Goal: Task Accomplishment & Management: Complete application form

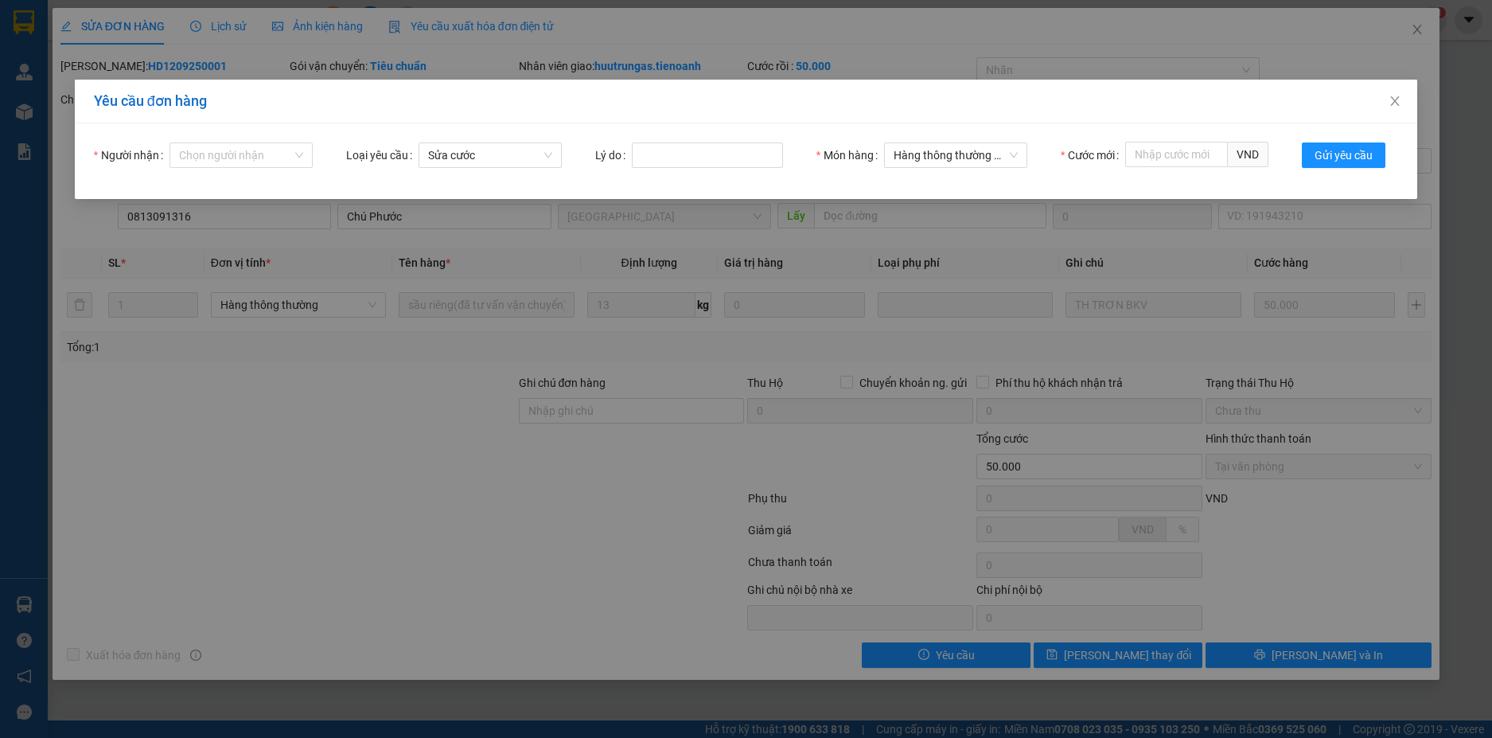
click at [381, 471] on div "Yêu cầu đơn hàng Người nhận Chọn người nhận Loại yêu cầu Sửa cước Lý do Món hàn…" at bounding box center [746, 369] width 1492 height 738
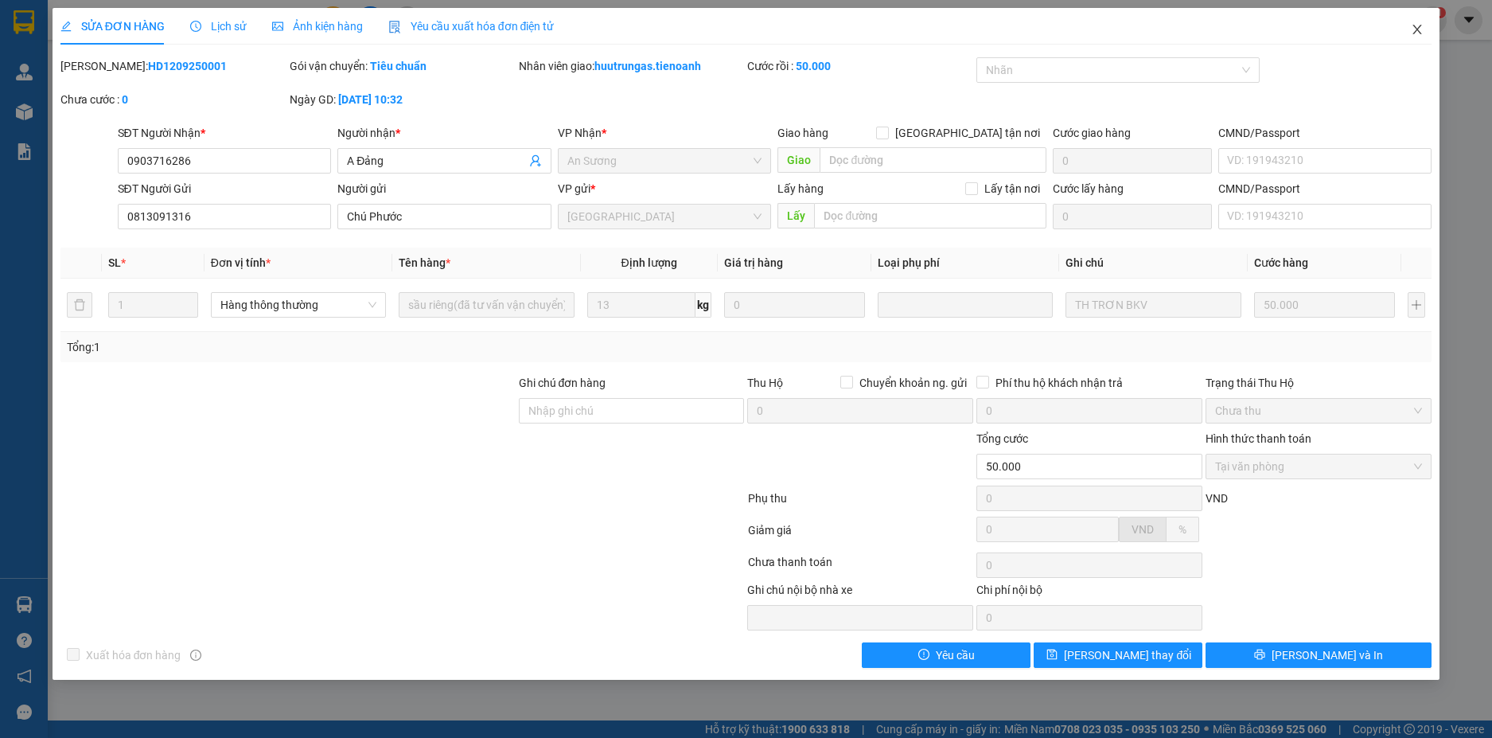
click at [1422, 33] on icon "close" at bounding box center [1417, 29] width 13 height 13
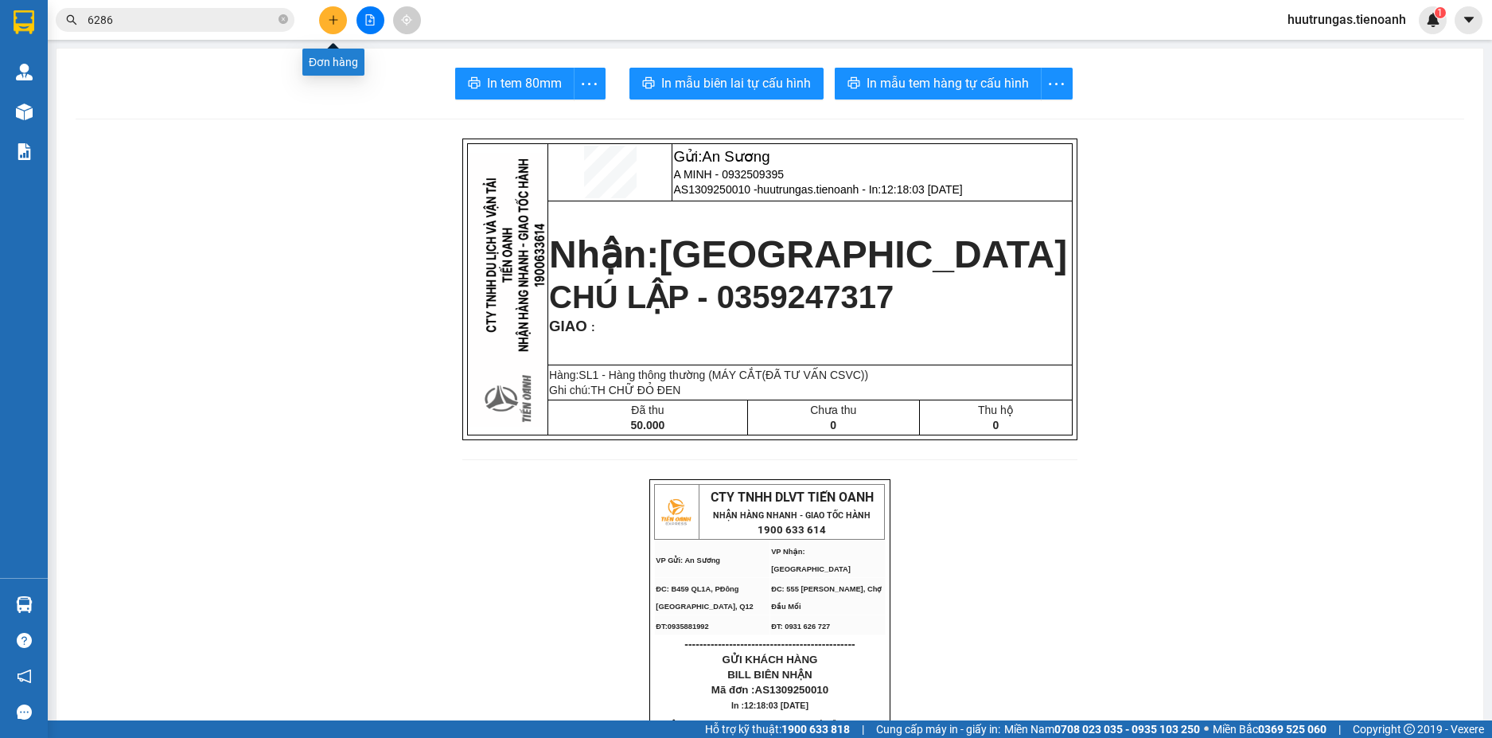
click at [329, 27] on button at bounding box center [333, 20] width 28 height 28
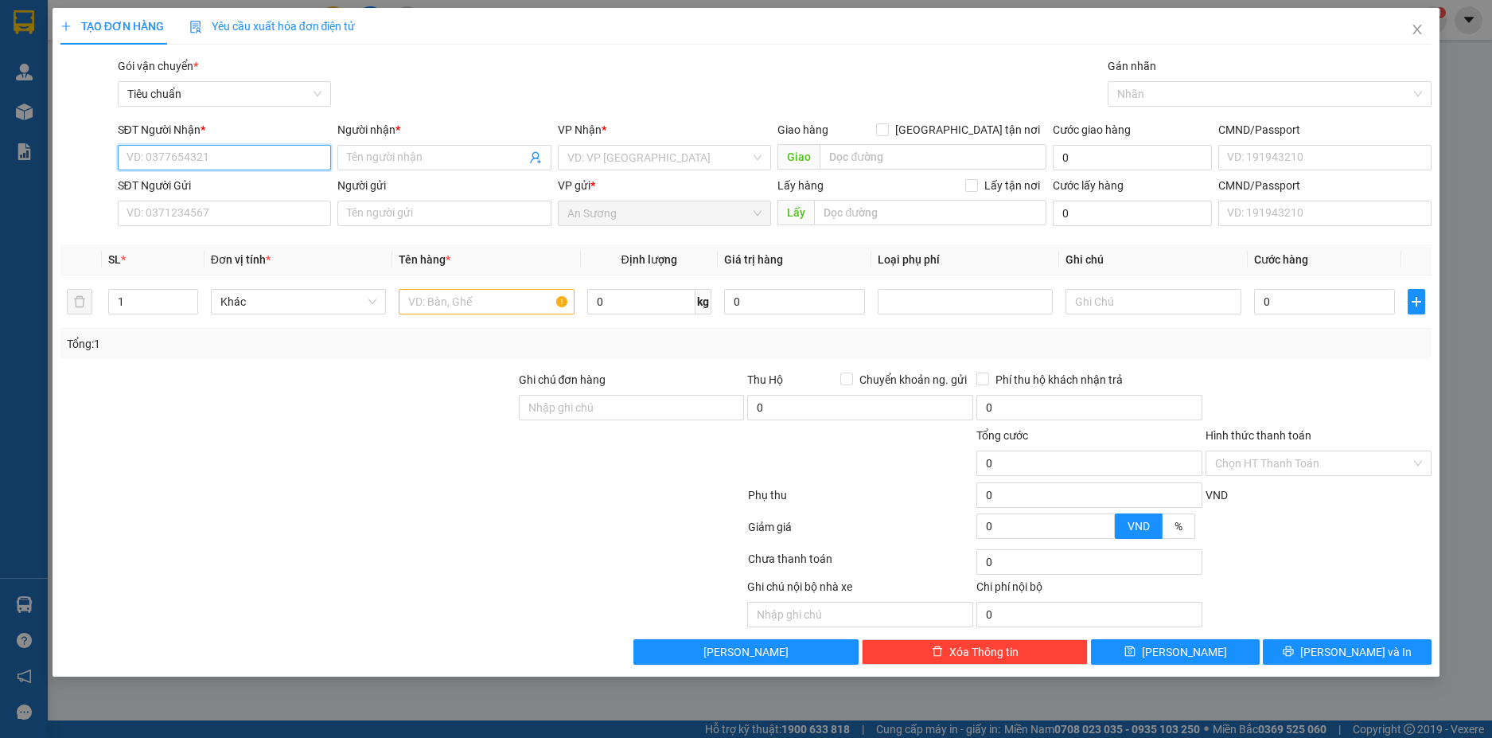
click at [258, 154] on input "SĐT Người Nhận *" at bounding box center [225, 157] width 214 height 25
click at [257, 193] on div "0965965052 - A QUÂN" at bounding box center [224, 190] width 195 height 18
type input "0965965052"
type input "A QUÂN"
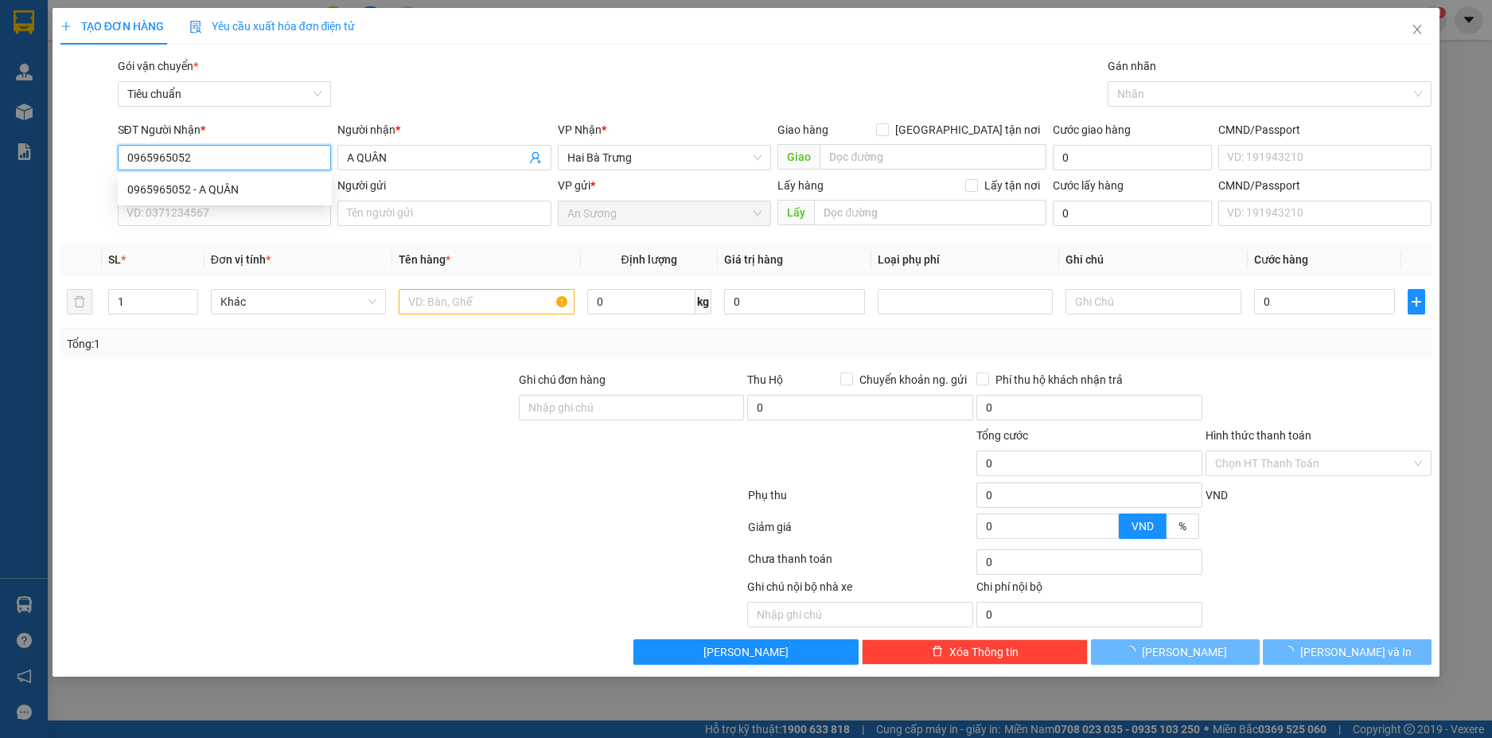
type input "30.000"
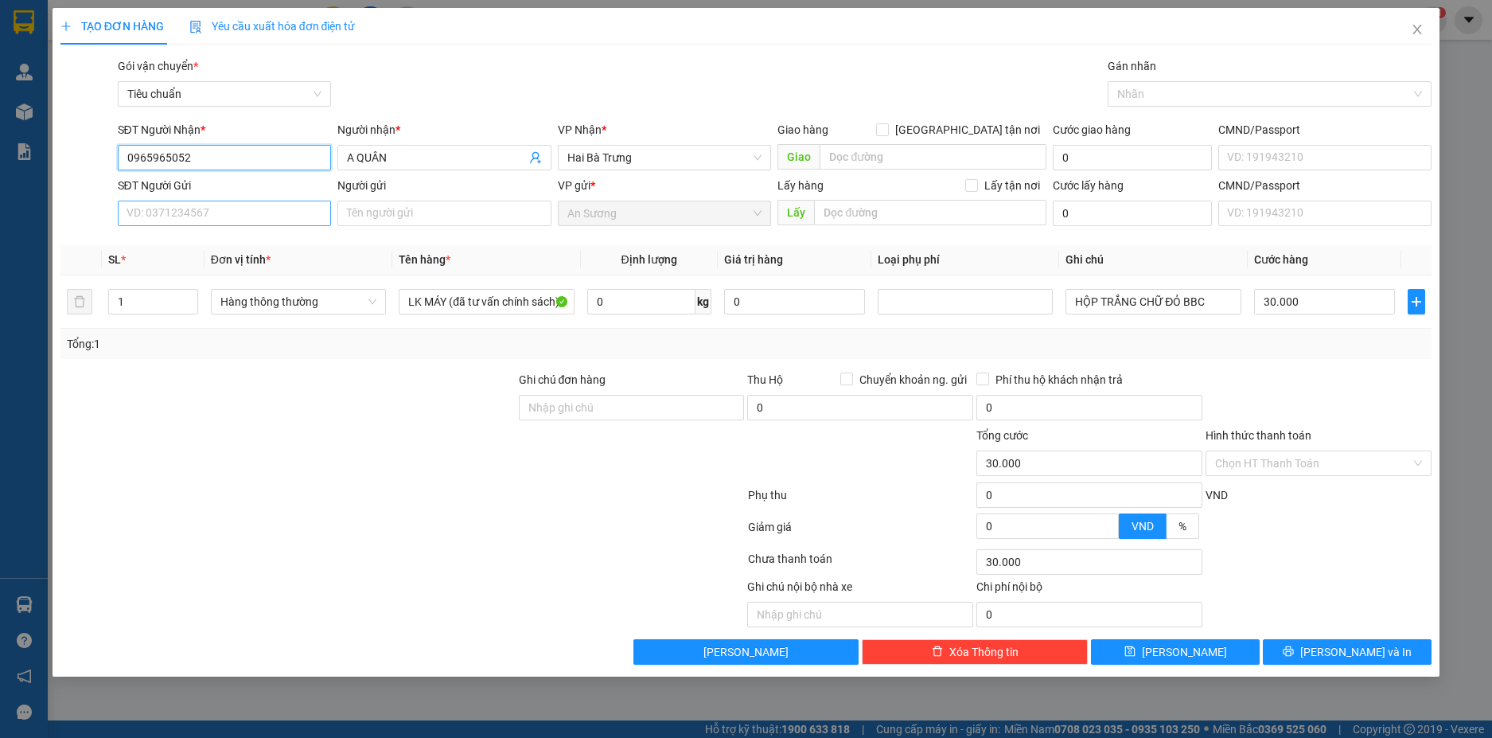
type input "0965965052"
click at [249, 214] on input "SĐT Người Gửi" at bounding box center [225, 213] width 214 height 25
type input "0933194925"
click at [261, 252] on div "0933194925 - A TIẾN" at bounding box center [224, 245] width 195 height 18
type input "A TIẾN"
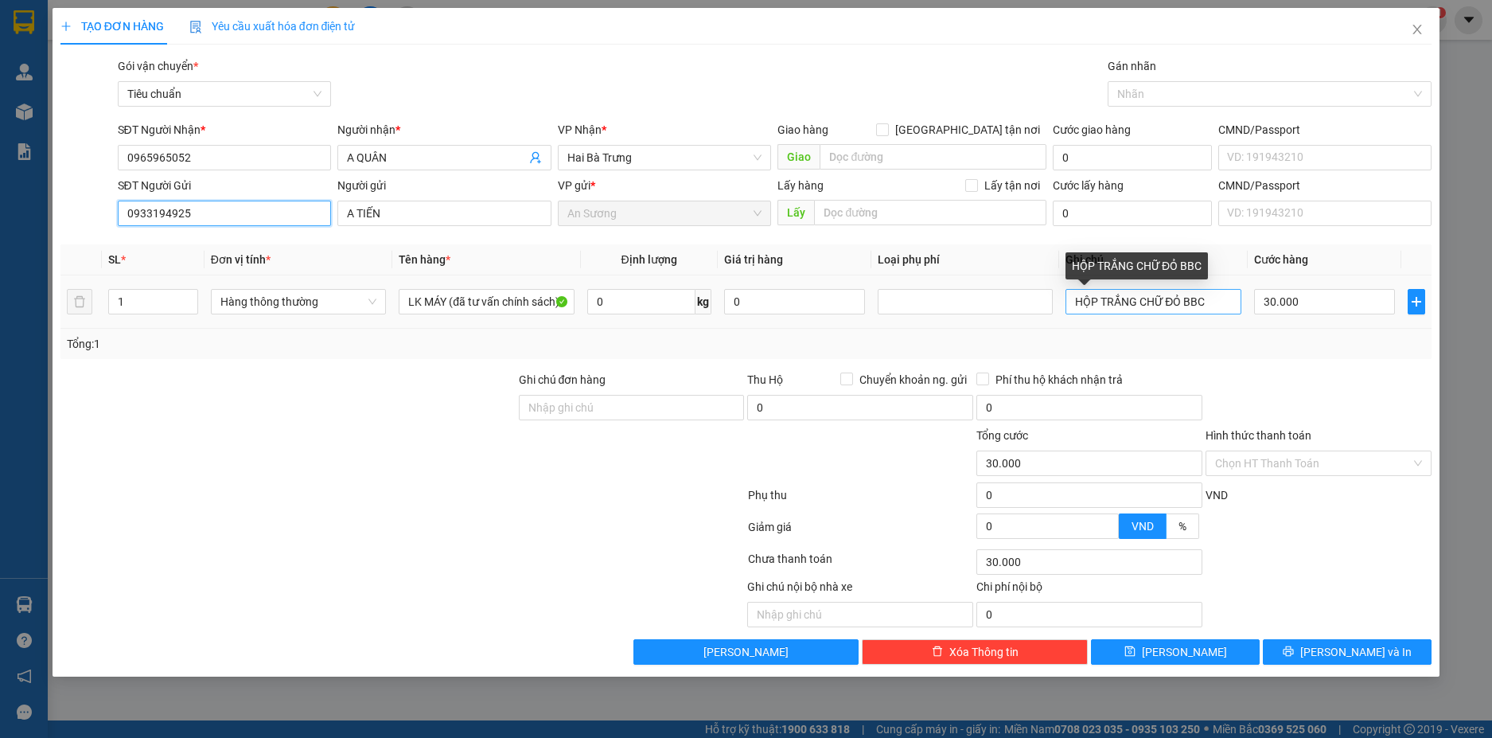
type input "0933194925"
click at [1207, 305] on input "HỘP TRẮNG CHỮ ĐỎ BBC" at bounding box center [1153, 301] width 175 height 25
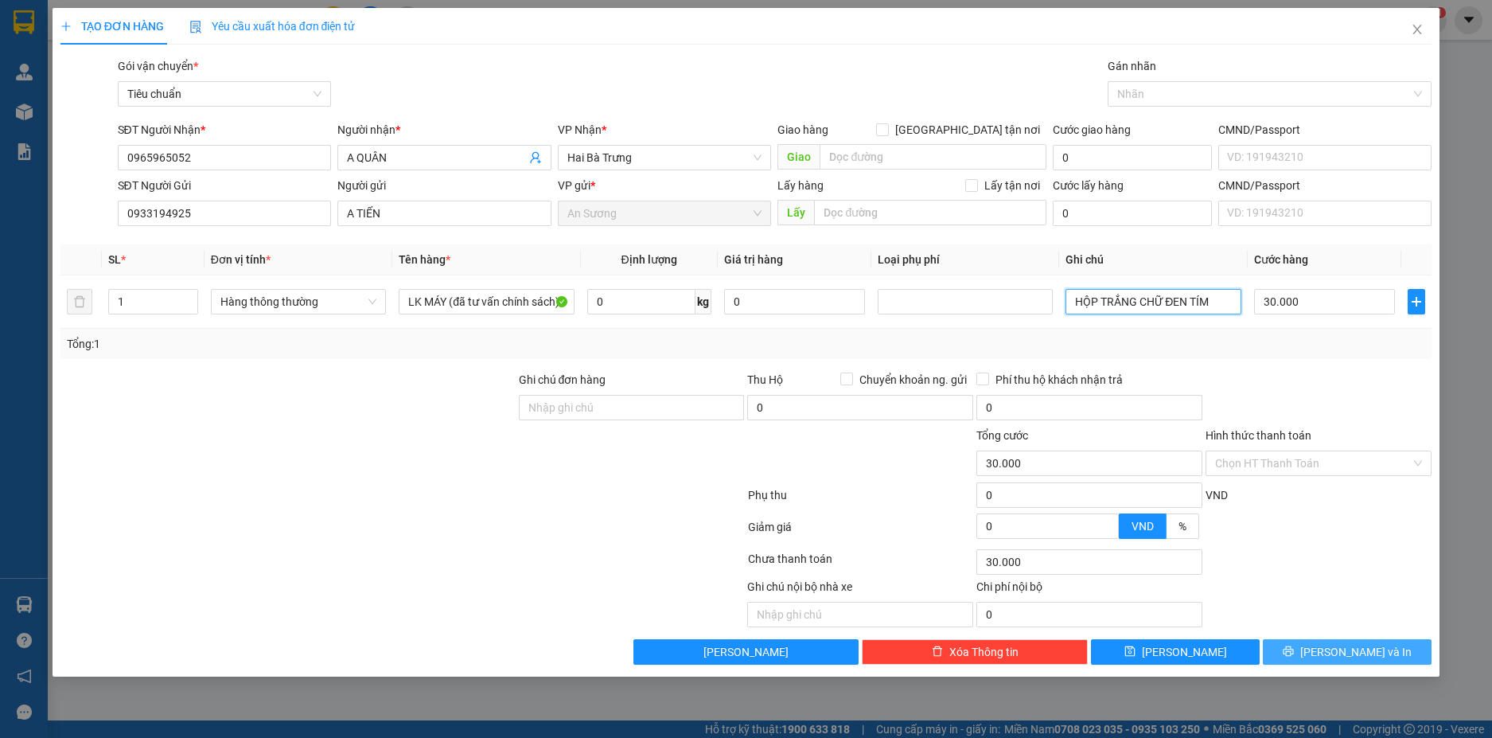
type input "HỘP TRẮNG CHỮ ĐEN TÍM"
click at [1396, 647] on button "Lưu và In" at bounding box center [1347, 651] width 169 height 25
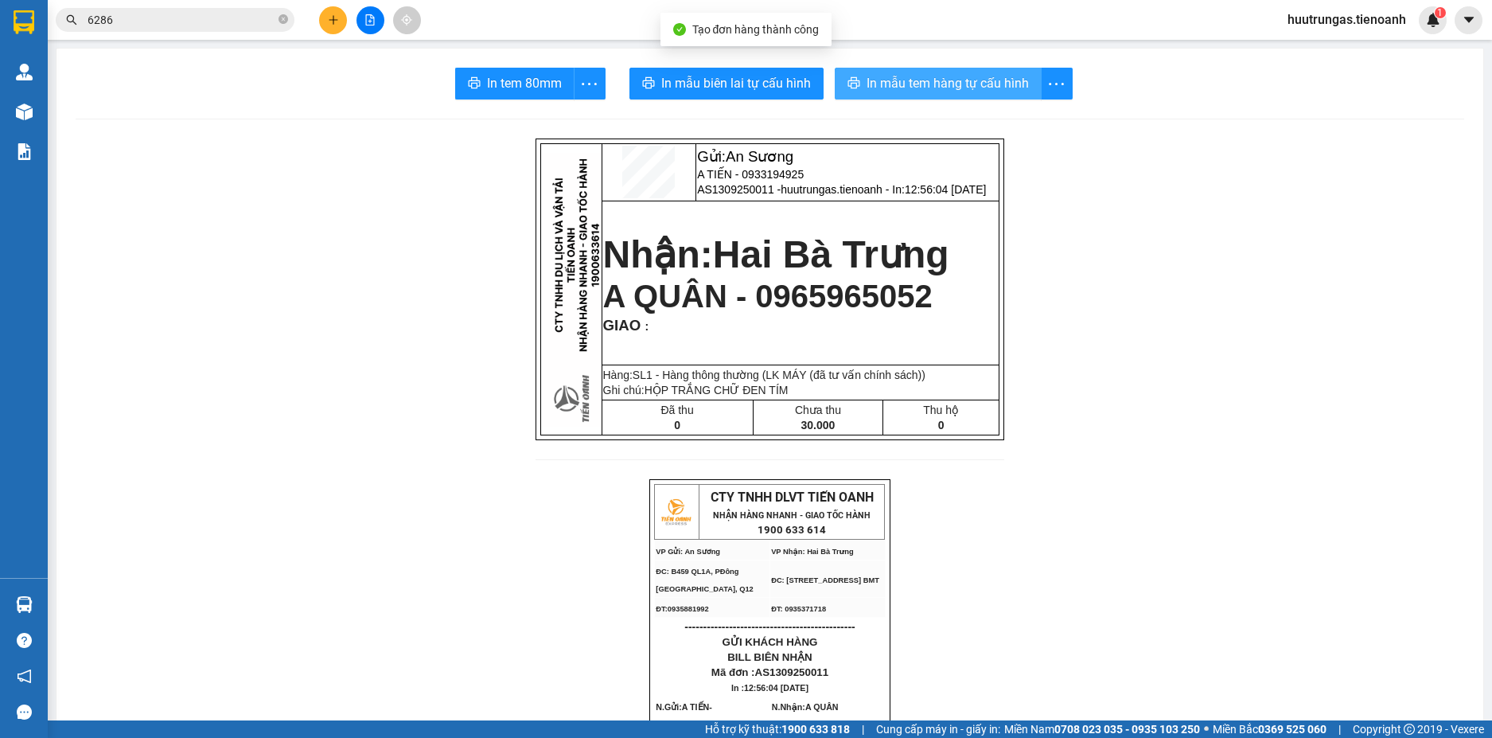
drag, startPoint x: 897, startPoint y: 88, endPoint x: 906, endPoint y: 97, distance: 12.4
click at [898, 88] on span "In mẫu tem hàng tự cấu hình" at bounding box center [948, 83] width 162 height 20
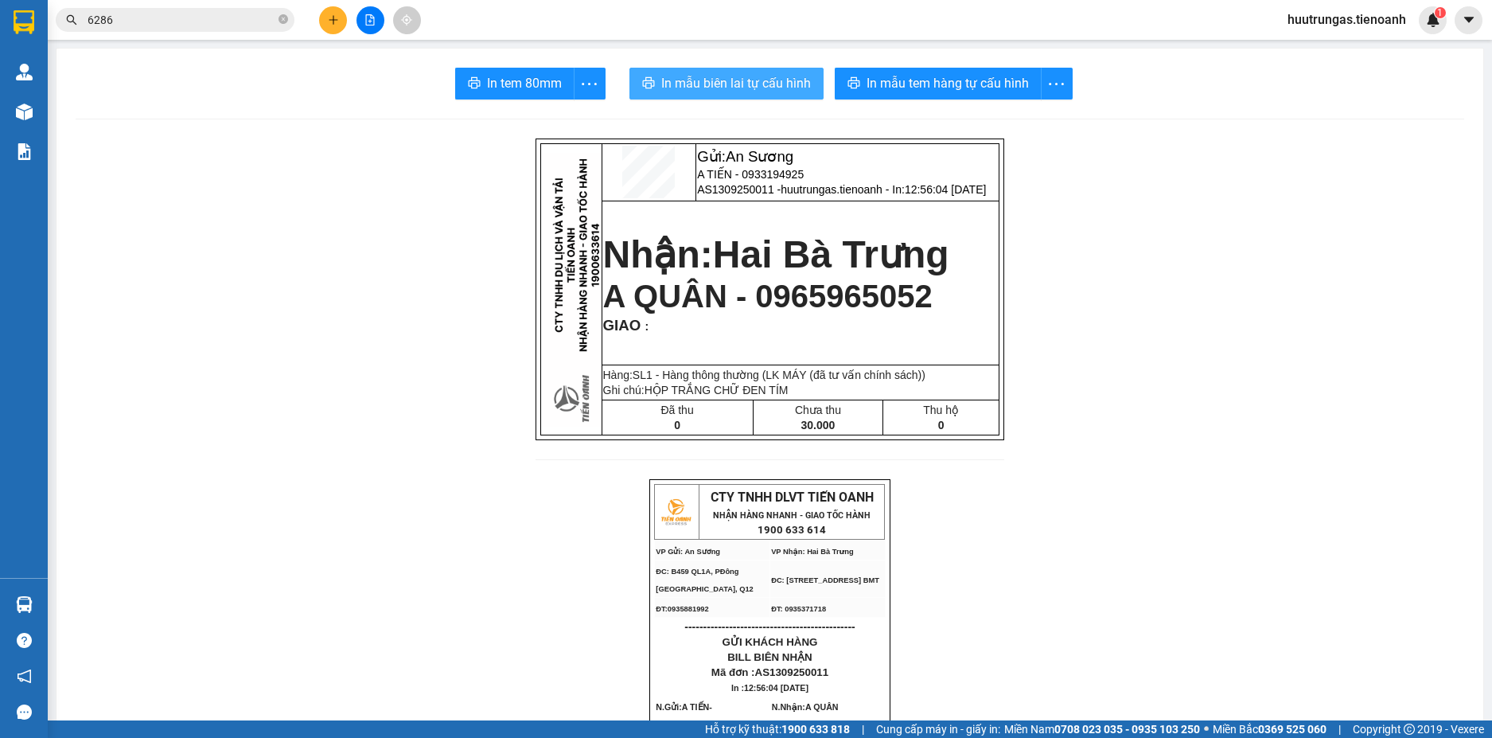
click at [740, 77] on span "In mẫu biên lai tự cấu hình" at bounding box center [736, 83] width 150 height 20
drag, startPoint x: 740, startPoint y: 77, endPoint x: 1145, endPoint y: 609, distance: 668.4
click at [193, 21] on input "6286" at bounding box center [182, 20] width 188 height 18
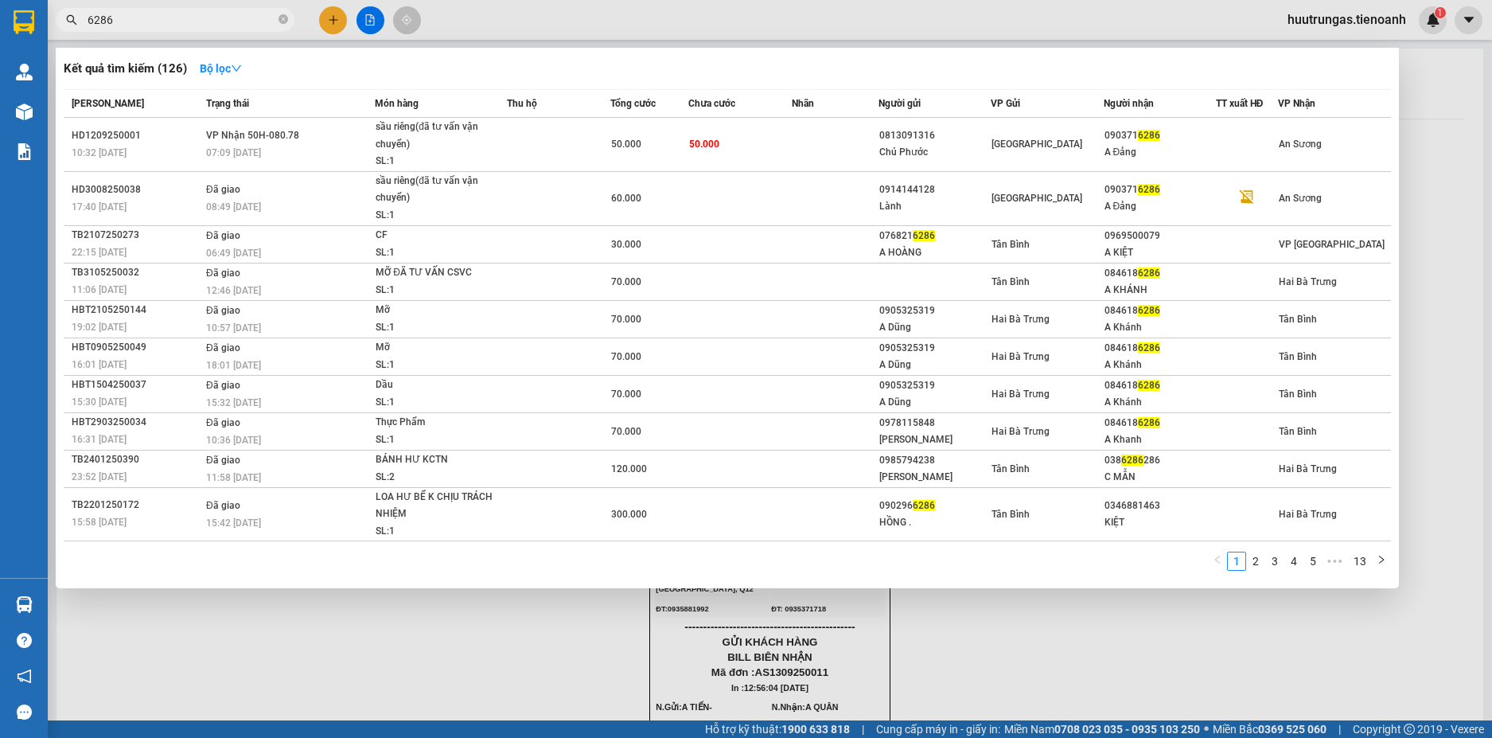
click at [193, 21] on input "6286" at bounding box center [182, 20] width 188 height 18
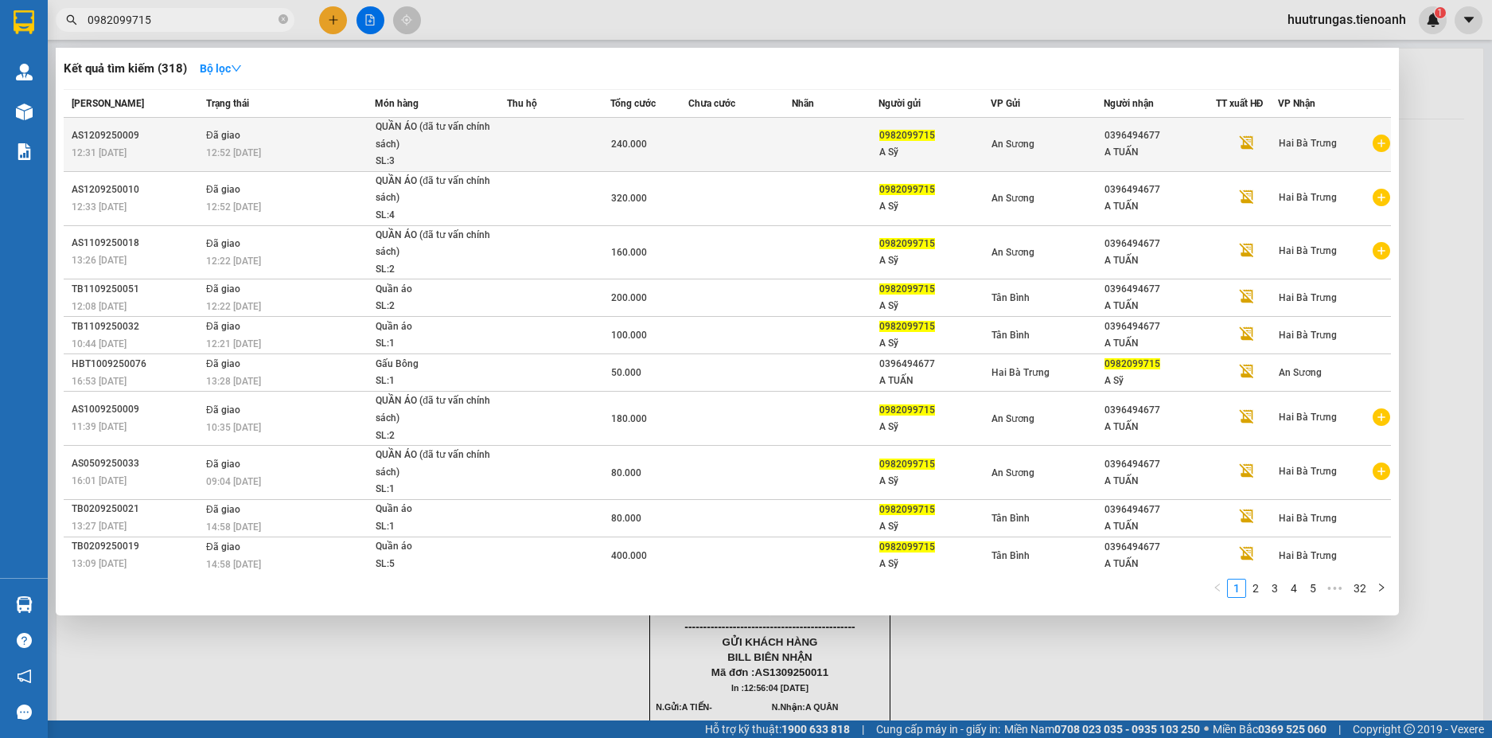
type input "0982099715"
click at [792, 143] on td at bounding box center [835, 145] width 87 height 54
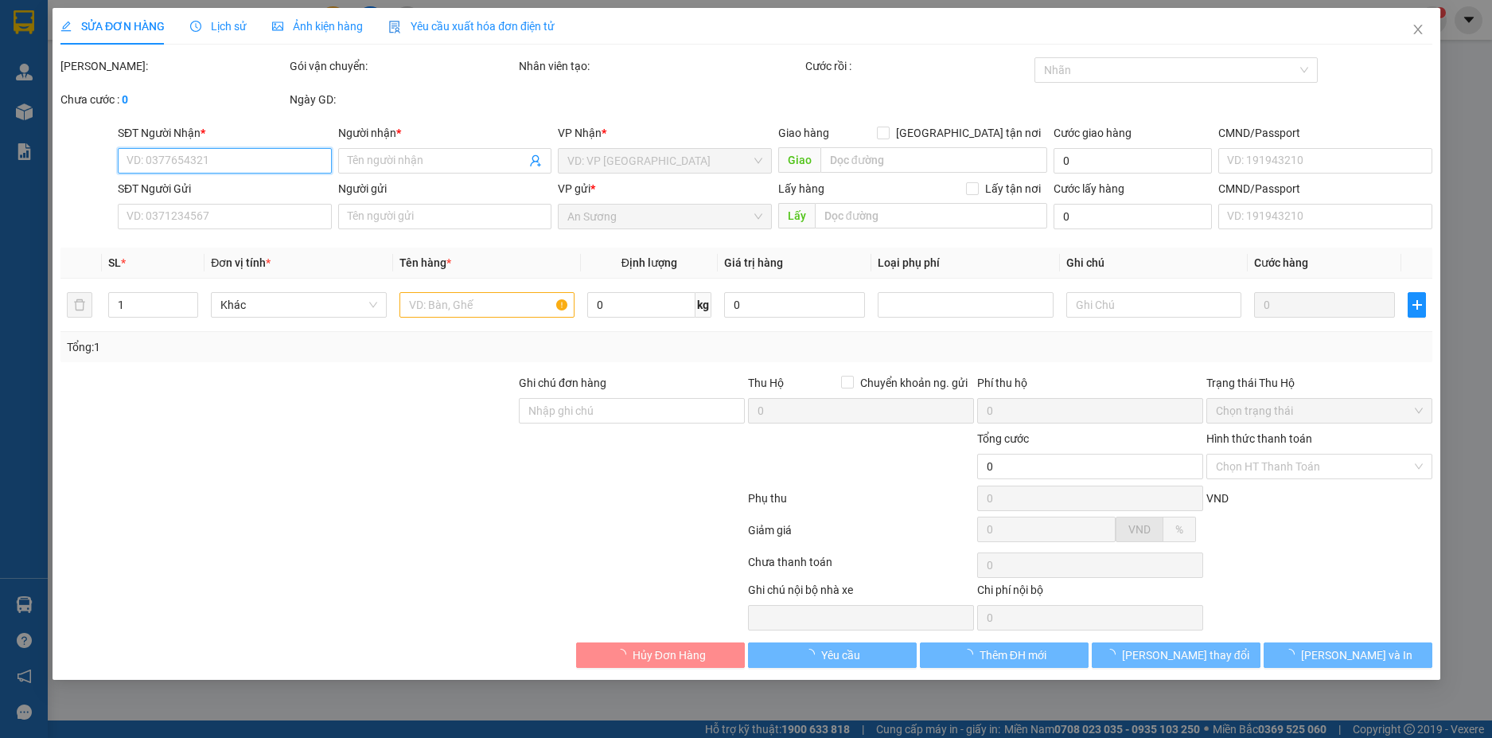
type input "0396494677"
type input "A TUẤN"
type input "0982099715"
type input "A Sỹ"
type input "074060005101"
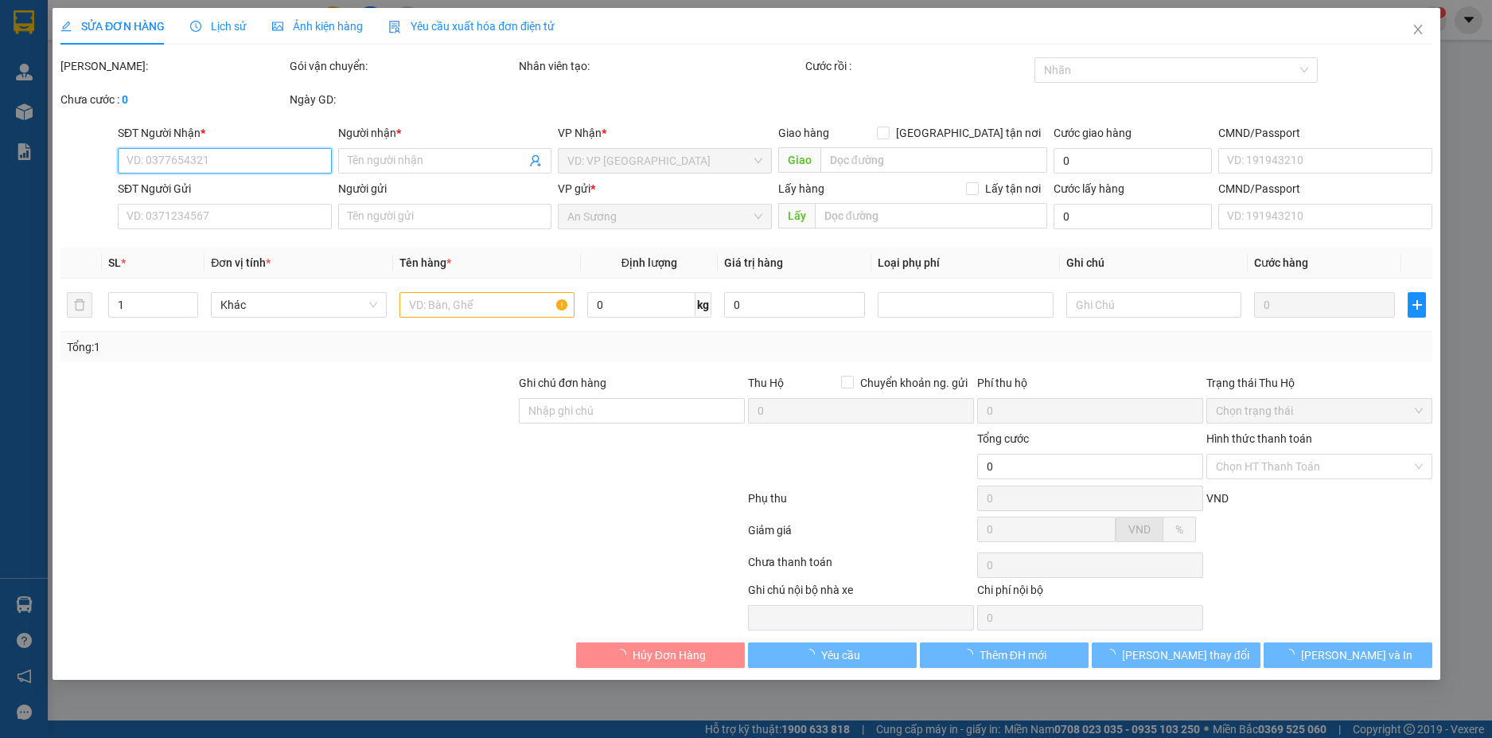
type input "240.000"
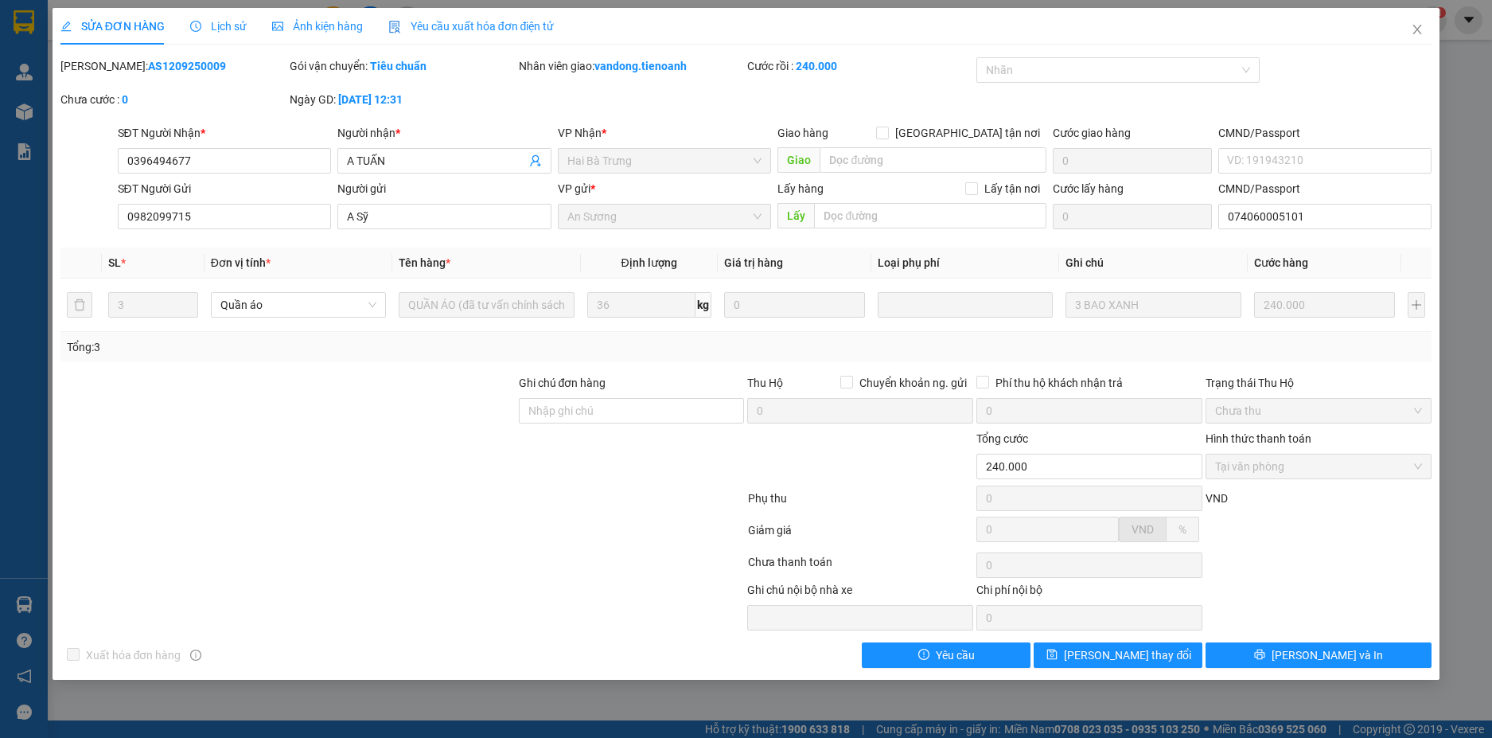
click at [228, 27] on span "Lịch sử" at bounding box center [218, 26] width 57 height 13
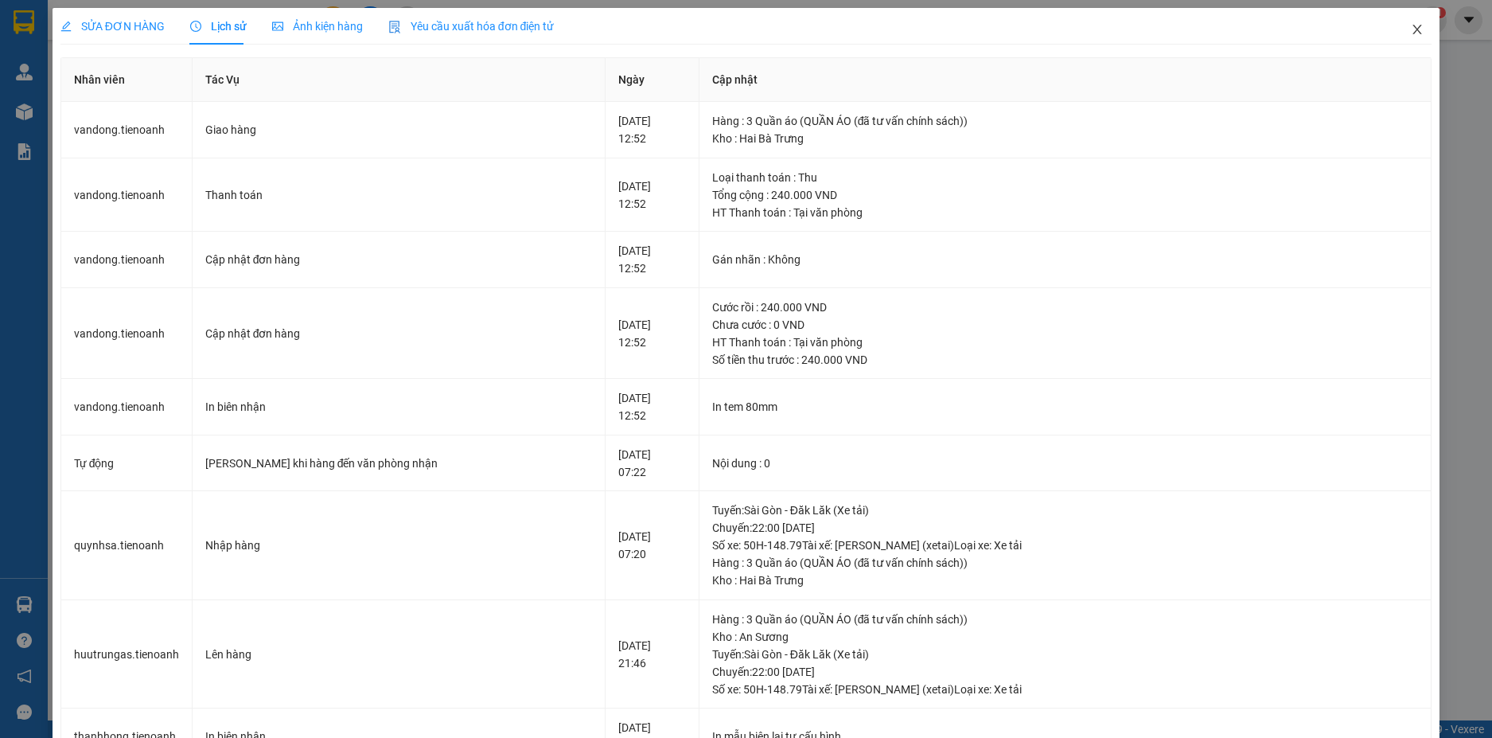
click at [1413, 29] on icon "close" at bounding box center [1417, 30] width 9 height 10
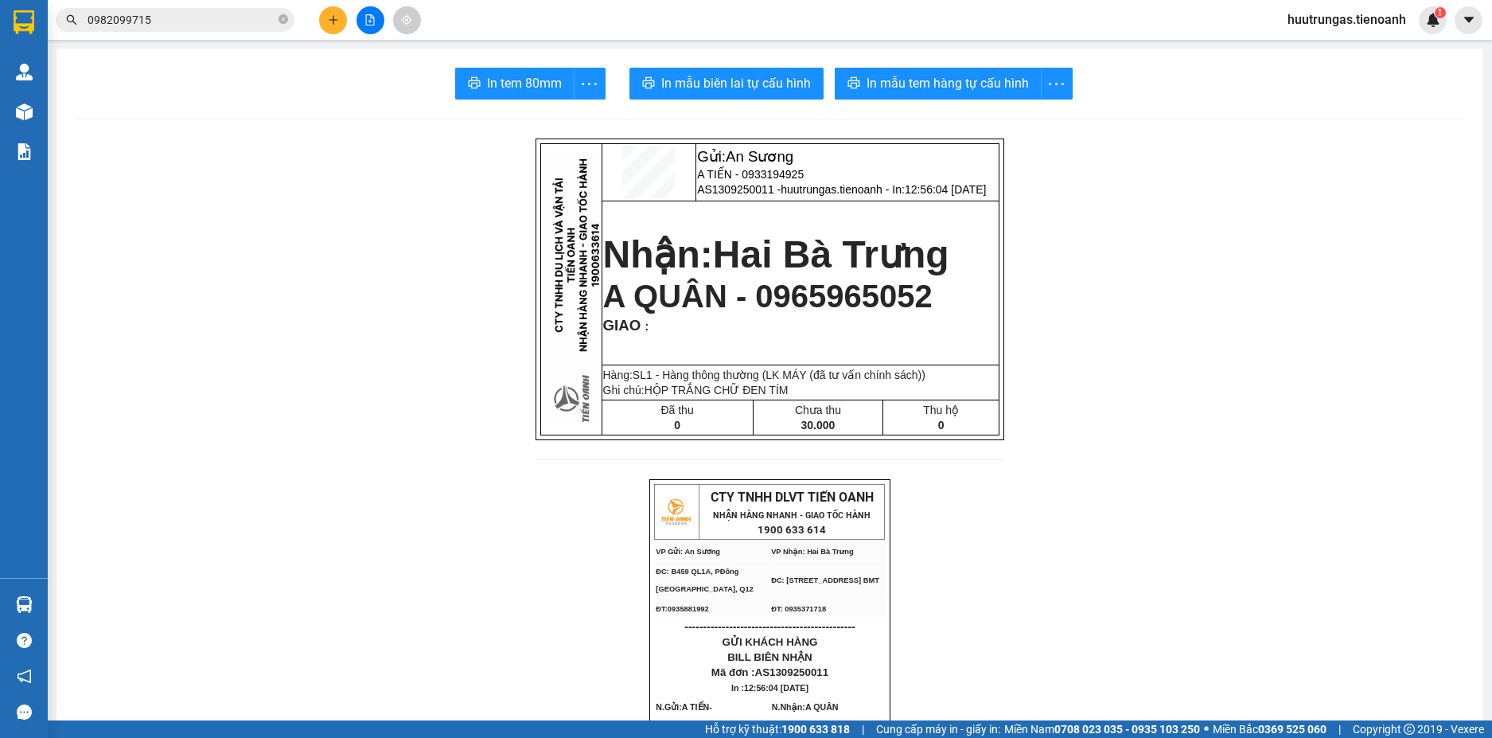
click at [189, 19] on input "0982099715" at bounding box center [182, 20] width 188 height 18
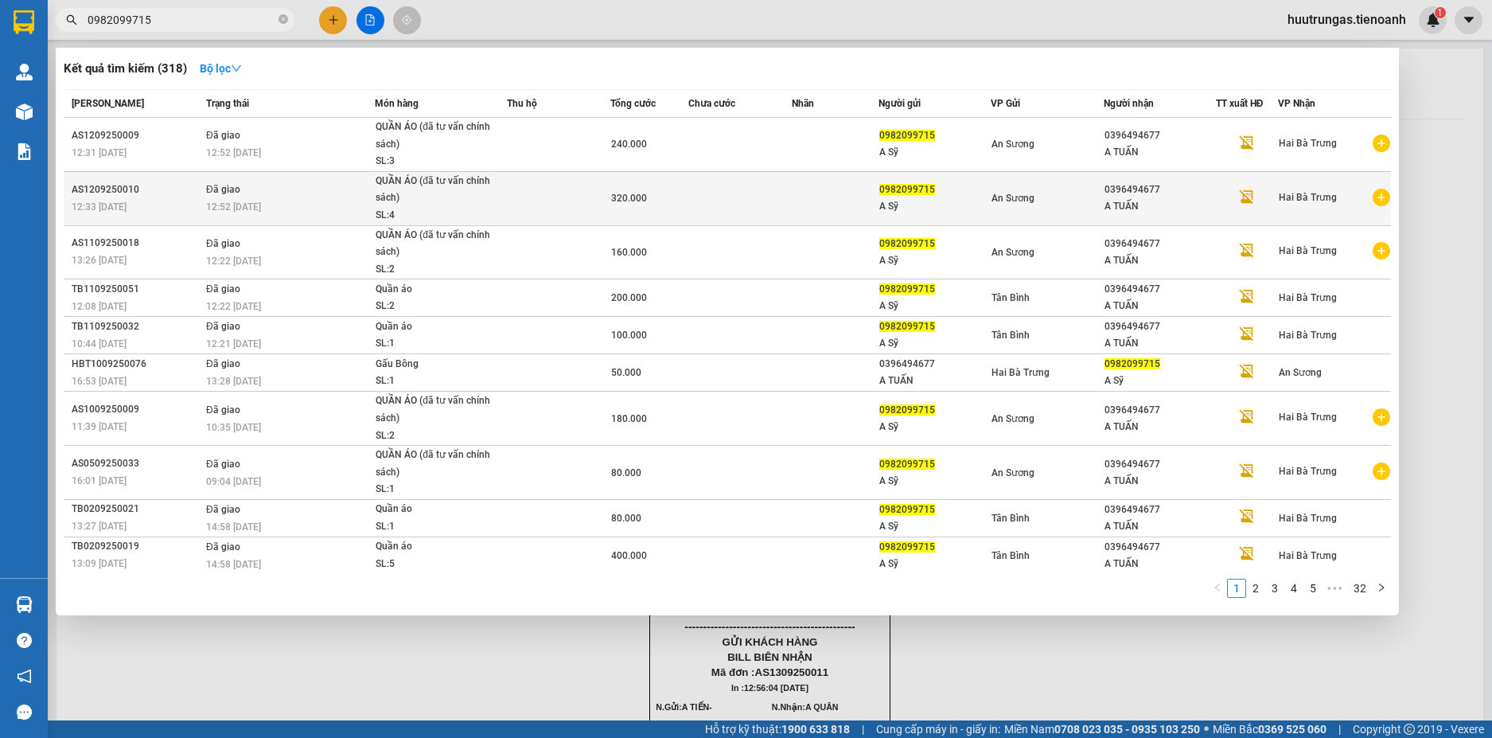
click at [532, 201] on td at bounding box center [558, 198] width 103 height 54
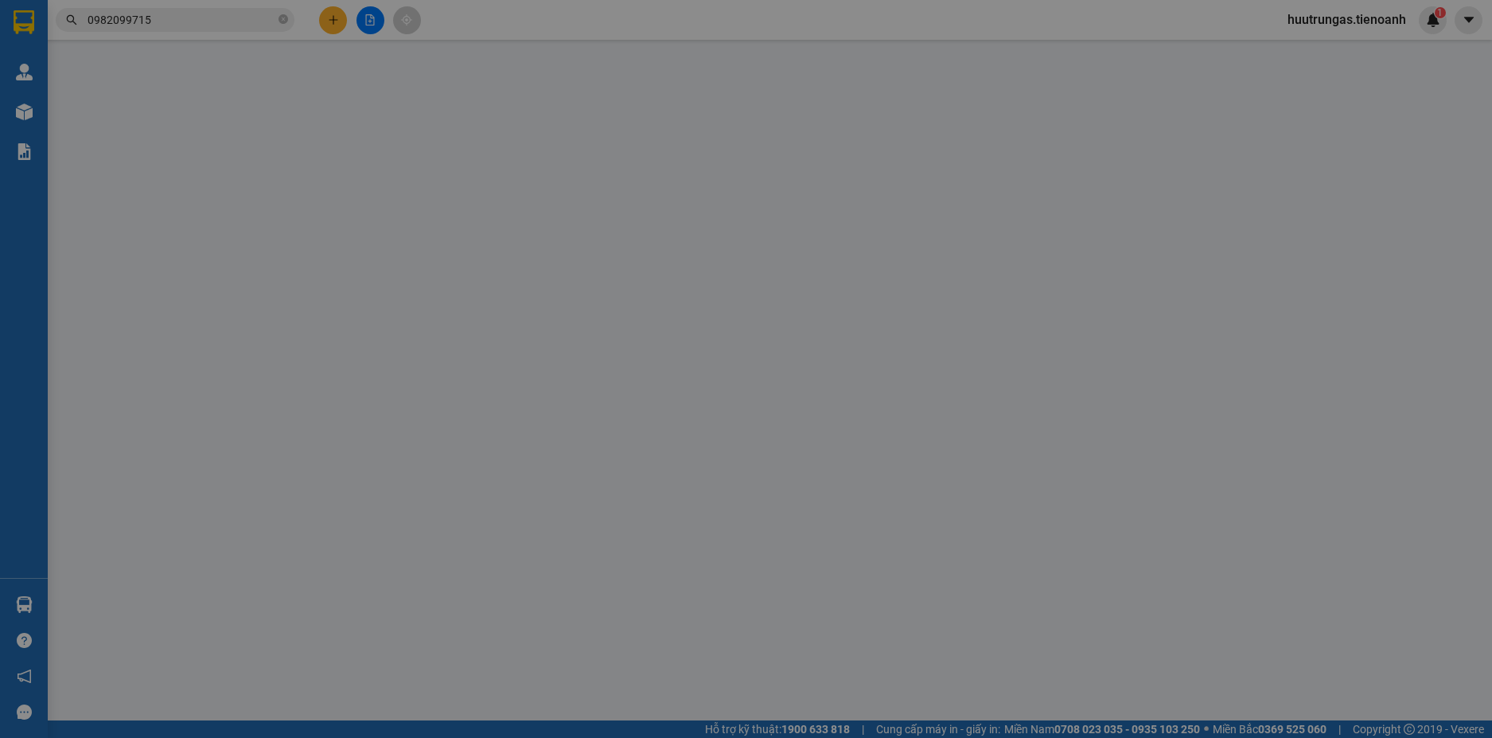
type input "0396494677"
type input "A TUẤN"
type input "0982099715"
type input "A Sỹ"
type input "074060005101"
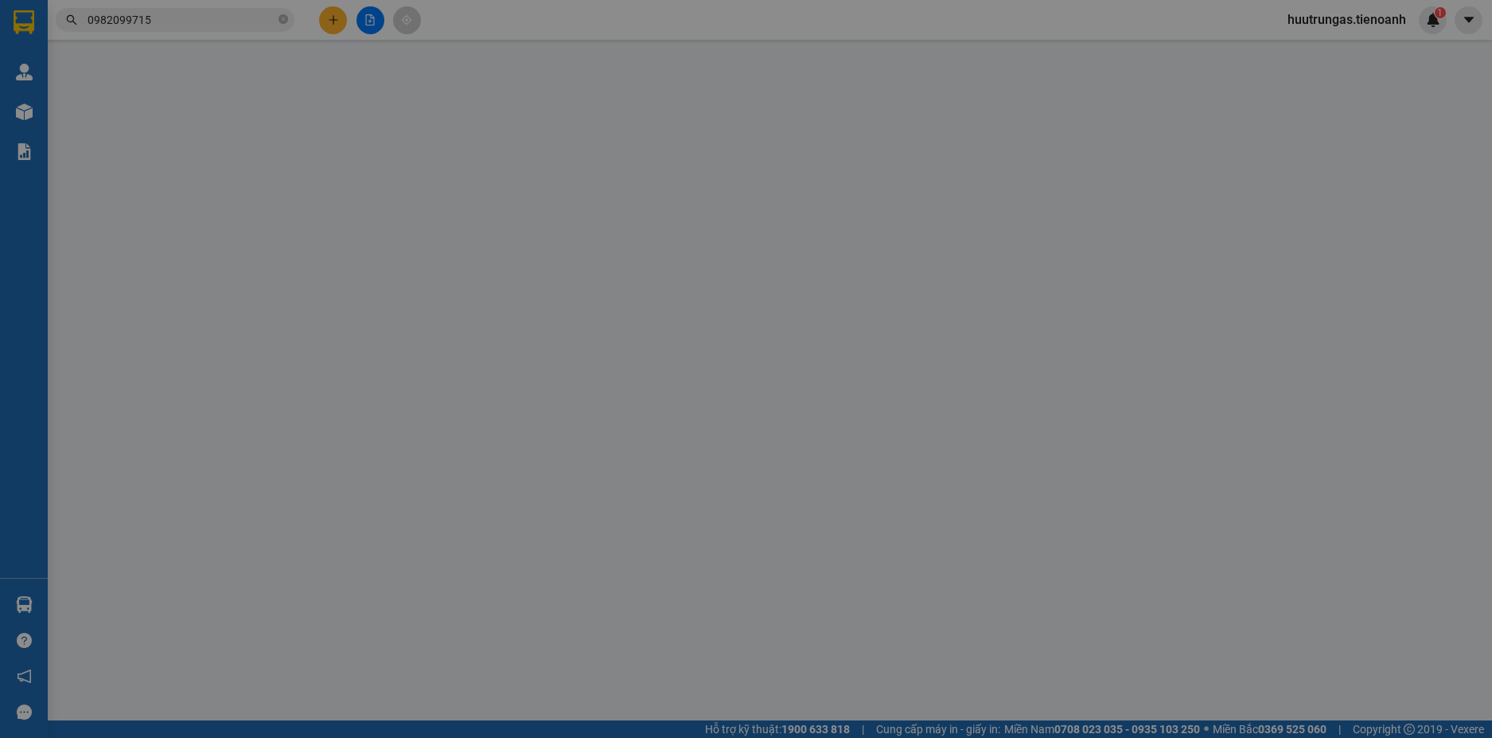
type input "320.000"
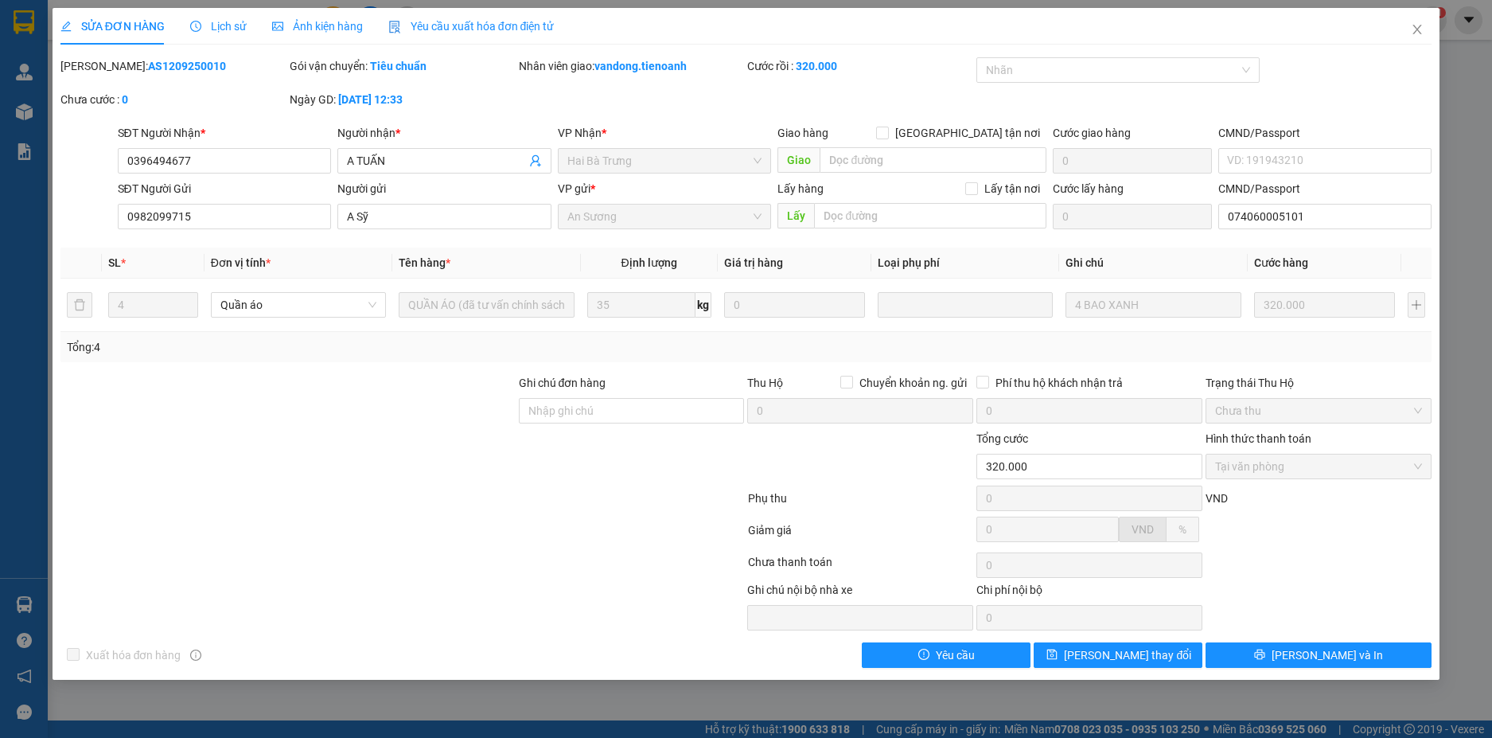
click at [218, 20] on span "Lịch sử" at bounding box center [218, 26] width 57 height 13
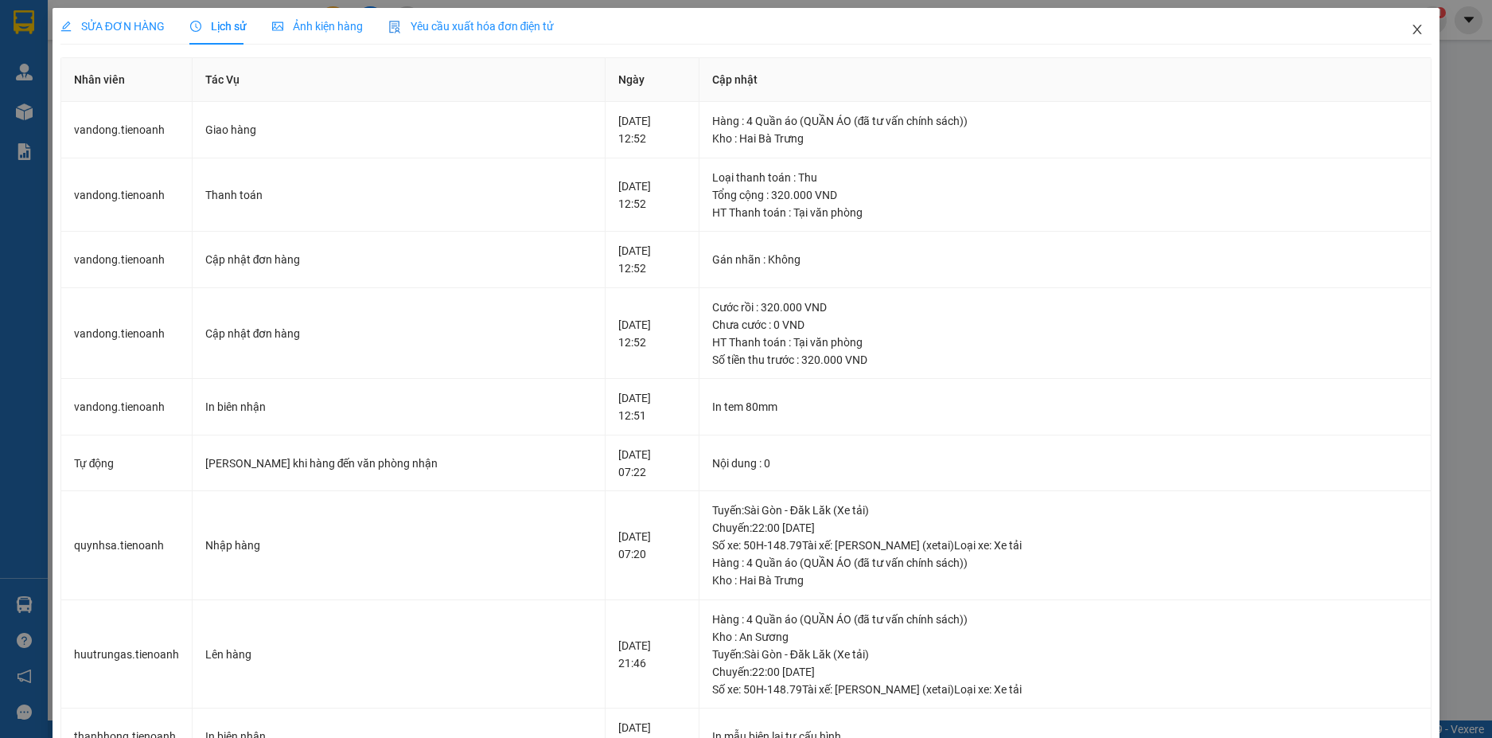
click at [1412, 29] on span "Close" at bounding box center [1417, 30] width 45 height 45
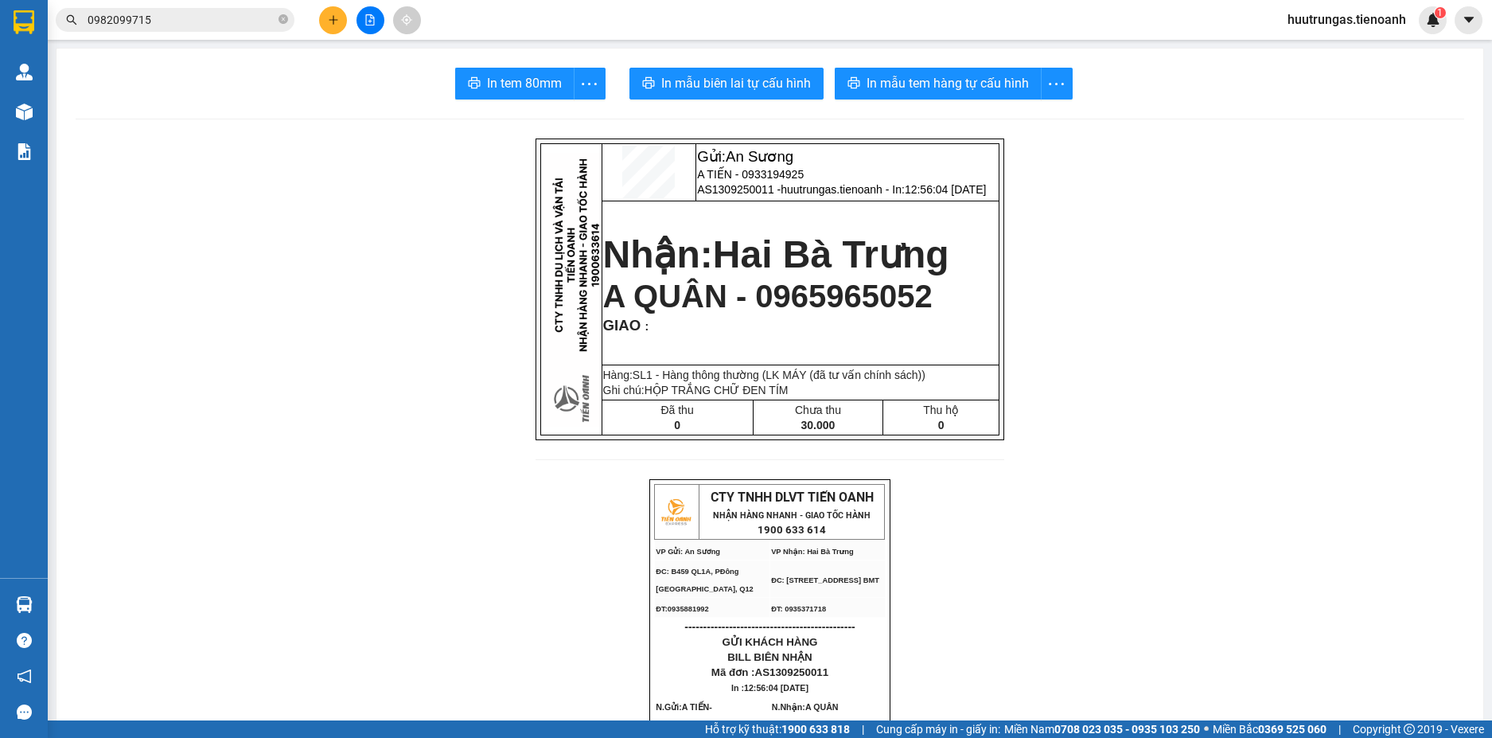
click at [204, 7] on div "Kết quả tìm kiếm ( 318 ) Bộ lọc Mã ĐH Trạng thái Món hàng Thu hộ Tổng cước Chưa…" at bounding box center [155, 20] width 310 height 28
click at [212, 18] on input "0982099715" at bounding box center [182, 20] width 188 height 18
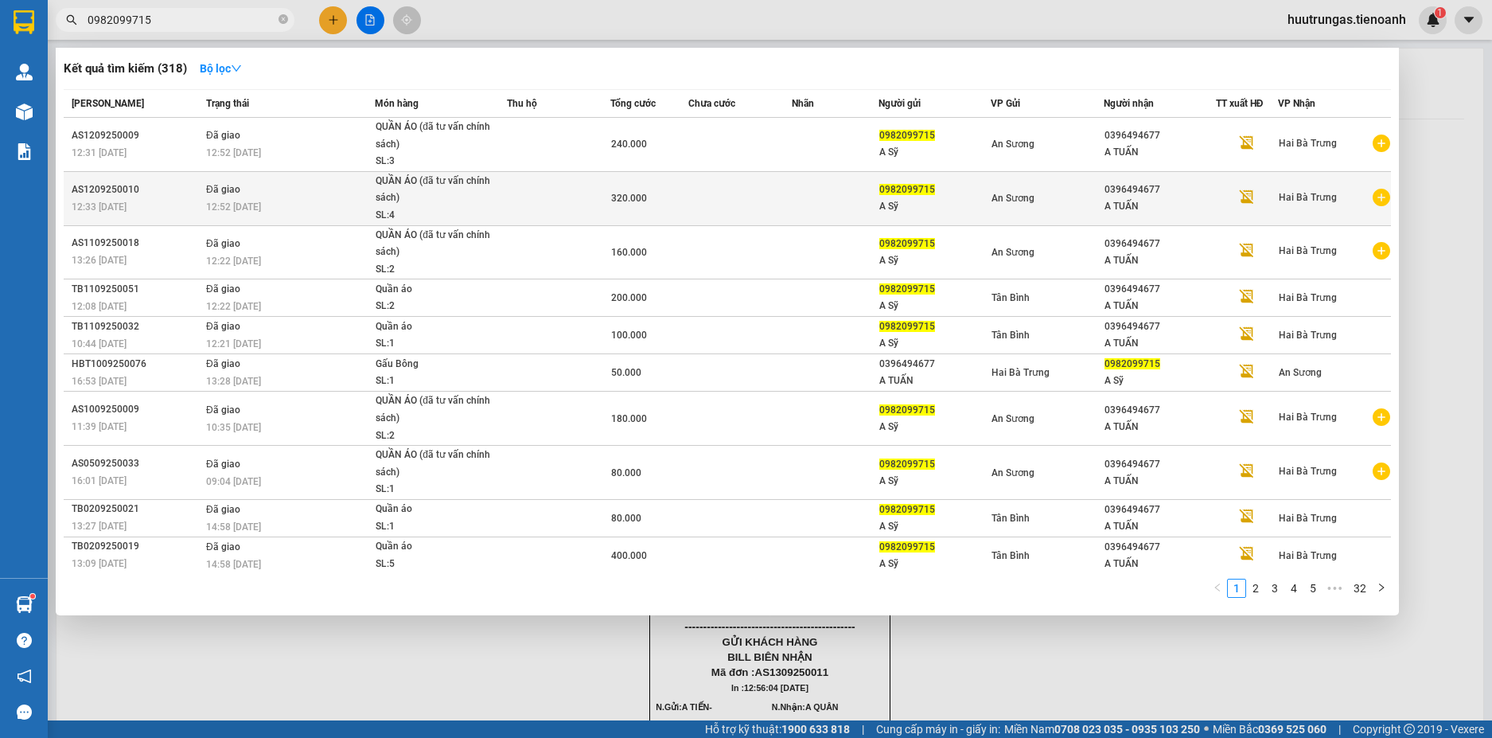
click at [325, 201] on div "12:52 - 13/09" at bounding box center [290, 207] width 168 height 18
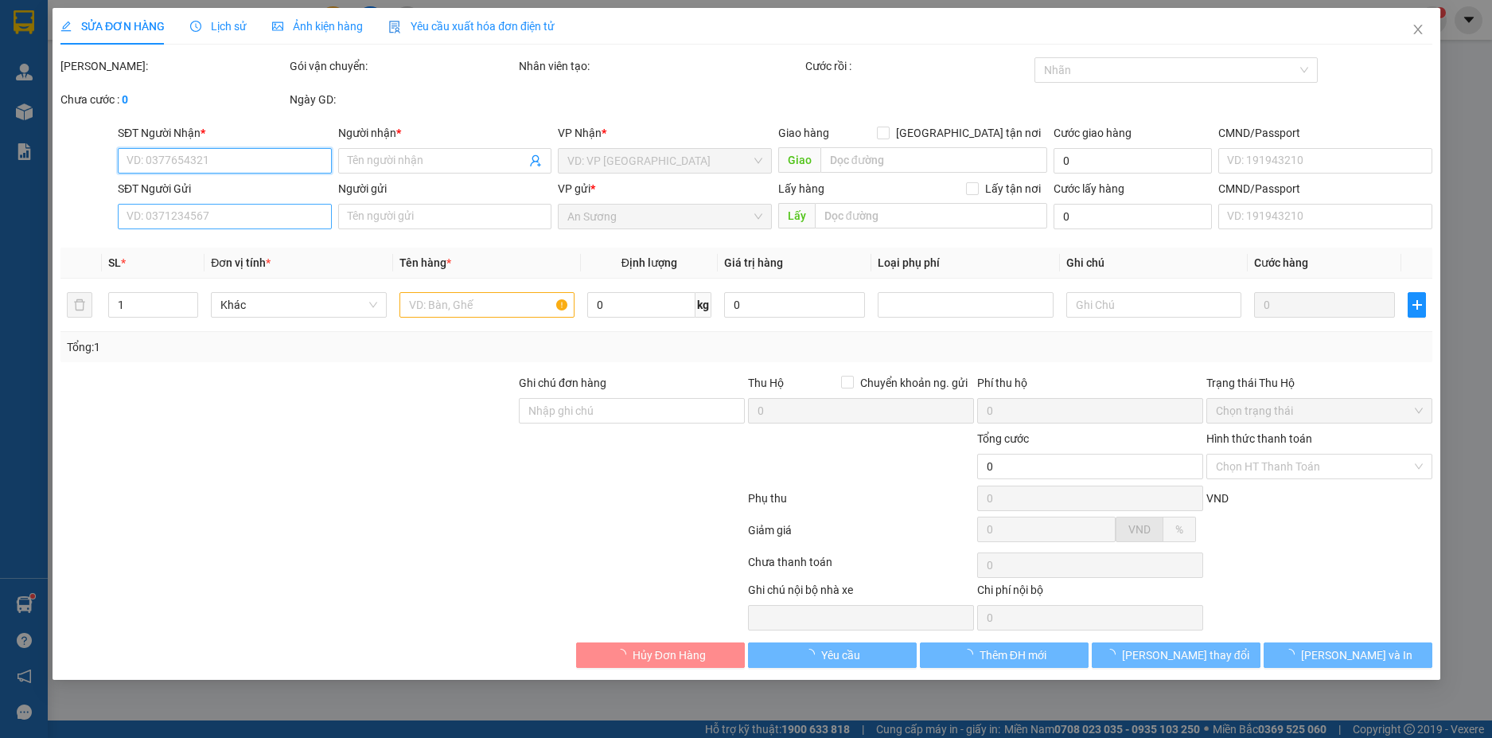
type input "0396494677"
type input "A TUẤN"
type input "0982099715"
type input "A Sỹ"
type input "074060005101"
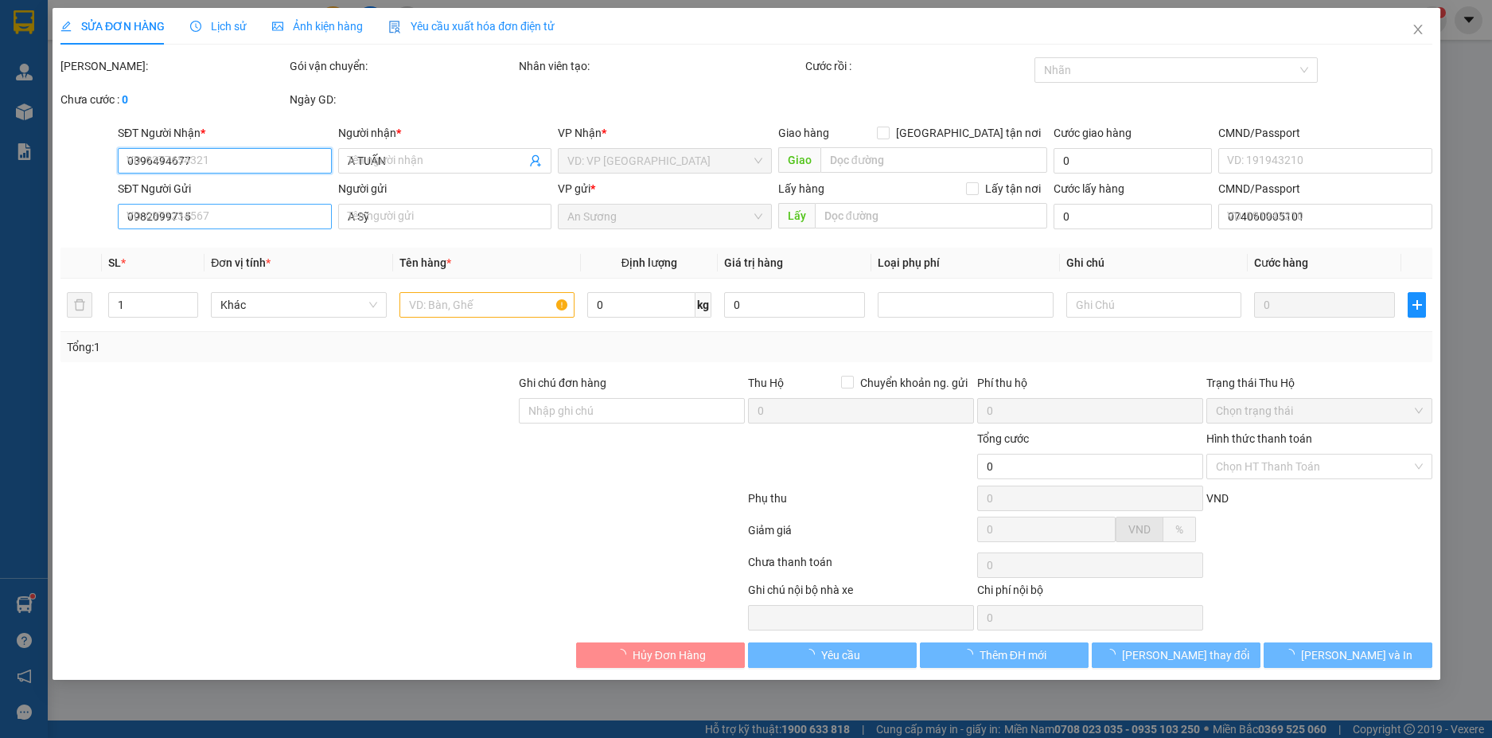
type input "320.000"
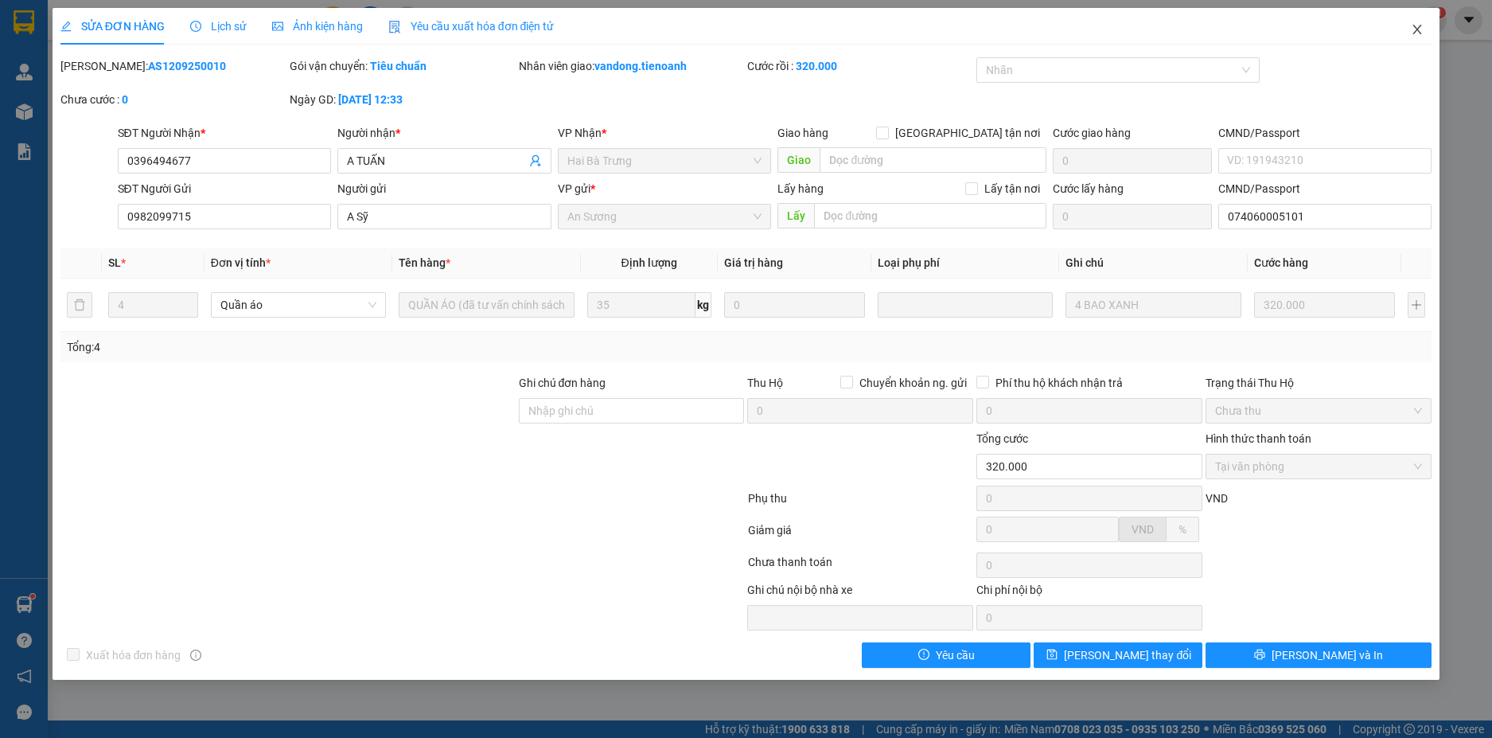
click at [1421, 26] on icon "close" at bounding box center [1417, 30] width 9 height 10
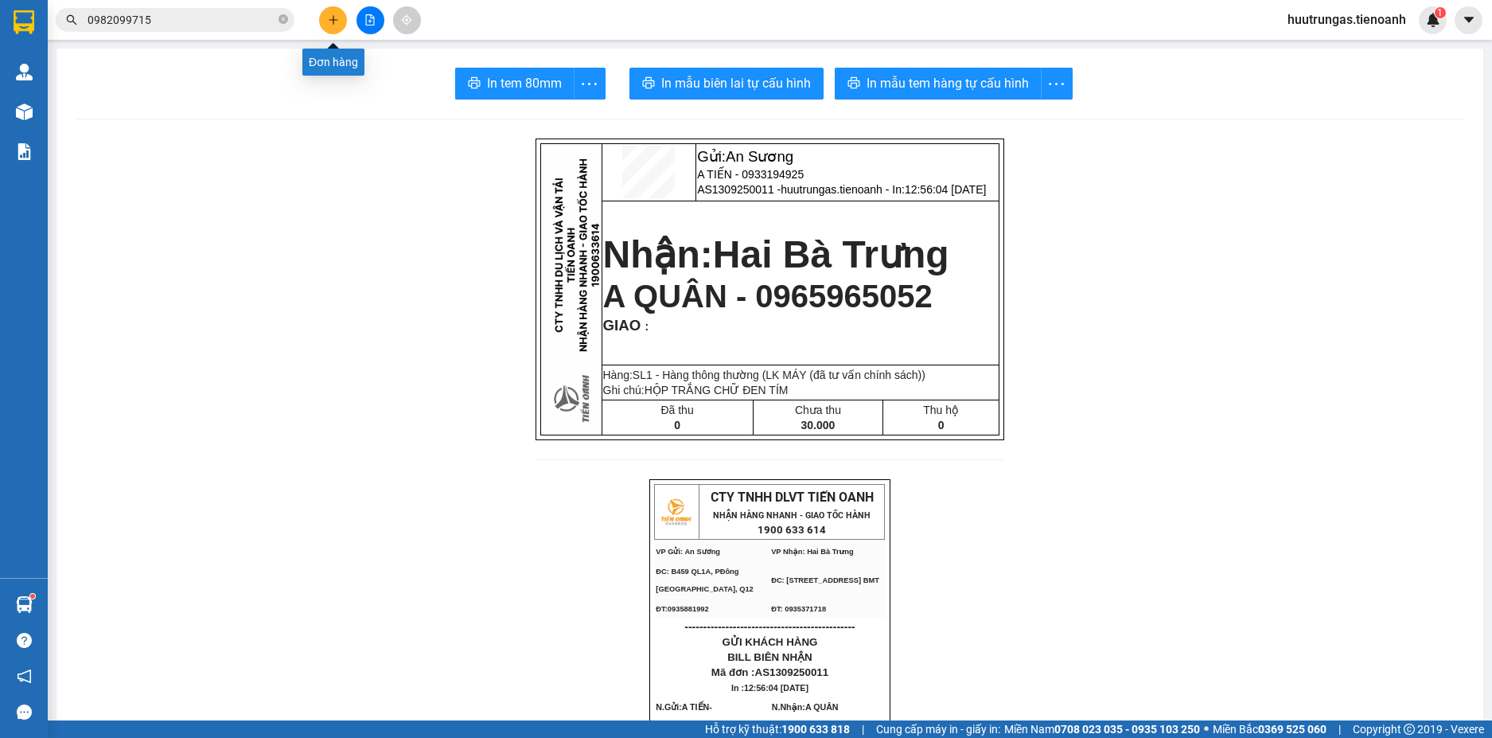
click at [333, 27] on button at bounding box center [333, 20] width 28 height 28
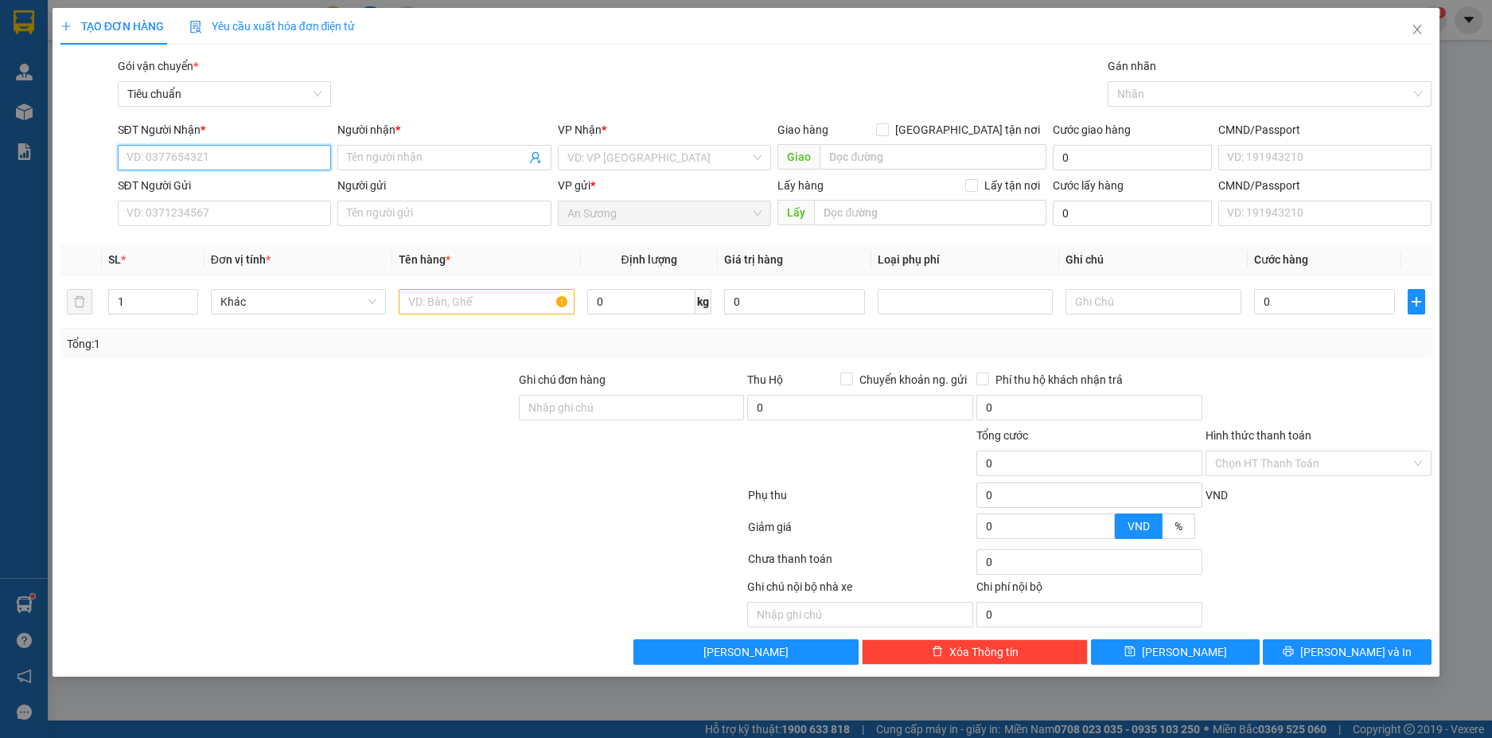
click at [228, 157] on input "SĐT Người Nhận *" at bounding box center [225, 157] width 214 height 25
type input "0818888008"
click at [232, 191] on div "0818888008 - C LAN" at bounding box center [224, 190] width 195 height 18
type input "C LAN"
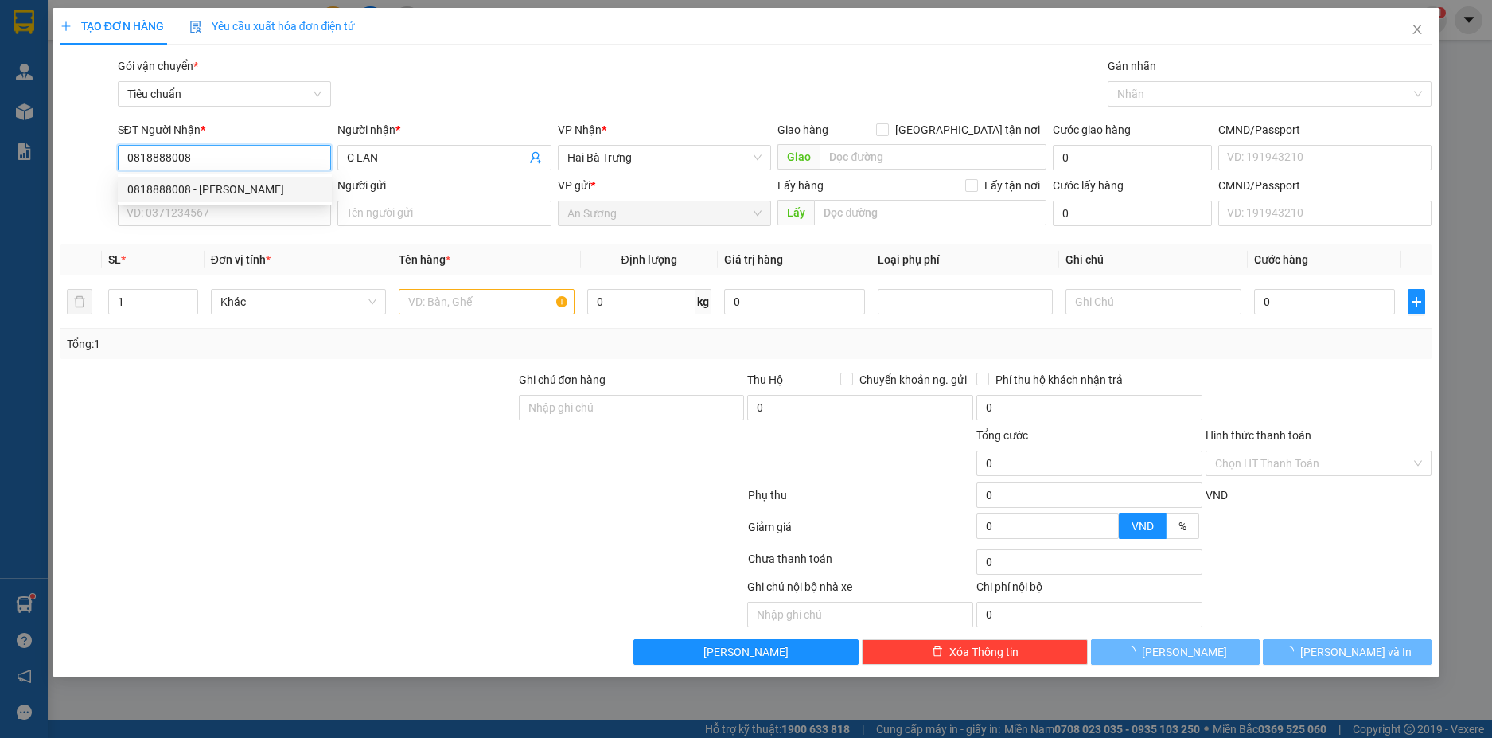
type input "60.000"
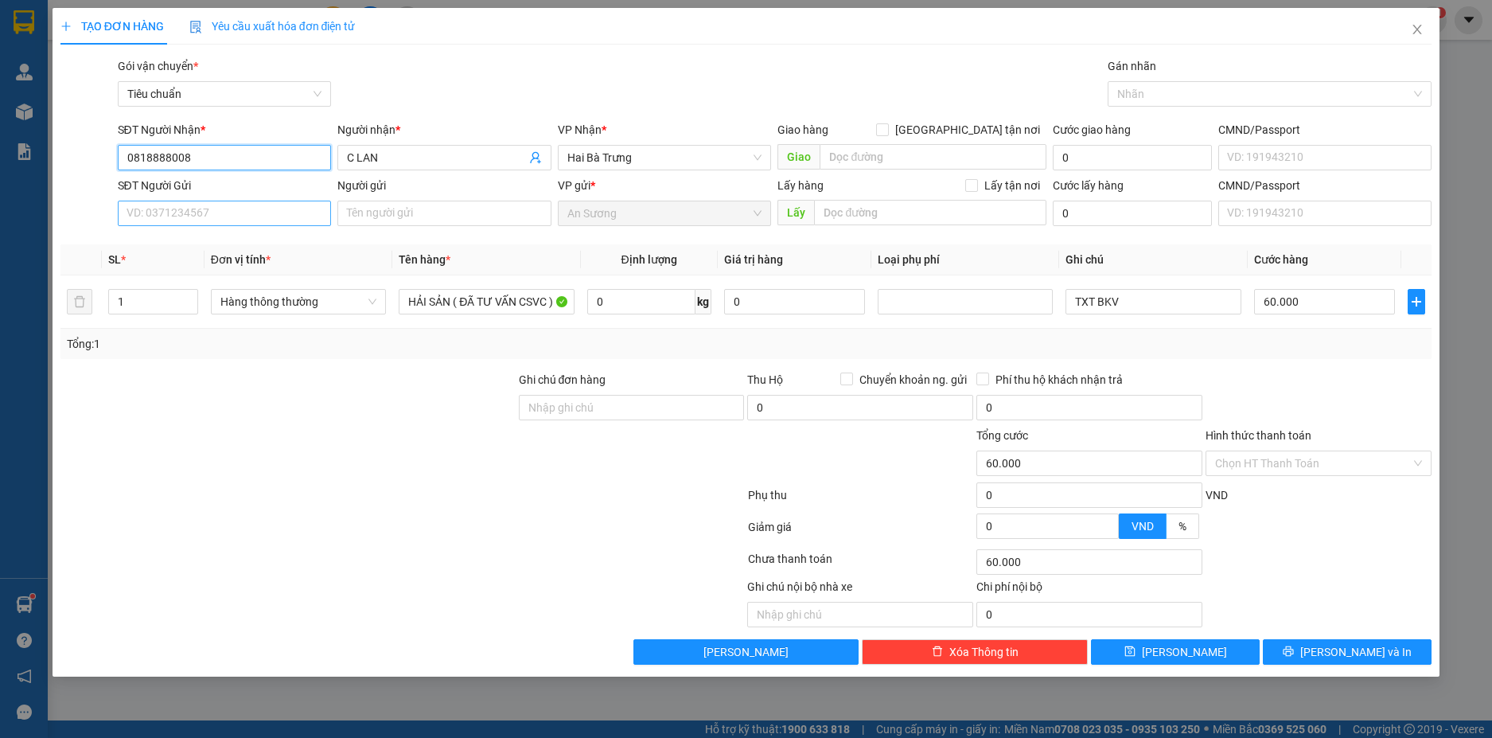
type input "0818888008"
click at [277, 217] on input "SĐT Người Gửi" at bounding box center [225, 213] width 214 height 25
type input "0332999799"
click at [266, 240] on div "0332999799 - A HẠNG" at bounding box center [224, 245] width 195 height 18
type input "A HẠNG"
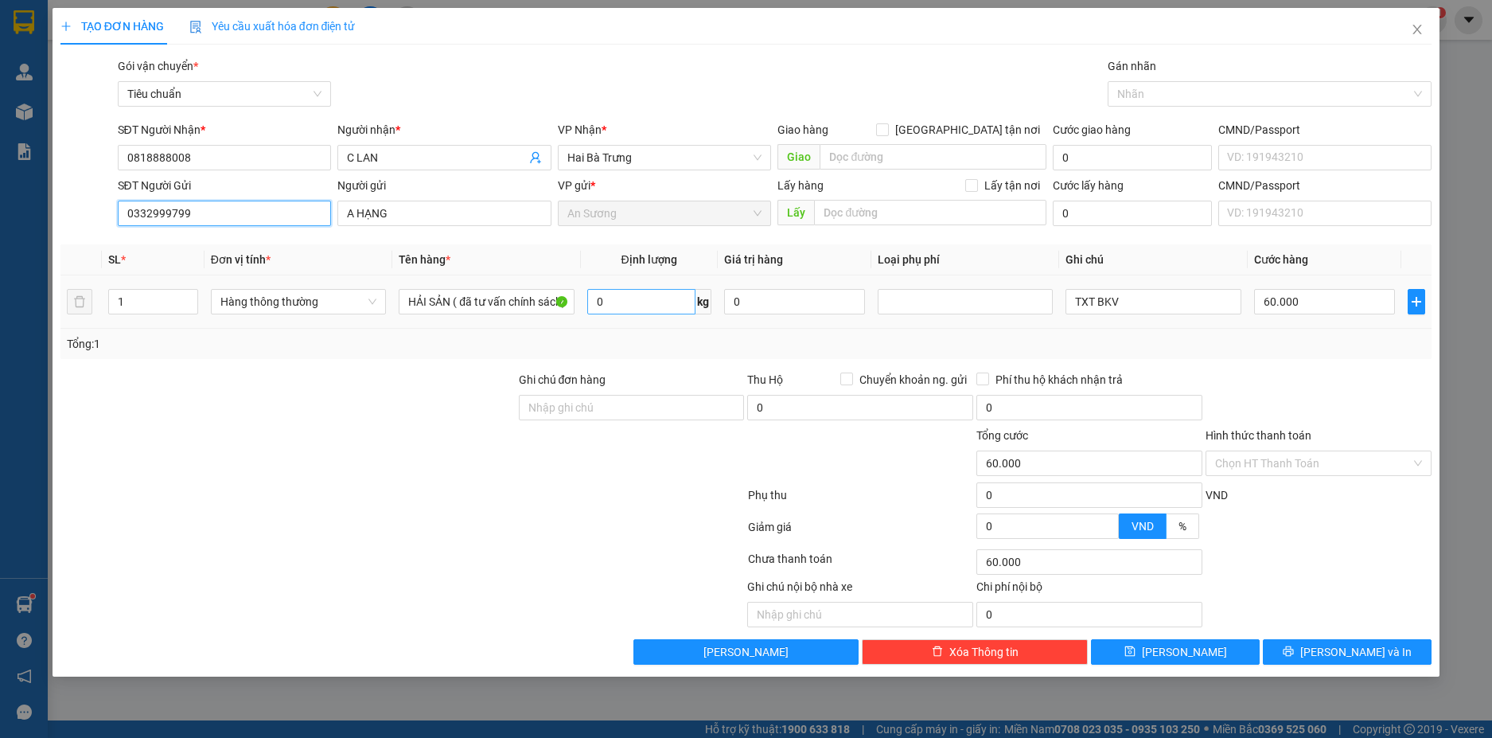
type input "0332999799"
click at [643, 306] on input "0" at bounding box center [641, 301] width 108 height 25
type input "34"
click at [1233, 345] on div "Tổng: 1" at bounding box center [746, 344] width 1359 height 18
type input "70.000"
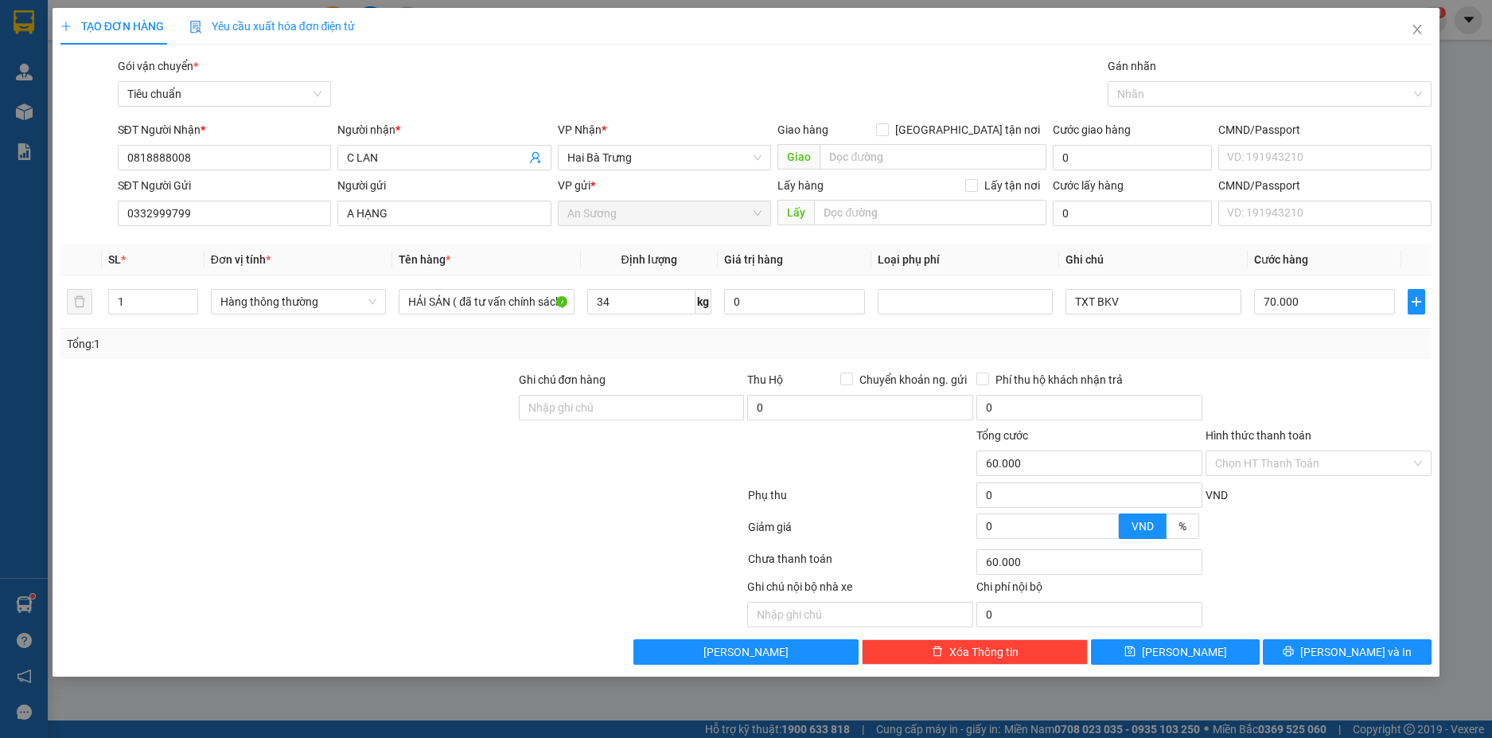
type input "70.000"
click at [1362, 640] on button "[PERSON_NAME] và In" at bounding box center [1347, 651] width 169 height 25
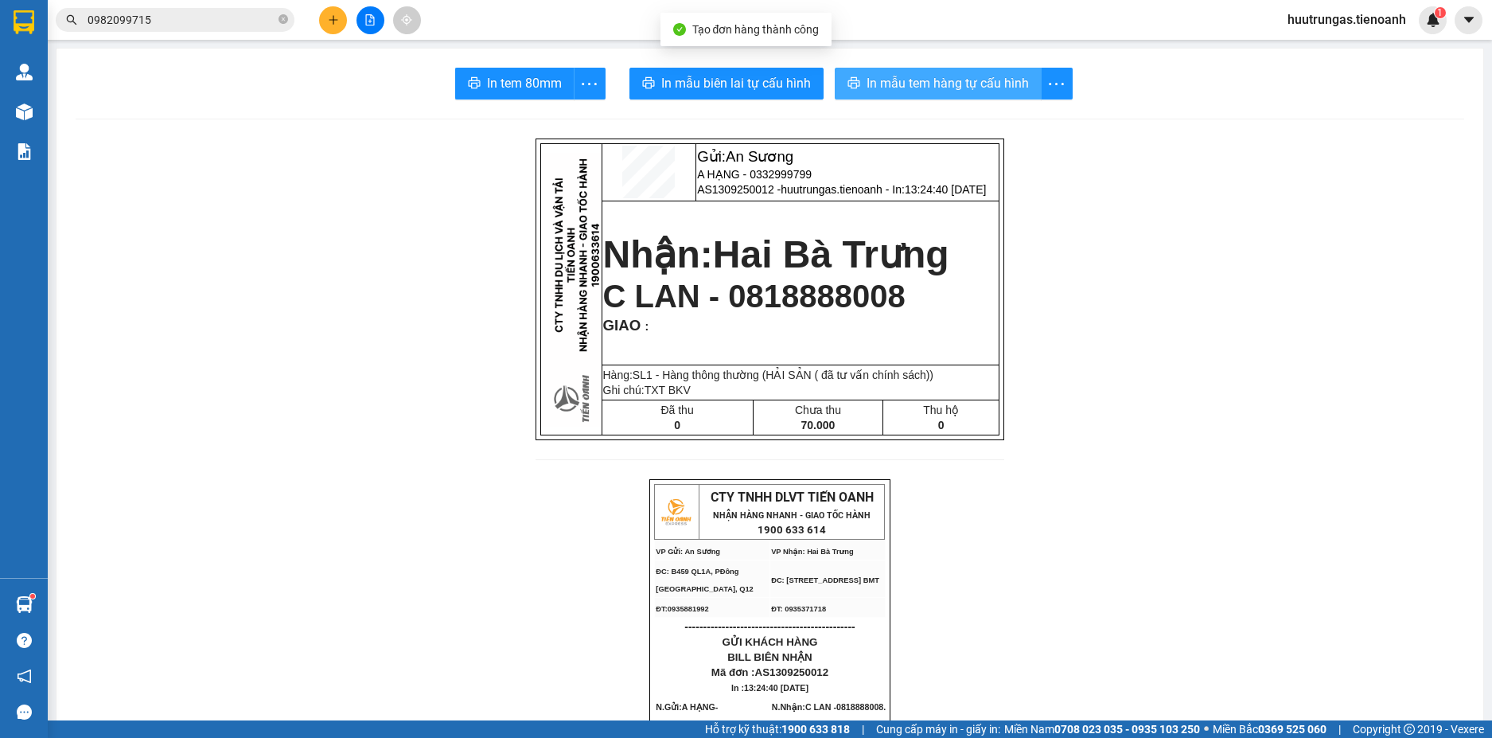
click at [957, 84] on span "In mẫu tem hàng tự cấu hình" at bounding box center [948, 83] width 162 height 20
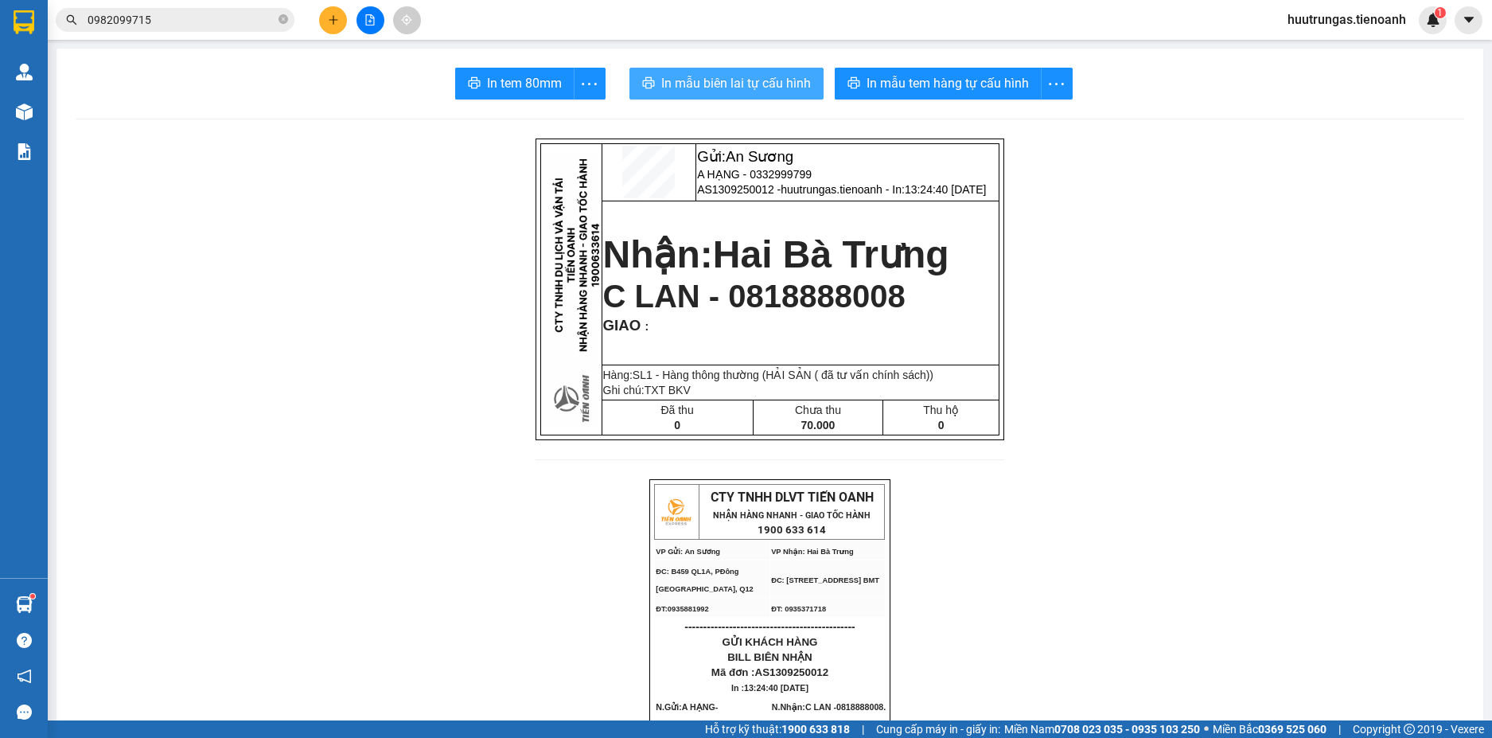
click at [745, 92] on span "In mẫu biên lai tự cấu hình" at bounding box center [736, 83] width 150 height 20
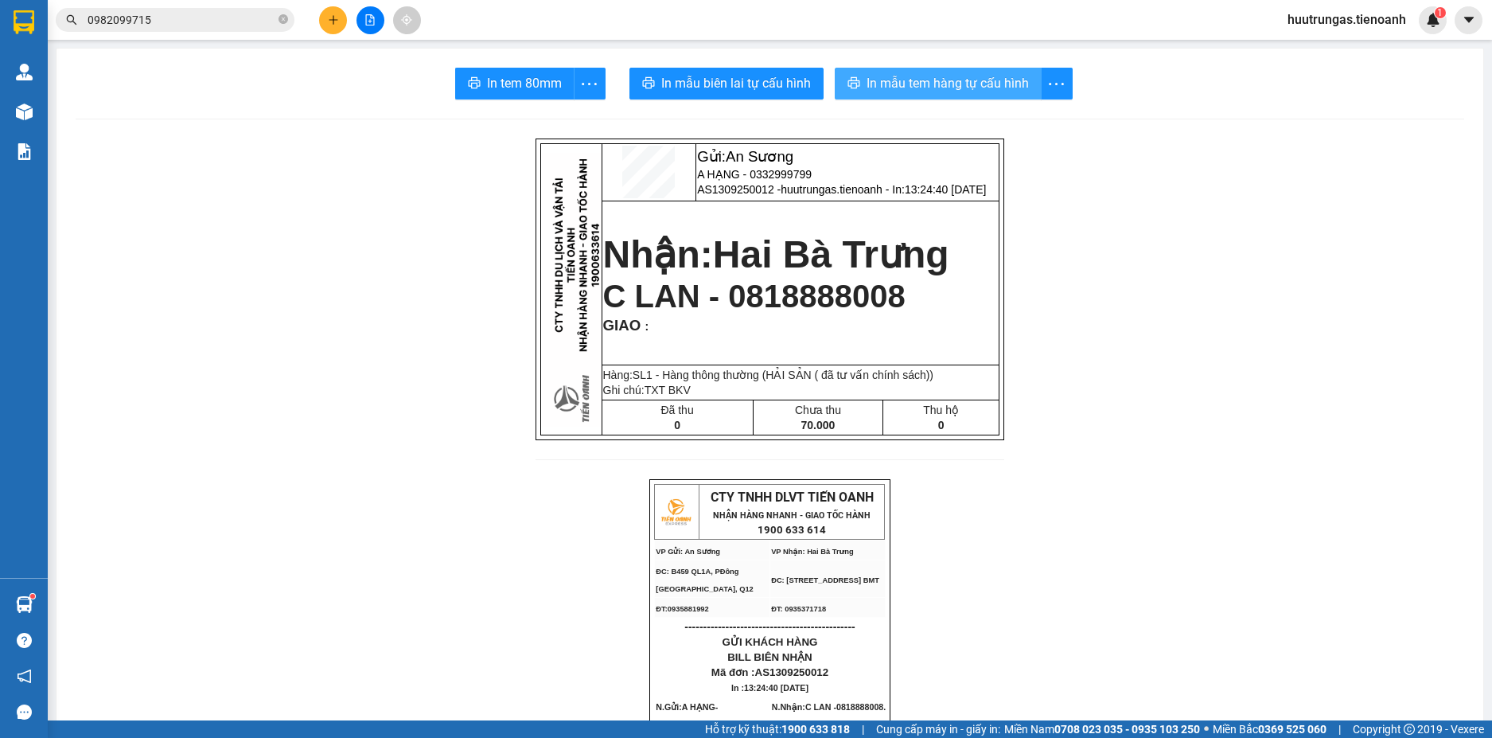
click at [914, 95] on button "In mẫu tem hàng tự cấu hình" at bounding box center [938, 84] width 207 height 32
click at [202, 20] on input "0982099715" at bounding box center [182, 20] width 188 height 18
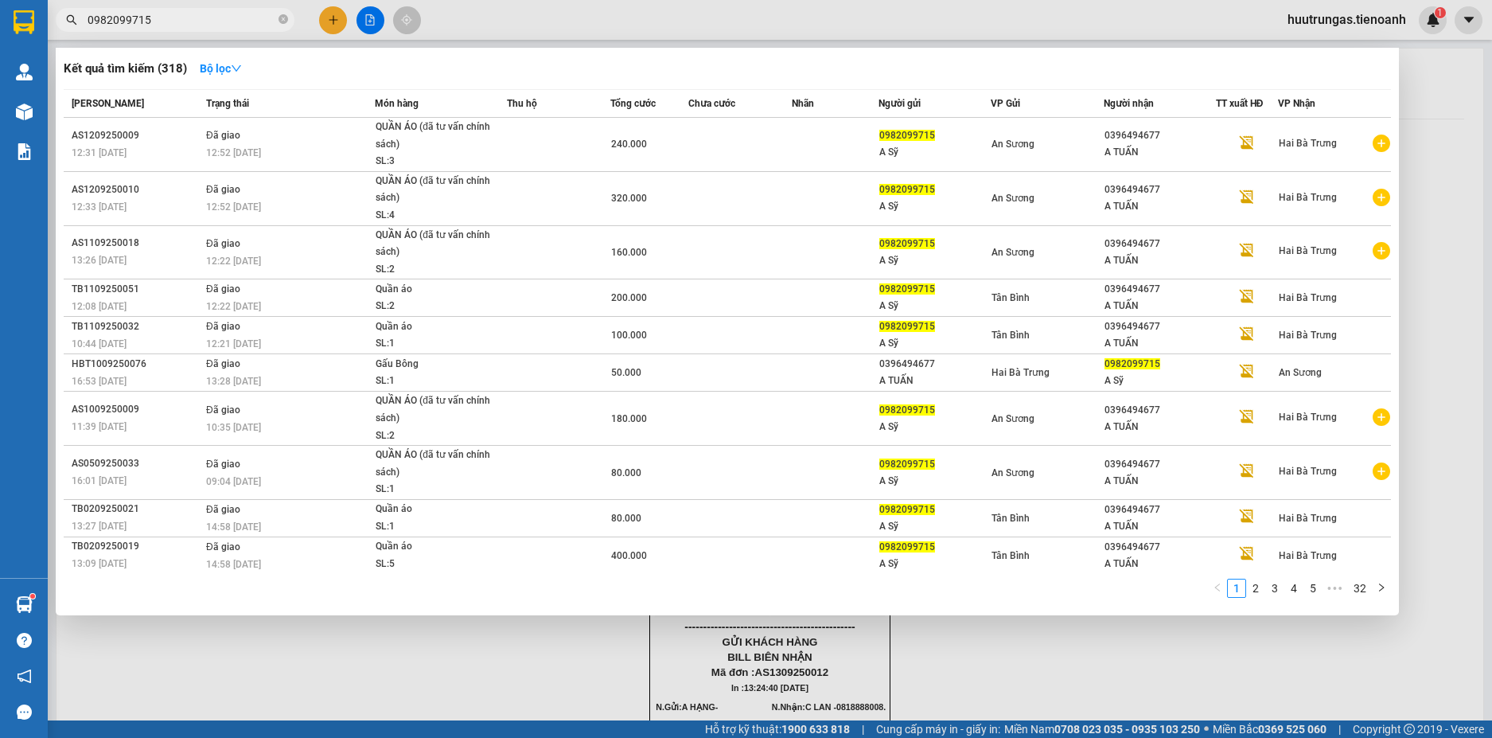
click at [218, 15] on input "0982099715" at bounding box center [182, 20] width 188 height 18
click at [222, 20] on input "0982099715" at bounding box center [182, 20] width 188 height 18
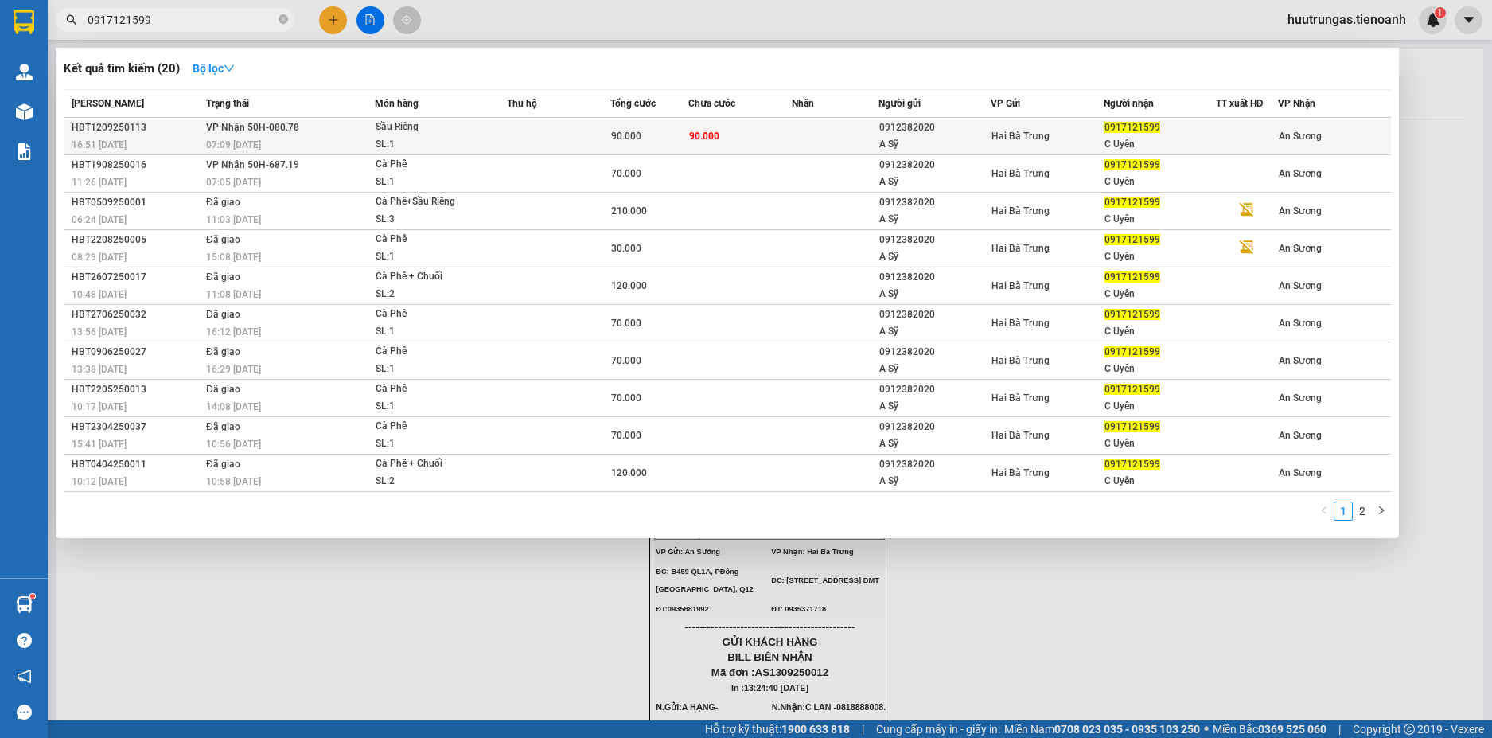
type input "0917121599"
click at [495, 129] on div "Sầu Riêng" at bounding box center [435, 128] width 119 height 18
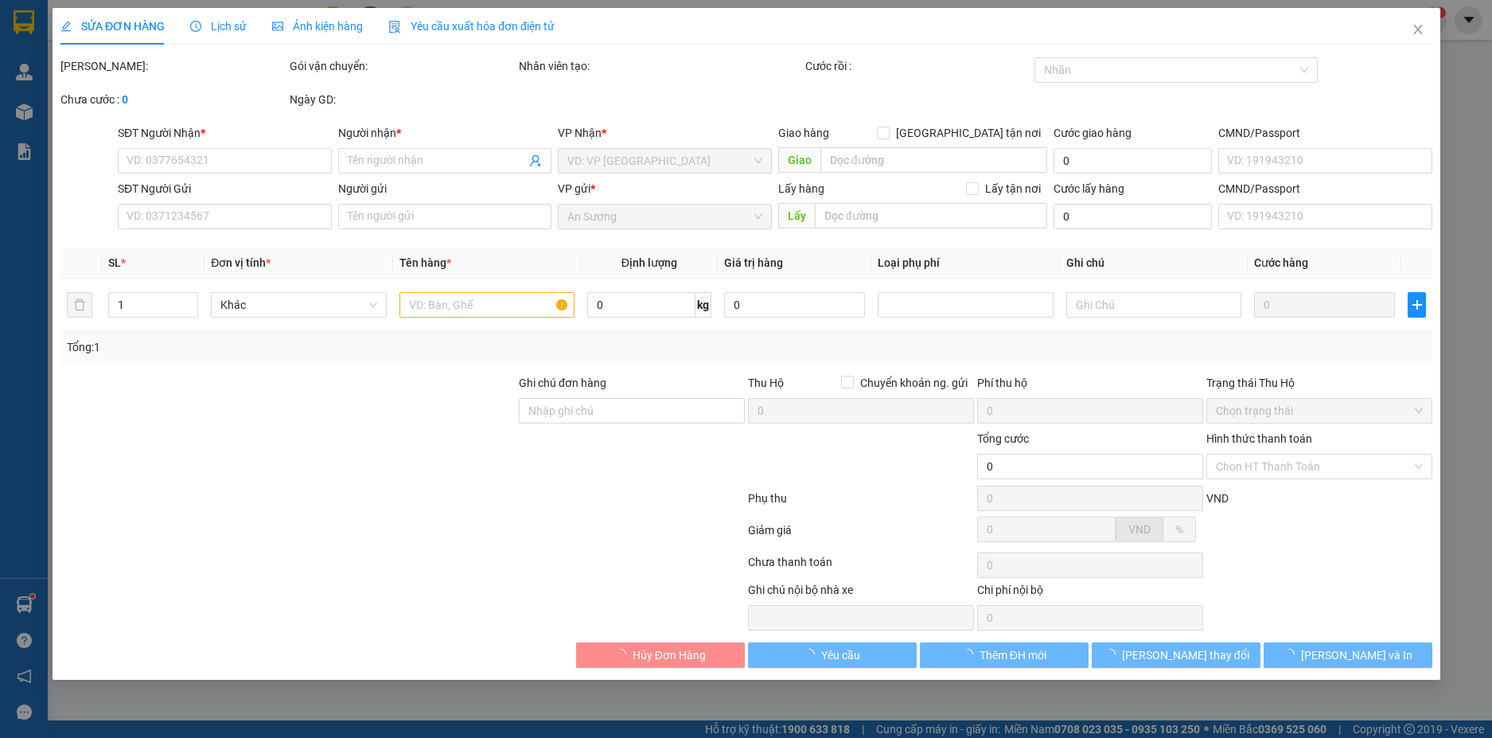
type input "0917121599"
type input "C Uyên"
type input "0912382020"
type input "A Sỹ"
type input "90.000"
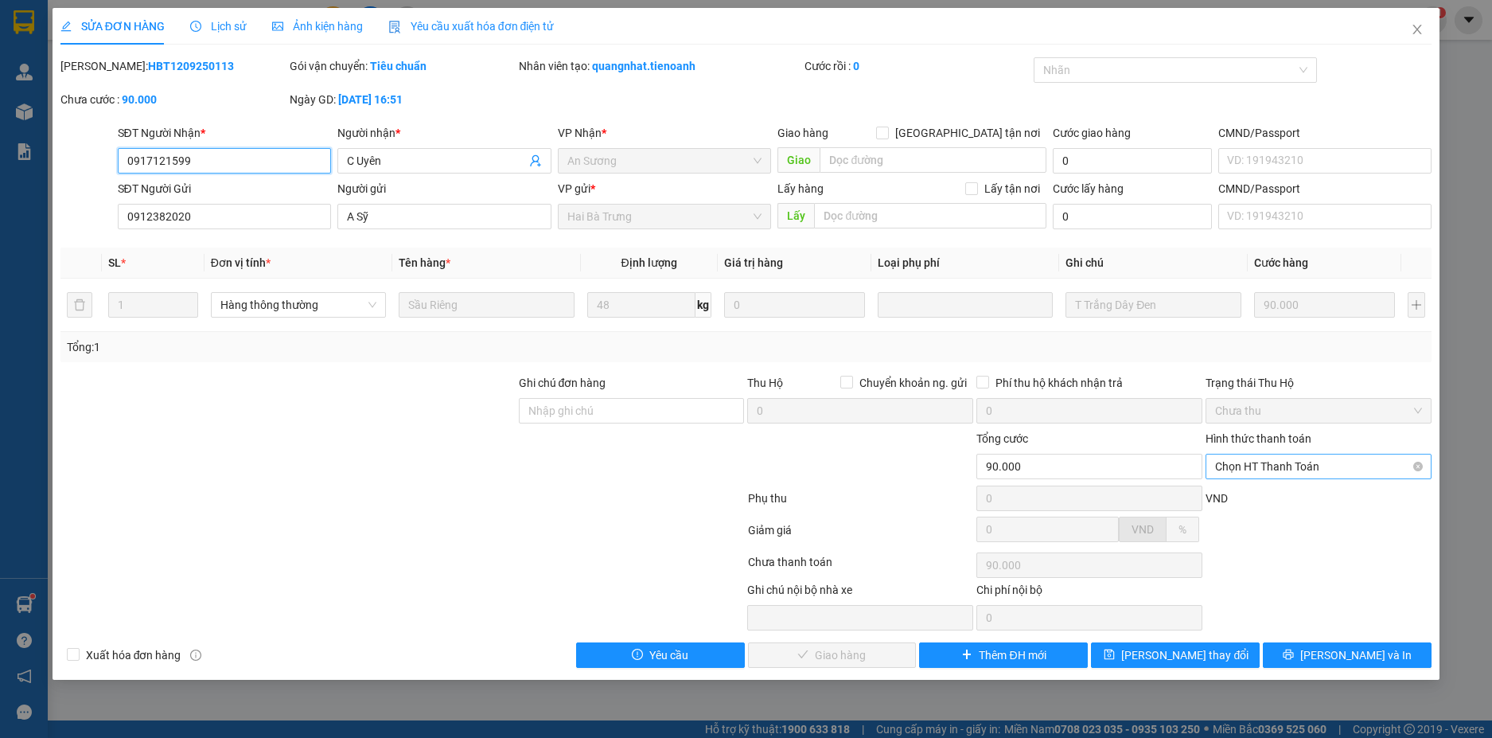
click at [1335, 475] on span "Chọn HT Thanh Toán" at bounding box center [1318, 466] width 207 height 24
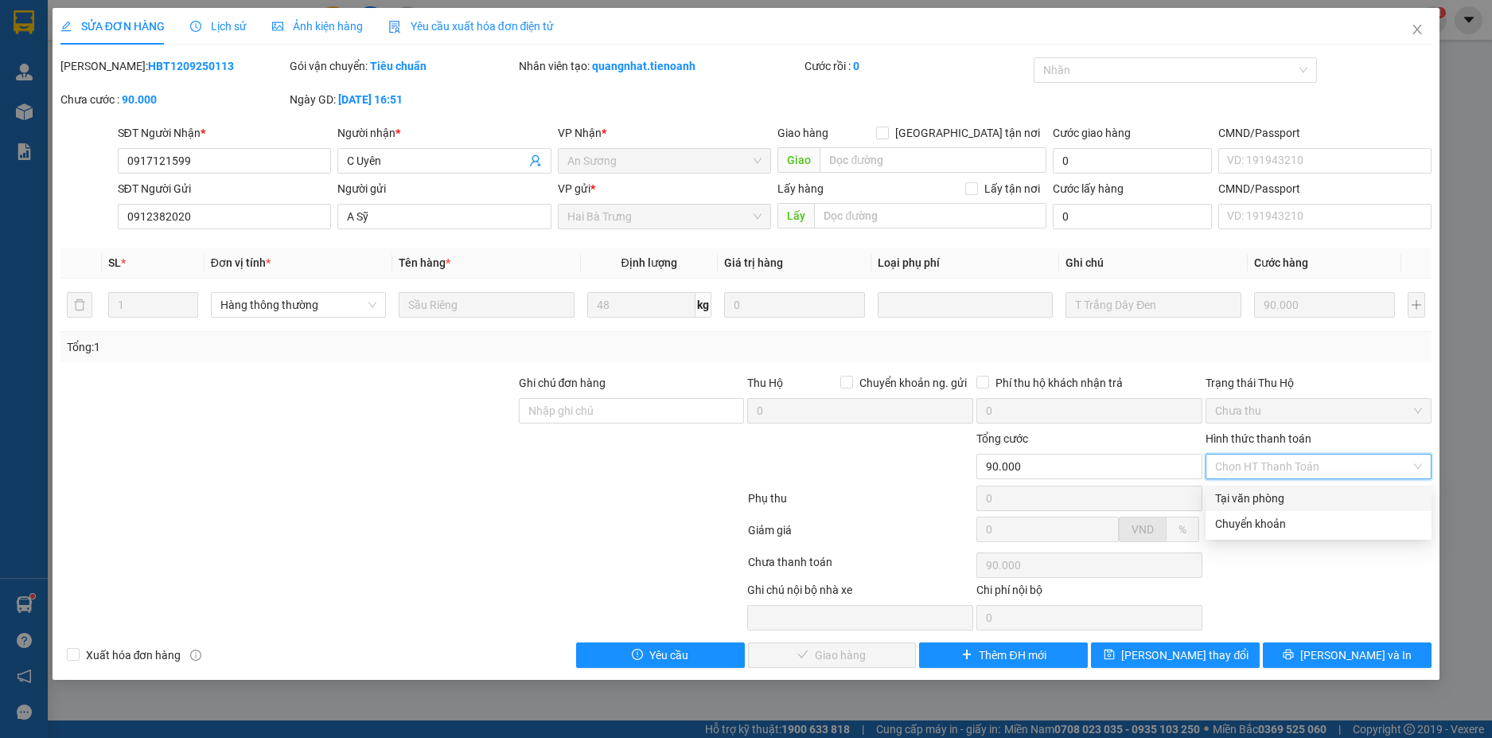
click at [1296, 504] on div "Tại văn phòng" at bounding box center [1318, 498] width 207 height 18
type input "0"
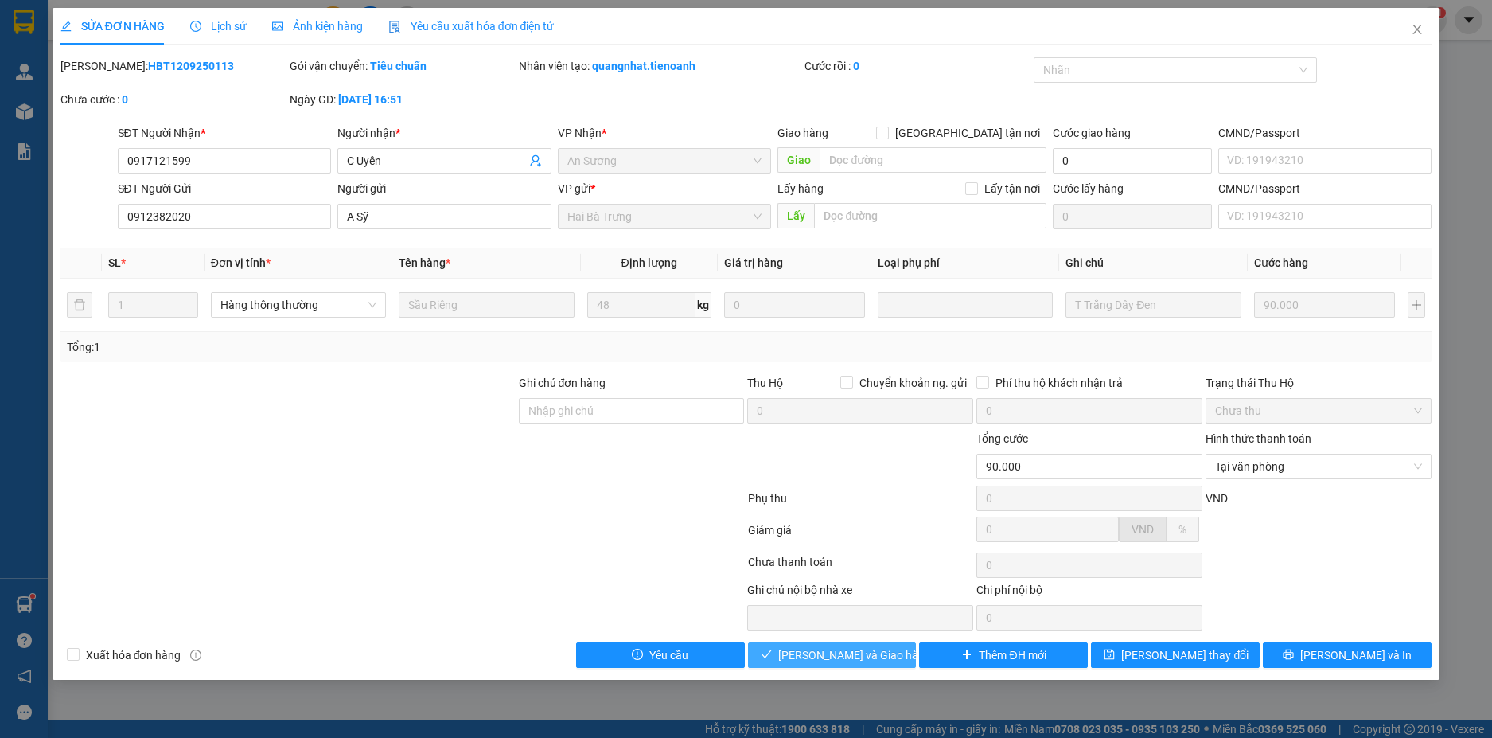
click at [861, 658] on span "Lưu và Giao hàng" at bounding box center [854, 655] width 153 height 18
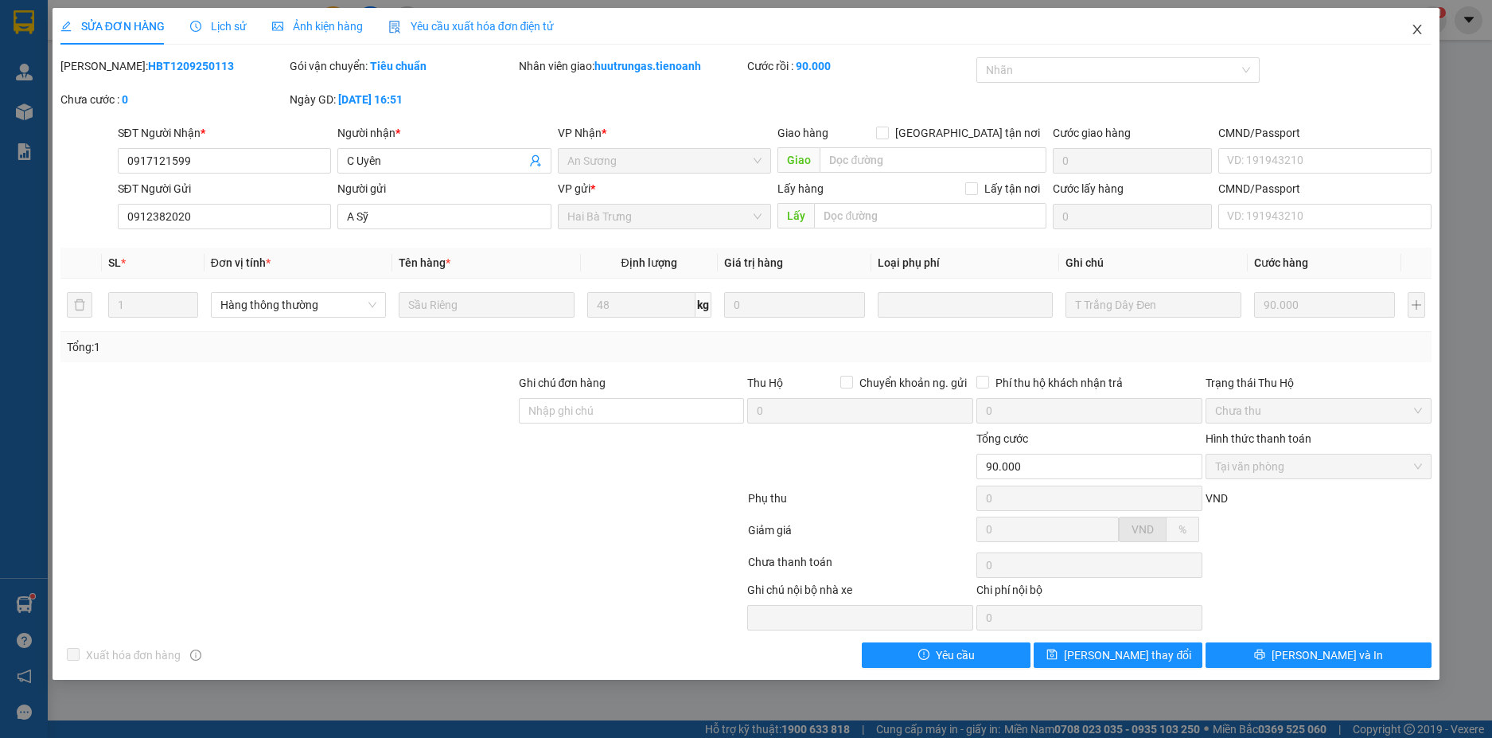
click at [1418, 29] on icon "close" at bounding box center [1417, 30] width 9 height 10
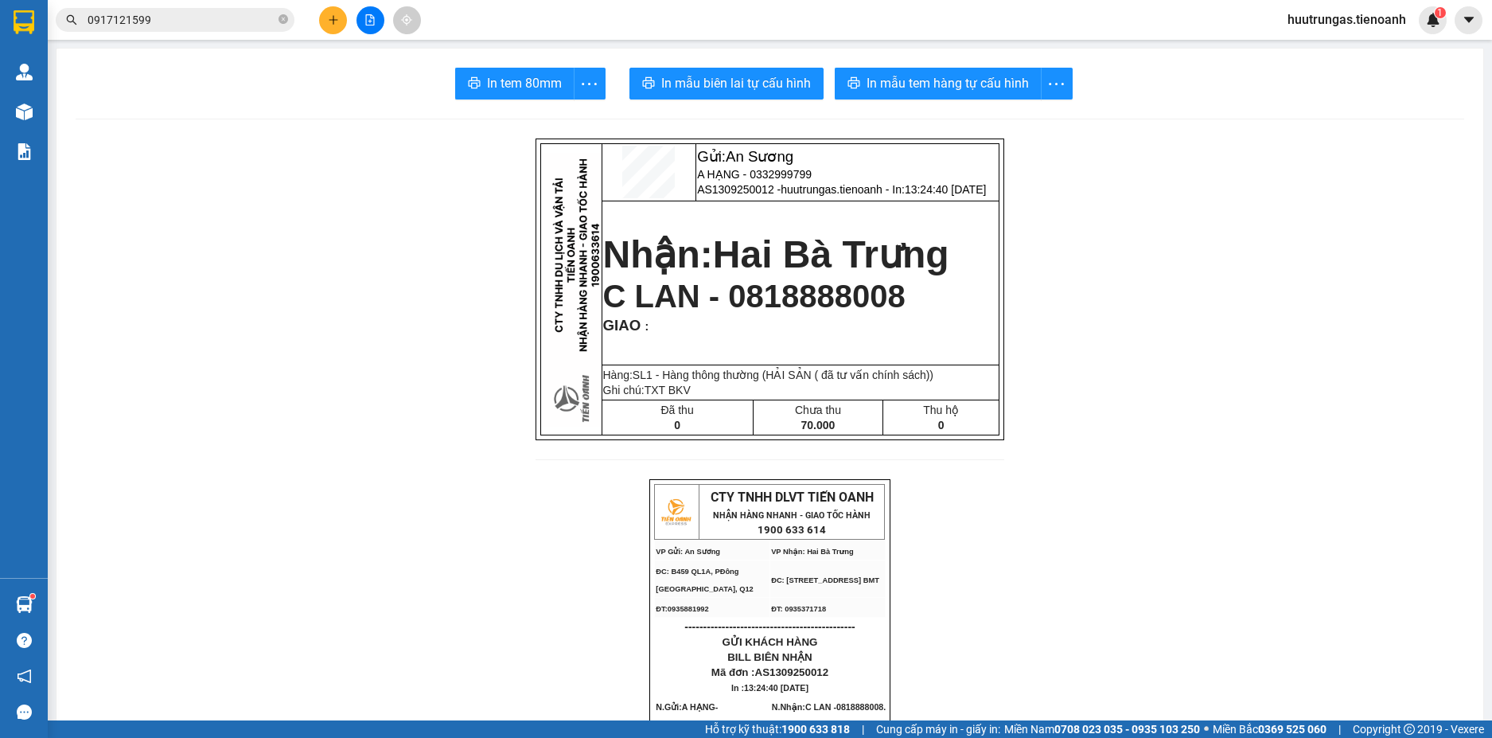
click at [332, 34] on div "Kết quả tìm kiếm ( 20 ) Bộ lọc Mã ĐH Trạng thái Món hàng Thu hộ Tổng cước Chưa …" at bounding box center [746, 20] width 1492 height 40
click at [333, 23] on icon "plus" at bounding box center [333, 19] width 11 height 11
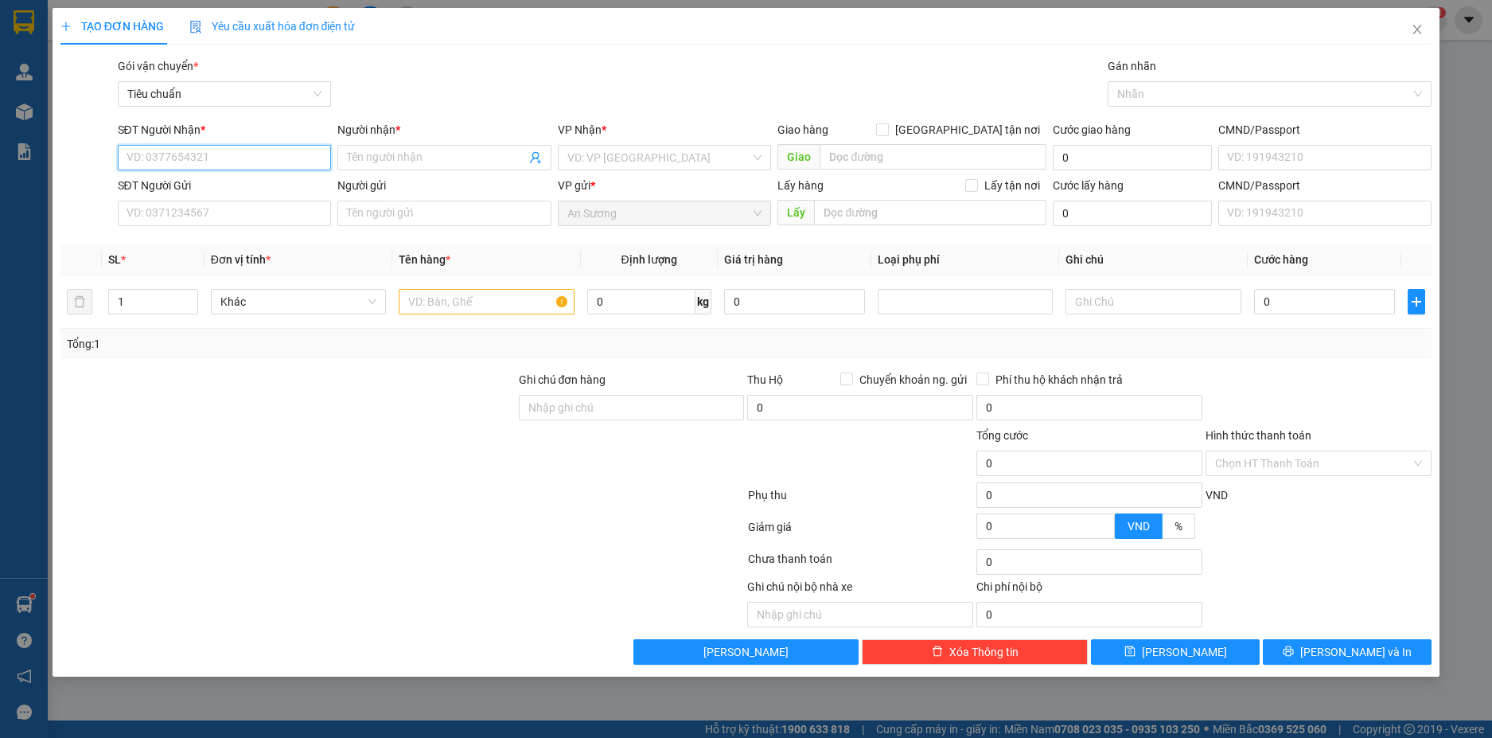
click at [232, 161] on input "SĐT Người Nhận *" at bounding box center [225, 157] width 214 height 25
type input "0376245657"
click at [241, 189] on div "0376245657 - C Hương" at bounding box center [224, 190] width 195 height 18
type input "[PERSON_NAME]"
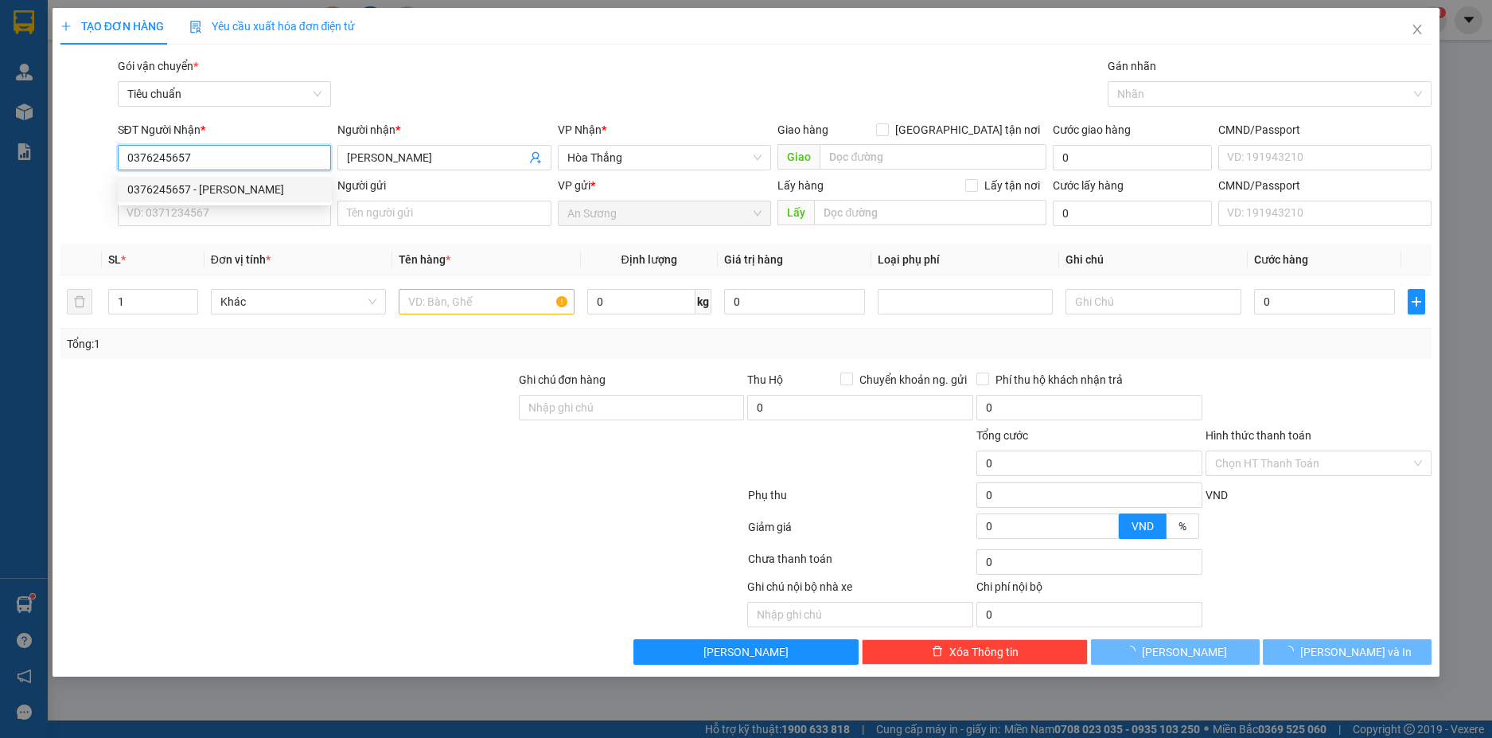
type input "60.000"
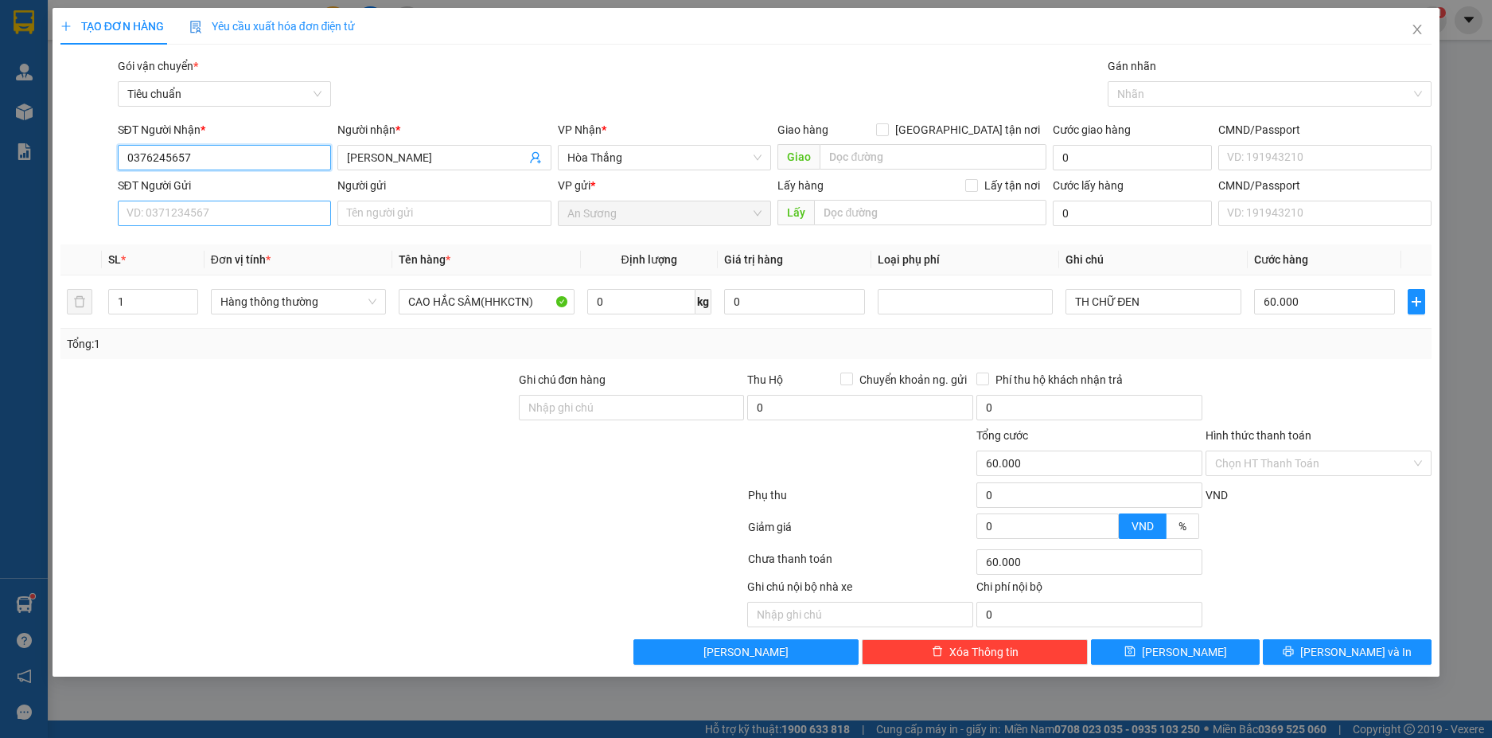
type input "0376245657"
click at [263, 209] on input "SĐT Người Gửi" at bounding box center [225, 213] width 214 height 25
type input "0839133123"
click at [274, 255] on div "0839133123 - HUỲNH ANH" at bounding box center [225, 244] width 214 height 25
type input "HUỲNH ANH"
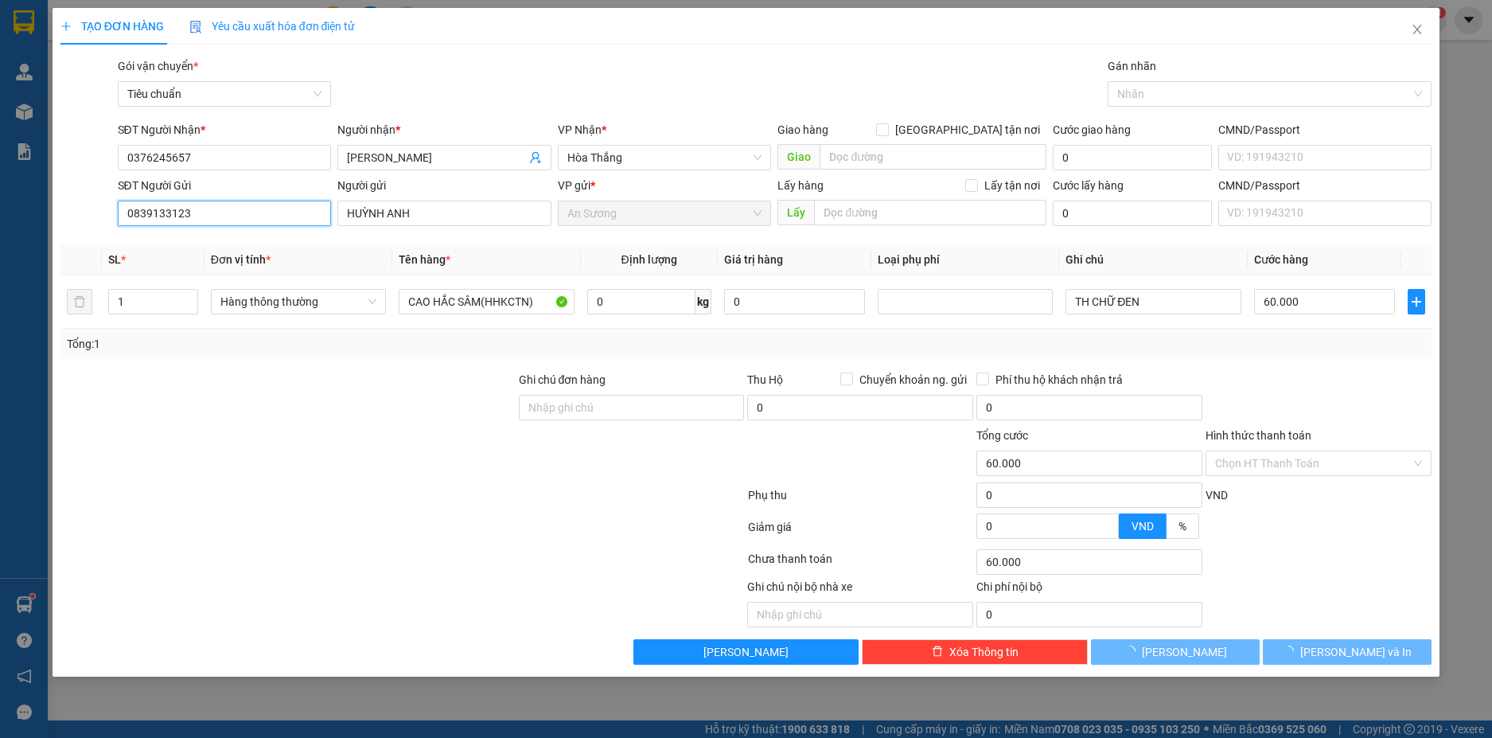
type input "250.000"
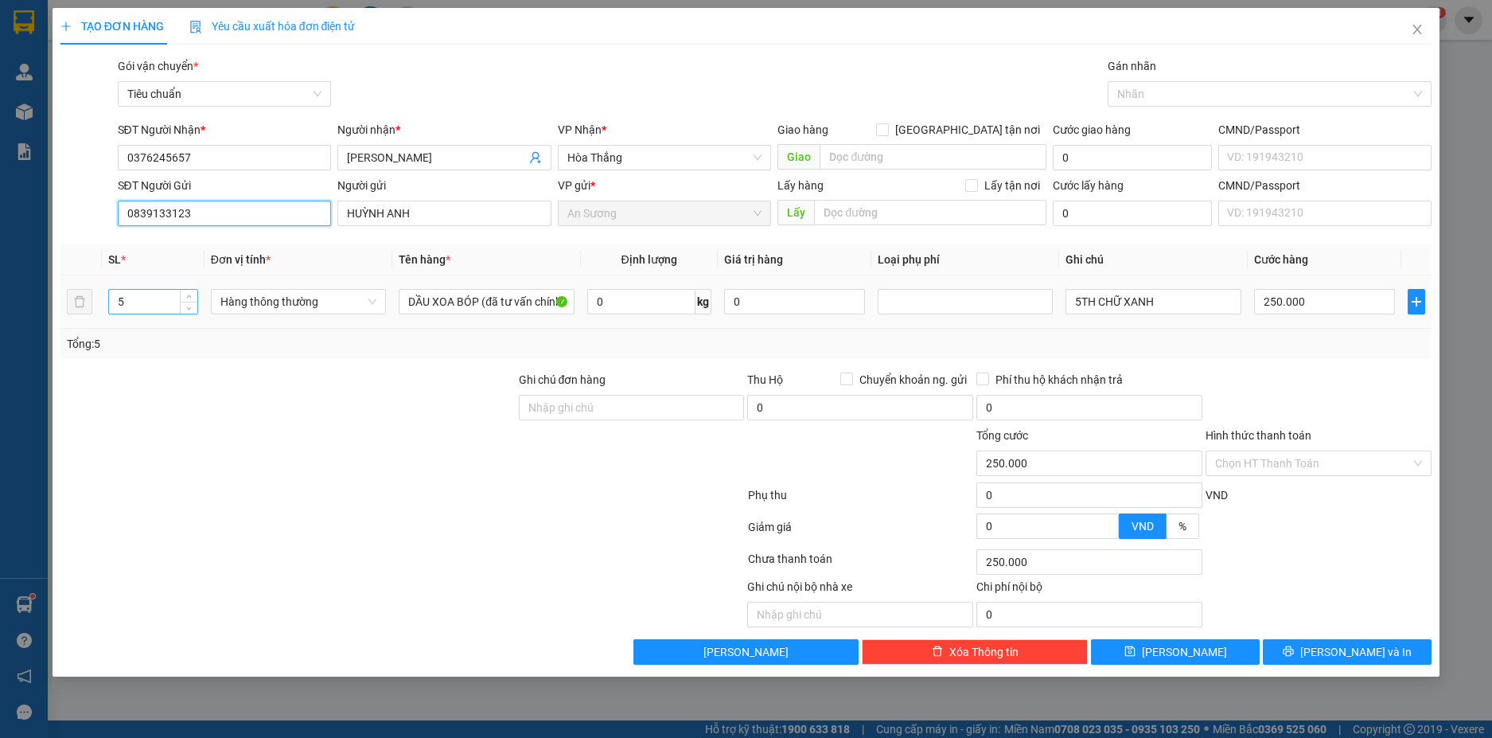
type input "0839133123"
click at [157, 297] on input "5" at bounding box center [153, 302] width 88 height 24
type input "3"
click at [674, 299] on input "0" at bounding box center [641, 301] width 108 height 25
type input "0"
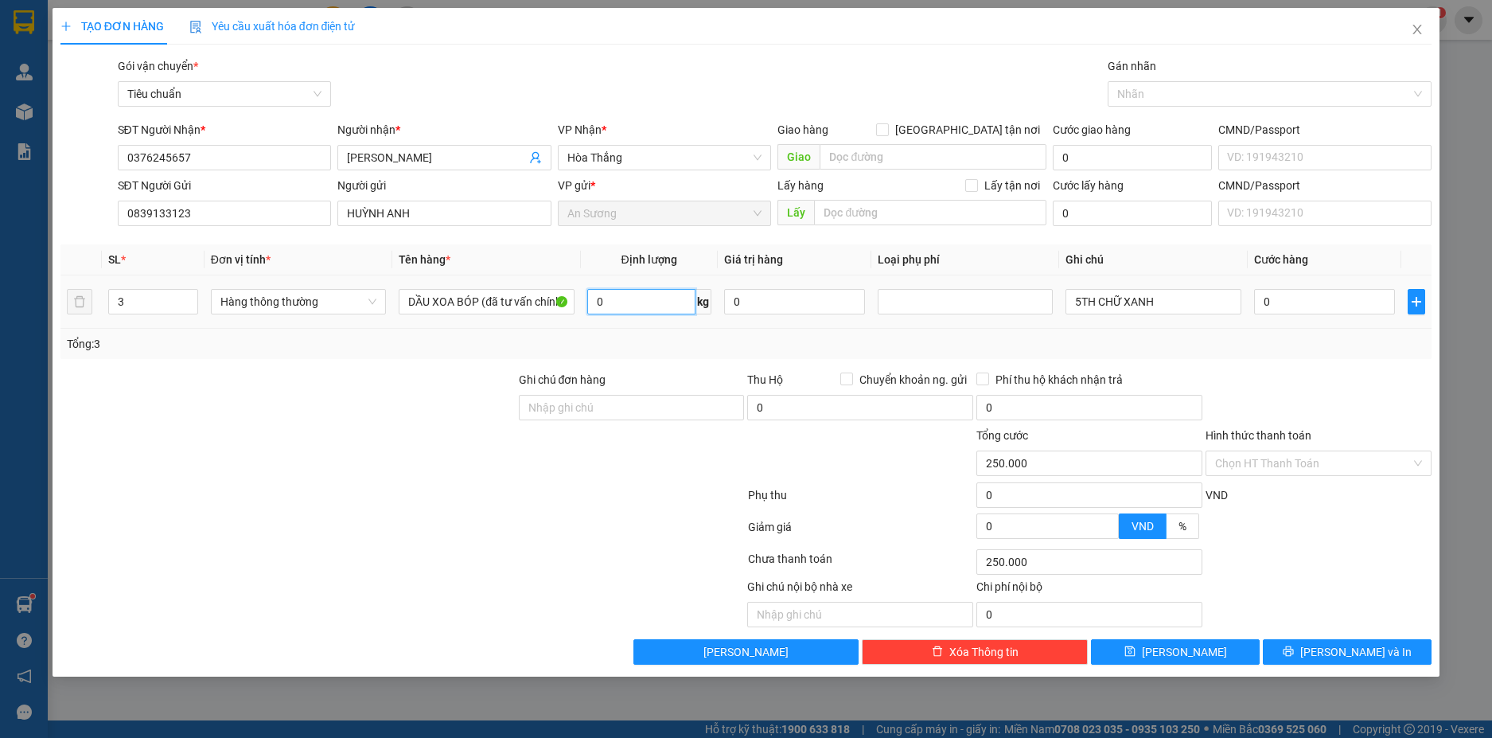
type input "0"
click at [1163, 325] on td "5TH CHỮ XANH" at bounding box center [1153, 301] width 188 height 53
type input "17"
type input "55.000"
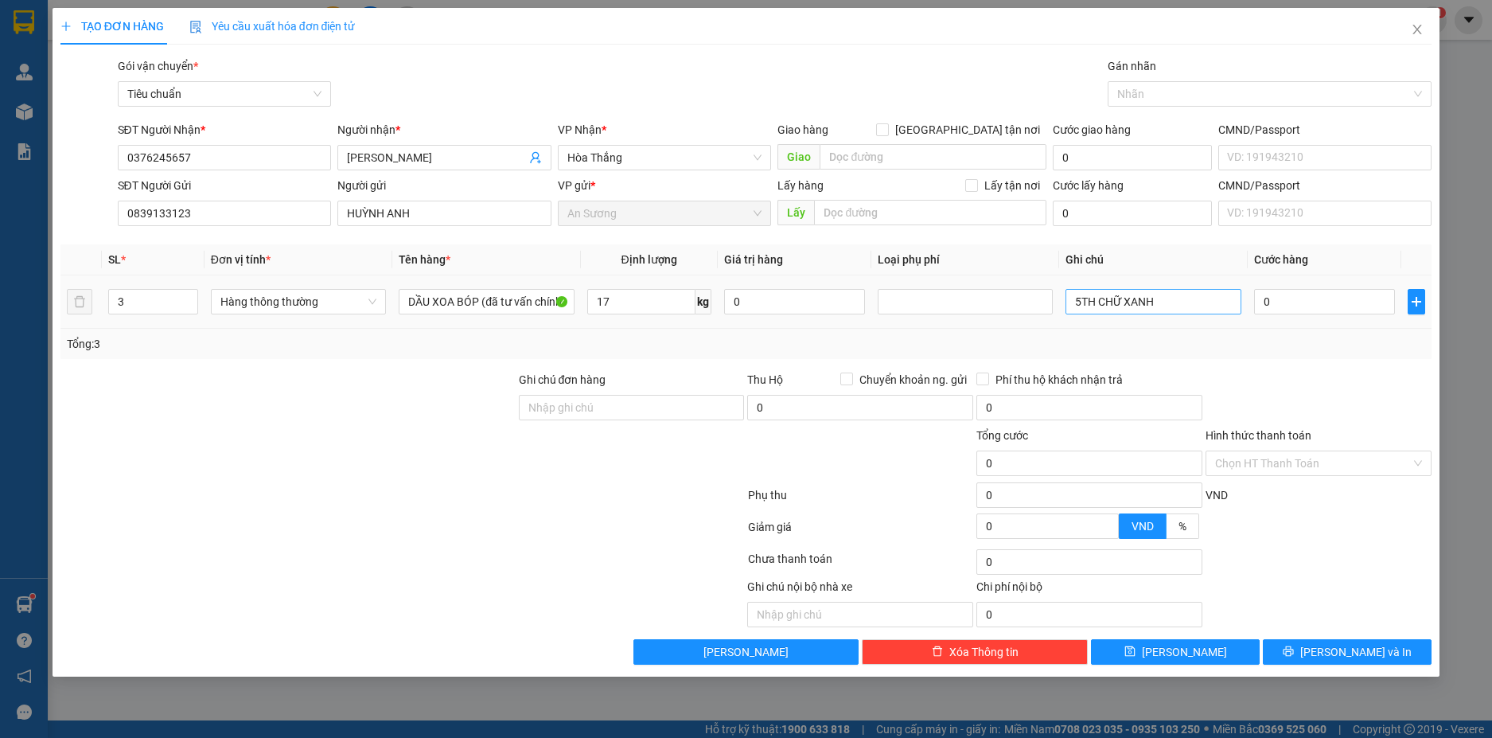
type input "55.000"
click at [1180, 295] on input "5TH CHỮ XANH" at bounding box center [1153, 301] width 175 height 25
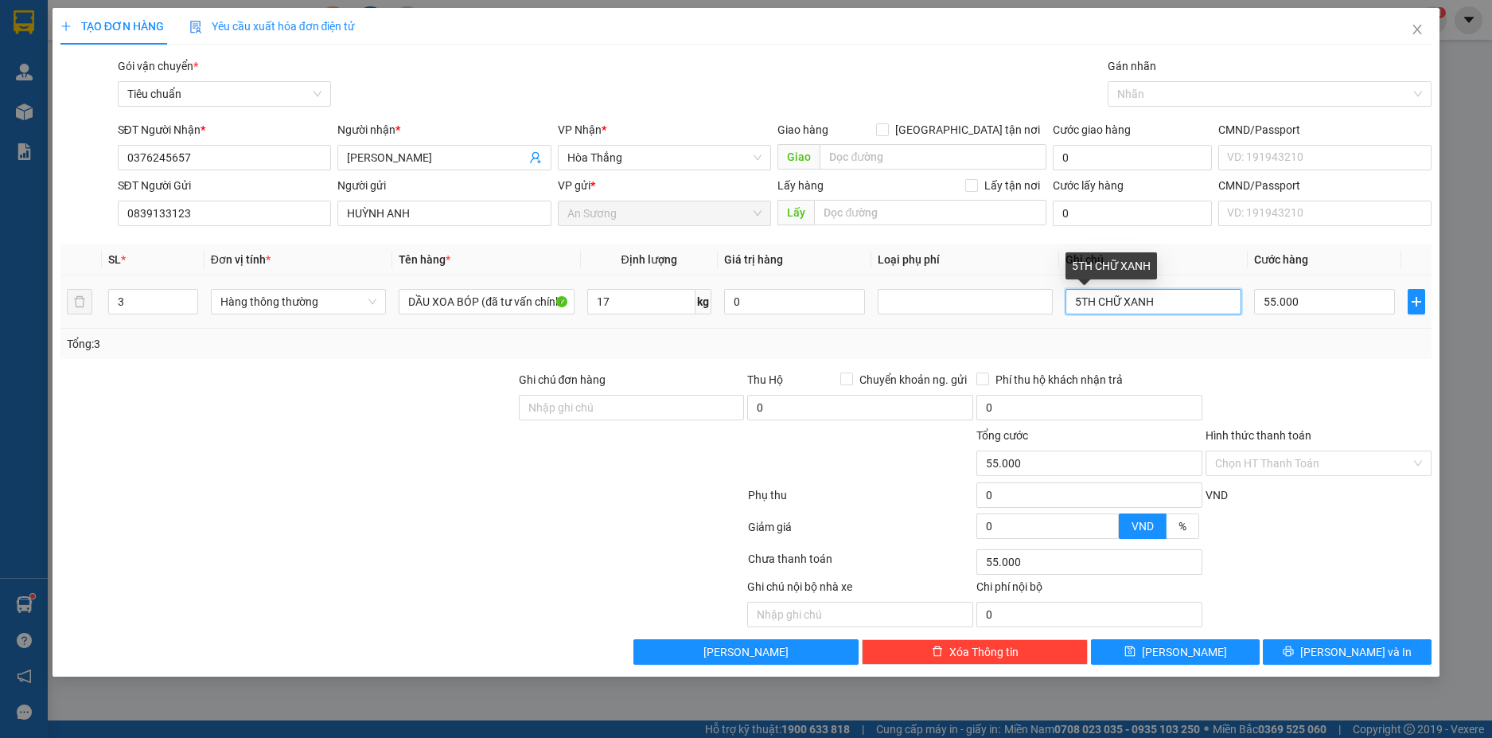
click at [1180, 295] on input "5TH CHỮ XANH" at bounding box center [1153, 301] width 175 height 25
type input "T"
type input "3"
type input "2TH BỌC MÚT+TH TRƠN"
click at [1329, 310] on input "55.000" at bounding box center [1324, 301] width 141 height 25
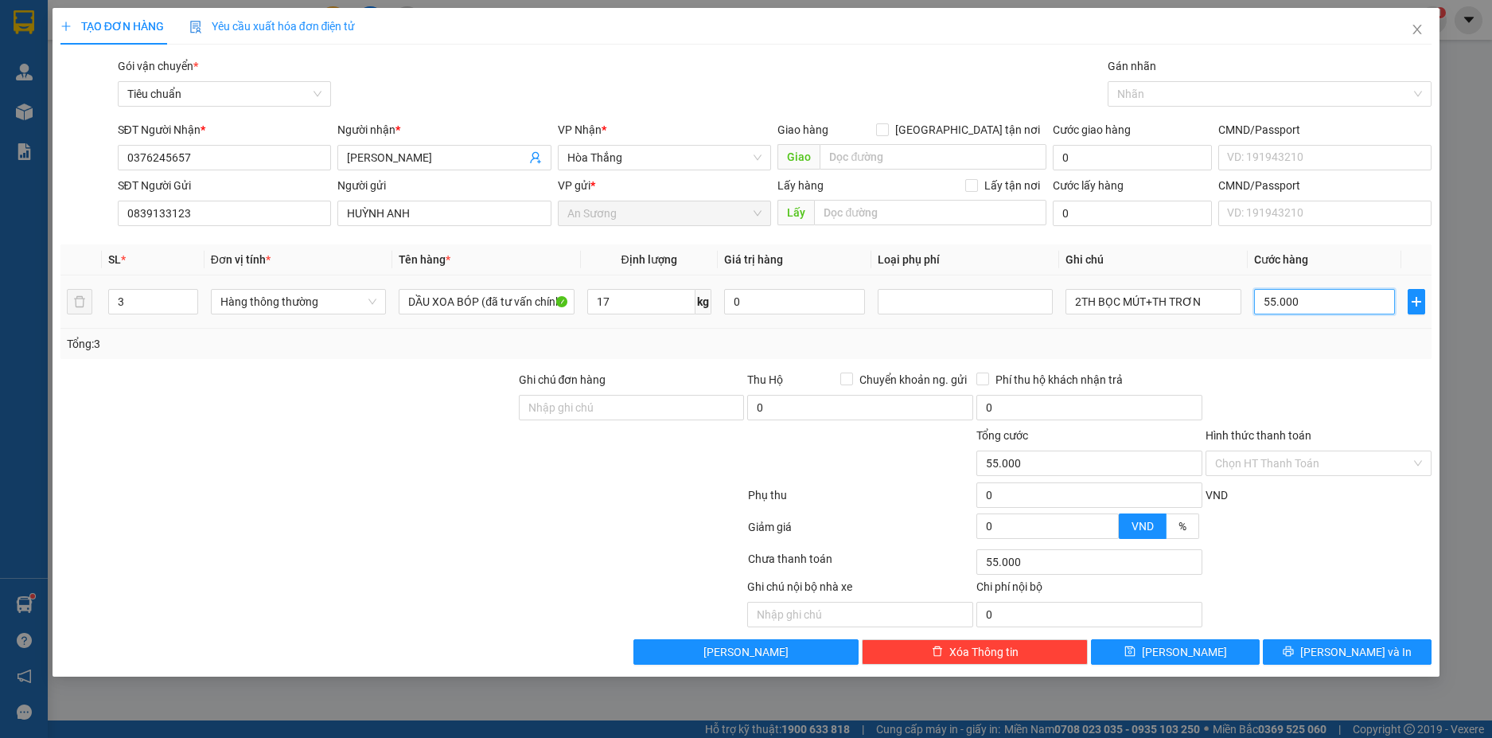
type input "6"
type input "60"
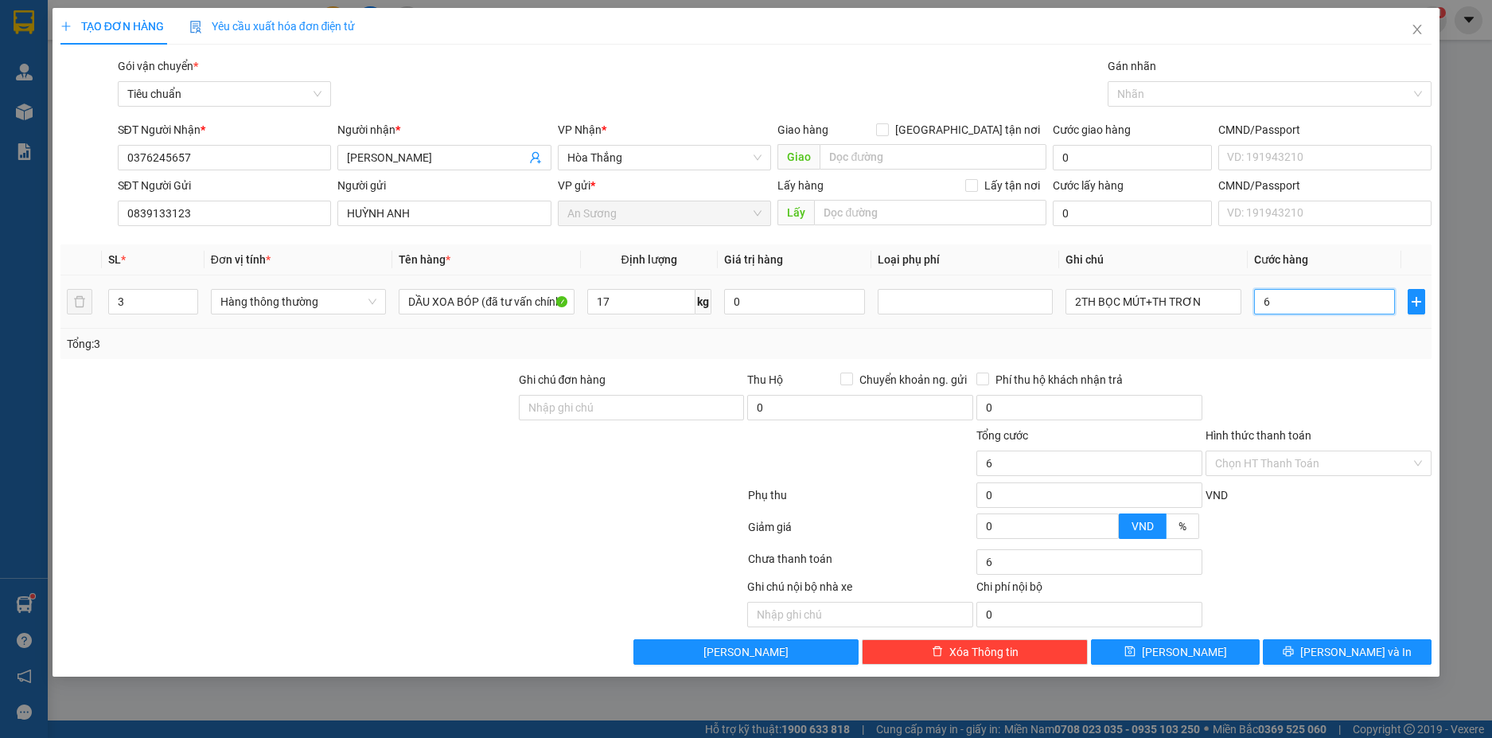
type input "60"
type input "0"
type input "60*3"
type input "180.000"
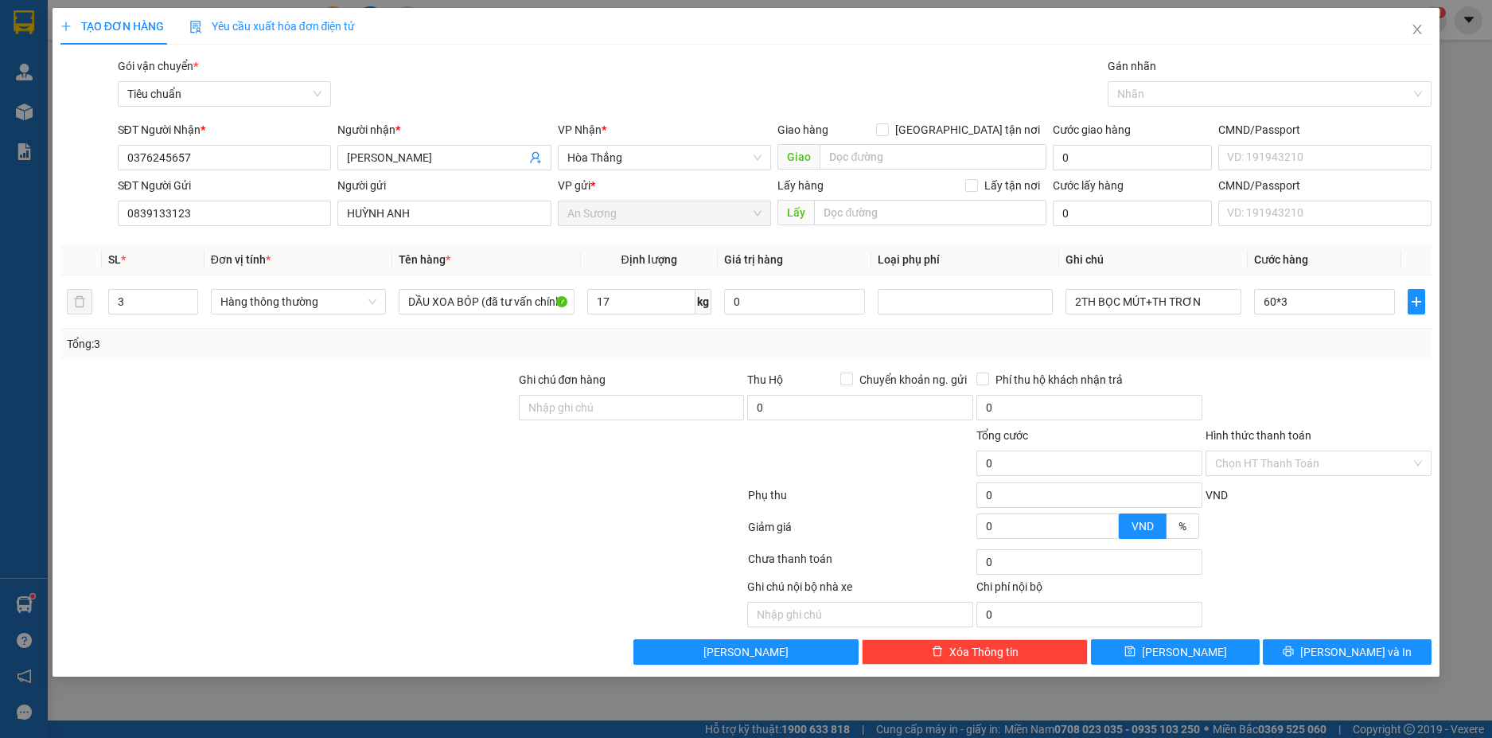
type input "180.000"
click at [1344, 405] on div at bounding box center [1318, 399] width 229 height 56
click at [1367, 648] on span "[PERSON_NAME] và In" at bounding box center [1355, 652] width 111 height 18
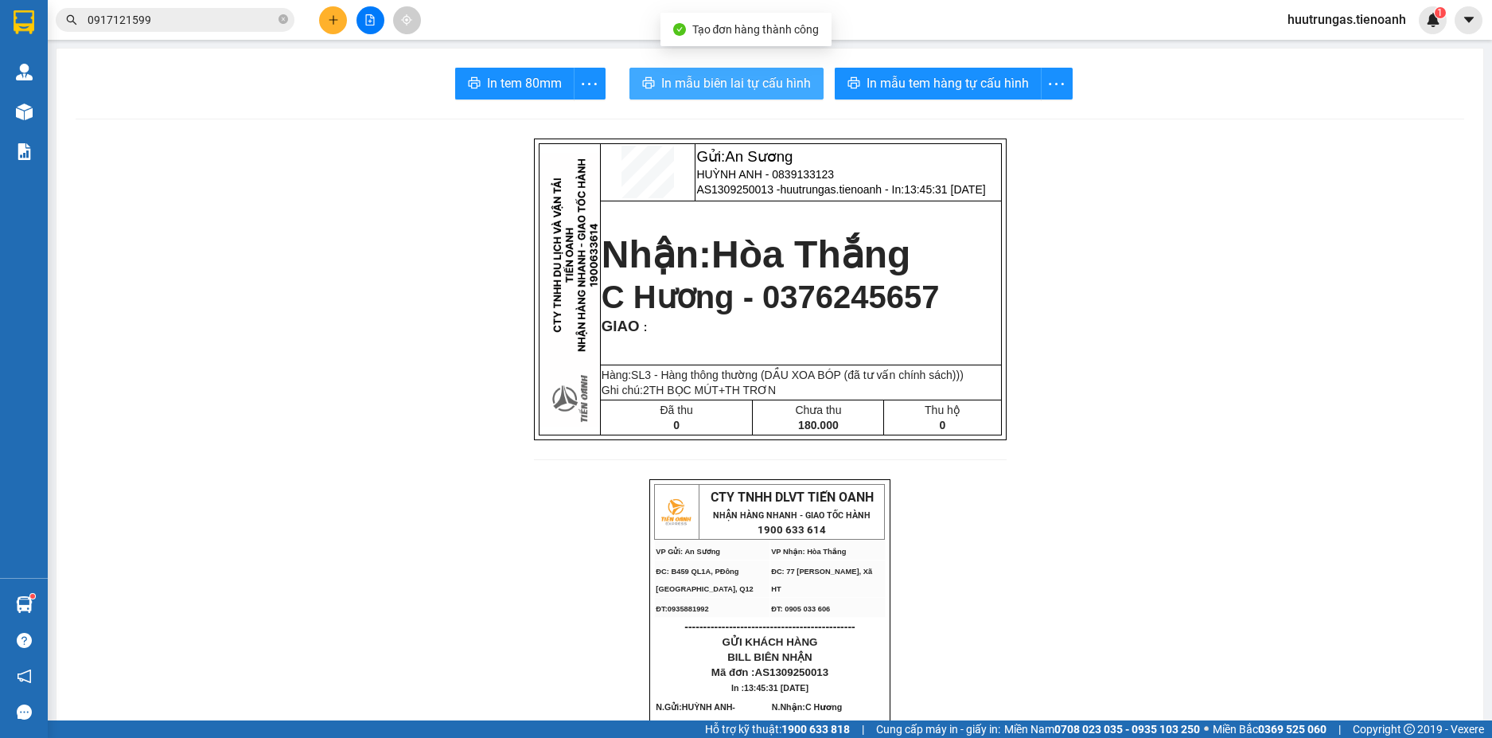
click at [762, 89] on span "In mẫu biên lai tự cấu hình" at bounding box center [736, 83] width 150 height 20
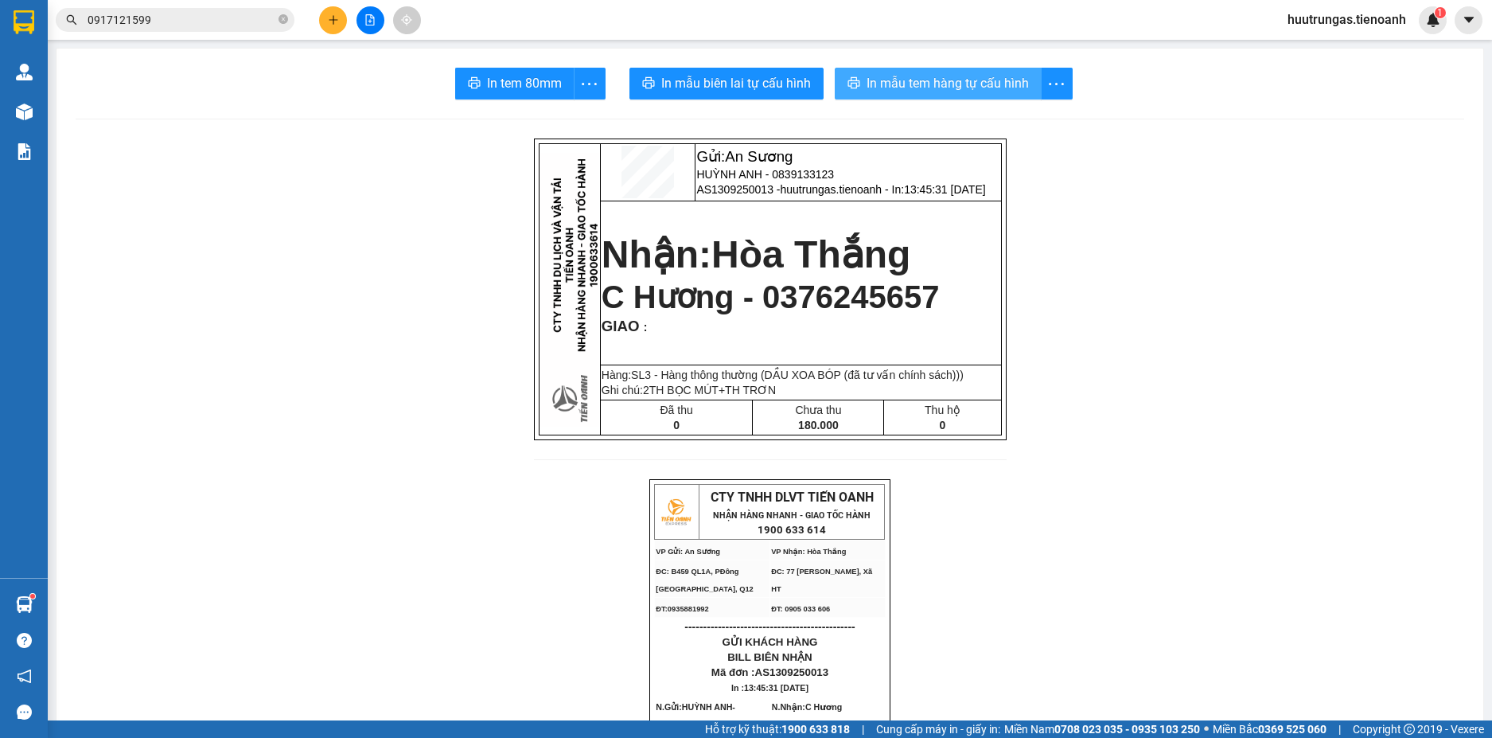
click at [962, 84] on span "In mẫu tem hàng tự cấu hình" at bounding box center [948, 83] width 162 height 20
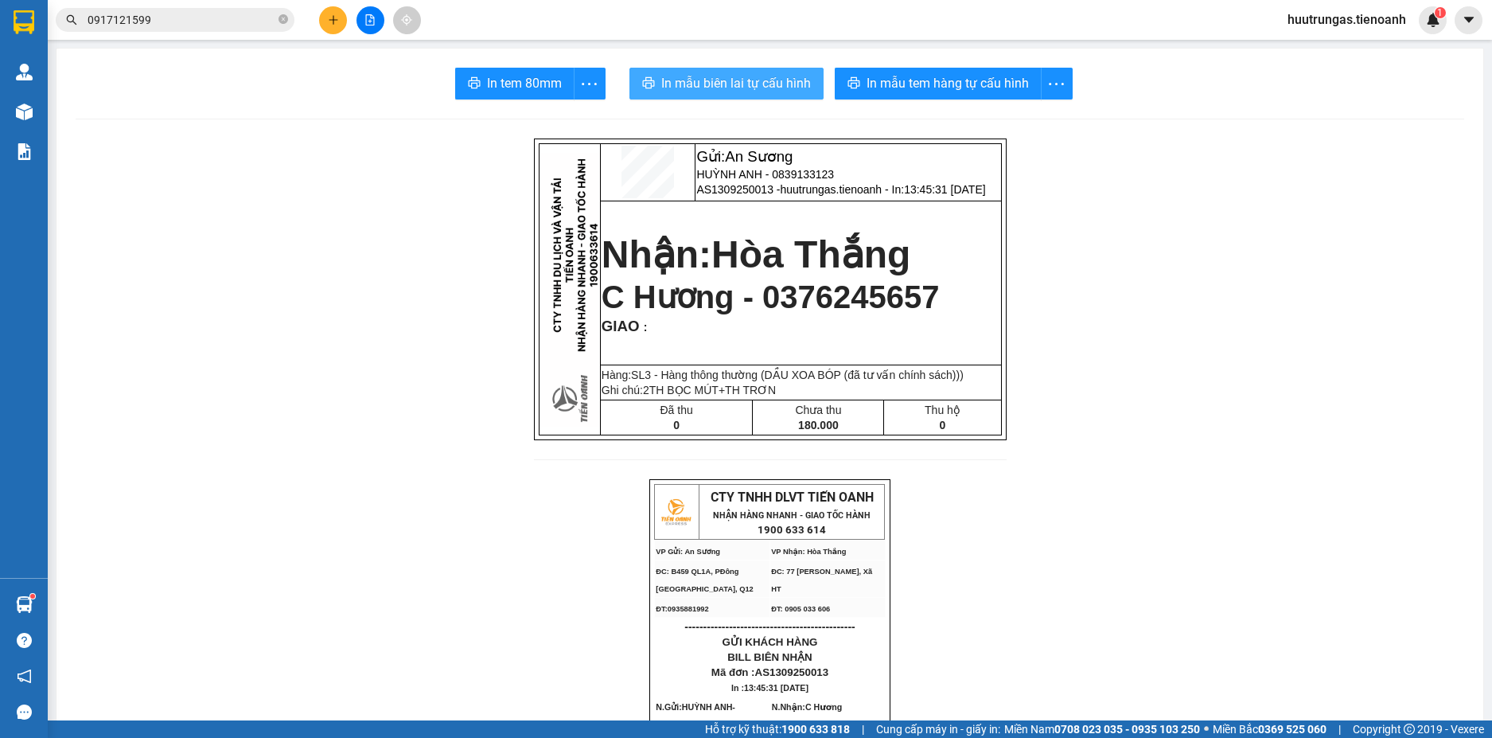
click at [692, 86] on span "In mẫu biên lai tự cấu hình" at bounding box center [736, 83] width 150 height 20
click at [329, 23] on icon "plus" at bounding box center [333, 19] width 11 height 11
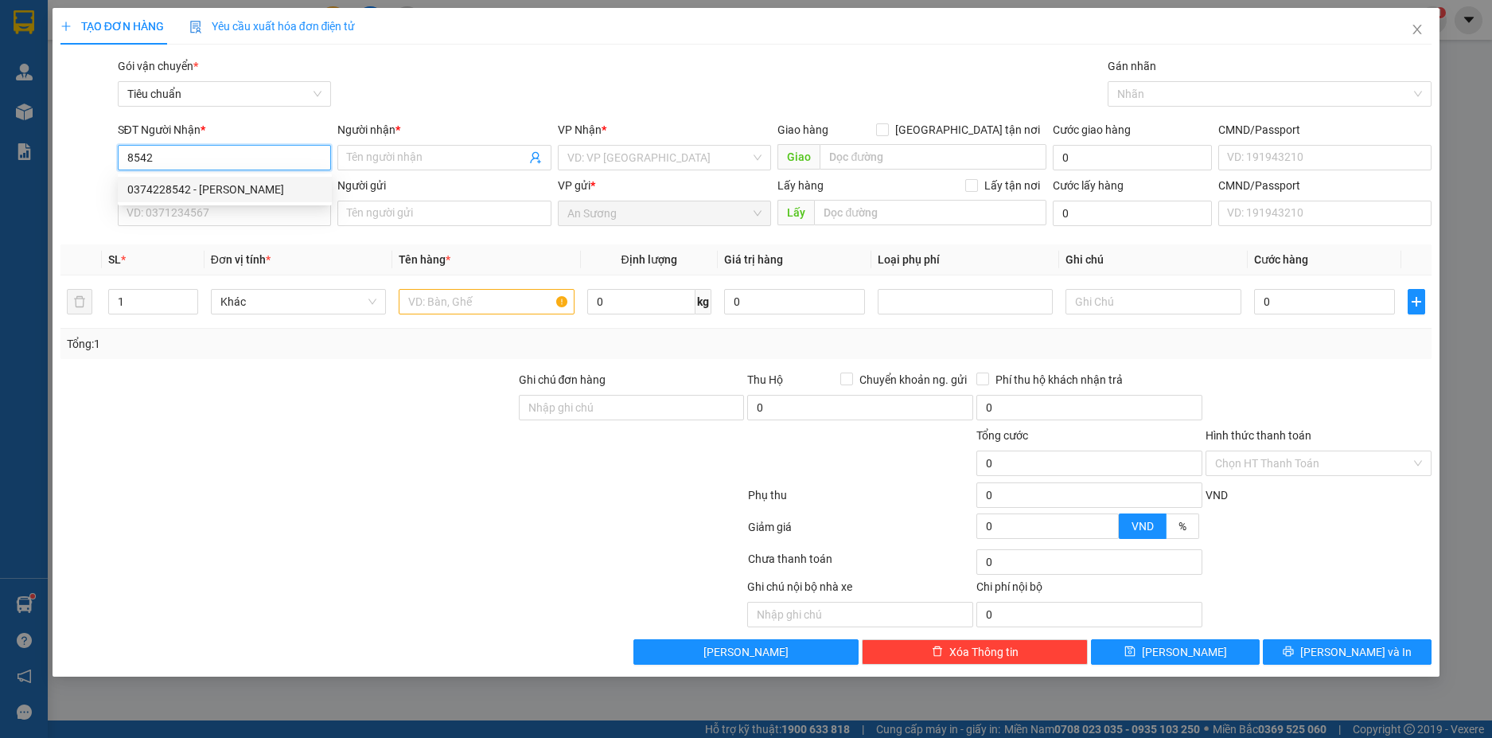
click at [265, 185] on div "0374228542 - C Tuấn" at bounding box center [224, 190] width 195 height 18
type input "0374228542"
type input "C Tuấn"
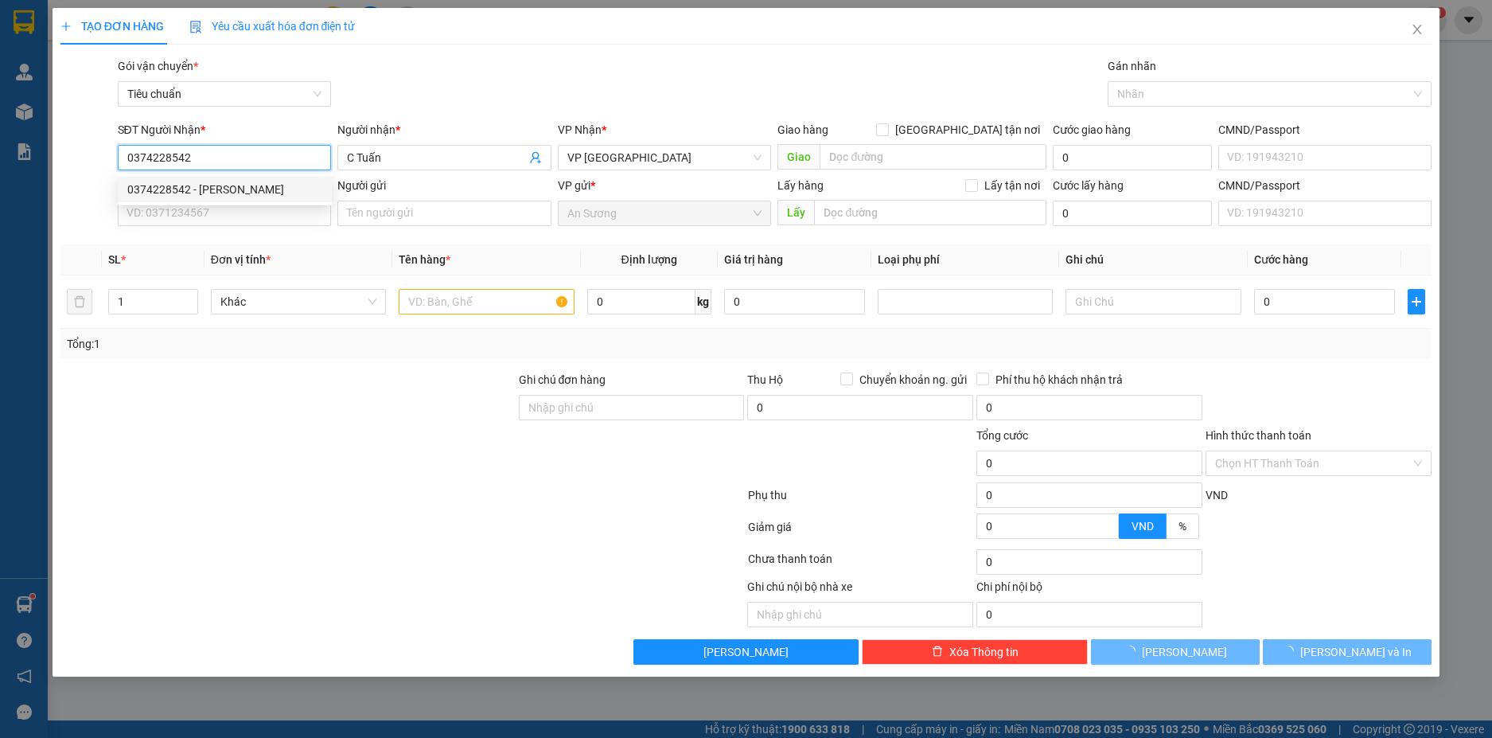
type input "130.000"
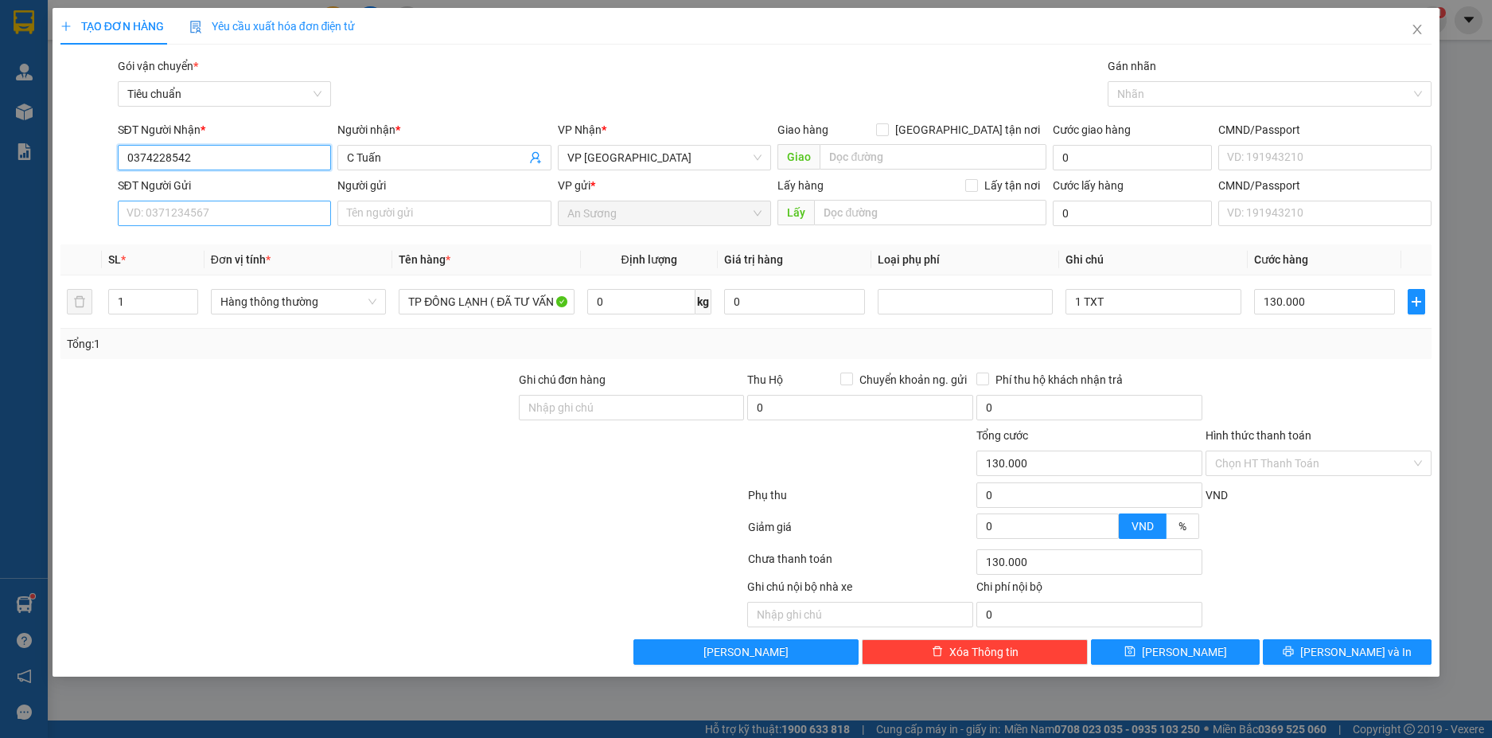
type input "0374228542"
click at [271, 216] on input "SĐT Người Gửi" at bounding box center [225, 213] width 214 height 25
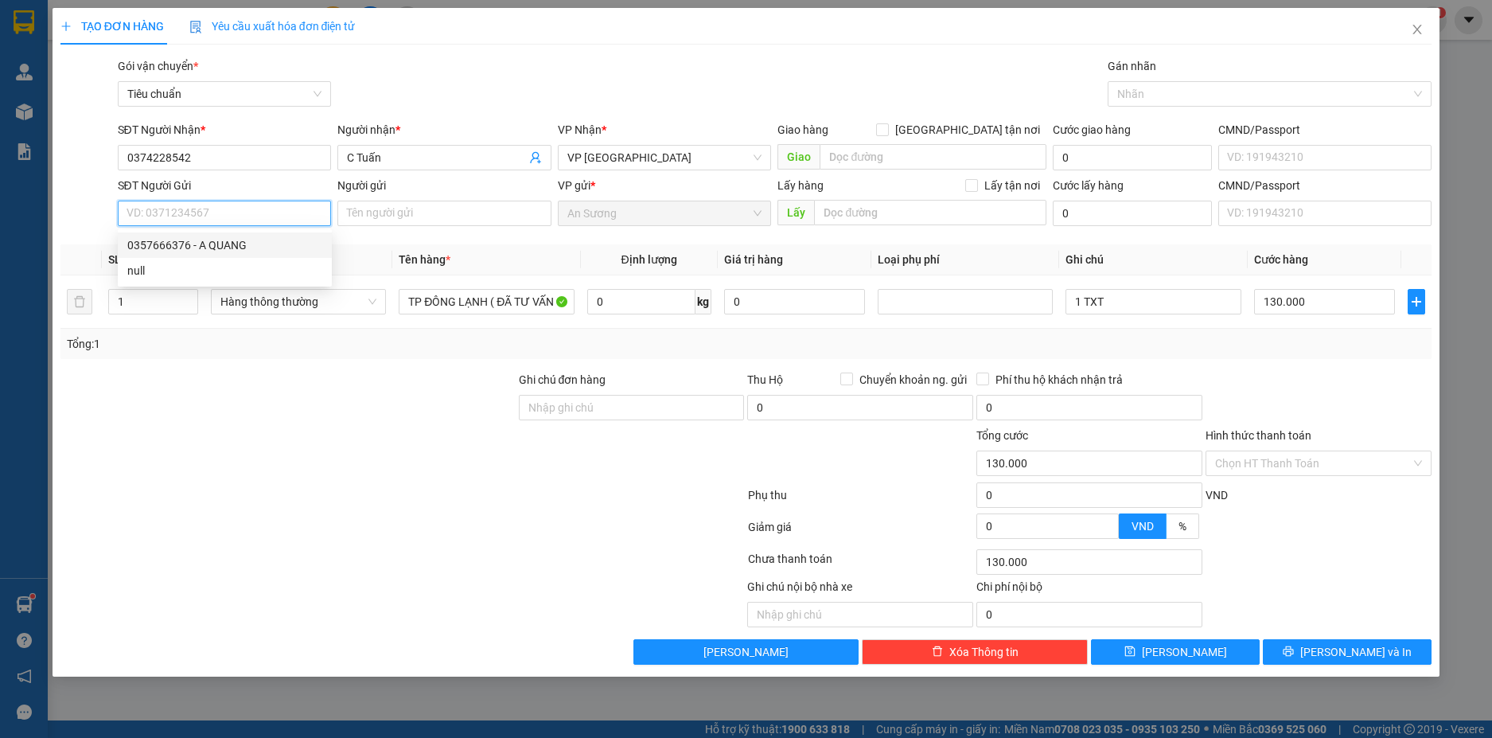
click at [261, 236] on div "0357666376 - A QUANG" at bounding box center [225, 244] width 214 height 25
type input "0357666376"
type input "A QUANG"
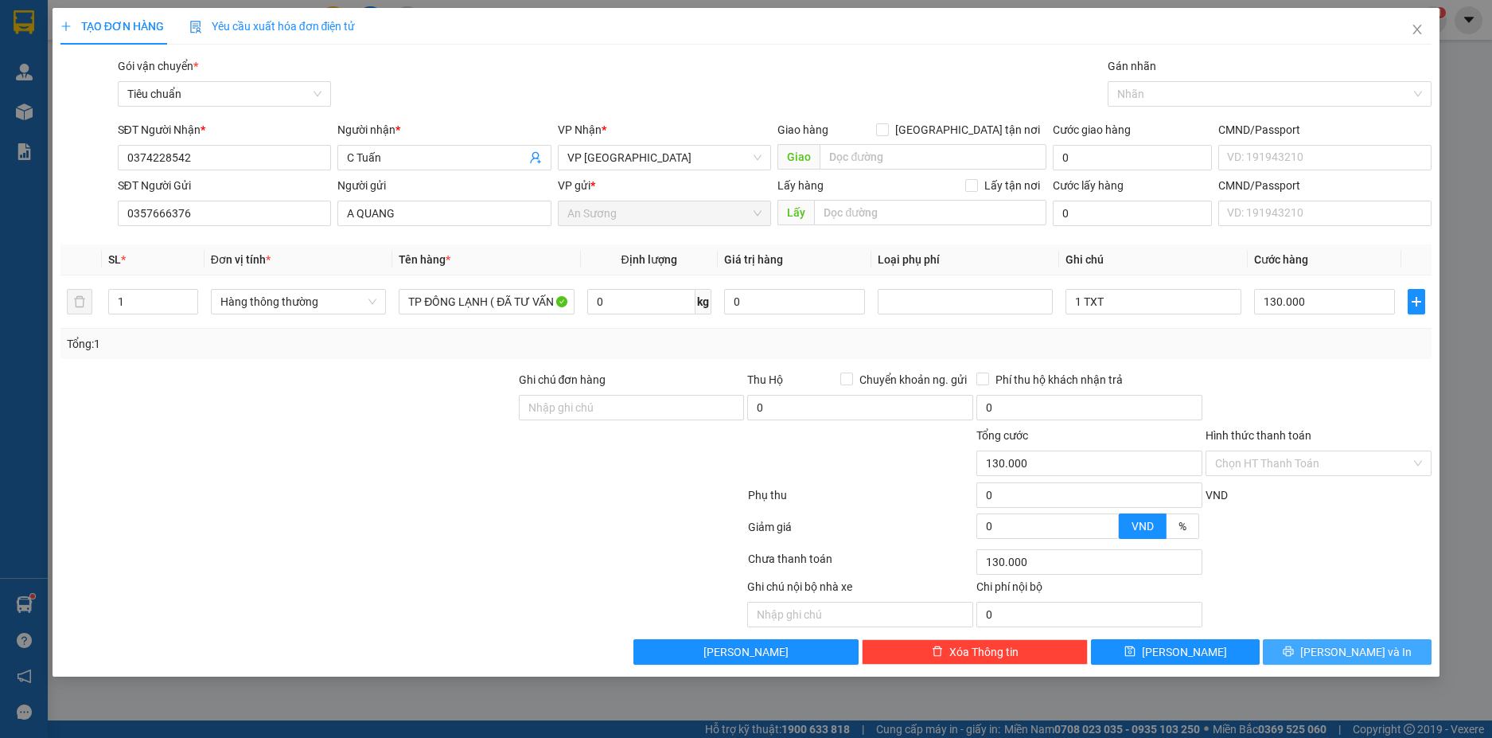
click at [1382, 653] on button "[PERSON_NAME] và In" at bounding box center [1347, 651] width 169 height 25
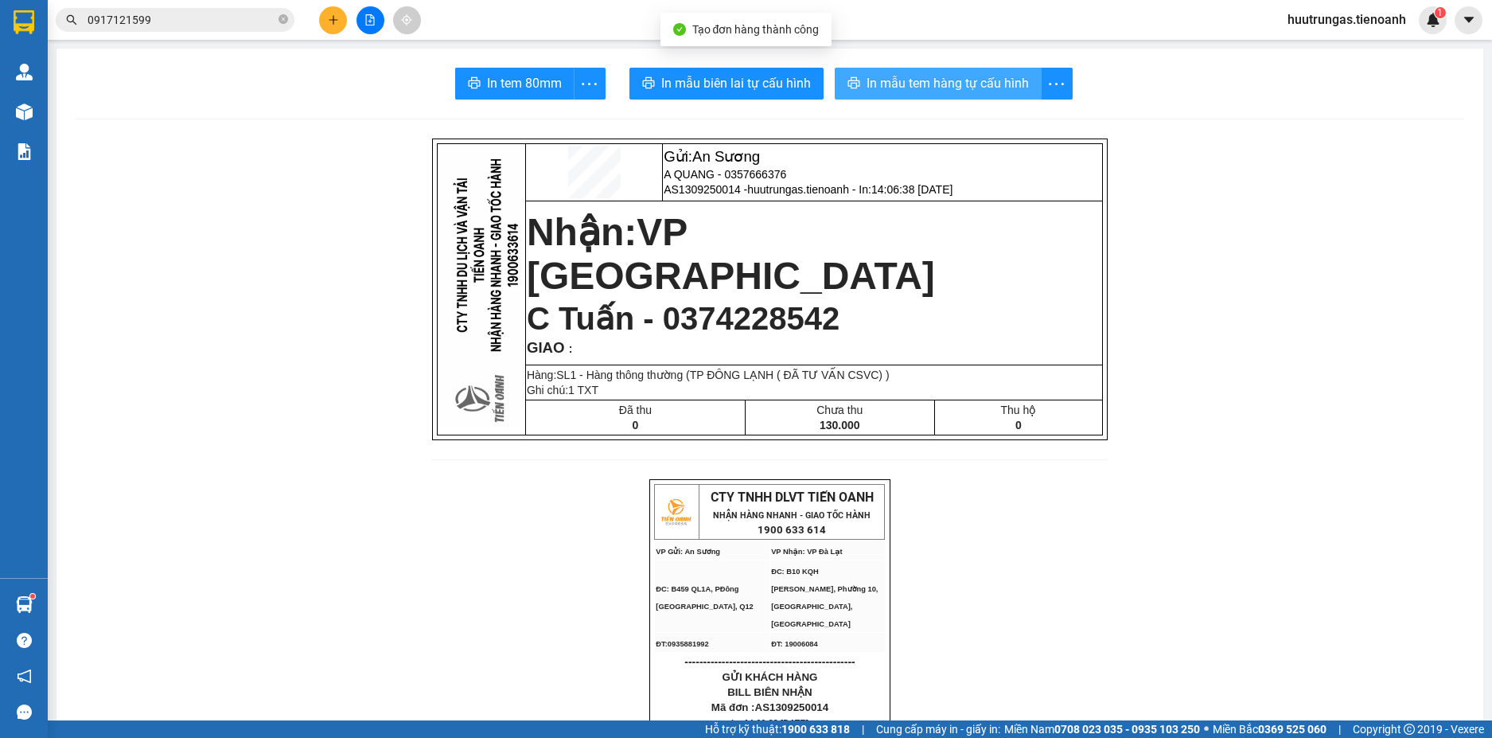
click at [881, 74] on span "In mẫu tem hàng tự cấu hình" at bounding box center [948, 83] width 162 height 20
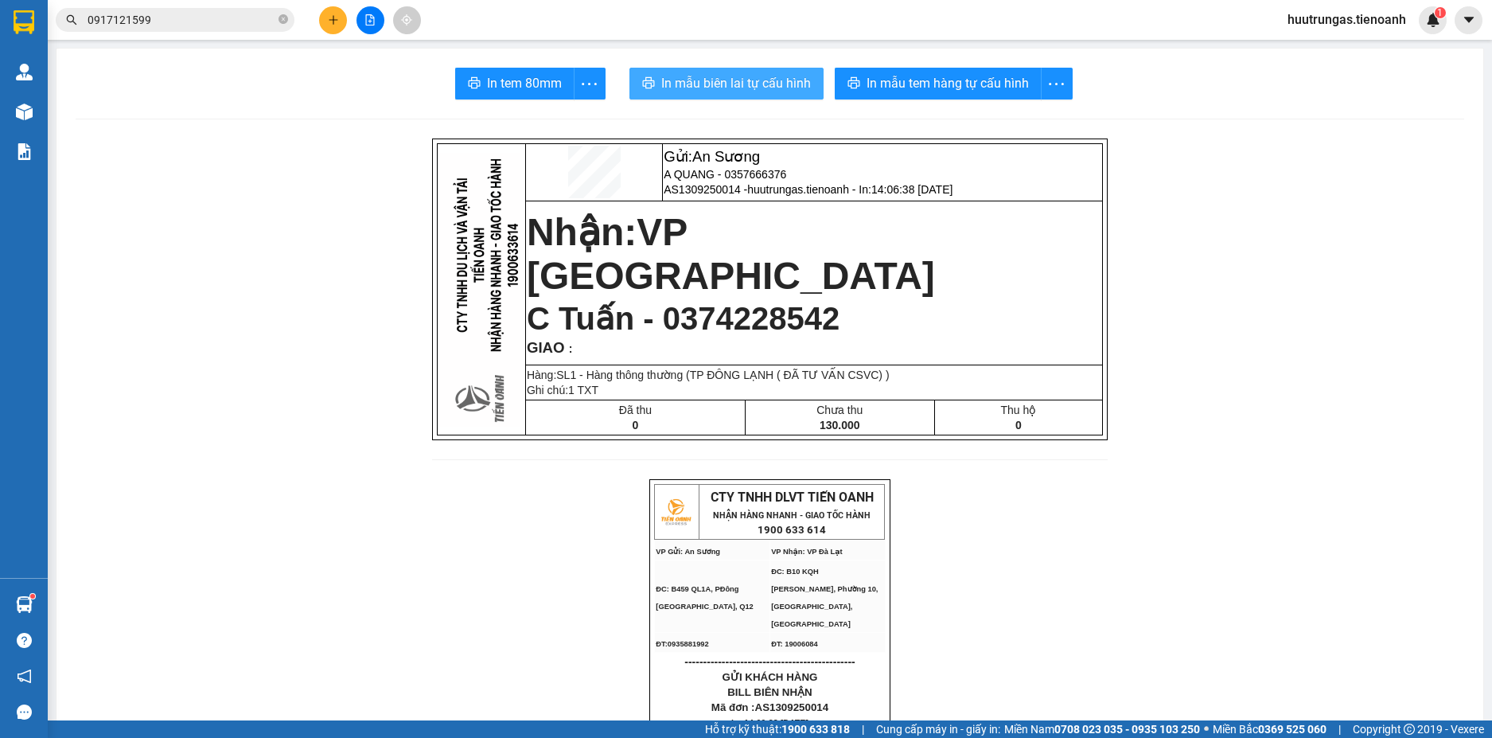
click at [764, 81] on span "In mẫu biên lai tự cấu hình" at bounding box center [736, 83] width 150 height 20
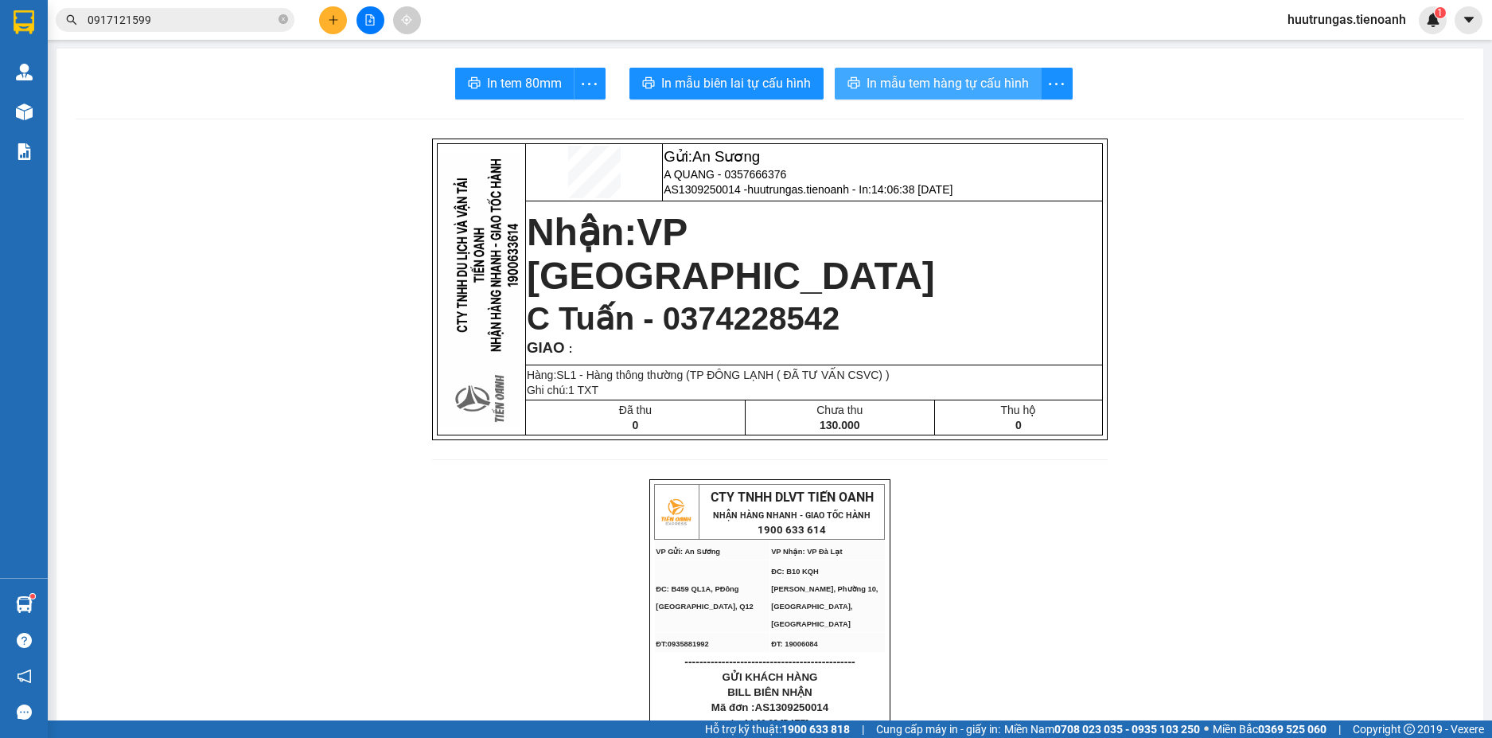
click at [927, 79] on span "In mẫu tem hàng tự cấu hình" at bounding box center [948, 83] width 162 height 20
click at [177, 18] on input "0917121599" at bounding box center [182, 20] width 188 height 18
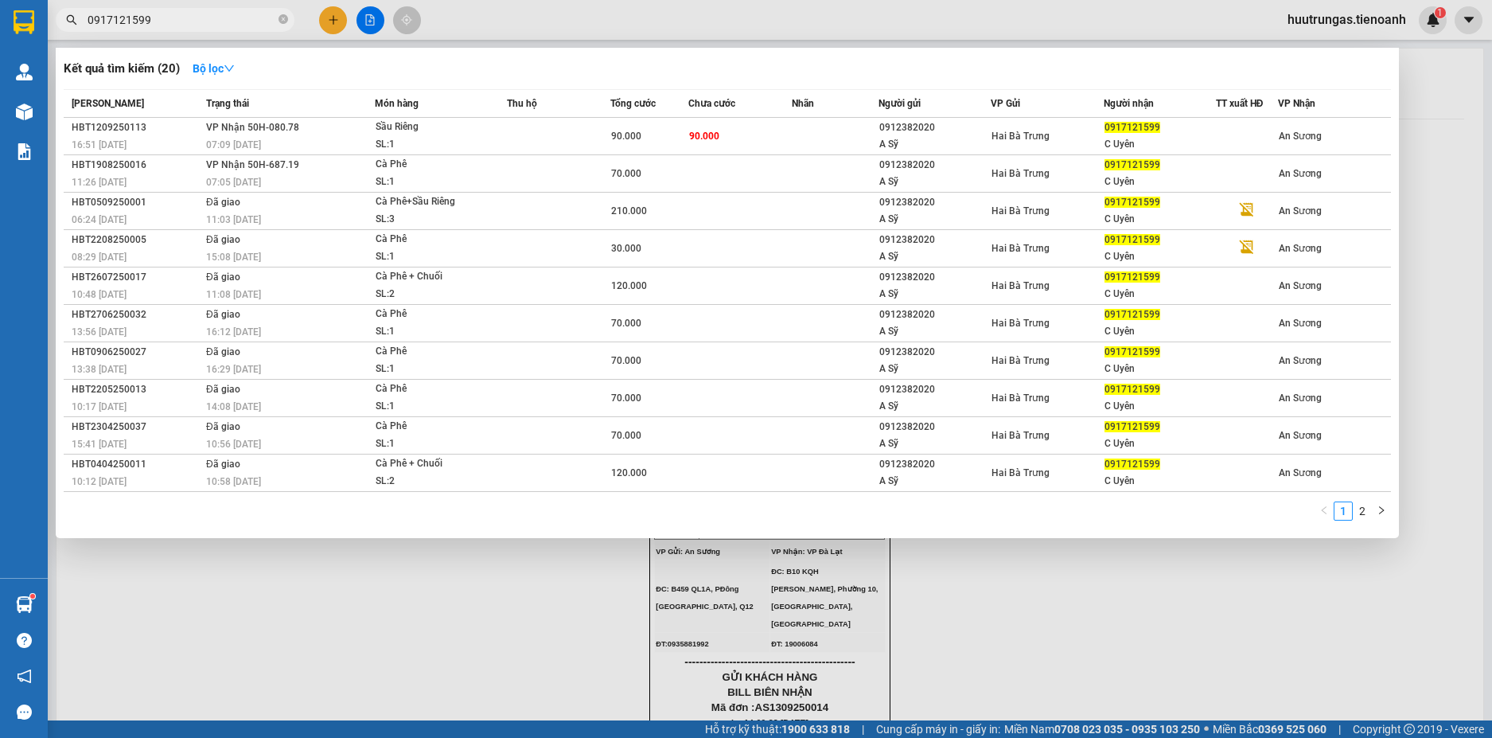
click at [177, 18] on input "0917121599" at bounding box center [182, 20] width 188 height 18
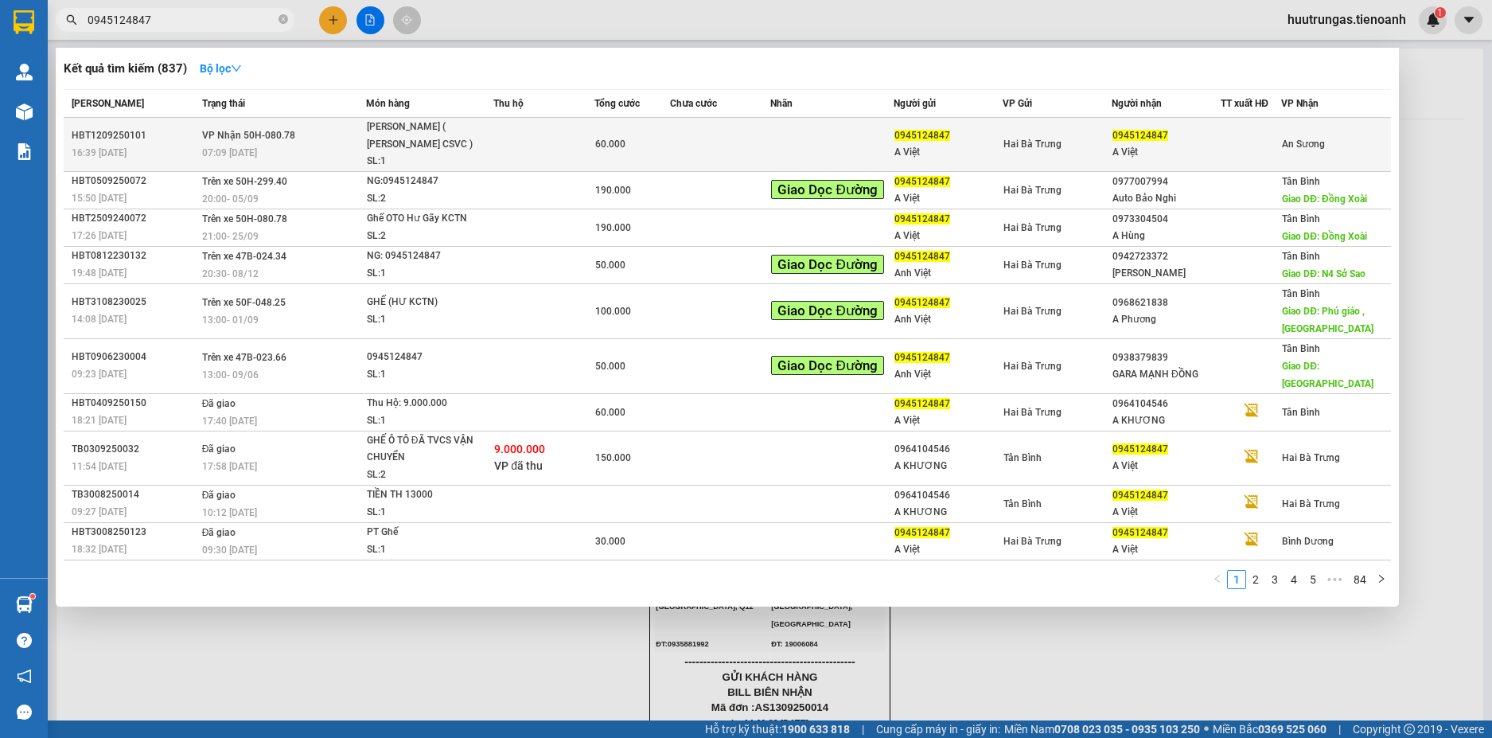
type input "0945124847"
click at [536, 153] on td at bounding box center [543, 145] width 101 height 54
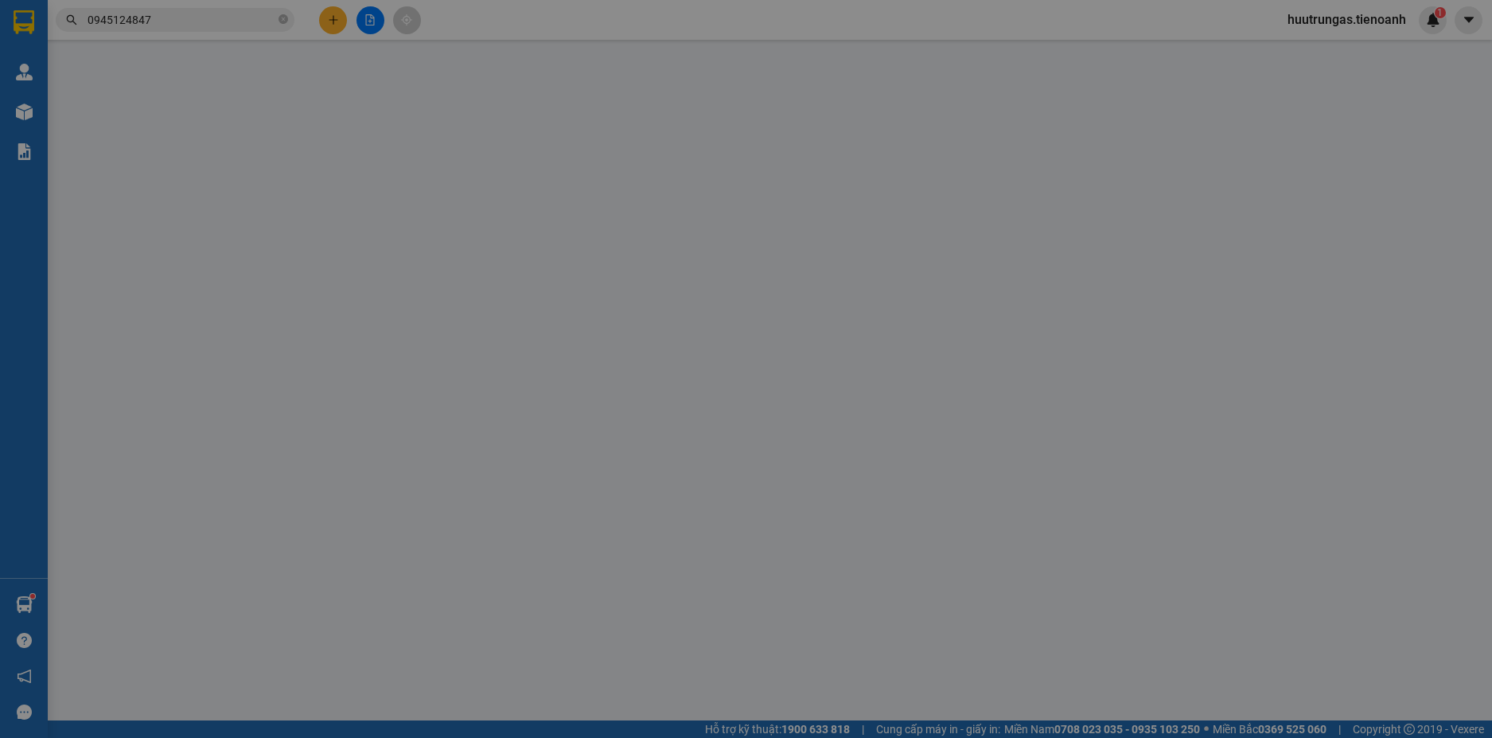
type input "0945124847"
type input "A Việt"
type input "0945124847"
type input "A Việt"
type input "60.000"
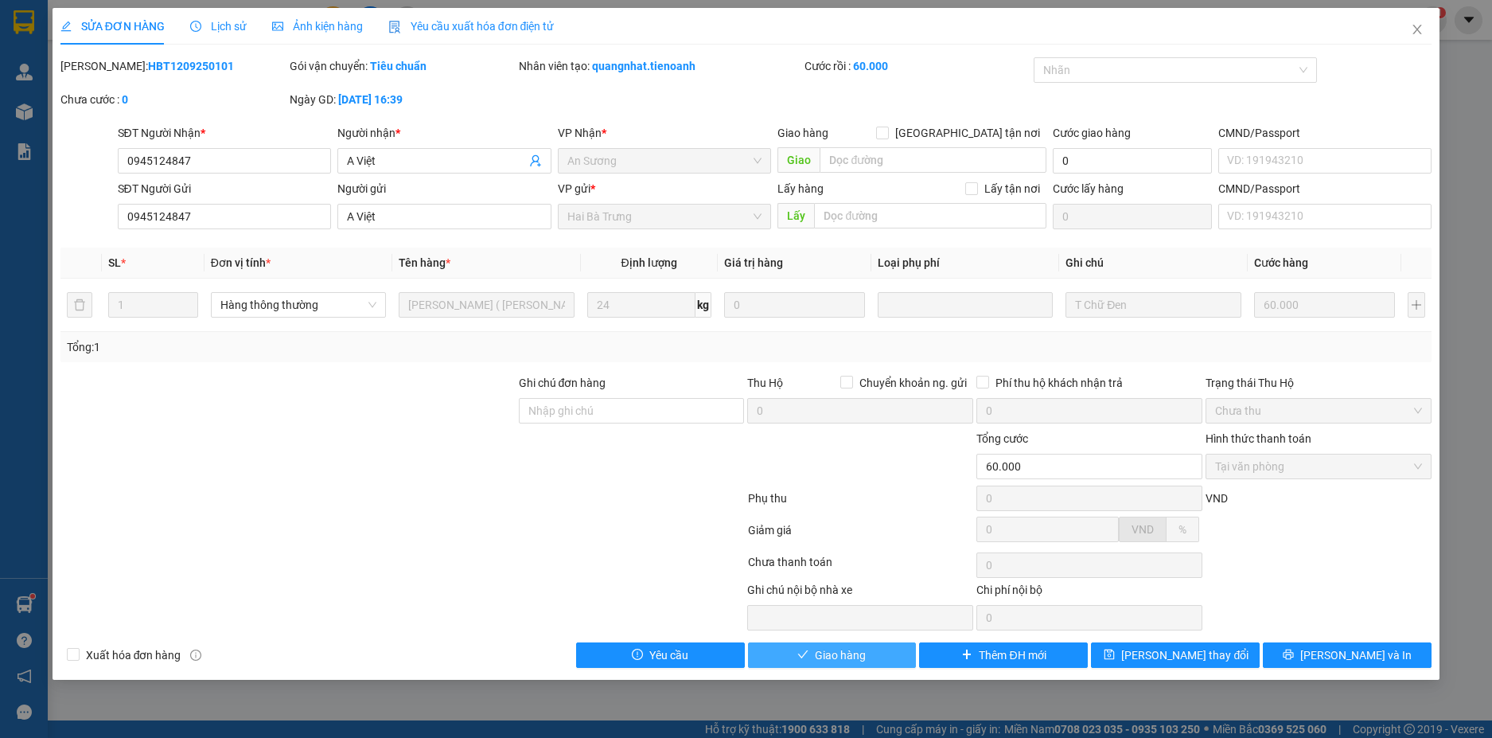
click at [870, 661] on button "Giao hàng" at bounding box center [832, 654] width 169 height 25
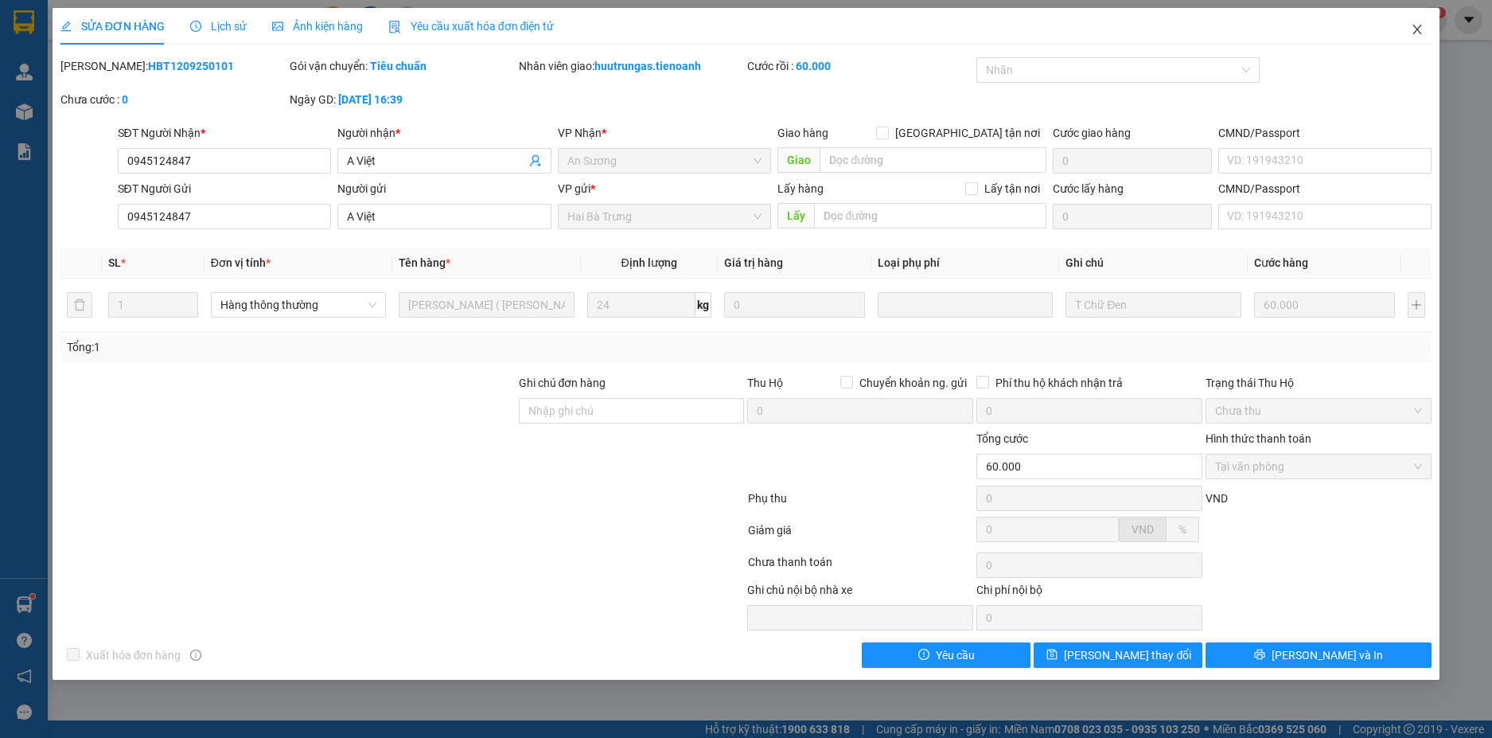
click at [1414, 22] on span "Close" at bounding box center [1417, 30] width 45 height 45
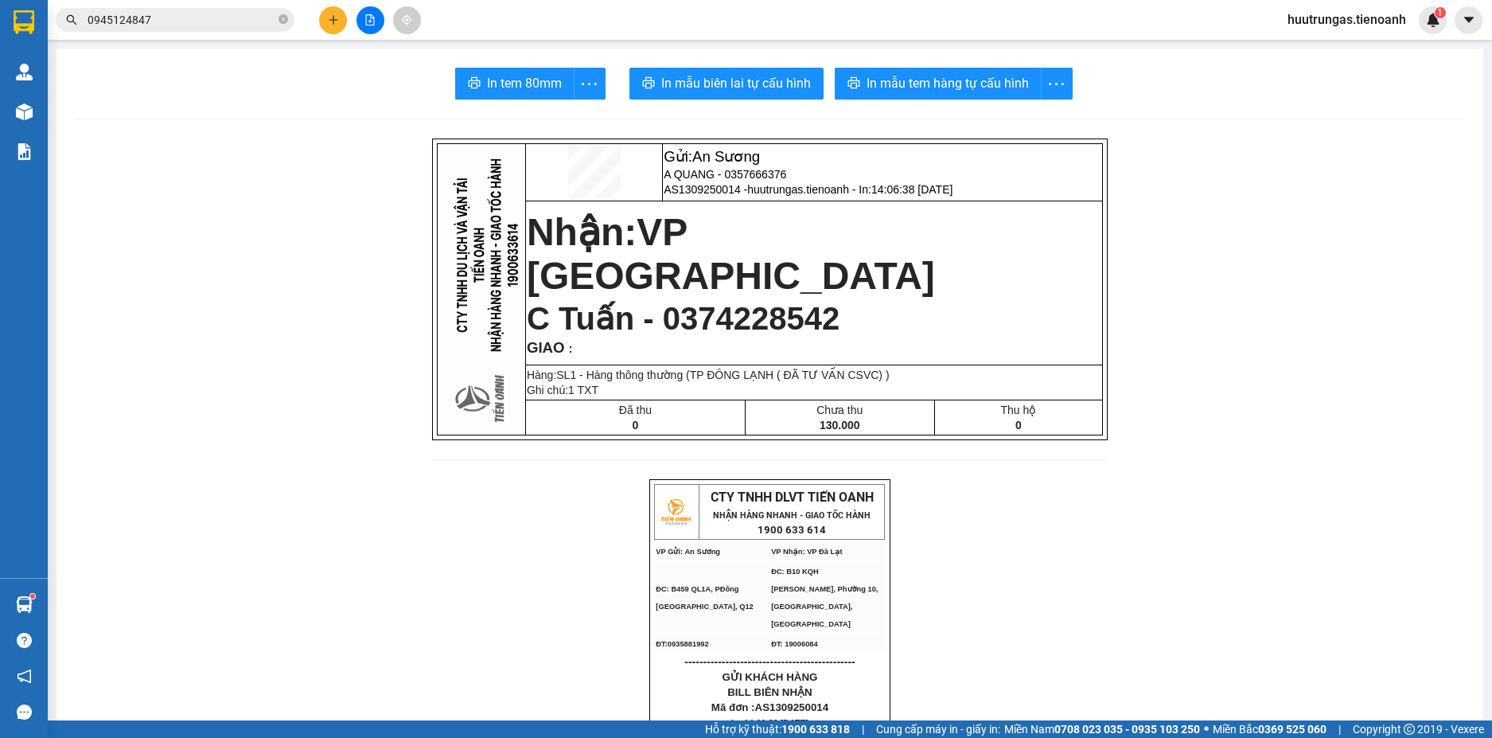
click at [330, 18] on icon "plus" at bounding box center [333, 19] width 11 height 11
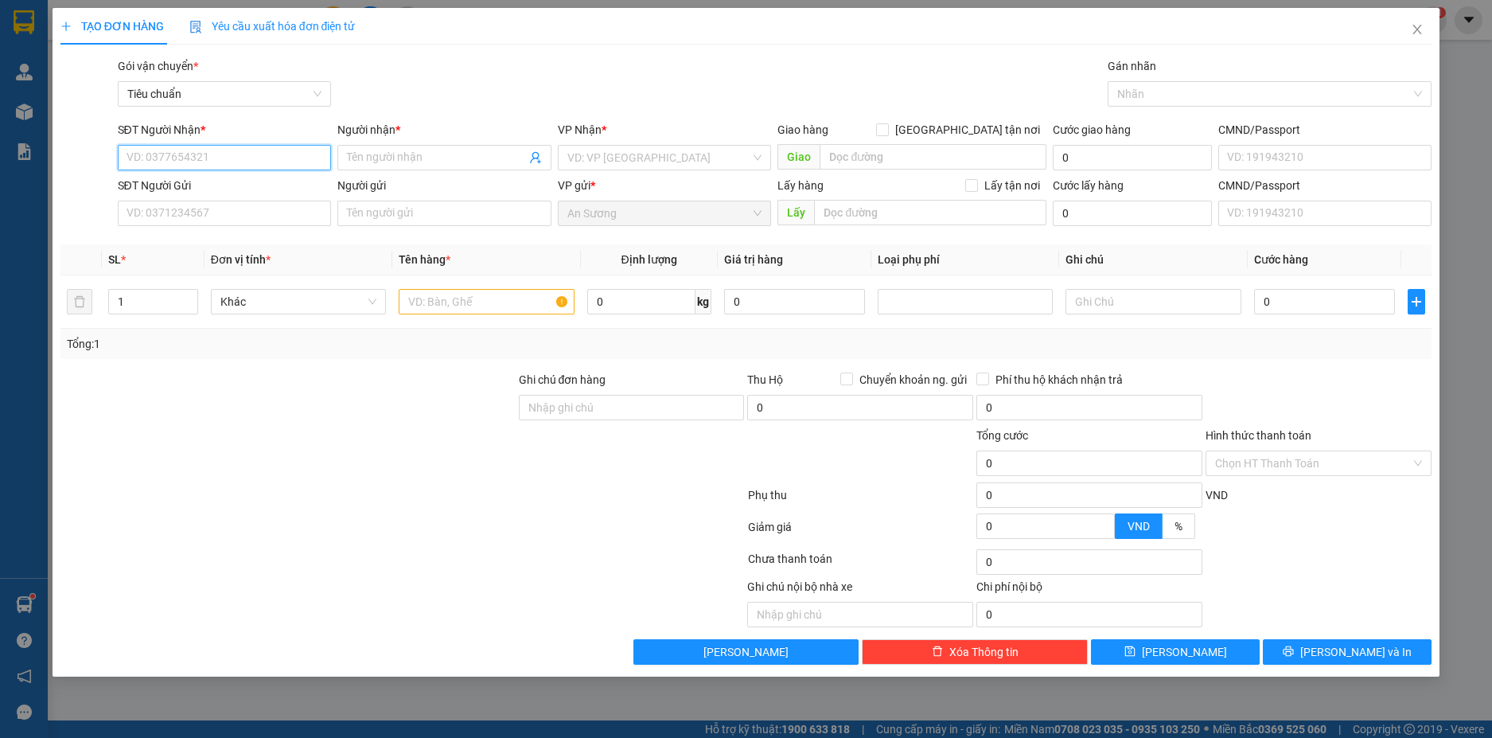
click at [248, 158] on input "SĐT Người Nhận *" at bounding box center [225, 157] width 214 height 25
type input "0914532079"
click at [372, 157] on input "Người nhận *" at bounding box center [436, 158] width 179 height 18
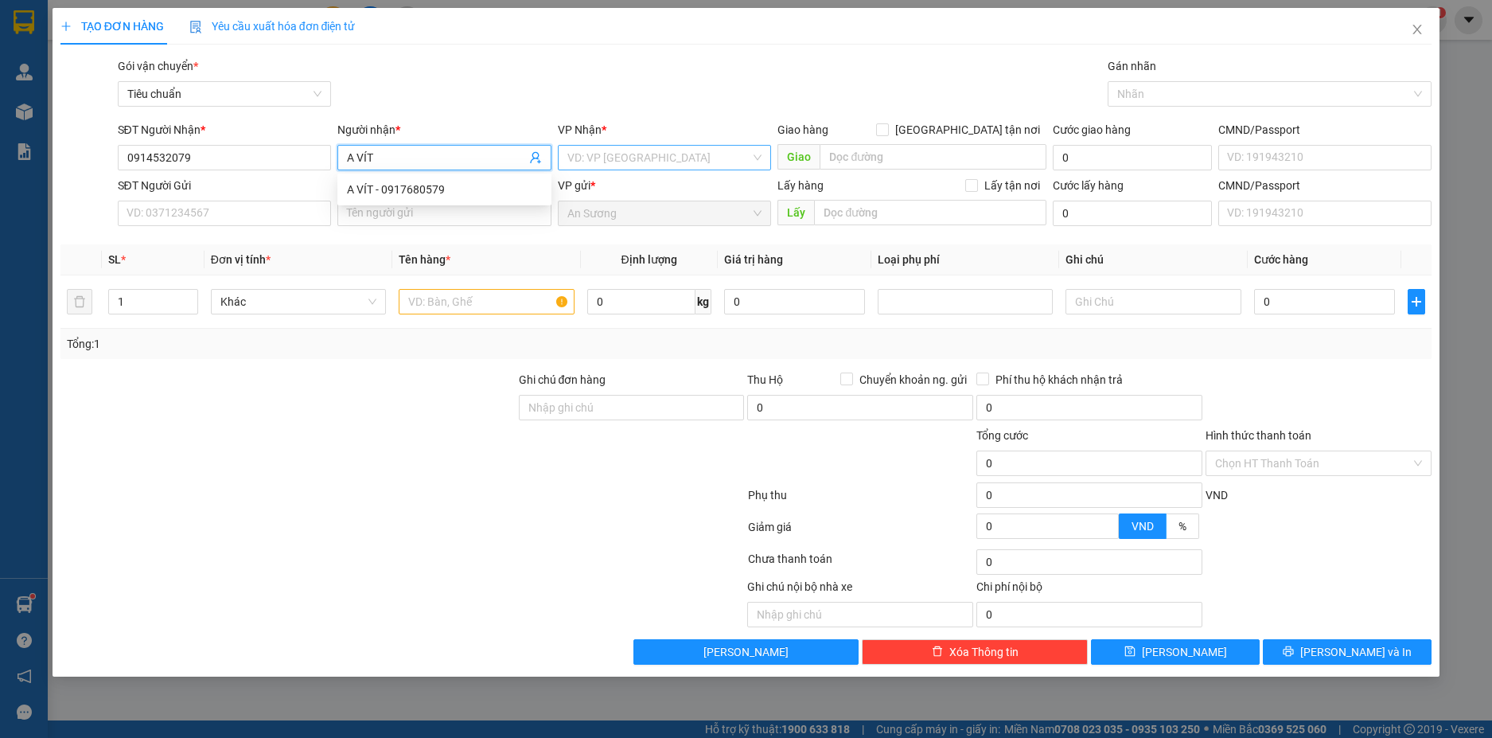
type input "A VÍT"
click at [635, 154] on input "search" at bounding box center [659, 158] width 184 height 24
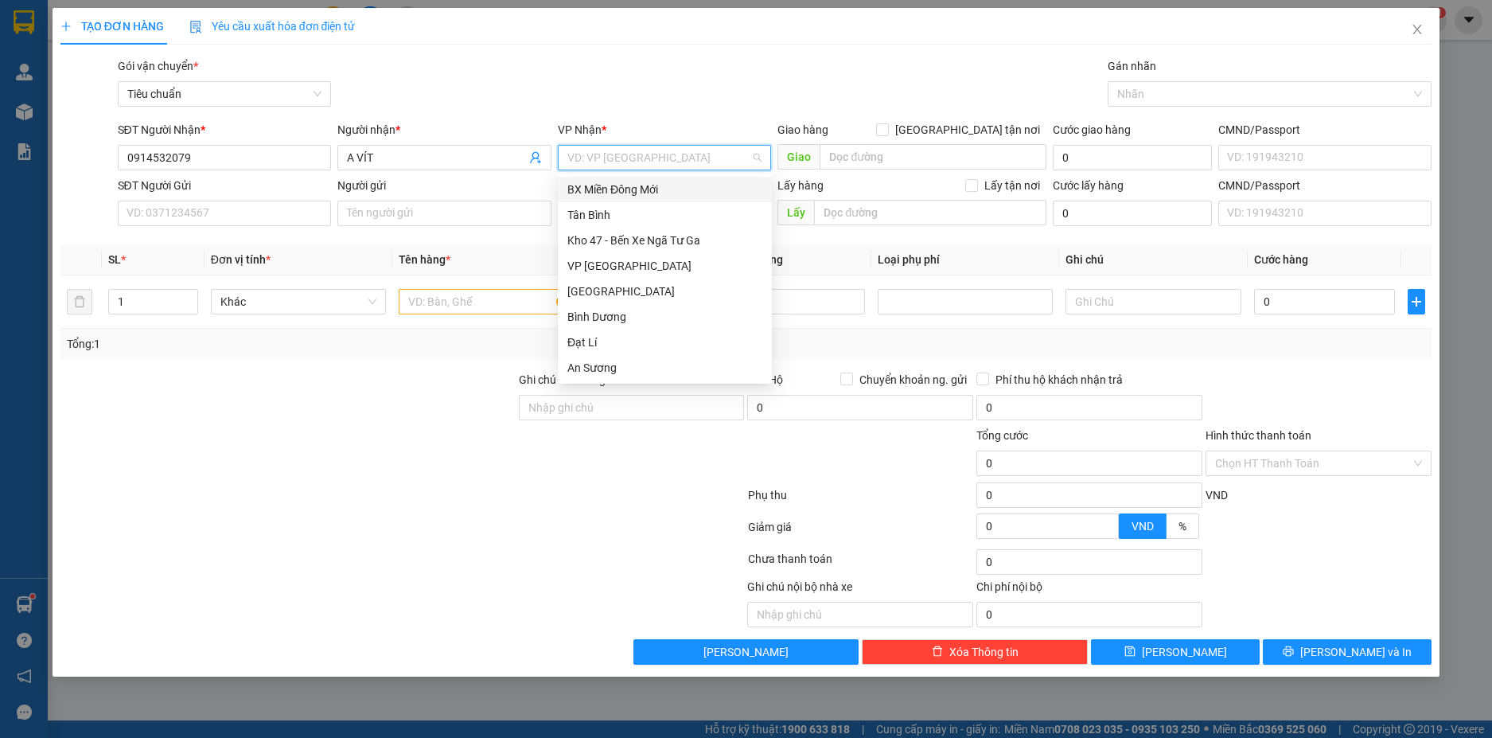
type input "H"
click at [606, 340] on div "Hòa Thắng" at bounding box center [664, 342] width 195 height 18
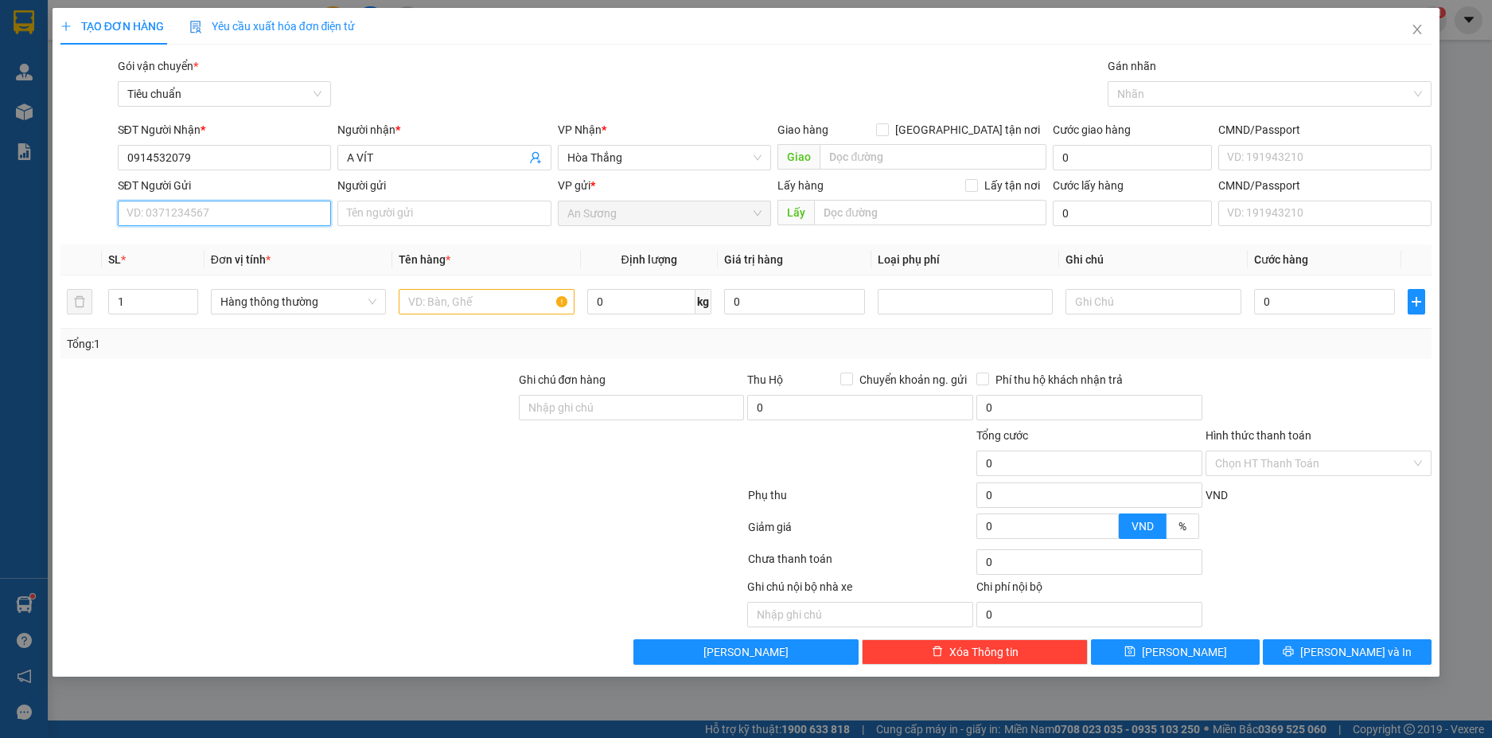
click at [271, 205] on input "SĐT Người Gửi" at bounding box center [225, 213] width 214 height 25
type input "0933867115"
click at [431, 216] on input "Người gửi" at bounding box center [444, 213] width 214 height 25
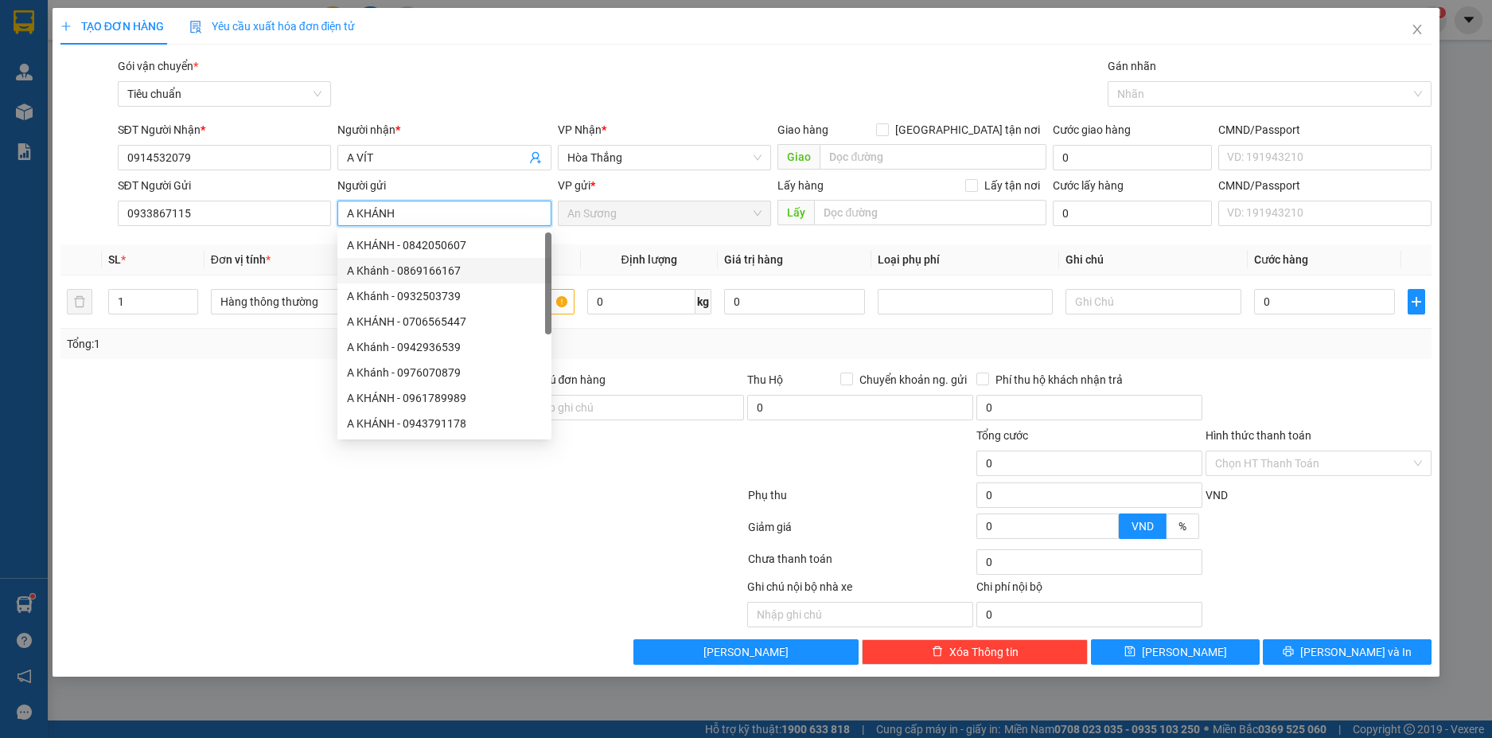
type input "A KHÁNH"
click at [169, 467] on div at bounding box center [288, 455] width 458 height 56
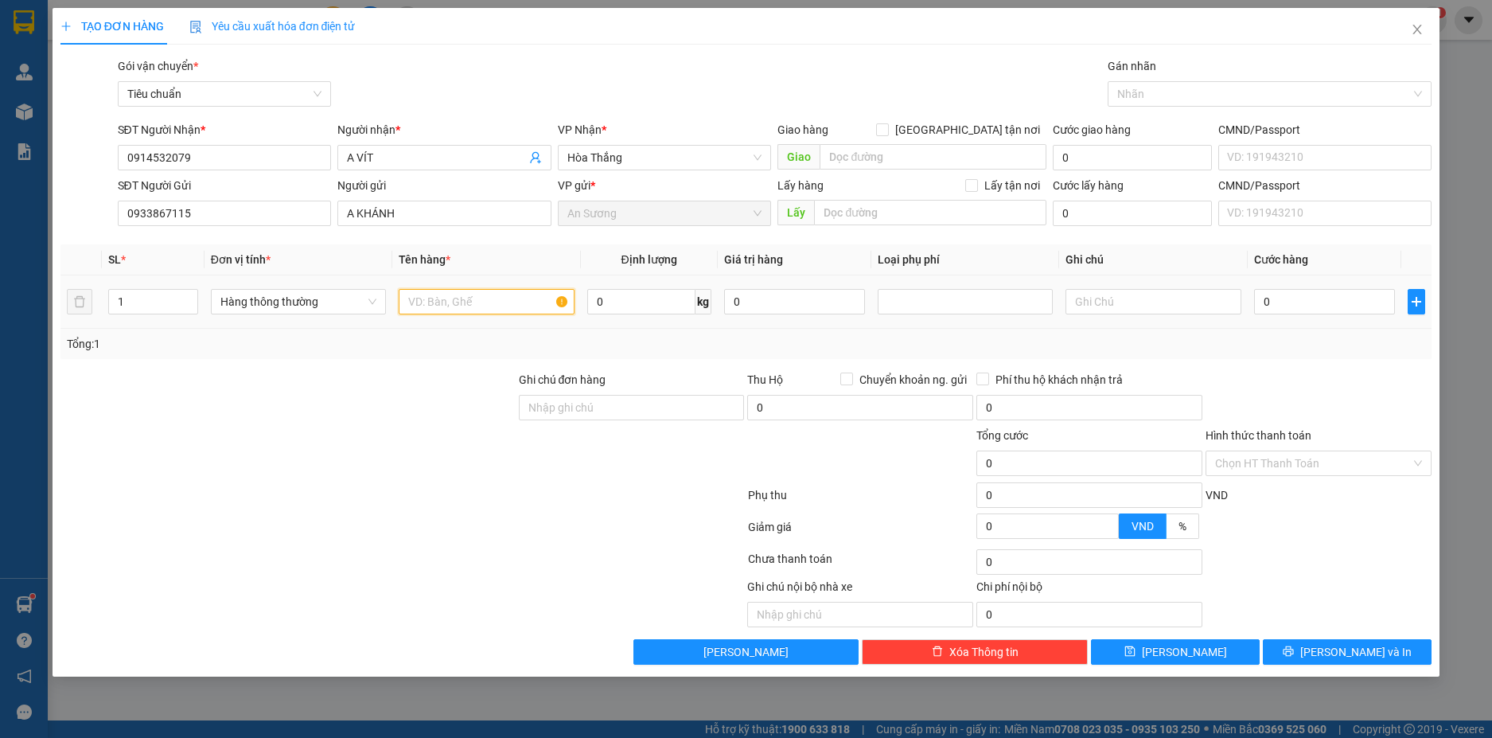
click at [435, 305] on input "text" at bounding box center [486, 301] width 175 height 25
type input "BÁNH(ĐÃ TƯ VẤN CSVC)"
click at [1107, 306] on input "text" at bounding box center [1153, 301] width 175 height 25
type input "HỘP BNL"
click at [1338, 308] on input "0" at bounding box center [1324, 301] width 141 height 25
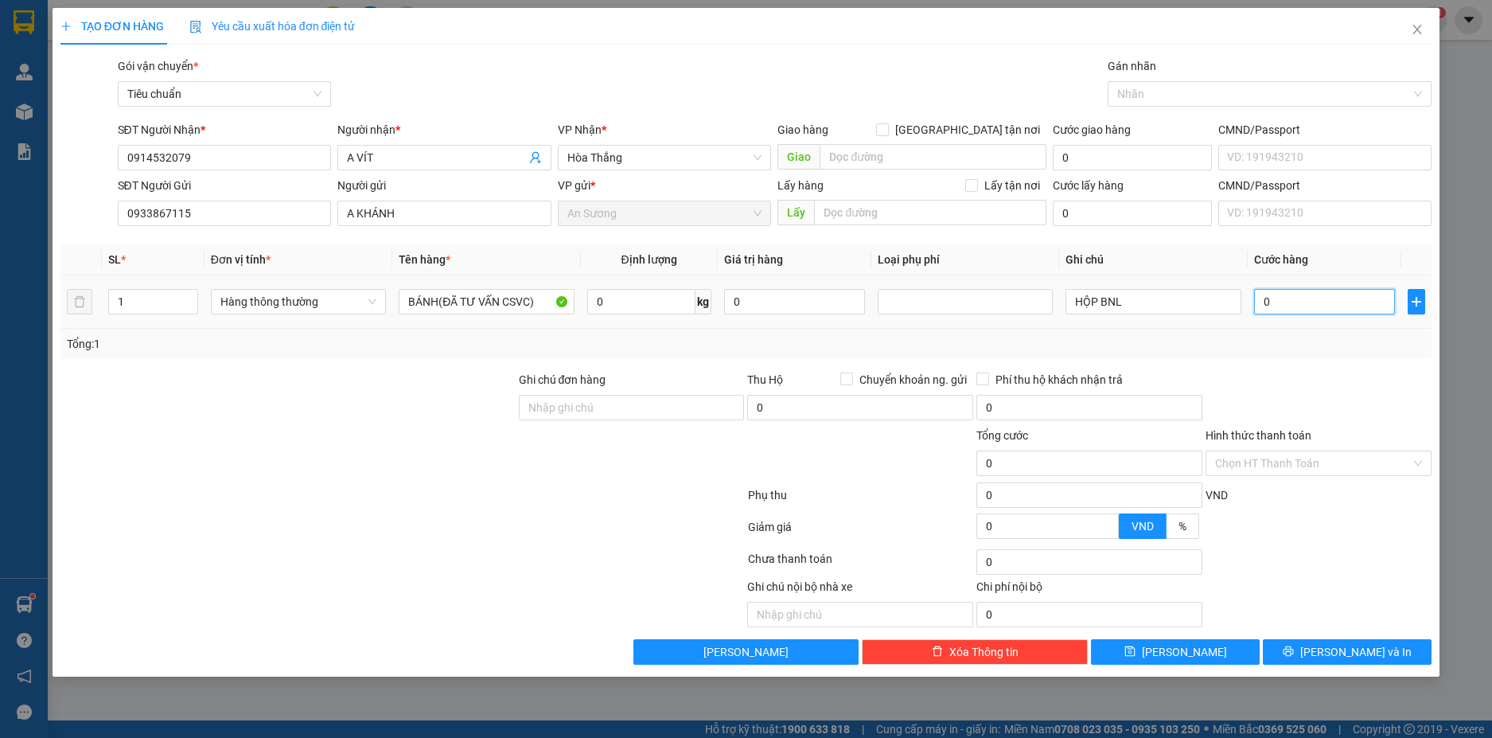
type input "3"
type input "30"
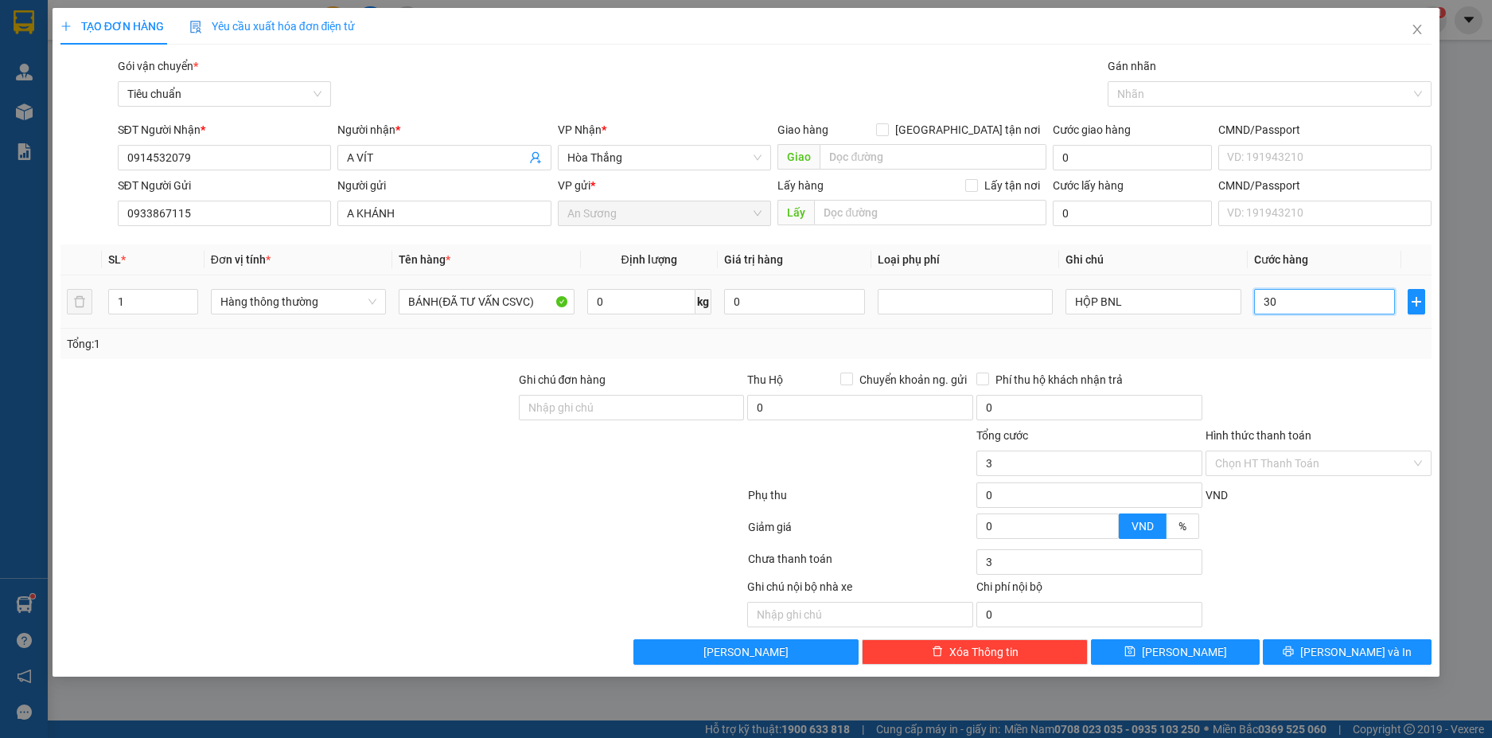
type input "30"
click at [1300, 368] on div "Transit Pickup Surcharge Ids Transit Deliver Surcharge Ids Transit Deliver Surc…" at bounding box center [746, 360] width 1372 height 607
type input "30.000"
click at [1324, 461] on input "Hình thức thanh toán" at bounding box center [1313, 463] width 196 height 24
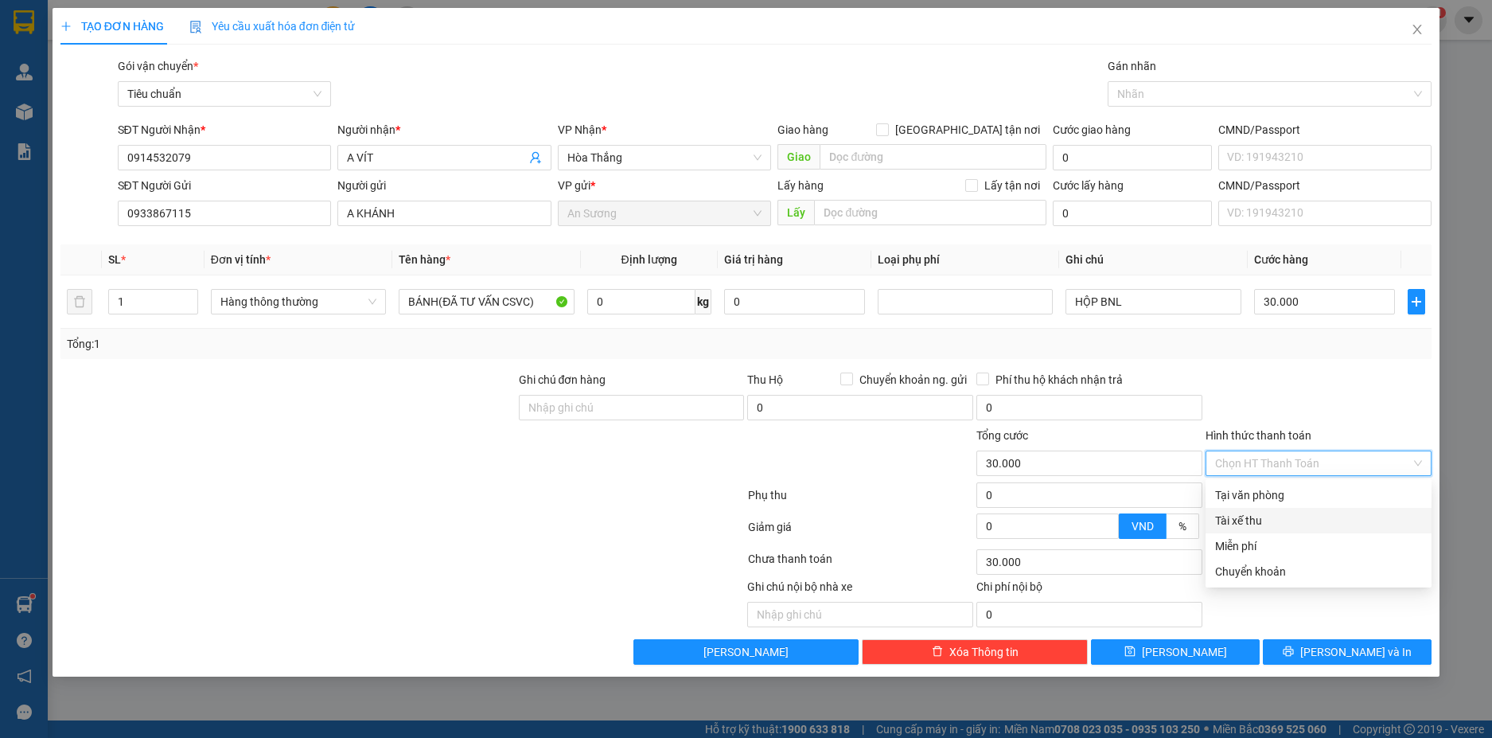
click at [1322, 493] on div "Tại văn phòng" at bounding box center [1318, 495] width 207 height 18
type input "0"
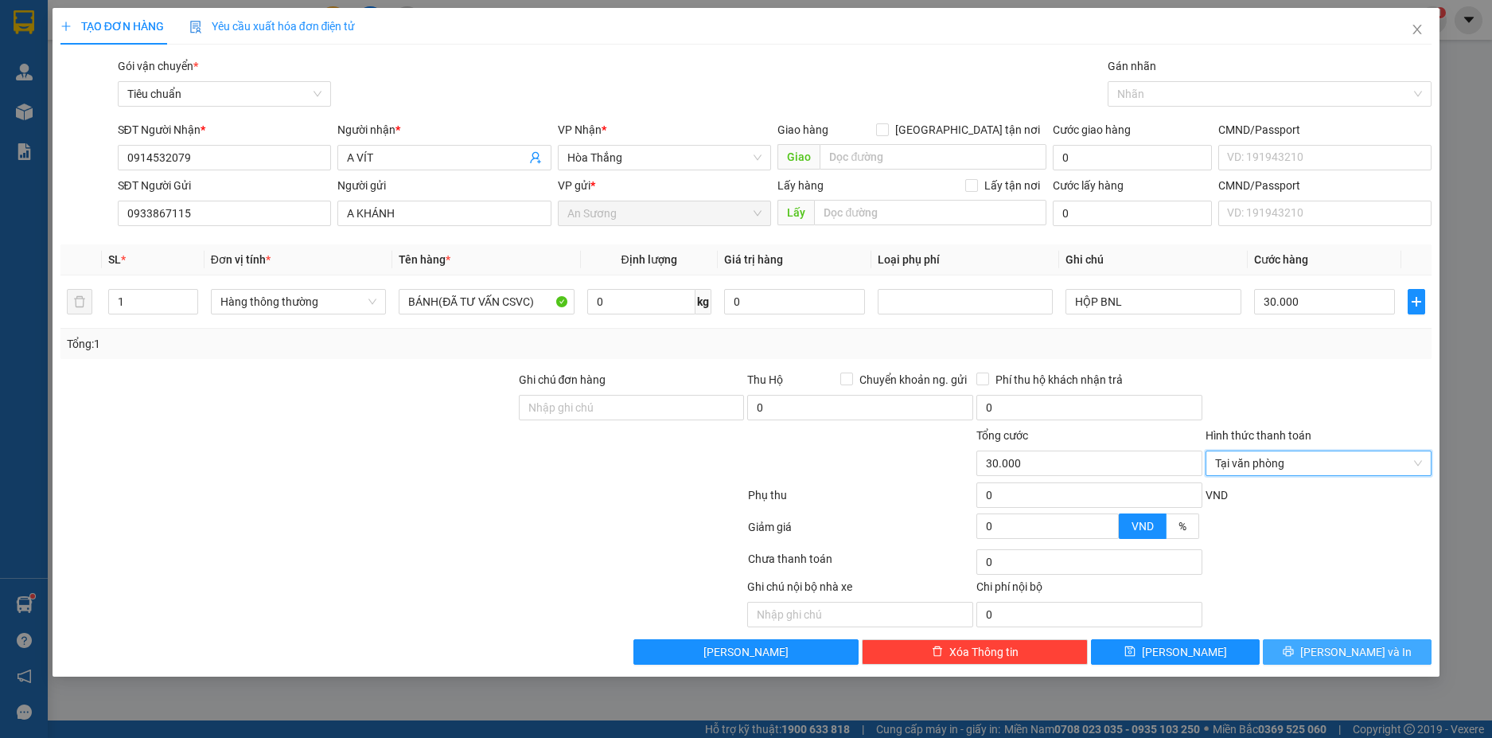
click at [1377, 655] on span "[PERSON_NAME] và In" at bounding box center [1355, 652] width 111 height 18
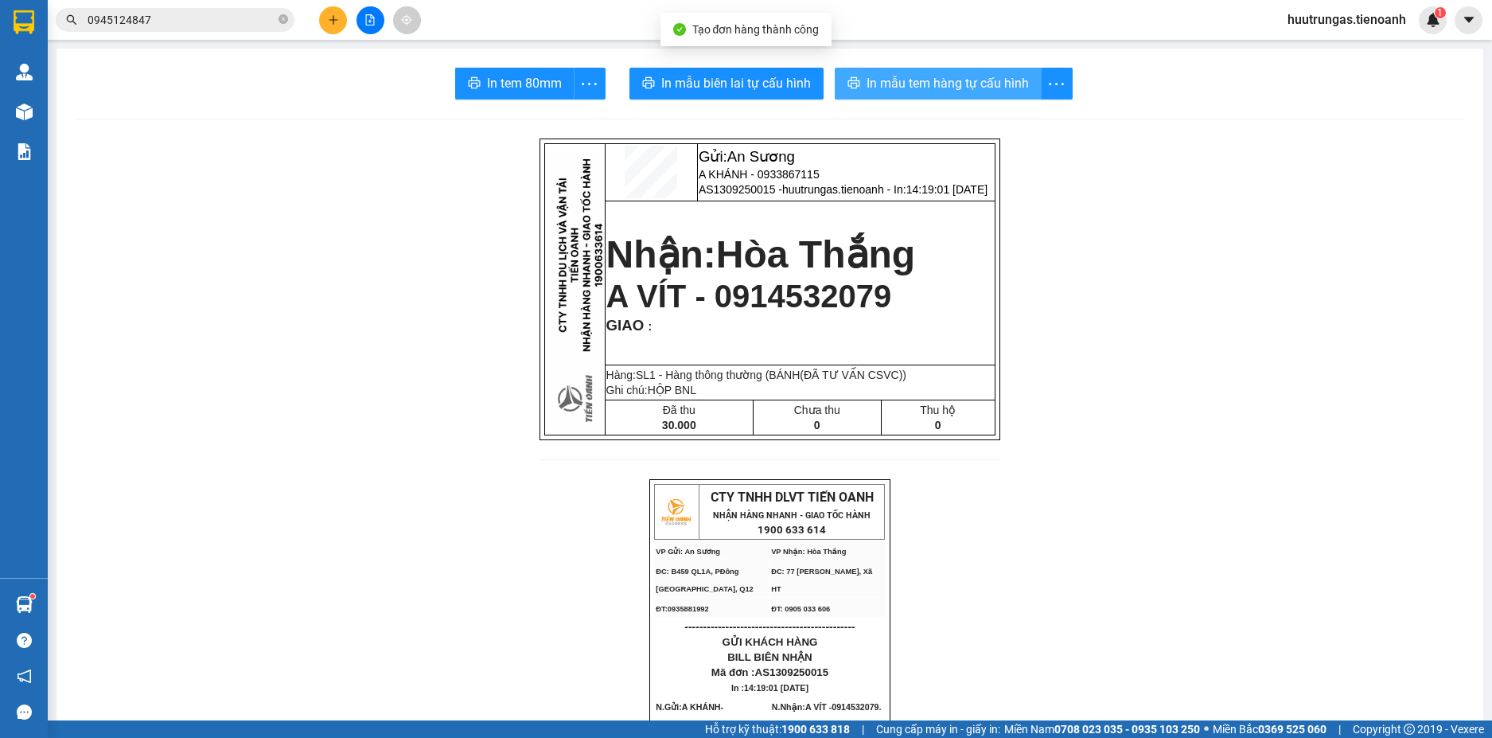
click at [891, 89] on span "In mẫu tem hàng tự cấu hình" at bounding box center [948, 83] width 162 height 20
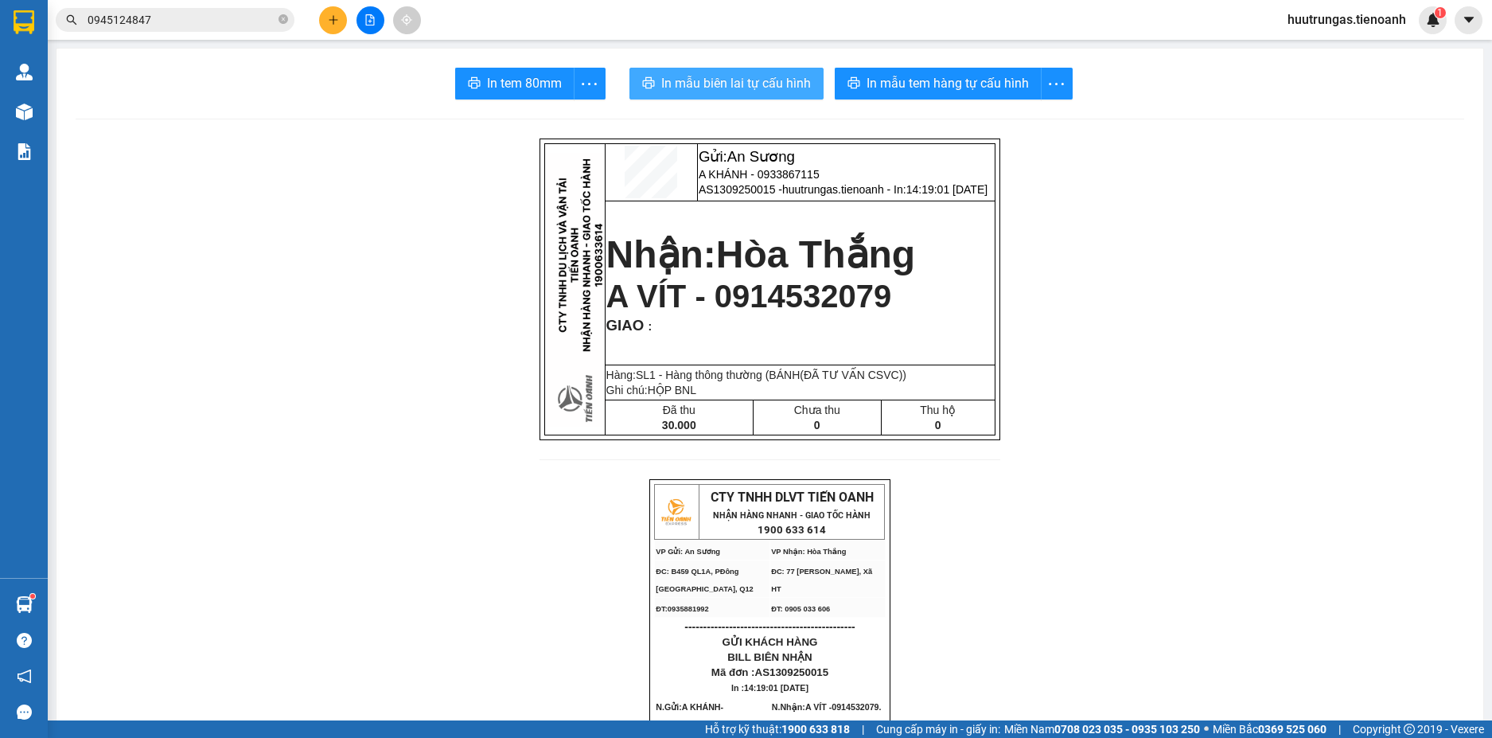
click at [724, 77] on span "In mẫu biên lai tự cấu hình" at bounding box center [736, 83] width 150 height 20
drag, startPoint x: 825, startPoint y: 114, endPoint x: 1151, endPoint y: 616, distance: 598.5
drag, startPoint x: 1099, startPoint y: 633, endPoint x: 1121, endPoint y: 663, distance: 37.6
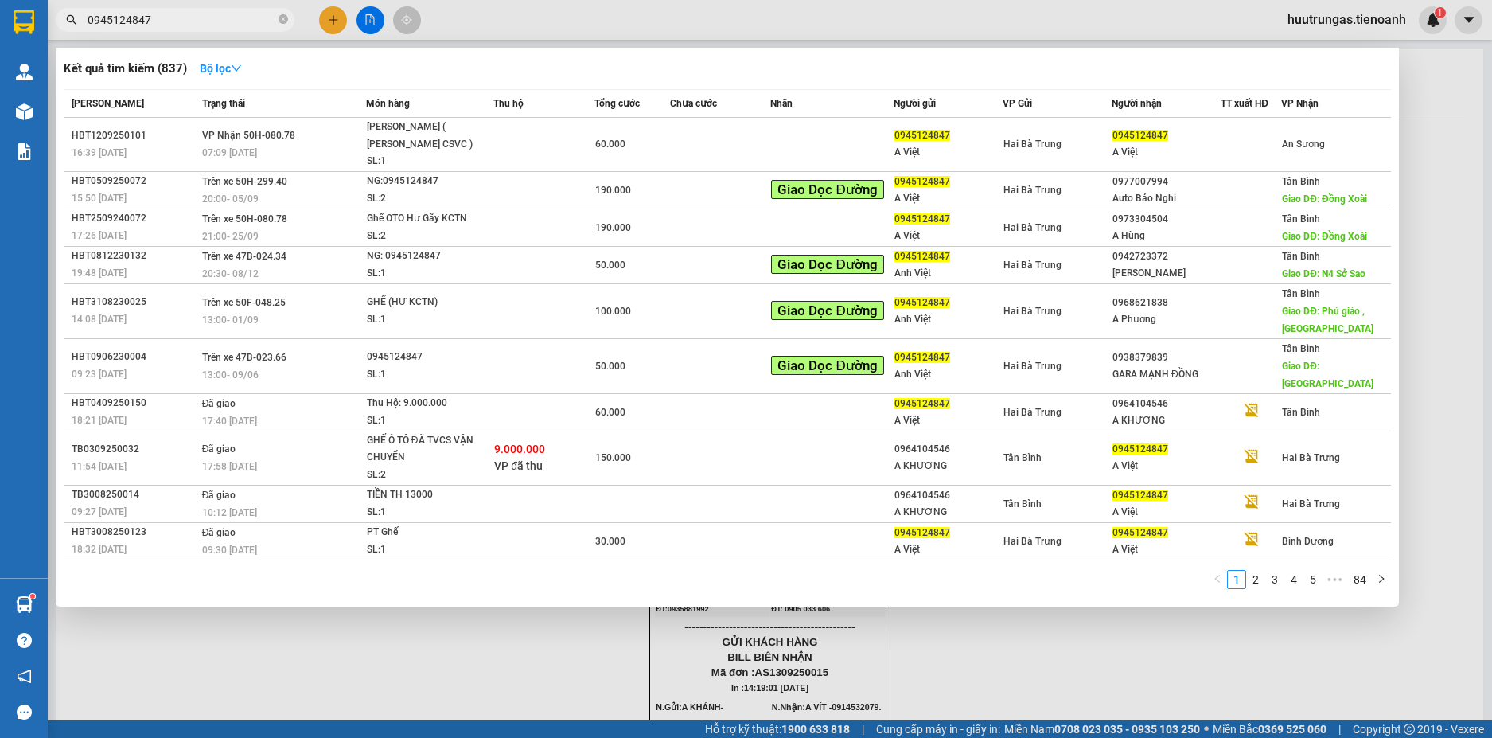
click at [239, 14] on input "0945124847" at bounding box center [182, 20] width 188 height 18
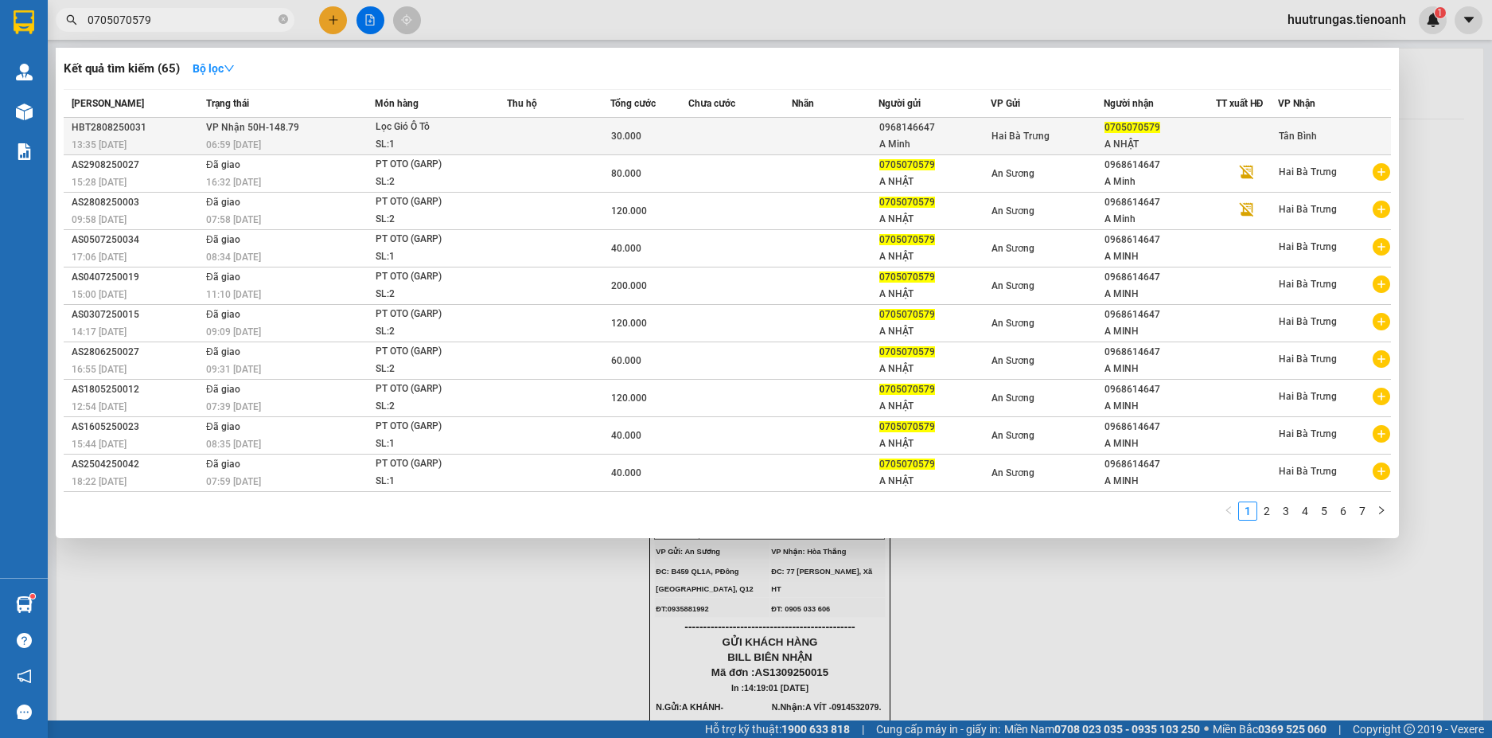
type input "0705070579"
click at [518, 135] on td at bounding box center [558, 136] width 103 height 37
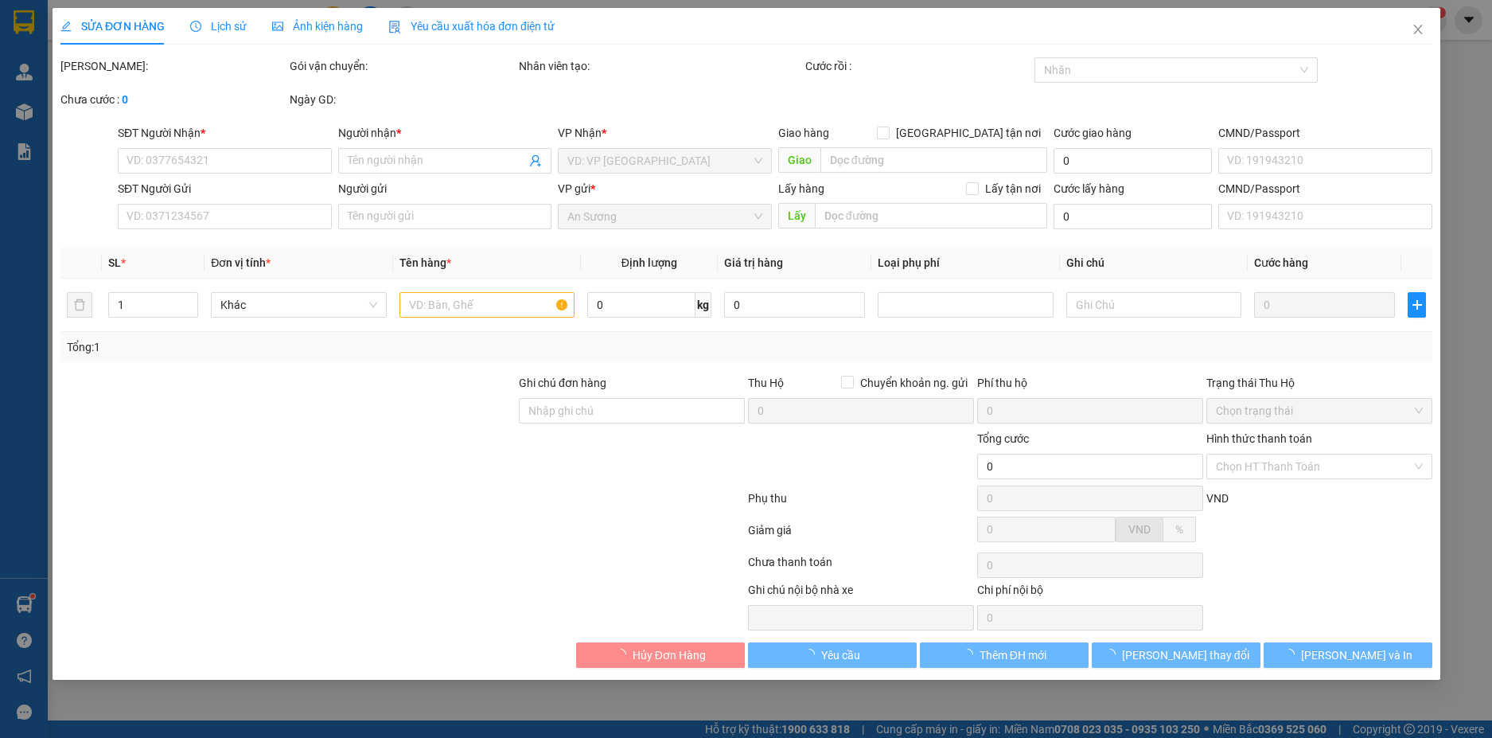
type input "0705070579"
type input "A NHẬT"
type input "0968146647"
type input "A Minh"
type input "30.000"
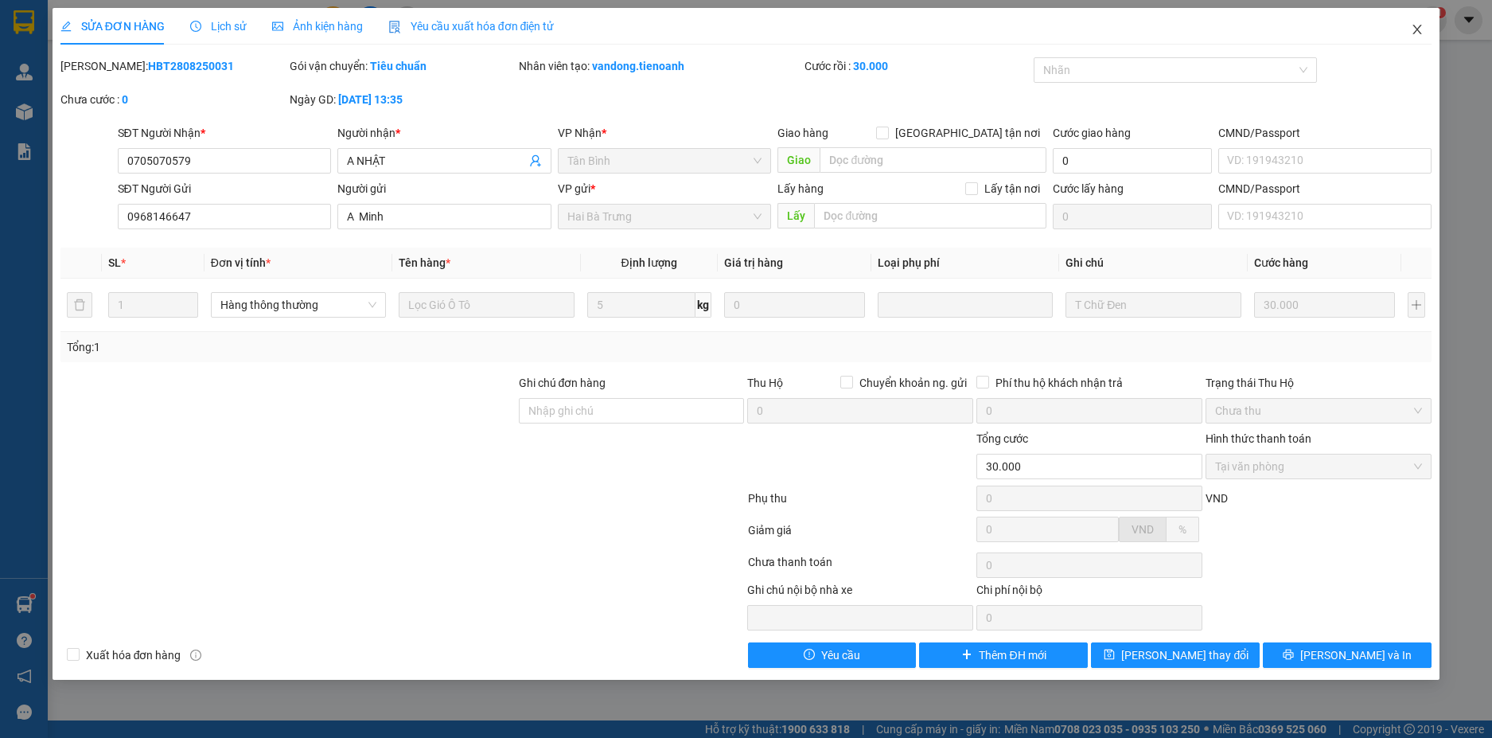
click at [1419, 25] on icon "close" at bounding box center [1417, 29] width 13 height 13
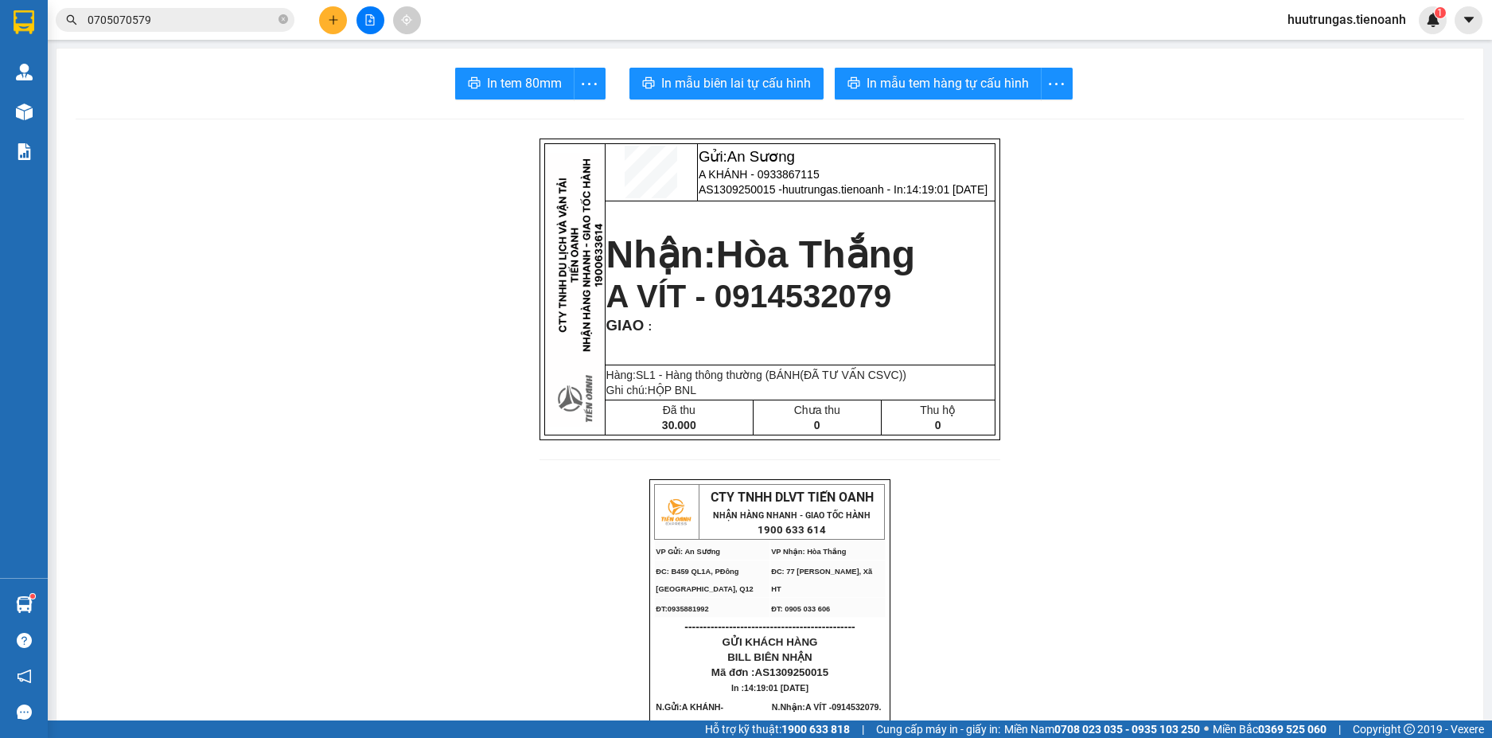
click at [193, 20] on input "0705070579" at bounding box center [182, 20] width 188 height 18
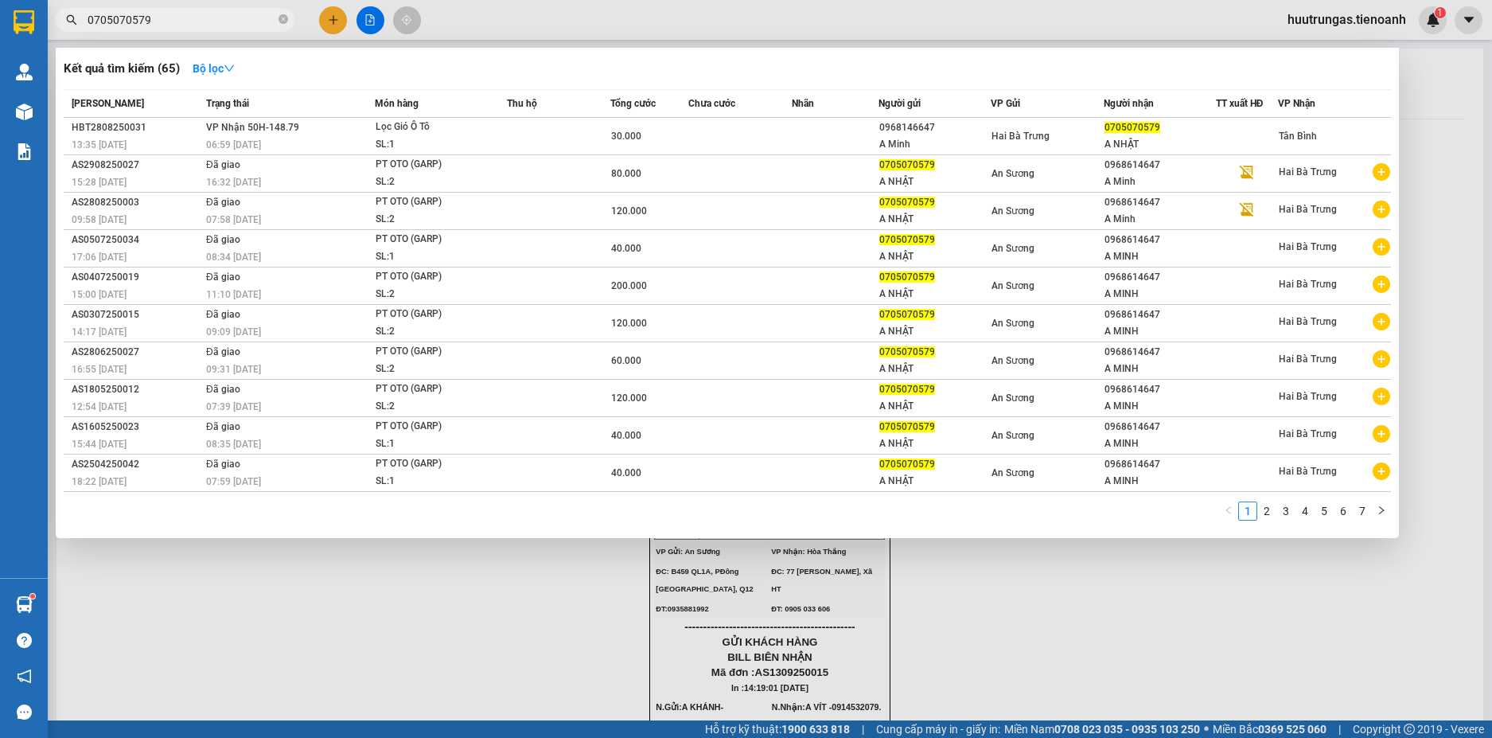
click at [367, 626] on div at bounding box center [746, 369] width 1492 height 738
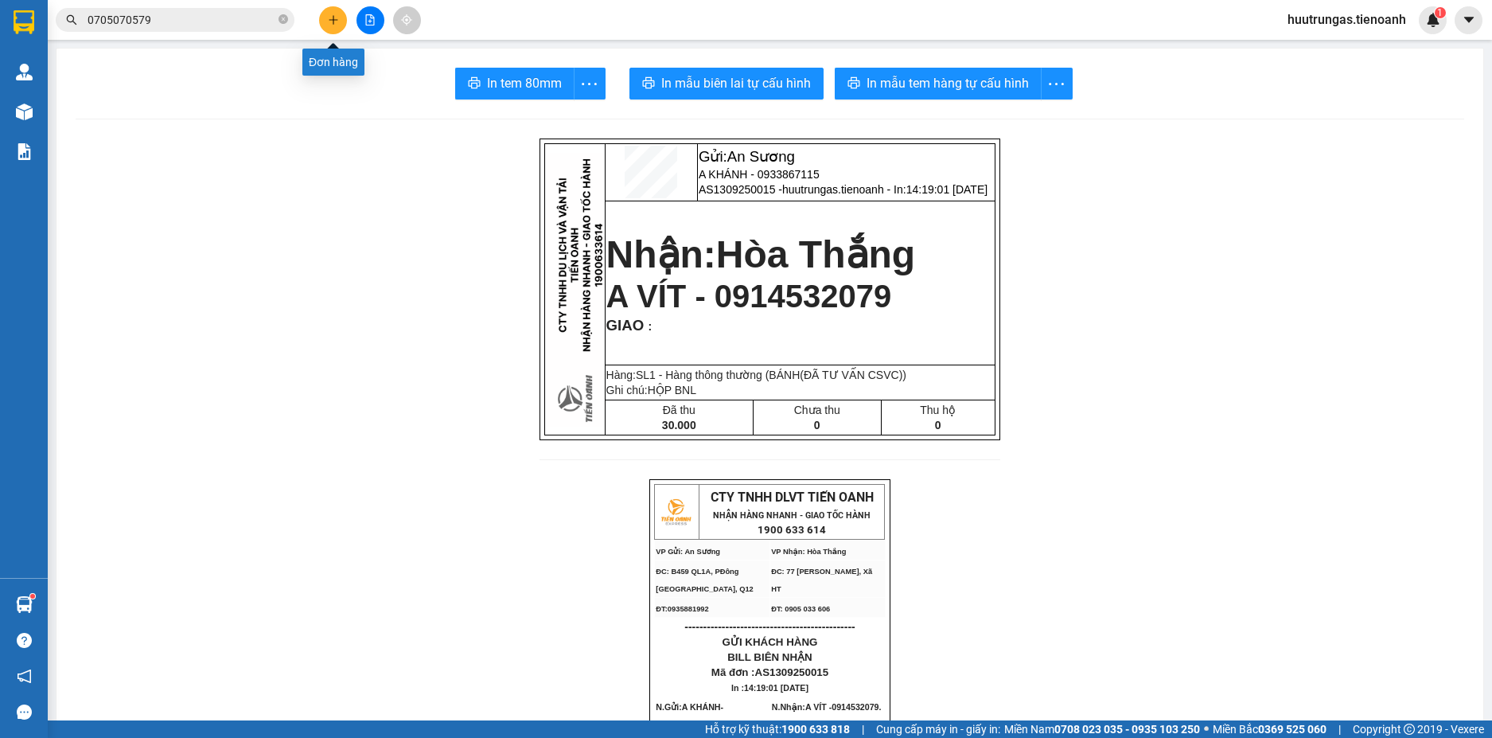
click at [335, 31] on button at bounding box center [333, 20] width 28 height 28
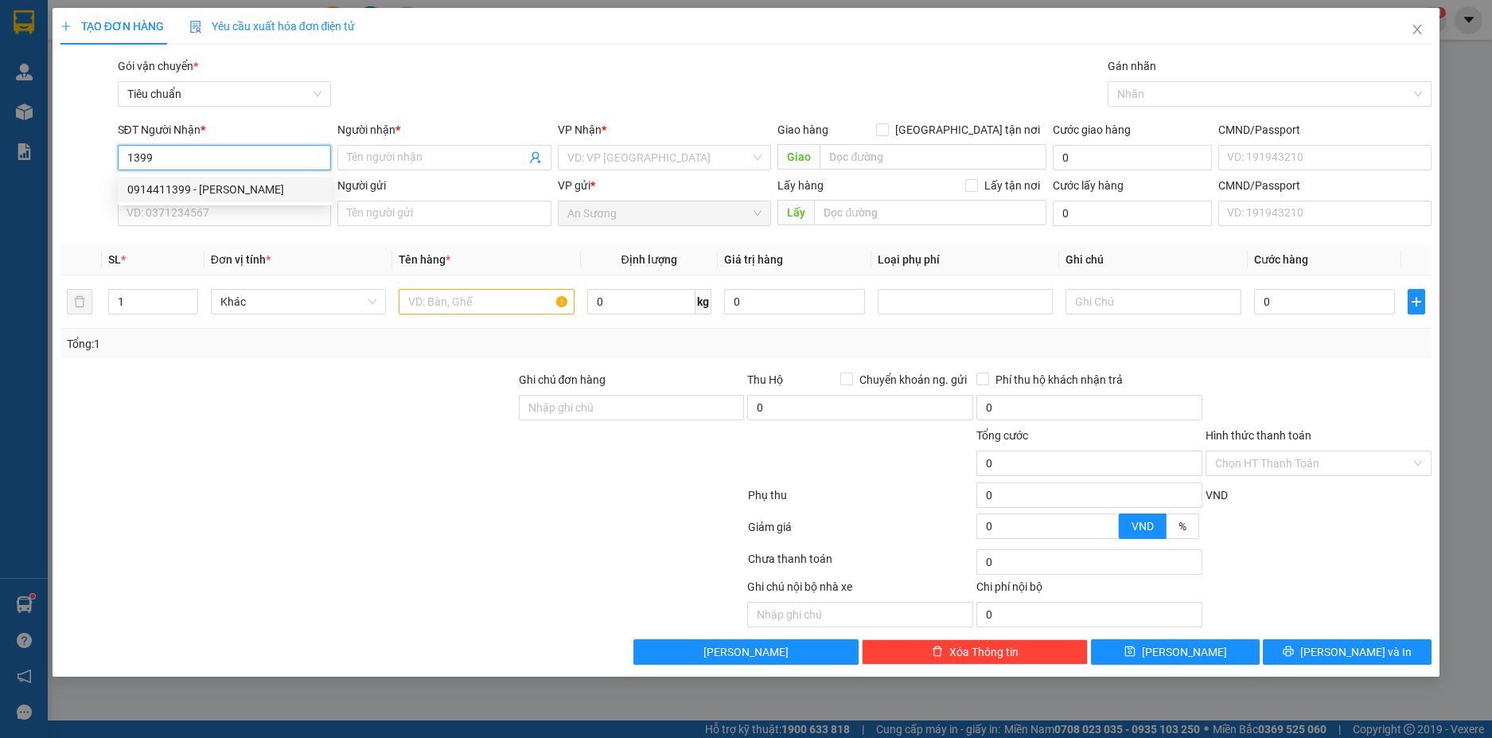
click at [220, 189] on div "0914411399 - C KIM CHUNG" at bounding box center [224, 190] width 195 height 18
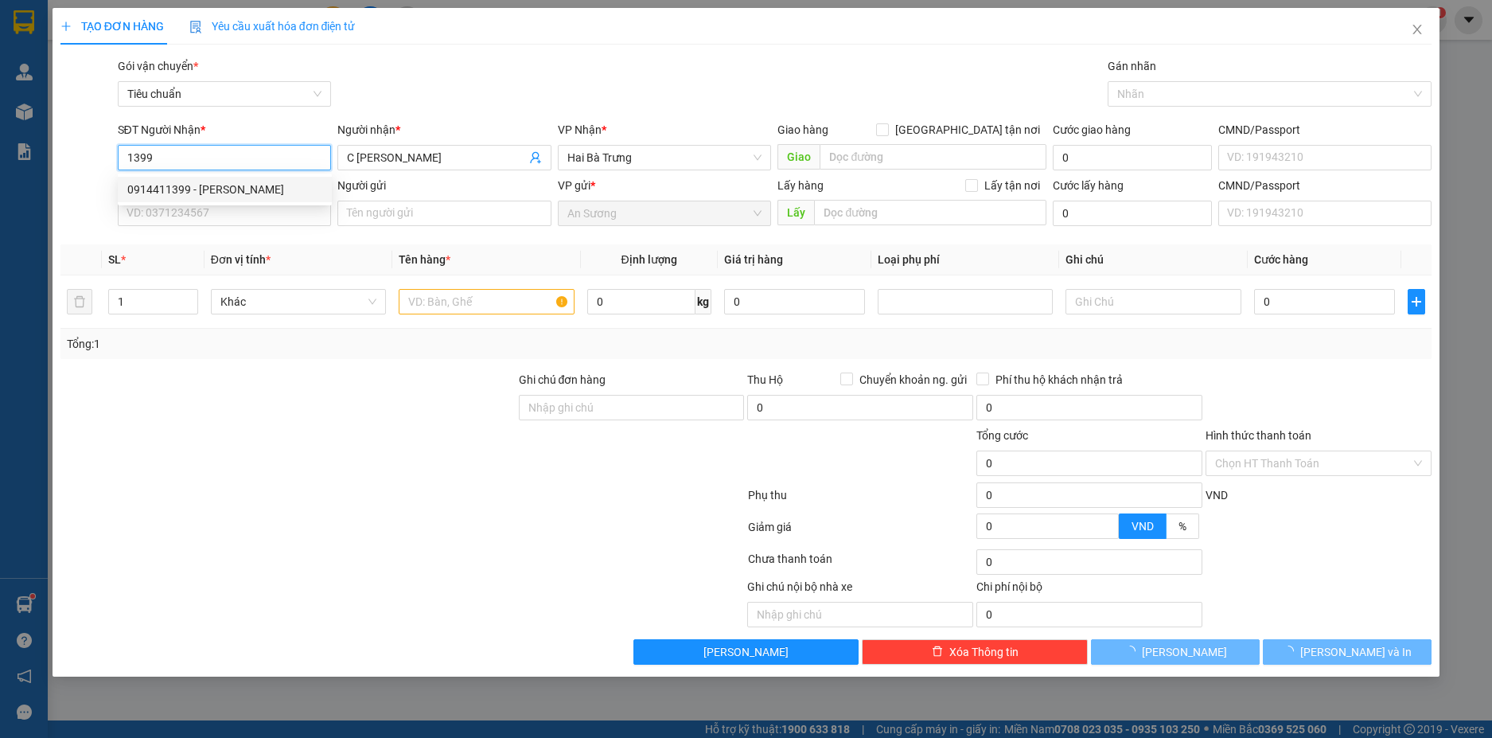
type input "0914411399"
type input "C KIM CHUNG"
type input "60.000"
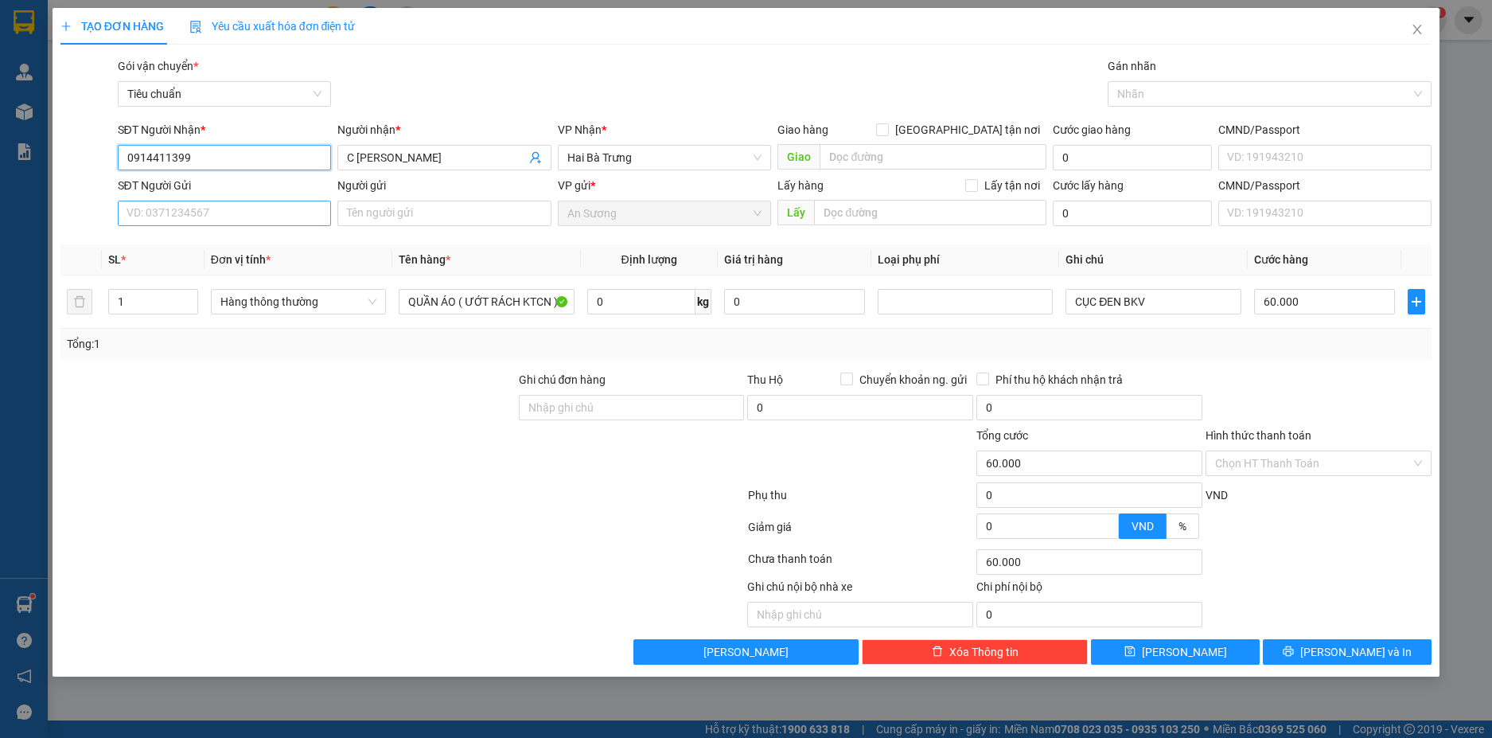
type input "0914411399"
click at [237, 219] on input "SĐT Người Gửi" at bounding box center [225, 213] width 214 height 25
click at [242, 246] on div "0983915147 - SAO VIỆT" at bounding box center [224, 245] width 195 height 18
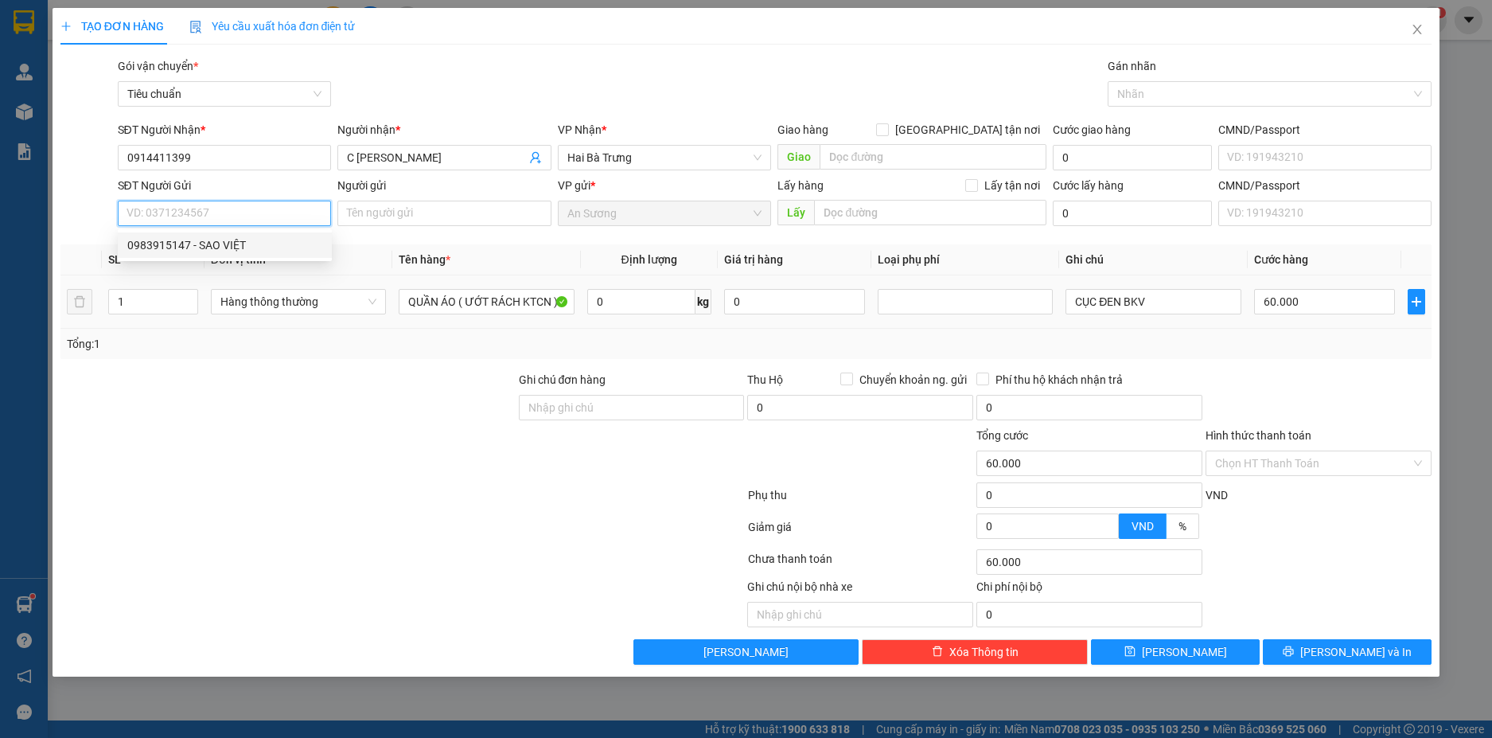
type input "0983915147"
type input "SAO VIỆT"
click at [360, 301] on span "Hàng thông thường" at bounding box center [298, 302] width 156 height 24
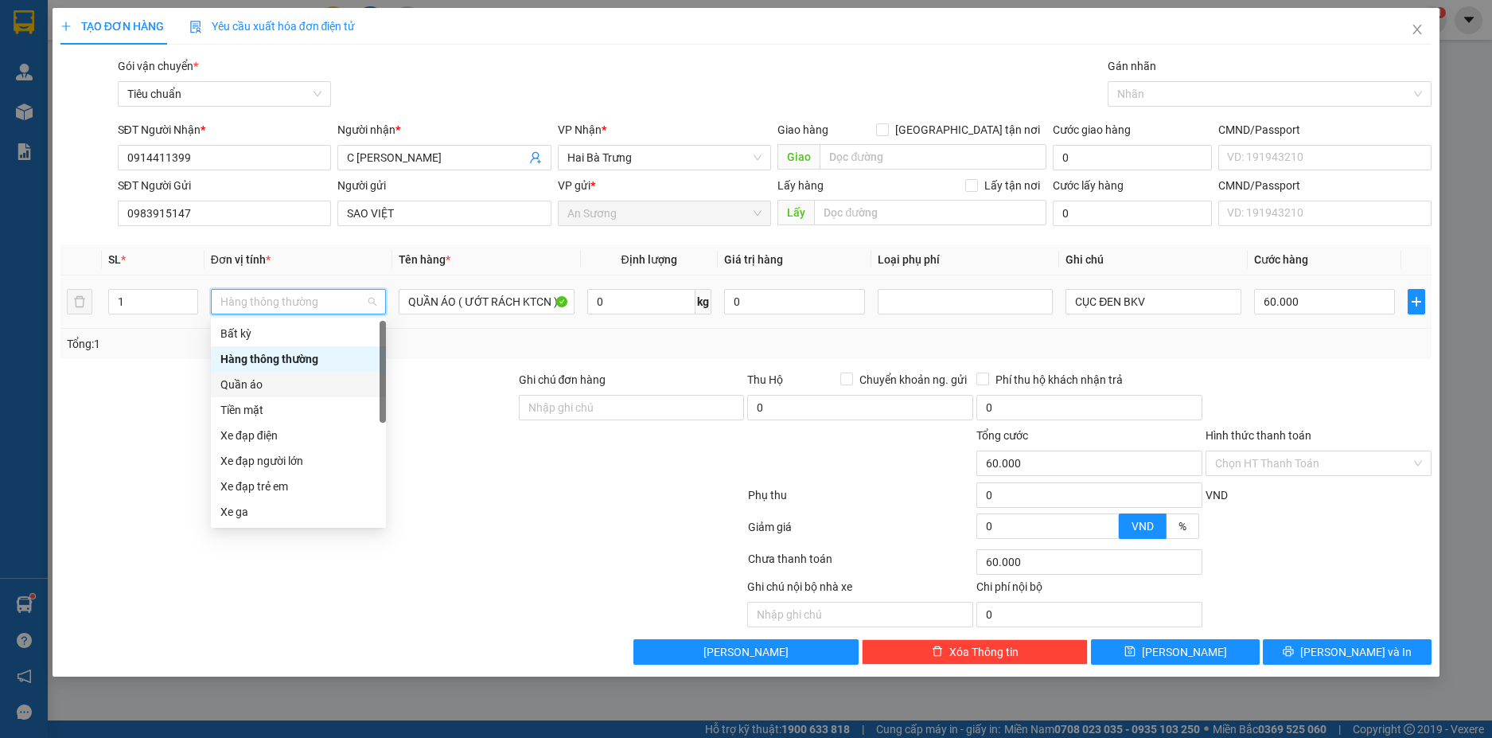
click at [251, 384] on div "Quần áo" at bounding box center [298, 385] width 156 height 18
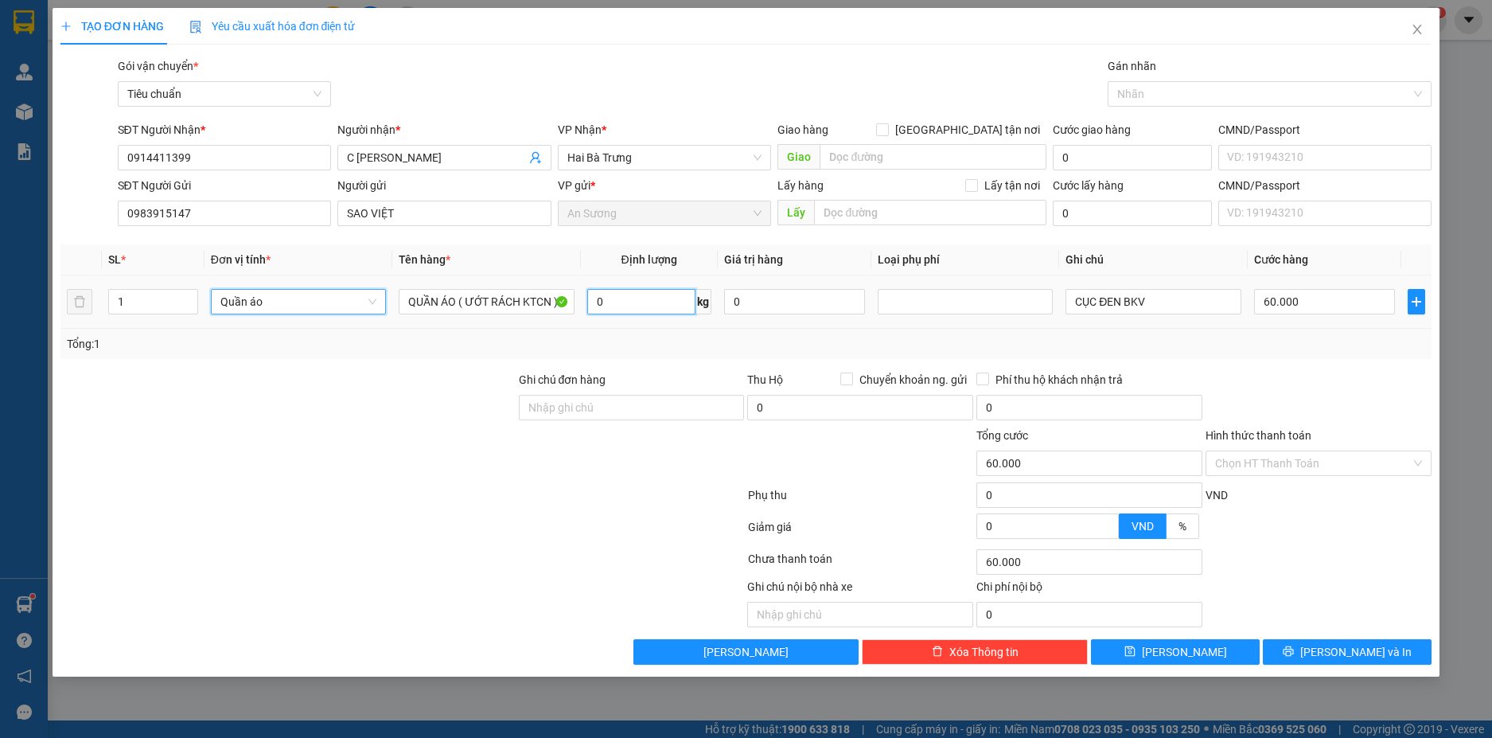
click at [629, 300] on input "0" at bounding box center [641, 301] width 108 height 25
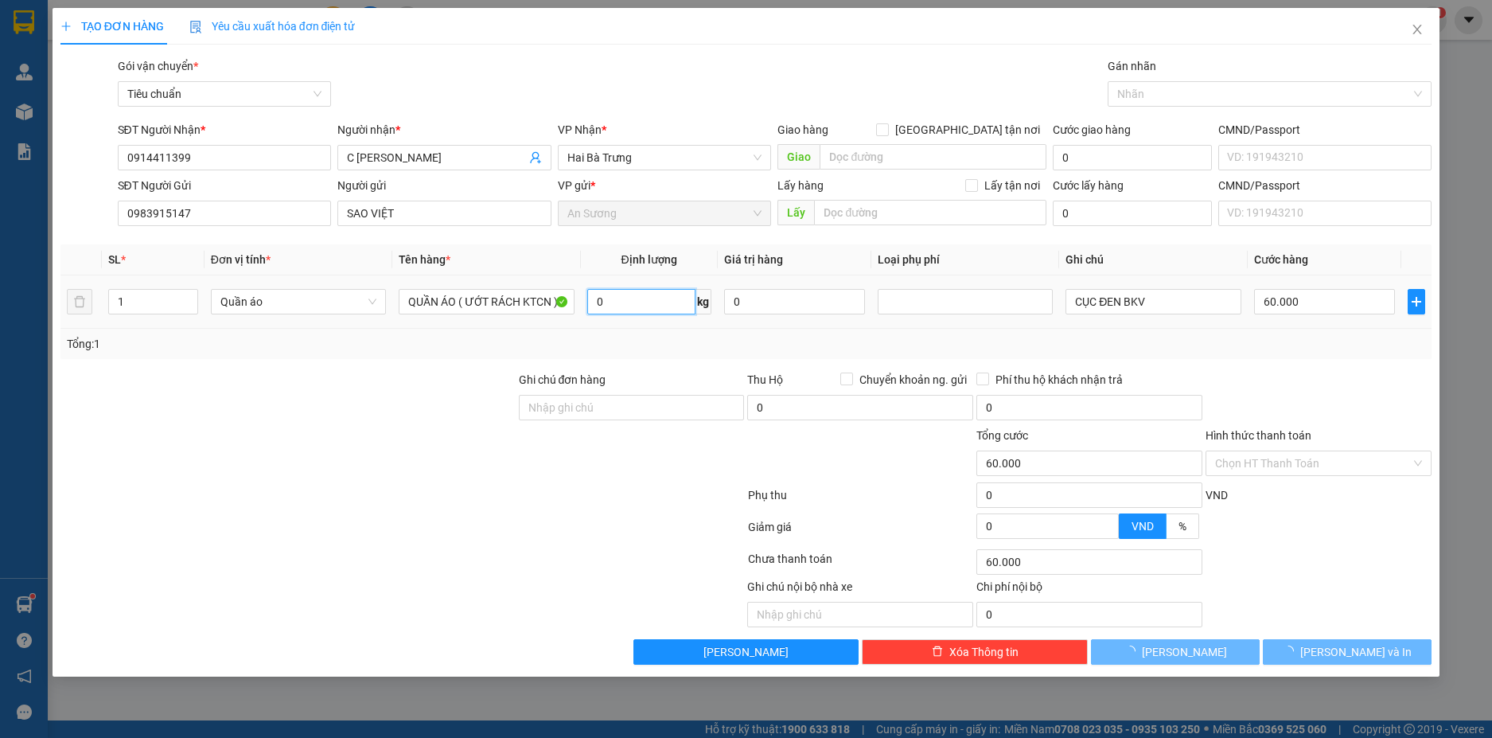
type input "0"
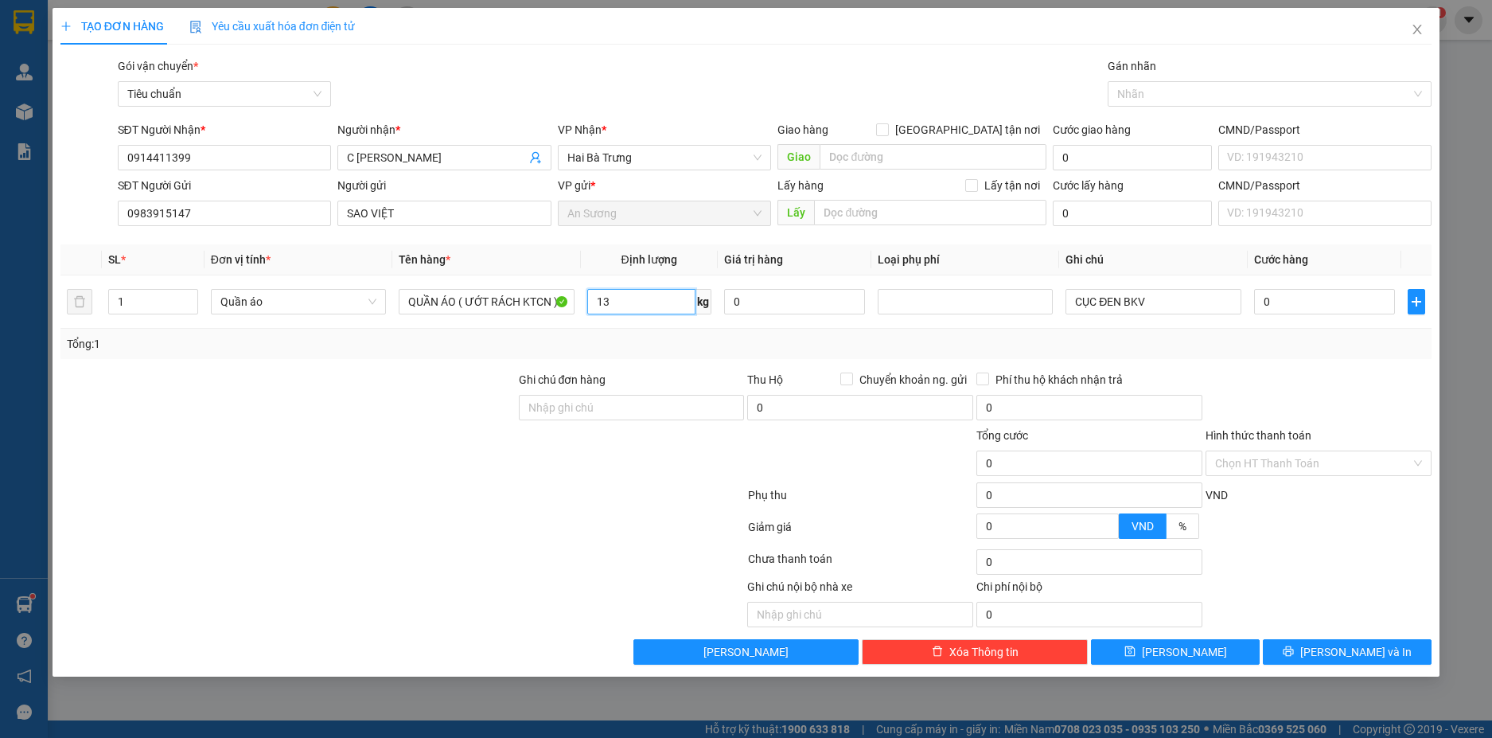
type input "13"
click at [1109, 352] on div "Tổng: 1" at bounding box center [746, 344] width 1359 height 18
type input "50.000"
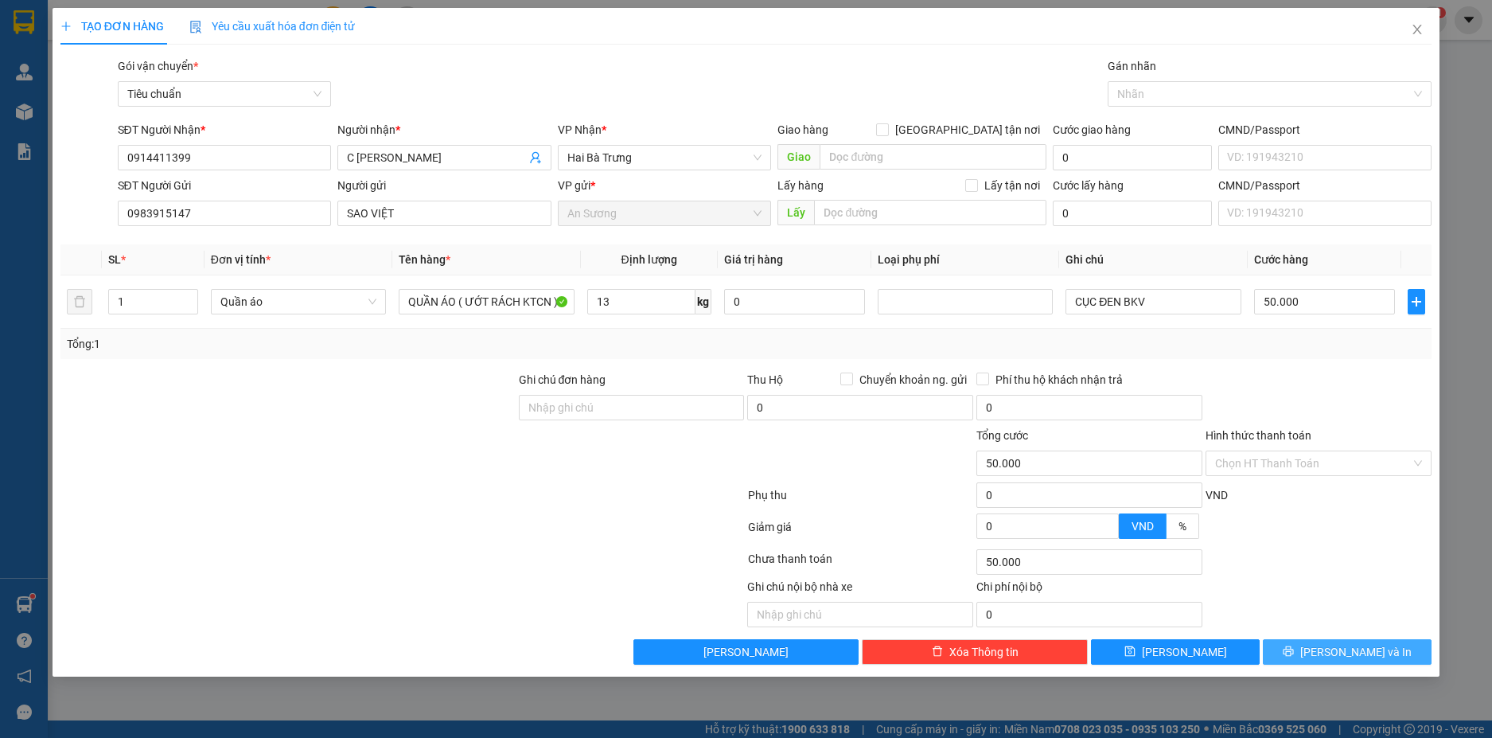
click at [1366, 651] on span "[PERSON_NAME] và In" at bounding box center [1355, 652] width 111 height 18
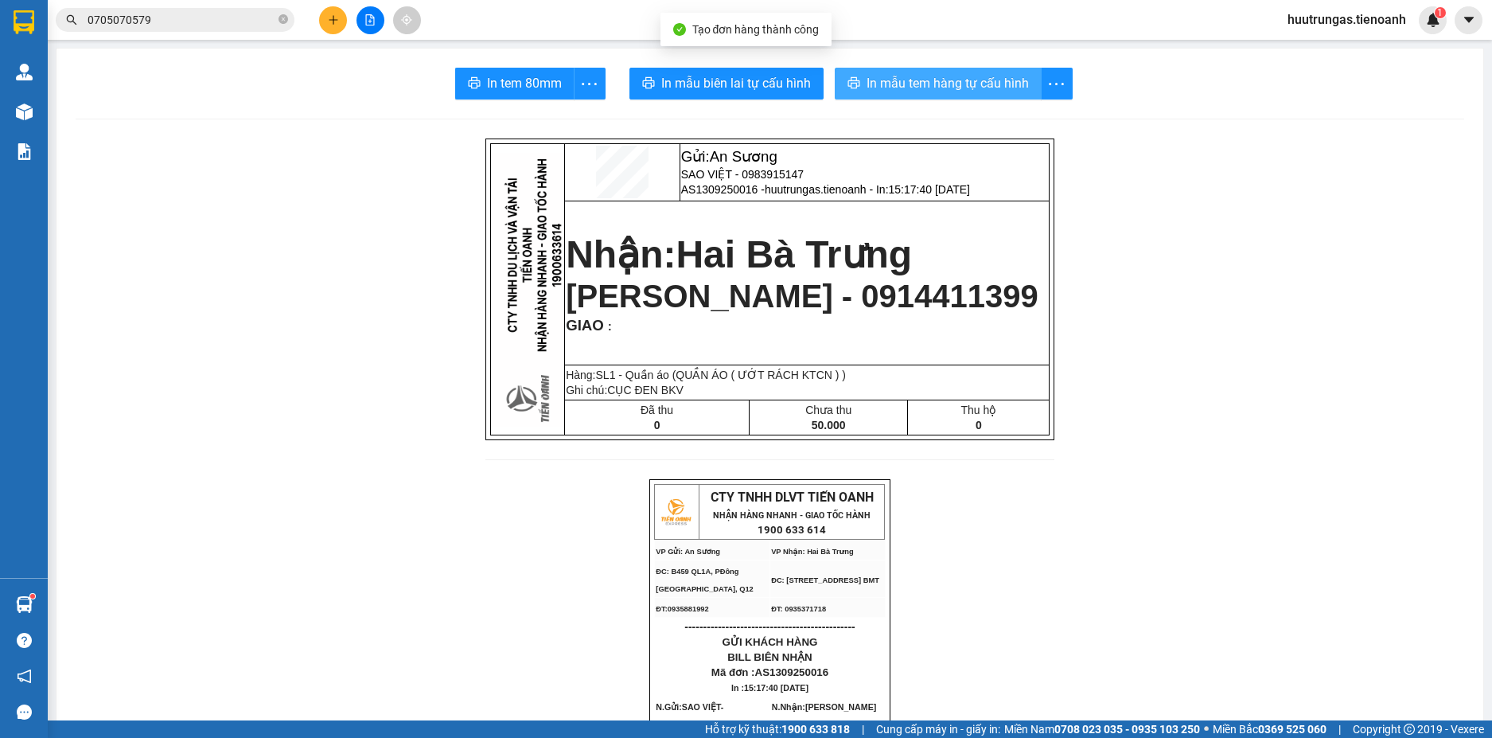
click at [943, 86] on span "In mẫu tem hàng tự cấu hình" at bounding box center [948, 83] width 162 height 20
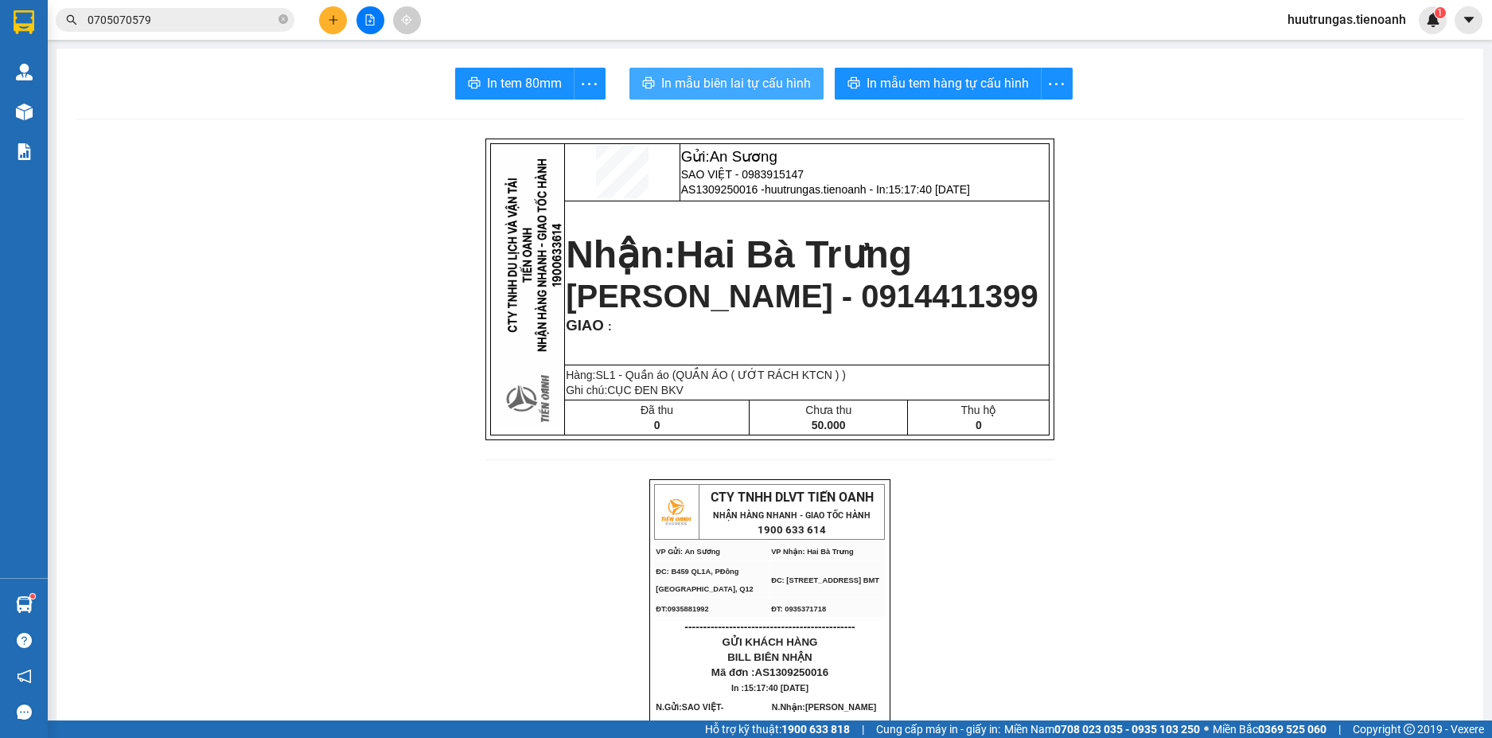
click at [749, 85] on span "In mẫu biên lai tự cấu hình" at bounding box center [736, 83] width 150 height 20
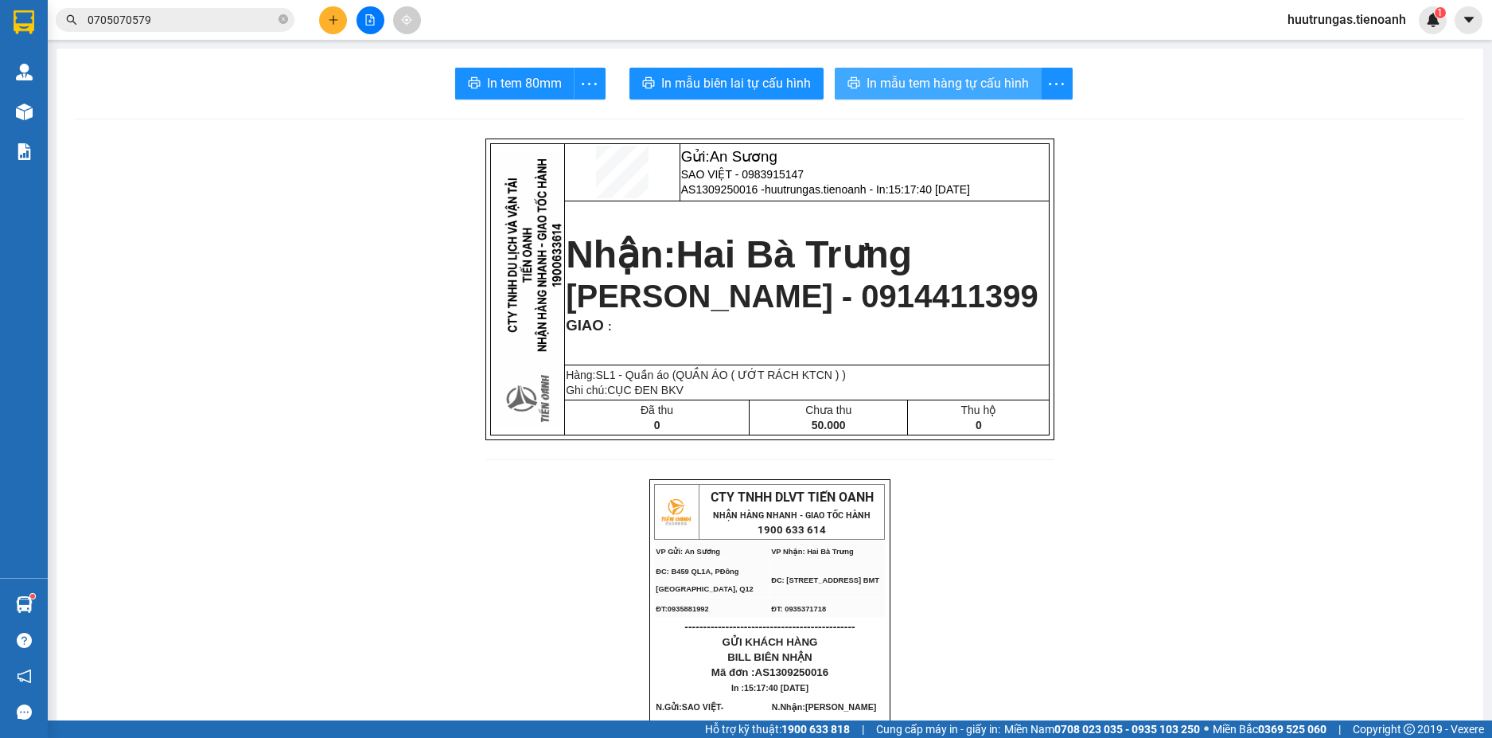
click at [961, 97] on button "In mẫu tem hàng tự cấu hình" at bounding box center [938, 84] width 207 height 32
click at [328, 17] on icon "plus" at bounding box center [333, 19] width 11 height 11
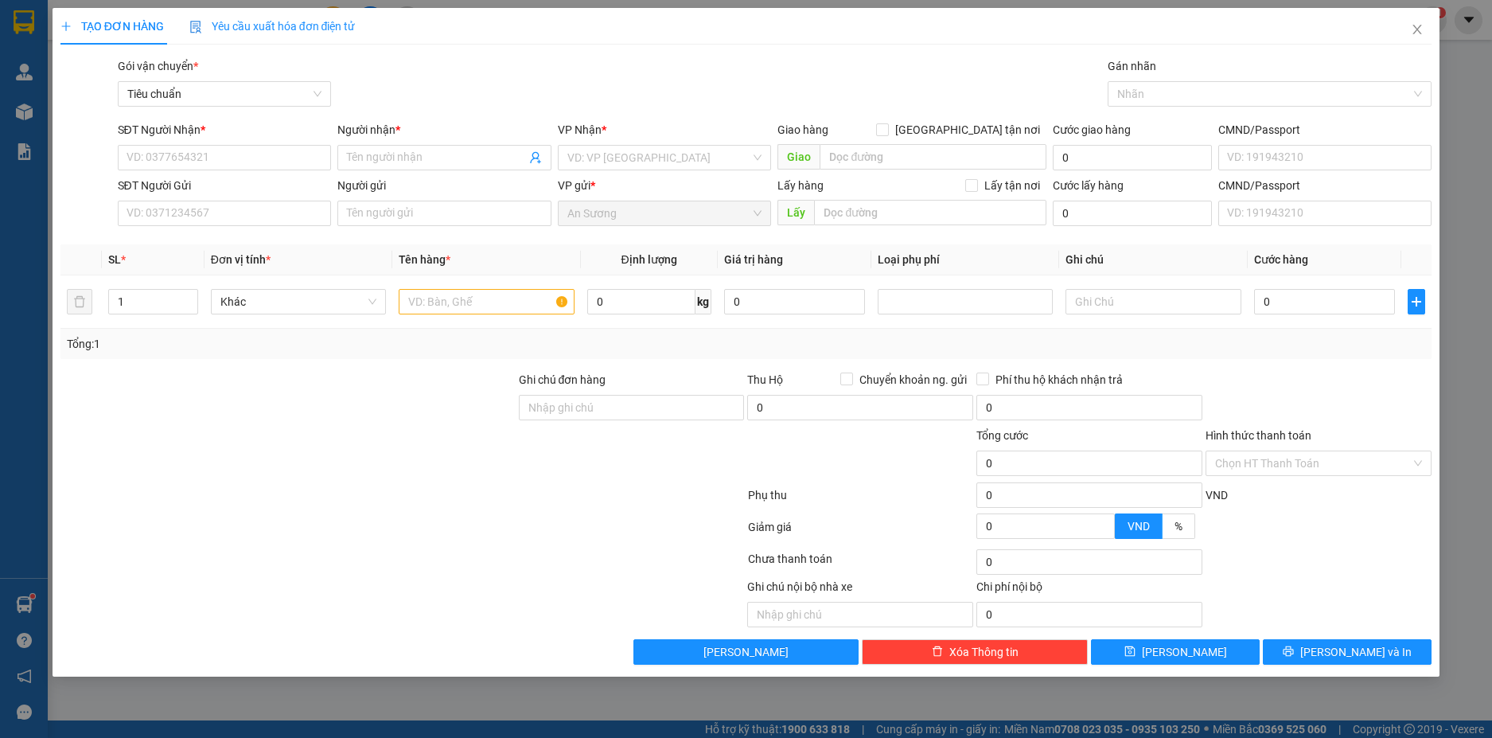
click at [262, 172] on div "SĐT Người Nhận * VD: 0377654321" at bounding box center [225, 149] width 214 height 56
click at [262, 154] on input "SĐT Người Nhận *" at bounding box center [225, 157] width 214 height 25
type input "0834829468"
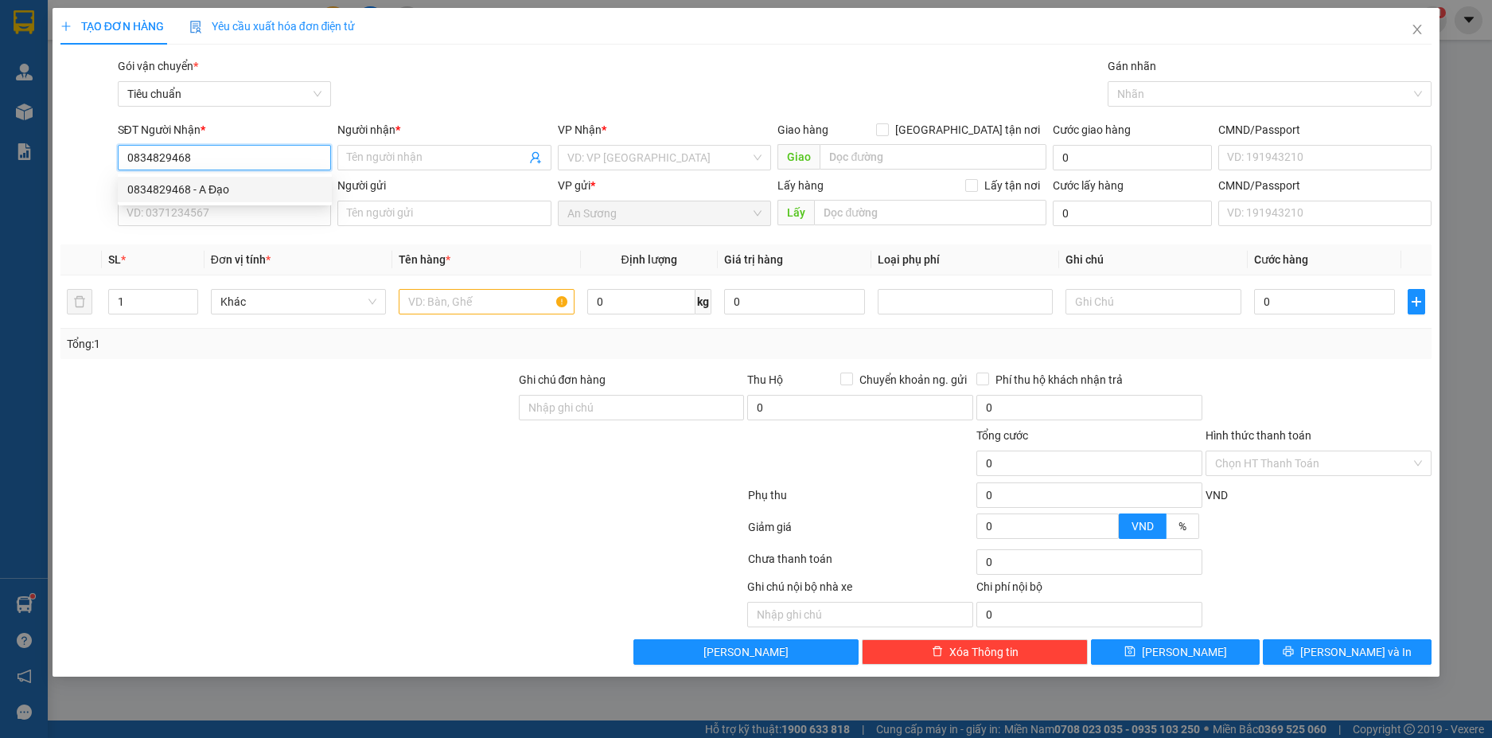
click at [257, 186] on div "0834829468 - A Đạo" at bounding box center [224, 190] width 195 height 18
type input "A Đạo"
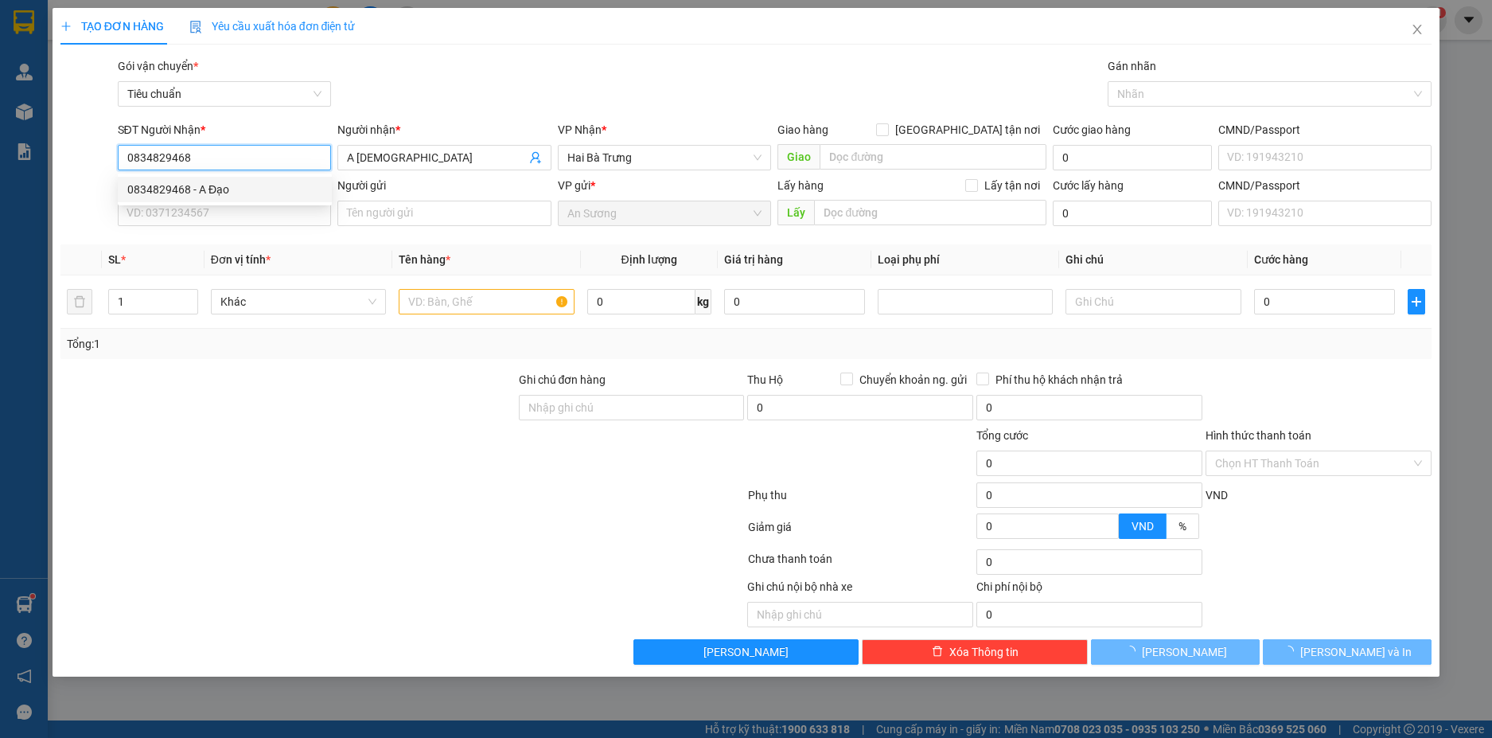
type input "30.000"
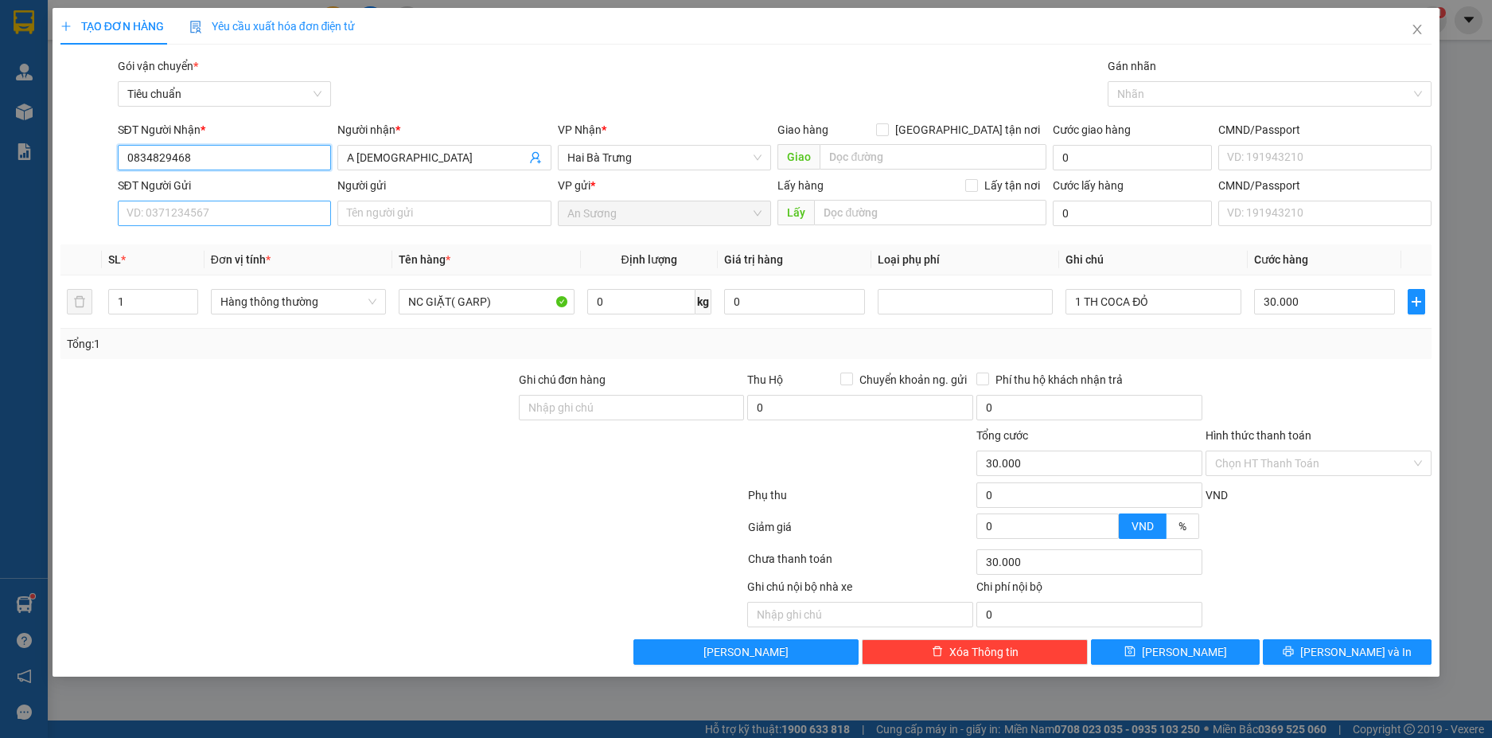
type input "0834829468"
click at [196, 216] on input "SĐT Người Gửi" at bounding box center [225, 213] width 214 height 25
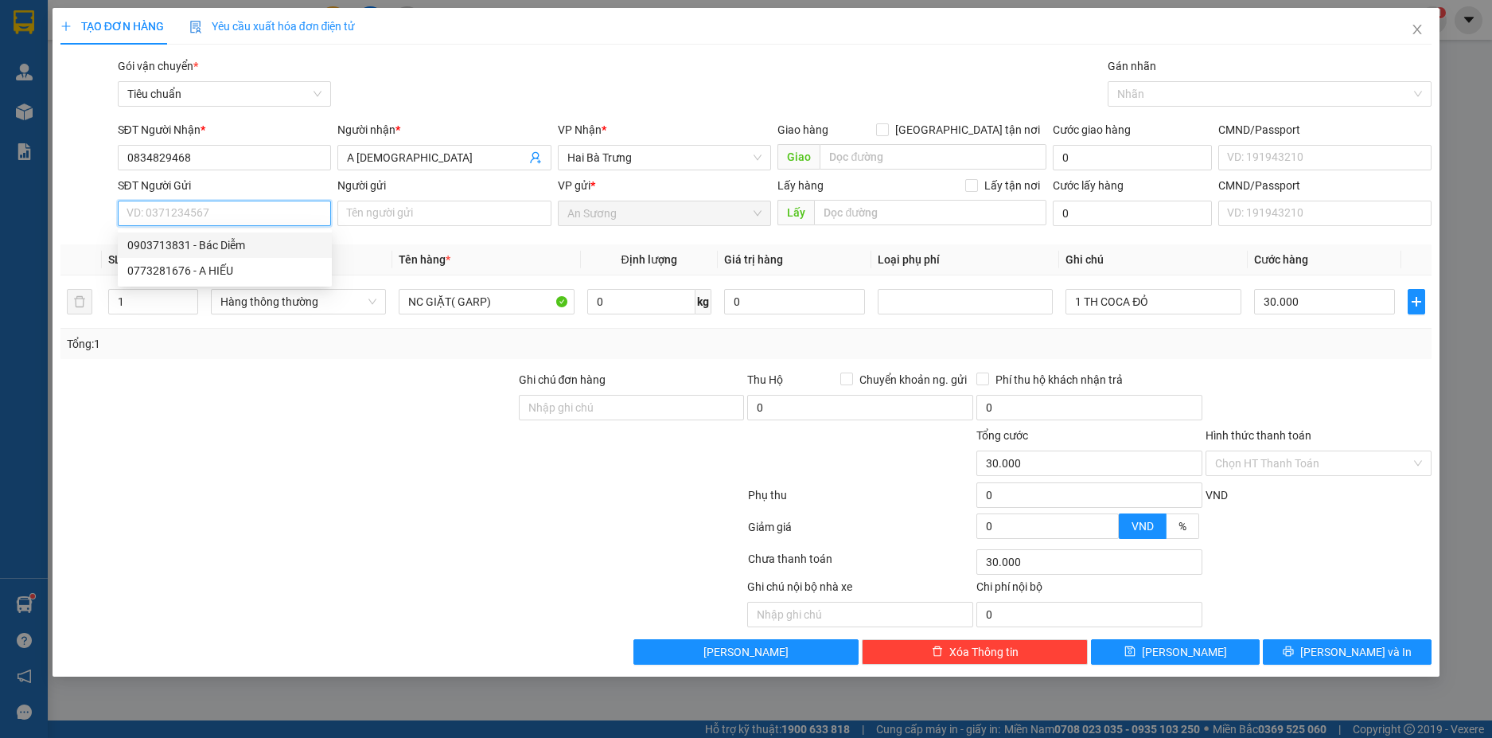
click at [206, 242] on div "0903713831 - Bác Diễm" at bounding box center [224, 245] width 195 height 18
type input "0903713831"
type input "Bác Diễm"
type input "062167000012"
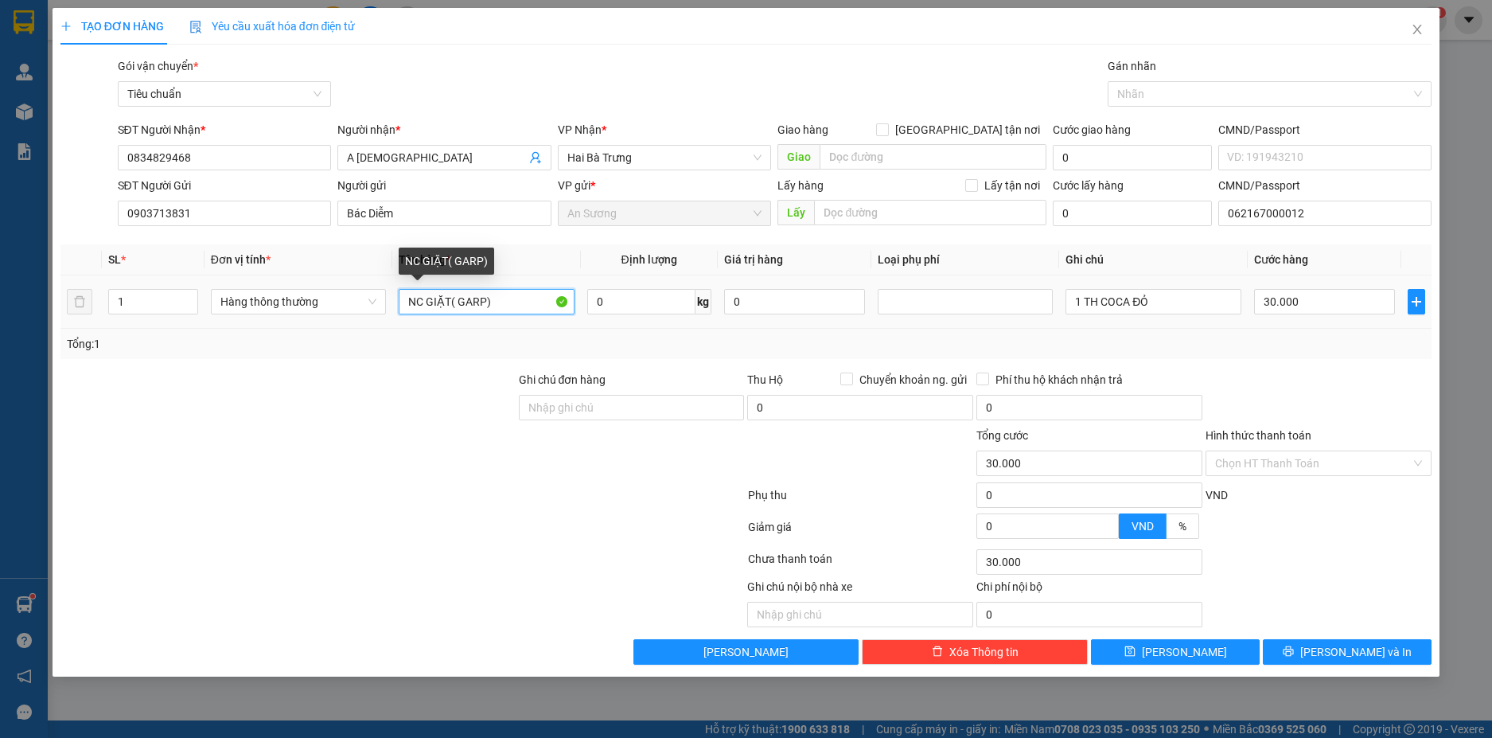
click at [494, 302] on input "NC GIẶT( GARP)" at bounding box center [486, 301] width 175 height 25
type input "GT"
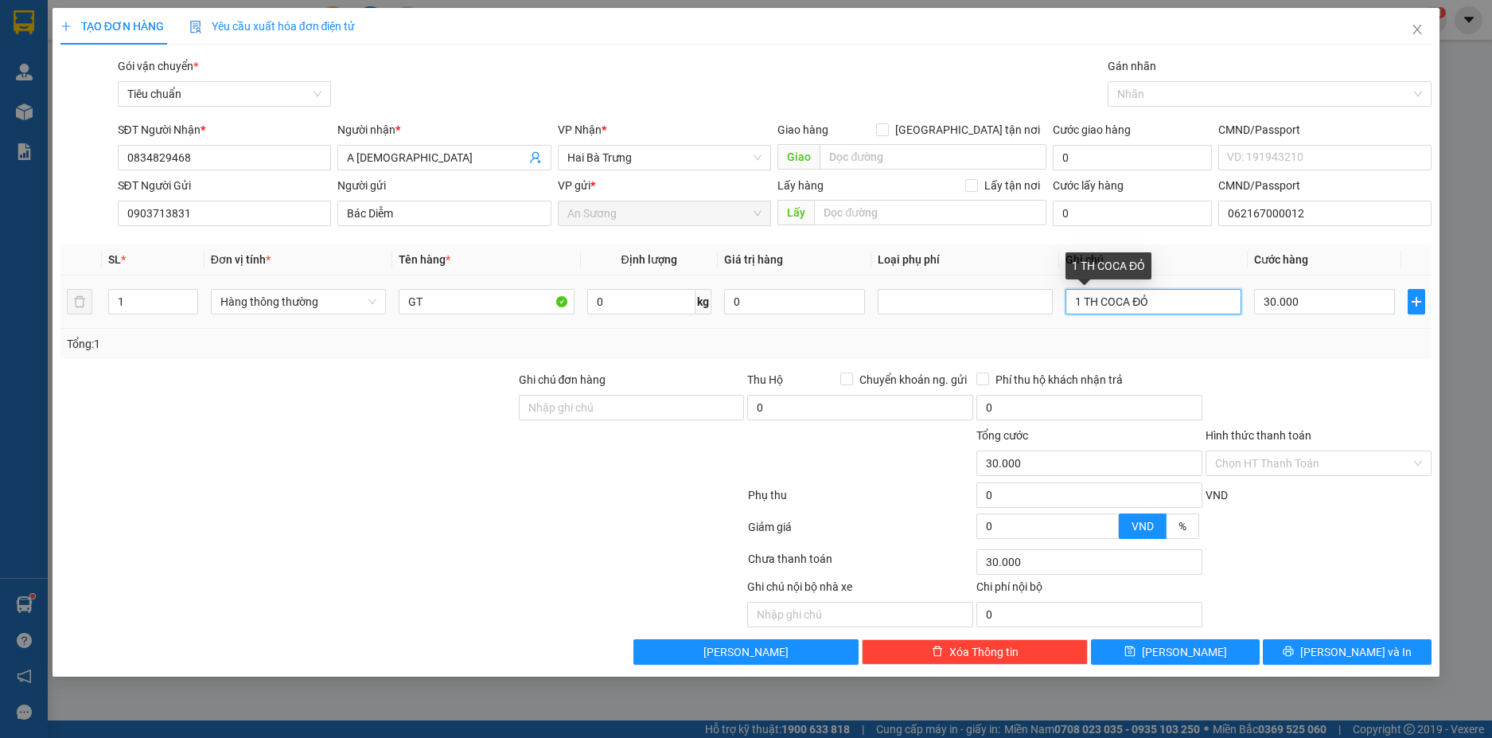
click at [1173, 302] on input "1 TH COCA ĐỎ" at bounding box center [1153, 301] width 175 height 25
type input "PB TRẮNG BNL"
click at [1320, 459] on input "Hình thức thanh toán" at bounding box center [1313, 463] width 196 height 24
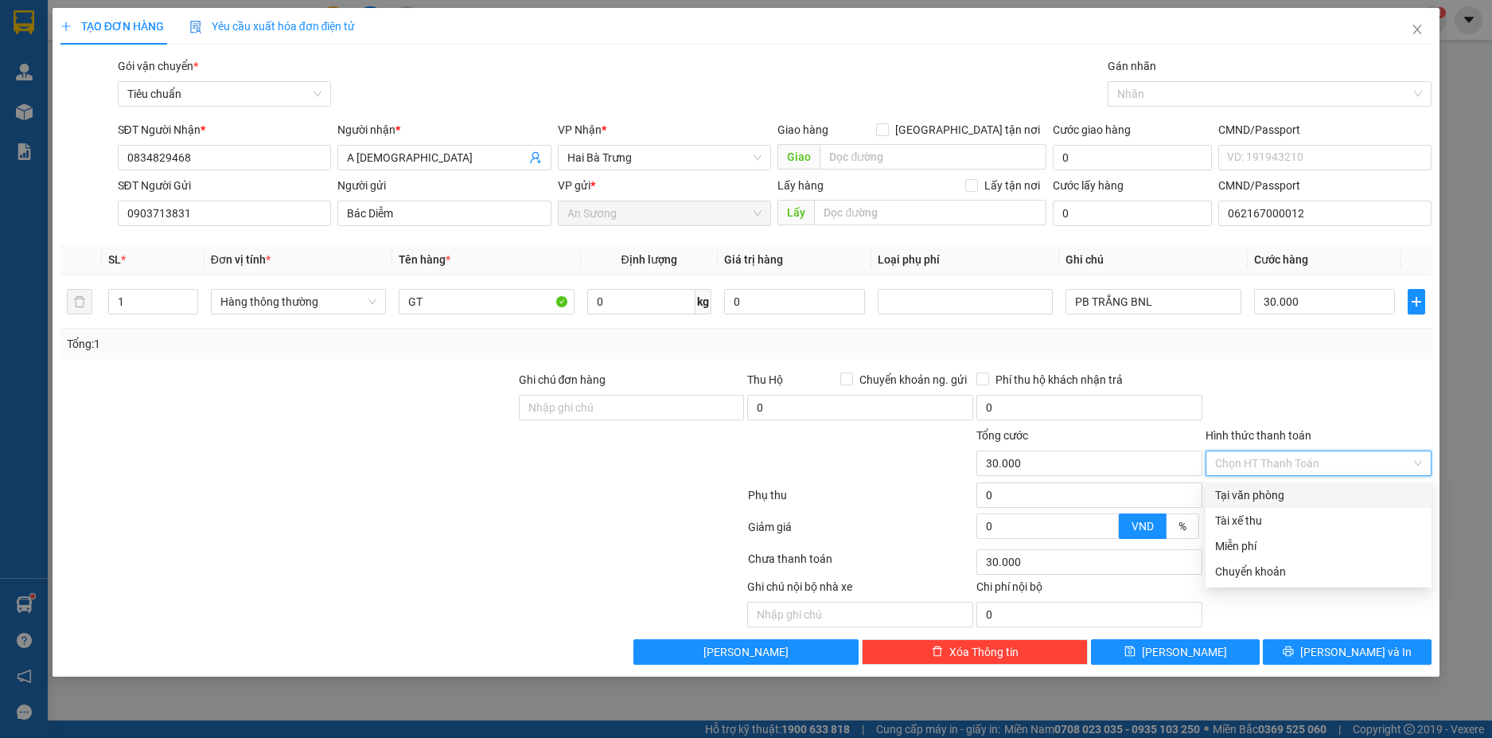
click at [1281, 490] on div "Tại văn phòng" at bounding box center [1318, 495] width 207 height 18
type input "0"
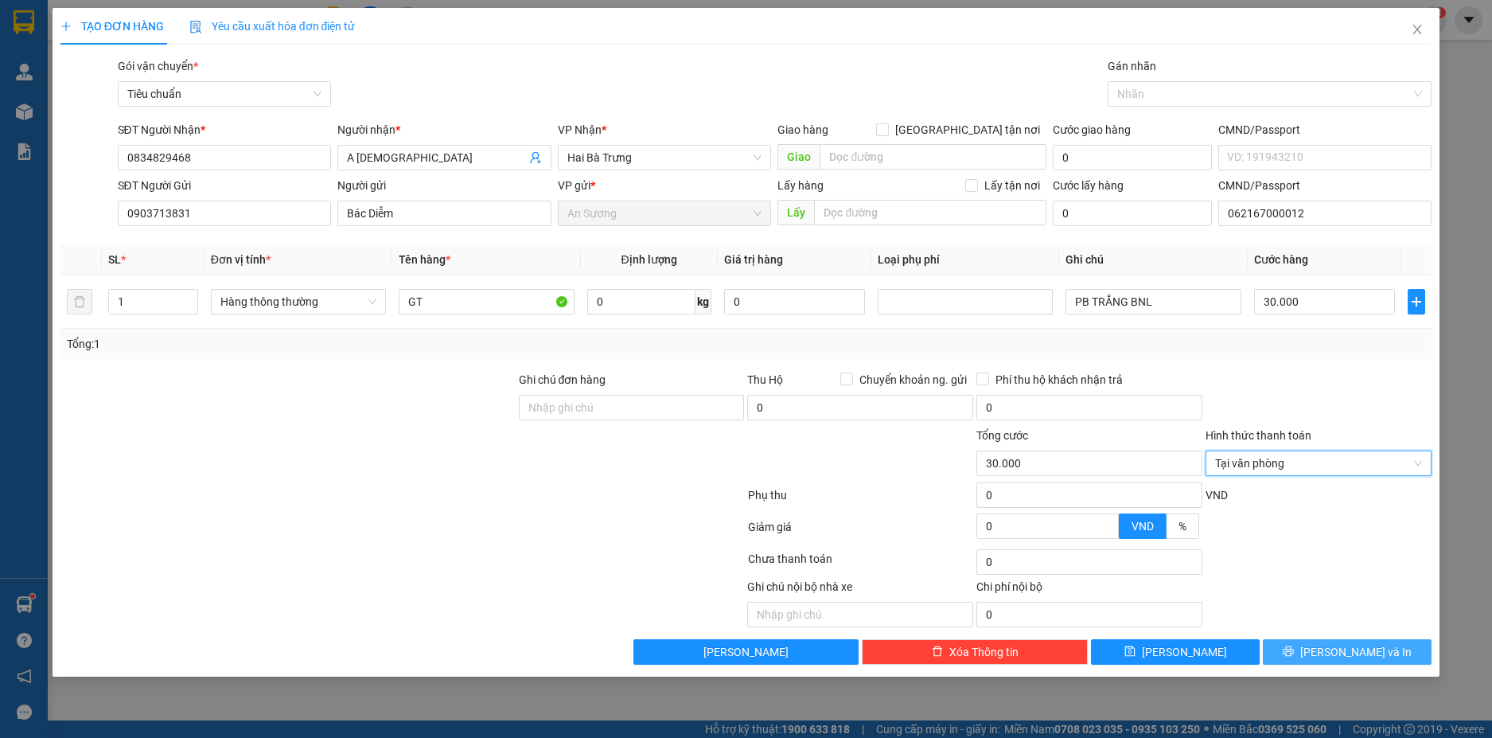
click at [1336, 650] on span "[PERSON_NAME] và In" at bounding box center [1355, 652] width 111 height 18
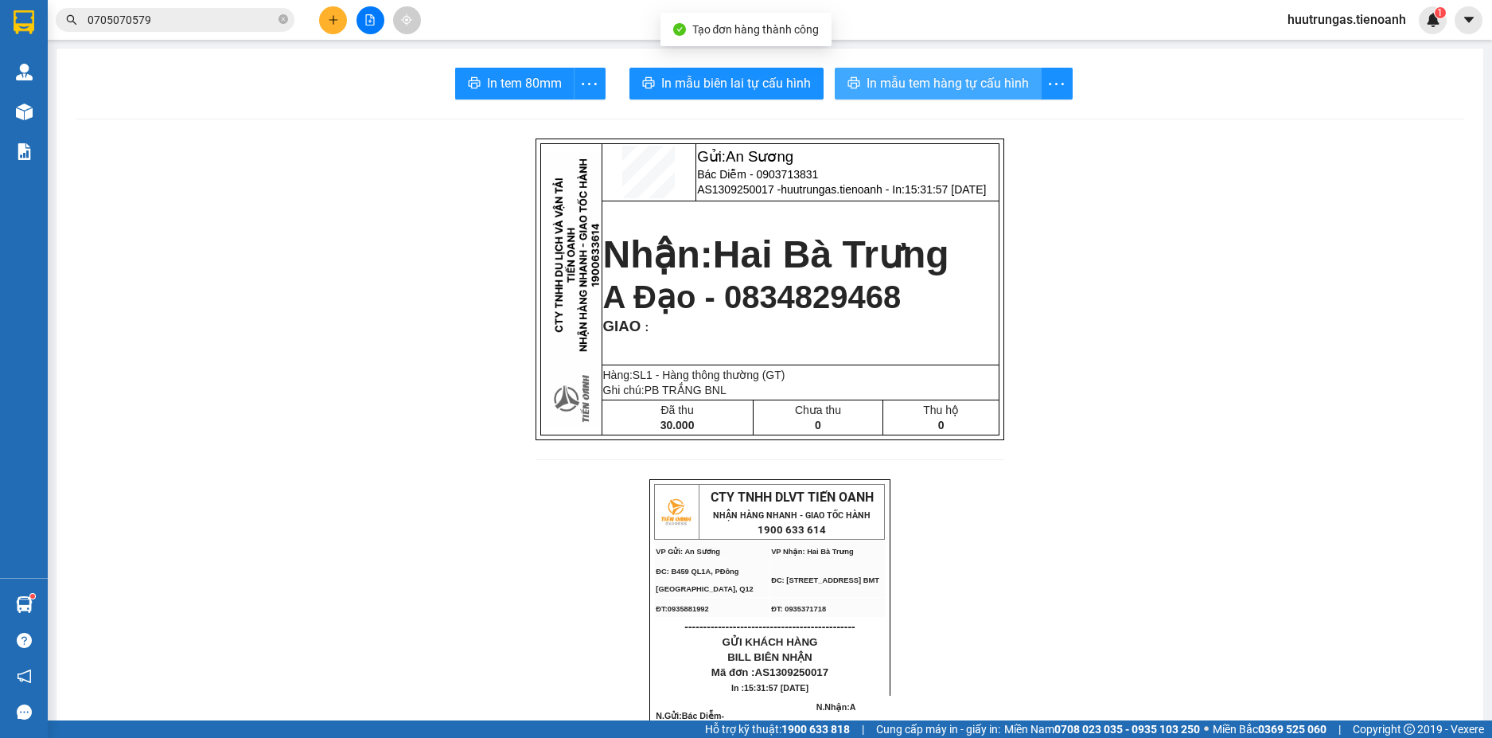
click at [930, 91] on span "In mẫu tem hàng tự cấu hình" at bounding box center [948, 83] width 162 height 20
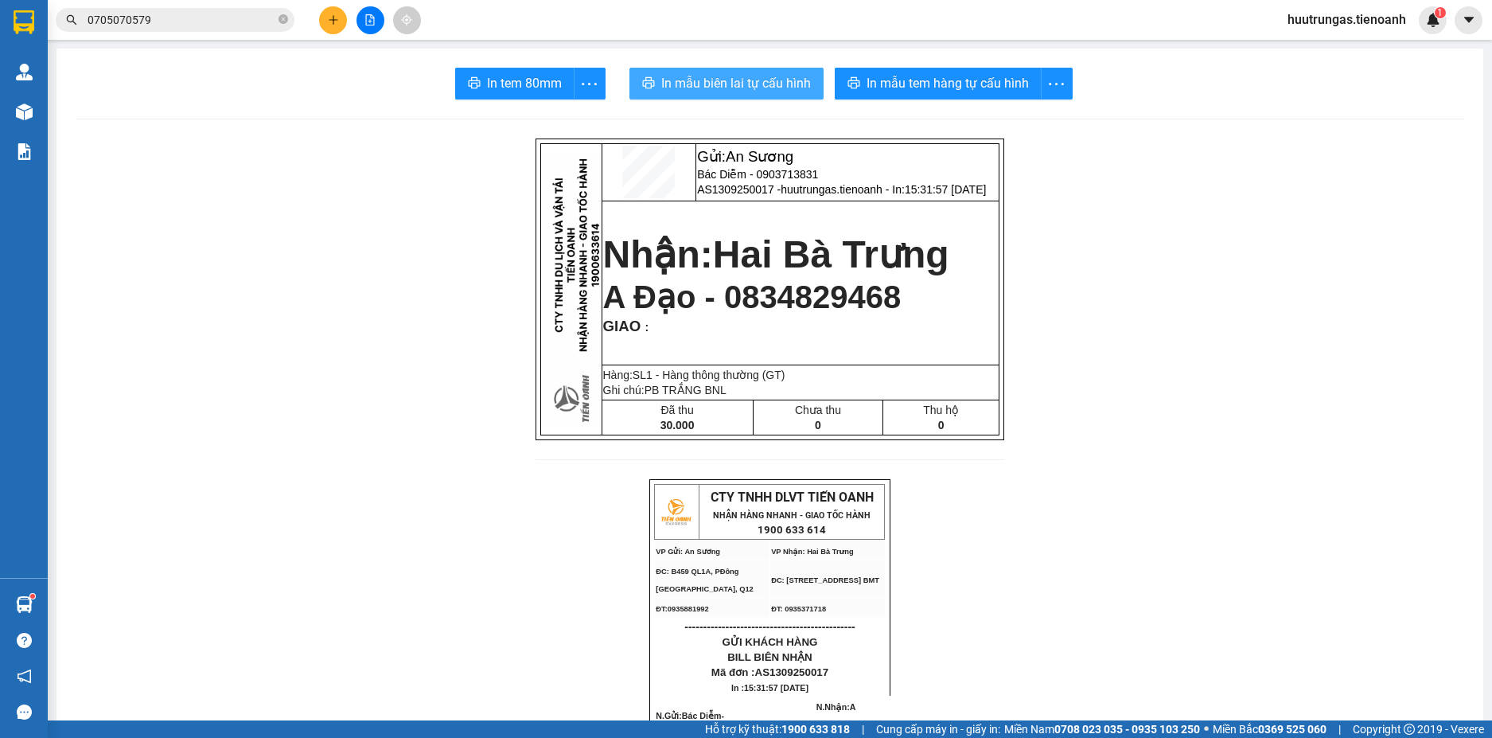
click at [762, 74] on span "In mẫu biên lai tự cấu hình" at bounding box center [736, 83] width 150 height 20
click at [329, 26] on button at bounding box center [333, 20] width 28 height 28
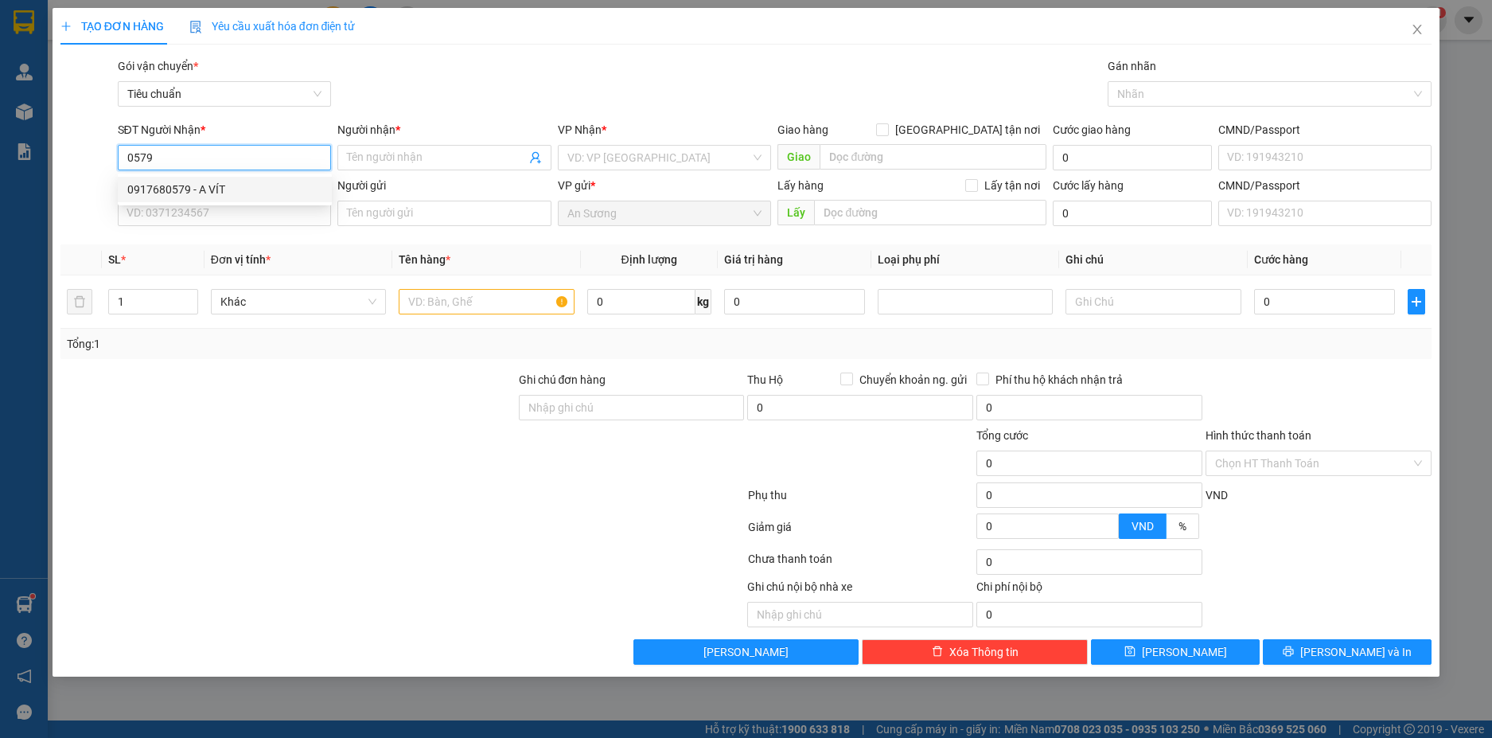
click at [209, 189] on div "0917680579 - A VÍT" at bounding box center [224, 190] width 195 height 18
type input "0917680579"
type input "A VÍT"
checkbox input "true"
type input "263 Đường Phù Đổng Thiên Vương, Phường 8, Đà Lạt, Lâm Đồng"
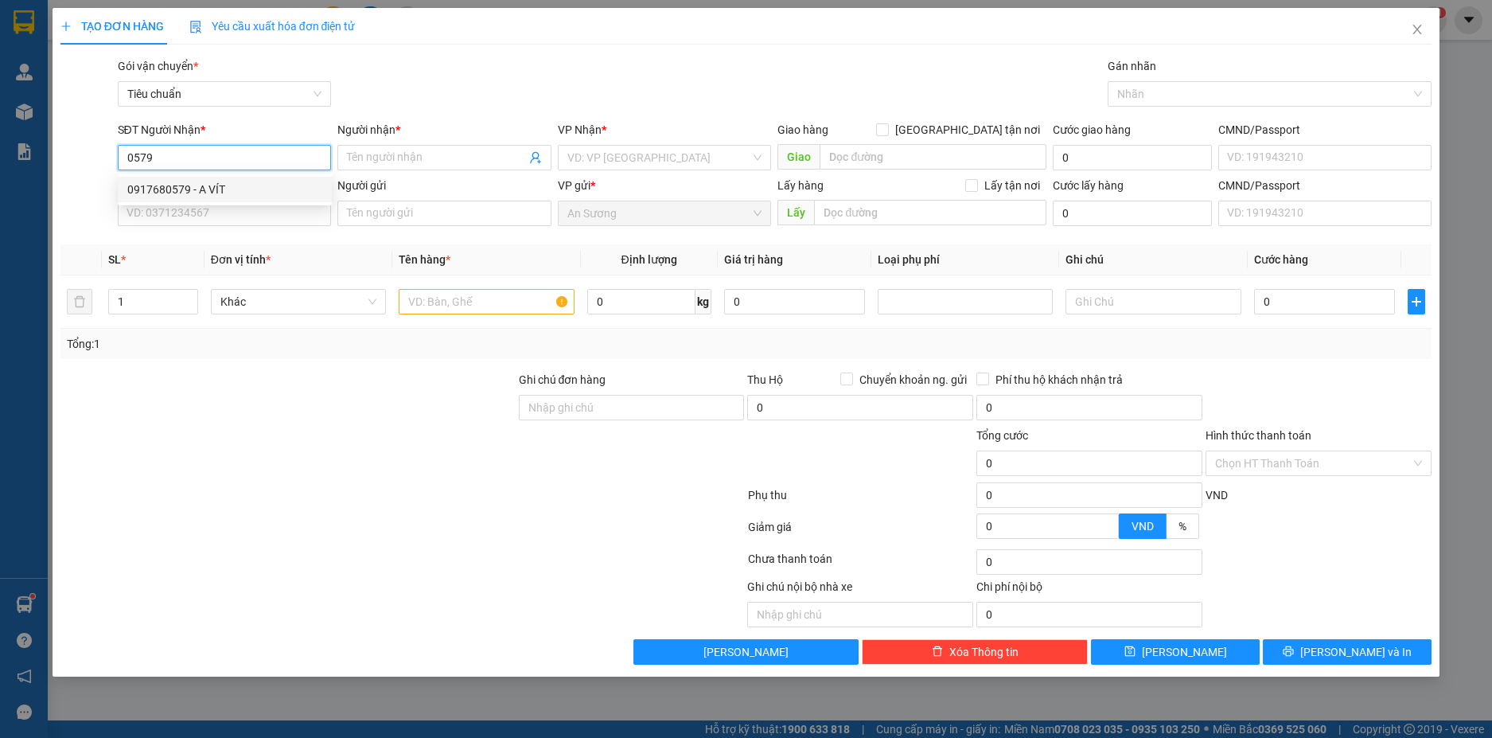
type input "100.000"
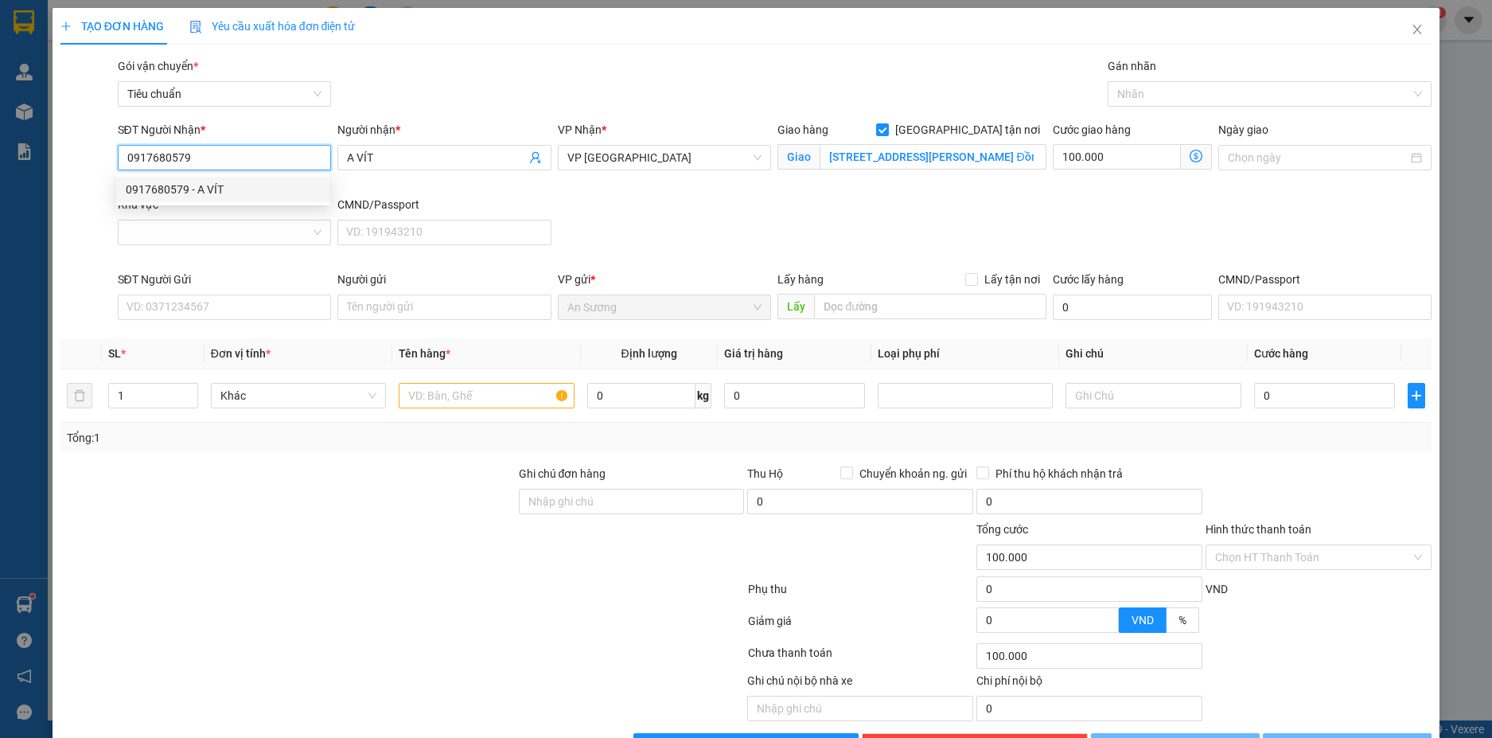
type input "500.000"
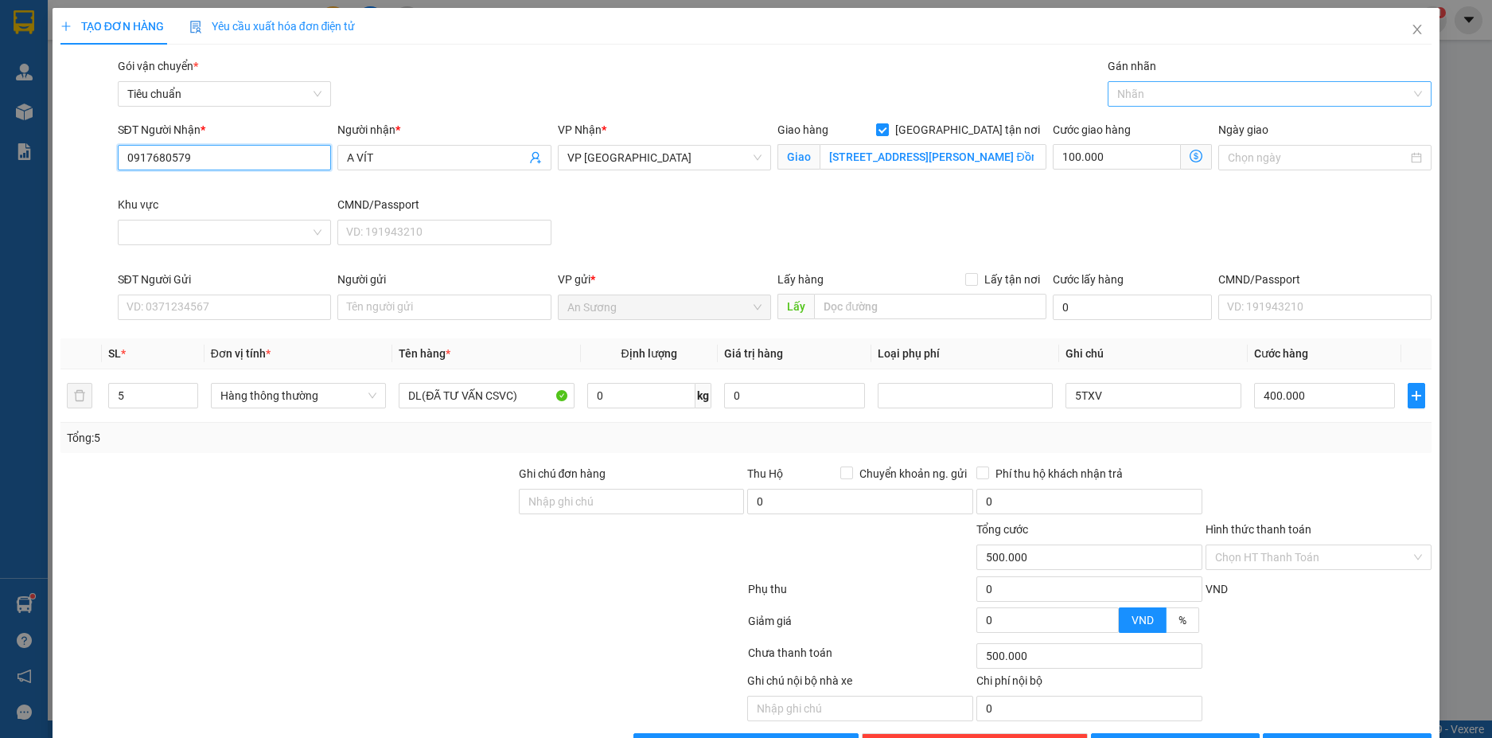
click at [1139, 96] on div at bounding box center [1262, 93] width 300 height 19
type input "0917680579"
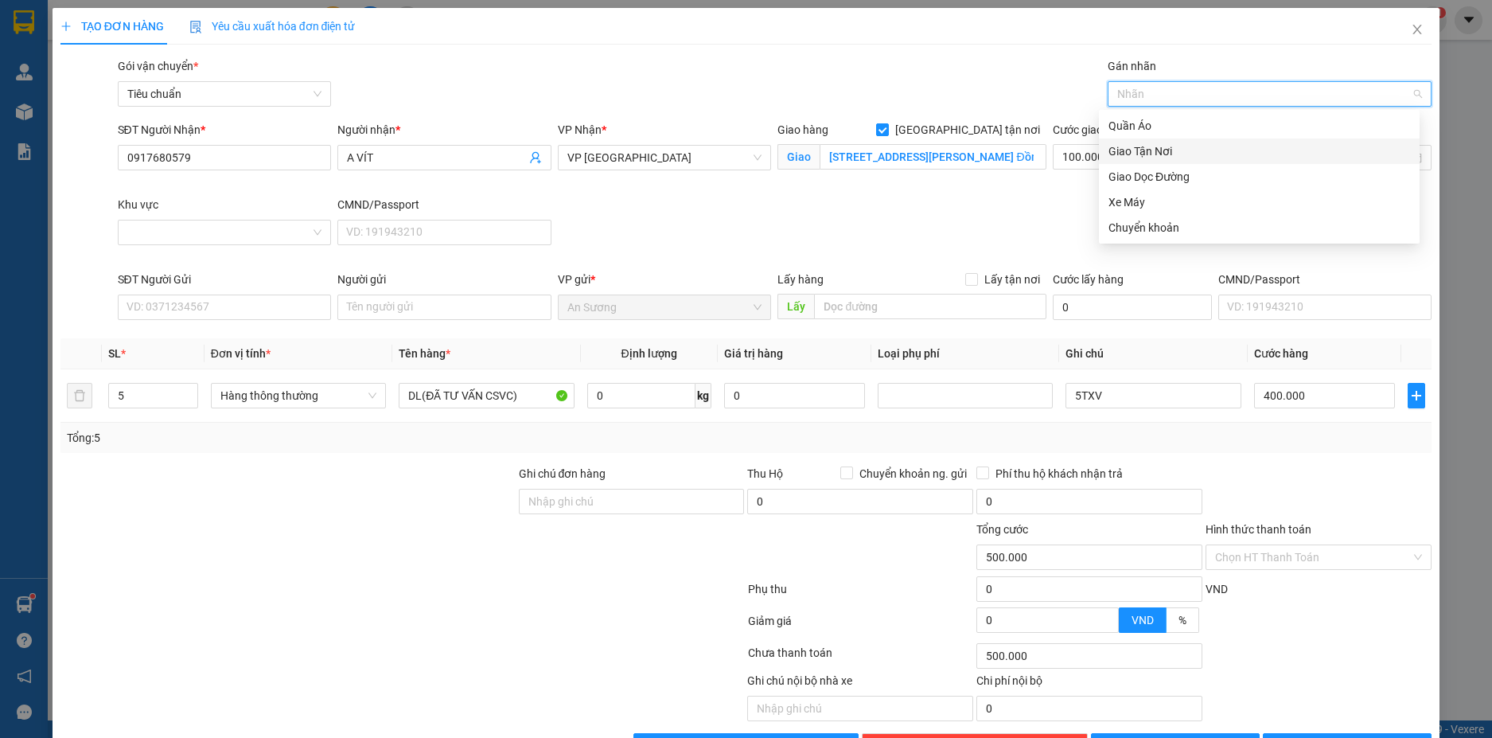
click at [1144, 150] on div "Giao Tận Nơi" at bounding box center [1260, 151] width 302 height 18
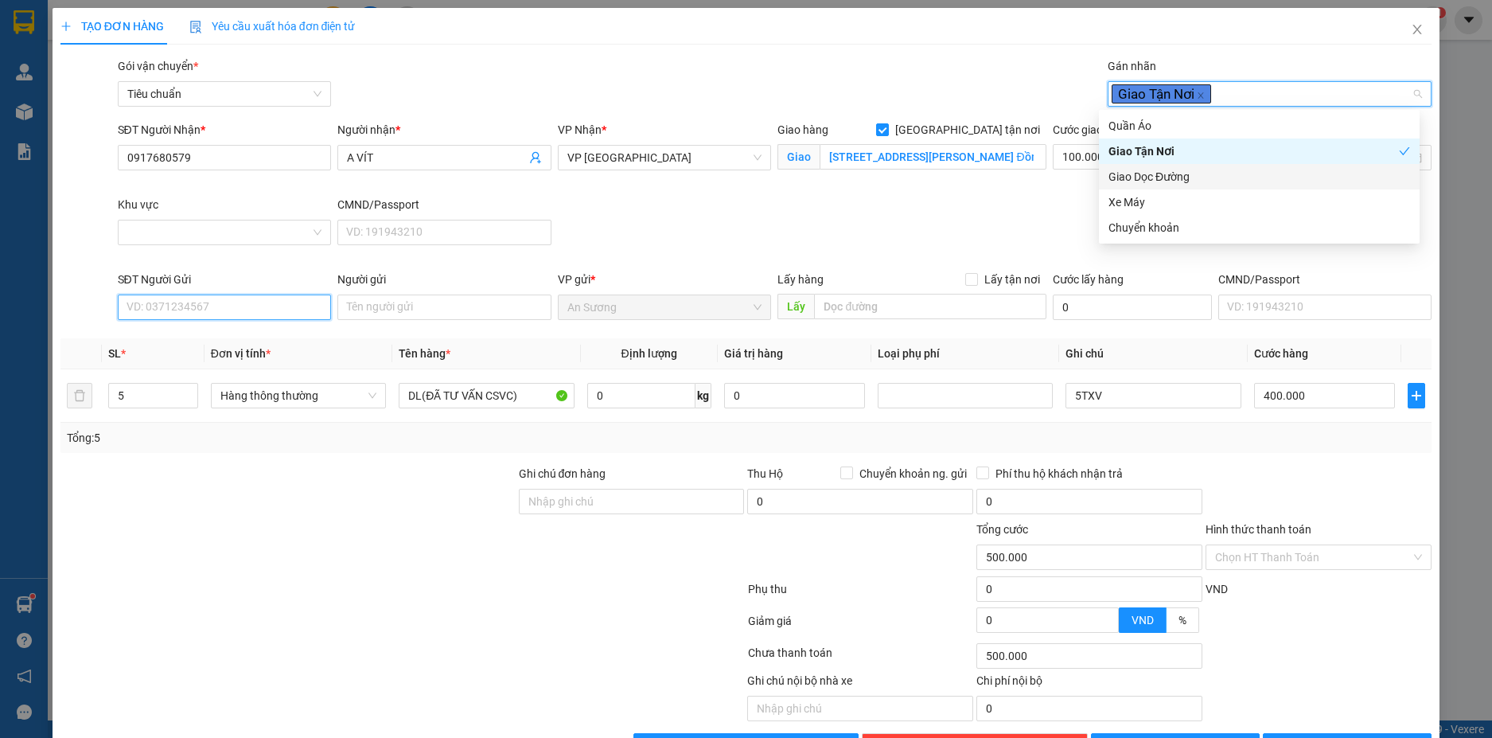
click at [245, 311] on input "SĐT Người Gửi" at bounding box center [225, 306] width 214 height 25
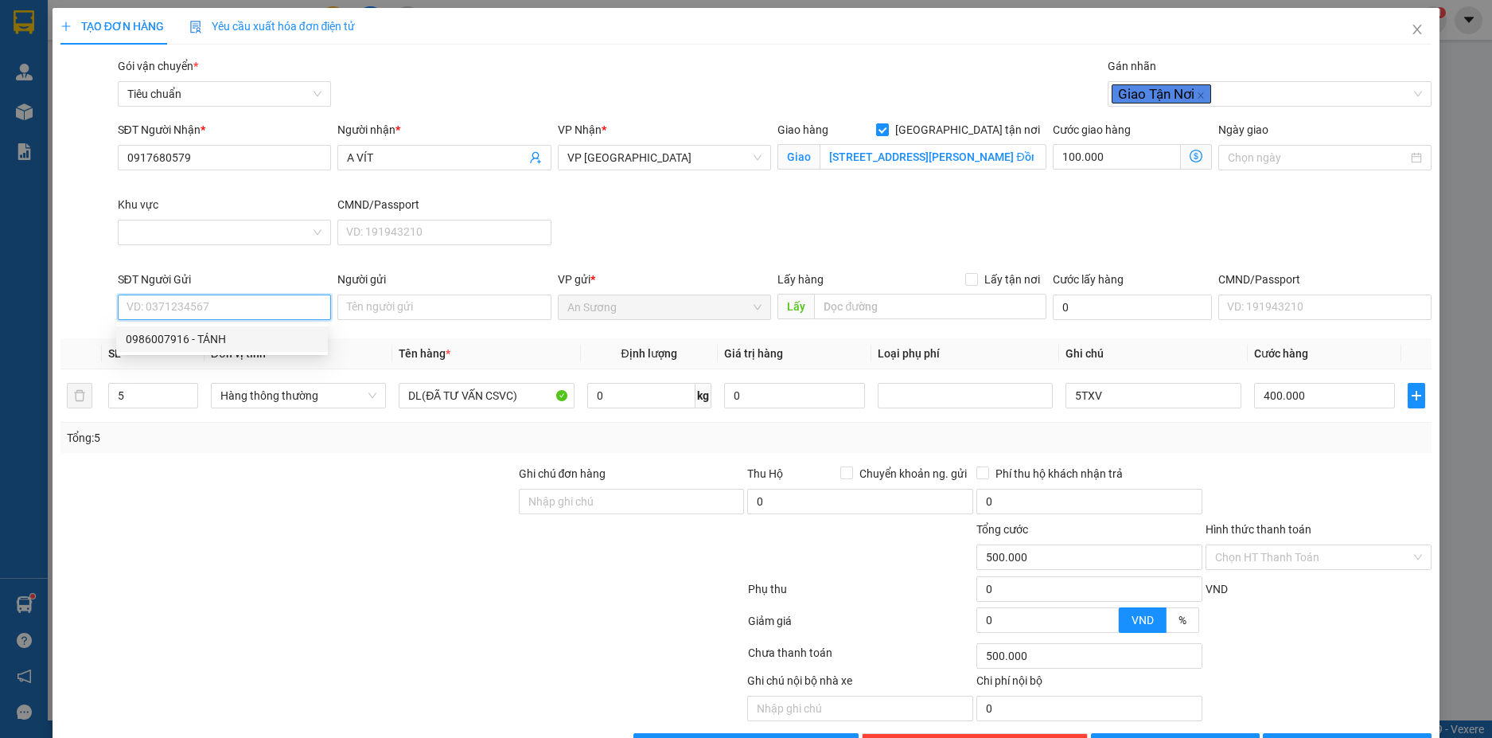
click at [207, 340] on div "0986007916 - TÁNH" at bounding box center [222, 339] width 193 height 18
type input "0986007916"
type input "TÁNH"
click at [193, 405] on span "Decrease Value" at bounding box center [189, 400] width 18 height 14
type input "4"
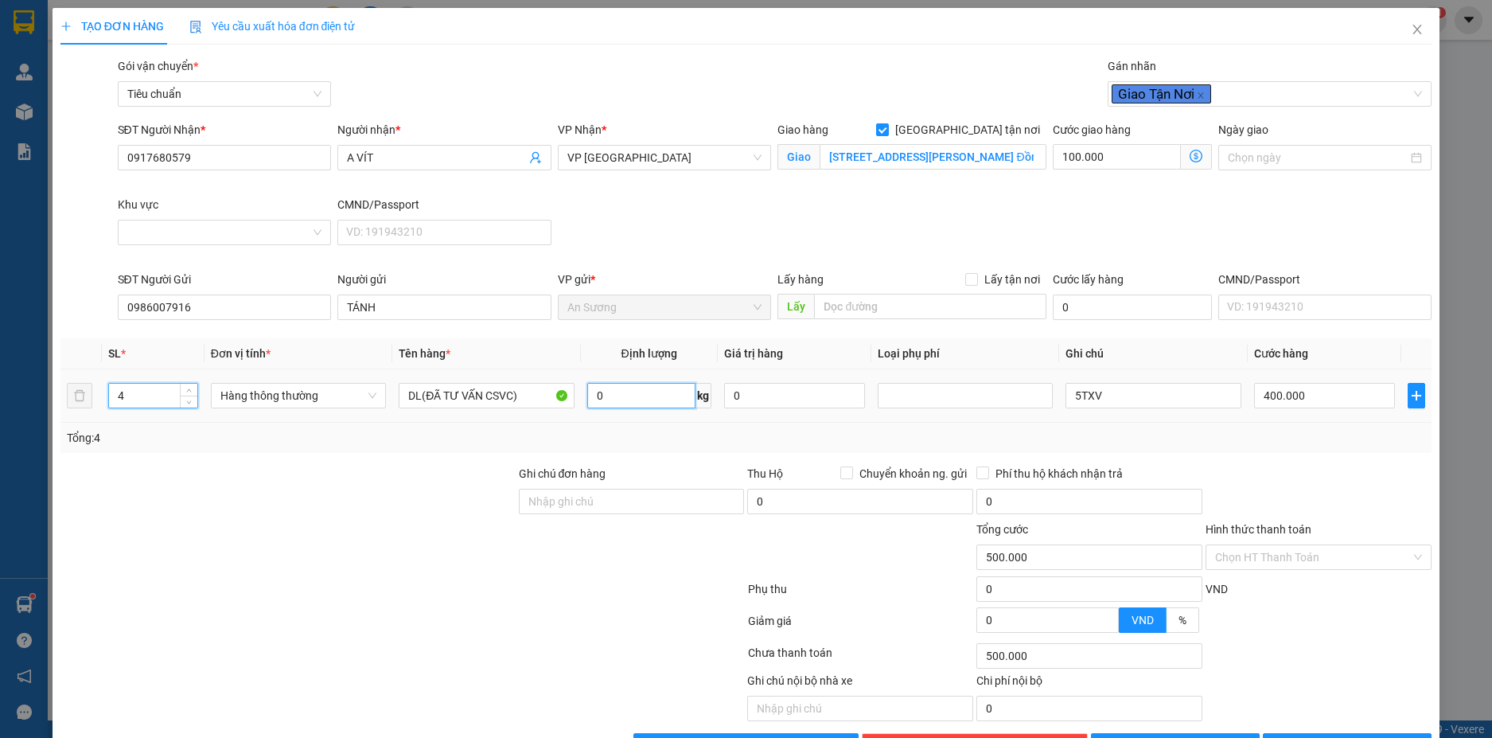
click at [610, 392] on input "0" at bounding box center [641, 395] width 108 height 25
type input "100.000"
type input "0"
type input "40"
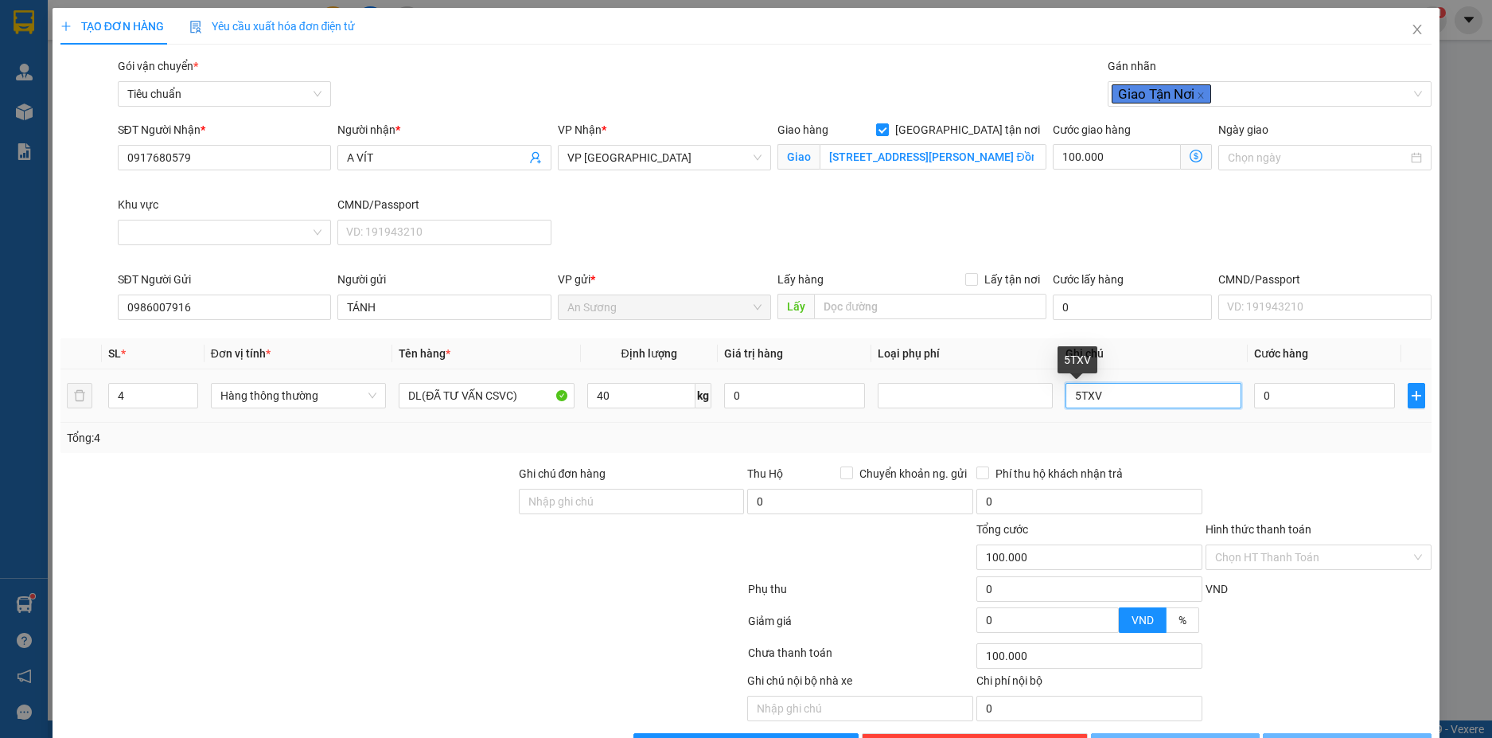
click at [1076, 400] on input "5TXV" at bounding box center [1153, 395] width 175 height 25
click at [1072, 400] on input "5TXV" at bounding box center [1153, 395] width 175 height 25
type input "180.000"
type input "80.000"
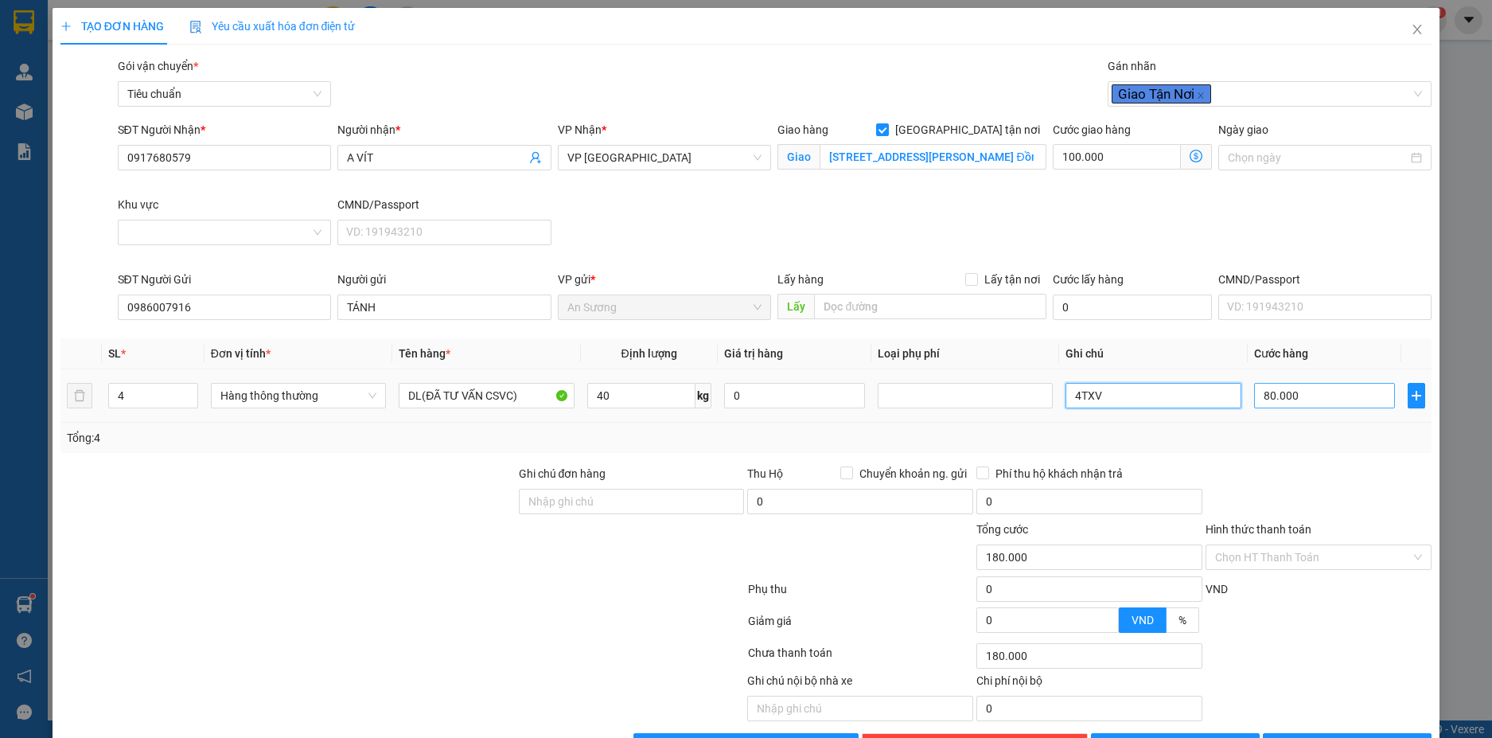
type input "4TXV"
click at [1337, 404] on input "80.000" at bounding box center [1324, 395] width 141 height 25
type input "100.008"
type input "8"
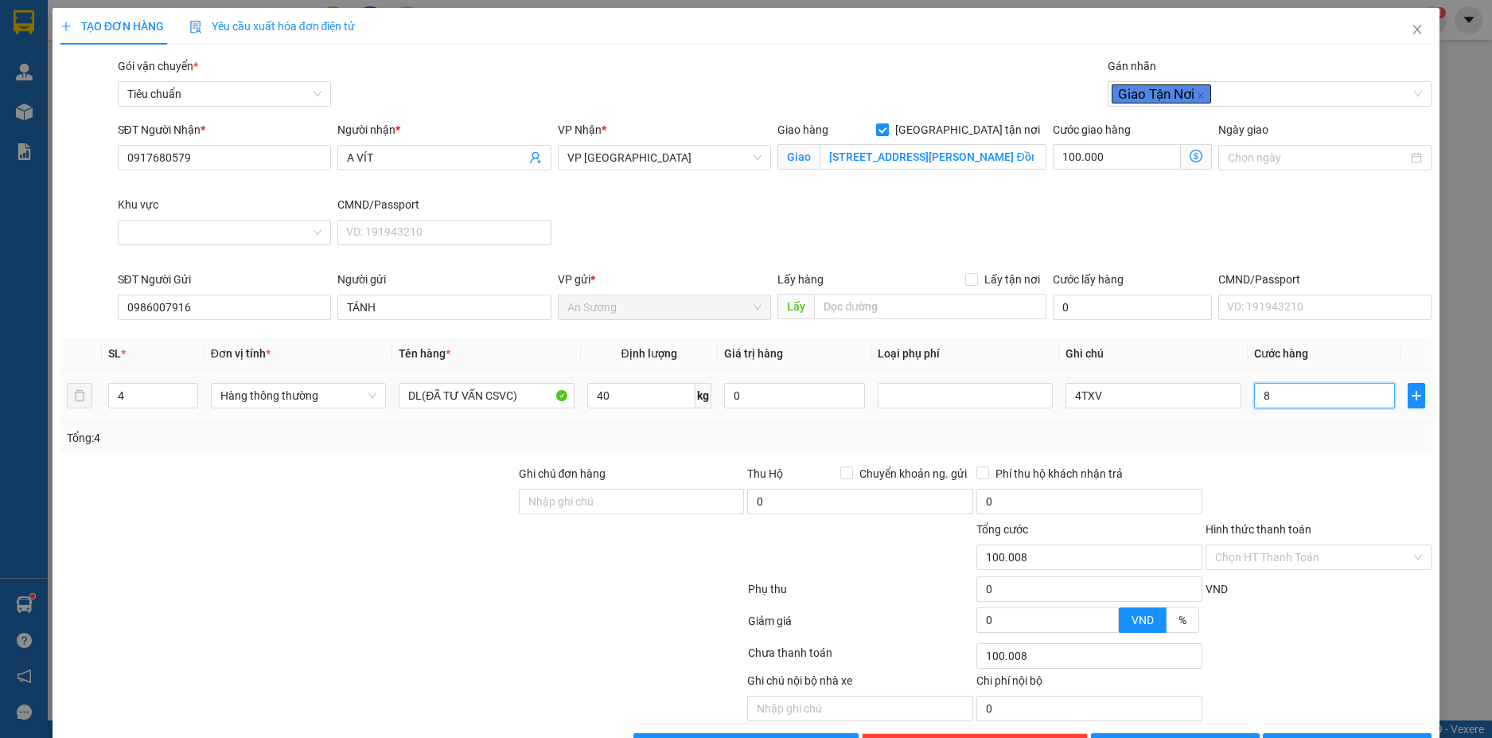
type input "100.080"
type input "80"
type input "100.000"
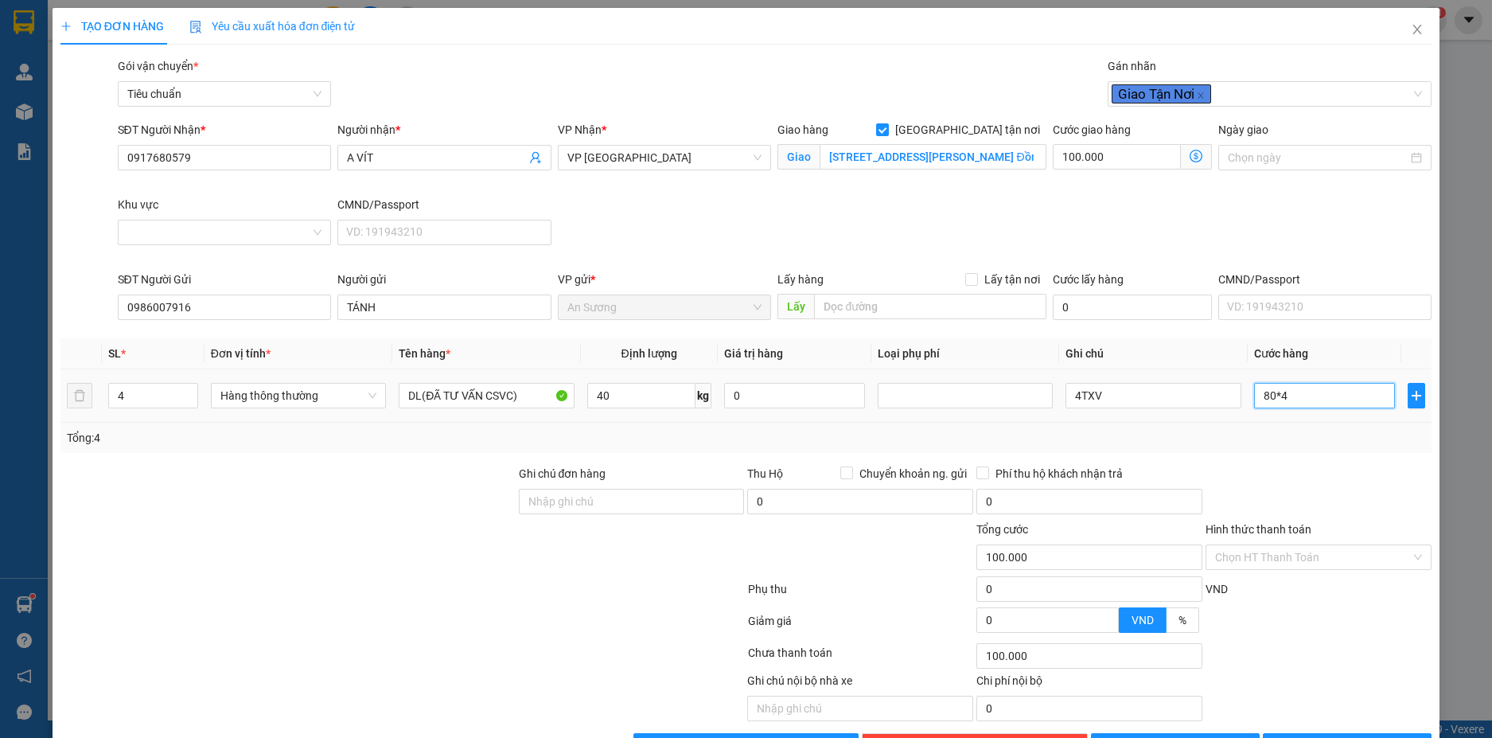
type input "80*4"
type input "420.000"
type input "320.000"
click at [1293, 433] on div "Tổng: 4" at bounding box center [746, 438] width 1359 height 18
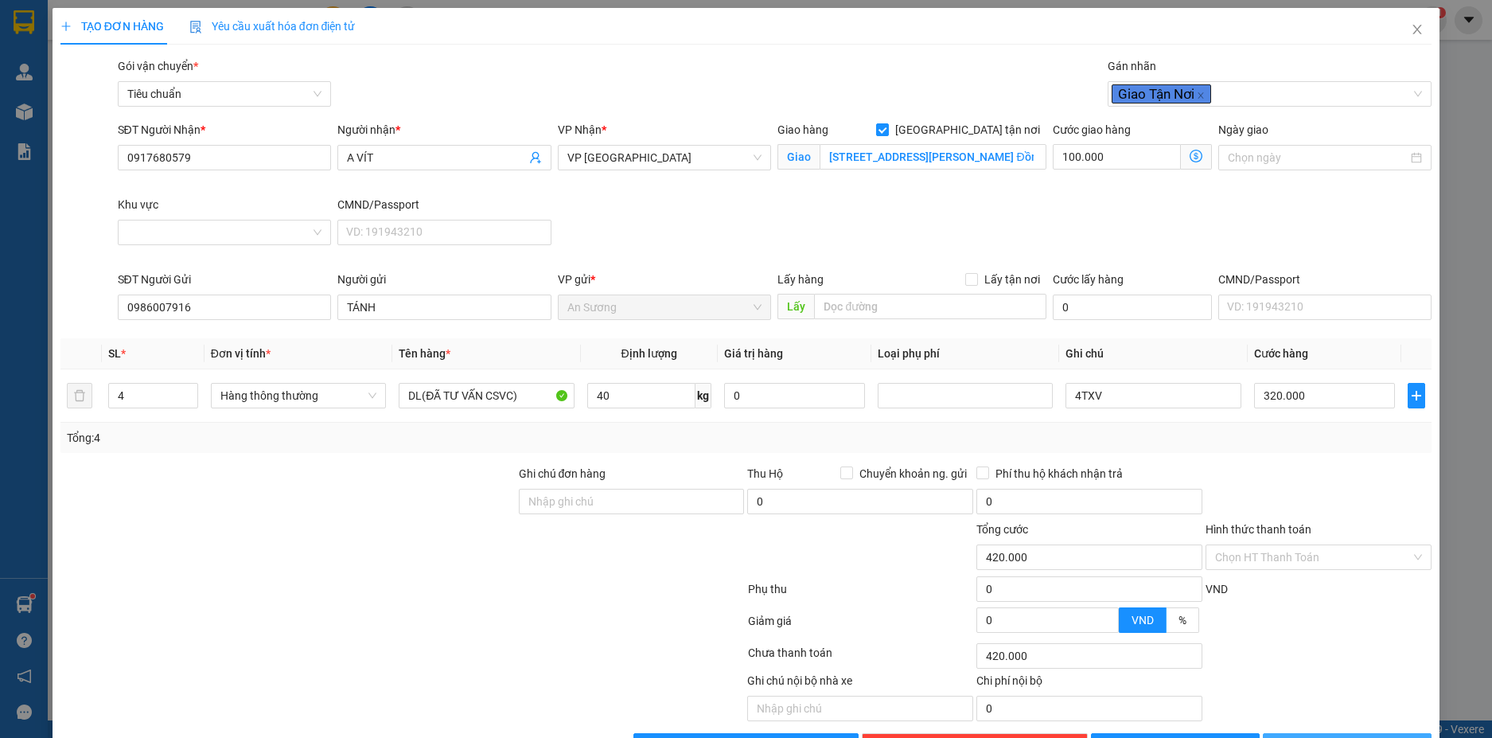
click at [1381, 733] on button "[PERSON_NAME] và In" at bounding box center [1347, 745] width 169 height 25
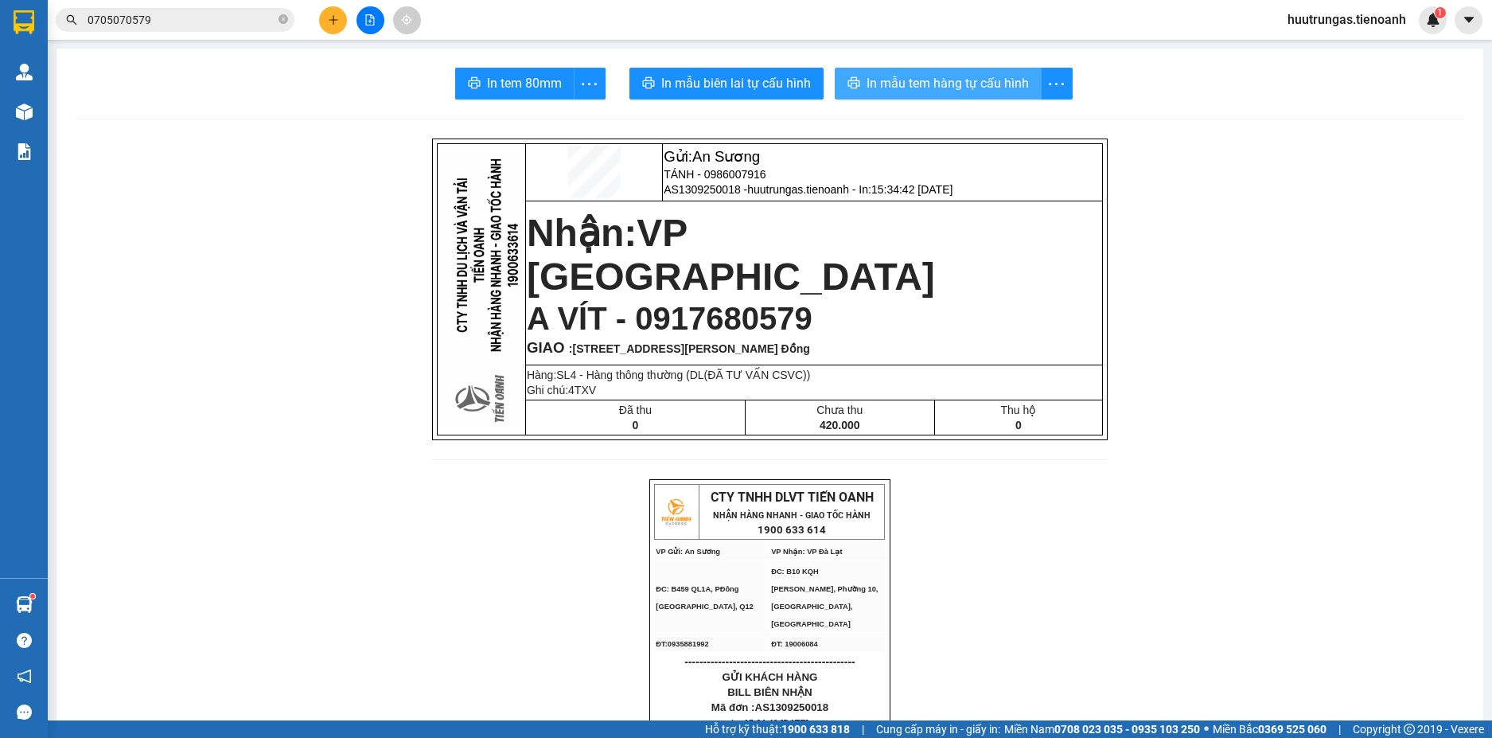
click at [916, 85] on span "In mẫu tem hàng tự cấu hình" at bounding box center [948, 83] width 162 height 20
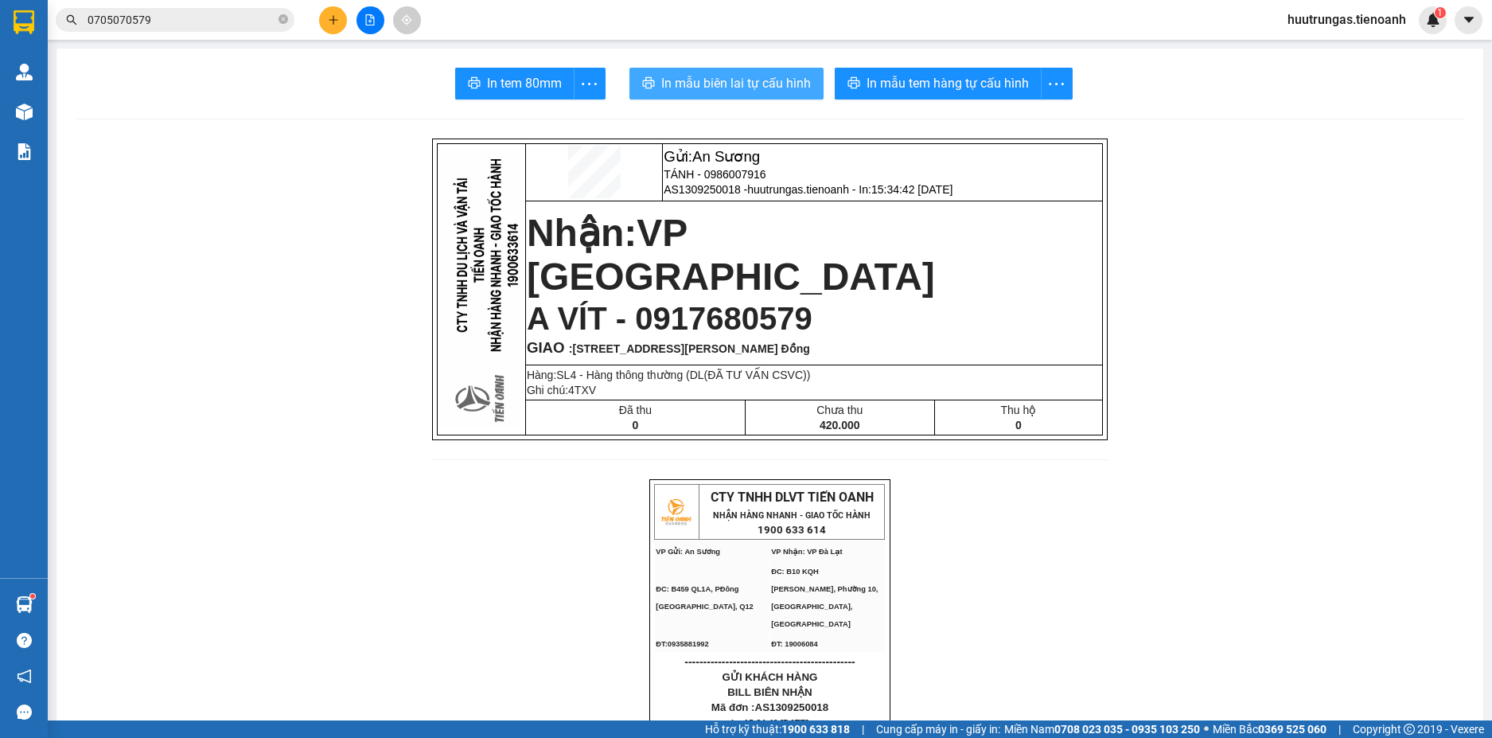
click at [710, 78] on span "In mẫu biên lai tự cấu hình" at bounding box center [736, 83] width 150 height 20
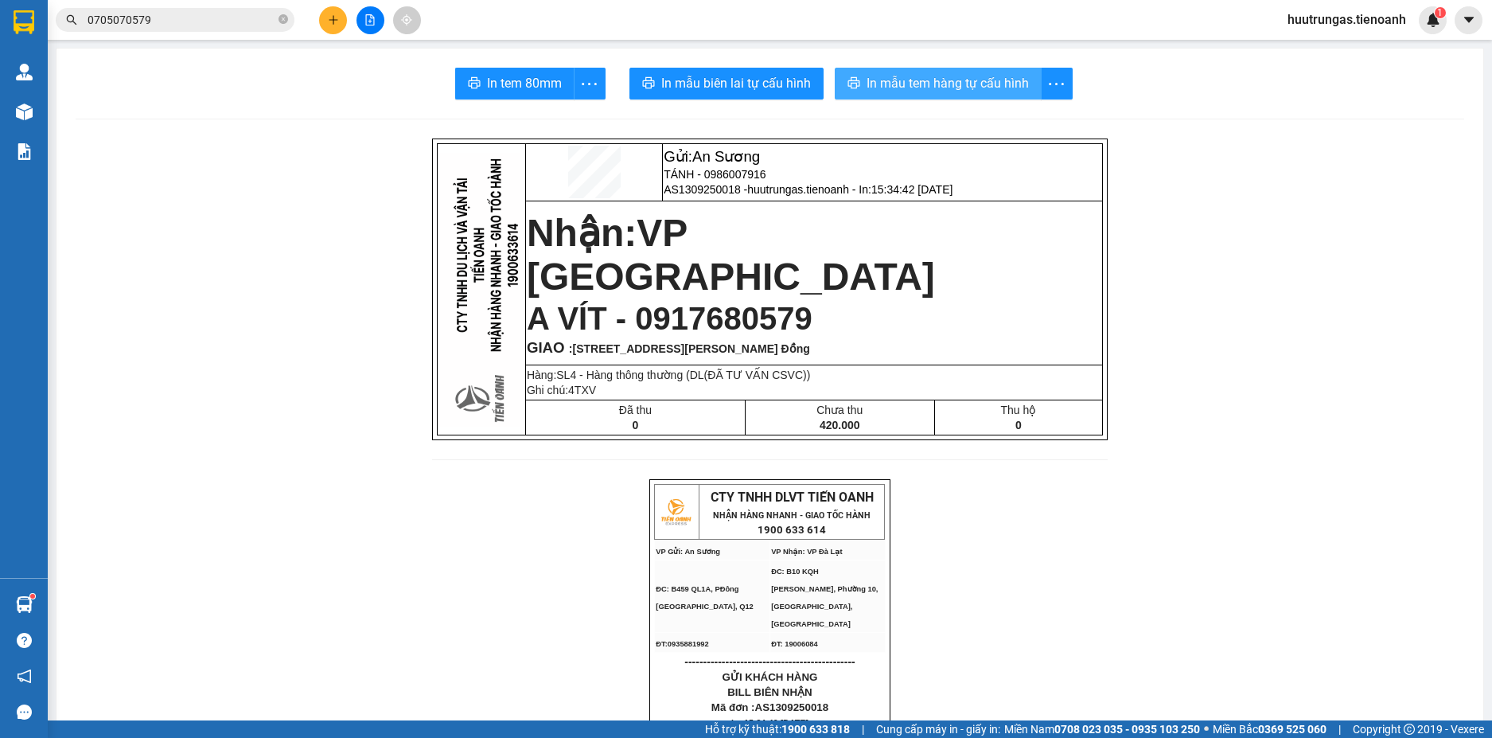
click at [922, 68] on button "In mẫu tem hàng tự cấu hình" at bounding box center [938, 84] width 207 height 32
click at [253, 24] on input "0705070579" at bounding box center [182, 20] width 188 height 18
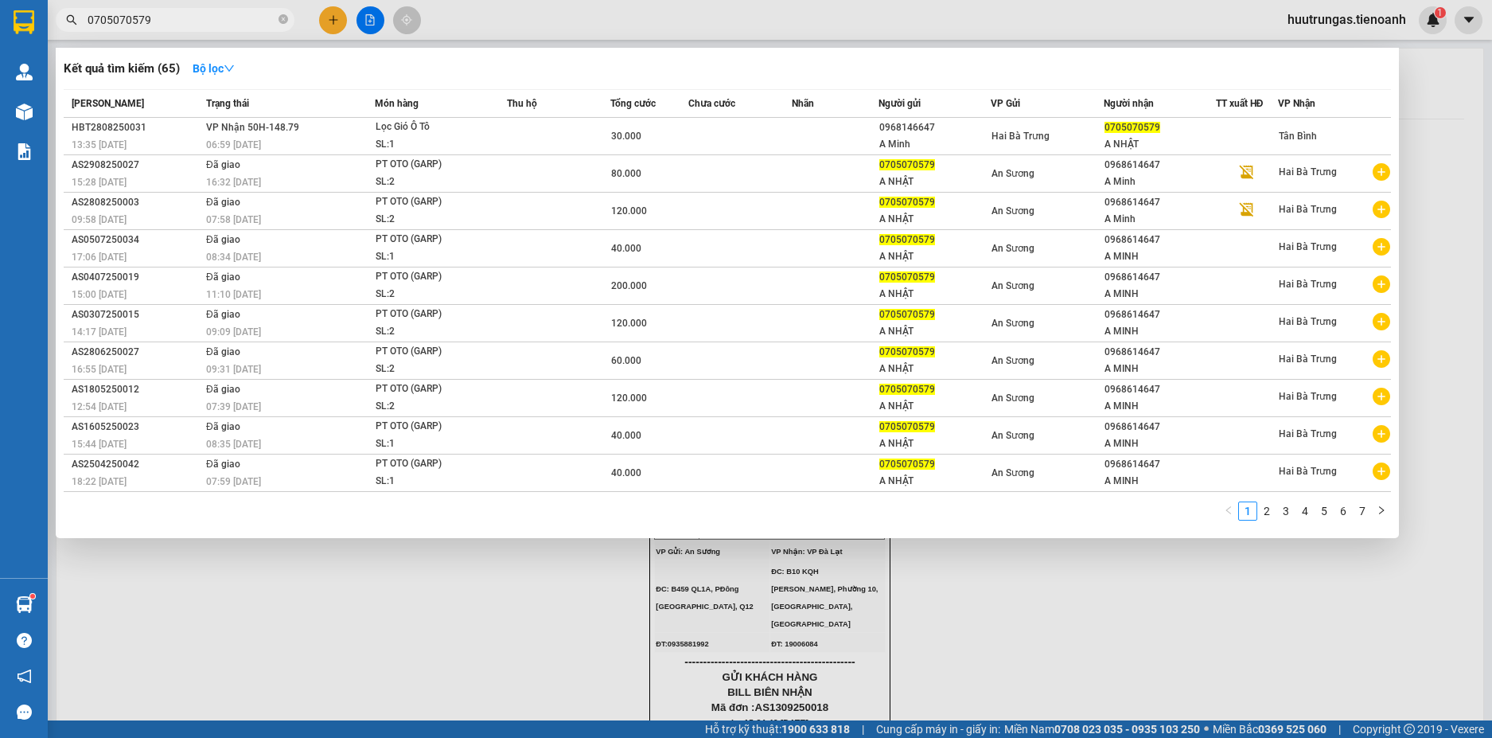
click at [253, 24] on input "0705070579" at bounding box center [182, 20] width 188 height 18
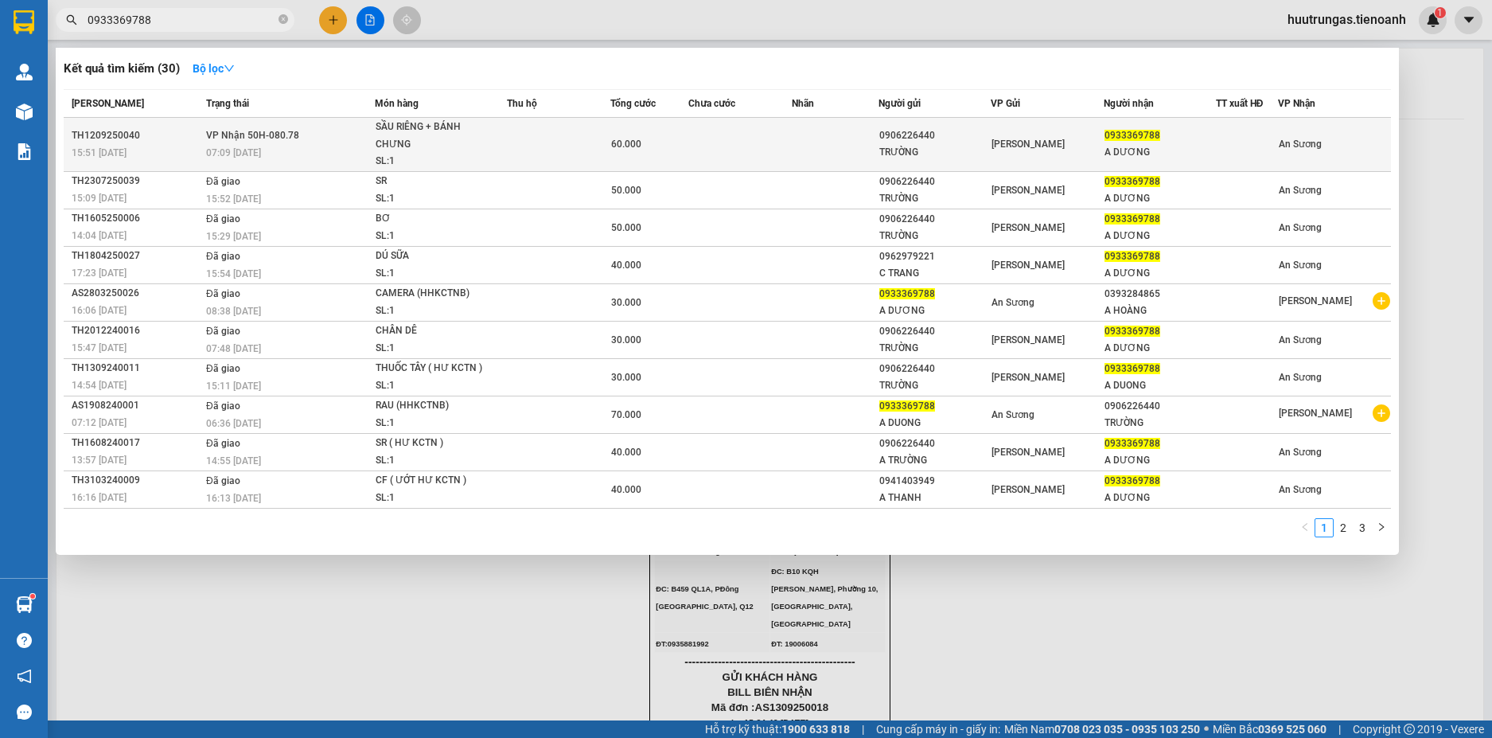
type input "0933369788"
click at [559, 149] on td at bounding box center [558, 145] width 103 height 54
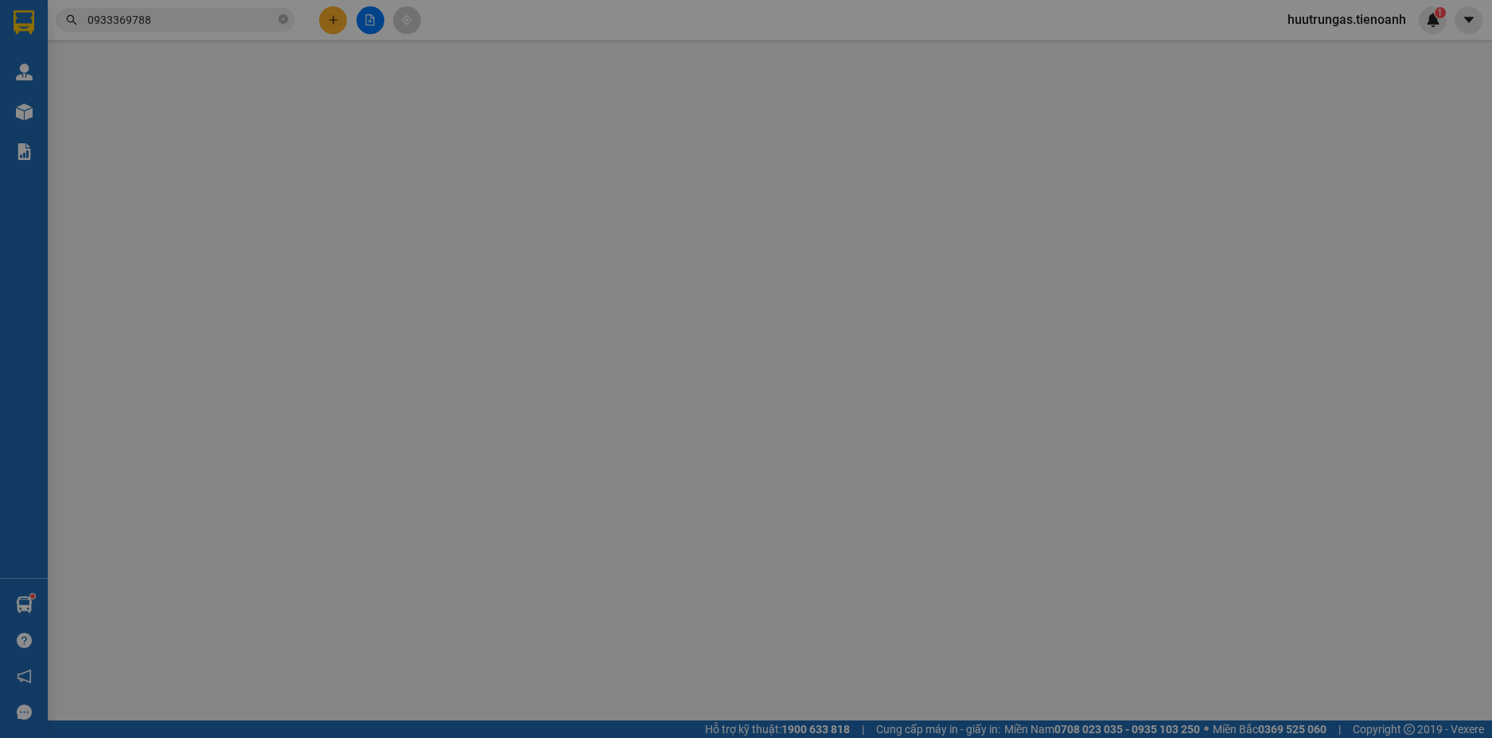
type input "0933369788"
type input "A DƯƠNG"
type input "066088000090"
type input "0906226440"
type input "TRƯỜNG"
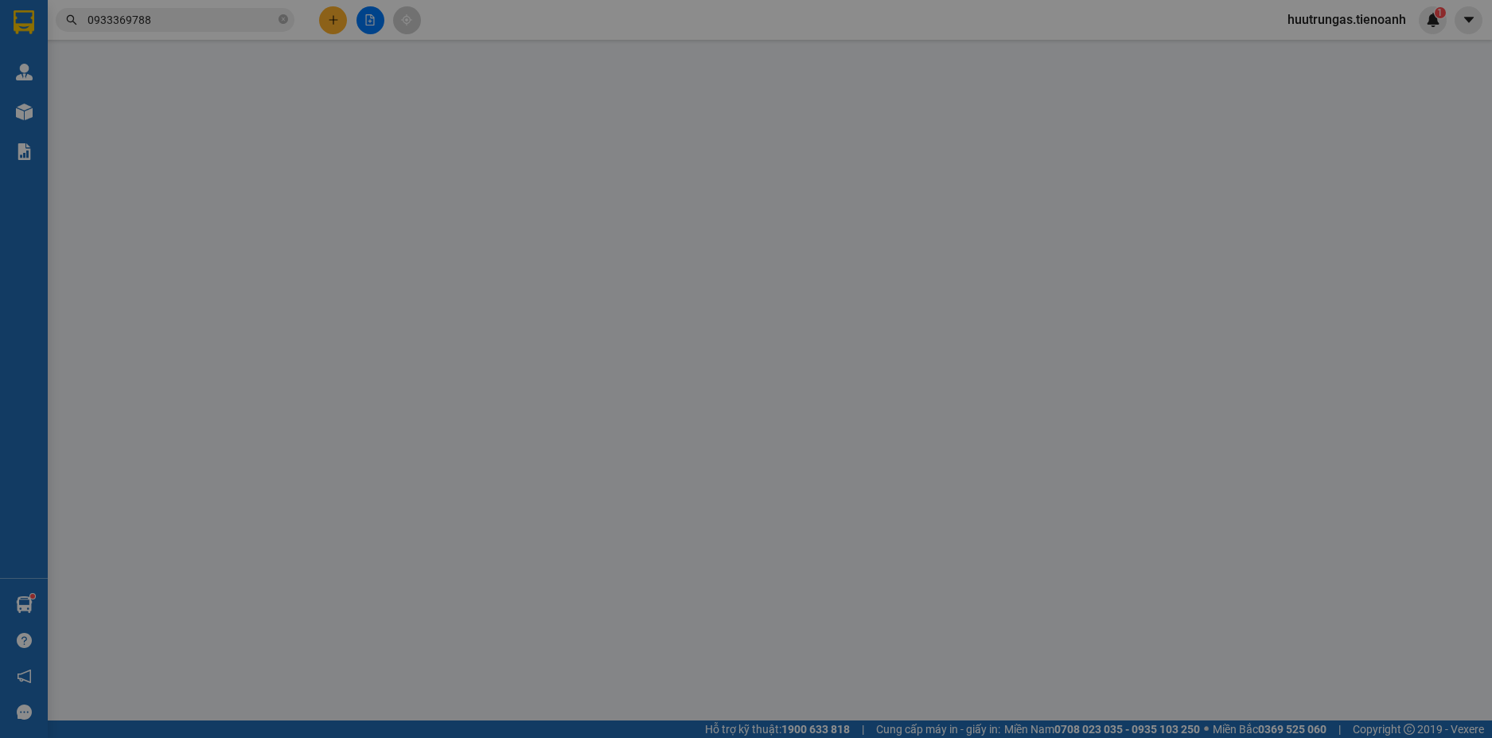
type input "60.000"
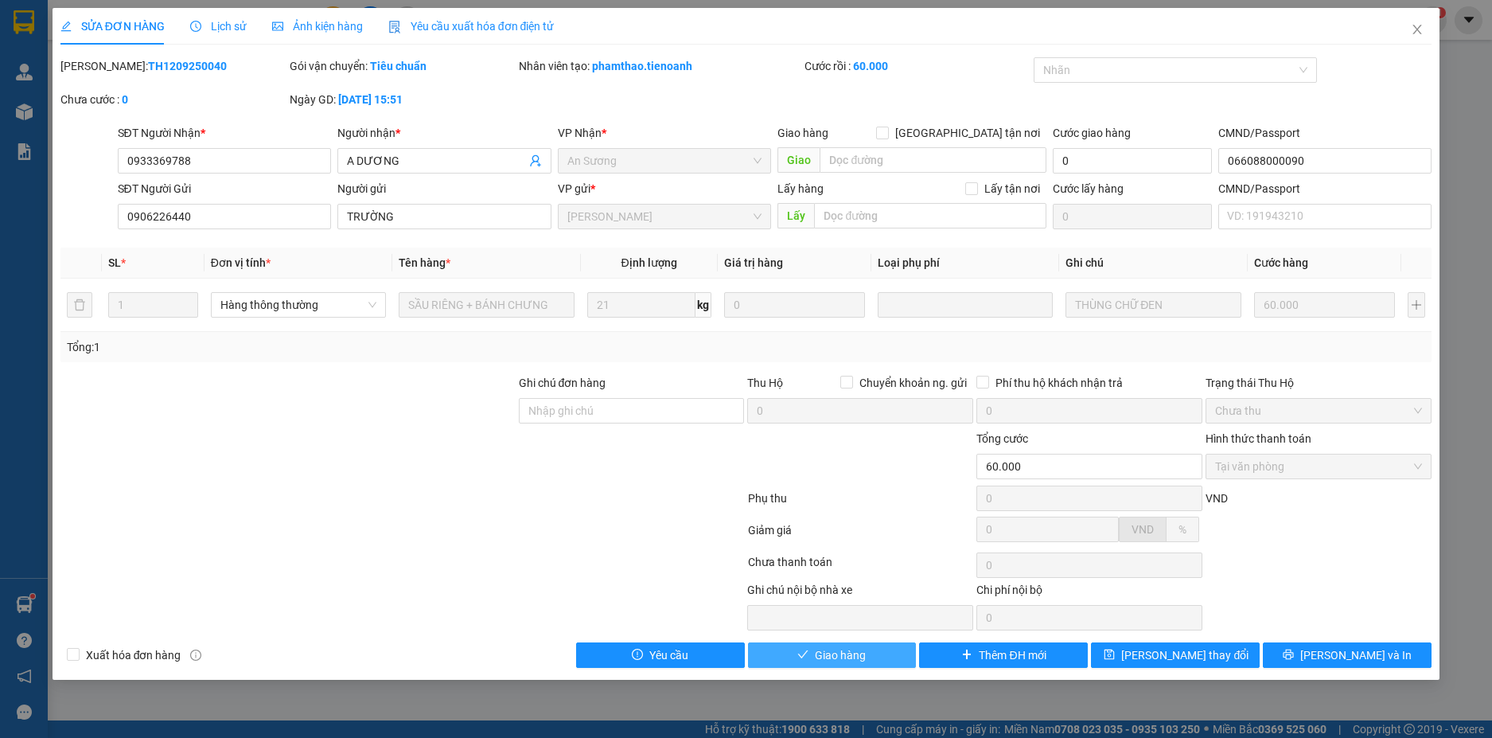
click at [859, 657] on span "Giao hàng" at bounding box center [840, 655] width 51 height 18
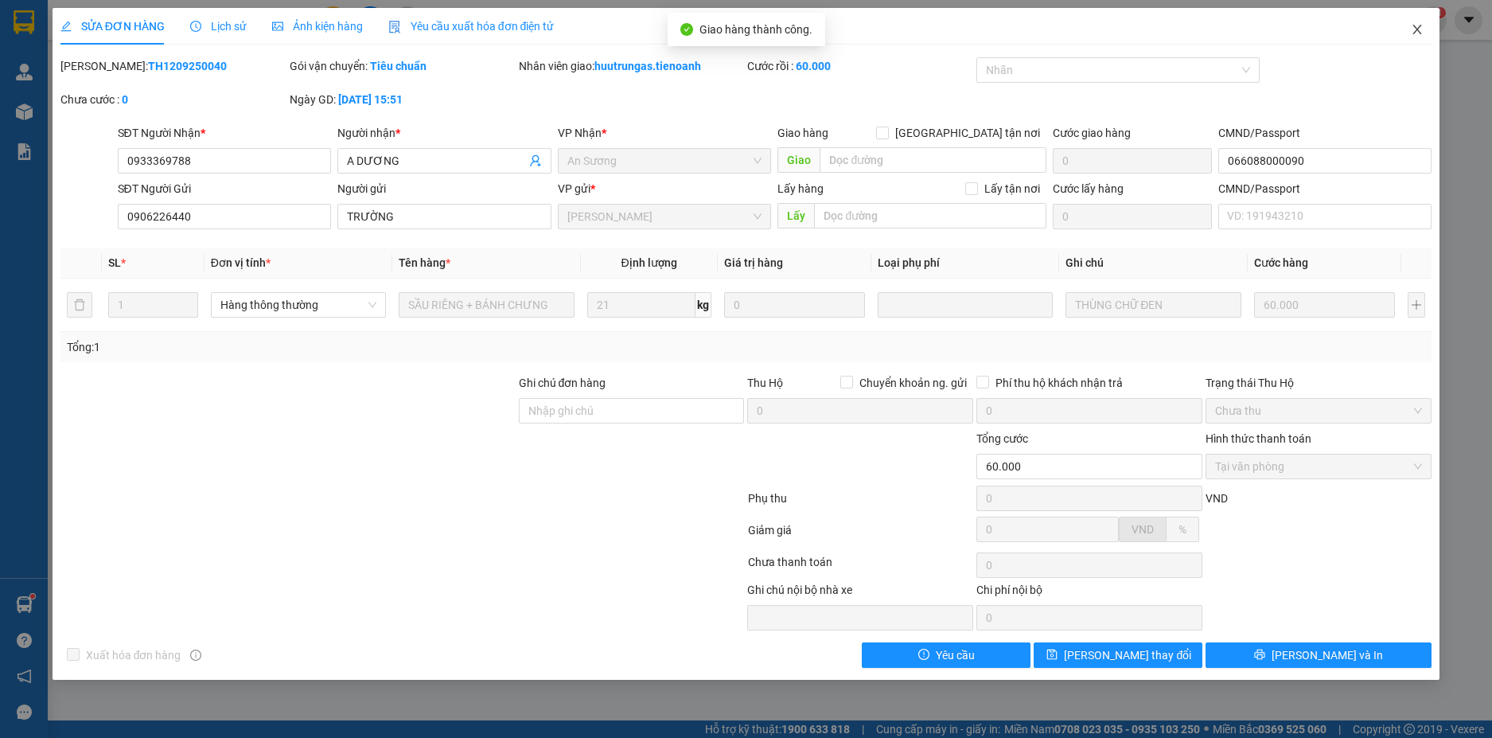
click at [1417, 28] on icon "close" at bounding box center [1417, 29] width 13 height 13
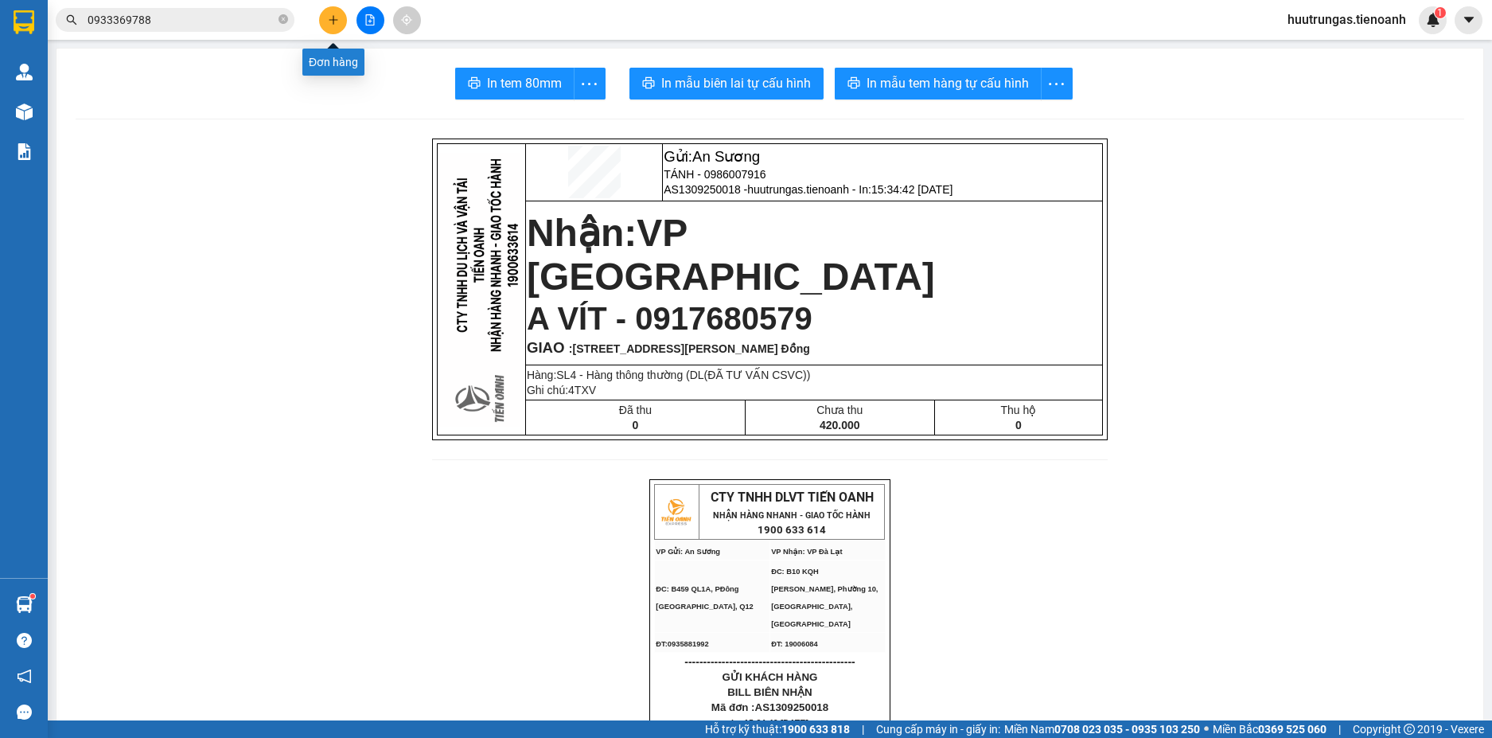
click at [326, 28] on button at bounding box center [333, 20] width 28 height 28
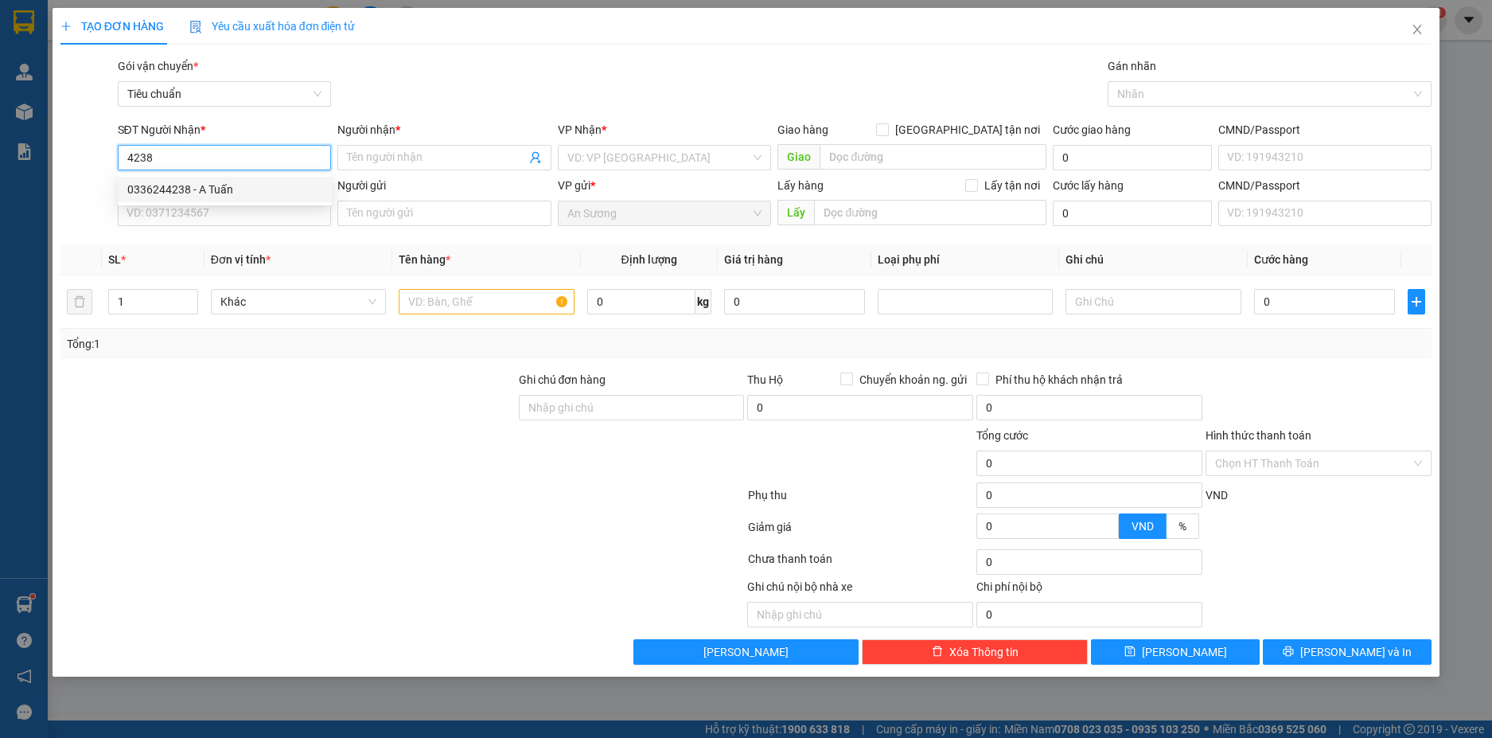
click at [232, 193] on div "0336244238 - A Tuấn" at bounding box center [224, 190] width 195 height 18
type input "0336244238"
type input "A Tuấn"
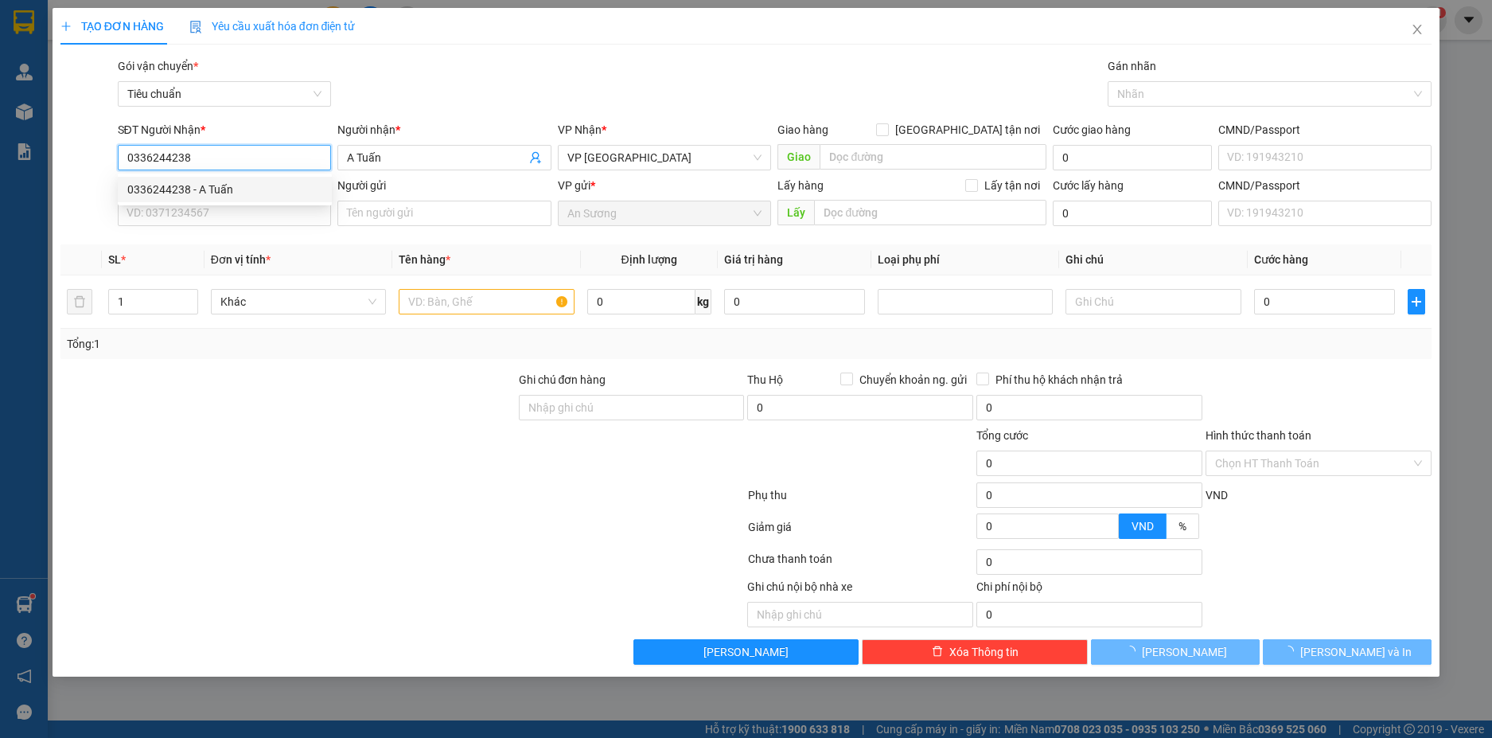
type input "240.000"
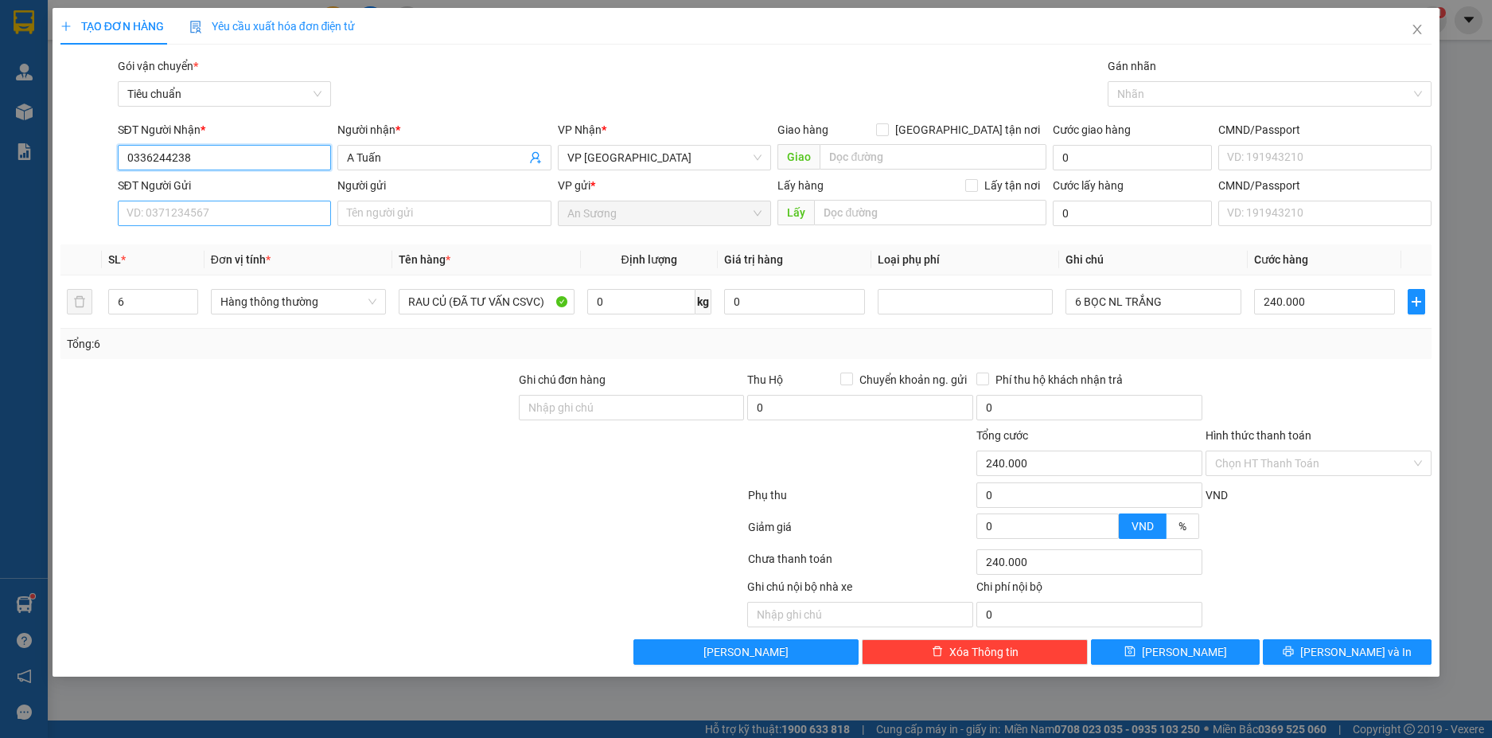
type input "0336244238"
click at [226, 217] on input "SĐT Người Gửi" at bounding box center [225, 213] width 214 height 25
click at [227, 245] on div "0907534434 - A Đảng" at bounding box center [224, 245] width 195 height 18
click at [1310, 458] on input "Hình thức thanh toán" at bounding box center [1313, 463] width 196 height 24
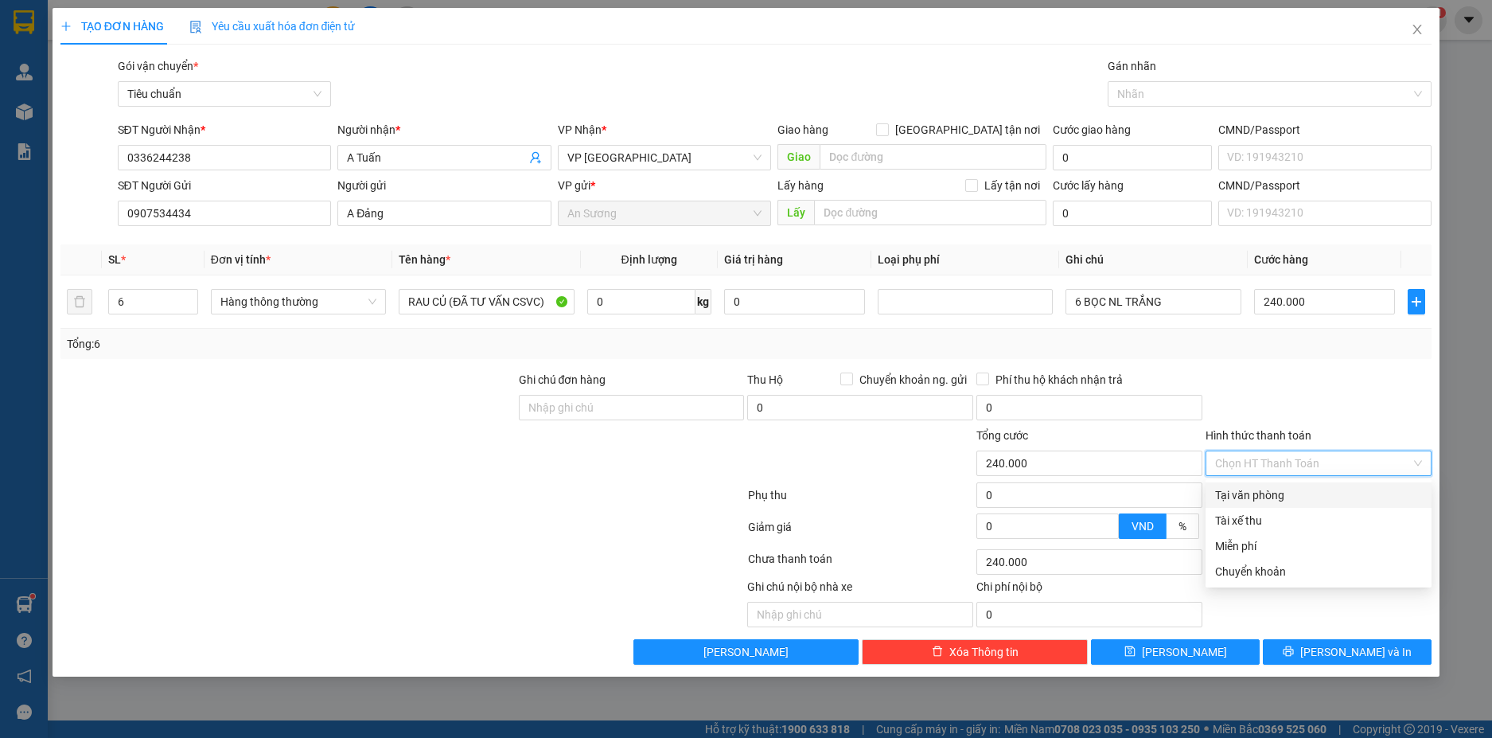
click at [1296, 488] on div "Tại văn phòng" at bounding box center [1318, 495] width 207 height 18
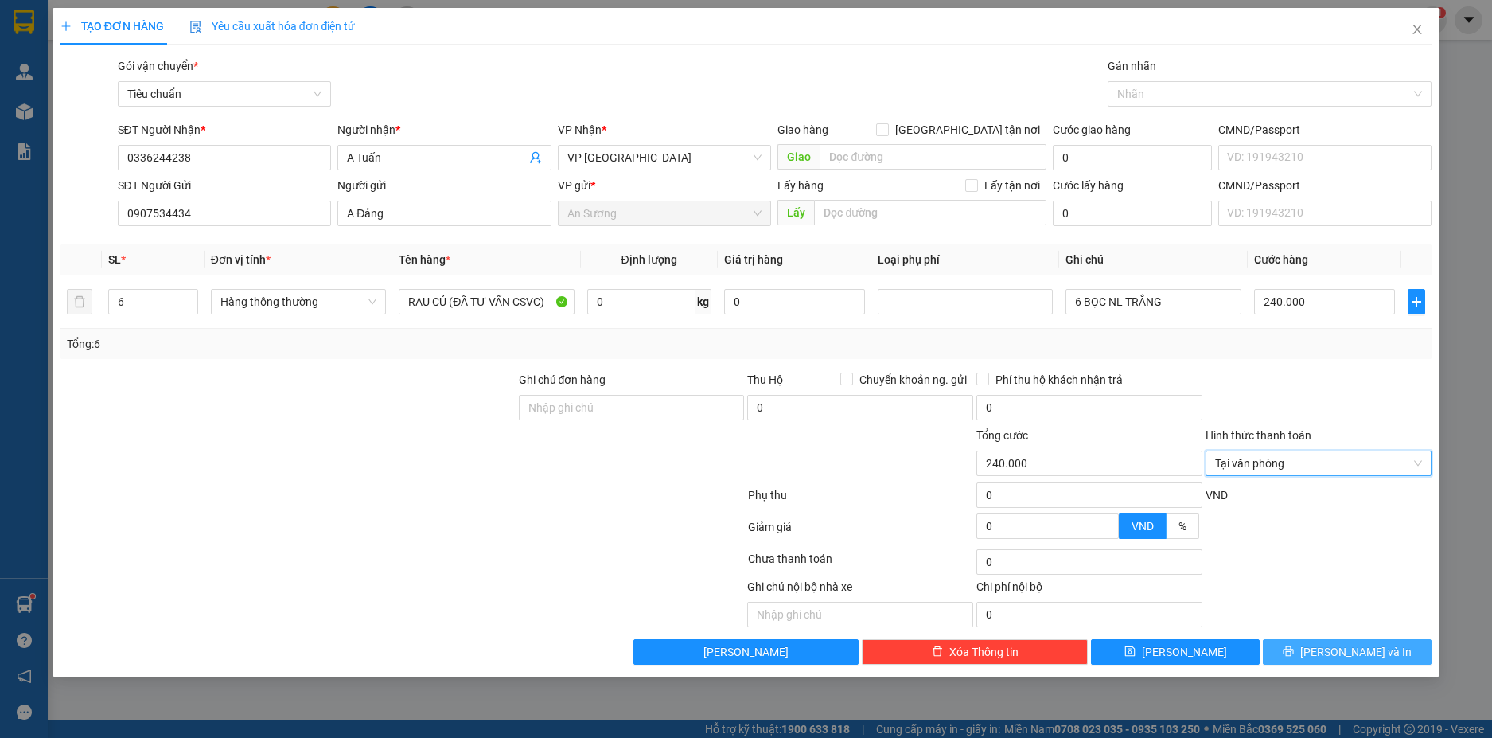
click at [1399, 652] on button "[PERSON_NAME] và In" at bounding box center [1347, 651] width 169 height 25
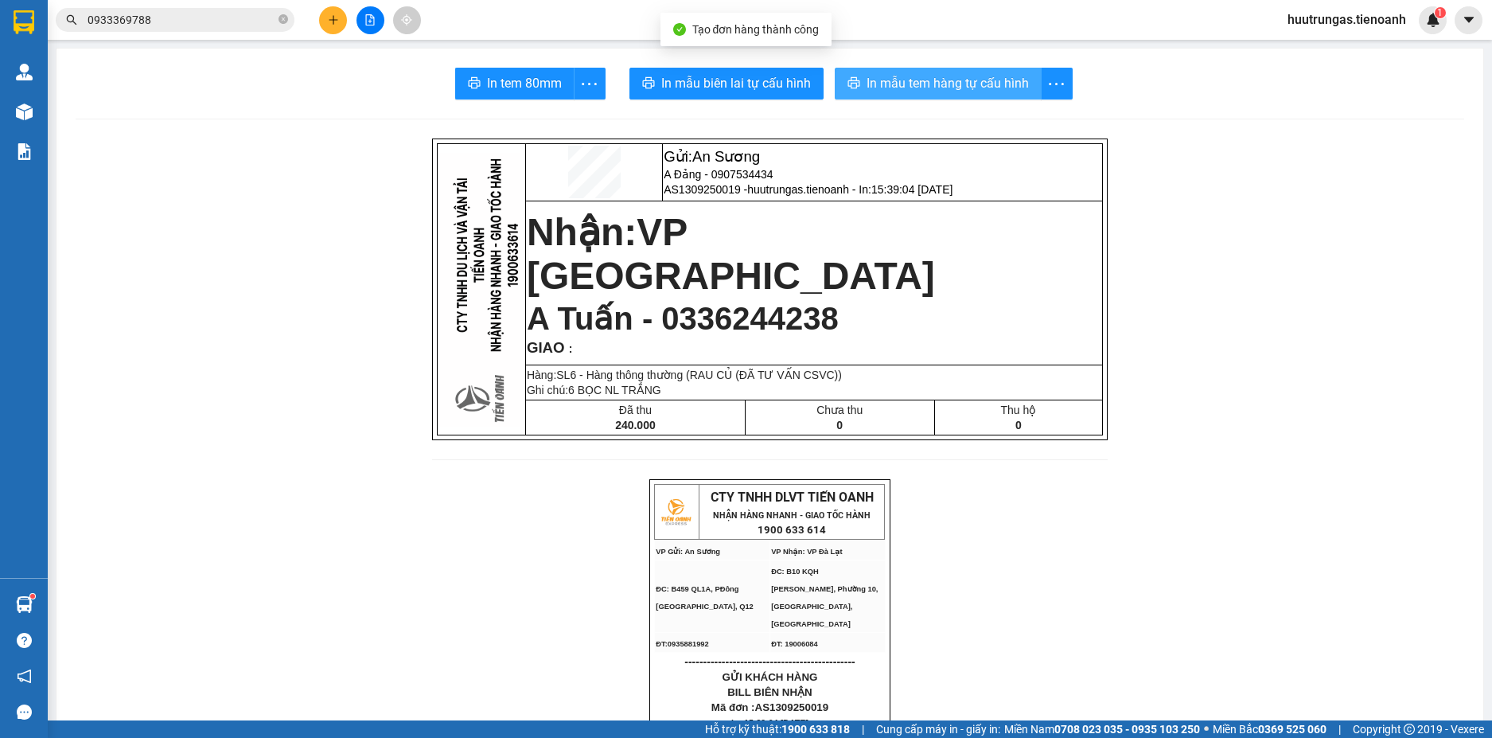
click at [975, 75] on span "In mẫu tem hàng tự cấu hình" at bounding box center [948, 83] width 162 height 20
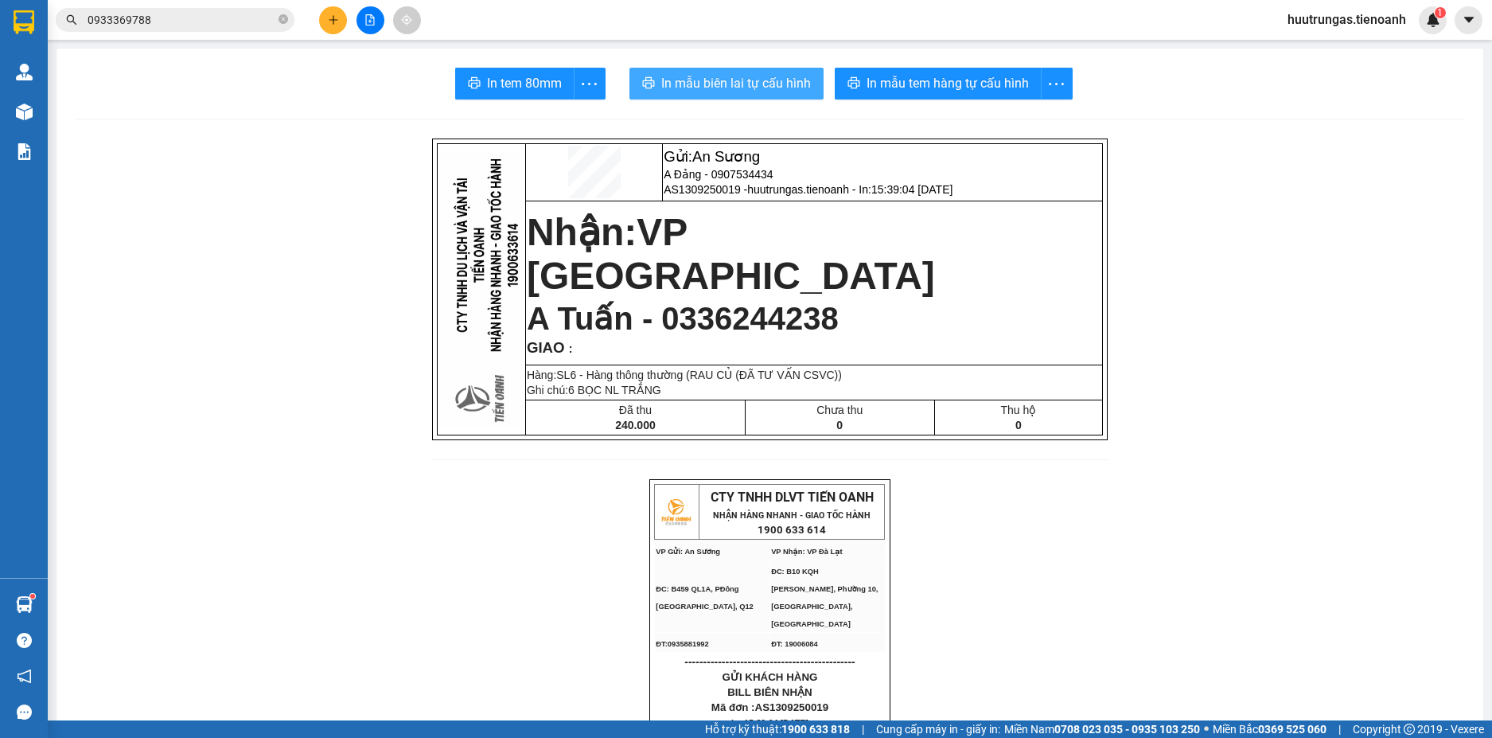
click at [752, 77] on span "In mẫu biên lai tự cấu hình" at bounding box center [736, 83] width 150 height 20
click at [336, 29] on button at bounding box center [333, 20] width 28 height 28
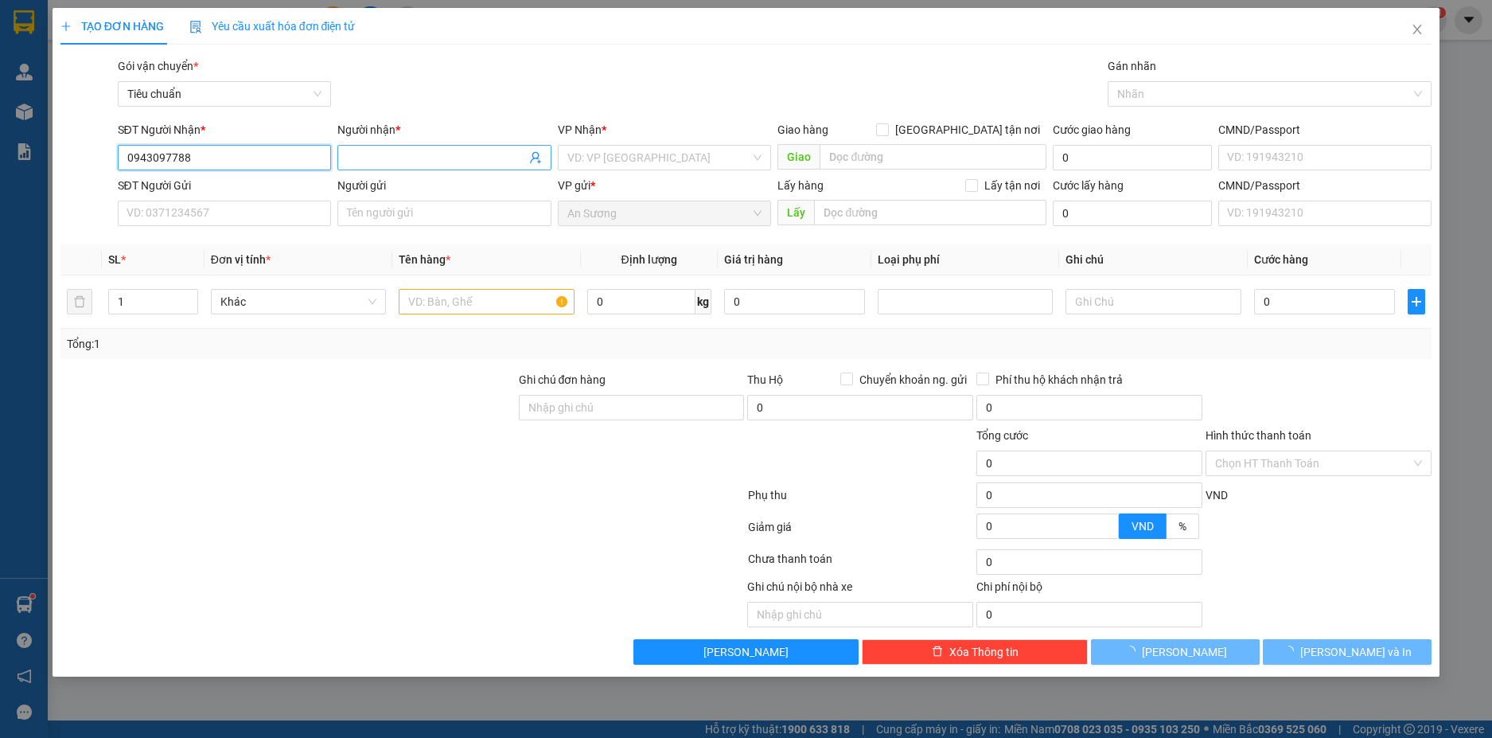
type input "0943097788"
click at [396, 160] on input "Người nhận *" at bounding box center [436, 158] width 179 height 18
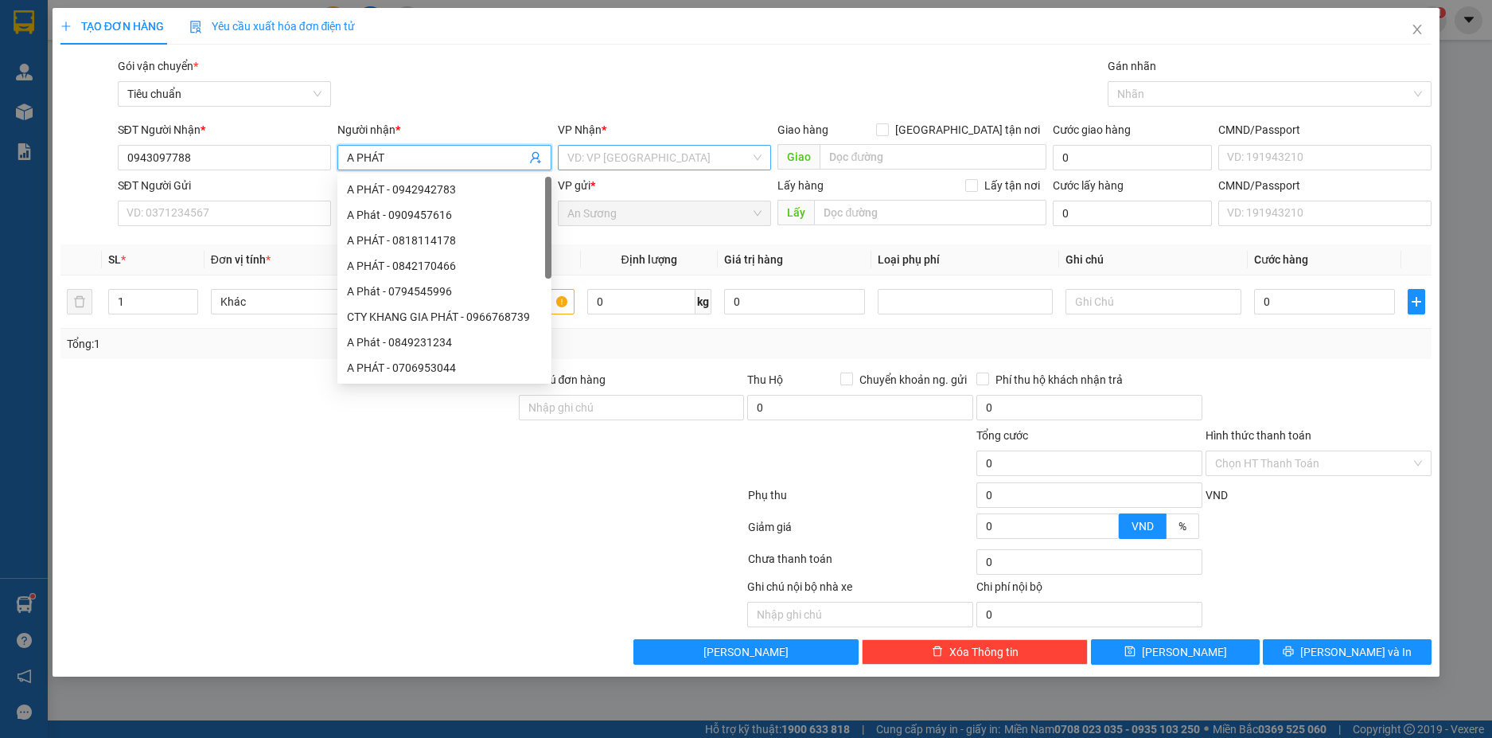
type input "A PHÁT"
click at [657, 158] on input "search" at bounding box center [659, 158] width 184 height 24
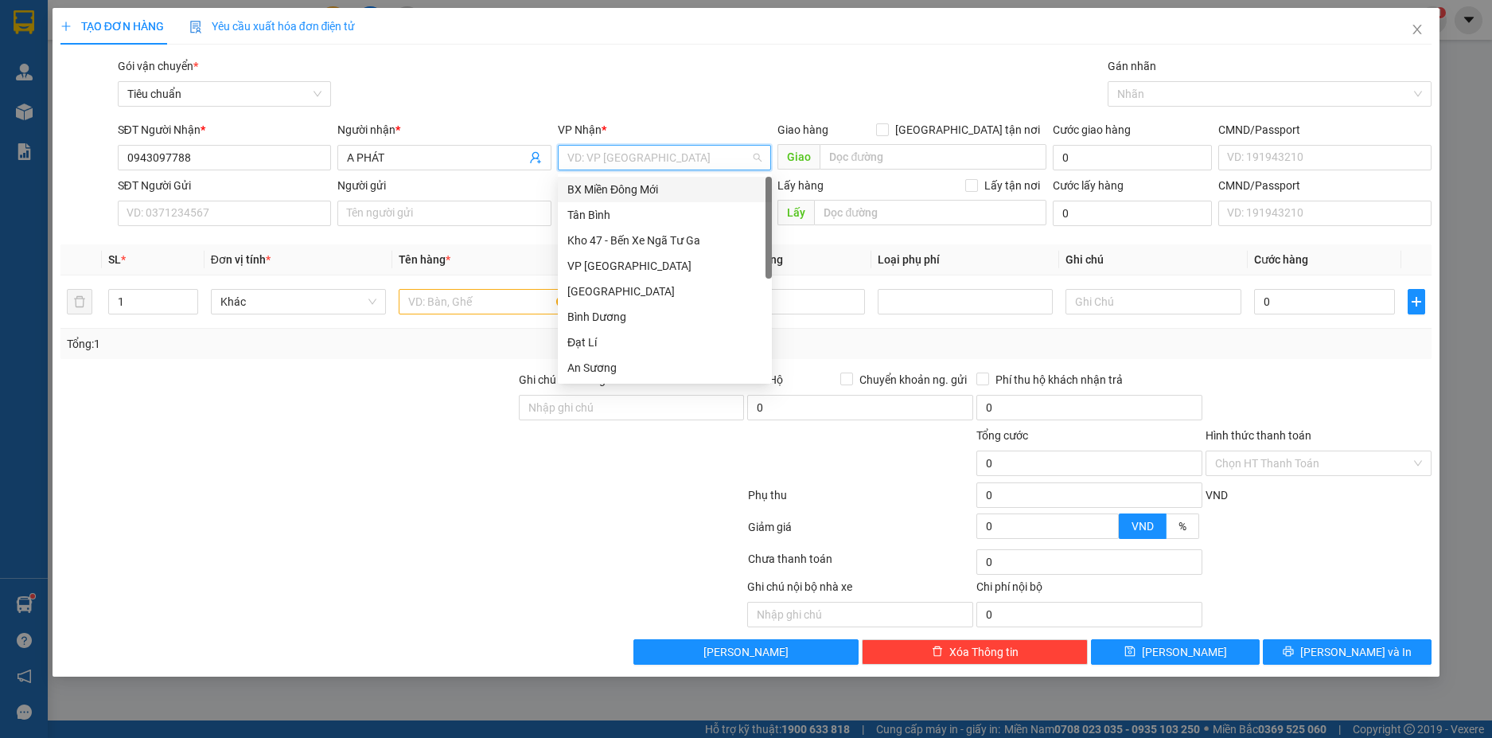
type input "H"
click at [613, 292] on div "Hai Bà Trưng" at bounding box center [664, 292] width 195 height 18
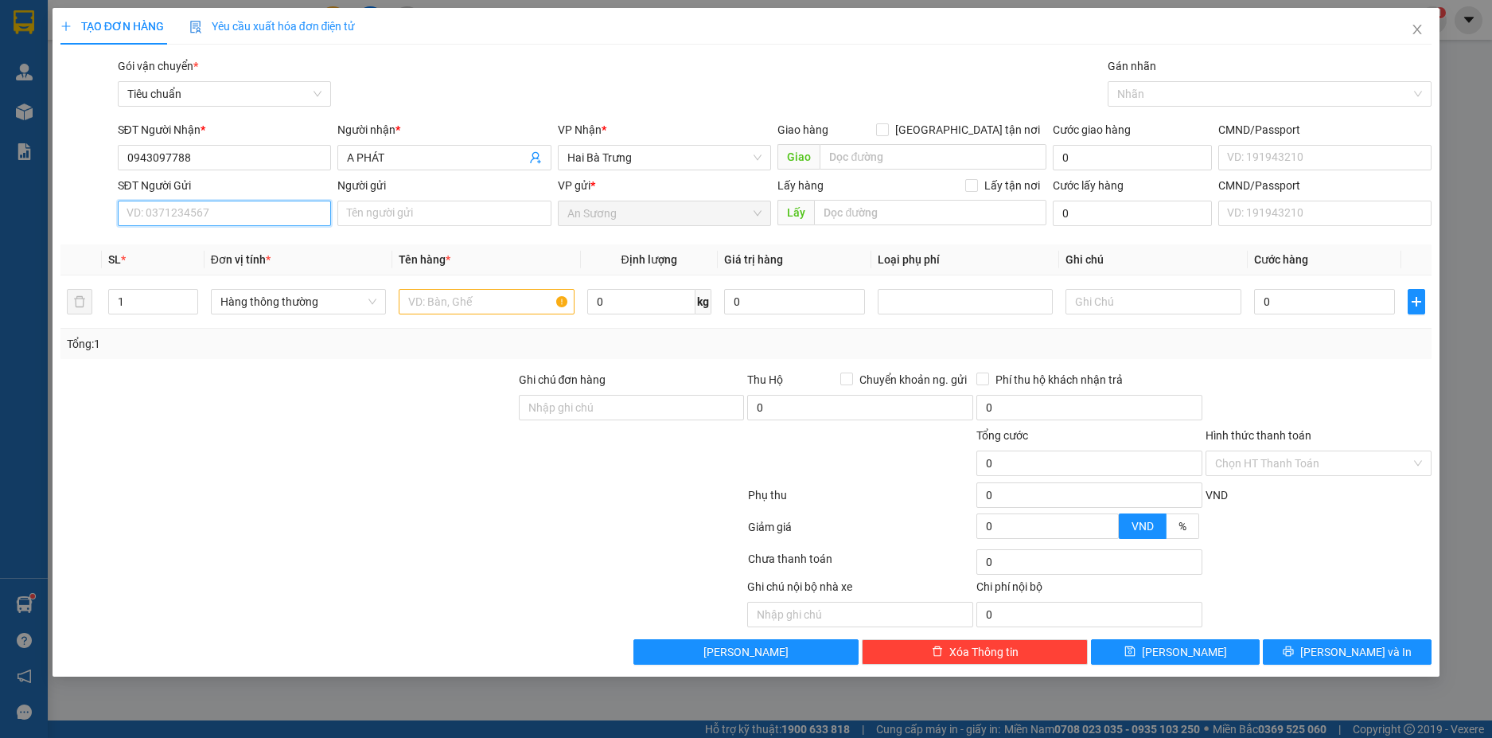
click at [190, 212] on input "SĐT Người Gửi" at bounding box center [225, 213] width 214 height 25
type input "0937003068"
click at [223, 246] on div "0937003068 - PHÚ TÀI" at bounding box center [224, 245] width 195 height 18
type input "PHÚ TÀI"
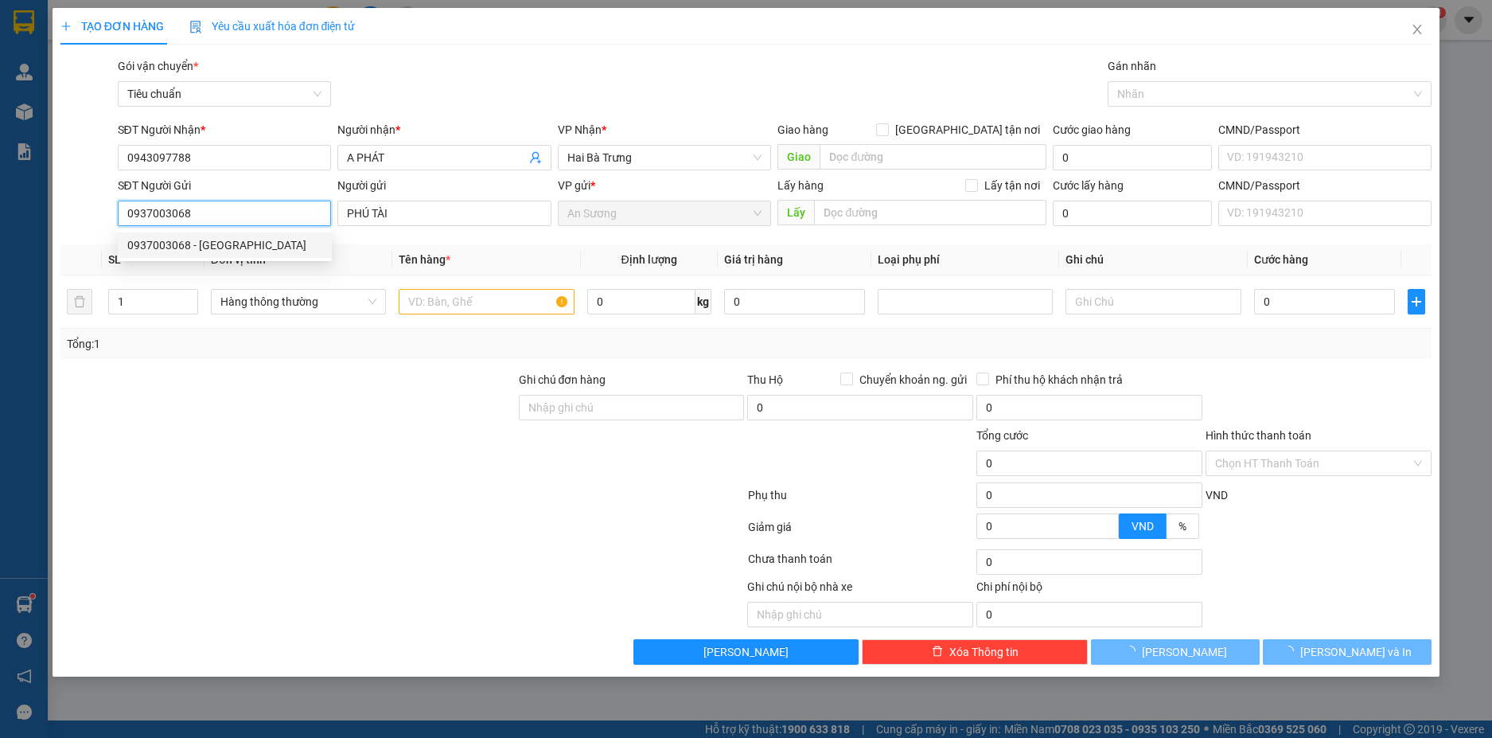
type input "210.000"
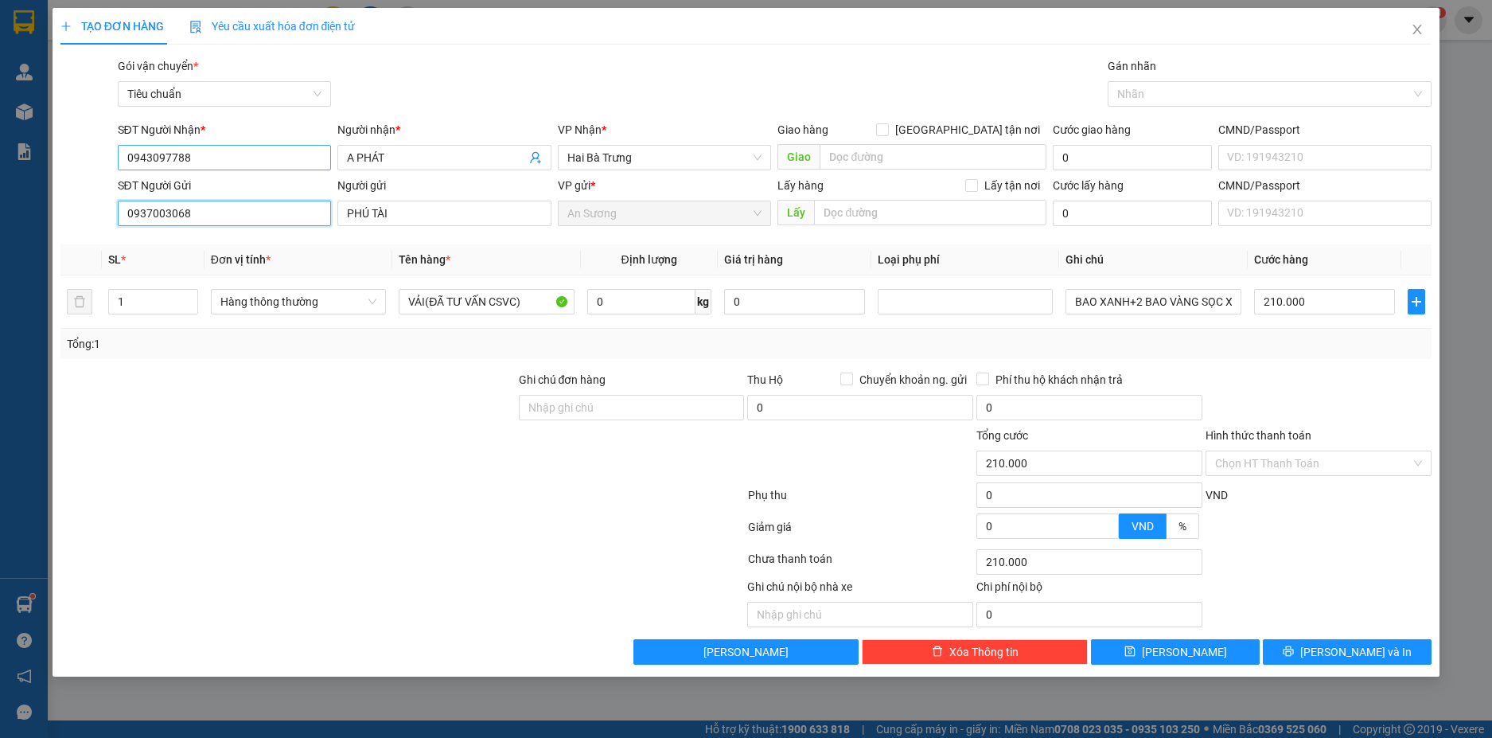
type input "0937003068"
click at [242, 161] on input "0943097788" at bounding box center [225, 157] width 214 height 25
click at [243, 193] on div "0943097788 - TÂN PHÁT" at bounding box center [224, 190] width 195 height 18
type input "TÂN PHÁT"
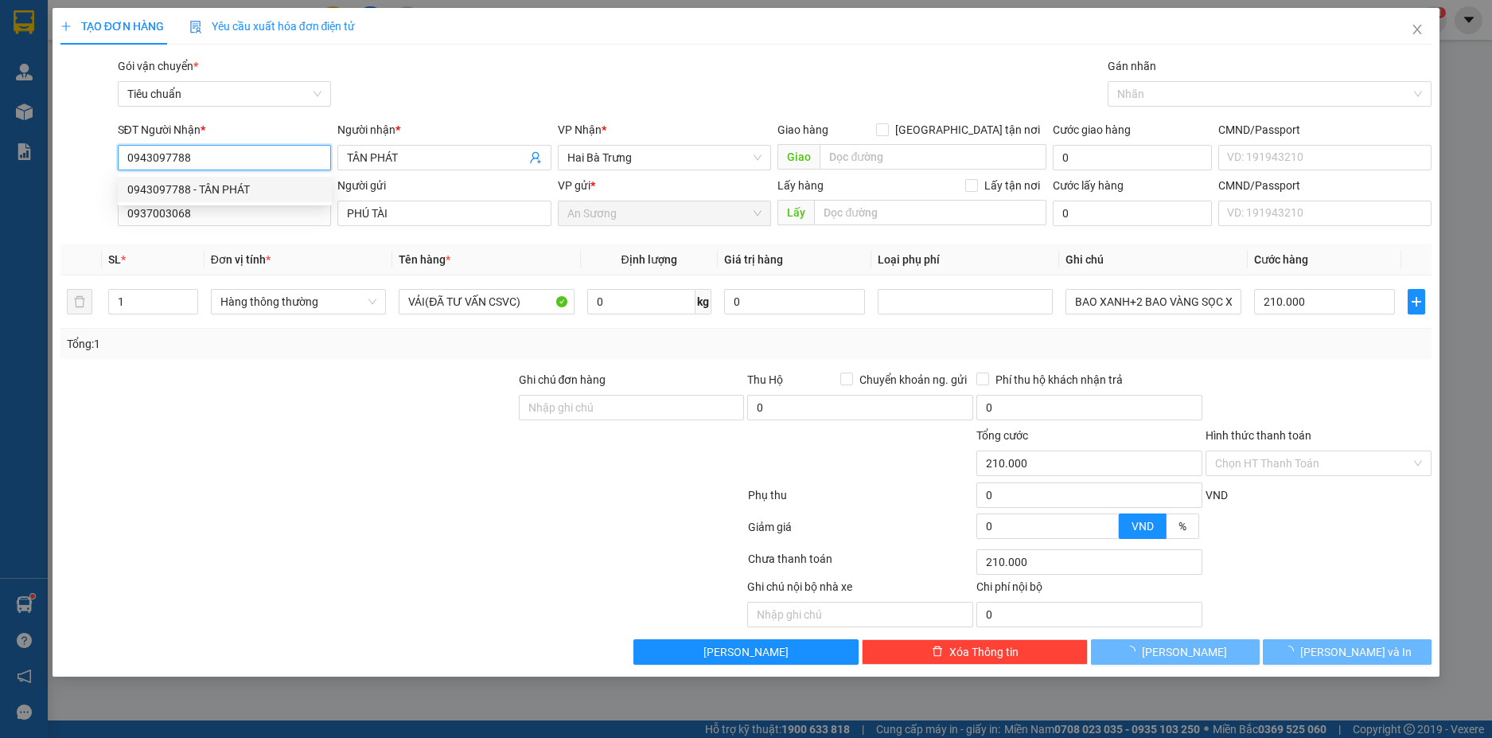
type input "60.000"
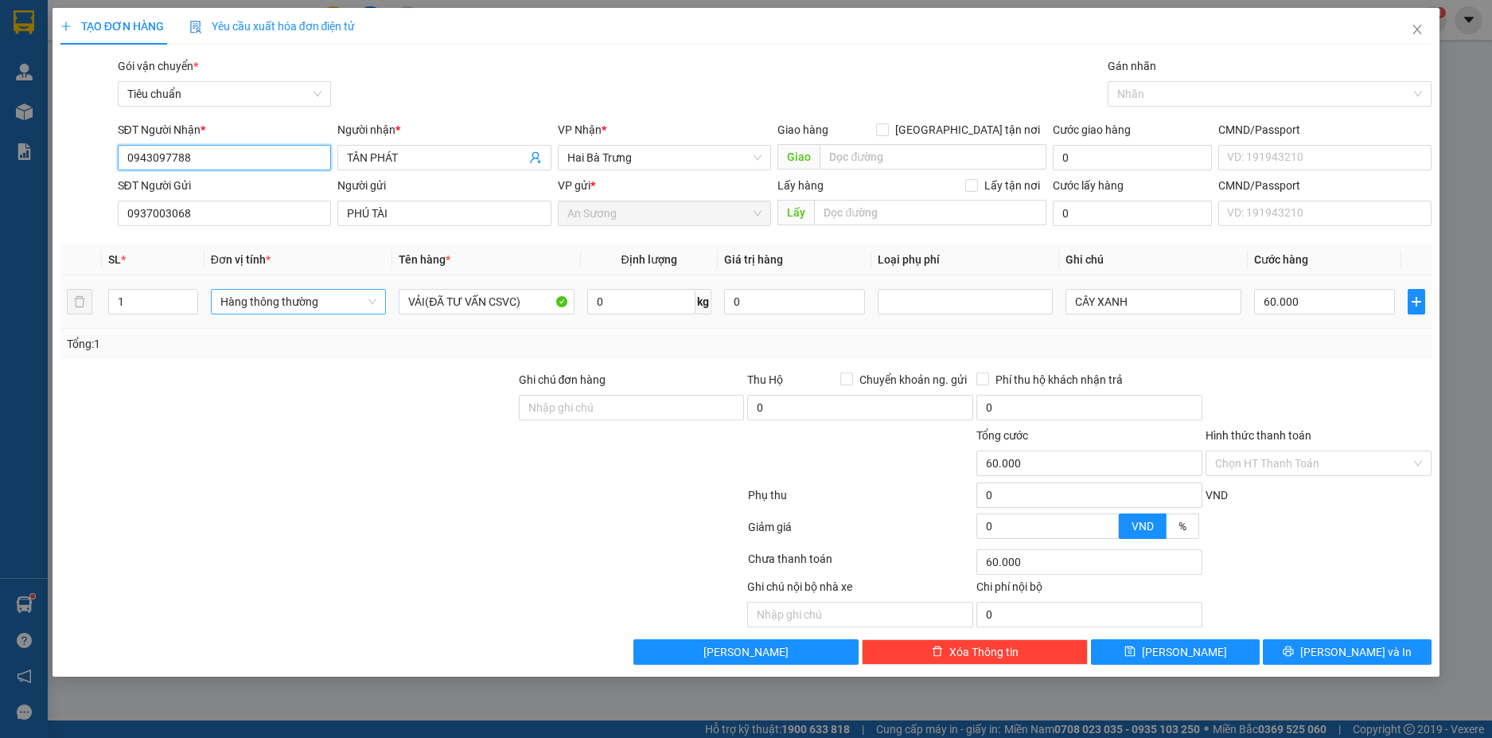
click at [337, 304] on span "Hàng thông thường" at bounding box center [298, 302] width 156 height 24
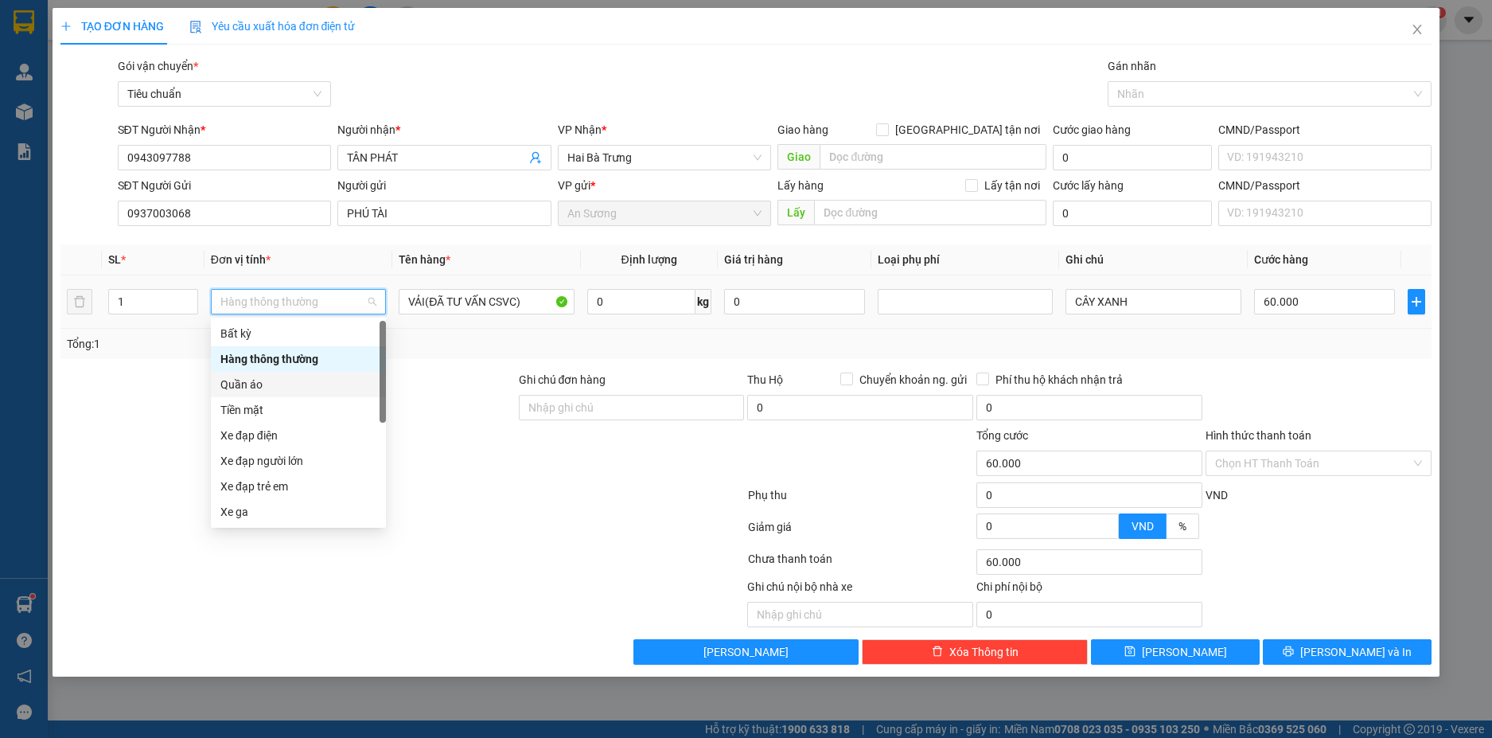
click at [265, 385] on div "Quần áo" at bounding box center [298, 385] width 156 height 18
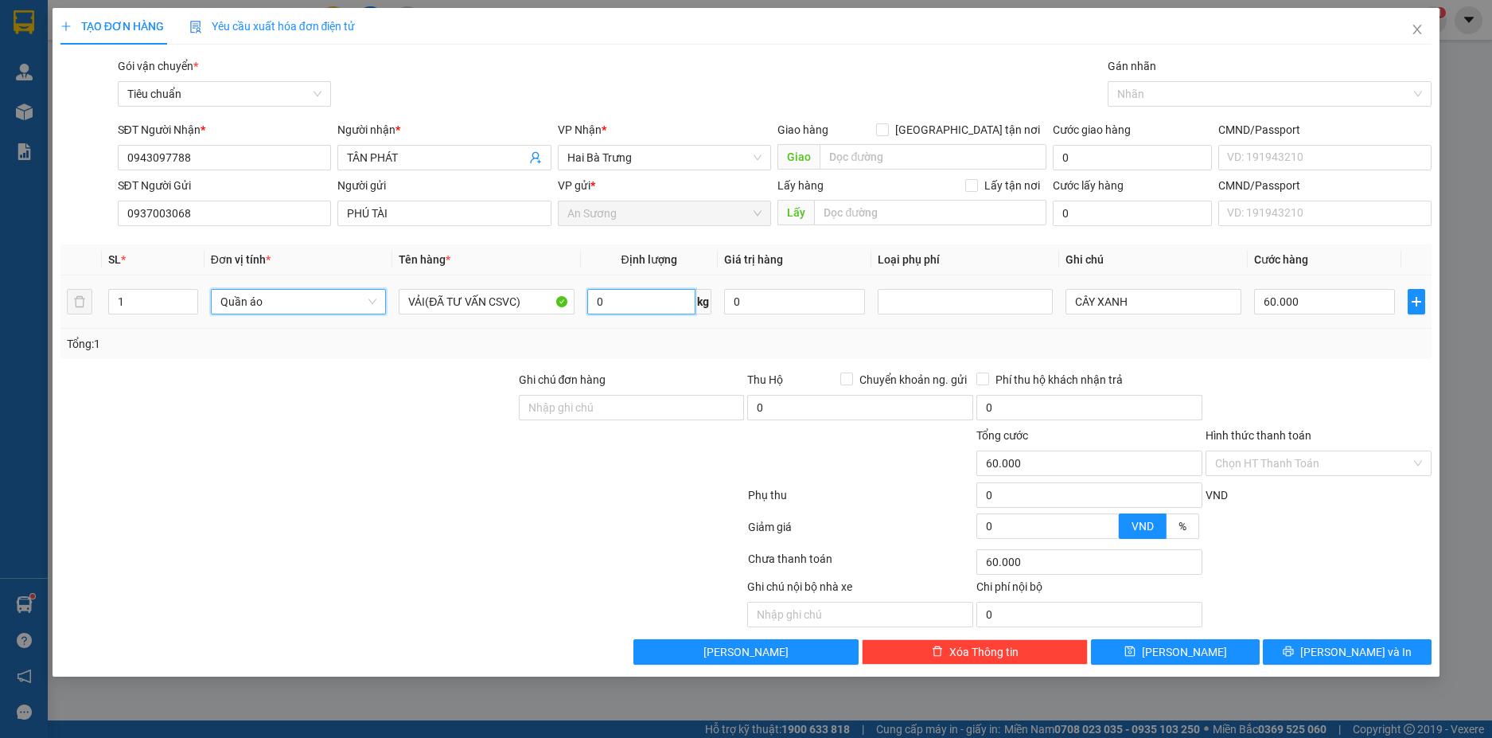
click at [641, 310] on input "0" at bounding box center [641, 301] width 108 height 25
type input "2"
type input "0"
click at [1173, 341] on div "Tổng: 1" at bounding box center [746, 344] width 1359 height 18
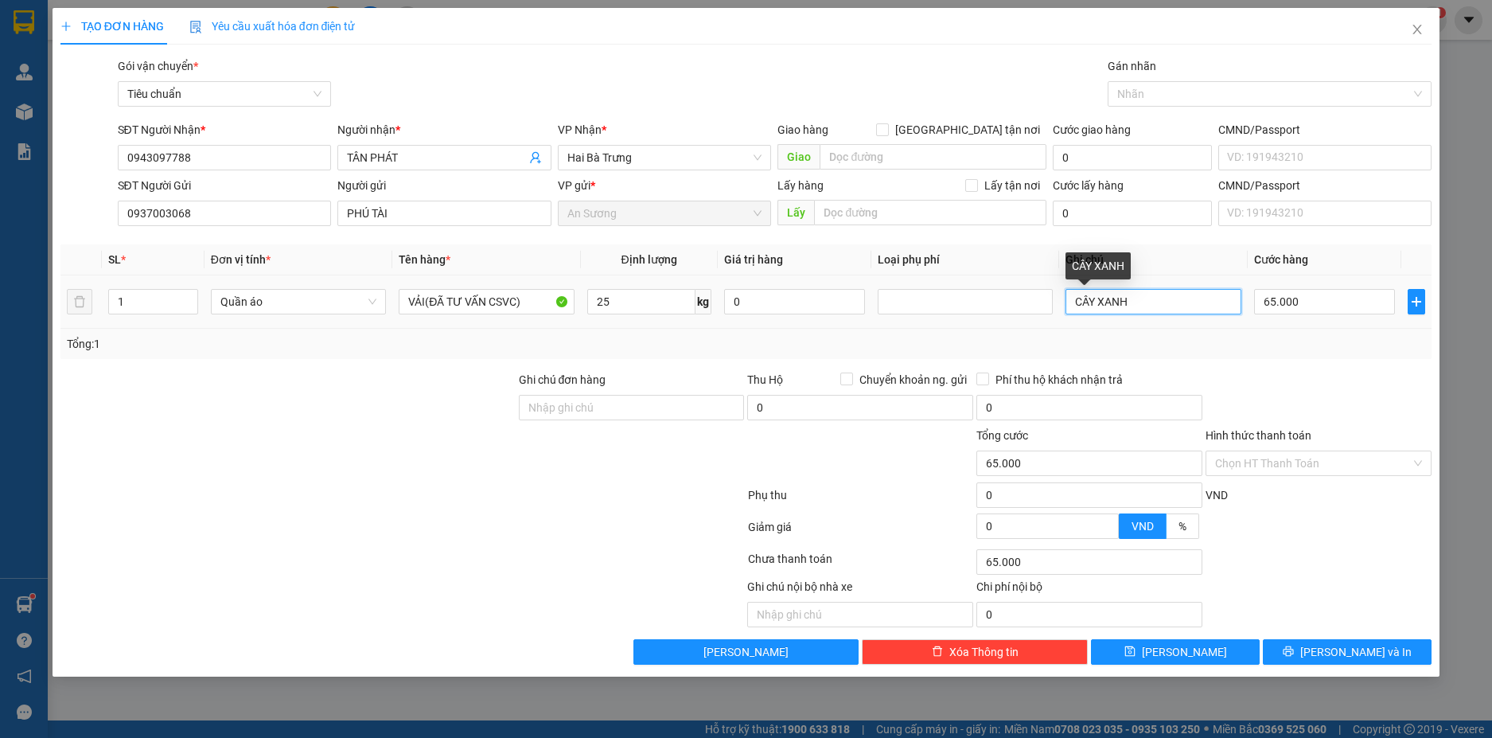
click at [1135, 304] on input "CÂY XANH" at bounding box center [1153, 301] width 175 height 25
click at [1300, 303] on input "65.000" at bounding box center [1324, 301] width 141 height 25
click at [1325, 380] on div "Transit Pickup Surcharge Ids Transit Deliver Surcharge Ids Transit Deliver Surc…" at bounding box center [746, 360] width 1372 height 607
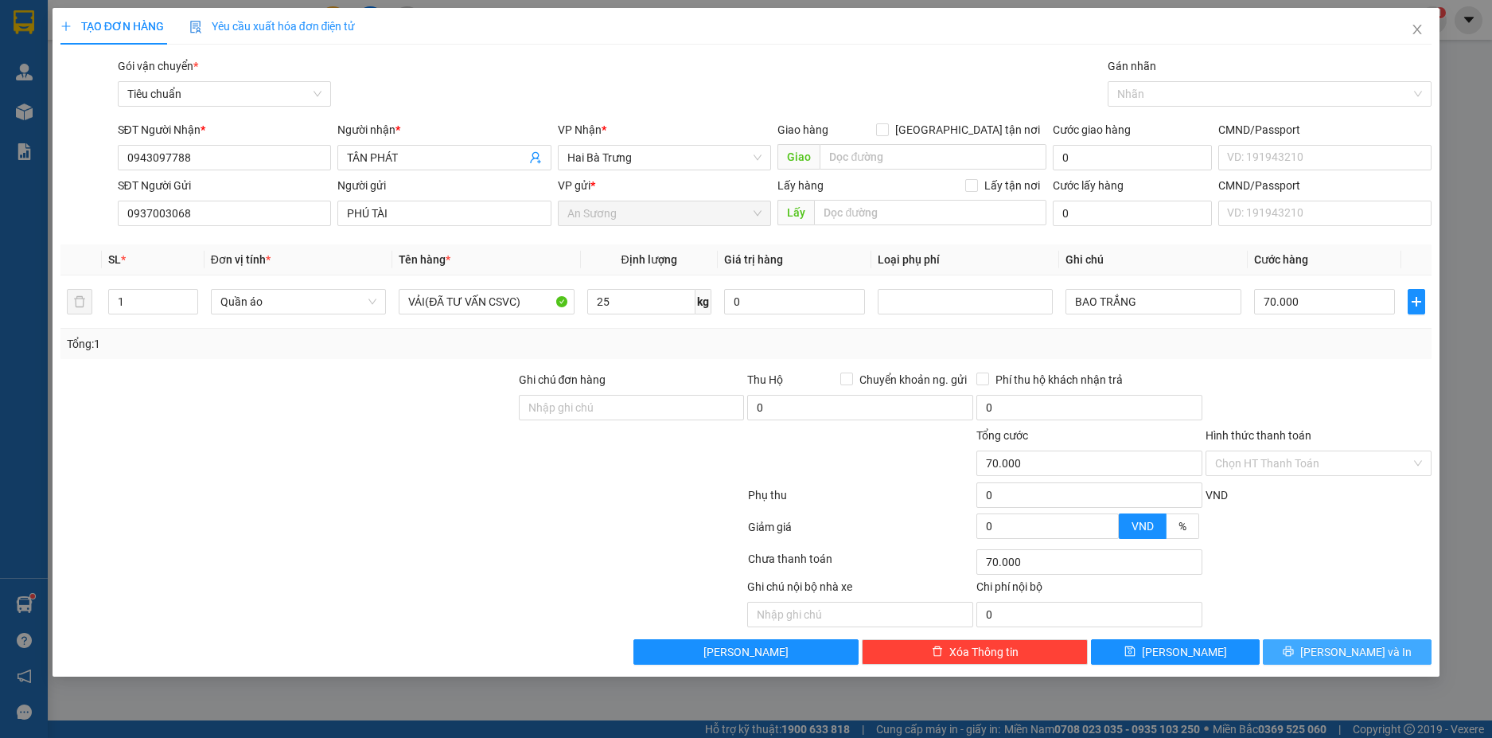
click at [1366, 653] on span "[PERSON_NAME] và In" at bounding box center [1355, 652] width 111 height 18
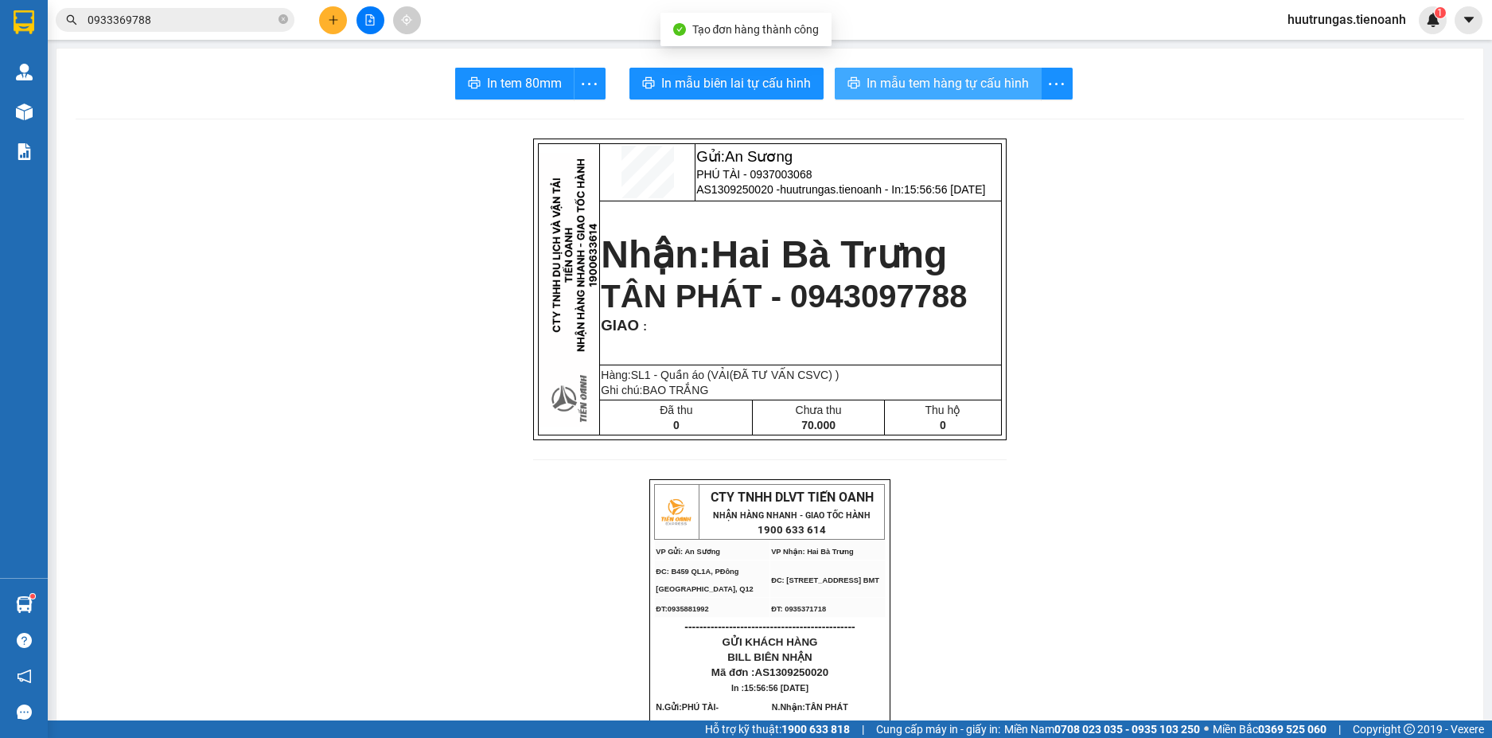
click at [934, 92] on span "In mẫu tem hàng tự cấu hình" at bounding box center [948, 83] width 162 height 20
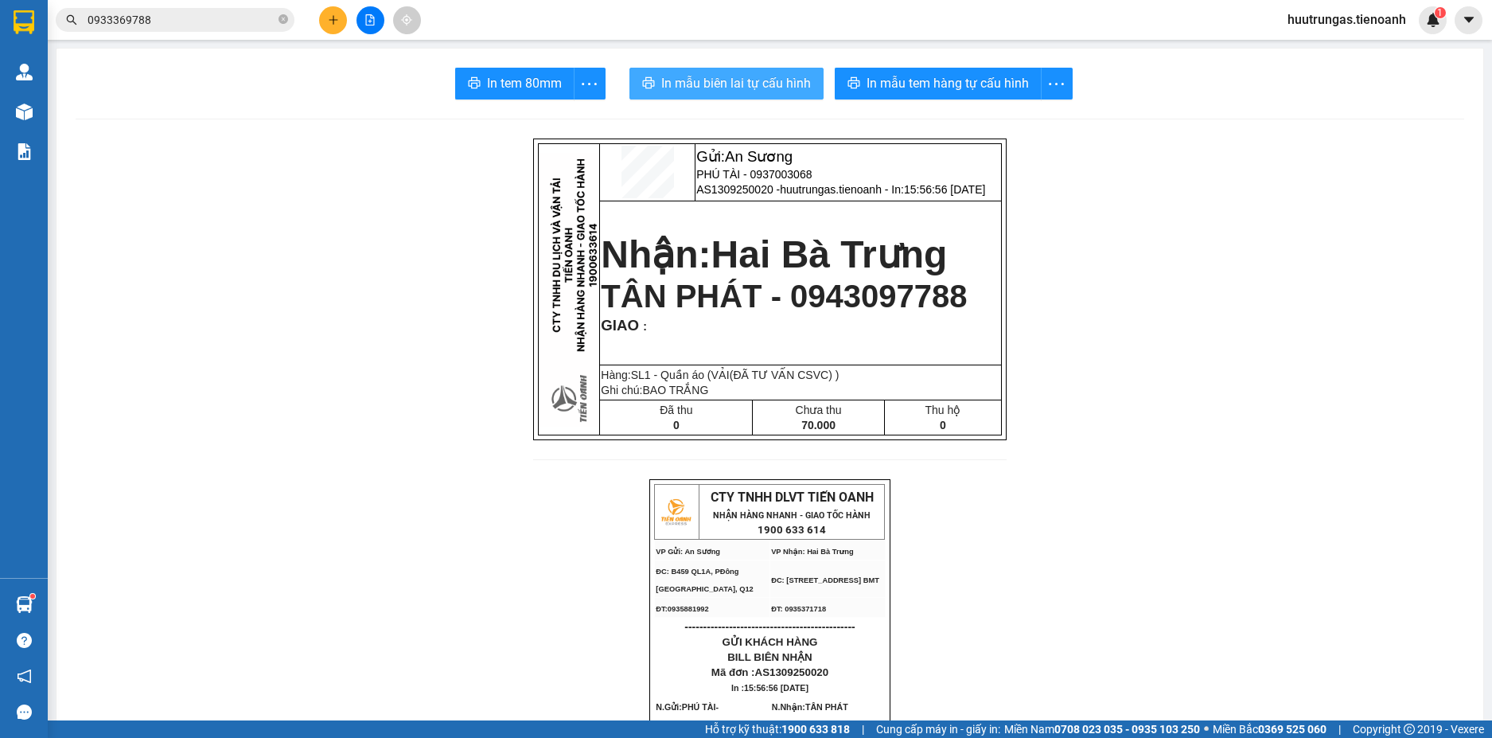
click at [734, 70] on button "In mẫu biên lai tự cấu hình" at bounding box center [727, 84] width 194 height 32
click at [325, 26] on button at bounding box center [333, 20] width 28 height 28
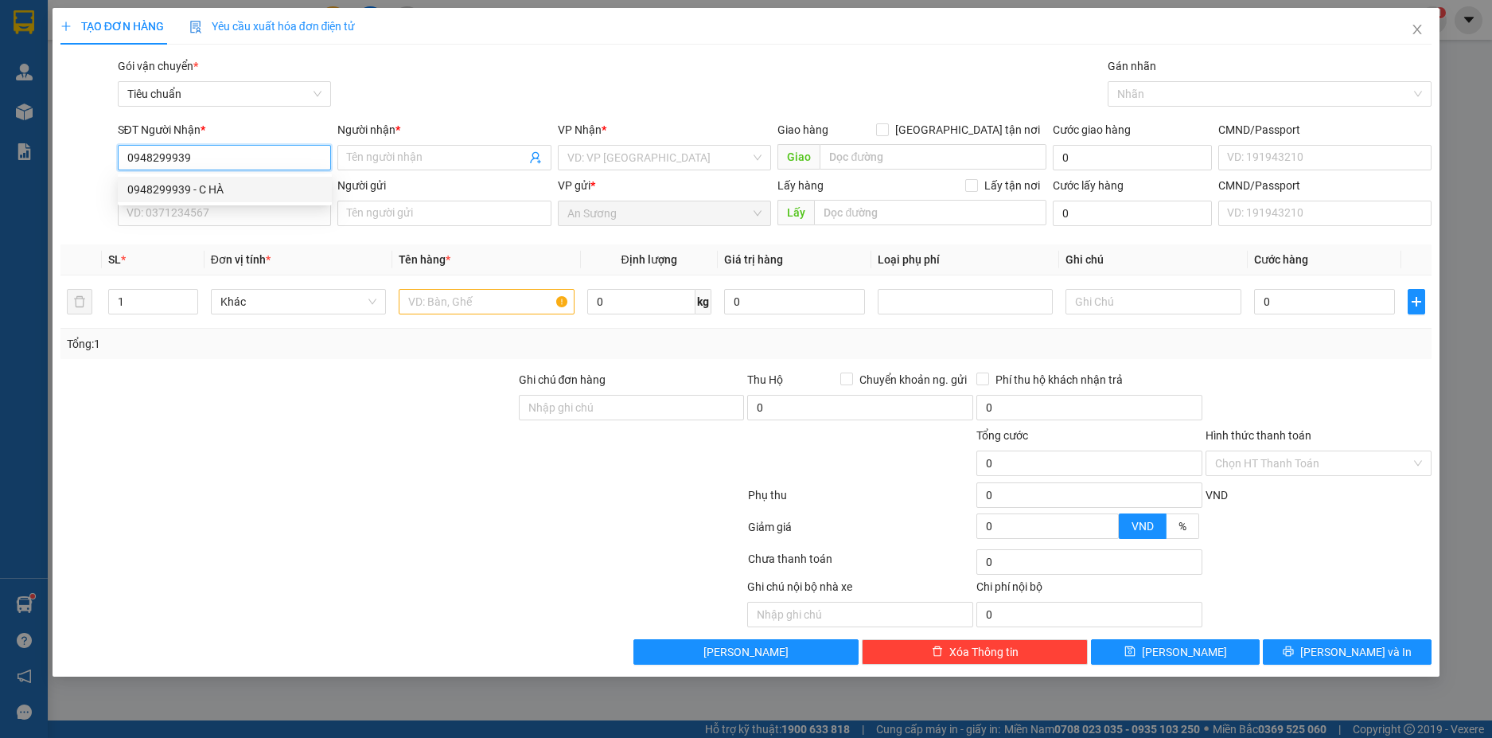
click at [255, 177] on div "0948299939 - C HÀ" at bounding box center [225, 189] width 214 height 25
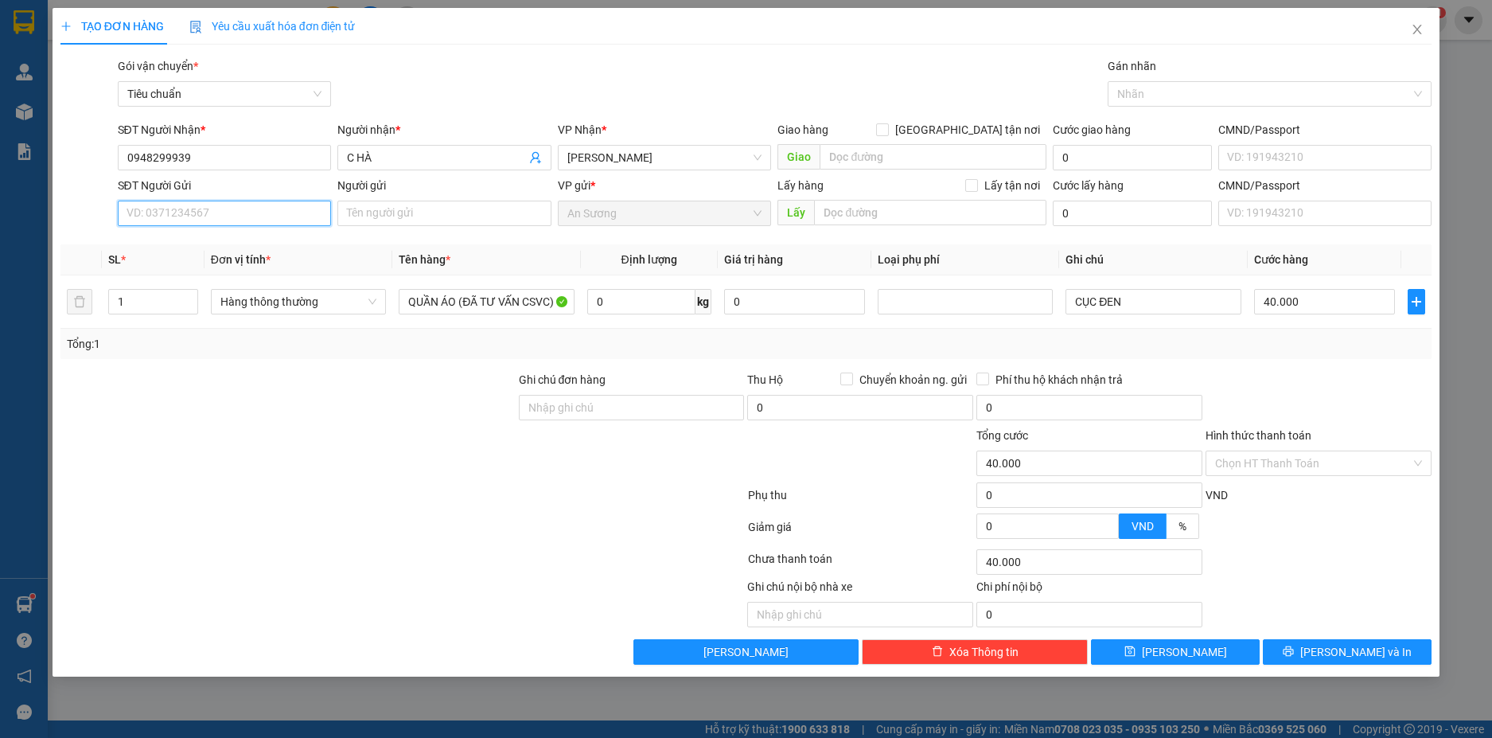
click at [281, 216] on input "SĐT Người Gửi" at bounding box center [225, 213] width 214 height 25
click at [290, 247] on div "0909007016 - PHƯƠNG" at bounding box center [224, 245] width 195 height 18
click at [368, 308] on span "Hàng thông thường" at bounding box center [298, 302] width 156 height 24
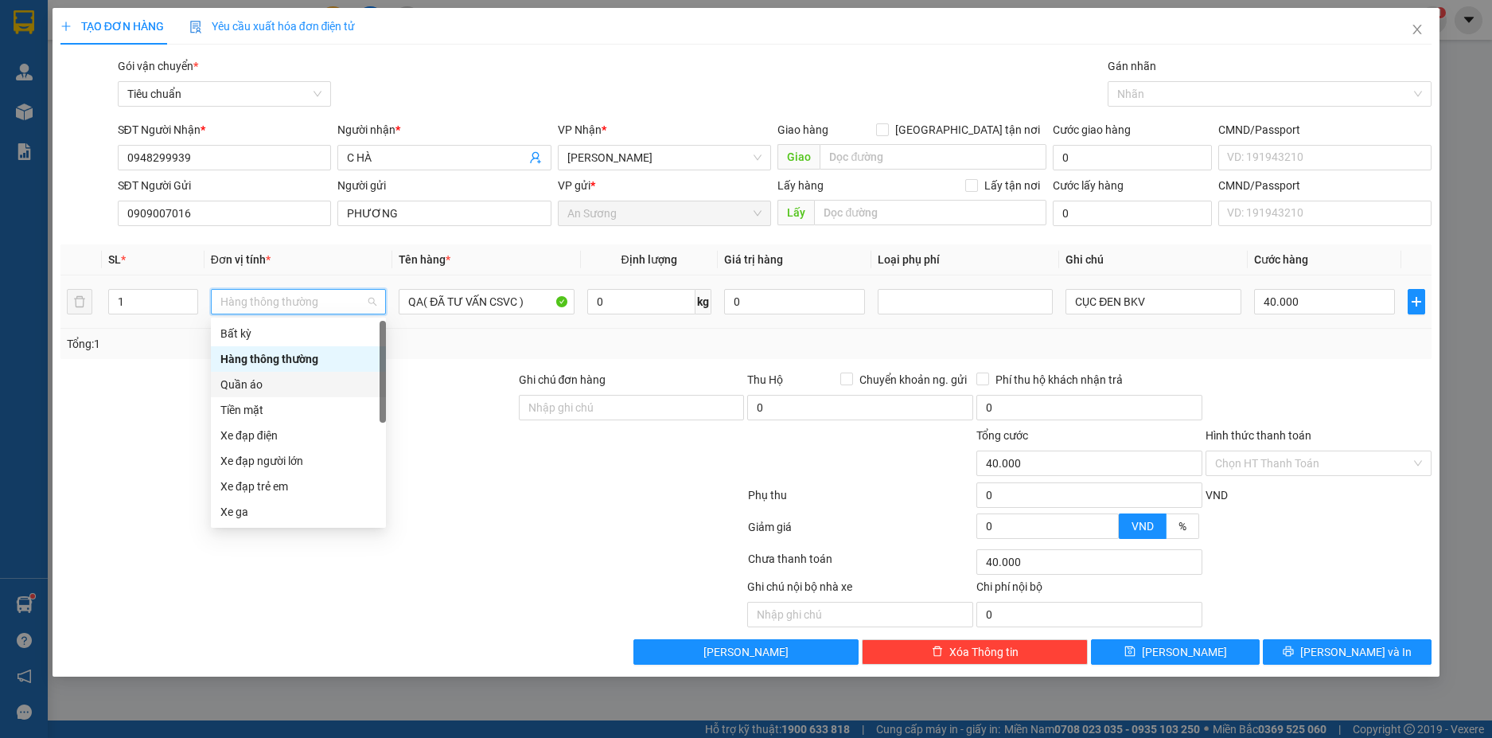
click at [251, 382] on div "Quần áo" at bounding box center [298, 385] width 156 height 18
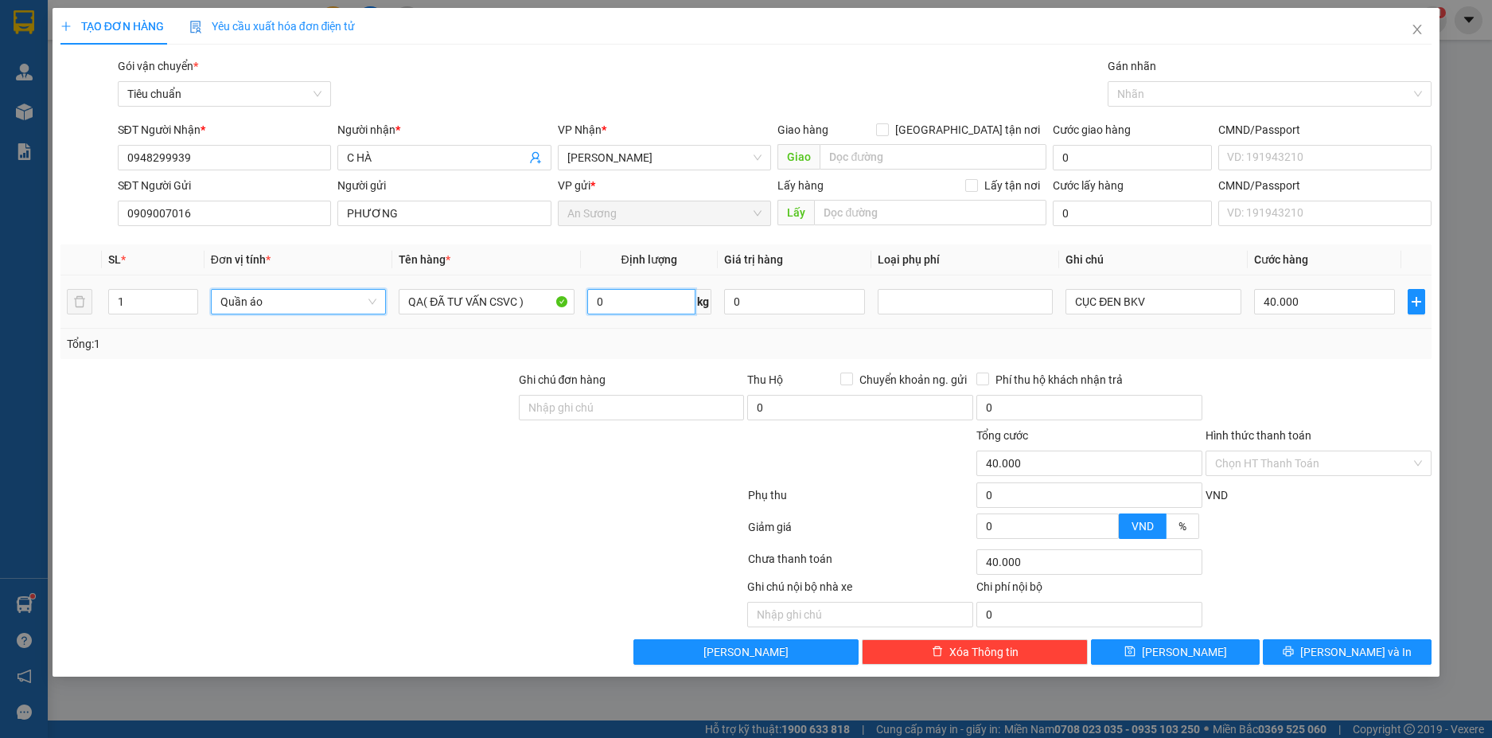
click at [653, 307] on input "0" at bounding box center [641, 301] width 108 height 25
click at [1263, 339] on div "Tổng: 1" at bounding box center [746, 344] width 1359 height 18
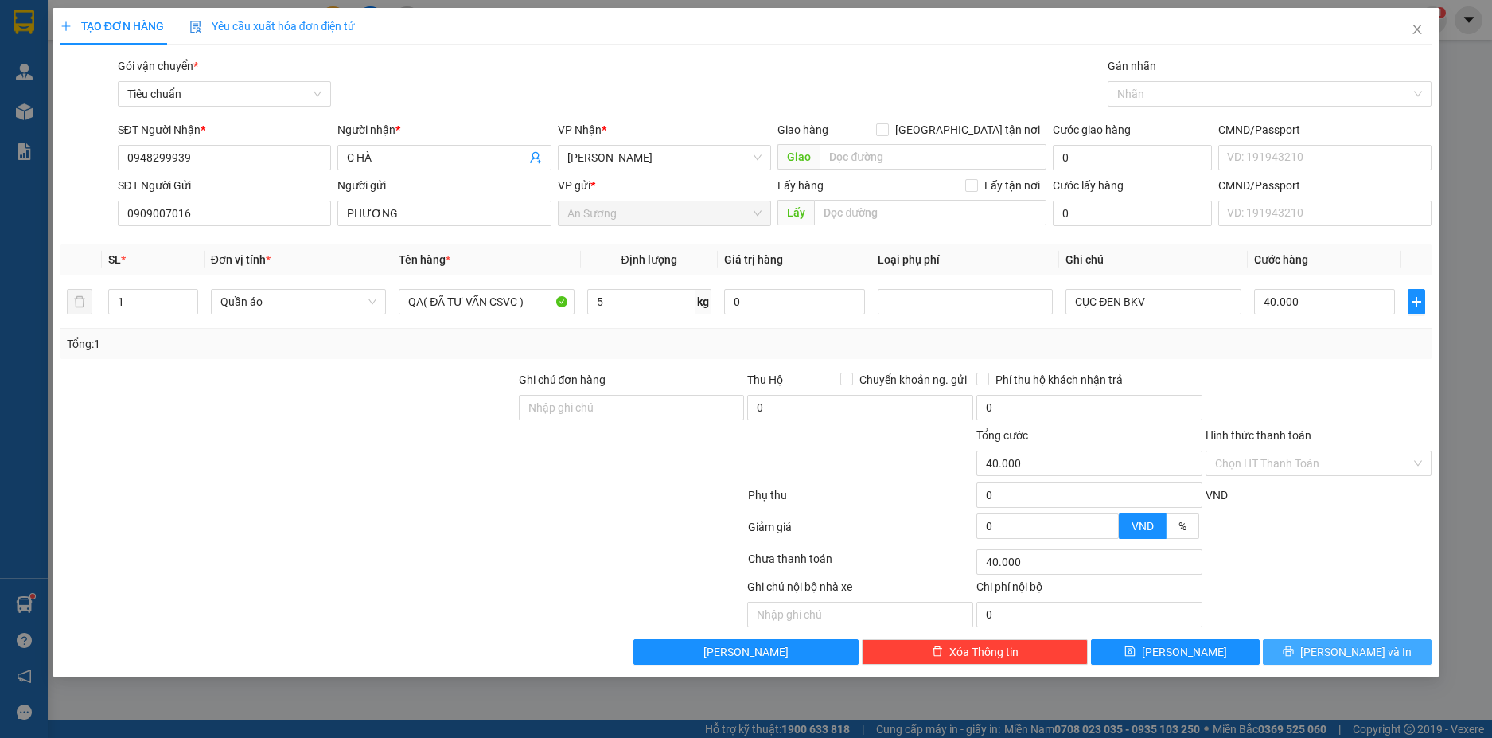
click at [1354, 647] on span "[PERSON_NAME] và In" at bounding box center [1355, 652] width 111 height 18
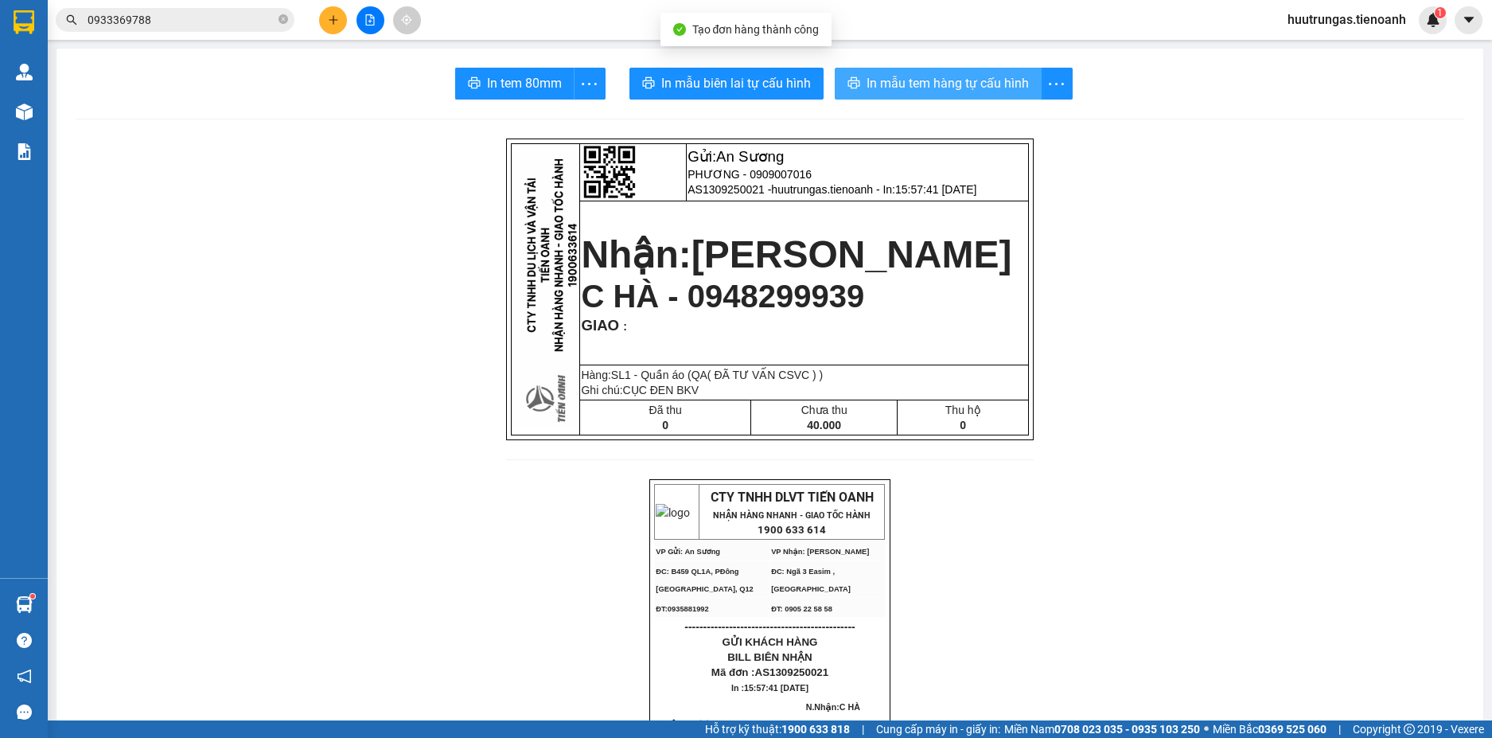
click at [913, 87] on span "In mẫu tem hàng tự cấu hình" at bounding box center [948, 83] width 162 height 20
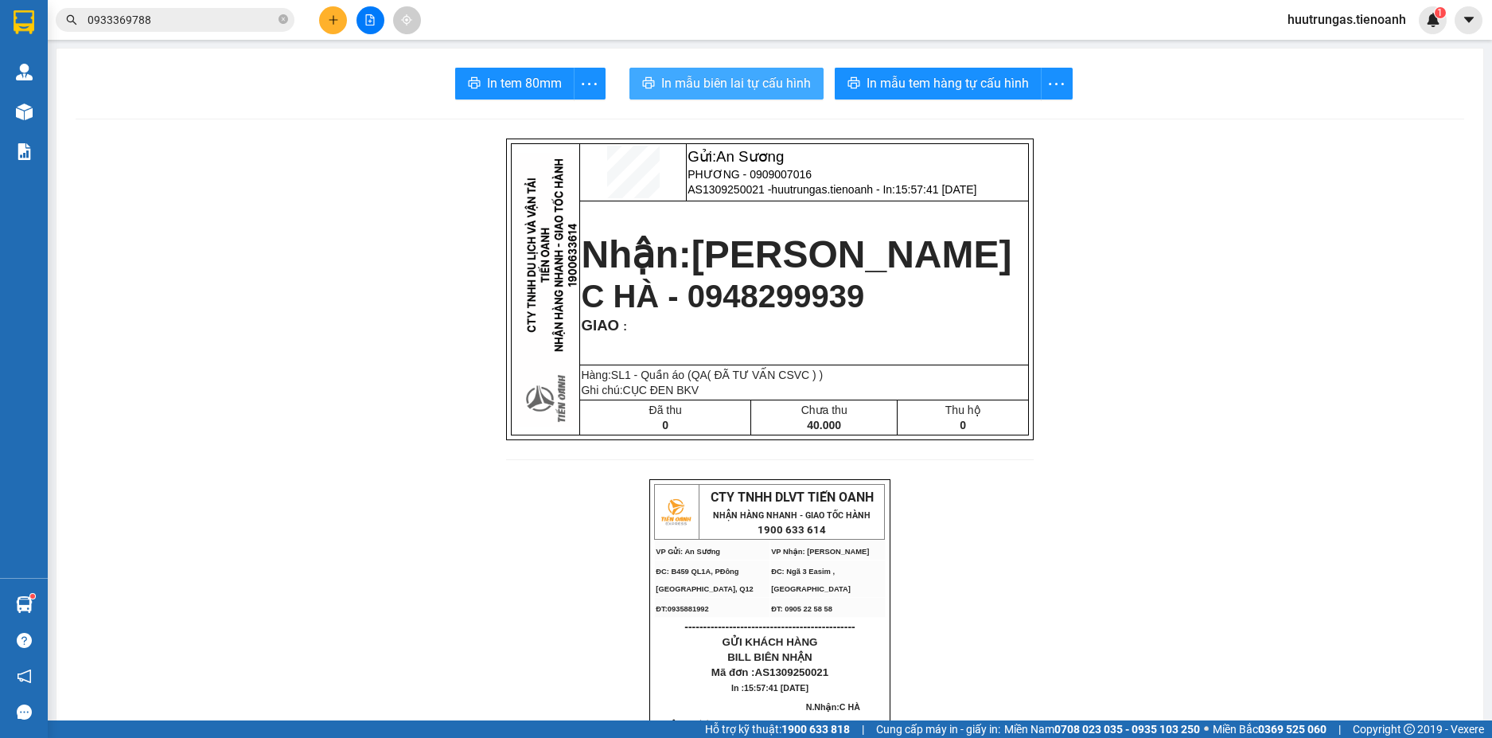
click at [737, 93] on span "In mẫu biên lai tự cấu hình" at bounding box center [736, 83] width 150 height 20
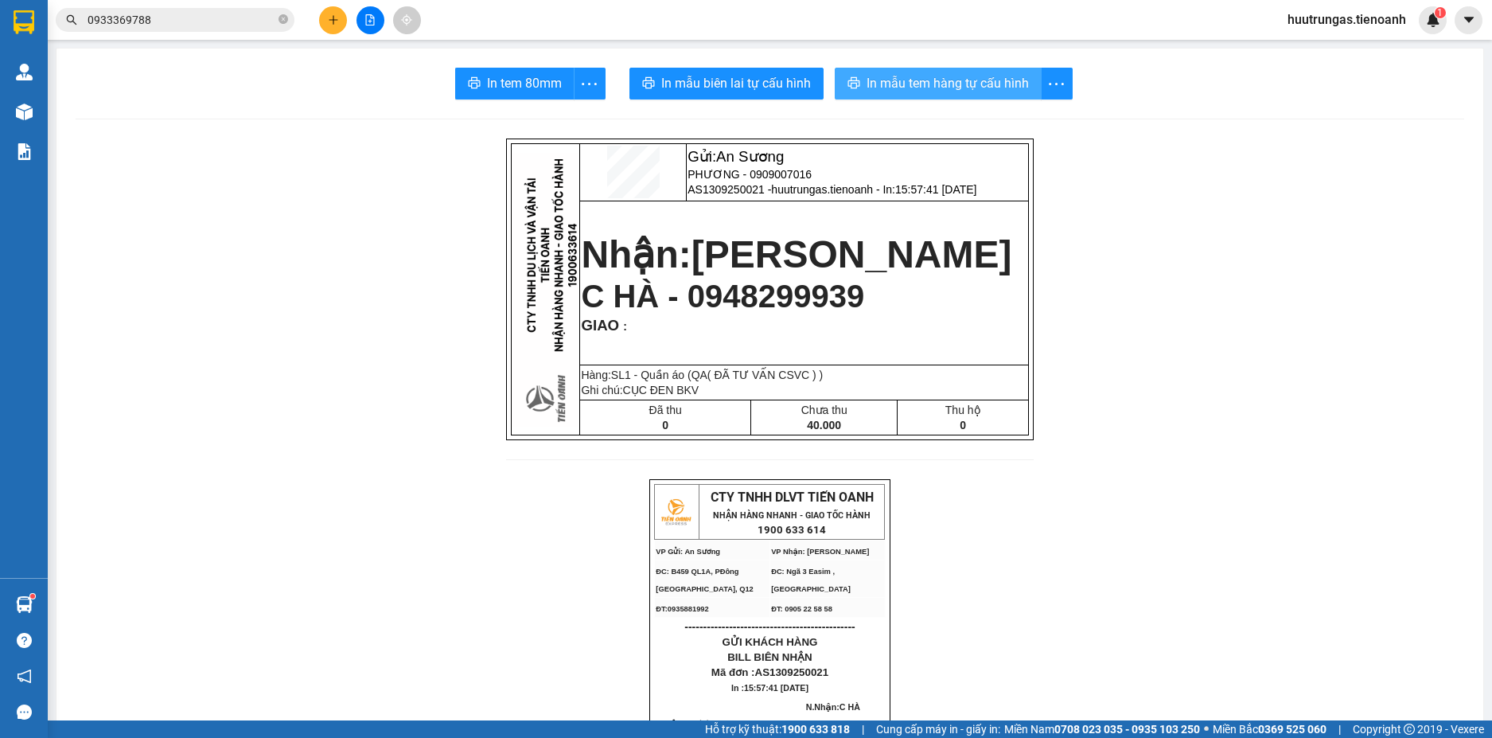
click at [910, 94] on button "In mẫu tem hàng tự cấu hình" at bounding box center [938, 84] width 207 height 32
click at [335, 27] on button at bounding box center [333, 20] width 28 height 28
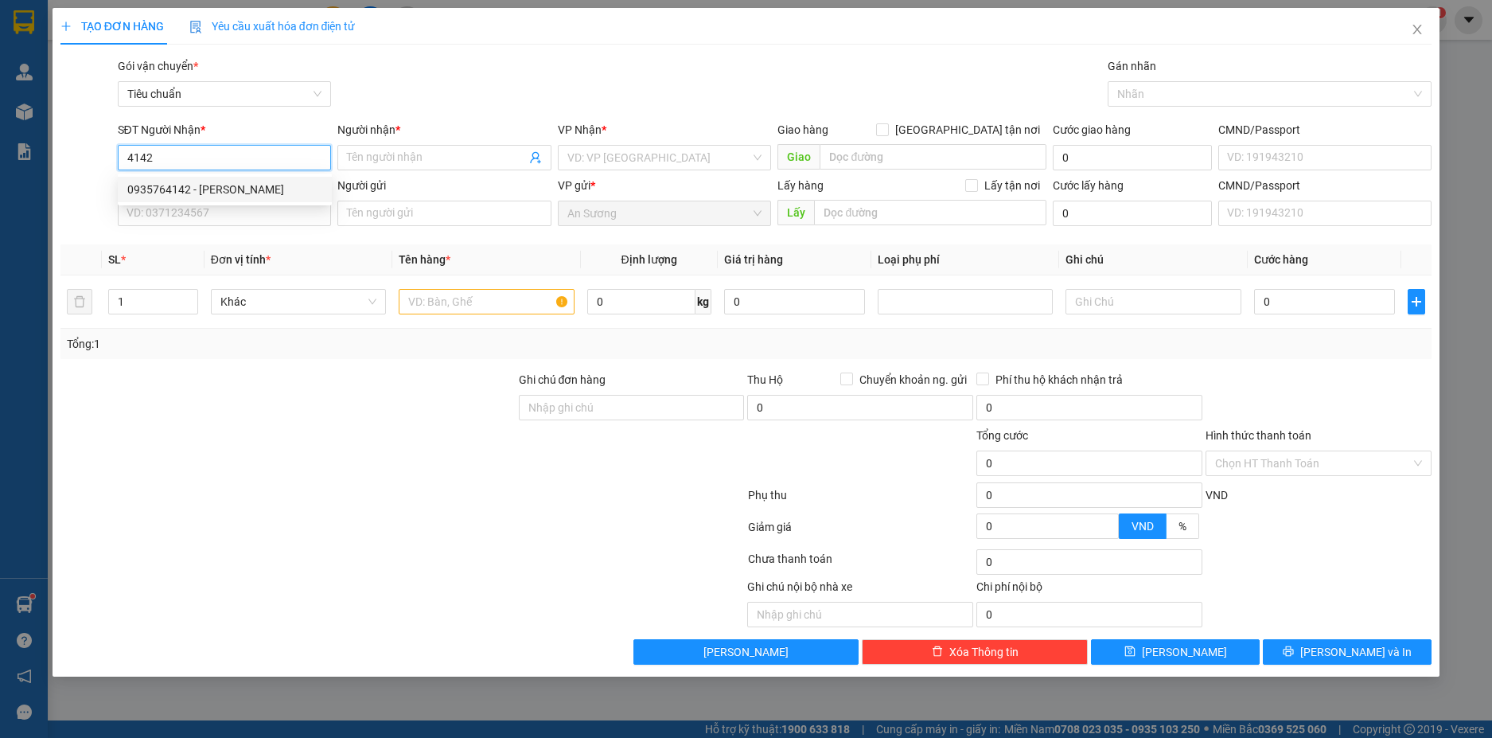
click at [197, 189] on div "0935764142 - HUY BÁCH" at bounding box center [224, 190] width 195 height 18
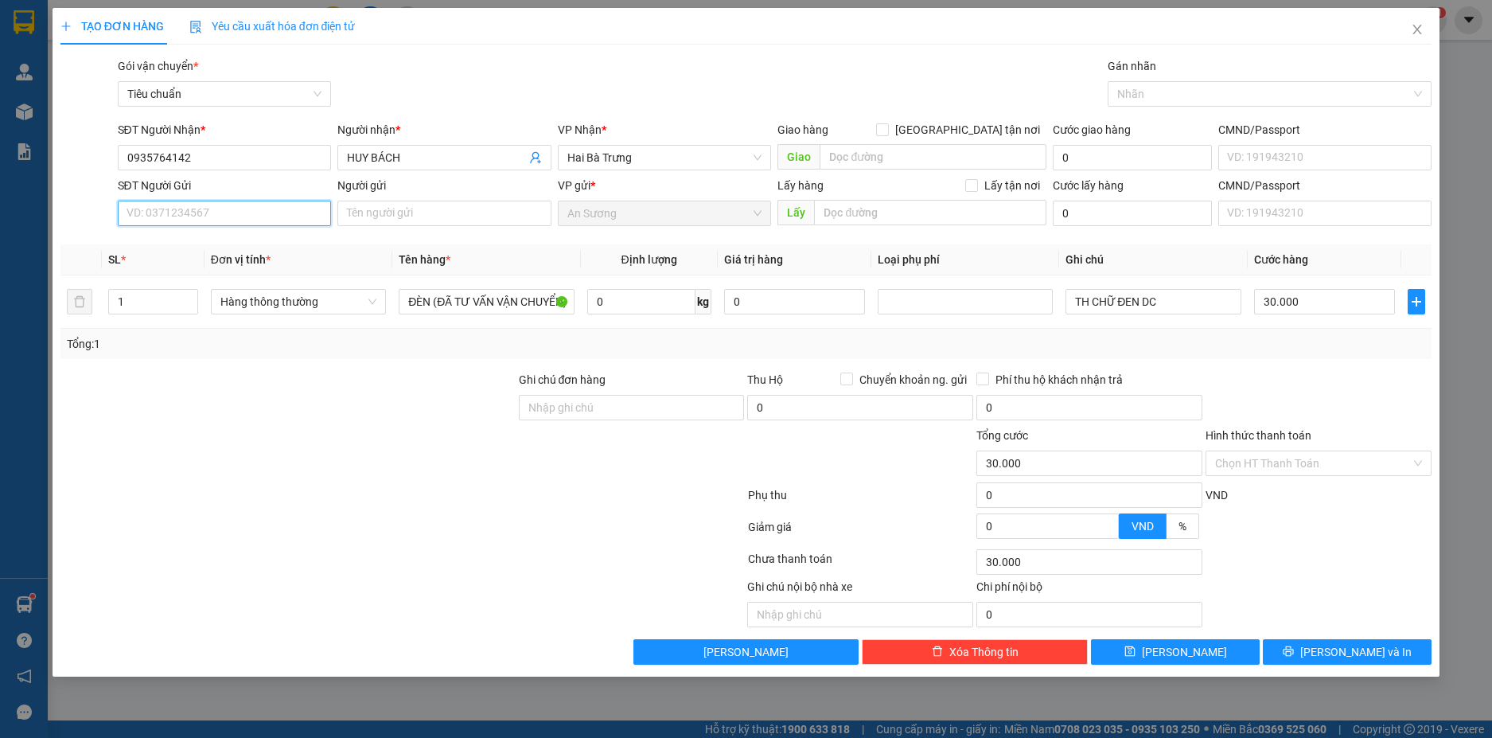
click at [270, 213] on input "SĐT Người Gửi" at bounding box center [225, 213] width 214 height 25
click at [253, 241] on div "0868031530 - NAM LONG" at bounding box center [224, 245] width 195 height 18
click at [166, 300] on input "1" at bounding box center [153, 302] width 88 height 24
click at [654, 304] on input "0" at bounding box center [641, 301] width 108 height 25
click at [1175, 329] on div "Tổng: 4" at bounding box center [746, 344] width 1372 height 30
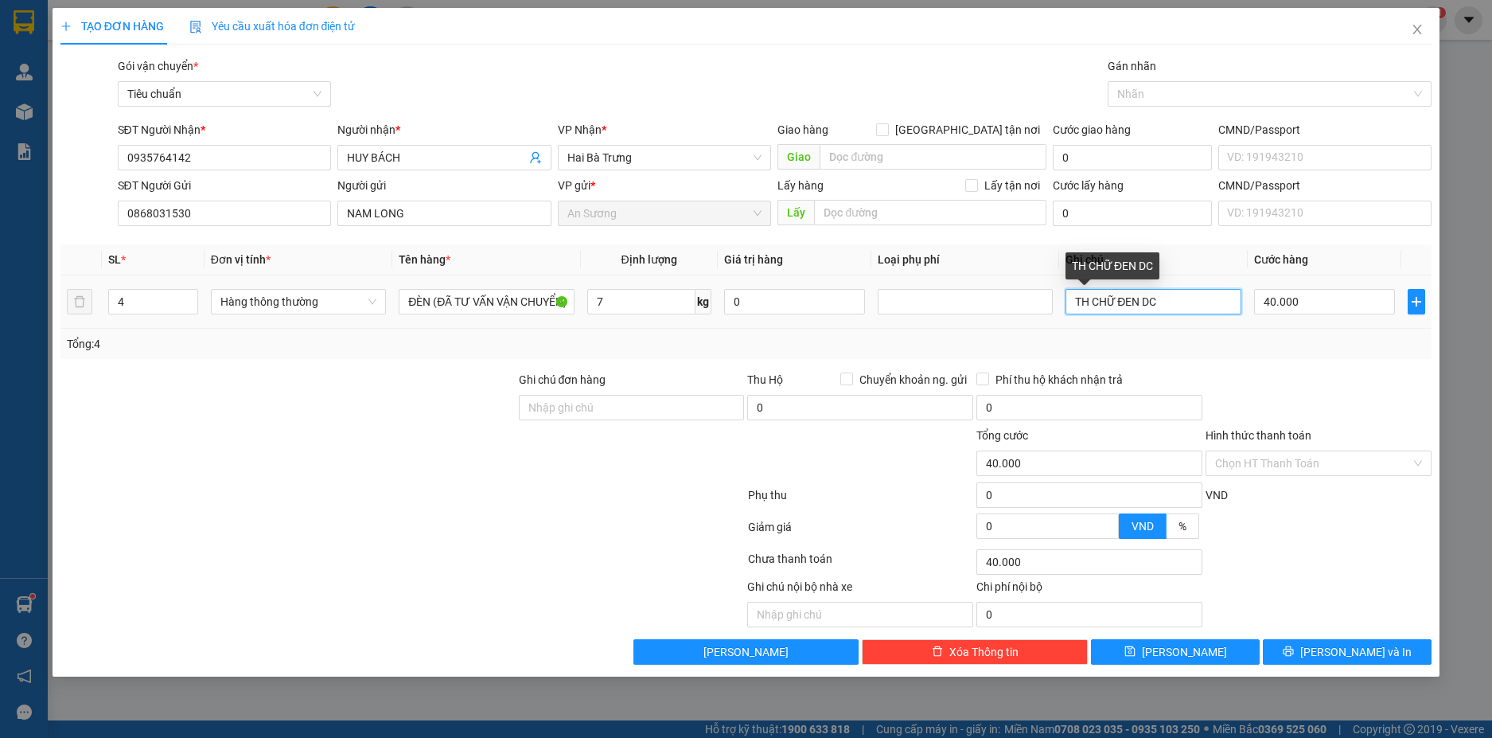
click at [1168, 306] on input "TH CHỮ ĐEN DC" at bounding box center [1153, 301] width 175 height 25
click at [1353, 294] on input "40.000" at bounding box center [1324, 301] width 141 height 25
click at [1355, 386] on div at bounding box center [1318, 399] width 229 height 56
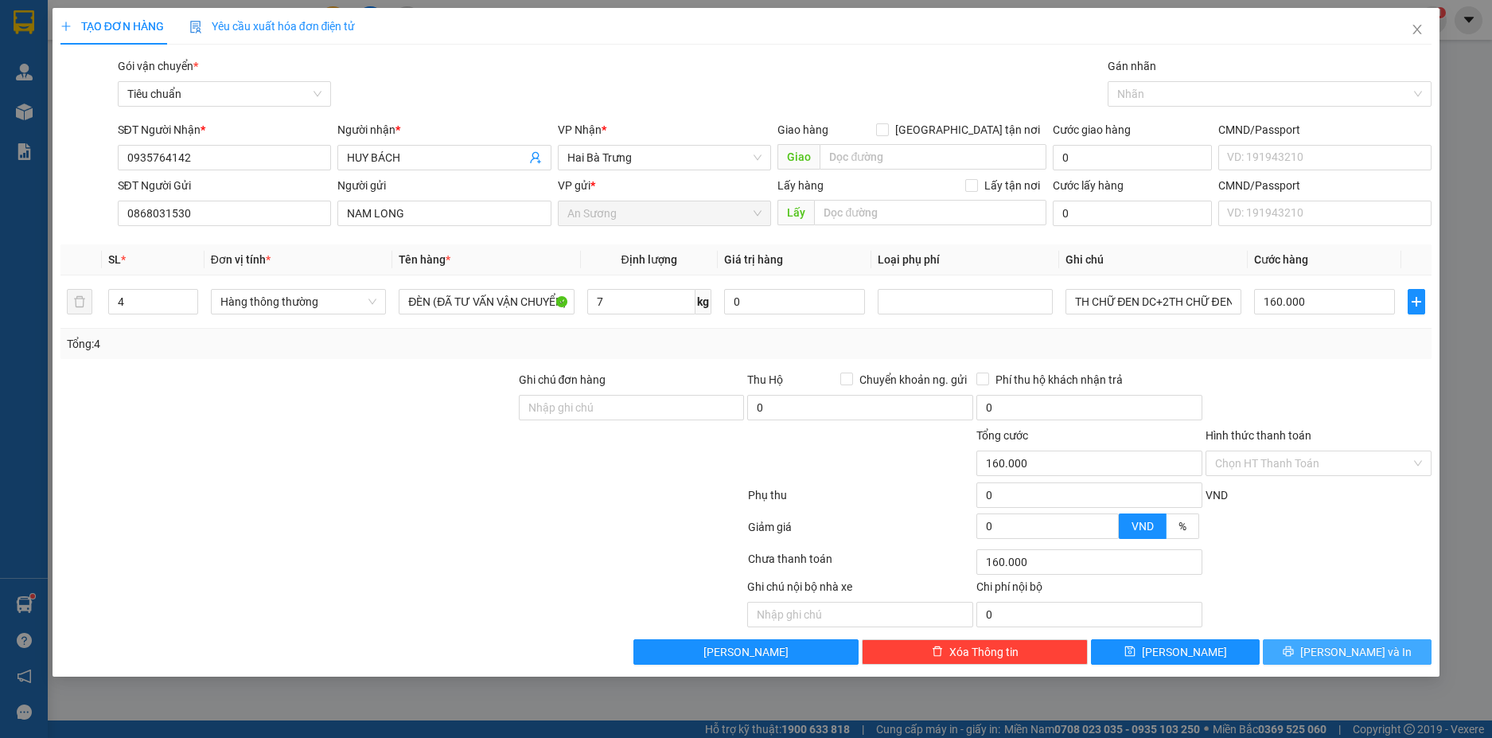
click at [1379, 649] on button "[PERSON_NAME] và In" at bounding box center [1347, 651] width 169 height 25
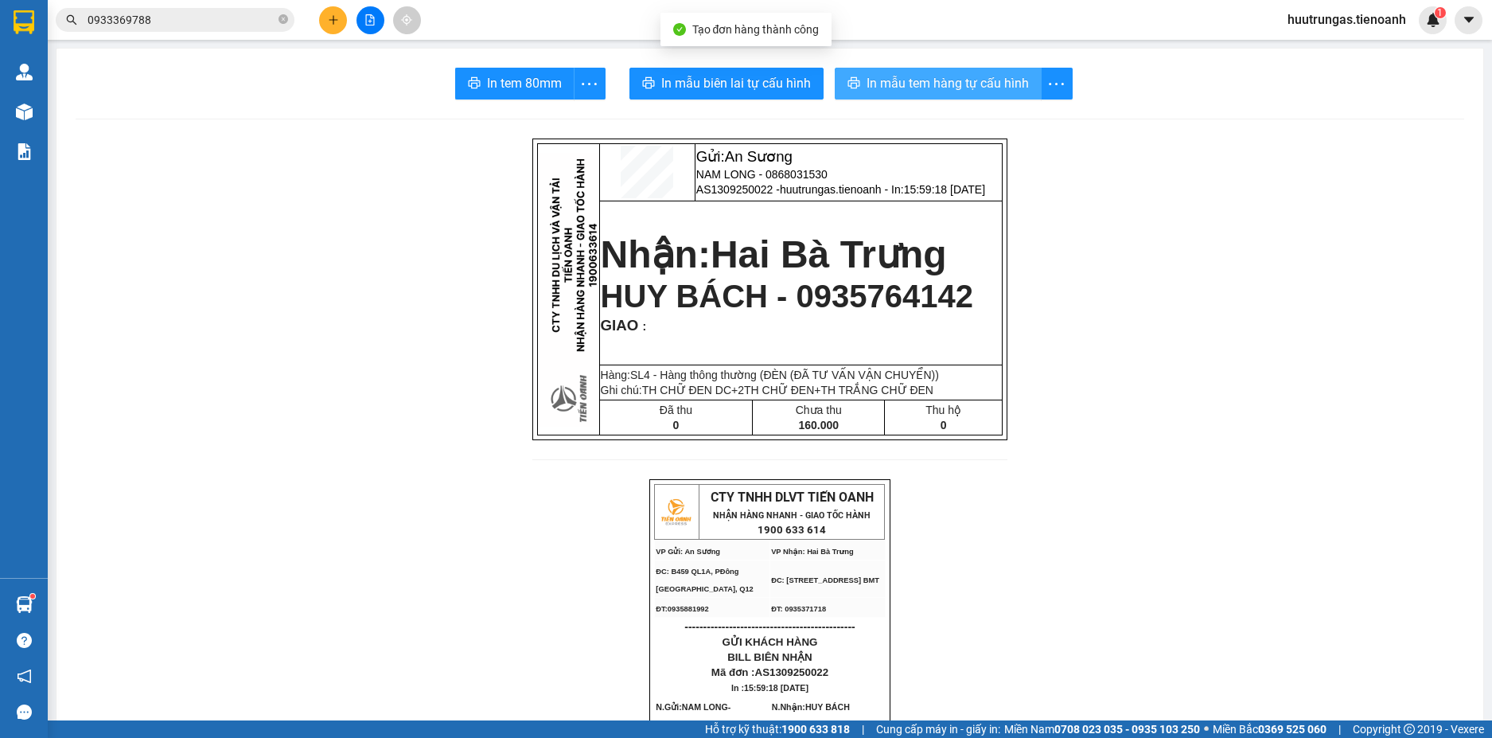
click at [912, 82] on span "In mẫu tem hàng tự cấu hình" at bounding box center [948, 83] width 162 height 20
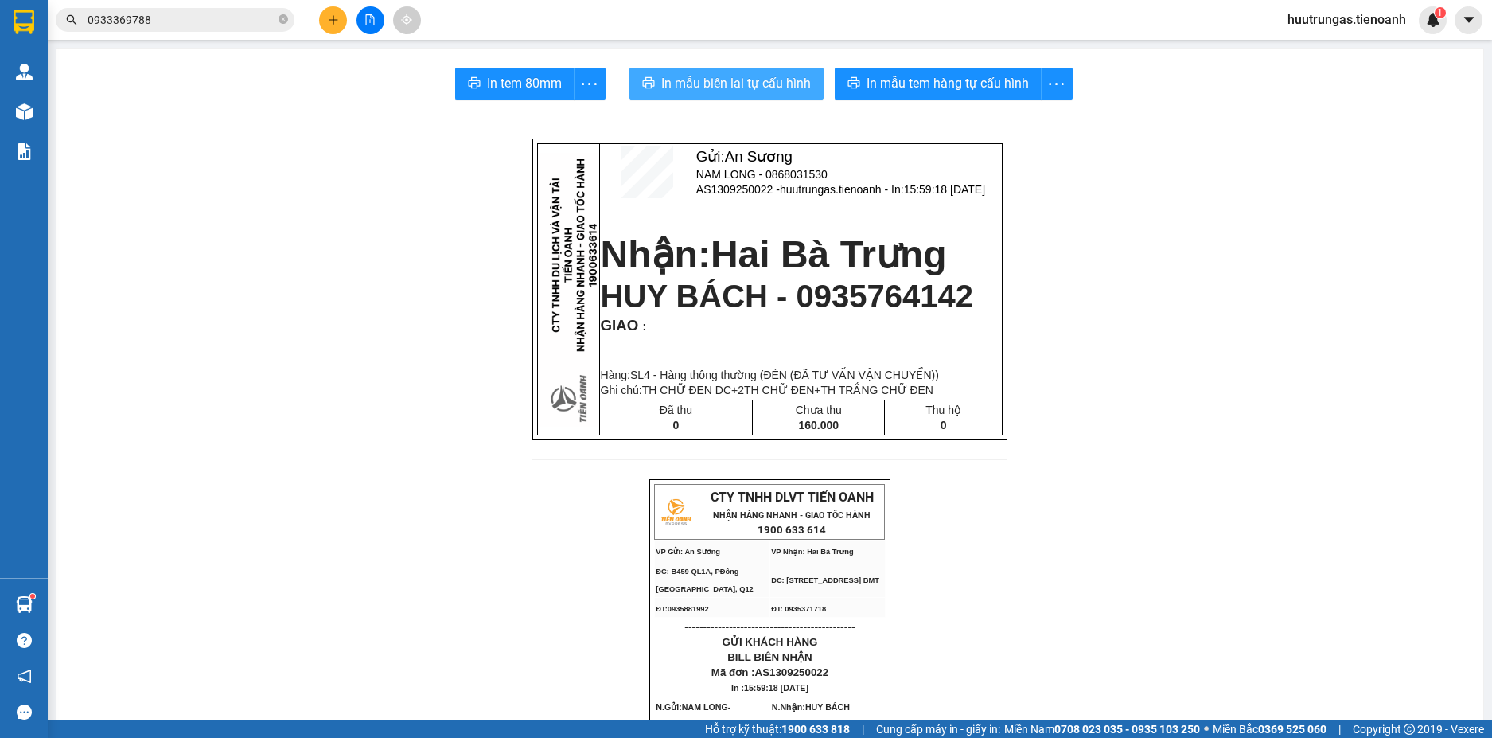
click at [692, 84] on span "In mẫu biên lai tự cấu hình" at bounding box center [736, 83] width 150 height 20
click at [322, 18] on button at bounding box center [333, 20] width 28 height 28
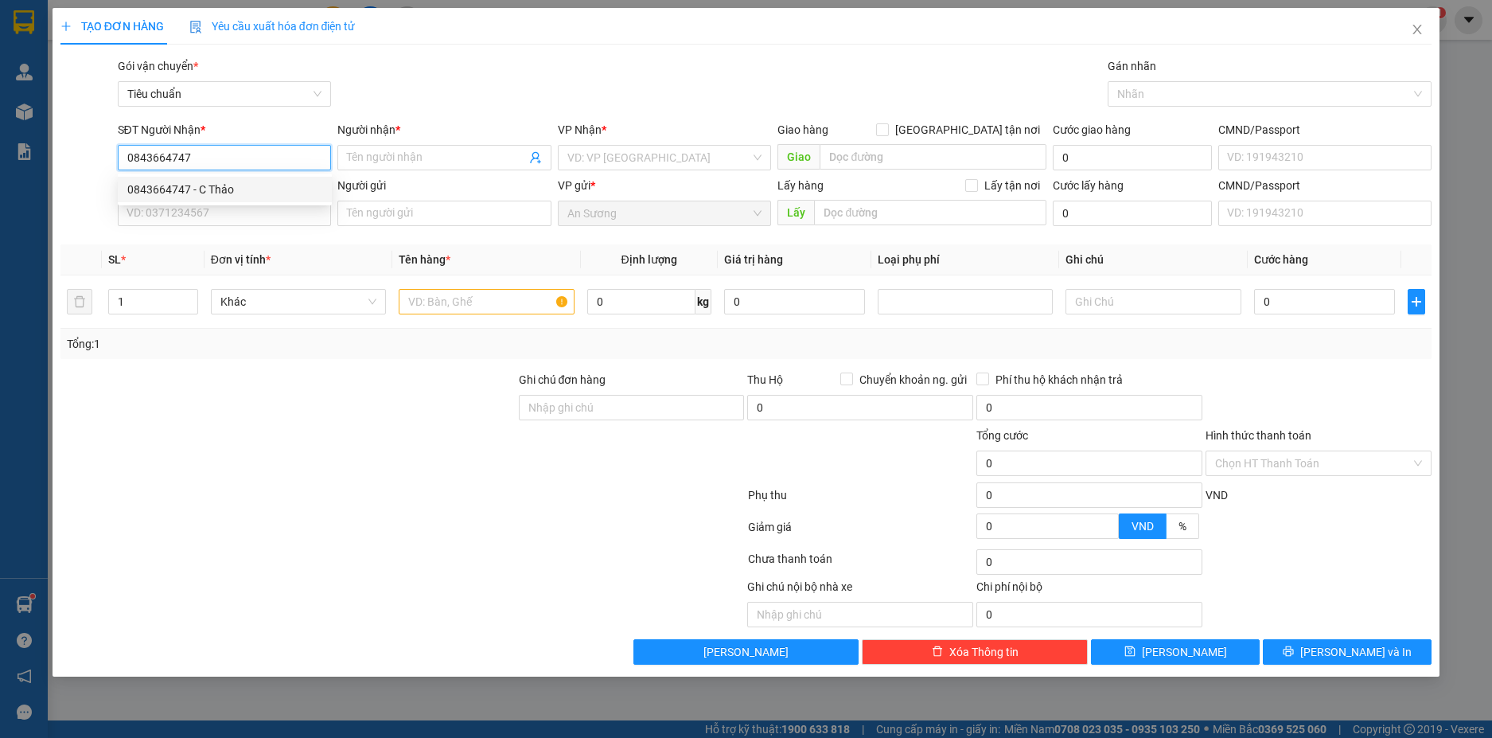
click at [289, 191] on div "0843664747 - C Thảo" at bounding box center [224, 190] width 195 height 18
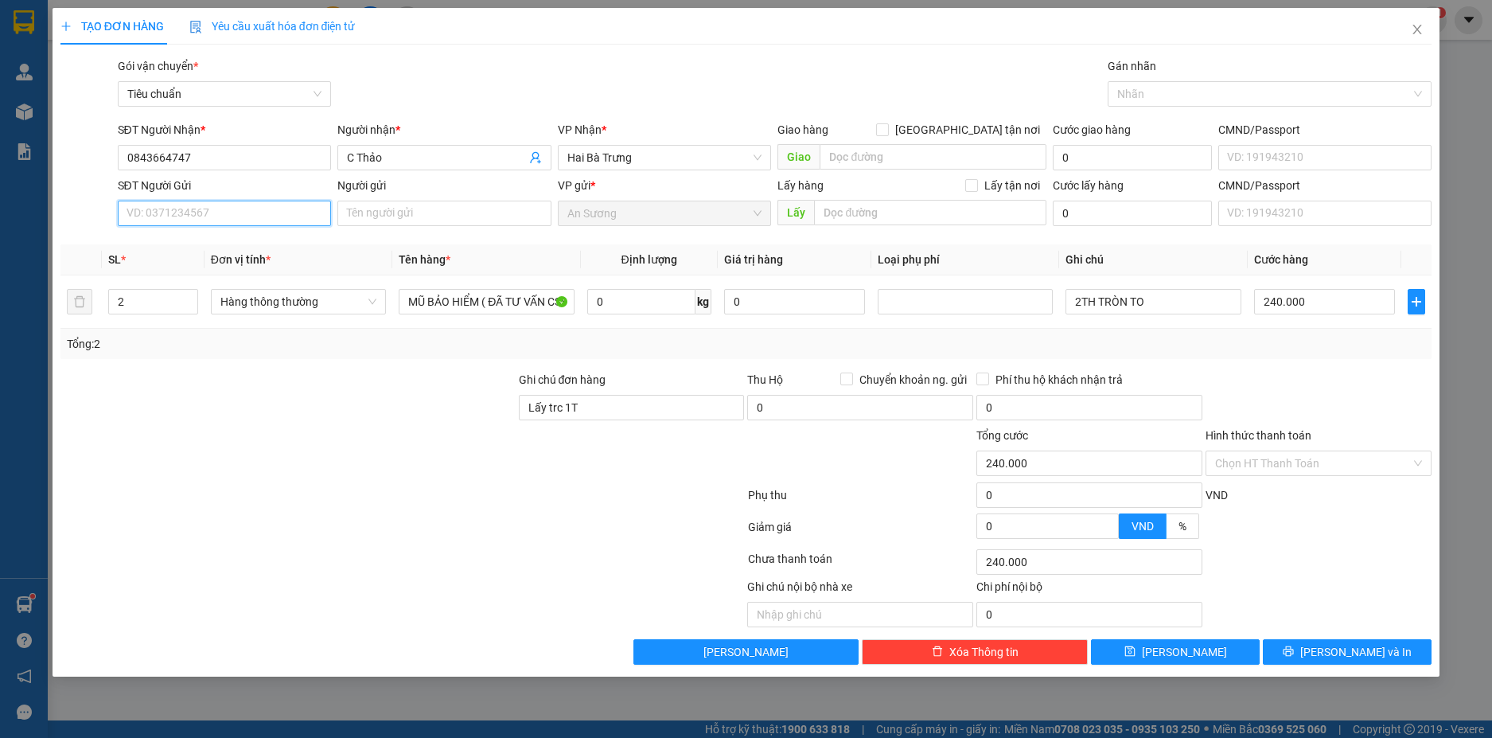
click at [279, 211] on input "SĐT Người Gửi" at bounding box center [225, 213] width 214 height 25
click at [279, 251] on div "0853997777 - A TUẤN" at bounding box center [224, 245] width 195 height 18
click at [188, 295] on icon "up" at bounding box center [189, 298] width 6 height 6
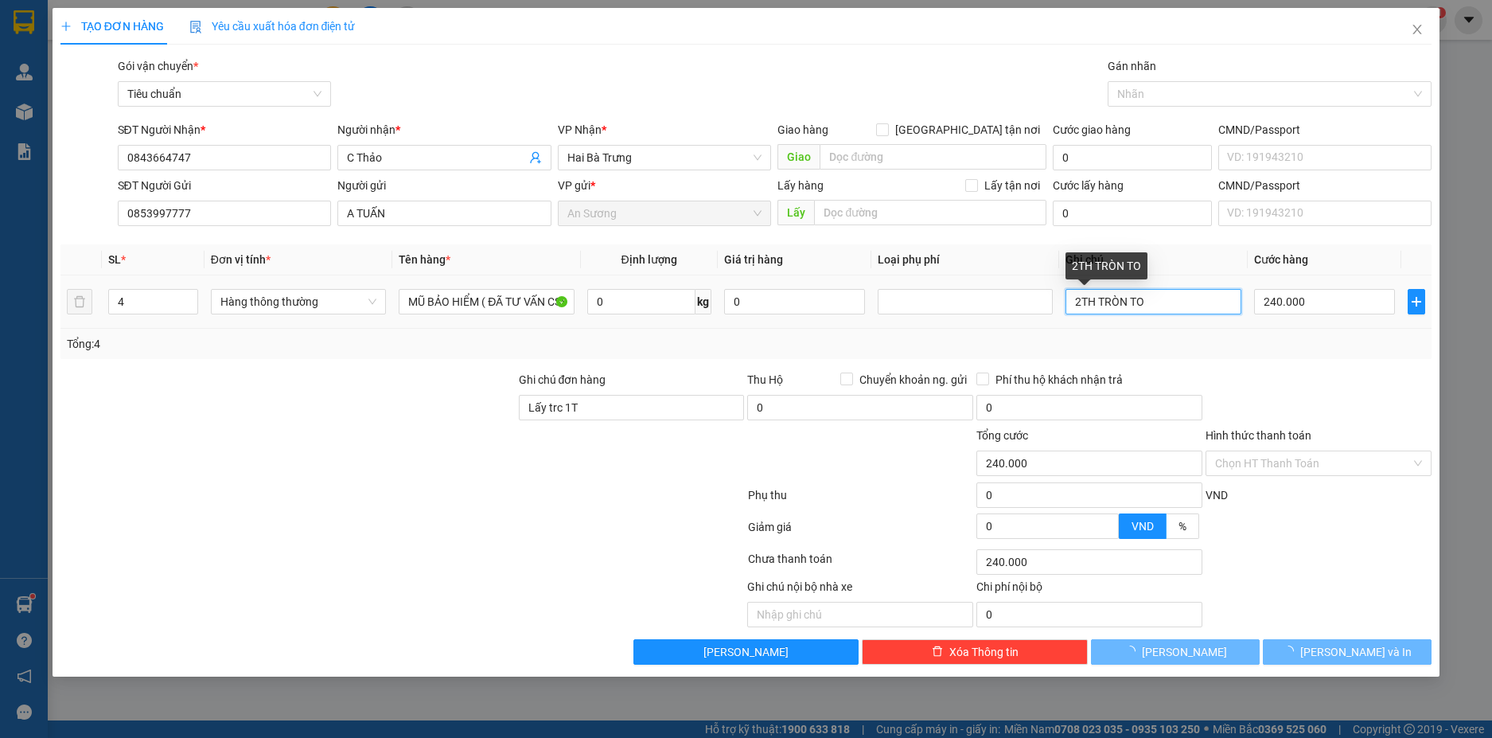
click at [1085, 310] on input "2TH TRÒN TO" at bounding box center [1153, 301] width 175 height 25
click at [1078, 311] on input "2TH TRÒN TO" at bounding box center [1153, 301] width 175 height 25
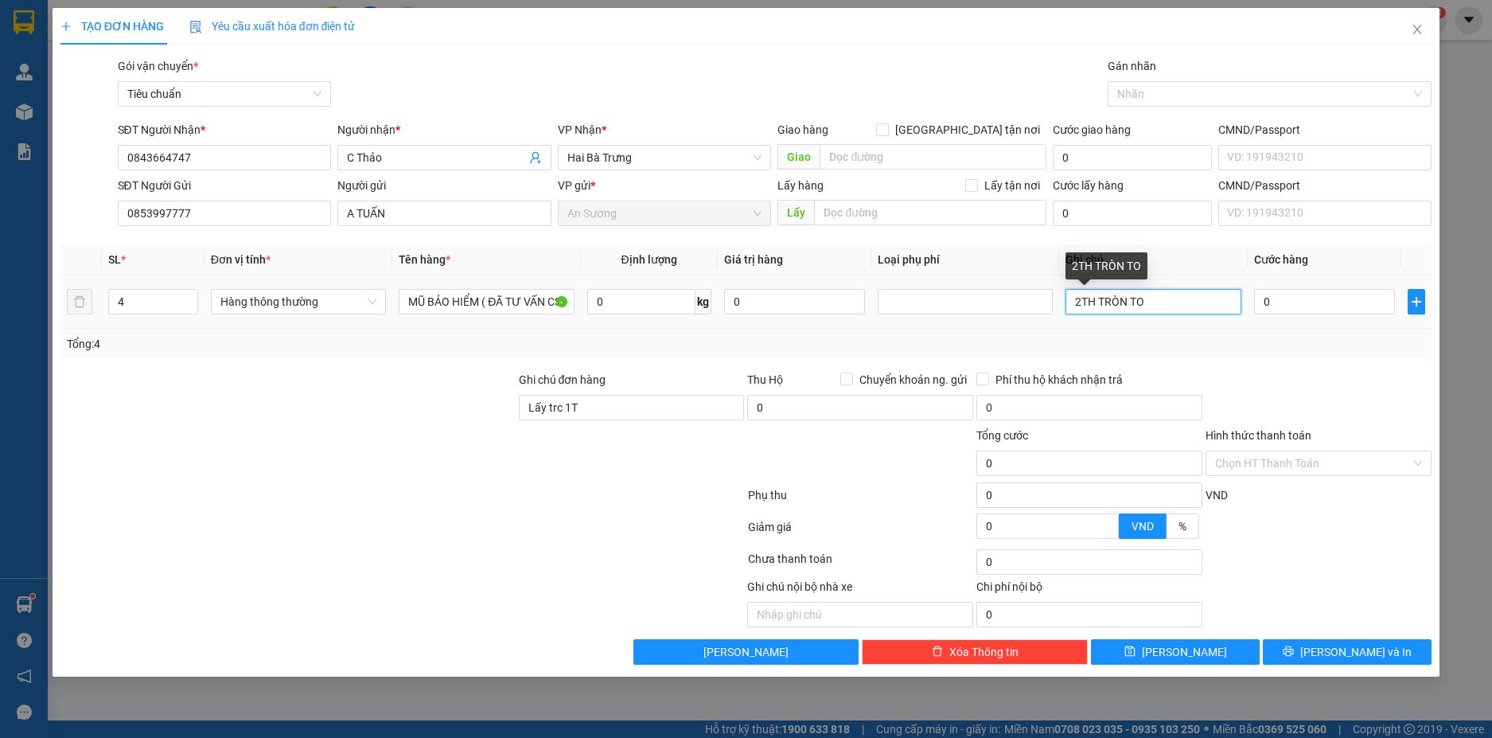
click at [1081, 310] on input "2TH TRÒN TO" at bounding box center [1153, 301] width 175 height 25
click at [1298, 311] on input "0" at bounding box center [1324, 301] width 141 height 25
click at [1296, 342] on div "Tổng: 4" at bounding box center [746, 344] width 1359 height 18
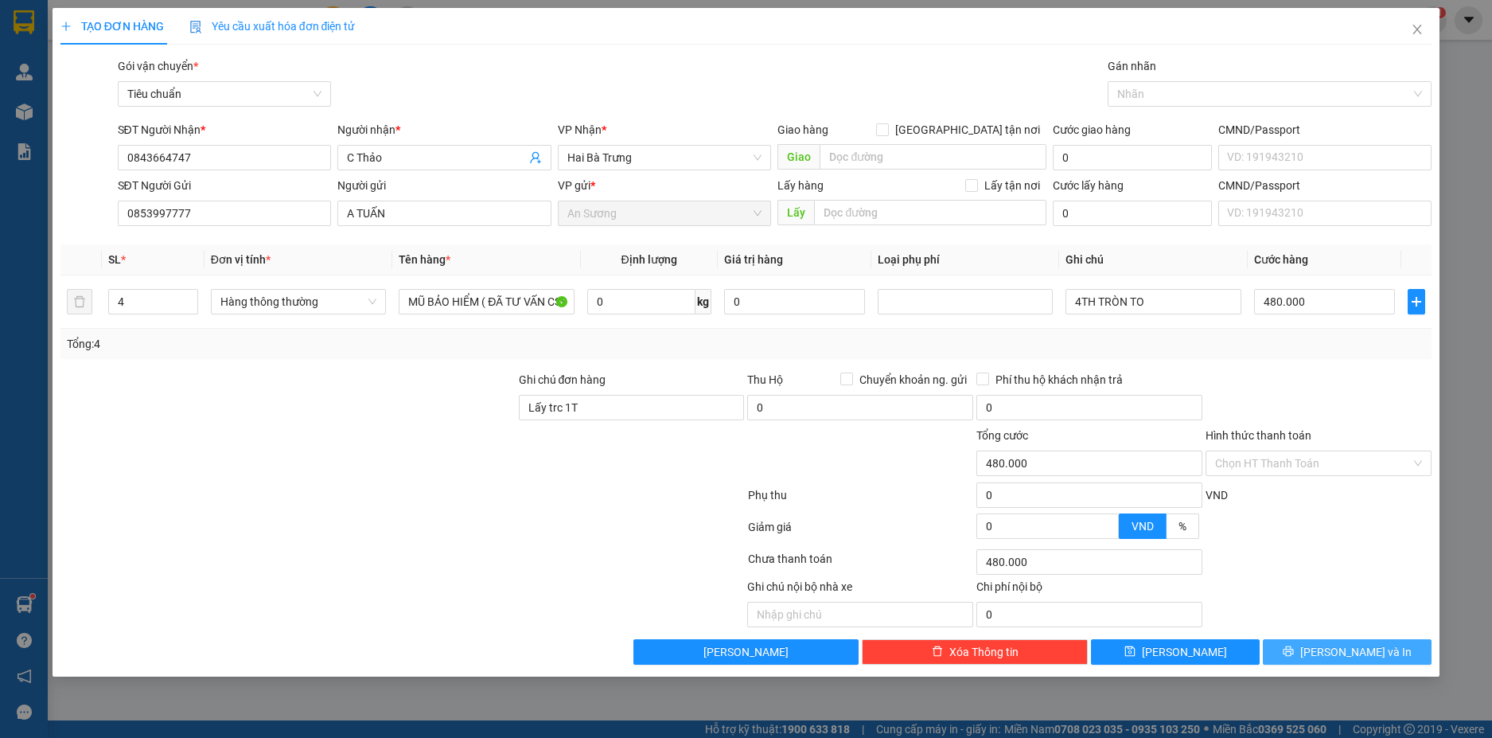
click at [1382, 653] on button "[PERSON_NAME] và In" at bounding box center [1347, 651] width 169 height 25
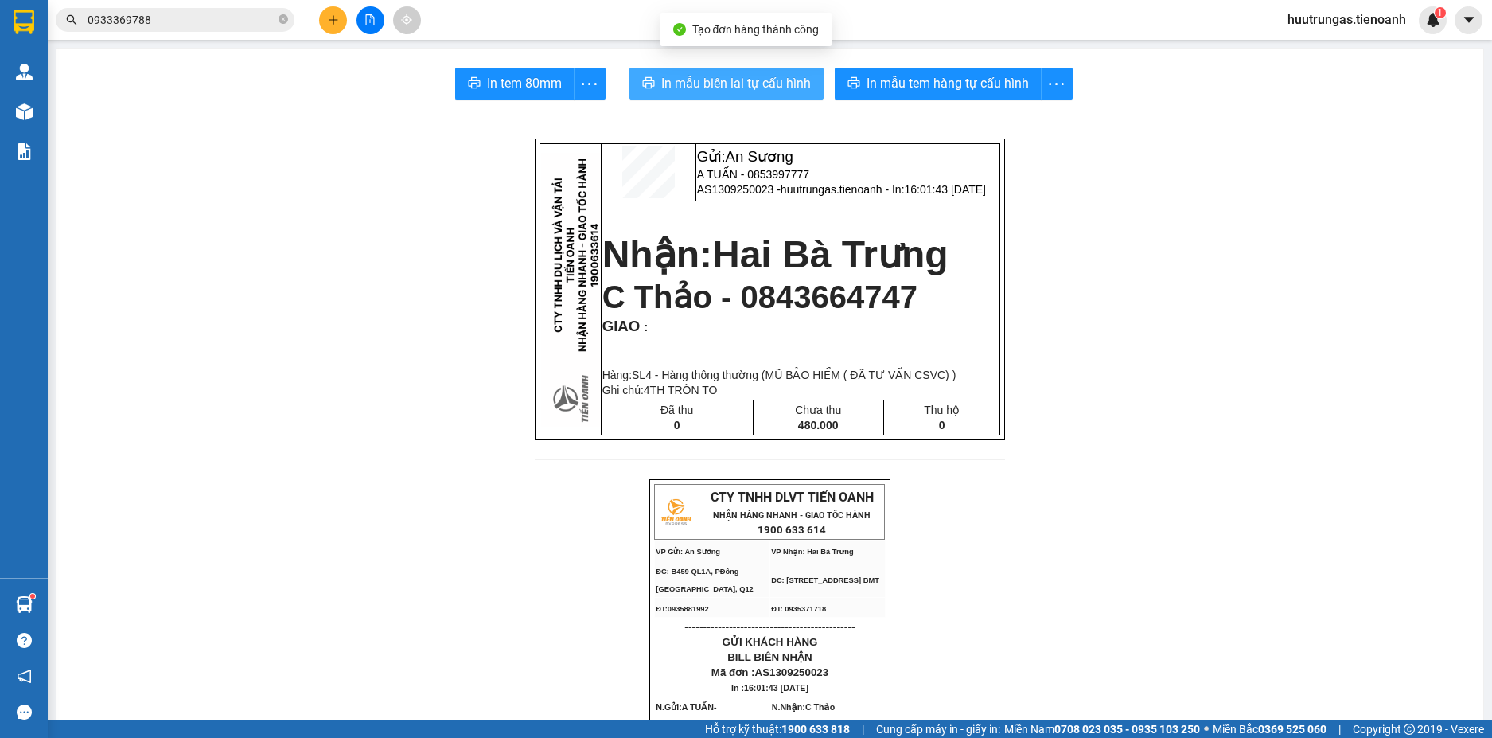
click at [711, 73] on span "In mẫu biên lai tự cấu hình" at bounding box center [736, 83] width 150 height 20
drag, startPoint x: 727, startPoint y: 305, endPoint x: 924, endPoint y: 303, distance: 197.4
click at [924, 303] on p "C Thảo - 0843664747" at bounding box center [800, 297] width 397 height 37
click at [737, 340] on td "Nhận: Hai Bà Trưng C Thảo - 0843664747 GIAO :" at bounding box center [801, 283] width 400 height 165
drag, startPoint x: 718, startPoint y: 295, endPoint x: 920, endPoint y: 297, distance: 202.2
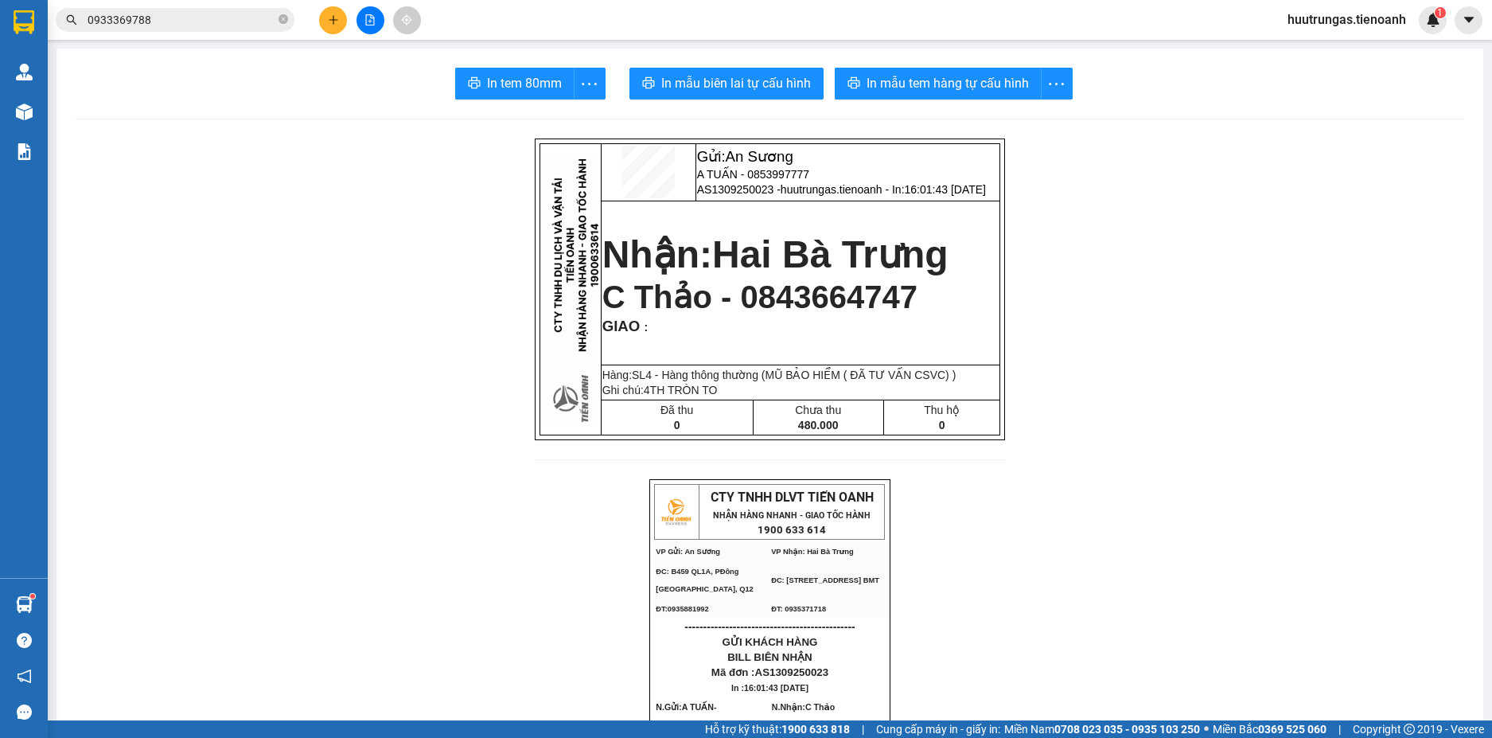
click at [920, 297] on p "C Thảo - 0843664747" at bounding box center [800, 297] width 397 height 37
click at [337, 25] on icon "plus" at bounding box center [333, 19] width 11 height 11
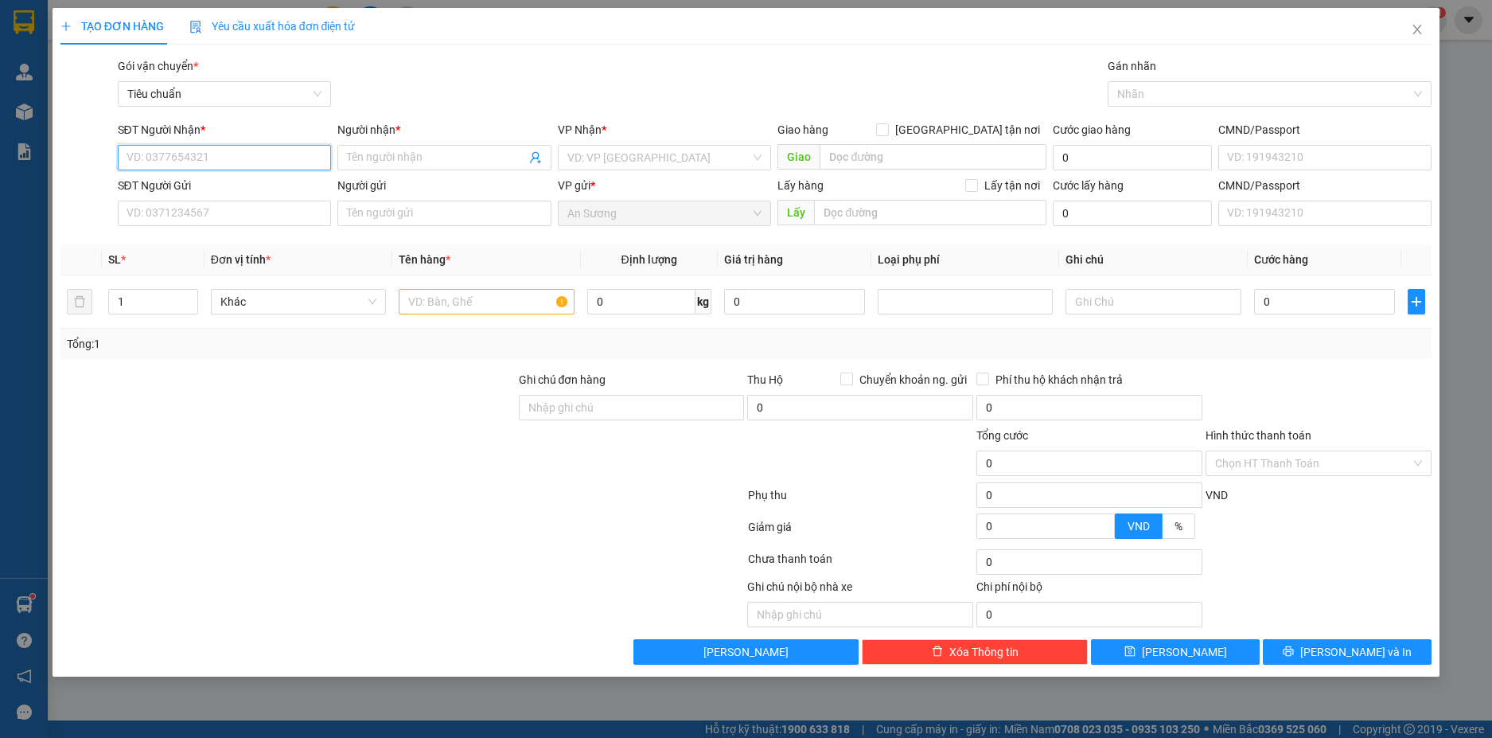
click at [247, 158] on input "SĐT Người Nhận *" at bounding box center [225, 157] width 214 height 25
paste input "0843664747"
click at [228, 193] on div "0843664747 - C Thảo" at bounding box center [224, 190] width 195 height 18
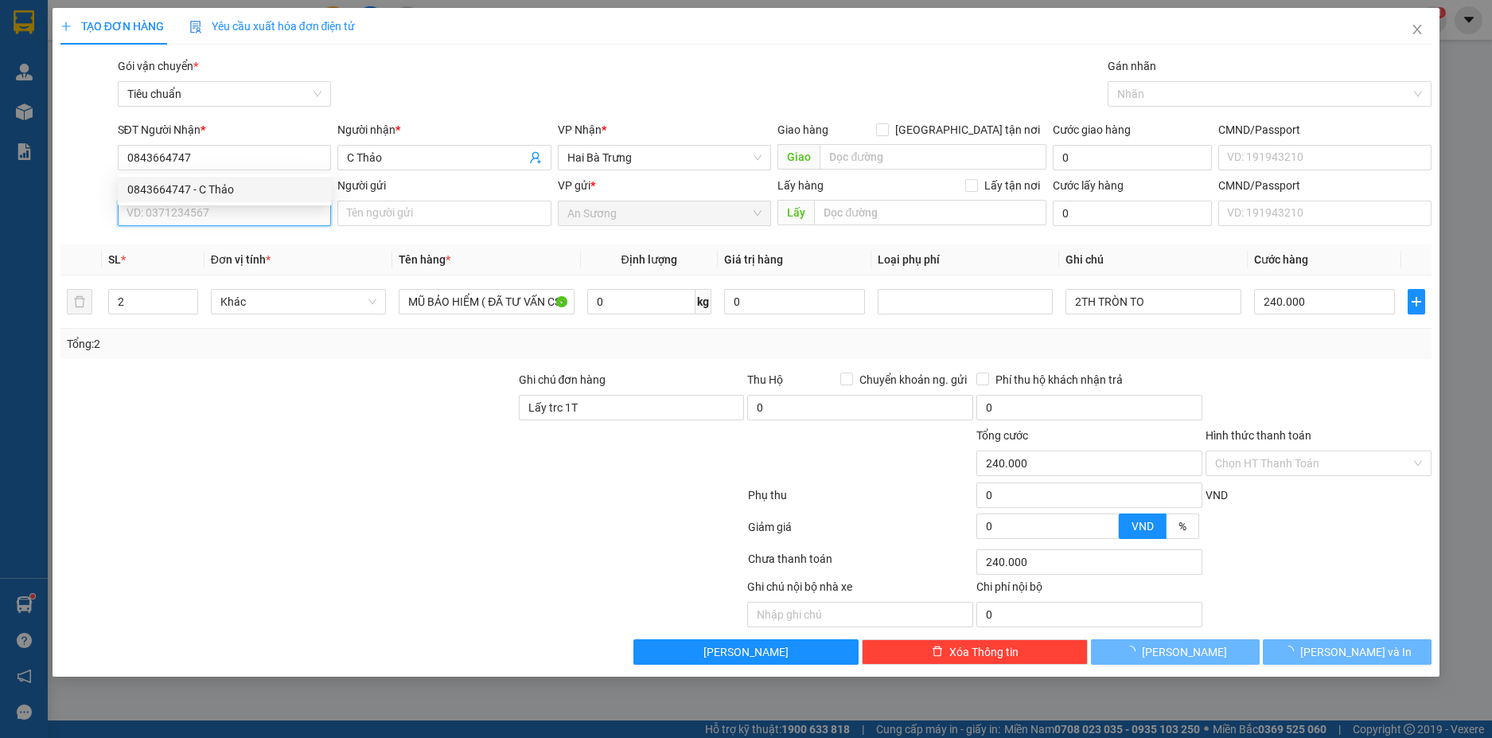
click at [272, 219] on input "SĐT Người Gửi" at bounding box center [225, 213] width 214 height 25
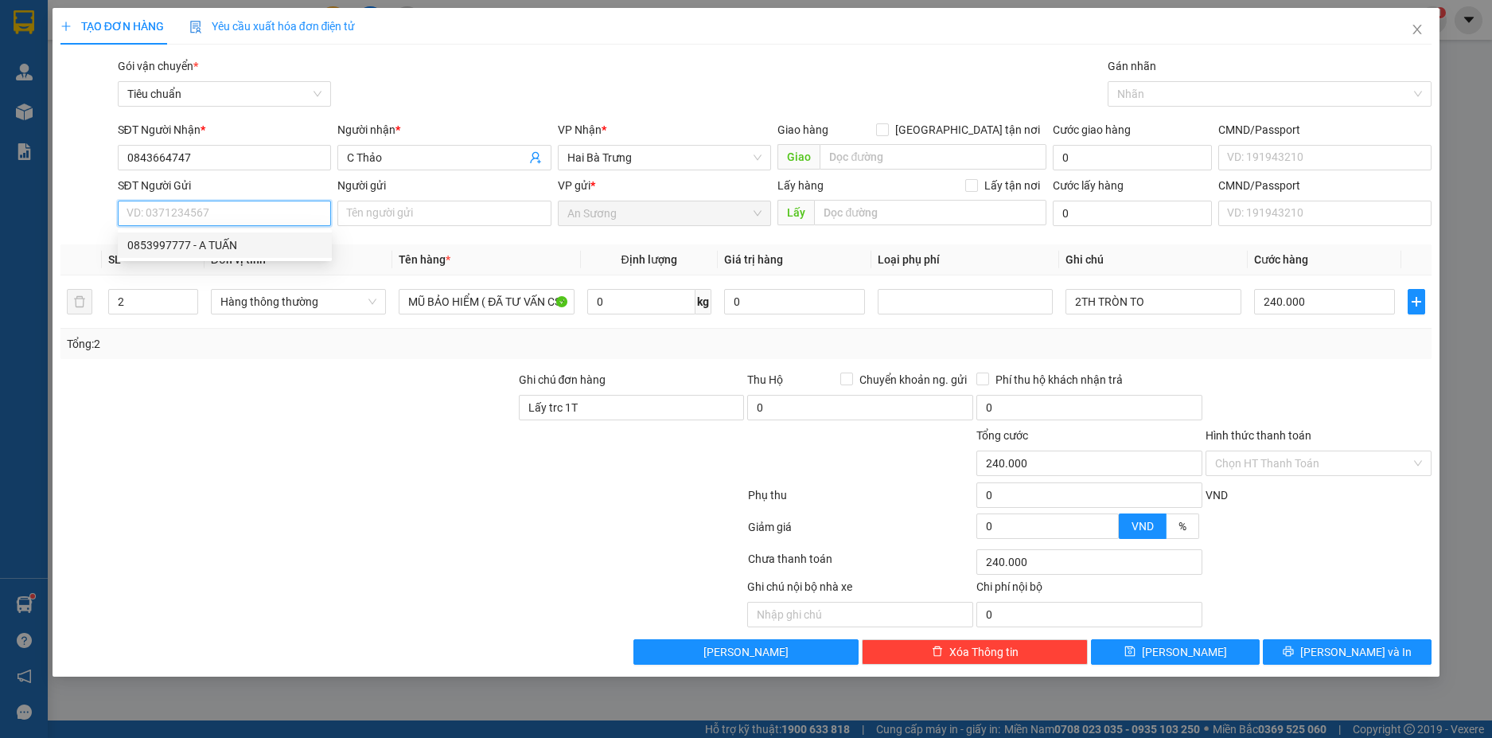
click at [238, 248] on div "0853997777 - A TUẤN" at bounding box center [224, 245] width 195 height 18
click at [190, 297] on icon "up" at bounding box center [189, 297] width 5 height 3
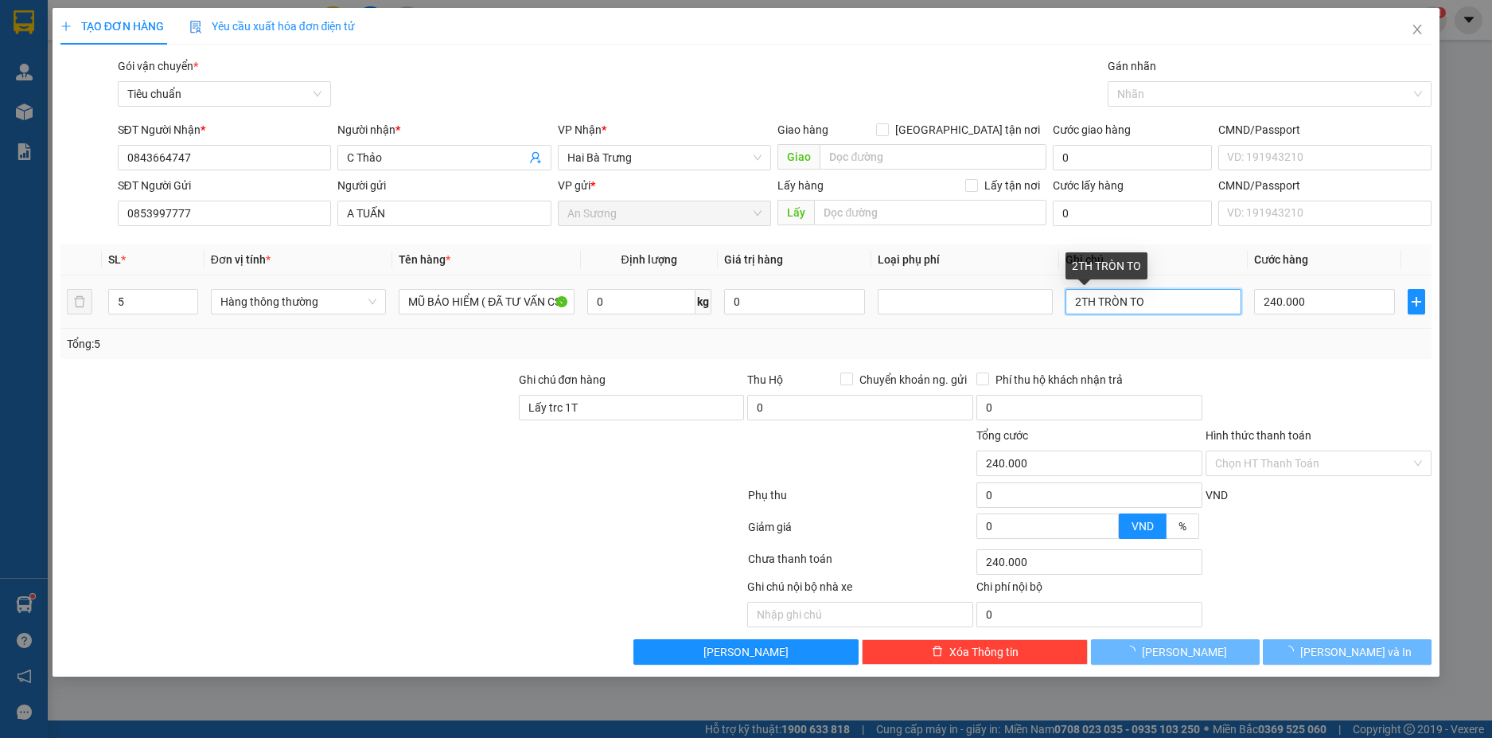
click at [1078, 303] on input "2TH TRÒN TO" at bounding box center [1153, 301] width 175 height 25
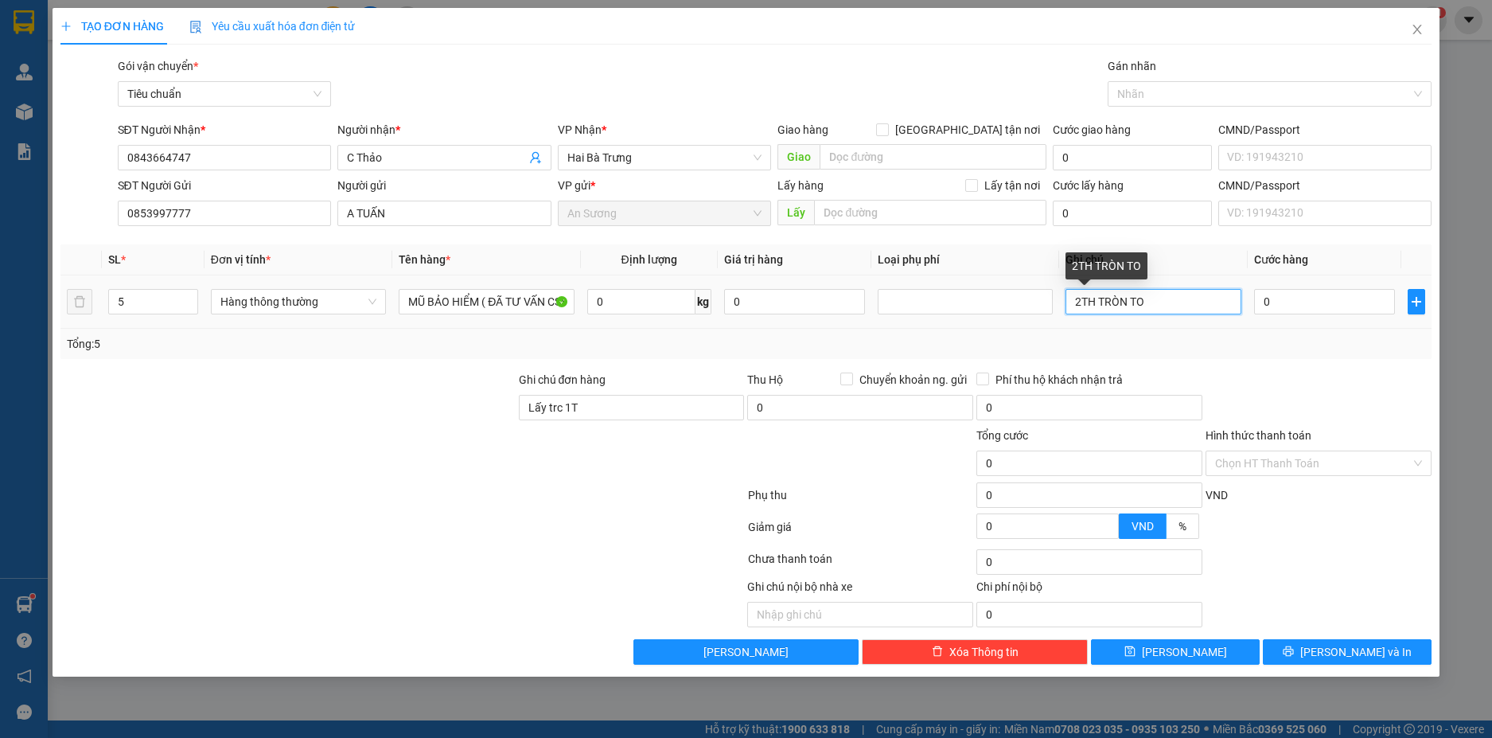
click at [1080, 303] on input "2TH TRÒN TO" at bounding box center [1153, 301] width 175 height 25
click at [1330, 309] on input "0" at bounding box center [1324, 301] width 141 height 25
click at [1322, 374] on div at bounding box center [1318, 399] width 229 height 56
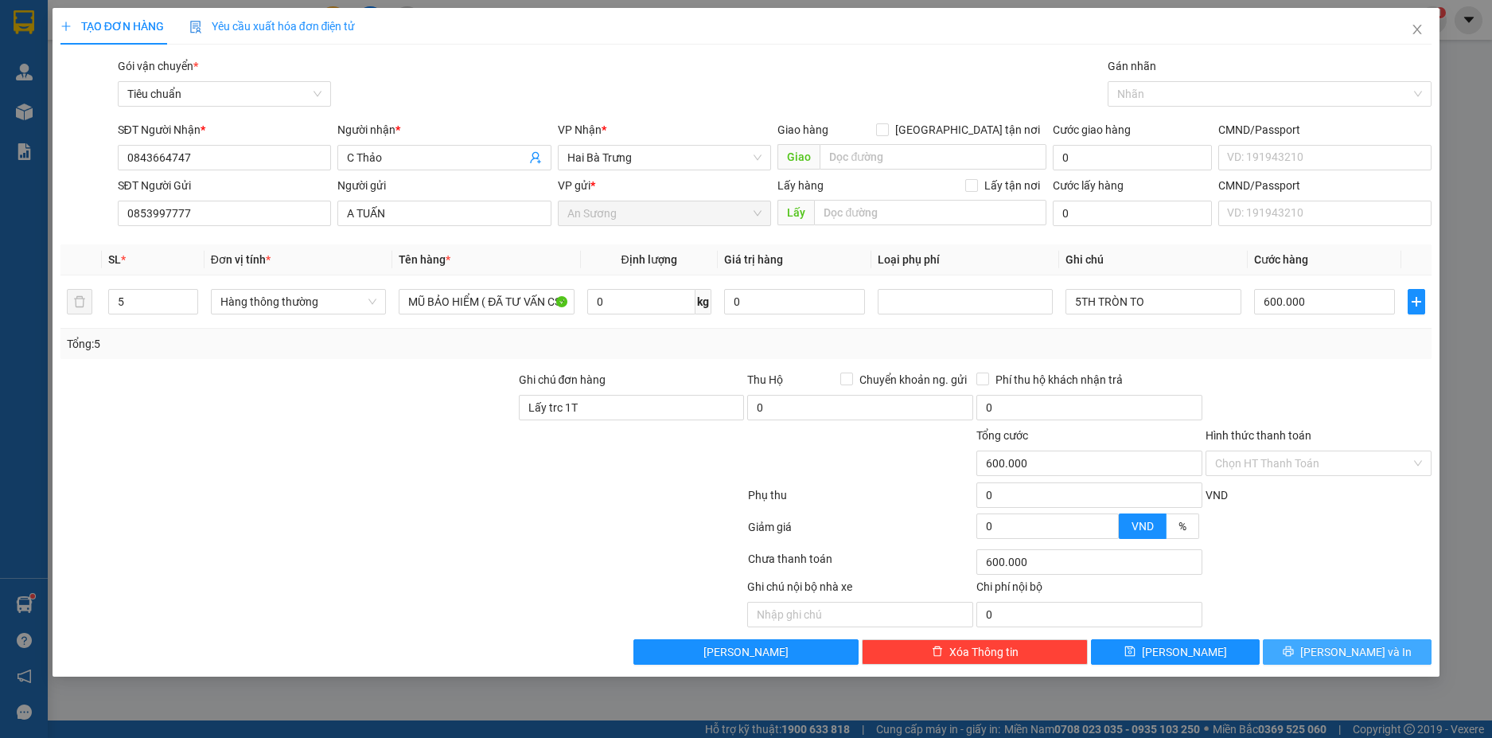
click at [1373, 653] on span "[PERSON_NAME] và In" at bounding box center [1355, 652] width 111 height 18
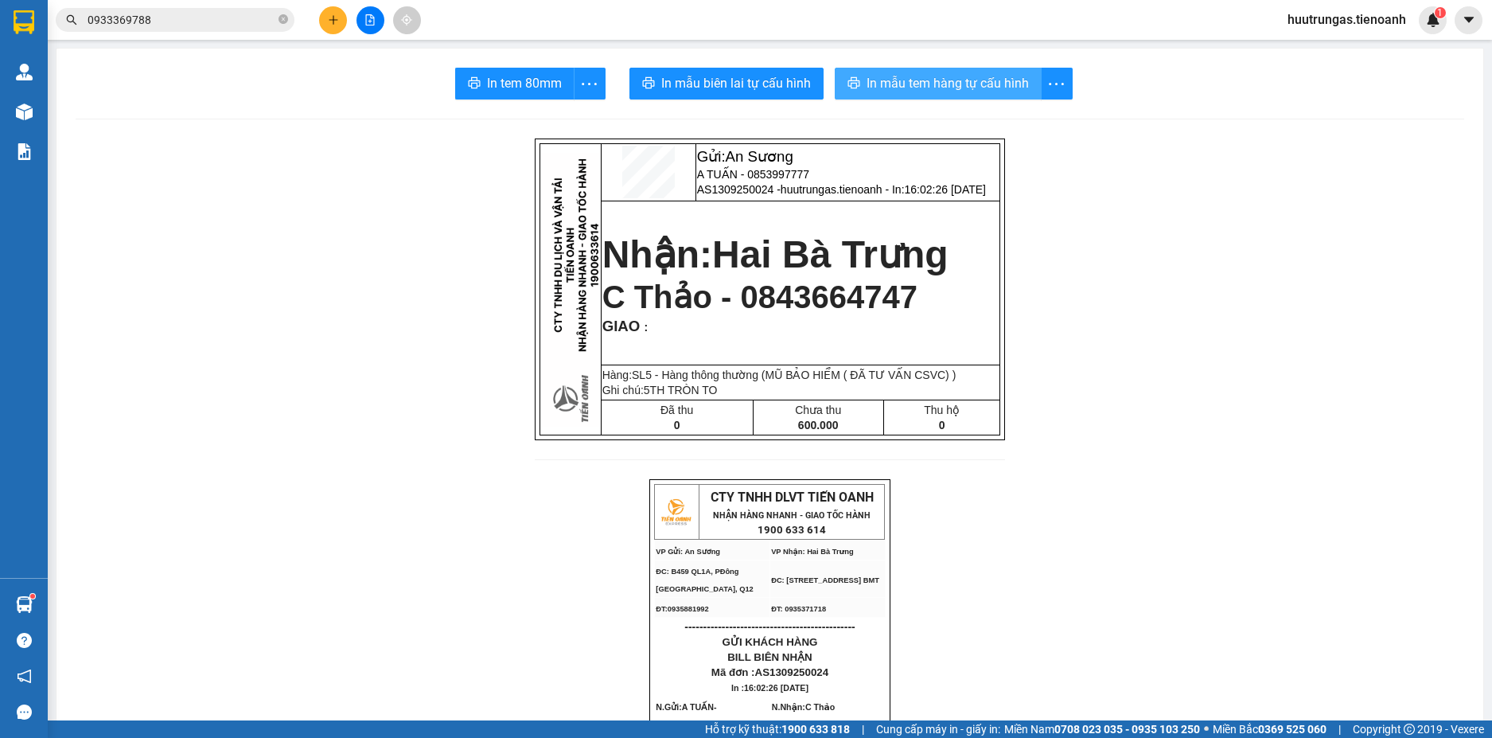
click at [897, 80] on span "In mẫu tem hàng tự cấu hình" at bounding box center [948, 83] width 162 height 20
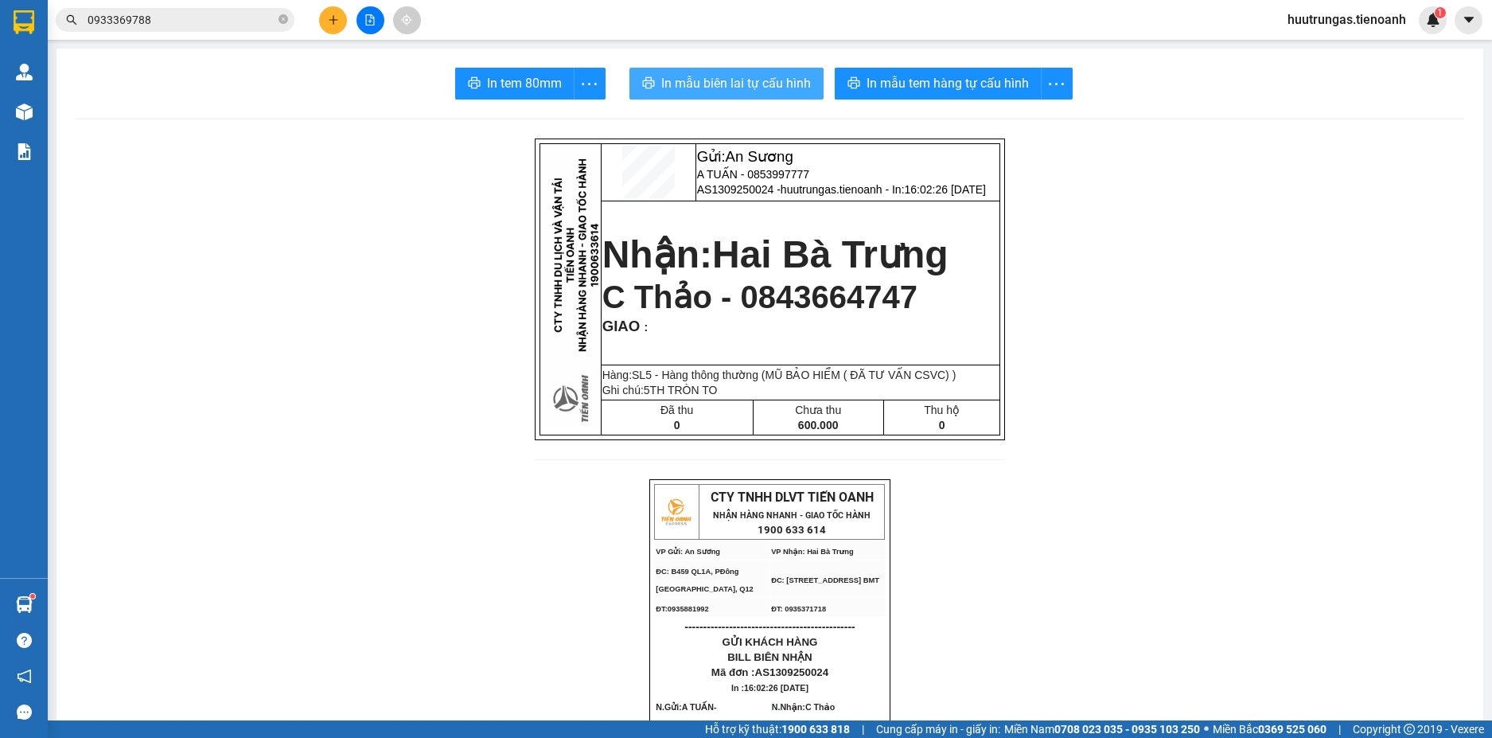
click at [731, 87] on span "In mẫu biên lai tự cấu hình" at bounding box center [736, 83] width 150 height 20
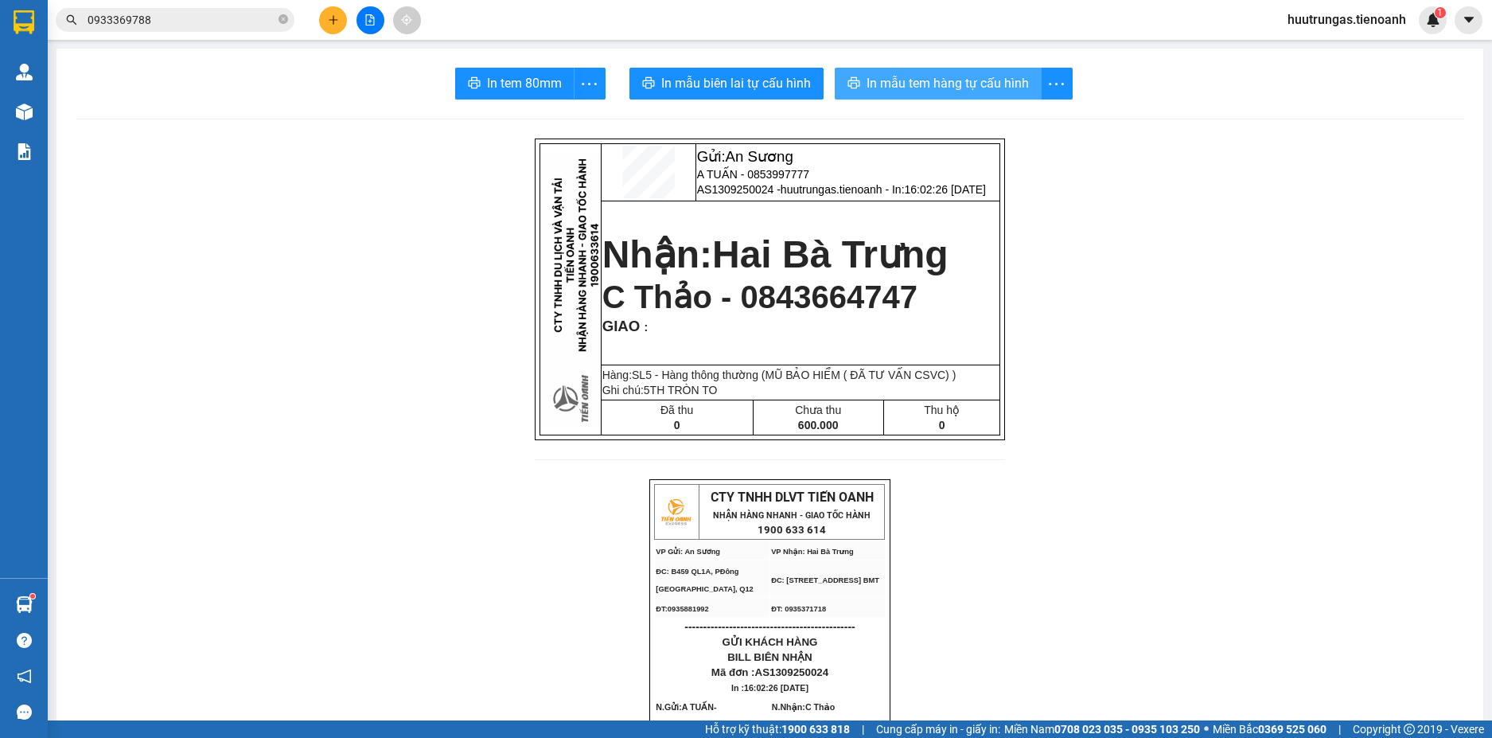
click at [922, 92] on span "In mẫu tem hàng tự cấu hình" at bounding box center [948, 83] width 162 height 20
click at [961, 80] on span "In mẫu tem hàng tự cấu hình" at bounding box center [948, 83] width 162 height 20
click at [211, 25] on input "0933369788" at bounding box center [182, 20] width 188 height 18
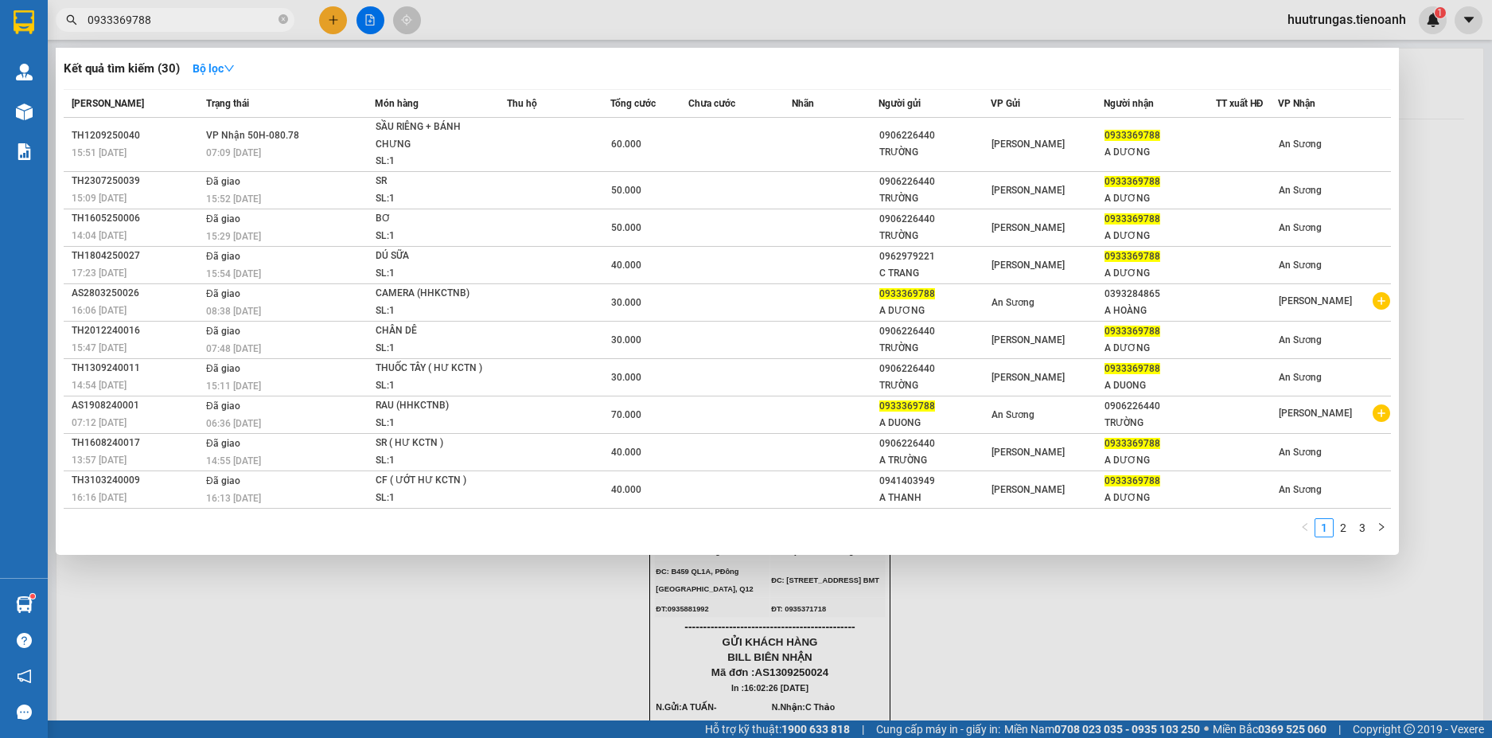
click at [211, 25] on input "0933369788" at bounding box center [182, 20] width 188 height 18
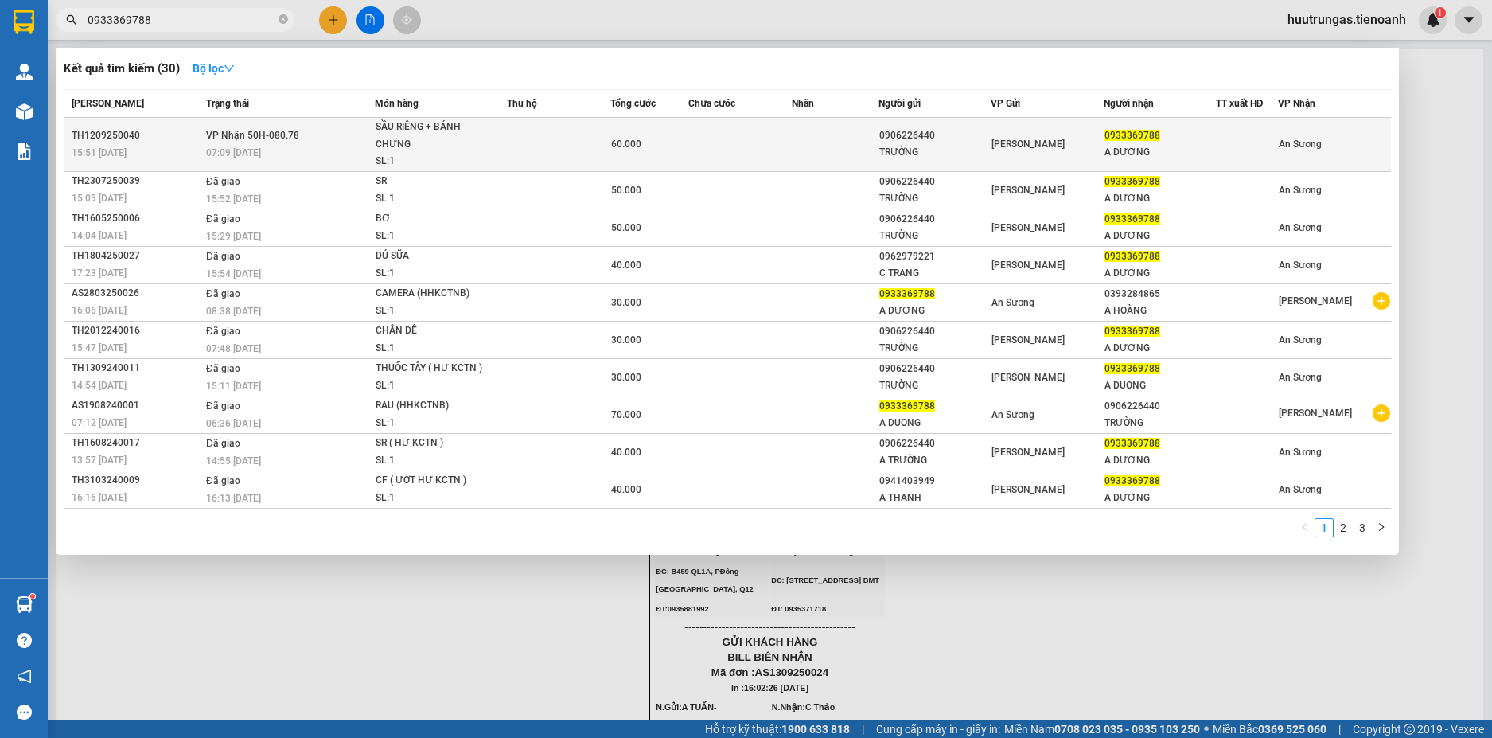
click at [435, 150] on div "SẦU RIÊNG + BÁNH CHƯNG" at bounding box center [435, 136] width 119 height 34
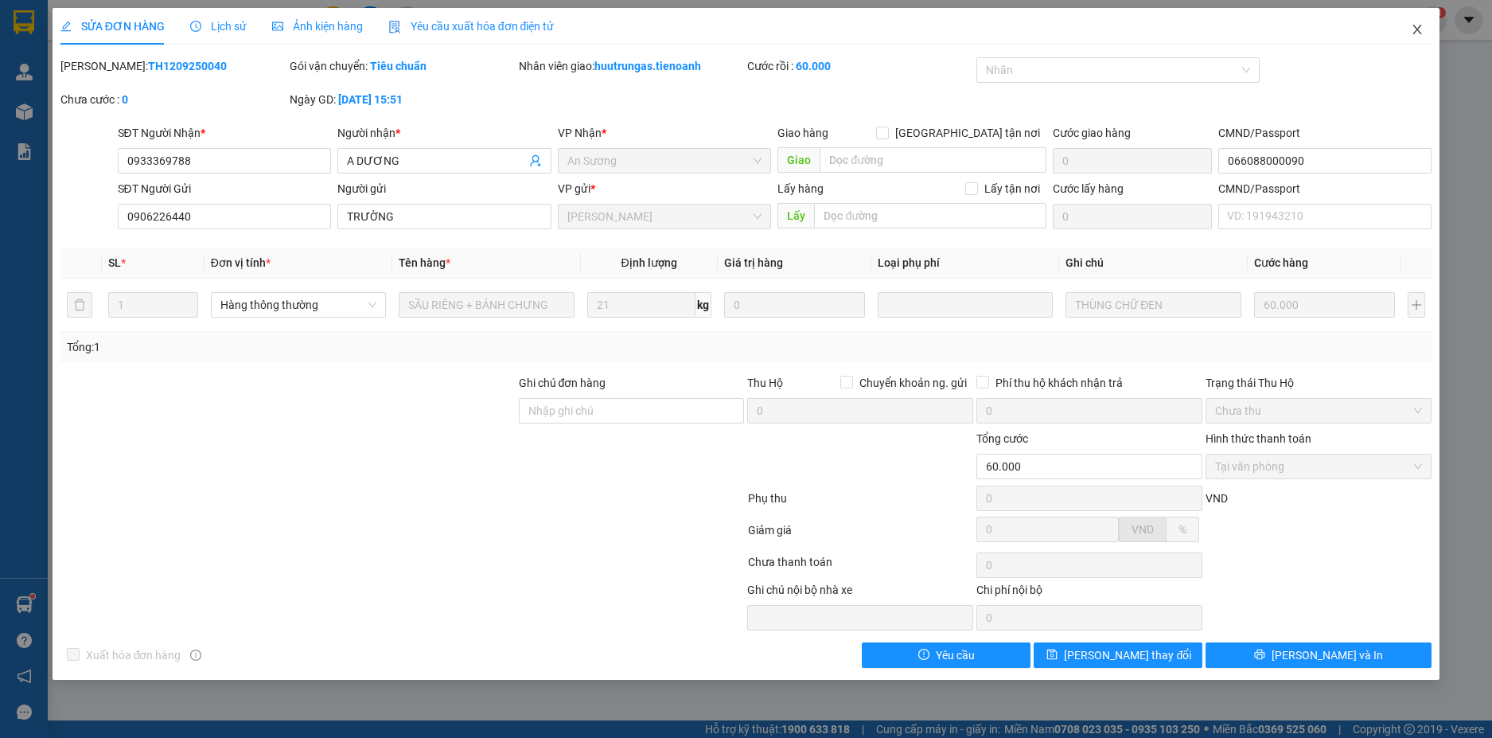
click at [1415, 37] on span "Close" at bounding box center [1417, 30] width 45 height 45
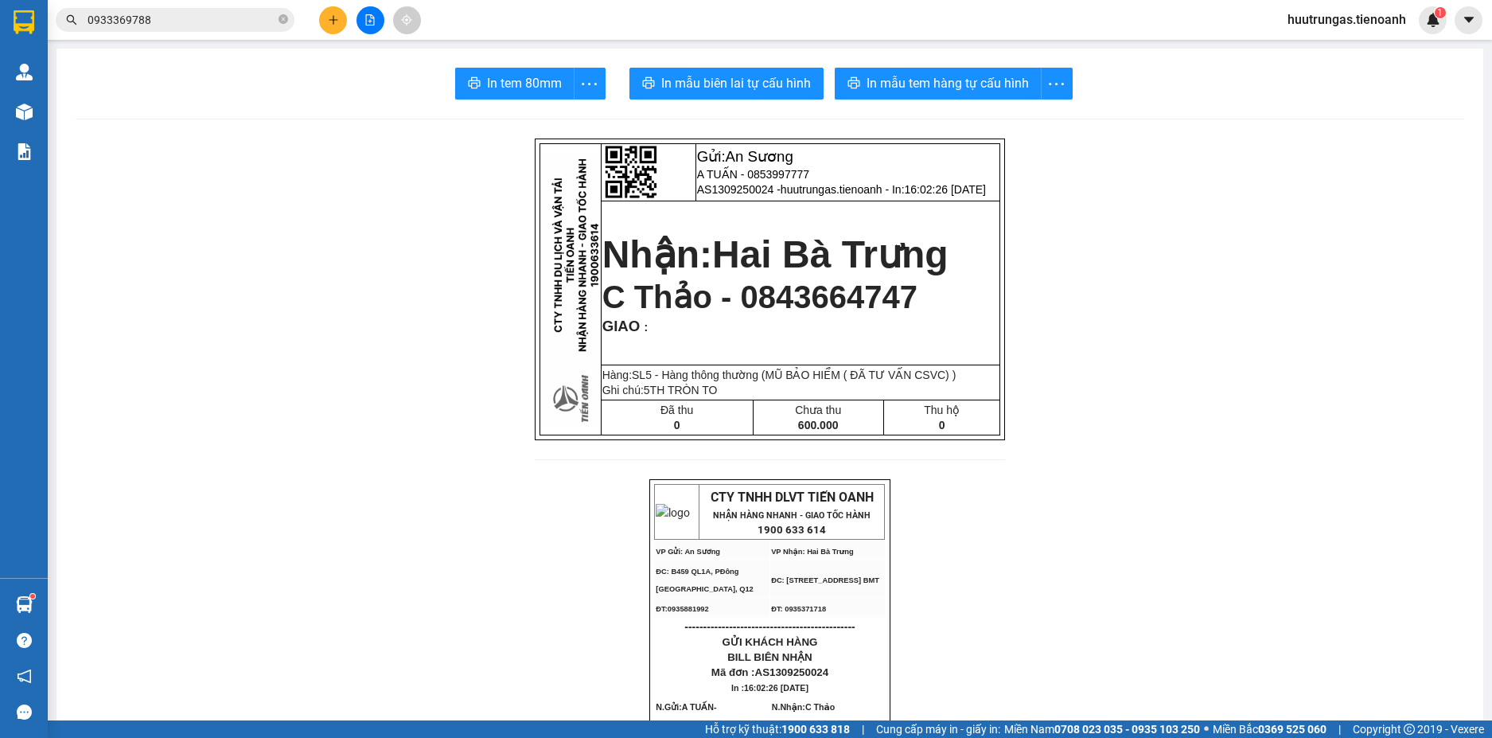
click at [179, 28] on input "0933369788" at bounding box center [182, 20] width 188 height 18
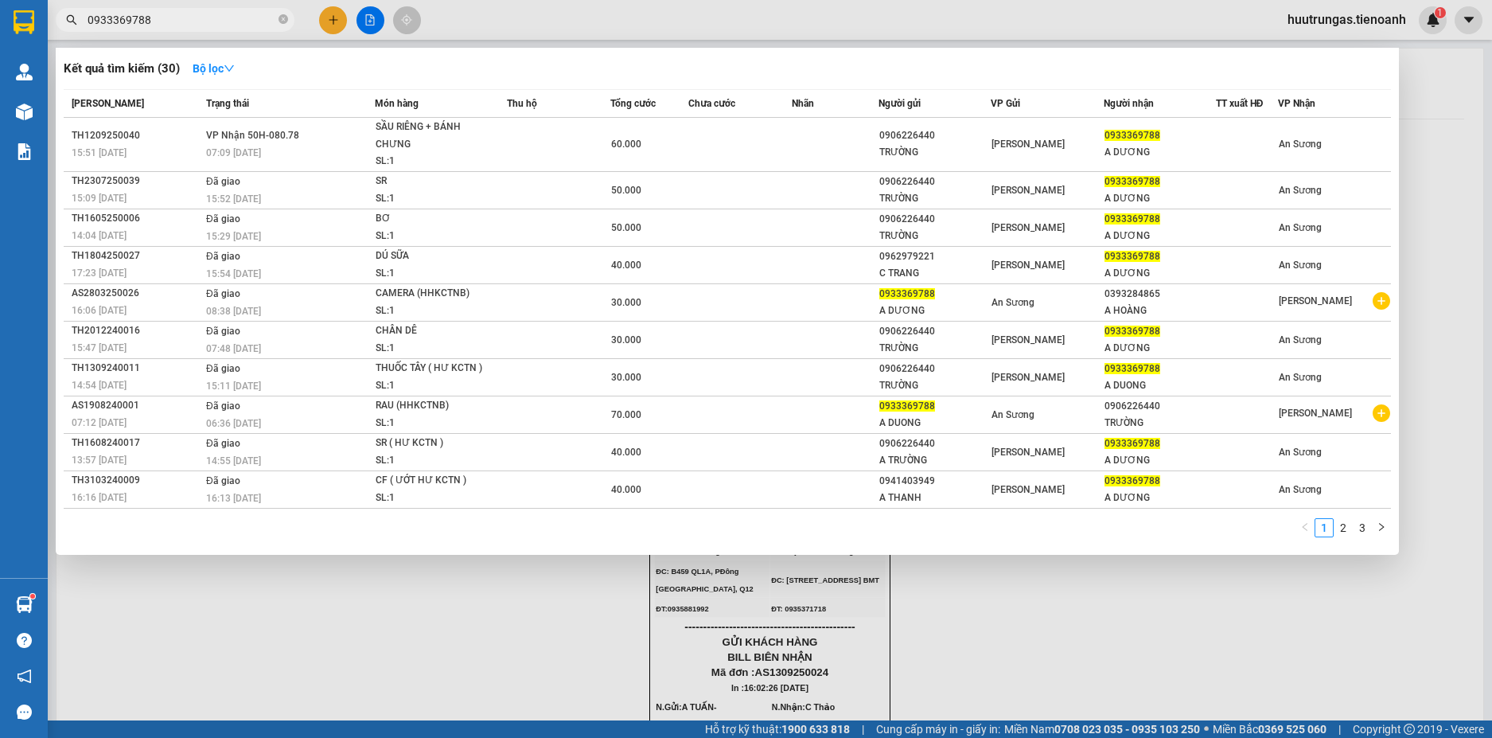
click at [179, 28] on input "0933369788" at bounding box center [182, 20] width 188 height 18
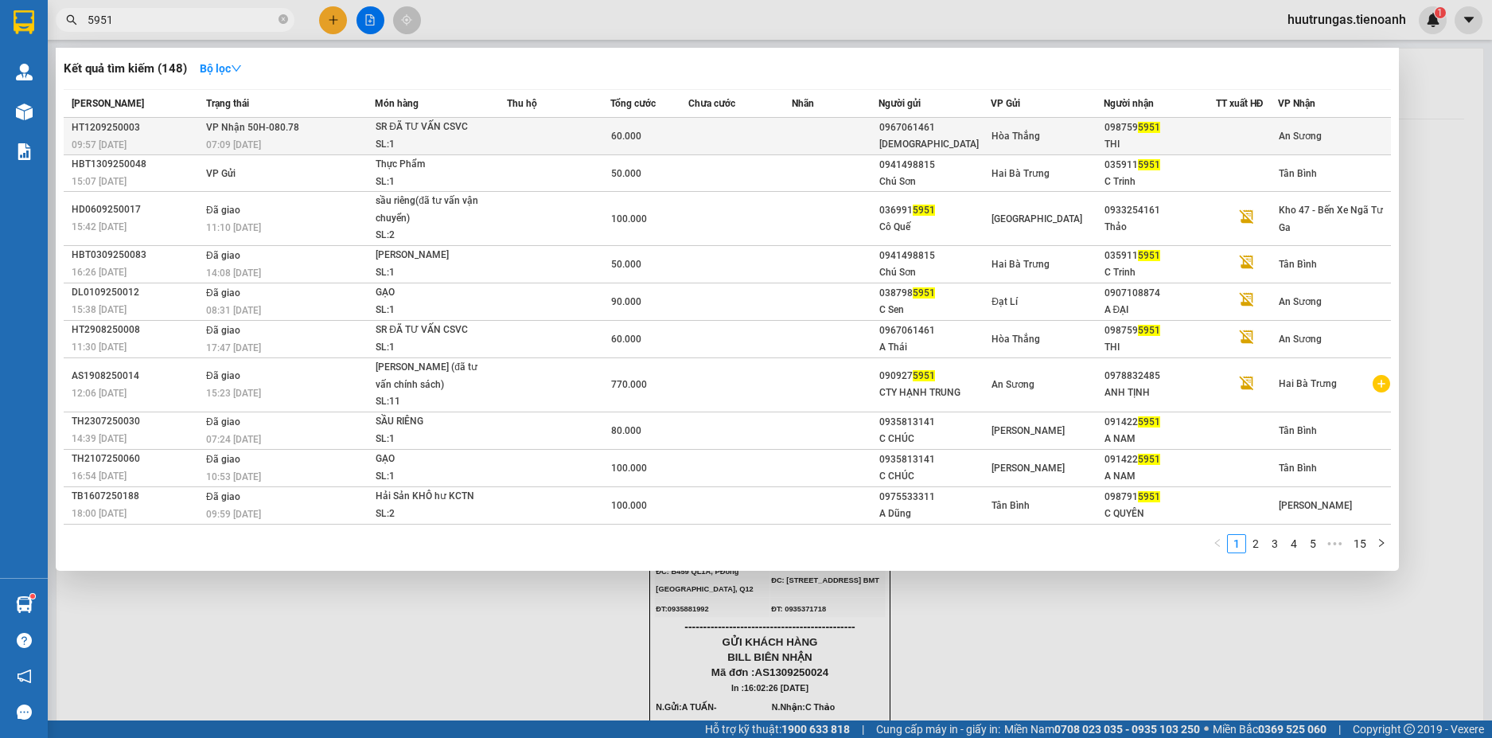
click at [535, 134] on td at bounding box center [558, 136] width 103 height 37
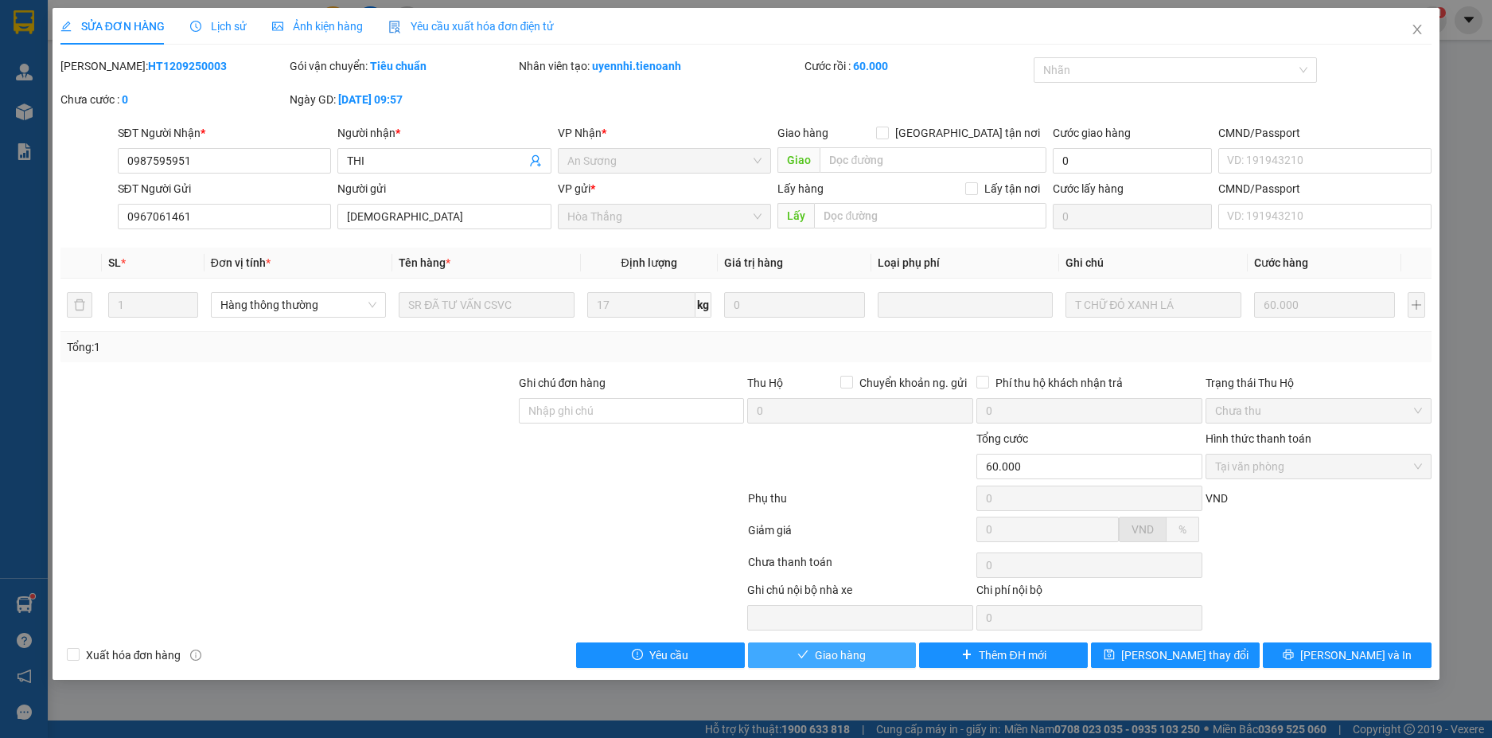
click at [863, 660] on span "Giao hàng" at bounding box center [840, 655] width 51 height 18
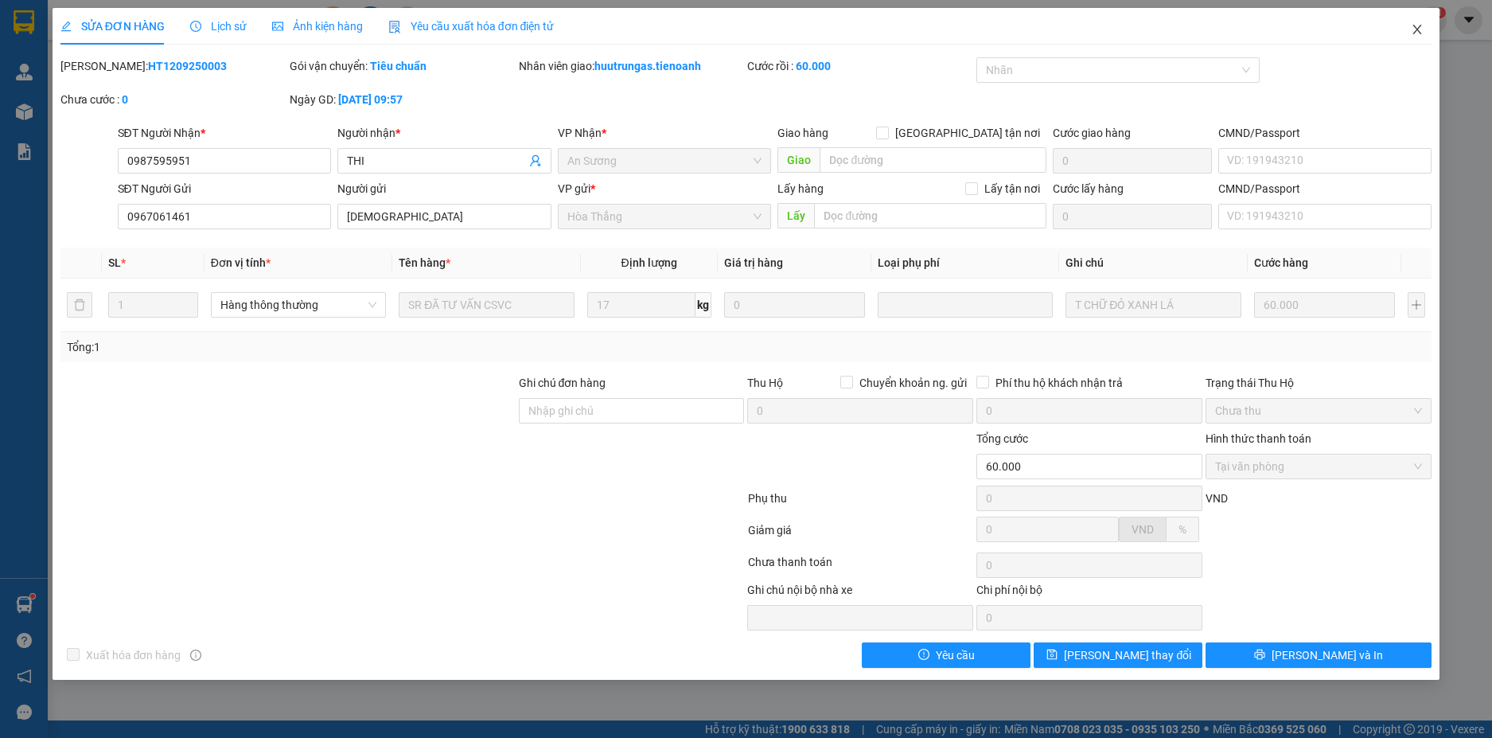
click at [1417, 26] on icon "close" at bounding box center [1417, 29] width 13 height 13
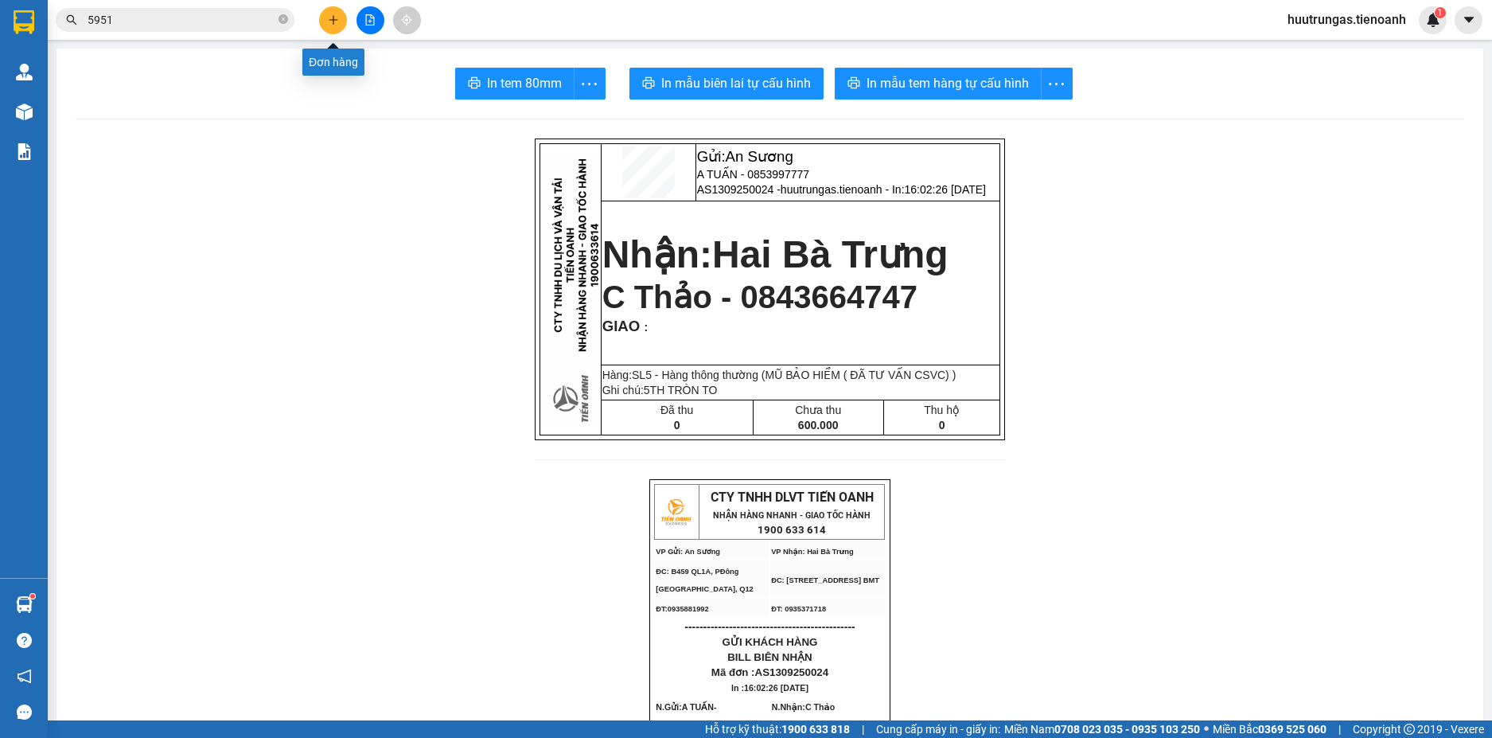
click at [342, 18] on button at bounding box center [333, 20] width 28 height 28
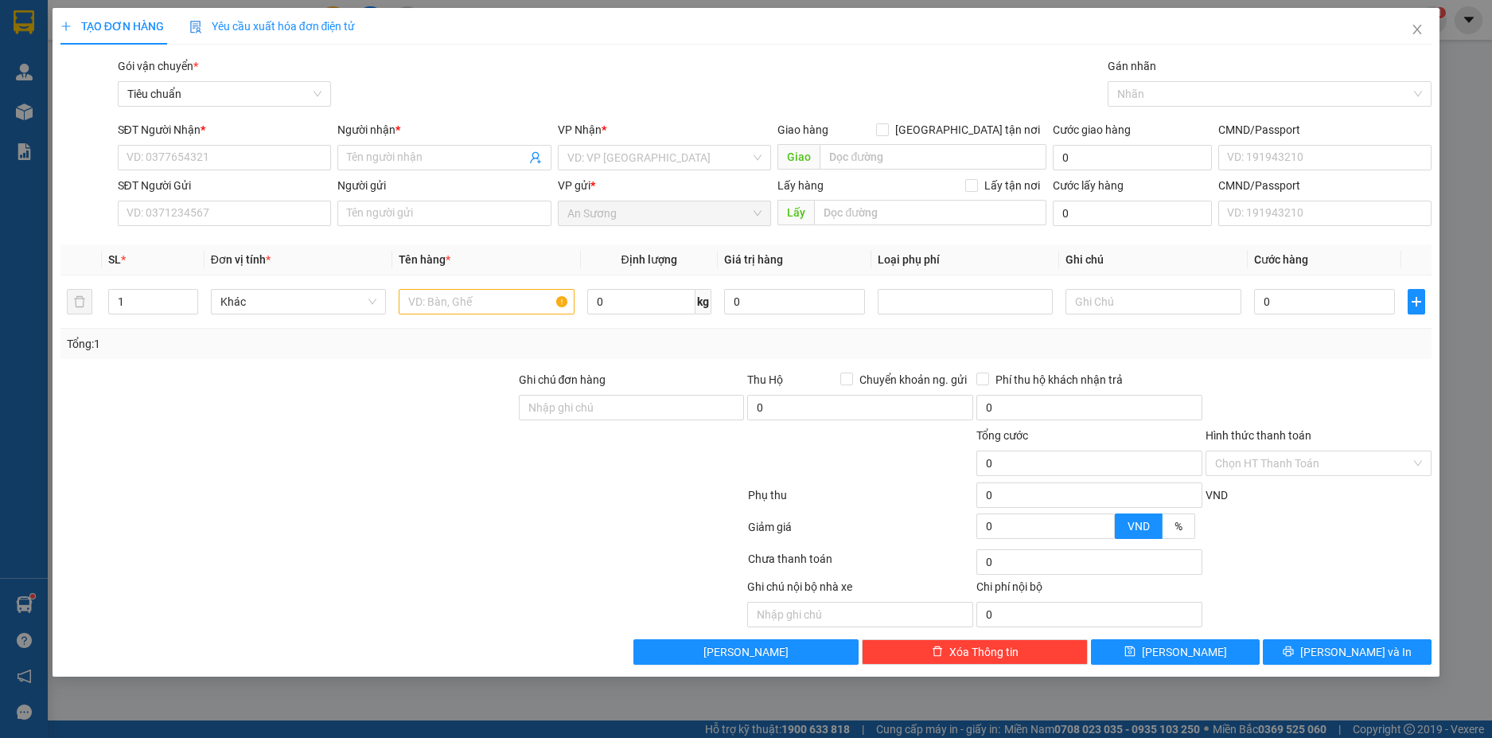
click at [271, 61] on div "Gói vận chuyển *" at bounding box center [225, 69] width 214 height 24
click at [228, 156] on input "SĐT Người Nhận *" at bounding box center [225, 157] width 214 height 25
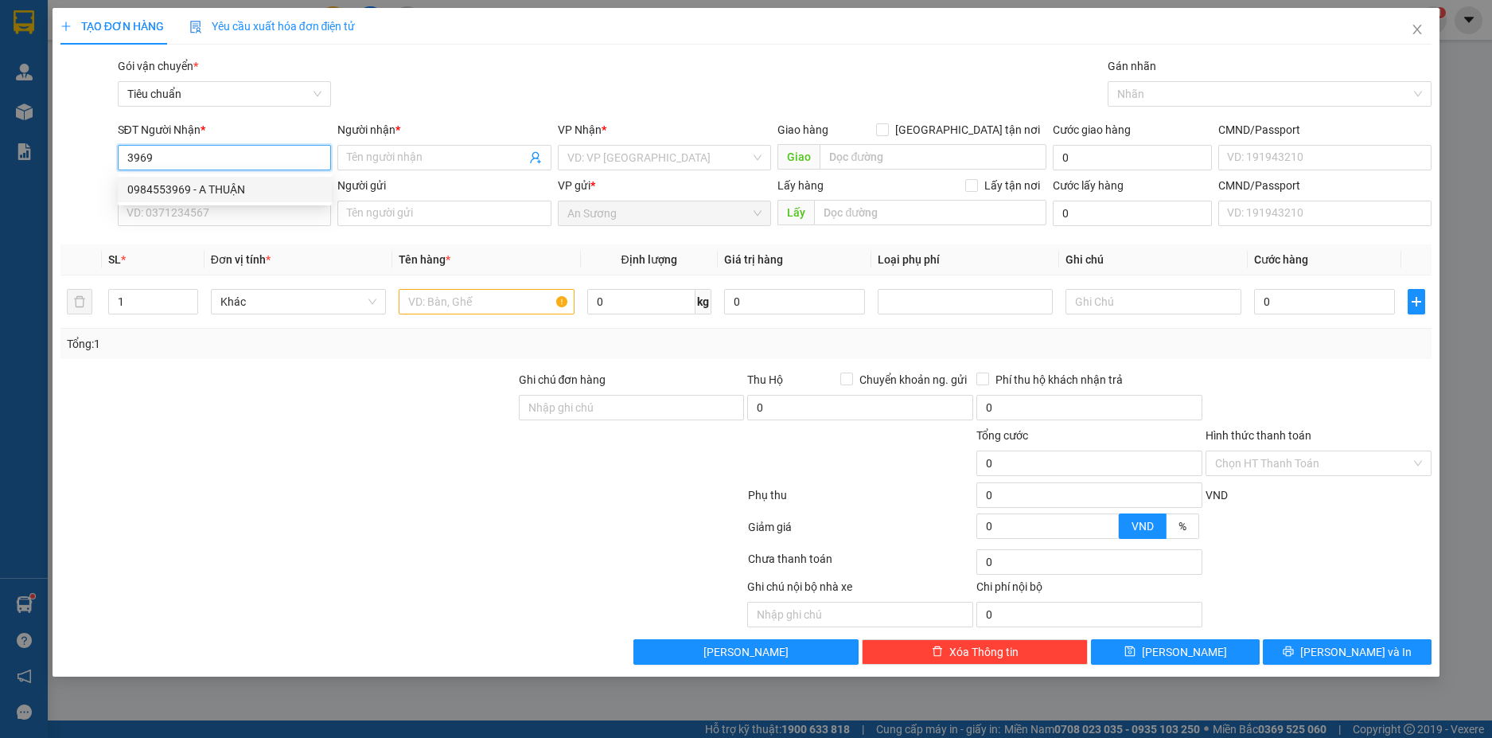
click at [241, 189] on div "0984553969 - A THUẬN" at bounding box center [224, 190] width 195 height 18
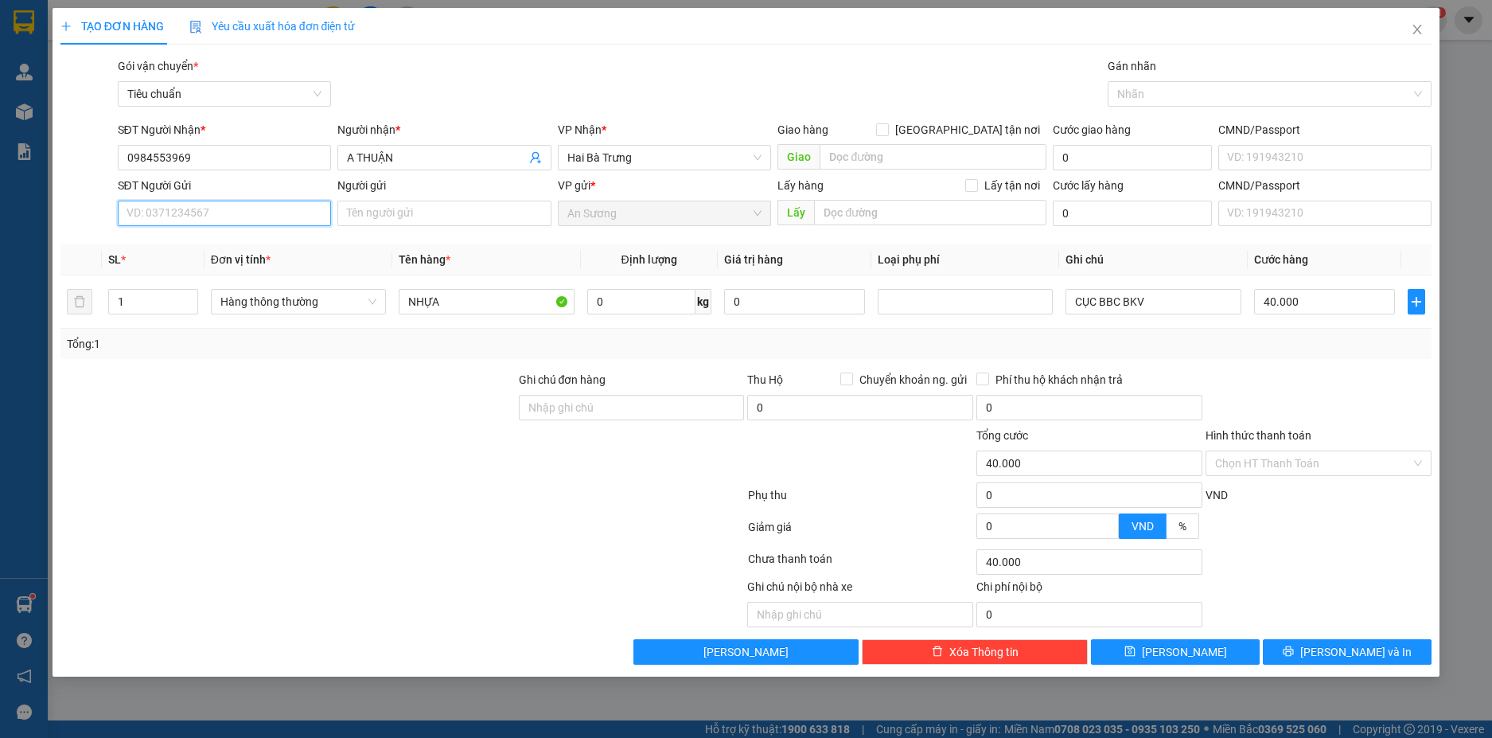
click at [246, 208] on input "SĐT Người Gửi" at bounding box center [225, 213] width 214 height 25
click at [232, 239] on div "0915275068 - A TRƯỜNG" at bounding box center [224, 245] width 195 height 18
click at [148, 302] on input "1" at bounding box center [153, 302] width 88 height 24
click at [646, 306] on input "0" at bounding box center [641, 301] width 108 height 25
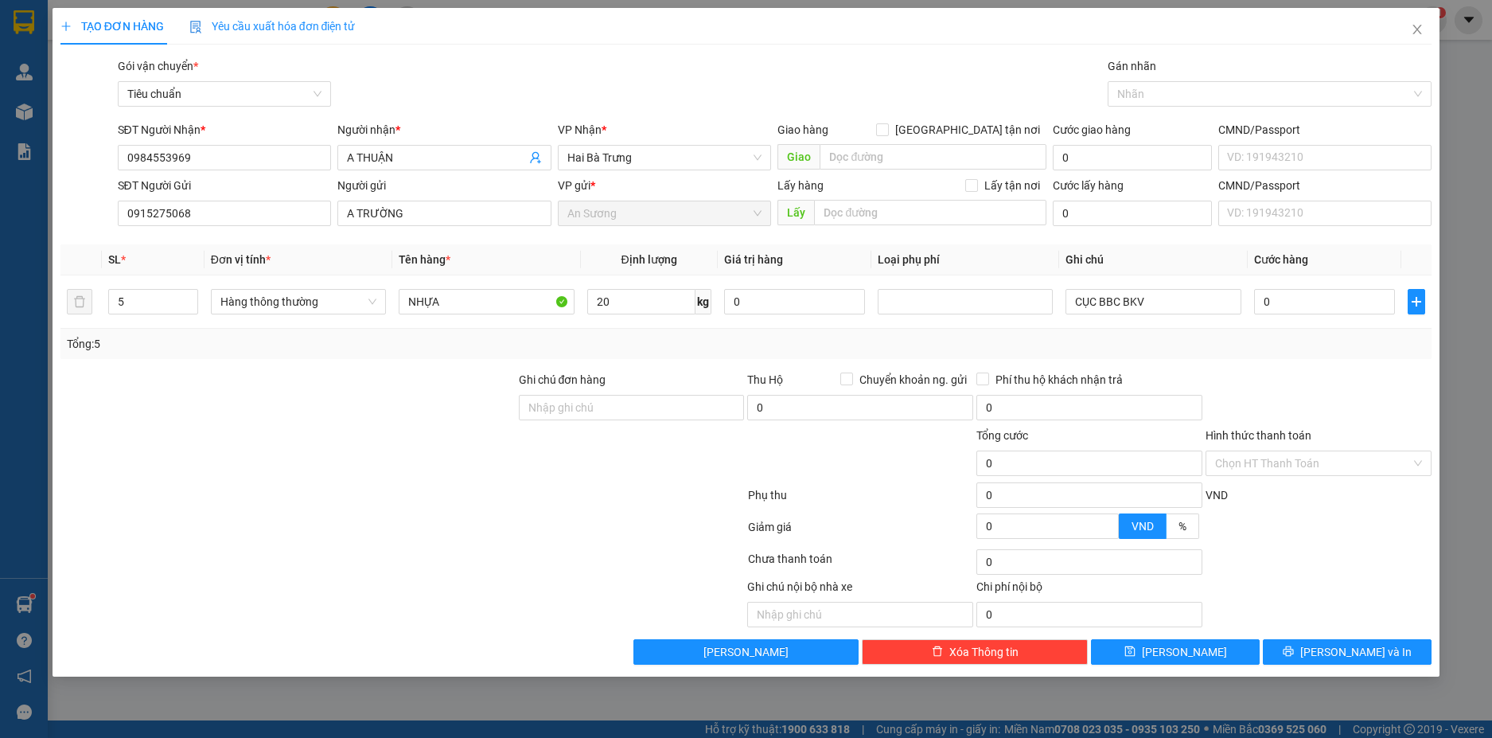
click at [668, 333] on div "Tổng: 5" at bounding box center [746, 344] width 1372 height 30
click at [1156, 301] on input "CỤC BBC BKV" at bounding box center [1153, 301] width 175 height 25
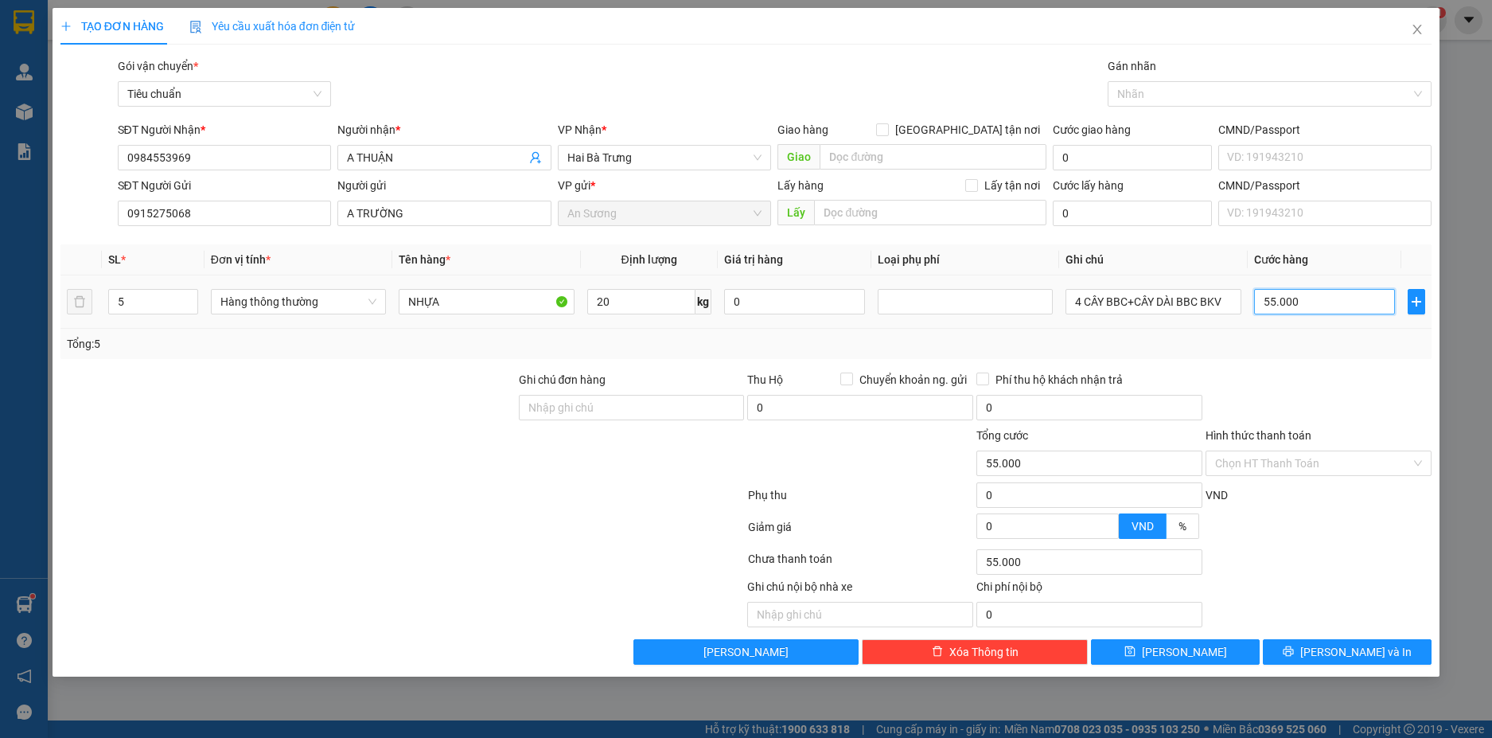
click at [1331, 306] on input "55.000" at bounding box center [1324, 301] width 141 height 25
click at [1339, 357] on div "Tổng: 5" at bounding box center [746, 344] width 1372 height 30
click at [1361, 462] on input "Hình thức thanh toán" at bounding box center [1313, 463] width 196 height 24
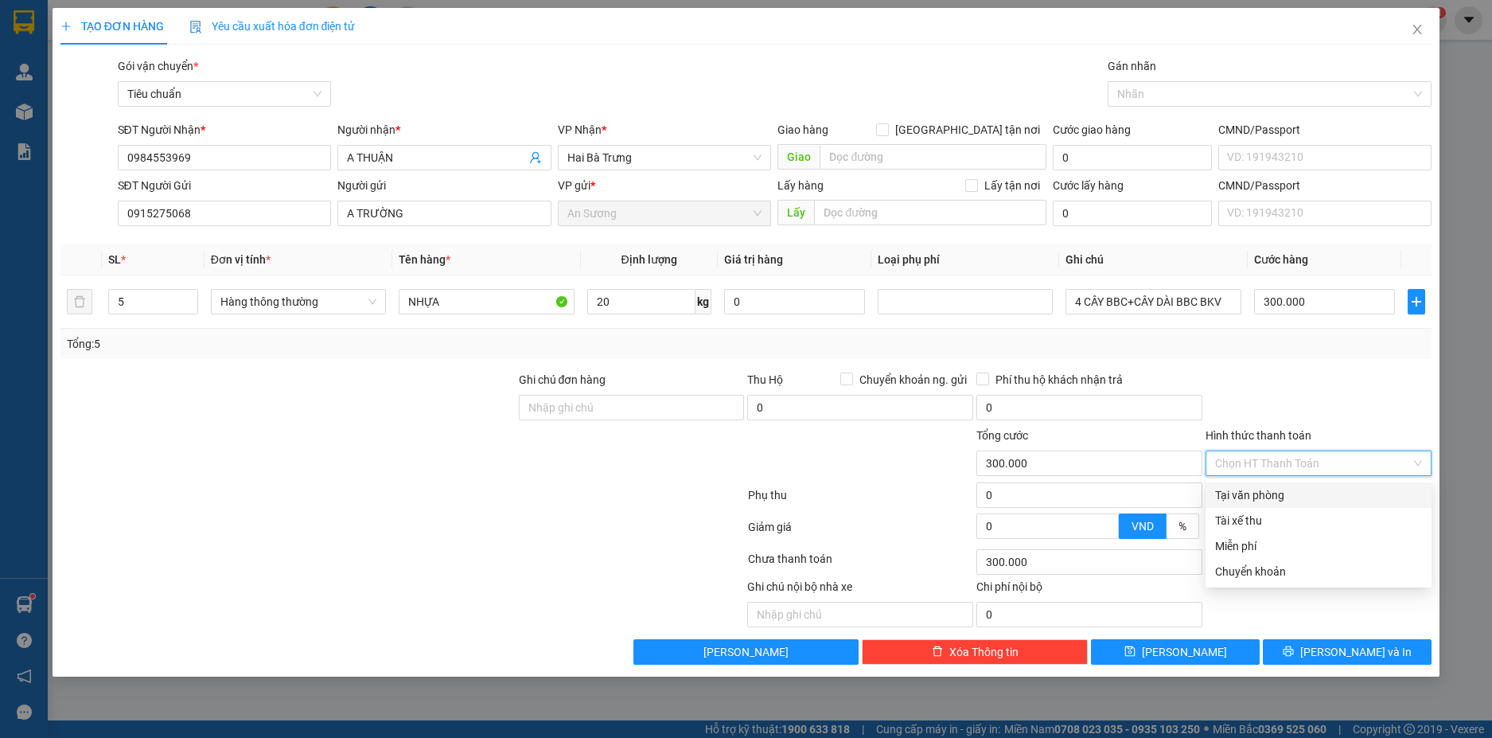
click at [1308, 493] on div "Tại văn phòng" at bounding box center [1318, 495] width 207 height 18
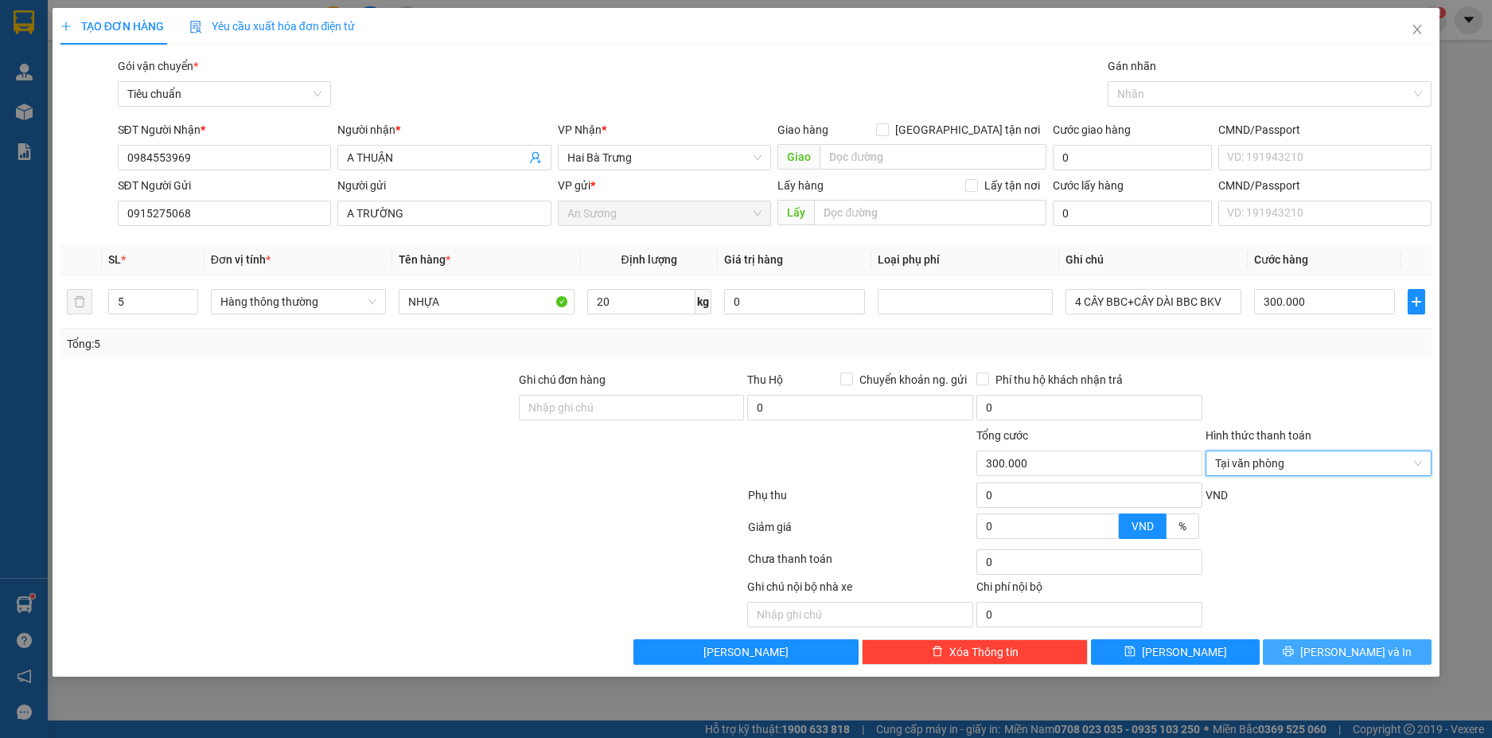
click at [1355, 647] on span "[PERSON_NAME] và In" at bounding box center [1355, 652] width 111 height 18
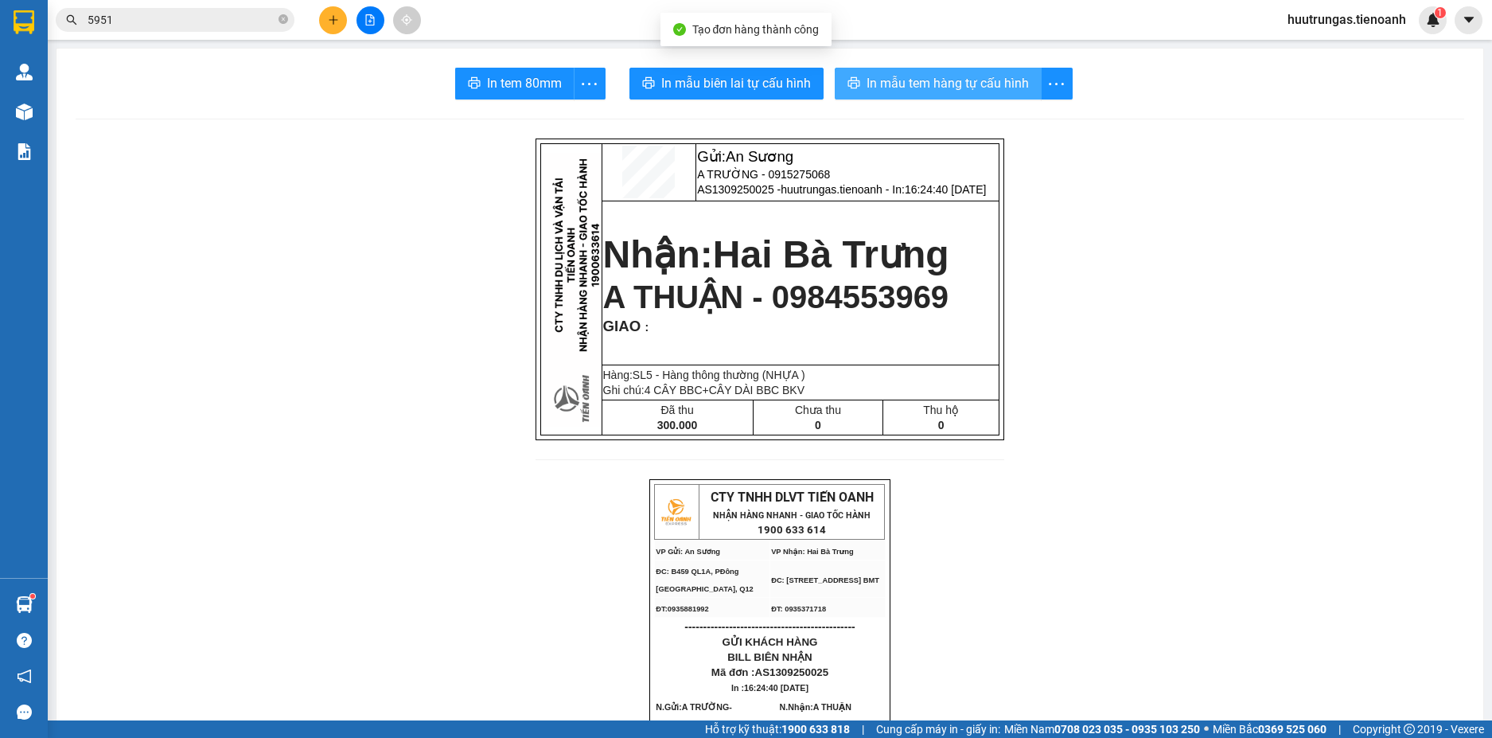
click at [942, 86] on span "In mẫu tem hàng tự cấu hình" at bounding box center [948, 83] width 162 height 20
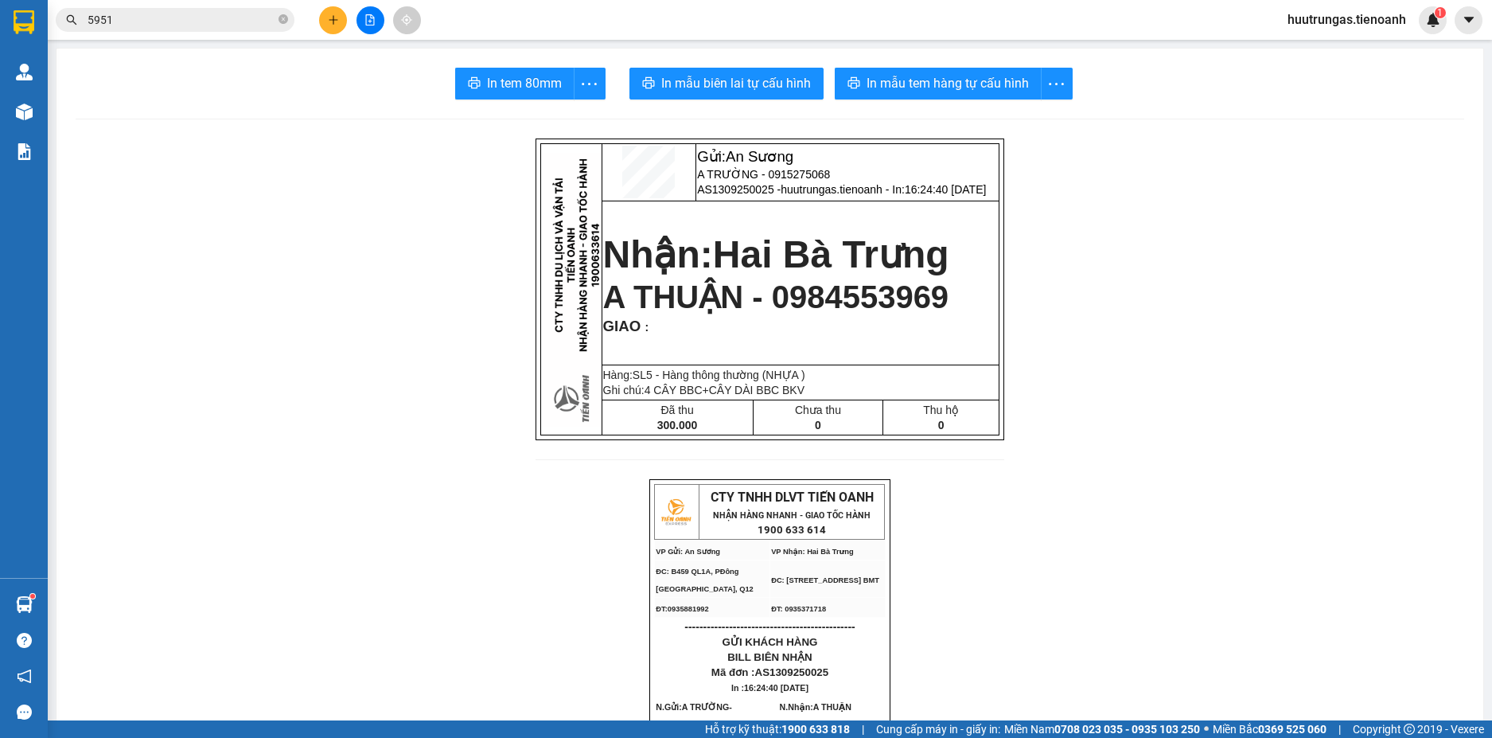
click at [198, 24] on input "5951" at bounding box center [182, 20] width 188 height 18
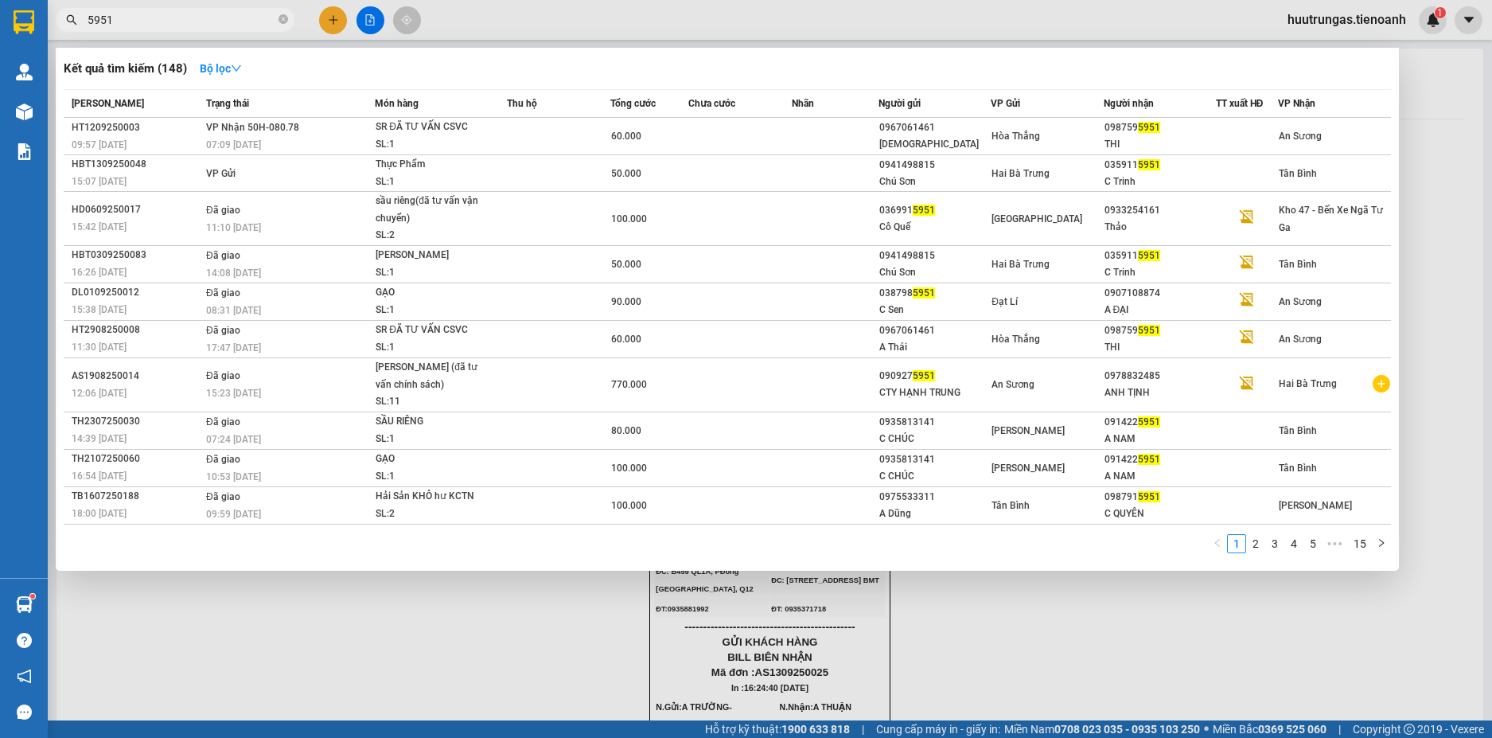
click at [198, 24] on input "5951" at bounding box center [182, 20] width 188 height 18
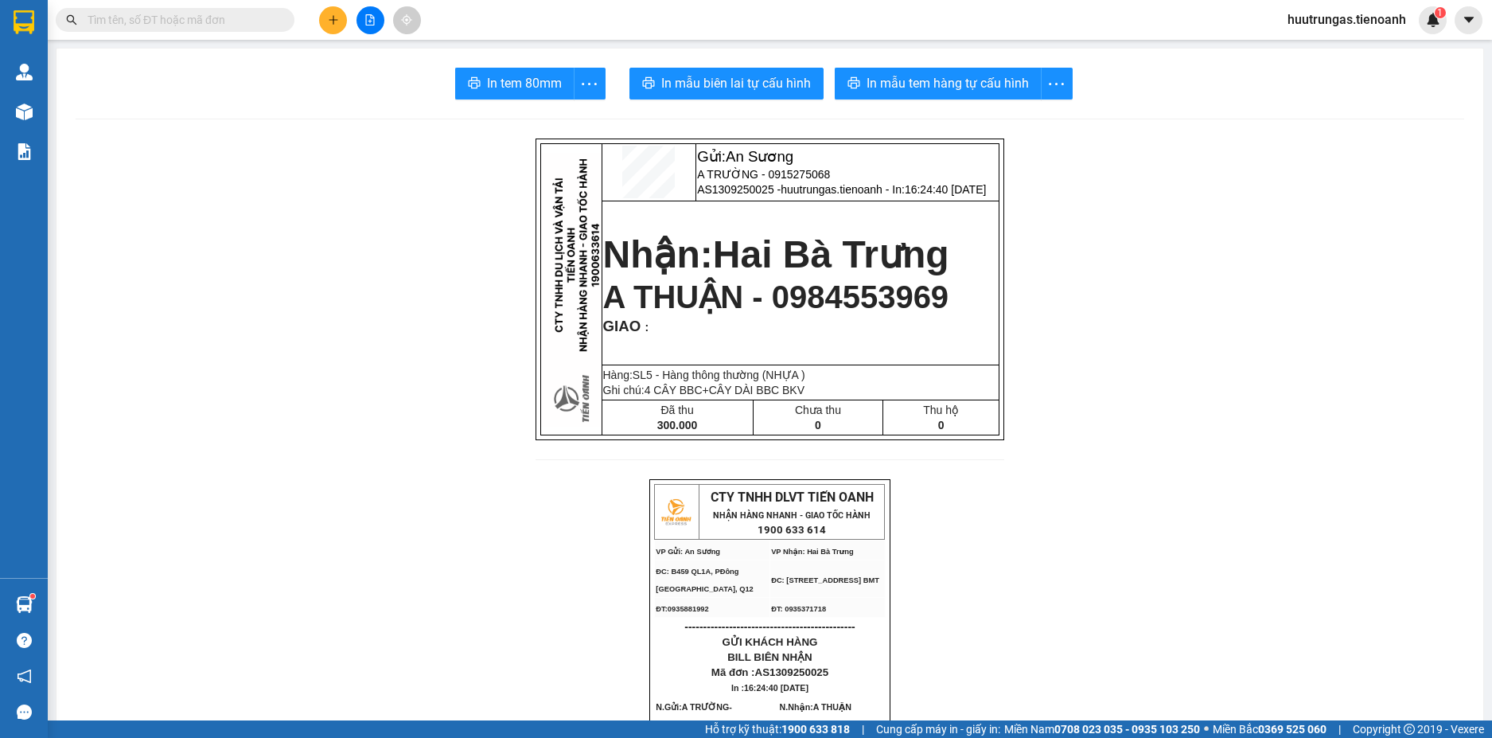
click at [333, 29] on button at bounding box center [333, 20] width 28 height 28
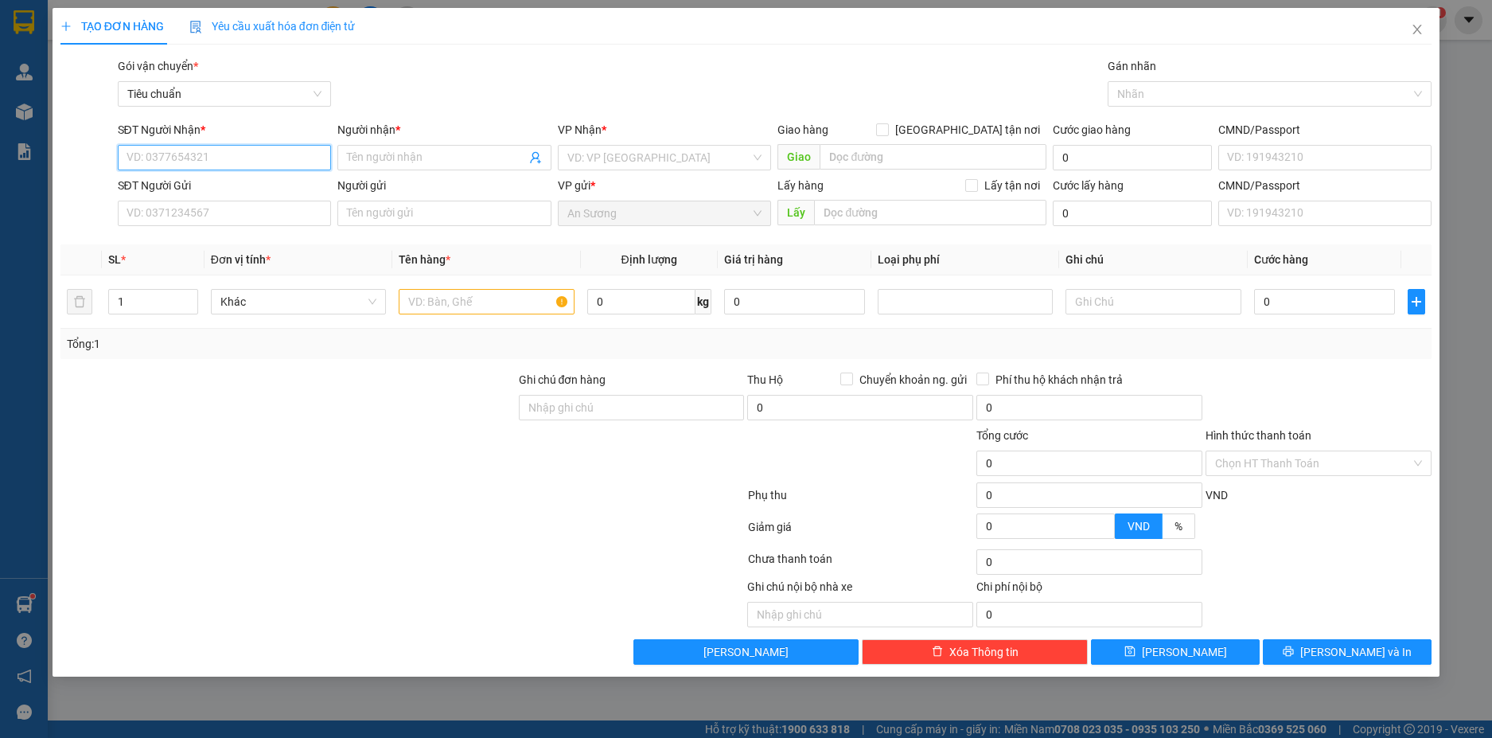
click at [187, 159] on input "SĐT Người Nhận *" at bounding box center [225, 157] width 214 height 25
click at [205, 185] on div "0965369310 - A KHOA" at bounding box center [224, 190] width 195 height 18
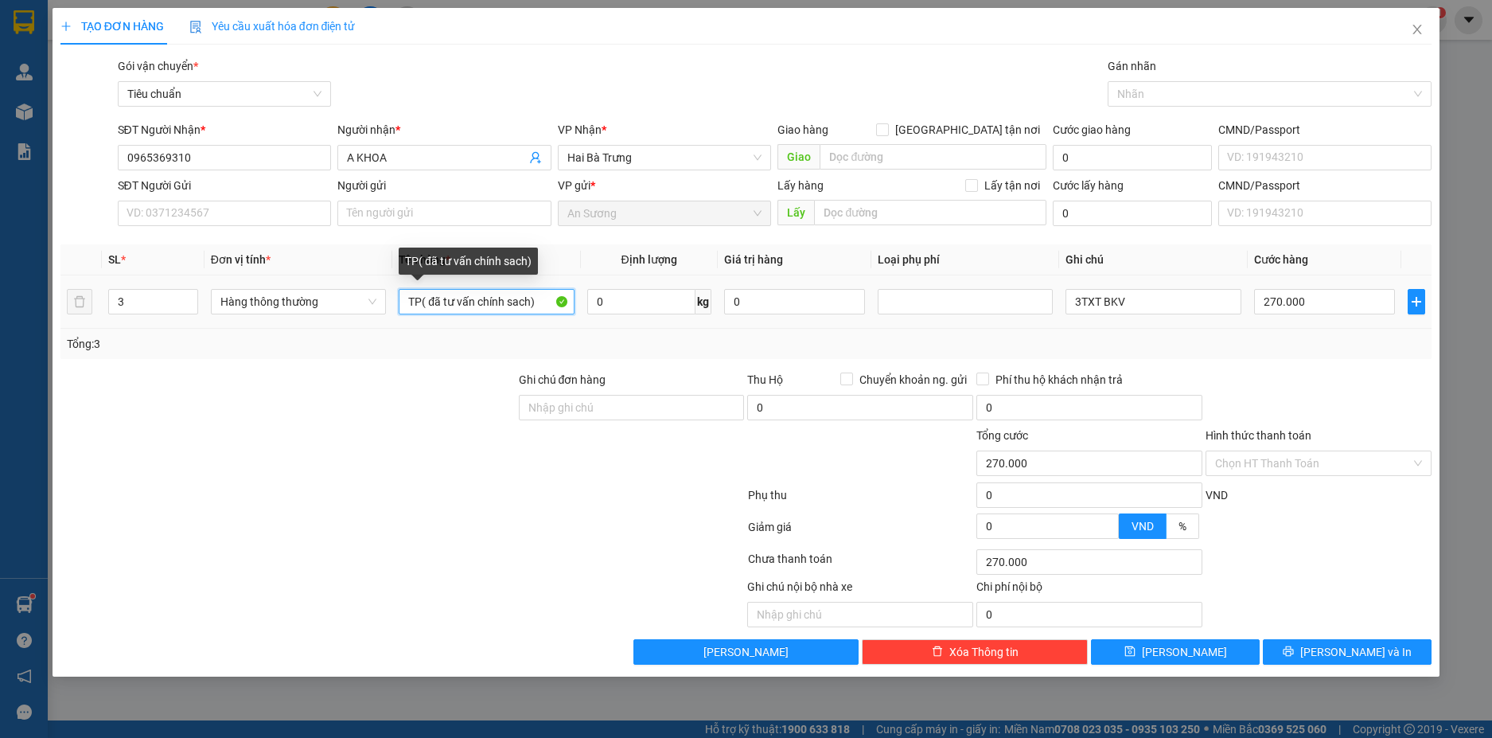
click at [419, 302] on input "TP( đã tư vấn chính sach)" at bounding box center [486, 301] width 175 height 25
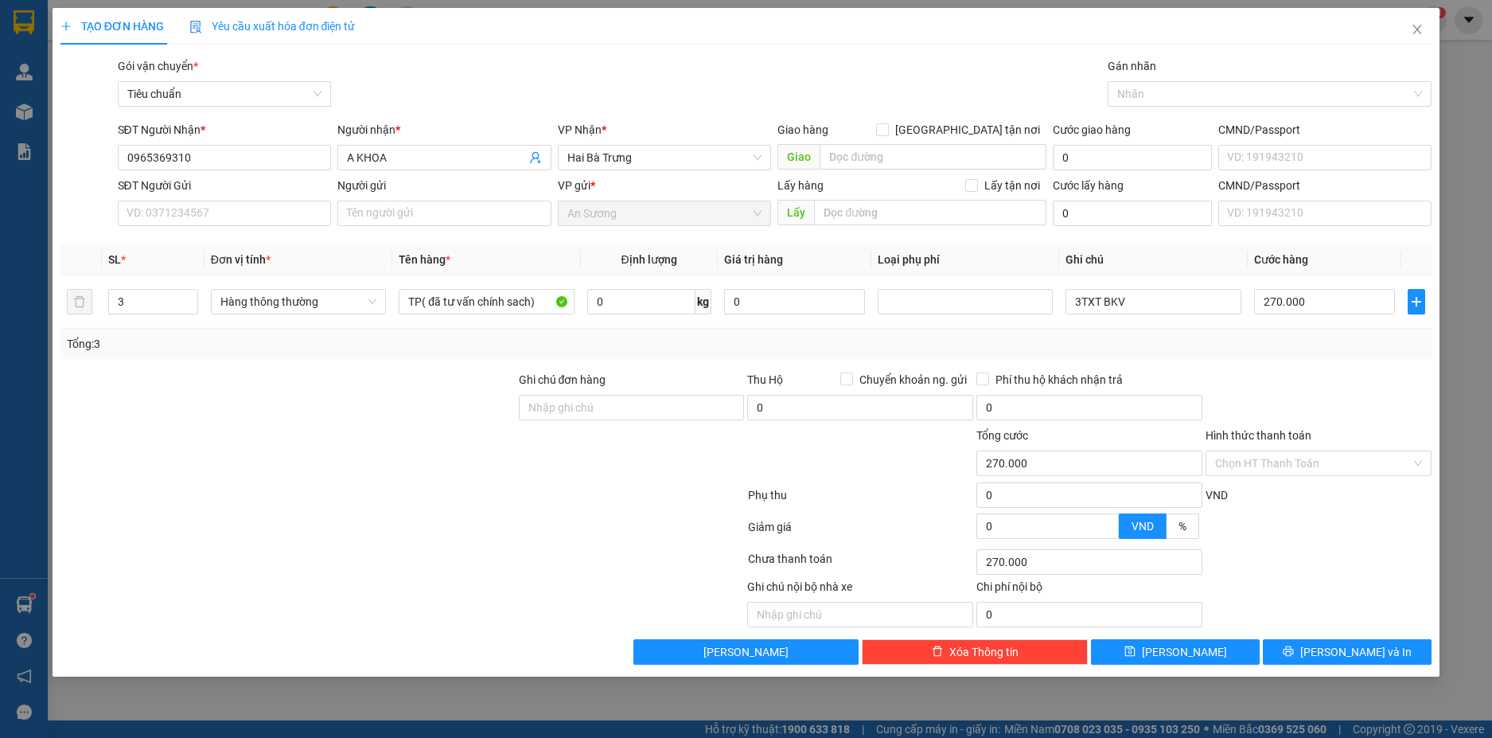
click at [418, 333] on div "Tổng: 3" at bounding box center [746, 344] width 1372 height 30
click at [417, 307] on input "TP( đã tư vấn chính sach)" at bounding box center [486, 301] width 175 height 25
click at [418, 307] on input "TP( đã tư vấn chính sach)" at bounding box center [486, 301] width 175 height 25
click at [1161, 310] on input "3TXT BKV" at bounding box center [1153, 301] width 175 height 25
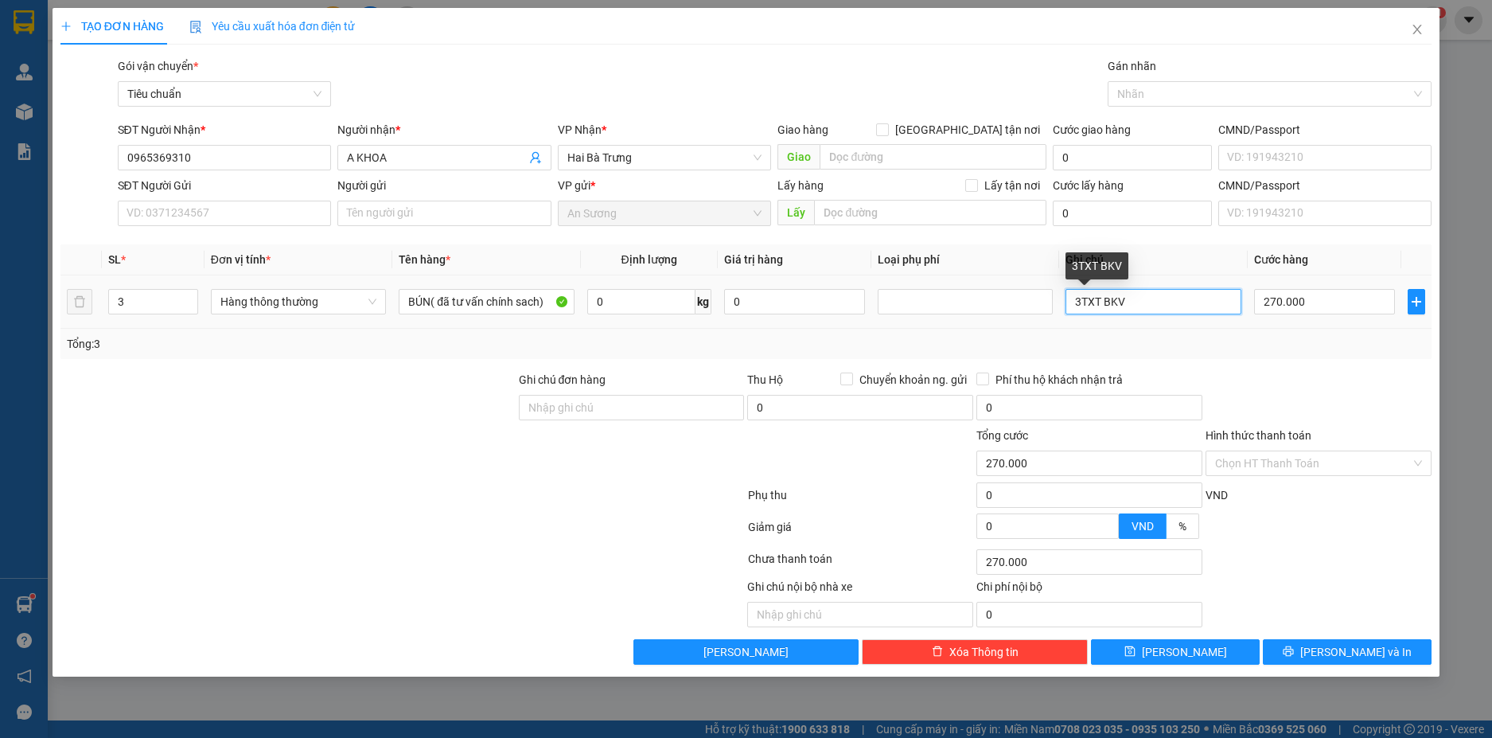
click at [1161, 310] on input "3TXT BKV" at bounding box center [1153, 301] width 175 height 25
click at [193, 311] on span "Decrease Value" at bounding box center [189, 306] width 18 height 14
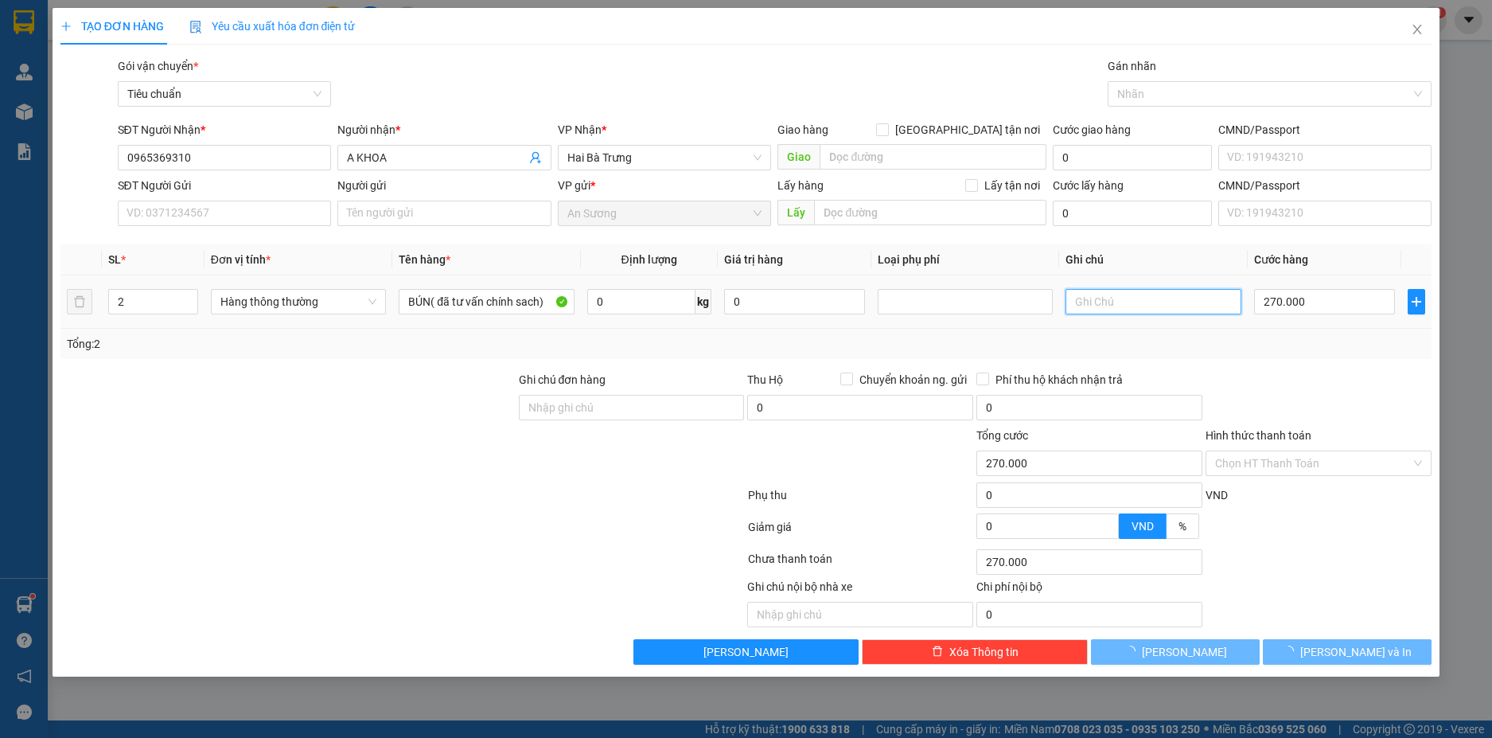
click at [1117, 302] on input "text" at bounding box center [1153, 301] width 175 height 25
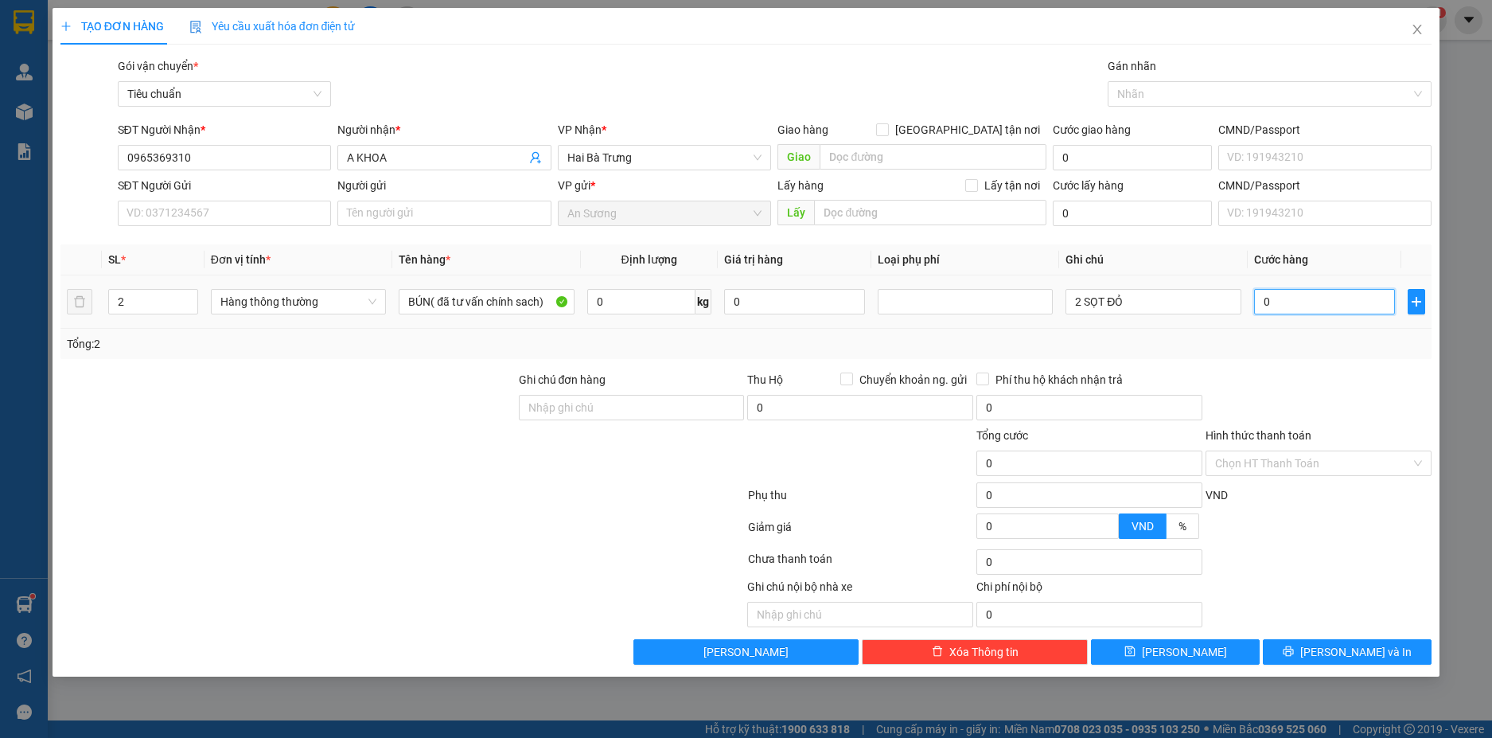
click at [1296, 300] on input "0" at bounding box center [1324, 301] width 141 height 25
click at [1302, 356] on div "Tổng: 2" at bounding box center [746, 344] width 1372 height 30
click at [1373, 660] on span "[PERSON_NAME] và In" at bounding box center [1355, 652] width 111 height 18
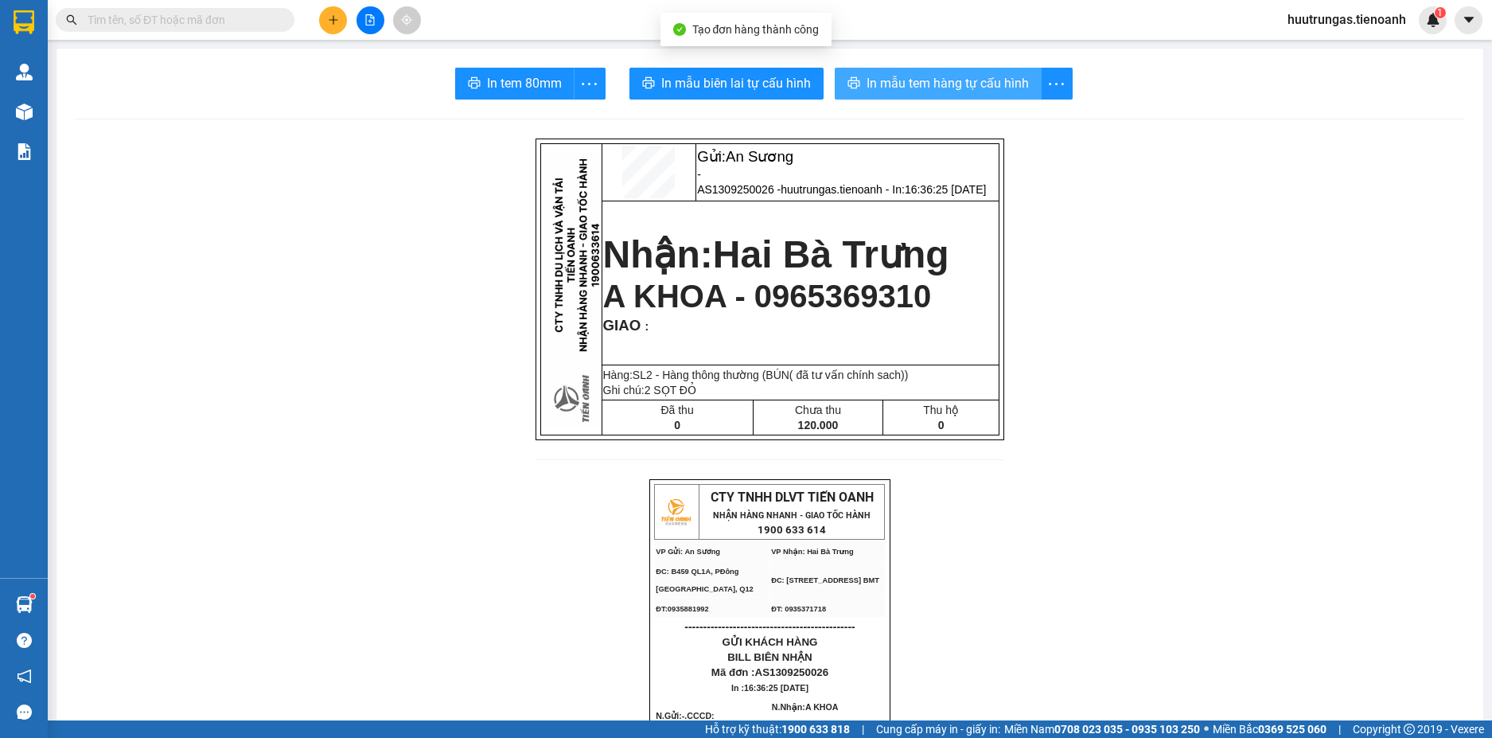
click at [988, 74] on span "In mẫu tem hàng tự cấu hình" at bounding box center [948, 83] width 162 height 20
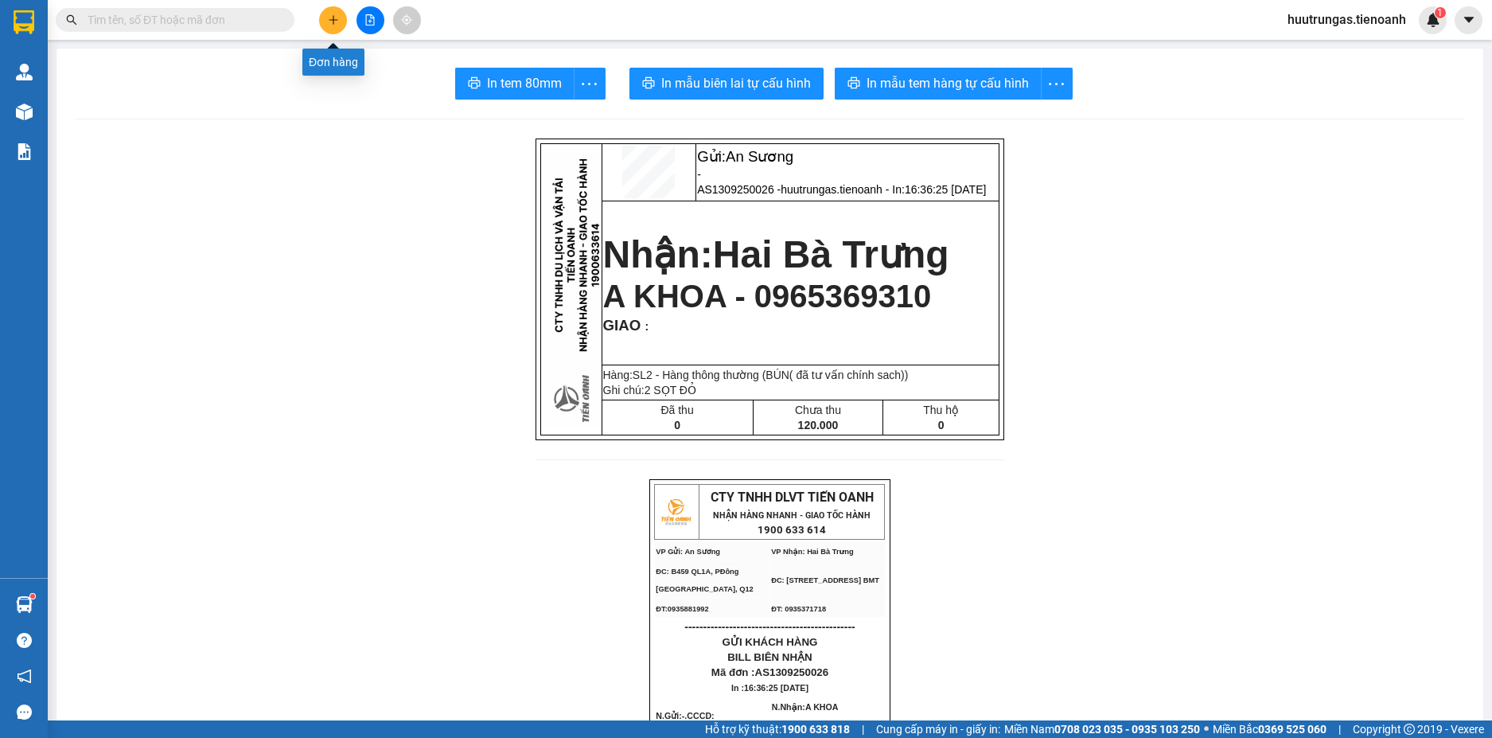
click at [337, 16] on icon "plus" at bounding box center [333, 19] width 11 height 11
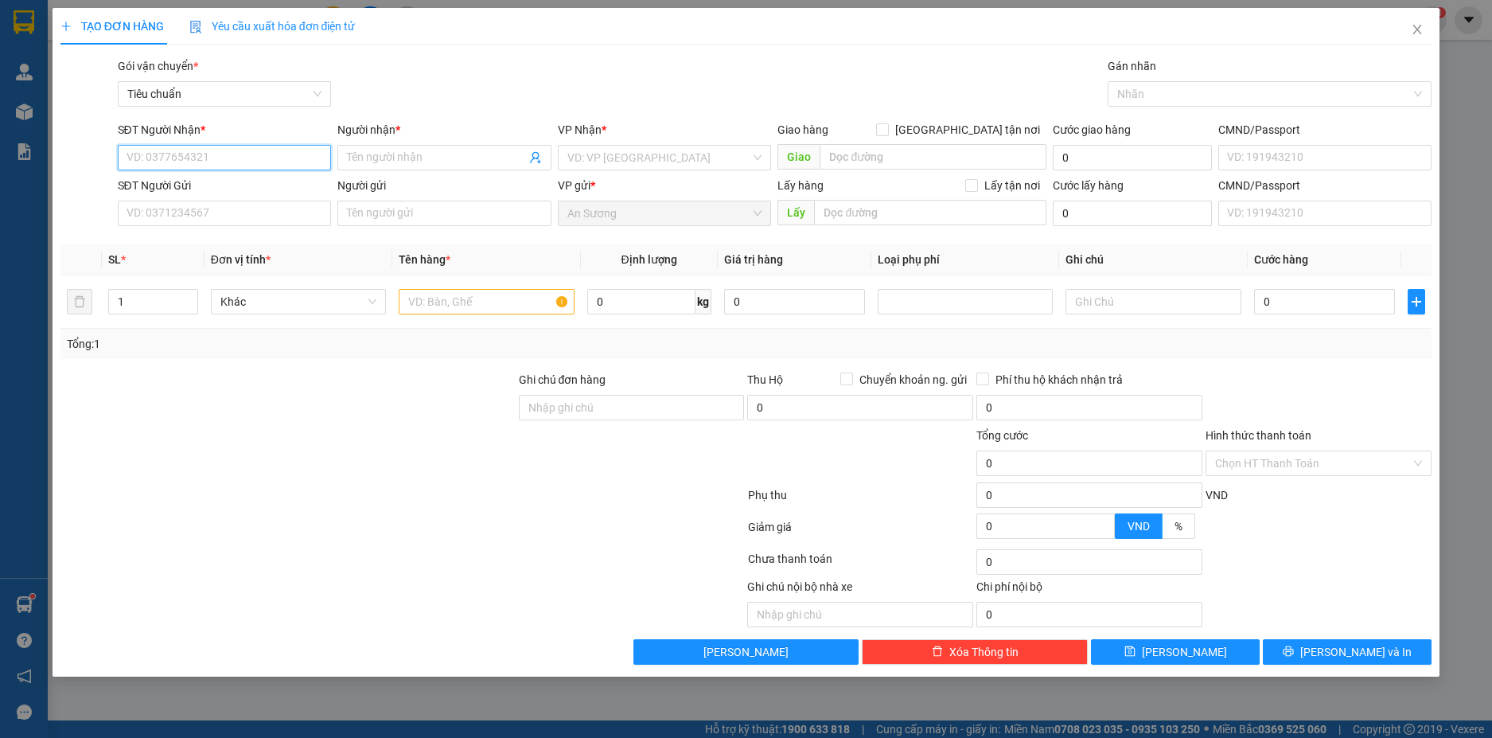
click at [174, 162] on input "SĐT Người Nhận *" at bounding box center [225, 157] width 214 height 25
click at [138, 158] on input "370387" at bounding box center [225, 157] width 214 height 25
click at [127, 159] on input "370387" at bounding box center [225, 157] width 214 height 25
click at [242, 189] on div "0988370387 - An Nhung" at bounding box center [224, 190] width 195 height 18
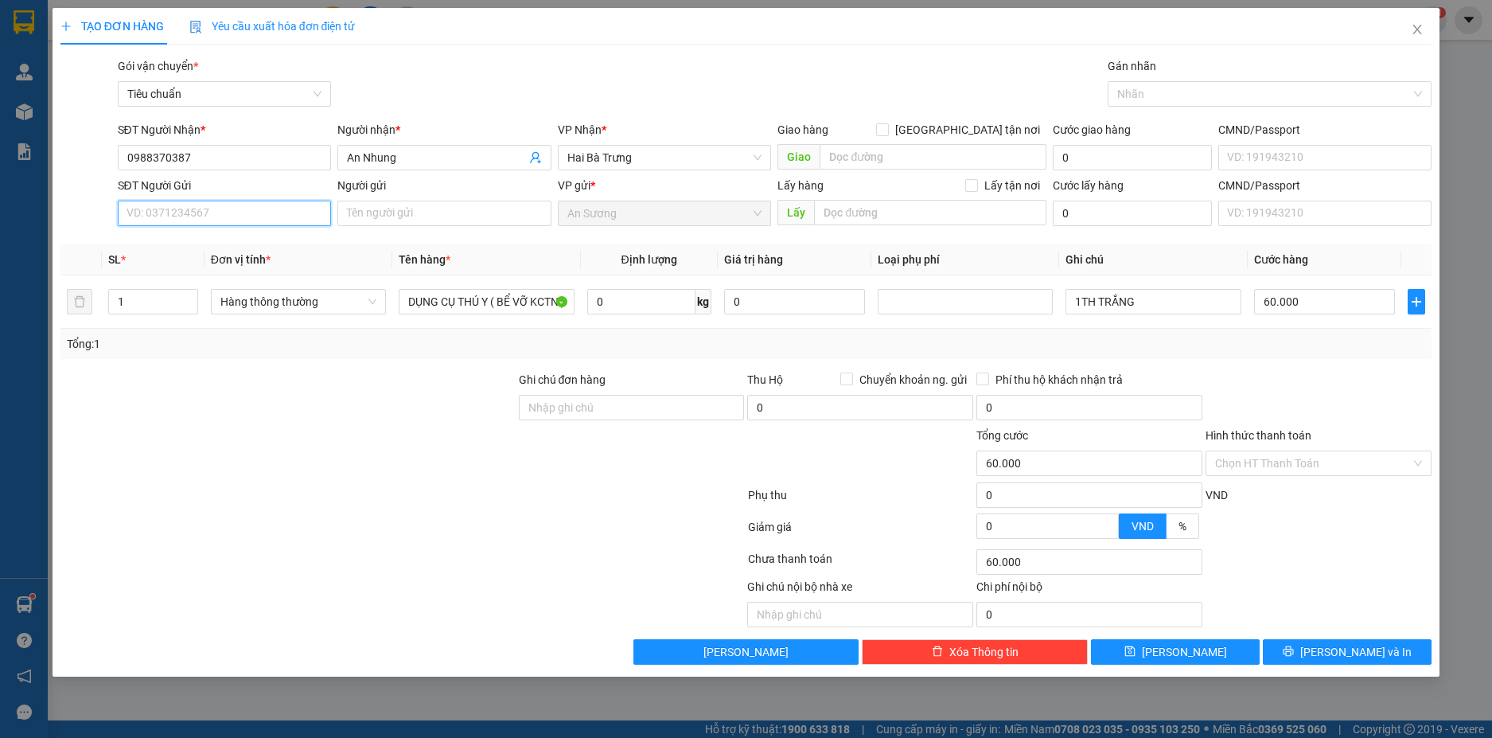
click at [234, 217] on input "SĐT Người Gửi" at bounding box center [225, 213] width 214 height 25
click at [256, 270] on div "02838315645 - SAGOPHAR" at bounding box center [224, 271] width 195 height 18
click at [160, 306] on input "3" at bounding box center [153, 302] width 88 height 24
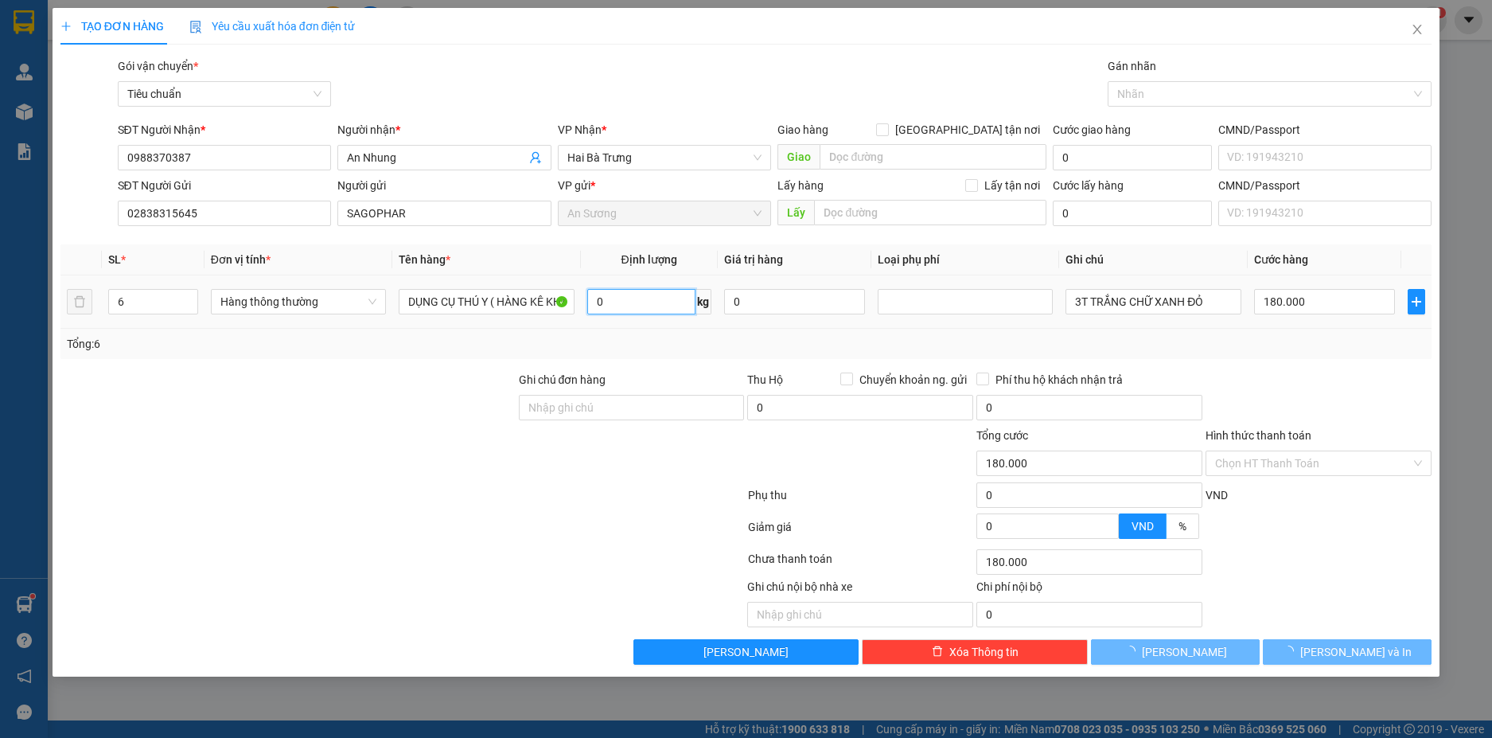
click at [649, 298] on input "0" at bounding box center [641, 301] width 108 height 25
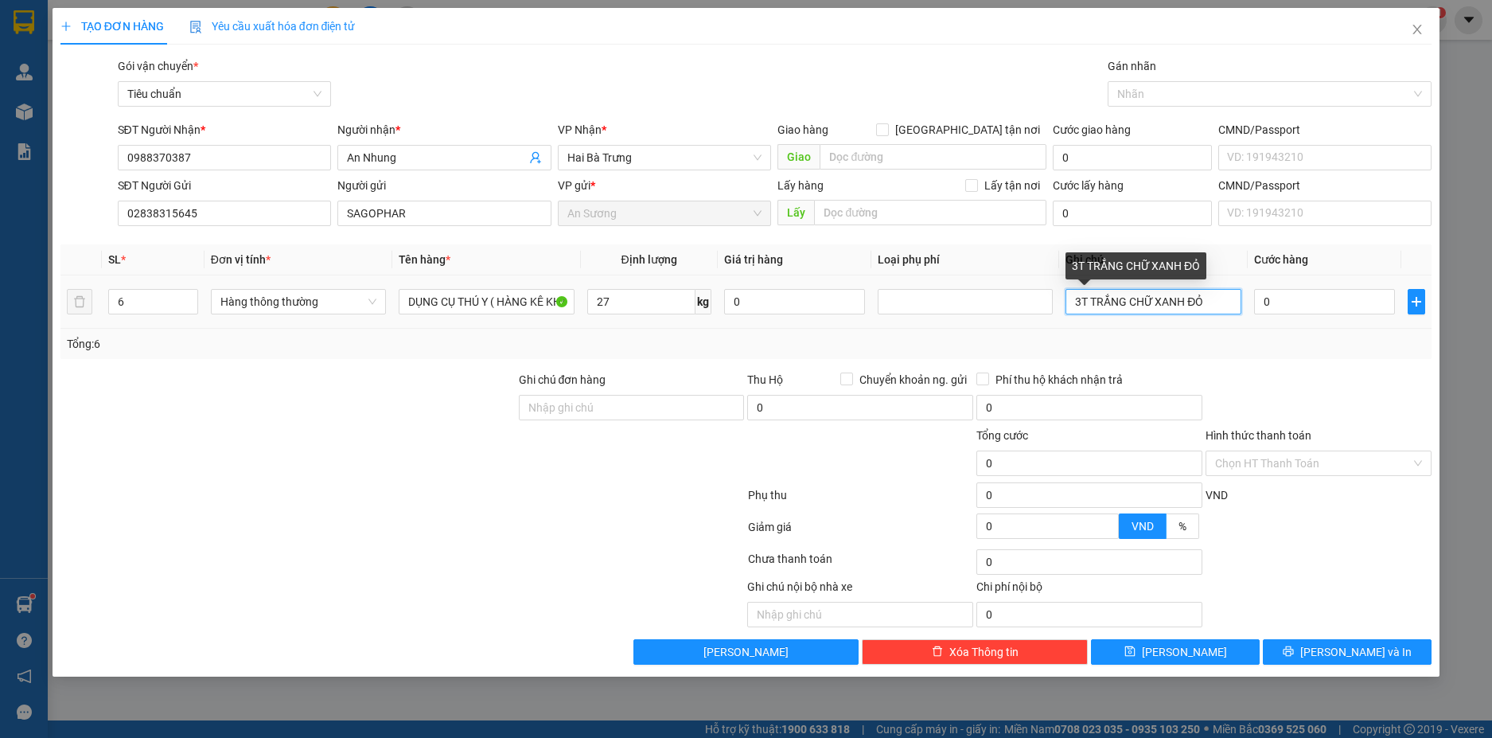
click at [1079, 302] on input "3T TRẮNG CHỮ XANH ĐỎ" at bounding box center [1153, 301] width 175 height 25
click at [1336, 302] on input "65.000" at bounding box center [1324, 301] width 141 height 25
click at [1330, 380] on div at bounding box center [1318, 399] width 229 height 56
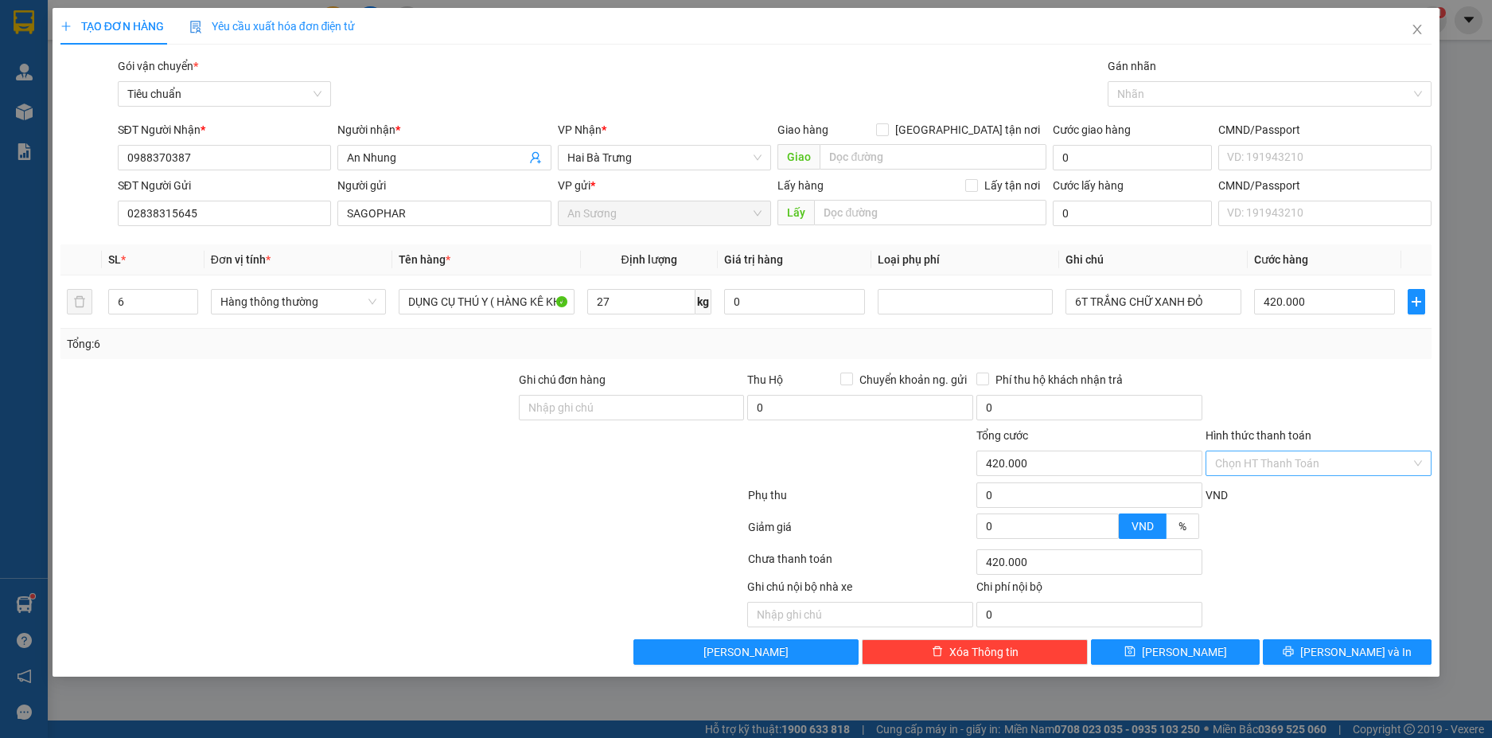
click at [1356, 466] on input "Hình thức thanh toán" at bounding box center [1313, 463] width 196 height 24
click at [1290, 497] on div "Tại văn phòng" at bounding box center [1318, 495] width 207 height 18
click at [1348, 653] on span "[PERSON_NAME] và In" at bounding box center [1355, 652] width 111 height 18
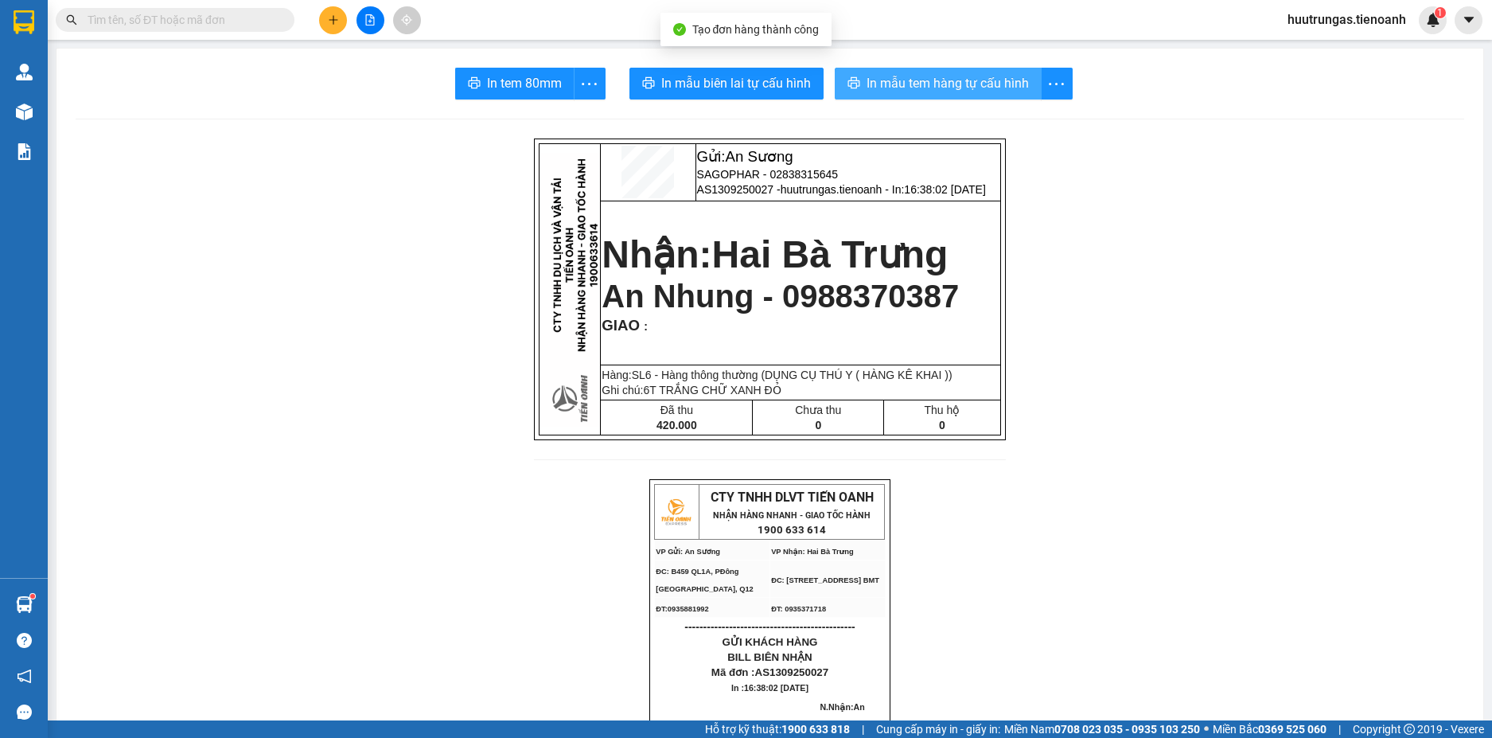
click at [960, 87] on span "In mẫu tem hàng tự cấu hình" at bounding box center [948, 83] width 162 height 20
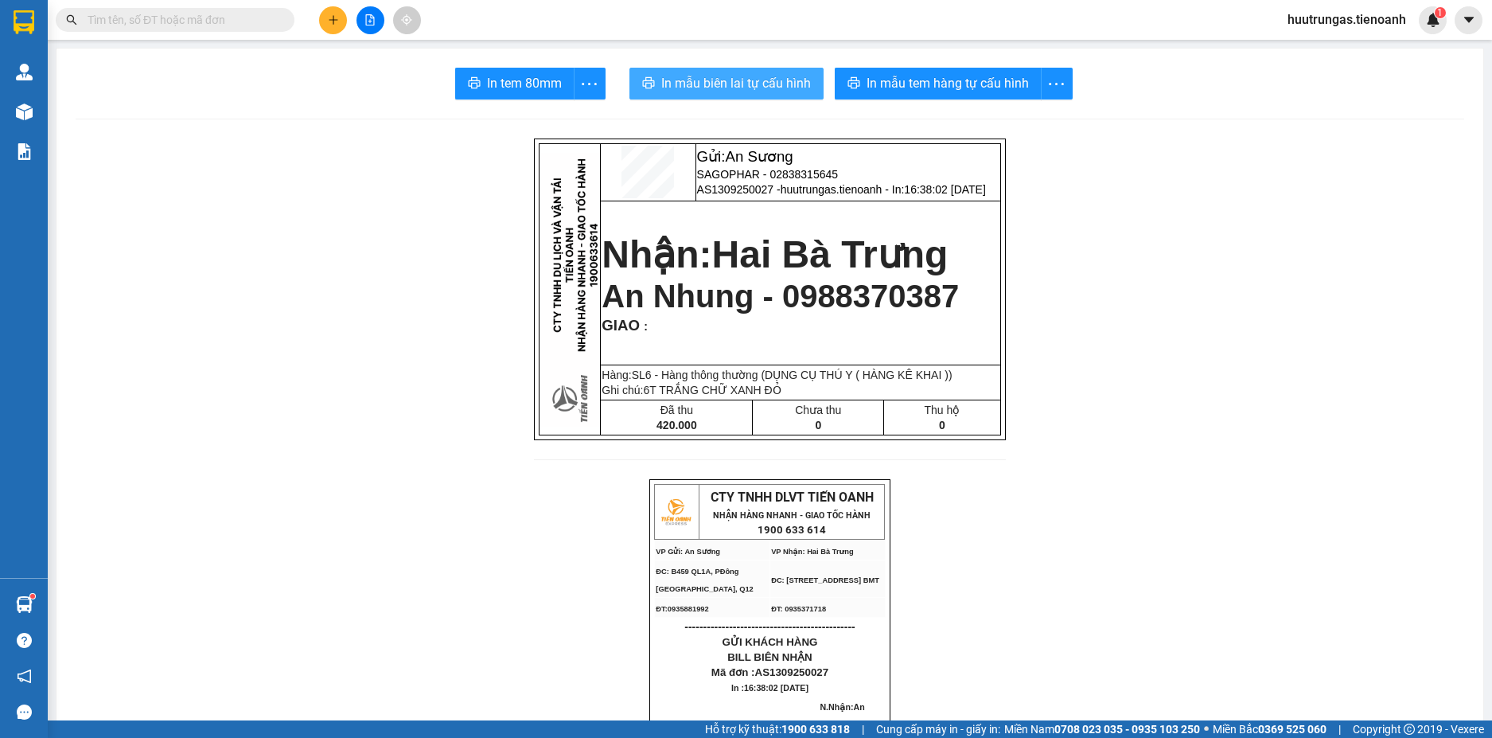
click at [763, 79] on span "In mẫu biên lai tự cấu hình" at bounding box center [736, 83] width 150 height 20
click at [334, 21] on icon "plus" at bounding box center [333, 19] width 11 height 11
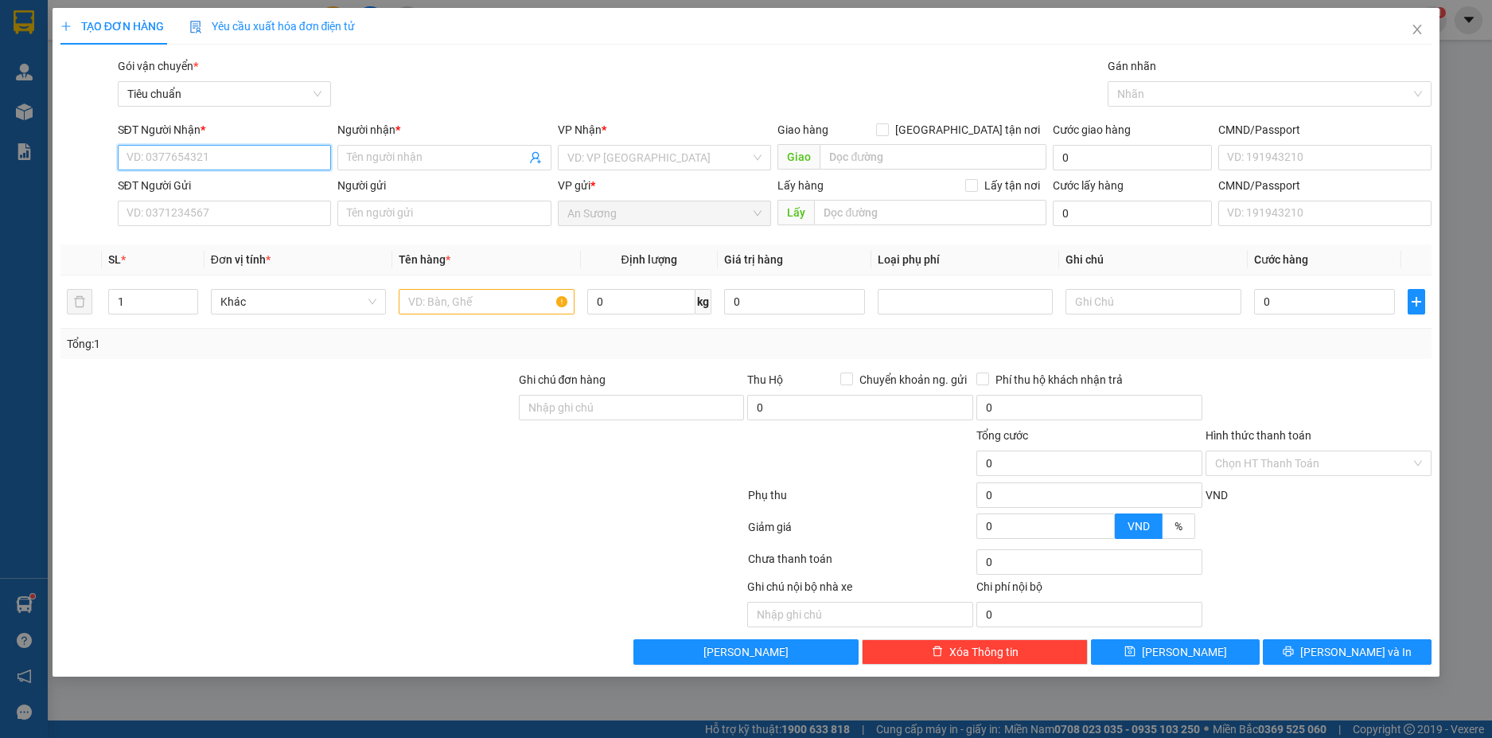
click at [273, 159] on input "SĐT Người Nhận *" at bounding box center [225, 157] width 214 height 25
click at [259, 218] on input "SĐT Người Gửi" at bounding box center [225, 213] width 214 height 25
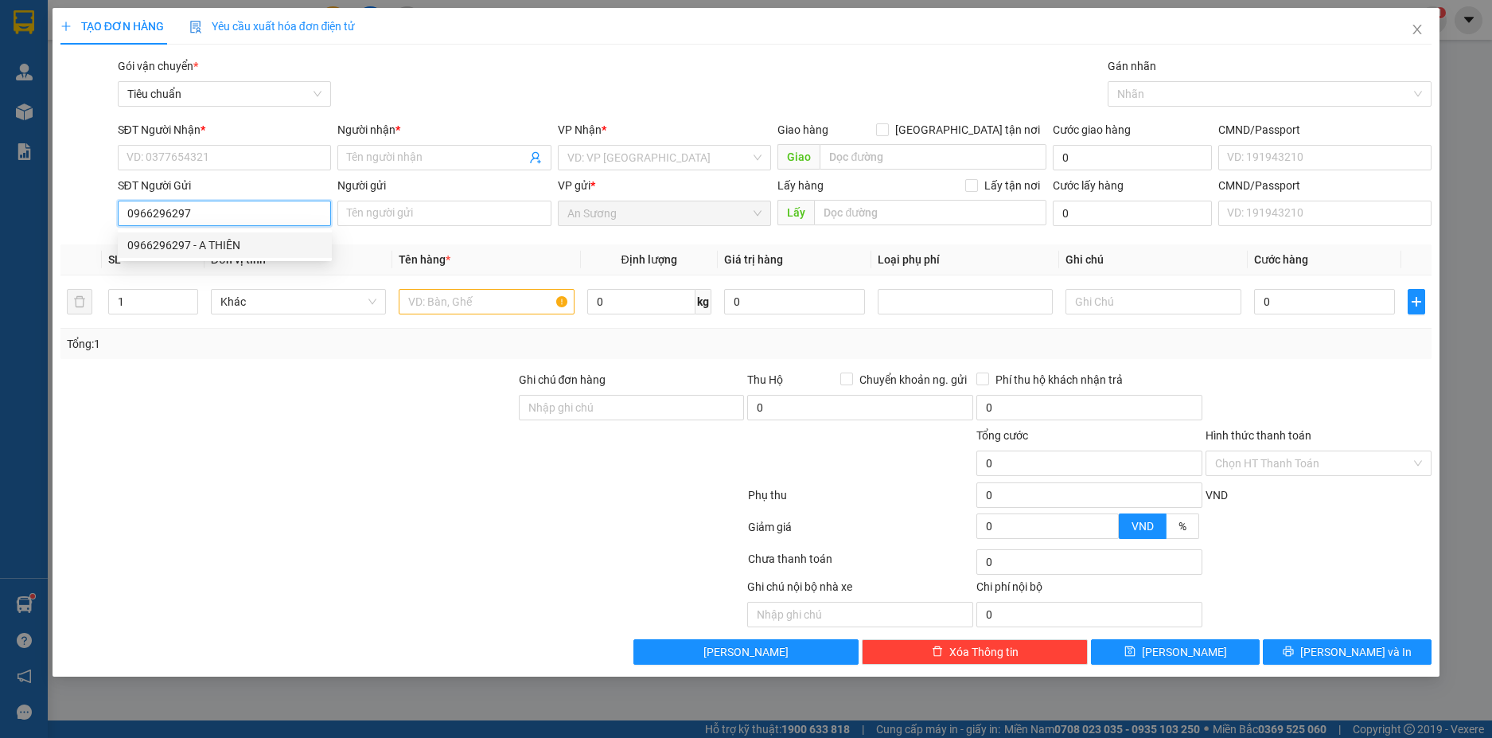
click at [224, 241] on div "0966296297 - A THIÊN" at bounding box center [224, 245] width 195 height 18
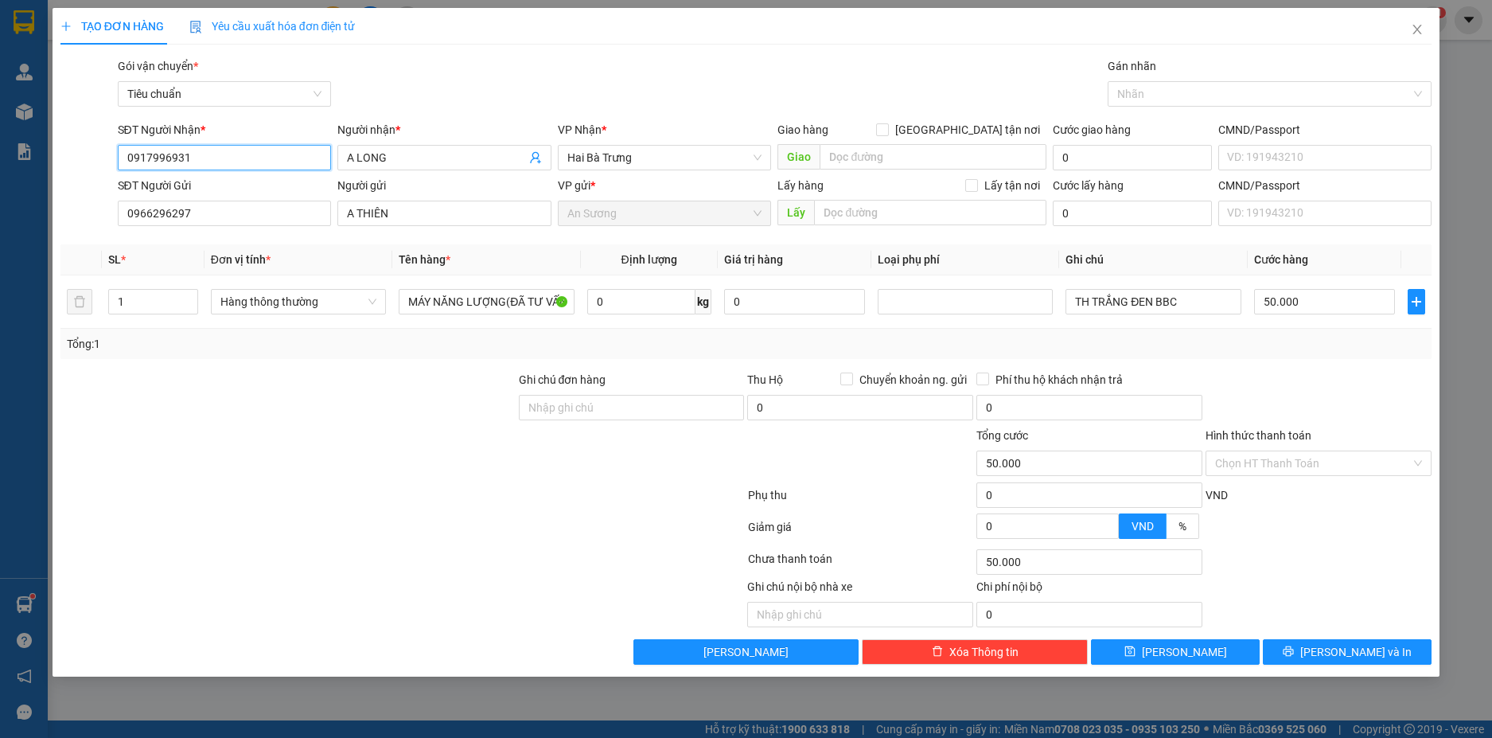
click at [232, 159] on input "0917996931" at bounding box center [225, 157] width 214 height 25
click at [232, 156] on input "0917996931" at bounding box center [225, 157] width 214 height 25
click at [234, 154] on input "0917996931" at bounding box center [225, 157] width 214 height 25
click at [228, 155] on input "0917996931" at bounding box center [225, 157] width 214 height 25
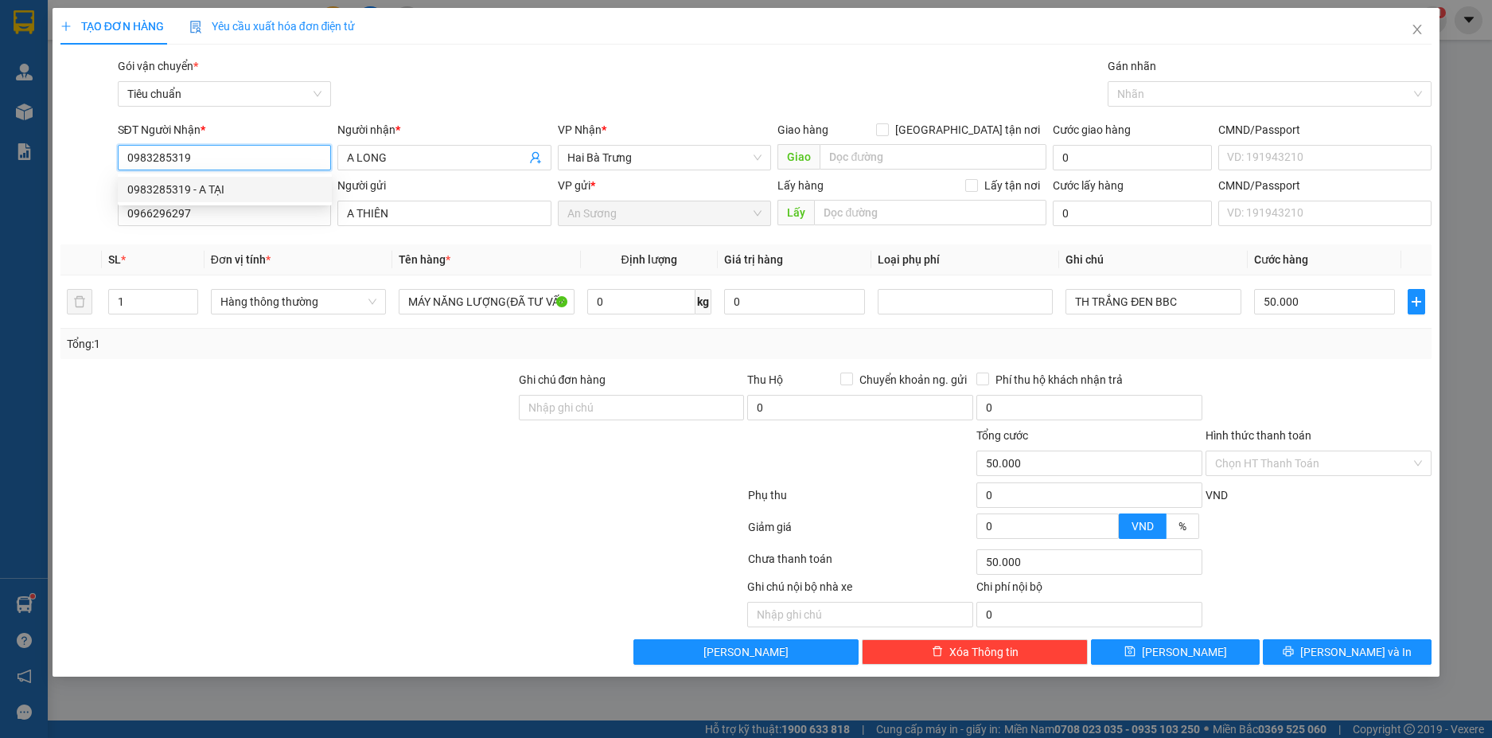
click at [261, 186] on div "0983285319 - A TẠI" at bounding box center [224, 190] width 195 height 18
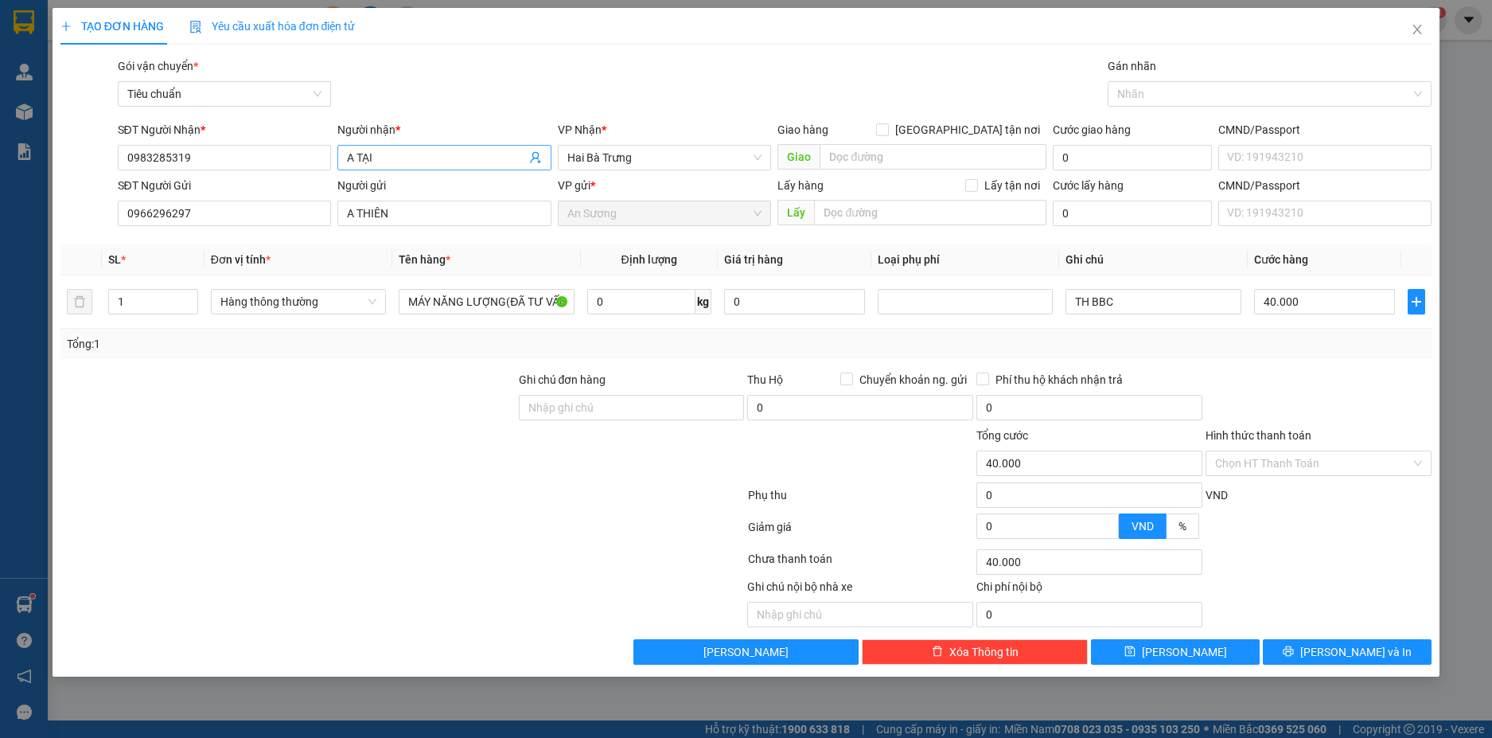
click at [444, 161] on input "A TẠI" at bounding box center [436, 158] width 179 height 18
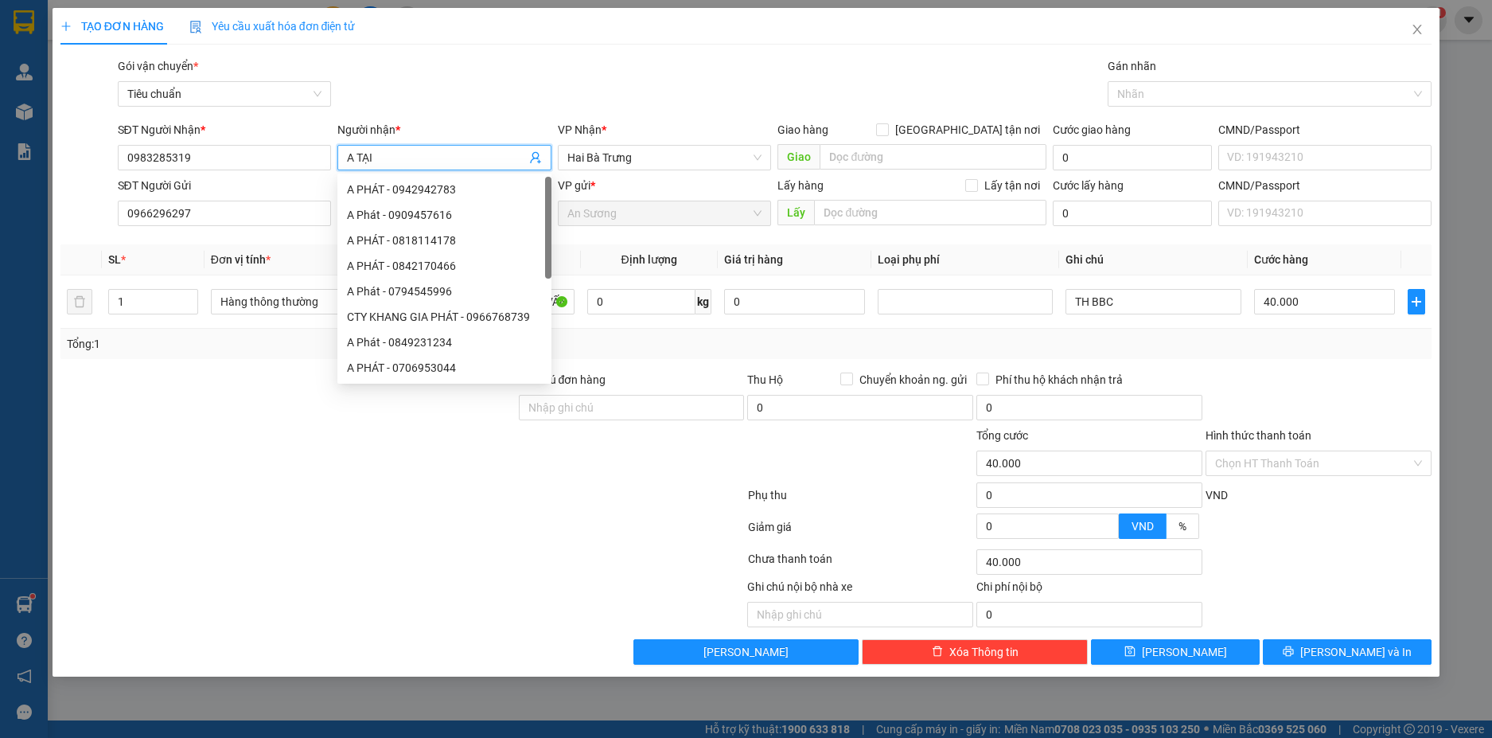
click at [444, 161] on input "A TẠI" at bounding box center [436, 158] width 179 height 18
click at [263, 486] on div at bounding box center [403, 498] width 688 height 32
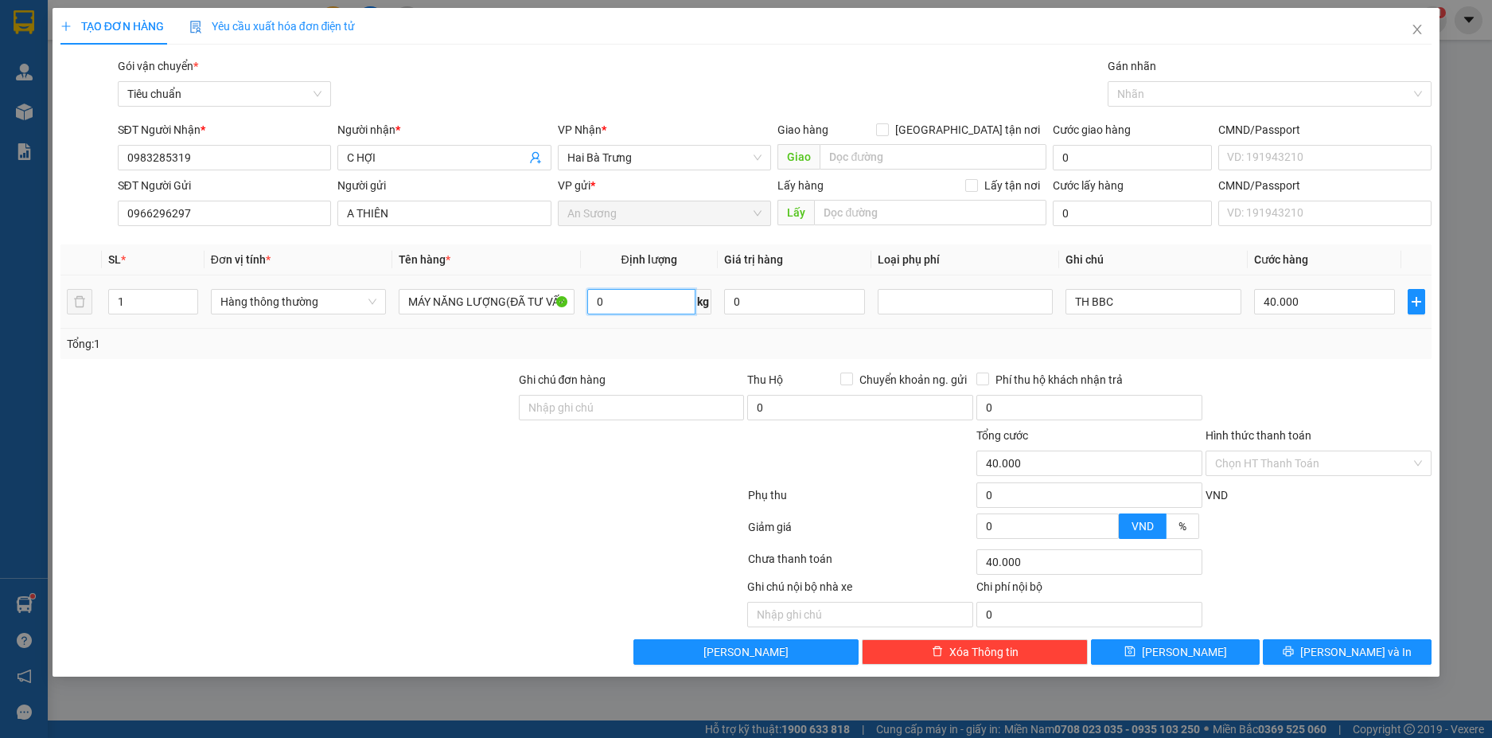
click at [631, 306] on input "0" at bounding box center [641, 301] width 108 height 25
click at [1267, 356] on div "Tổng: 1" at bounding box center [746, 344] width 1372 height 30
click at [1349, 650] on span "[PERSON_NAME] và In" at bounding box center [1355, 652] width 111 height 18
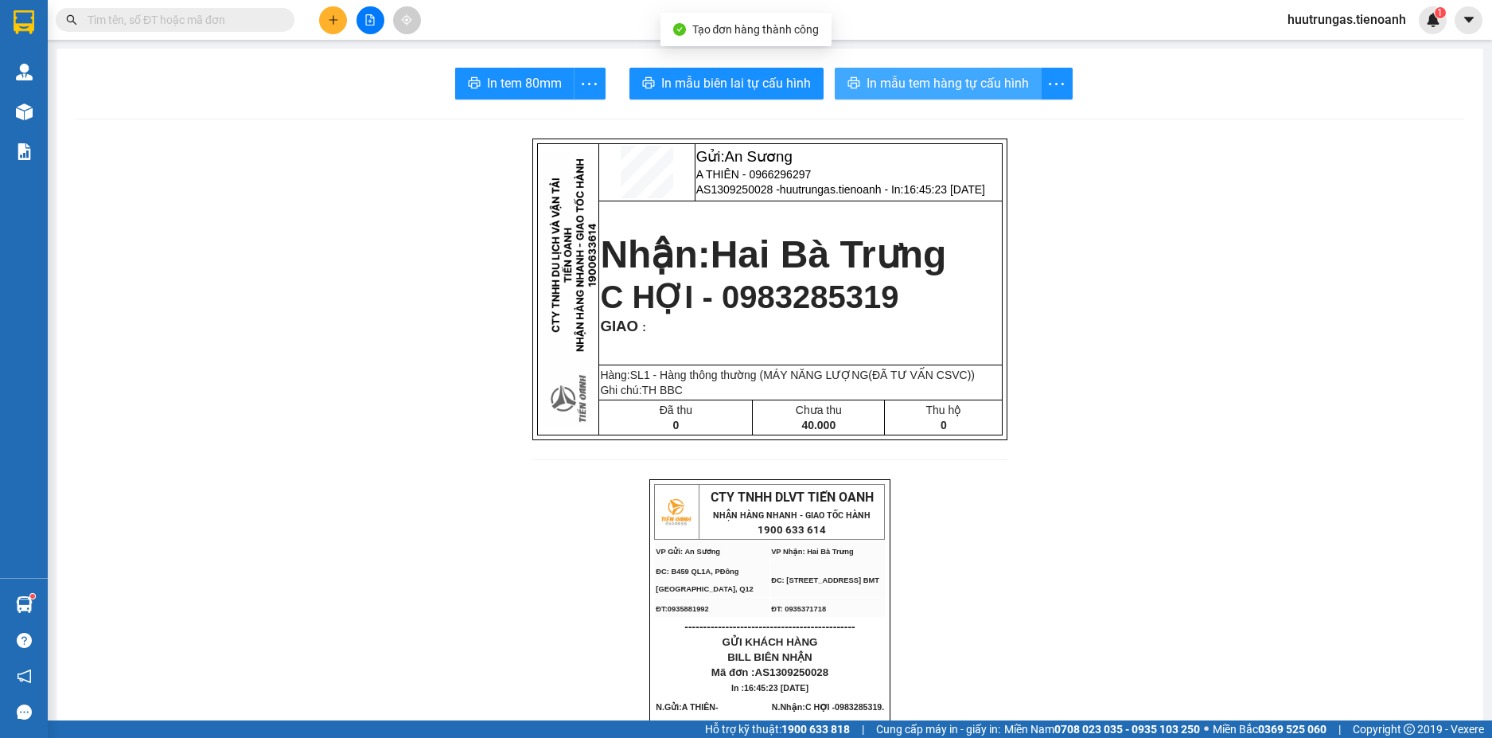
click at [940, 83] on span "In mẫu tem hàng tự cấu hình" at bounding box center [948, 83] width 162 height 20
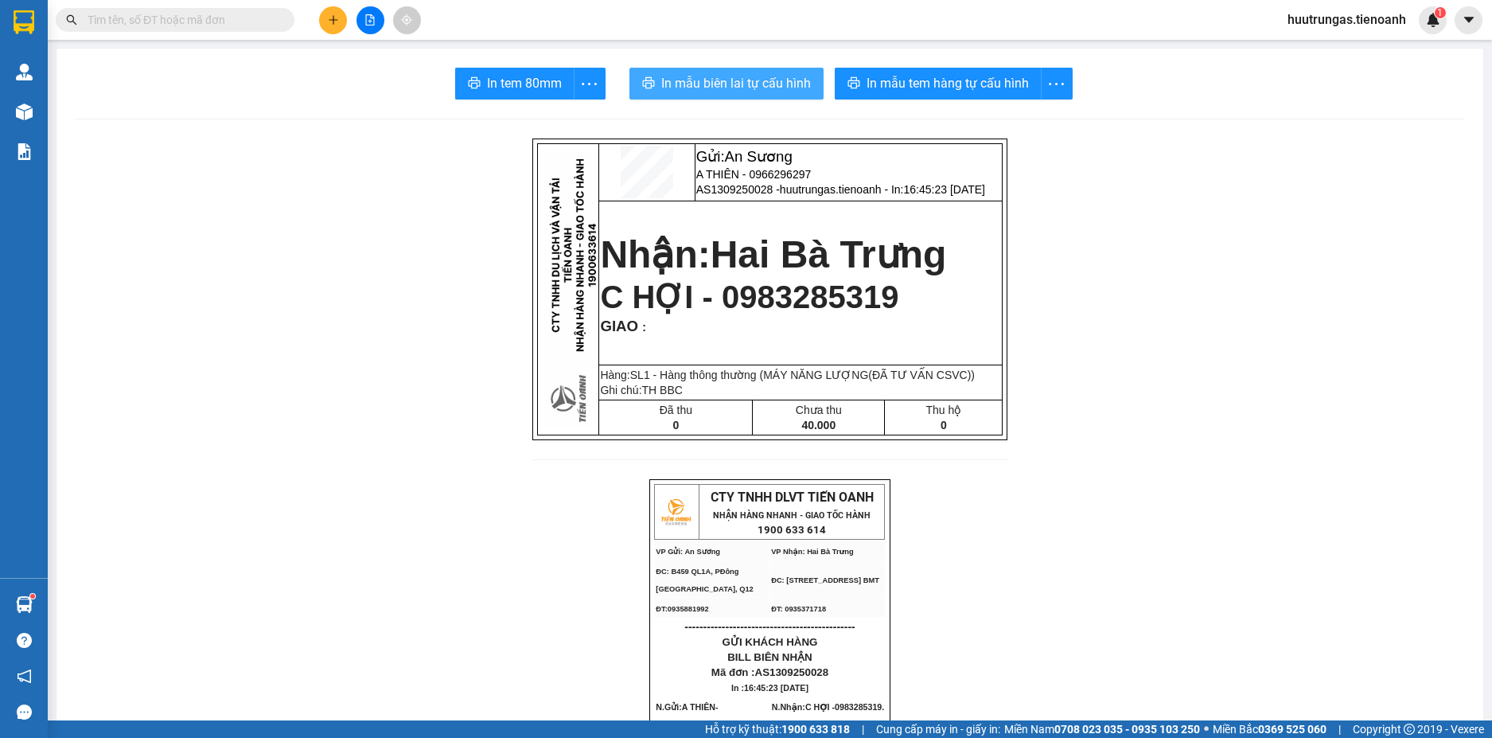
click at [719, 80] on span "In mẫu biên lai tự cấu hình" at bounding box center [736, 83] width 150 height 20
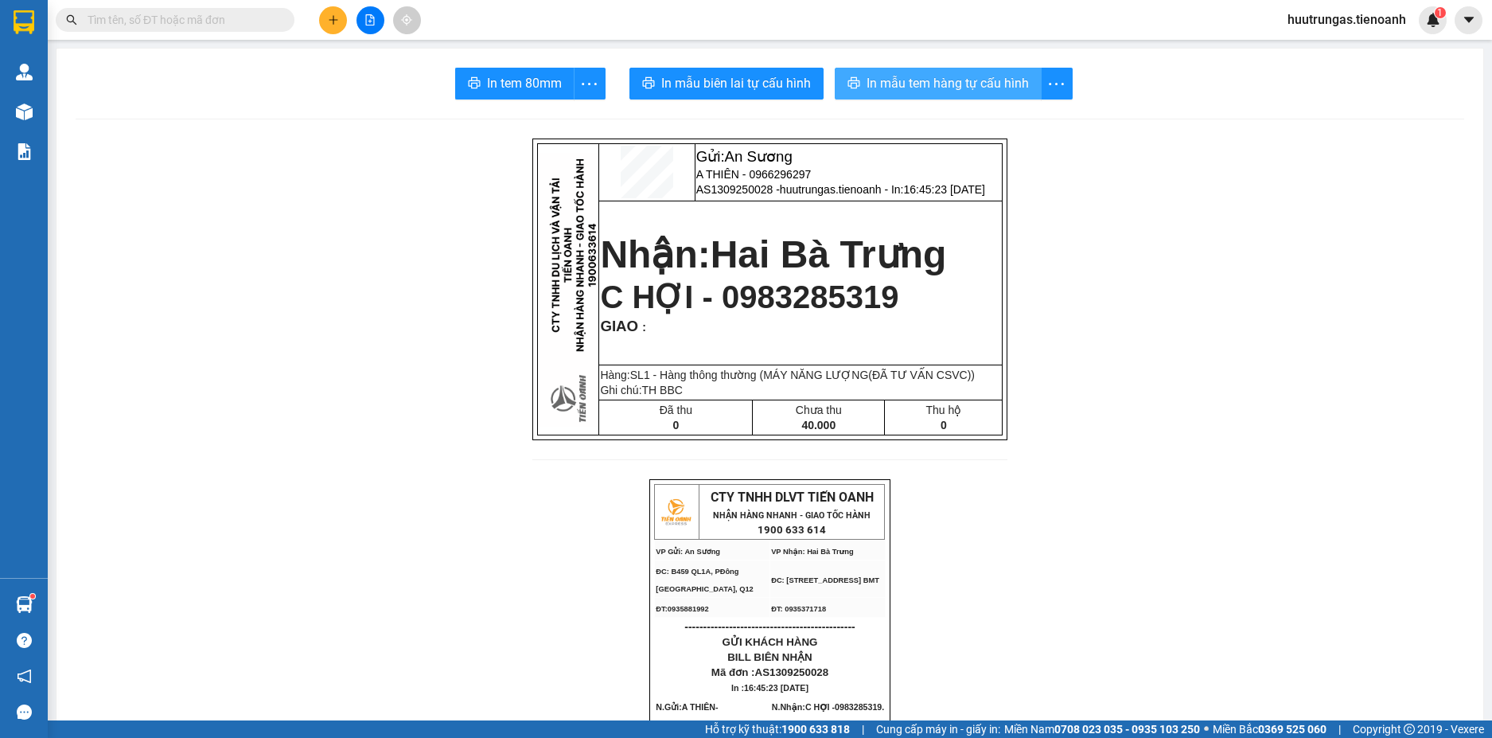
click at [922, 80] on span "In mẫu tem hàng tự cấu hình" at bounding box center [948, 83] width 162 height 20
drag, startPoint x: 1172, startPoint y: 285, endPoint x: 814, endPoint y: 459, distance: 397.6
drag, startPoint x: 814, startPoint y: 459, endPoint x: 228, endPoint y: 415, distance: 587.4
click at [338, 18] on icon "plus" at bounding box center [333, 19] width 11 height 11
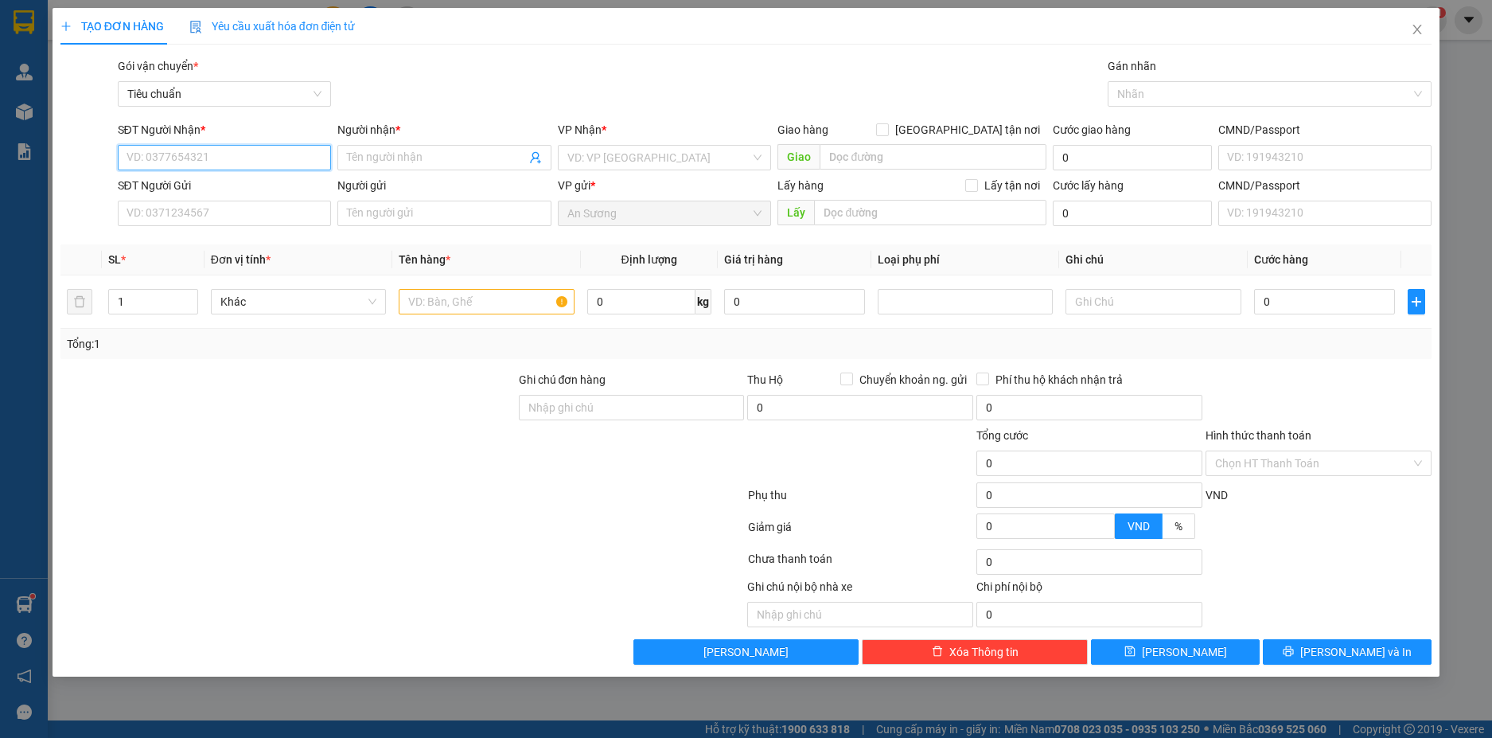
click at [167, 162] on input "SĐT Người Nhận *" at bounding box center [225, 157] width 214 height 25
click at [194, 184] on div "0915087000 - C NGỌC" at bounding box center [224, 190] width 195 height 18
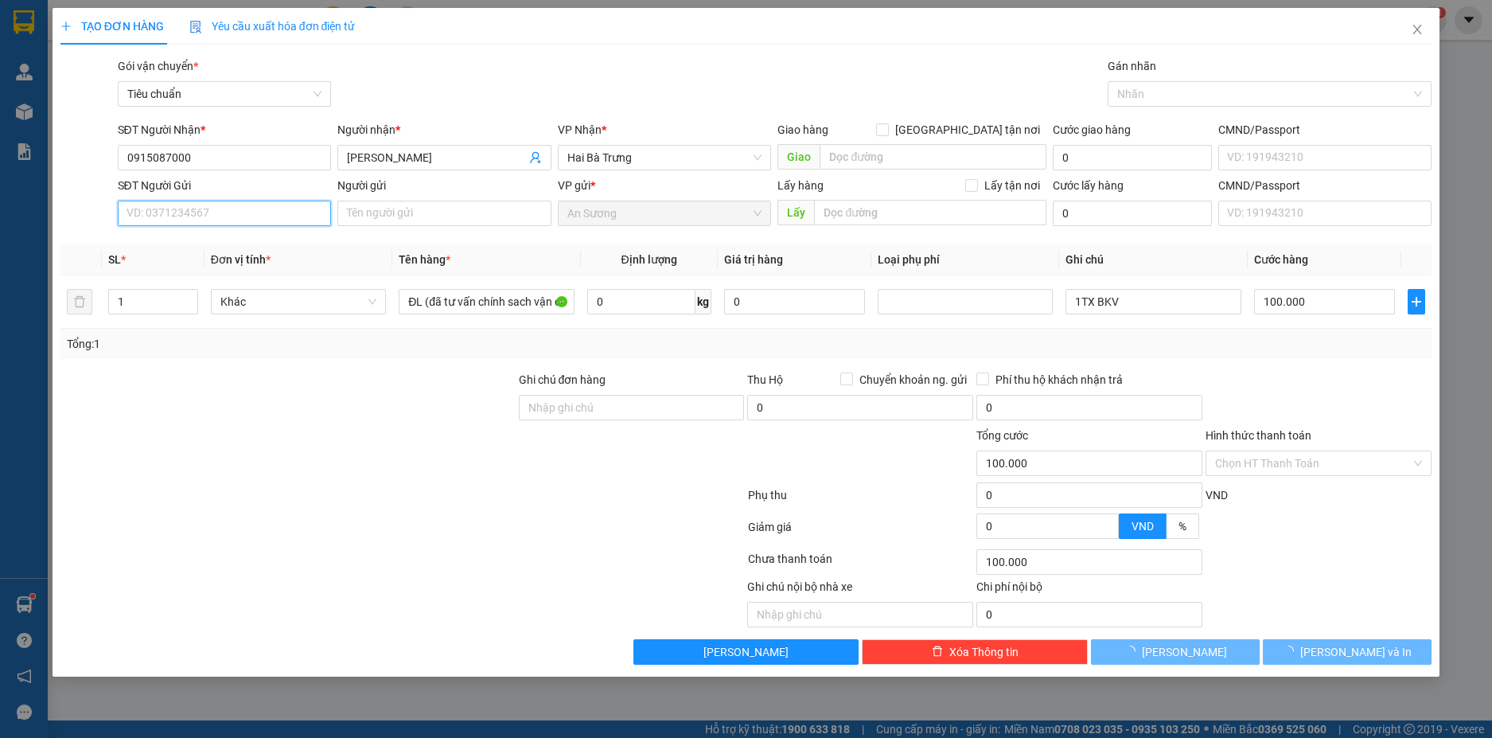
click at [253, 215] on input "SĐT Người Gửi" at bounding box center [225, 213] width 214 height 25
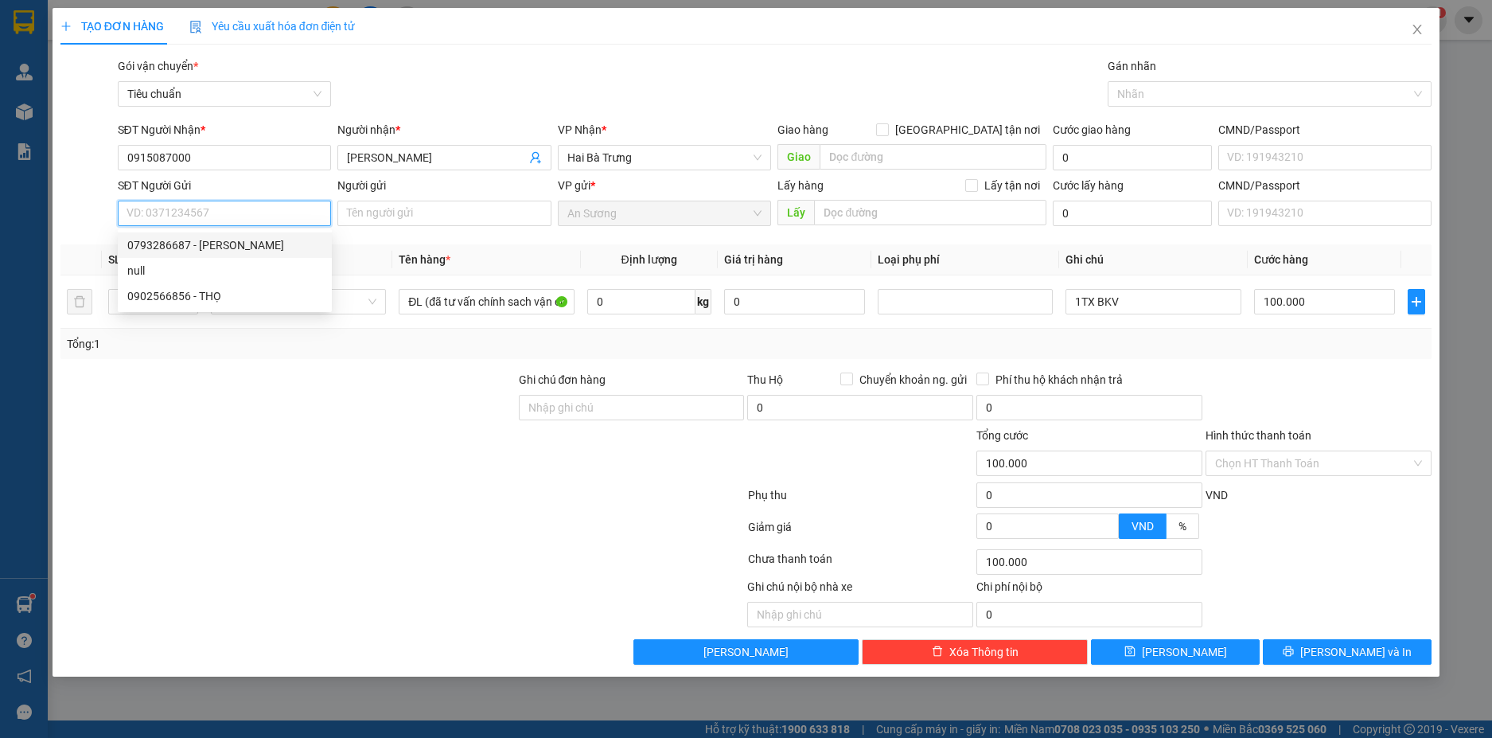
click at [224, 239] on div "0793286687 - C HUỆ" at bounding box center [224, 245] width 195 height 18
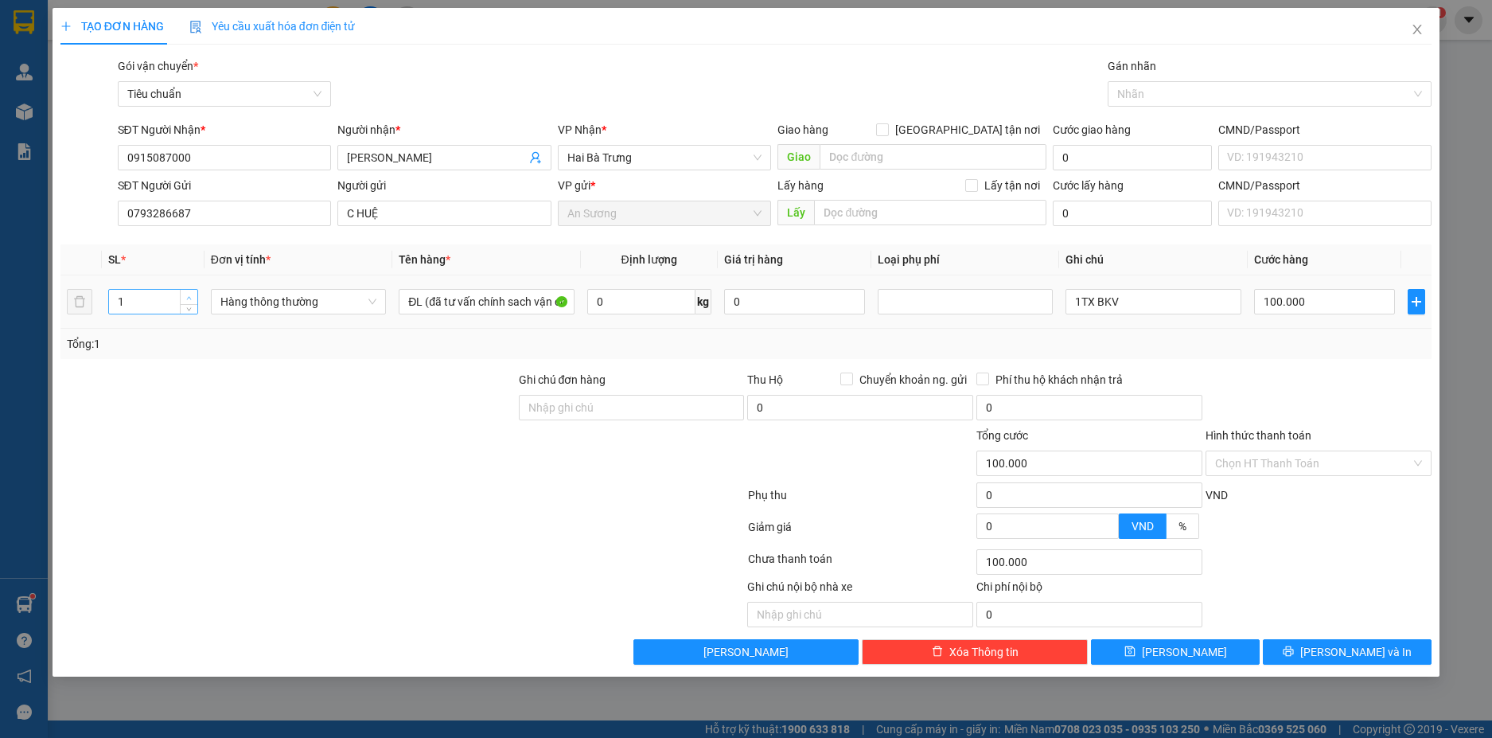
click at [192, 298] on icon "up" at bounding box center [189, 298] width 6 height 6
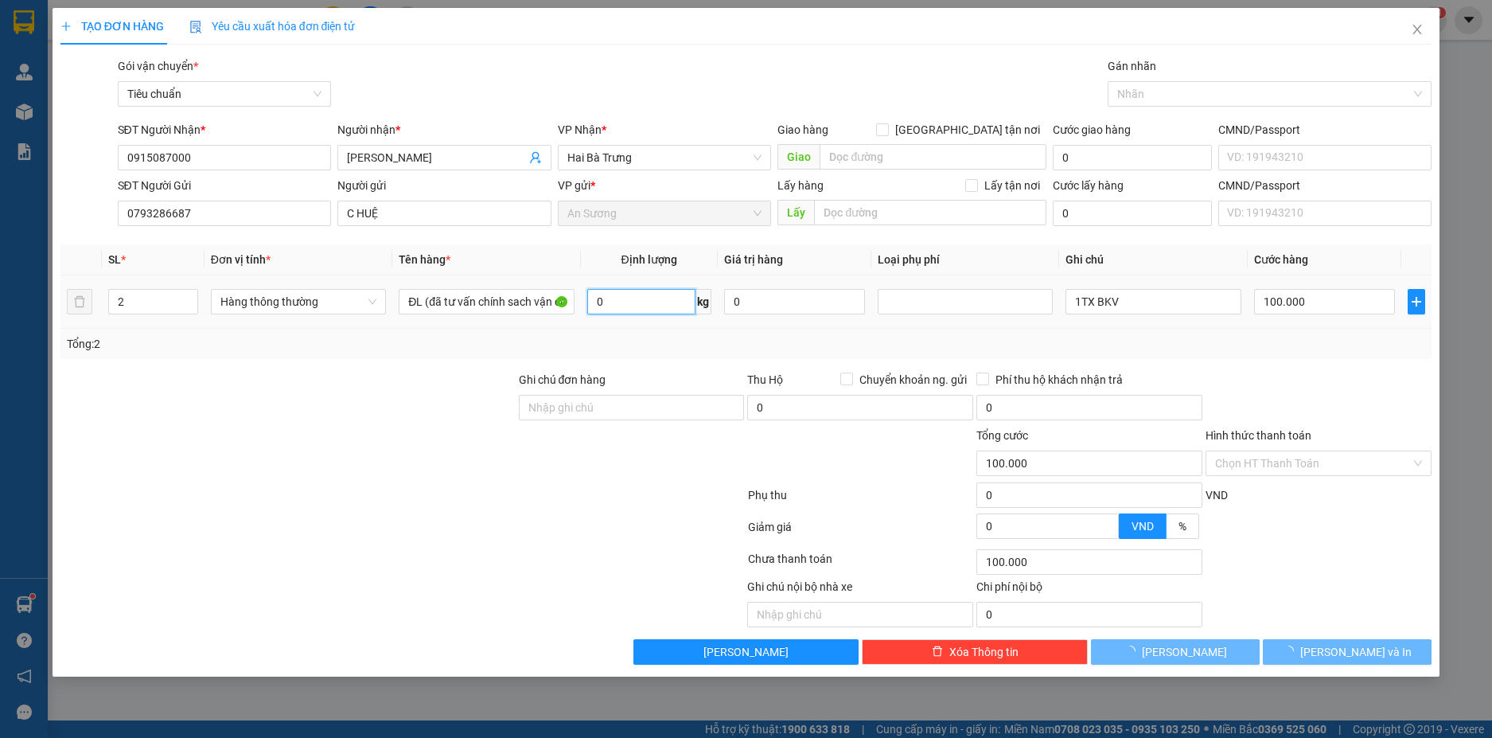
click at [641, 300] on input "0" at bounding box center [641, 301] width 108 height 25
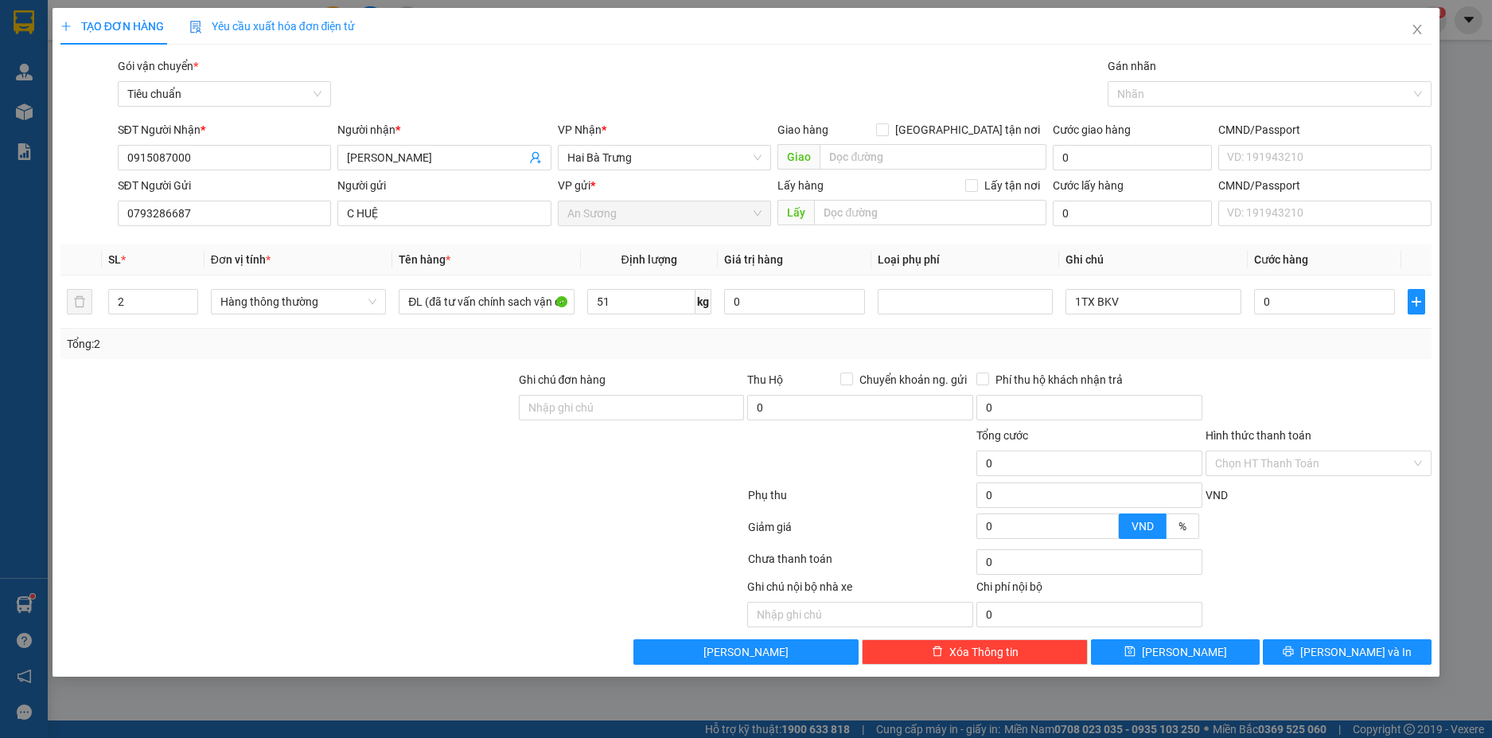
click at [1158, 335] on div "Tổng: 2" at bounding box center [746, 344] width 1359 height 18
click at [1082, 303] on input "1TX BKV" at bounding box center [1153, 301] width 175 height 25
click at [1339, 298] on input "100.000" at bounding box center [1324, 301] width 141 height 25
click at [1333, 341] on div "Tổng: 2" at bounding box center [746, 344] width 1359 height 18
click at [1364, 652] on span "[PERSON_NAME] và In" at bounding box center [1355, 652] width 111 height 18
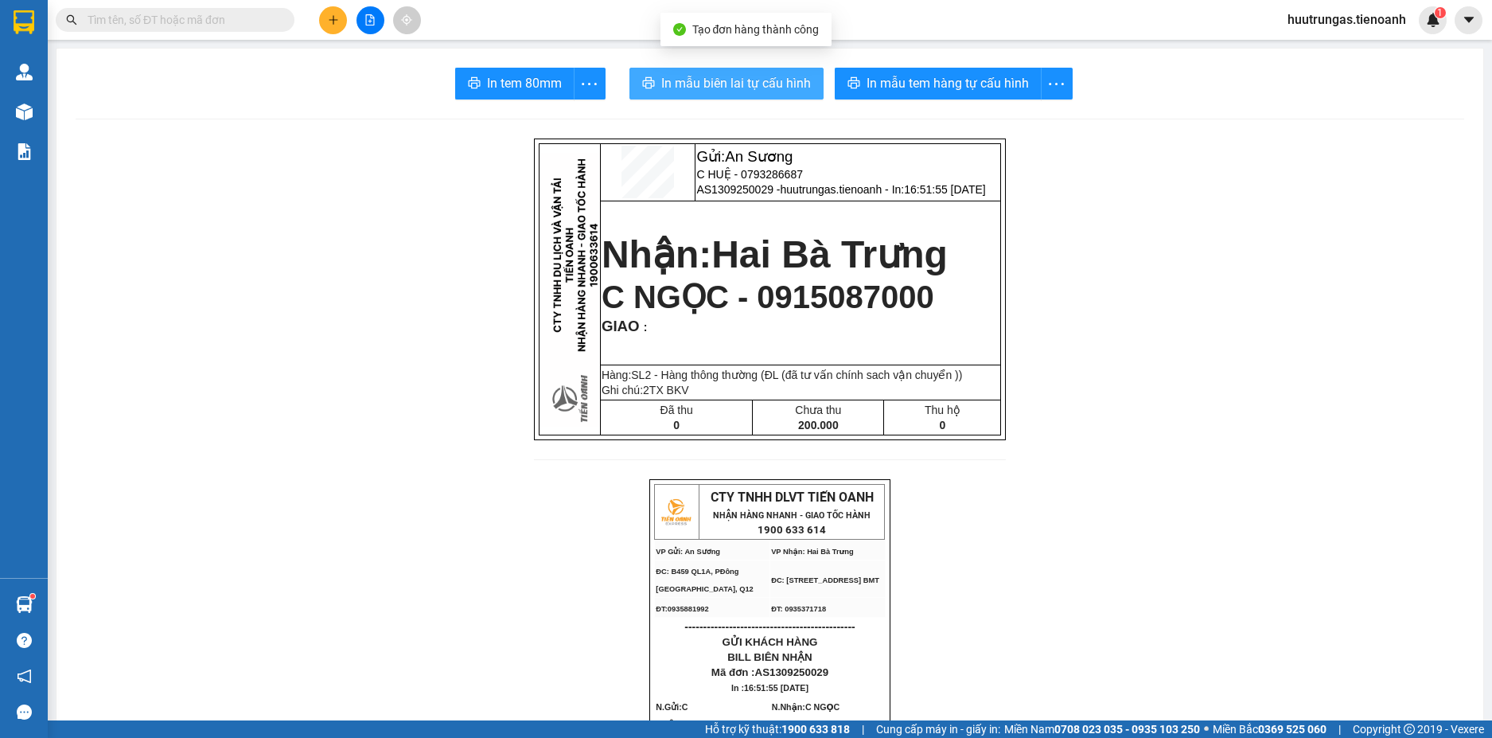
click at [781, 81] on span "In mẫu biên lai tự cấu hình" at bounding box center [736, 83] width 150 height 20
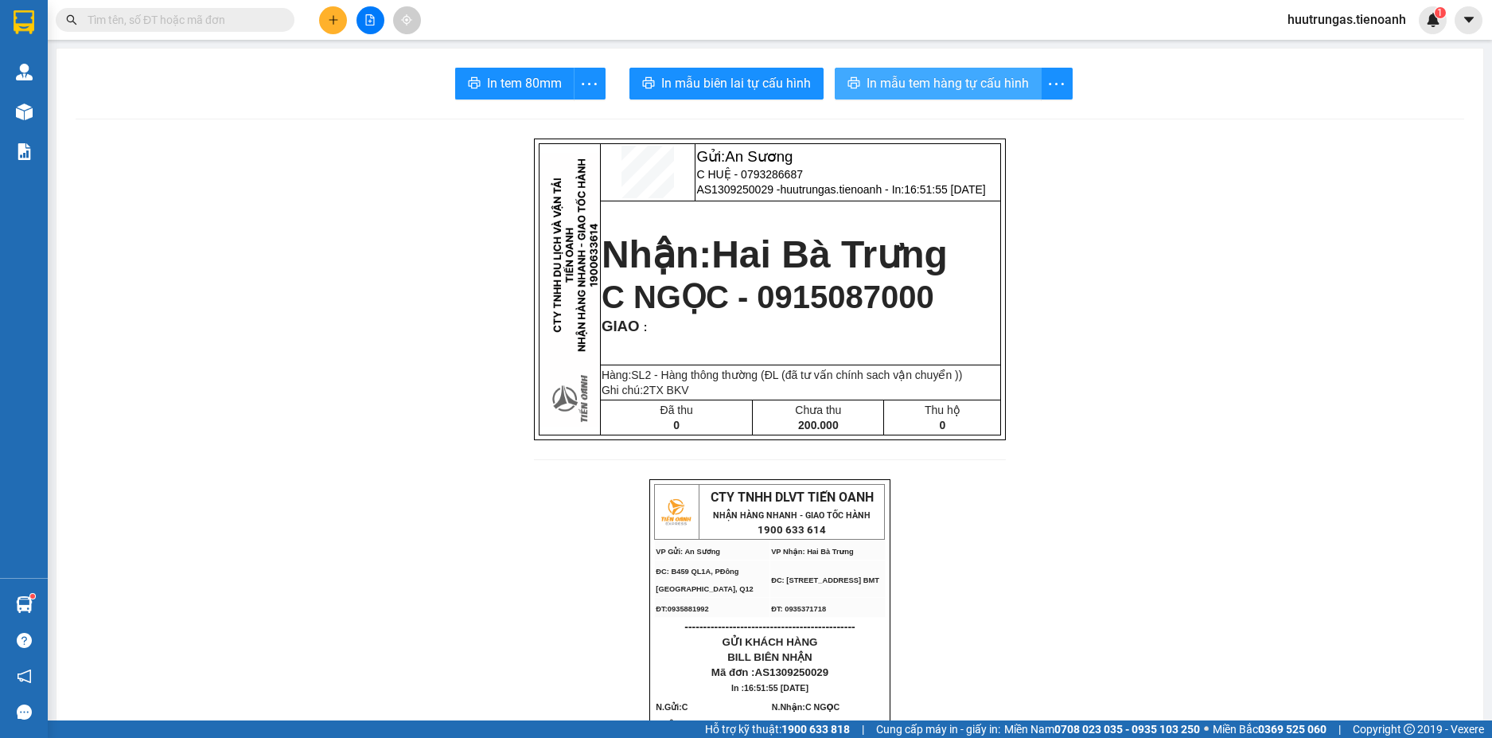
click at [971, 86] on span "In mẫu tem hàng tự cấu hình" at bounding box center [948, 83] width 162 height 20
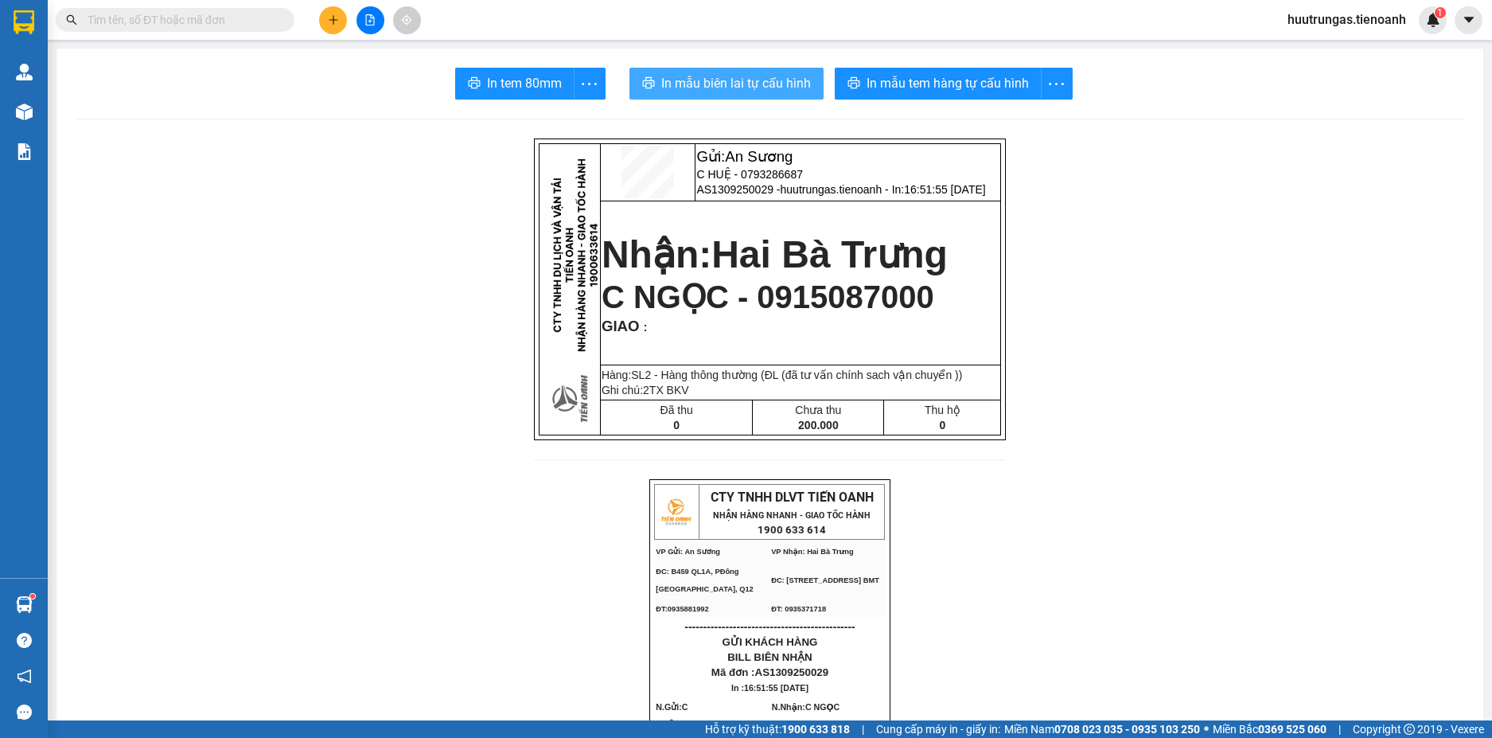
click at [713, 80] on span "In mẫu biên lai tự cấu hình" at bounding box center [736, 83] width 150 height 20
click at [183, 18] on input "text" at bounding box center [182, 20] width 188 height 18
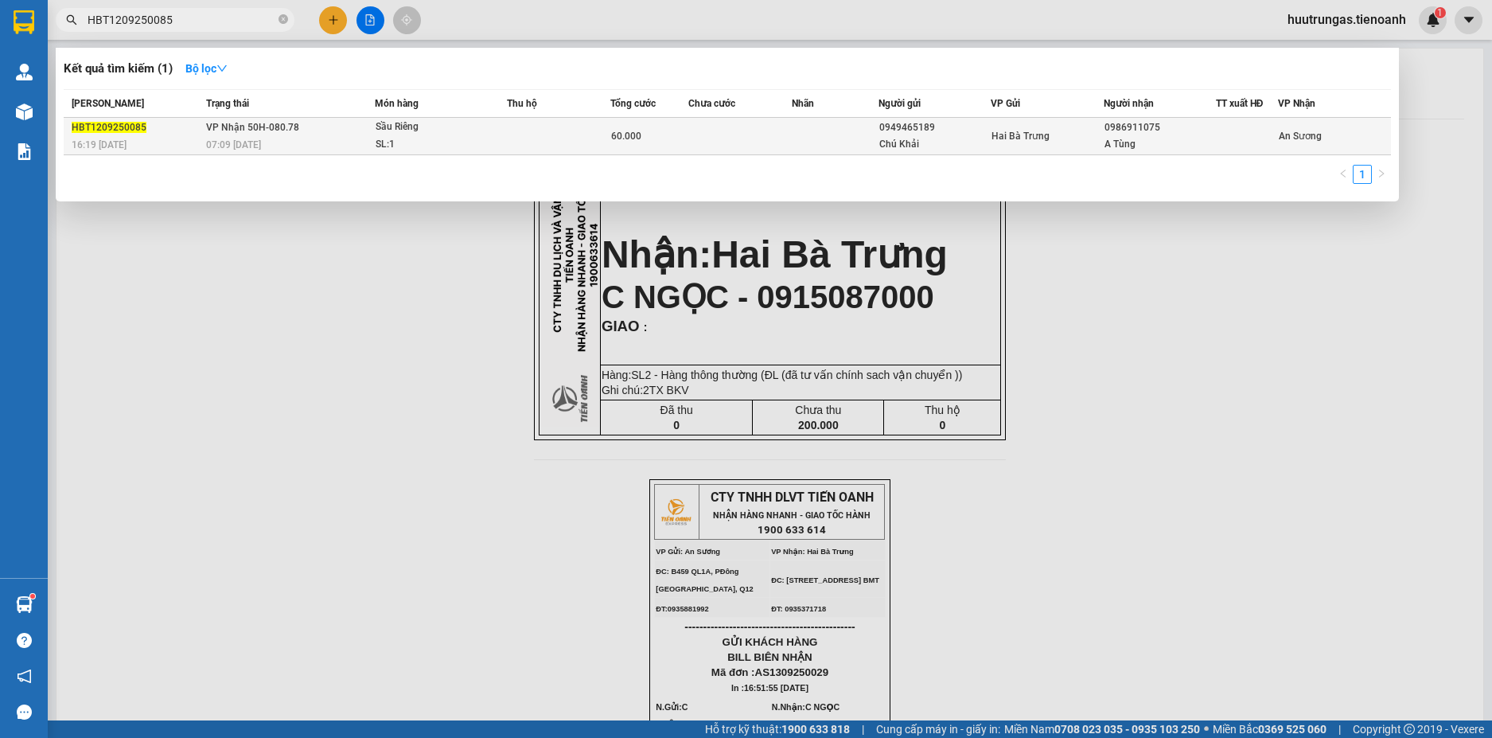
click at [446, 134] on div "Sầu Riêng" at bounding box center [435, 128] width 119 height 18
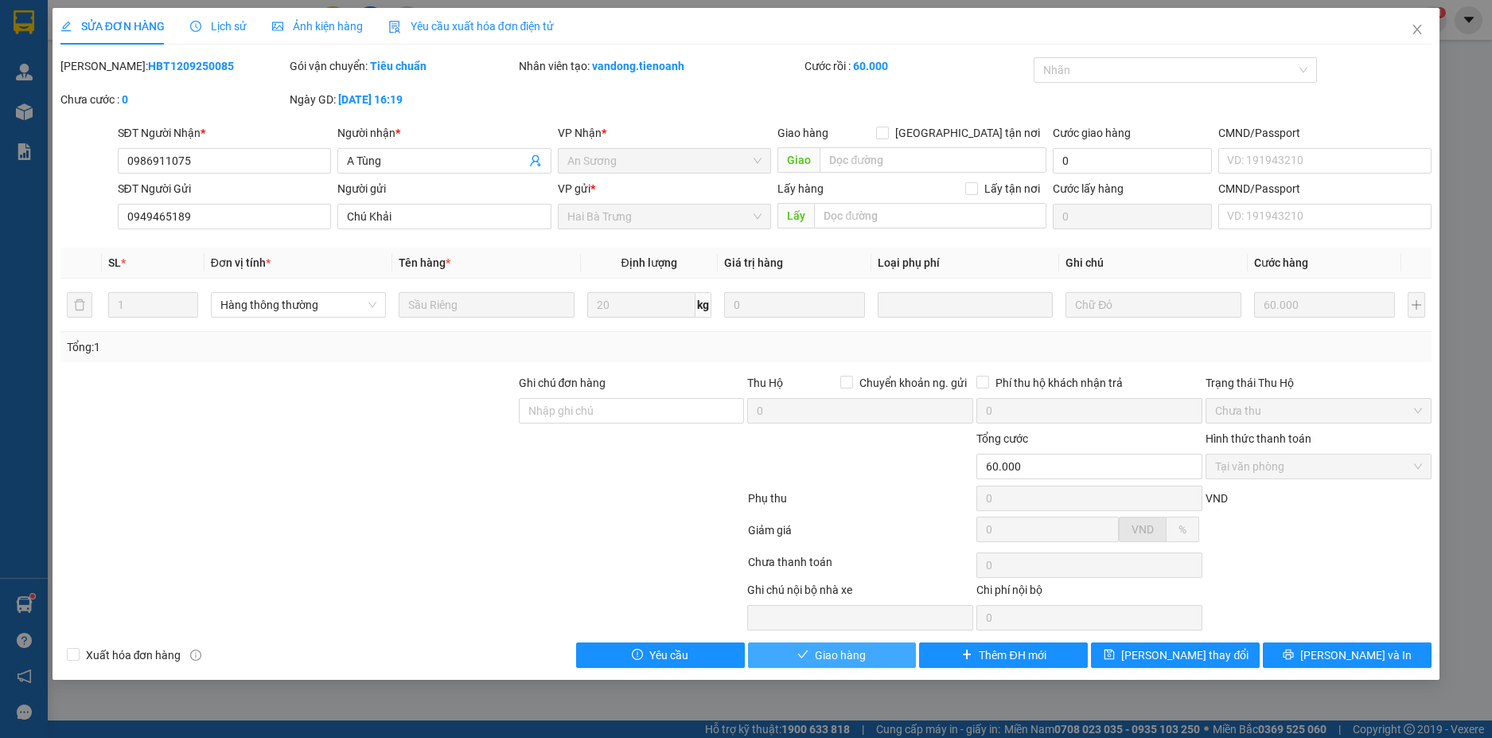
click at [878, 657] on button "Giao hàng" at bounding box center [832, 654] width 169 height 25
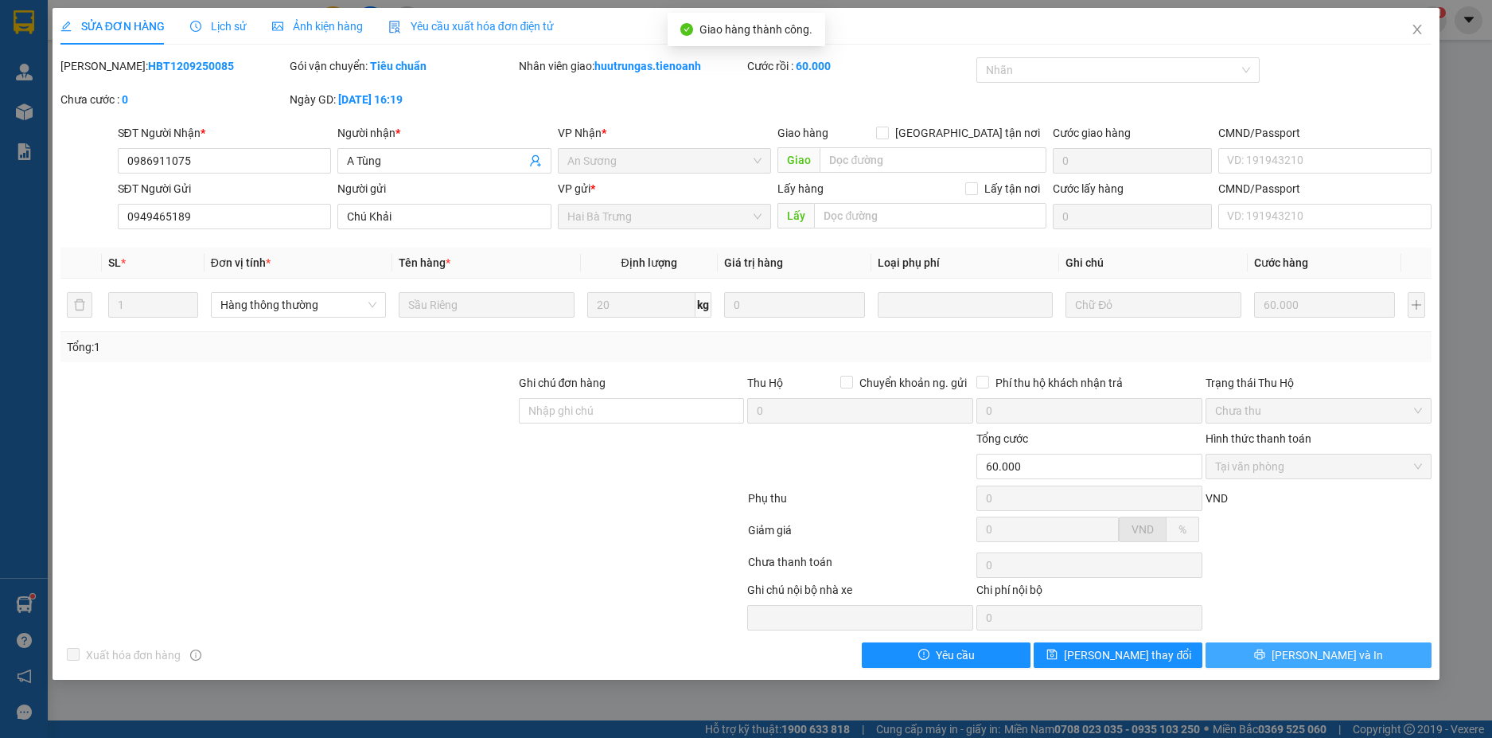
click at [1329, 656] on span "[PERSON_NAME] và In" at bounding box center [1327, 655] width 111 height 18
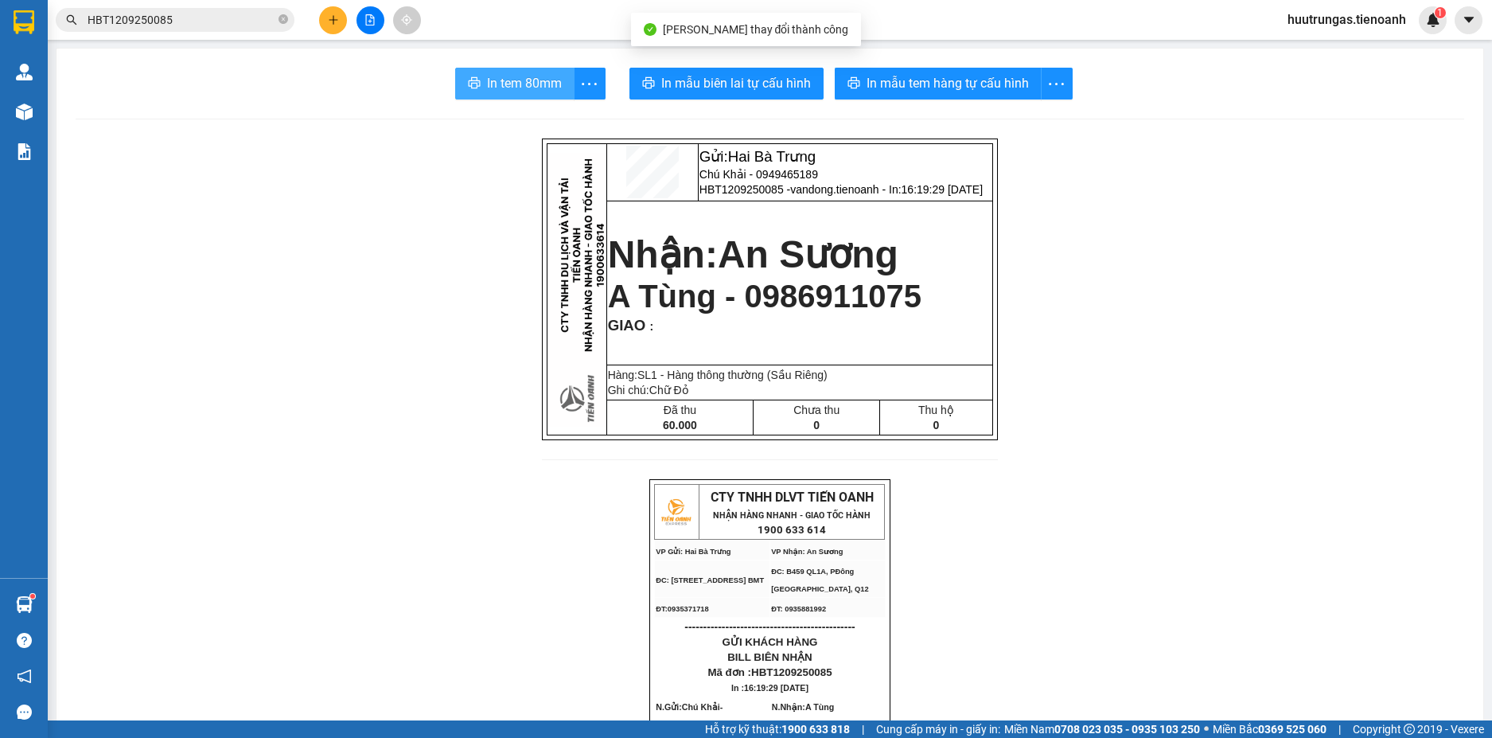
click at [489, 90] on span "In tem 80mm" at bounding box center [524, 83] width 75 height 20
click at [329, 17] on icon "plus" at bounding box center [333, 19] width 11 height 11
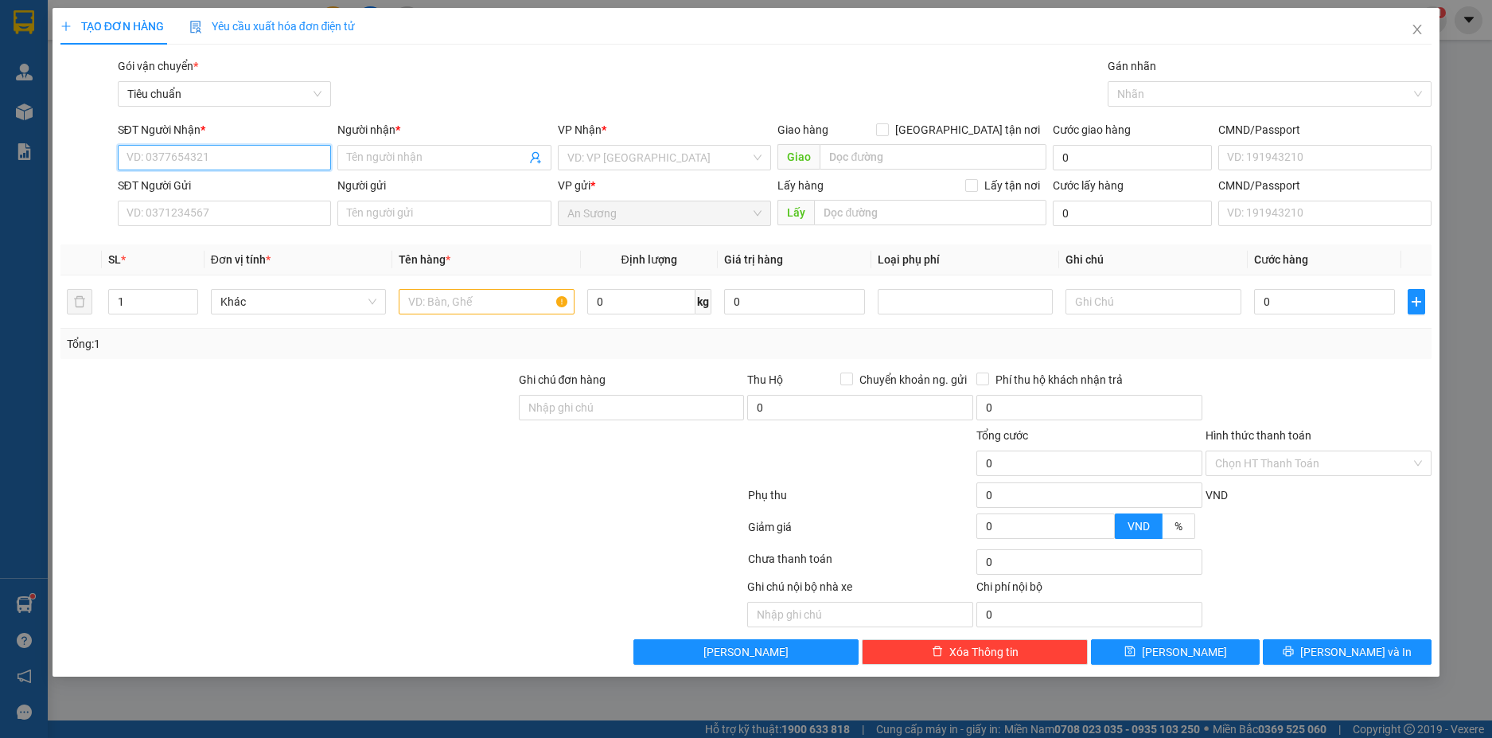
click at [237, 164] on input "SĐT Người Nhận *" at bounding box center [225, 157] width 214 height 25
click at [181, 166] on input "9495" at bounding box center [225, 157] width 214 height 25
click at [423, 164] on input "Người nhận *" at bounding box center [436, 158] width 179 height 18
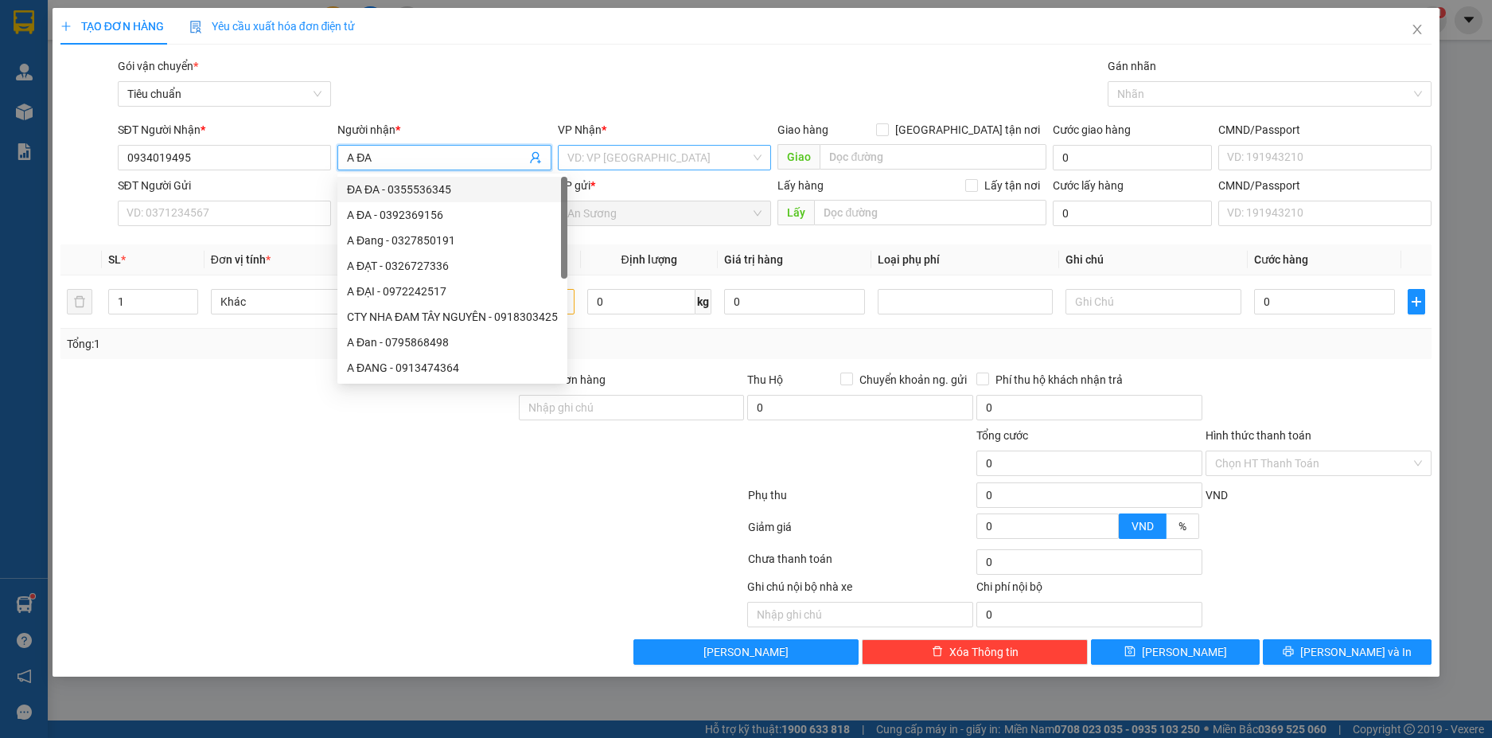
click at [621, 158] on input "search" at bounding box center [659, 158] width 184 height 24
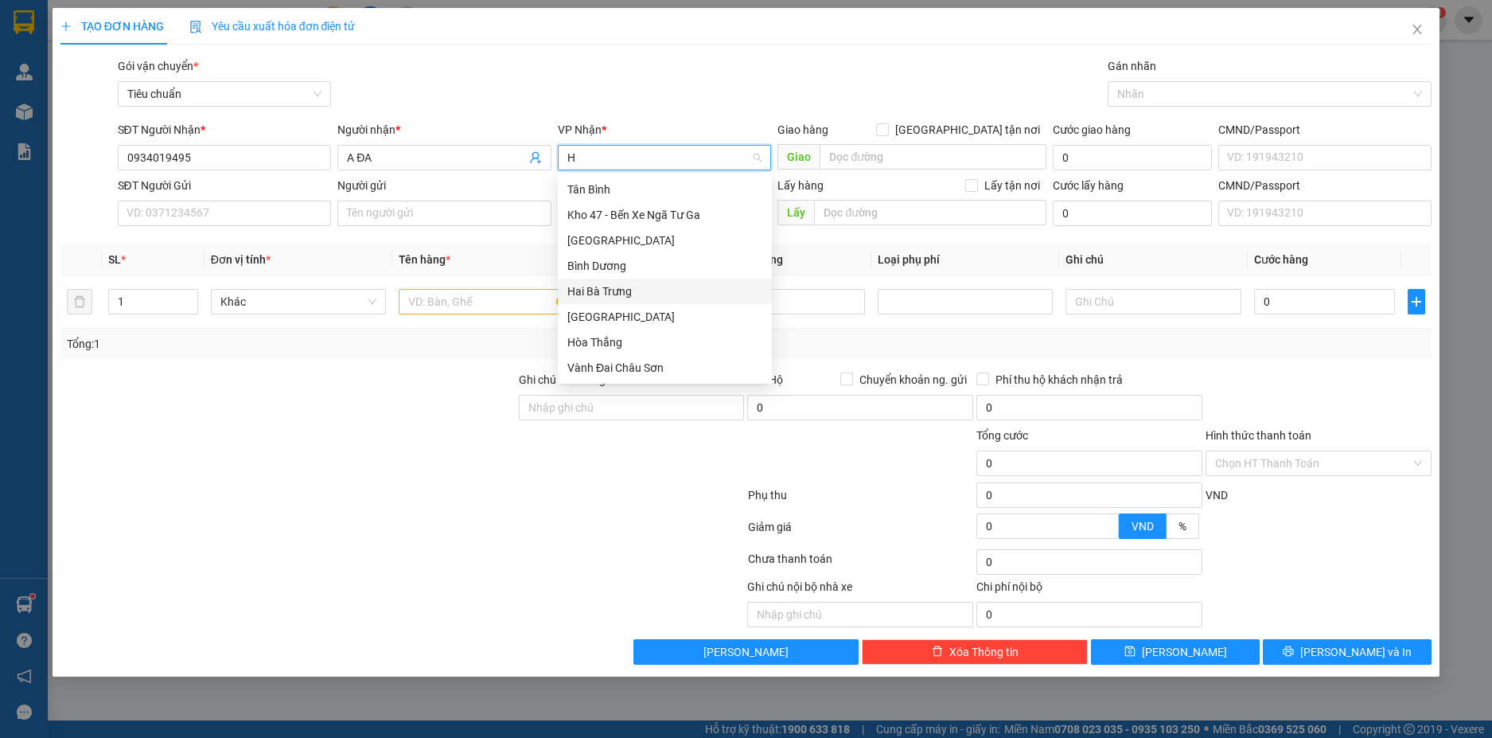
click at [608, 291] on div "Hai Bà Trưng" at bounding box center [664, 292] width 195 height 18
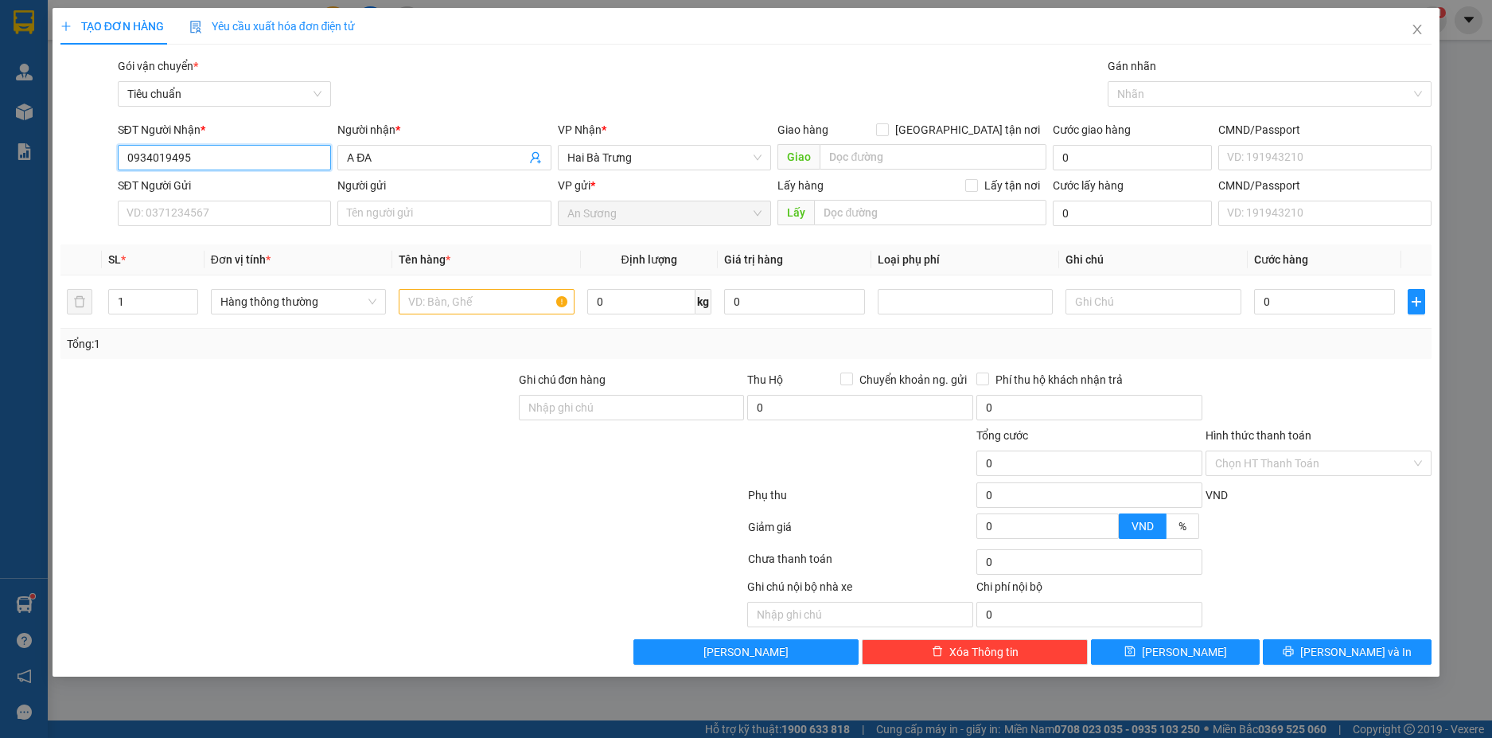
drag, startPoint x: 219, startPoint y: 160, endPoint x: 109, endPoint y: 157, distance: 109.9
click at [109, 157] on div "SĐT Người Nhận * 0934019495 0934019495 Người nhận * A ĐA VP Nhận * Hai Bà Trưng…" at bounding box center [746, 149] width 1375 height 56
click at [248, 210] on input "SĐT Người Gửi" at bounding box center [225, 213] width 214 height 25
click at [171, 302] on input "1" at bounding box center [153, 302] width 88 height 24
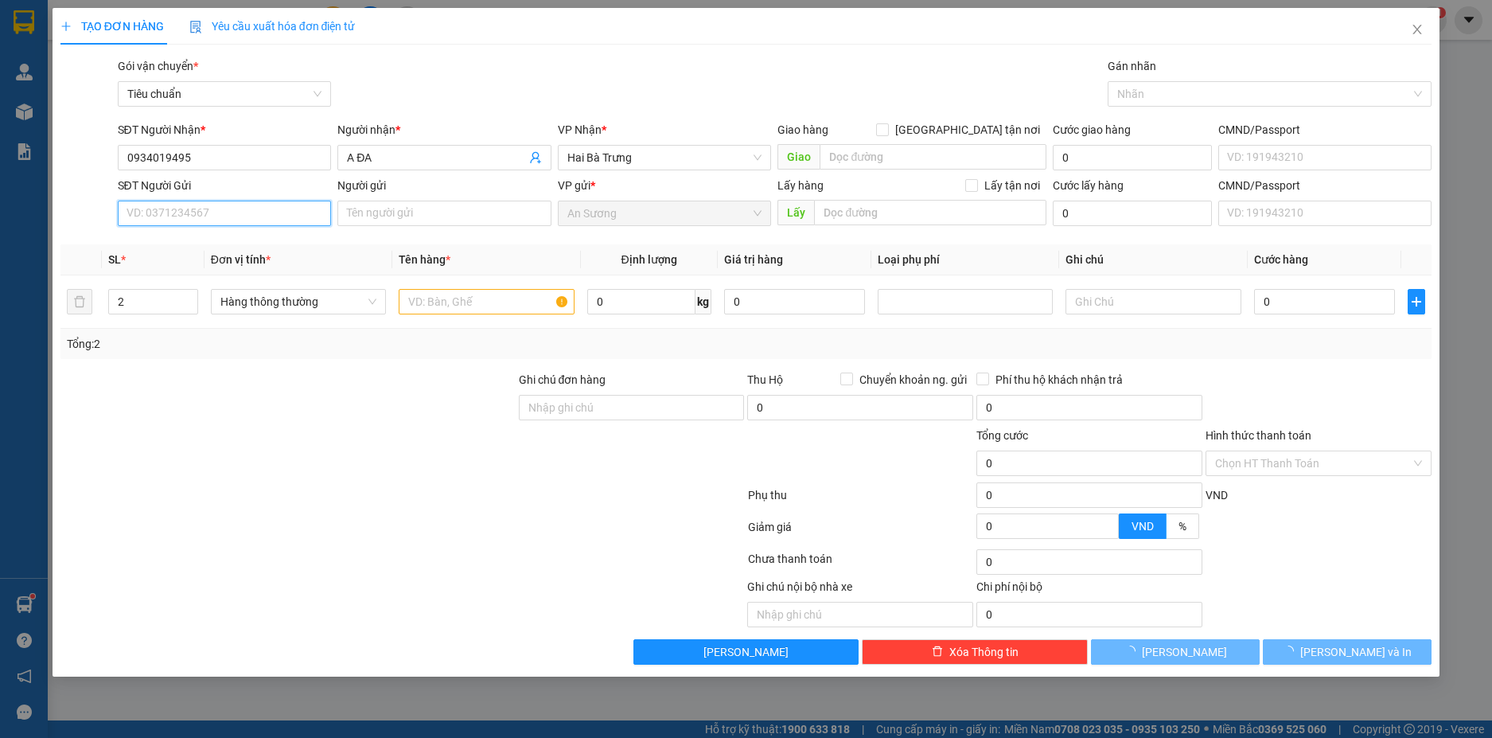
click at [218, 216] on input "SĐT Người Gửi" at bounding box center [225, 213] width 214 height 25
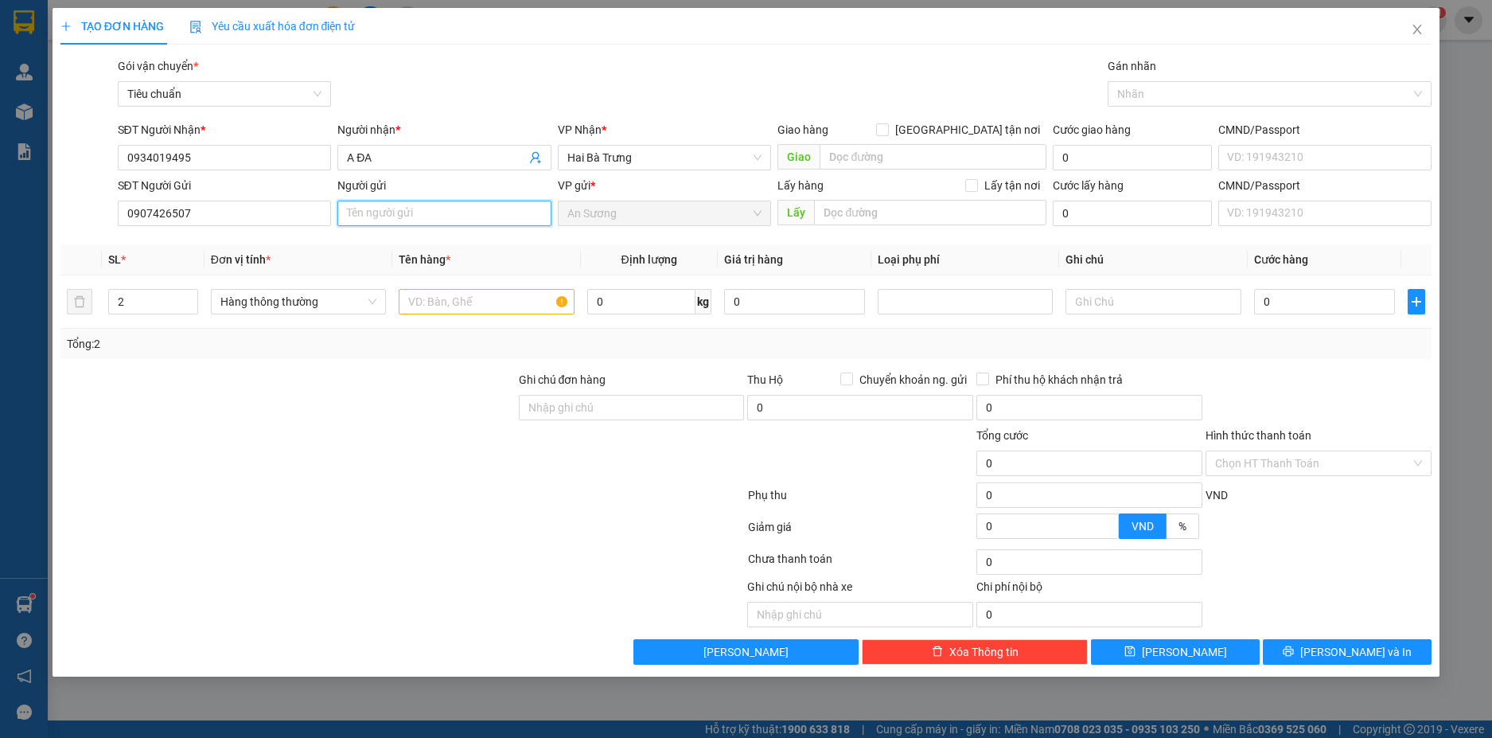
click at [368, 211] on input "Người gửi" at bounding box center [444, 213] width 214 height 25
click at [426, 154] on input "A ĐA" at bounding box center [436, 158] width 179 height 18
click at [376, 162] on input "CHỊ YTRANG" at bounding box center [436, 158] width 179 height 18
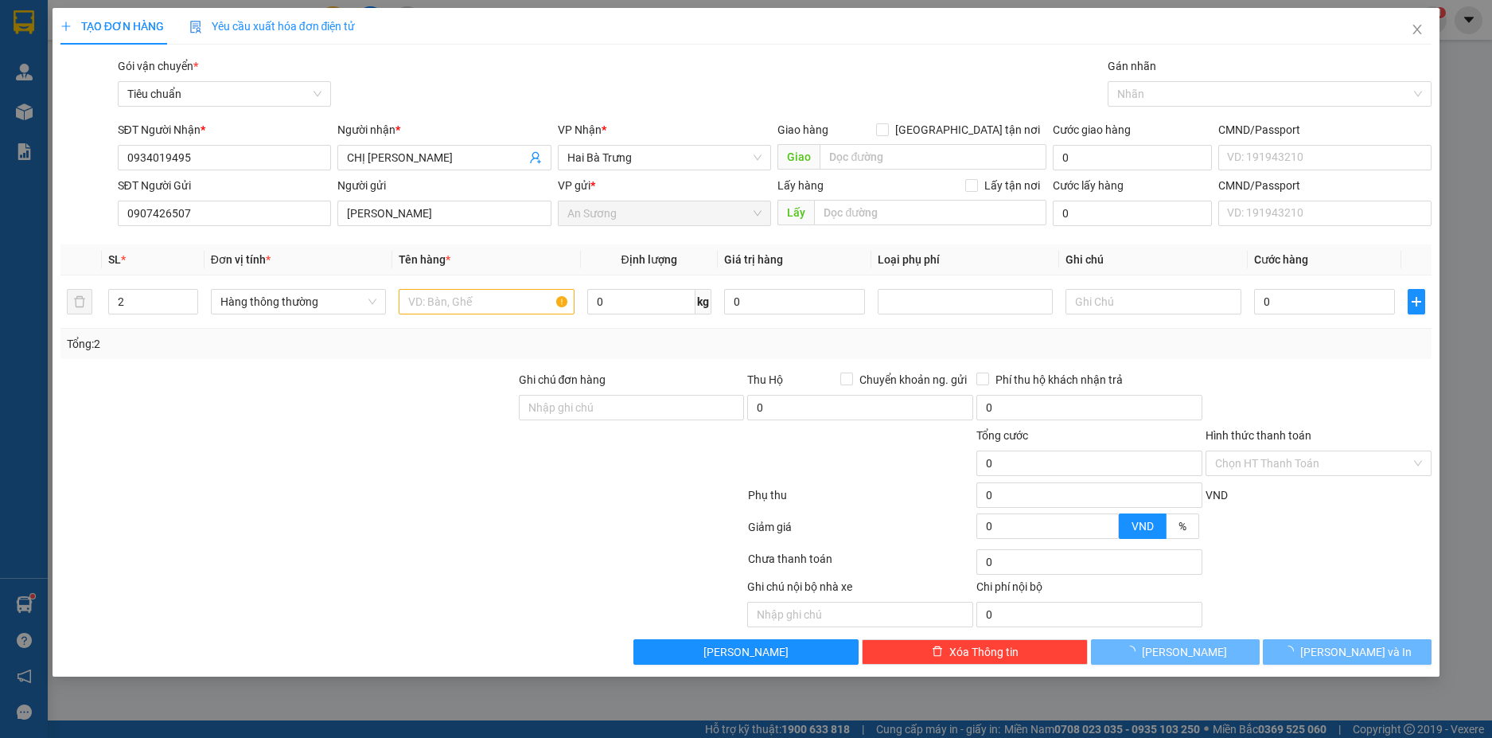
click at [336, 413] on div at bounding box center [288, 399] width 458 height 56
click at [430, 310] on input "text" at bounding box center [486, 301] width 175 height 25
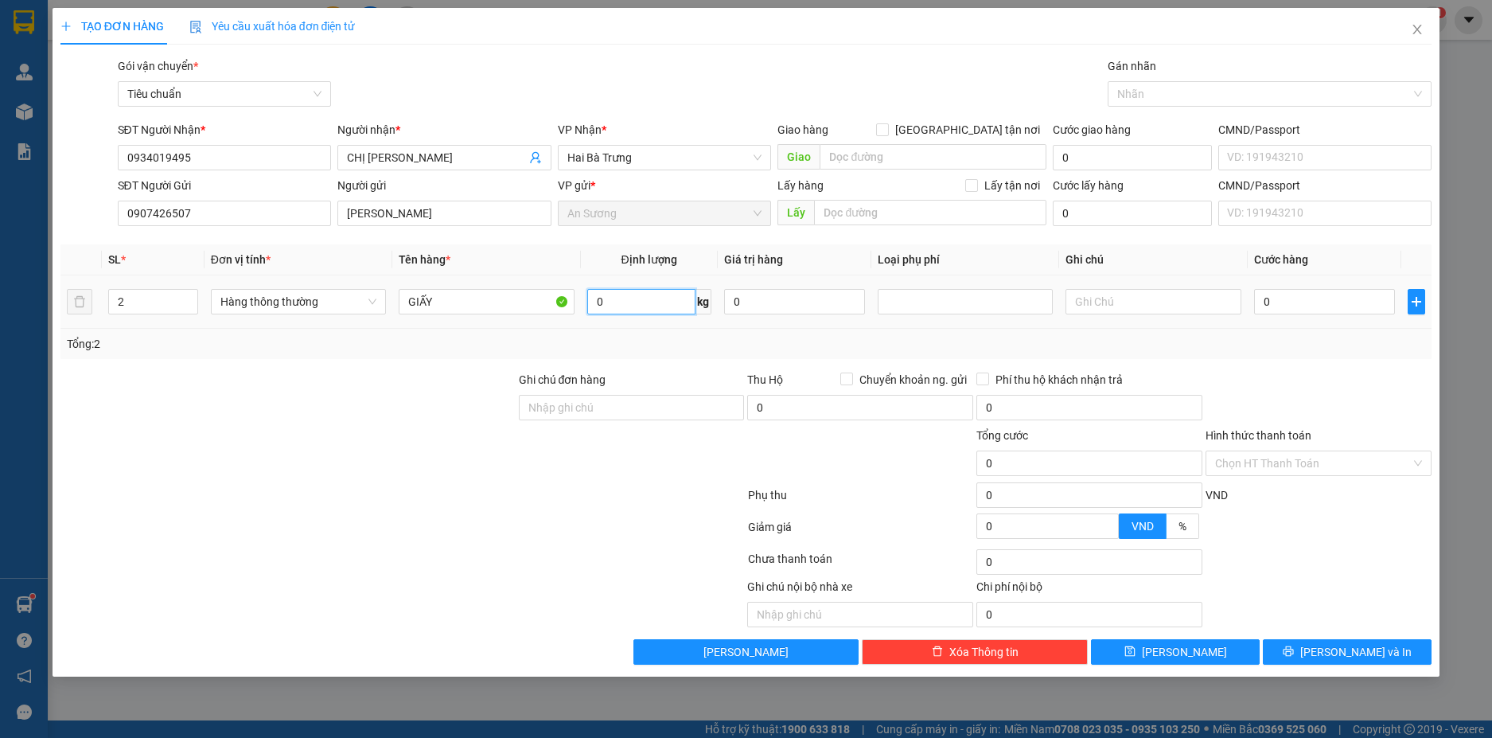
click at [627, 302] on input "0" at bounding box center [641, 301] width 108 height 25
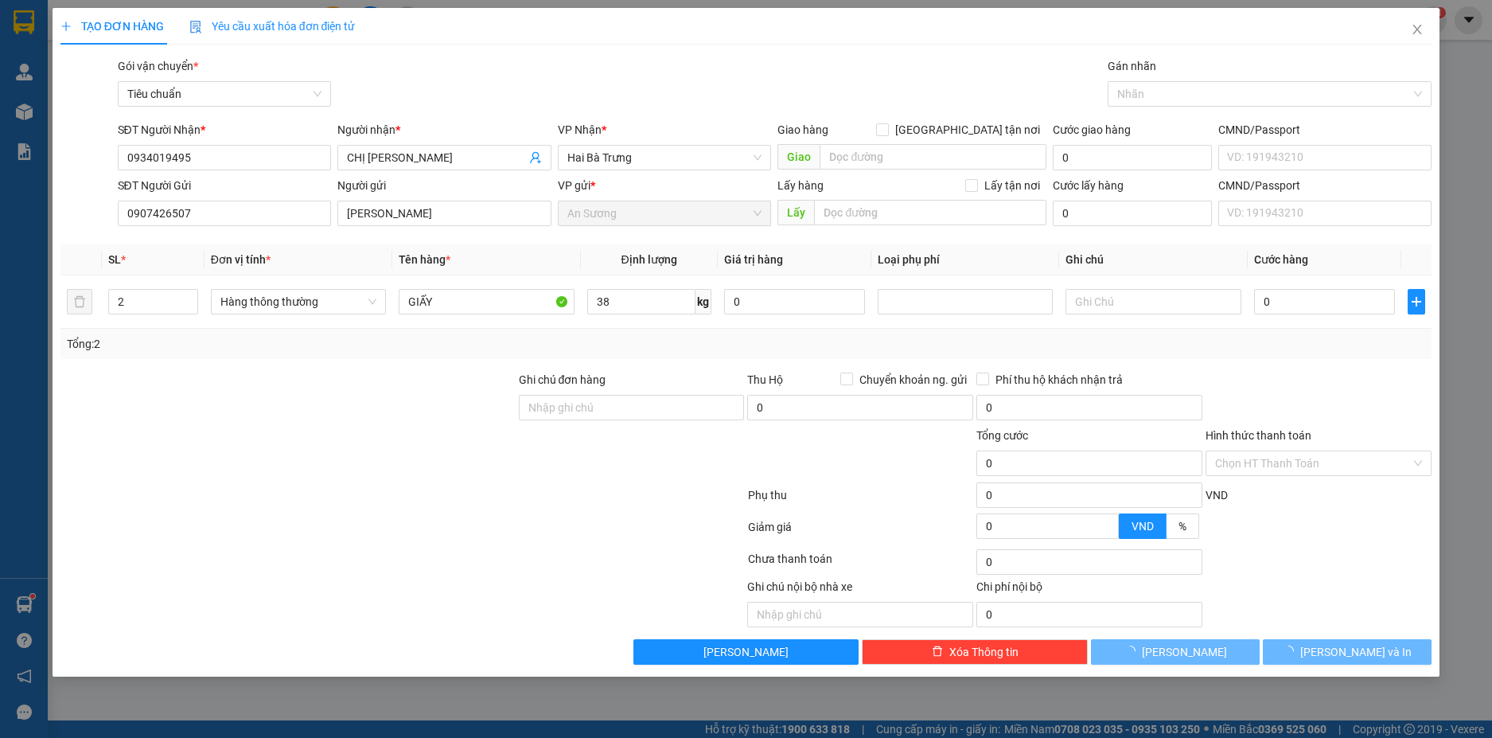
click at [1149, 345] on div "Tổng: 2" at bounding box center [746, 344] width 1359 height 18
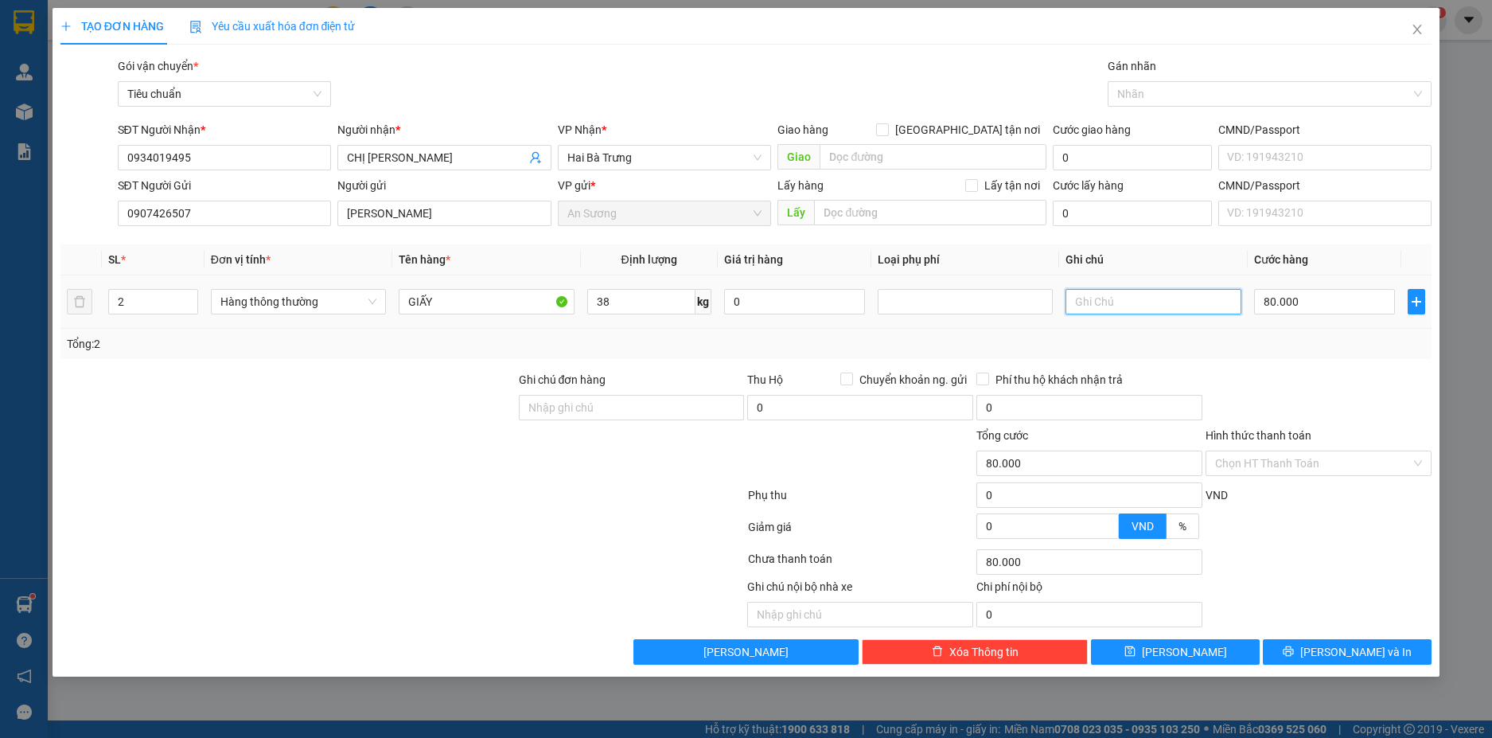
click at [1096, 302] on input "text" at bounding box center [1153, 301] width 175 height 25
click at [1323, 290] on input "80.000" at bounding box center [1324, 301] width 141 height 25
click at [1321, 362] on div "Transit Pickup Surcharge Ids Transit Deliver Surcharge Ids Transit Deliver Surc…" at bounding box center [746, 360] width 1372 height 607
click at [1374, 642] on button "[PERSON_NAME] và In" at bounding box center [1347, 651] width 169 height 25
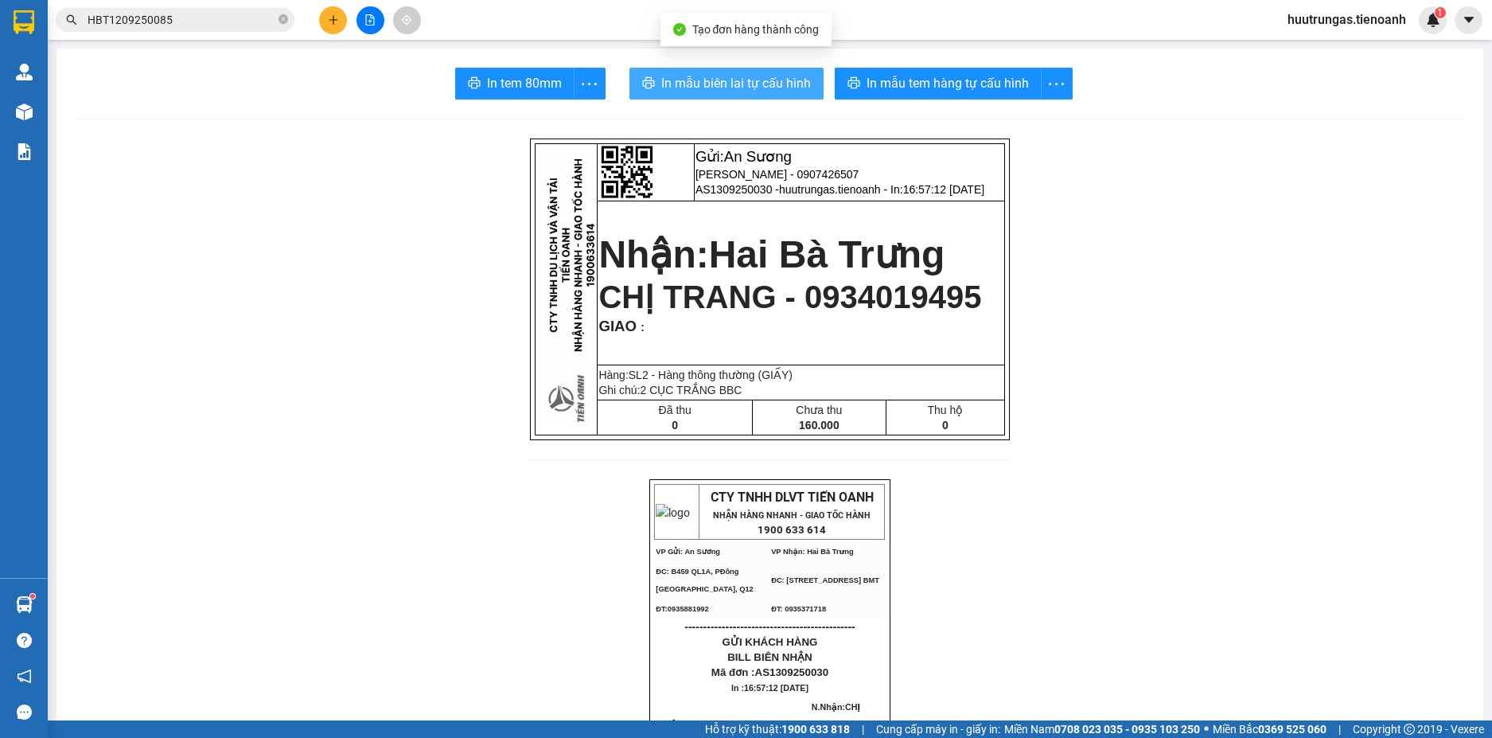
click at [781, 92] on span "In mẫu biên lai tự cấu hình" at bounding box center [736, 83] width 150 height 20
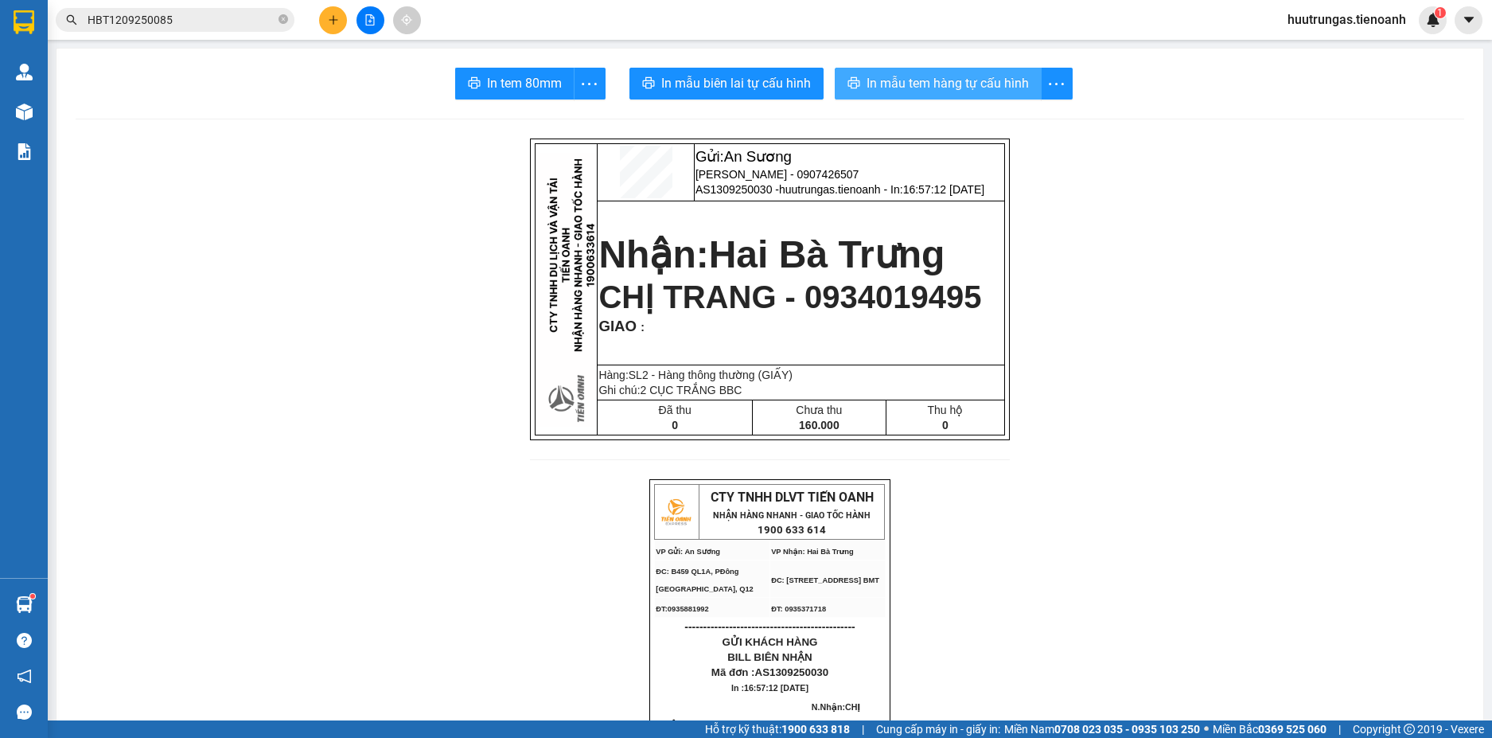
click at [934, 84] on span "In mẫu tem hàng tự cấu hình" at bounding box center [948, 83] width 162 height 20
click at [329, 21] on icon "plus" at bounding box center [333, 19] width 11 height 11
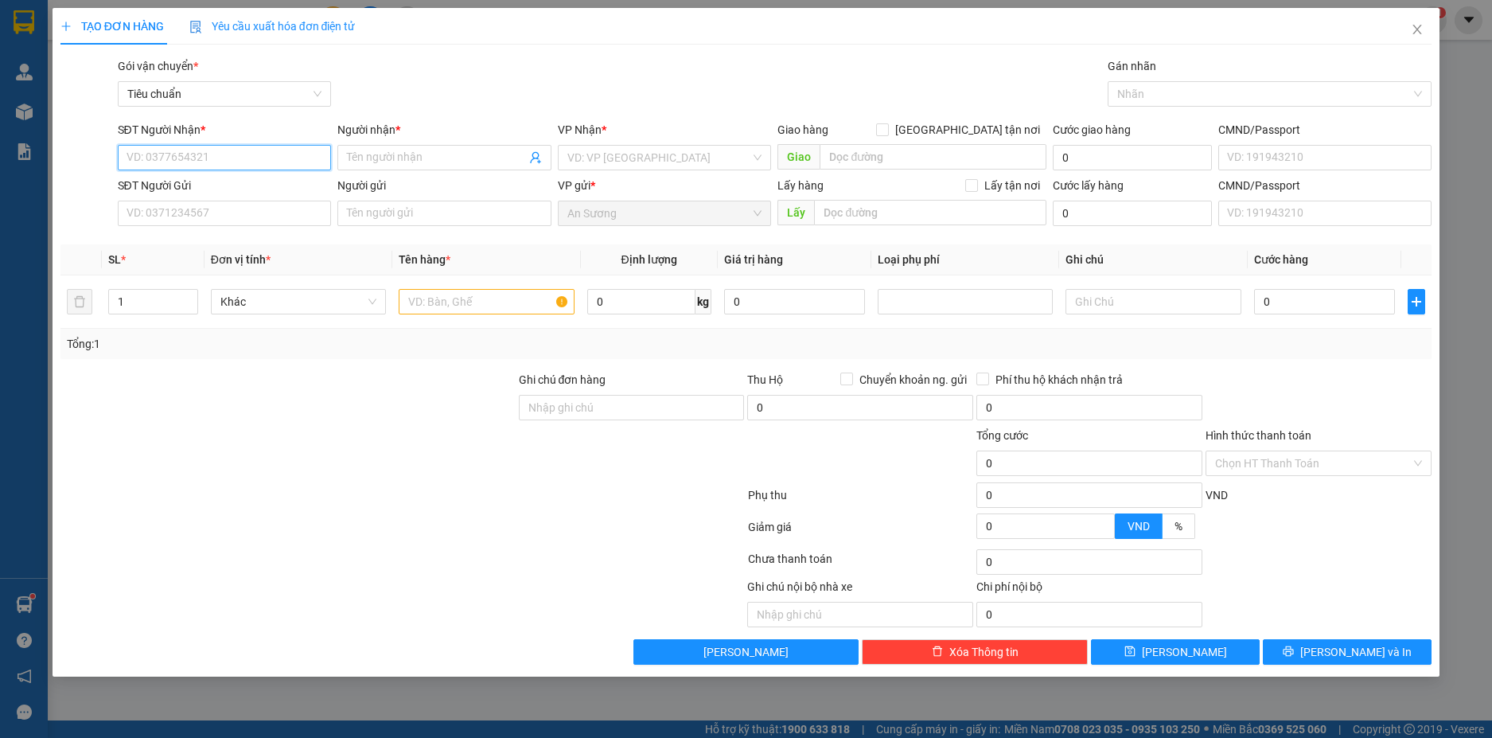
click at [227, 159] on input "SĐT Người Nhận *" at bounding box center [225, 157] width 214 height 25
click at [232, 193] on div "0383386906 - C LÊ" at bounding box center [224, 190] width 195 height 18
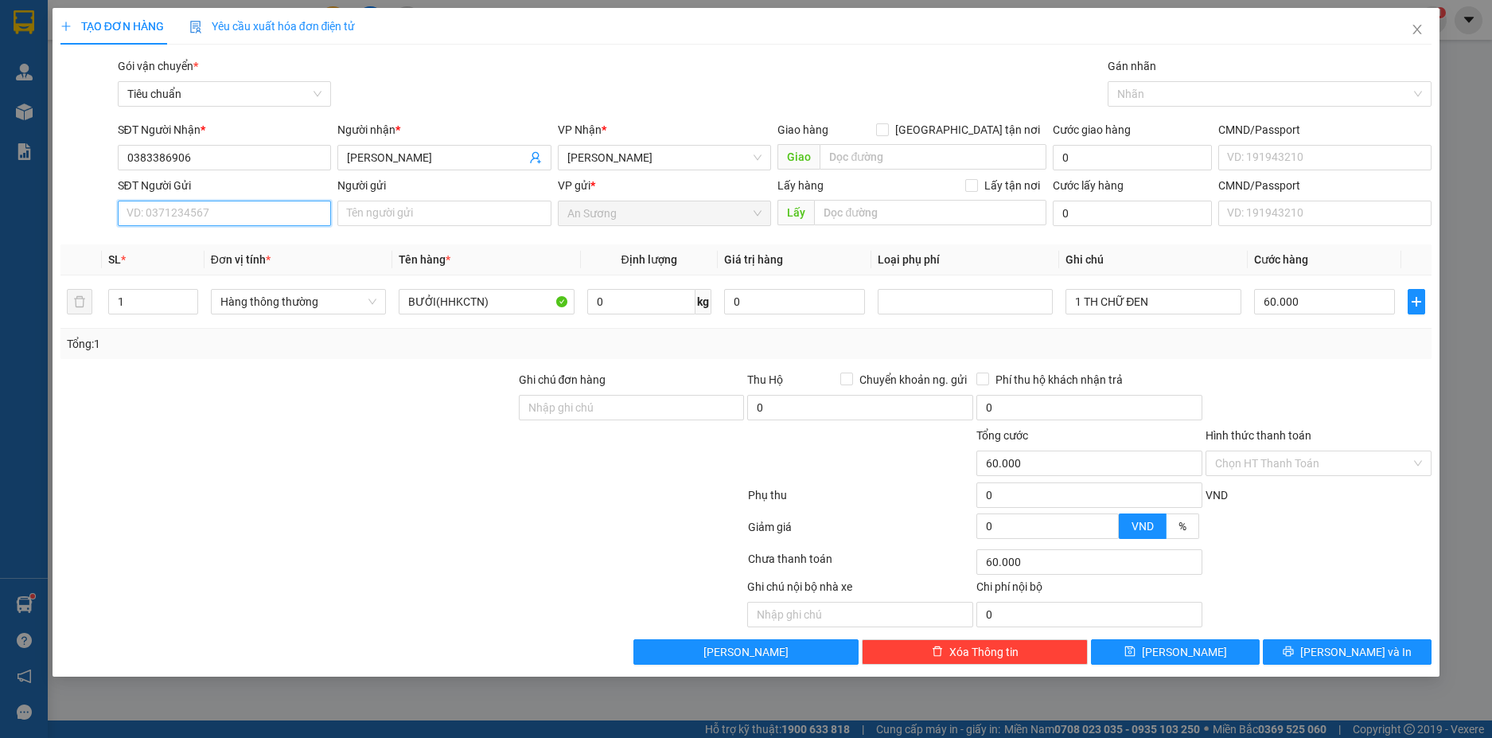
click at [255, 214] on input "SĐT Người Gửi" at bounding box center [225, 213] width 214 height 25
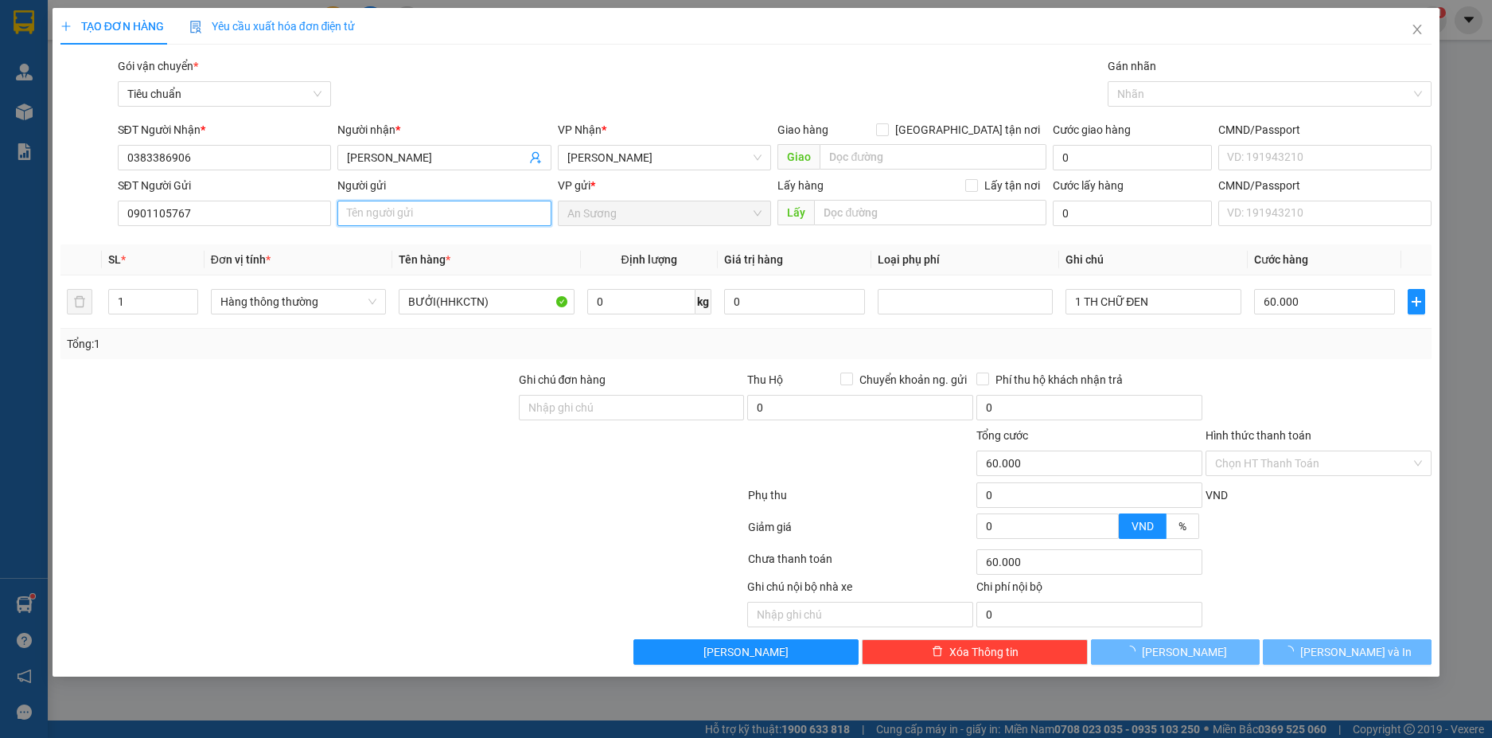
click at [378, 215] on input "Người gửi" at bounding box center [444, 213] width 214 height 25
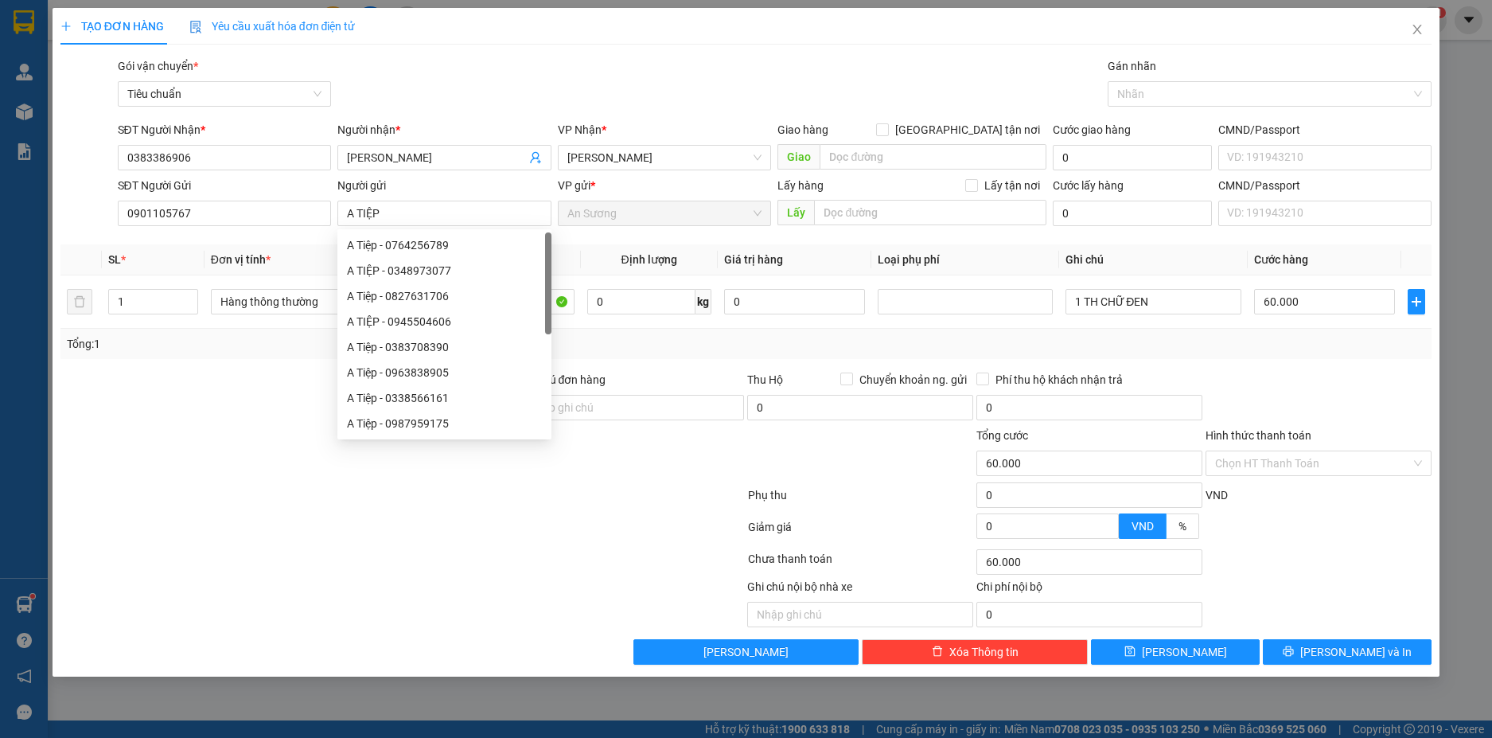
click at [230, 411] on div at bounding box center [288, 399] width 458 height 56
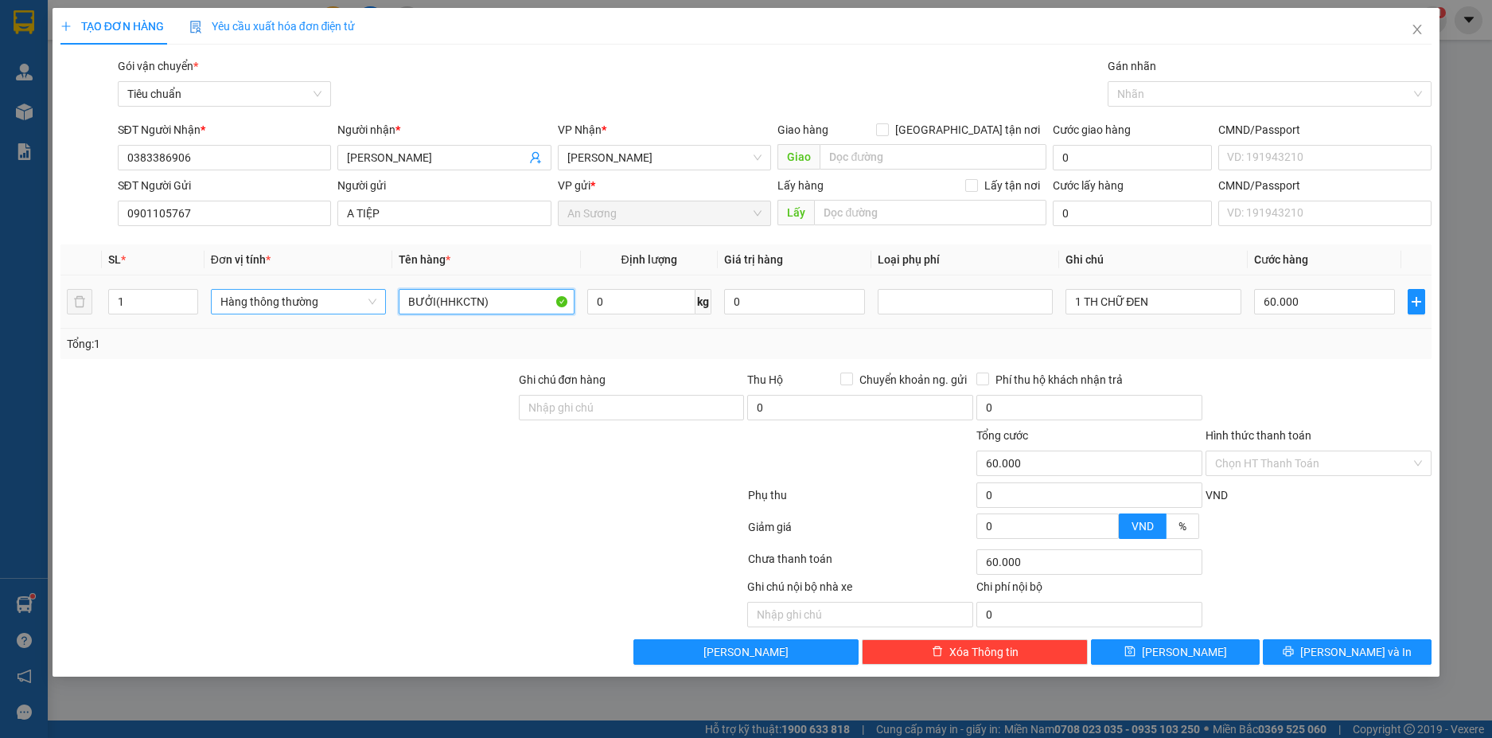
drag, startPoint x: 495, startPoint y: 301, endPoint x: 369, endPoint y: 306, distance: 125.8
click at [369, 306] on tr "1 Hàng thông thường BƯỞI(HHKCTN) 0 kg 0 1 TH CHỮ ĐEN 60.000" at bounding box center [746, 301] width 1372 height 53
click at [639, 306] on input "0" at bounding box center [641, 301] width 108 height 25
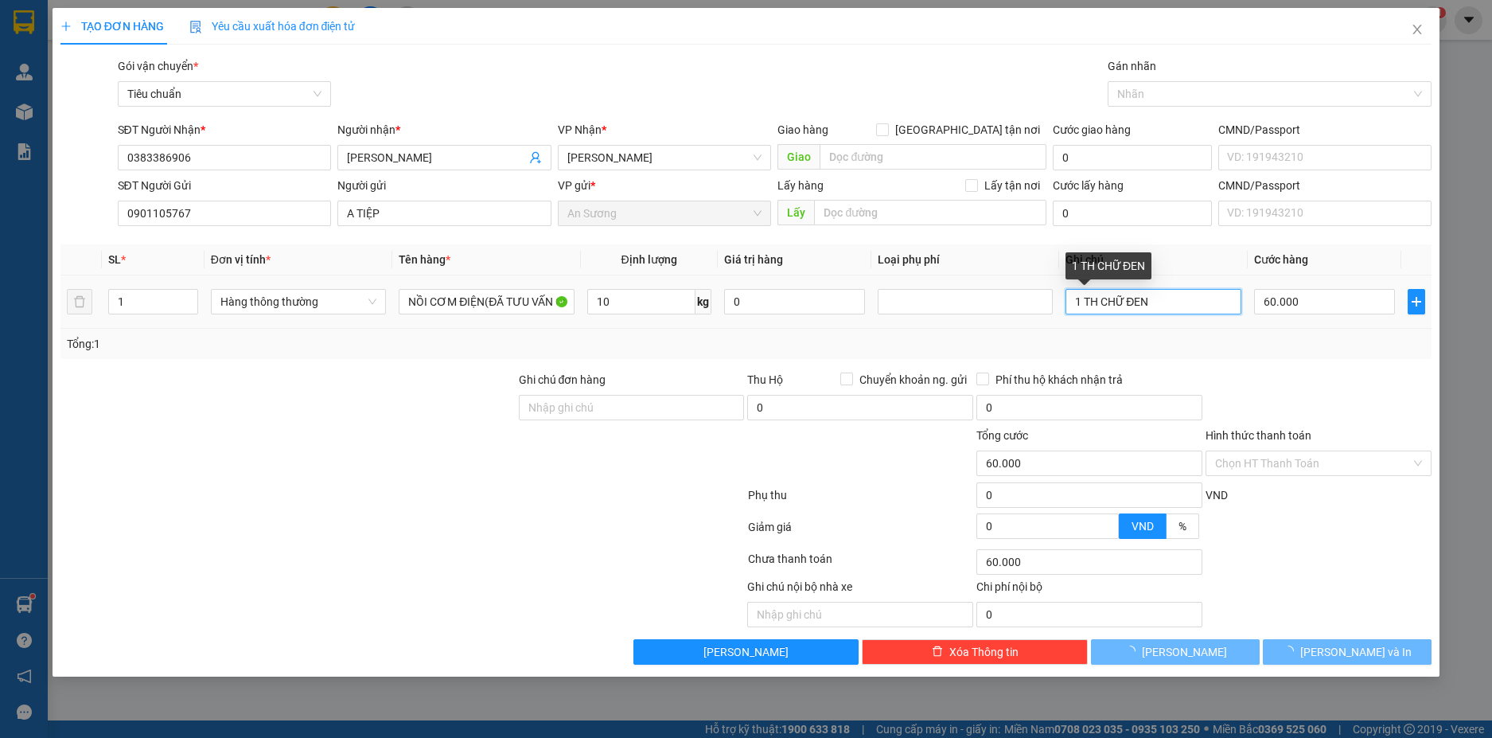
click at [1179, 301] on input "1 TH CHỮ ĐEN" at bounding box center [1153, 301] width 175 height 25
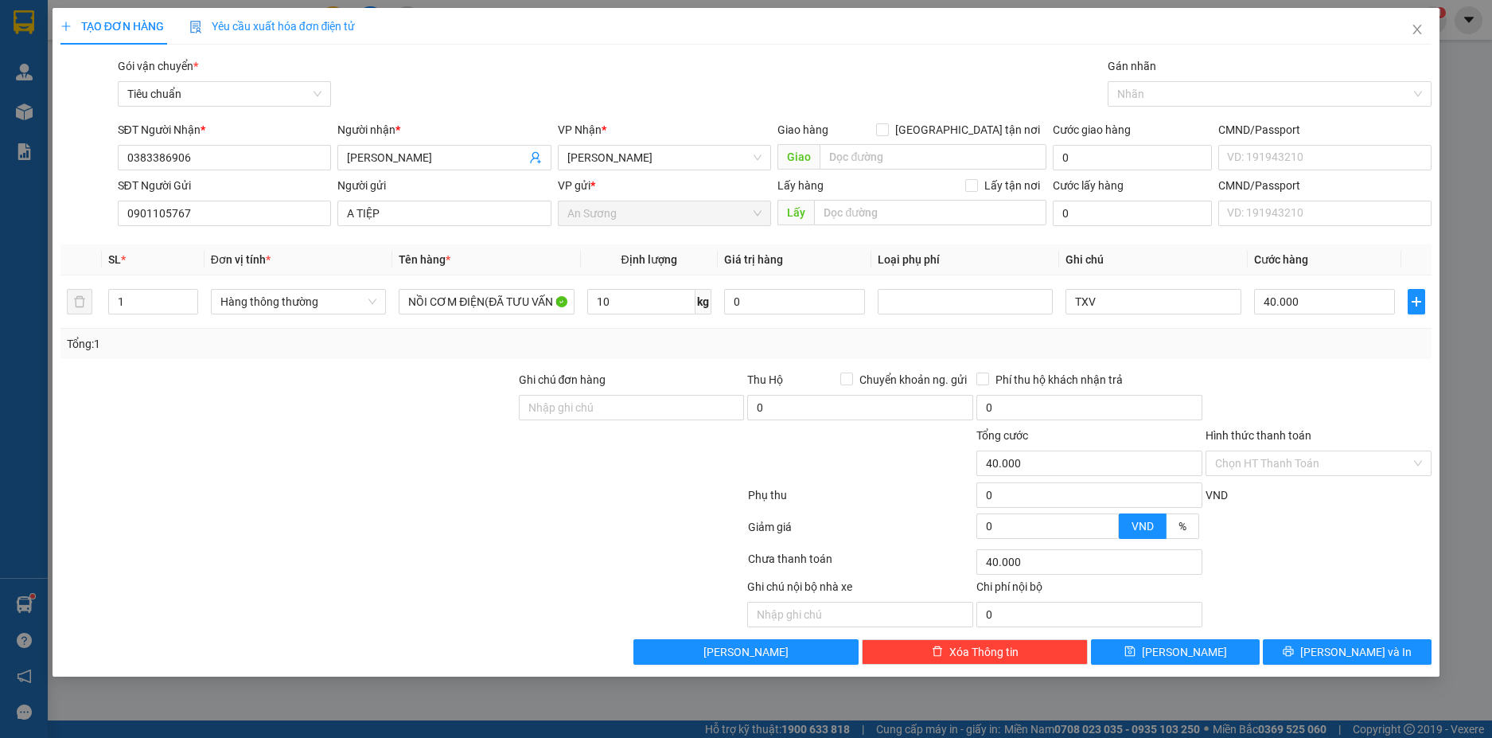
click at [1304, 365] on div "Transit Pickup Surcharge Ids Transit Deliver Surcharge Ids Transit Deliver Surc…" at bounding box center [746, 360] width 1372 height 607
click at [1313, 298] on input "40.000" at bounding box center [1324, 301] width 141 height 25
drag, startPoint x: 1318, startPoint y: 571, endPoint x: 1331, endPoint y: 466, distance: 105.1
click at [1318, 567] on div "Chọn HT Thanh Toán" at bounding box center [1318, 562] width 229 height 32
click at [1347, 465] on input "Hình thức thanh toán" at bounding box center [1313, 463] width 196 height 24
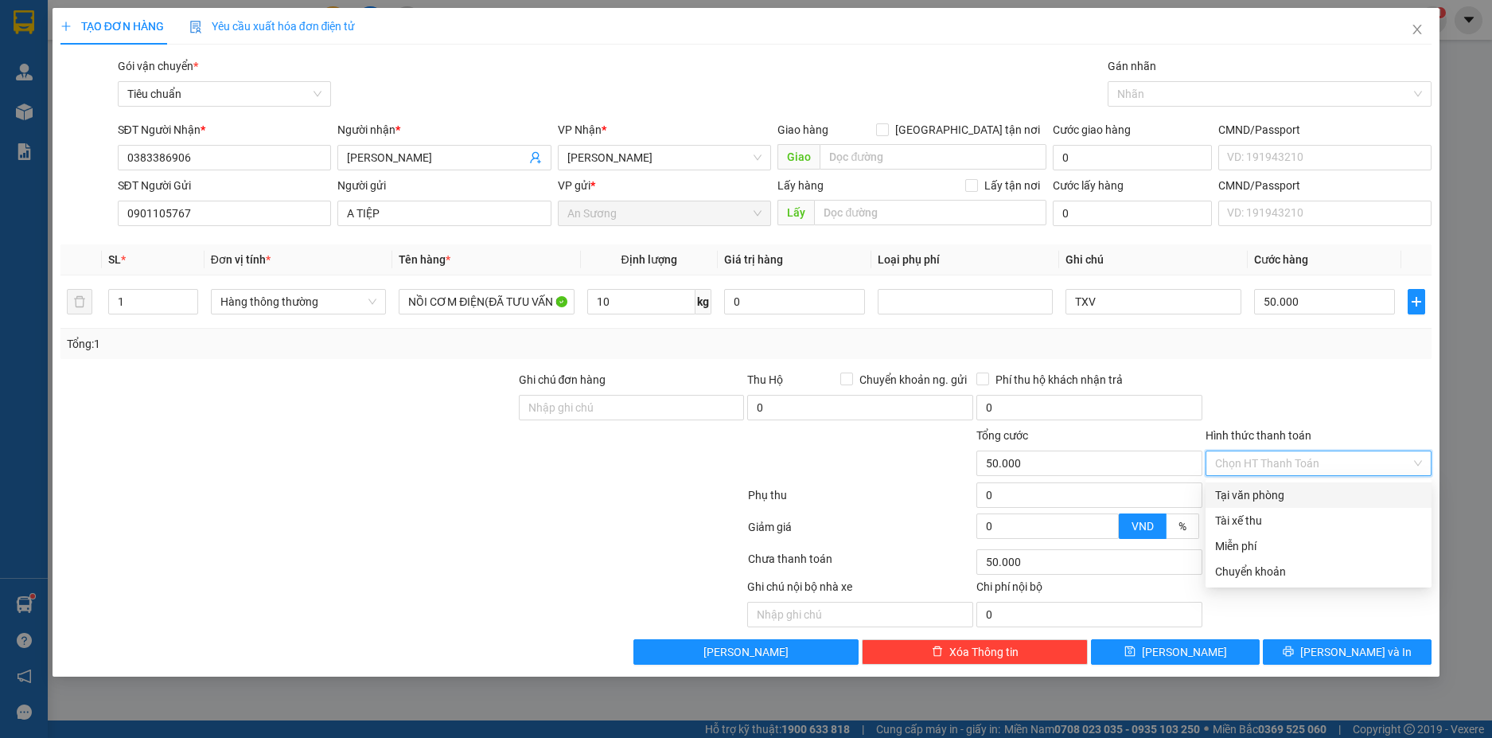
click at [1320, 489] on div "Tại văn phòng" at bounding box center [1318, 495] width 207 height 18
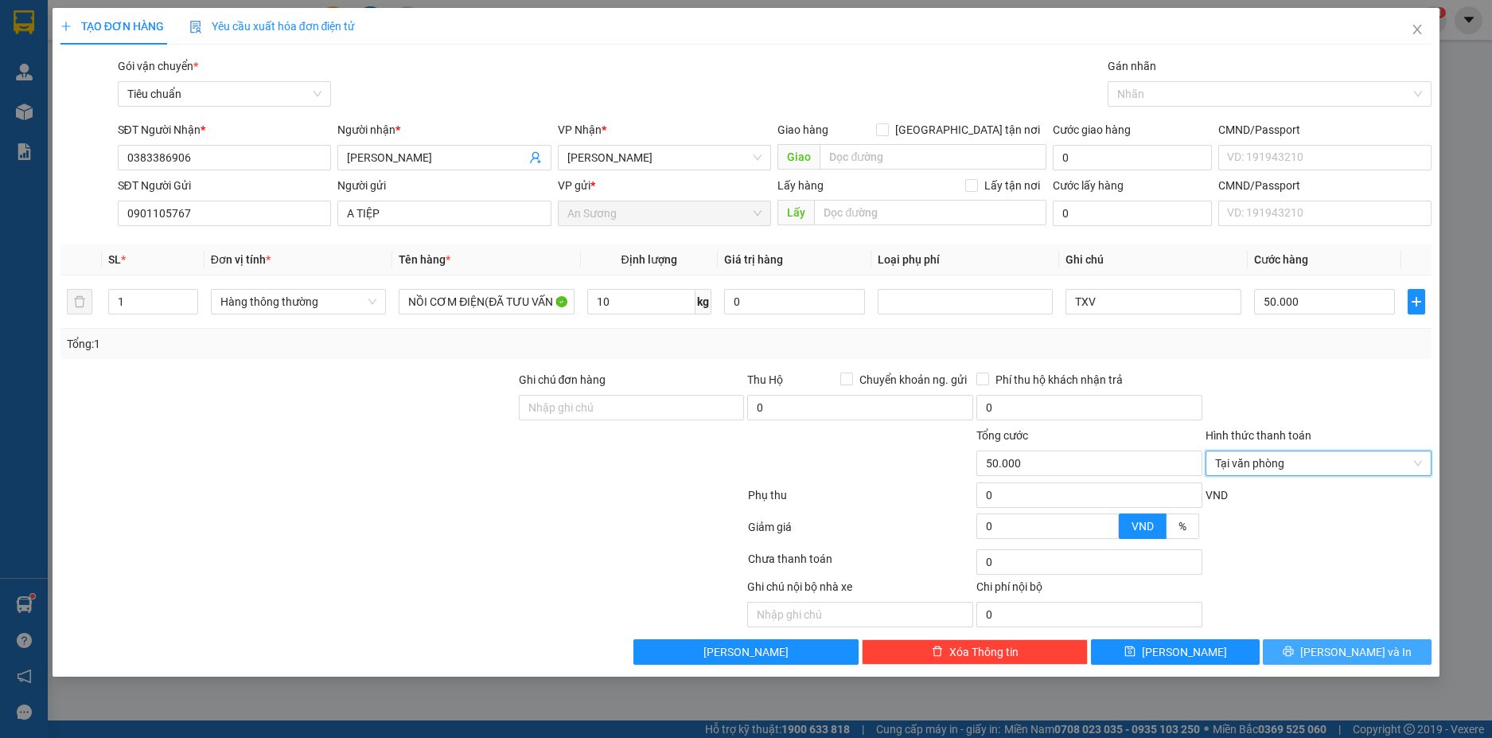
click at [1380, 657] on button "[PERSON_NAME] và In" at bounding box center [1347, 651] width 169 height 25
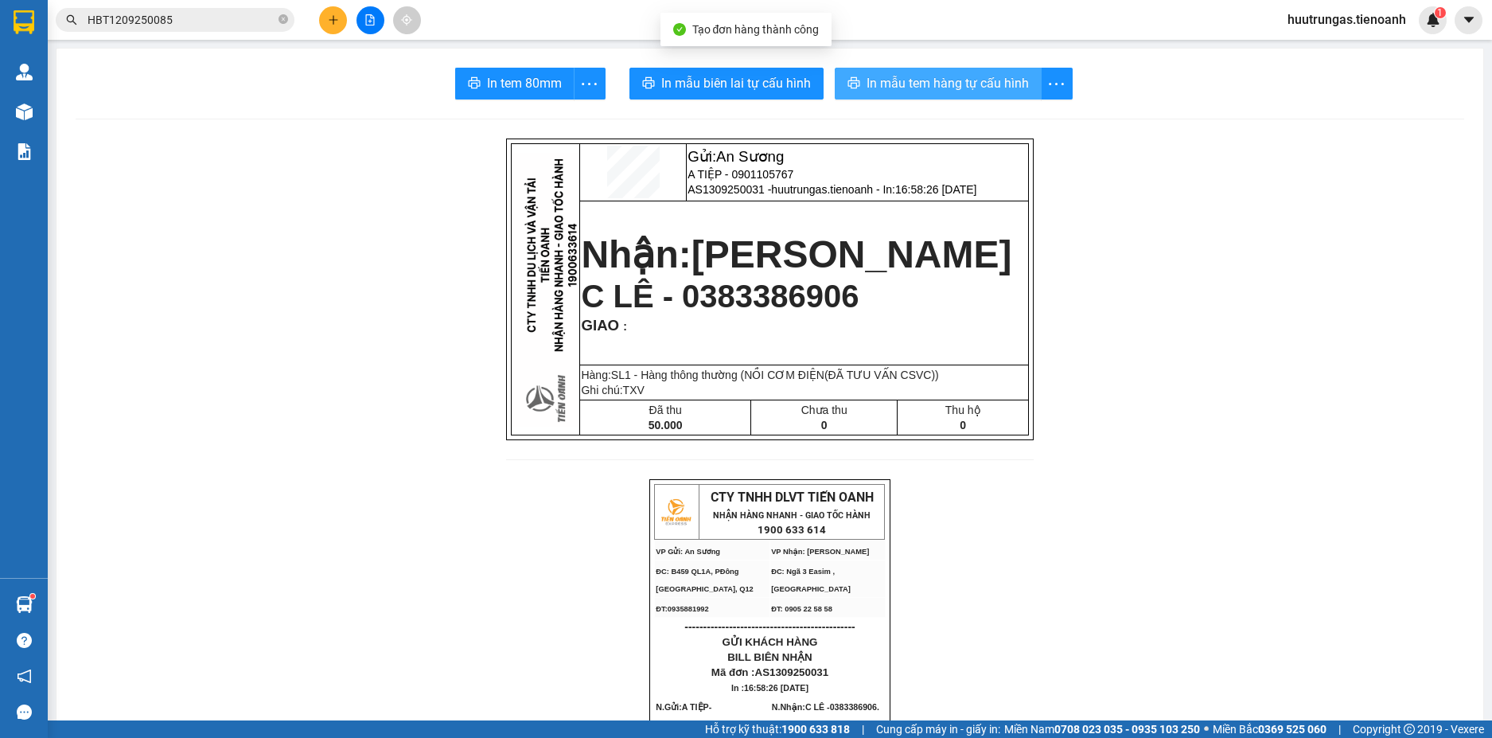
click at [897, 84] on span "In mẫu tem hàng tự cấu hình" at bounding box center [948, 83] width 162 height 20
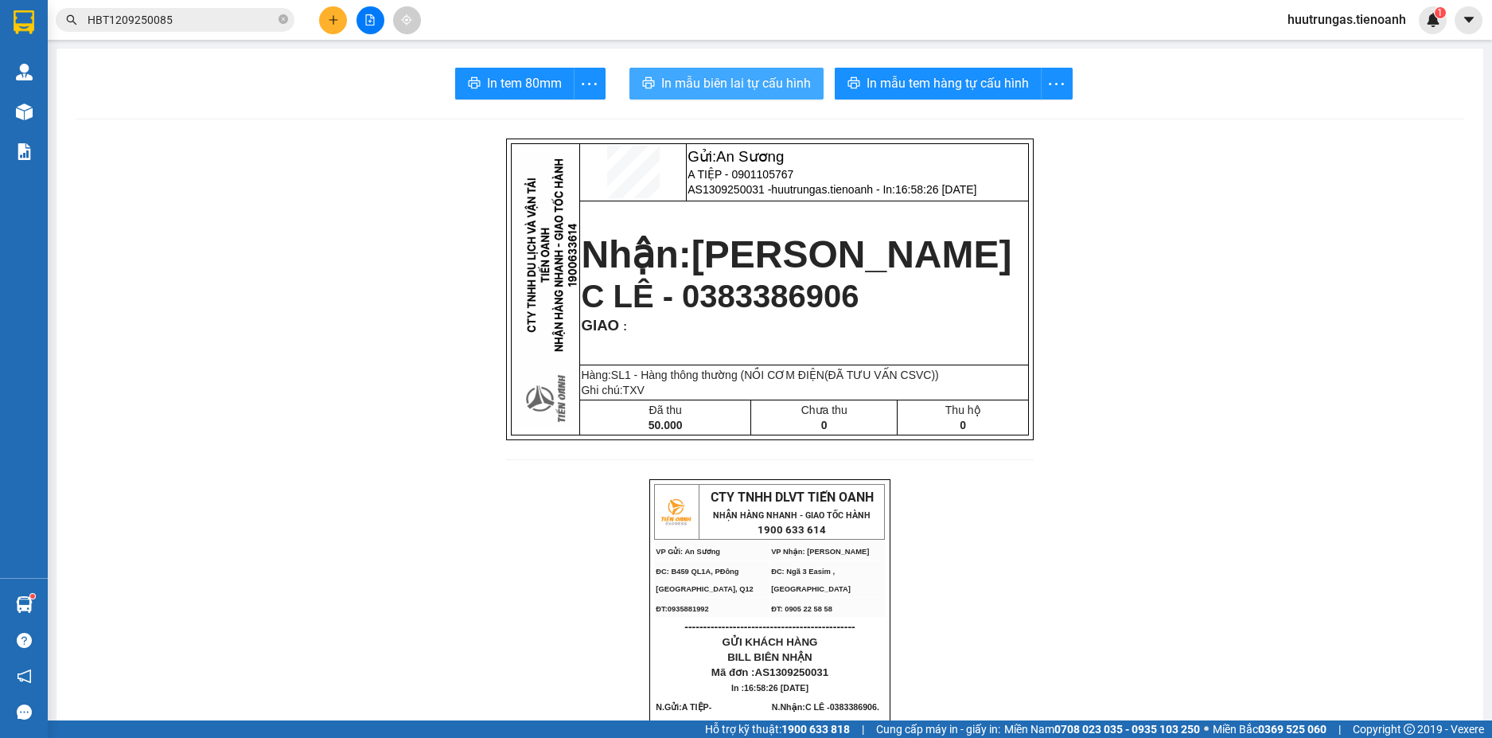
click at [723, 86] on span "In mẫu biên lai tự cấu hình" at bounding box center [736, 83] width 150 height 20
click at [334, 26] on button at bounding box center [333, 20] width 28 height 28
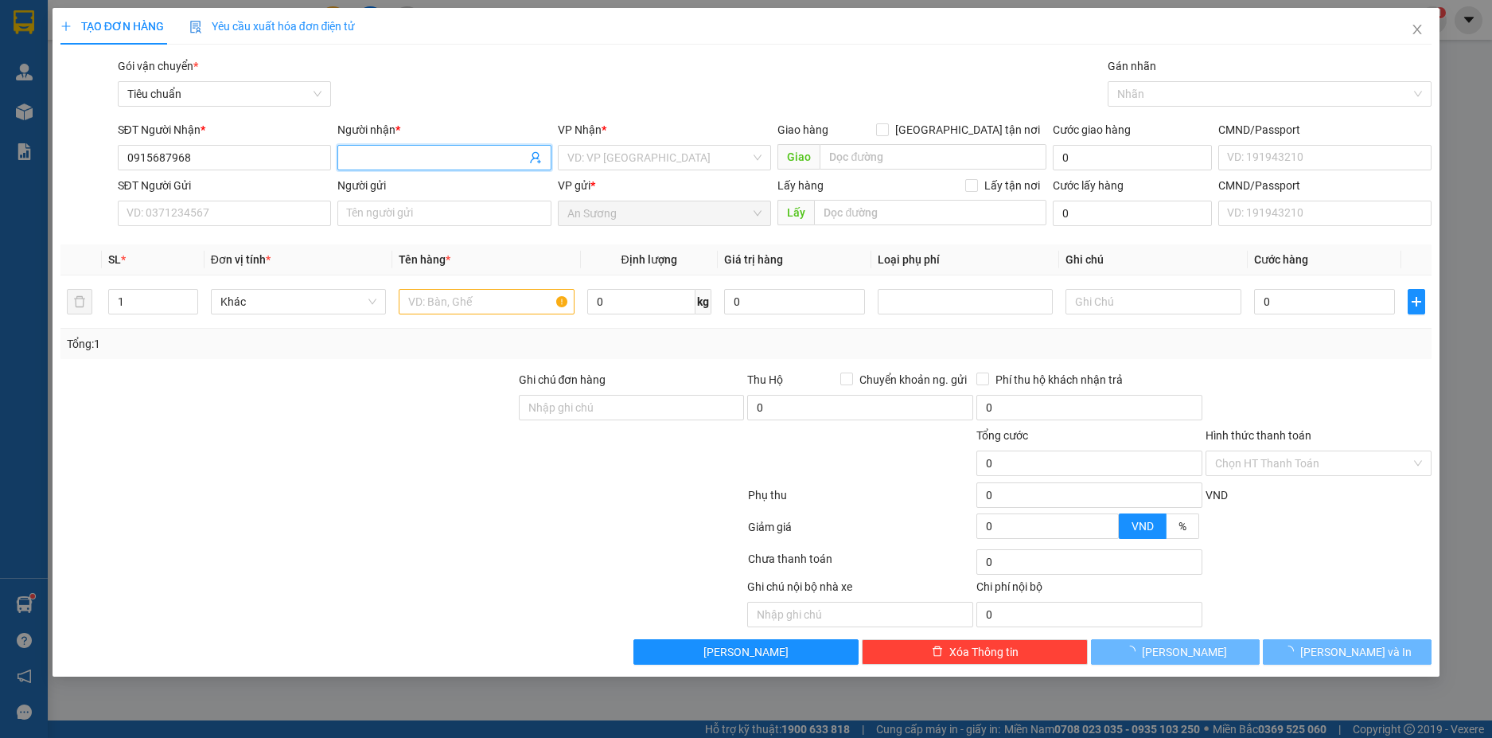
click at [400, 156] on input "Người nhận *" at bounding box center [436, 158] width 179 height 18
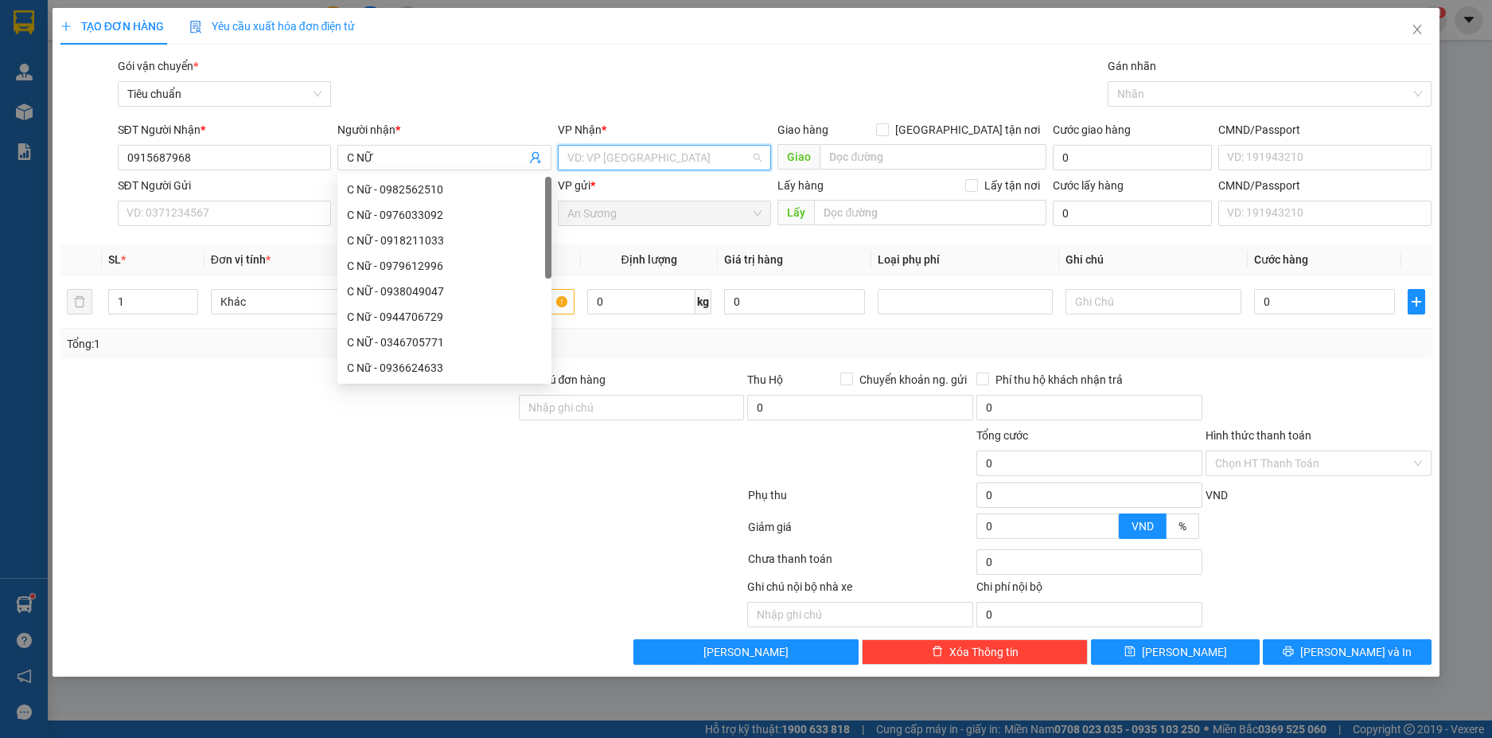
click at [645, 156] on input "search" at bounding box center [659, 158] width 184 height 24
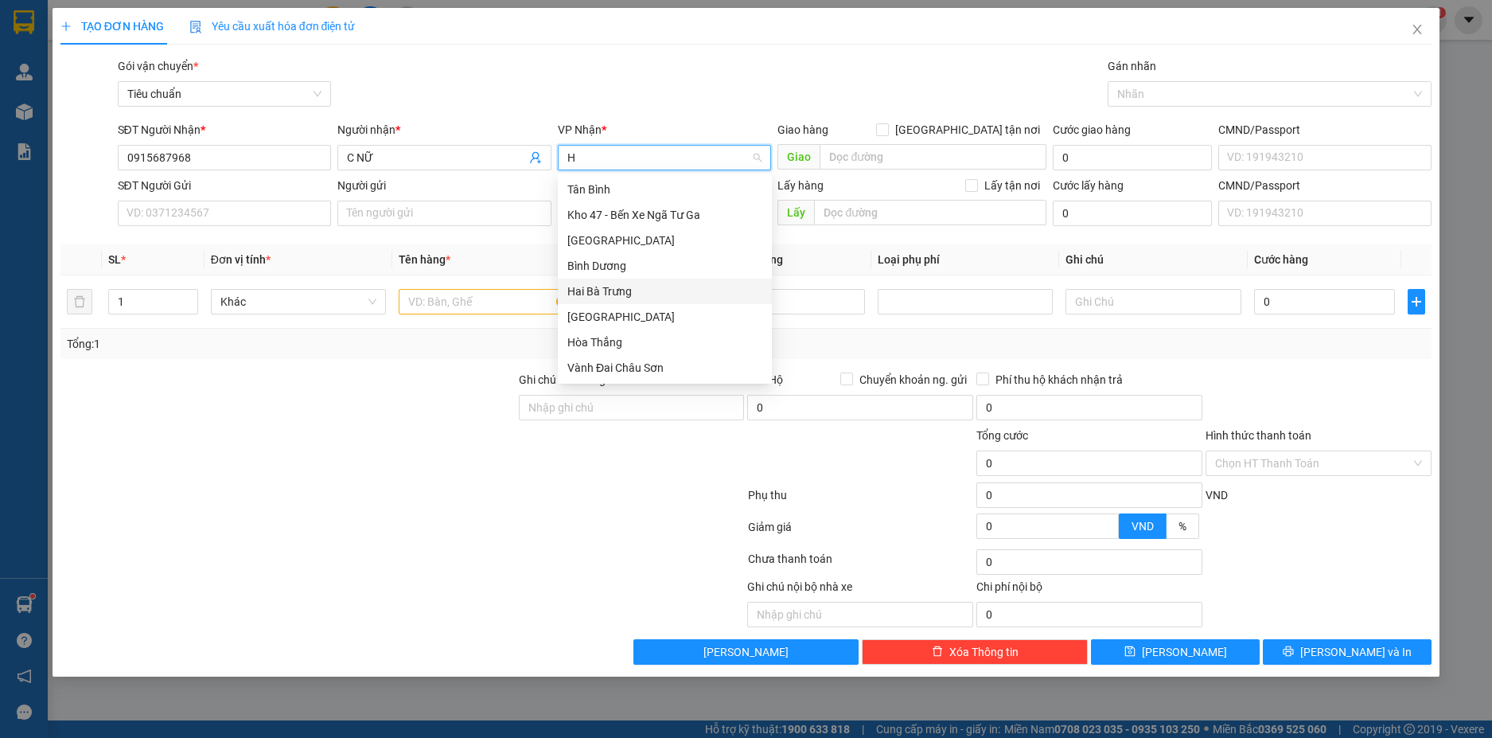
click at [605, 289] on div "Hai Bà Trưng" at bounding box center [664, 292] width 195 height 18
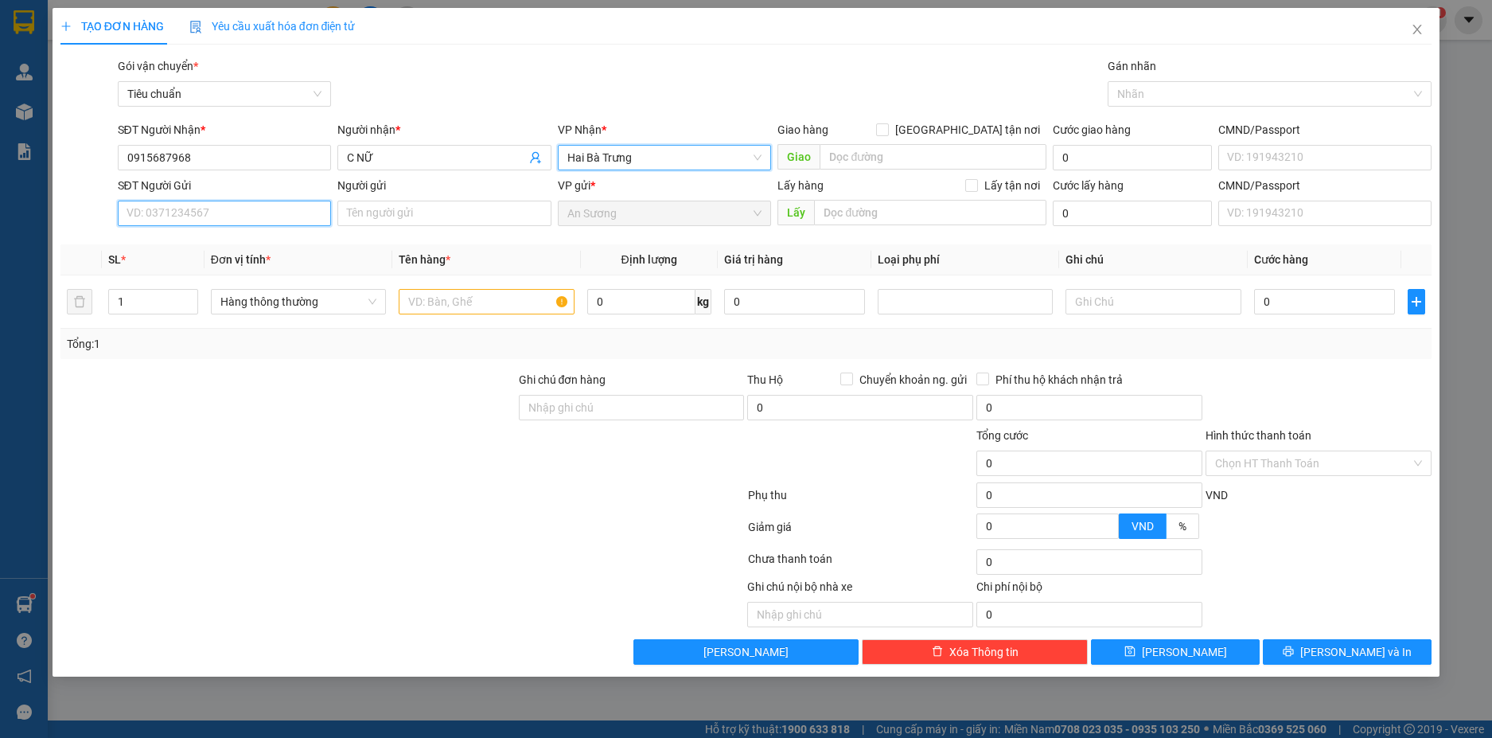
click at [266, 219] on input "SĐT Người Gửi" at bounding box center [225, 213] width 214 height 25
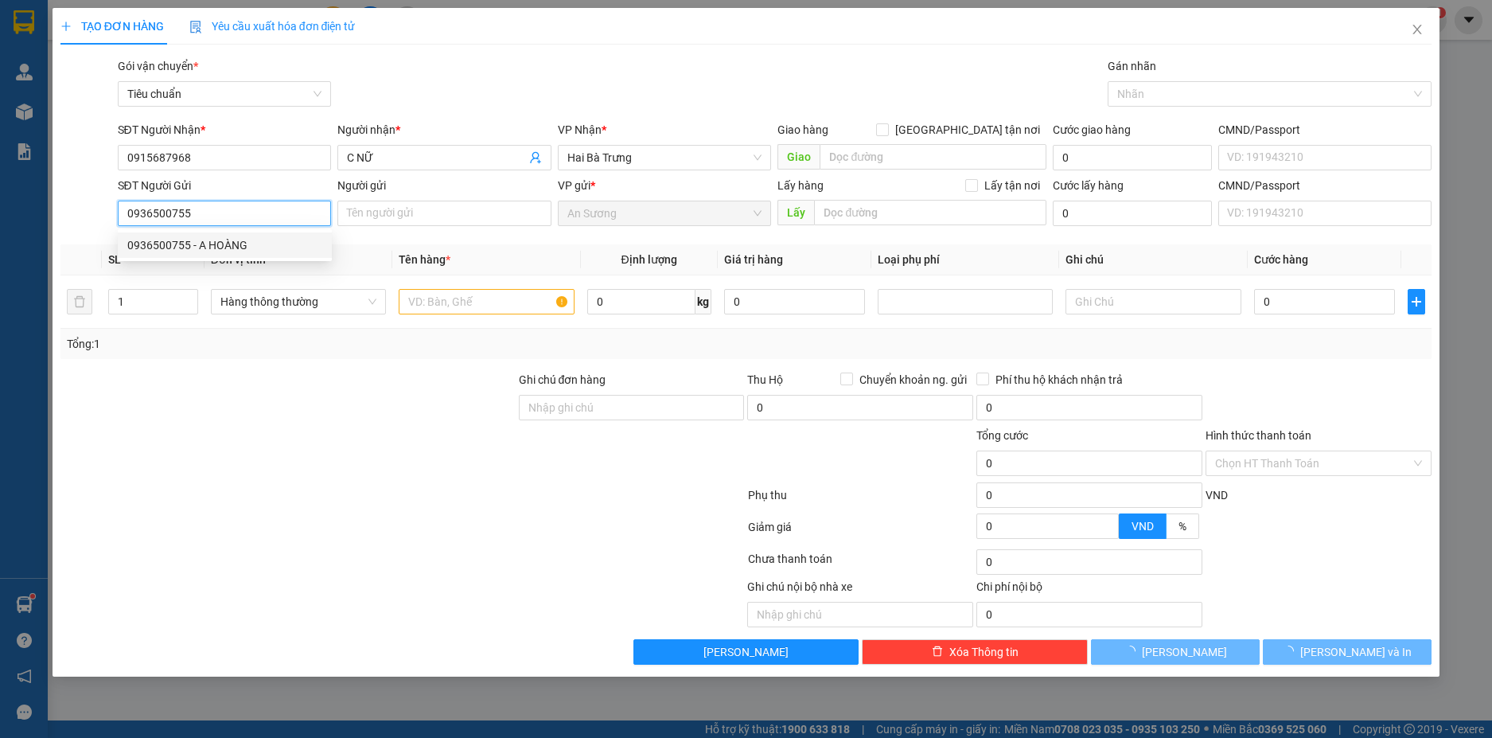
click at [264, 249] on div "0936500755 - A HOÀNG" at bounding box center [224, 245] width 195 height 18
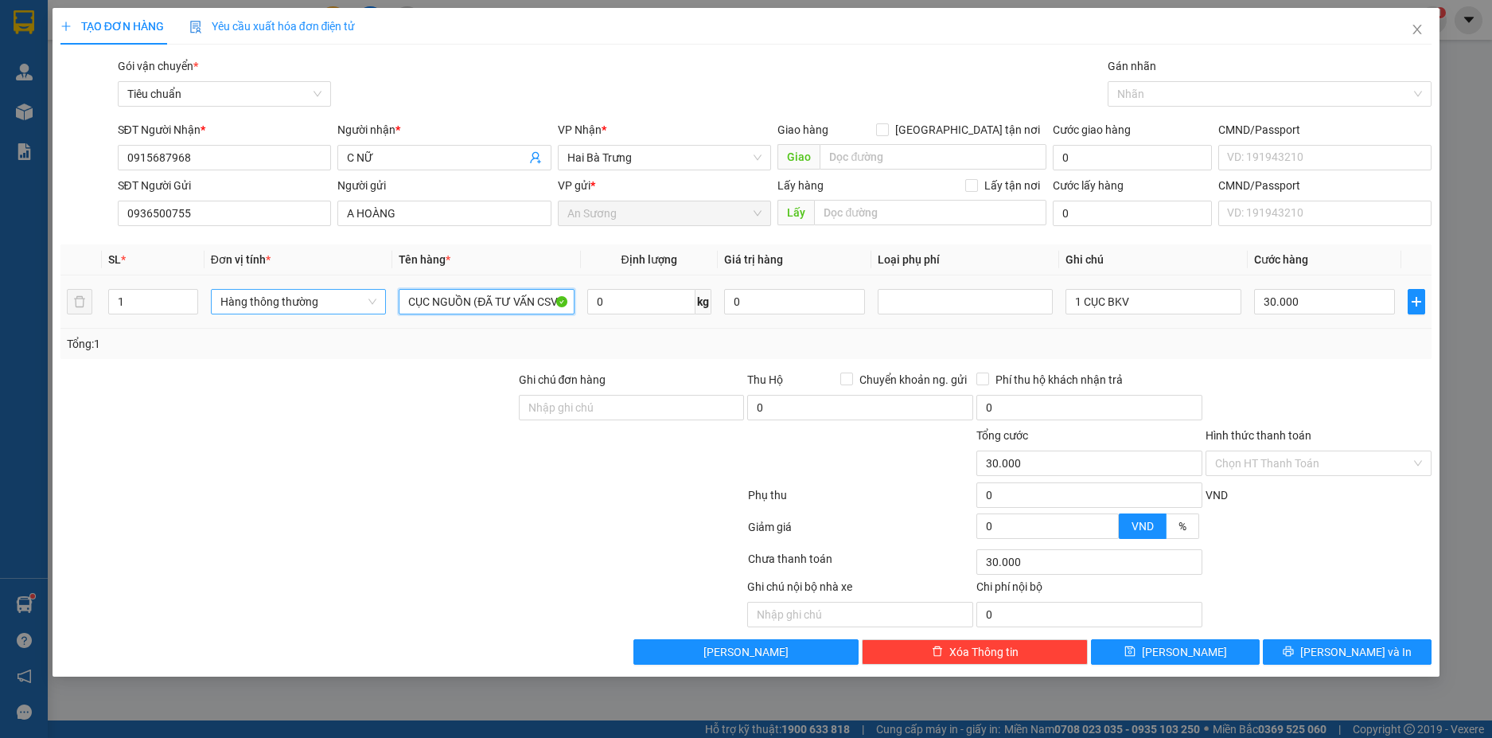
drag, startPoint x: 473, startPoint y: 302, endPoint x: 376, endPoint y: 303, distance: 96.3
click at [376, 303] on tr "1 Hàng thông thường CỤC NGUỒN (ĐÃ TƯ VẤN CSVC)_ 0 kg 0 1 CỤC BKV 30.000" at bounding box center [746, 301] width 1372 height 53
click at [1157, 304] on input "1 CỤC BKV" at bounding box center [1153, 301] width 175 height 25
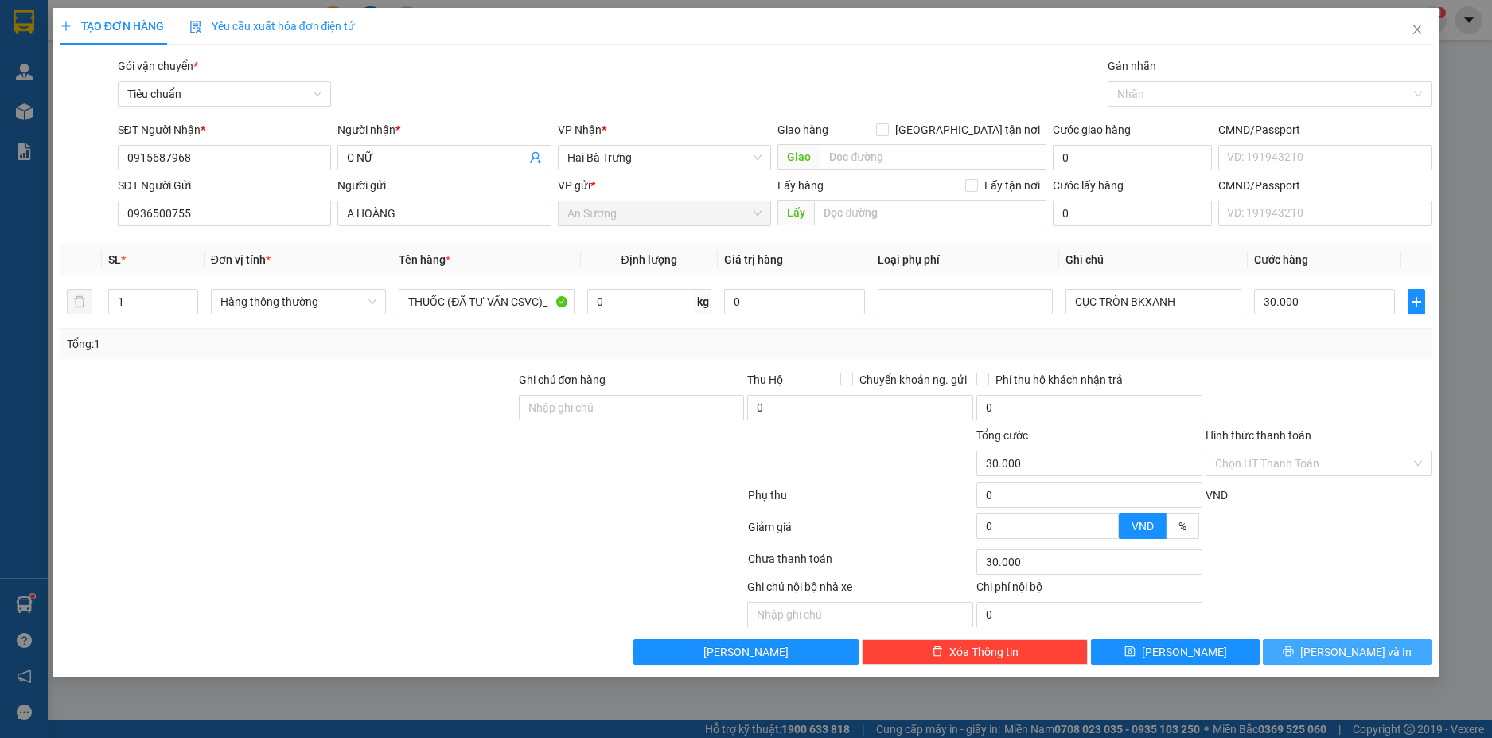
drag, startPoint x: 1372, startPoint y: 648, endPoint x: 1373, endPoint y: 638, distance: 9.6
click at [1372, 646] on span "[PERSON_NAME] và In" at bounding box center [1355, 652] width 111 height 18
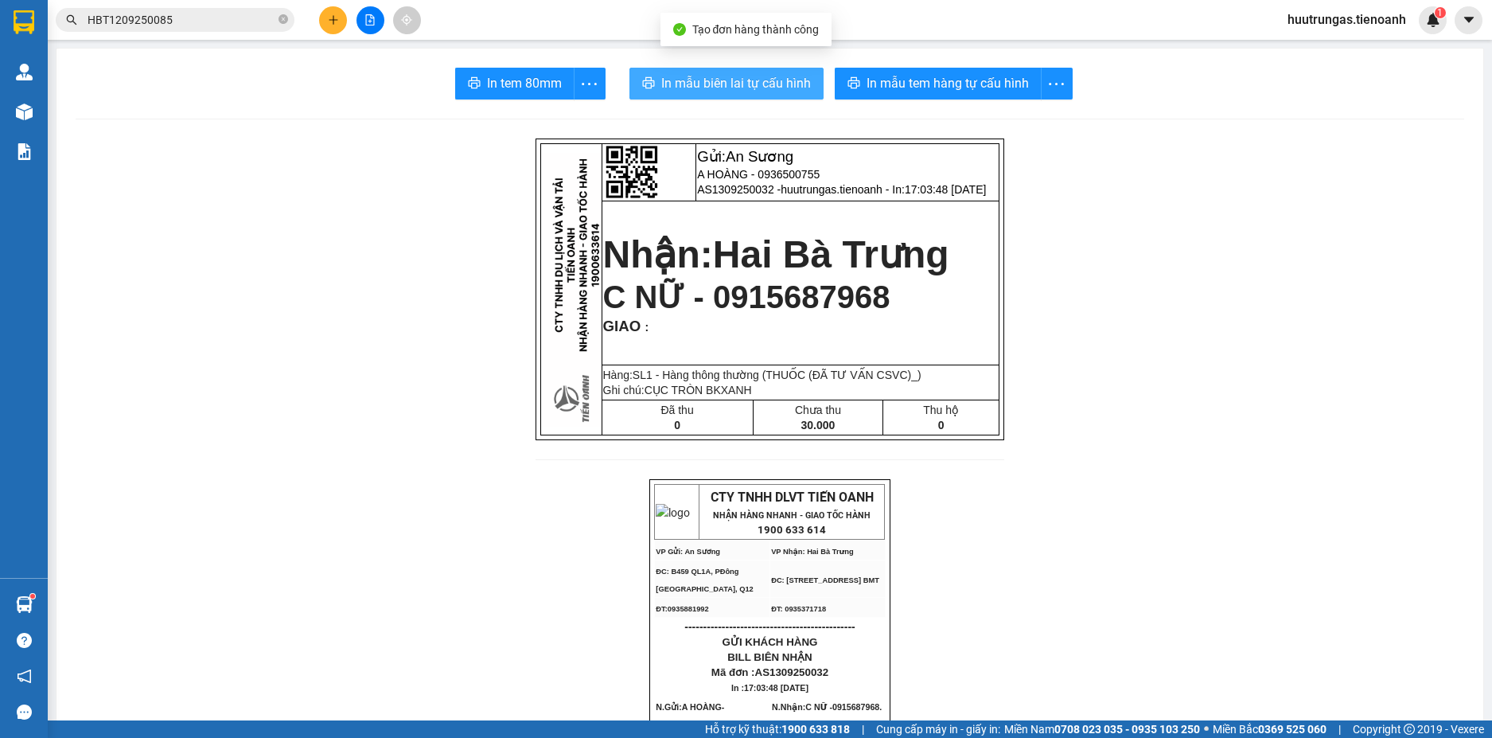
click at [722, 82] on span "In mẫu biên lai tự cấu hình" at bounding box center [736, 83] width 150 height 20
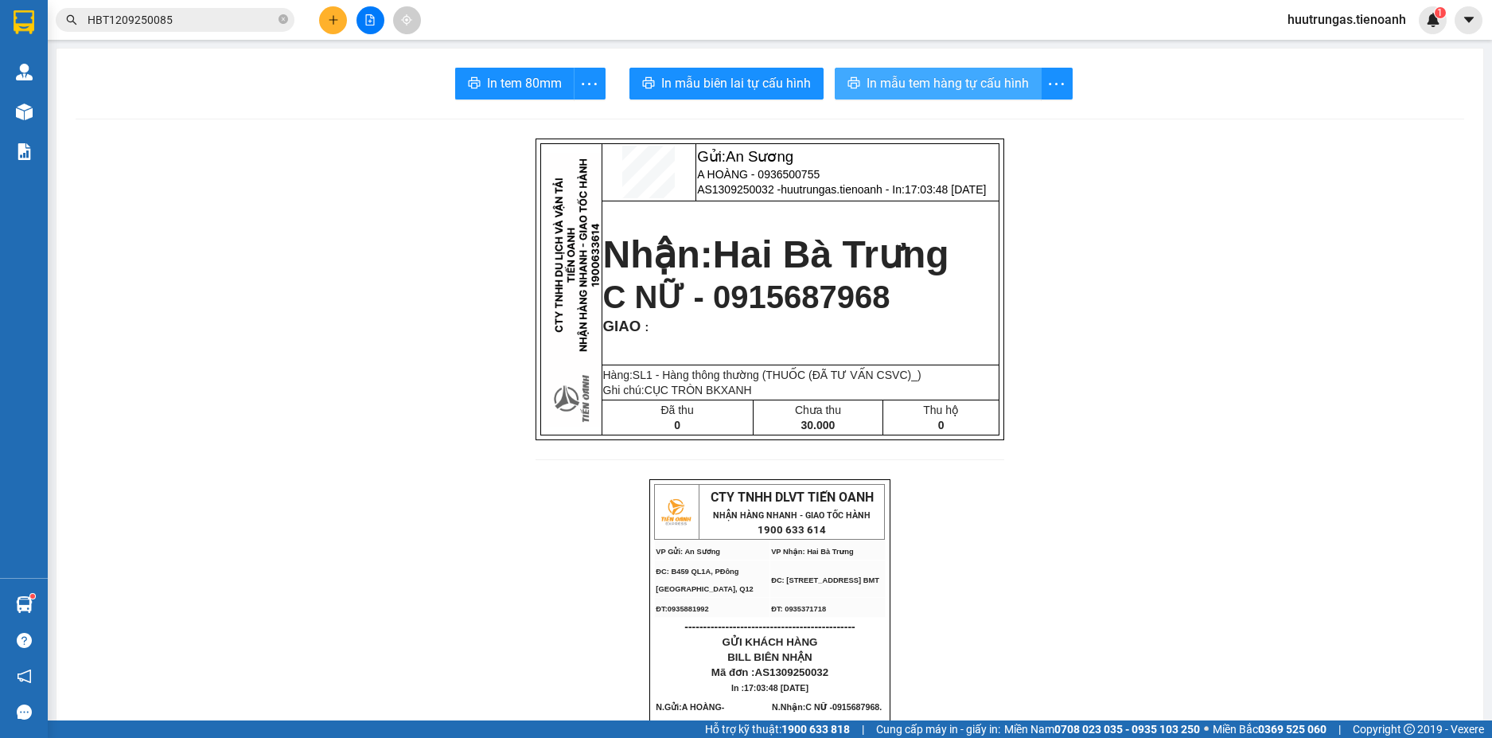
click at [936, 87] on span "In mẫu tem hàng tự cấu hình" at bounding box center [948, 83] width 162 height 20
click at [333, 18] on icon "plus" at bounding box center [333, 19] width 1 height 9
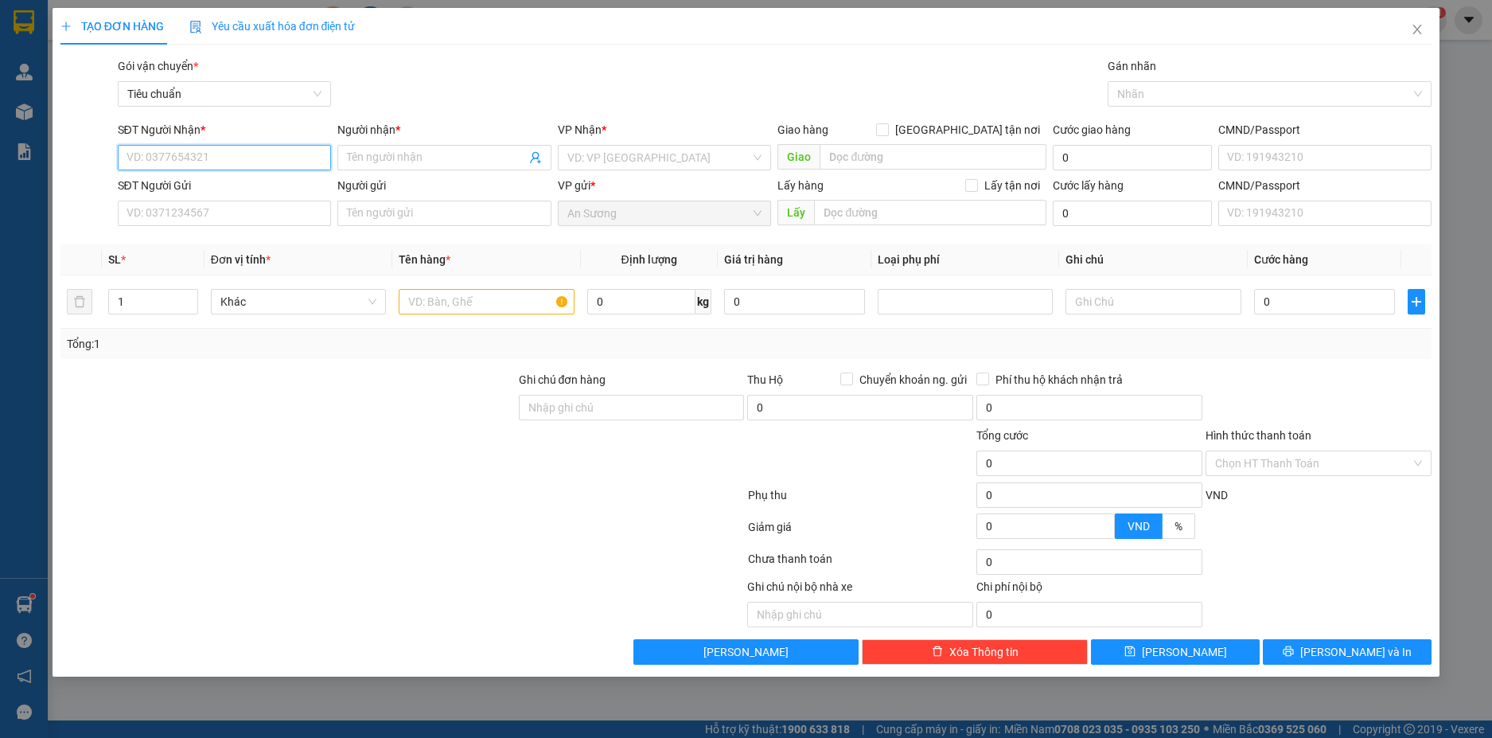
click at [194, 166] on input "SĐT Người Nhận *" at bounding box center [225, 157] width 214 height 25
click at [253, 189] on div "0935764142 - HUY BÁCH" at bounding box center [224, 190] width 195 height 18
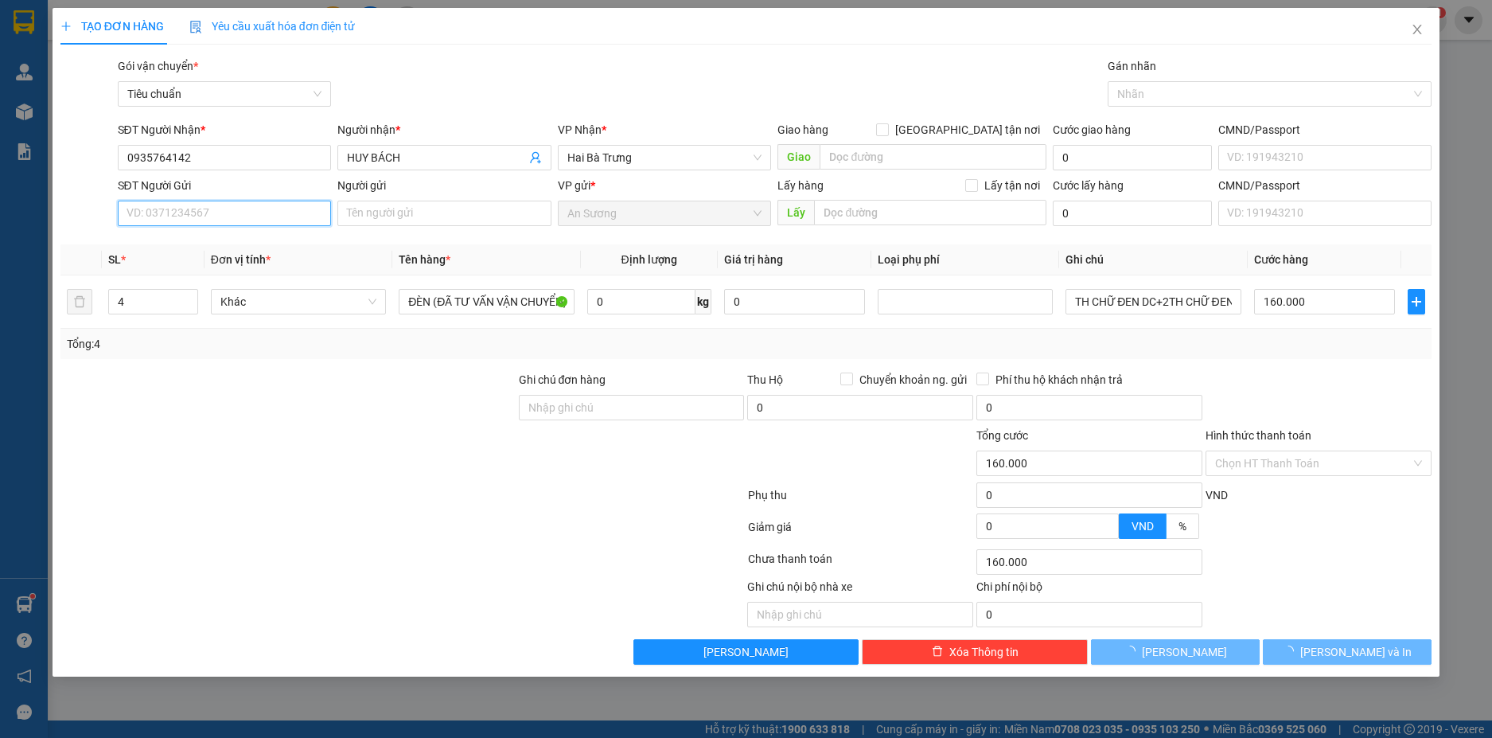
click at [274, 210] on input "SĐT Người Gửi" at bounding box center [225, 213] width 214 height 25
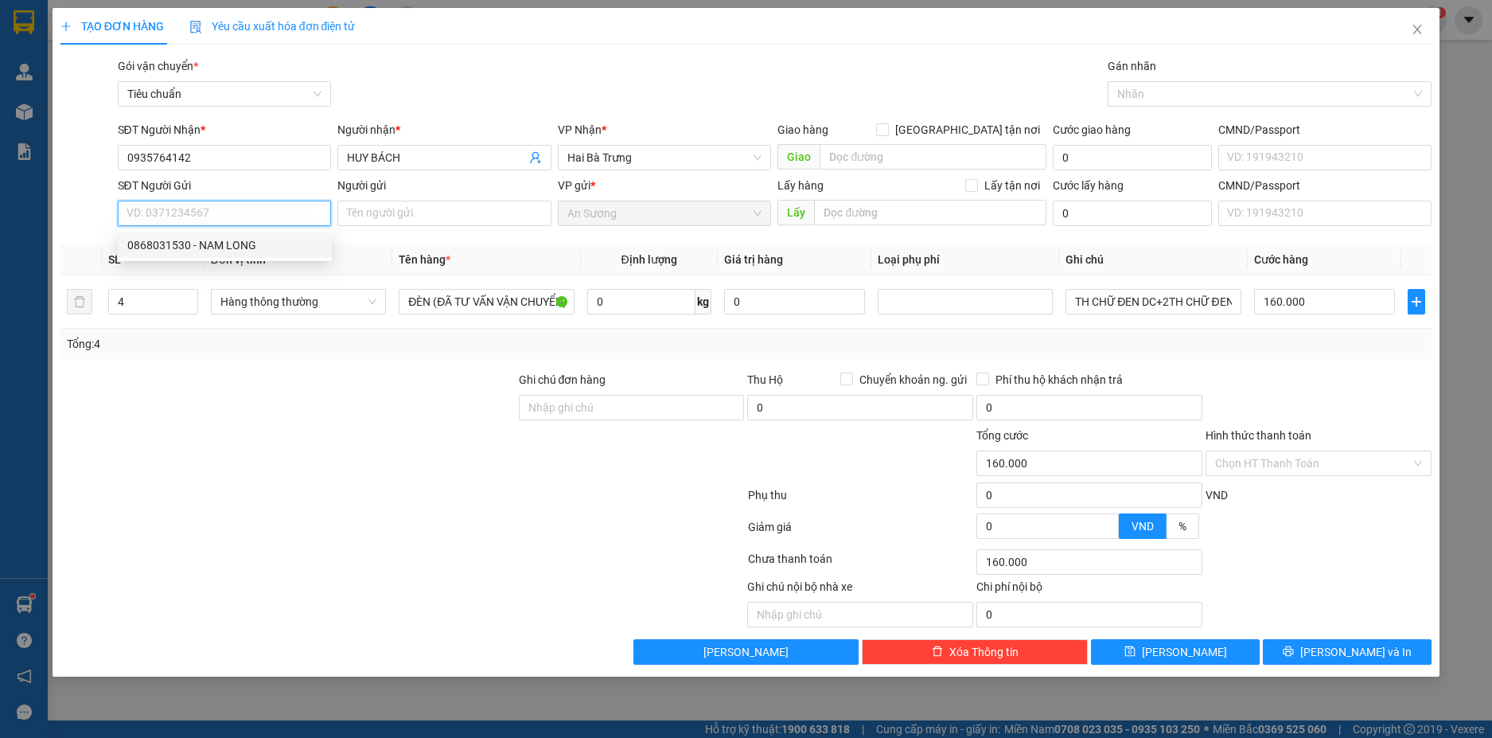
click at [205, 241] on div "0868031530 - NAM LONG" at bounding box center [224, 245] width 195 height 18
click at [188, 307] on icon "down" at bounding box center [189, 307] width 6 height 6
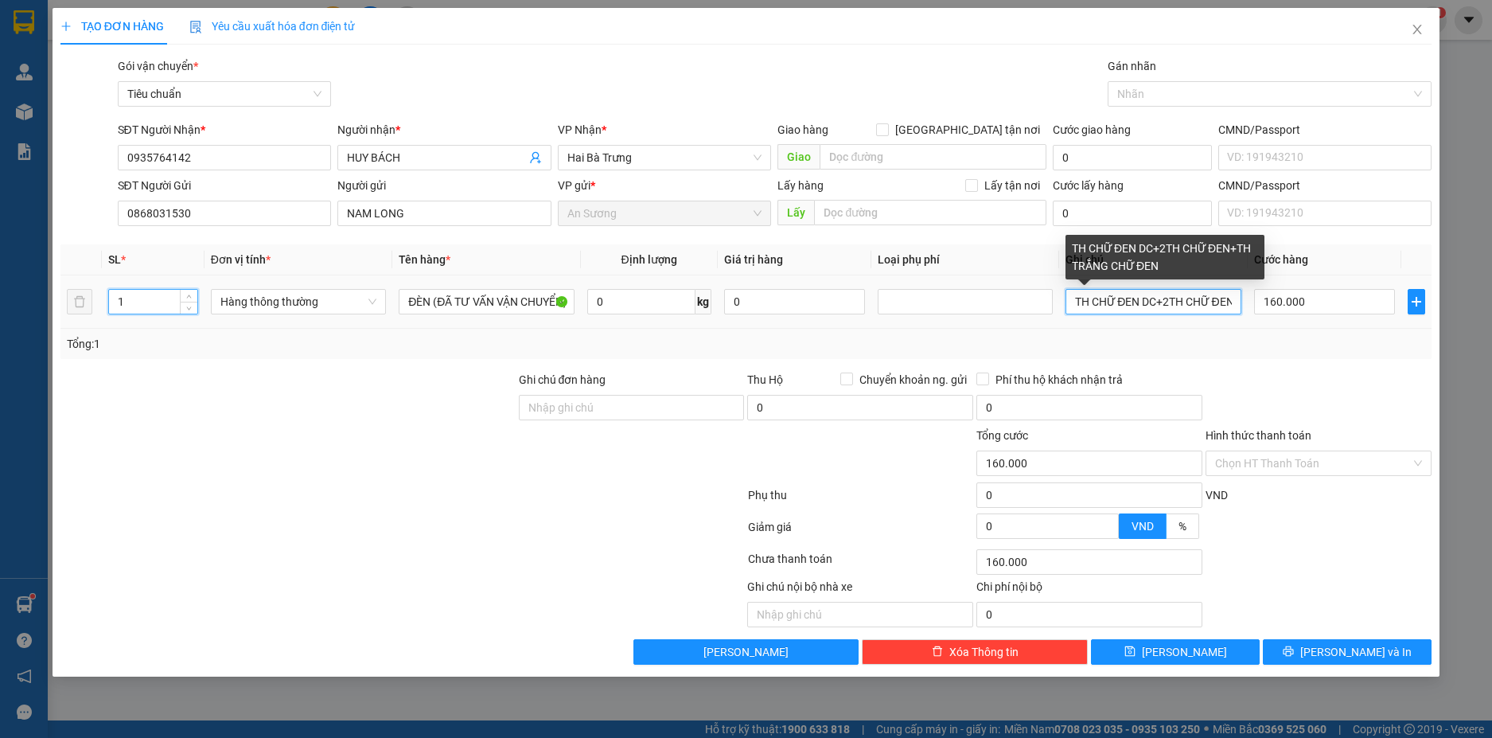
click at [1160, 298] on input "TH CHỮ ĐEN DC+2TH CHỮ ĐEN+TH TRẮNG CHỮ ĐEN" at bounding box center [1153, 301] width 175 height 25
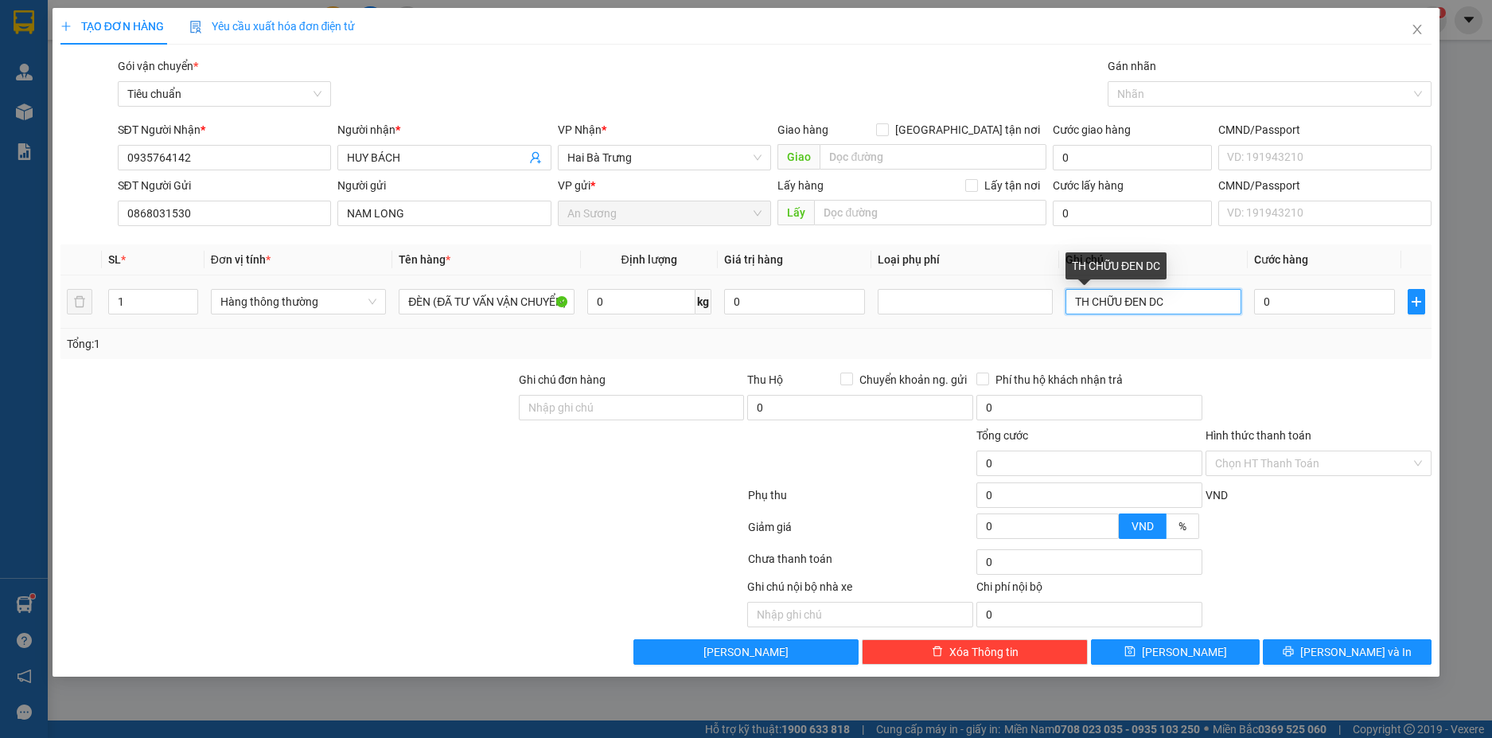
click at [1122, 302] on input "TH CHỮU ĐEN DC" at bounding box center [1153, 301] width 175 height 25
click at [1292, 299] on input "0" at bounding box center [1324, 301] width 141 height 25
click at [651, 307] on input "0" at bounding box center [641, 301] width 108 height 25
click at [1208, 345] on div "Tổng: 1" at bounding box center [746, 344] width 1359 height 18
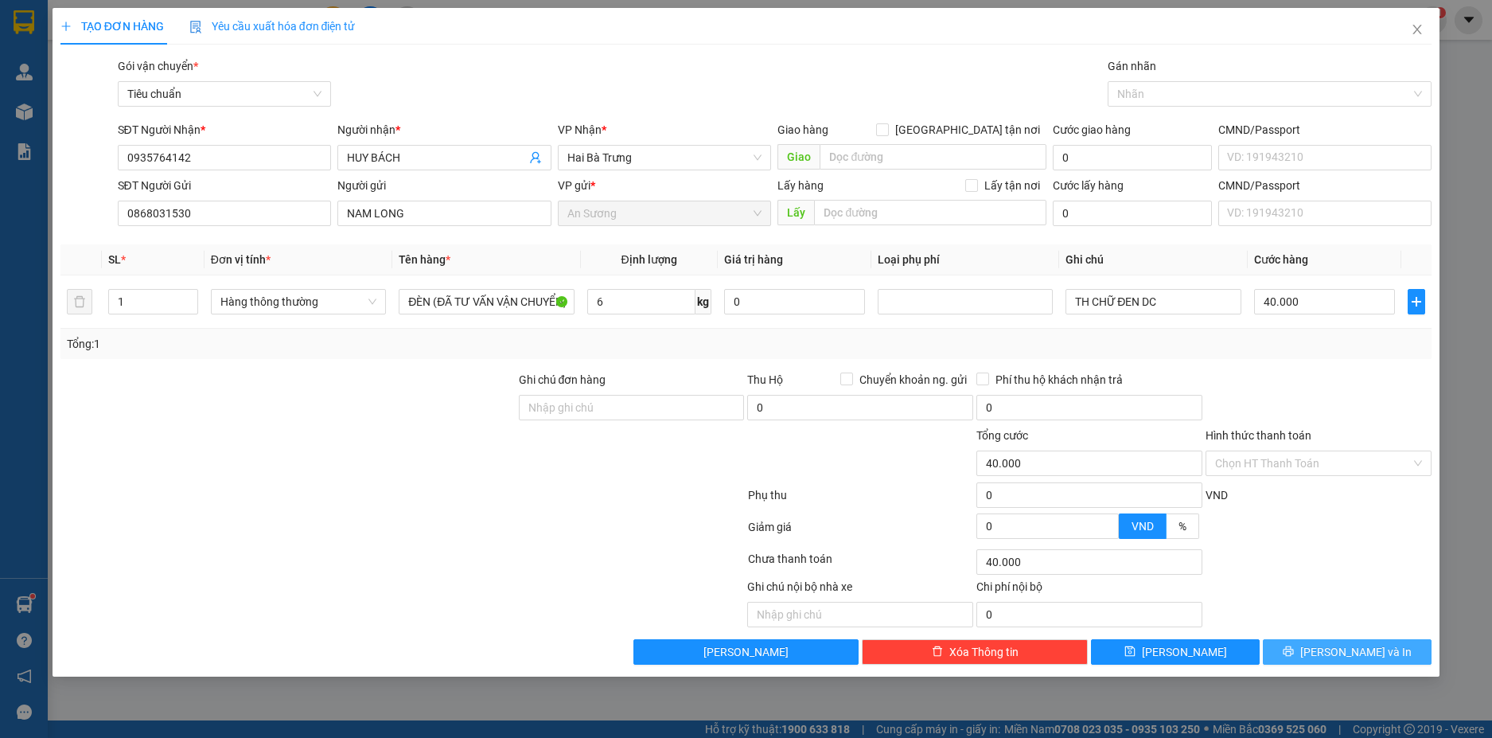
click at [1372, 660] on span "[PERSON_NAME] và In" at bounding box center [1355, 652] width 111 height 18
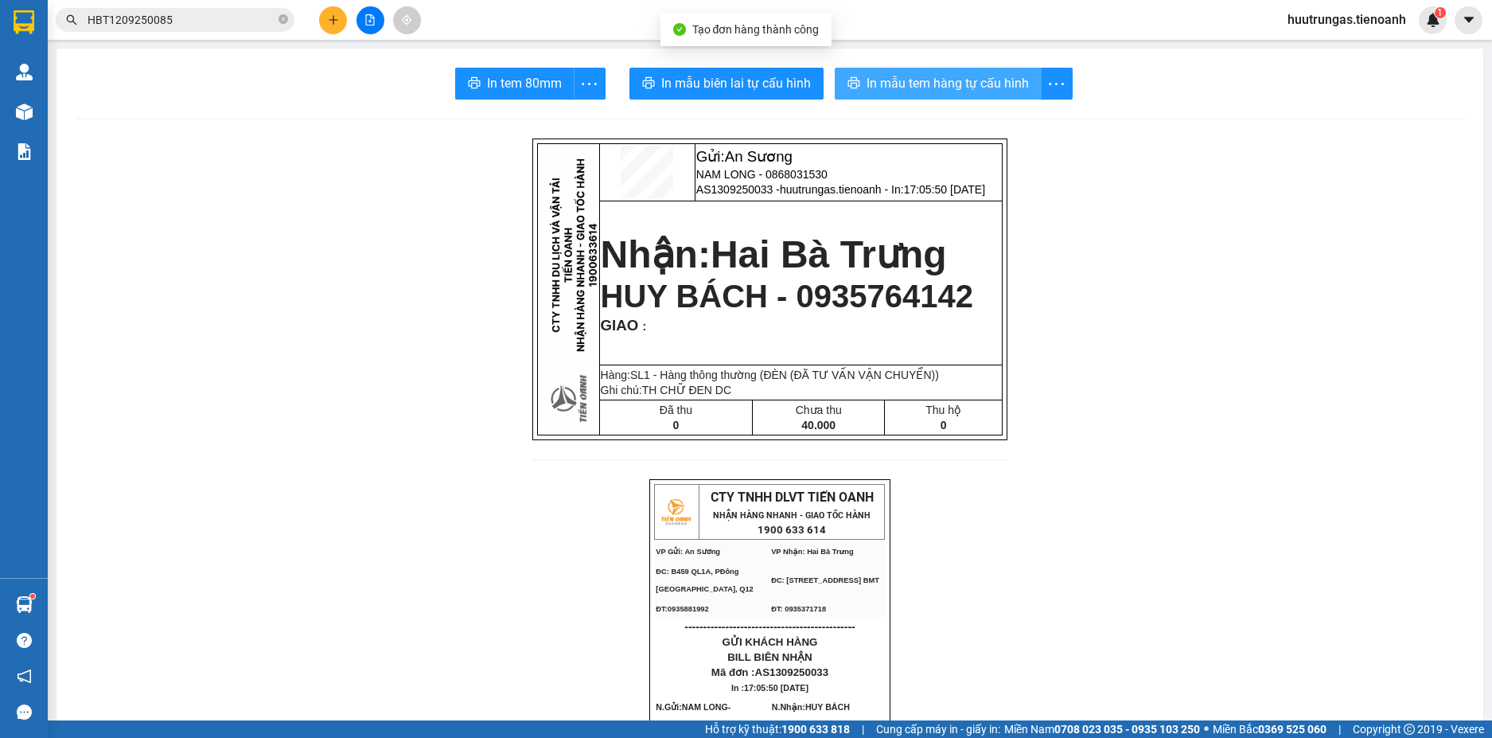
click at [918, 88] on span "In mẫu tem hàng tự cấu hình" at bounding box center [948, 83] width 162 height 20
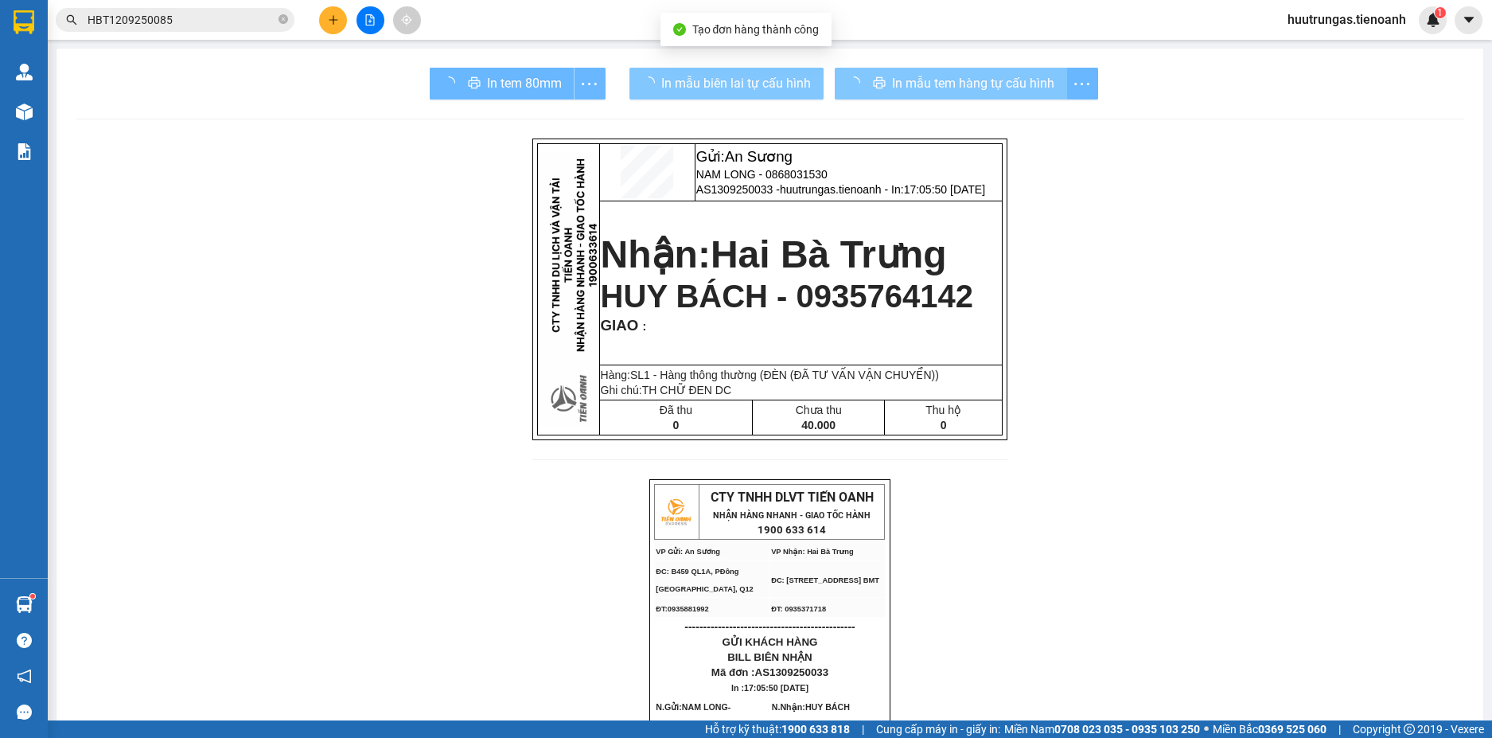
click at [696, 72] on button "In mẫu biên lai tự cấu hình" at bounding box center [727, 84] width 194 height 32
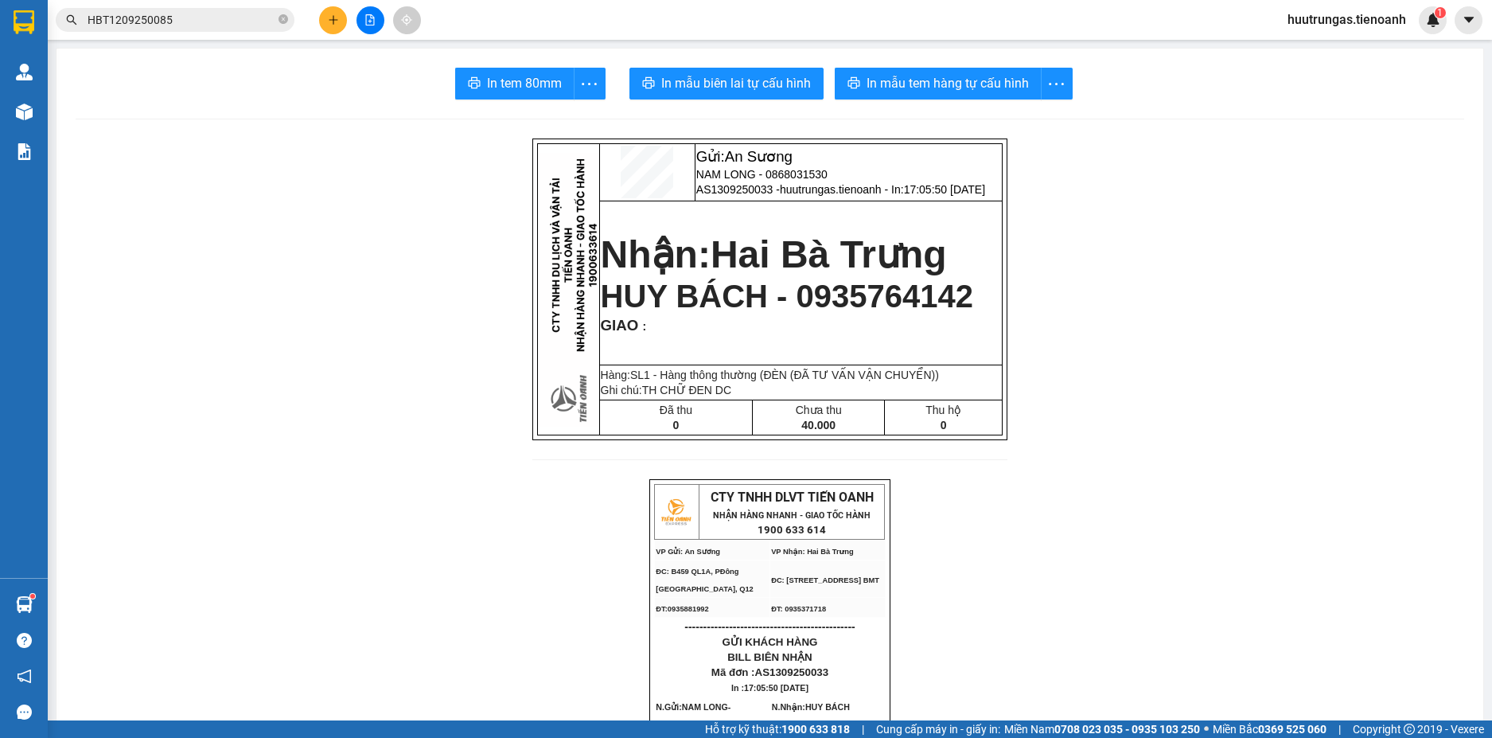
click at [326, 25] on button at bounding box center [333, 20] width 28 height 28
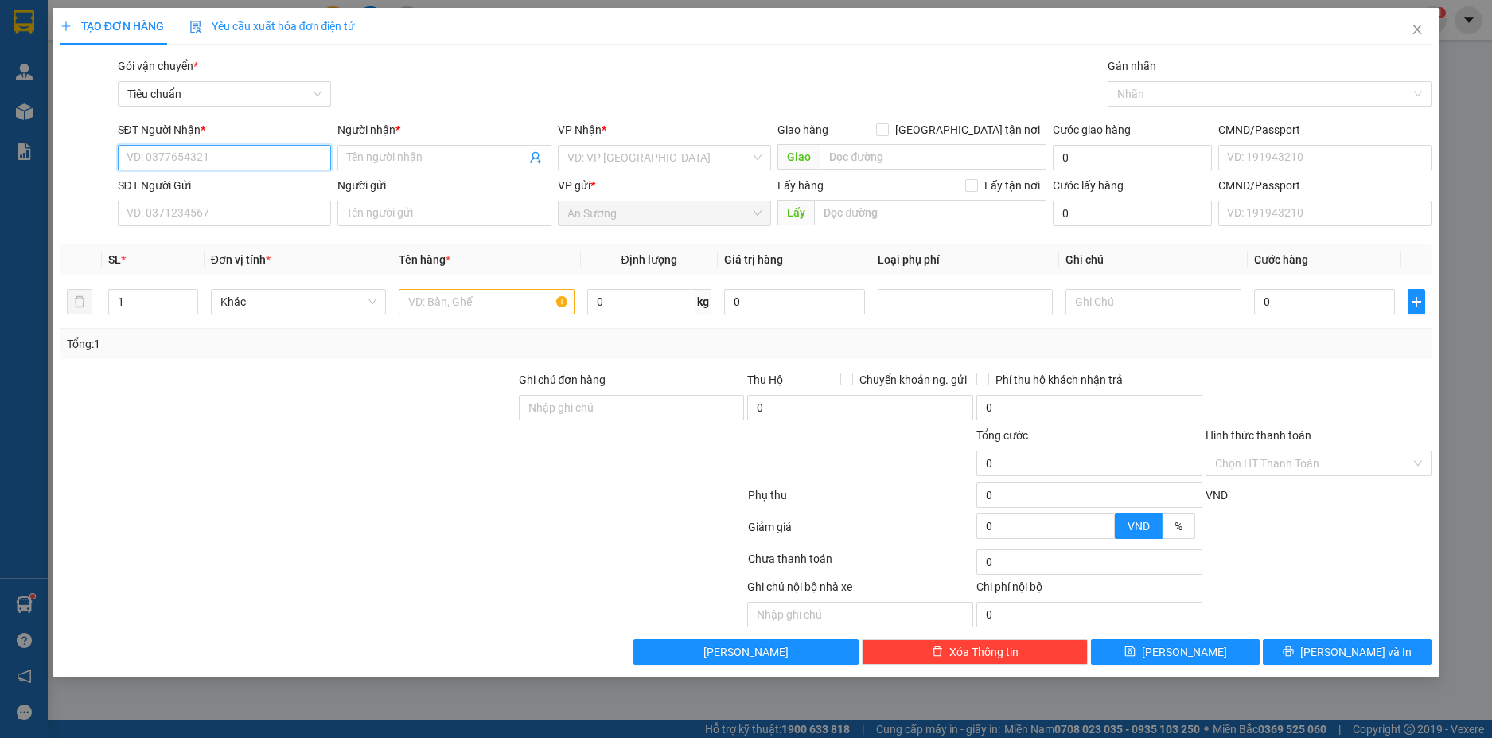
drag, startPoint x: 194, startPoint y: 165, endPoint x: 209, endPoint y: 154, distance: 18.1
click at [201, 161] on input "SĐT Người Nhận *" at bounding box center [225, 157] width 214 height 25
click at [213, 193] on div "0705525205 - C TRÂM" at bounding box center [224, 190] width 195 height 18
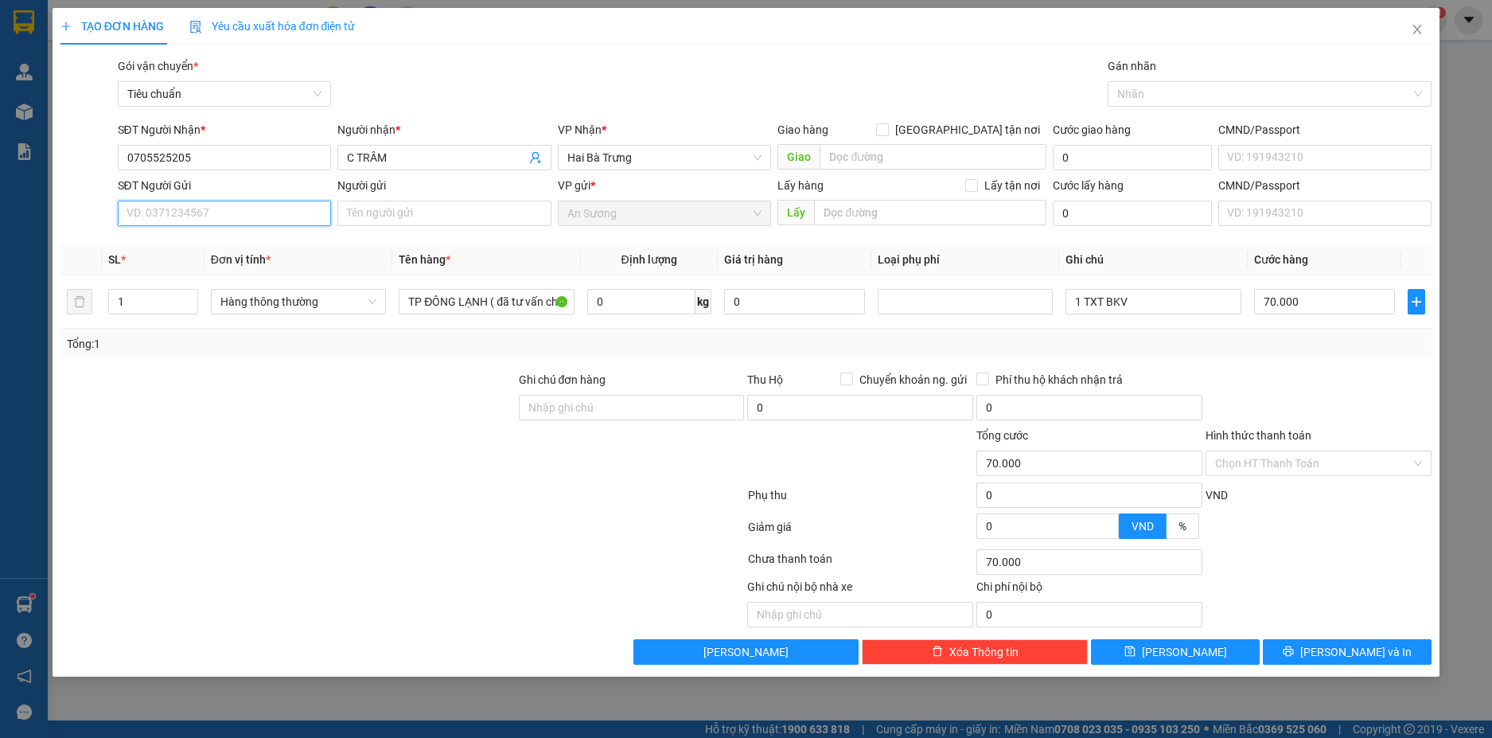
click at [273, 224] on input "SĐT Người Gửi" at bounding box center [225, 213] width 214 height 25
click at [264, 250] on div "0346663455 - KHO Q12" at bounding box center [224, 245] width 195 height 18
click at [606, 305] on input "0" at bounding box center [641, 301] width 108 height 25
click at [1085, 302] on input "1 TXT BKV" at bounding box center [1153, 301] width 175 height 25
click at [1082, 303] on input "1 TXT BKV" at bounding box center [1153, 301] width 175 height 25
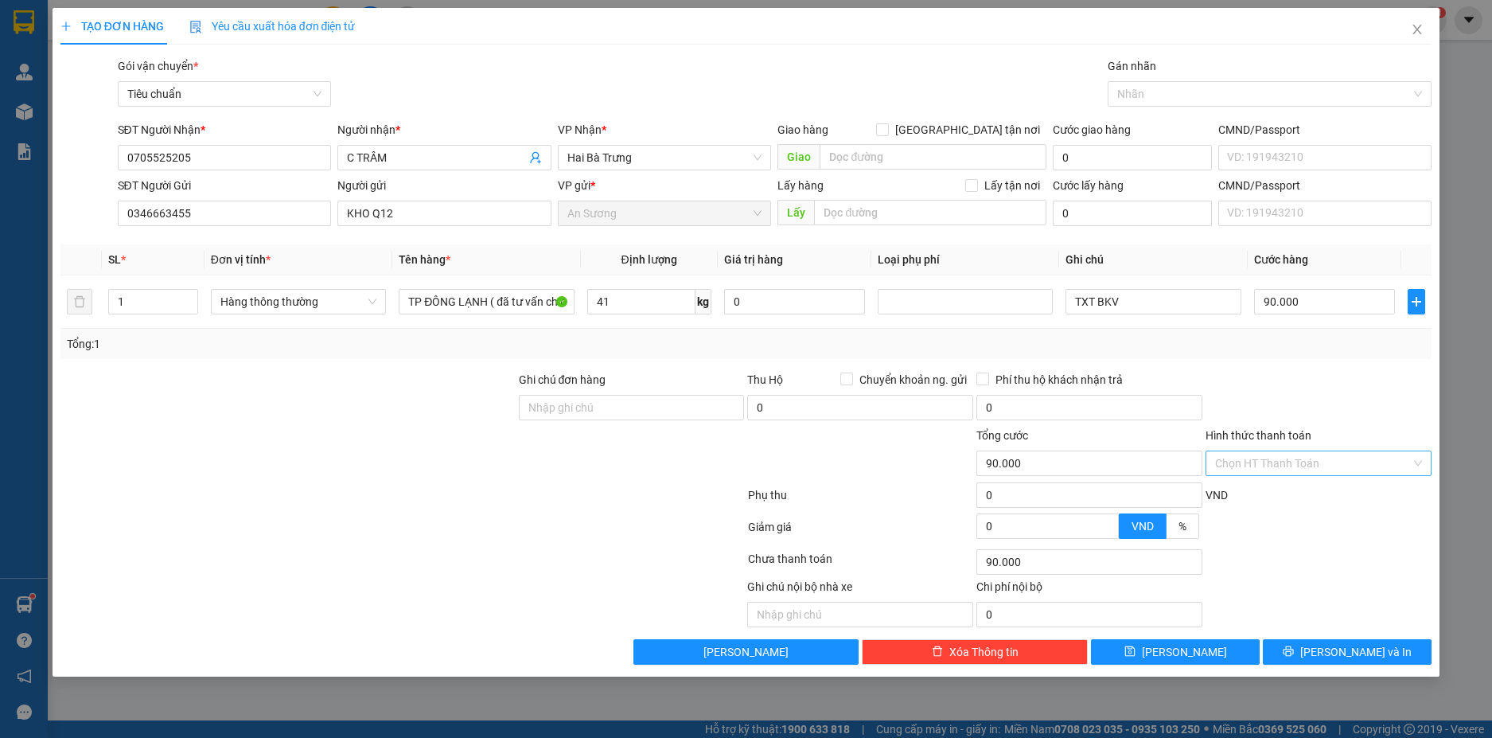
click at [1366, 461] on input "Hình thức thanh toán" at bounding box center [1313, 463] width 196 height 24
click at [1328, 489] on div "Tại văn phòng" at bounding box center [1318, 495] width 207 height 18
click at [1373, 653] on span "[PERSON_NAME] và In" at bounding box center [1355, 652] width 111 height 18
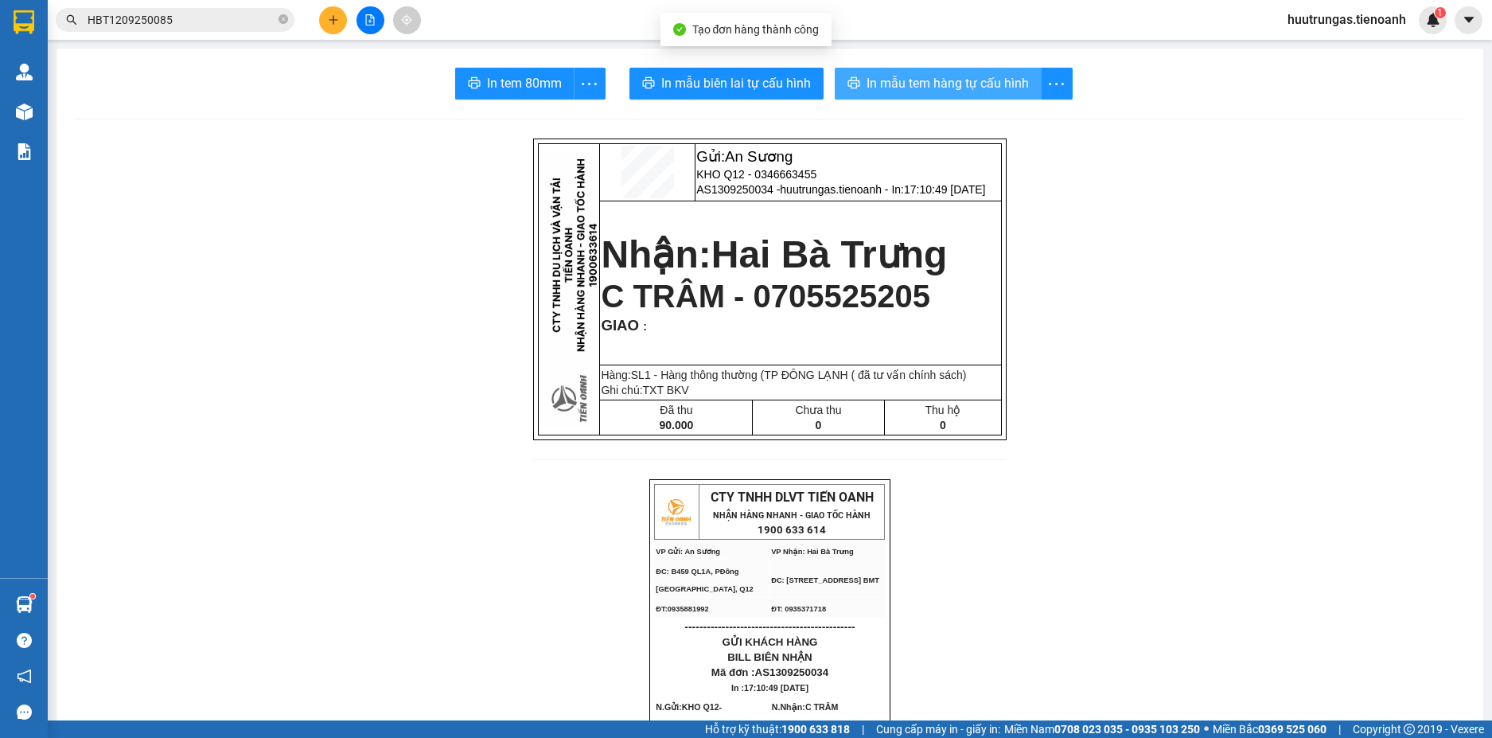
click at [896, 91] on span "In mẫu tem hàng tự cấu hình" at bounding box center [948, 83] width 162 height 20
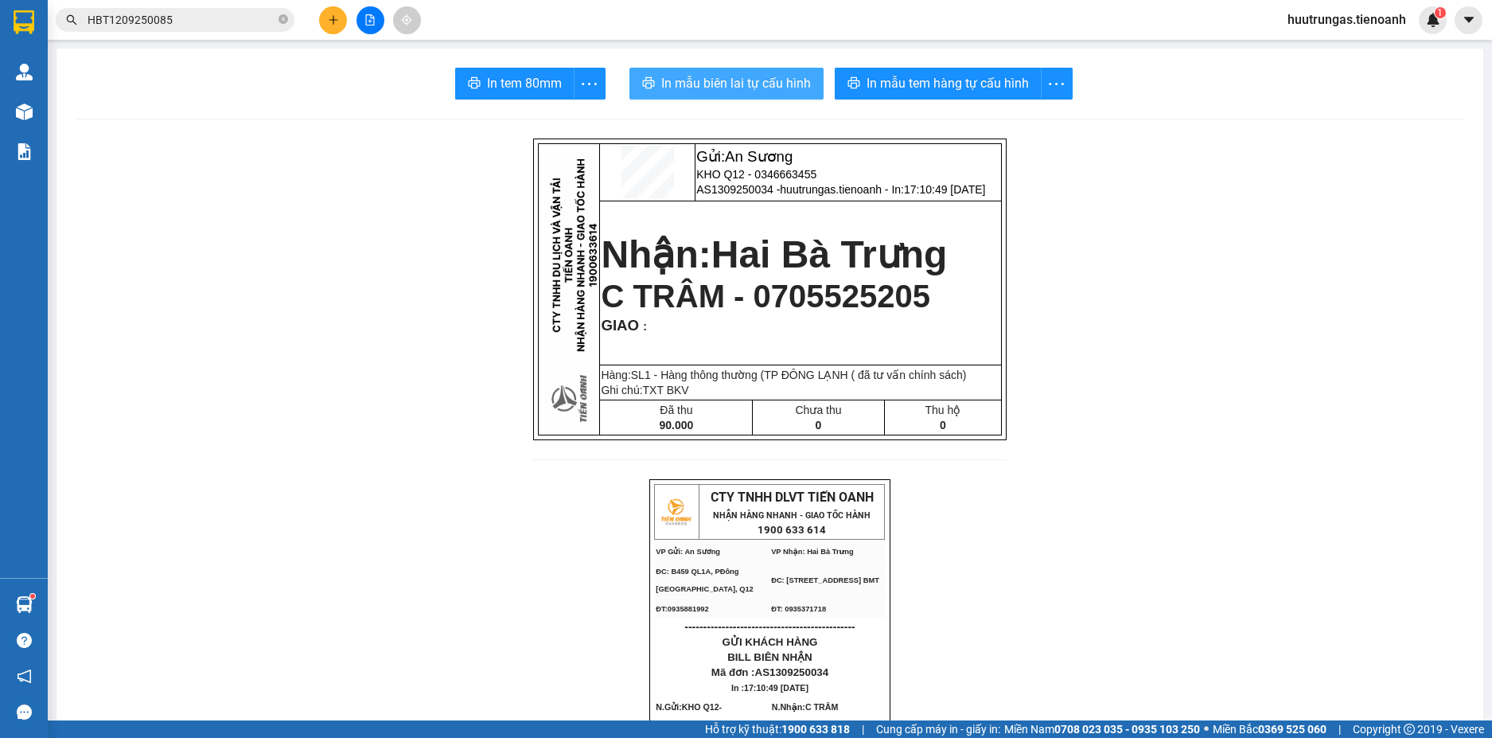
click at [734, 95] on button "In mẫu biên lai tự cấu hình" at bounding box center [727, 84] width 194 height 32
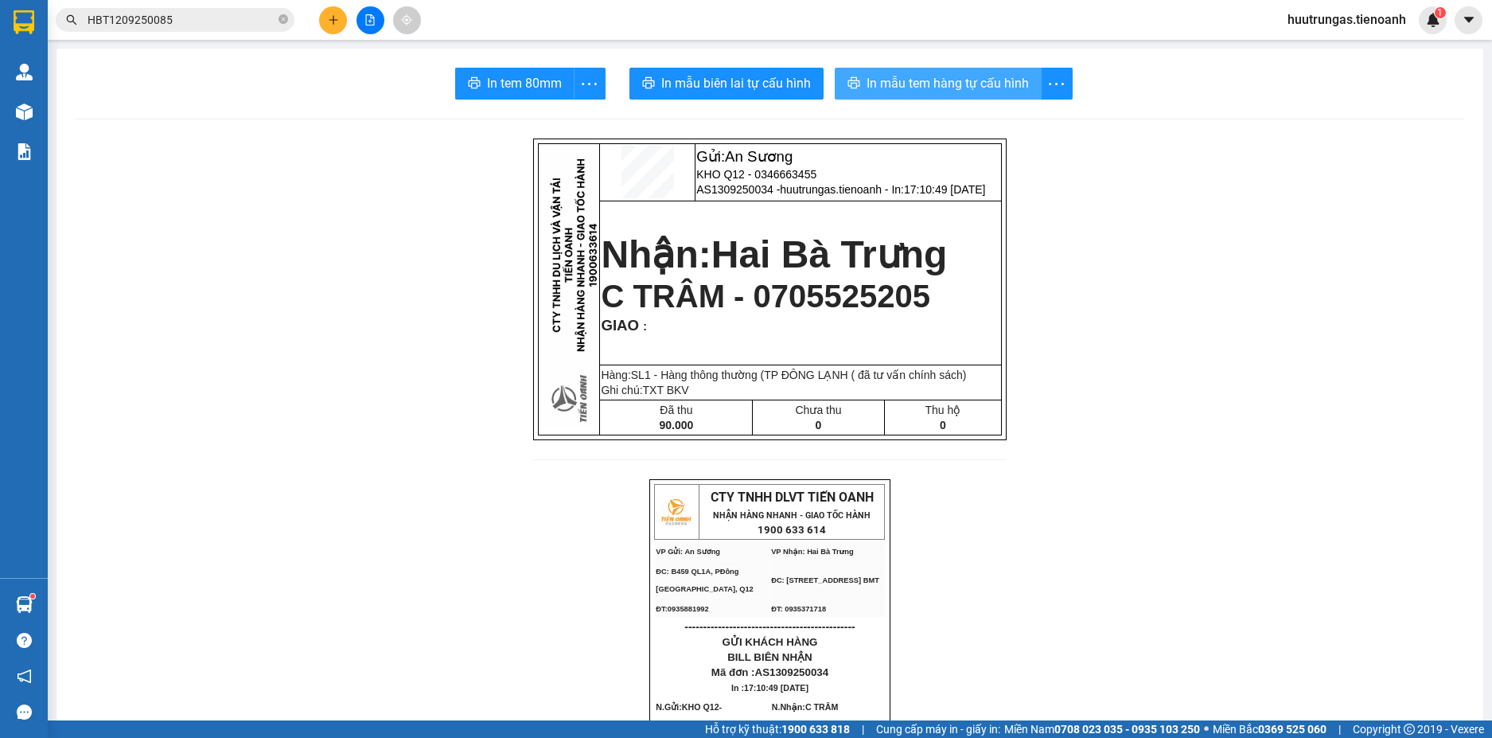
click at [924, 88] on span "In mẫu tem hàng tự cấu hình" at bounding box center [948, 83] width 162 height 20
click at [323, 21] on button at bounding box center [333, 20] width 28 height 28
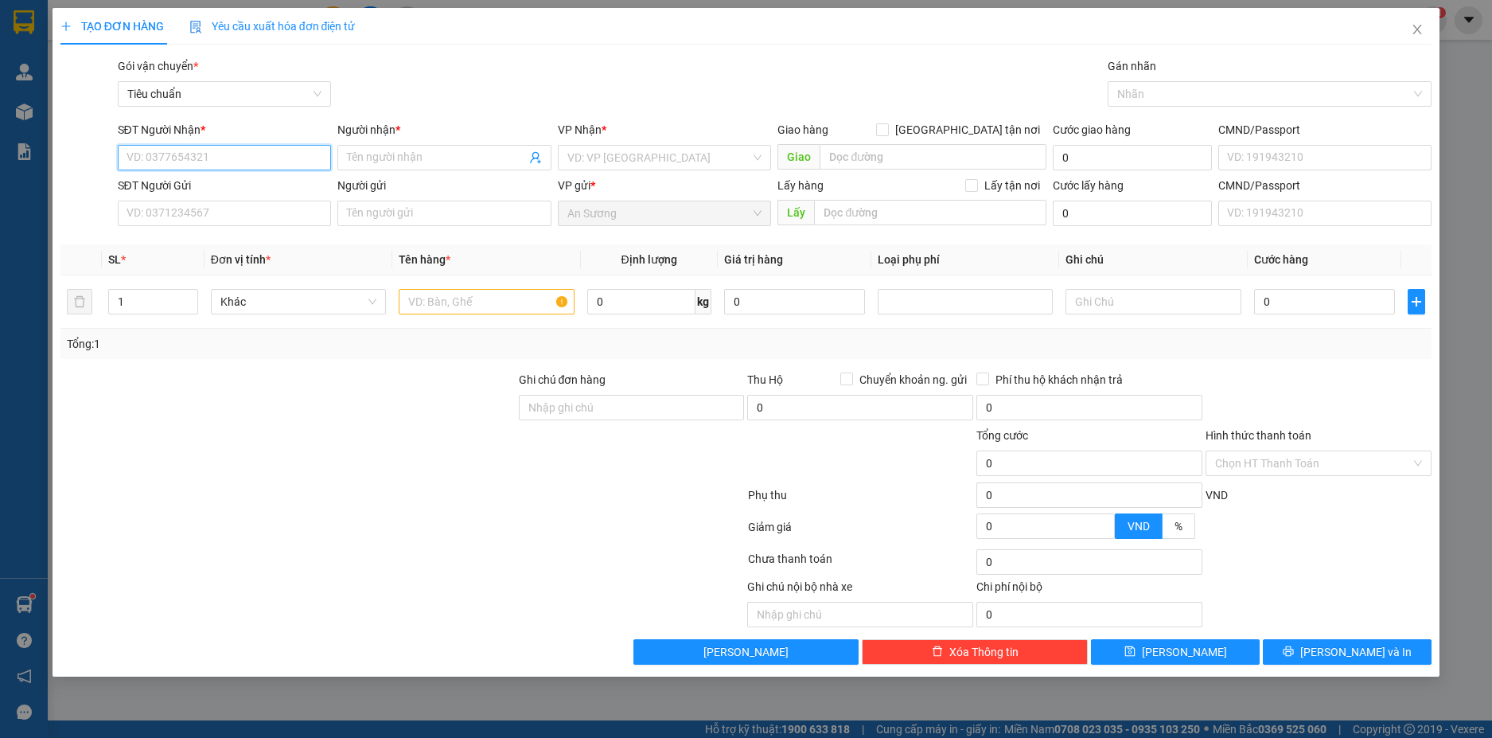
click at [150, 154] on input "SĐT Người Nhận *" at bounding box center [225, 157] width 214 height 25
click at [236, 189] on div "0914437939 - PHONG THÙY" at bounding box center [224, 190] width 195 height 18
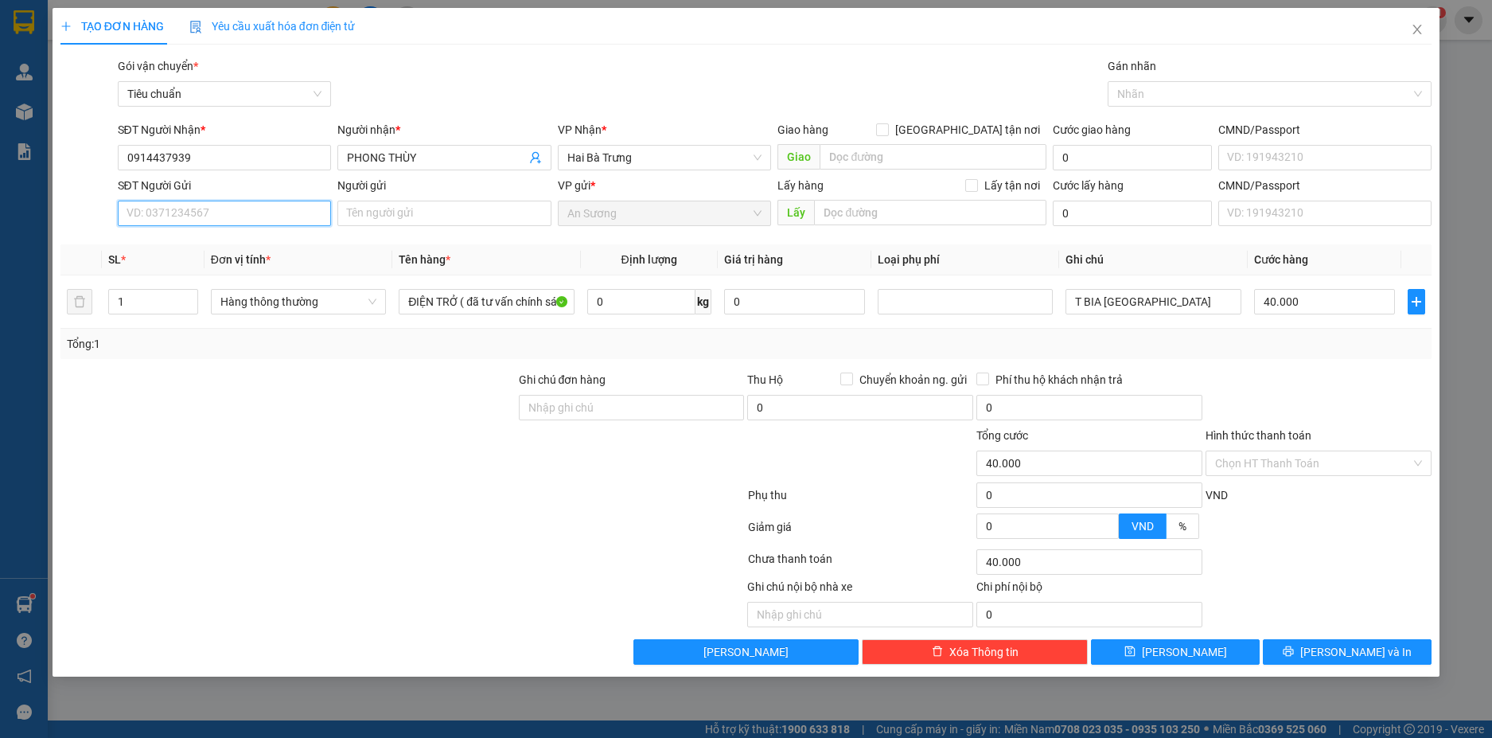
click at [245, 216] on input "SĐT Người Gửi" at bounding box center [225, 213] width 214 height 25
click at [232, 246] on div "0902628484 - CTY VIỆT HÀN" at bounding box center [227, 245] width 201 height 18
click at [651, 304] on input "0" at bounding box center [641, 301] width 108 height 25
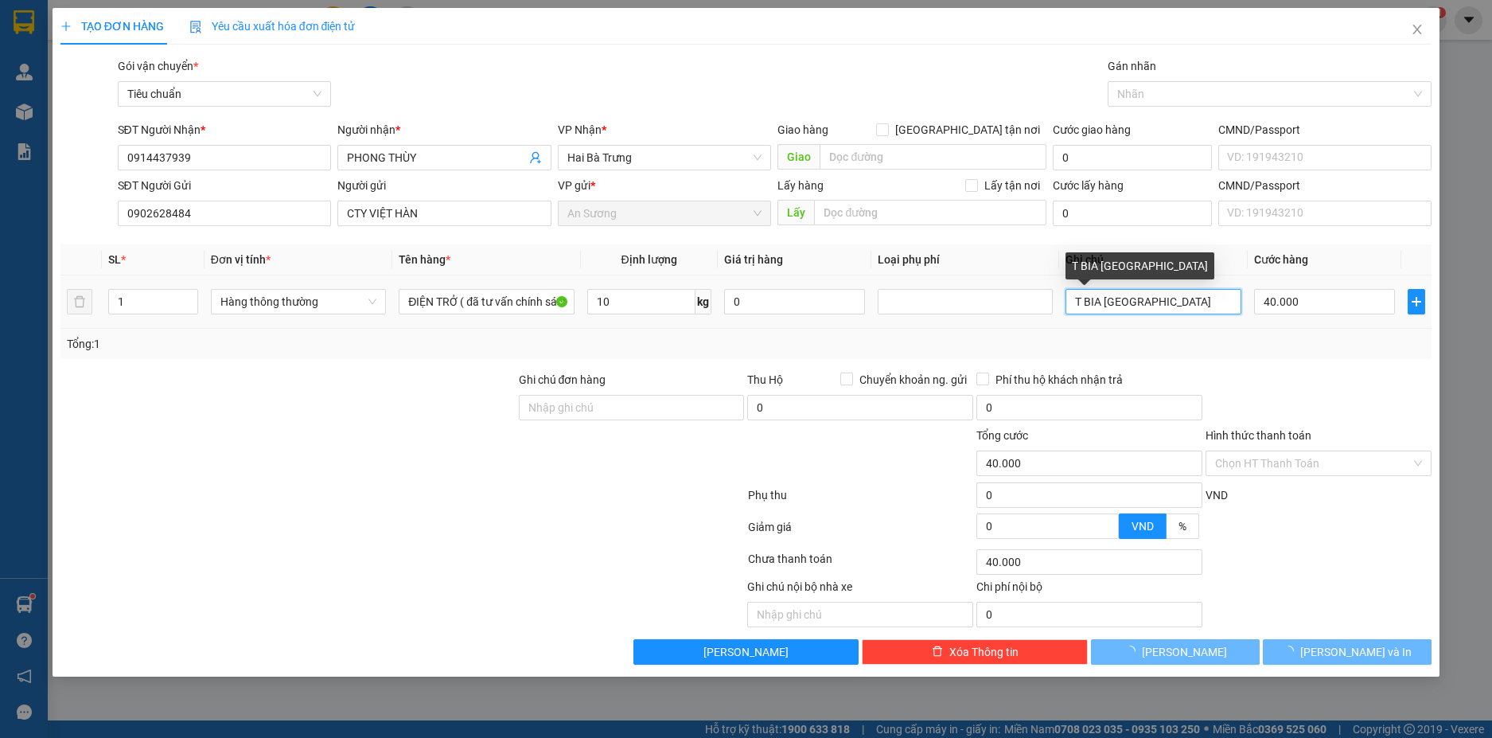
click at [1184, 306] on input "T BIA SÀI GÒN" at bounding box center [1153, 301] width 175 height 25
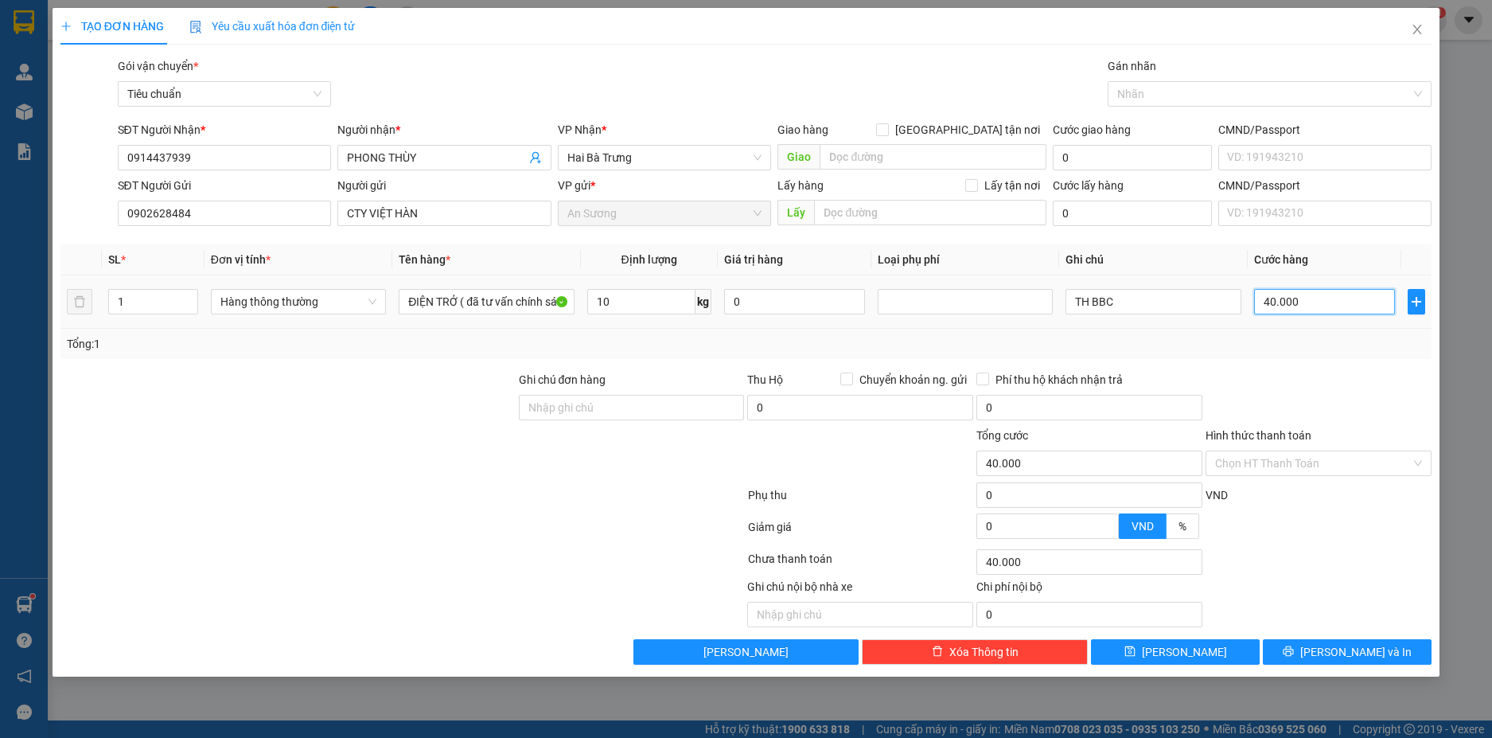
click at [1321, 298] on input "40.000" at bounding box center [1324, 301] width 141 height 25
click at [1308, 358] on div "Tổng: 1" at bounding box center [746, 344] width 1372 height 30
click at [1375, 652] on span "[PERSON_NAME] và In" at bounding box center [1355, 652] width 111 height 18
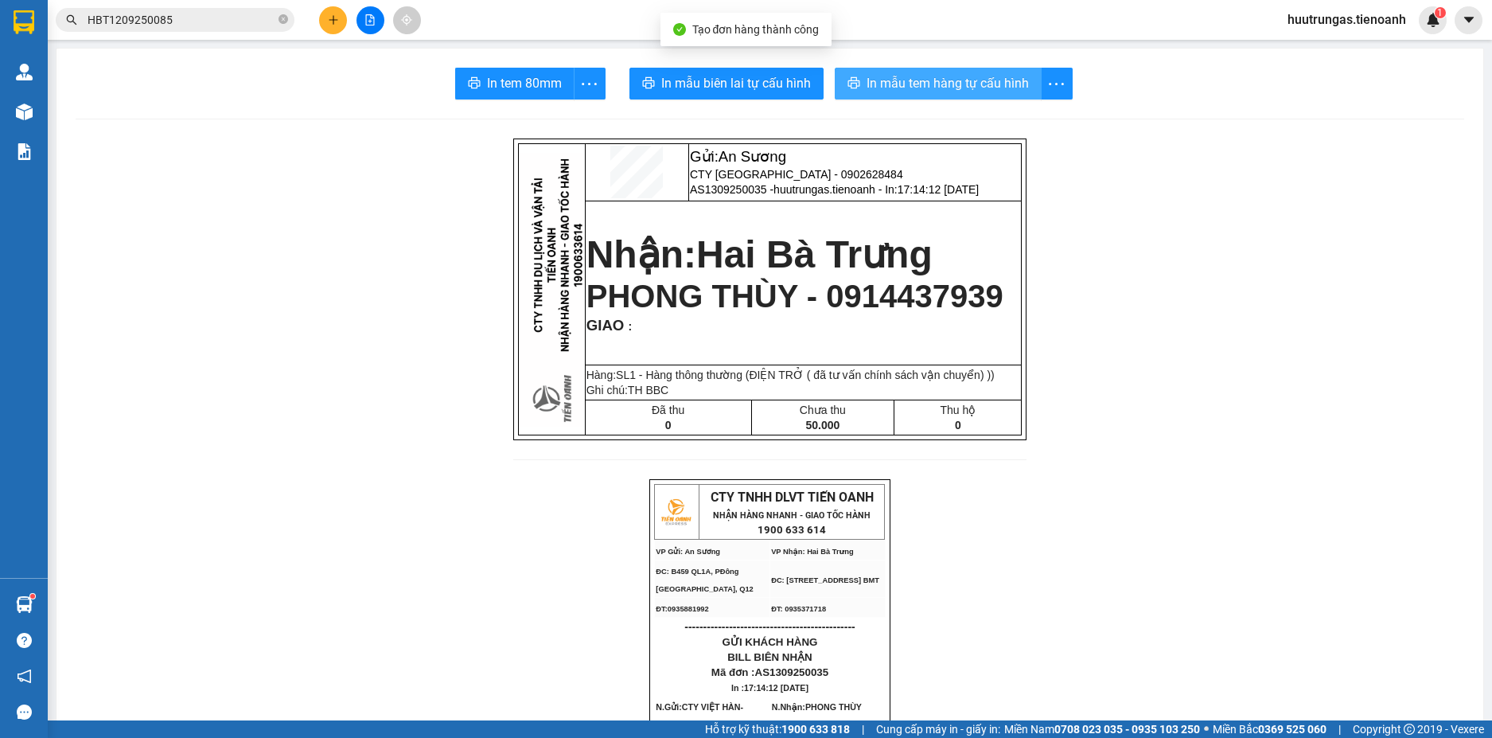
click at [927, 96] on button "In mẫu tem hàng tự cấu hình" at bounding box center [938, 84] width 207 height 32
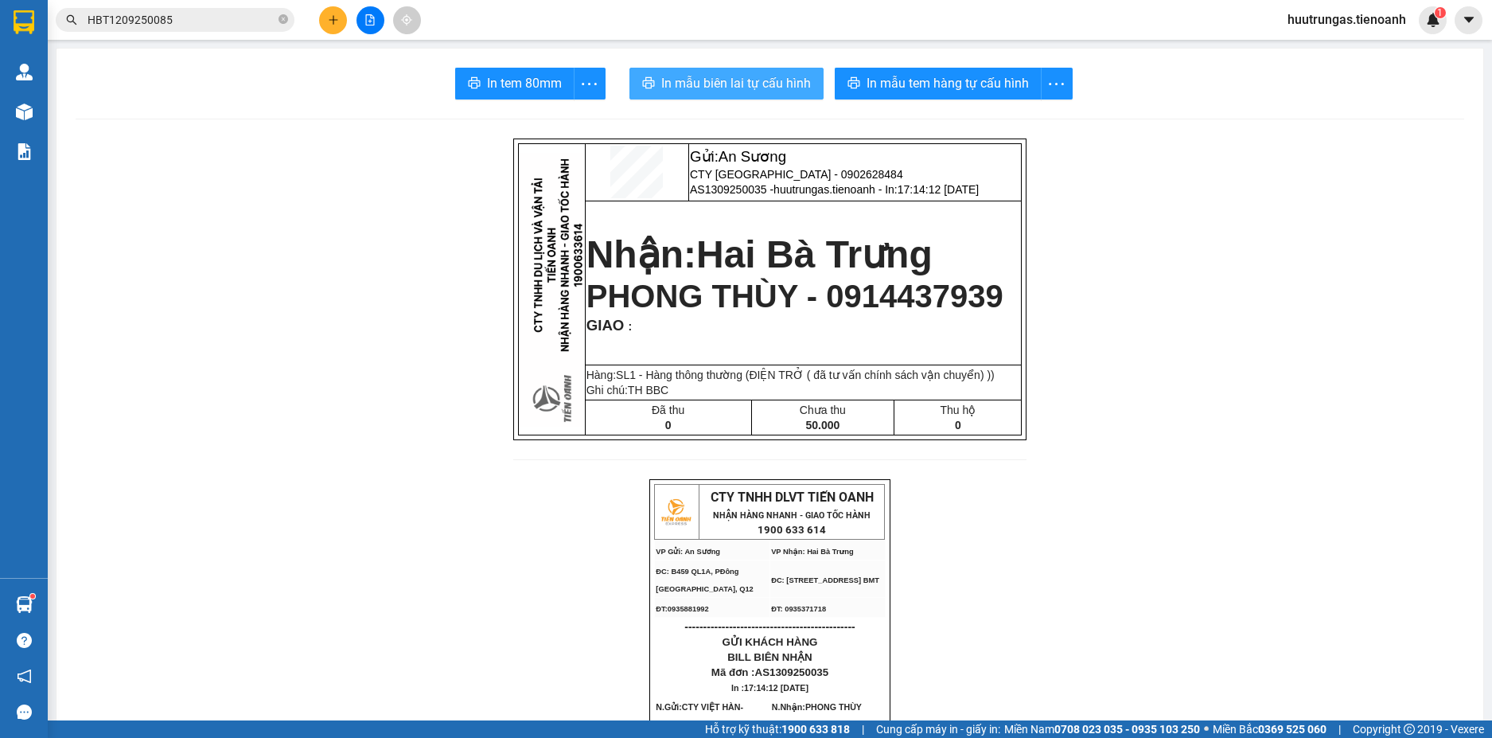
click at [766, 88] on span "In mẫu biên lai tự cấu hình" at bounding box center [736, 83] width 150 height 20
click at [334, 21] on icon "plus" at bounding box center [333, 19] width 11 height 11
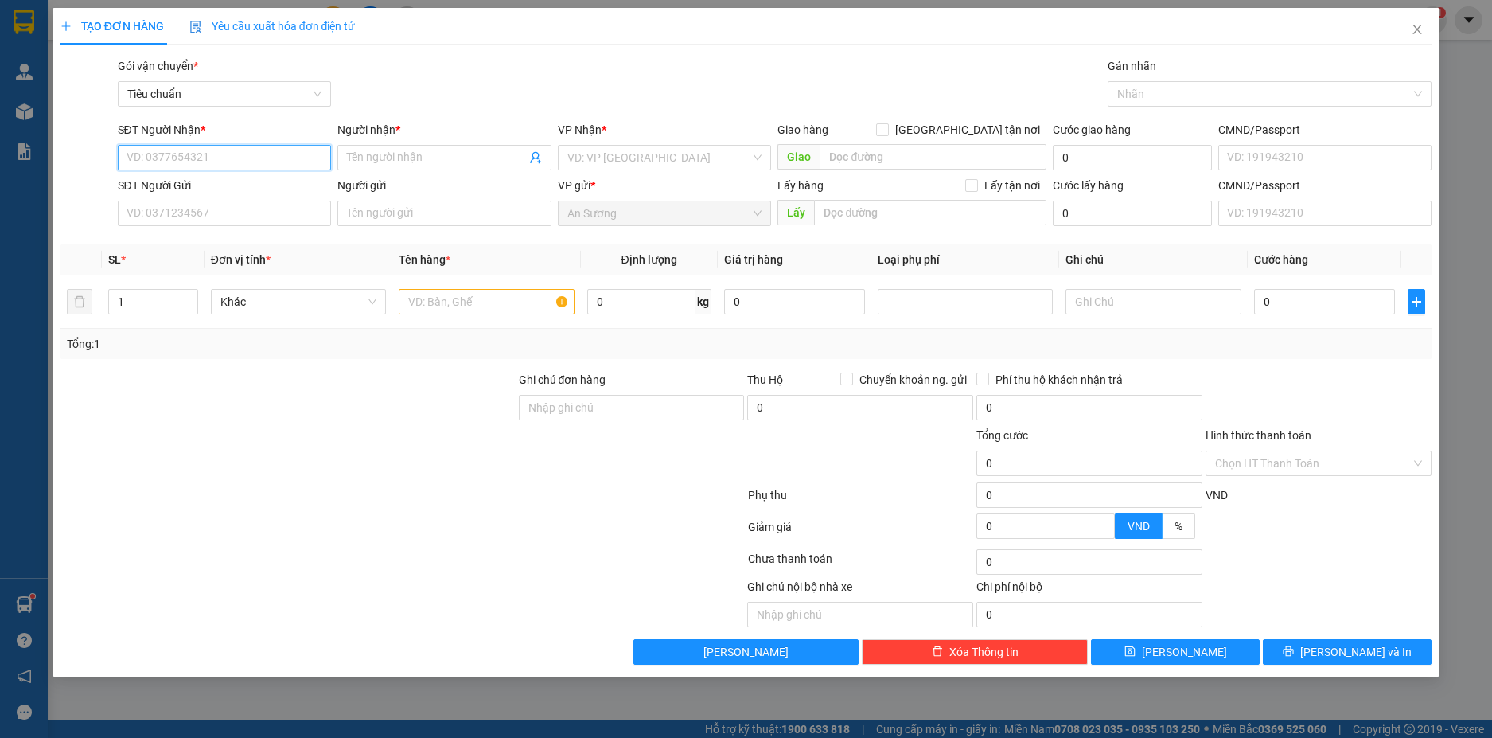
click at [193, 157] on input "SĐT Người Nhận *" at bounding box center [225, 157] width 214 height 25
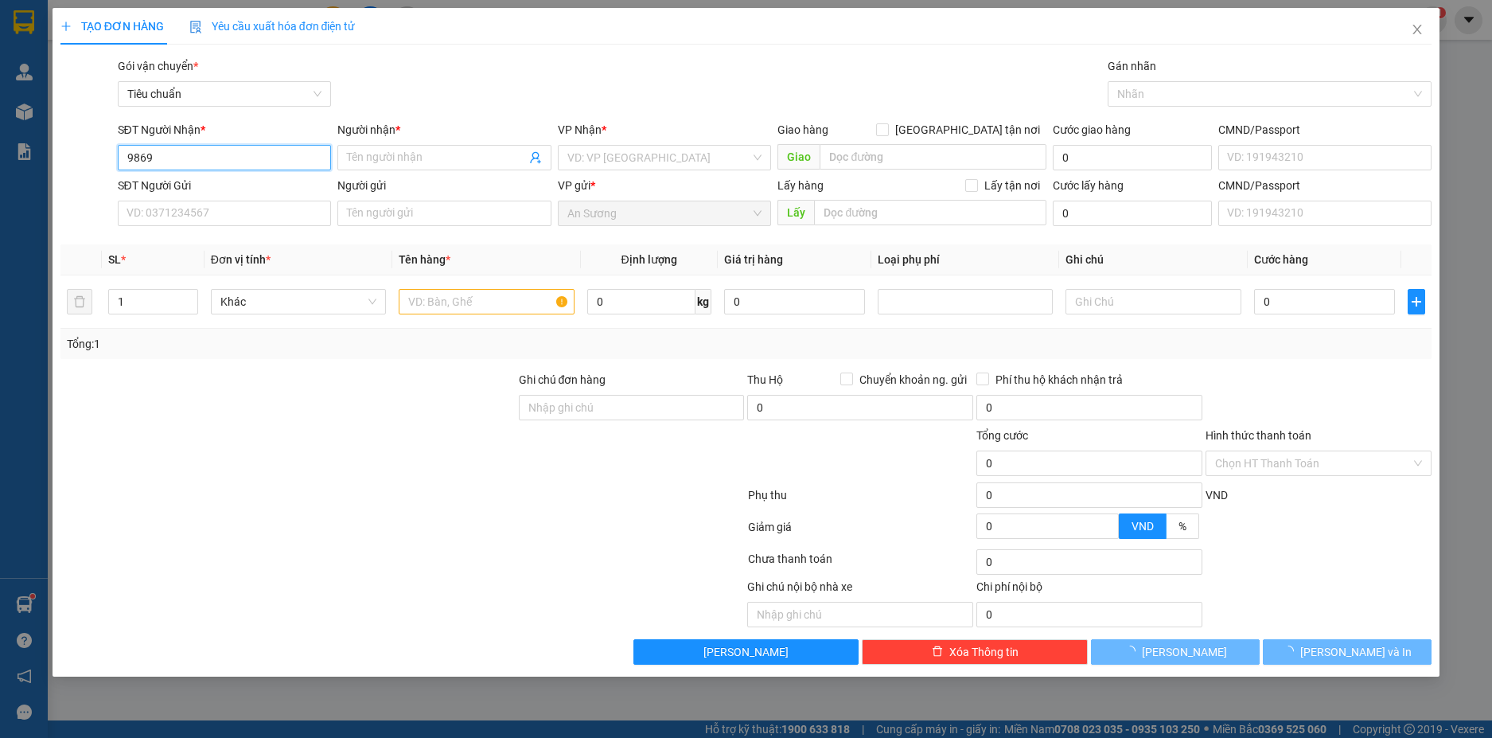
click at [193, 157] on input "9869" at bounding box center [225, 157] width 214 height 25
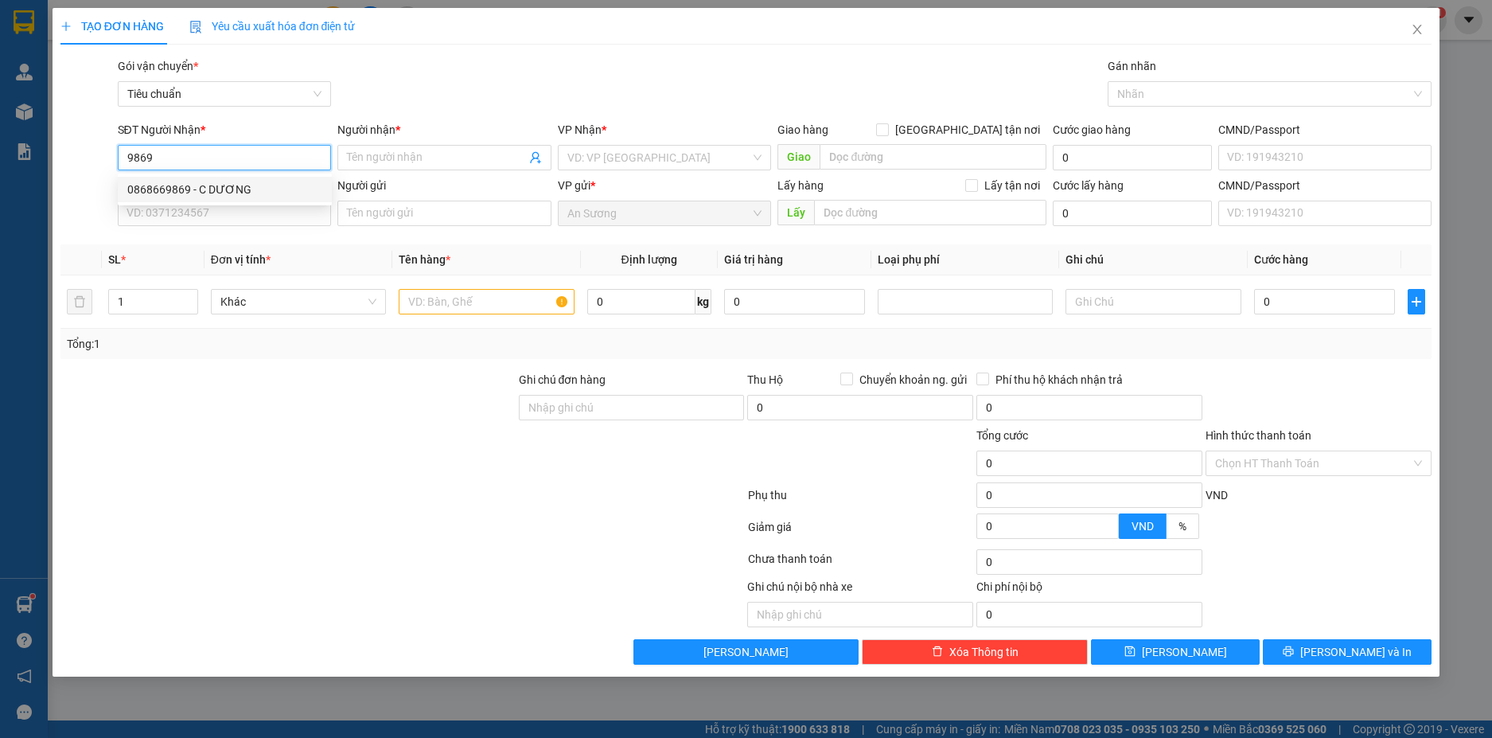
click at [205, 191] on div "0868669869 - C DƯƠNG" at bounding box center [224, 190] width 195 height 18
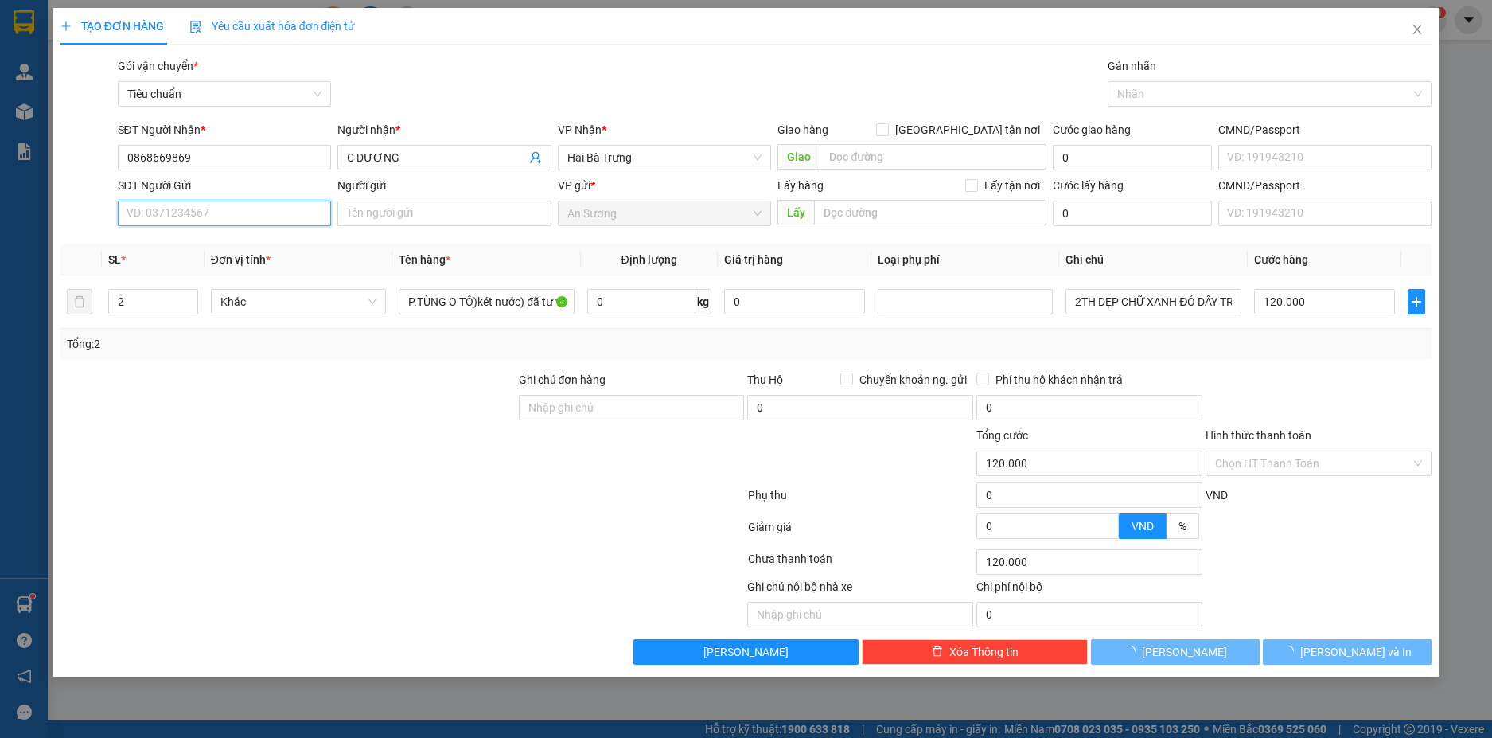
click at [283, 210] on input "SĐT Người Gửi" at bounding box center [225, 213] width 214 height 25
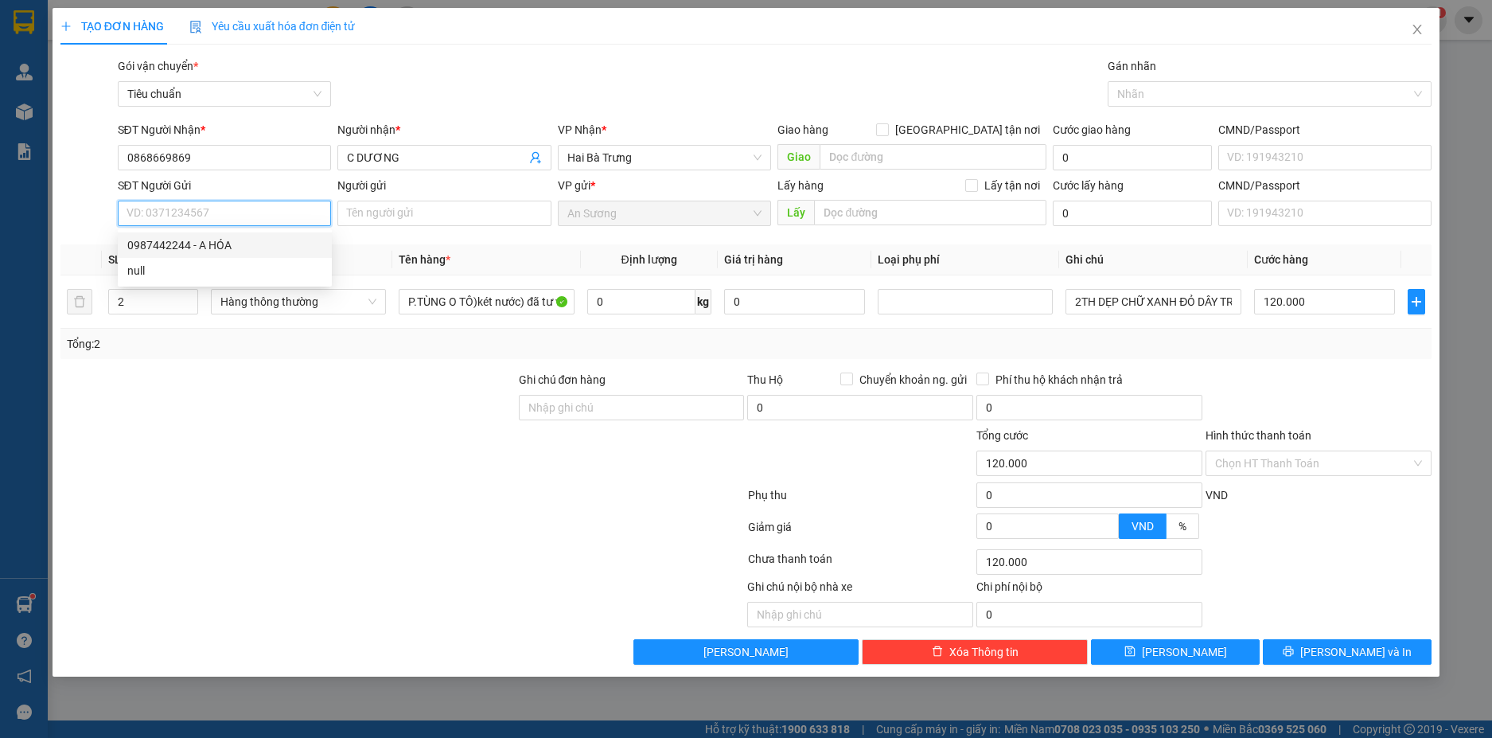
click at [258, 240] on div "0987442244 - A HÓA" at bounding box center [224, 245] width 195 height 18
click at [189, 296] on icon "up" at bounding box center [189, 297] width 5 height 3
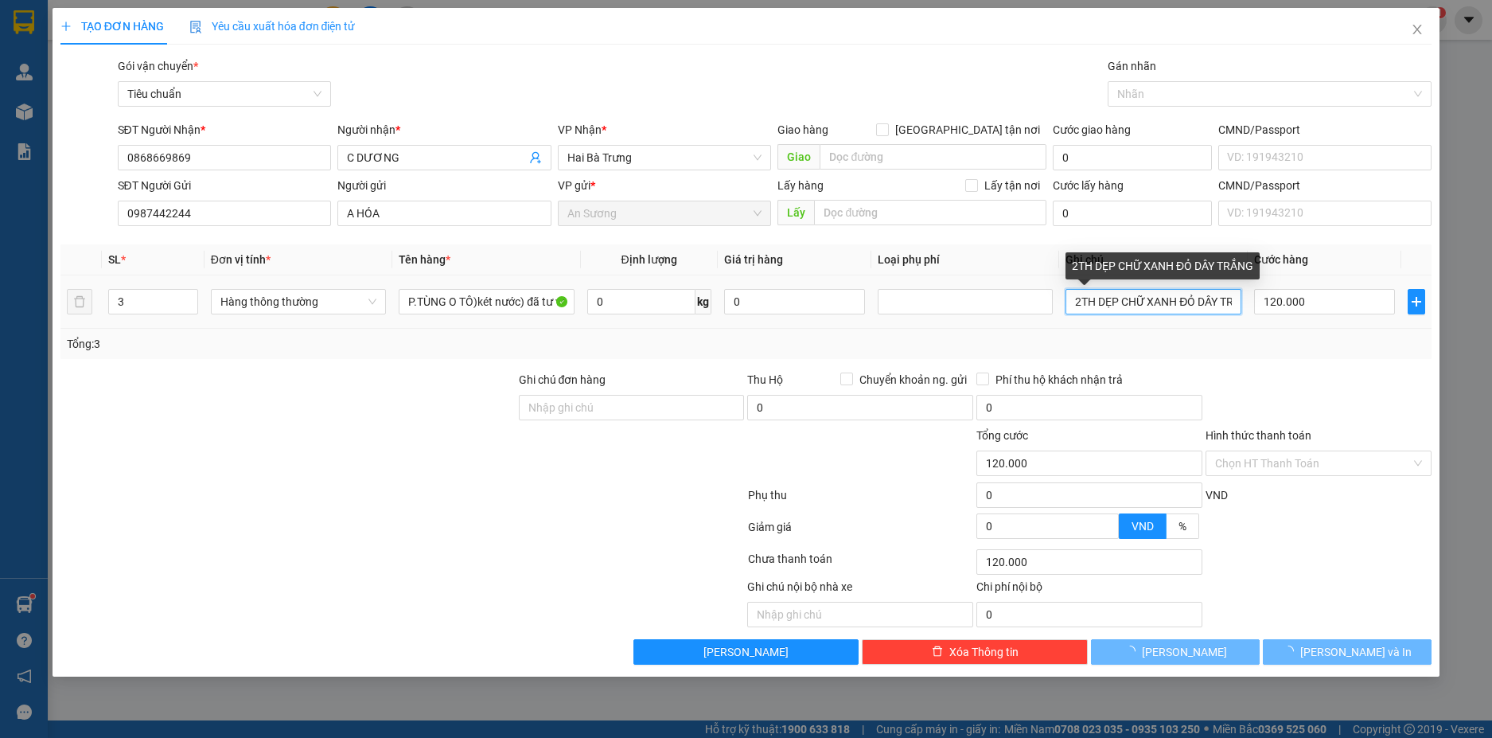
click at [1176, 302] on input "2TH DẸP CHỮ XANH ĐỎ DÂY TRẮNG" at bounding box center [1153, 301] width 175 height 25
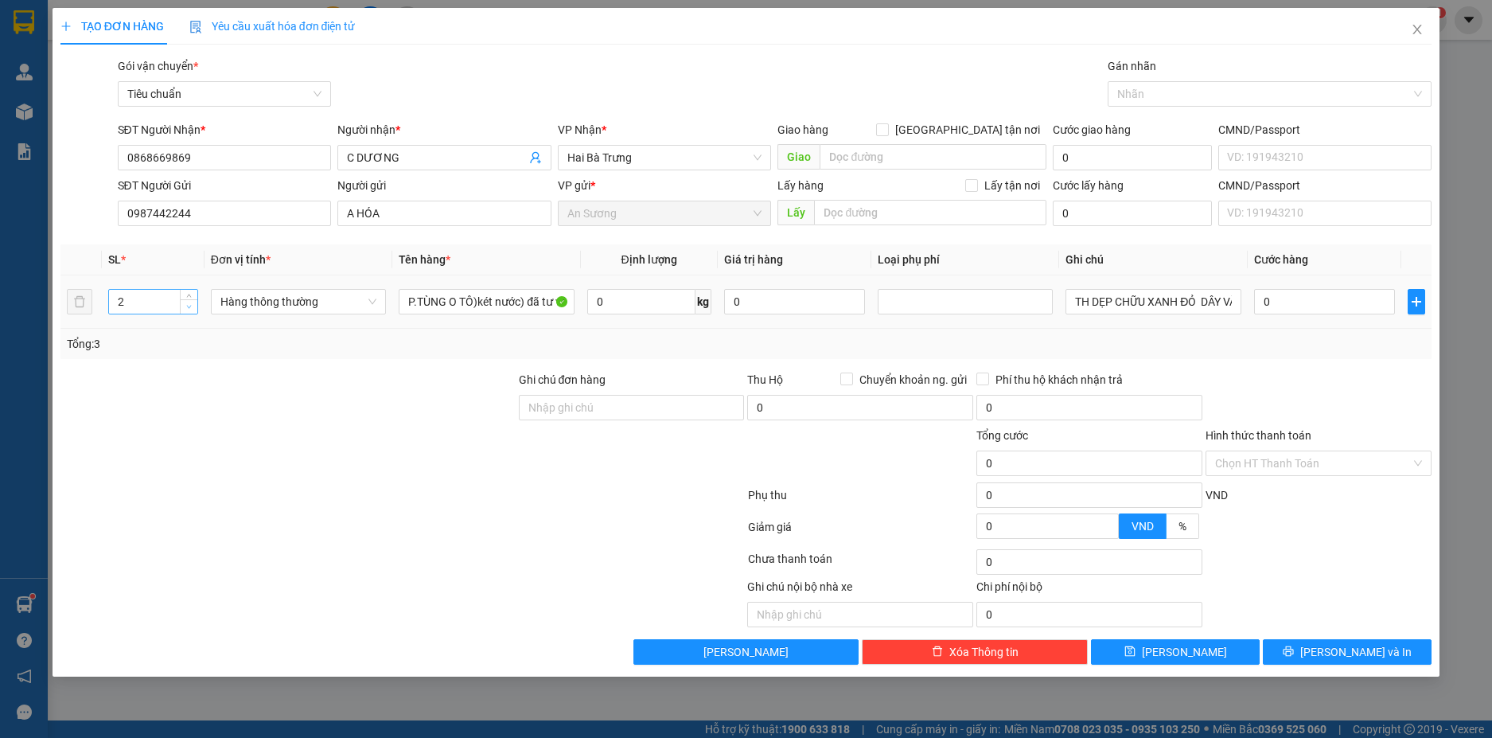
click at [190, 307] on icon "down" at bounding box center [189, 307] width 6 height 6
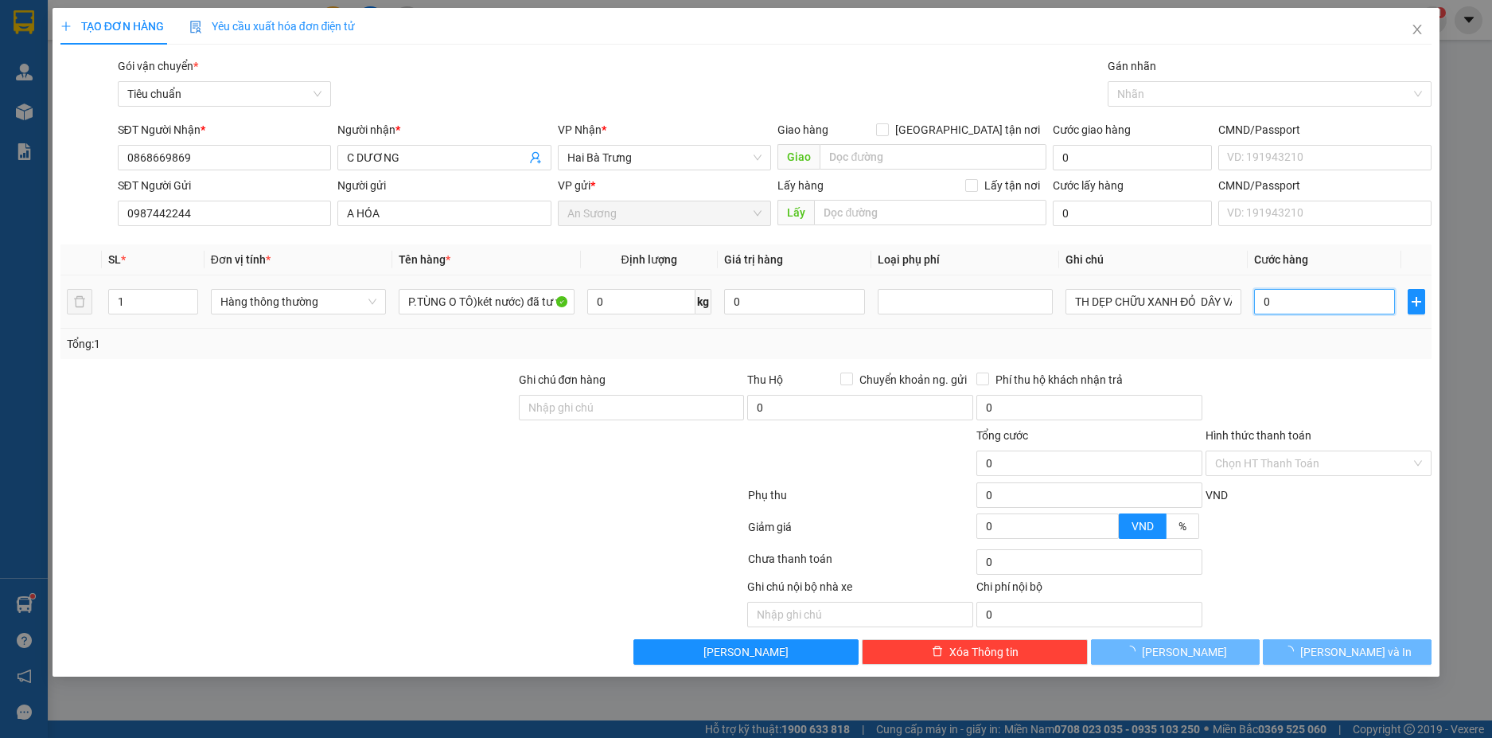
click at [1301, 304] on input "0" at bounding box center [1324, 301] width 141 height 25
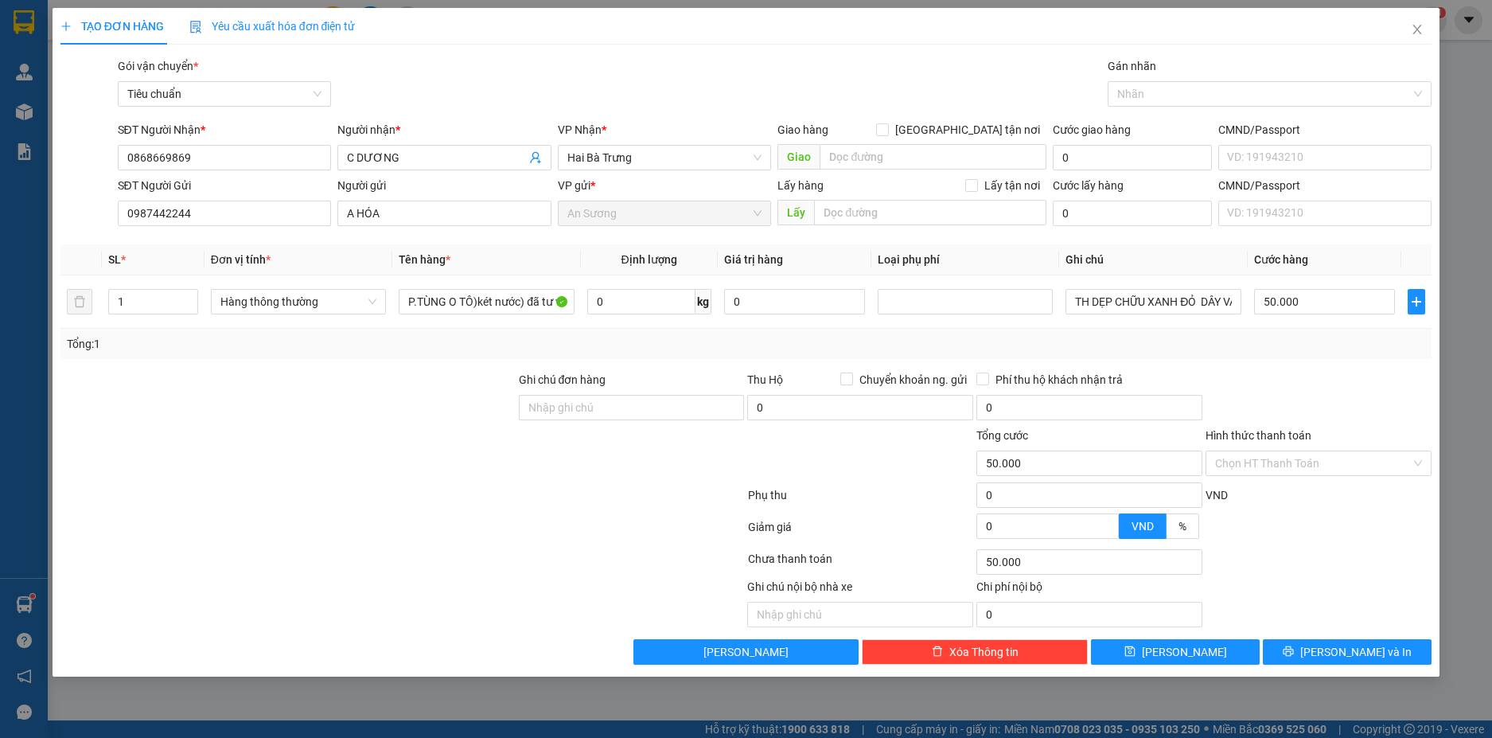
click at [1308, 341] on div "Tổng: 1" at bounding box center [746, 344] width 1359 height 18
click at [1370, 652] on span "[PERSON_NAME] và In" at bounding box center [1355, 652] width 111 height 18
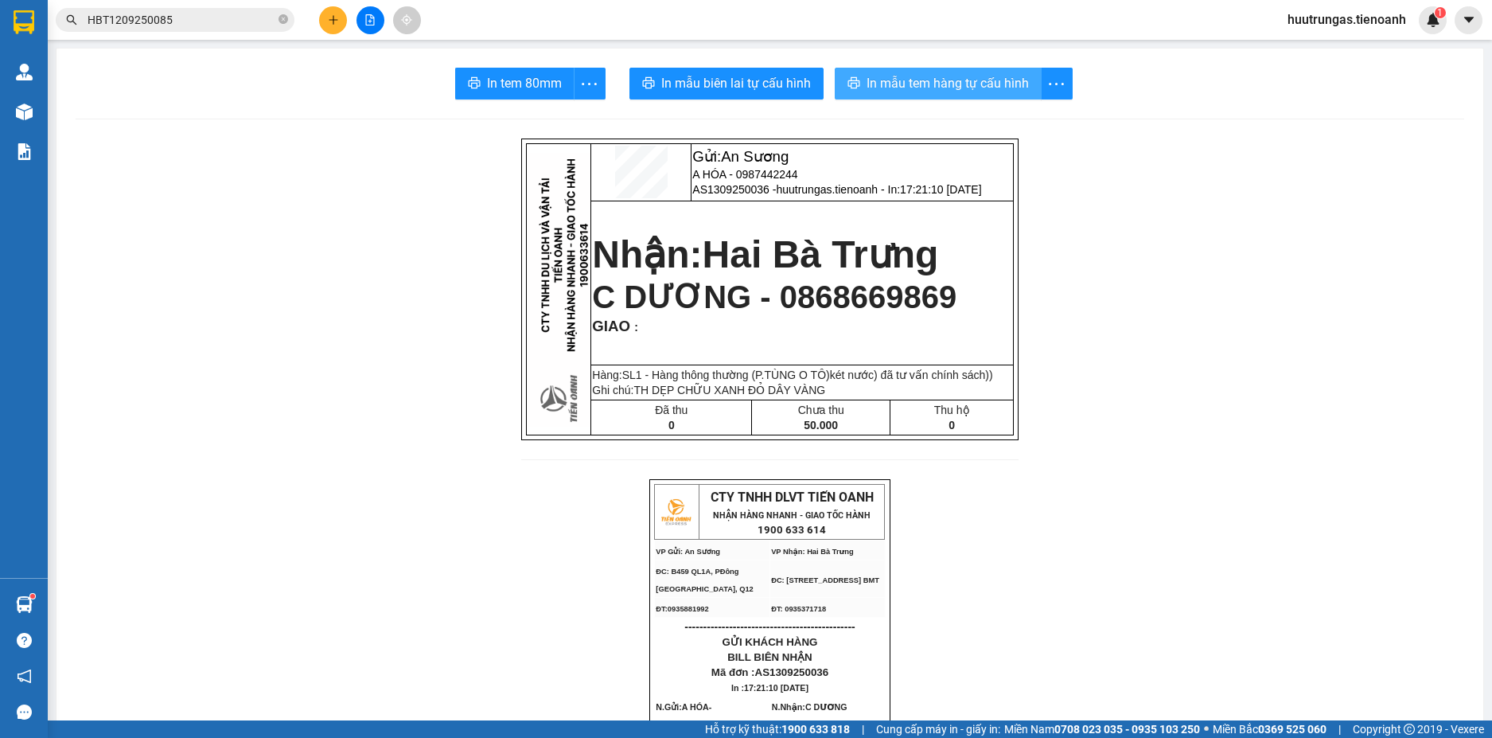
click at [922, 88] on span "In mẫu tem hàng tự cấu hình" at bounding box center [948, 83] width 162 height 20
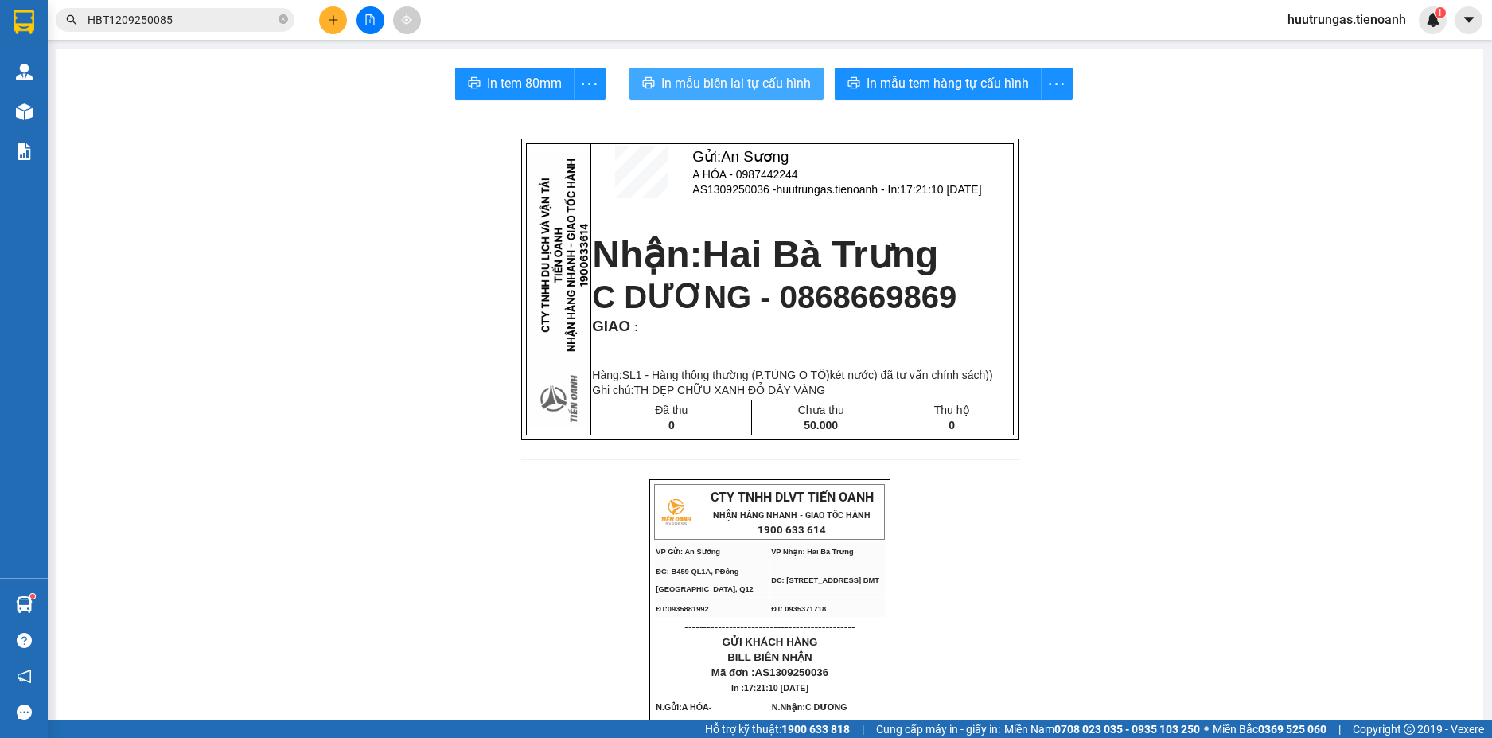
click at [750, 81] on span "In mẫu biên lai tự cấu hình" at bounding box center [736, 83] width 150 height 20
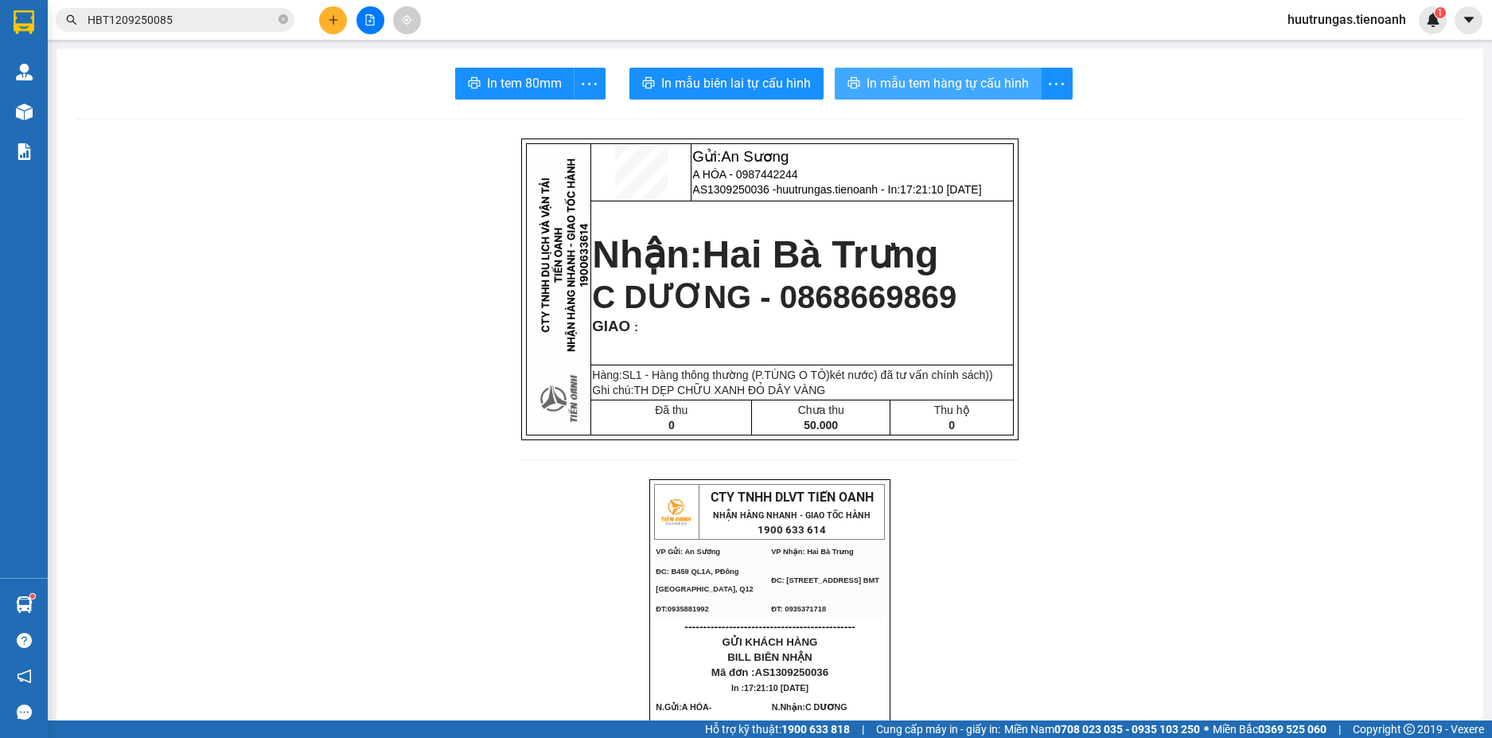
click at [945, 82] on span "In mẫu tem hàng tự cấu hình" at bounding box center [948, 83] width 162 height 20
click at [326, 22] on button at bounding box center [333, 20] width 28 height 28
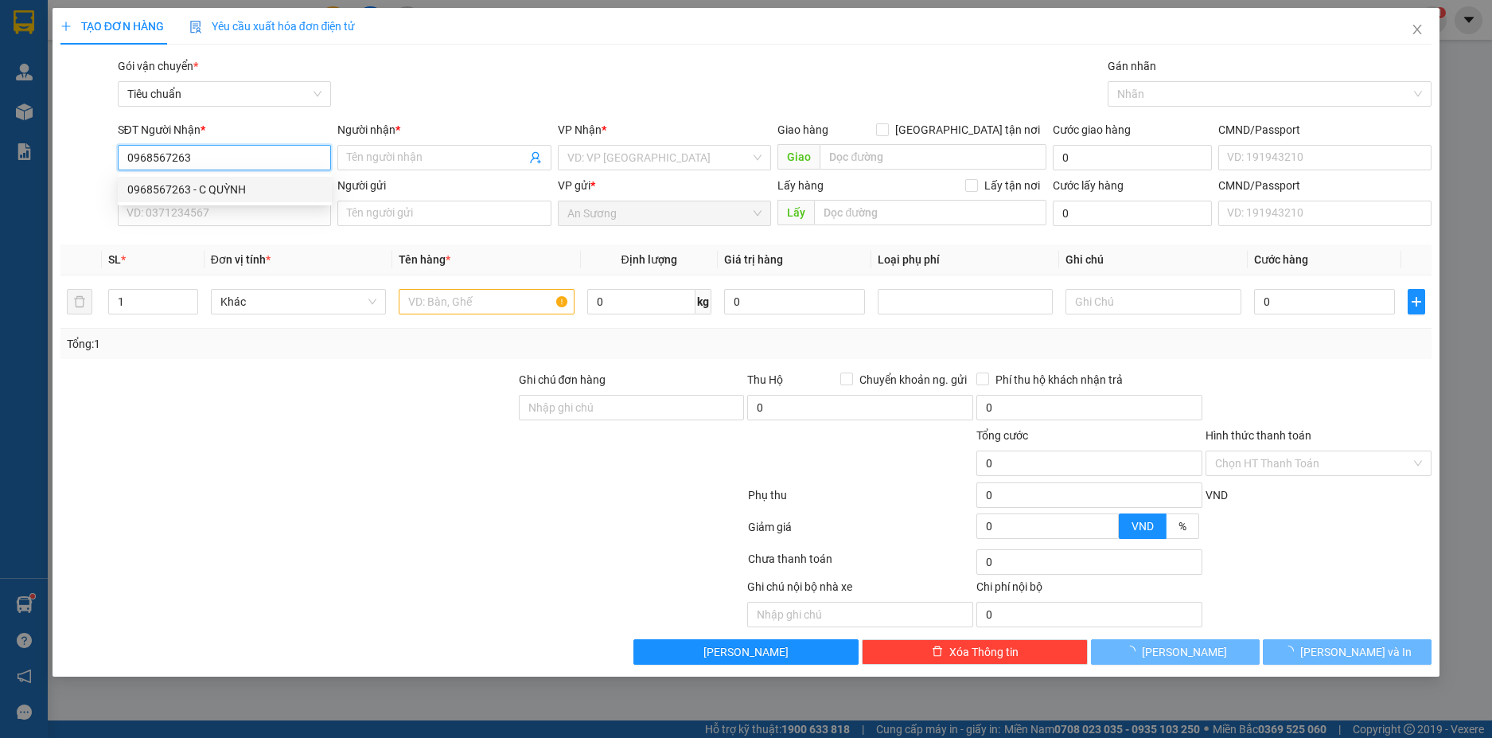
click at [203, 189] on div "0968567263 - C QUỲNH" at bounding box center [224, 190] width 195 height 18
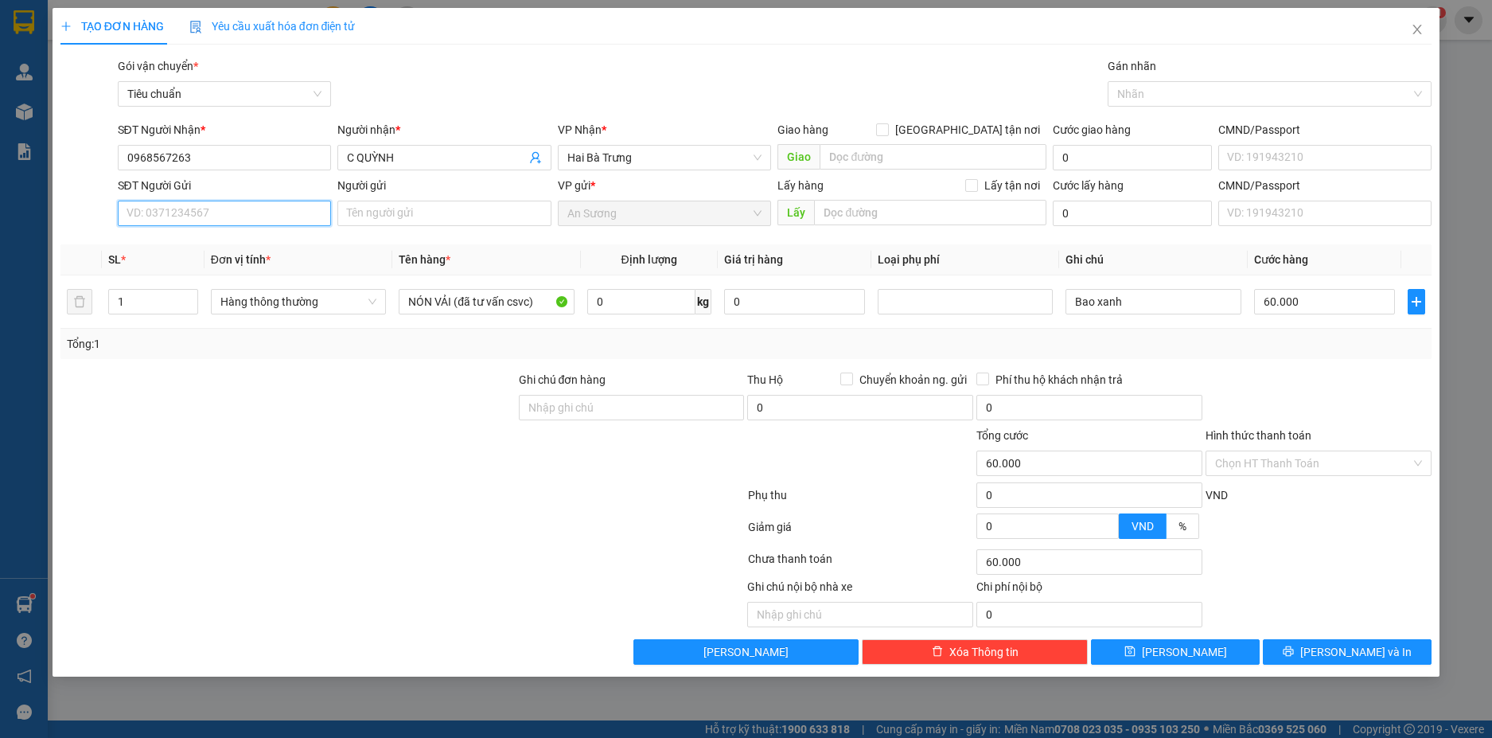
click at [242, 215] on input "SĐT Người Gửi" at bounding box center [225, 213] width 214 height 25
click at [258, 244] on div "0938580406 - ĐẠI THÀNH" at bounding box center [224, 245] width 195 height 18
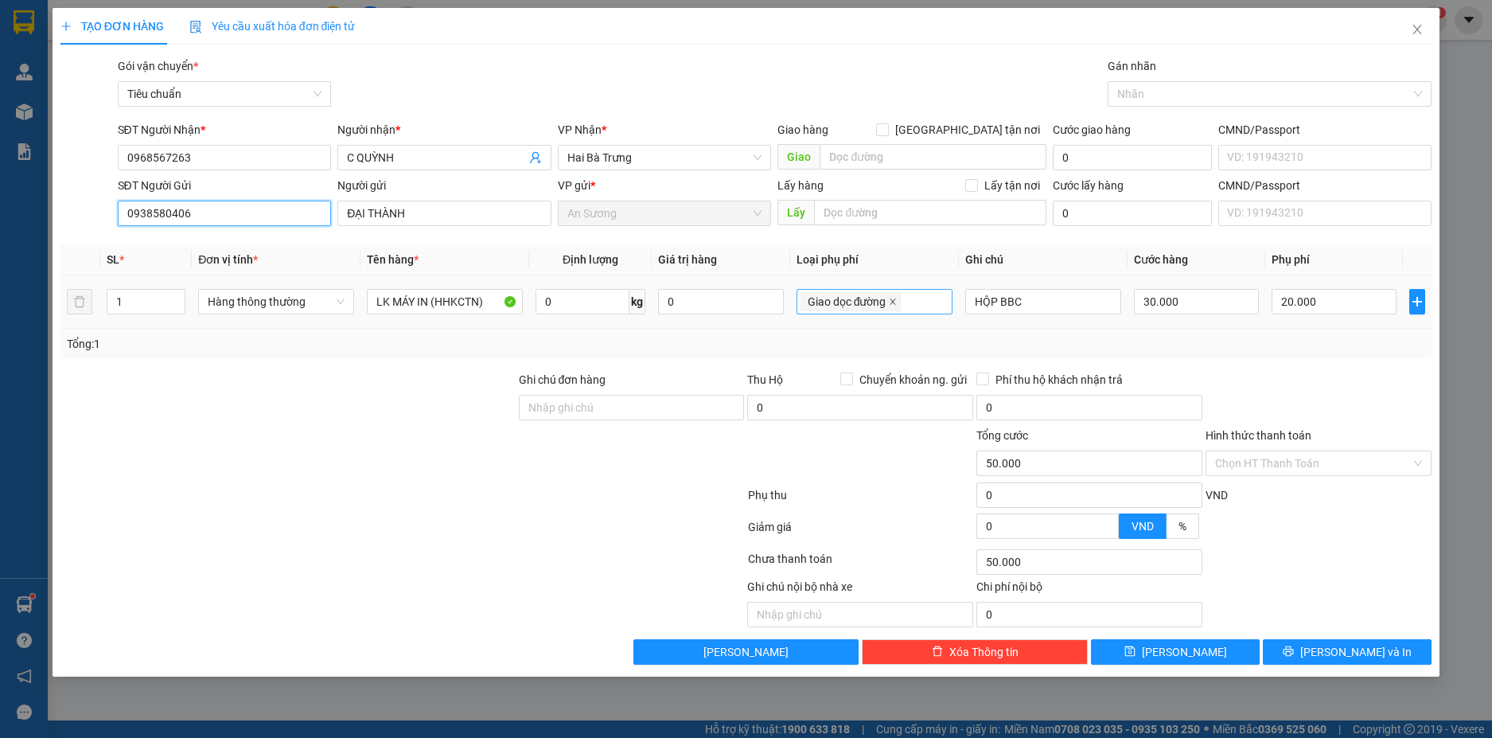
click at [893, 305] on icon "close" at bounding box center [893, 302] width 8 height 8
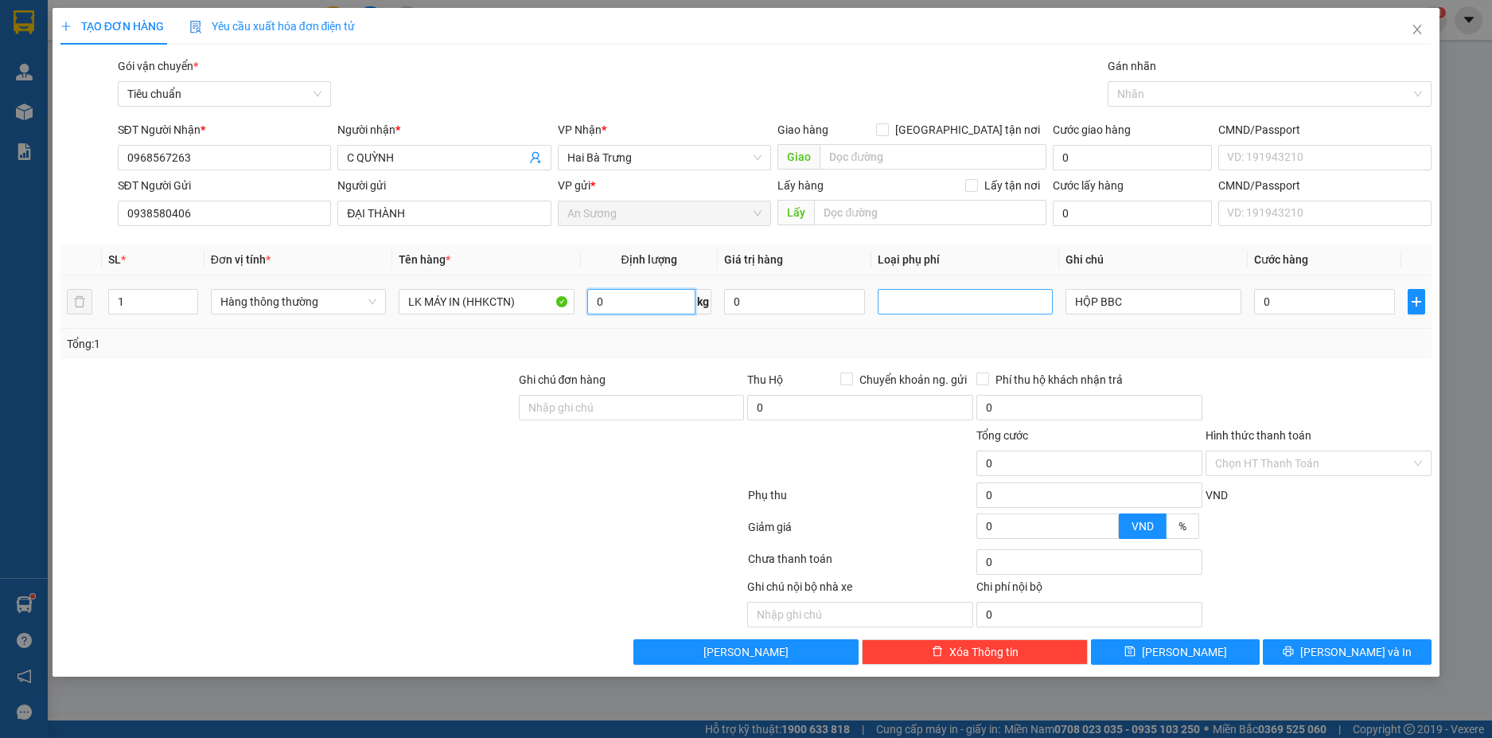
click at [630, 308] on input "0" at bounding box center [641, 301] width 108 height 25
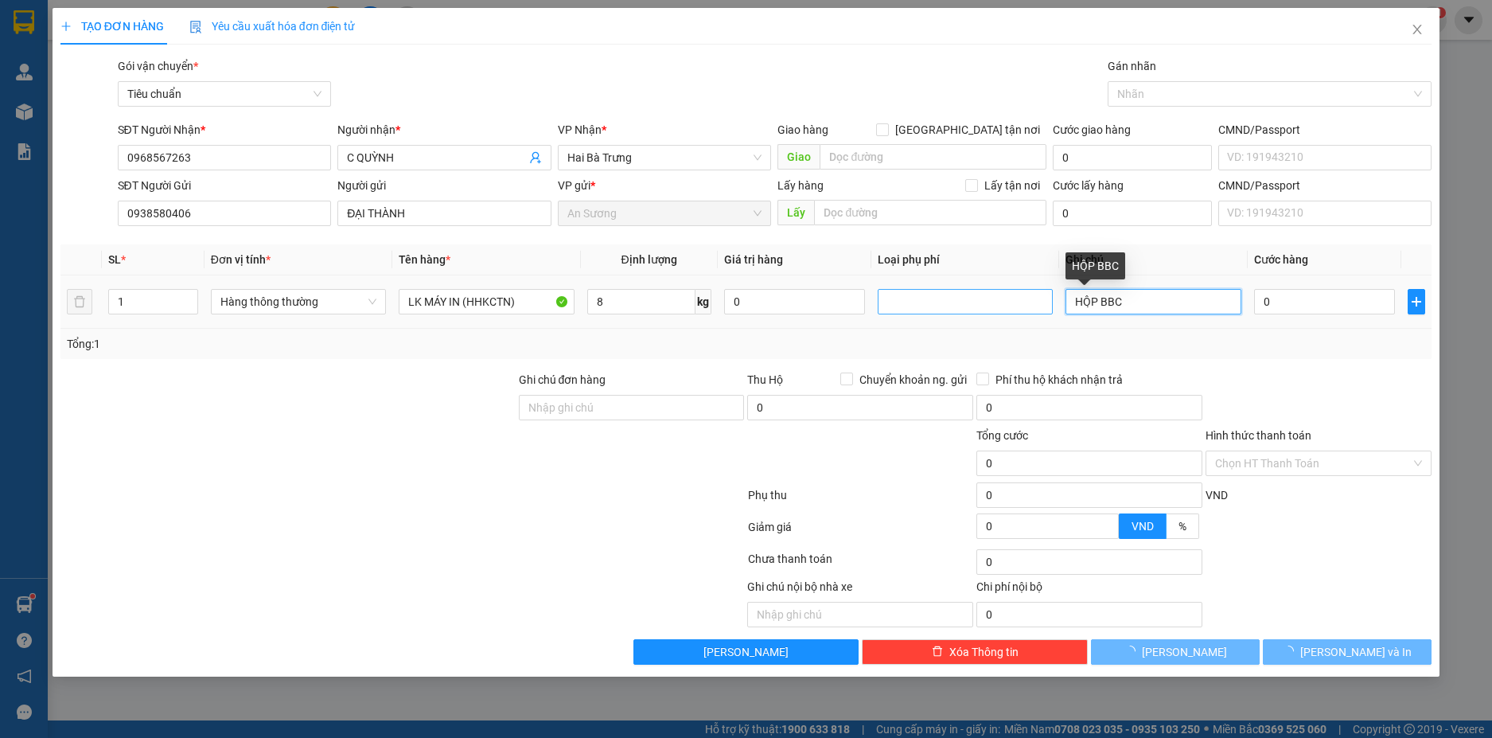
click at [1171, 307] on input "HỘP BBC" at bounding box center [1153, 301] width 175 height 25
click at [1170, 306] on input "HỘP BBC" at bounding box center [1153, 301] width 175 height 25
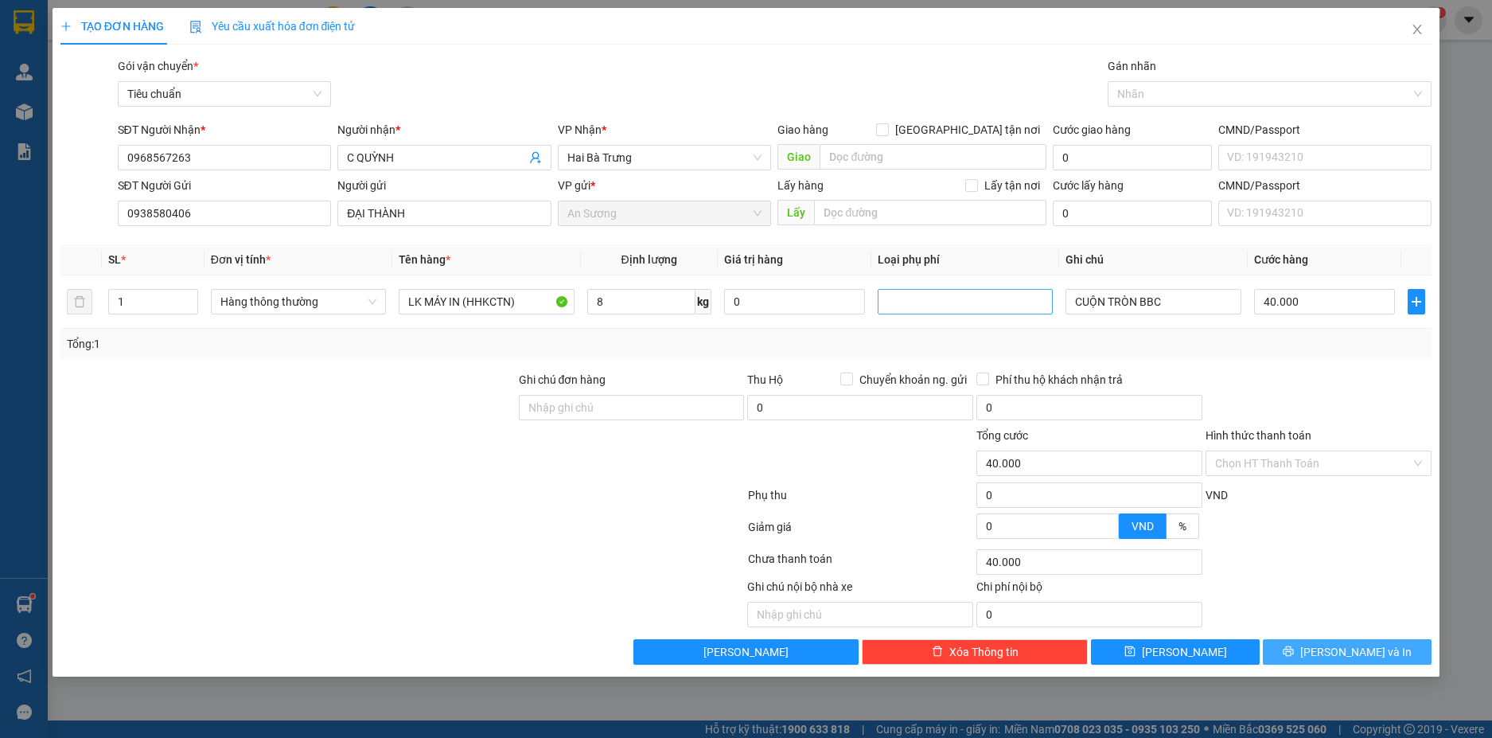
click at [1378, 652] on span "[PERSON_NAME] và In" at bounding box center [1355, 652] width 111 height 18
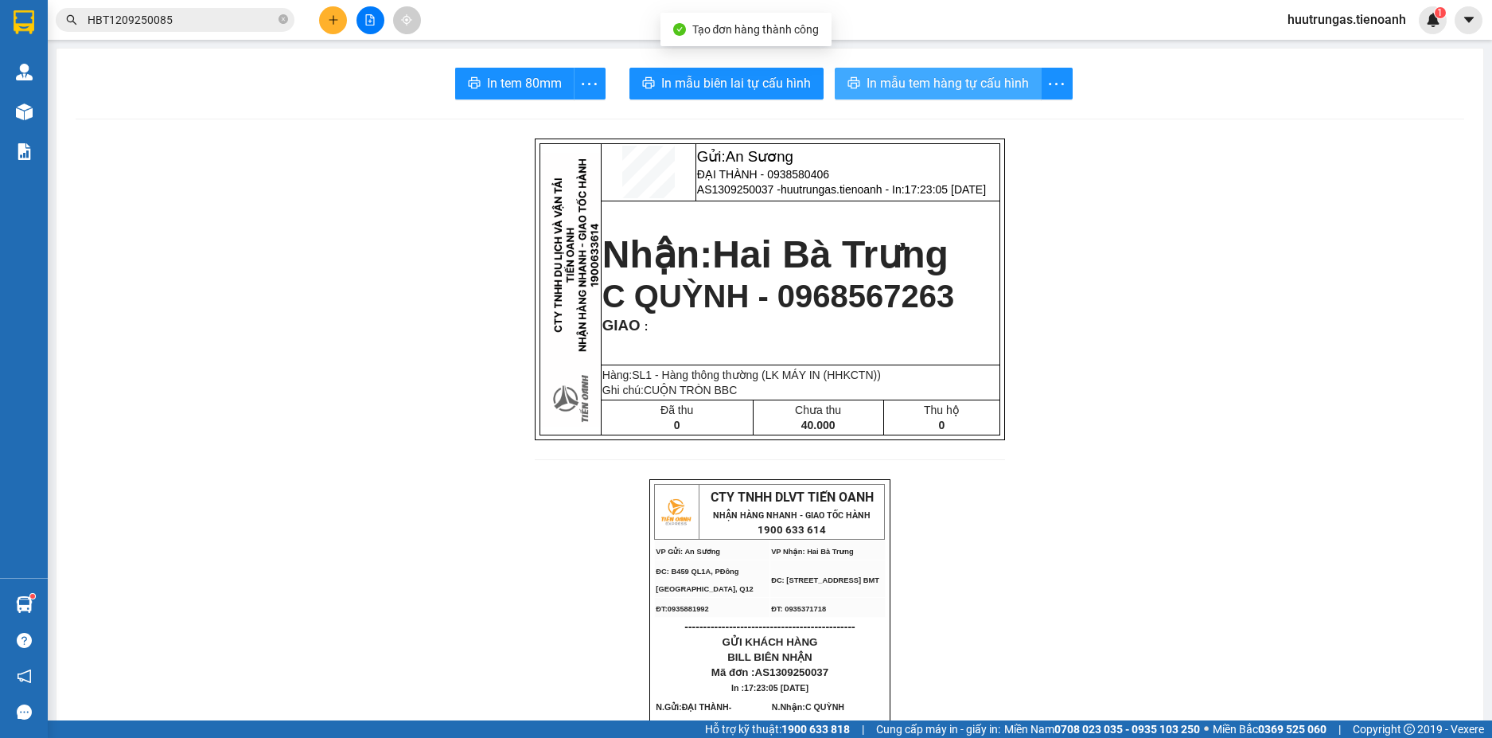
click at [917, 83] on span "In mẫu tem hàng tự cấu hình" at bounding box center [948, 83] width 162 height 20
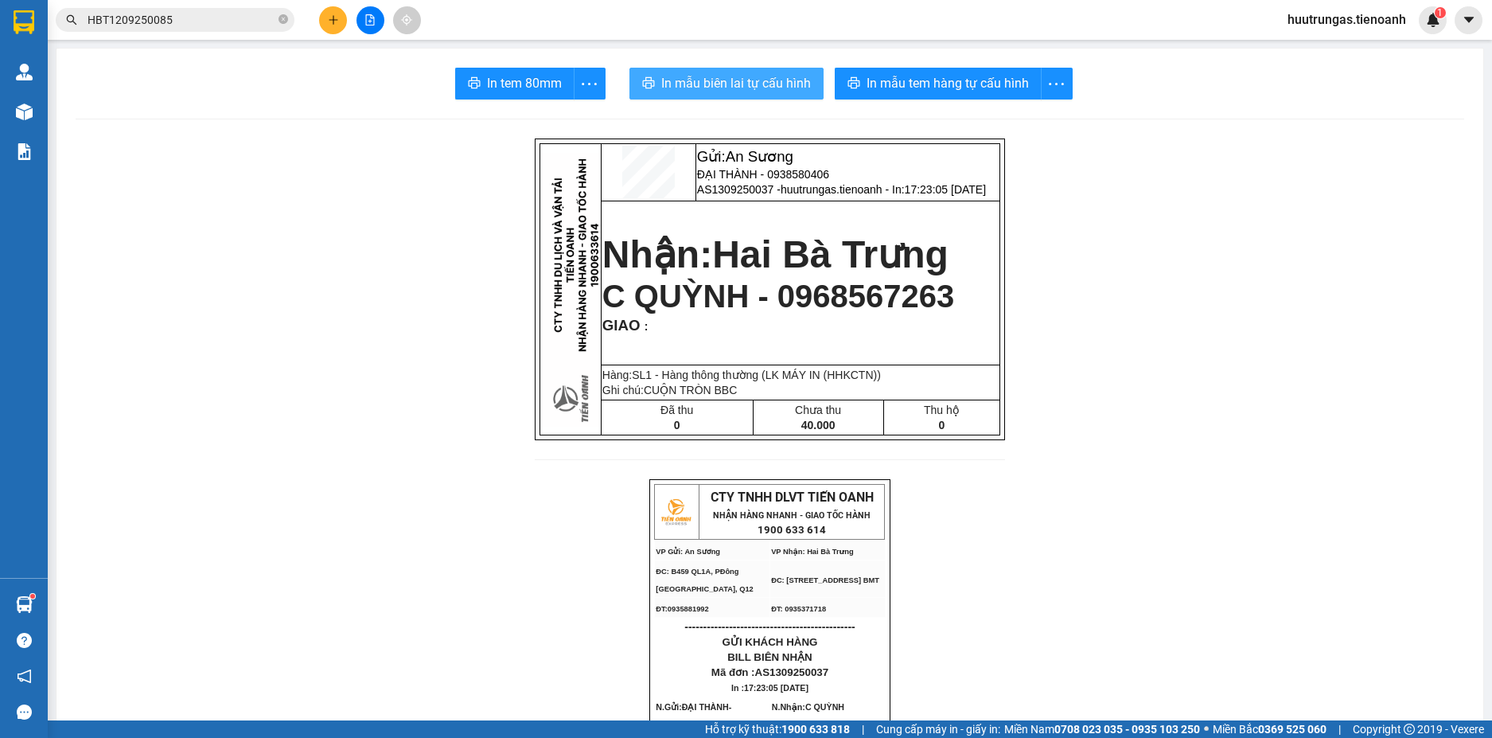
click at [708, 80] on span "In mẫu biên lai tự cấu hình" at bounding box center [736, 83] width 150 height 20
click at [337, 19] on icon "plus" at bounding box center [333, 19] width 11 height 11
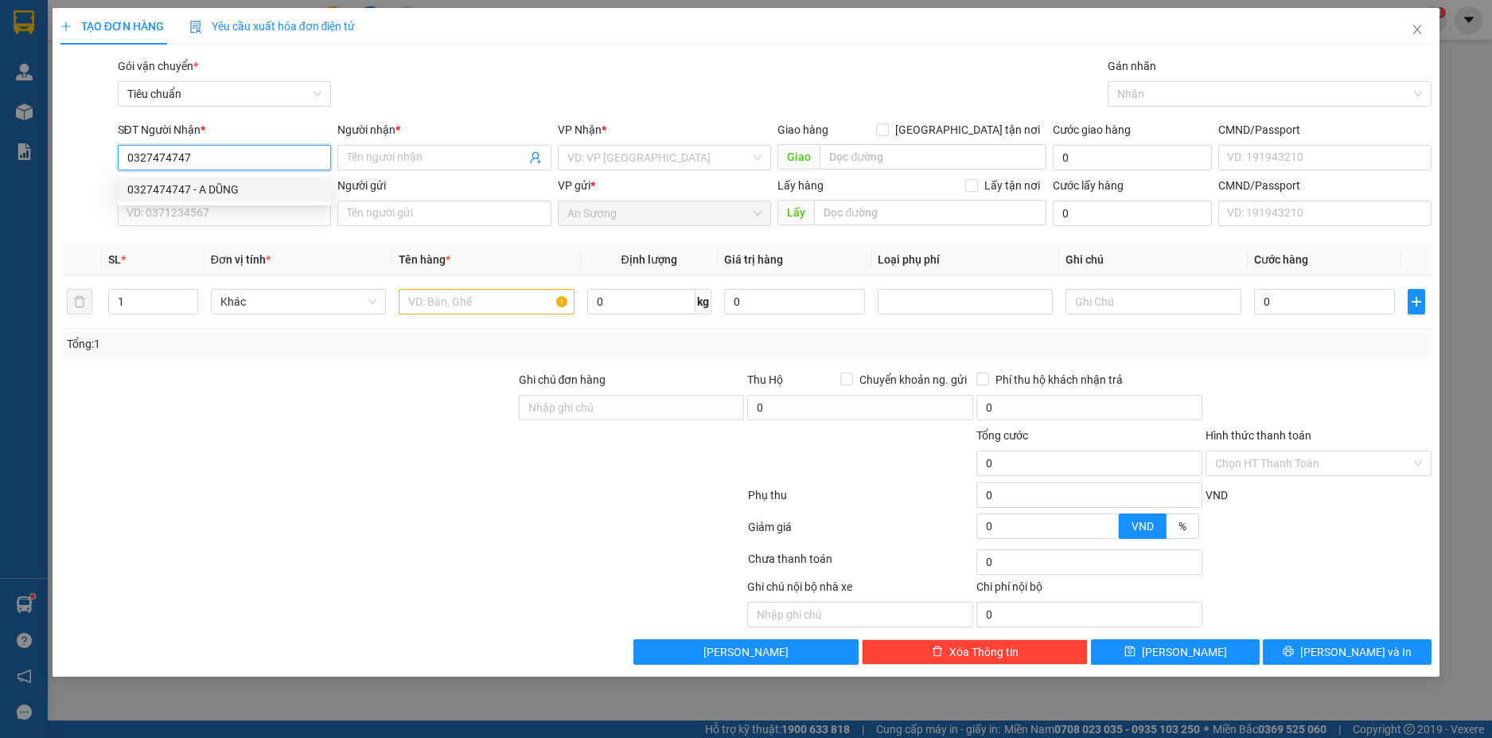
click at [263, 185] on div "0327474747 - A DŨNG" at bounding box center [224, 190] width 195 height 18
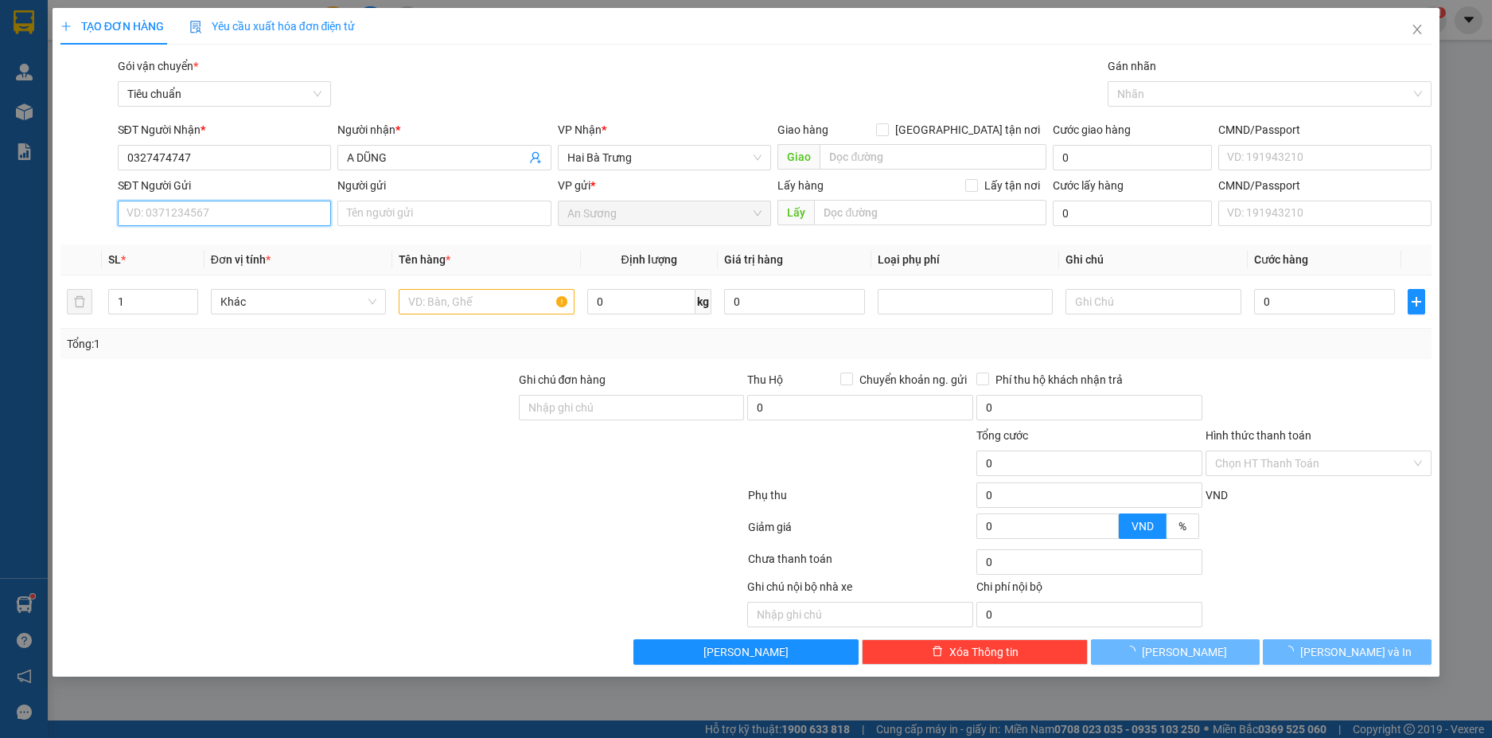
click at [210, 217] on input "SĐT Người Gửi" at bounding box center [225, 213] width 214 height 25
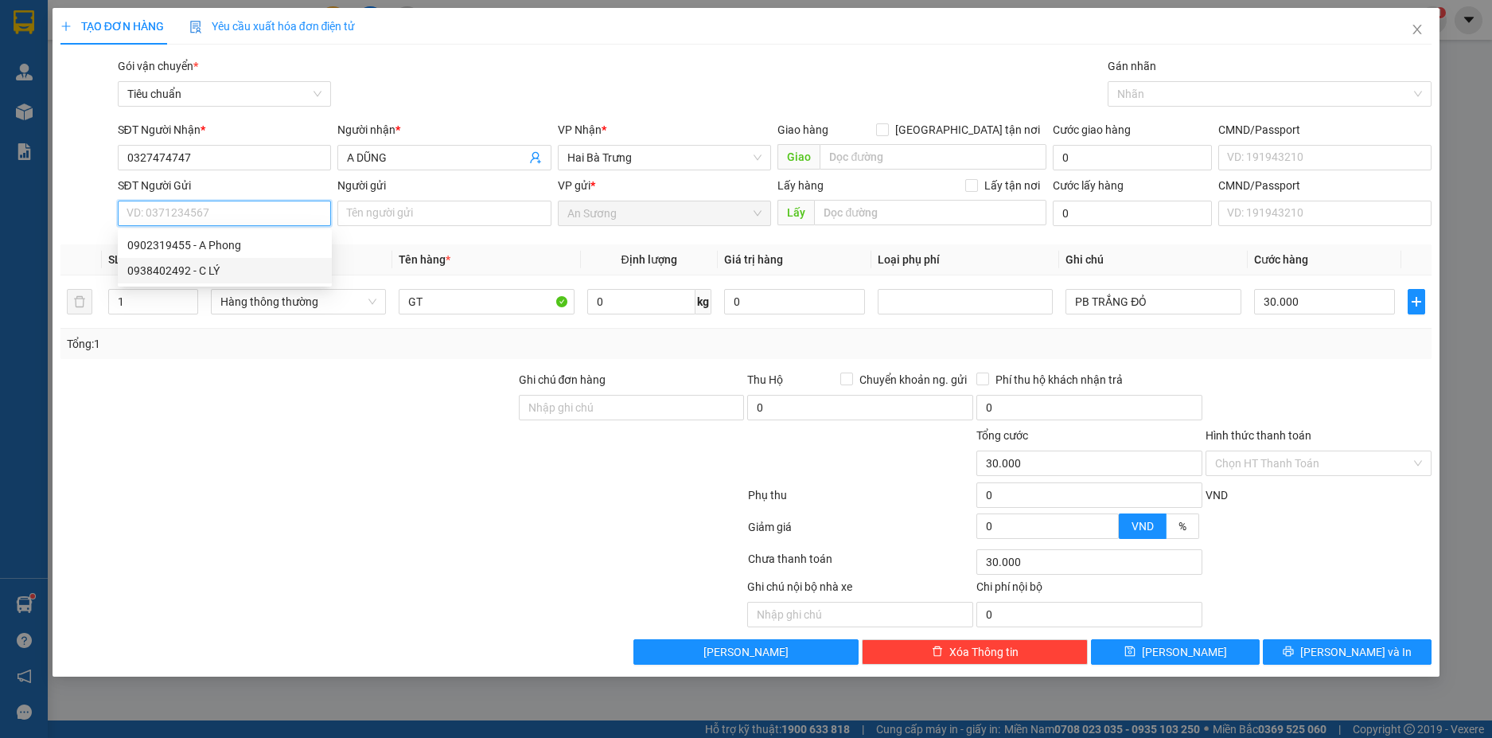
click at [219, 270] on div "0938402492 - C LÝ" at bounding box center [224, 271] width 195 height 18
click at [1289, 458] on input "Hình thức thanh toán" at bounding box center [1313, 463] width 196 height 24
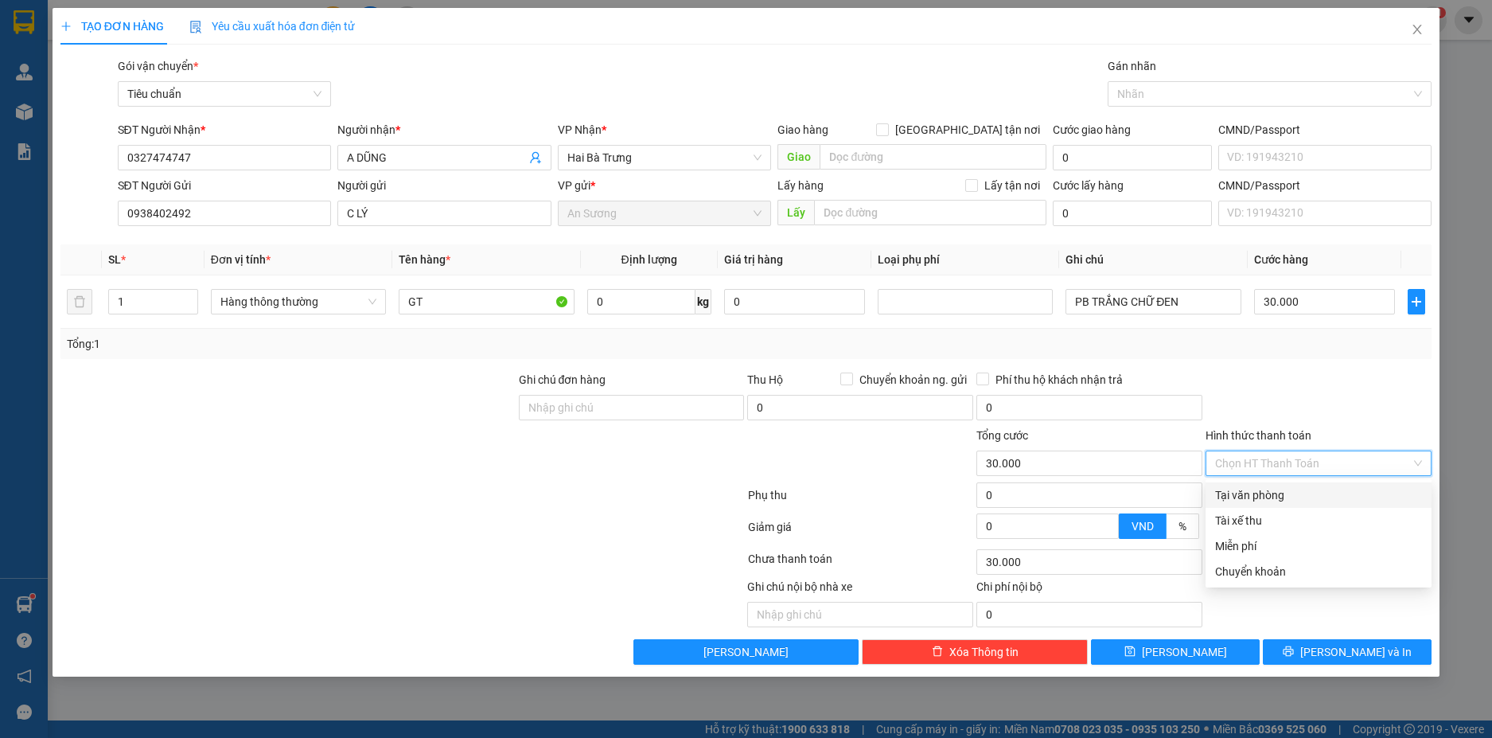
click at [1289, 485] on div "Tại văn phòng" at bounding box center [1319, 494] width 226 height 25
click at [1291, 403] on div at bounding box center [1318, 399] width 229 height 56
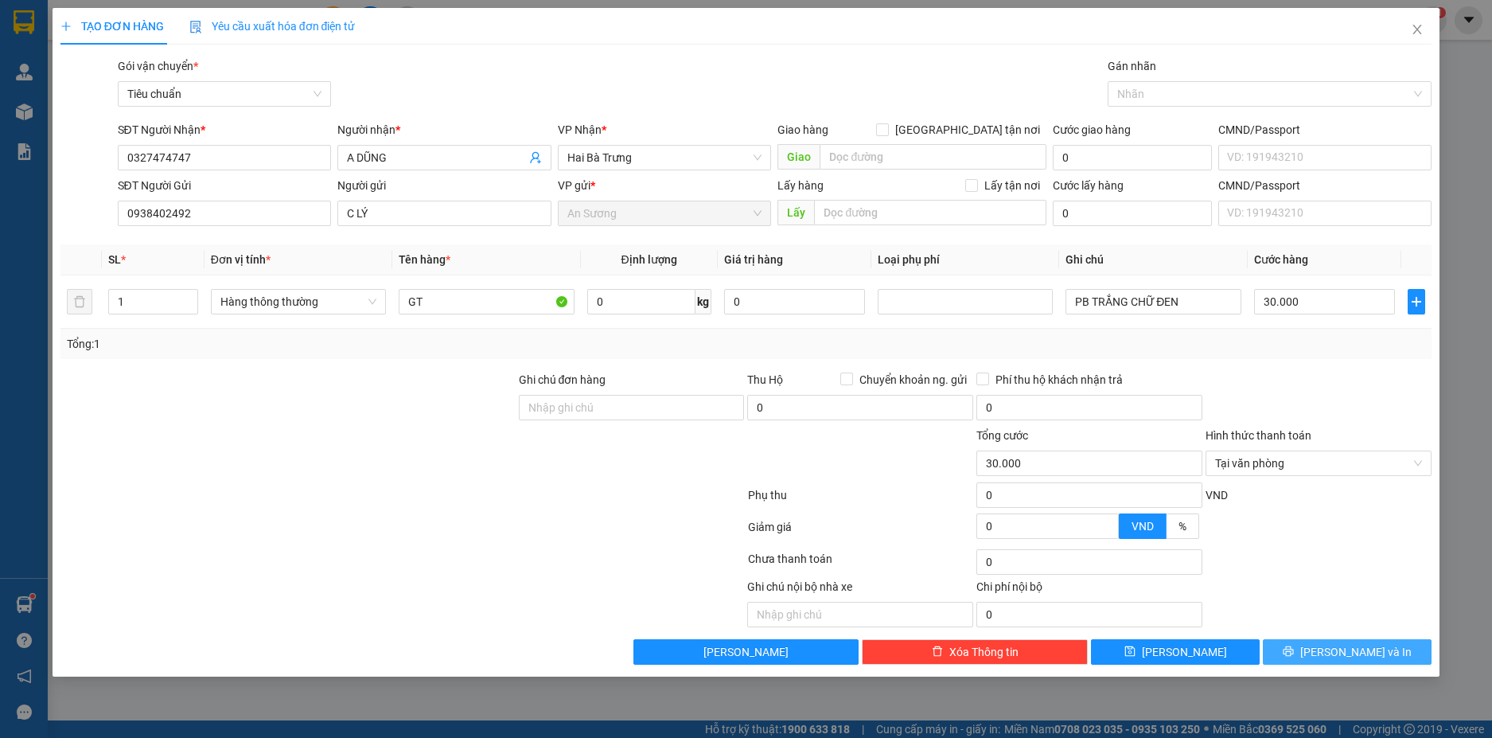
click at [1370, 647] on span "[PERSON_NAME] và In" at bounding box center [1355, 652] width 111 height 18
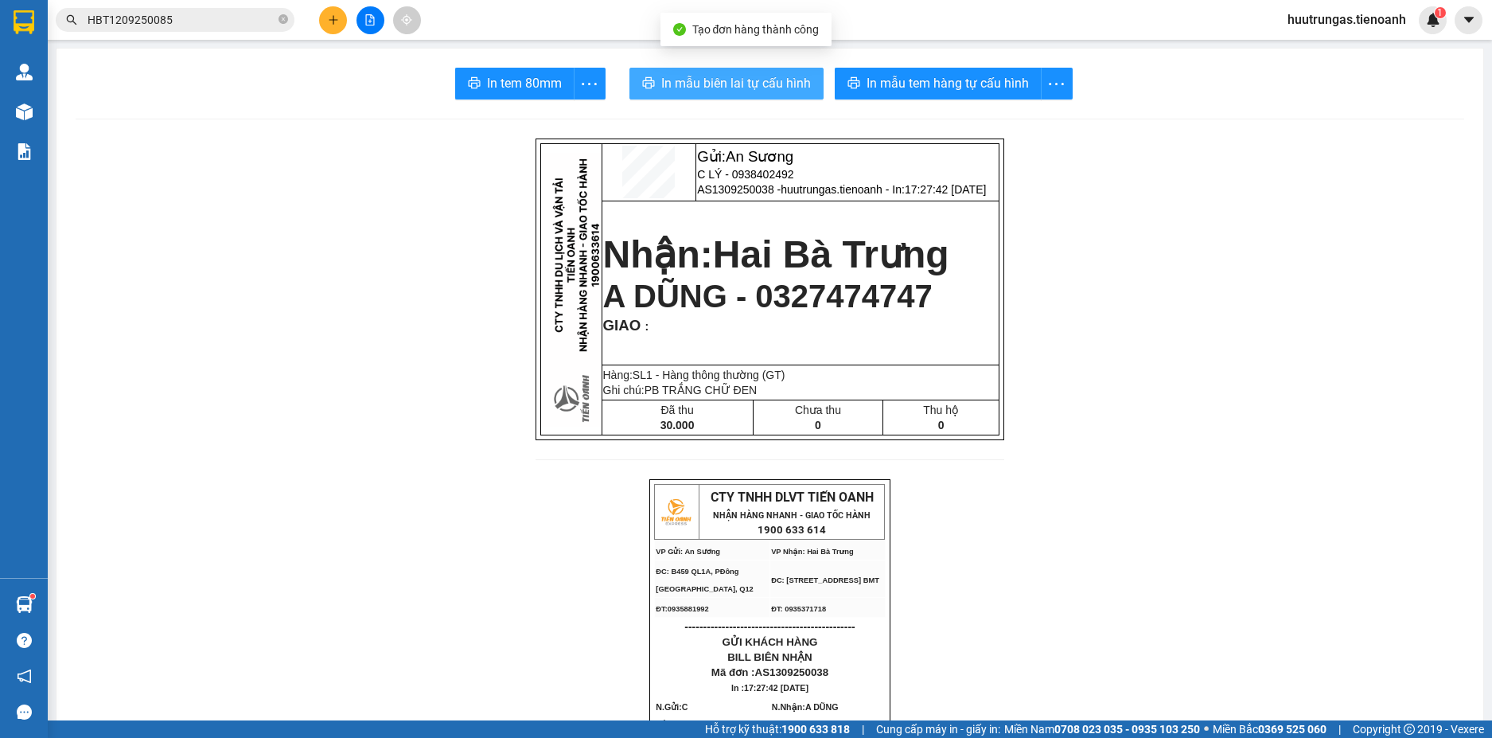
click at [712, 92] on span "In mẫu biên lai tự cấu hình" at bounding box center [736, 83] width 150 height 20
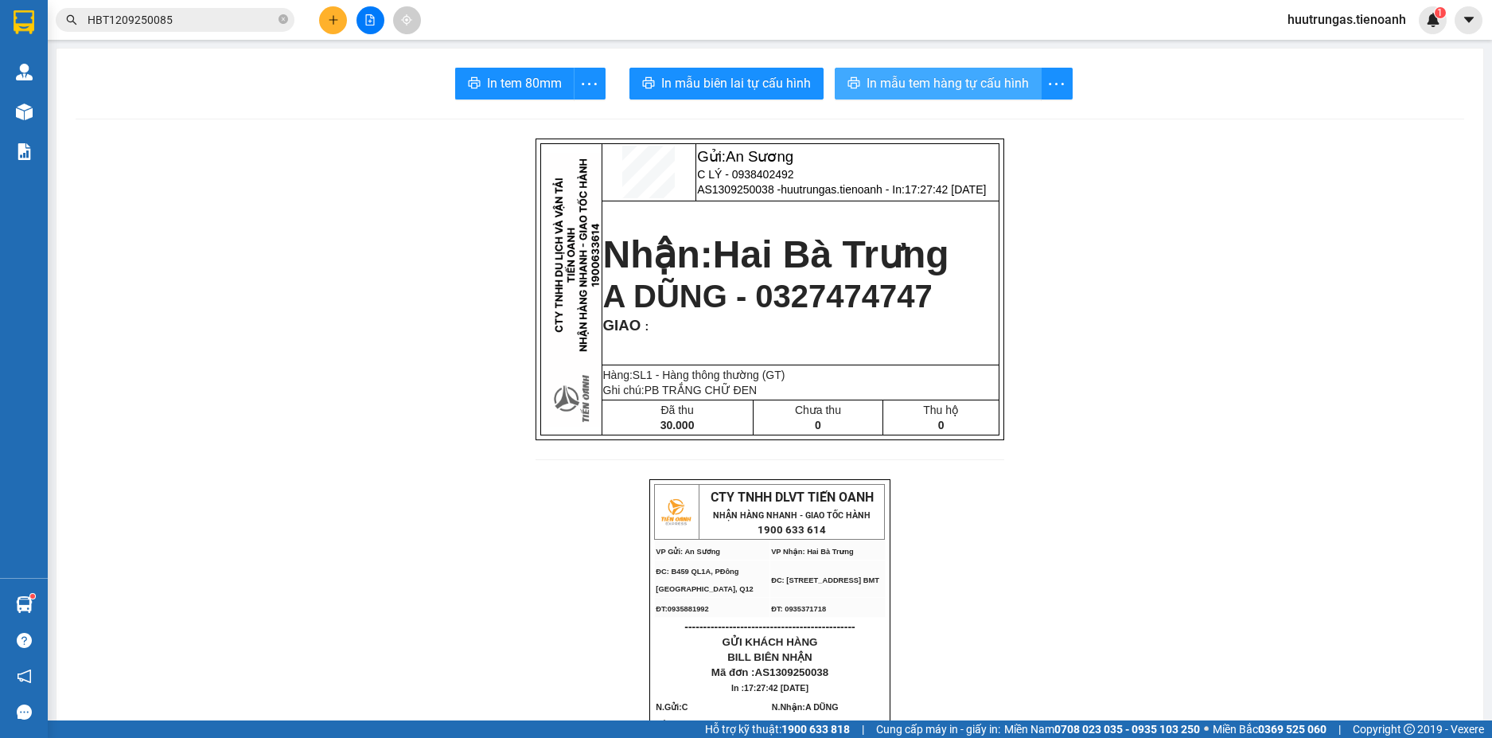
click at [944, 87] on span "In mẫu tem hàng tự cấu hình" at bounding box center [948, 83] width 162 height 20
click at [326, 18] on button at bounding box center [333, 20] width 28 height 28
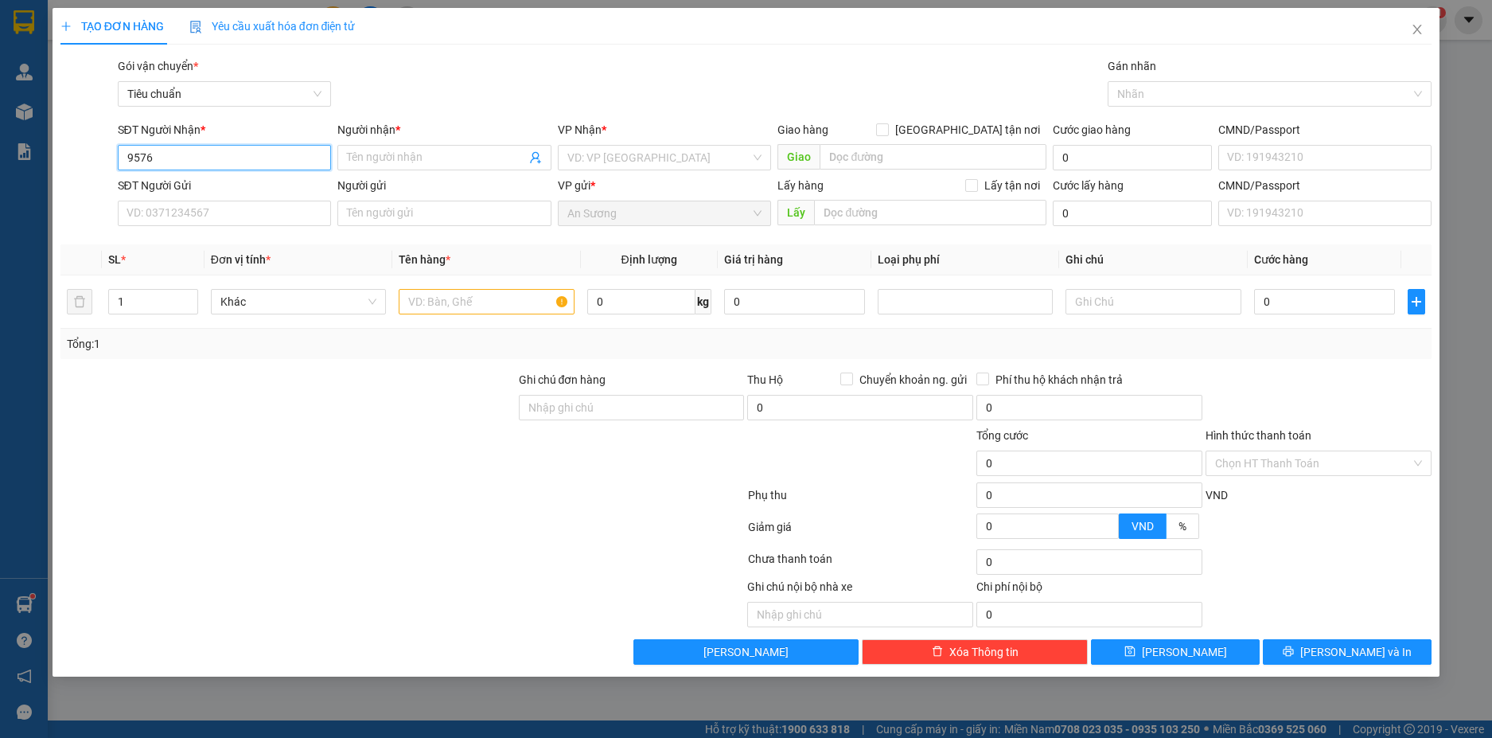
click at [197, 162] on input "9576" at bounding box center [225, 157] width 214 height 25
click at [1424, 28] on icon "close" at bounding box center [1417, 29] width 13 height 13
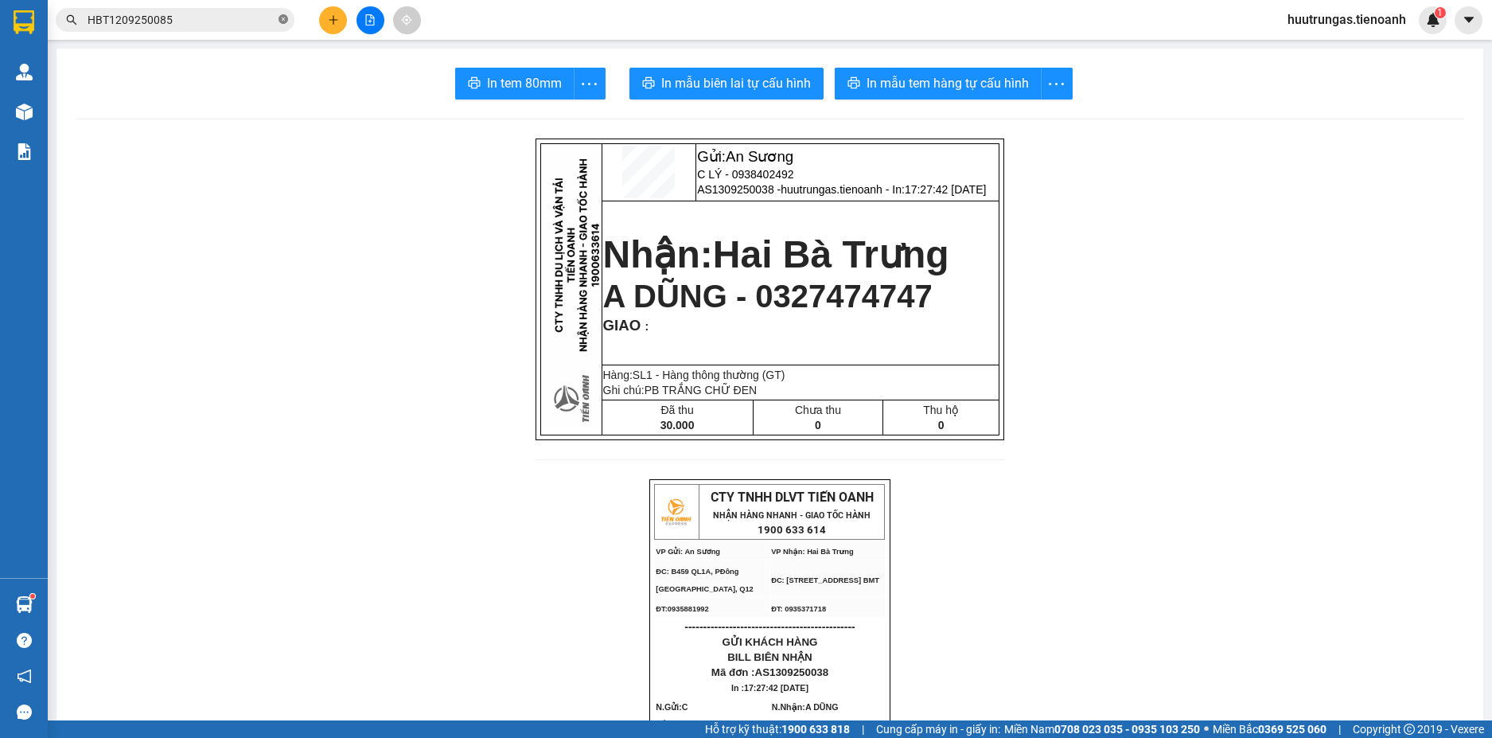
click at [287, 22] on icon "close-circle" at bounding box center [284, 19] width 10 height 10
click at [329, 23] on icon "plus" at bounding box center [333, 19] width 11 height 11
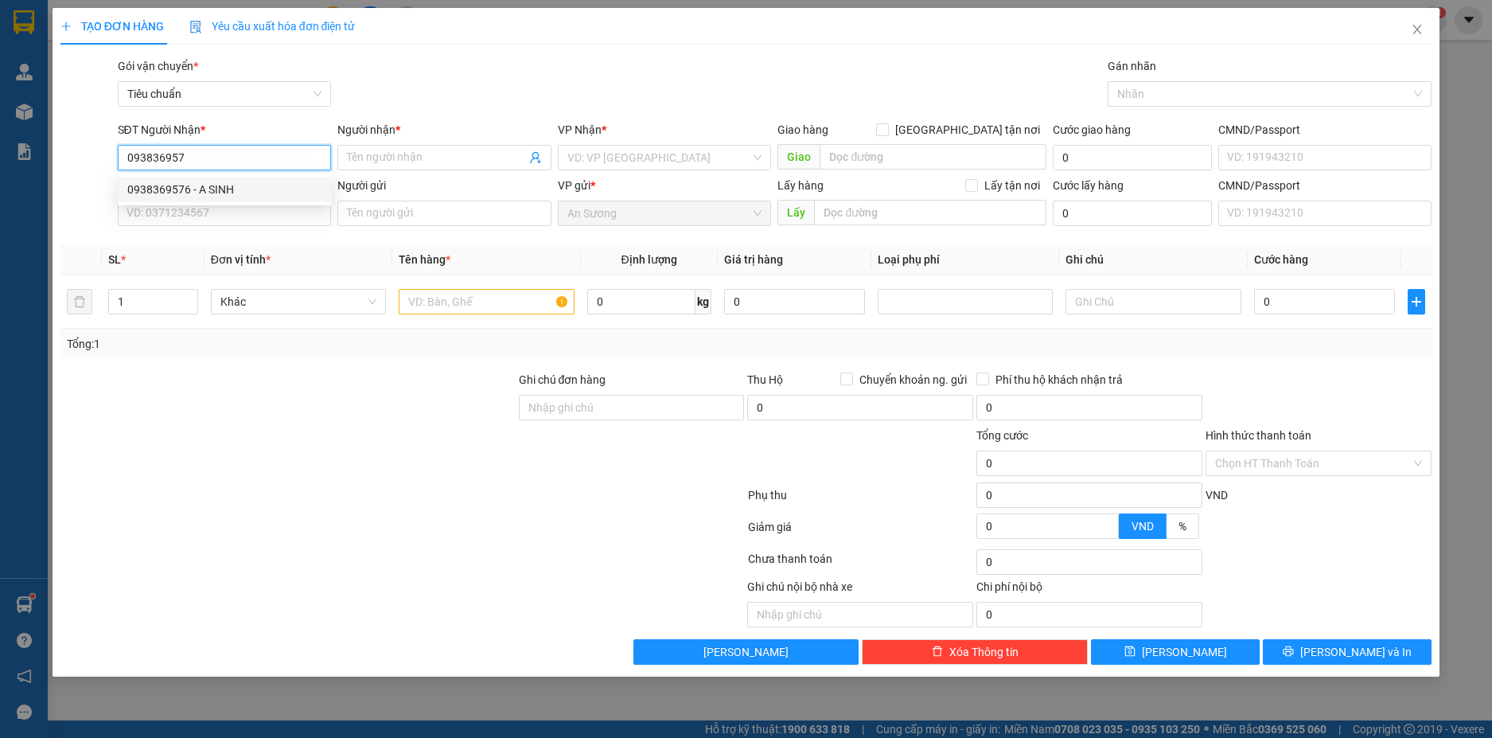
click at [227, 181] on div "0938369576 - A SINH" at bounding box center [224, 190] width 195 height 18
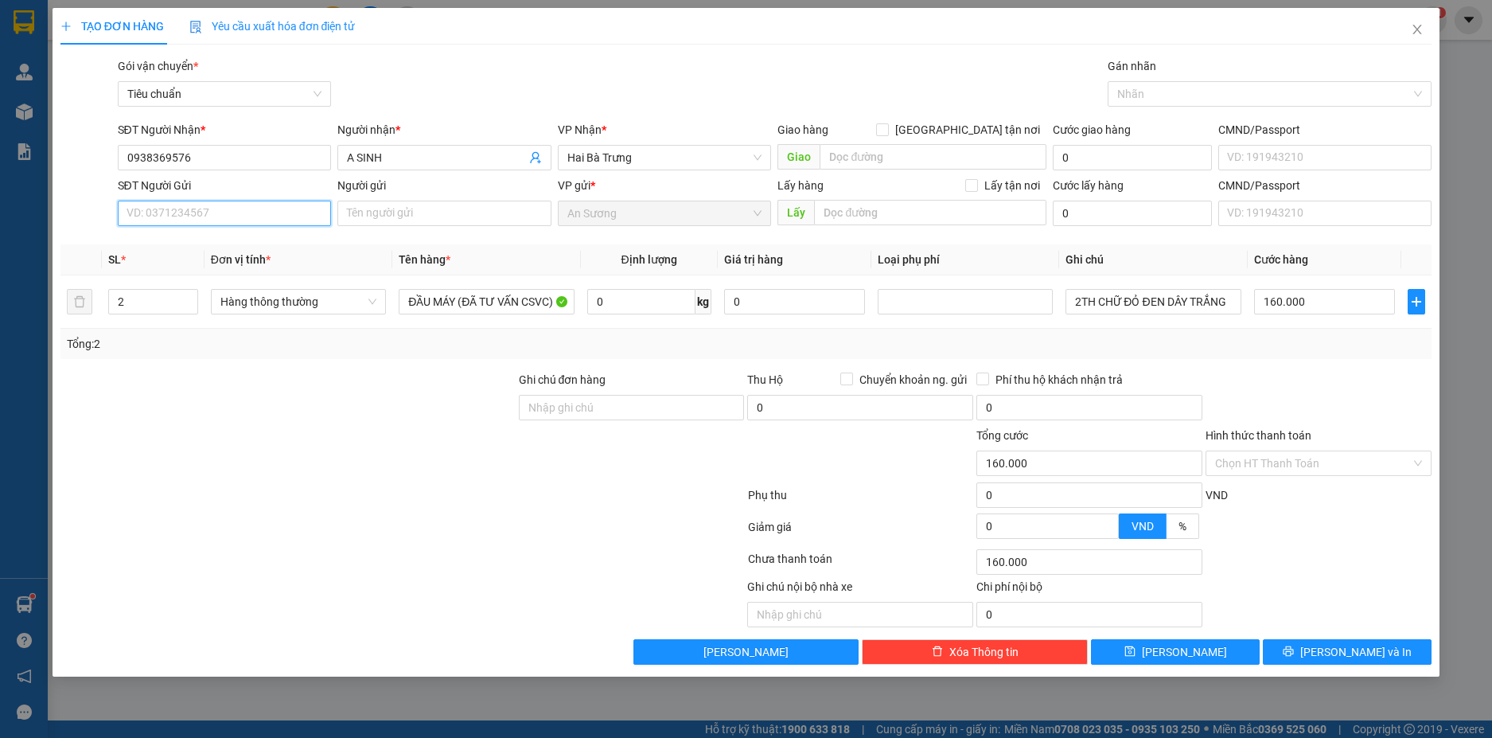
click at [232, 207] on input "SĐT Người Gửi" at bounding box center [225, 213] width 214 height 25
click at [258, 276] on div "0902468959 - KIM NGA" at bounding box center [224, 271] width 195 height 18
click at [643, 302] on input "0" at bounding box center [641, 301] width 108 height 25
click at [419, 471] on div at bounding box center [288, 455] width 458 height 56
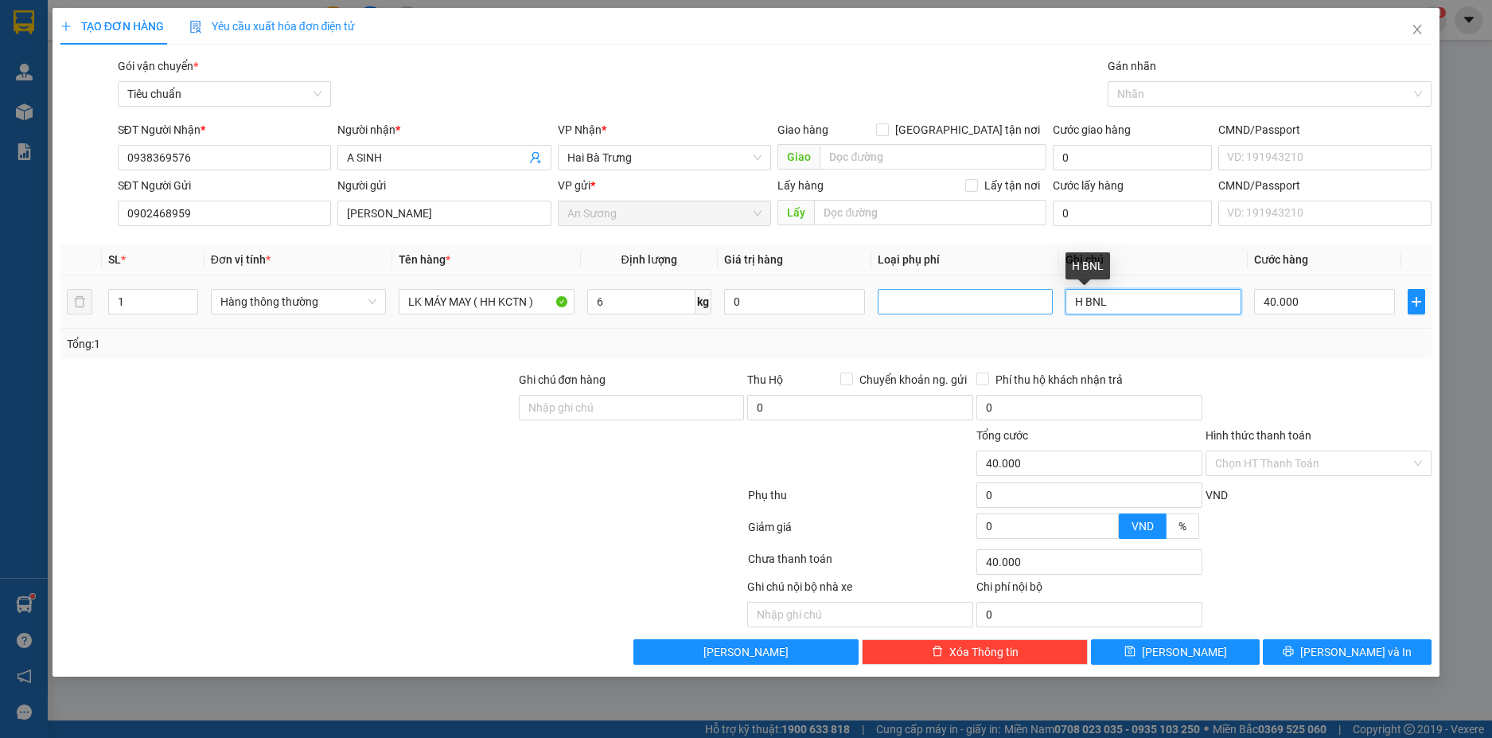
drag, startPoint x: 1119, startPoint y: 305, endPoint x: 1045, endPoint y: 297, distance: 74.4
click at [1045, 297] on tr "1 Hàng thông thường LK MÁY MAY ( HH KCTN ) 6 kg 0 H BNL 40.000" at bounding box center [746, 301] width 1372 height 53
click at [1253, 363] on div "Transit Pickup Surcharge Ids Transit Deliver Surcharge Ids Transit Deliver Surc…" at bounding box center [746, 360] width 1372 height 607
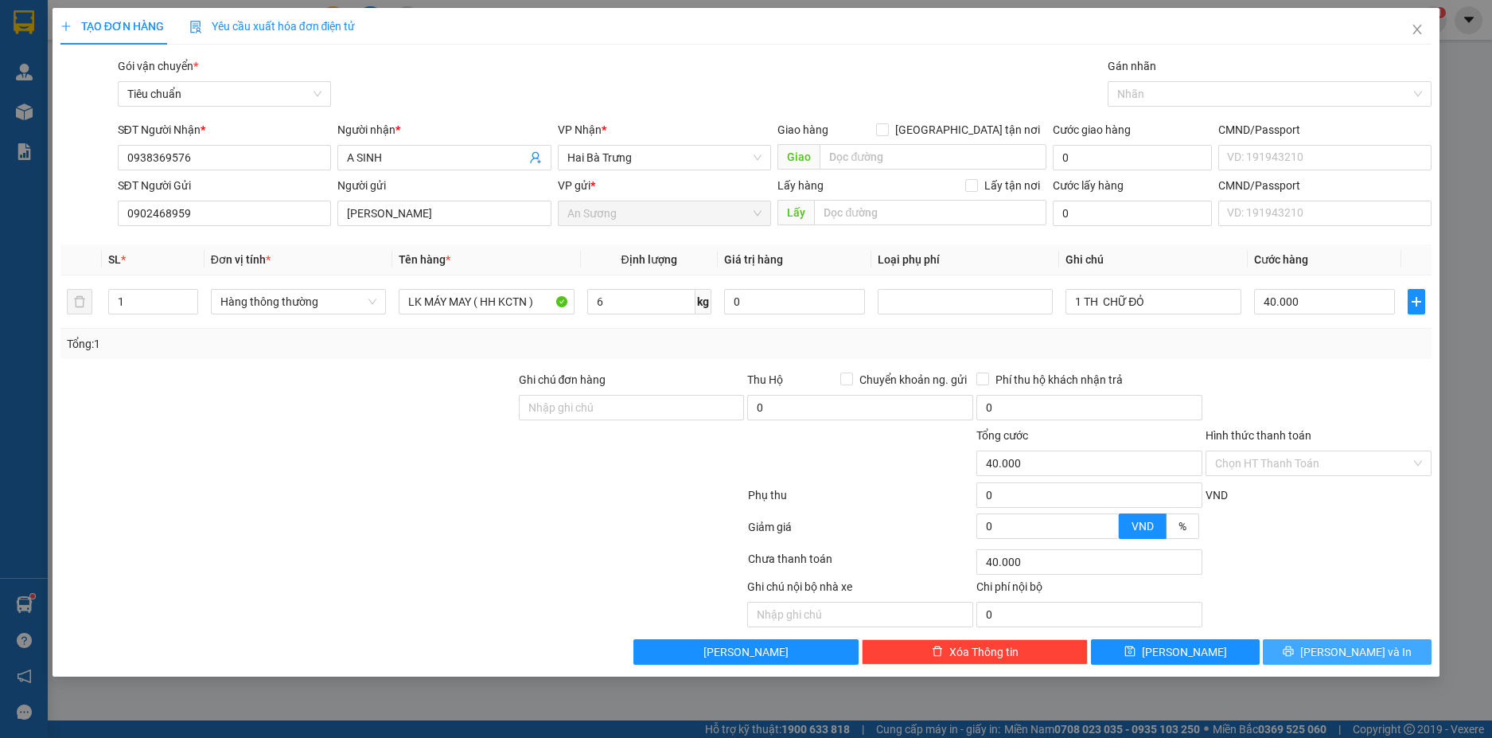
click at [1316, 655] on button "[PERSON_NAME] và In" at bounding box center [1347, 651] width 169 height 25
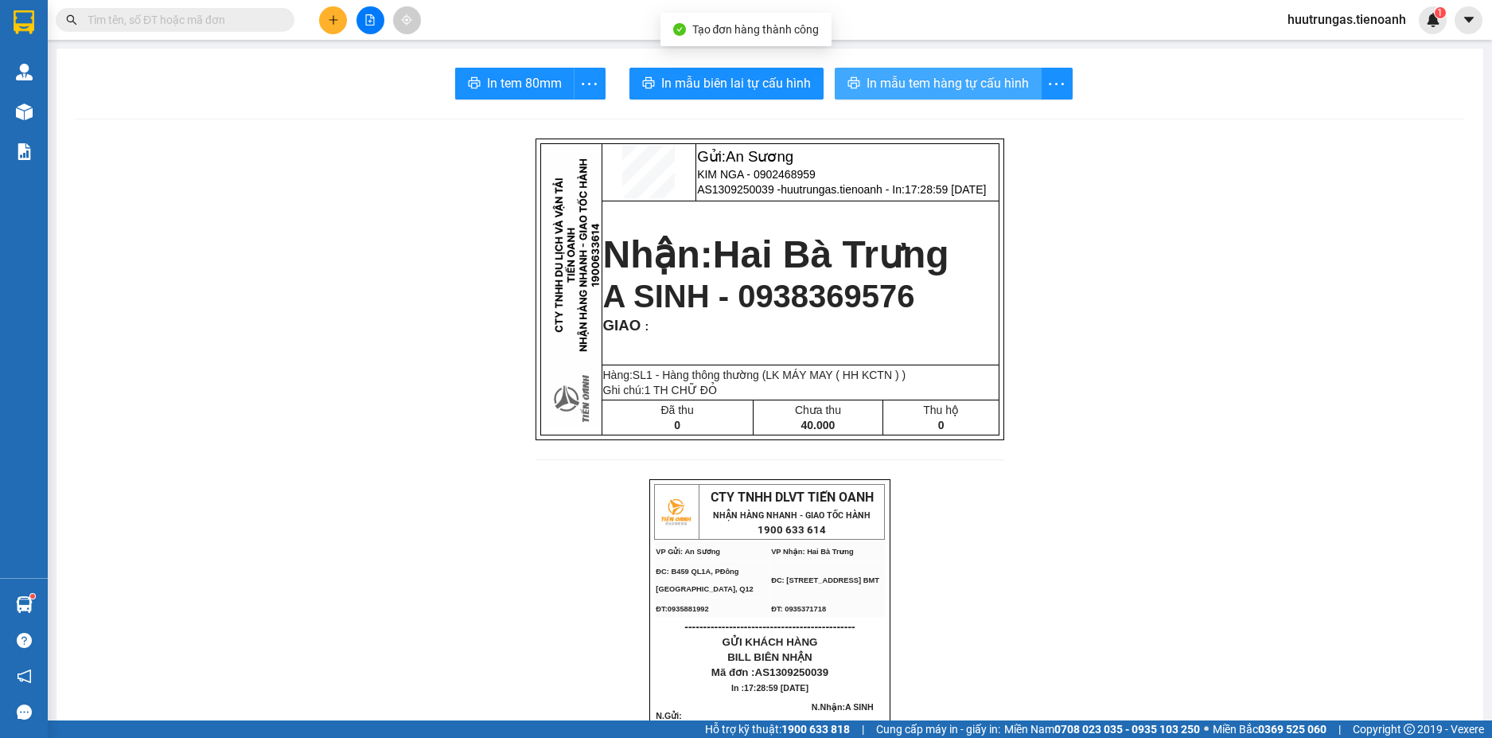
click at [911, 83] on span "In mẫu tem hàng tự cấu hình" at bounding box center [948, 83] width 162 height 20
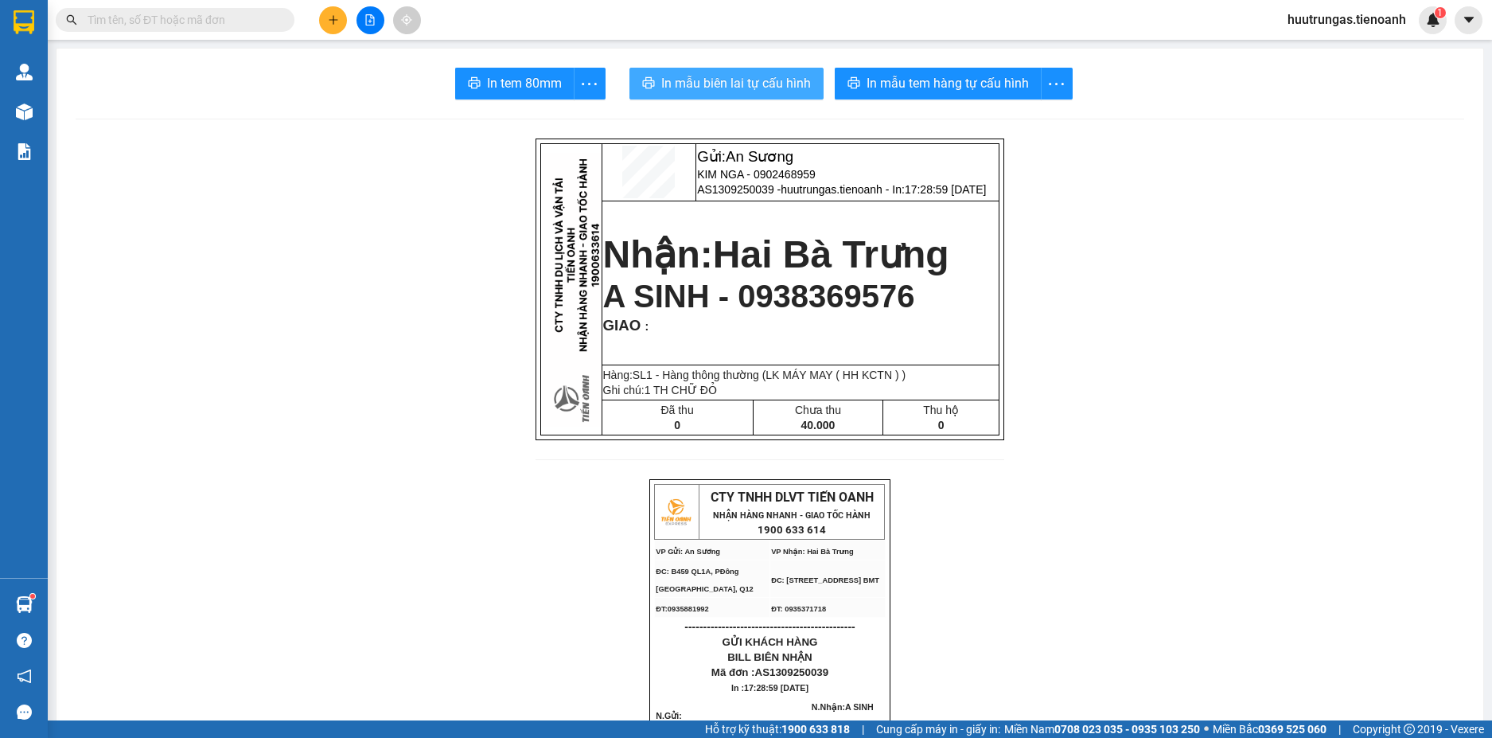
drag, startPoint x: 914, startPoint y: 84, endPoint x: 750, endPoint y: 96, distance: 165.1
click at [750, 96] on button "In mẫu biên lai tự cấu hình" at bounding box center [727, 84] width 194 height 32
click at [326, 33] on button at bounding box center [333, 20] width 28 height 28
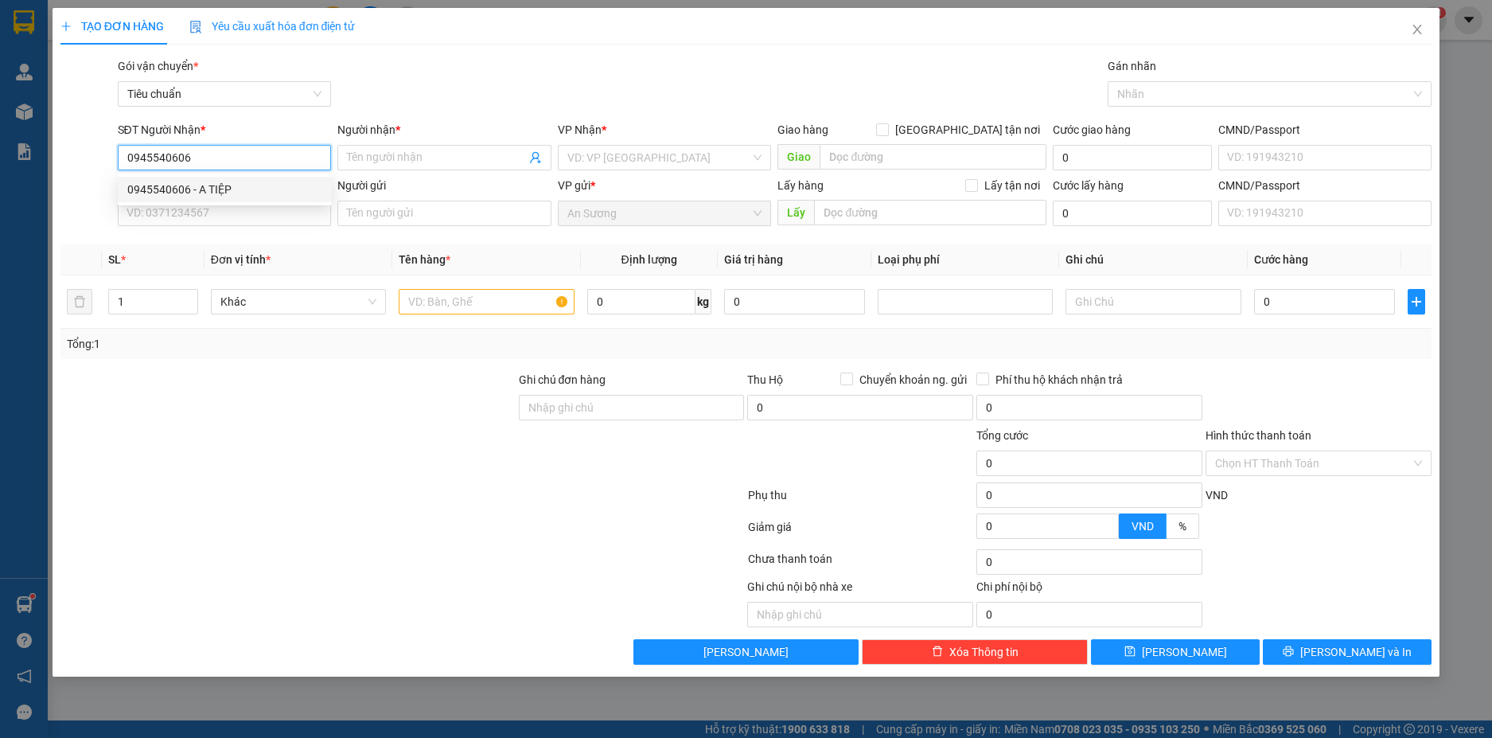
click at [240, 181] on div "0945540606 - A TIỆP" at bounding box center [224, 190] width 195 height 18
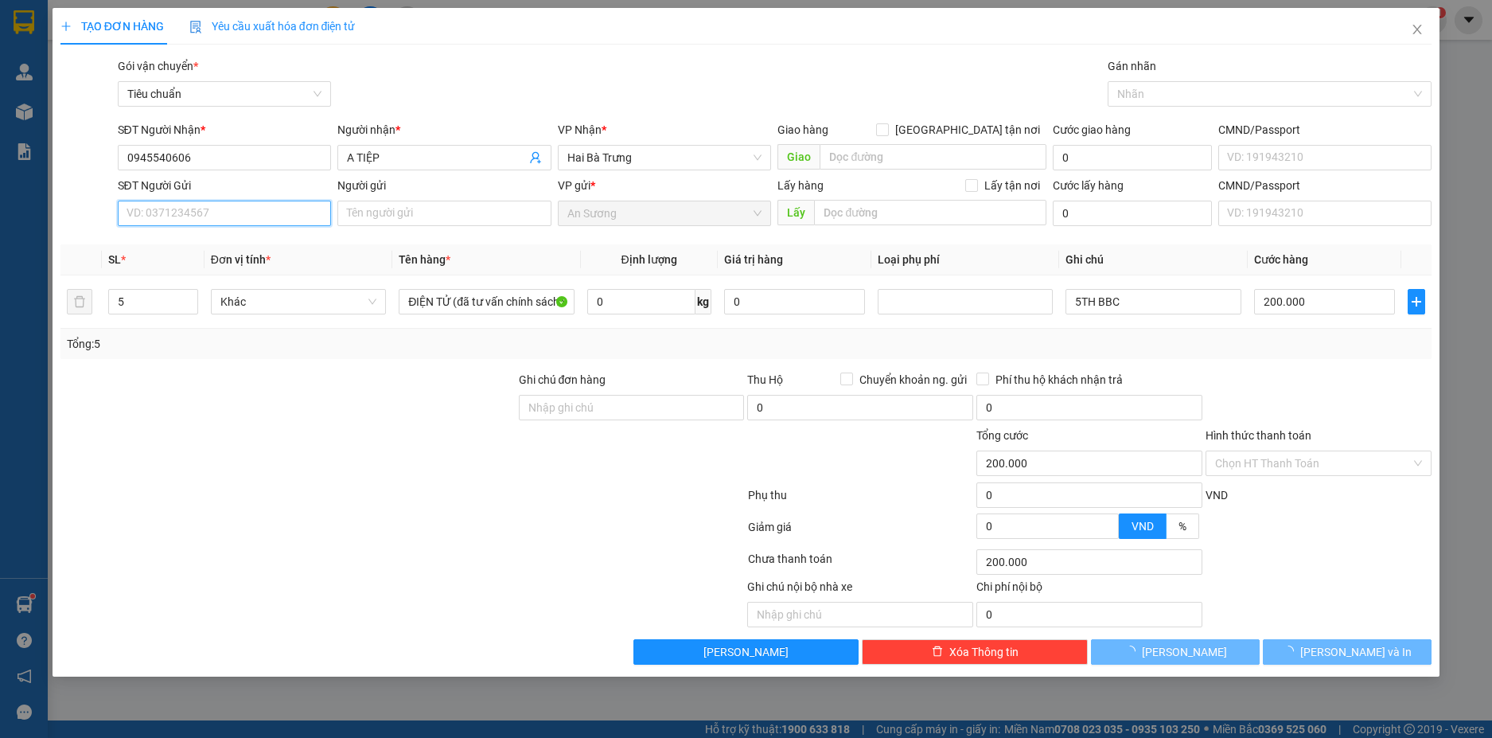
click at [234, 216] on input "SĐT Người Gửi" at bounding box center [225, 213] width 214 height 25
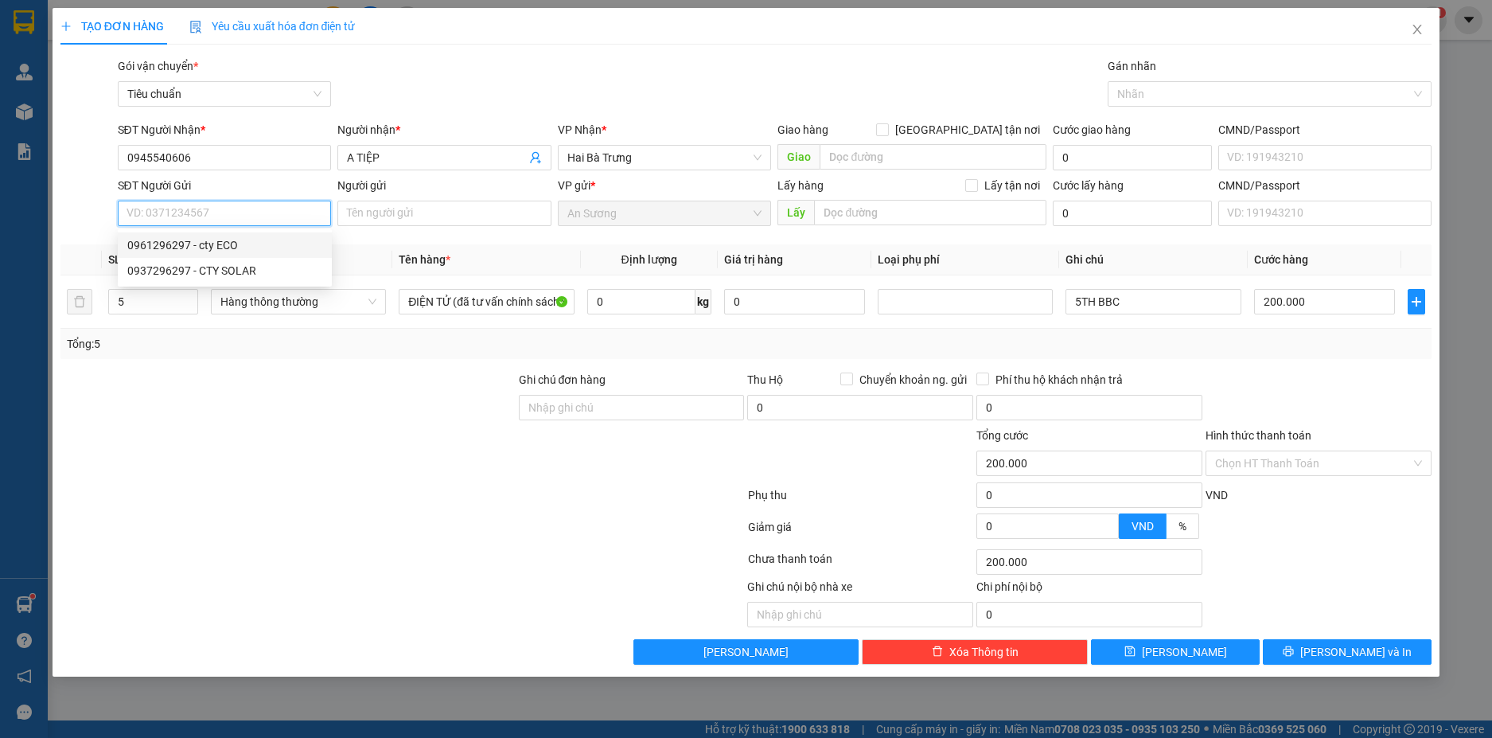
click at [251, 243] on div "0961296297 - cty ECO" at bounding box center [224, 245] width 195 height 18
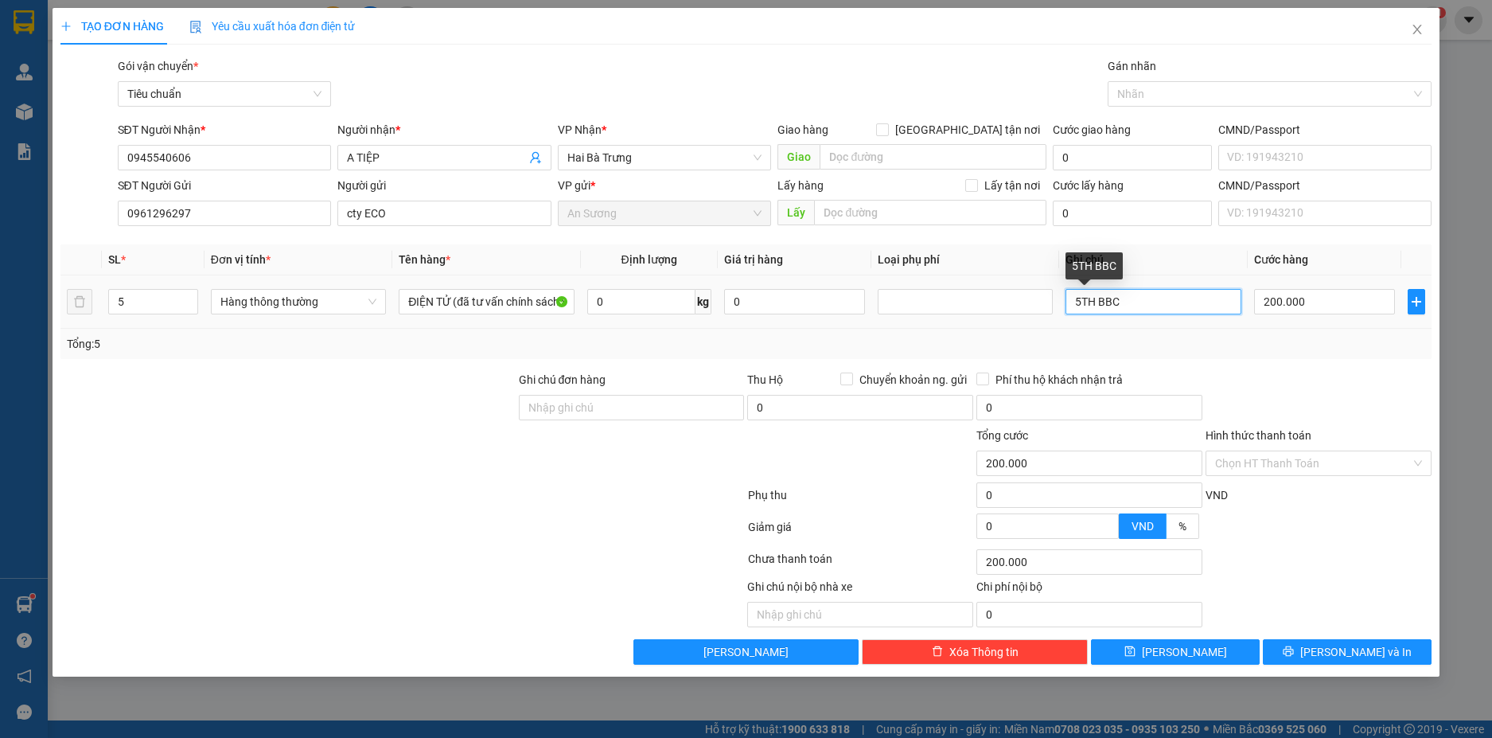
click at [1082, 298] on input "5TH BBC" at bounding box center [1153, 301] width 175 height 25
click at [645, 314] on input "0" at bounding box center [641, 301] width 108 height 25
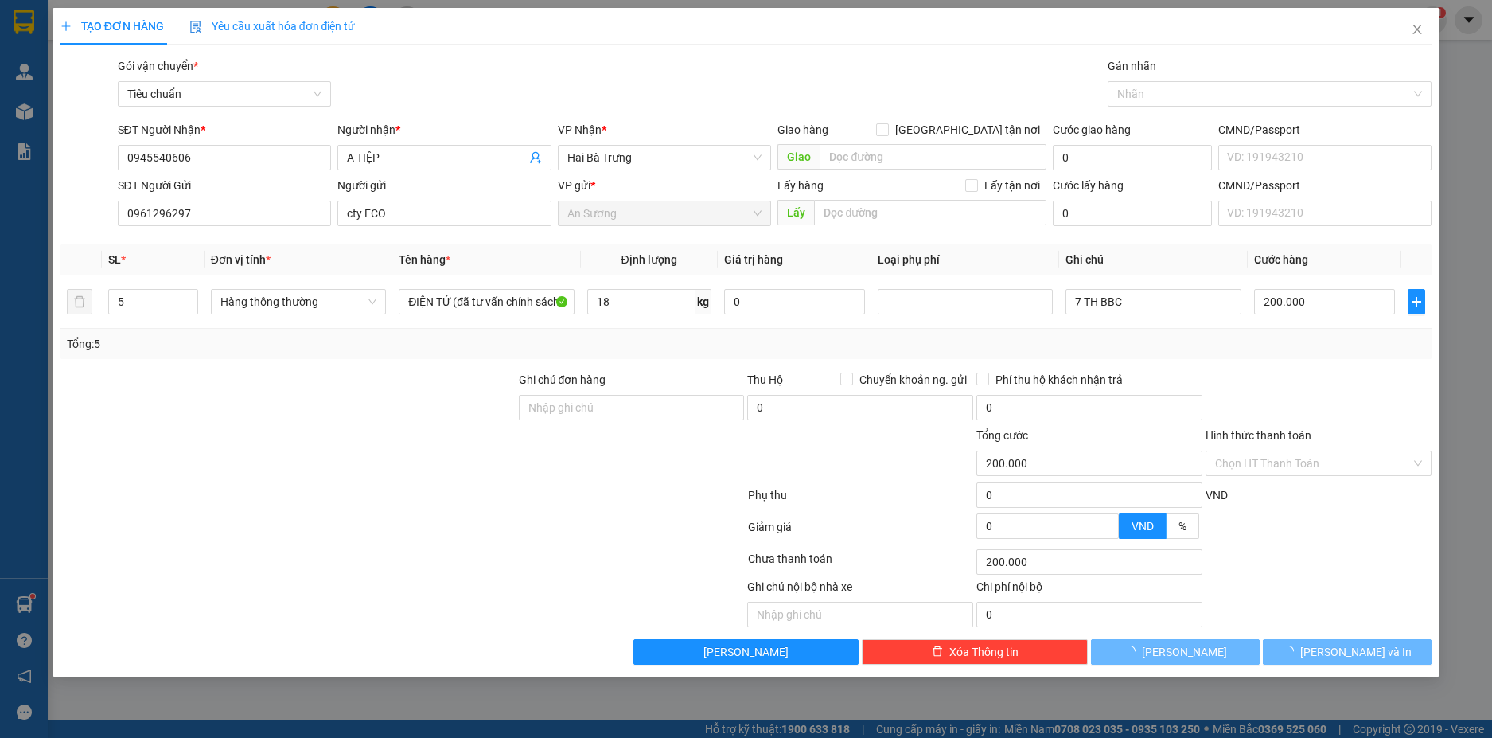
click at [395, 435] on div at bounding box center [288, 455] width 458 height 56
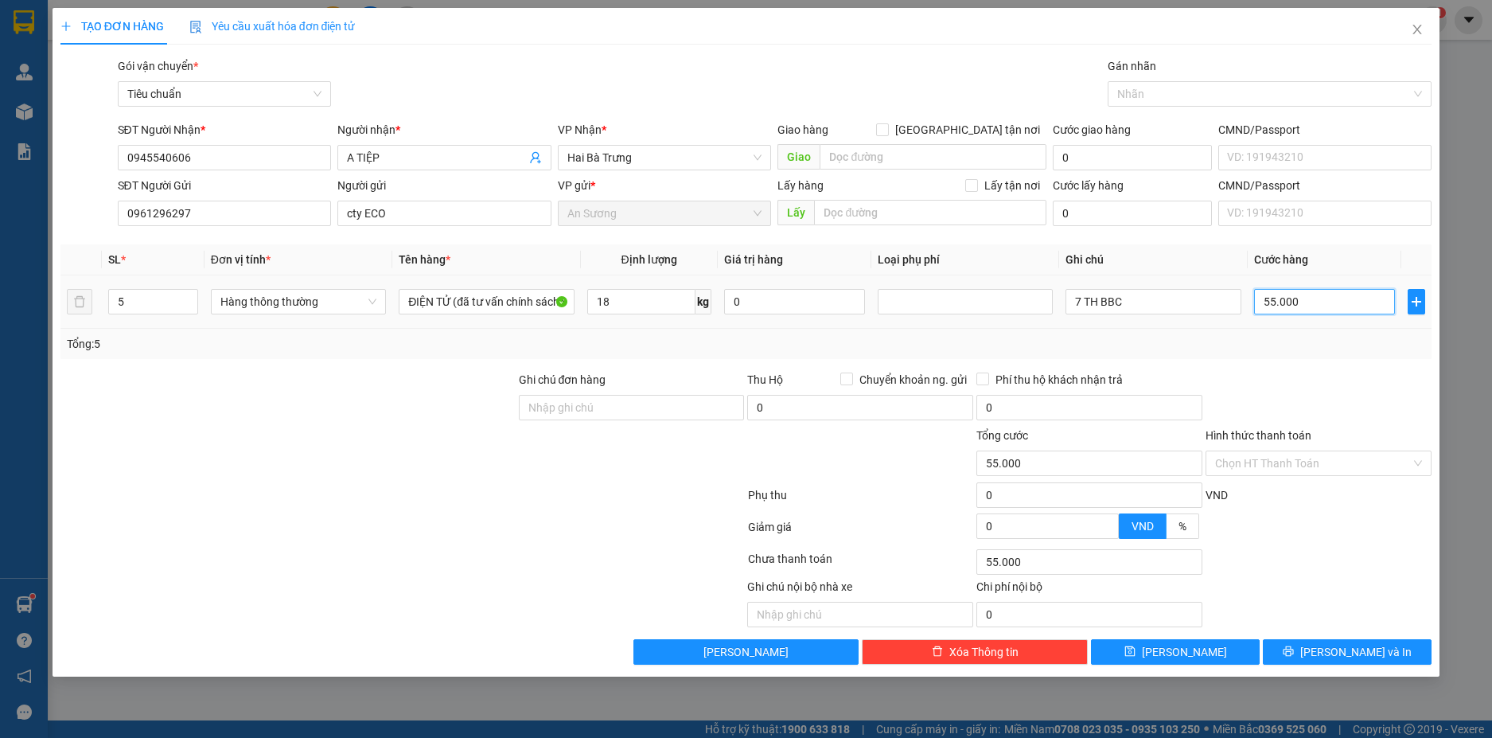
click at [1300, 298] on input "55.000" at bounding box center [1324, 301] width 141 height 25
click at [1300, 368] on div "Transit Pickup Surcharge Ids Transit Deliver Surcharge Ids Transit Deliver Surc…" at bounding box center [746, 360] width 1372 height 607
click at [1080, 303] on input "7 TH BBC" at bounding box center [1153, 301] width 175 height 25
click at [188, 309] on icon "down" at bounding box center [189, 307] width 6 height 6
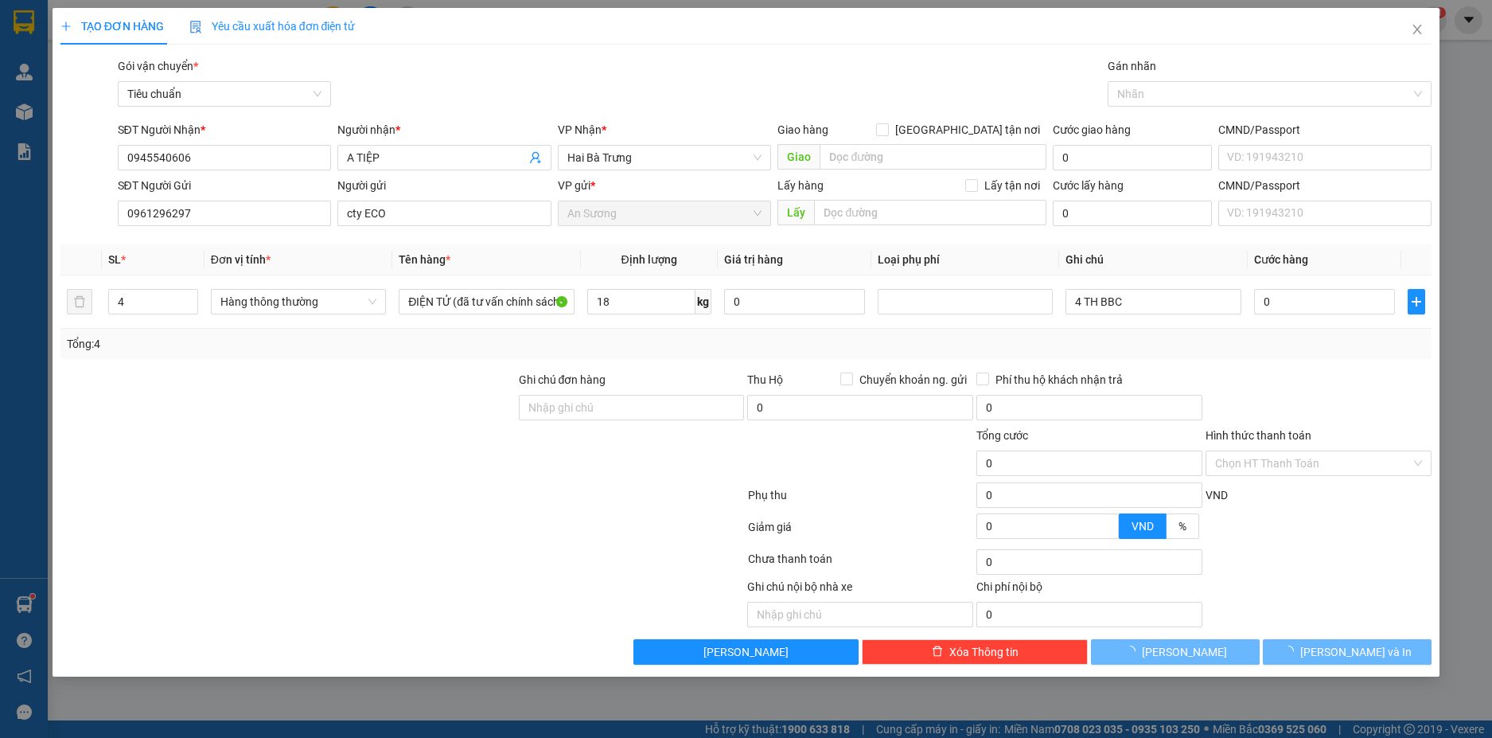
click at [209, 454] on div at bounding box center [288, 455] width 458 height 56
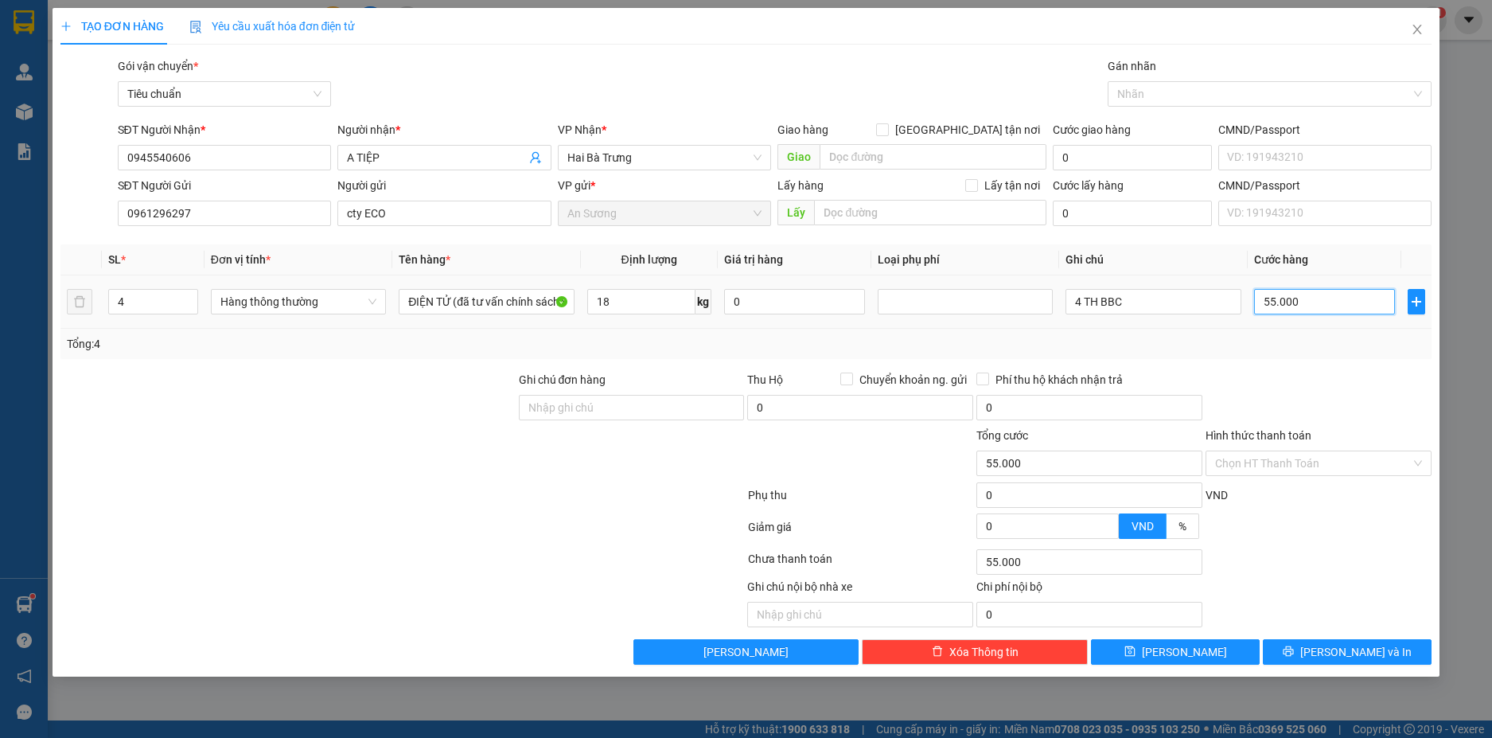
click at [1305, 298] on input "55.000" at bounding box center [1324, 301] width 141 height 25
click at [1343, 393] on div at bounding box center [1318, 399] width 229 height 56
click at [1294, 652] on icon "printer" at bounding box center [1289, 651] width 10 height 10
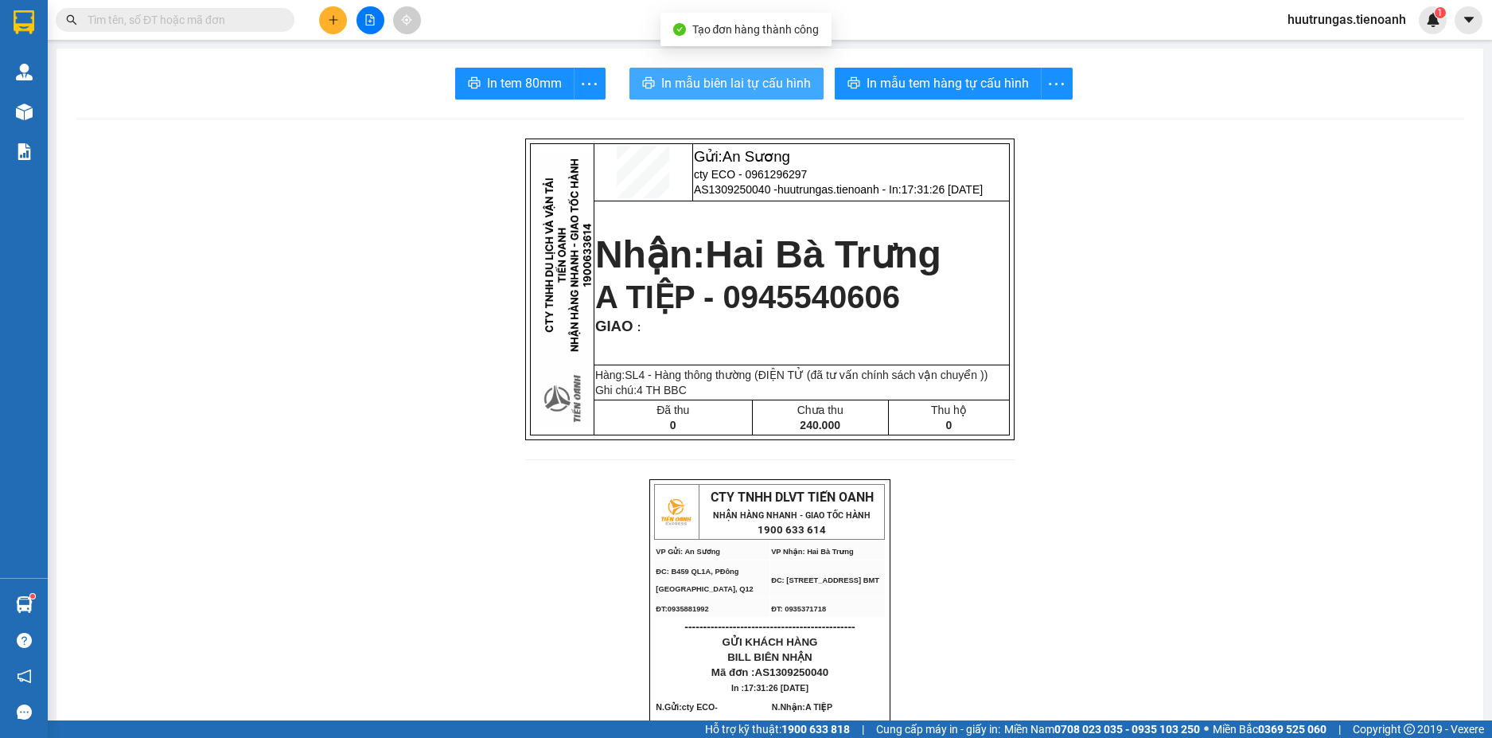
click at [743, 72] on button "In mẫu biên lai tự cấu hình" at bounding box center [727, 84] width 194 height 32
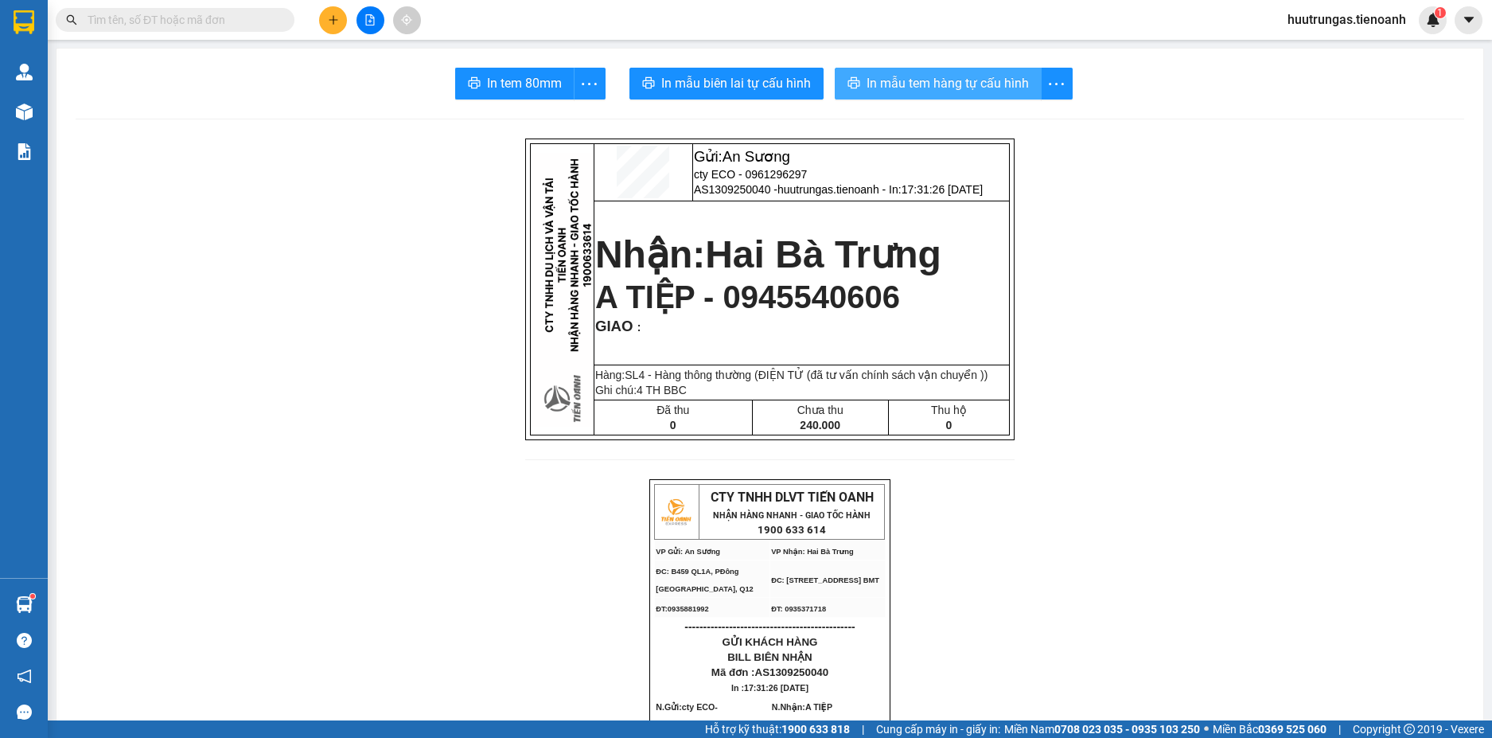
click at [914, 93] on span "In mẫu tem hàng tự cấu hình" at bounding box center [948, 83] width 162 height 20
click at [326, 13] on button at bounding box center [333, 20] width 28 height 28
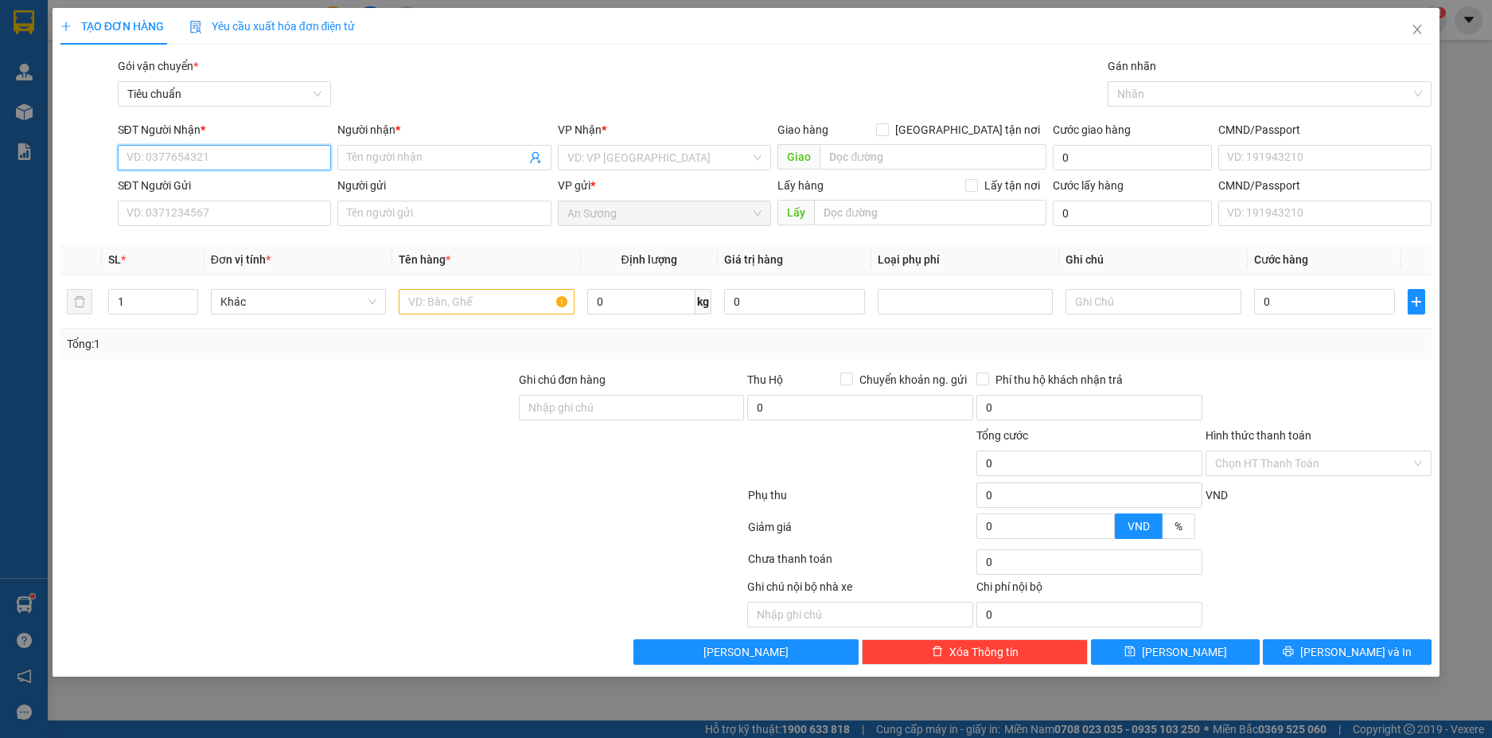
click at [229, 151] on input "SĐT Người Nhận *" at bounding box center [225, 157] width 214 height 25
drag, startPoint x: 196, startPoint y: 156, endPoint x: 104, endPoint y: 157, distance: 91.5
click at [104, 157] on div "SĐT Người Nhận * 0933396368 0933396368 Người nhận * Tên người nhận VP Nhận * VD…" at bounding box center [746, 149] width 1375 height 56
click at [396, 154] on input "Người nhận *" at bounding box center [436, 158] width 179 height 18
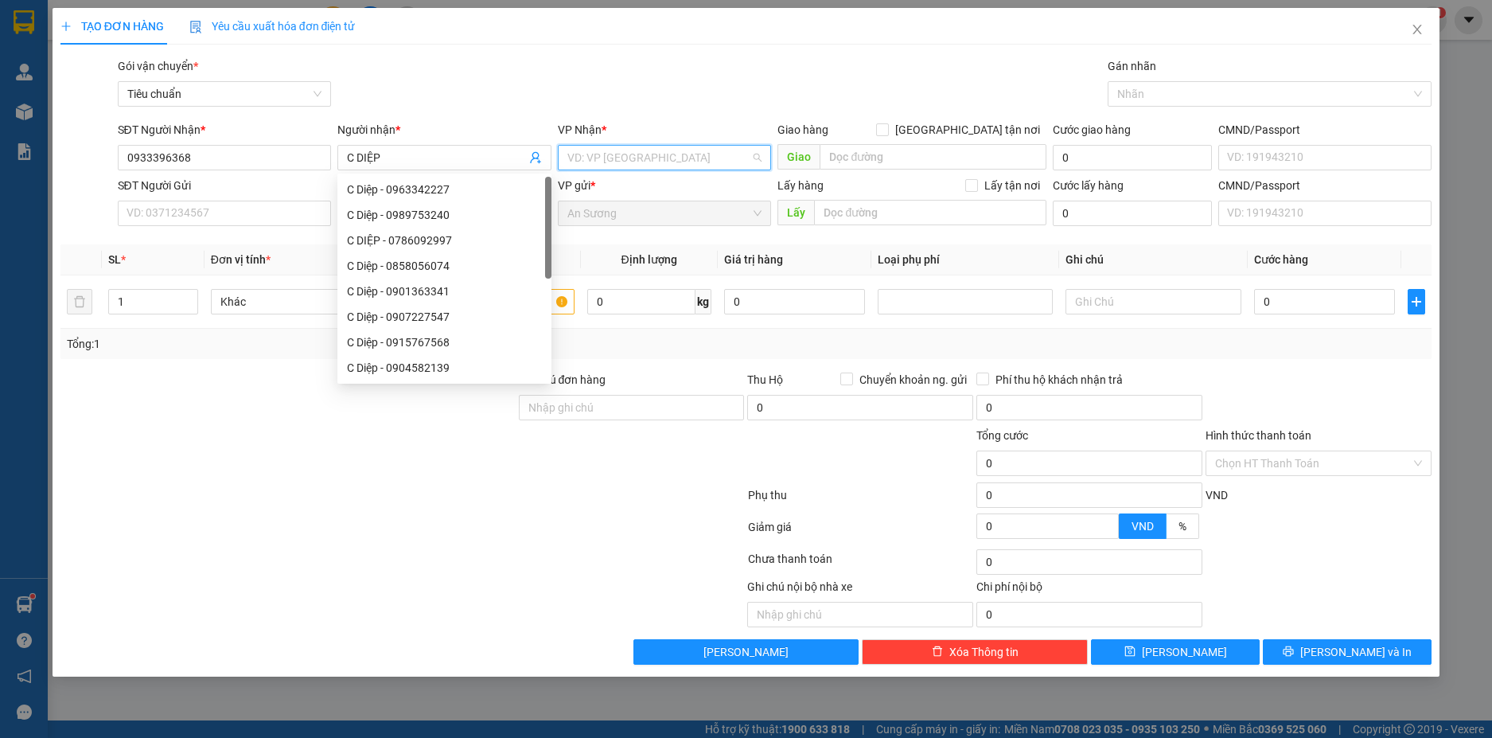
click at [626, 159] on input "search" at bounding box center [659, 158] width 184 height 24
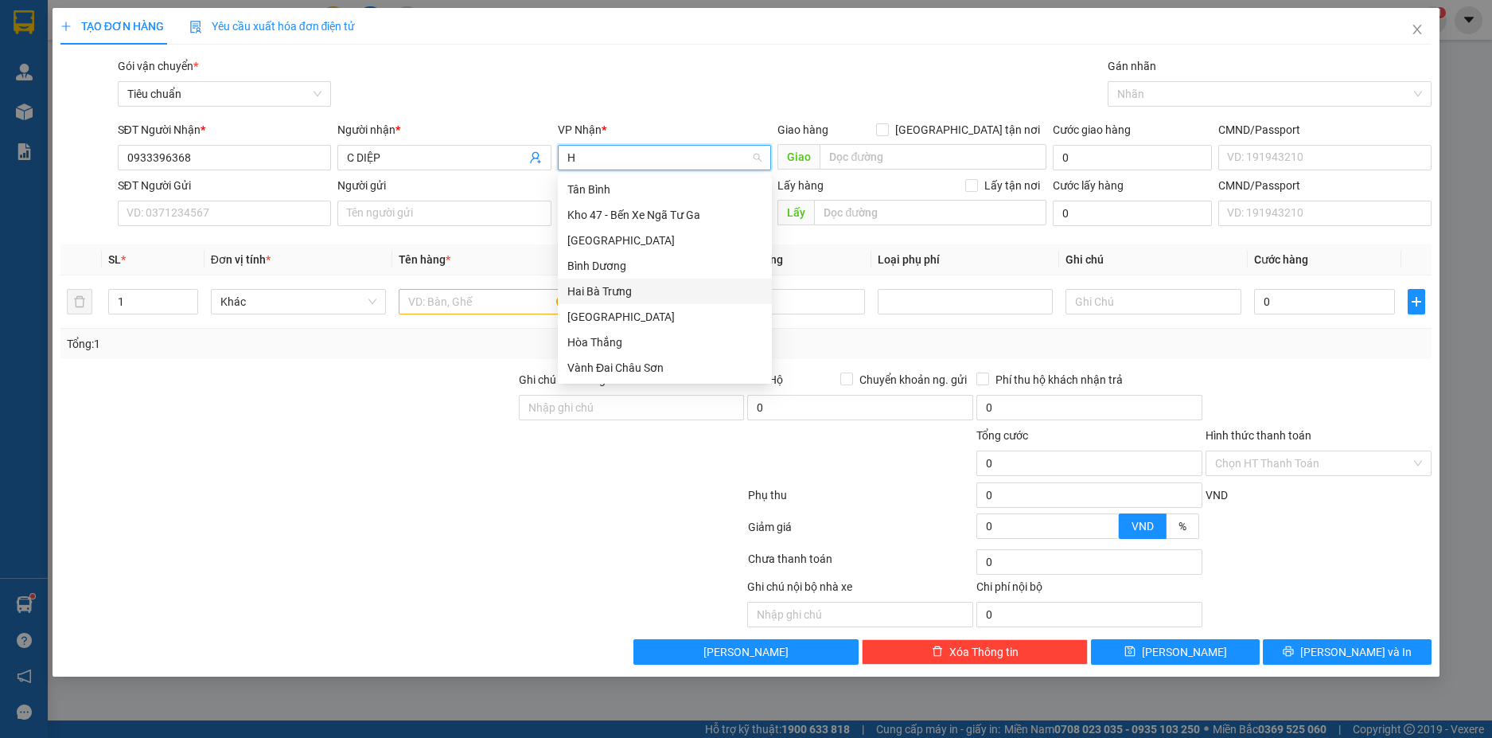
click at [618, 290] on div "Hai Bà Trưng" at bounding box center [664, 292] width 195 height 18
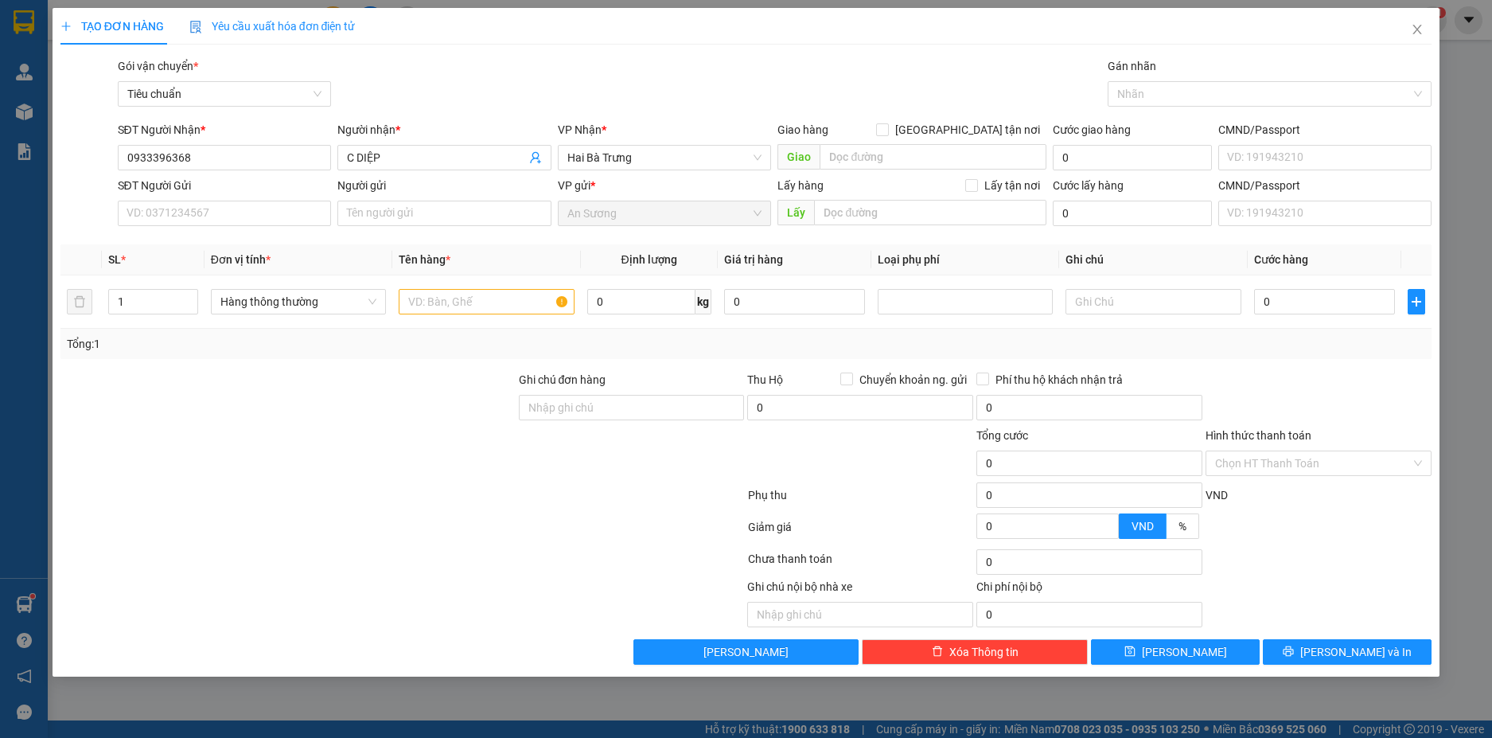
click at [266, 420] on div at bounding box center [288, 399] width 458 height 56
click at [431, 306] on input "text" at bounding box center [486, 301] width 175 height 25
click at [1121, 306] on input "text" at bounding box center [1153, 301] width 175 height 25
click at [1317, 303] on input "0" at bounding box center [1324, 301] width 141 height 25
click at [1318, 329] on div "Tổng: 1" at bounding box center [746, 344] width 1372 height 30
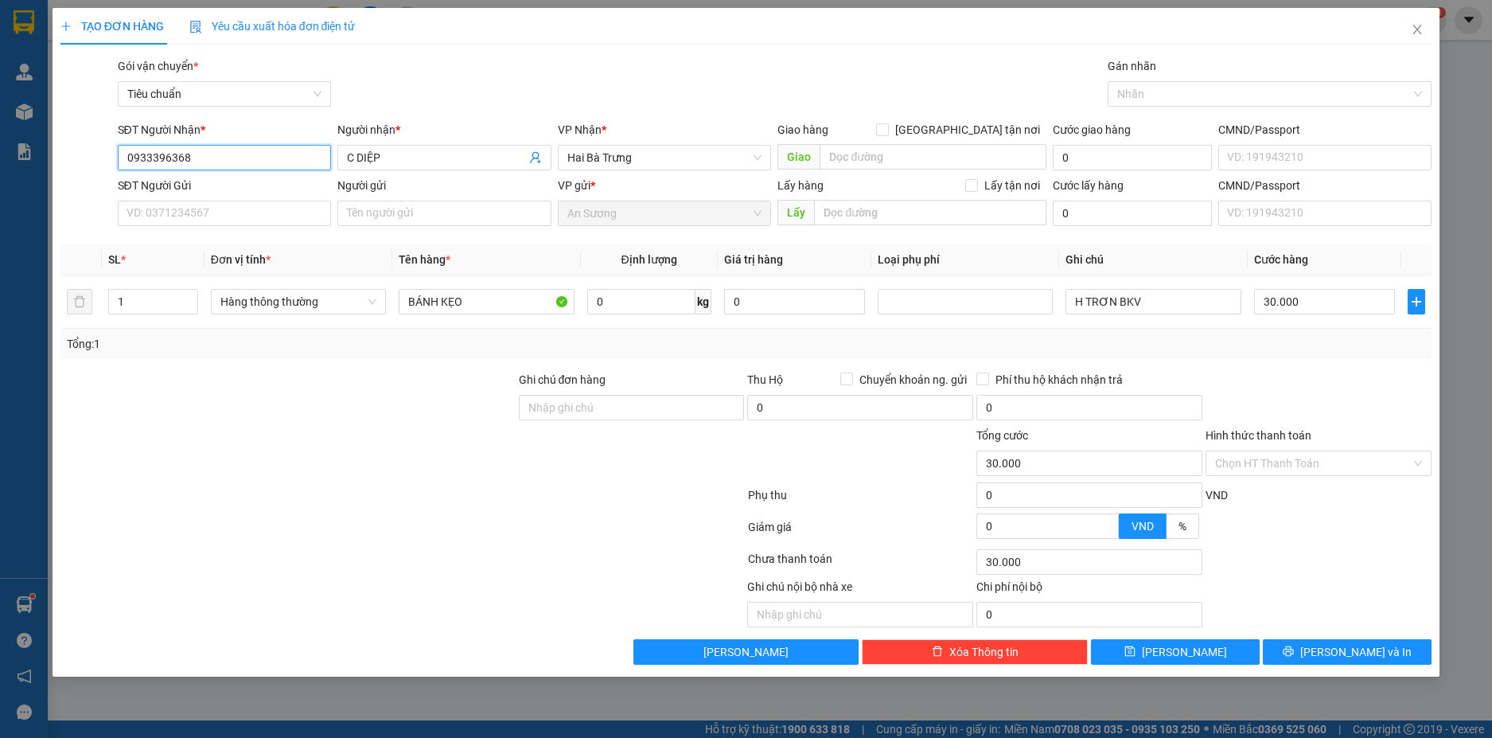
drag, startPoint x: 192, startPoint y: 157, endPoint x: 105, endPoint y: 162, distance: 86.9
click at [105, 162] on div "SĐT Người Nhận * 0933396368 0933396368 Người nhận * C DIỆP VP Nhận * Hai Bà Trư…" at bounding box center [746, 149] width 1375 height 56
click at [255, 211] on input "SĐT Người Gửi" at bounding box center [225, 213] width 214 height 25
paste input "0933396368"
click at [386, 412] on div at bounding box center [288, 399] width 458 height 56
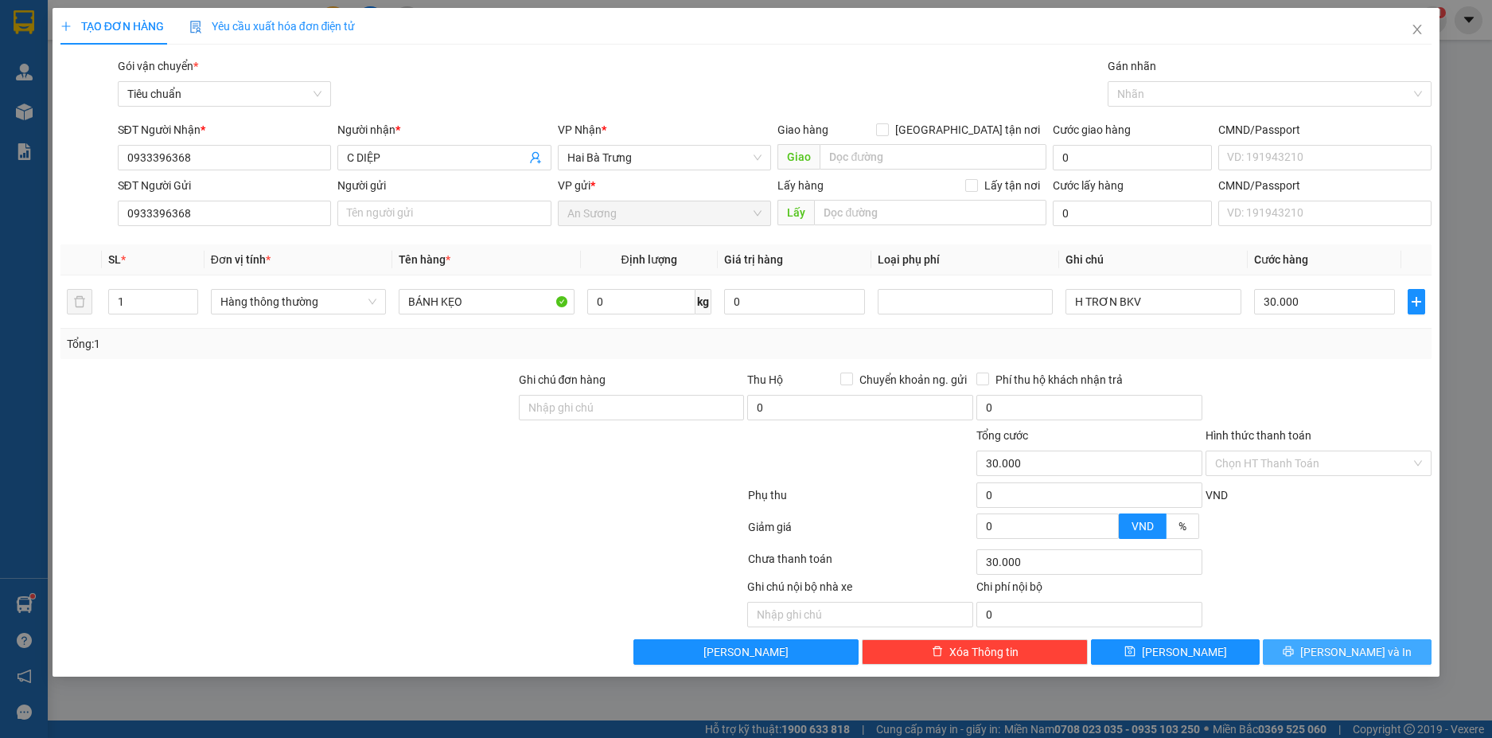
click at [1363, 646] on span "[PERSON_NAME] và In" at bounding box center [1355, 652] width 111 height 18
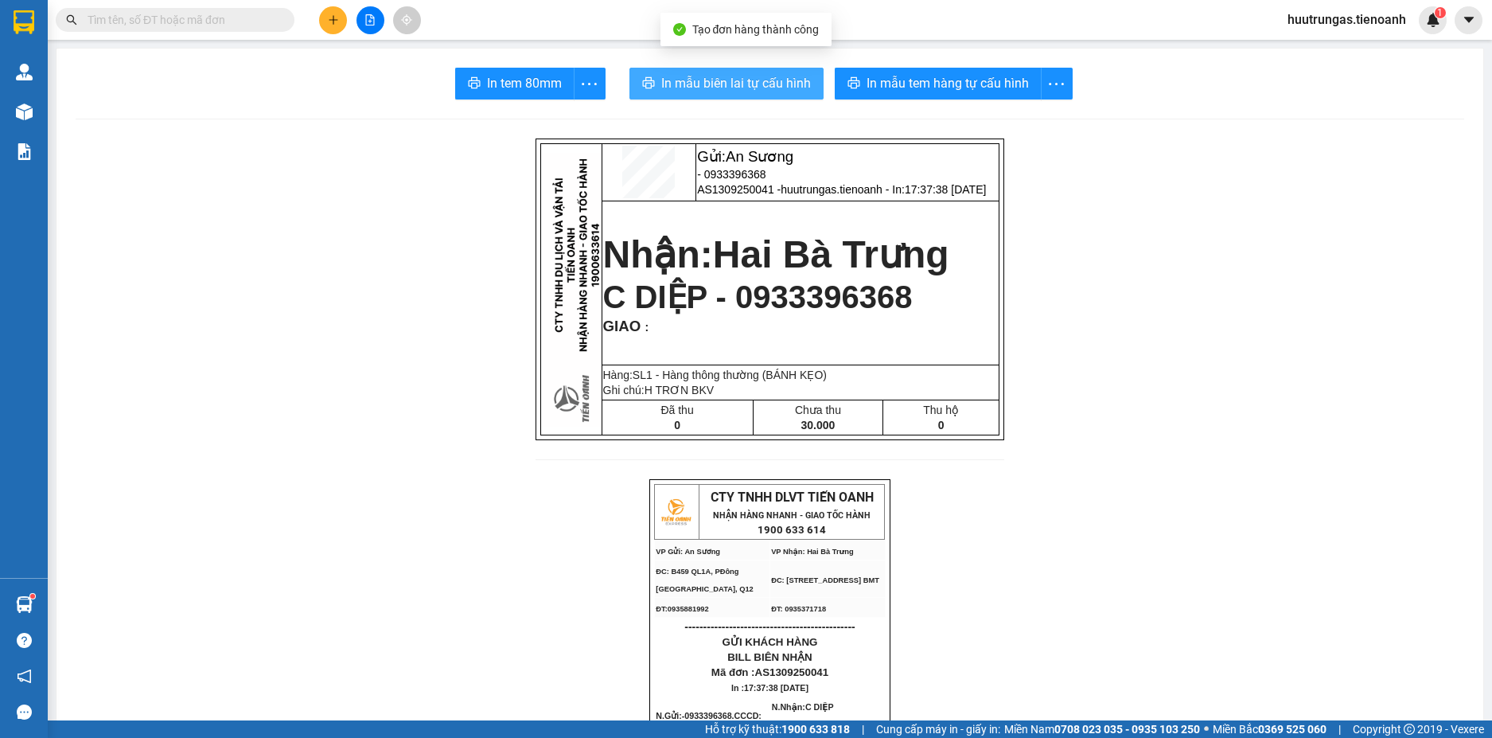
click at [725, 89] on span "In mẫu biên lai tự cấu hình" at bounding box center [736, 83] width 150 height 20
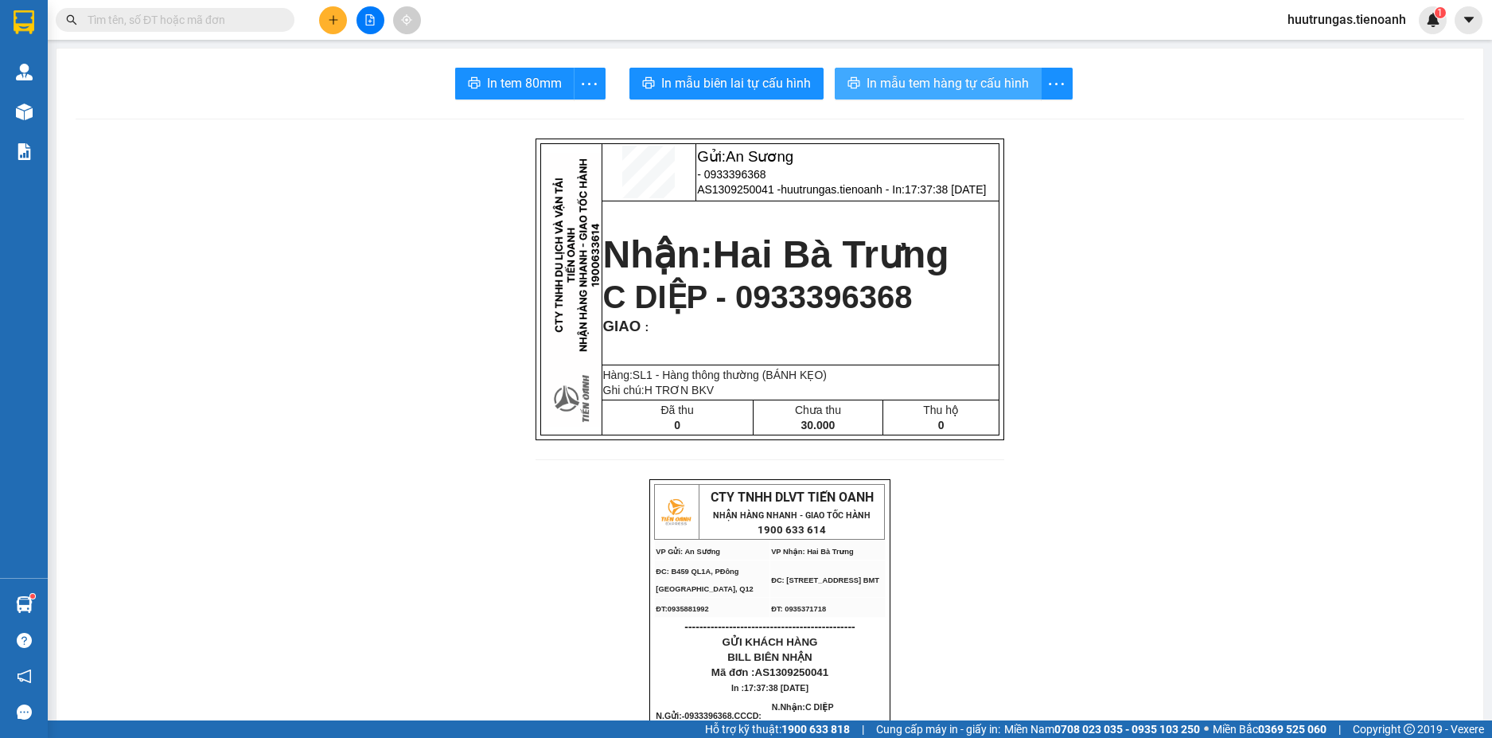
click at [904, 76] on span "In mẫu tem hàng tự cấu hình" at bounding box center [948, 83] width 162 height 20
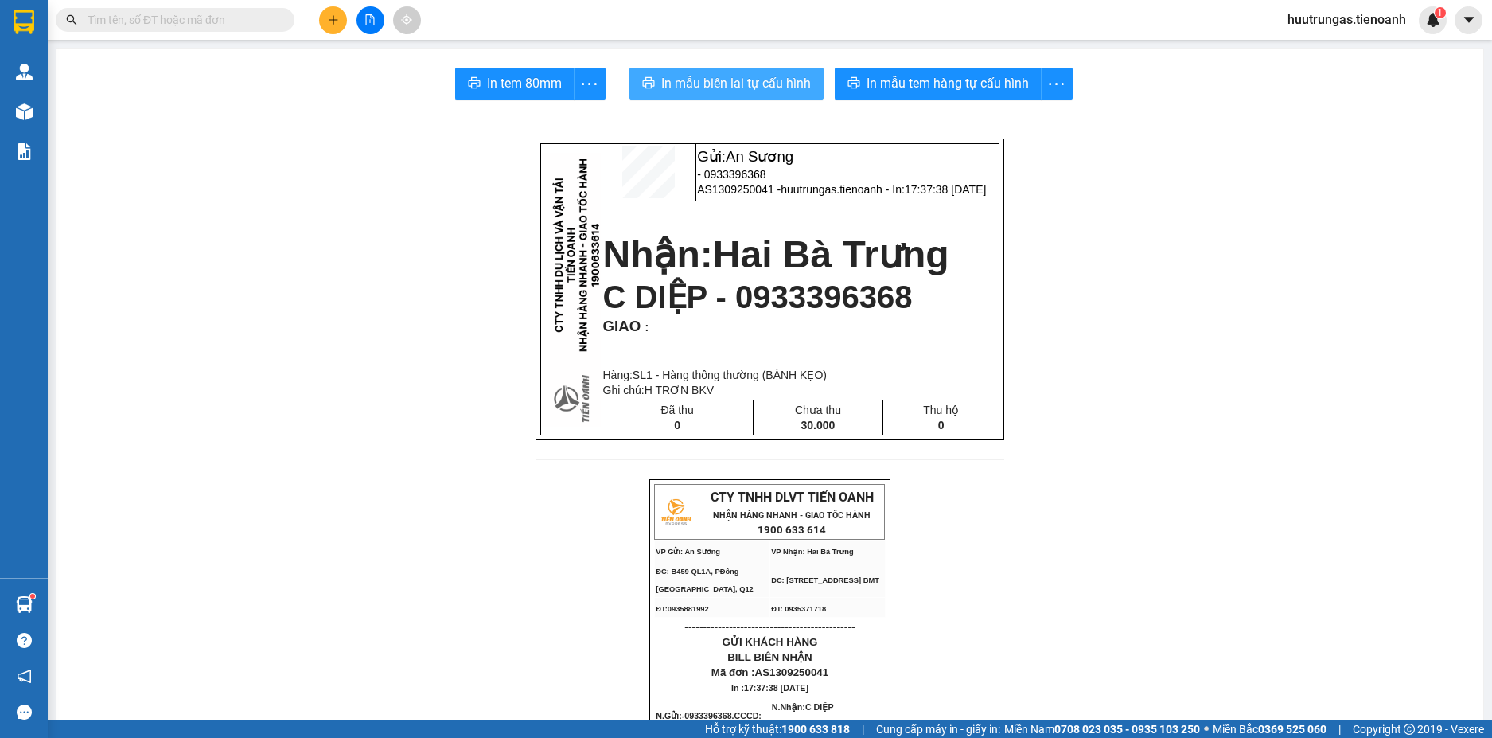
click at [696, 76] on span "In mẫu biên lai tự cấu hình" at bounding box center [736, 83] width 150 height 20
click at [338, 27] on button at bounding box center [333, 20] width 28 height 28
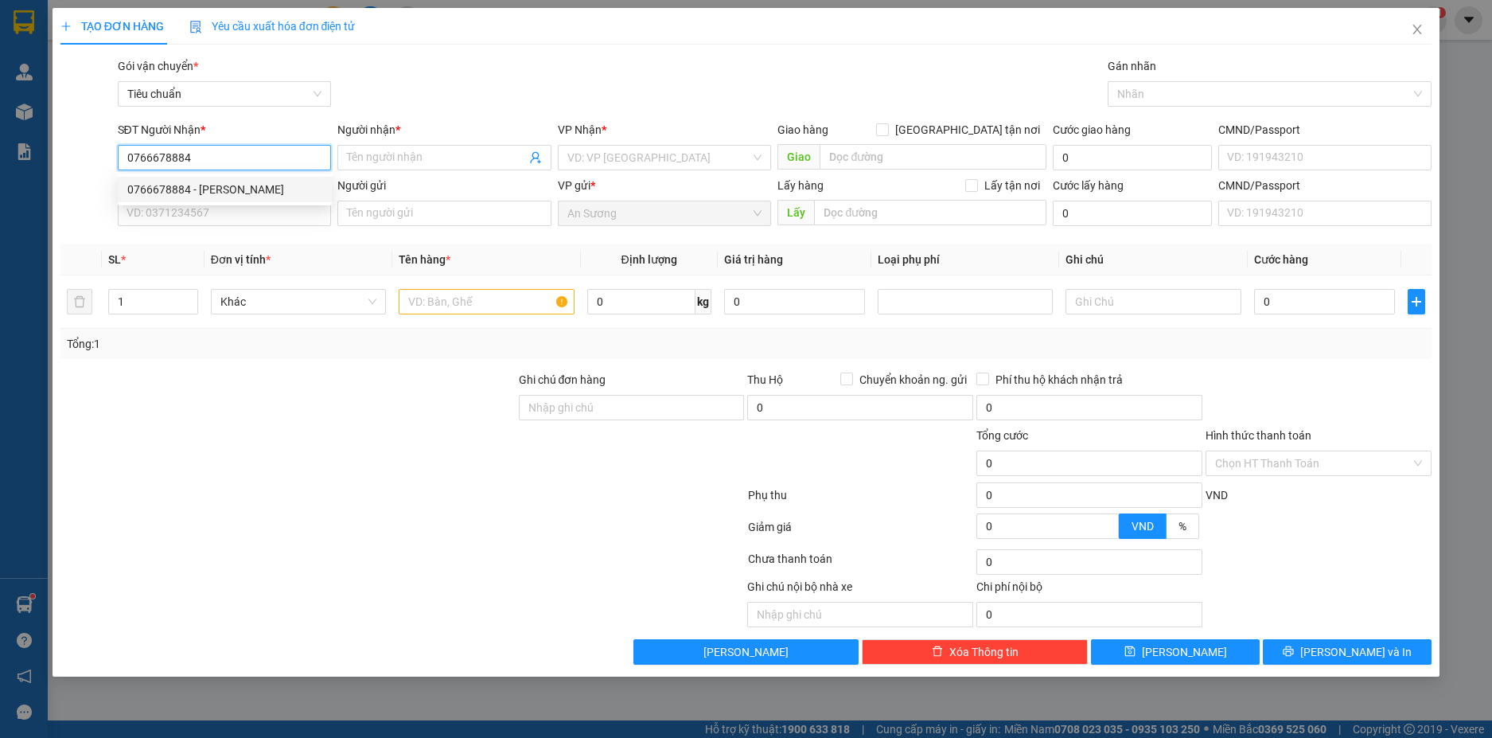
click at [244, 185] on div "0766678884 - C HƯƠNG" at bounding box center [224, 190] width 195 height 18
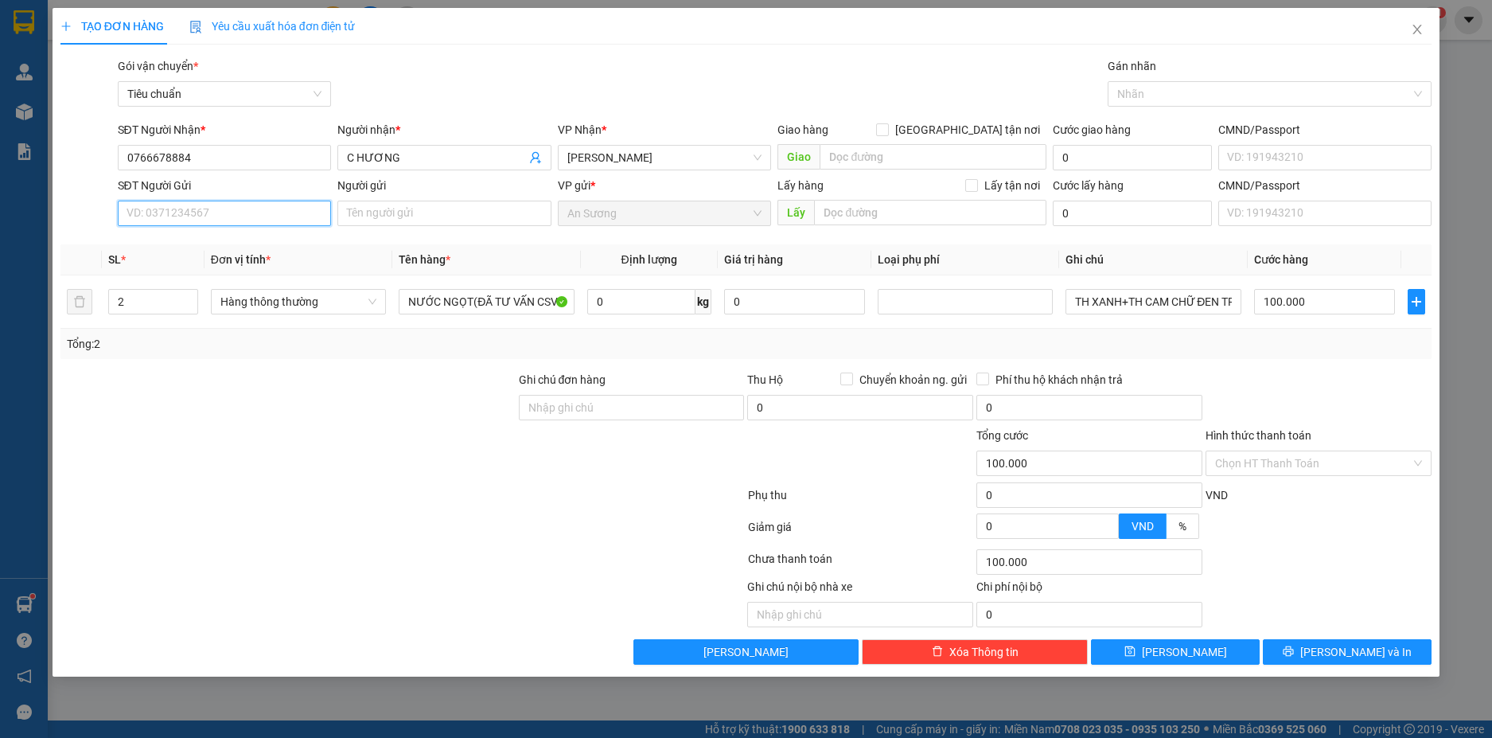
click at [265, 209] on input "SĐT Người Gửi" at bounding box center [225, 213] width 214 height 25
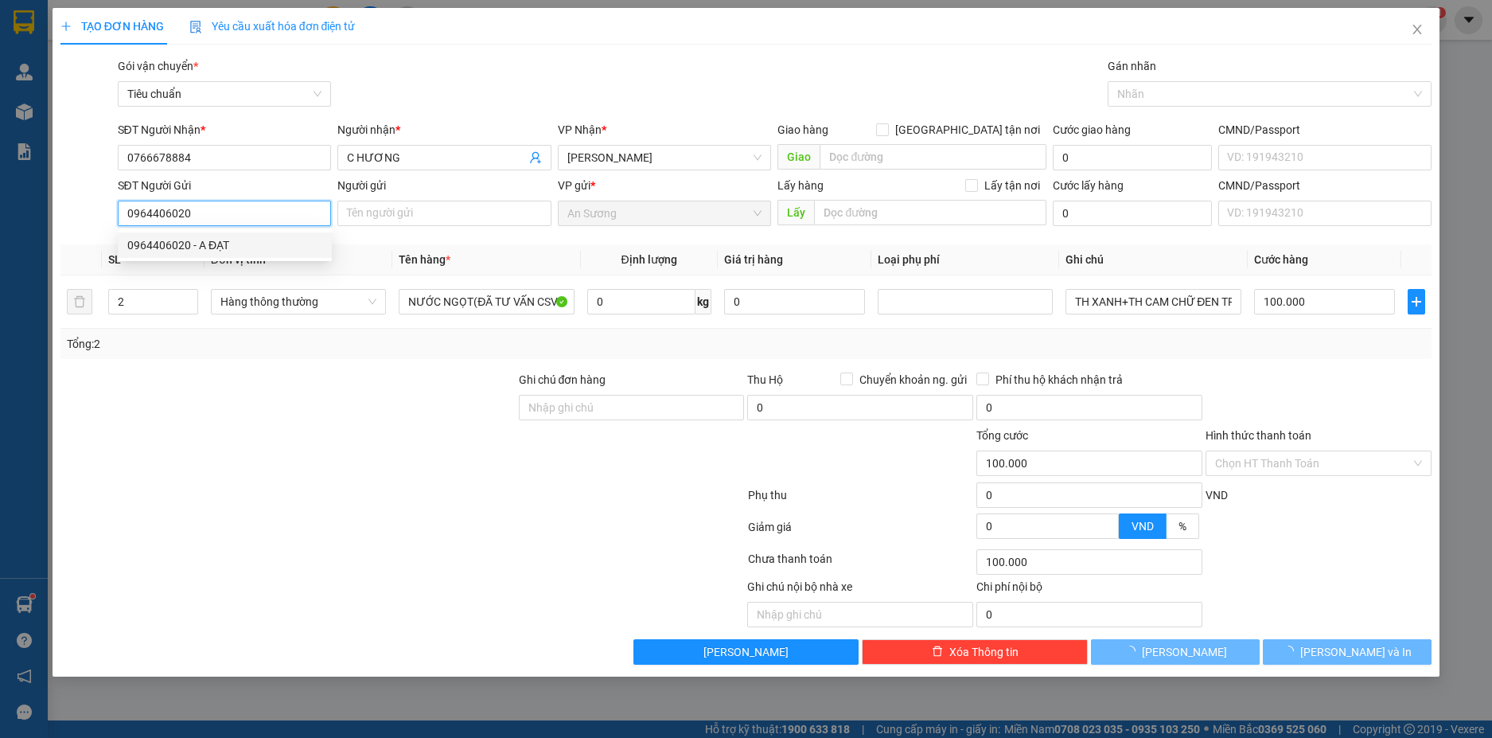
click at [260, 238] on div "0964406020 - A ĐẠT" at bounding box center [224, 245] width 195 height 18
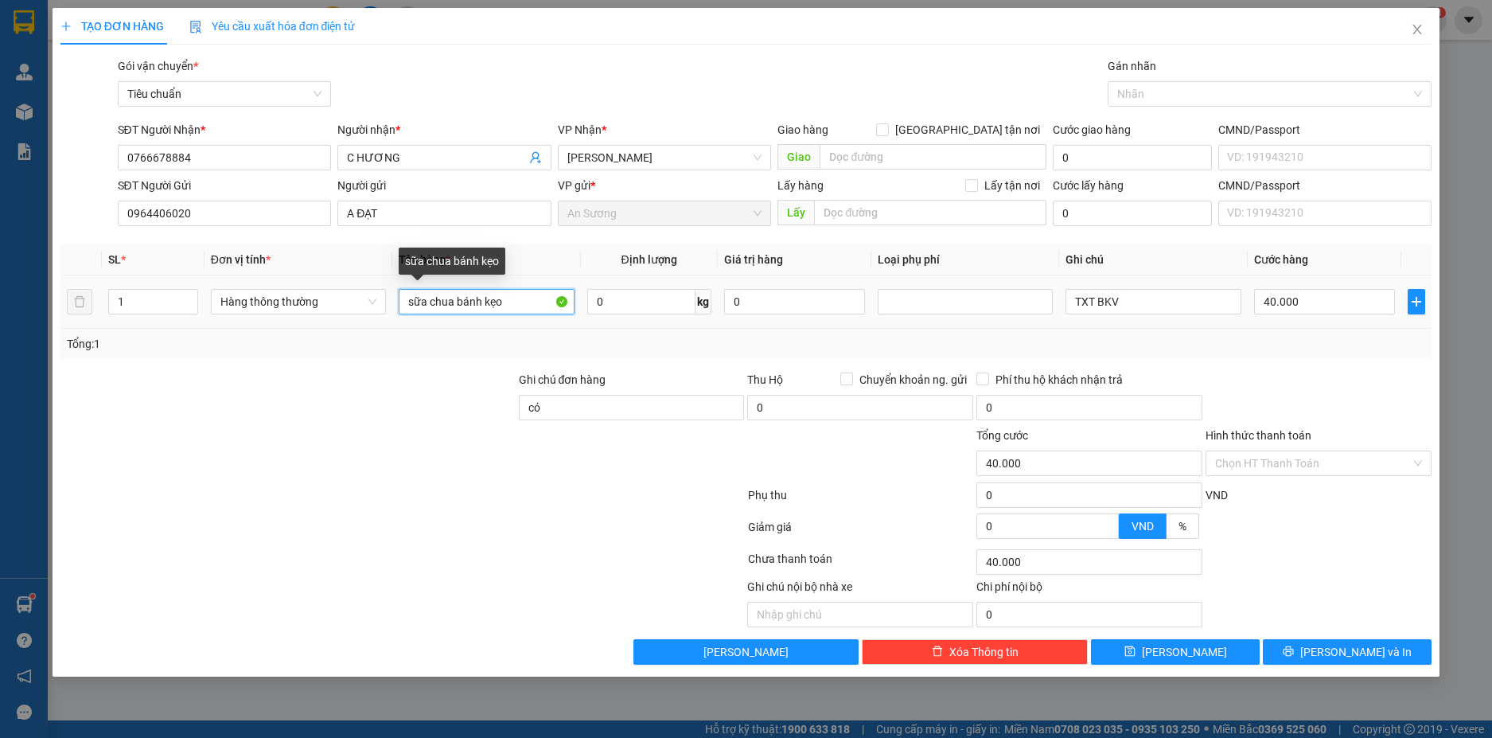
drag, startPoint x: 513, startPoint y: 296, endPoint x: 401, endPoint y: 298, distance: 112.2
click at [401, 298] on input "sữa chua bánh kẹo" at bounding box center [486, 301] width 175 height 25
click at [359, 298] on span "Hàng thông thường" at bounding box center [298, 302] width 156 height 24
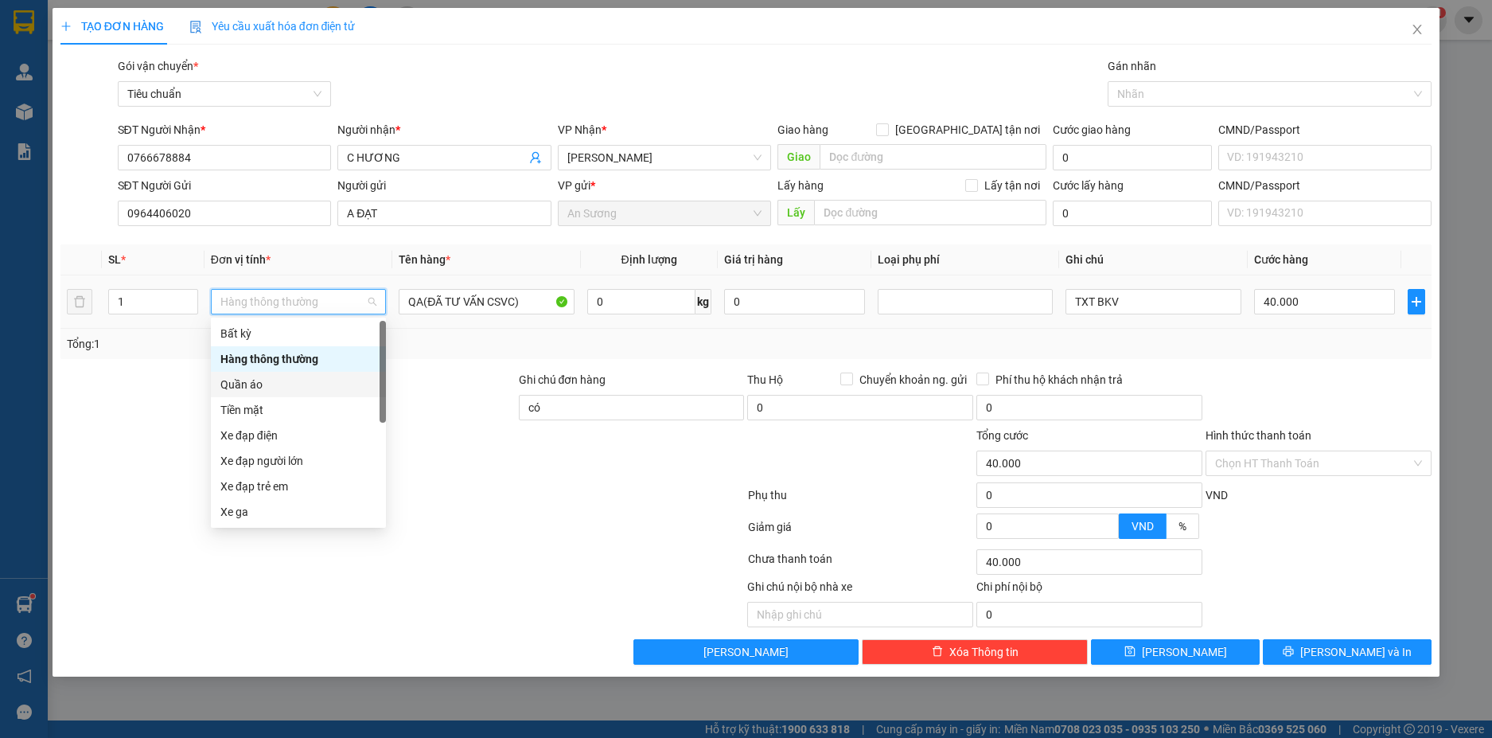
click at [243, 380] on div "Quần áo" at bounding box center [298, 385] width 156 height 18
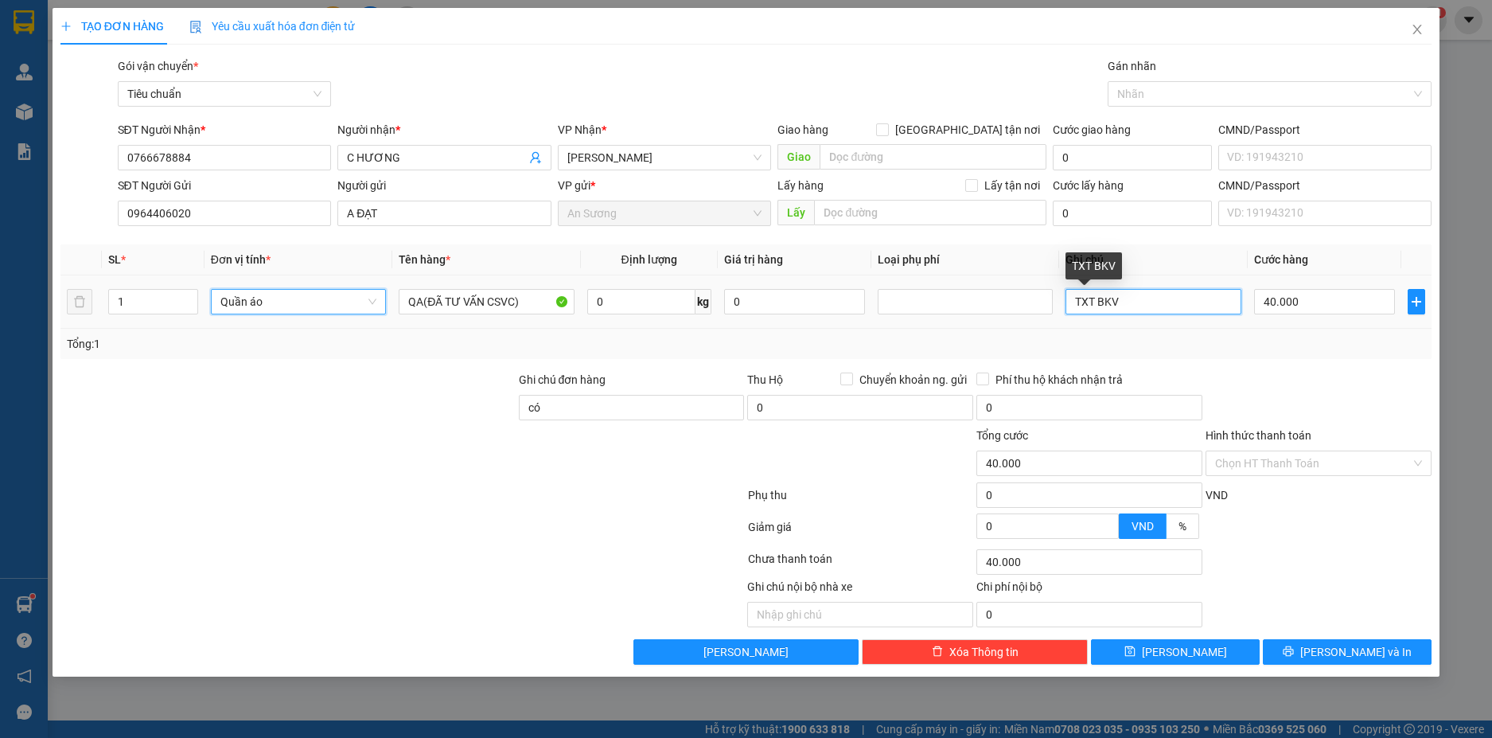
click at [1154, 302] on input "TXT BKV" at bounding box center [1153, 301] width 175 height 25
click at [1300, 288] on div "0" at bounding box center [1324, 302] width 141 height 32
click at [1300, 302] on input "0" at bounding box center [1324, 301] width 141 height 25
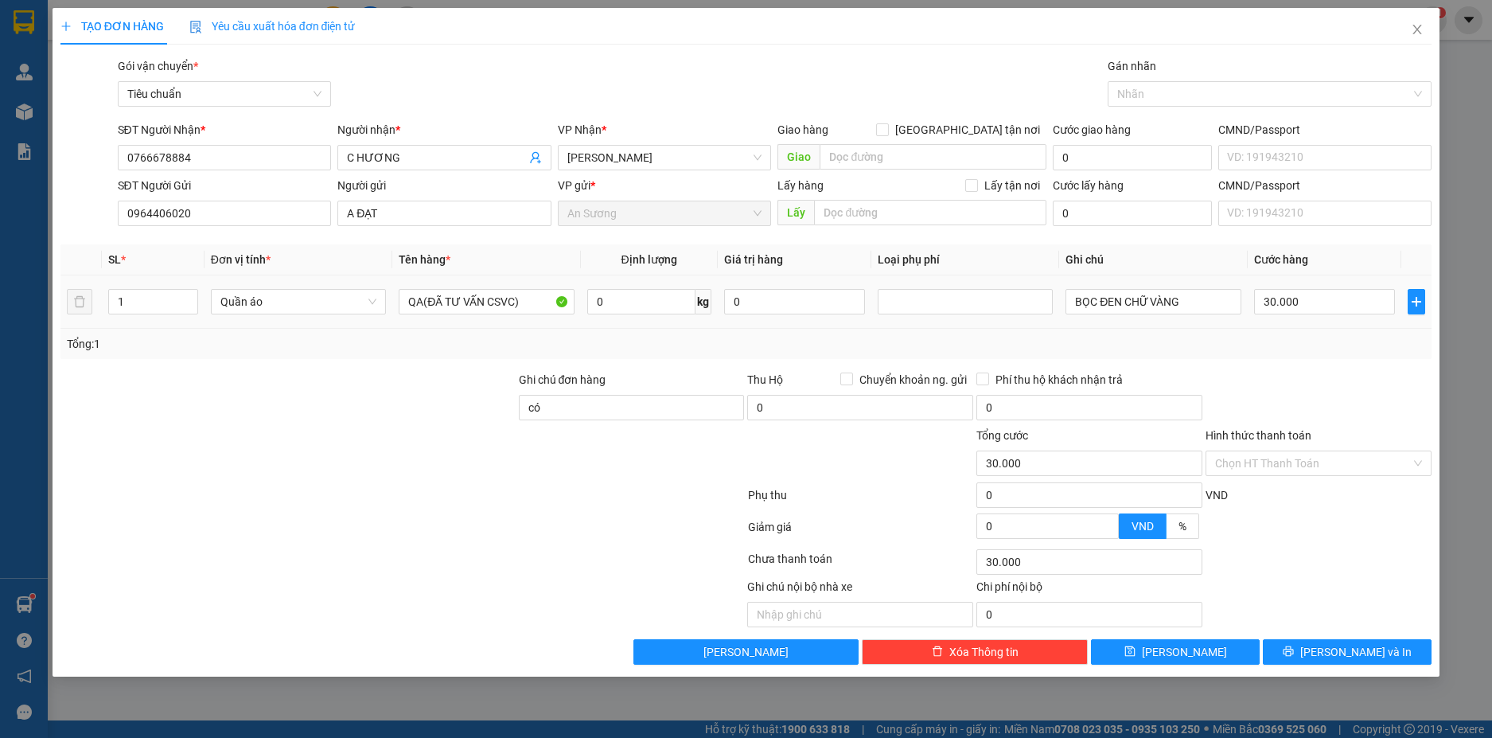
click at [1314, 337] on div "Tổng: 1" at bounding box center [746, 344] width 1359 height 18
click at [1333, 455] on input "Hình thức thanh toán" at bounding box center [1313, 463] width 196 height 24
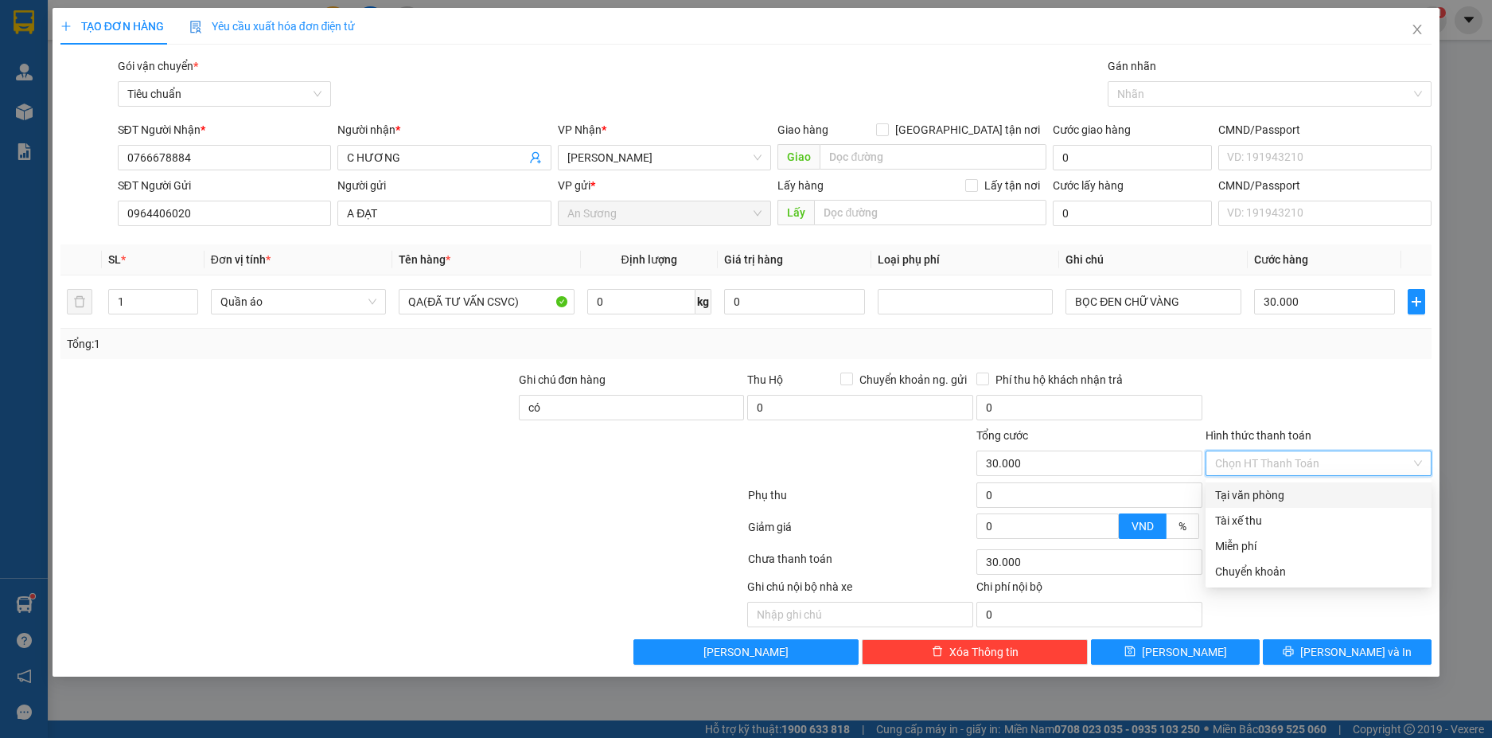
click at [1302, 487] on div "Tại văn phòng" at bounding box center [1318, 495] width 207 height 18
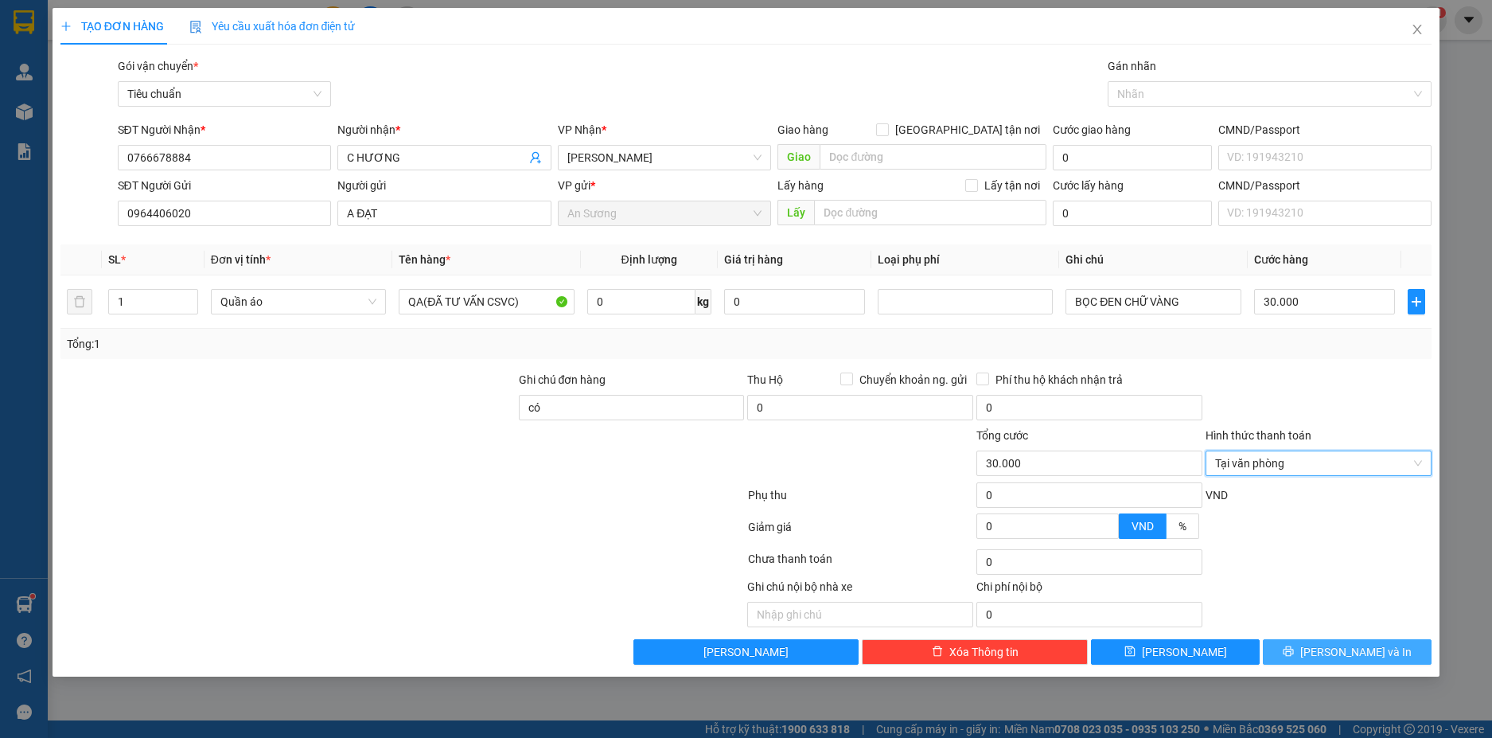
click at [1366, 655] on span "[PERSON_NAME] và In" at bounding box center [1355, 652] width 111 height 18
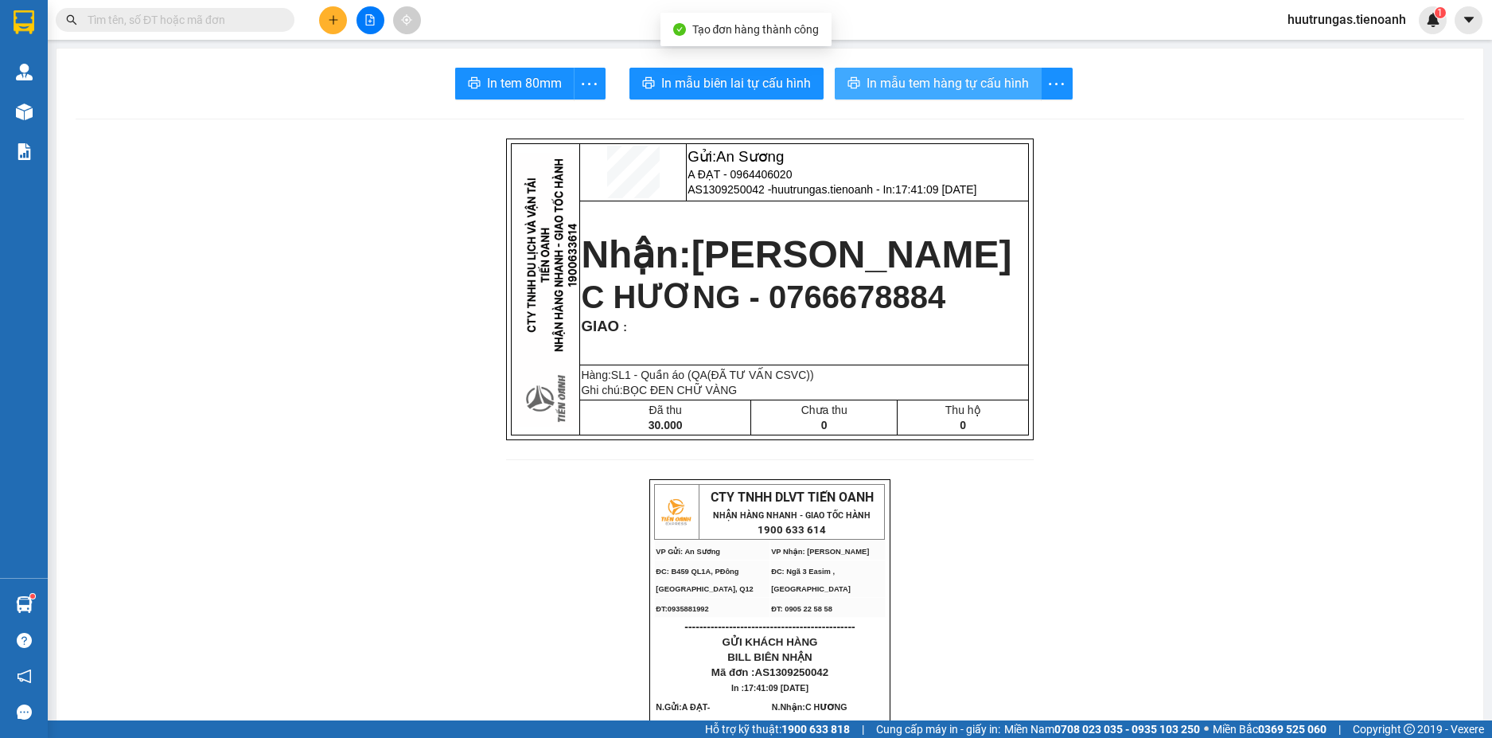
click at [879, 85] on span "In mẫu tem hàng tự cấu hình" at bounding box center [948, 83] width 162 height 20
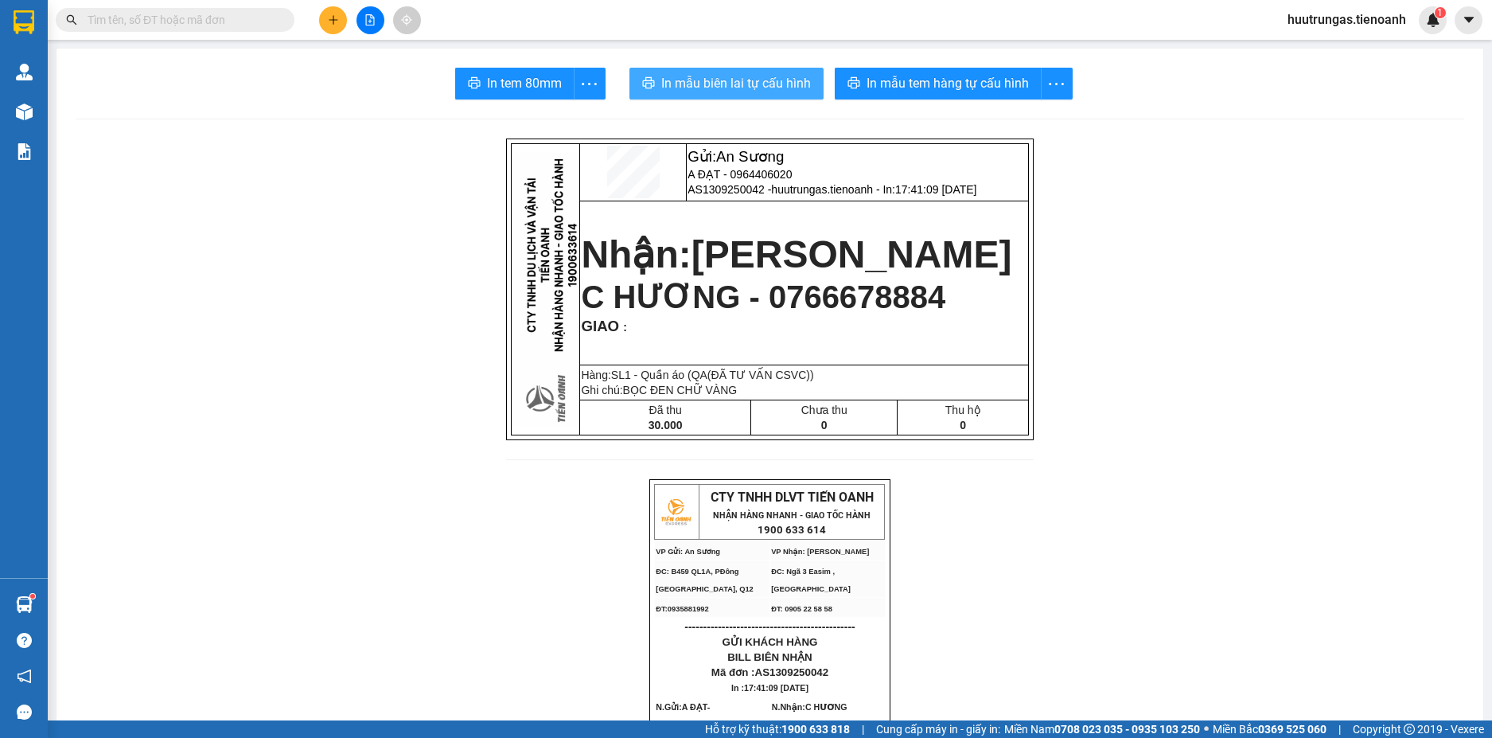
click at [685, 85] on span "In mẫu biên lai tự cấu hình" at bounding box center [736, 83] width 150 height 20
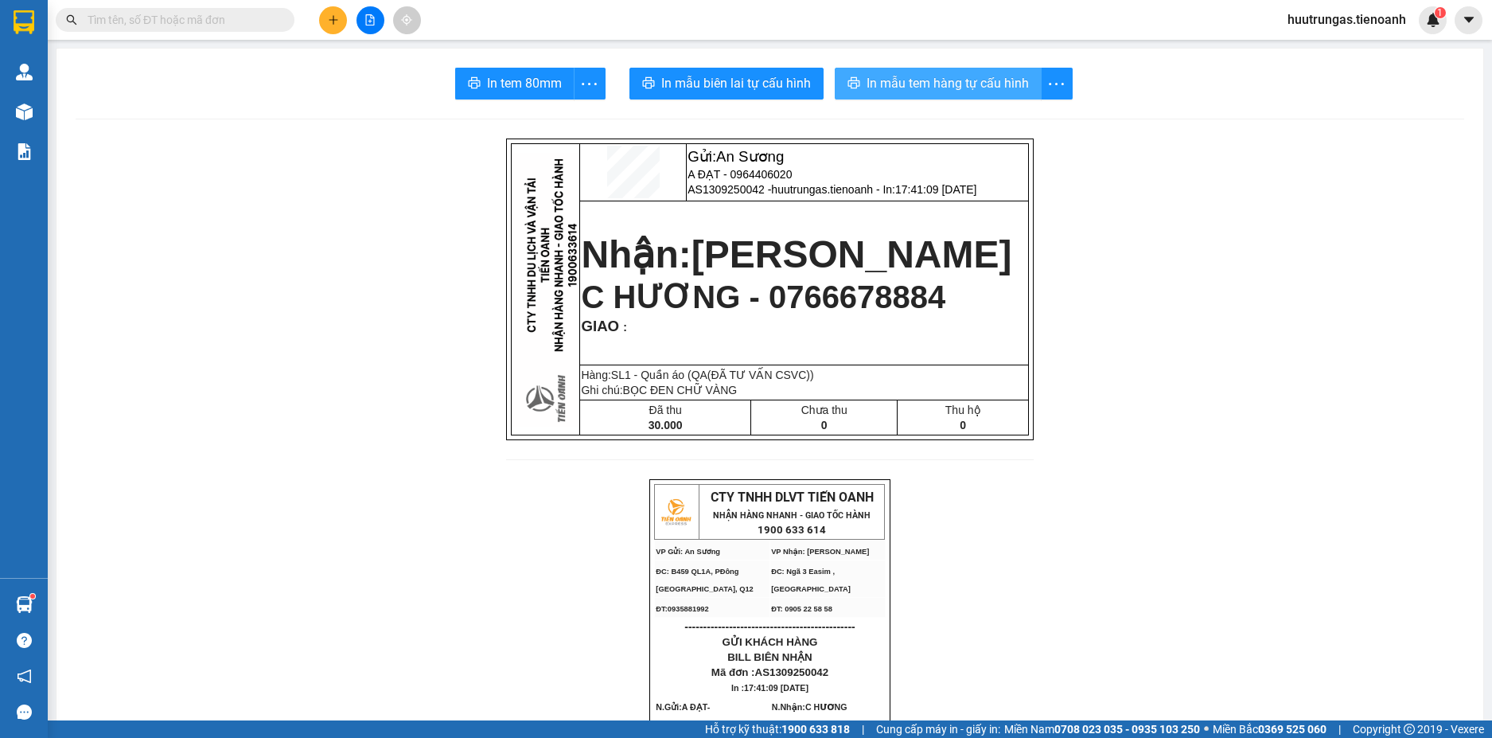
click at [978, 92] on span "In mẫu tem hàng tự cấu hình" at bounding box center [948, 83] width 162 height 20
click at [326, 25] on button at bounding box center [333, 20] width 28 height 28
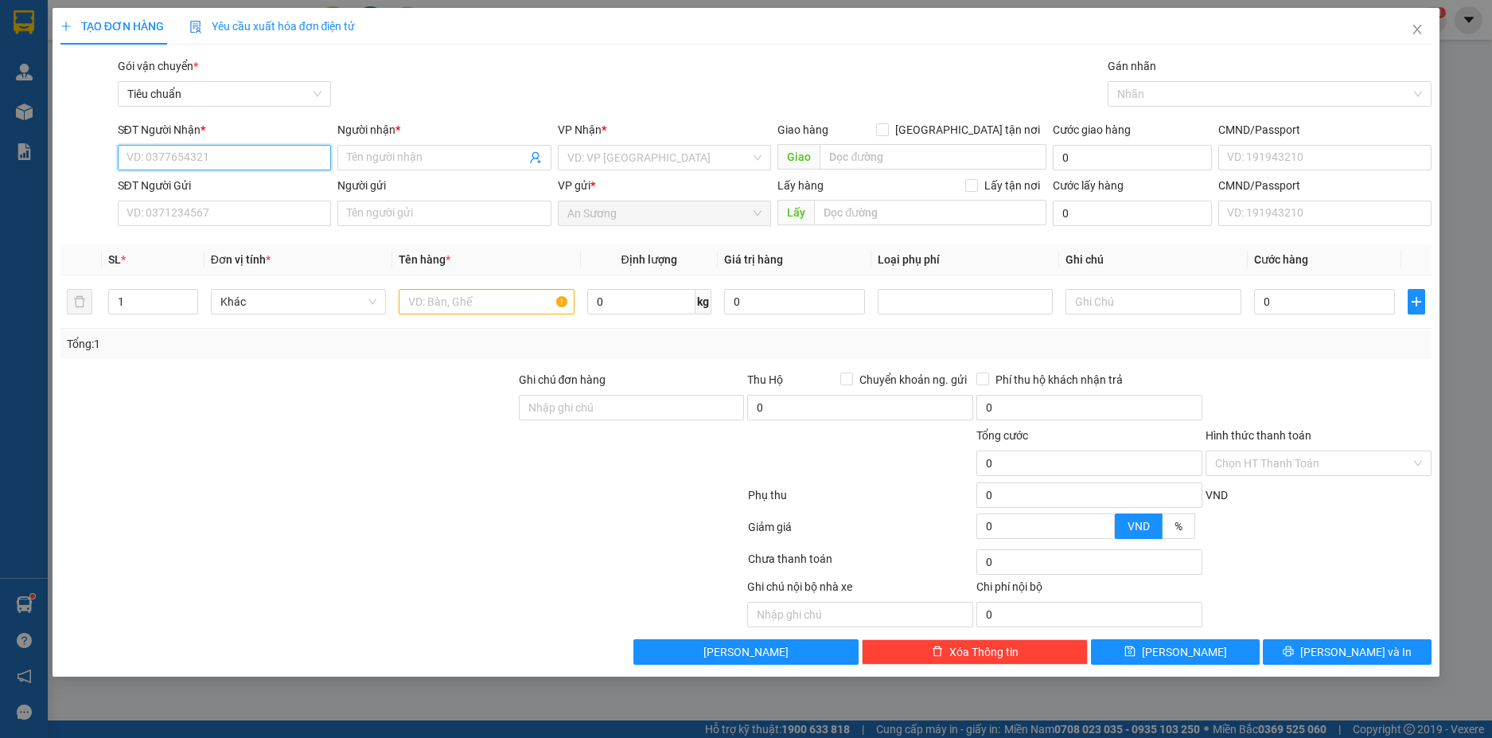
click at [214, 150] on input "SĐT Người Nhận *" at bounding box center [225, 157] width 214 height 25
click at [378, 164] on input "Người nhận *" at bounding box center [436, 158] width 179 height 18
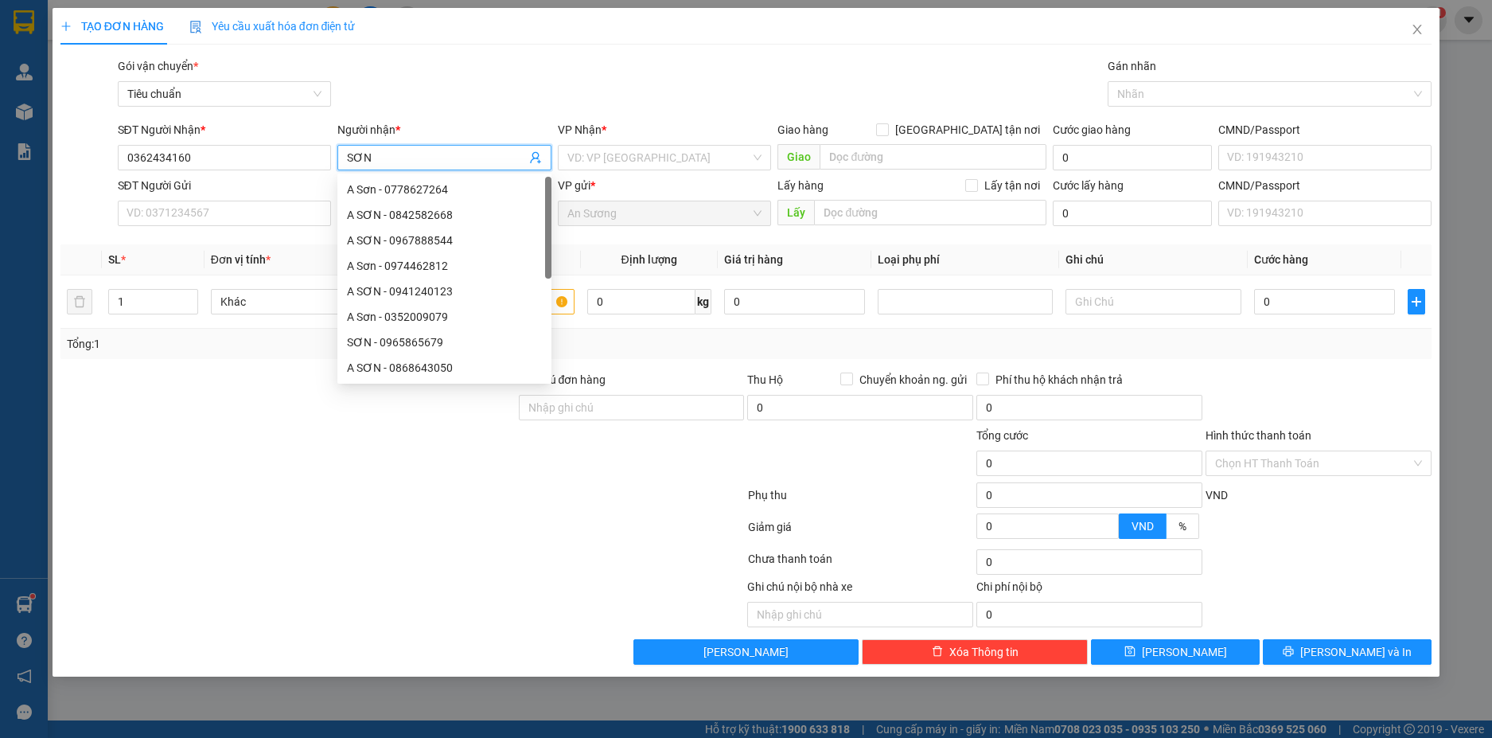
click at [337, 158] on div "Người nhận * SƠN" at bounding box center [444, 149] width 220 height 56
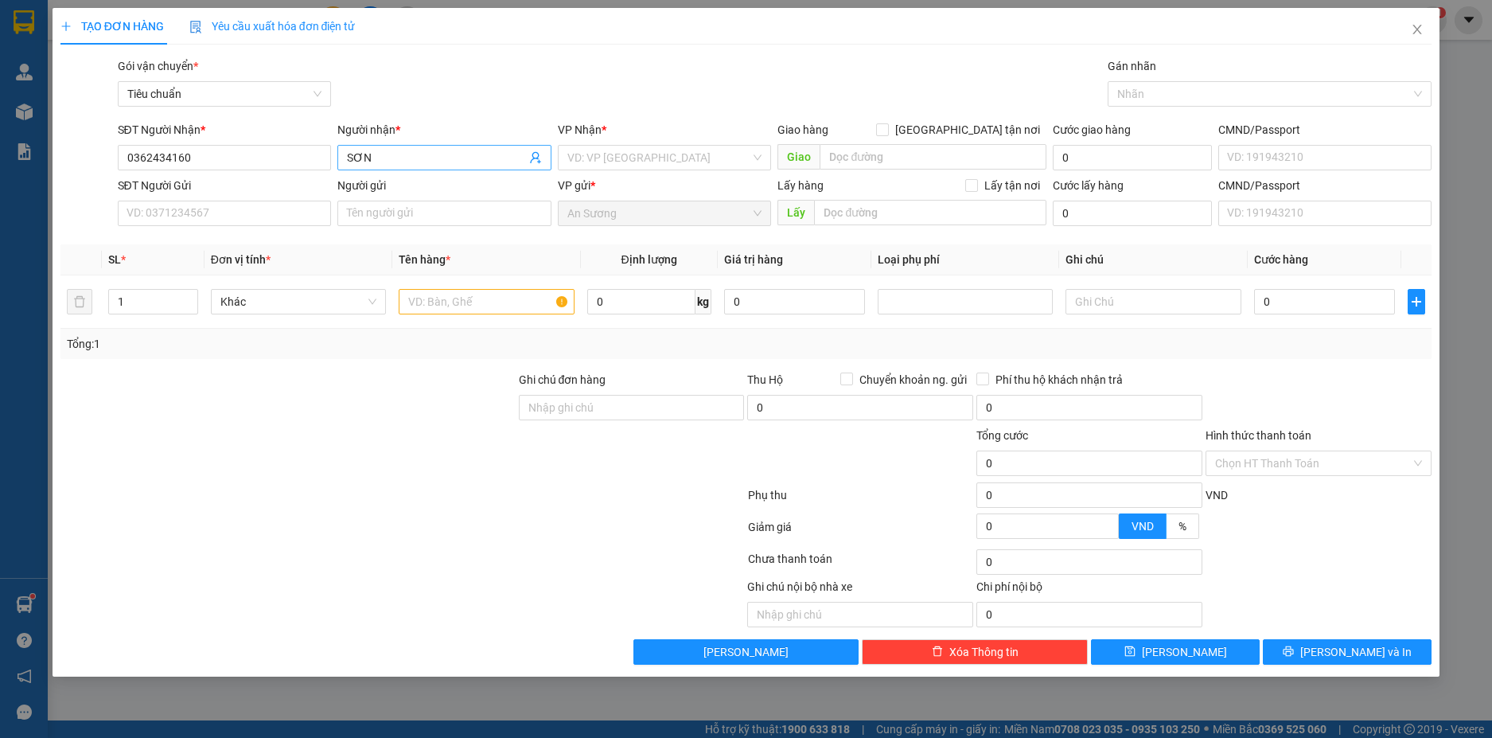
click at [348, 157] on input "SƠN" at bounding box center [436, 158] width 179 height 18
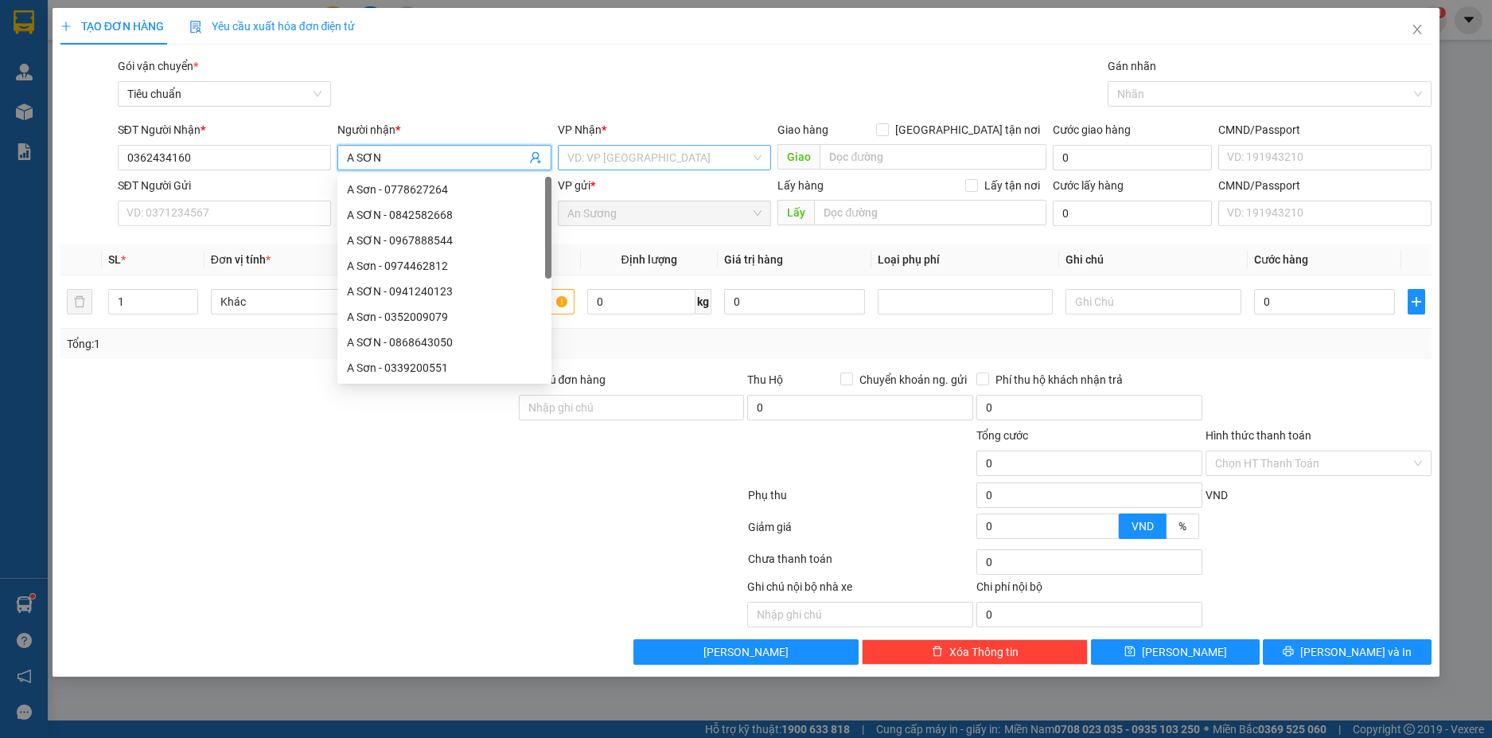
click at [612, 155] on input "search" at bounding box center [659, 158] width 184 height 24
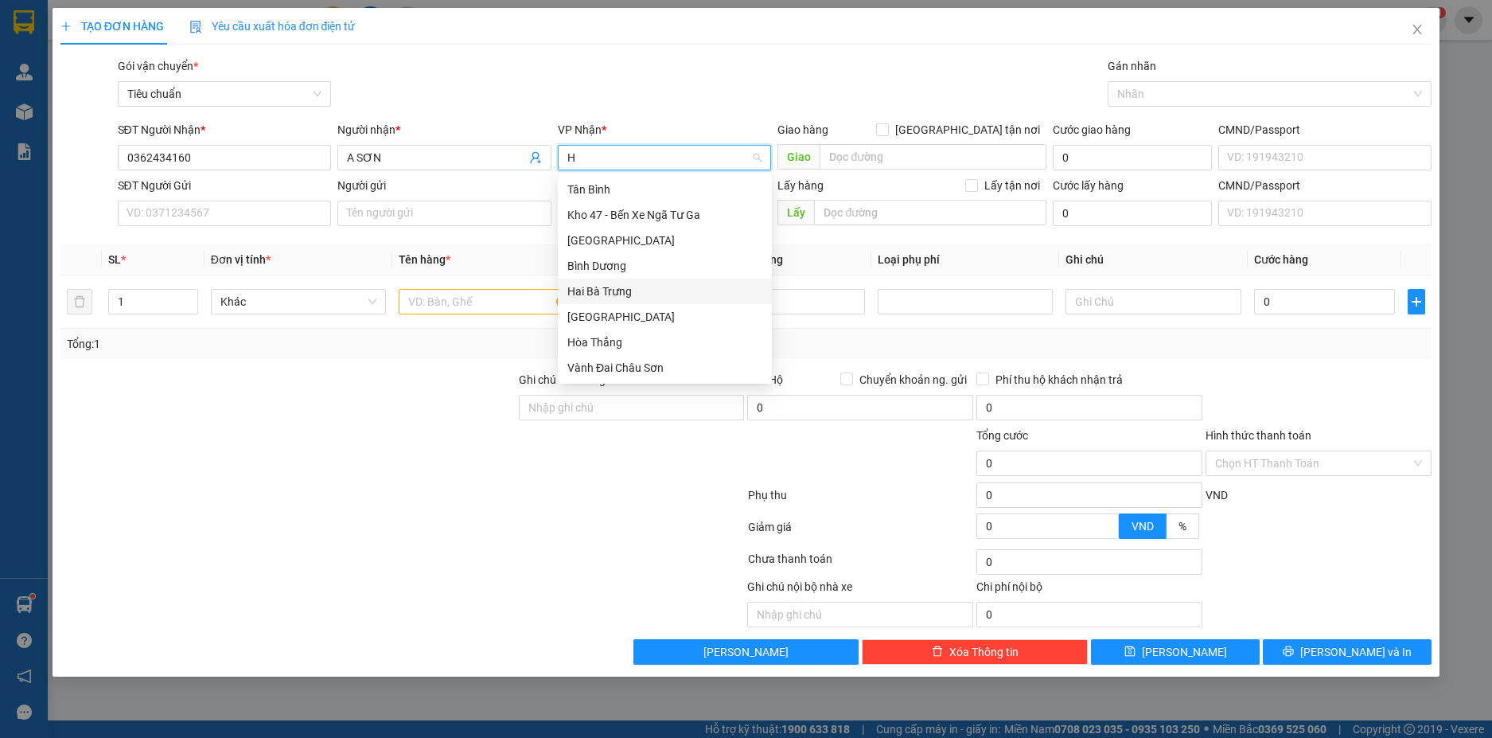
click at [614, 288] on div "Hai Bà Trưng" at bounding box center [664, 292] width 195 height 18
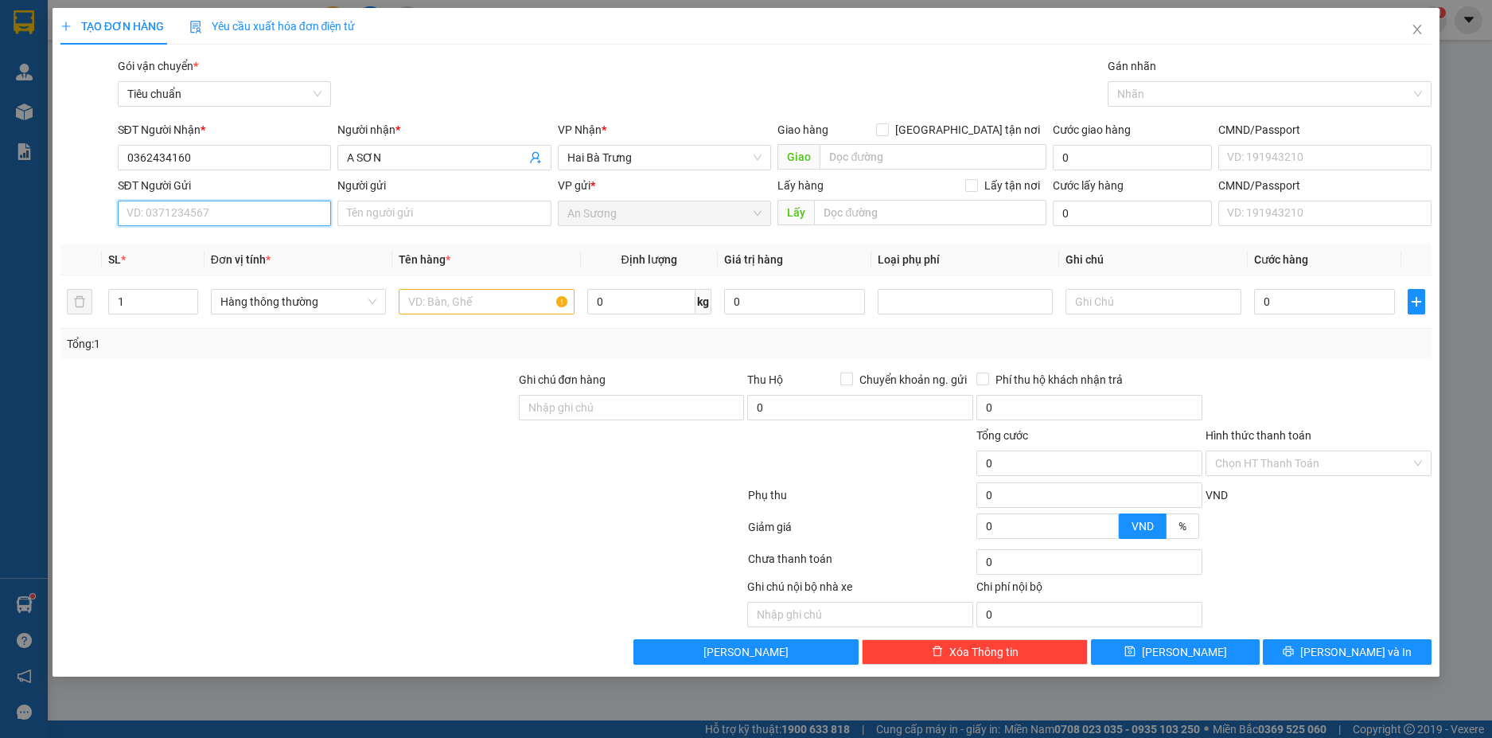
click at [244, 217] on input "SĐT Người Gửi" at bounding box center [225, 213] width 214 height 25
click at [229, 157] on input "0362434160" at bounding box center [225, 157] width 214 height 25
click at [207, 212] on input "036" at bounding box center [225, 213] width 214 height 25
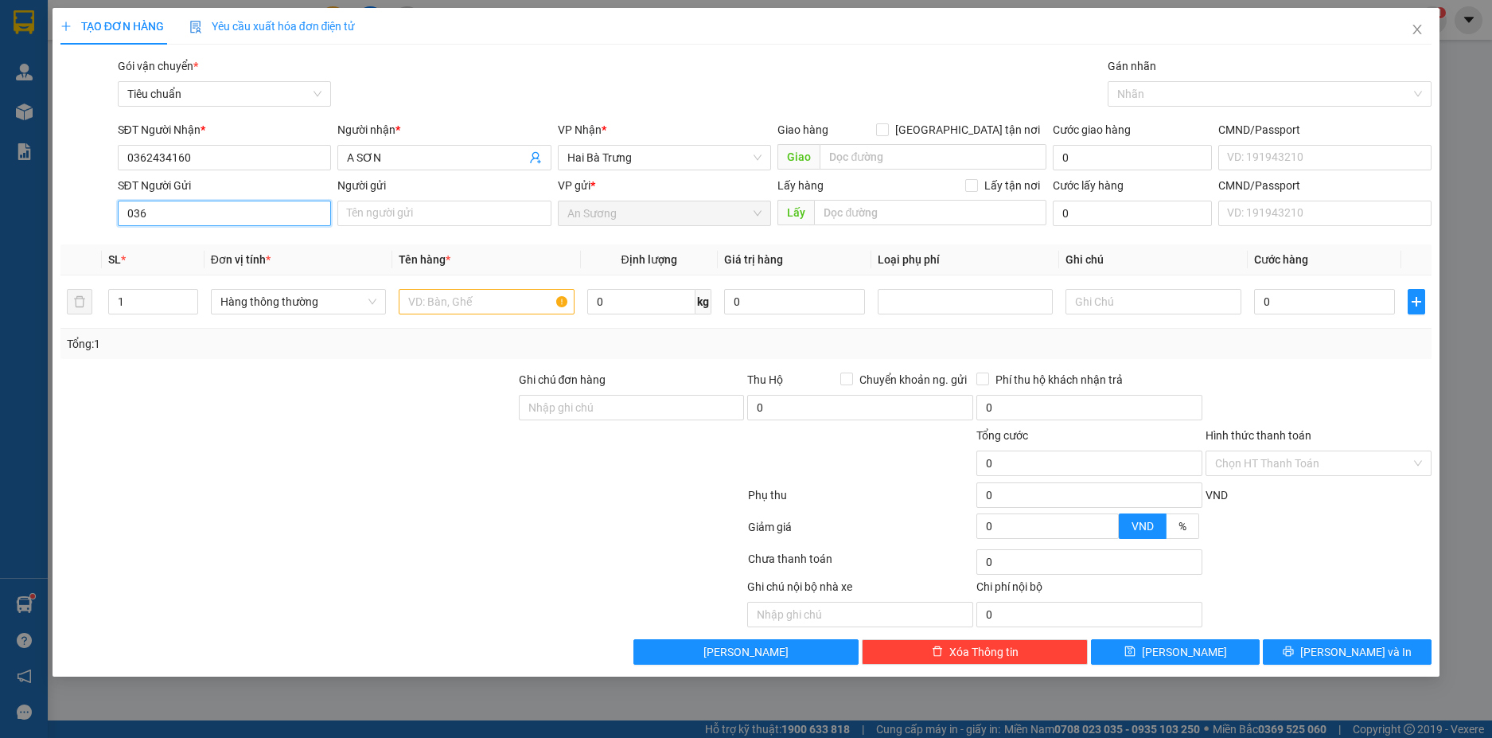
paste input "0362434160"
click at [144, 212] on input "0360362434160" at bounding box center [225, 213] width 214 height 25
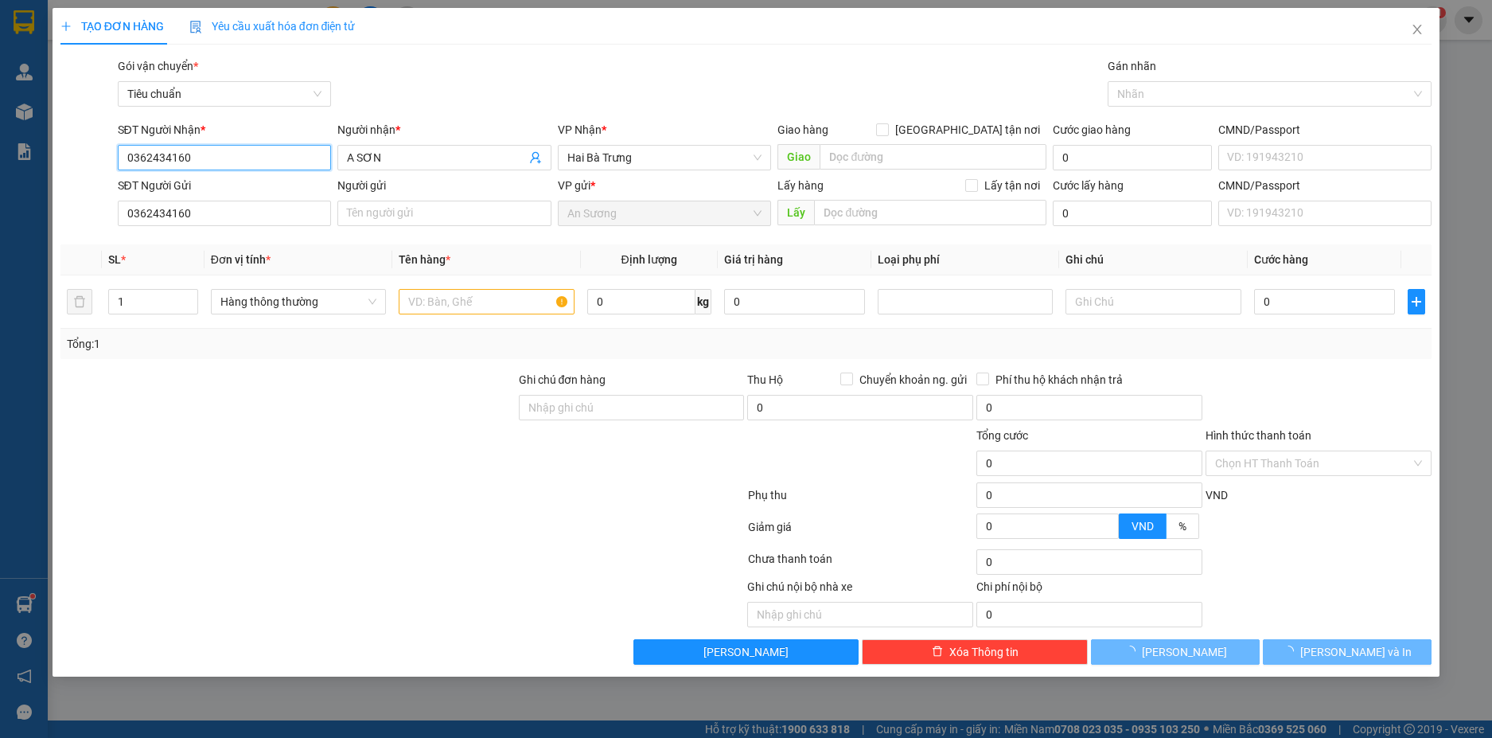
click at [209, 162] on input "0362434160" at bounding box center [225, 157] width 214 height 25
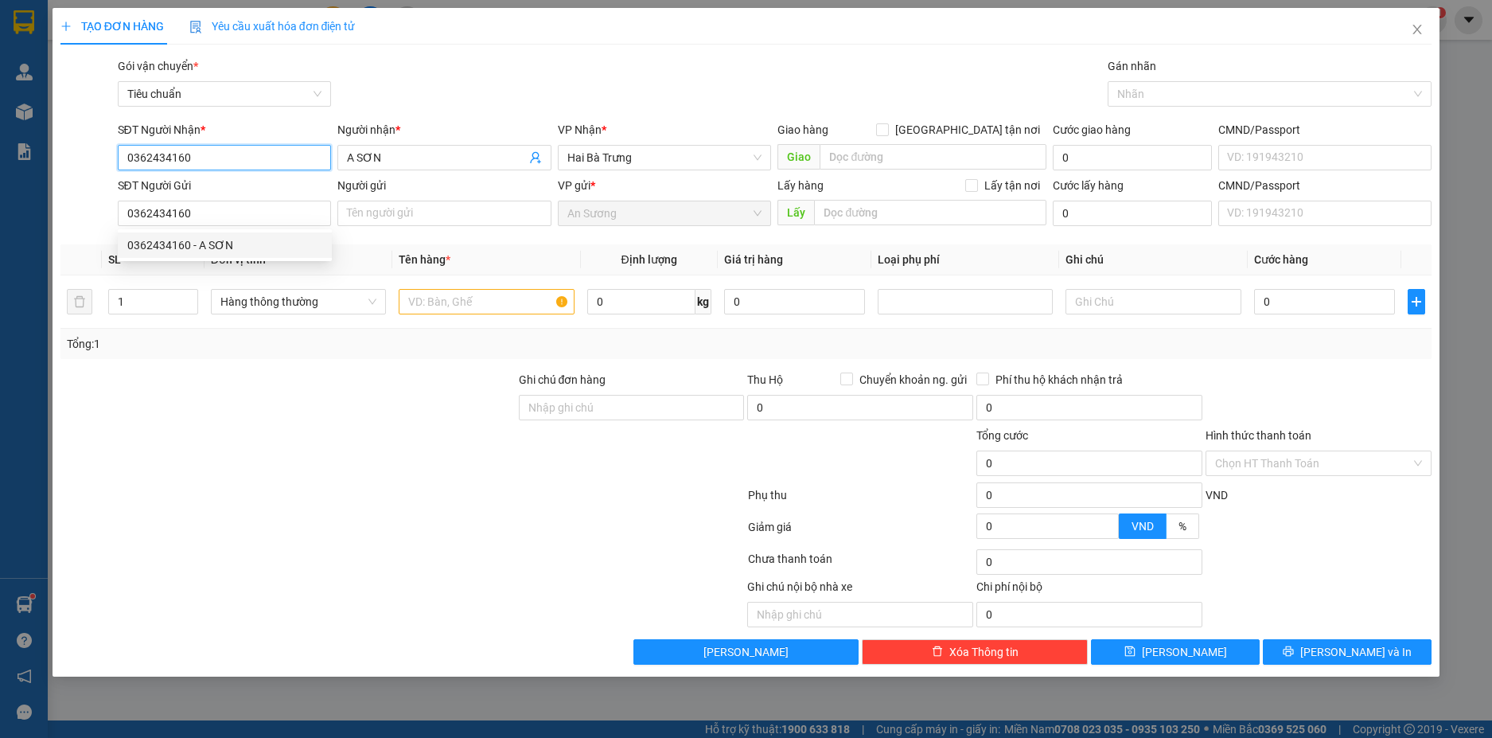
click at [209, 162] on input "0362434160" at bounding box center [225, 157] width 214 height 25
click at [212, 212] on input "0362434160" at bounding box center [225, 213] width 214 height 25
click at [215, 246] on div "0362434160 - A SƠN" at bounding box center [224, 245] width 195 height 18
click at [238, 163] on input "0362434160" at bounding box center [225, 157] width 214 height 25
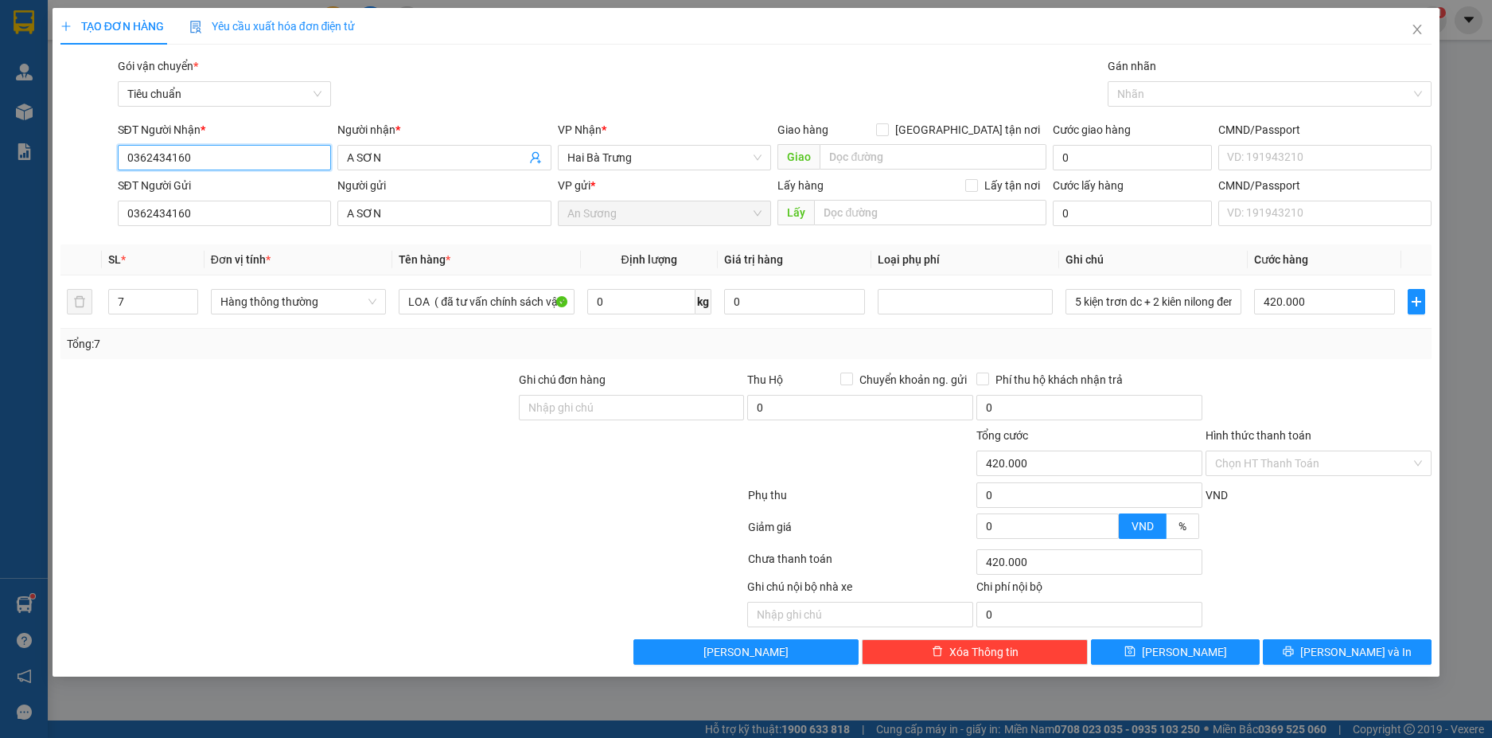
click at [238, 163] on input "0362434160" at bounding box center [225, 157] width 214 height 25
click at [257, 191] on div "0945570169 - HẢI TRIỀU" at bounding box center [224, 190] width 195 height 18
click at [187, 309] on icon "down" at bounding box center [189, 307] width 6 height 6
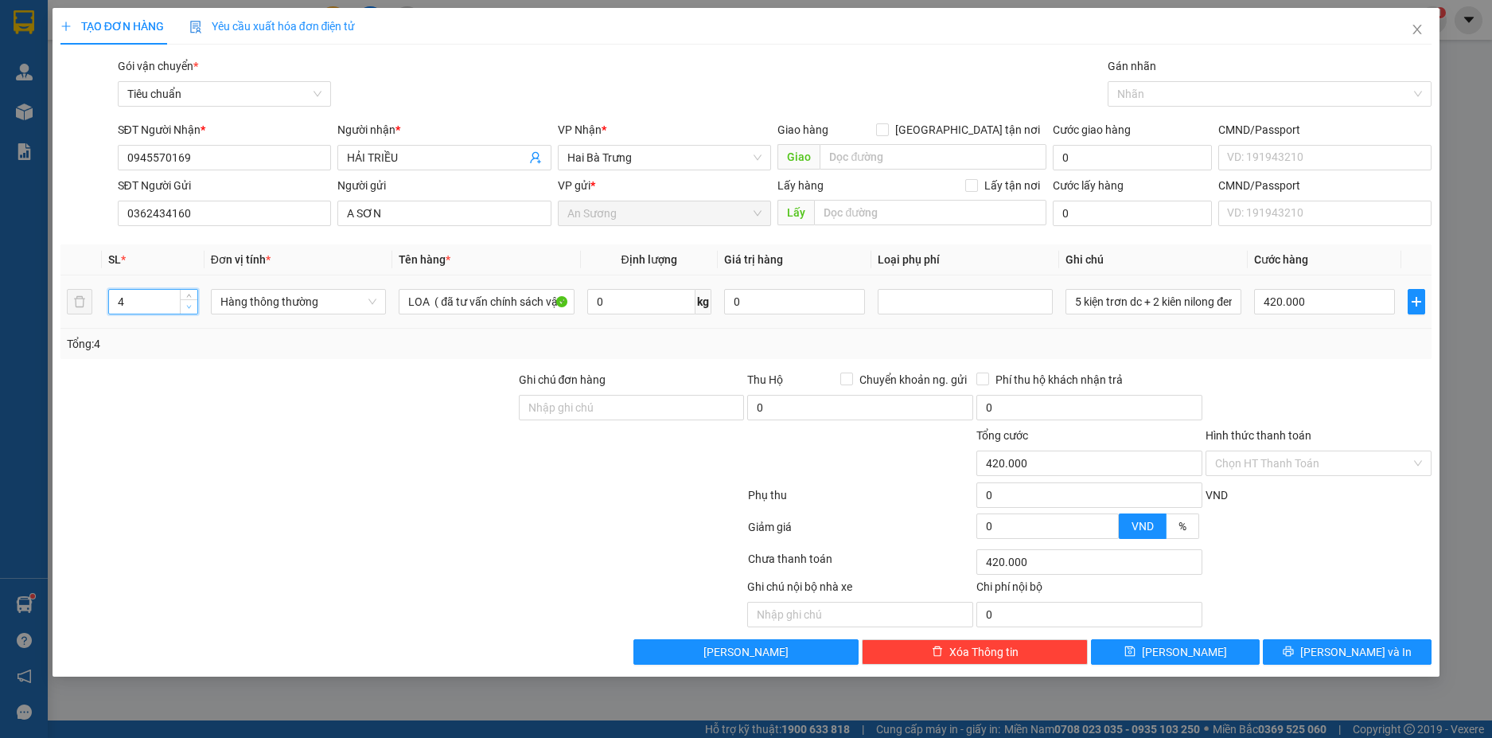
click at [187, 309] on icon "down" at bounding box center [189, 307] width 6 height 6
click at [634, 298] on input "0" at bounding box center [641, 301] width 108 height 25
click at [1125, 341] on div "Tổng: 2" at bounding box center [746, 344] width 1359 height 18
click at [1142, 306] on input "5 kiện trơn dc + 2 kiên nilong đen dc" at bounding box center [1153, 301] width 175 height 25
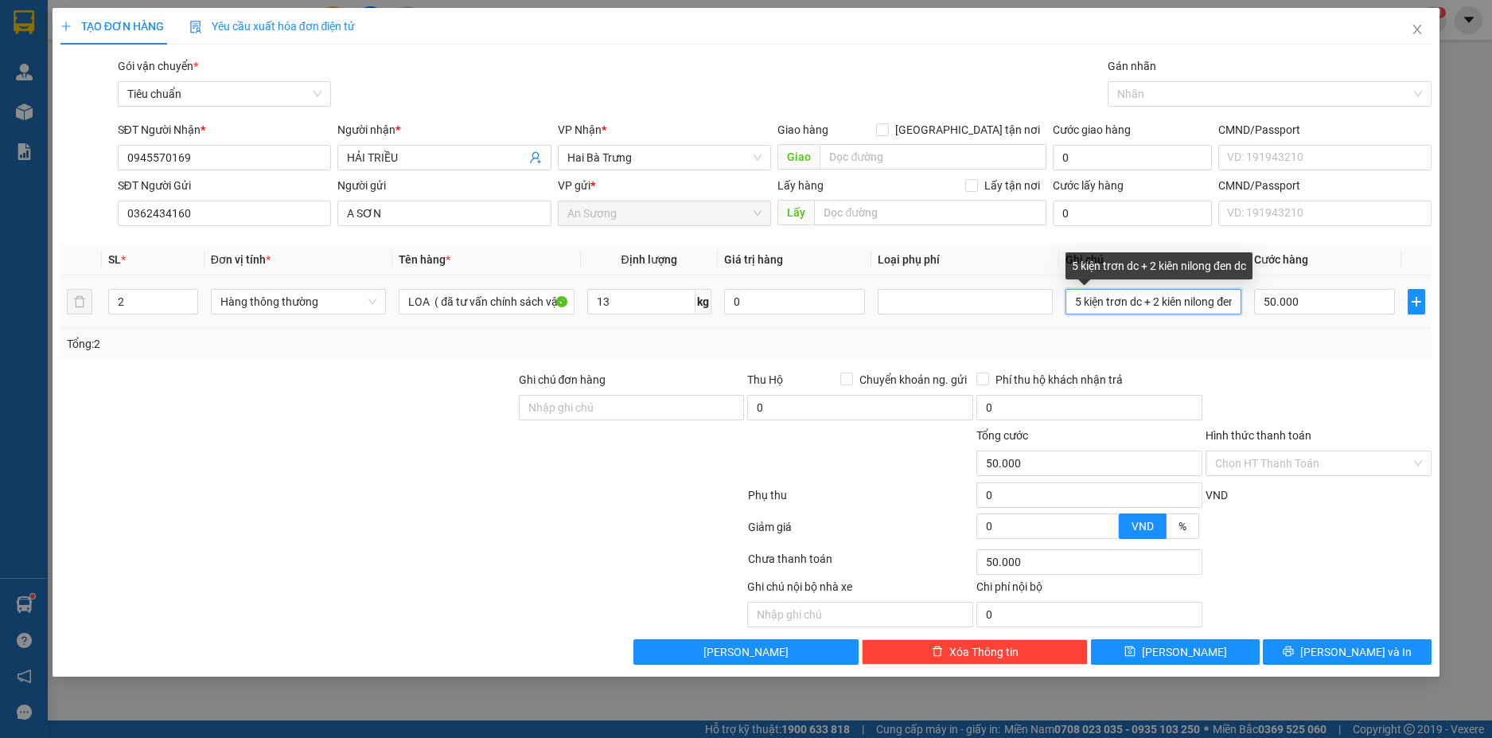
click at [1142, 306] on input "5 kiện trơn dc + 2 kiên nilong đen dc" at bounding box center [1153, 301] width 175 height 25
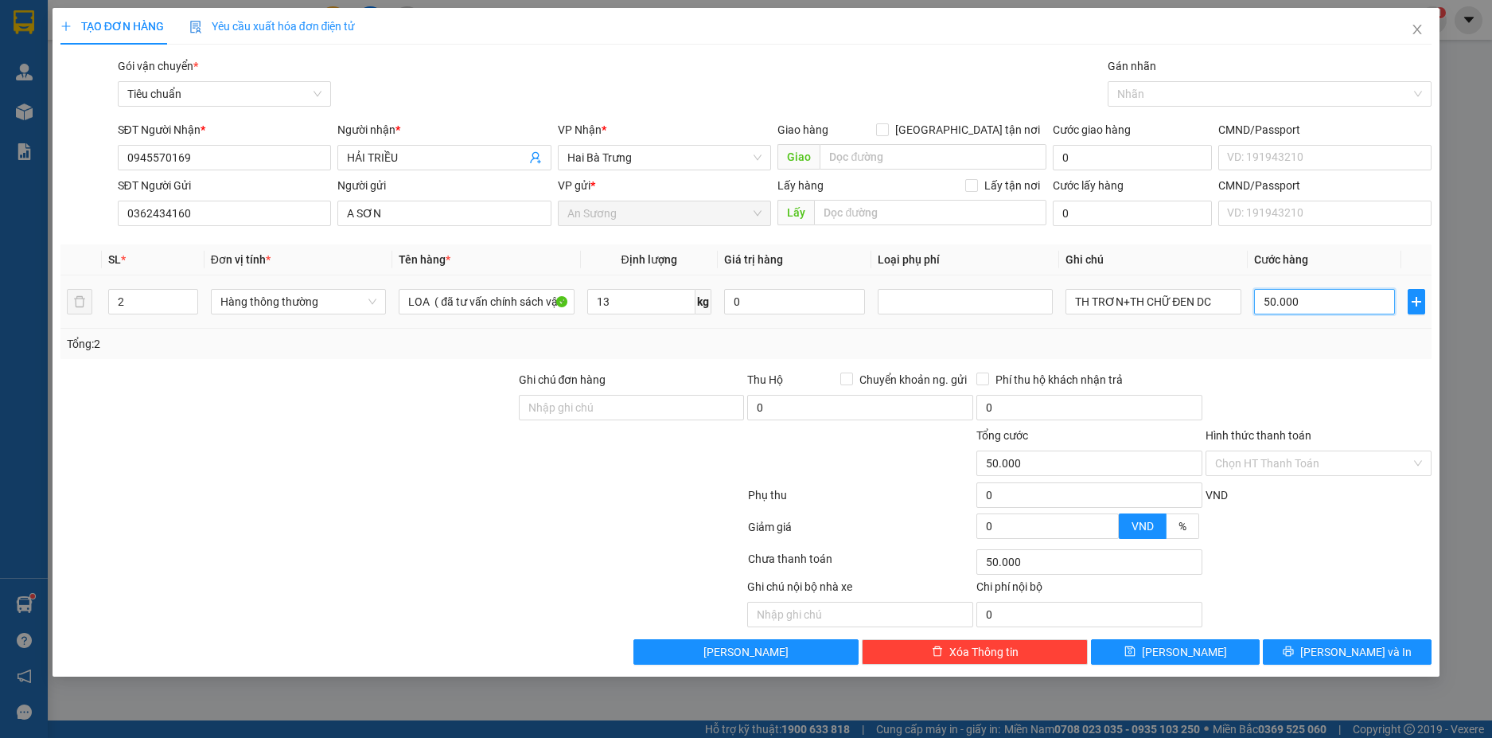
click at [1335, 309] on input "50.000" at bounding box center [1324, 301] width 141 height 25
click at [1328, 328] on td "100" at bounding box center [1325, 301] width 154 height 53
click at [1391, 654] on button "[PERSON_NAME] và In" at bounding box center [1347, 651] width 169 height 25
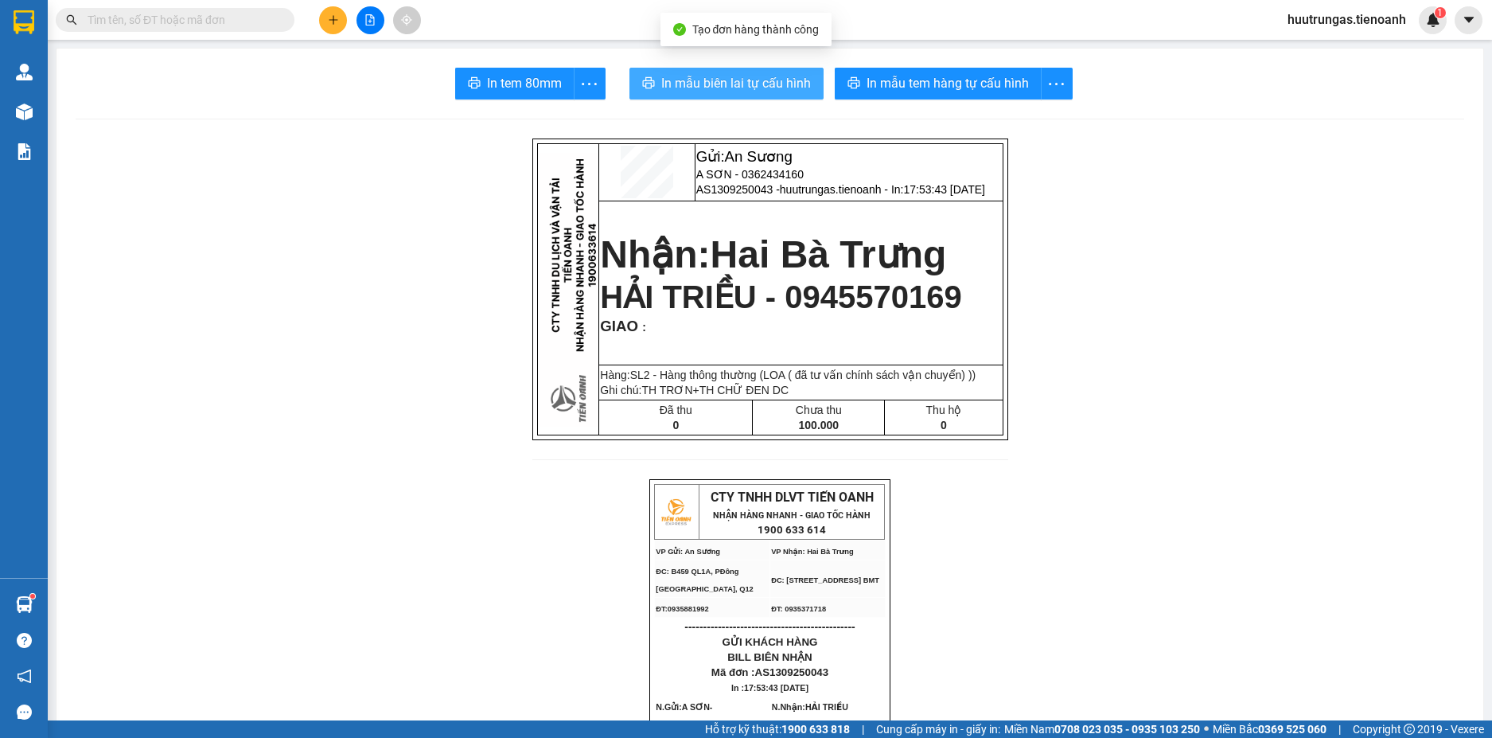
click at [767, 90] on span "In mẫu biên lai tự cấu hình" at bounding box center [736, 83] width 150 height 20
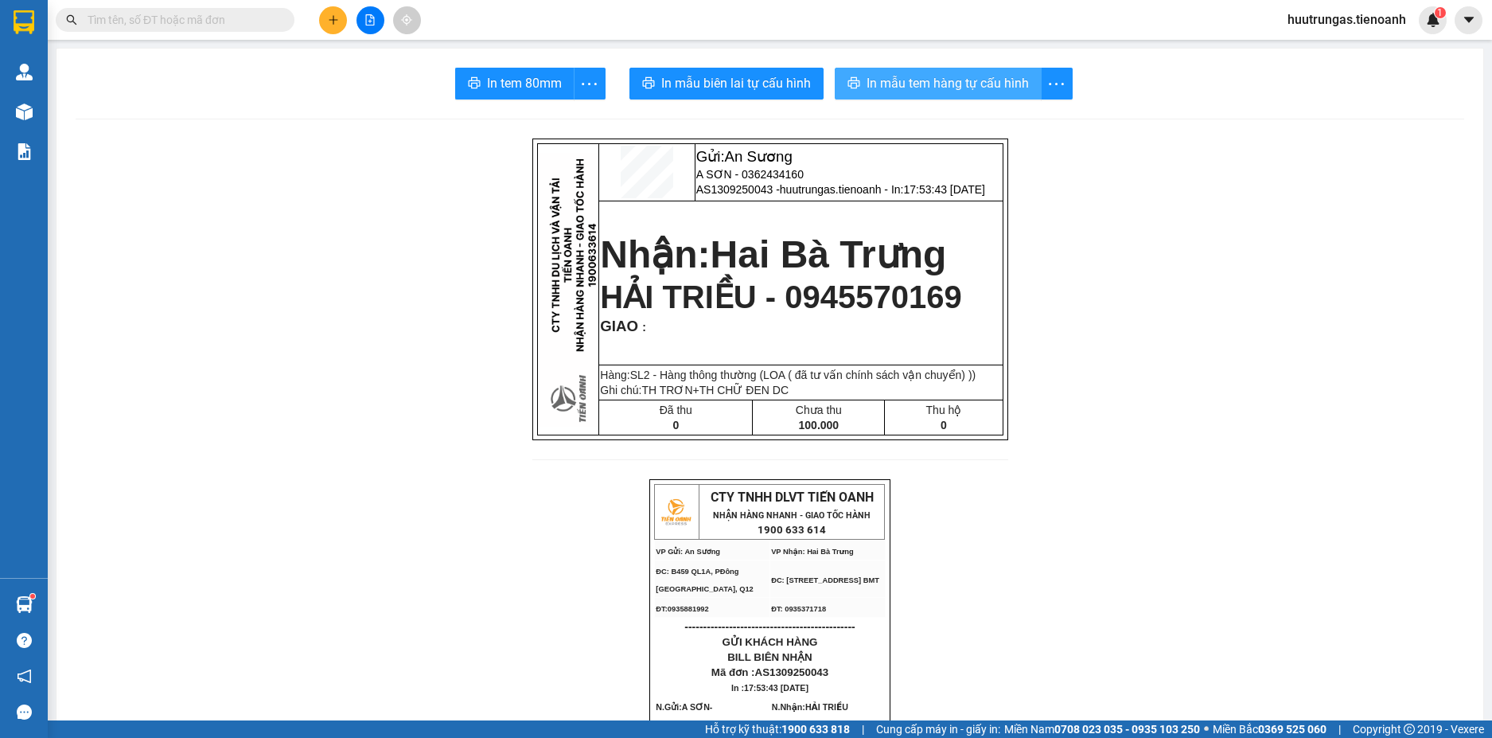
click at [980, 72] on button "In mẫu tem hàng tự cấu hình" at bounding box center [938, 84] width 207 height 32
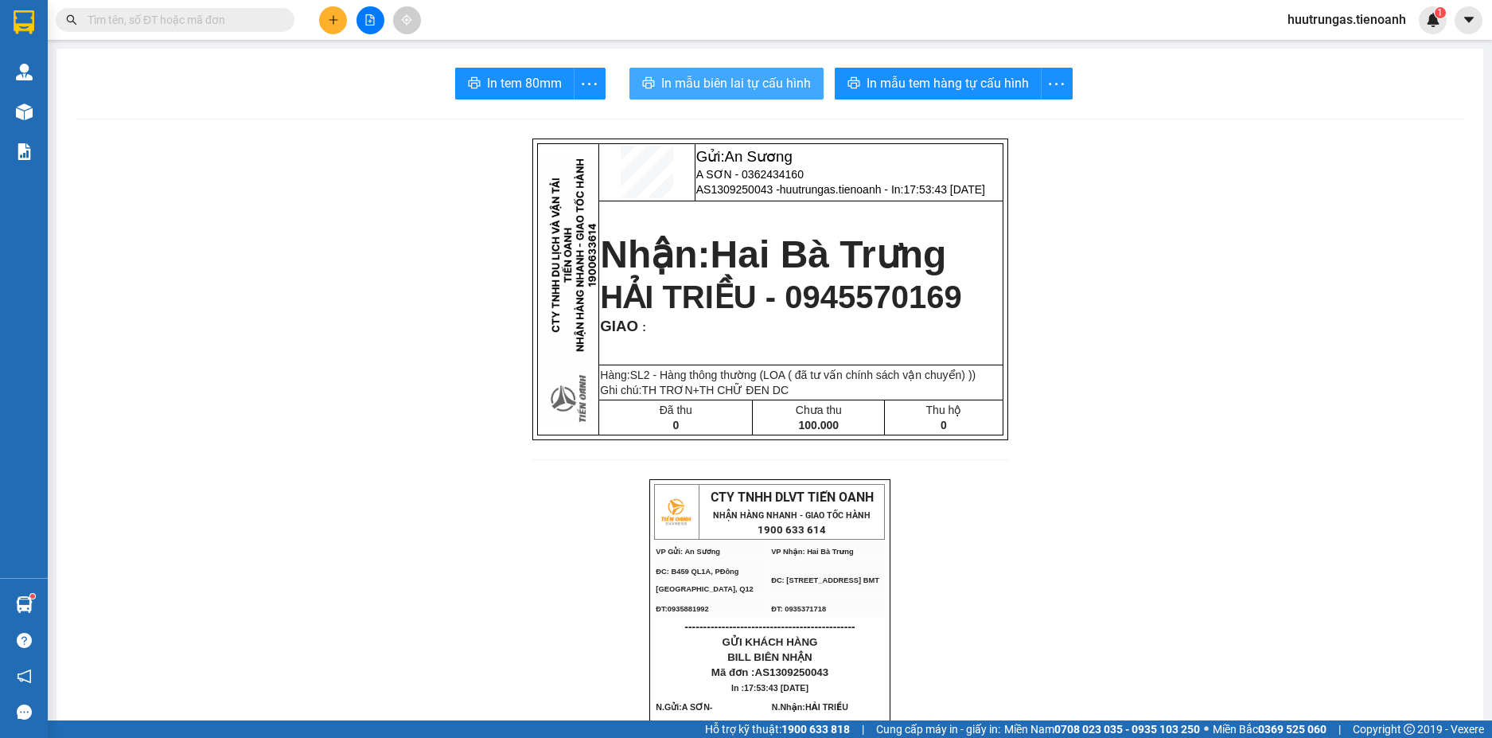
click at [699, 76] on span "In mẫu biên lai tự cấu hình" at bounding box center [736, 83] width 150 height 20
click at [337, 18] on icon "plus" at bounding box center [333, 19] width 11 height 11
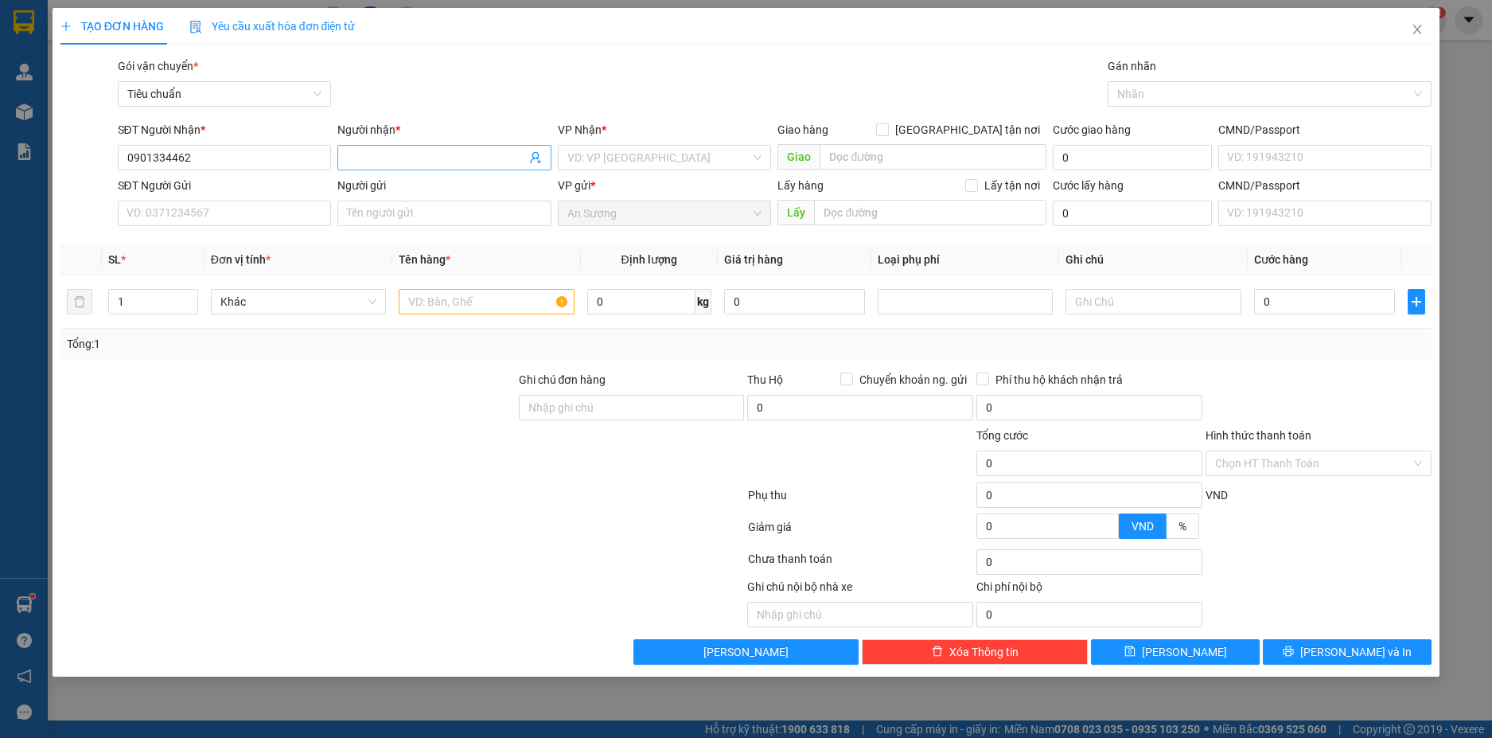
click at [382, 162] on input "Người nhận *" at bounding box center [436, 158] width 179 height 18
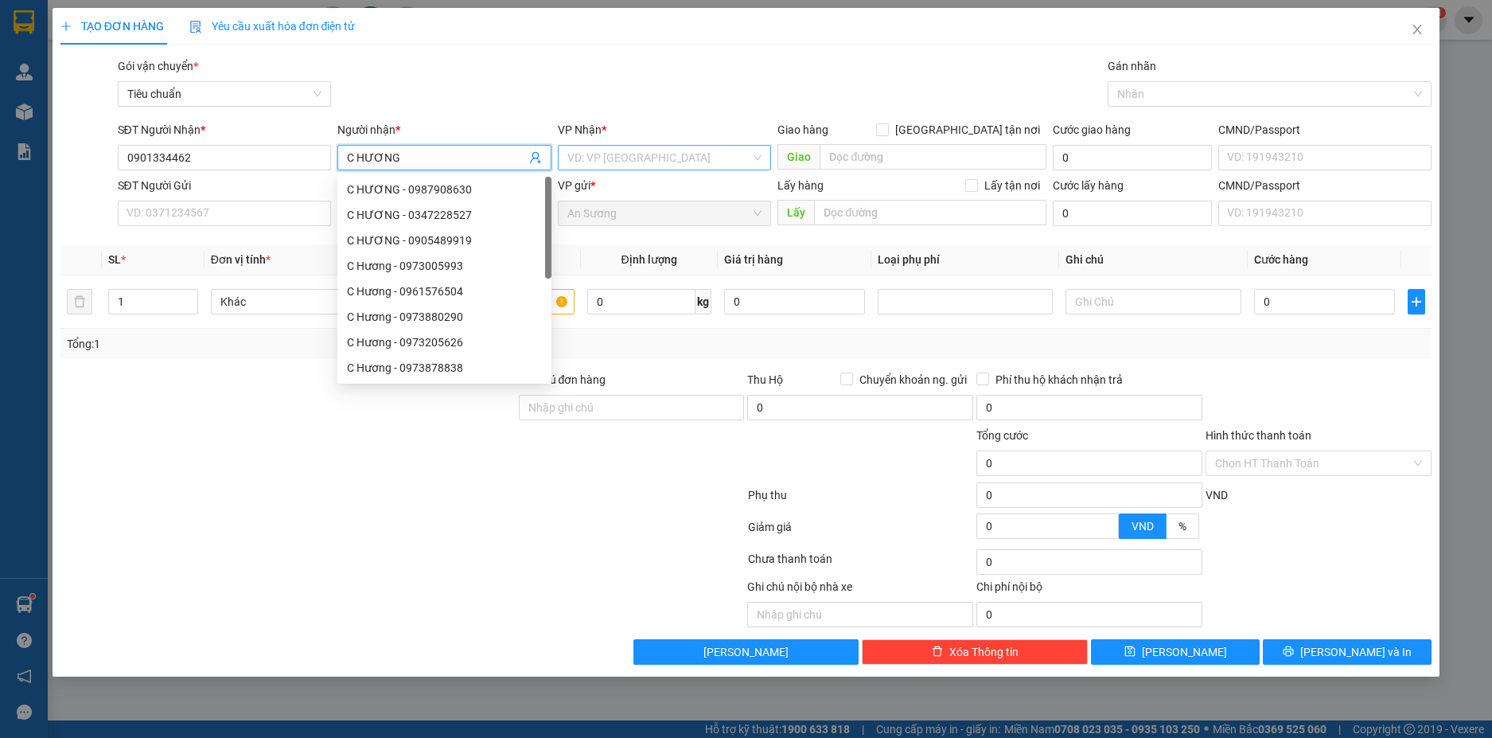
click at [613, 158] on input "search" at bounding box center [659, 158] width 184 height 24
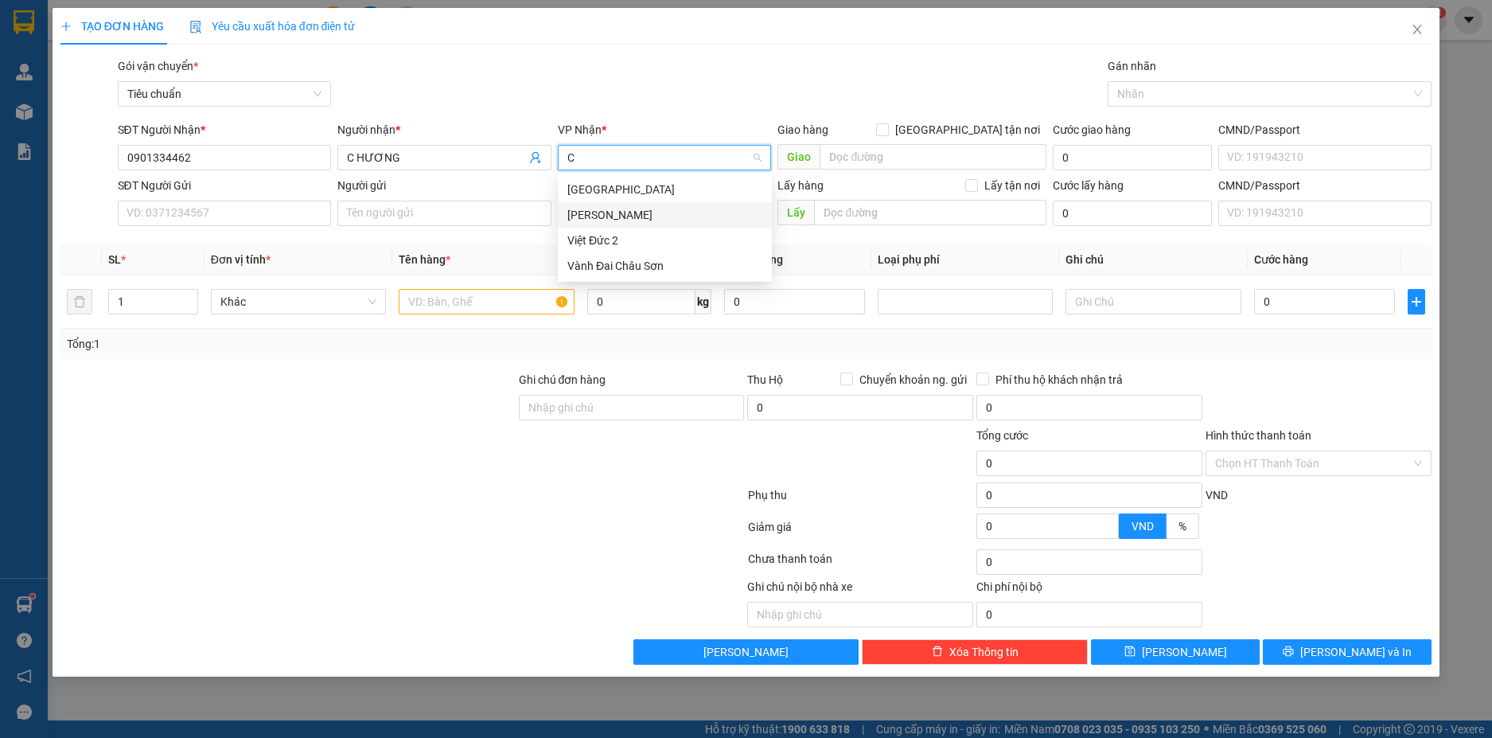
click at [619, 217] on div "[PERSON_NAME]" at bounding box center [664, 215] width 195 height 18
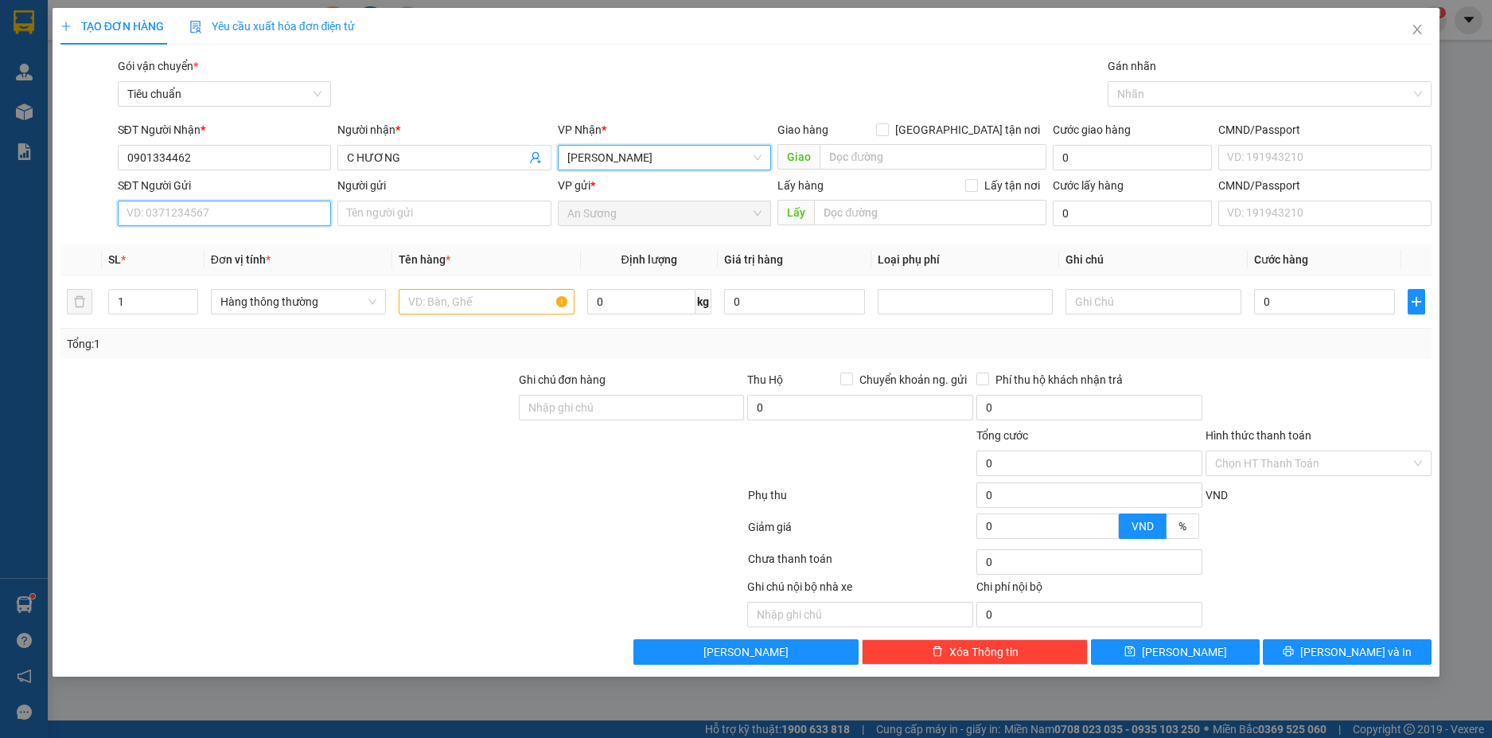
click at [268, 216] on input "SĐT Người Gửi" at bounding box center [225, 213] width 214 height 25
click at [266, 249] on div "0982464464 - A TUẤN" at bounding box center [224, 245] width 195 height 18
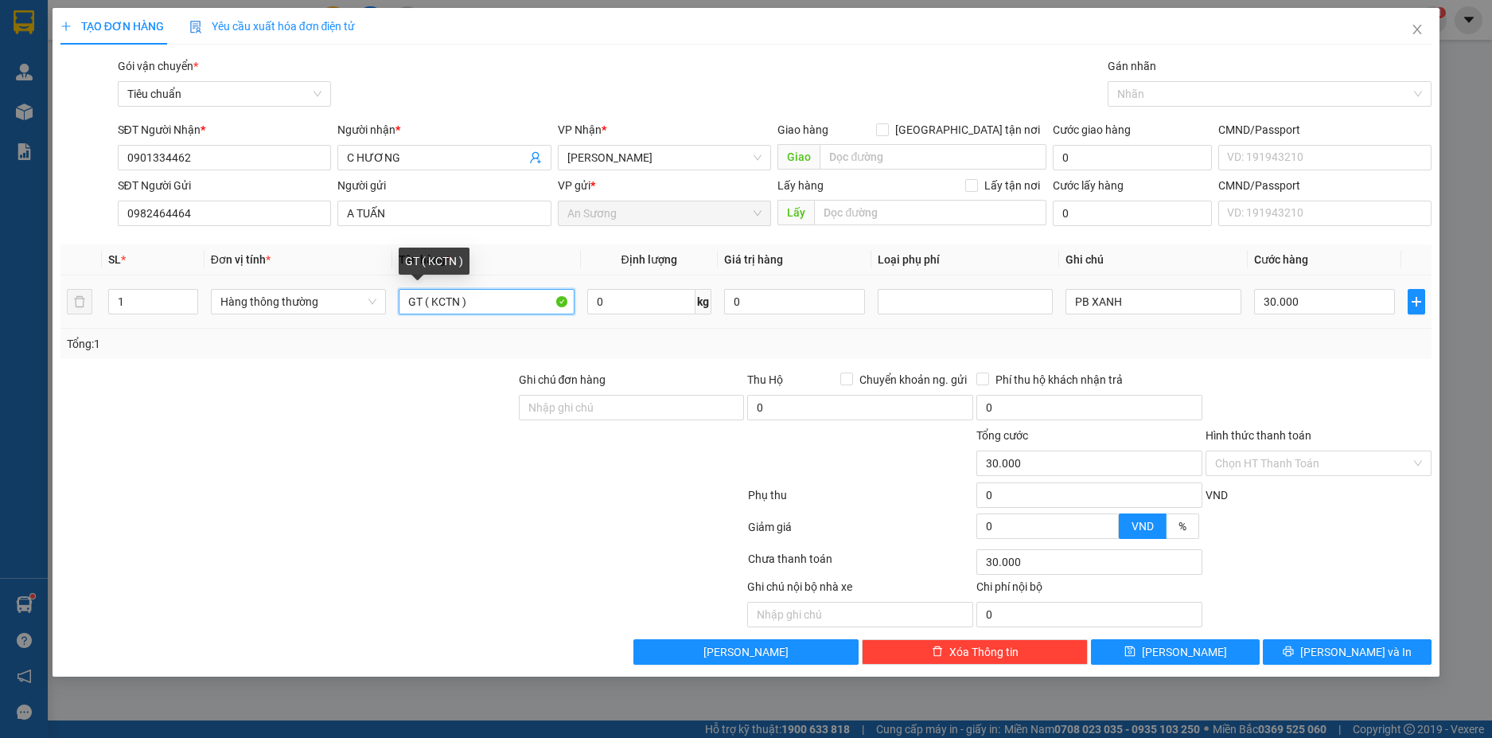
click at [496, 306] on input "GT ( KCTN )" at bounding box center [486, 301] width 175 height 25
click at [494, 306] on input "GT ( KCTN )" at bounding box center [486, 301] width 175 height 25
click at [620, 298] on input "0" at bounding box center [641, 301] width 108 height 25
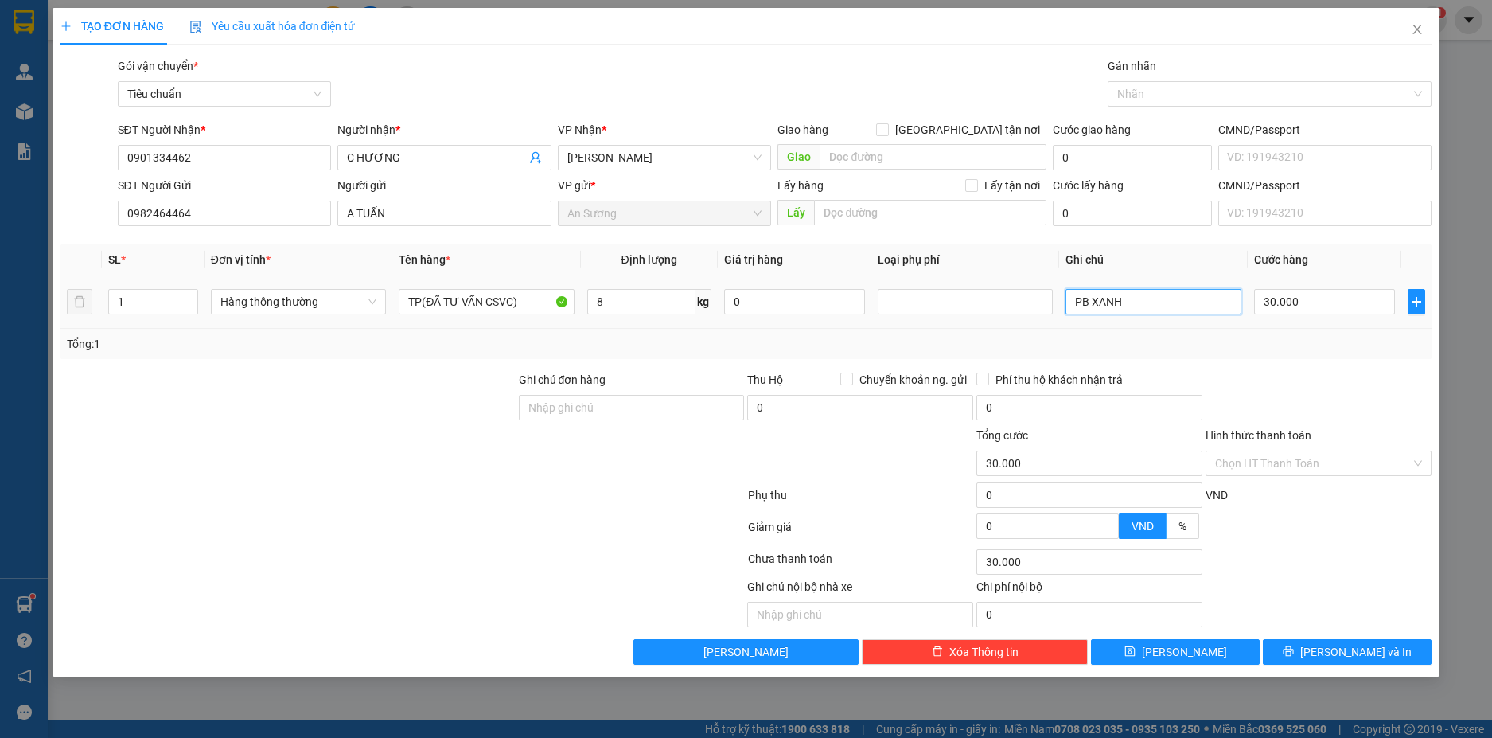
click at [1165, 302] on input "PB XANH" at bounding box center [1153, 301] width 175 height 25
click at [1363, 460] on input "Hình thức thanh toán" at bounding box center [1313, 463] width 196 height 24
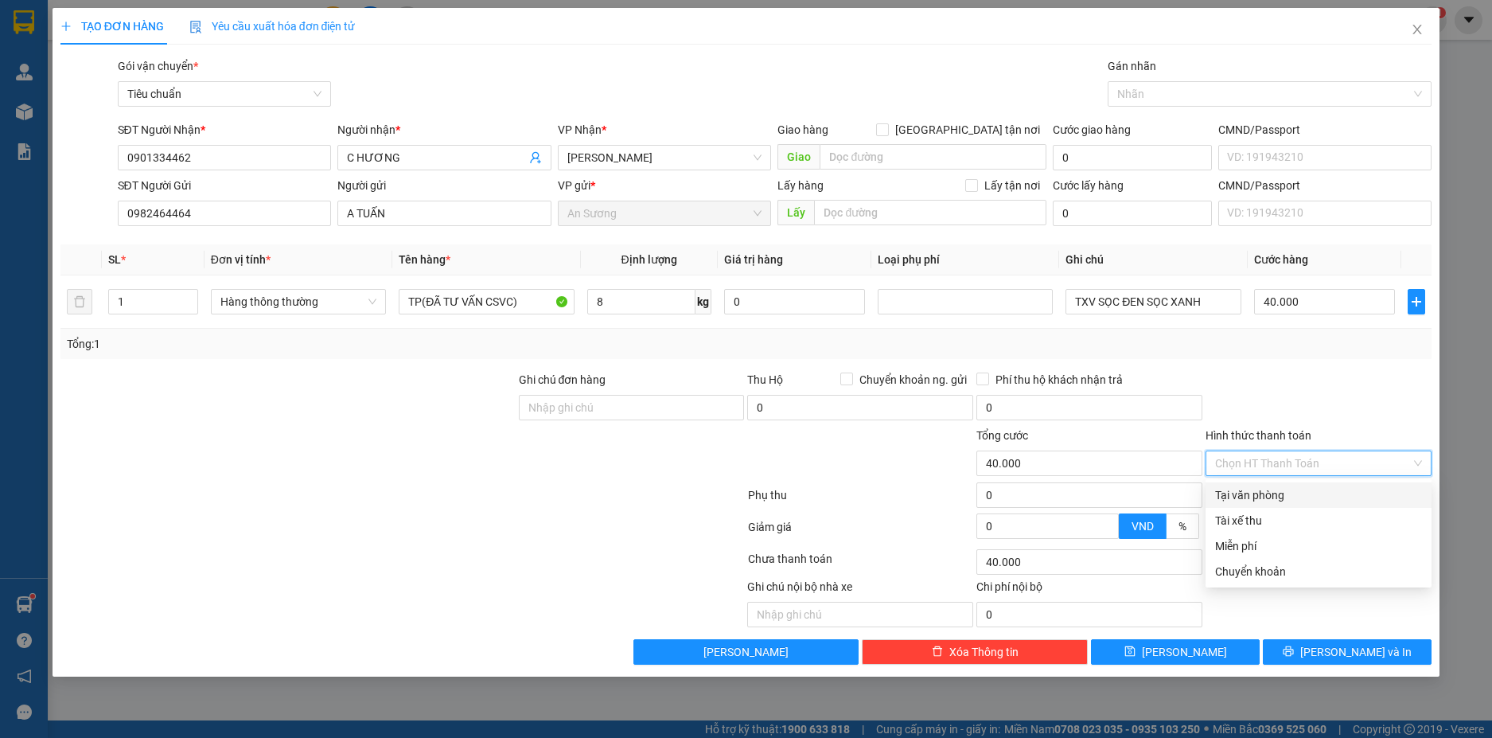
click at [1330, 485] on div "Tại văn phòng" at bounding box center [1319, 494] width 226 height 25
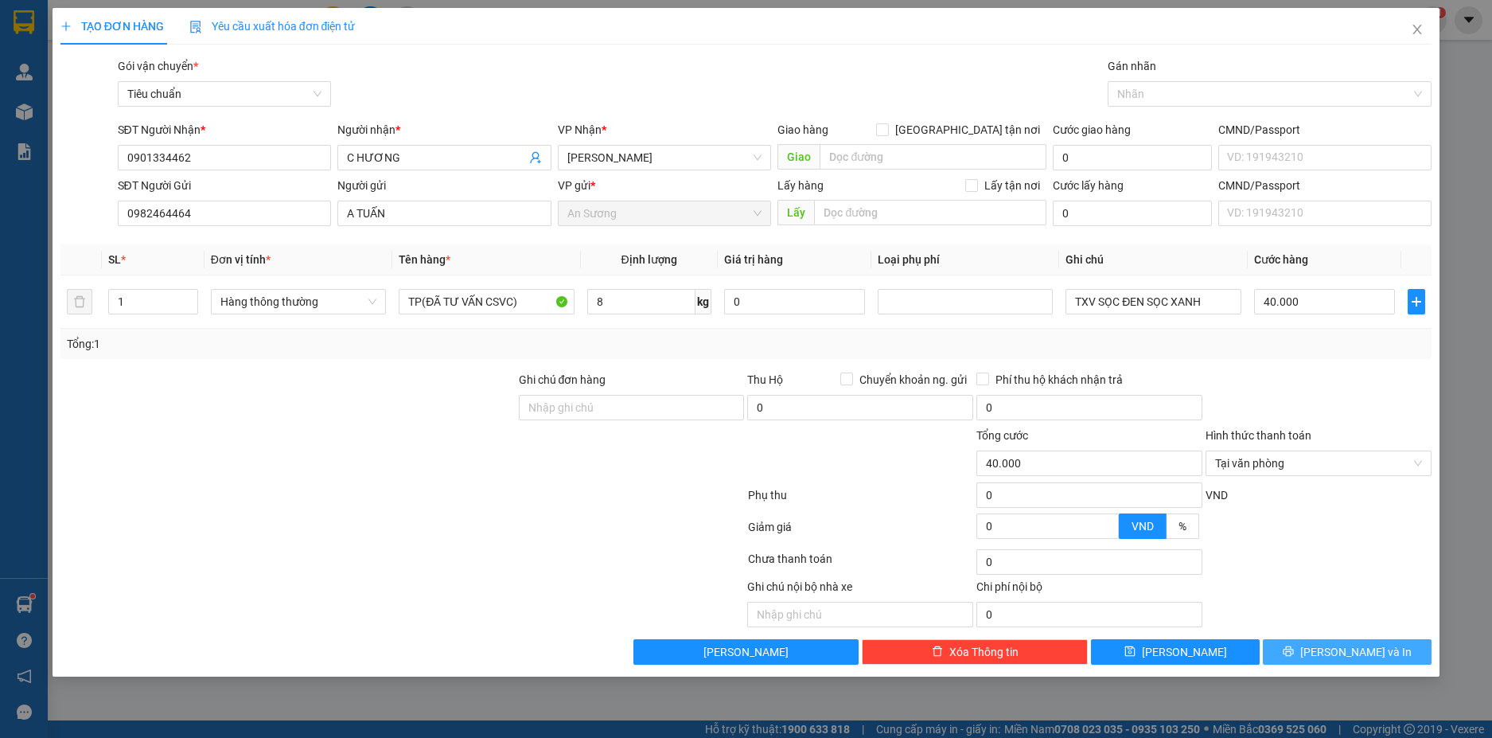
click at [1354, 657] on span "[PERSON_NAME] và In" at bounding box center [1355, 652] width 111 height 18
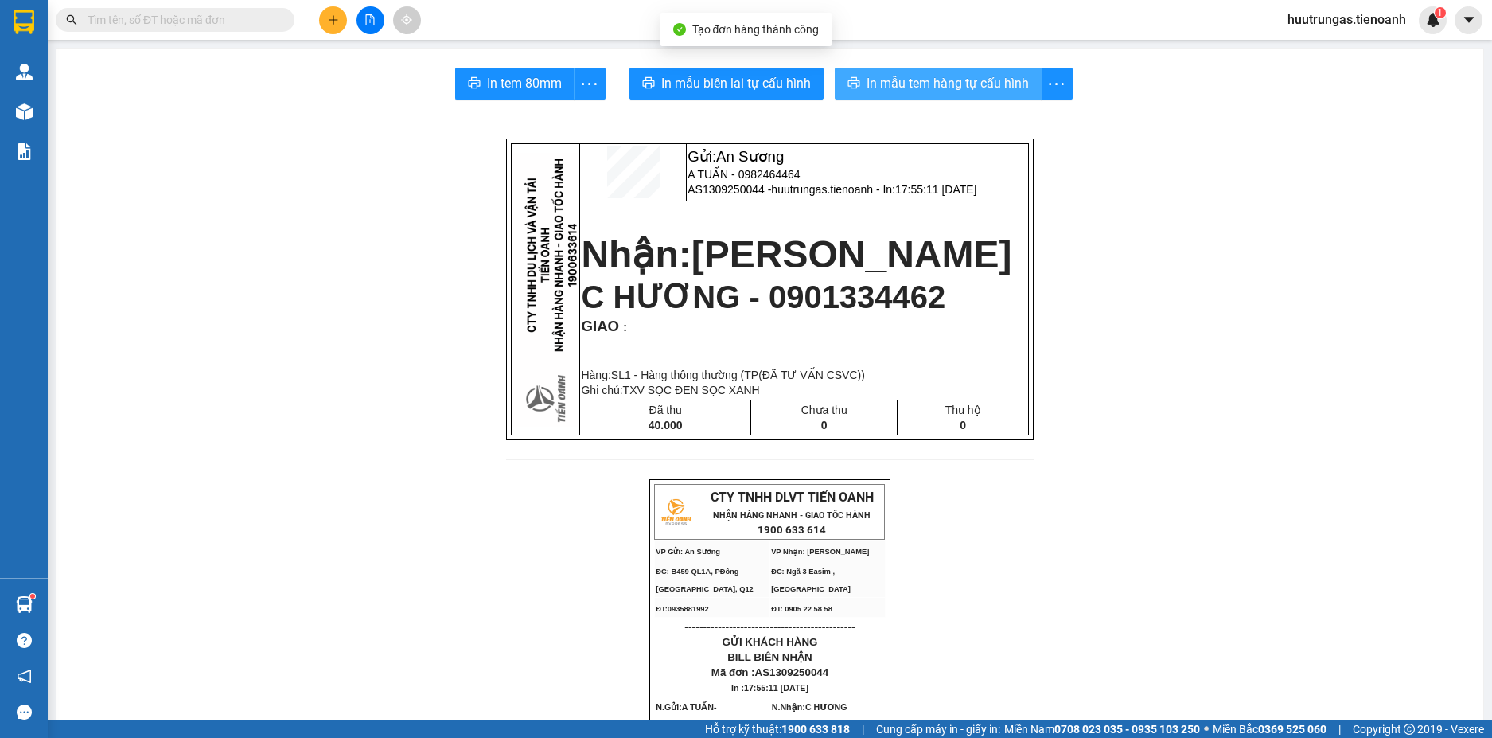
click at [873, 83] on span "In mẫu tem hàng tự cấu hình" at bounding box center [948, 83] width 162 height 20
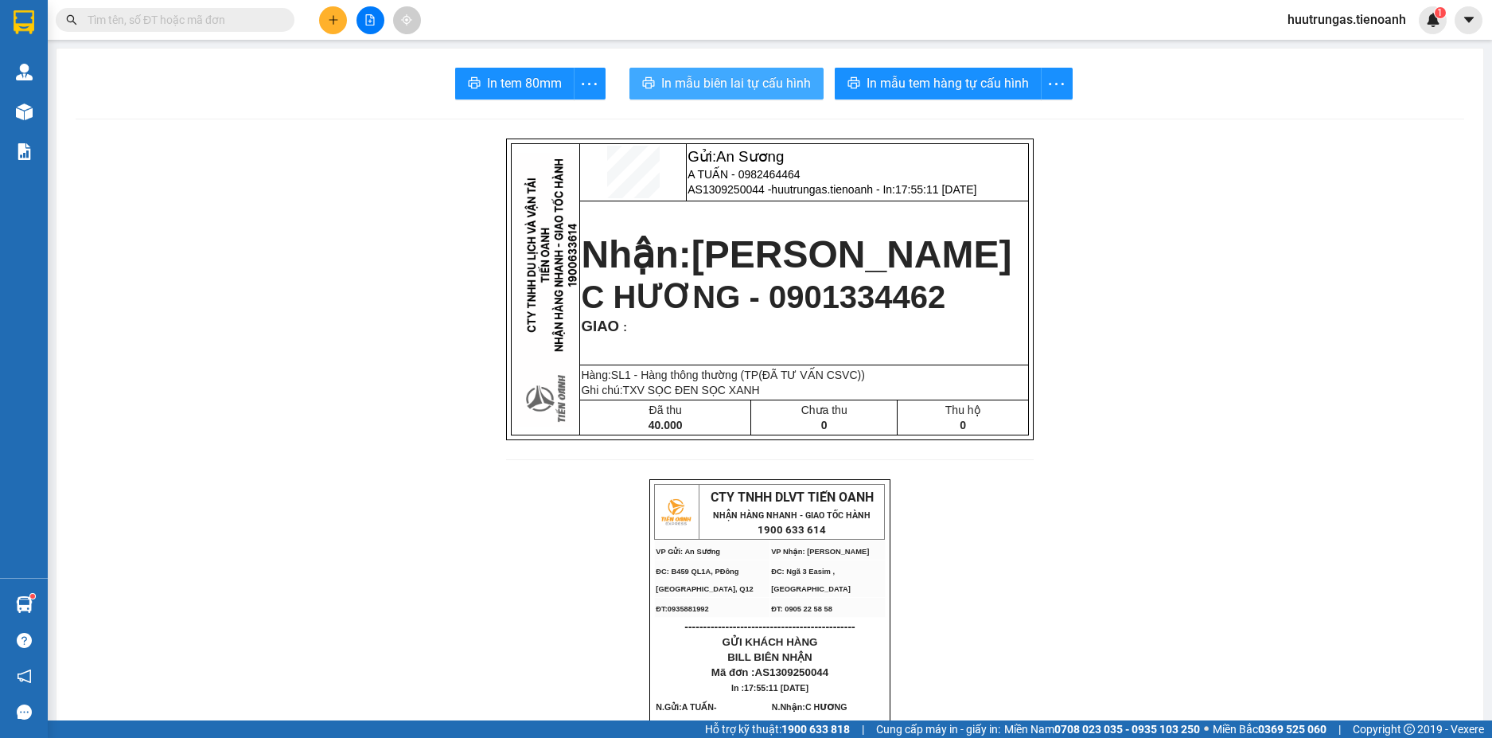
click at [751, 77] on span "In mẫu biên lai tự cấu hình" at bounding box center [736, 83] width 150 height 20
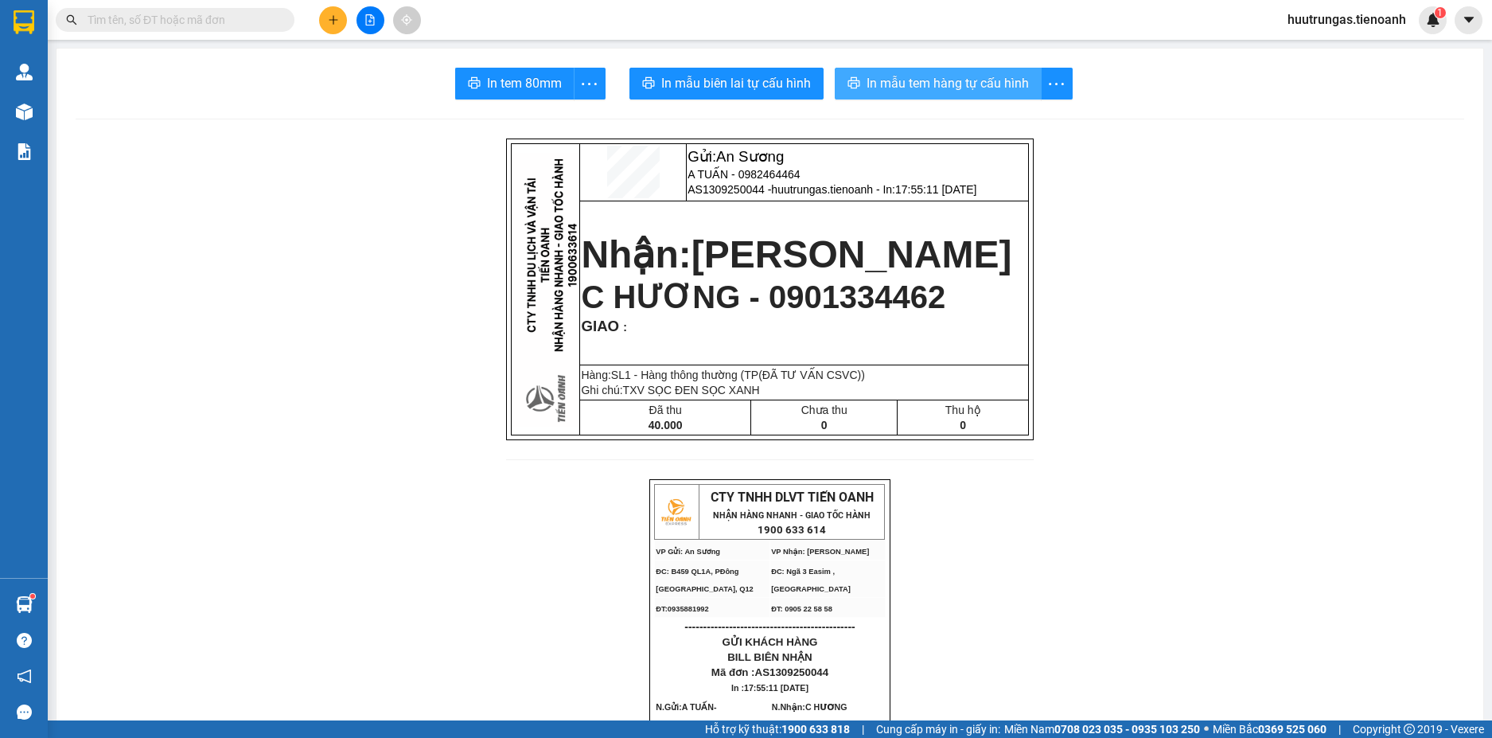
click at [947, 92] on span "In mẫu tem hàng tự cấu hình" at bounding box center [948, 83] width 162 height 20
click at [149, 21] on input "text" at bounding box center [182, 20] width 188 height 18
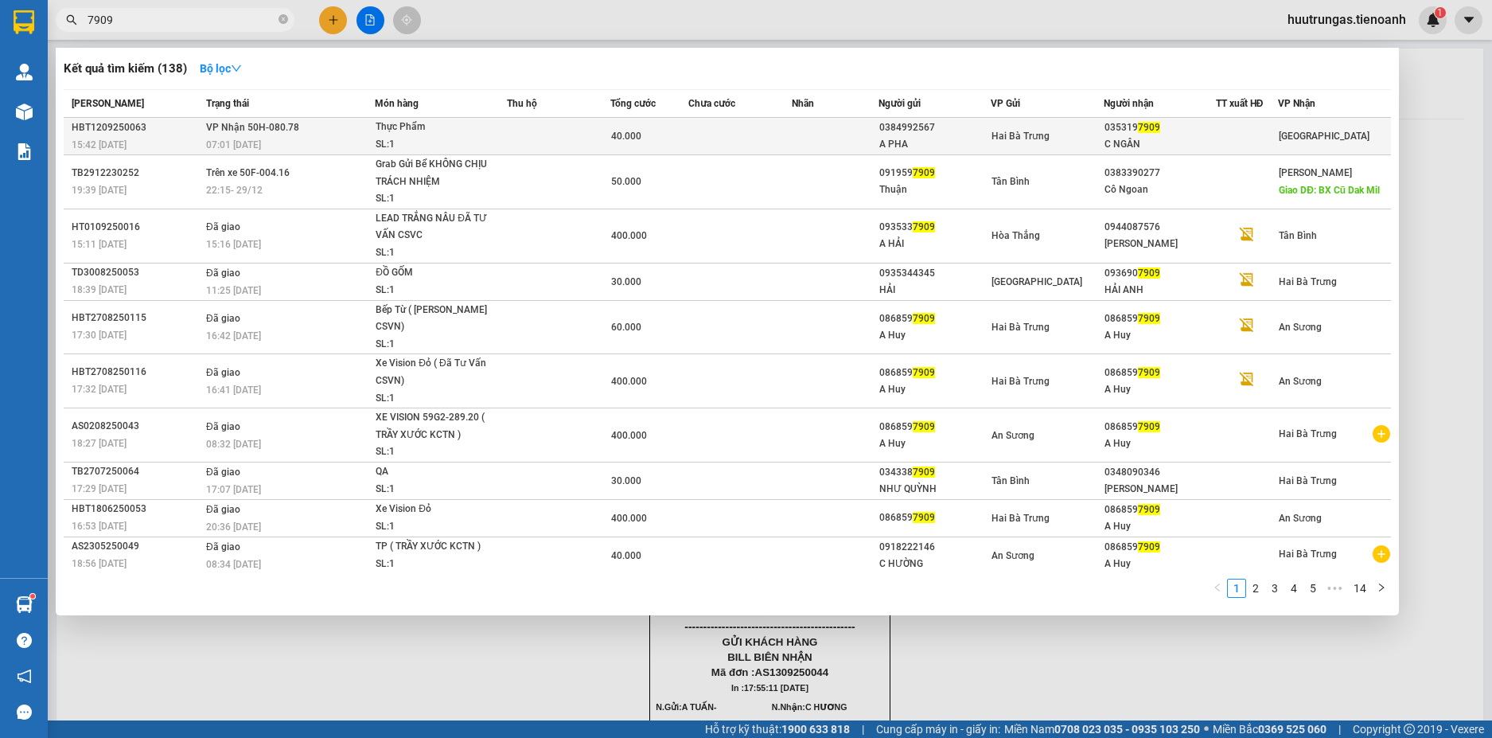
click at [416, 138] on div "SL: 1" at bounding box center [435, 145] width 119 height 18
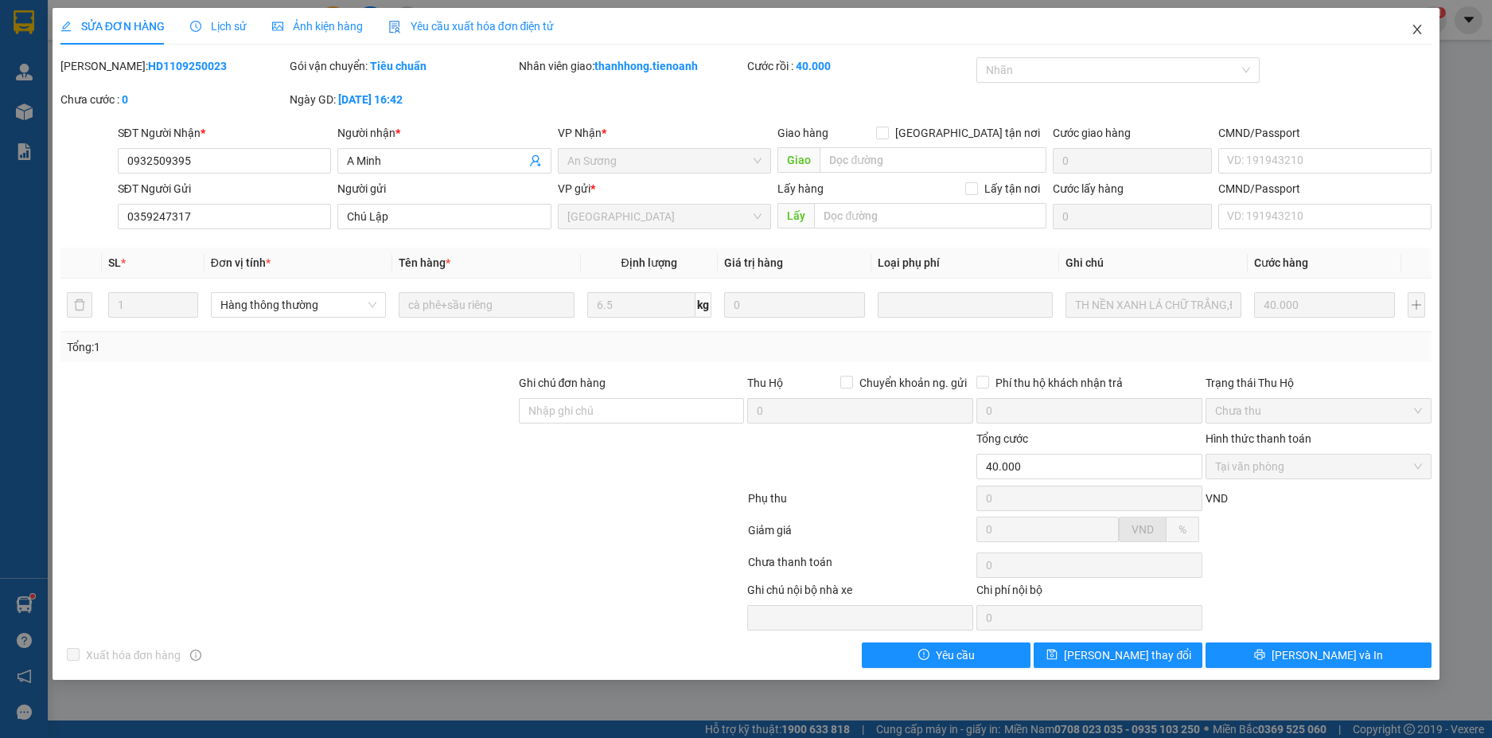
click at [1414, 29] on icon "close" at bounding box center [1417, 29] width 13 height 13
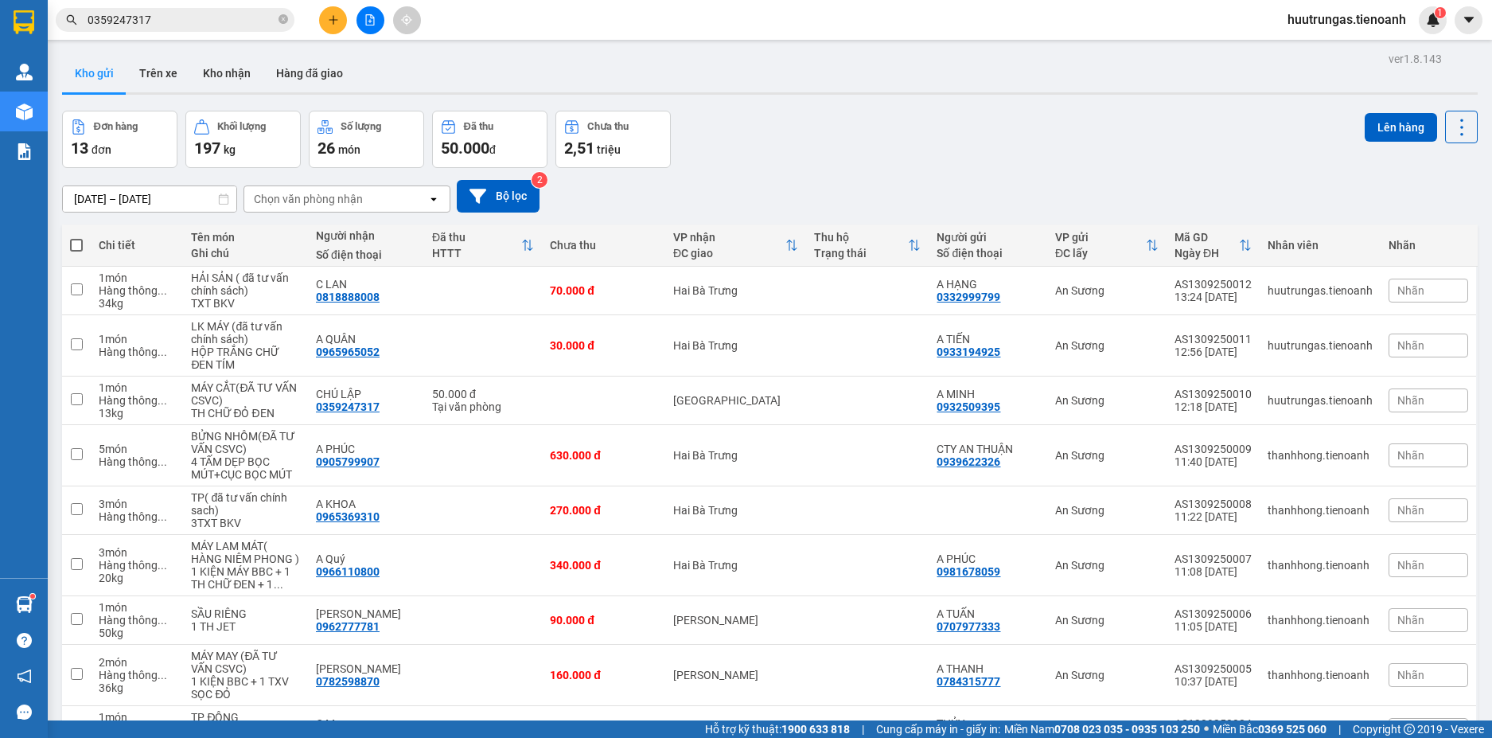
click at [107, 76] on button "Kho gửi" at bounding box center [94, 73] width 64 height 38
click at [227, 72] on button "Kho nhận" at bounding box center [226, 73] width 73 height 38
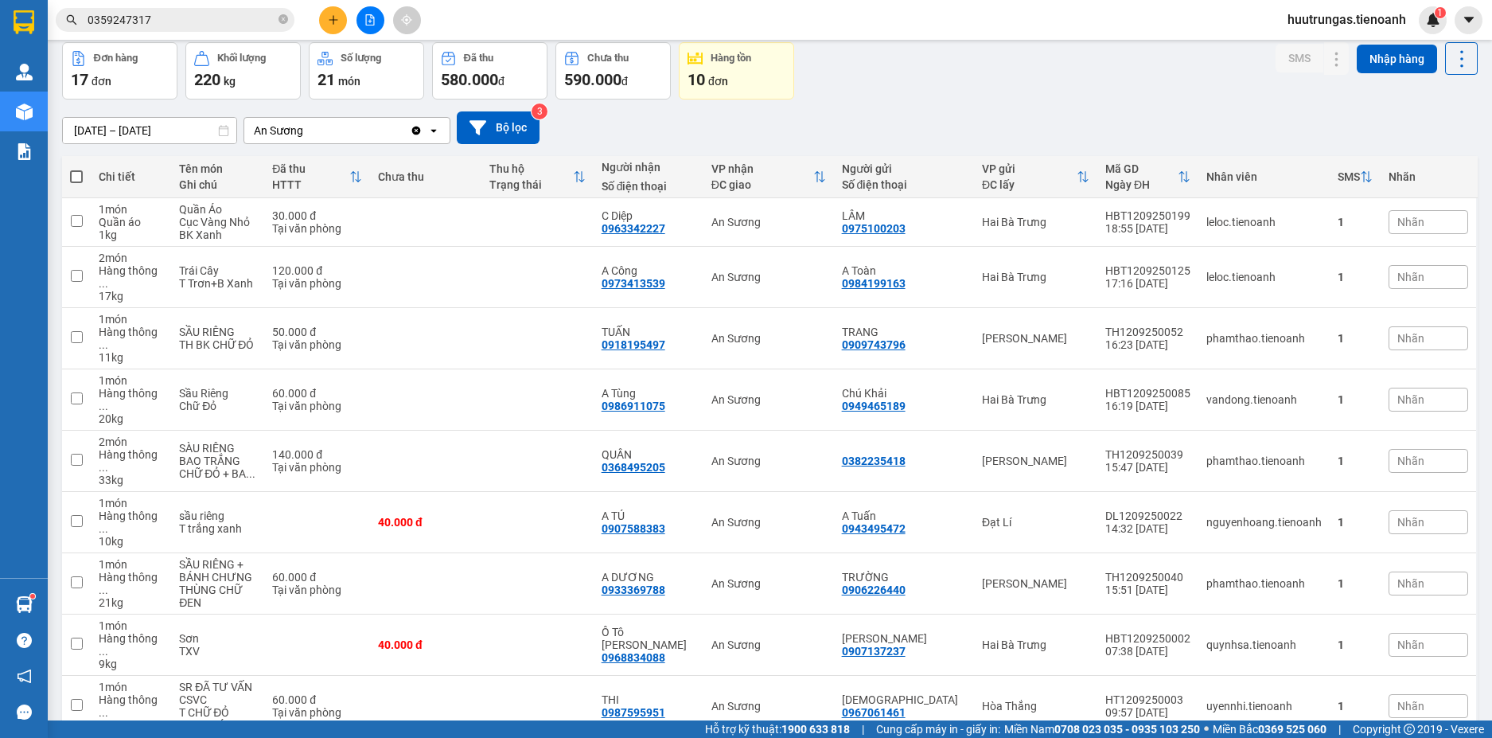
scroll to position [62, 0]
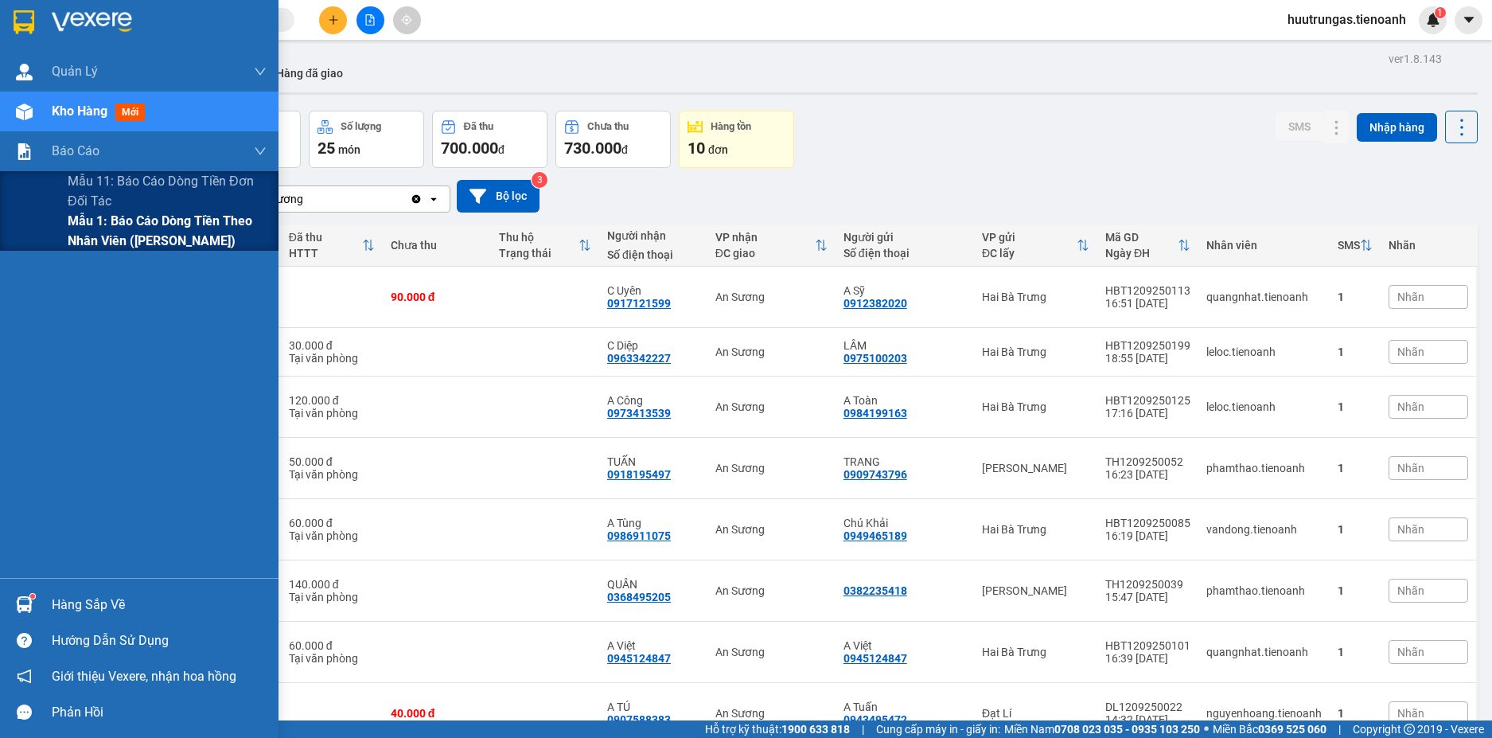
scroll to position [431, 0]
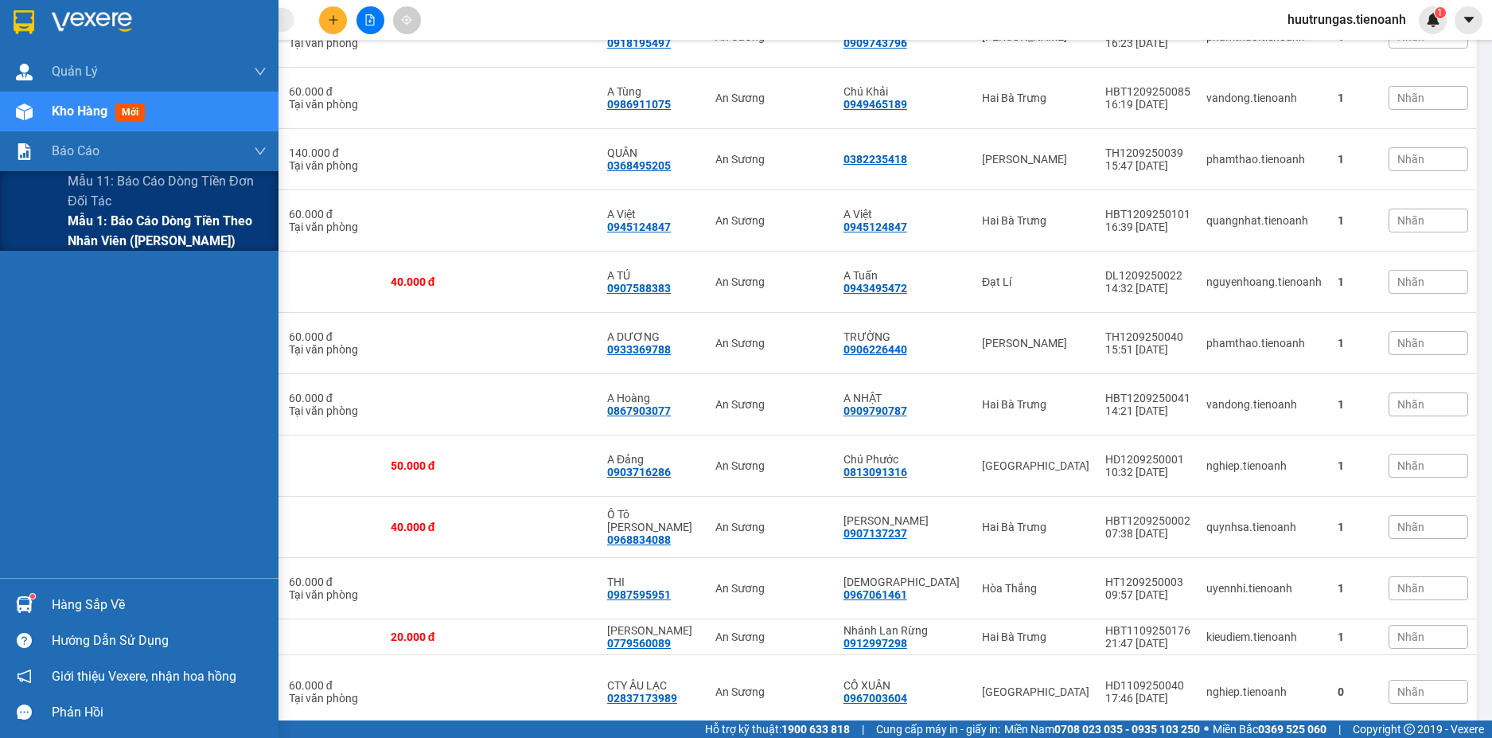
click at [114, 232] on span "Mẫu 1: Báo cáo dòng tiền theo nhân viên ([PERSON_NAME])" at bounding box center [167, 231] width 199 height 40
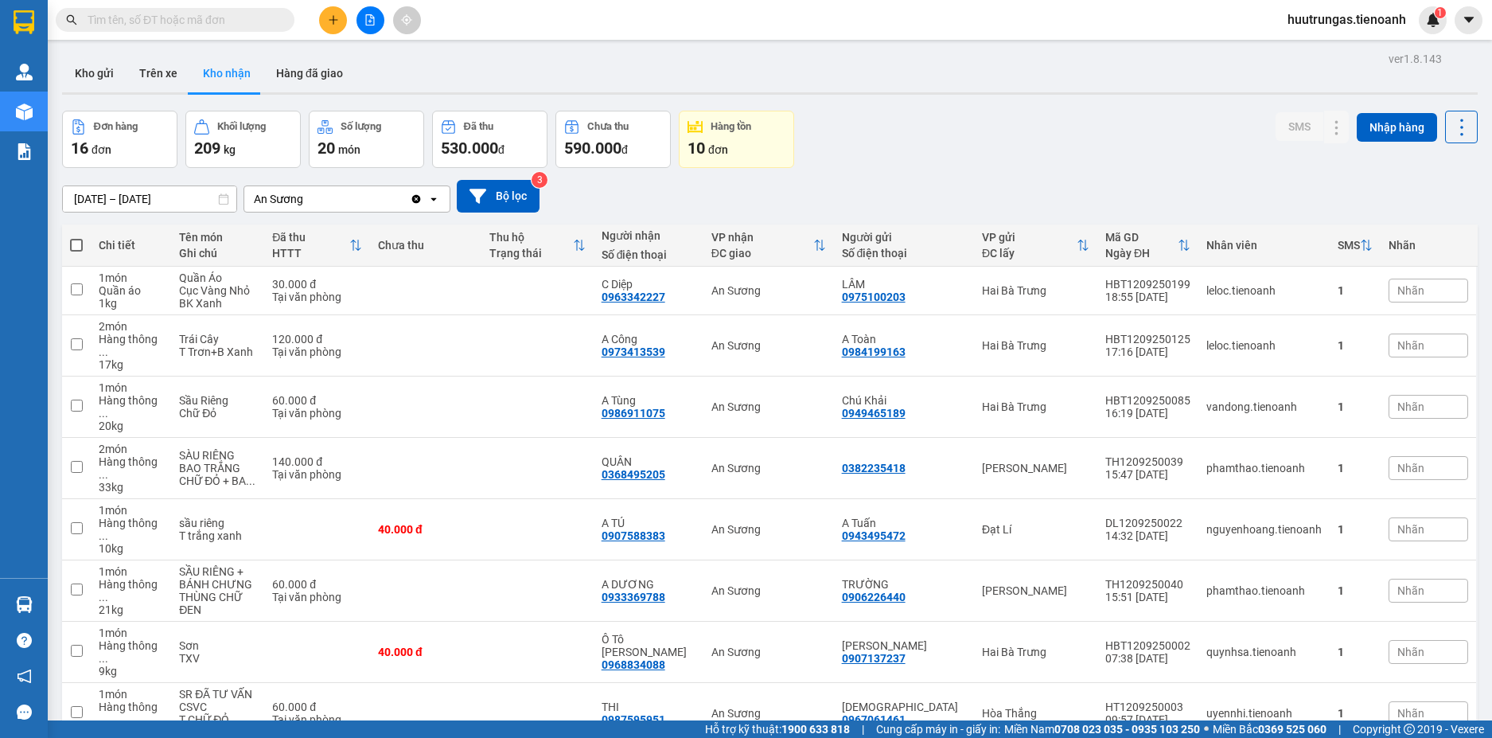
click at [415, 200] on icon "Clear value" at bounding box center [416, 198] width 9 height 9
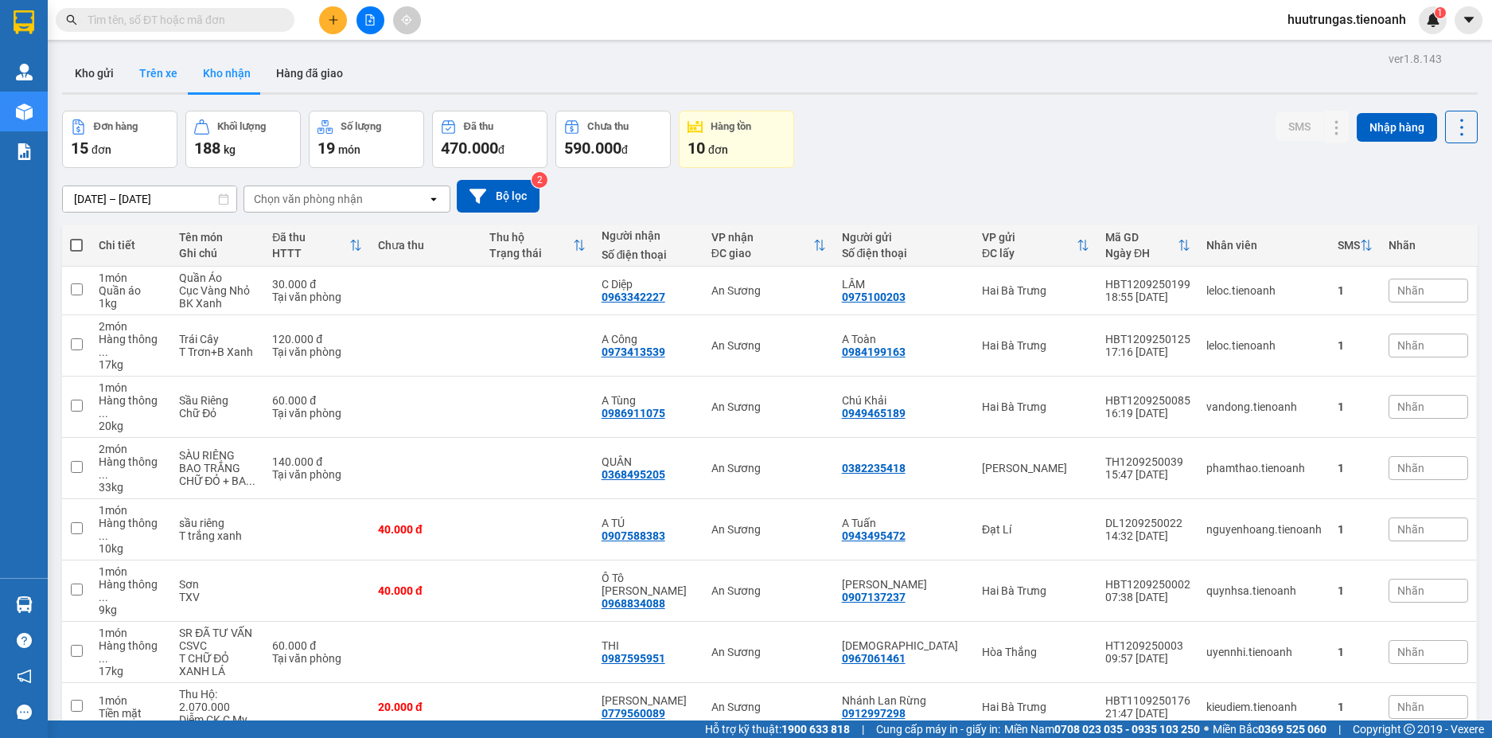
click at [171, 84] on button "Trên xe" at bounding box center [159, 73] width 64 height 38
type input "11/09/2025 – 13/09/2025"
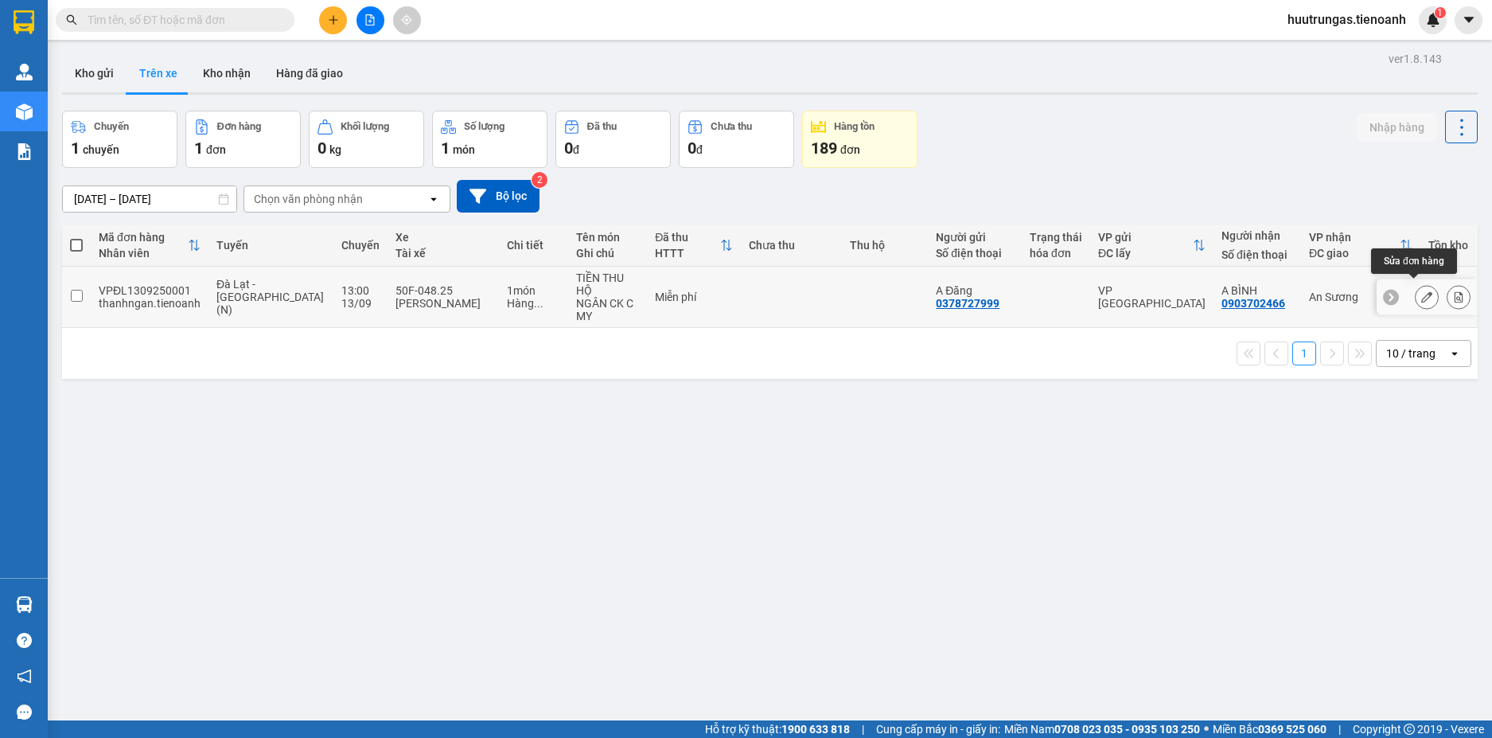
click at [1421, 294] on icon at bounding box center [1426, 296] width 11 height 11
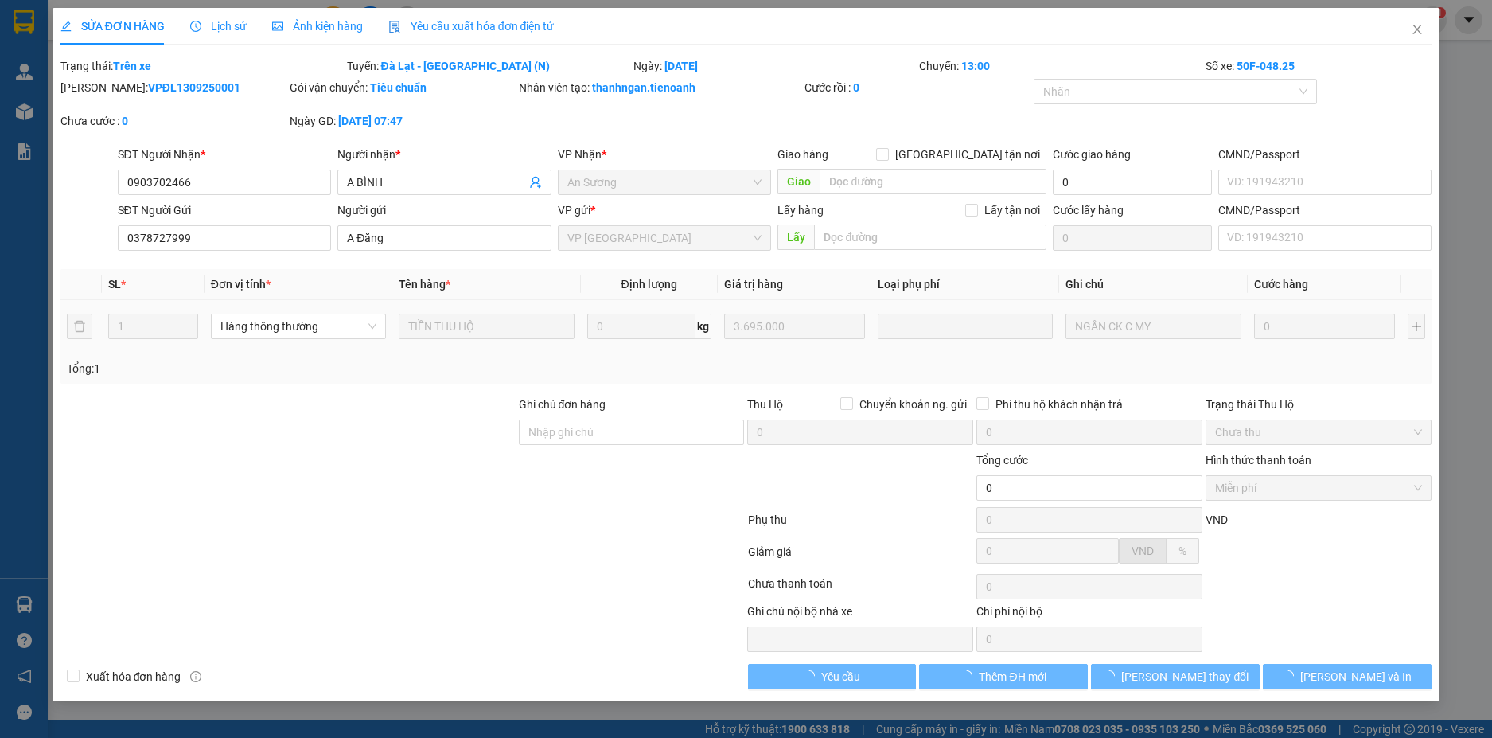
type input "0903702466"
type input "A BÌNH"
type input "0378727999"
type input "A Đăng"
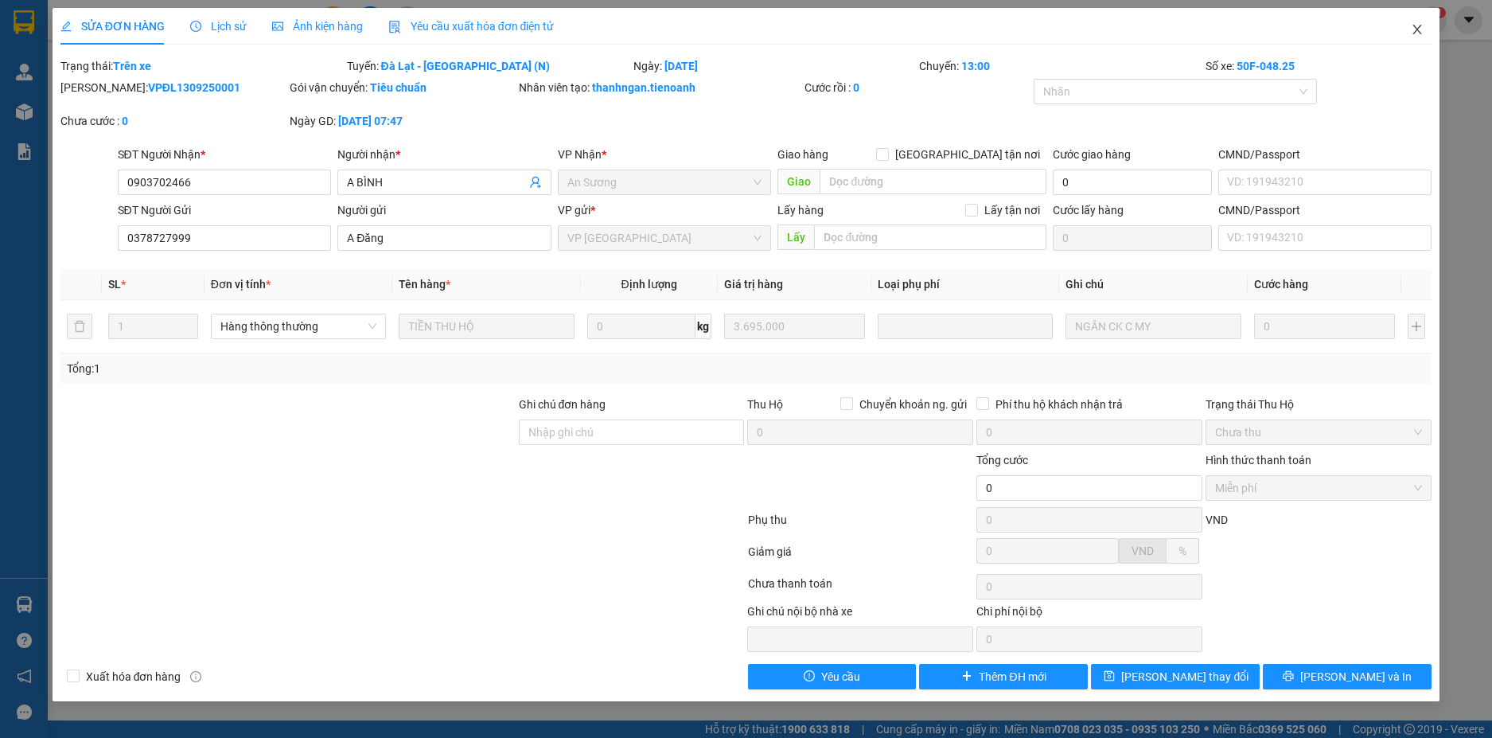
click at [1417, 27] on icon "close" at bounding box center [1417, 29] width 13 height 13
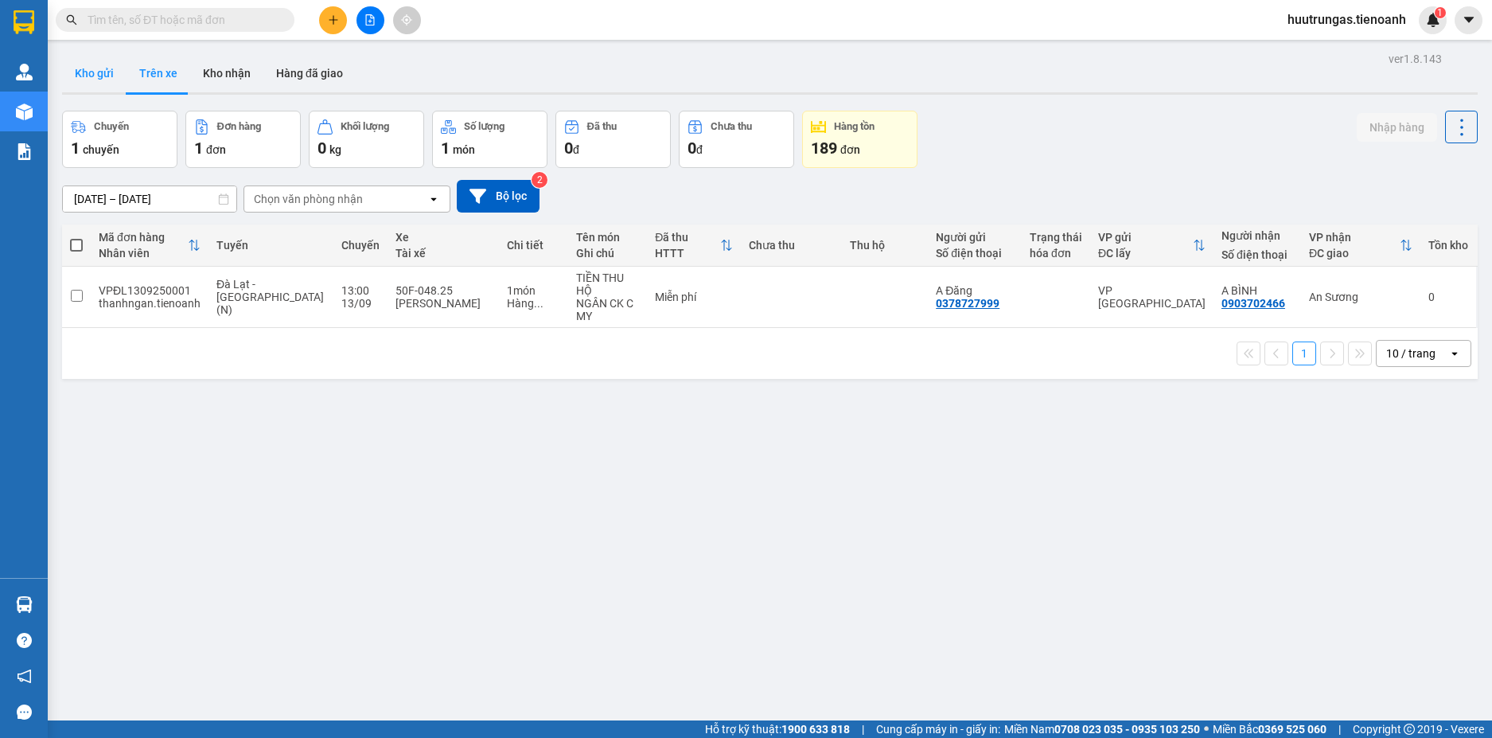
click at [82, 76] on button "Kho gửi" at bounding box center [94, 73] width 64 height 38
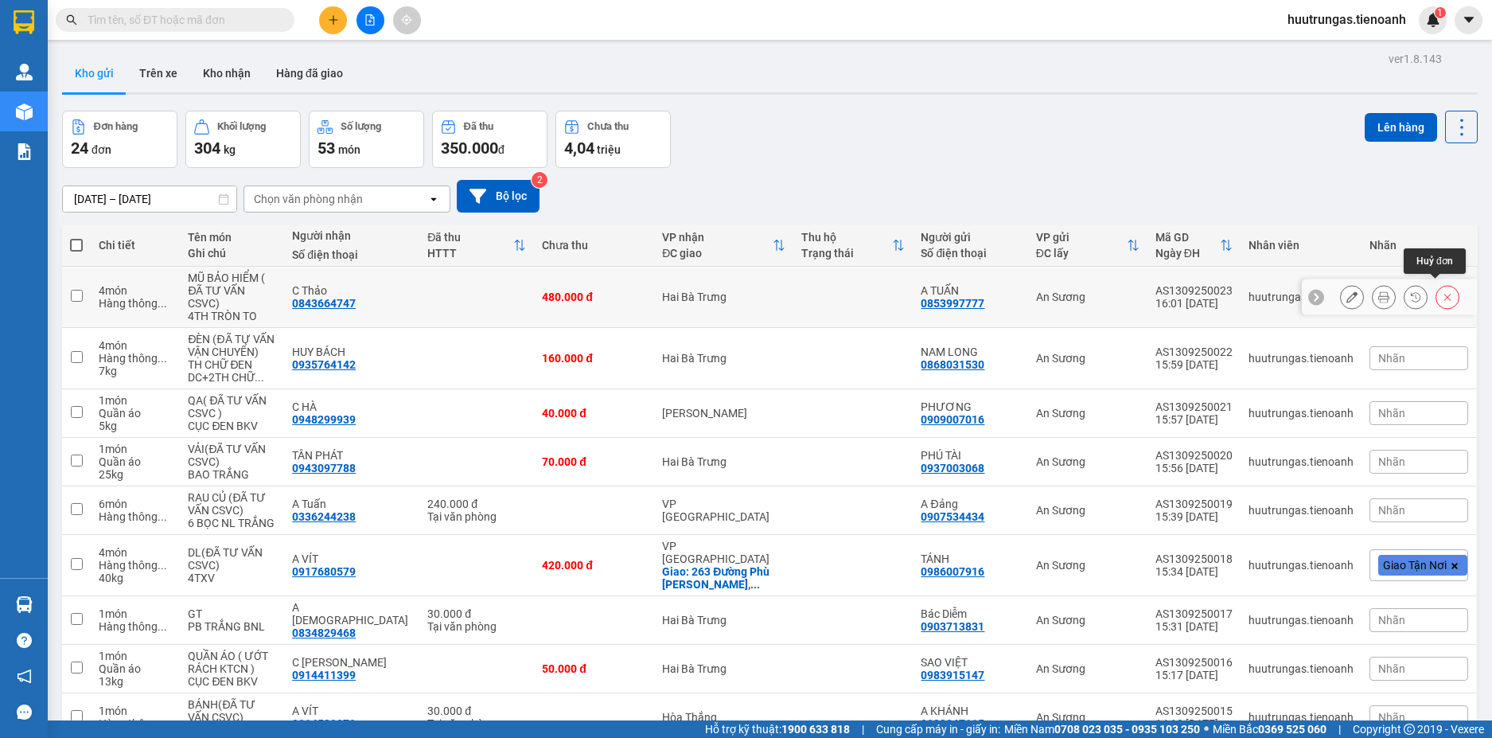
click at [1442, 293] on icon at bounding box center [1447, 296] width 11 height 11
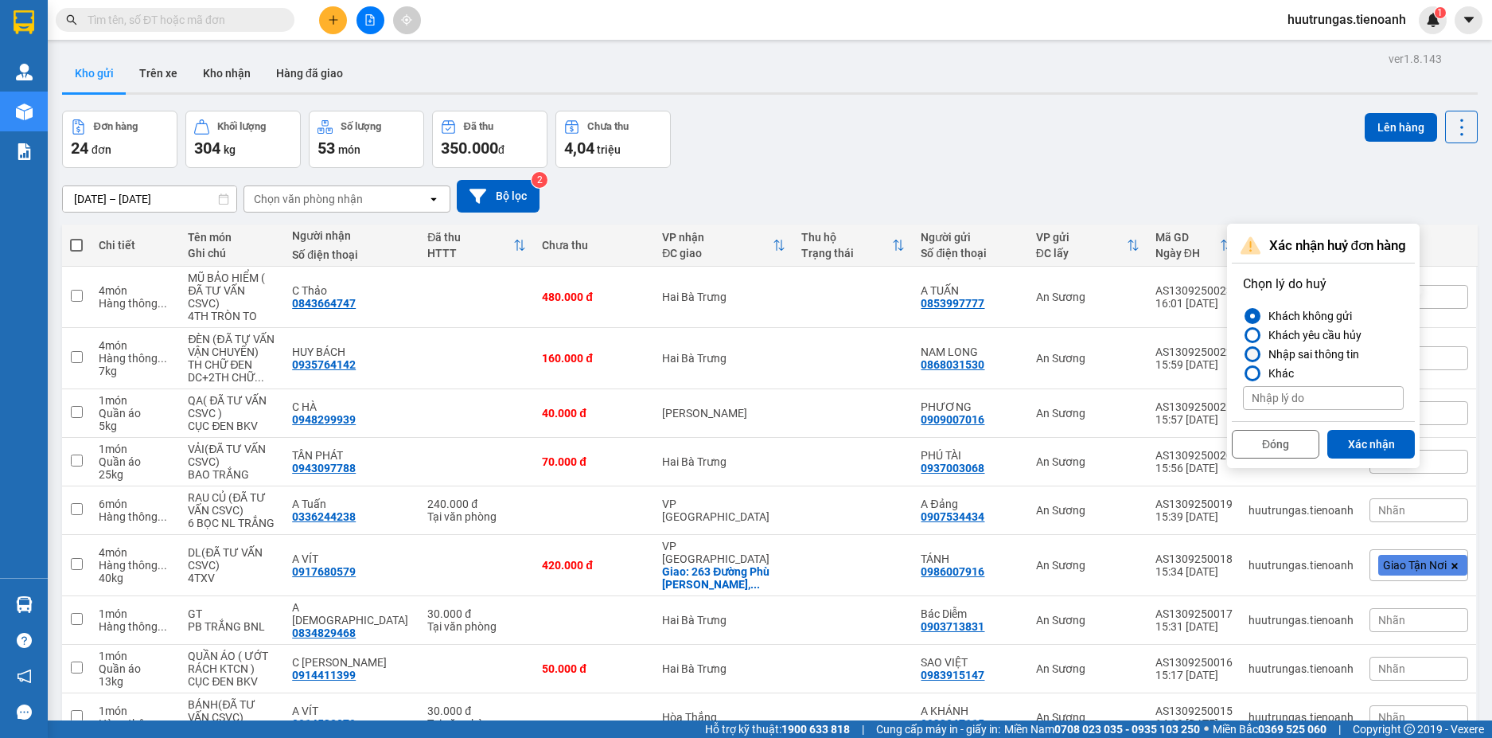
click at [1258, 354] on div at bounding box center [1253, 354] width 16 height 16
click at [1243, 354] on input "Nhập sai thông tin" at bounding box center [1243, 354] width 0 height 0
click at [1368, 442] on button "Xác nhận" at bounding box center [1371, 444] width 88 height 29
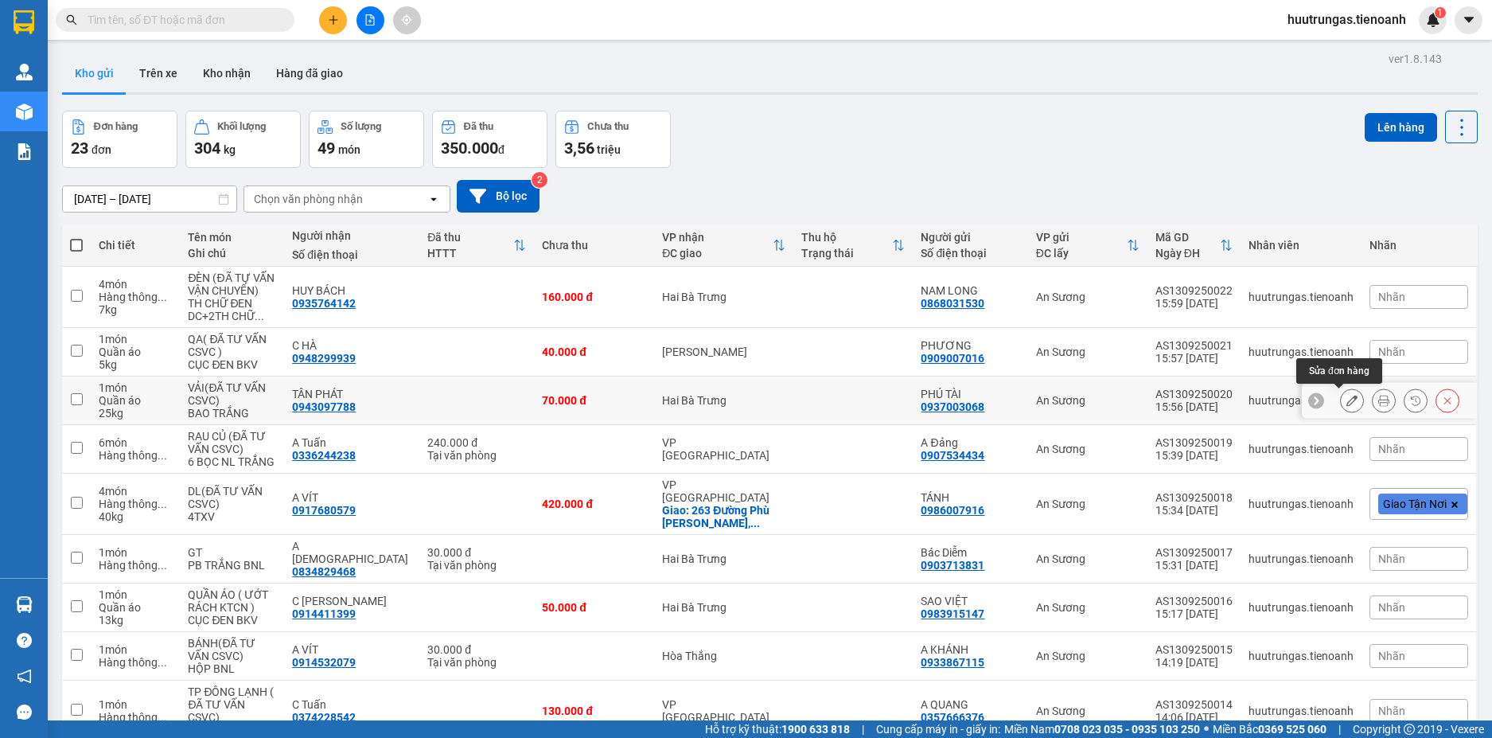
click at [1347, 404] on icon at bounding box center [1352, 400] width 11 height 11
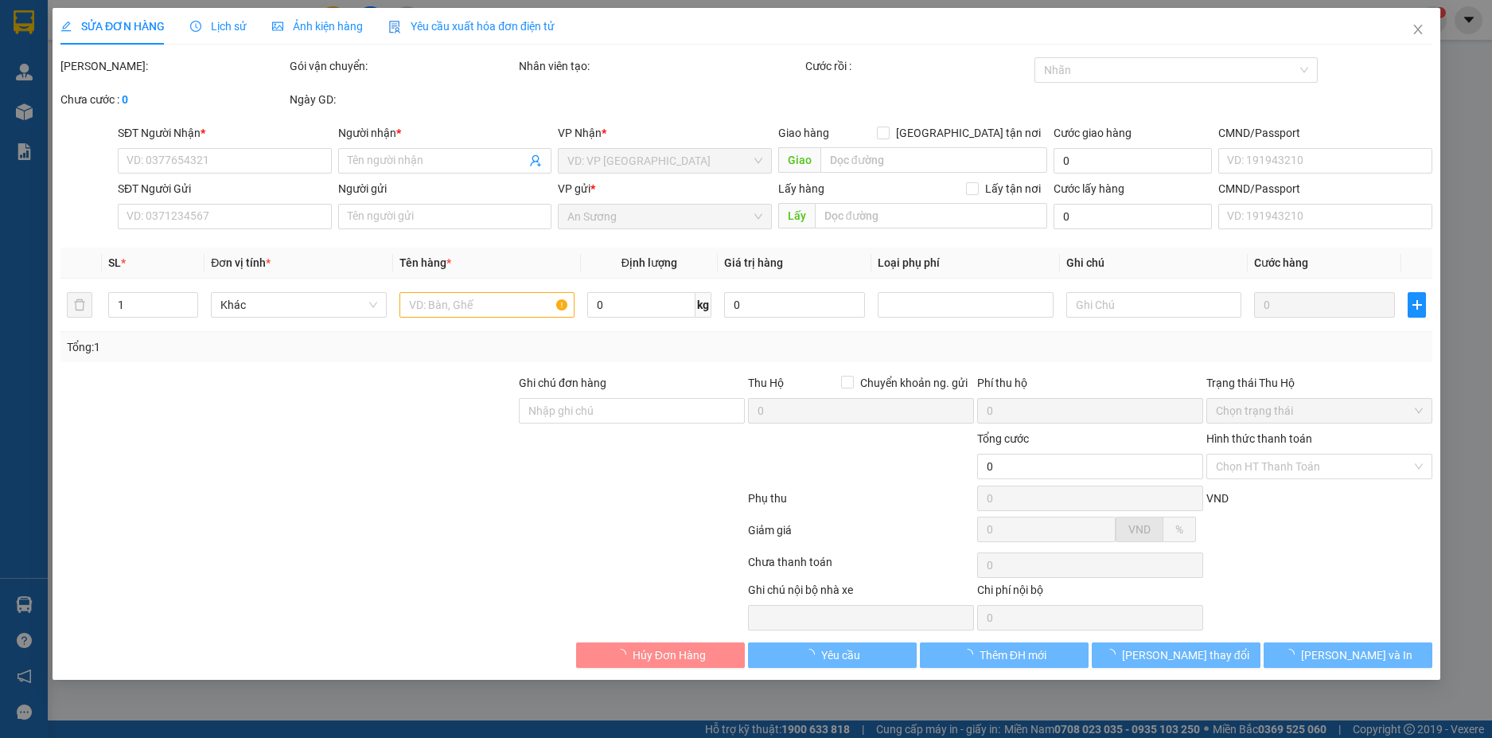
type input "0943097788"
type input "TÂN PHÁT"
type input "0937003068"
type input "PHÚ TÀI"
type input "70.000"
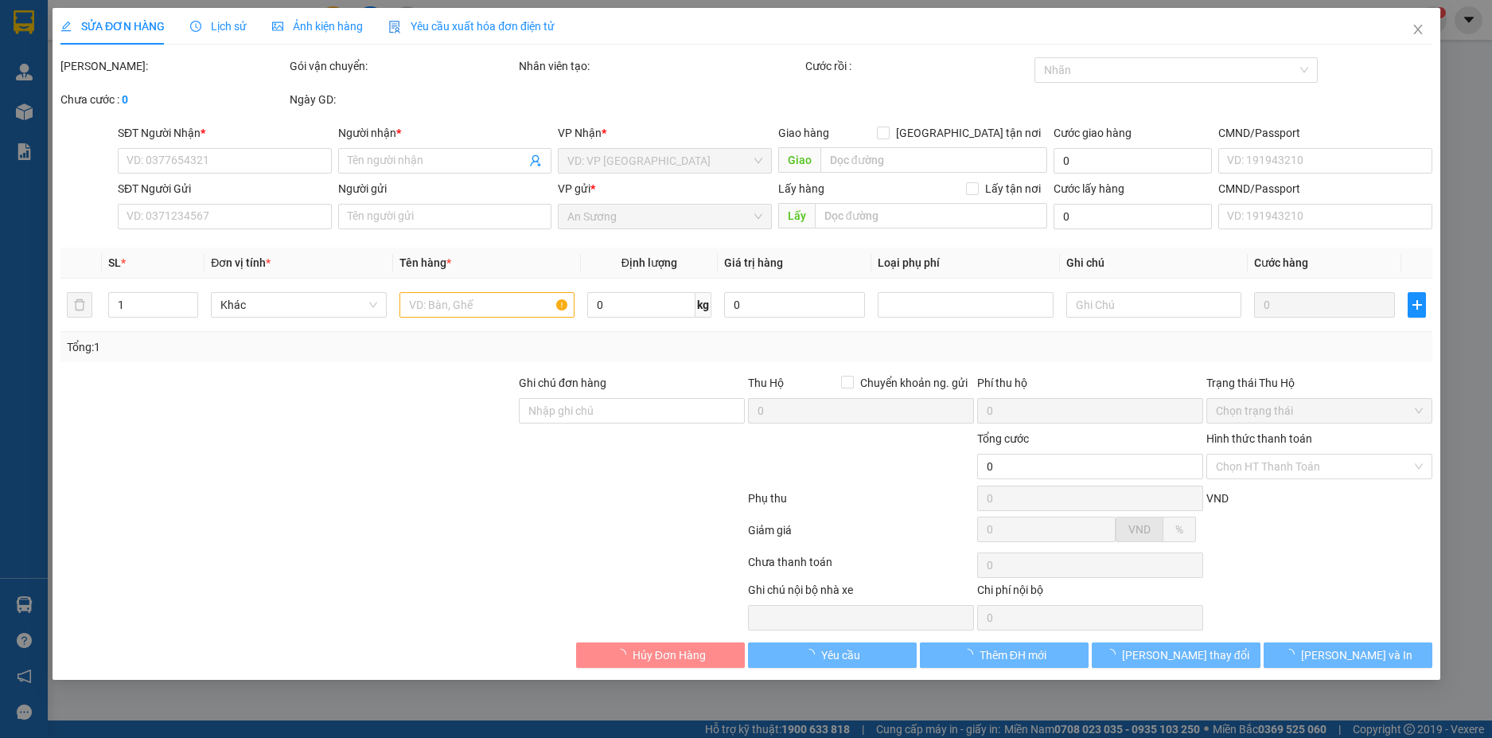
type input "70.000"
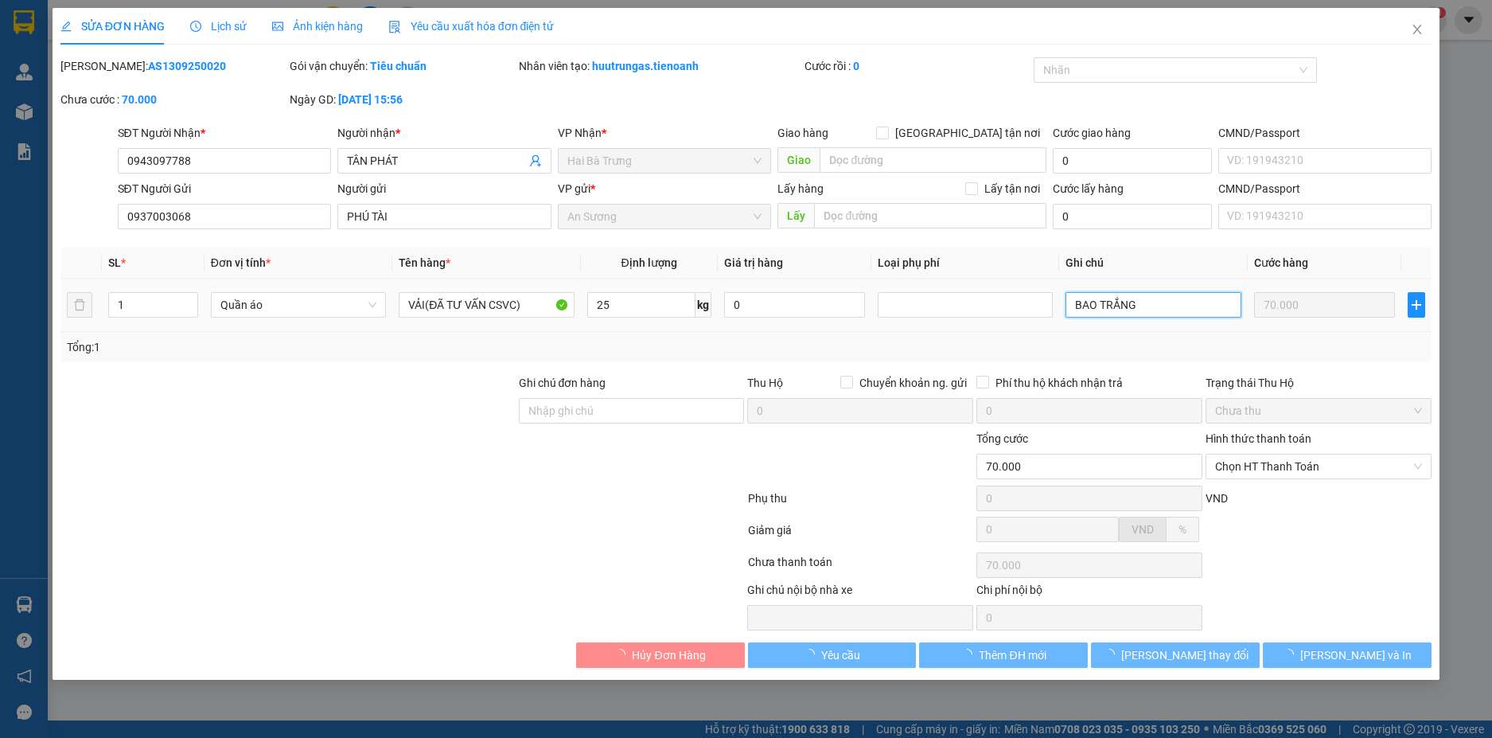
click at [1136, 303] on input "BAO TRẮNG" at bounding box center [1153, 304] width 175 height 25
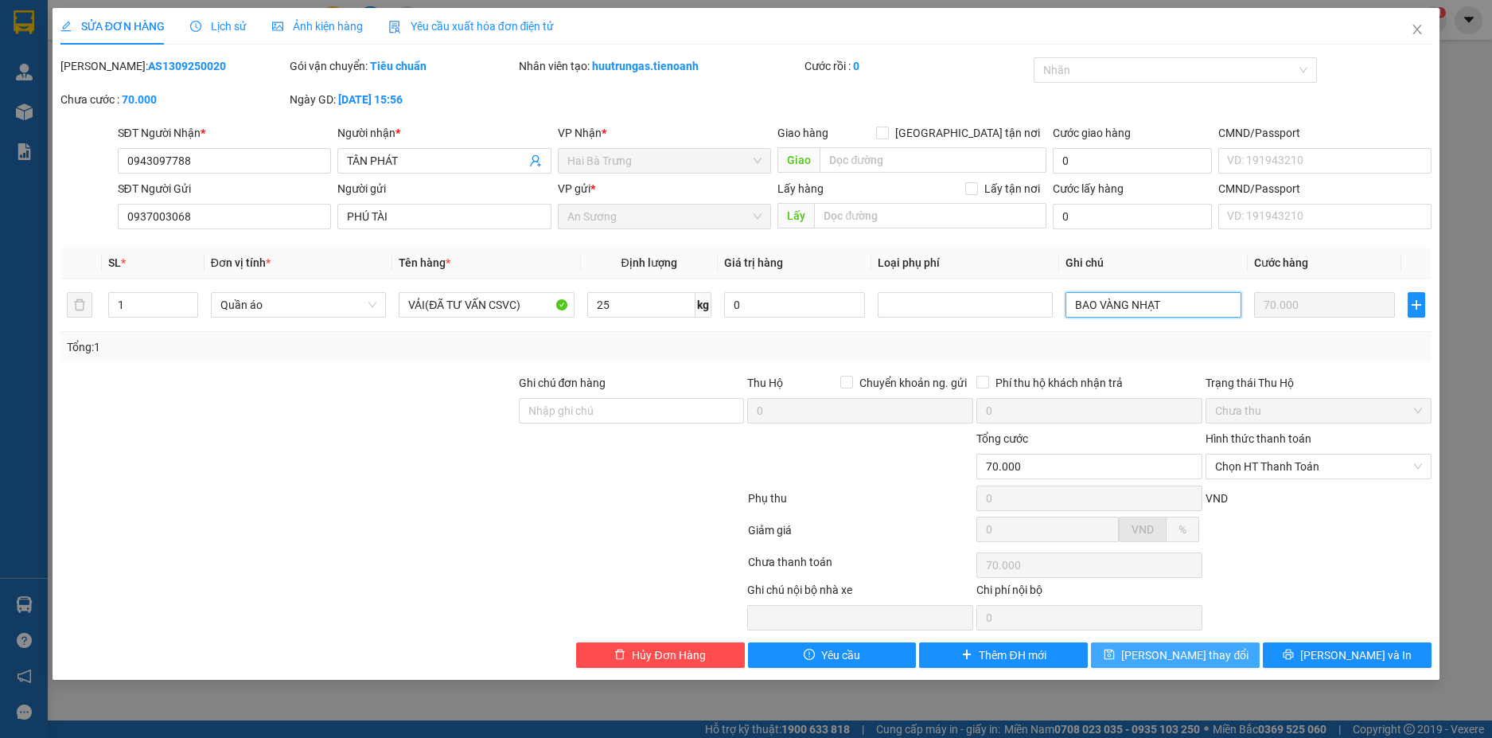
type input "BAO VÀNG NHẠT"
click at [1218, 651] on button "[PERSON_NAME] thay đổi" at bounding box center [1175, 654] width 169 height 25
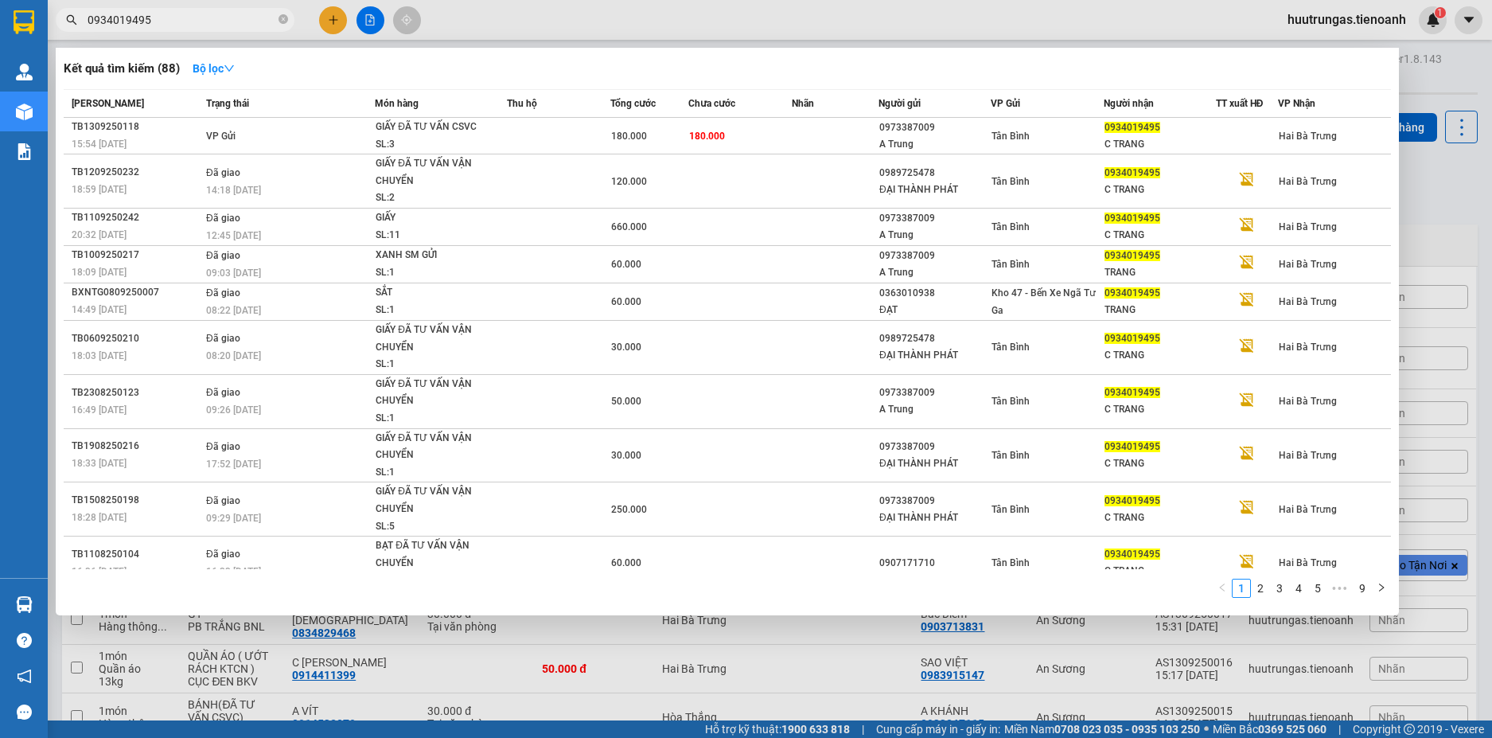
type input "0934019495"
click at [193, 22] on input "0934019495" at bounding box center [182, 20] width 188 height 18
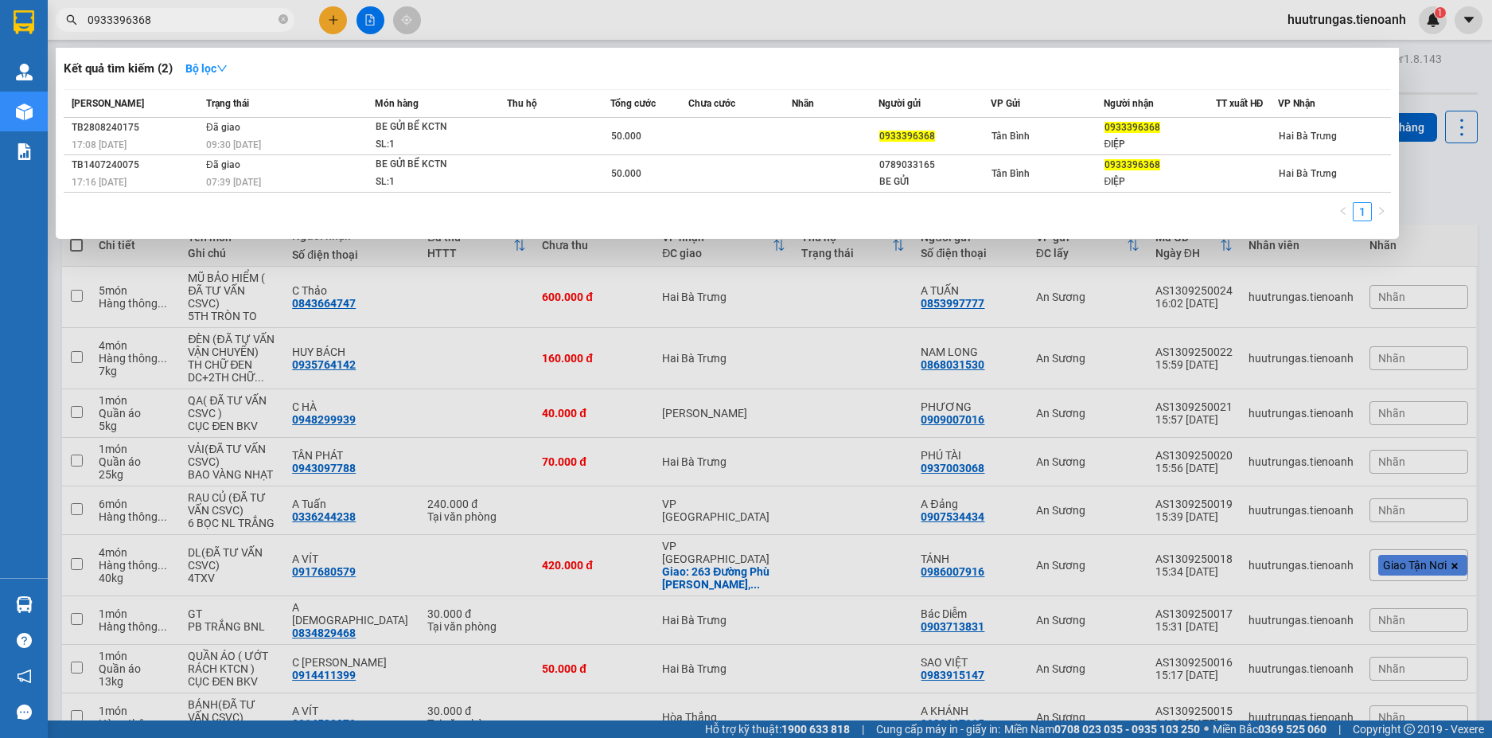
type input "0933396368"
click at [547, 18] on div at bounding box center [746, 369] width 1492 height 738
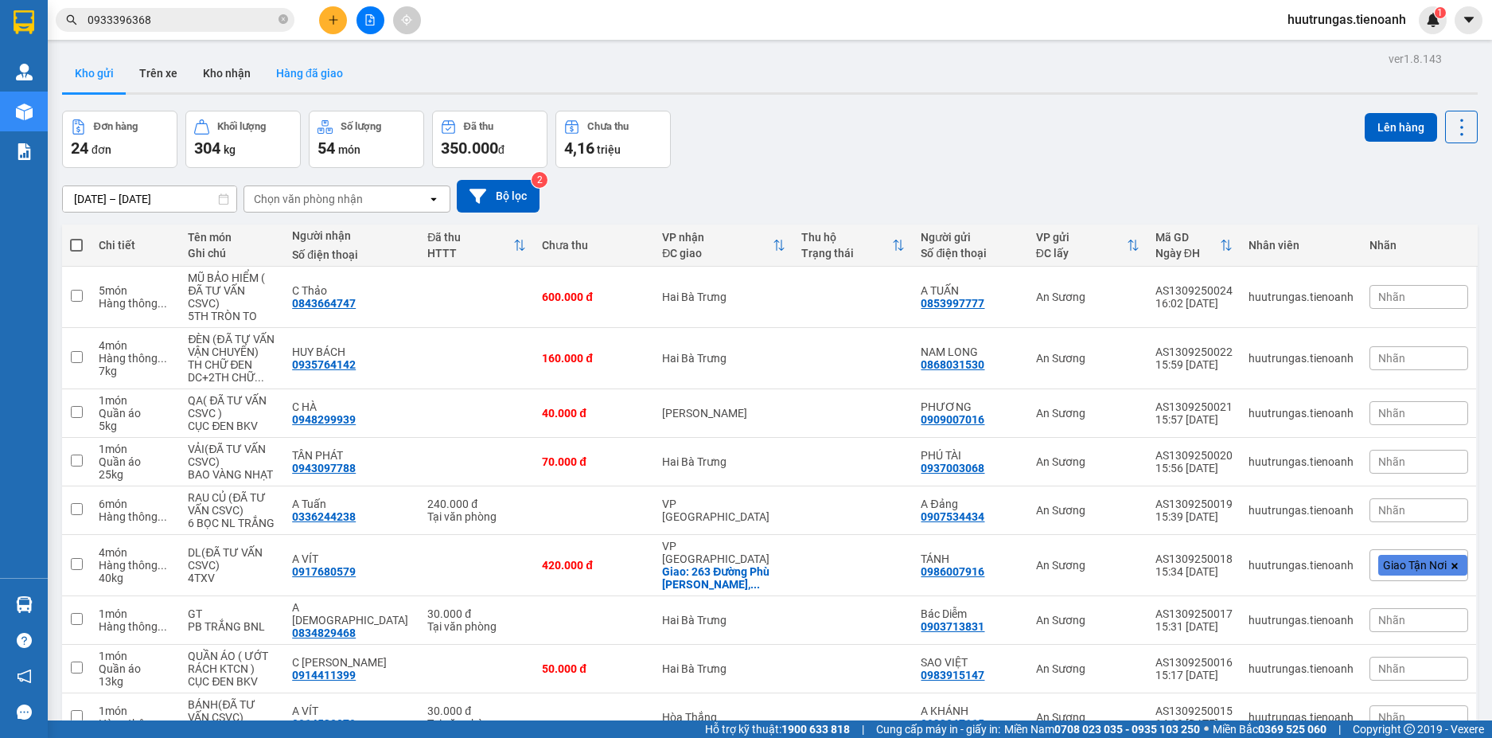
click at [294, 71] on button "Hàng đã giao" at bounding box center [309, 73] width 92 height 38
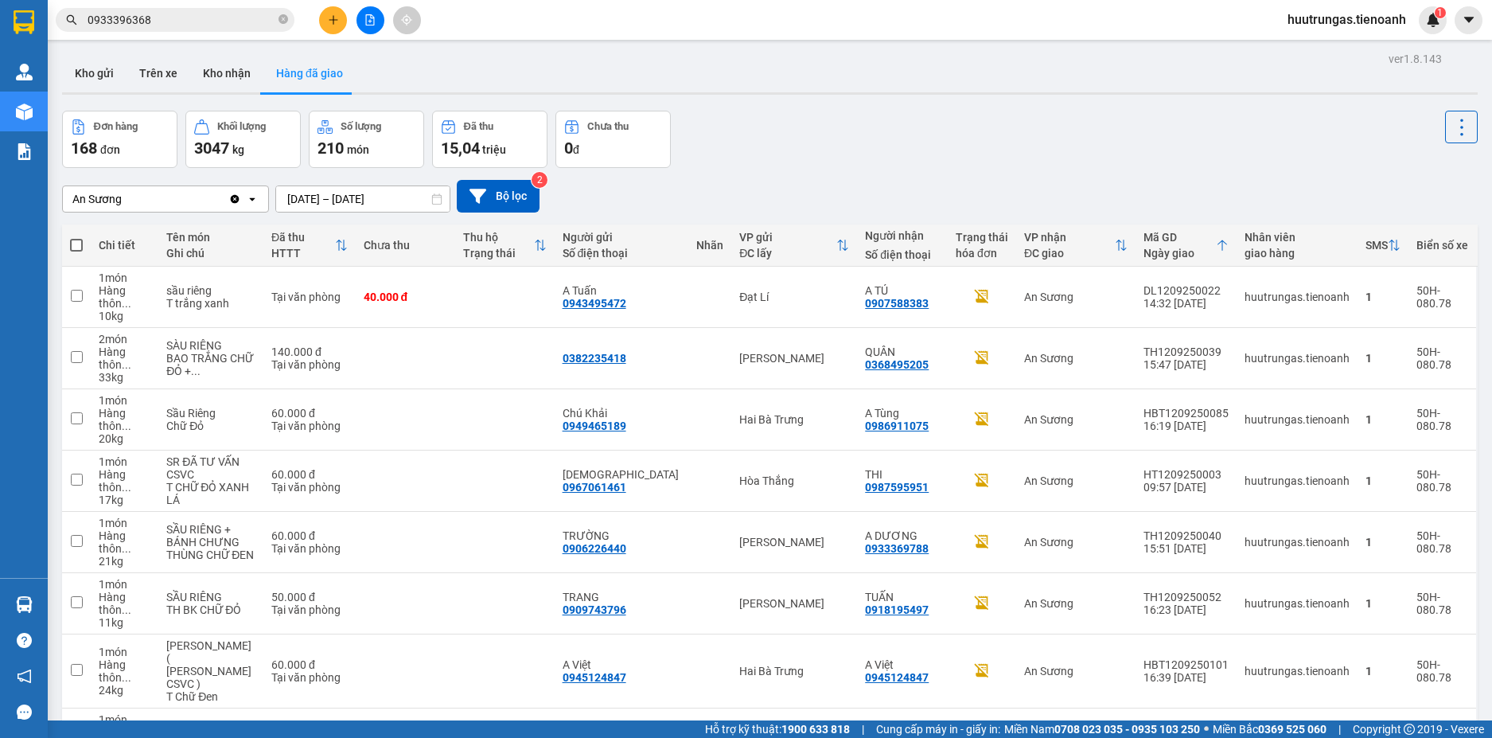
scroll to position [135, 0]
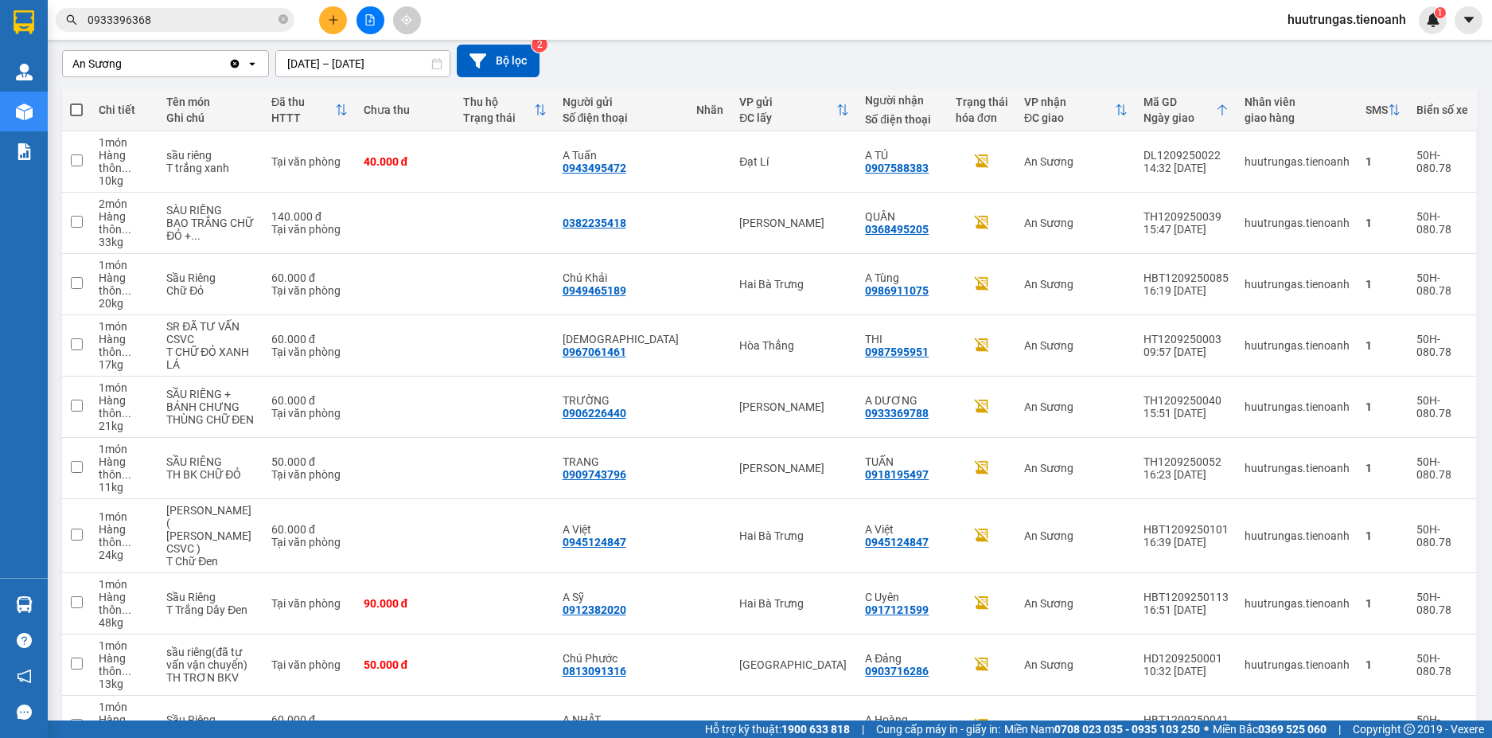
click at [1425, 652] on span "100 / trang" at bounding box center [1404, 645] width 57 height 16
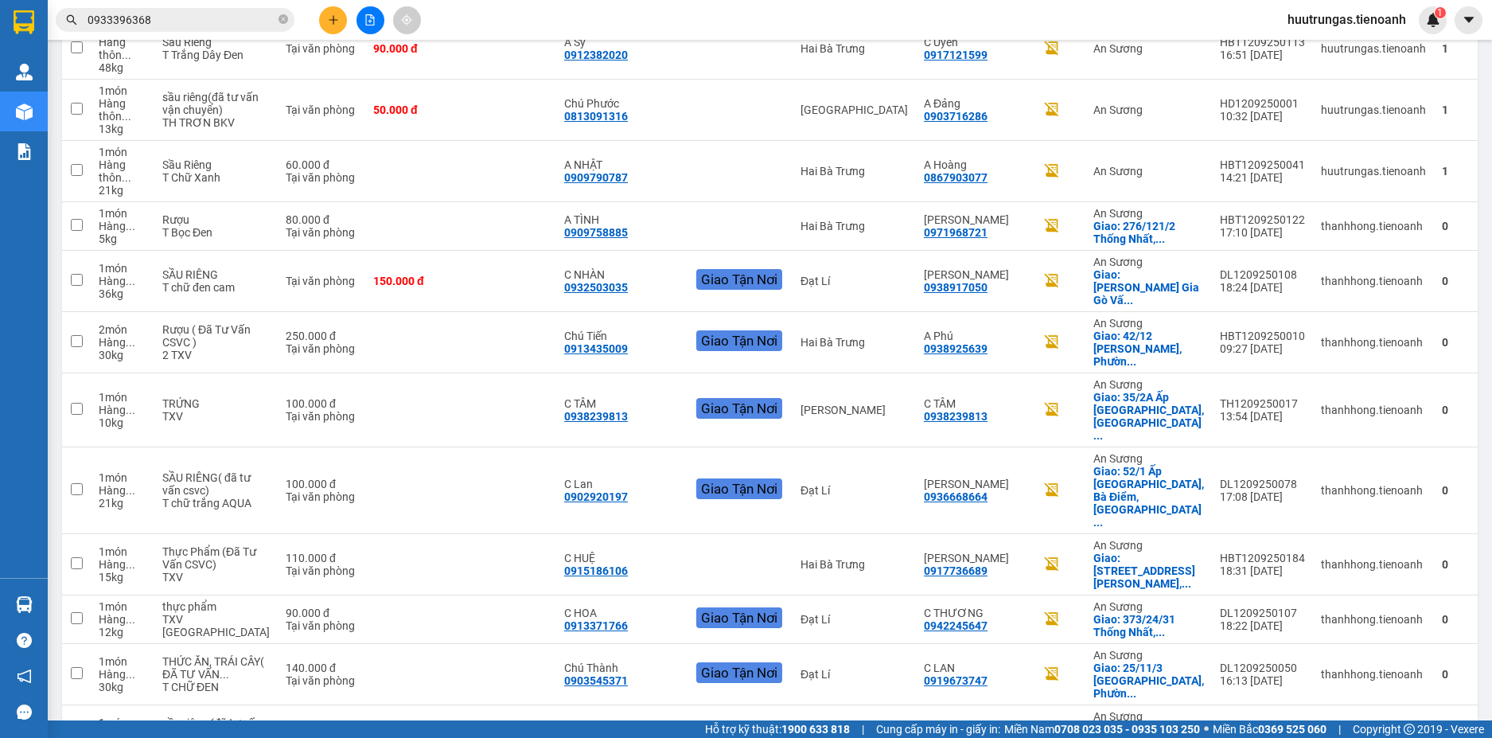
scroll to position [0, 0]
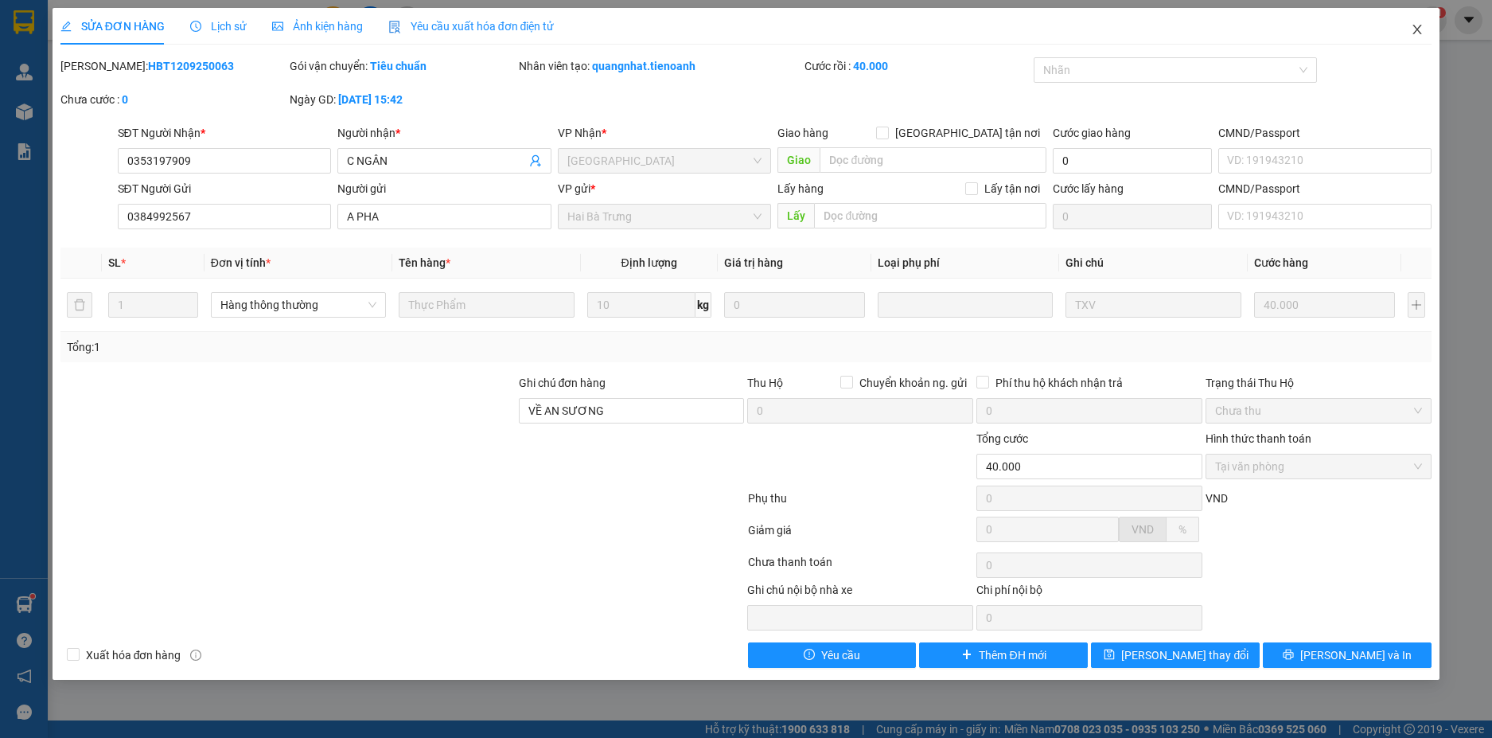
click at [1423, 29] on icon "close" at bounding box center [1417, 29] width 13 height 13
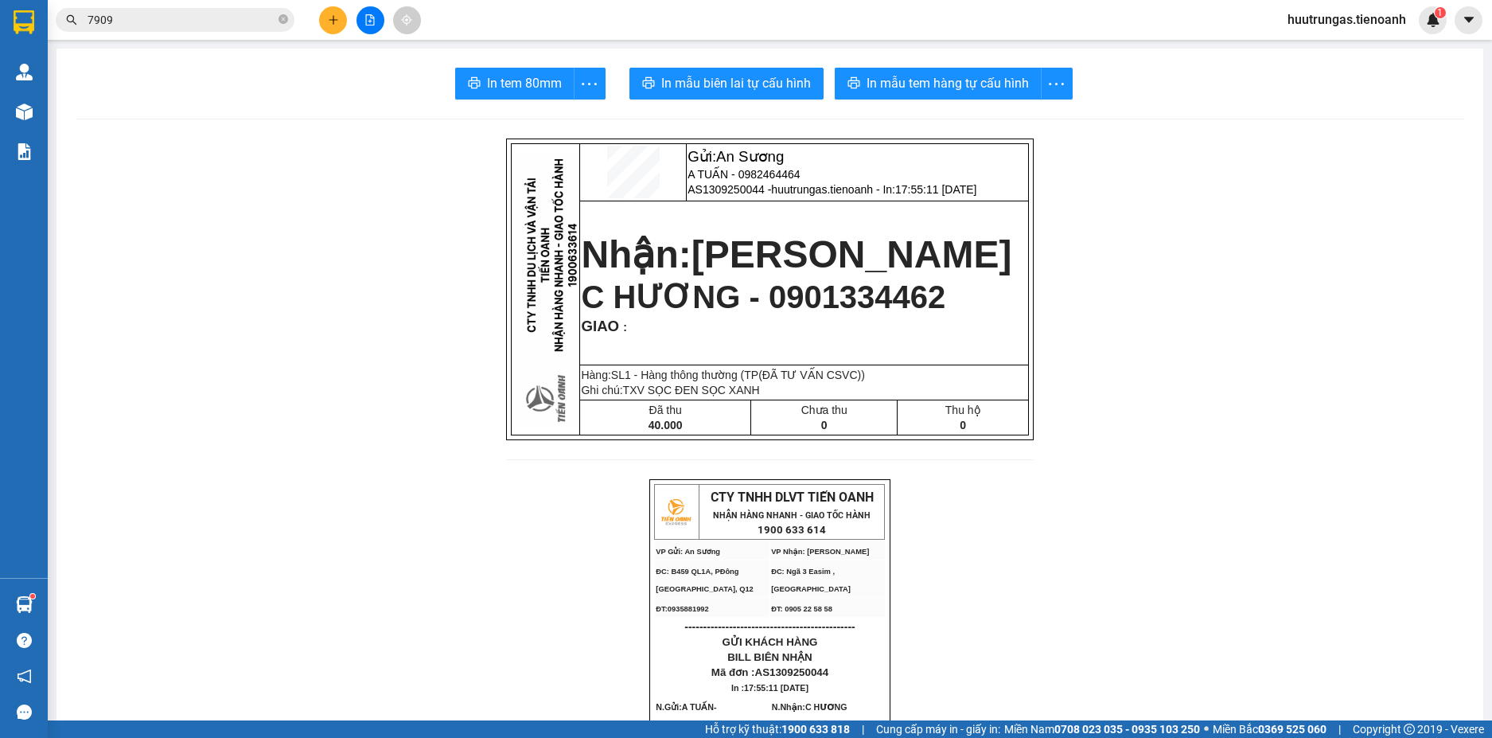
click at [337, 23] on icon "plus" at bounding box center [333, 19] width 11 height 11
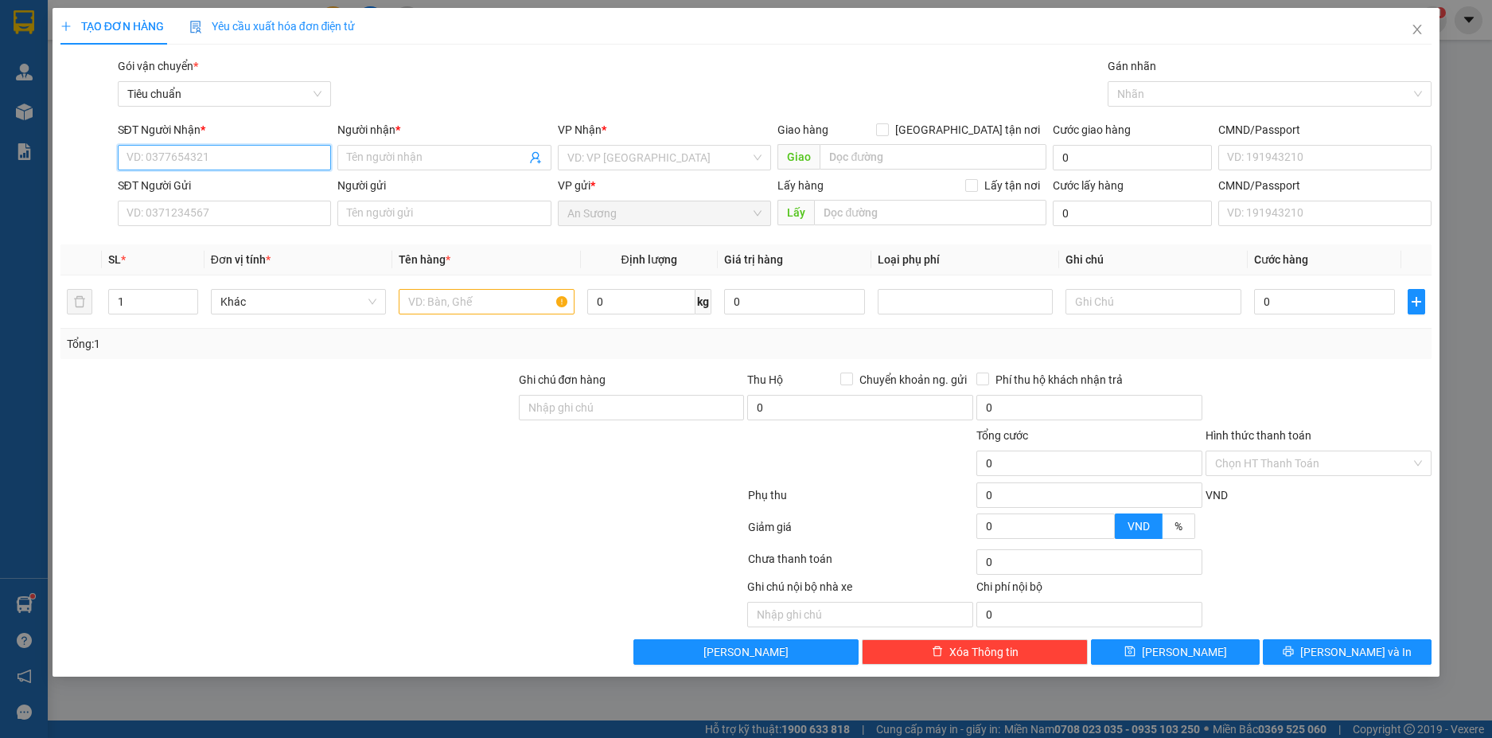
click at [203, 162] on input "SĐT Người Nhận *" at bounding box center [225, 157] width 214 height 25
type input "0848818141"
click at [265, 192] on div "0848818141 - QUẾ PHONG" at bounding box center [224, 190] width 195 height 18
type input "QUẾ PHONG"
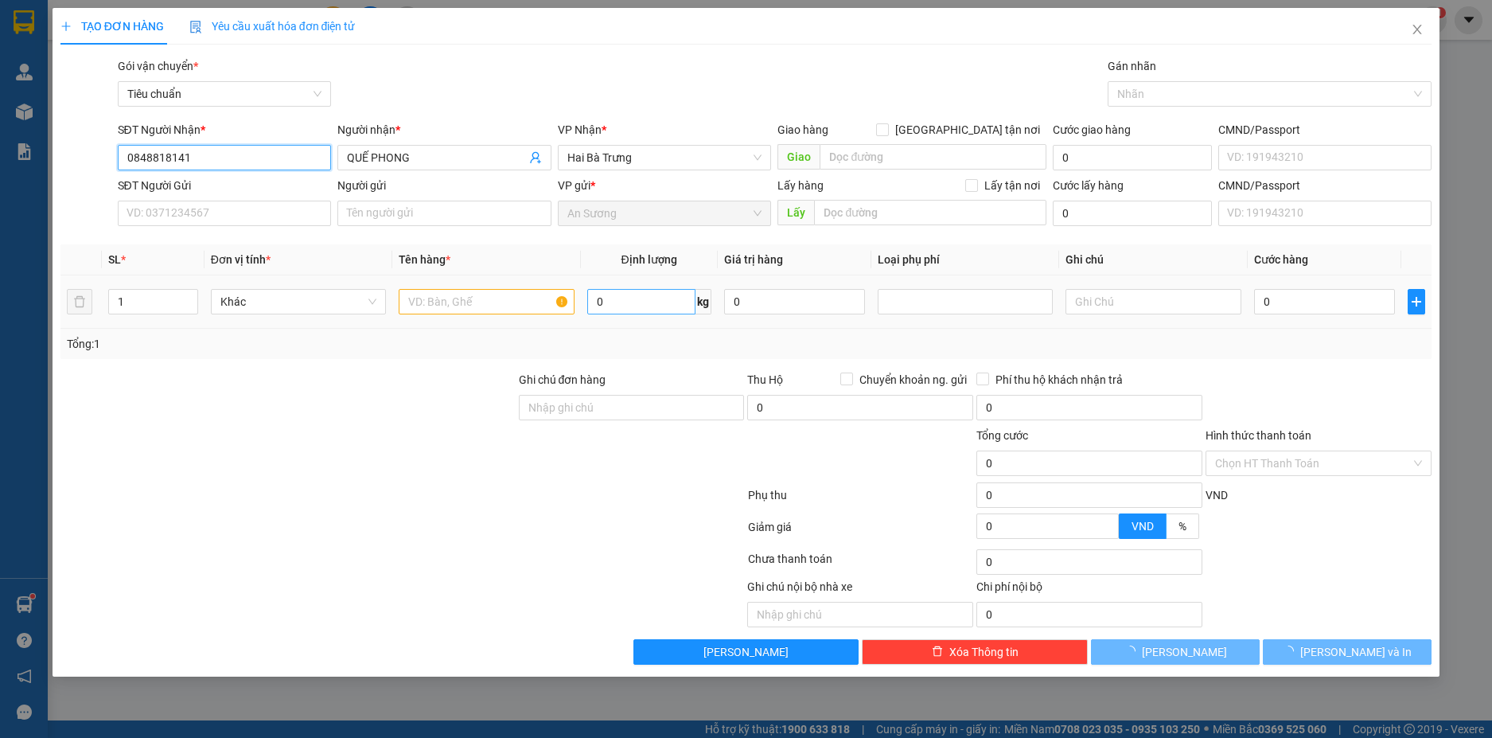
type input "0848818141"
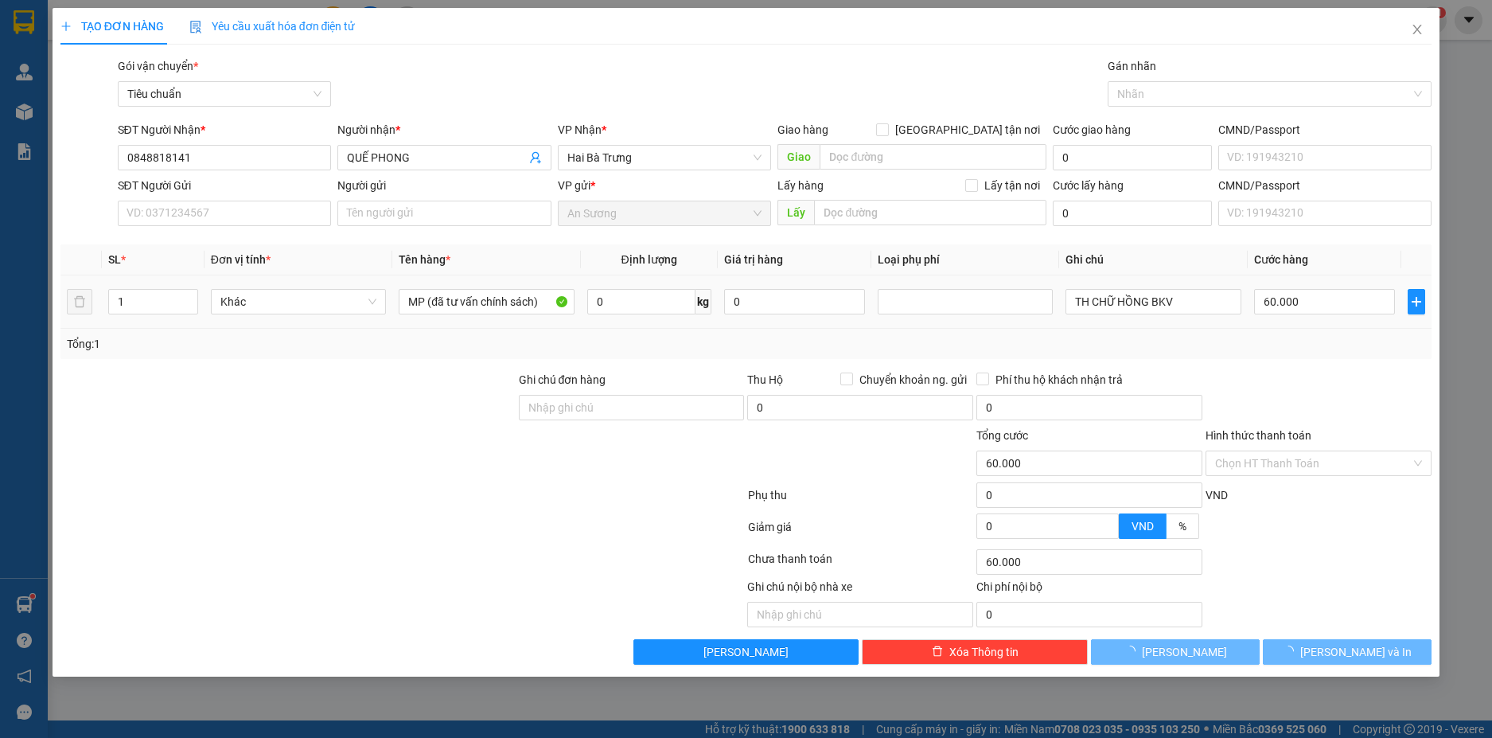
type input "60.000"
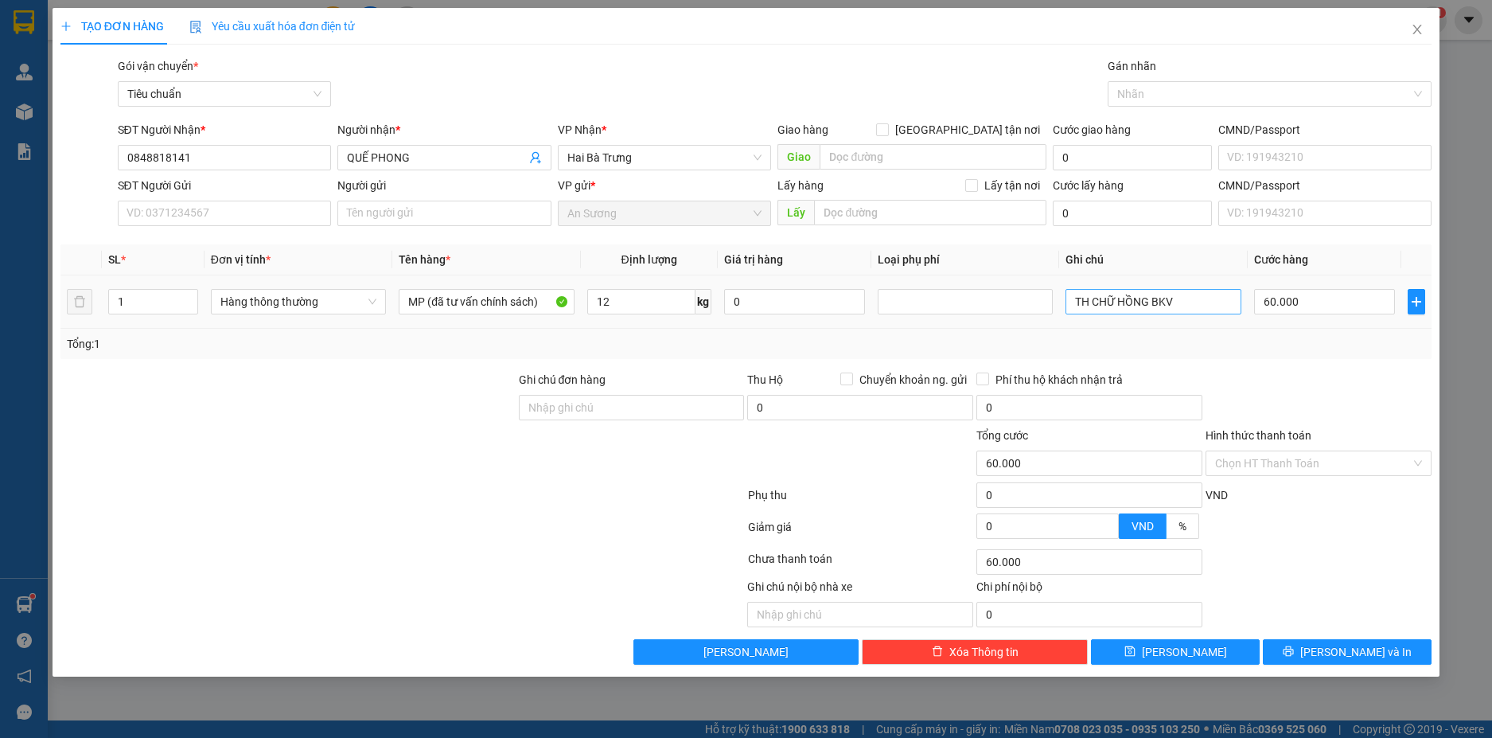
type input "12"
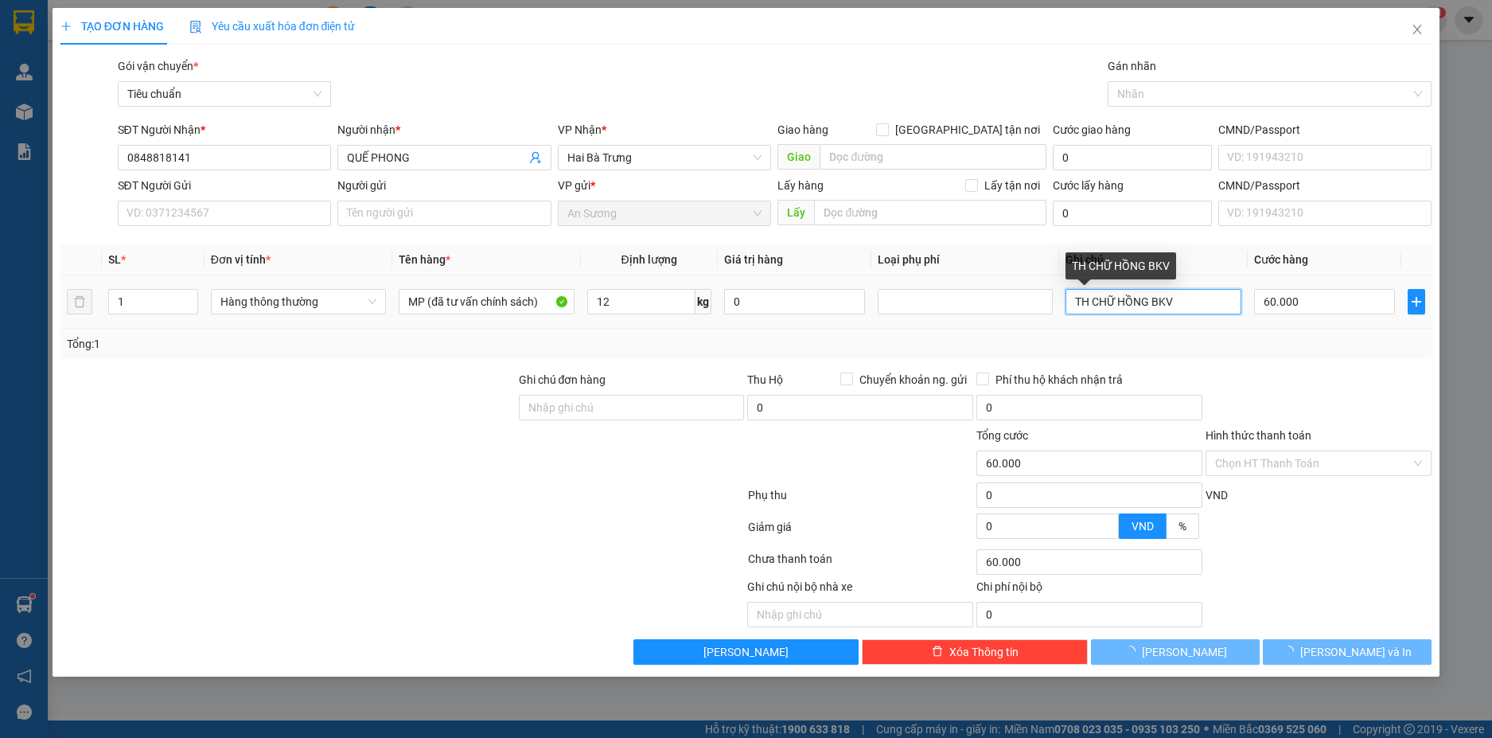
click at [1181, 294] on input "TH CHỮ HỒNG BKV" at bounding box center [1153, 301] width 175 height 25
type input "50.000"
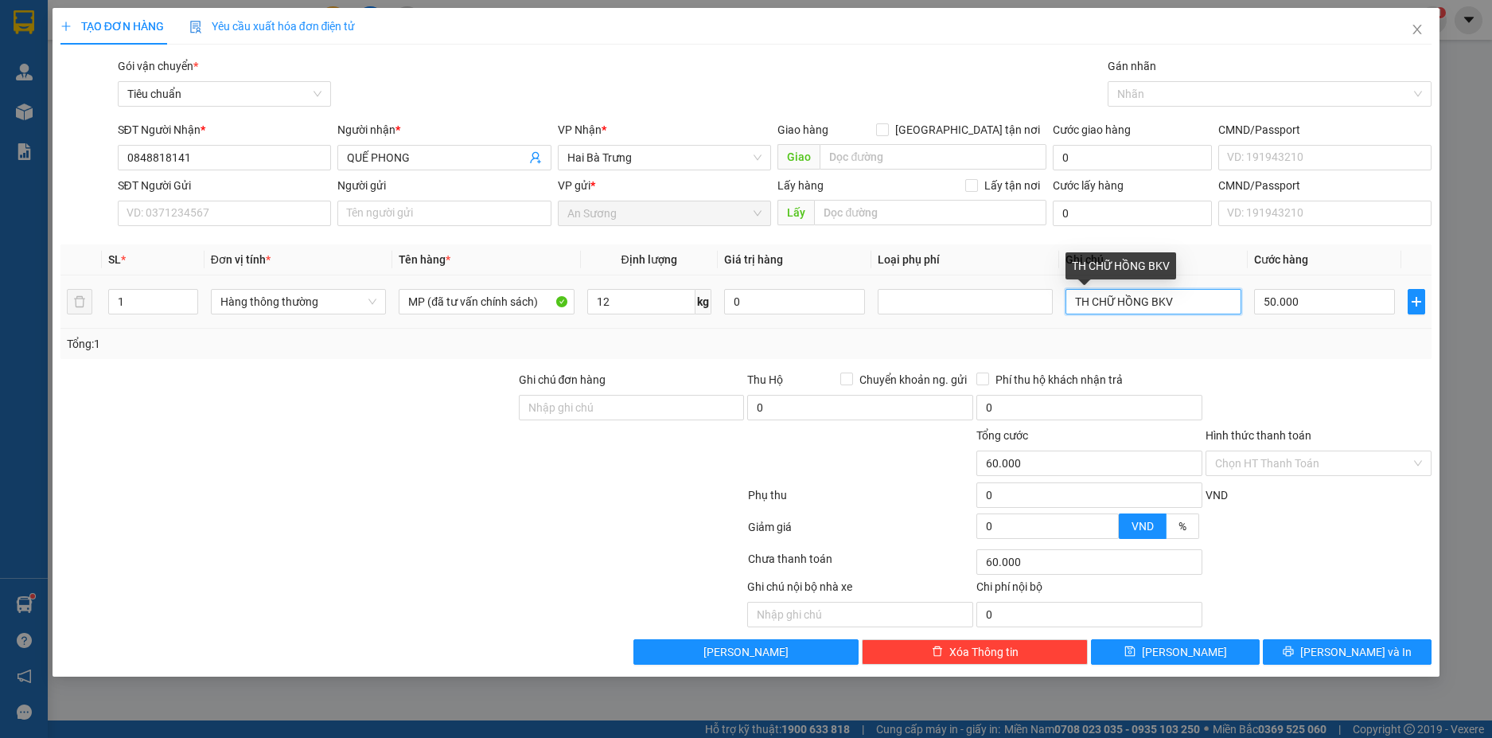
type input "50.000"
type input "TH CHỮ VIM XANH BKV"
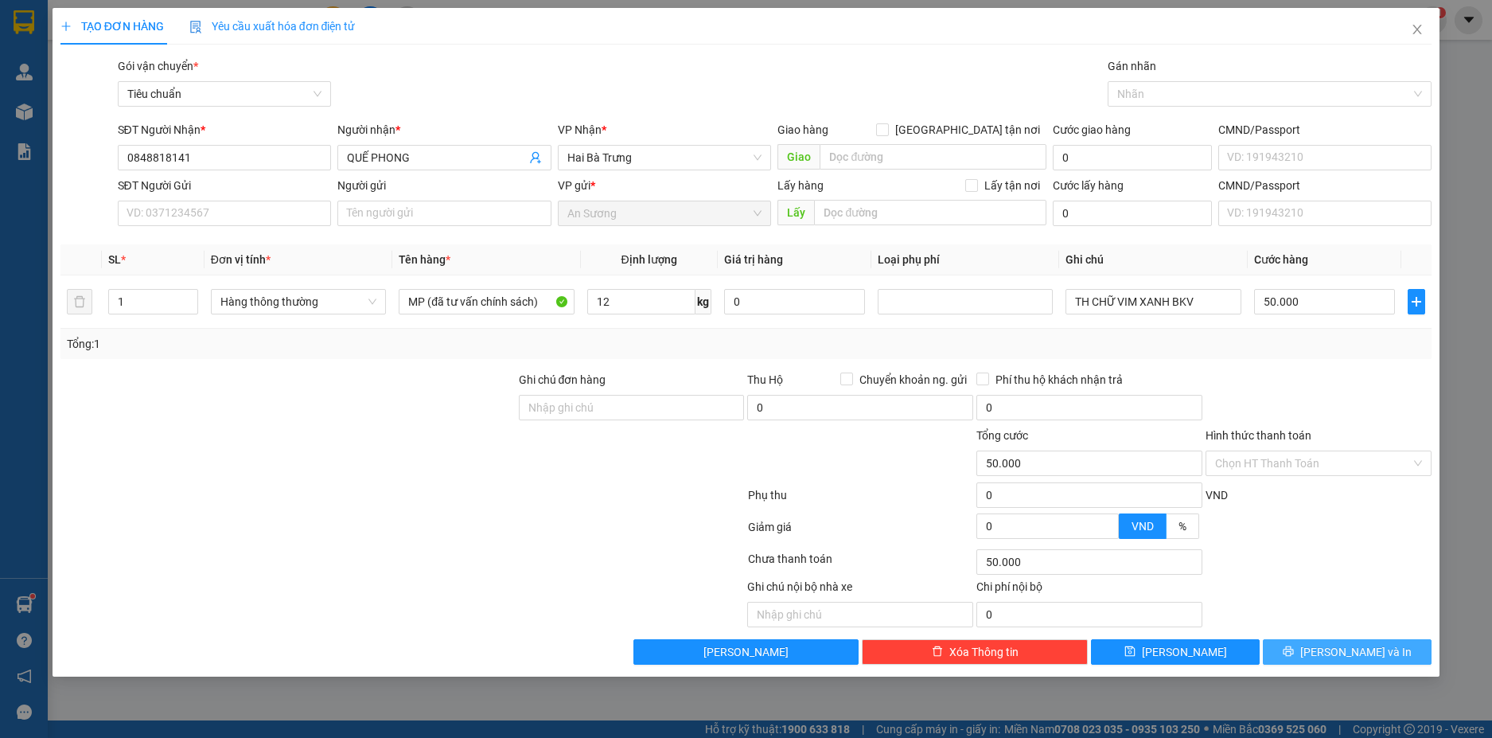
click at [1364, 652] on span "[PERSON_NAME] và In" at bounding box center [1355, 652] width 111 height 18
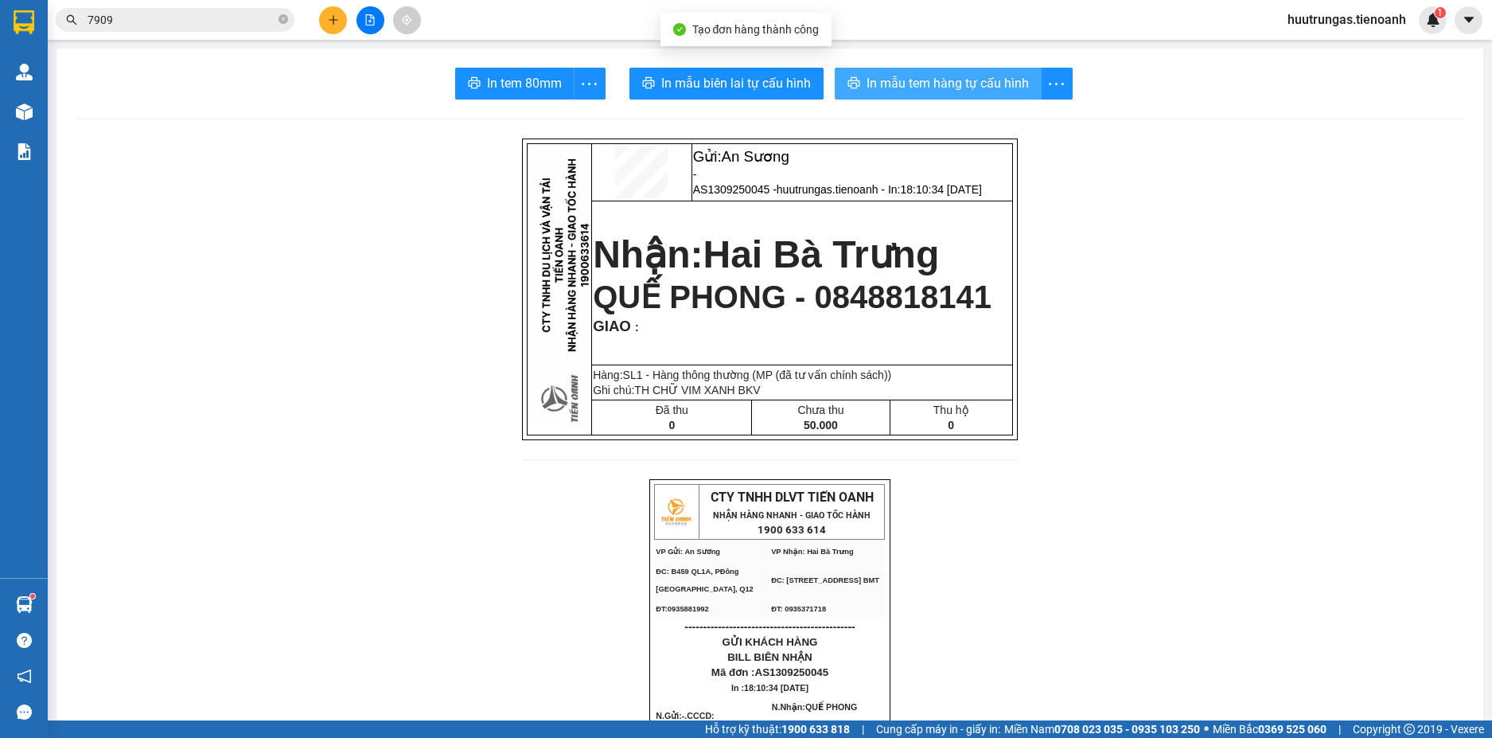
click at [910, 85] on span "In mẫu tem hàng tự cấu hình" at bounding box center [948, 83] width 162 height 20
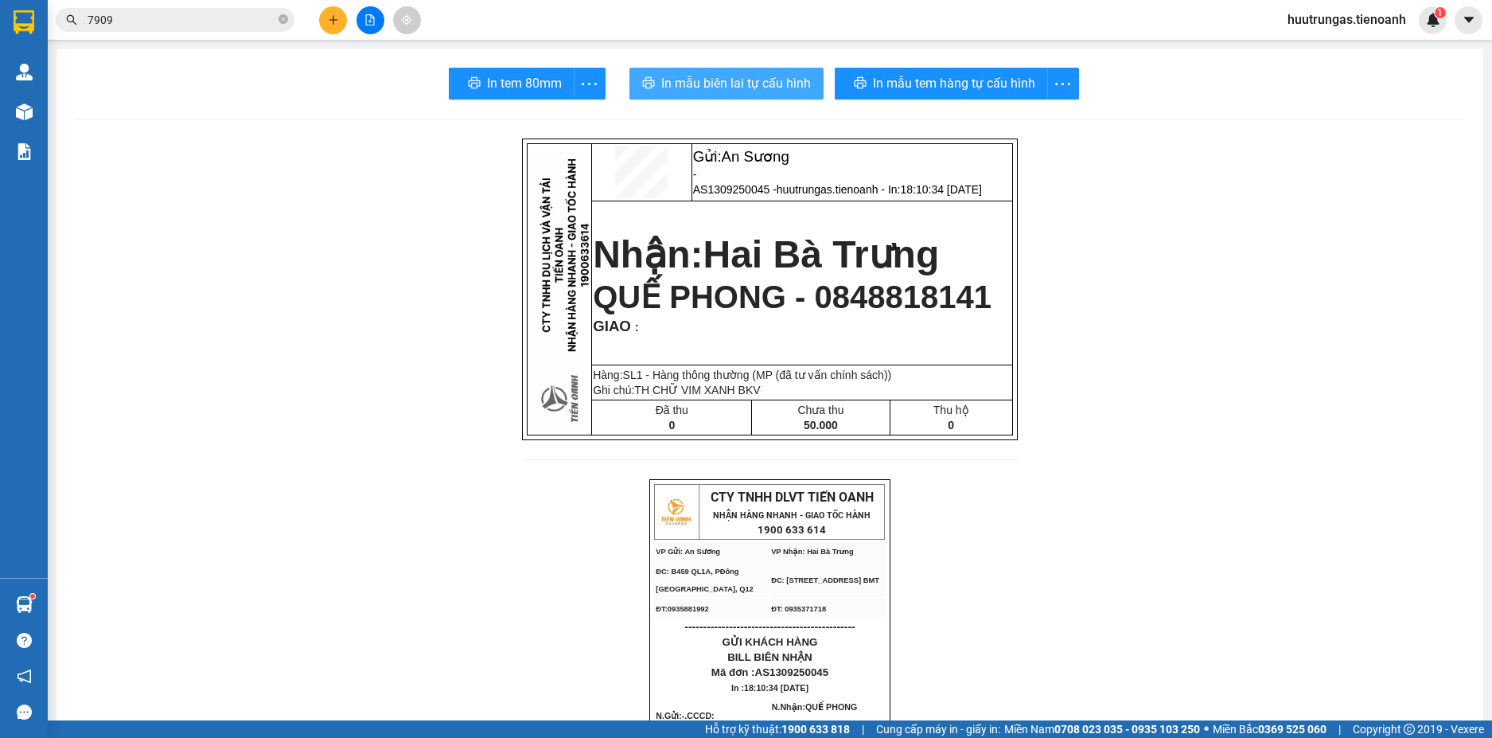
click at [730, 86] on span "In mẫu biên lai tự cấu hình" at bounding box center [736, 83] width 150 height 20
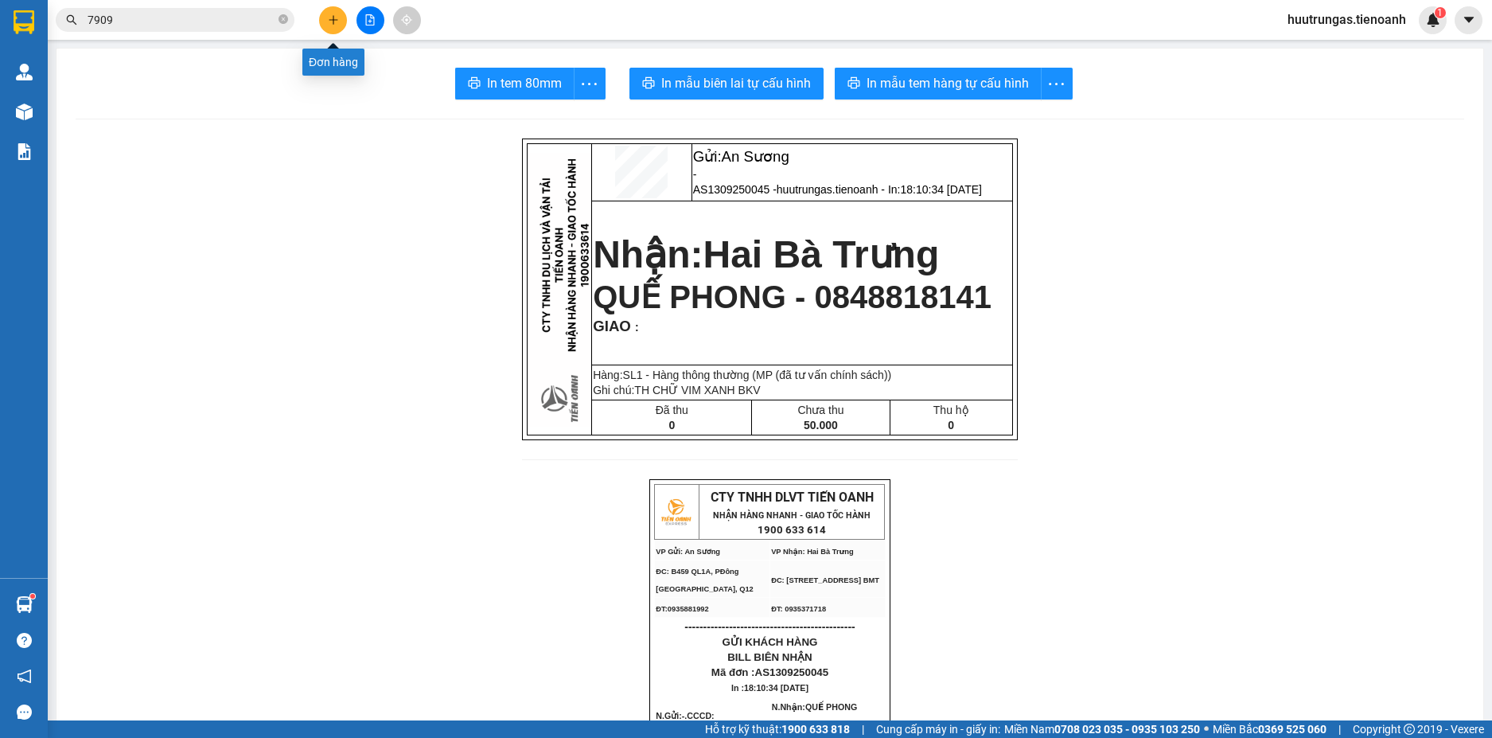
click at [328, 22] on icon "plus" at bounding box center [333, 19] width 11 height 11
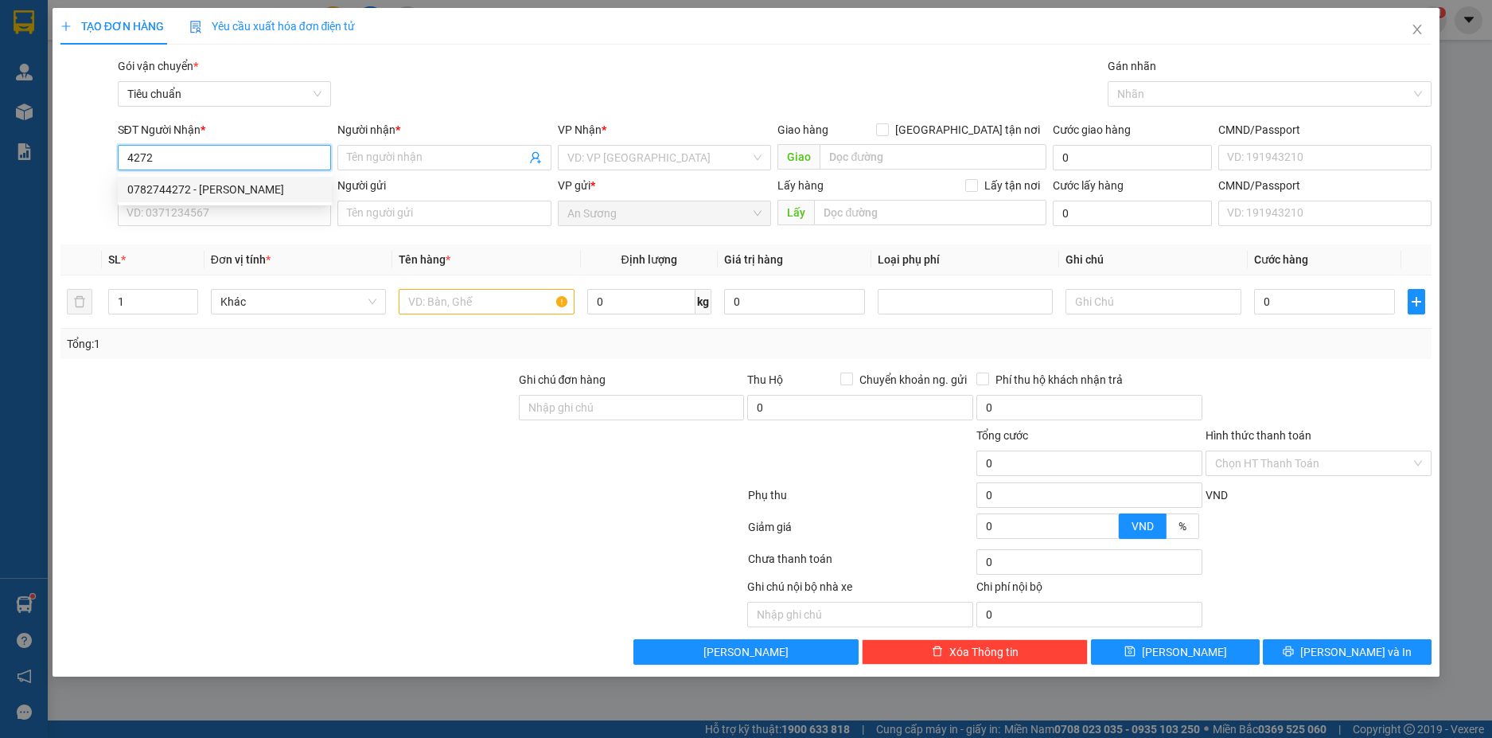
click at [199, 186] on div "0782744272 - TUYẾT NGỌC" at bounding box center [224, 190] width 195 height 18
type input "0782744272"
type input "TUYẾT NGỌC"
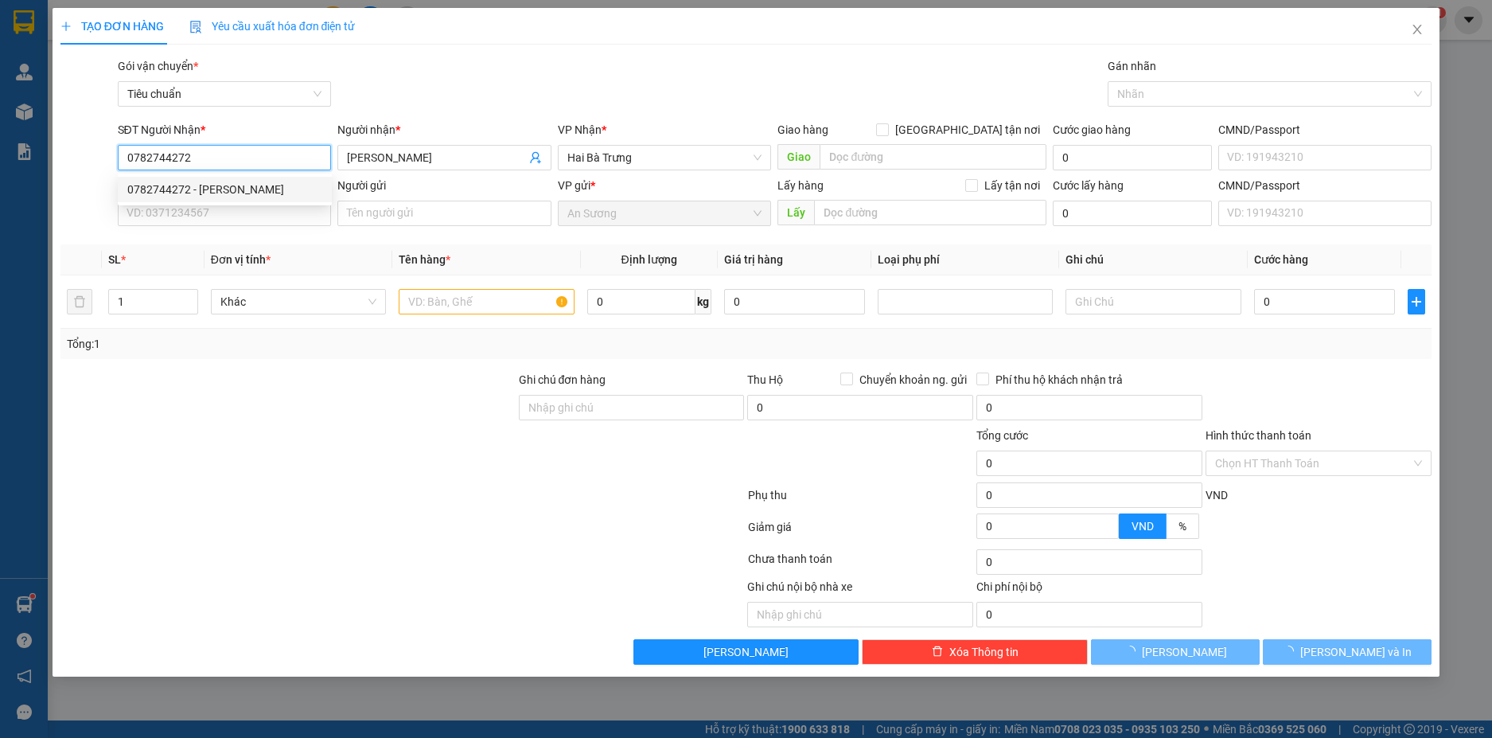
type input "120.000"
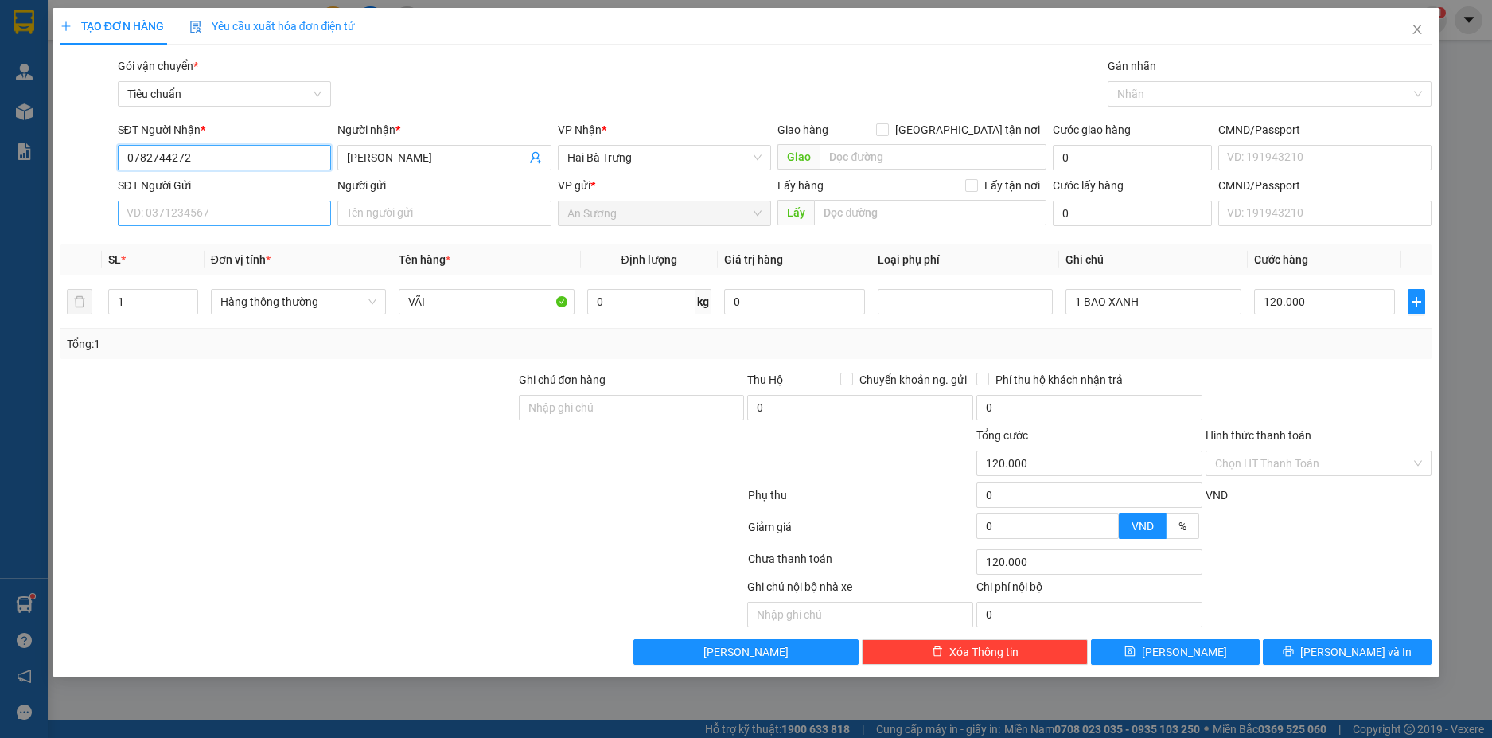
type input "0782744272"
click at [254, 220] on input "SĐT Người Gửi" at bounding box center [225, 213] width 214 height 25
click at [233, 240] on div "0985648393" at bounding box center [224, 245] width 195 height 18
type input "0985648393"
click at [439, 166] on input "TUYẾT NGỌC" at bounding box center [436, 158] width 179 height 18
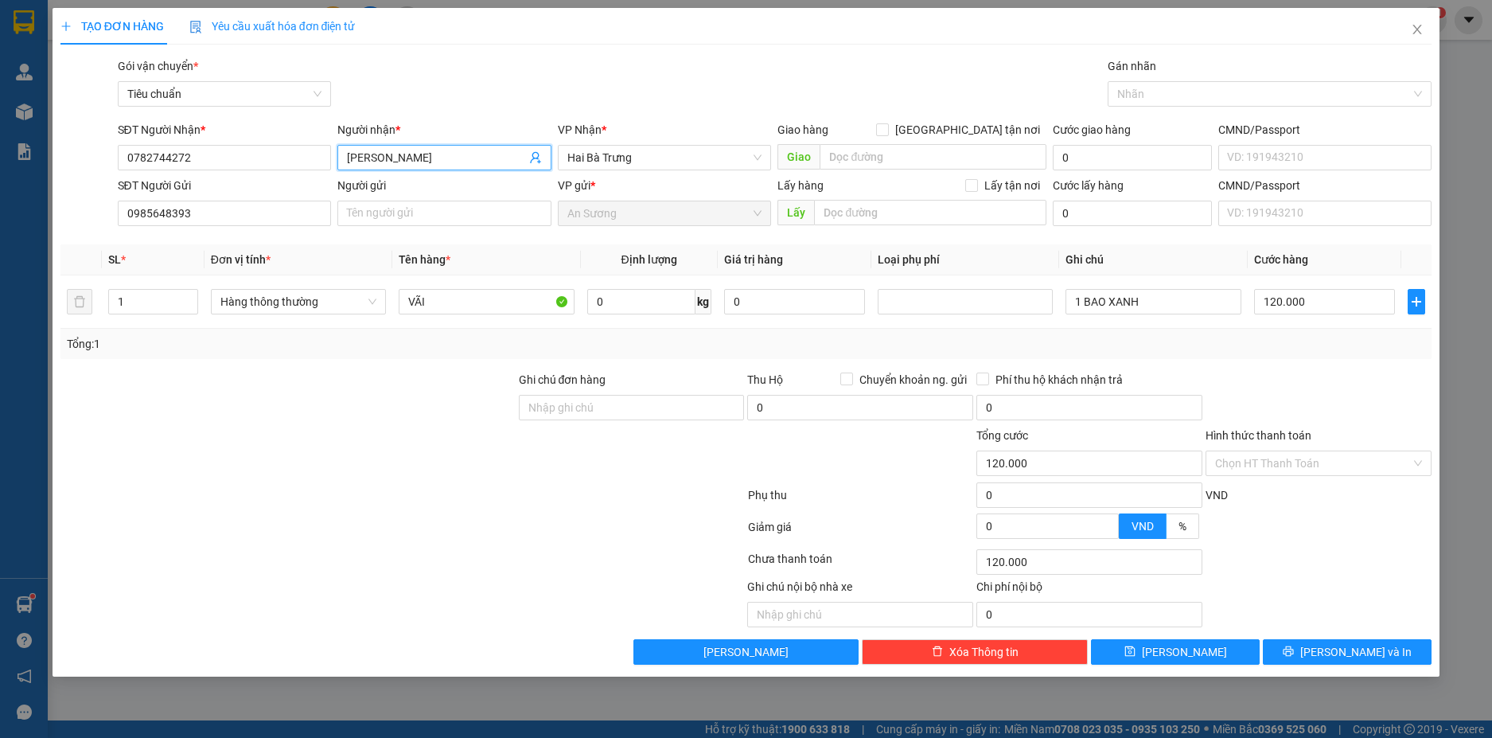
click at [439, 166] on input "TUYẾT NGỌC" at bounding box center [436, 158] width 179 height 18
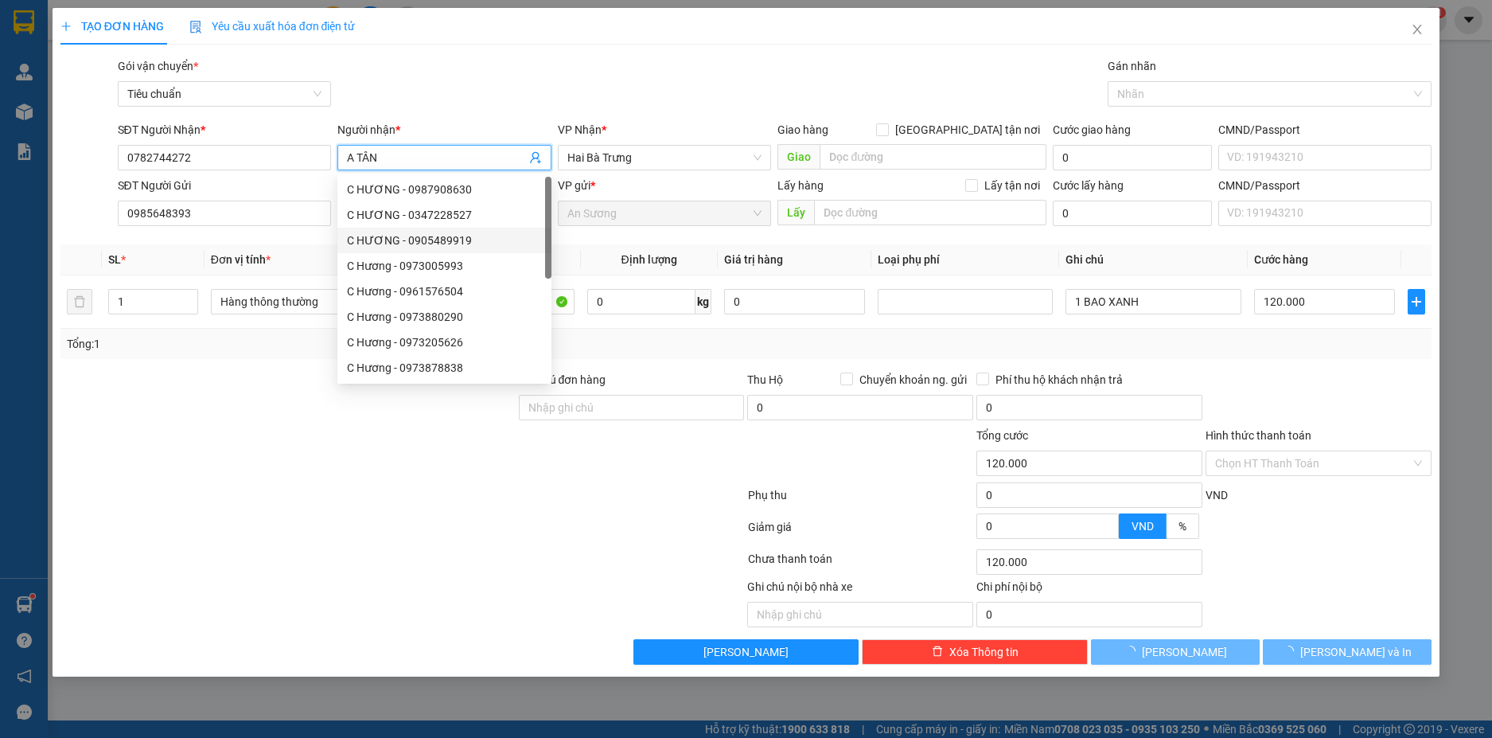
type input "A TÂN"
click at [196, 496] on div at bounding box center [403, 498] width 688 height 32
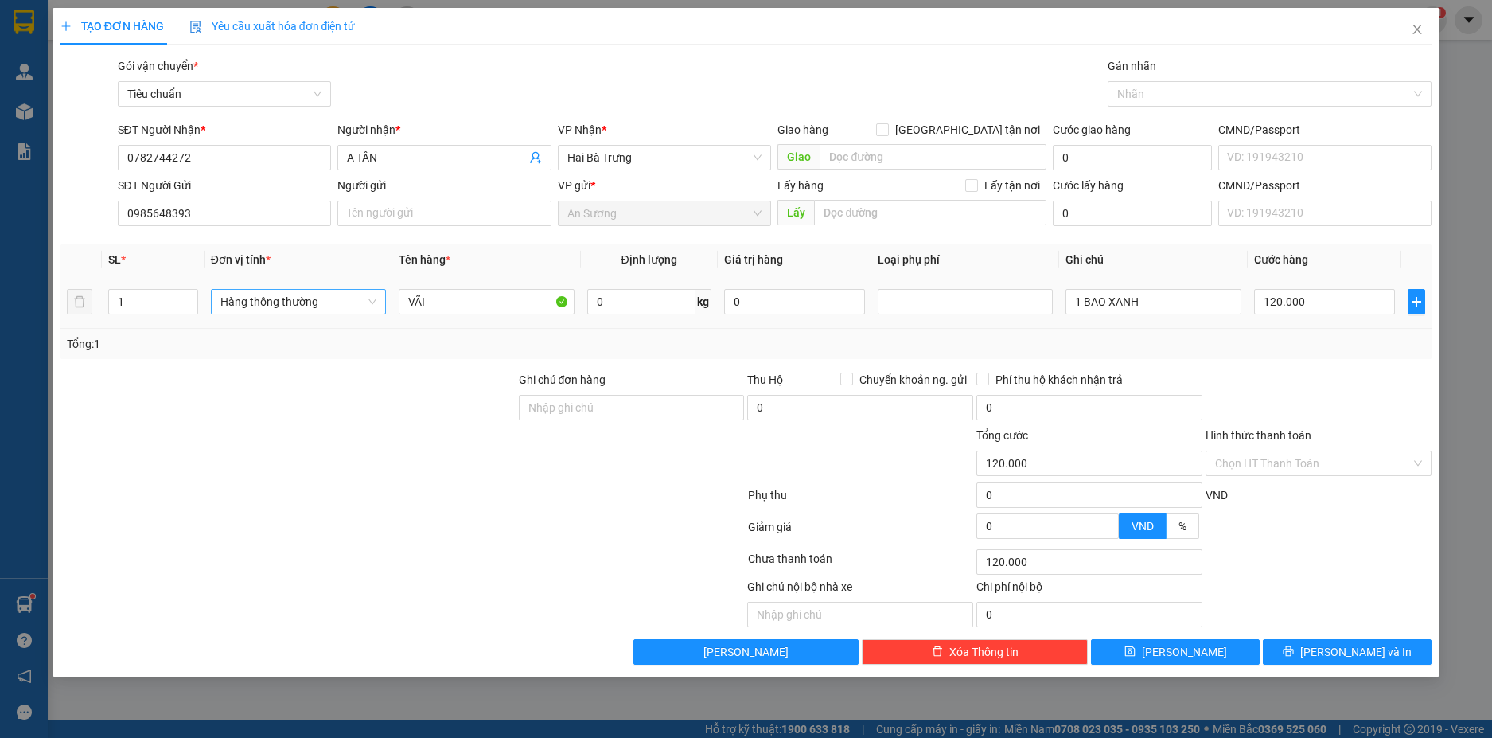
click at [358, 308] on span "Hàng thông thường" at bounding box center [298, 302] width 156 height 24
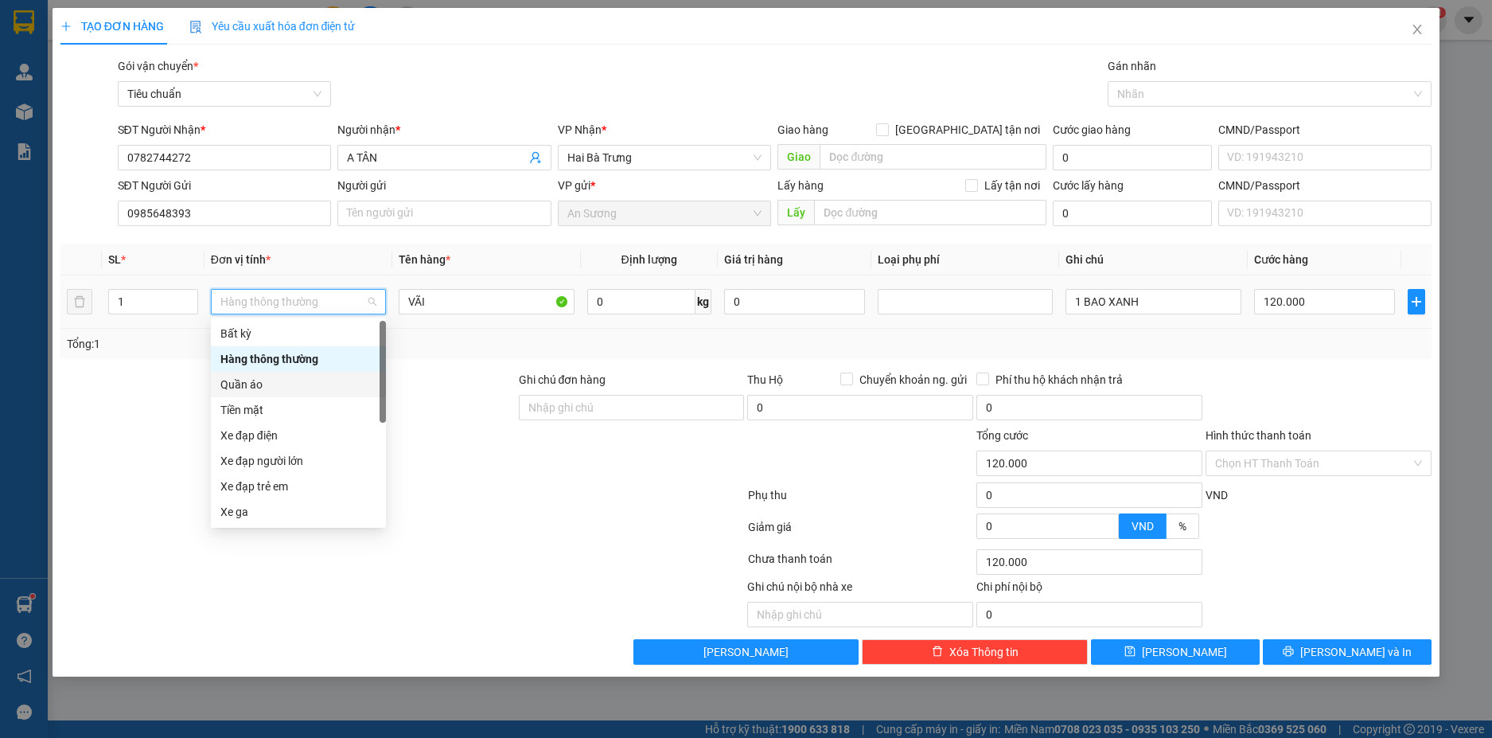
click at [268, 380] on div "Quần áo" at bounding box center [298, 385] width 156 height 18
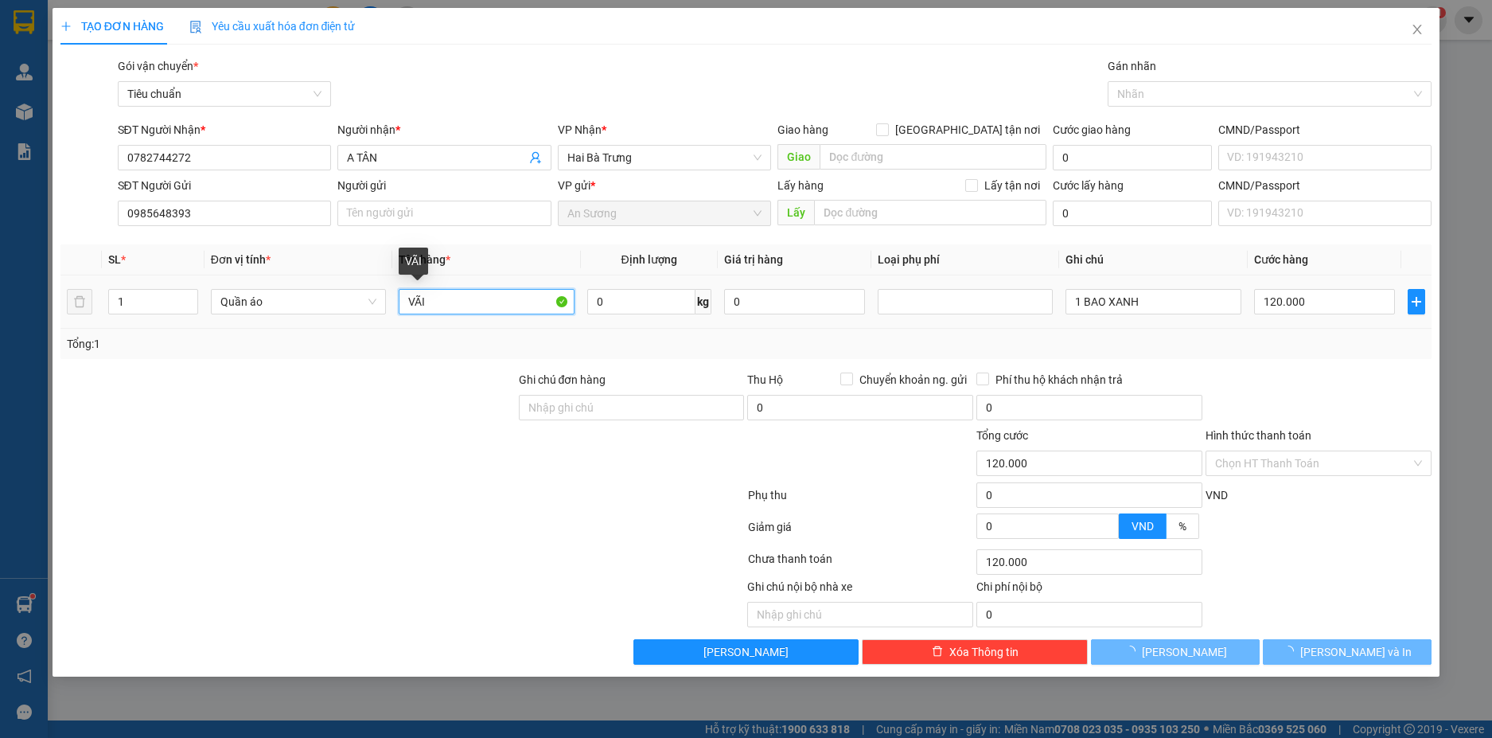
click at [446, 306] on input "VÃI" at bounding box center [486, 301] width 175 height 25
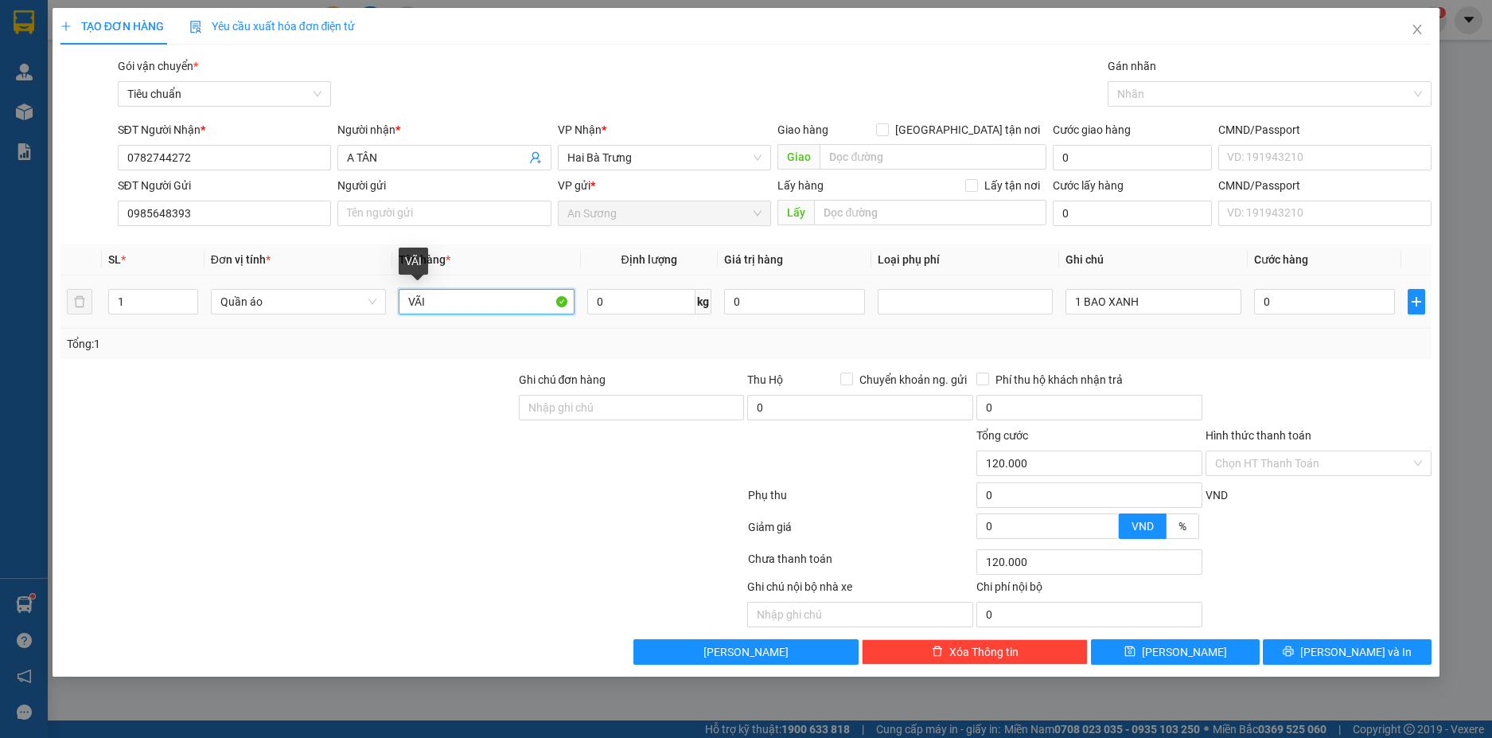
type input "0"
type input "VÃI (ĐÃ TƯ VẤN CSVC)"
click at [625, 297] on input "0" at bounding box center [641, 301] width 108 height 25
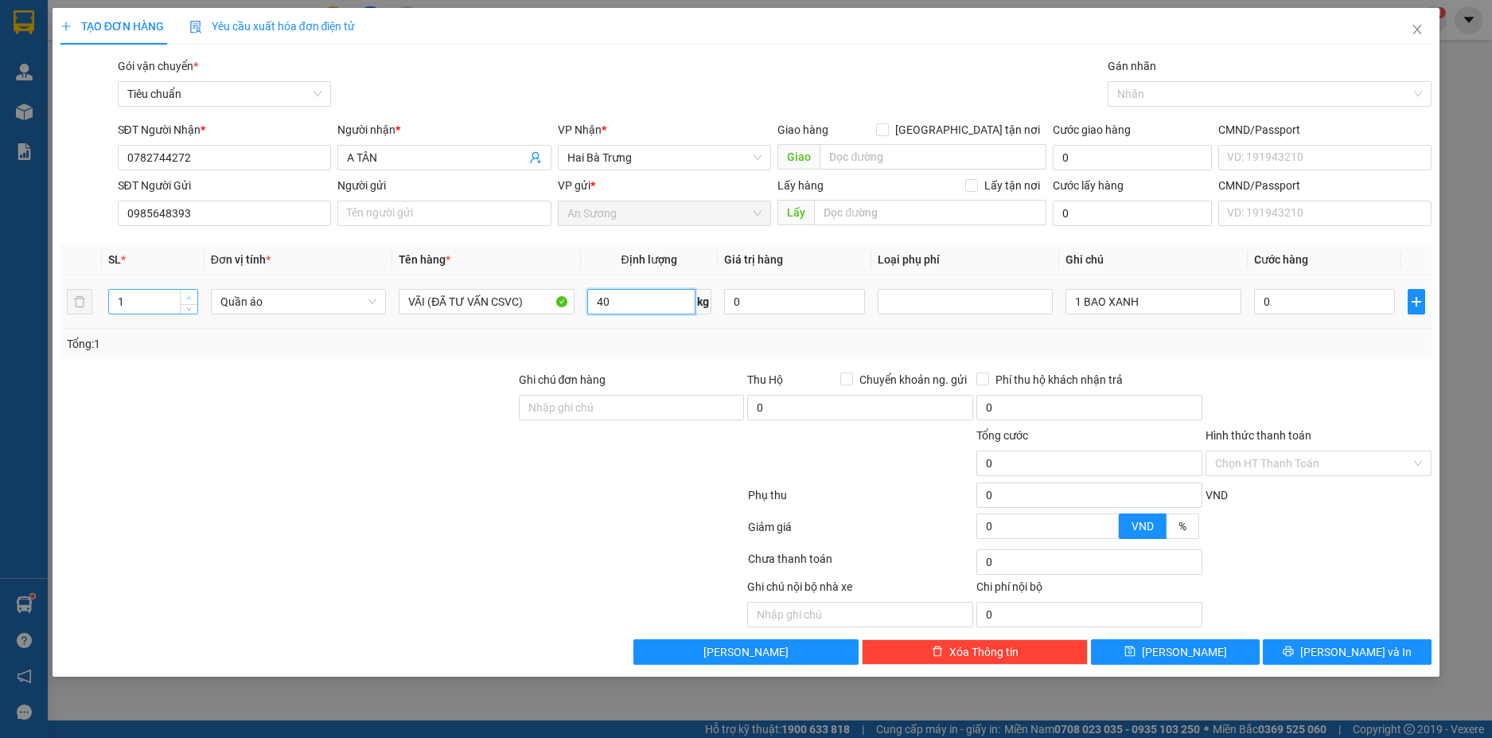
type input "40"
click at [191, 298] on icon "up" at bounding box center [189, 298] width 6 height 6
type input "80.000"
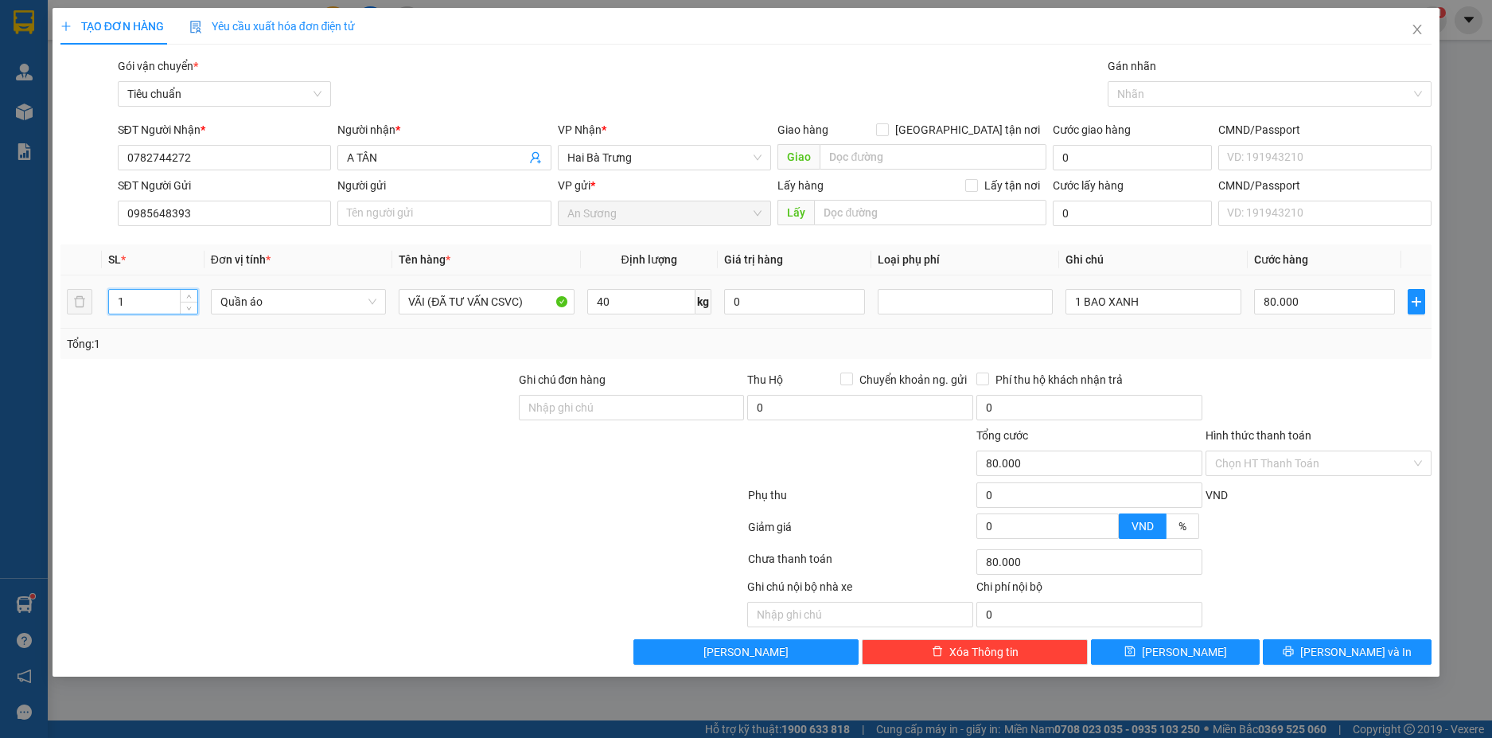
click at [135, 302] on input "1" at bounding box center [153, 302] width 88 height 24
type input "2"
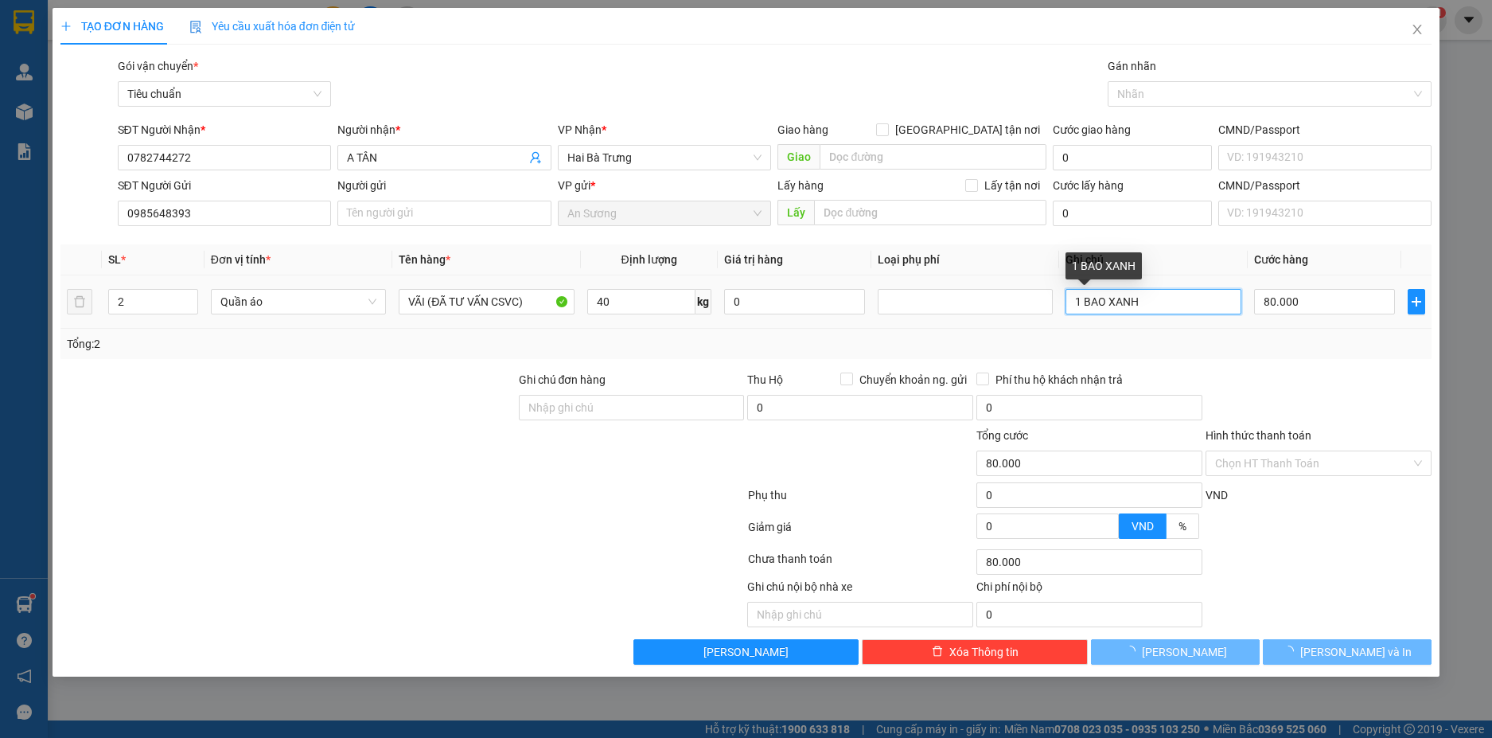
click at [1085, 302] on input "1 BAO XANH" at bounding box center [1153, 301] width 175 height 25
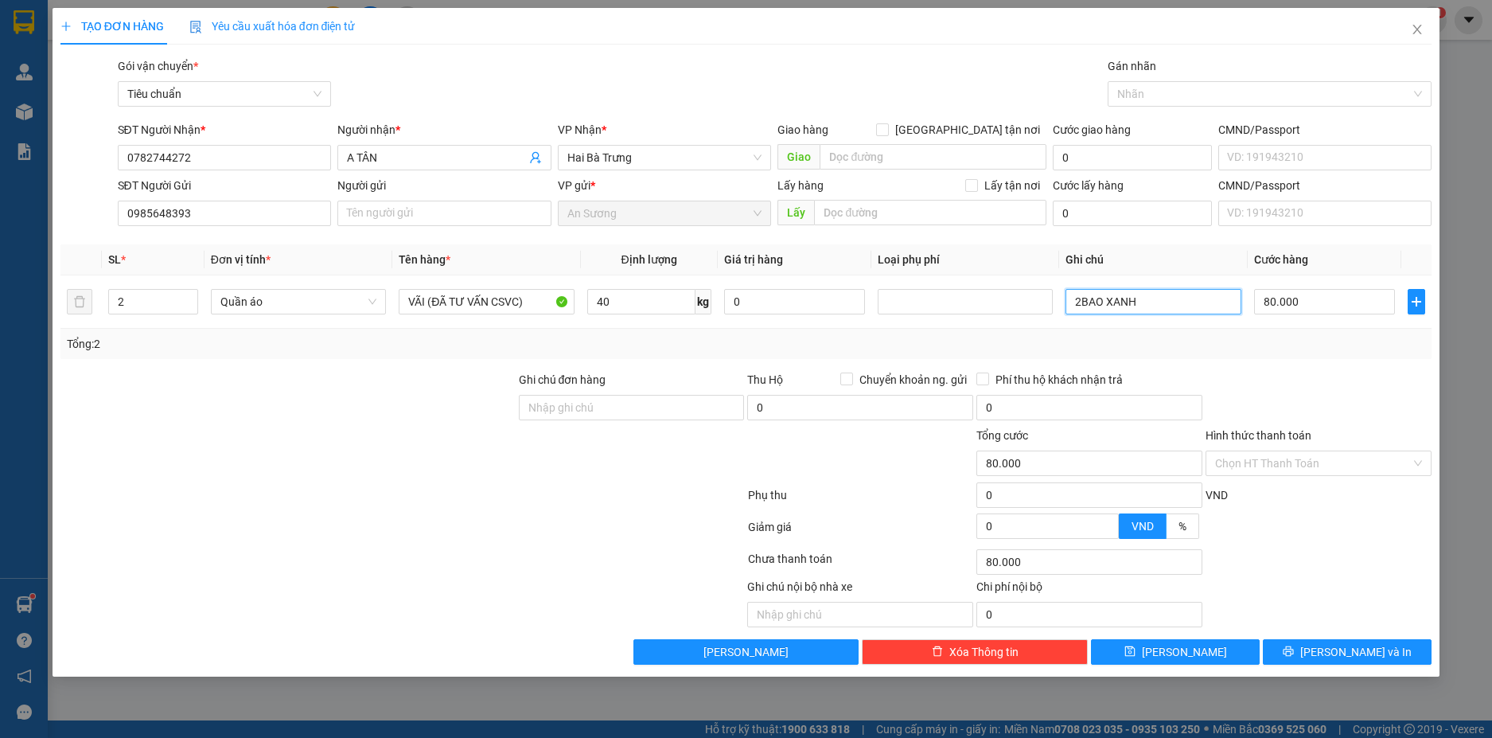
type input "2BAO XANH"
click at [1243, 367] on div "Transit Pickup Surcharge Ids Transit Deliver Surcharge Ids Transit Deliver Surc…" at bounding box center [746, 360] width 1372 height 607
type input "1"
click at [186, 308] on icon "down" at bounding box center [189, 307] width 6 height 6
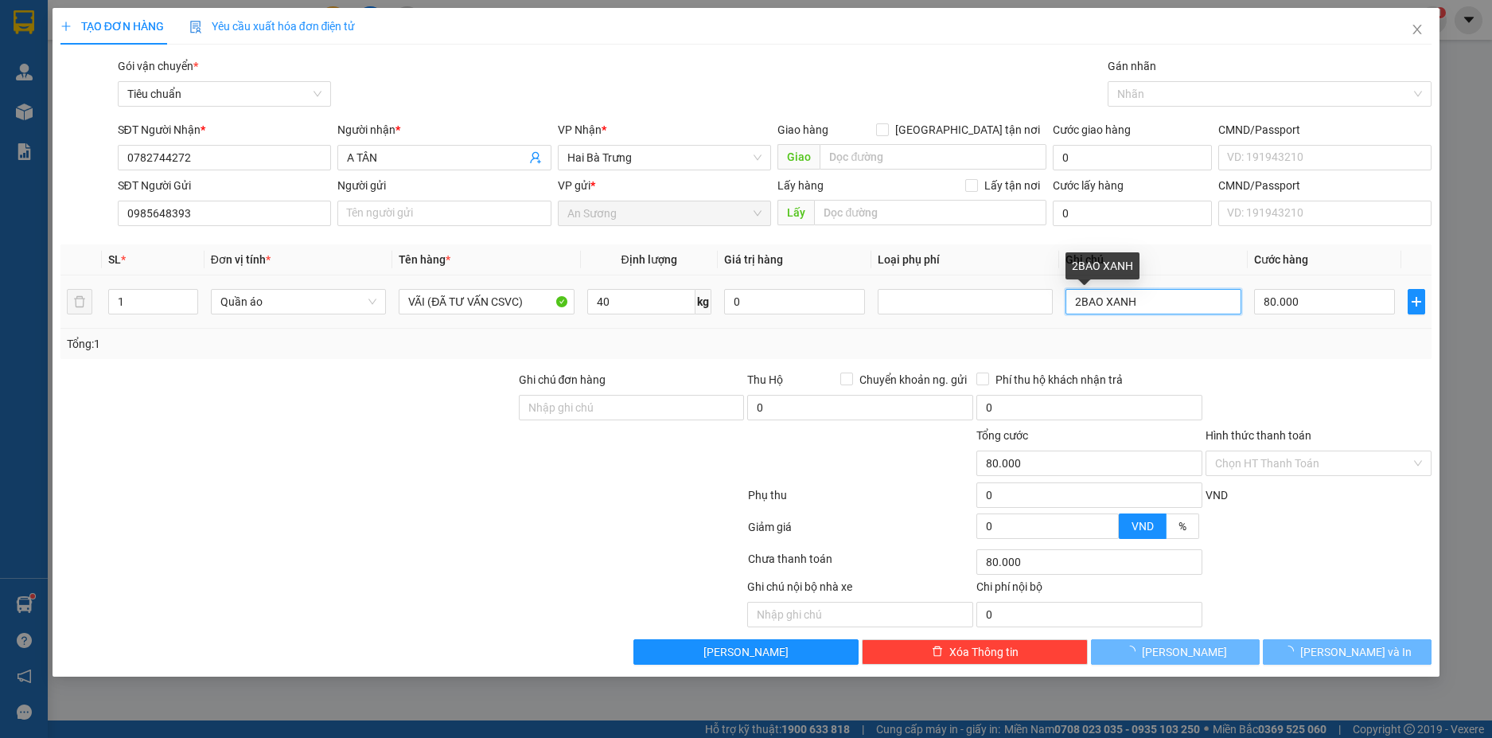
click at [1081, 304] on input "2BAO XANH" at bounding box center [1153, 301] width 175 height 25
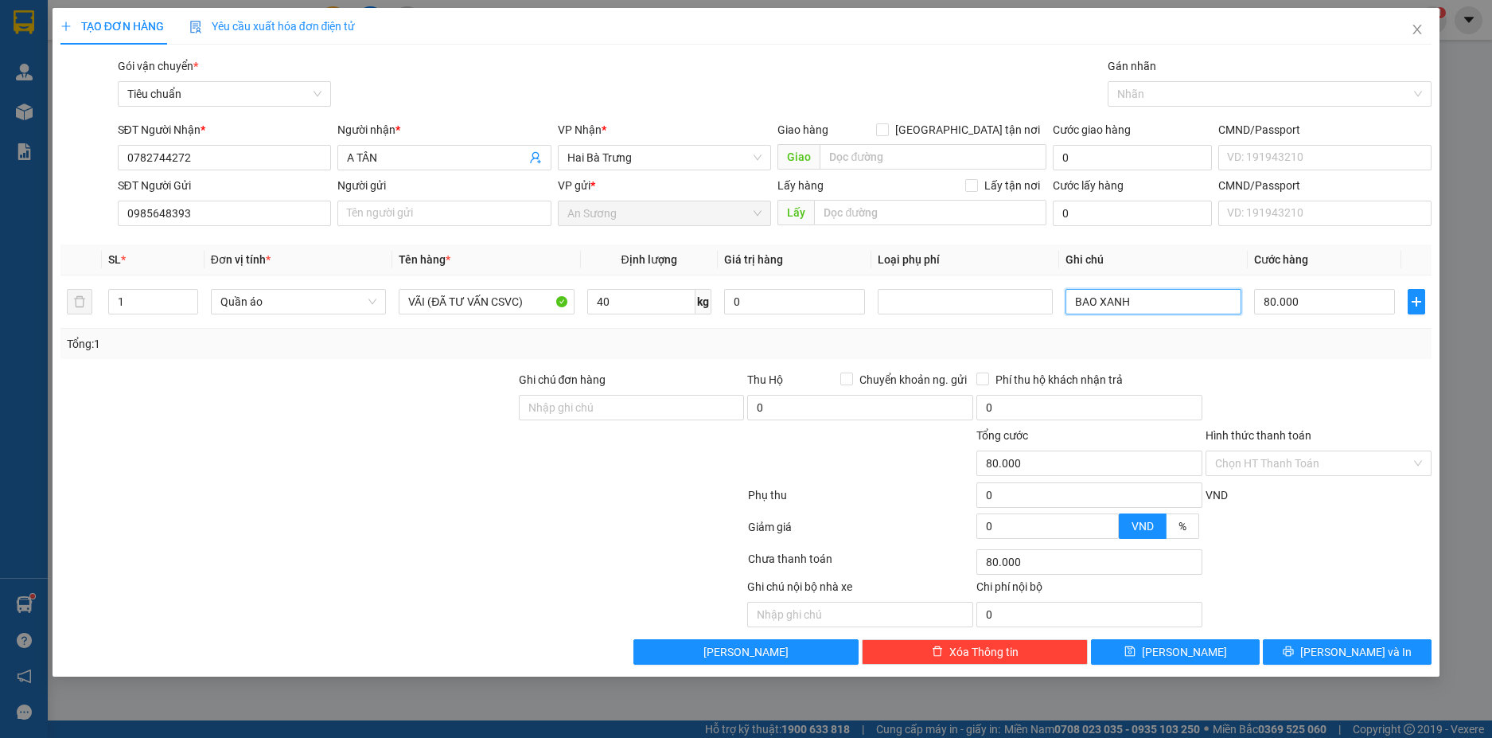
type input "BAO XANH"
click at [1363, 561] on div "Chọn HT Thanh Toán" at bounding box center [1318, 562] width 229 height 32
click at [1363, 657] on span "[PERSON_NAME] và In" at bounding box center [1355, 652] width 111 height 18
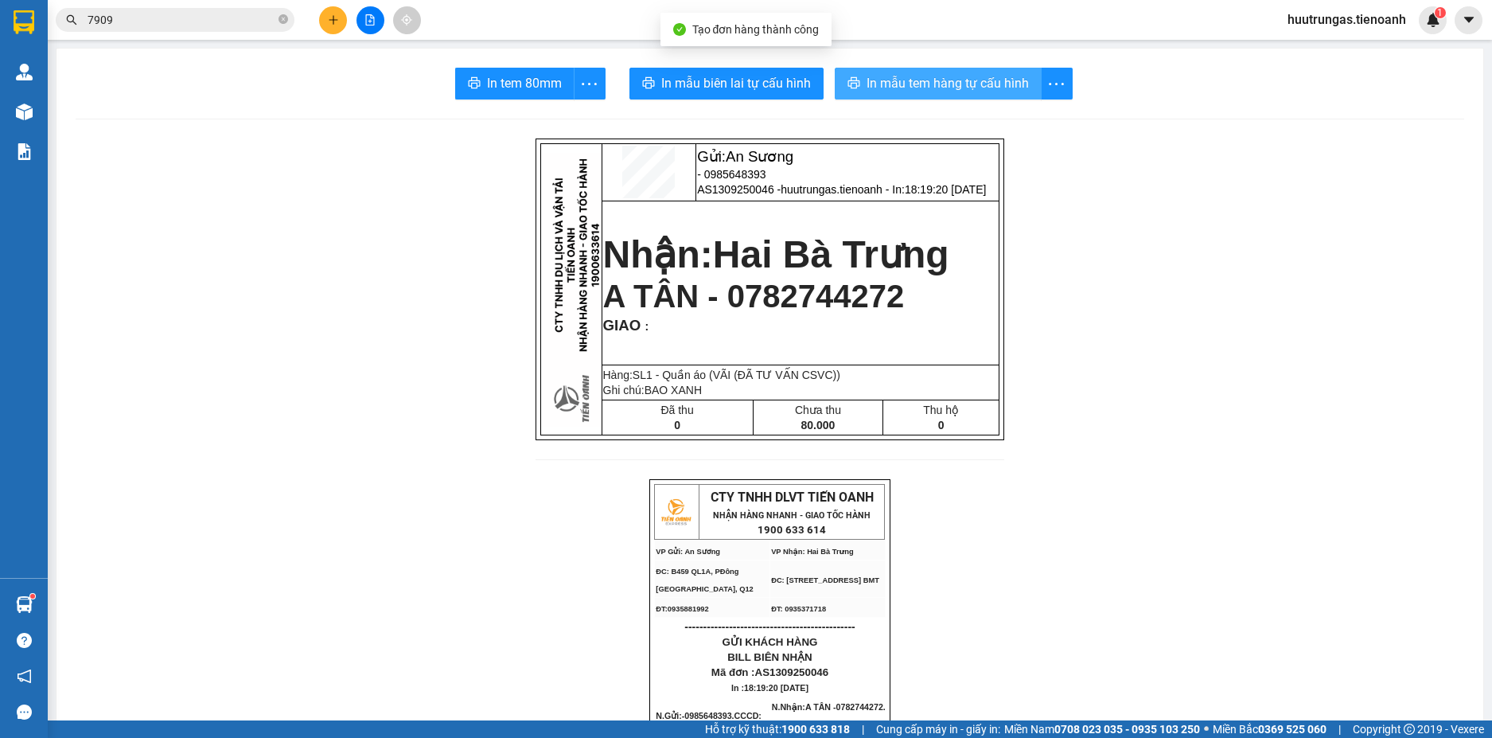
click at [900, 82] on span "In mẫu tem hàng tự cấu hình" at bounding box center [948, 83] width 162 height 20
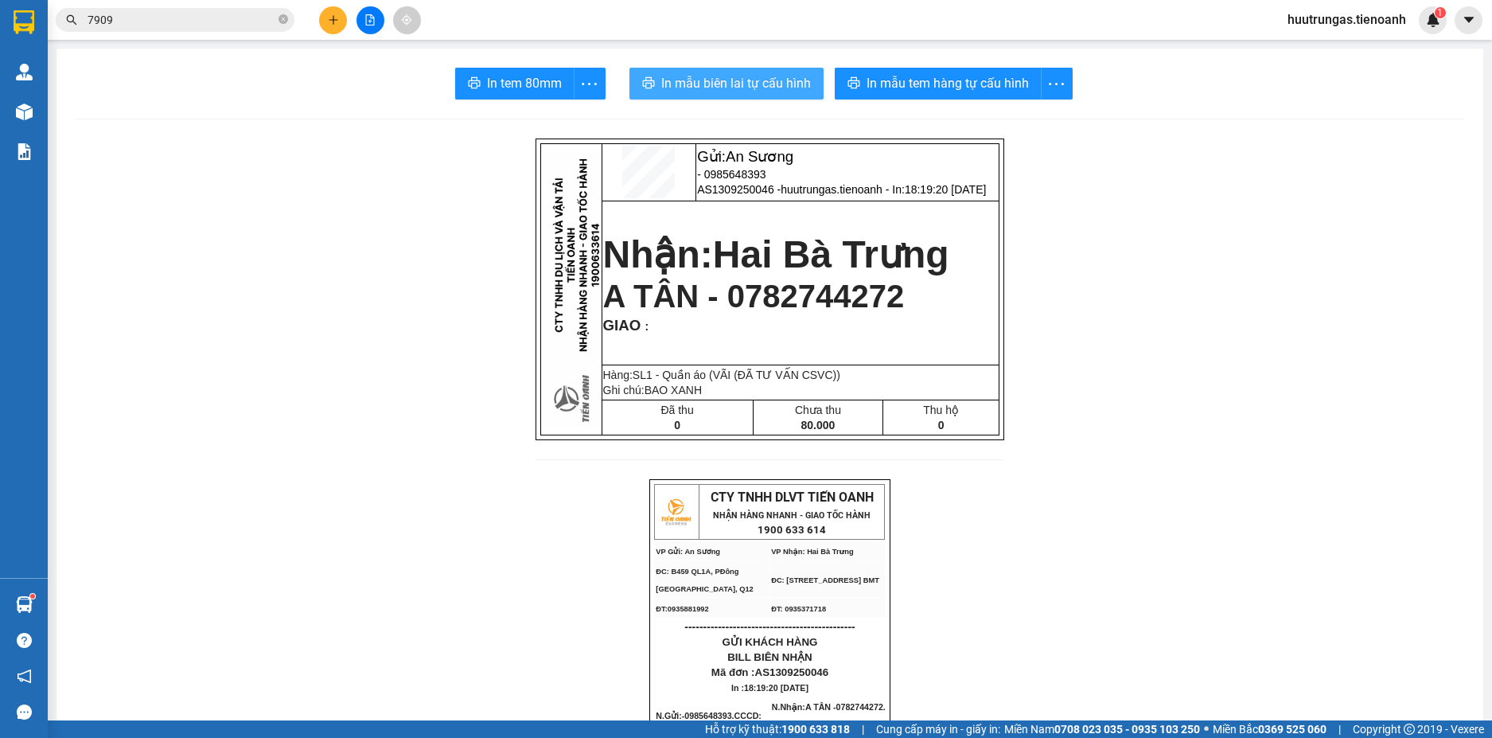
click at [762, 79] on span "In mẫu biên lai tự cấu hình" at bounding box center [736, 83] width 150 height 20
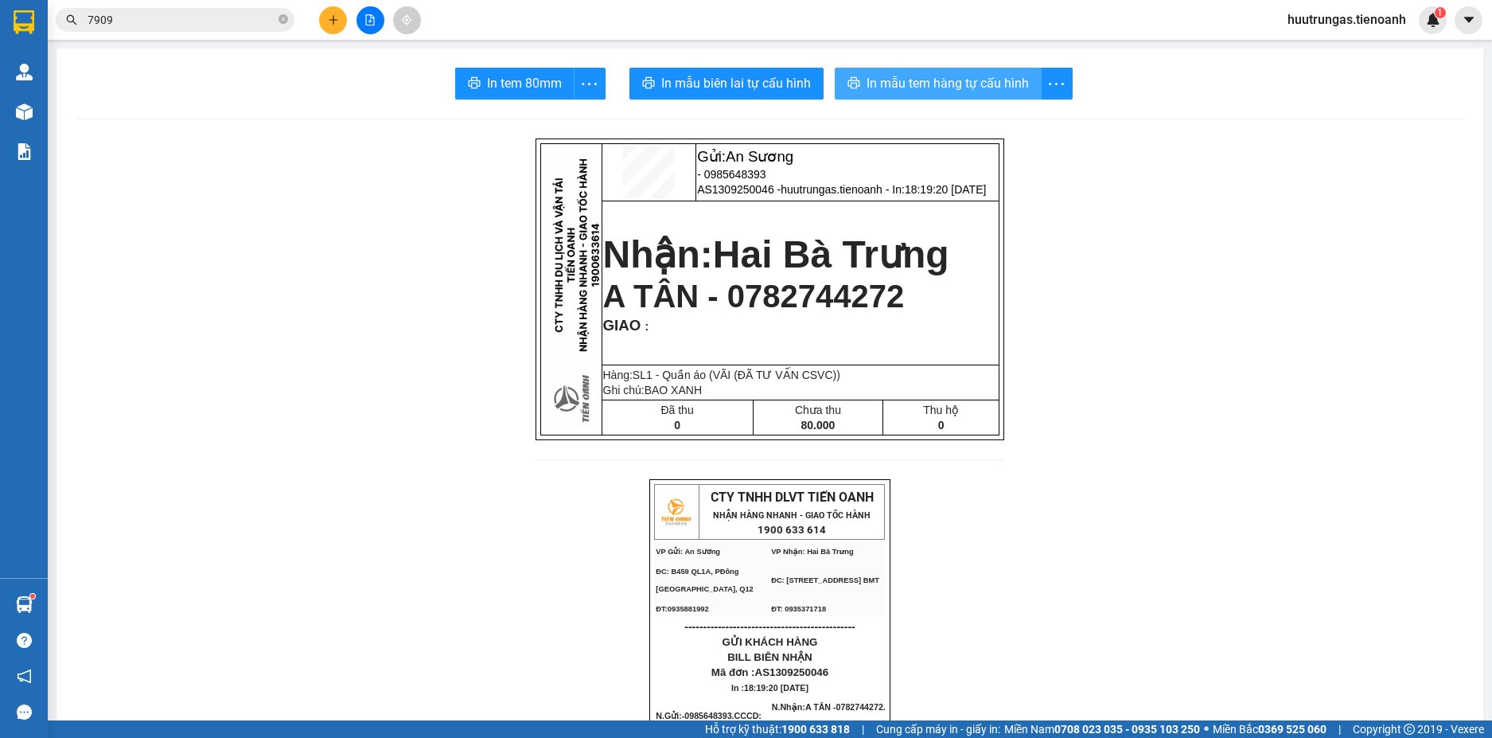
drag, startPoint x: 762, startPoint y: 79, endPoint x: 911, endPoint y: 80, distance: 148.8
click at [911, 80] on span "In mẫu tem hàng tự cấu hình" at bounding box center [948, 83] width 162 height 20
click at [331, 24] on icon "plus" at bounding box center [333, 19] width 11 height 11
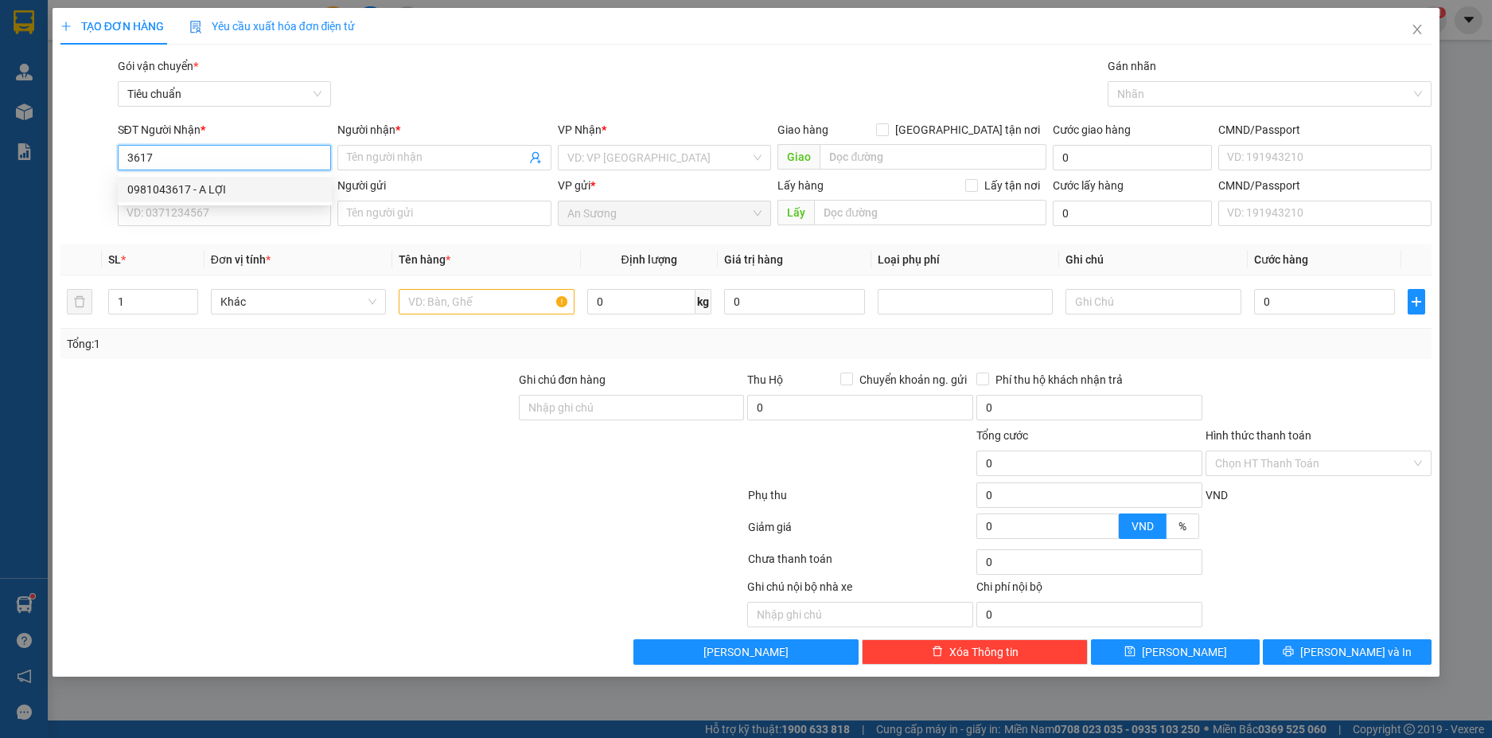
click at [209, 184] on div "0981043617 - A LỢI" at bounding box center [224, 190] width 195 height 18
type input "0981043617"
type input "A LỢI"
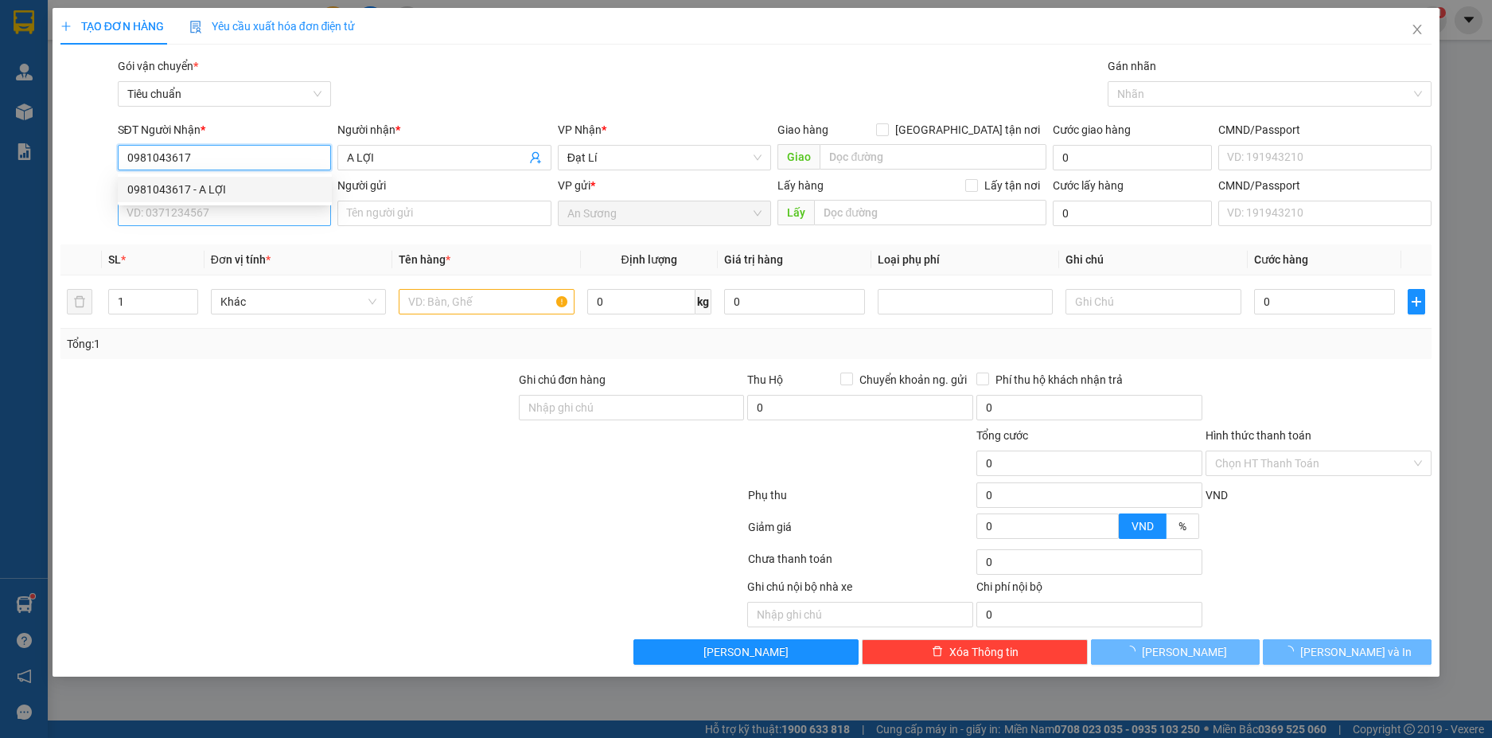
type input "240.000"
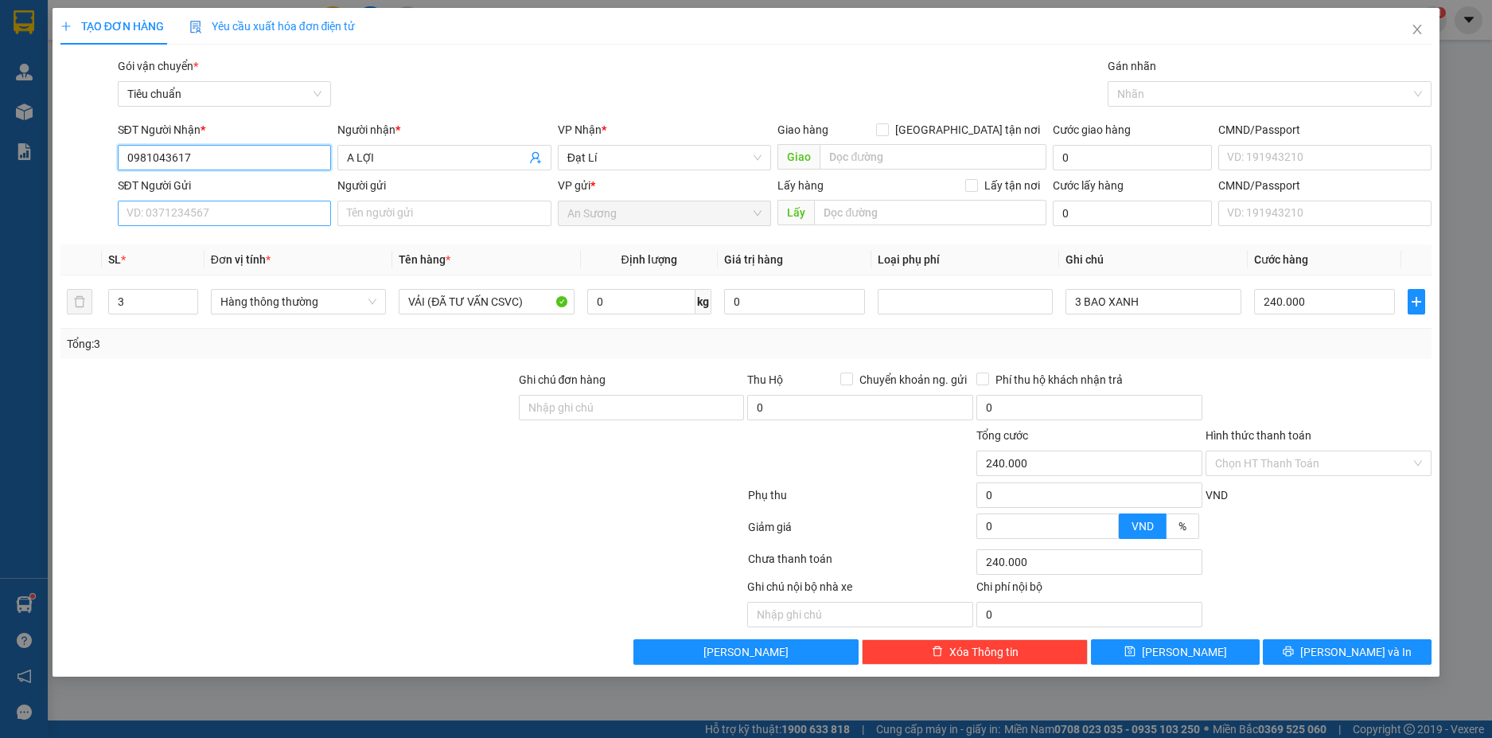
type input "0981043617"
click at [269, 217] on input "SĐT Người Gửi" at bounding box center [225, 213] width 214 height 25
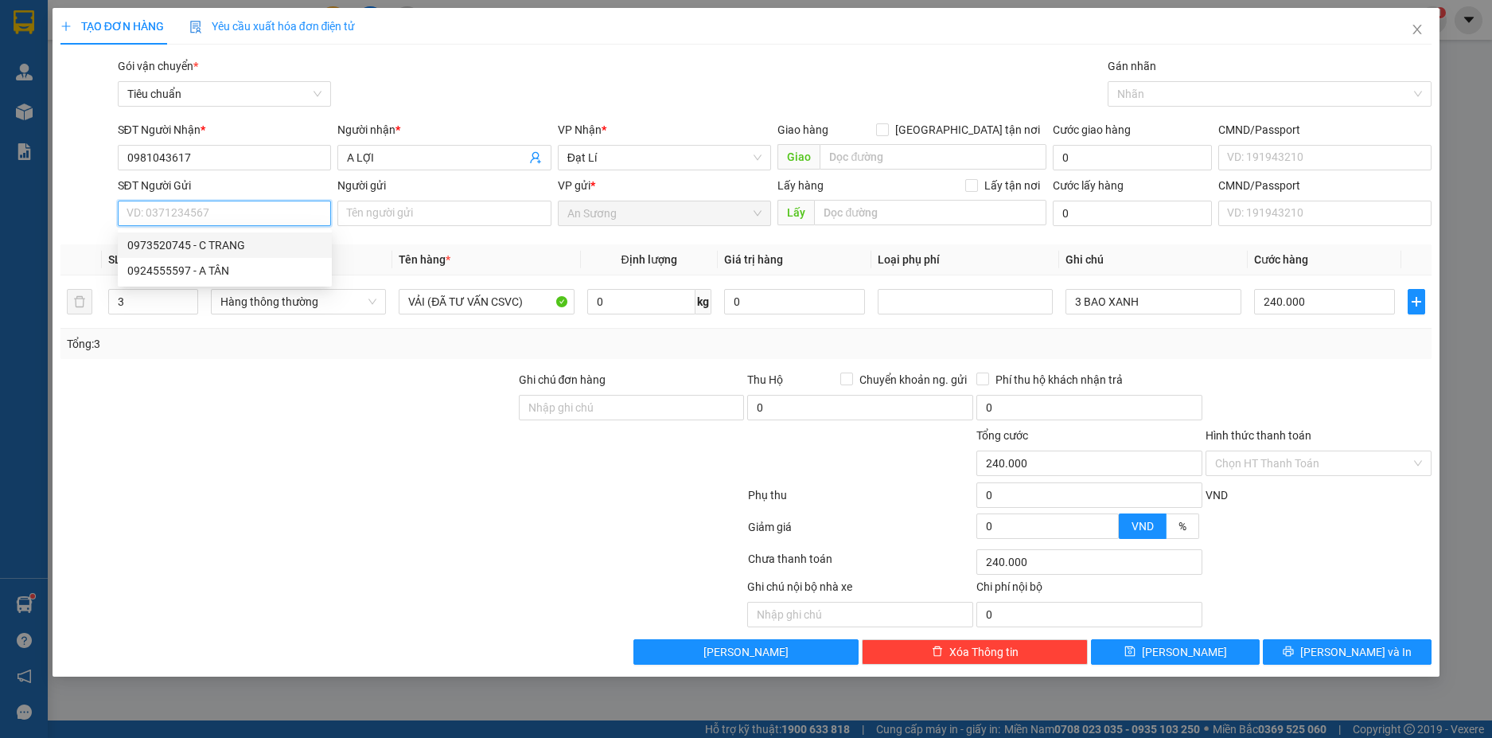
click at [228, 247] on div "0973520745 - C TRANG" at bounding box center [224, 245] width 195 height 18
type input "0973520745"
type input "C TRANG"
click at [192, 298] on icon "up" at bounding box center [189, 298] width 6 height 6
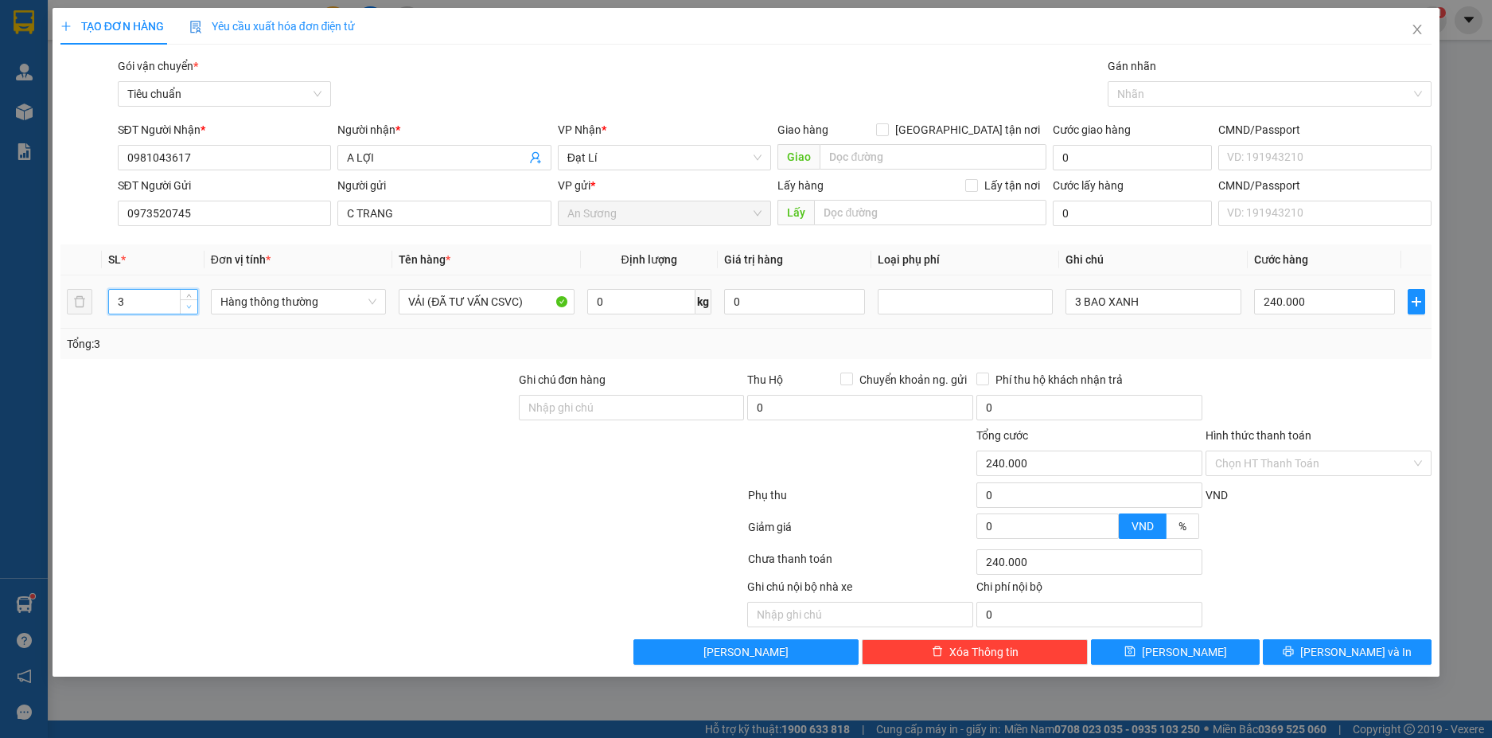
click at [192, 308] on icon "down" at bounding box center [189, 307] width 6 height 6
type input "1"
click at [192, 308] on icon "down" at bounding box center [189, 307] width 6 height 6
click at [644, 310] on input "0" at bounding box center [641, 301] width 108 height 25
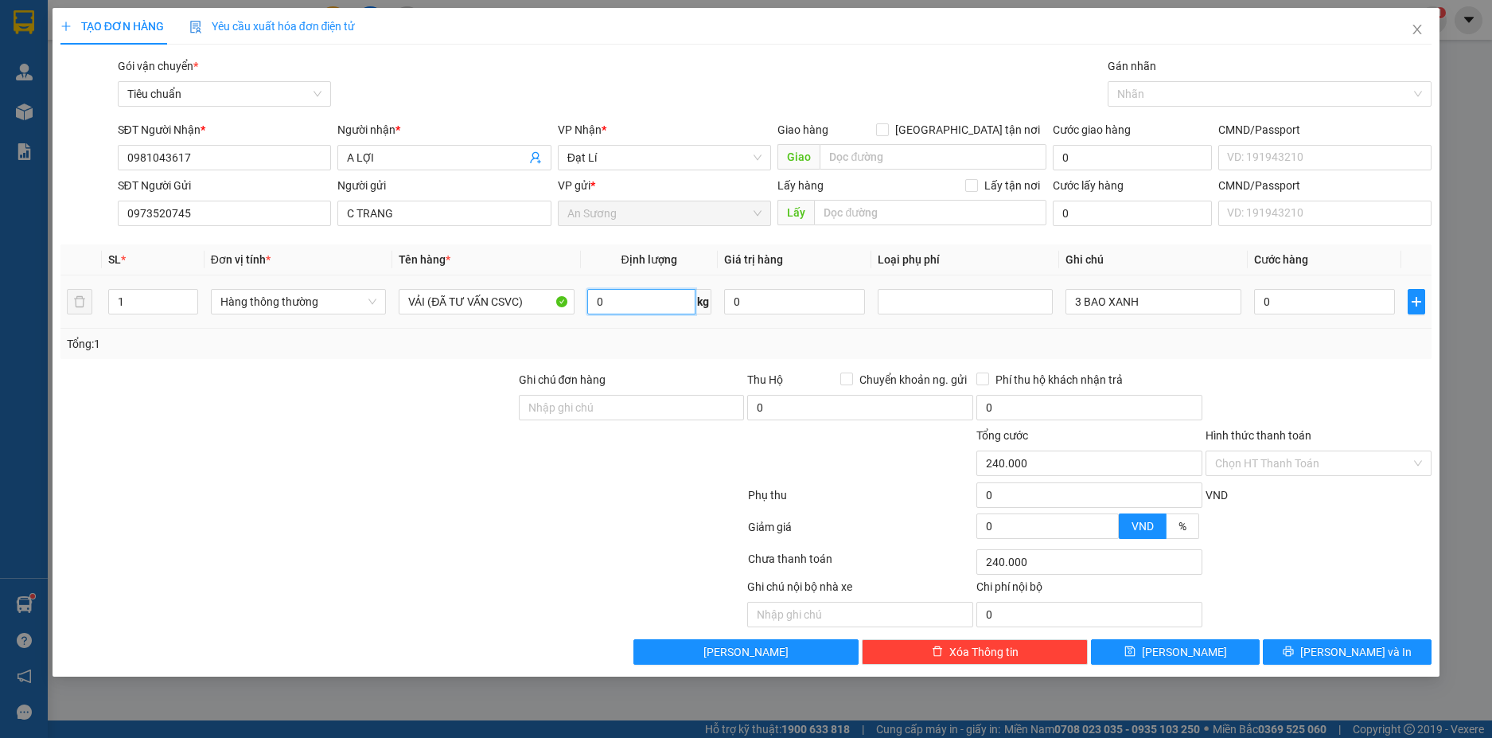
type input "0"
type input "60"
click at [1082, 303] on input "3 BAO XANH" at bounding box center [1153, 301] width 175 height 25
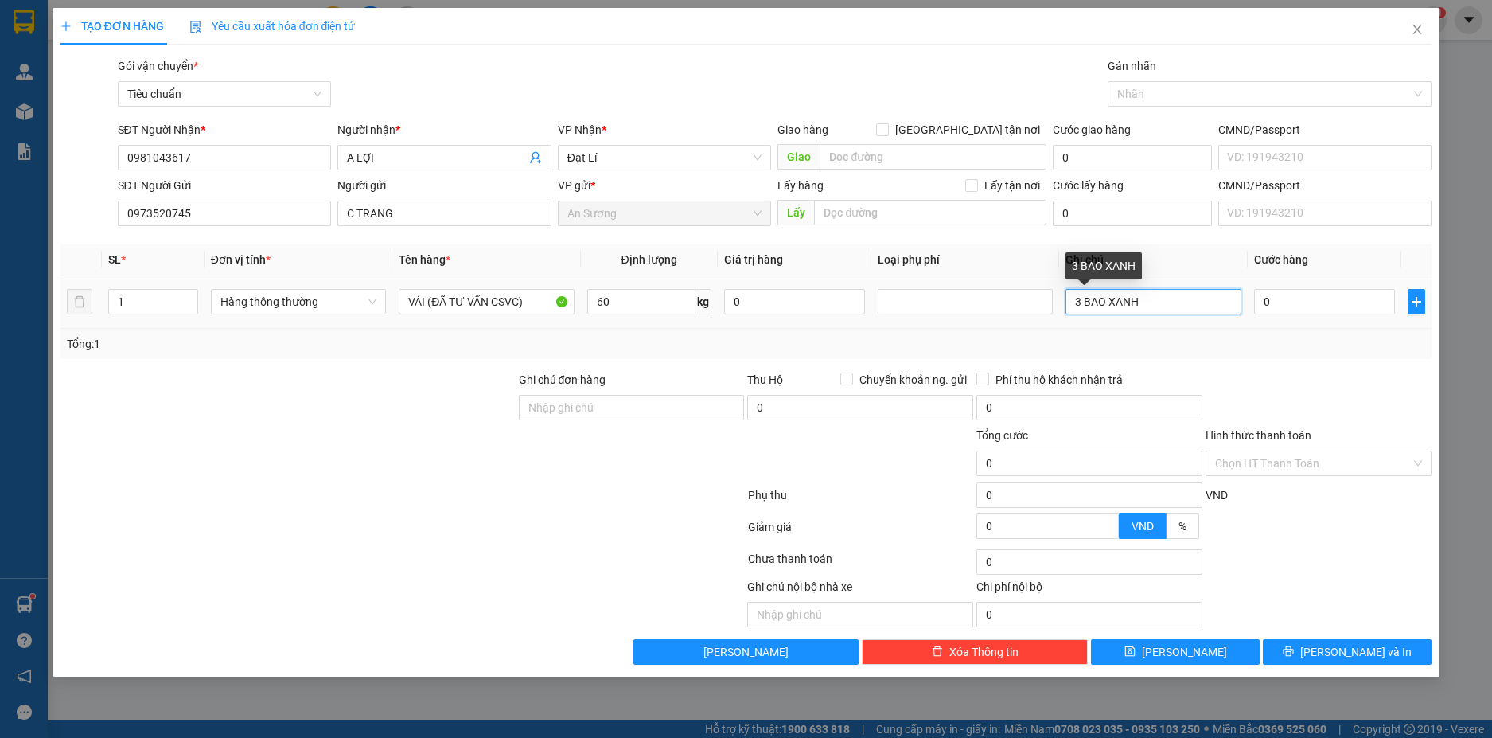
type input "100.000"
click at [368, 301] on span "Hàng thông thường" at bounding box center [298, 302] width 156 height 24
type input "BAO XANH"
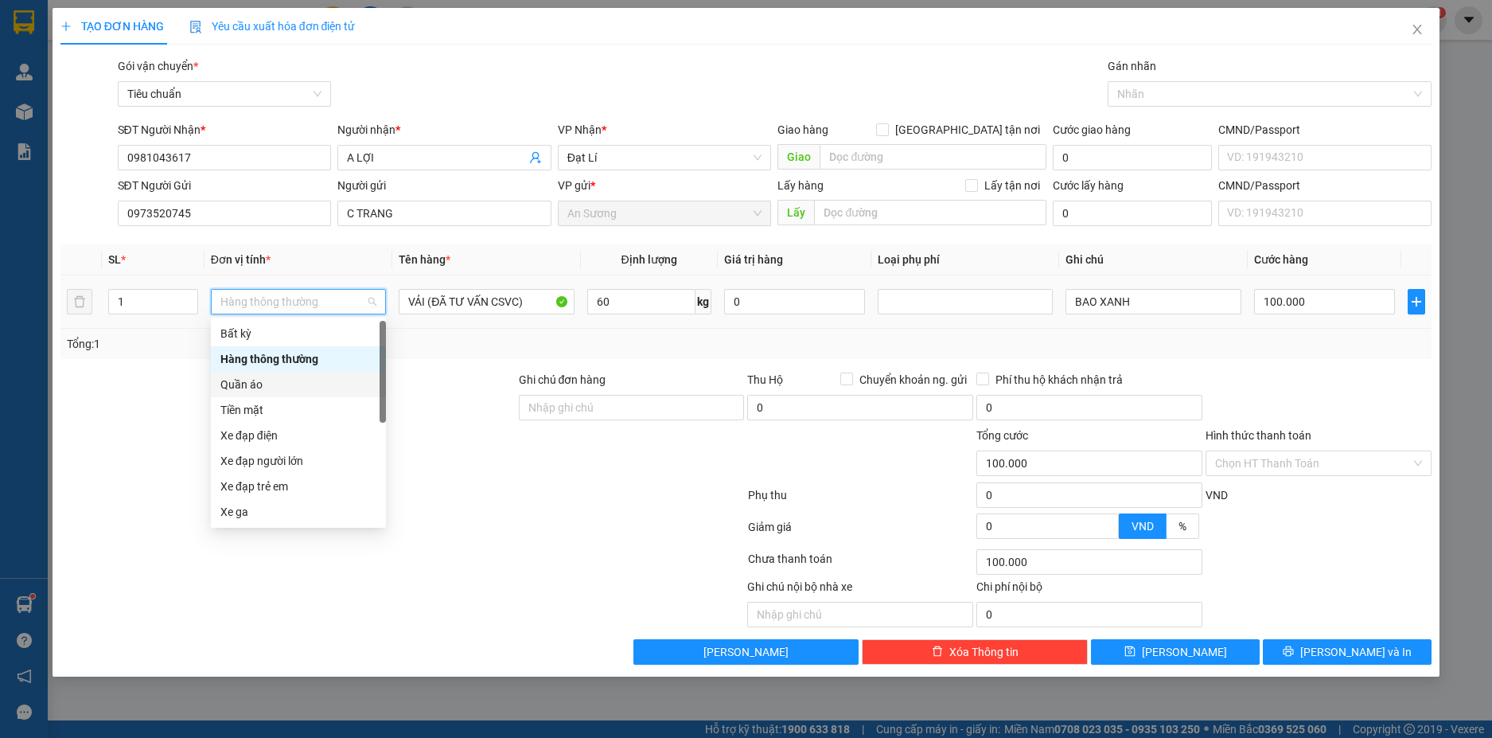
click at [263, 382] on div "Quần áo" at bounding box center [298, 385] width 156 height 18
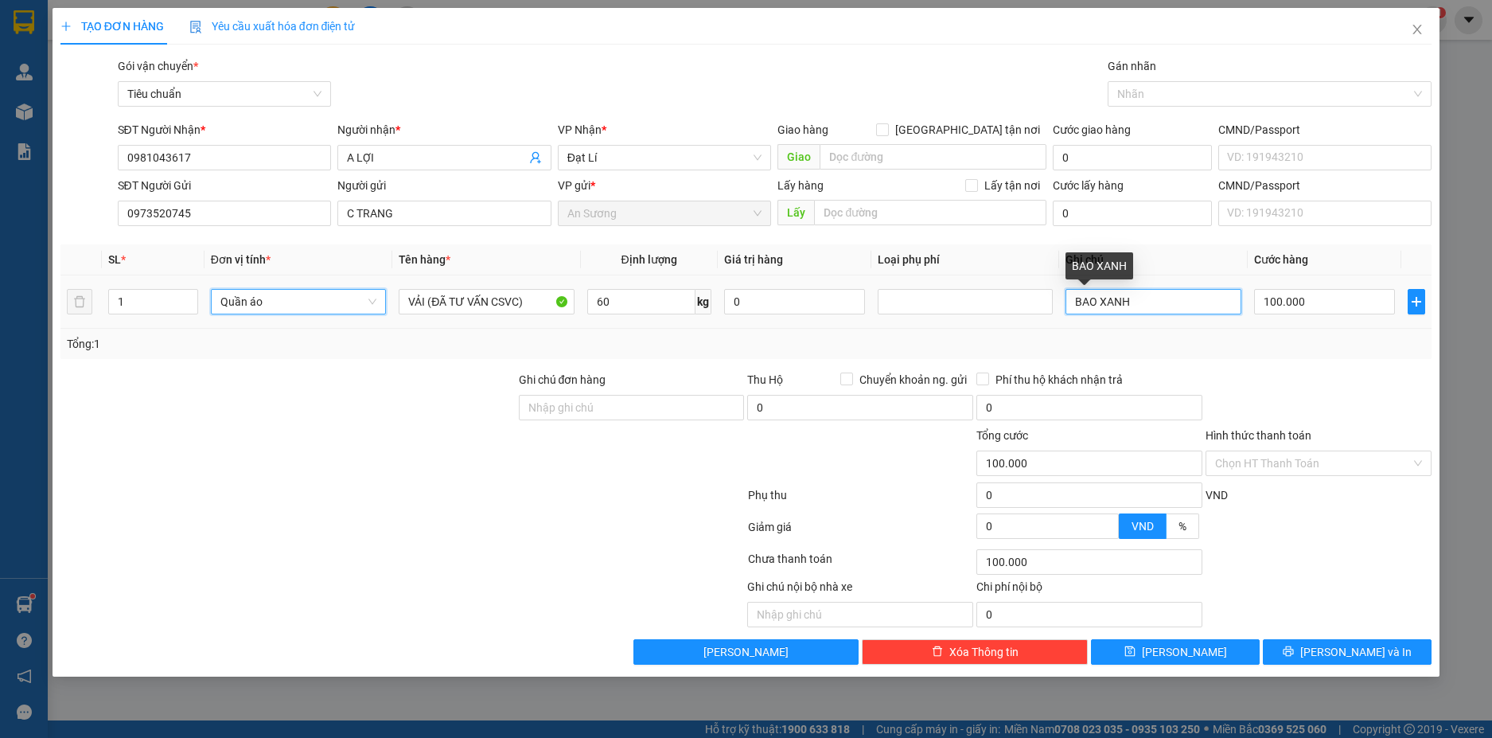
click at [1158, 305] on input "BAO XANH" at bounding box center [1153, 301] width 175 height 25
type input "125.000"
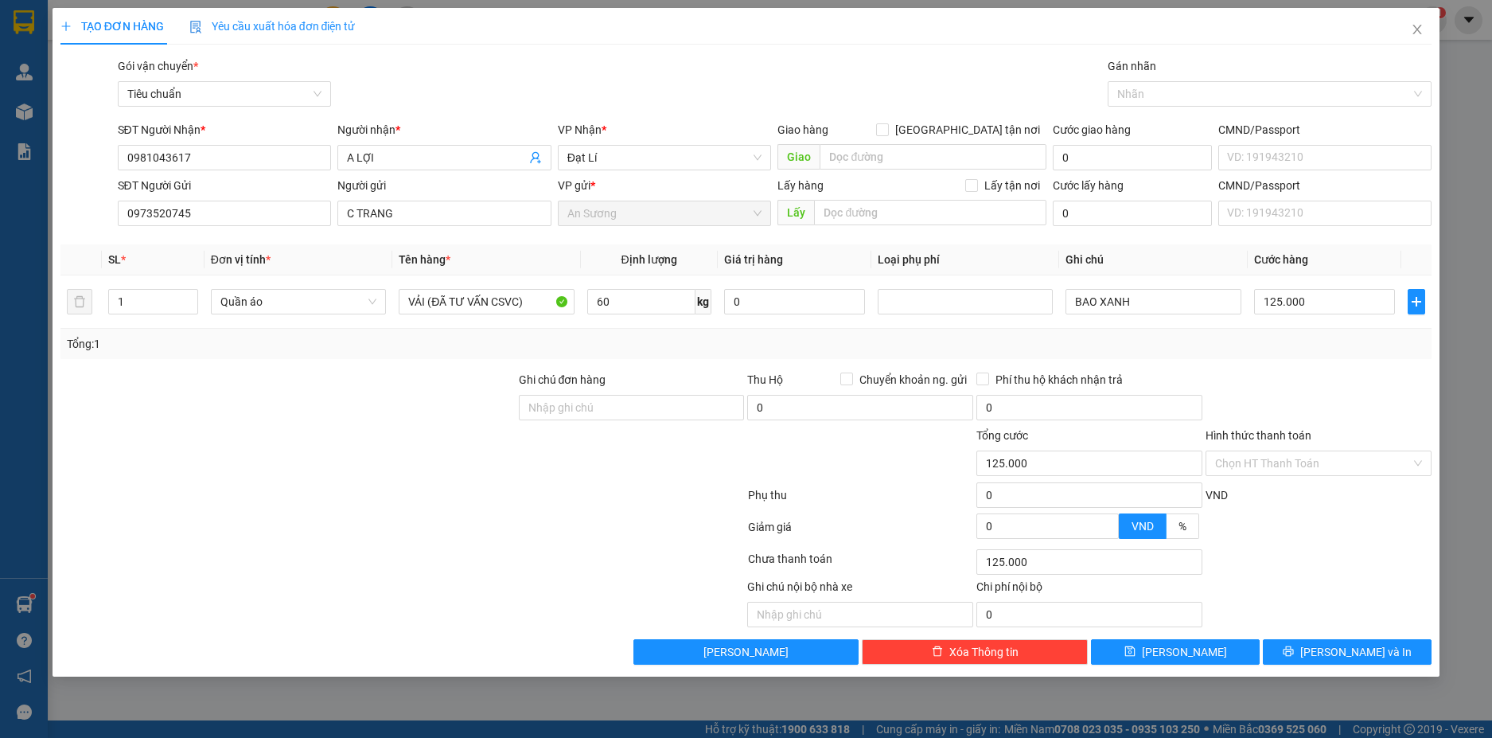
click at [996, 350] on div "Tổng: 1" at bounding box center [746, 344] width 1359 height 18
click at [1321, 307] on input "125.000" at bounding box center [1324, 301] width 141 height 25
type input "1"
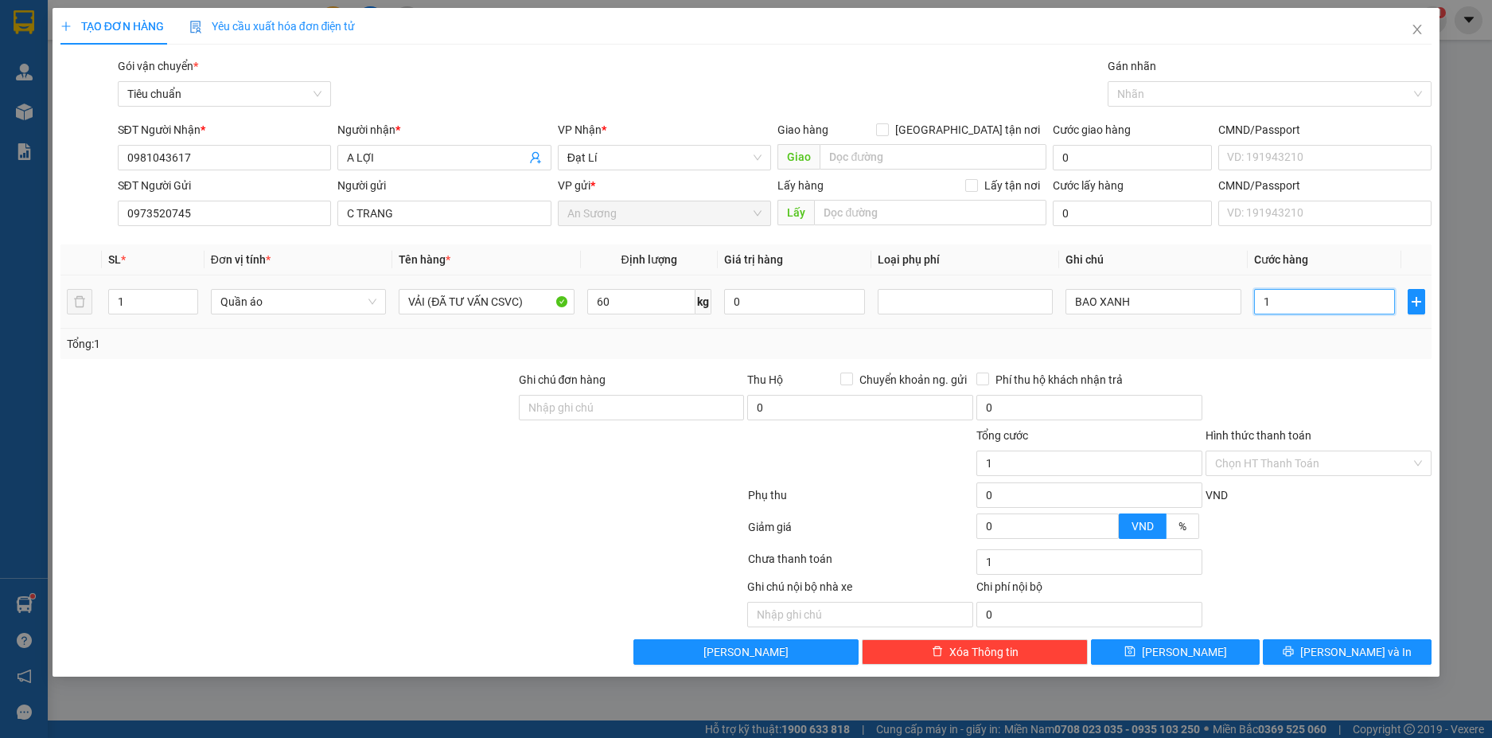
type input "13"
type input "130"
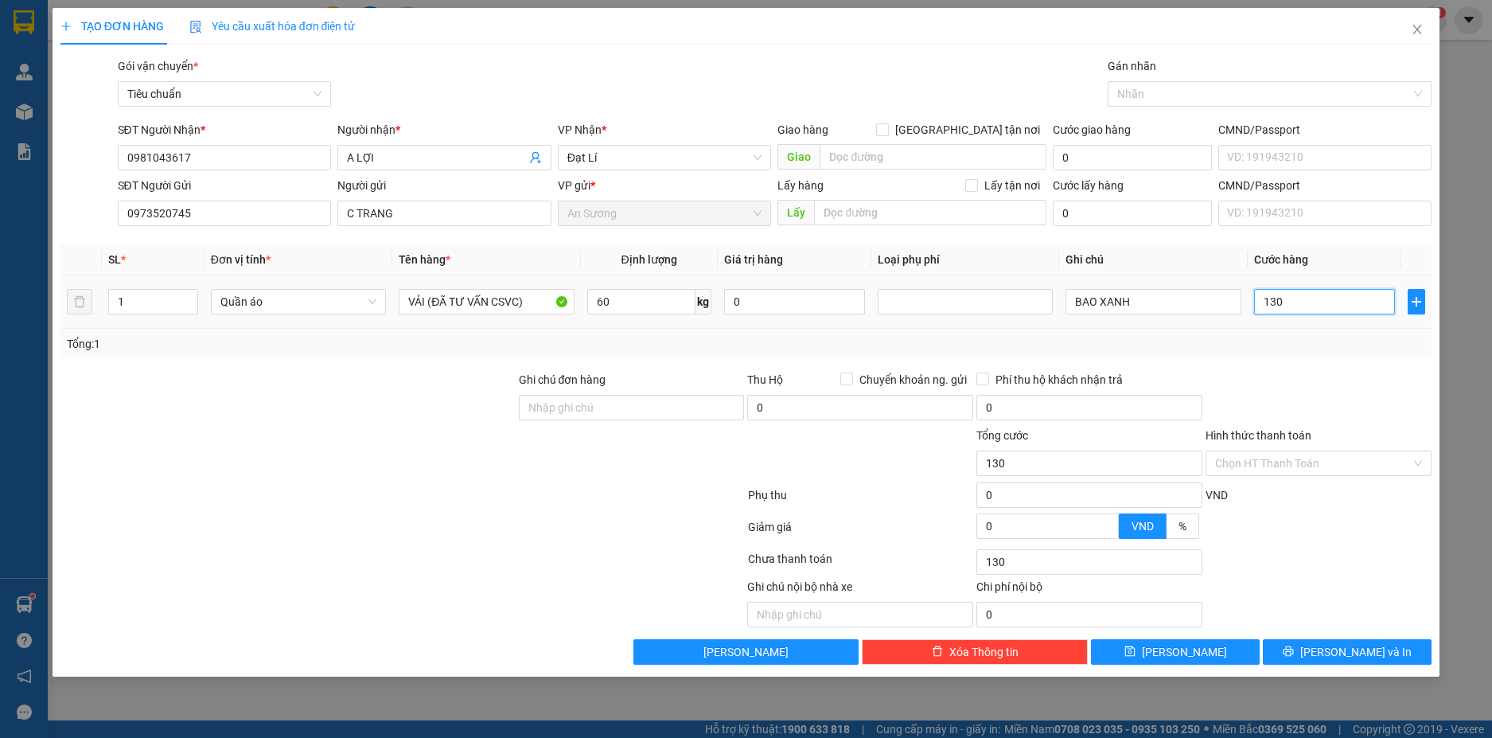
type input "130"
type input "130.000"
drag, startPoint x: 1306, startPoint y: 349, endPoint x: 1327, endPoint y: 364, distance: 26.3
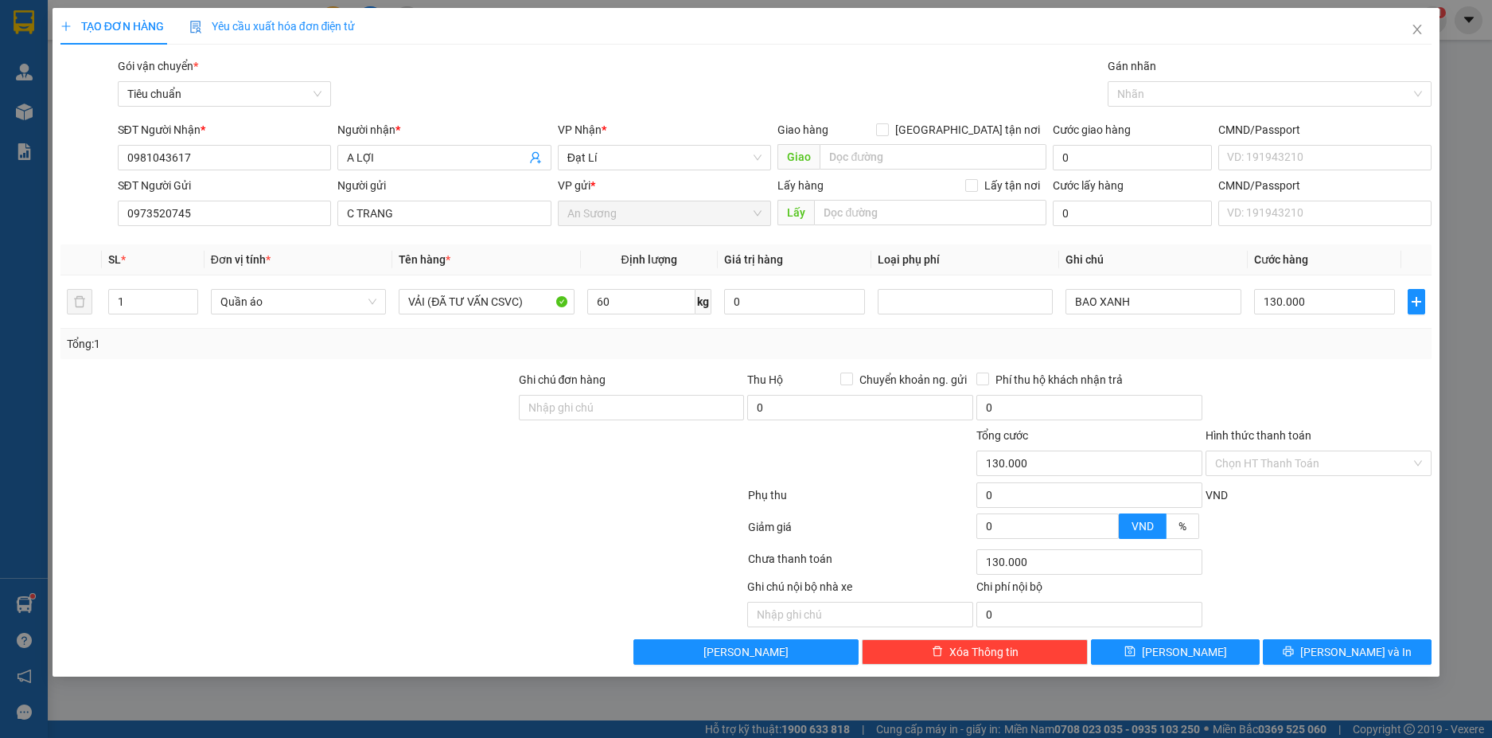
click at [1310, 352] on div "Tổng: 1" at bounding box center [746, 344] width 1359 height 18
click at [1389, 659] on button "[PERSON_NAME] và In" at bounding box center [1347, 651] width 169 height 25
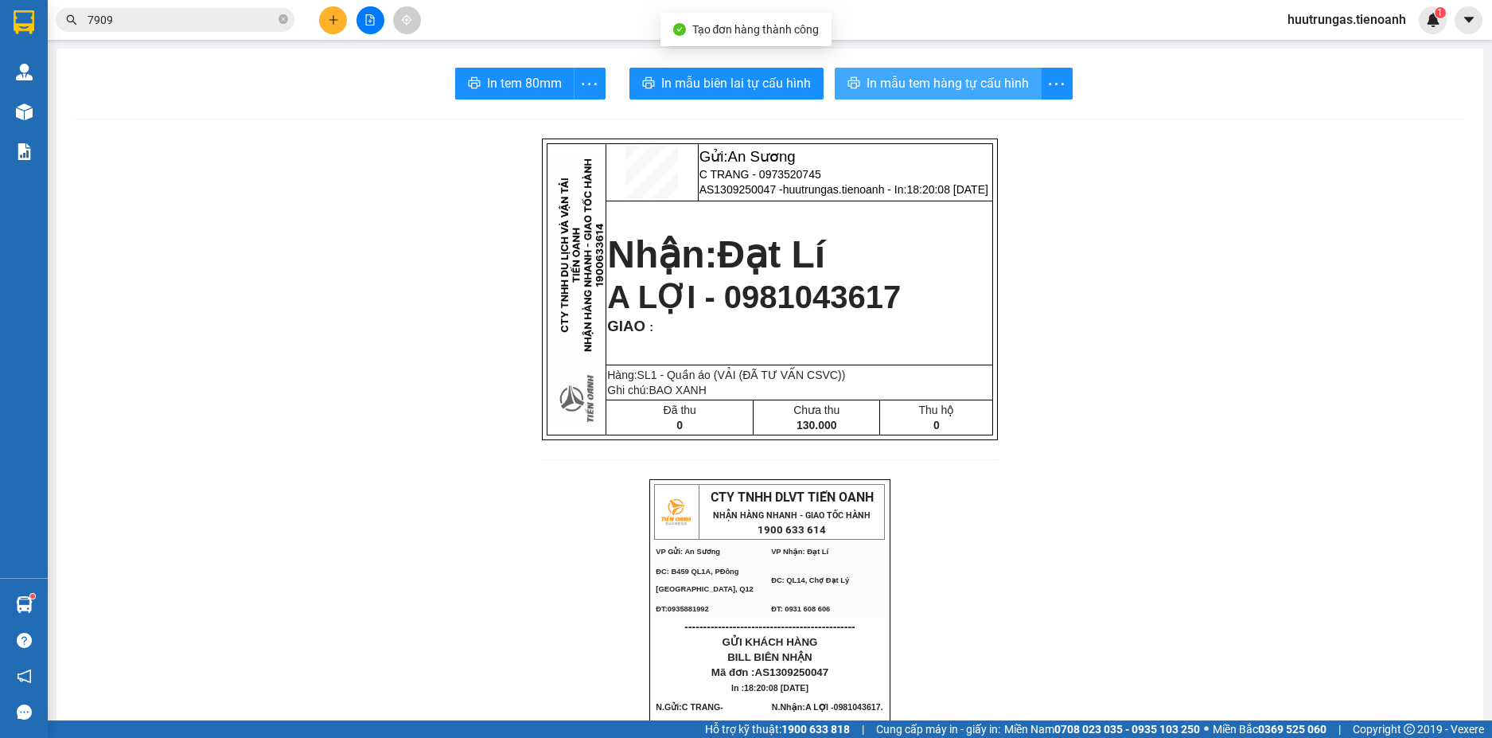
click at [918, 96] on button "In mẫu tem hàng tự cấu hình" at bounding box center [938, 84] width 207 height 32
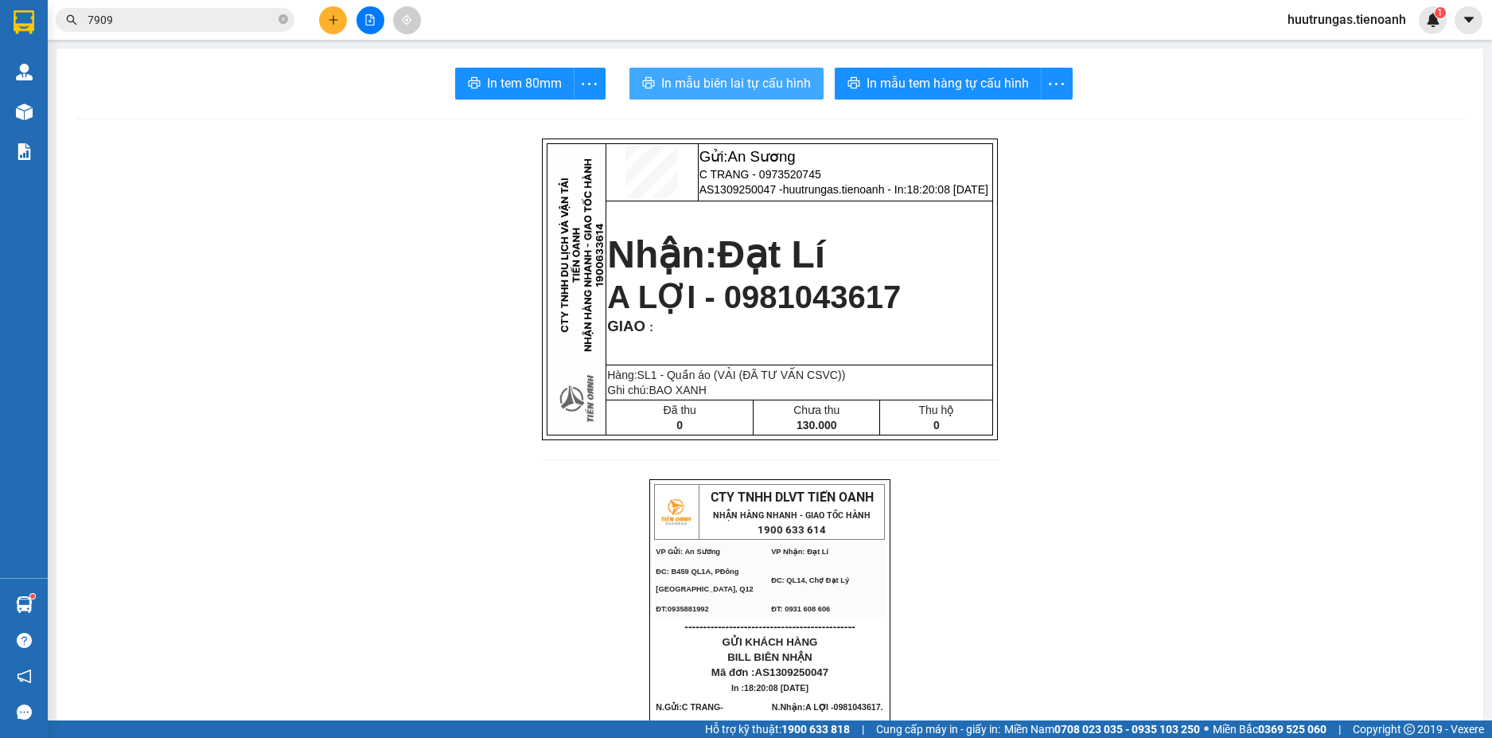
click at [746, 93] on span "In mẫu biên lai tự cấu hình" at bounding box center [736, 83] width 150 height 20
click at [336, 29] on button at bounding box center [333, 20] width 28 height 28
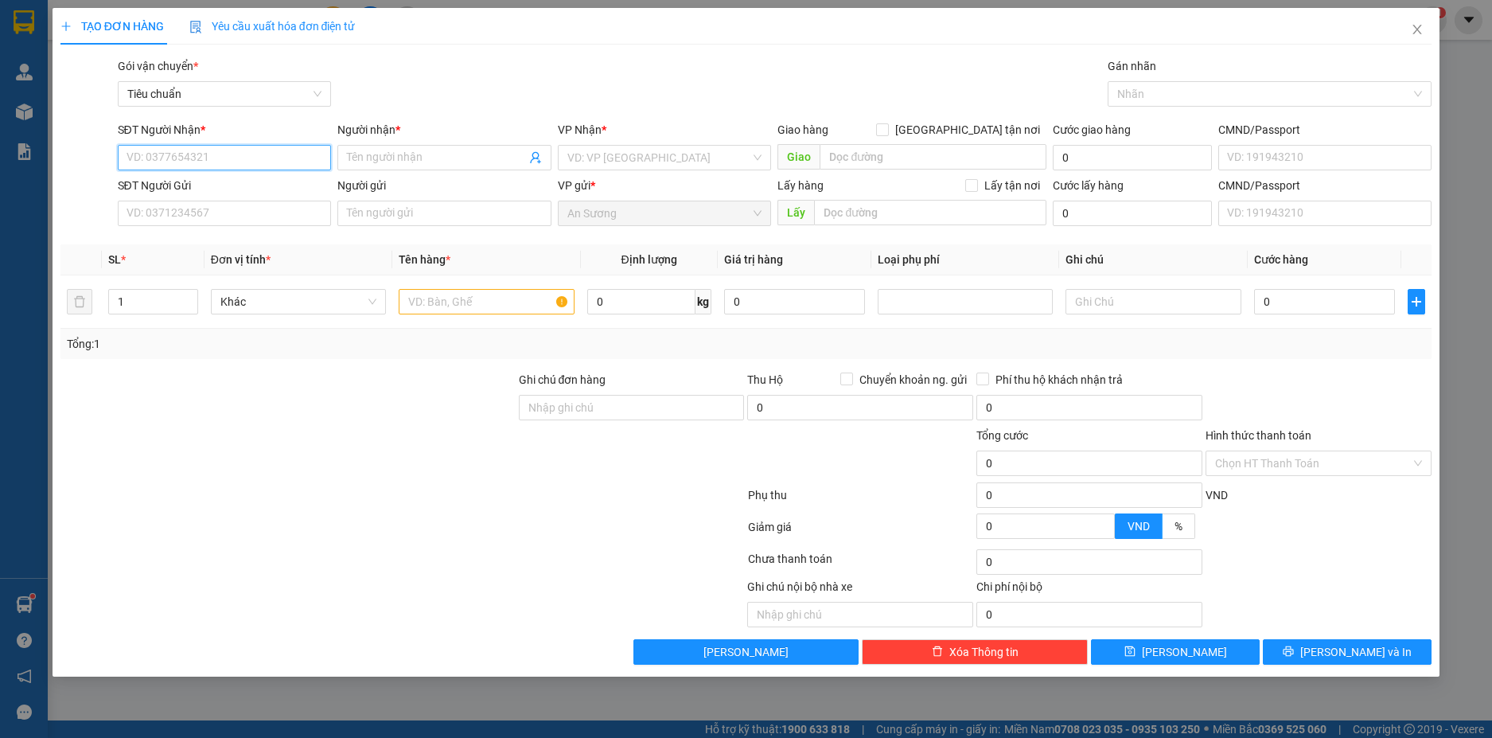
click at [218, 158] on input "SĐT Người Nhận *" at bounding box center [225, 157] width 214 height 25
click at [245, 189] on div "0911221246 - A Thành" at bounding box center [224, 190] width 195 height 18
type input "0911221246"
type input "A Thành"
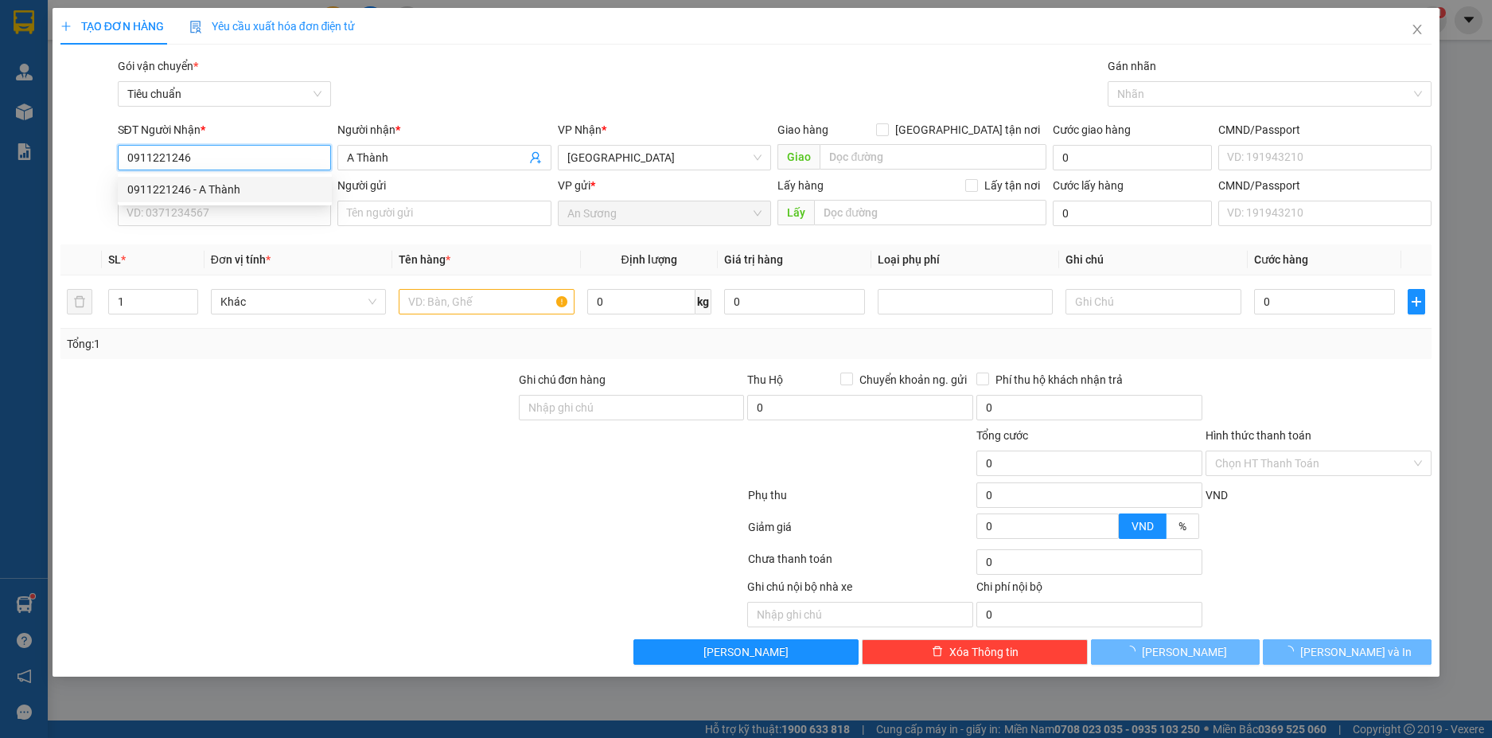
type input "300.000"
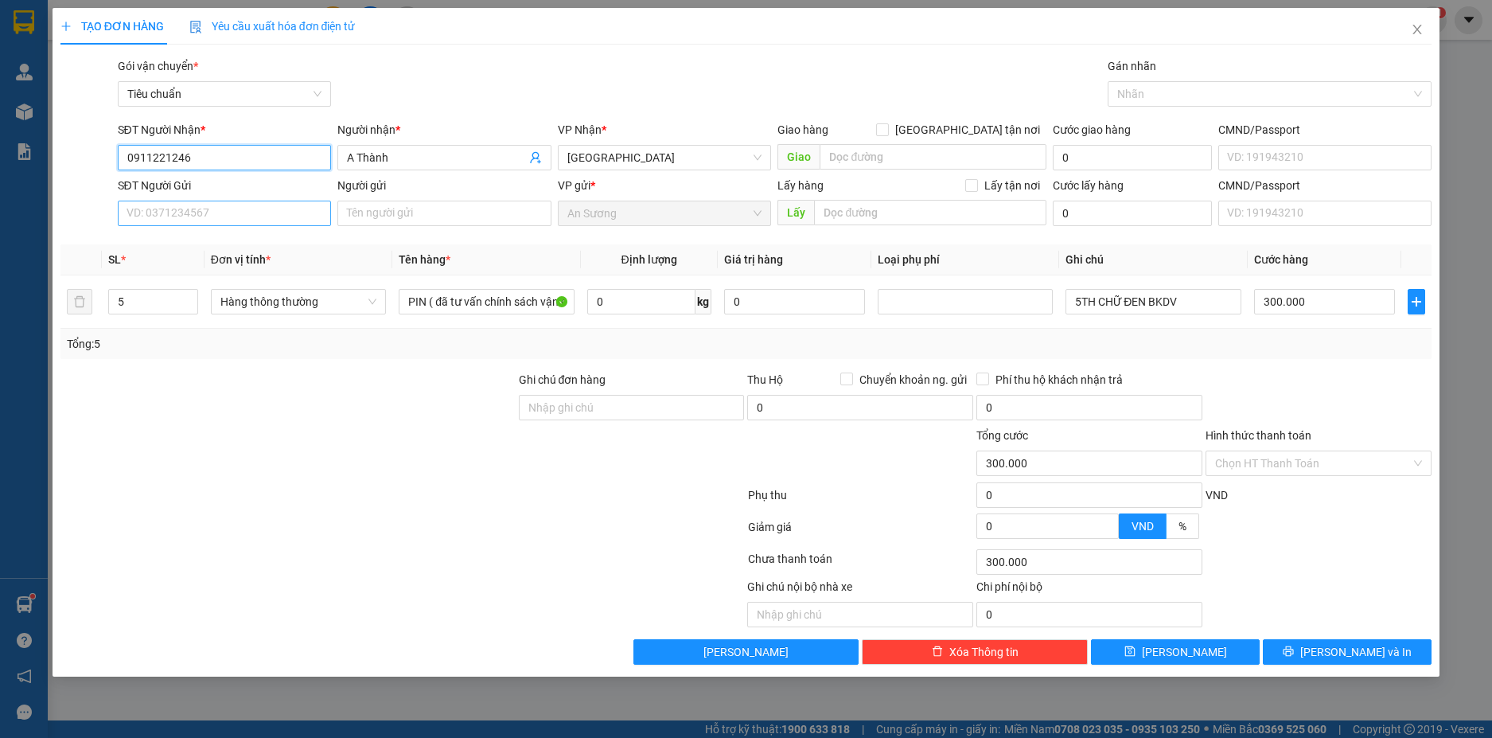
type input "0911221246"
click at [284, 210] on input "SĐT Người Gửi" at bounding box center [225, 213] width 214 height 25
click at [238, 243] on div "0943594393 - A DŨNG" at bounding box center [224, 245] width 195 height 18
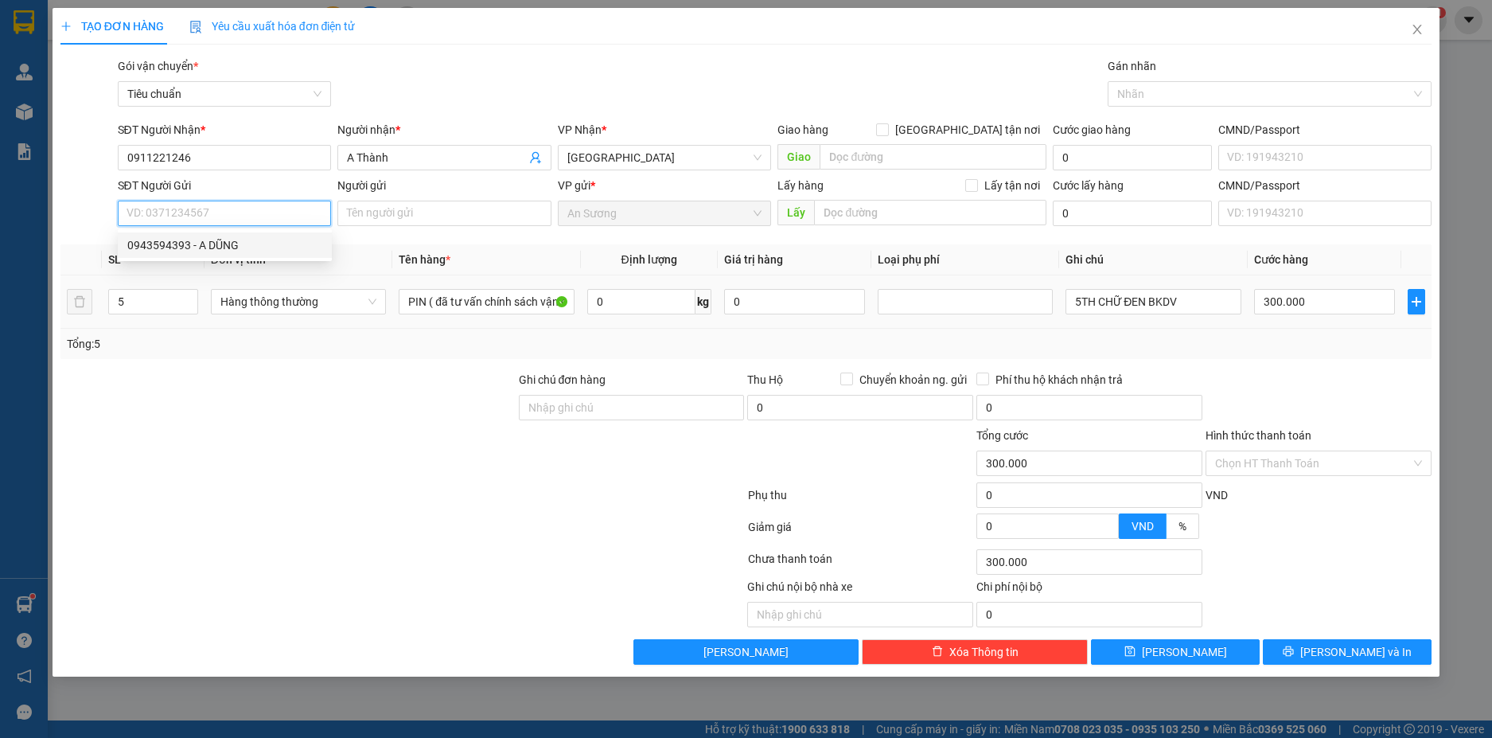
type input "0943594393"
type input "A DŨNG"
click at [190, 307] on icon "down" at bounding box center [189, 307] width 6 height 6
type input "3"
click at [190, 306] on icon "down" at bounding box center [189, 307] width 6 height 6
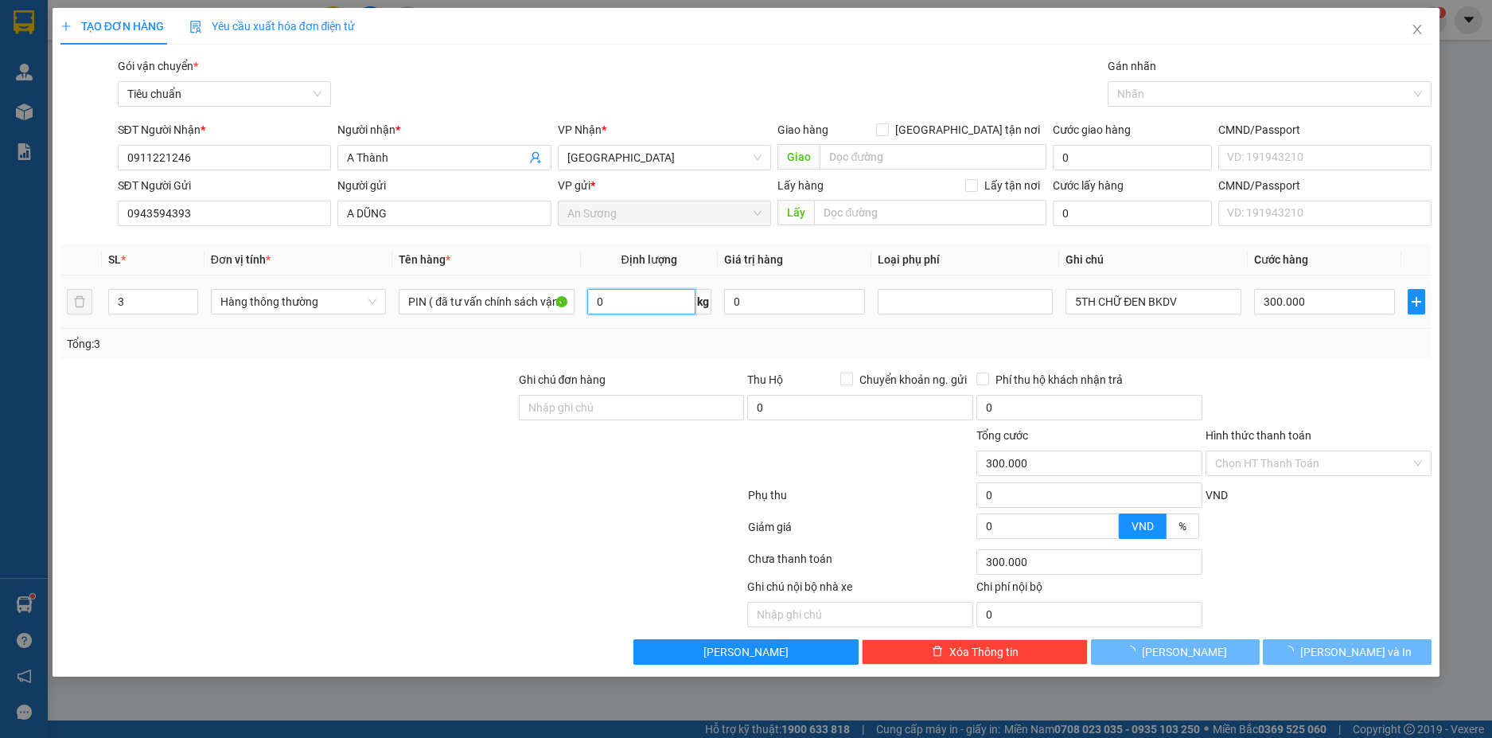
click at [604, 296] on input "0" at bounding box center [641, 301] width 108 height 25
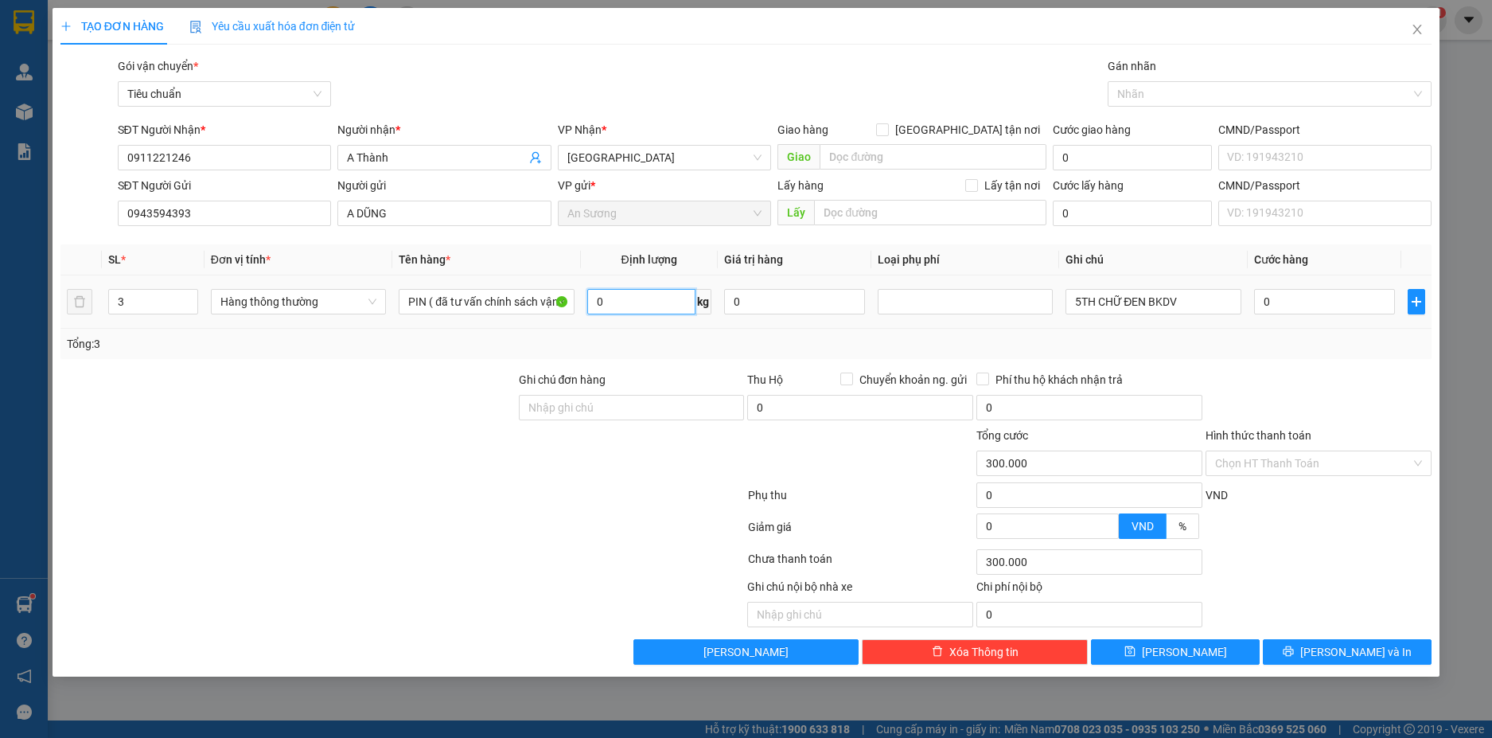
type input "0"
click at [1164, 365] on div "Transit Pickup Surcharge Ids Transit Deliver Surcharge Ids Transit Deliver Surc…" at bounding box center [746, 360] width 1372 height 607
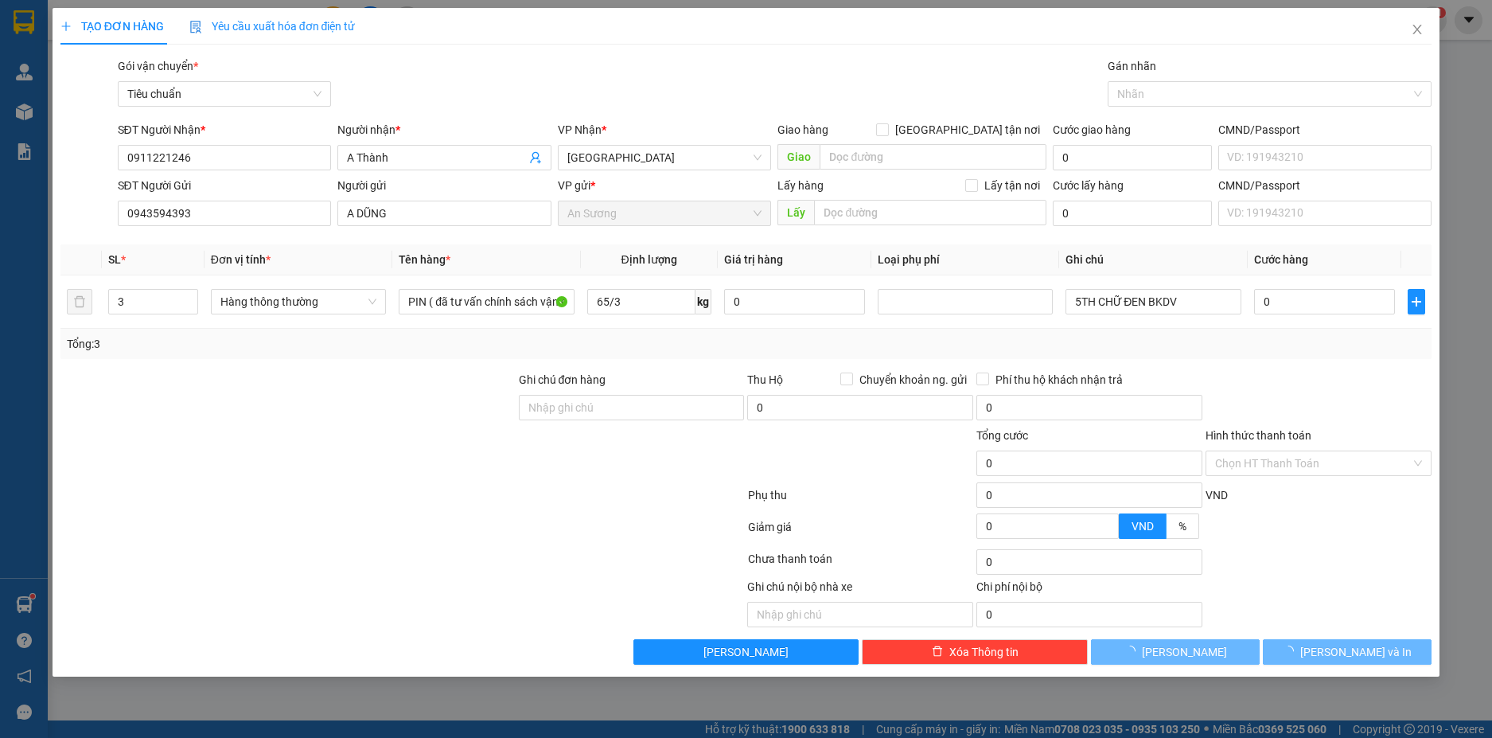
type input "22"
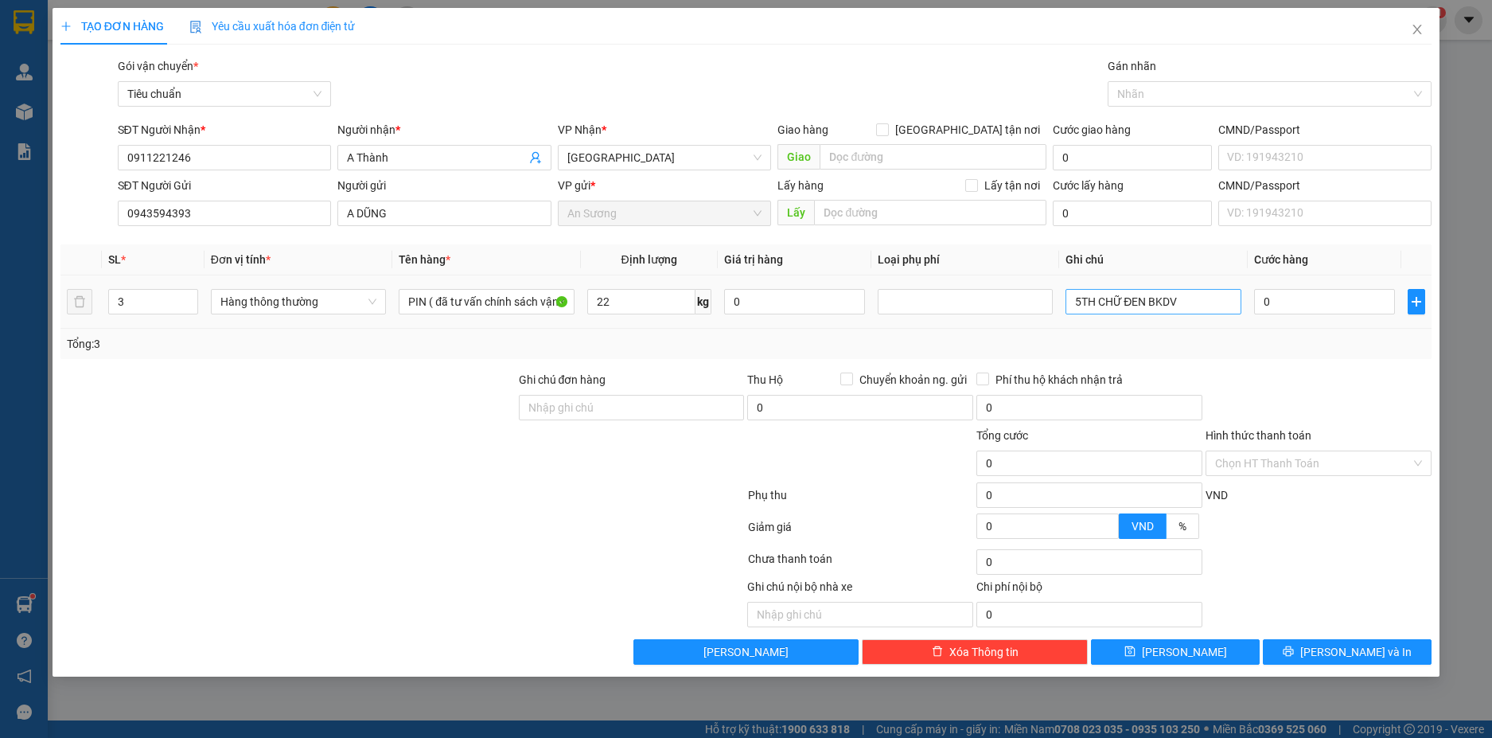
type input "60.000"
click at [1081, 300] on input "5TH CHỮ ĐEN BKDV" at bounding box center [1153, 301] width 175 height 25
type input "3TH CHỮ ĐEN BKDV"
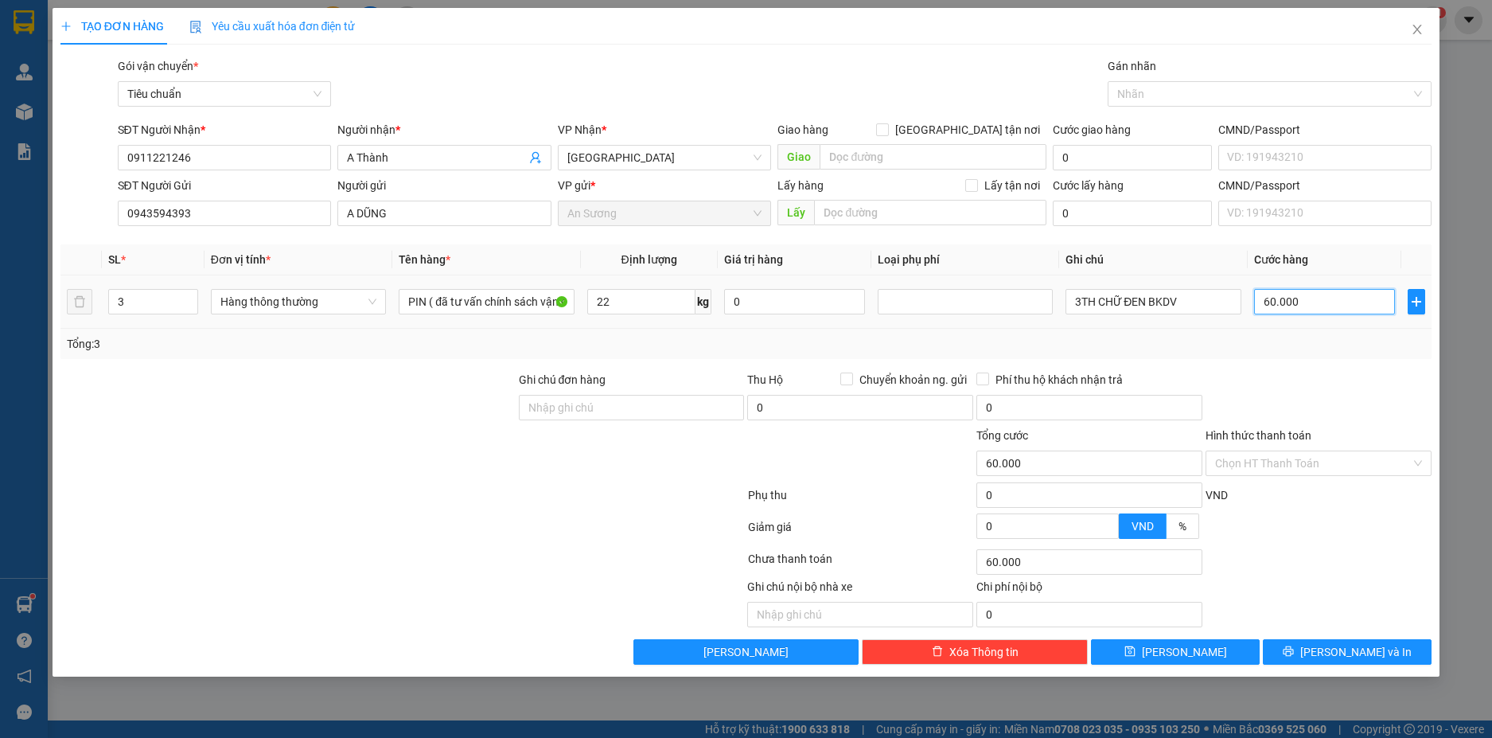
click at [1311, 298] on input "60.000" at bounding box center [1324, 301] width 141 height 25
type input "6"
type input "60"
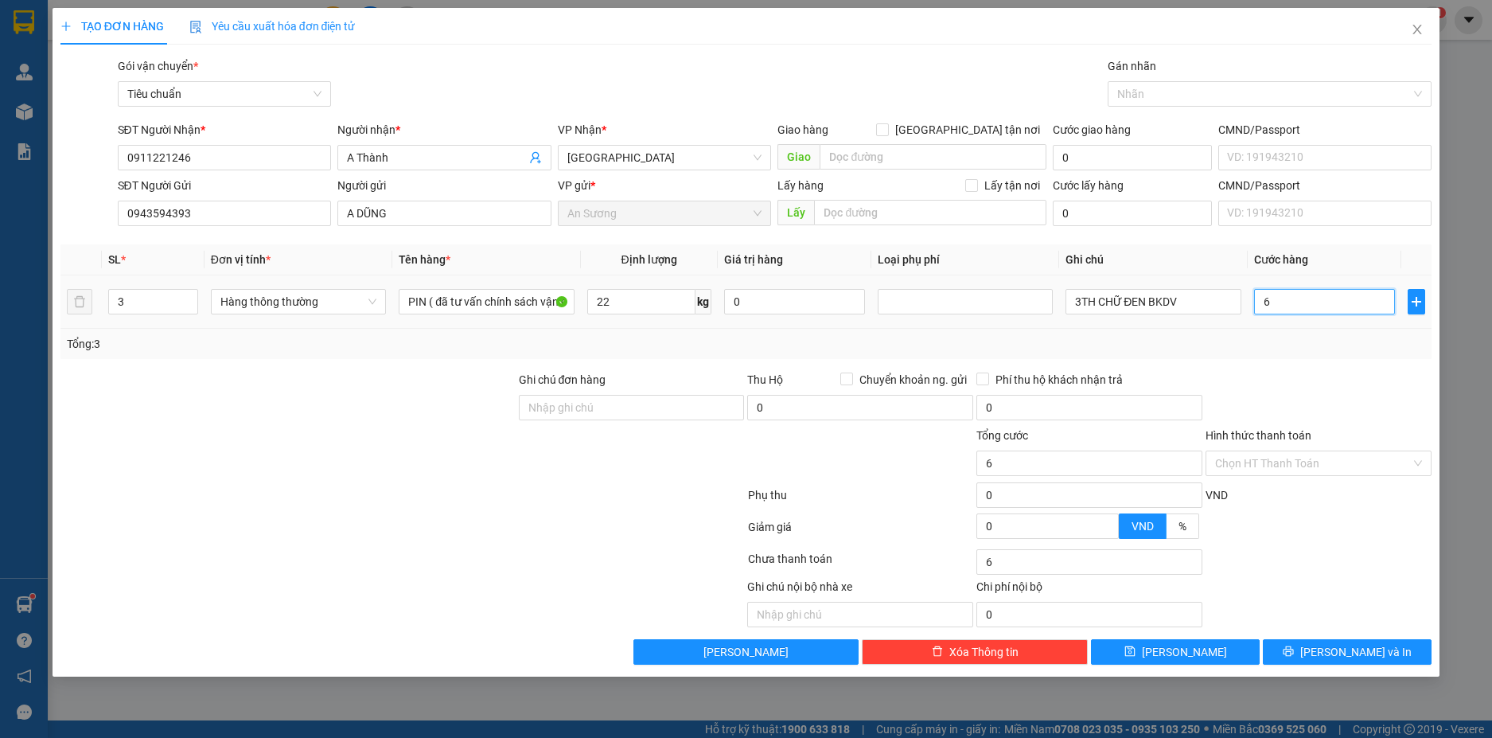
type input "60"
type input "0"
type input "60*3"
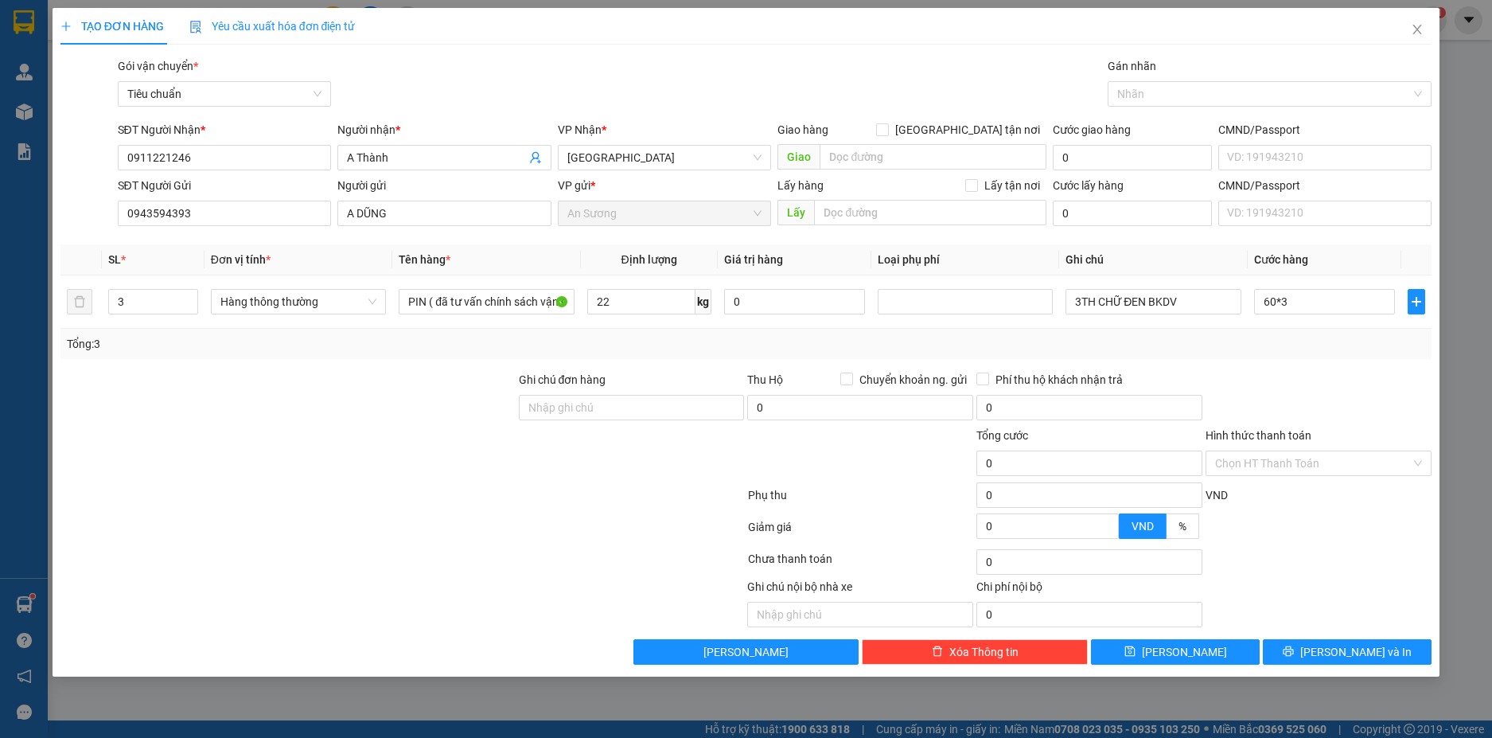
type input "180.000"
click at [1315, 365] on div "Transit Pickup Surcharge Ids Transit Deliver Surcharge Ids Transit Deliver Surc…" at bounding box center [746, 360] width 1372 height 607
click at [1347, 649] on span "[PERSON_NAME] và In" at bounding box center [1355, 652] width 111 height 18
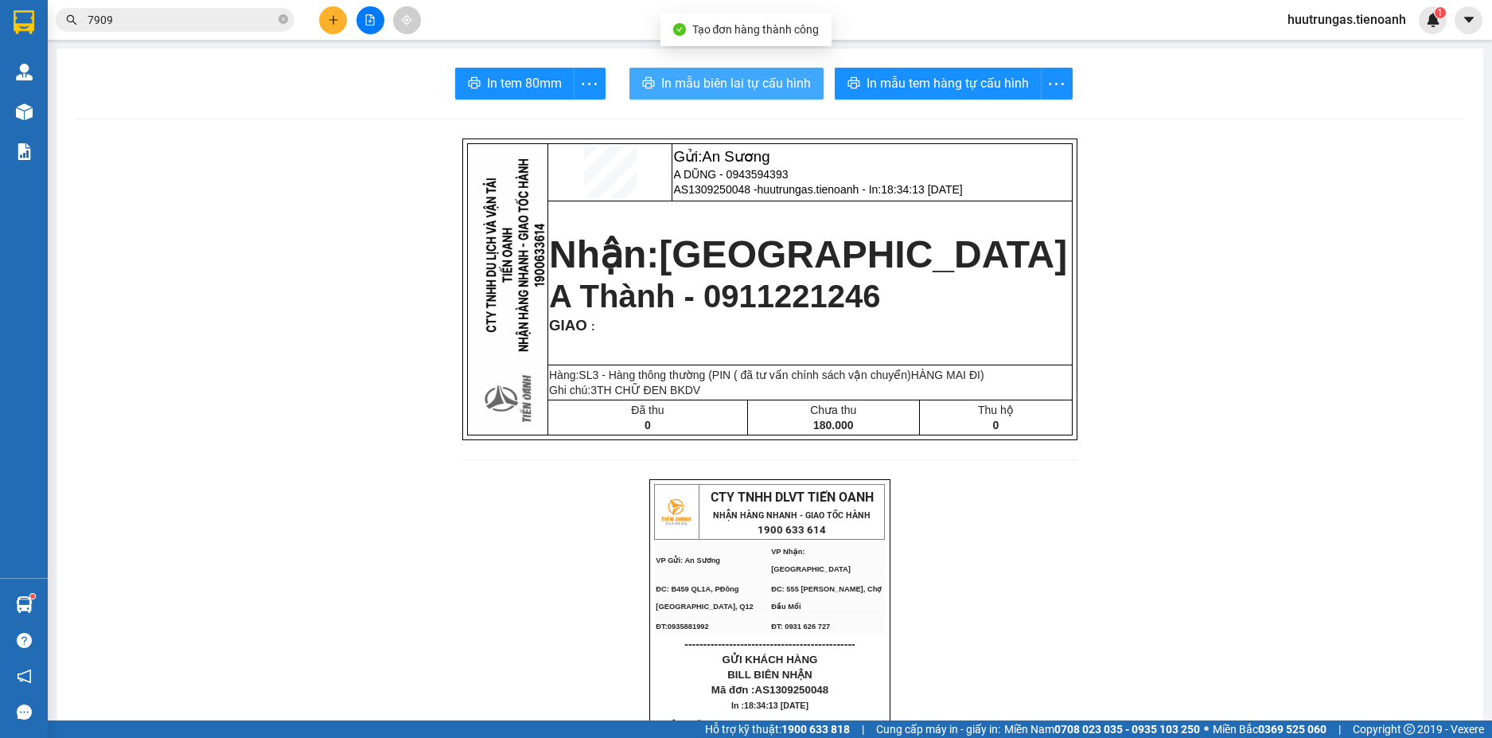
click at [719, 87] on span "In mẫu biên lai tự cấu hình" at bounding box center [736, 83] width 150 height 20
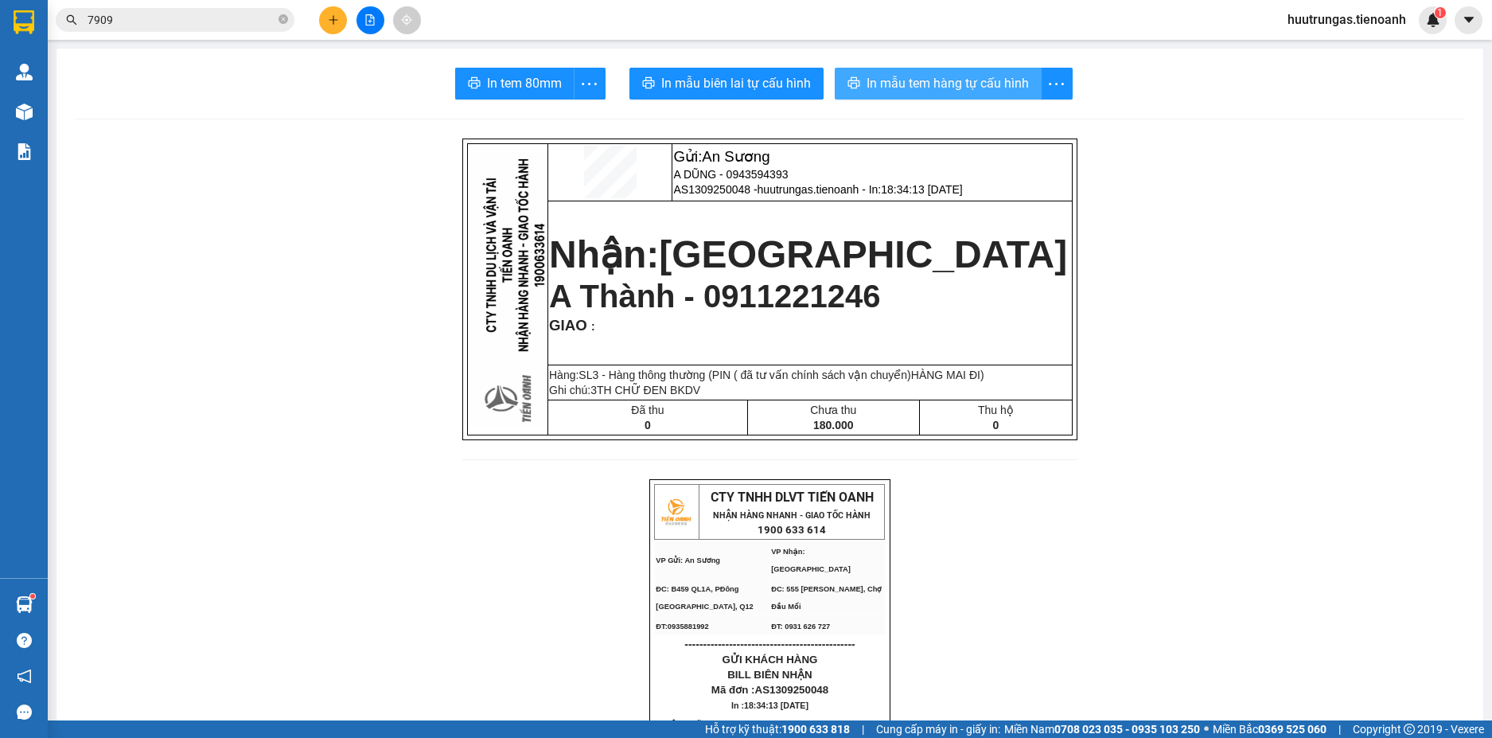
click at [916, 84] on span "In mẫu tem hàng tự cấu hình" at bounding box center [948, 83] width 162 height 20
click at [340, 24] on button at bounding box center [333, 20] width 28 height 28
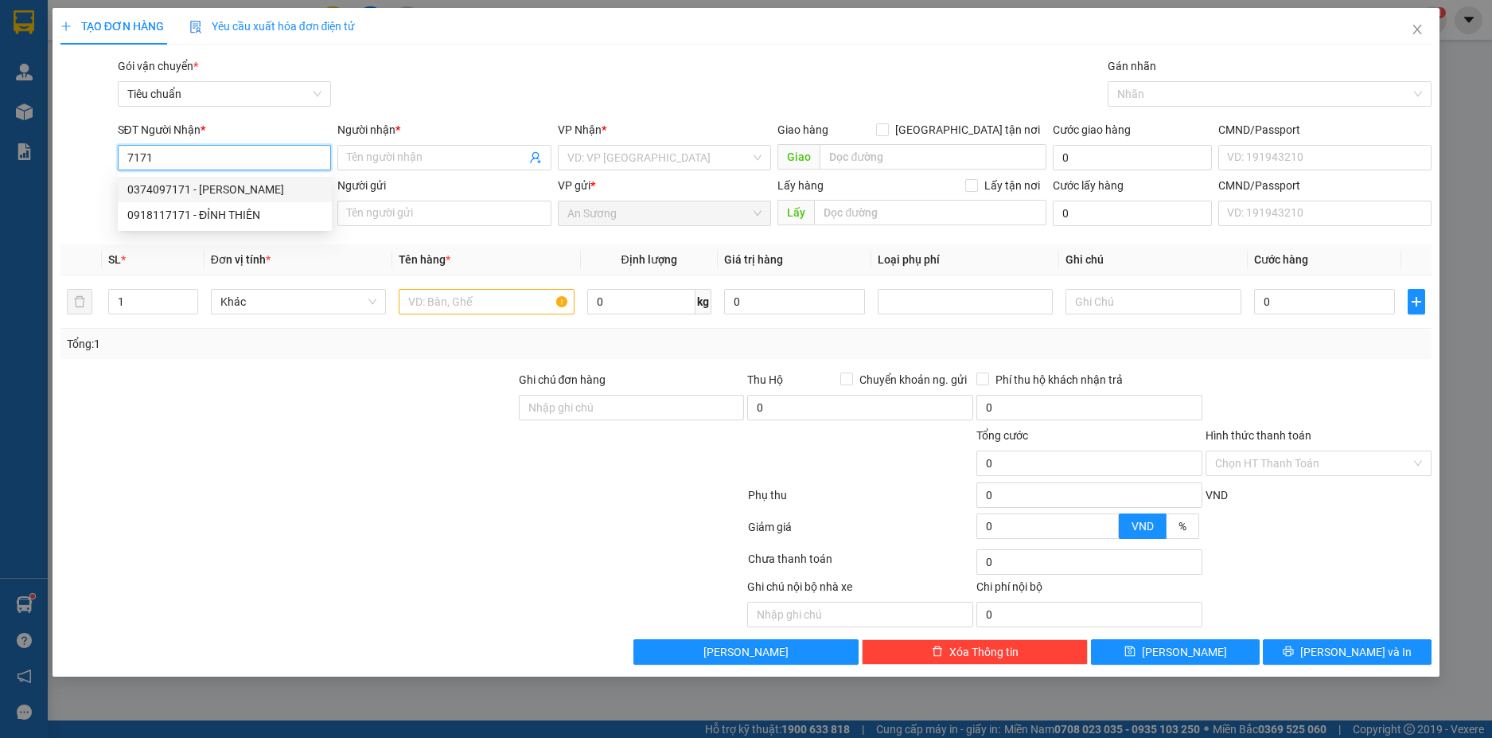
click at [278, 189] on div "0374097171 - HOÀNG HƯƠNG" at bounding box center [224, 190] width 195 height 18
type input "0374097171"
type input "HOÀNG HƯƠNG"
type input "VÒNG XOAY ĐĂK MIL"
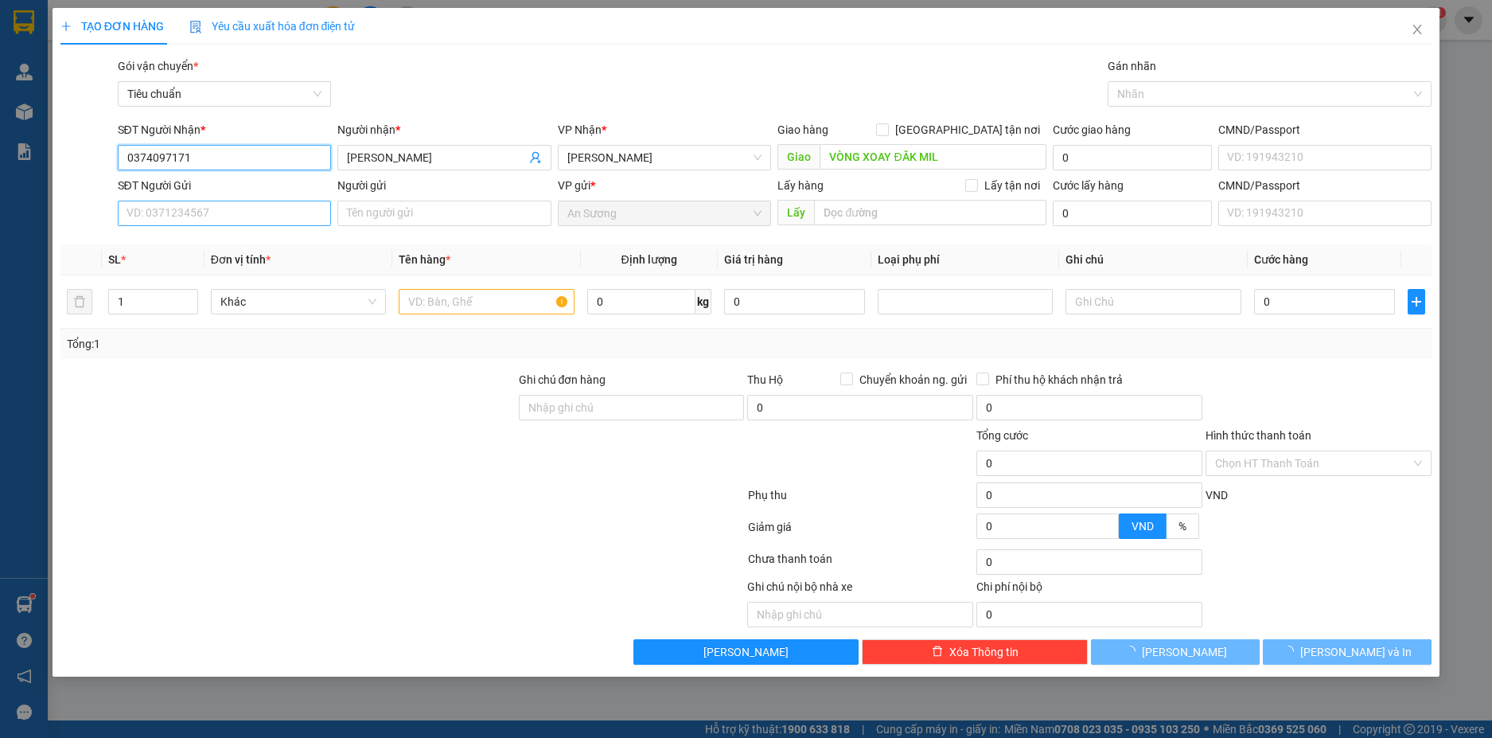
type input "0374097171"
click at [273, 214] on input "SĐT Người Gửi" at bounding box center [225, 213] width 214 height 25
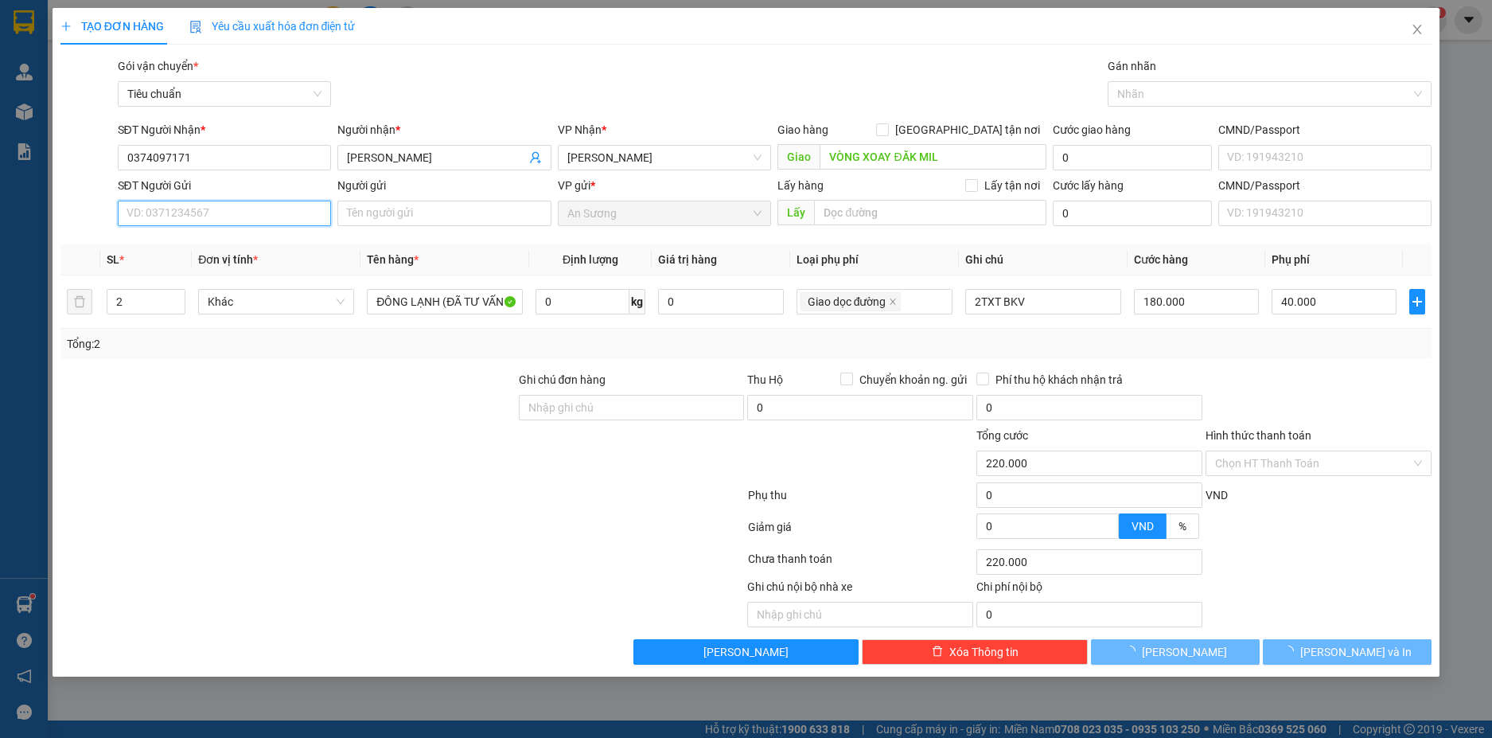
type input "220.000"
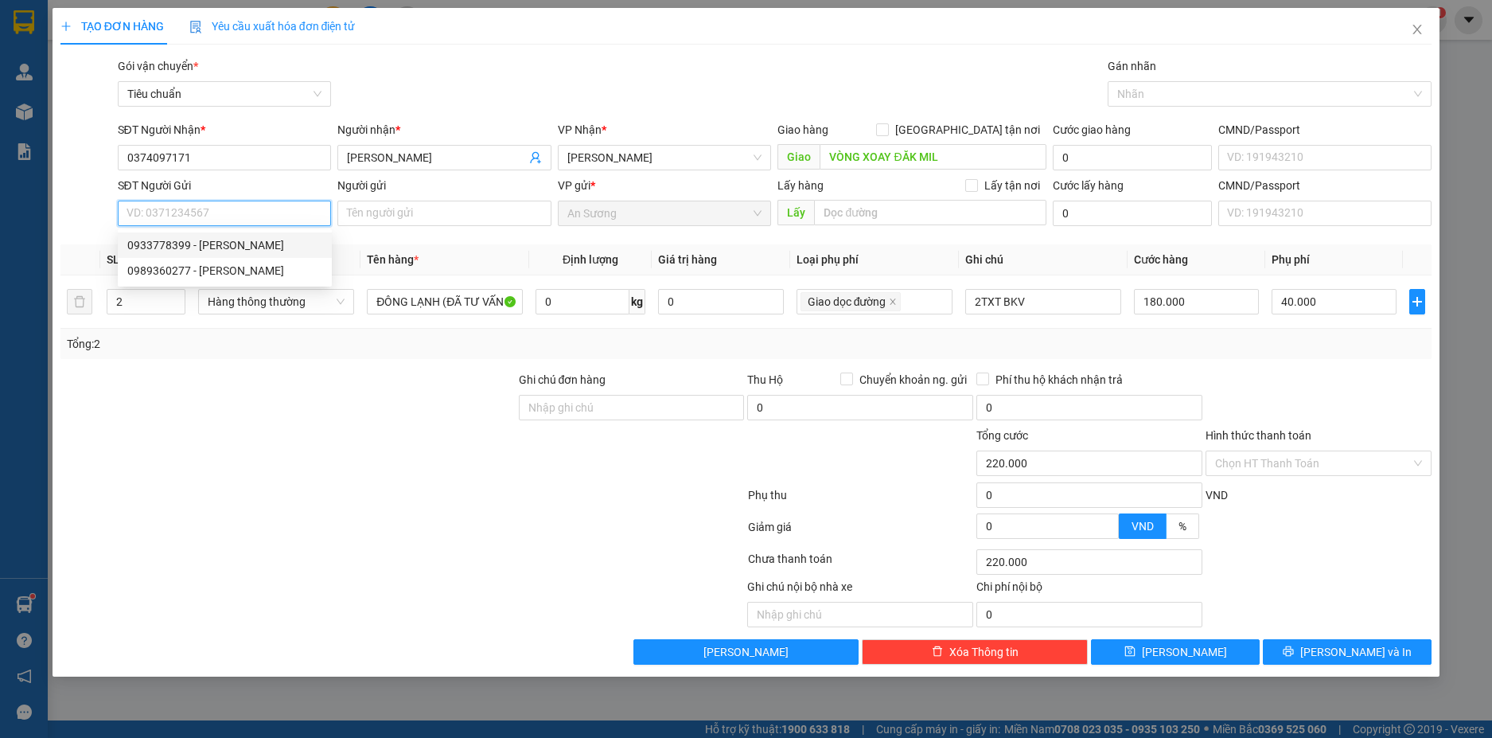
click at [243, 240] on div "0933778399 - C HUYỀN" at bounding box center [224, 245] width 195 height 18
type input "0933778399"
type input "[PERSON_NAME]"
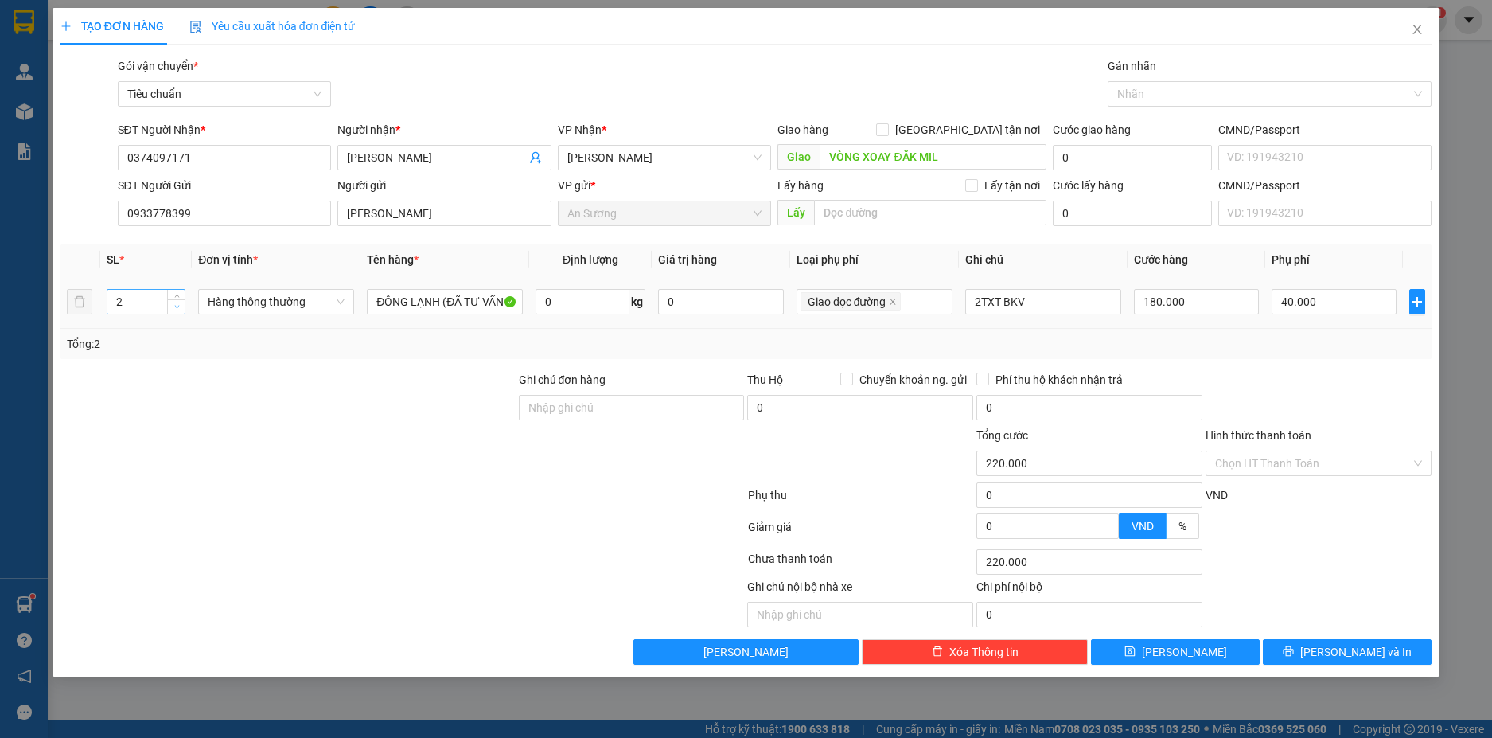
type input "1"
click at [178, 310] on span "down" at bounding box center [177, 307] width 10 height 10
click at [979, 300] on input "2TXT BKV" at bounding box center [1043, 301] width 156 height 25
type input "20.000"
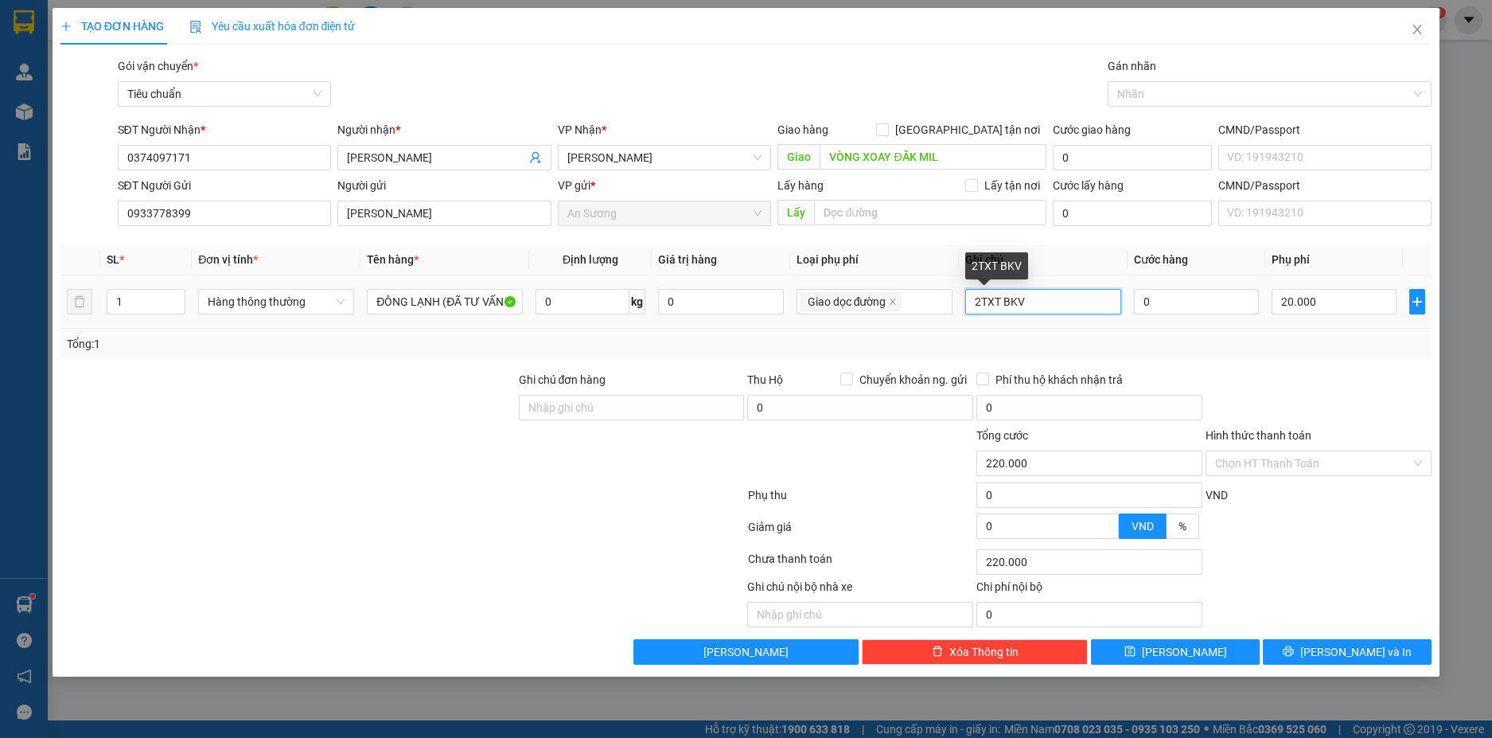
type input "0"
type input "20.000"
type input "TXT BKV"
click at [593, 300] on input "0" at bounding box center [583, 301] width 94 height 25
type input "85"
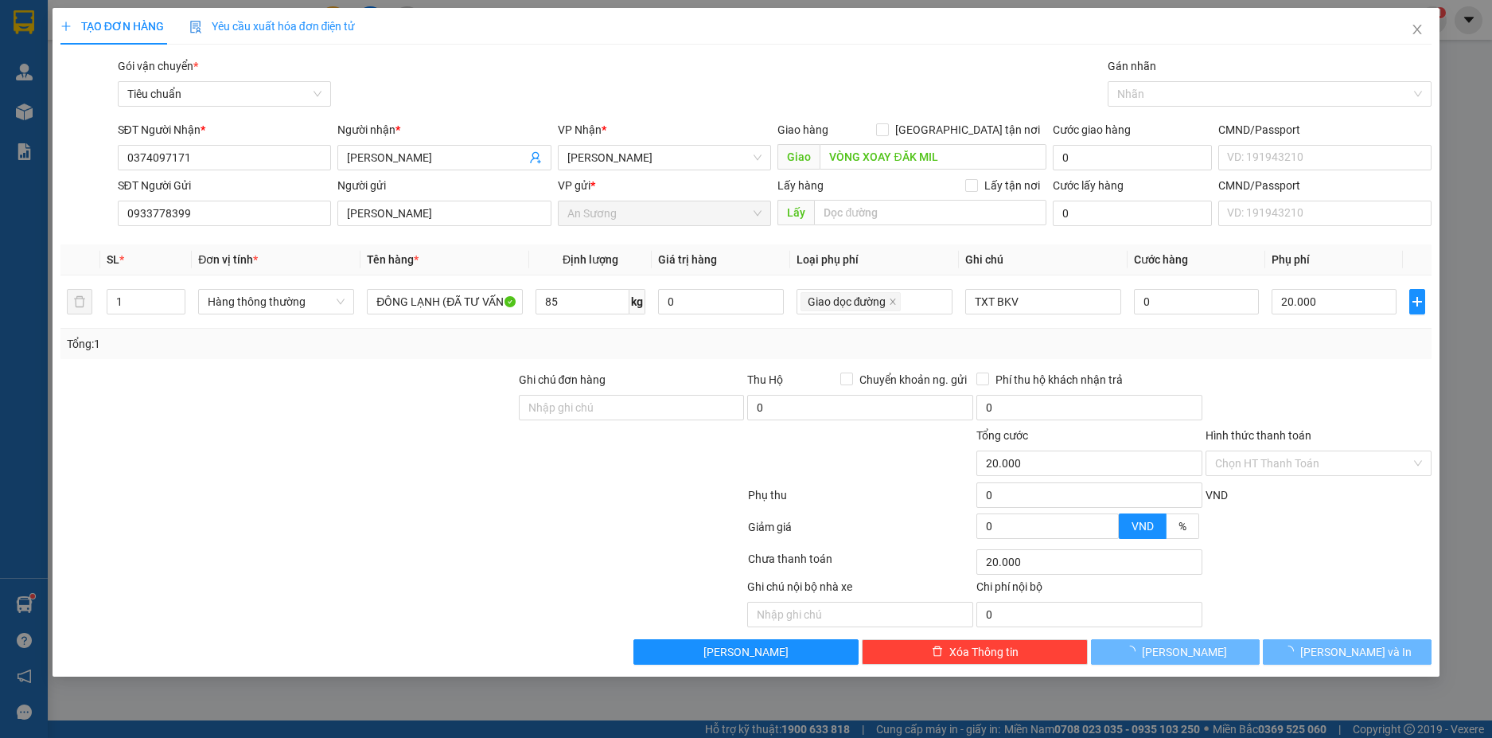
click at [1013, 335] on div "Tổng: 1" at bounding box center [746, 344] width 1359 height 18
type input "148.800"
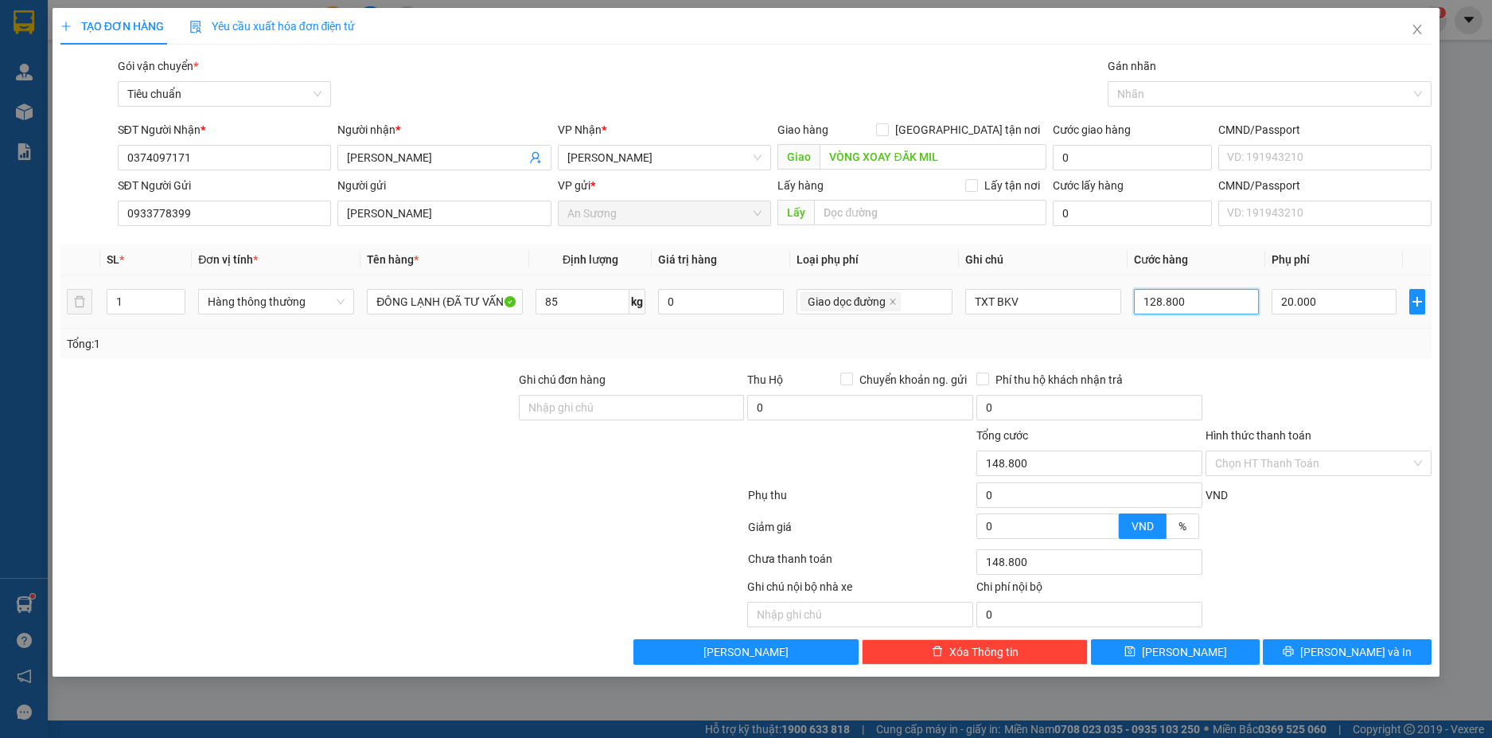
click at [1191, 306] on input "128.800" at bounding box center [1196, 301] width 125 height 25
type input "1"
type input "20.001"
type input "20.013"
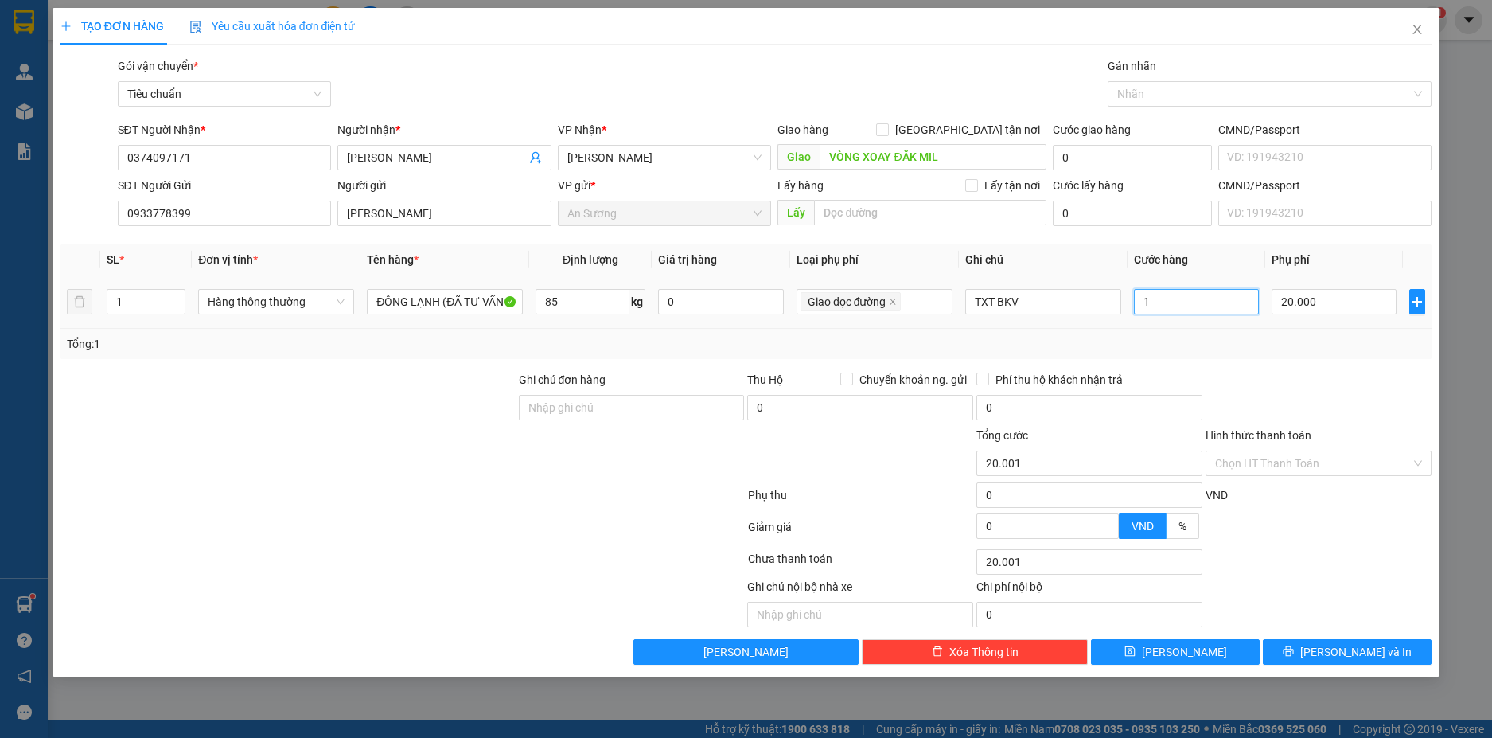
type input "20.013"
type input "130"
type input "20.130"
type input "130"
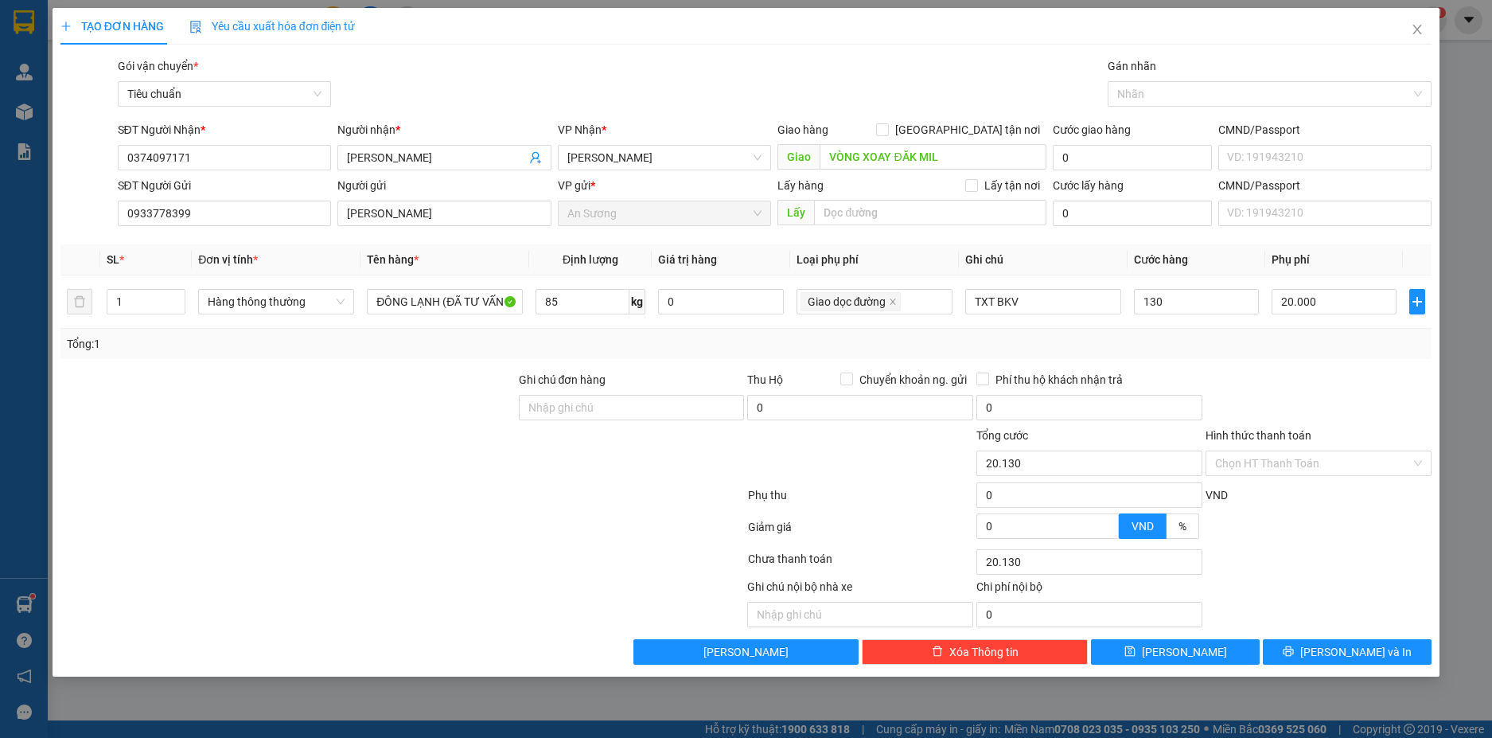
click at [434, 372] on div at bounding box center [288, 399] width 458 height 56
type input "150.000"
type input "130.000"
click at [1157, 90] on div at bounding box center [1262, 93] width 300 height 19
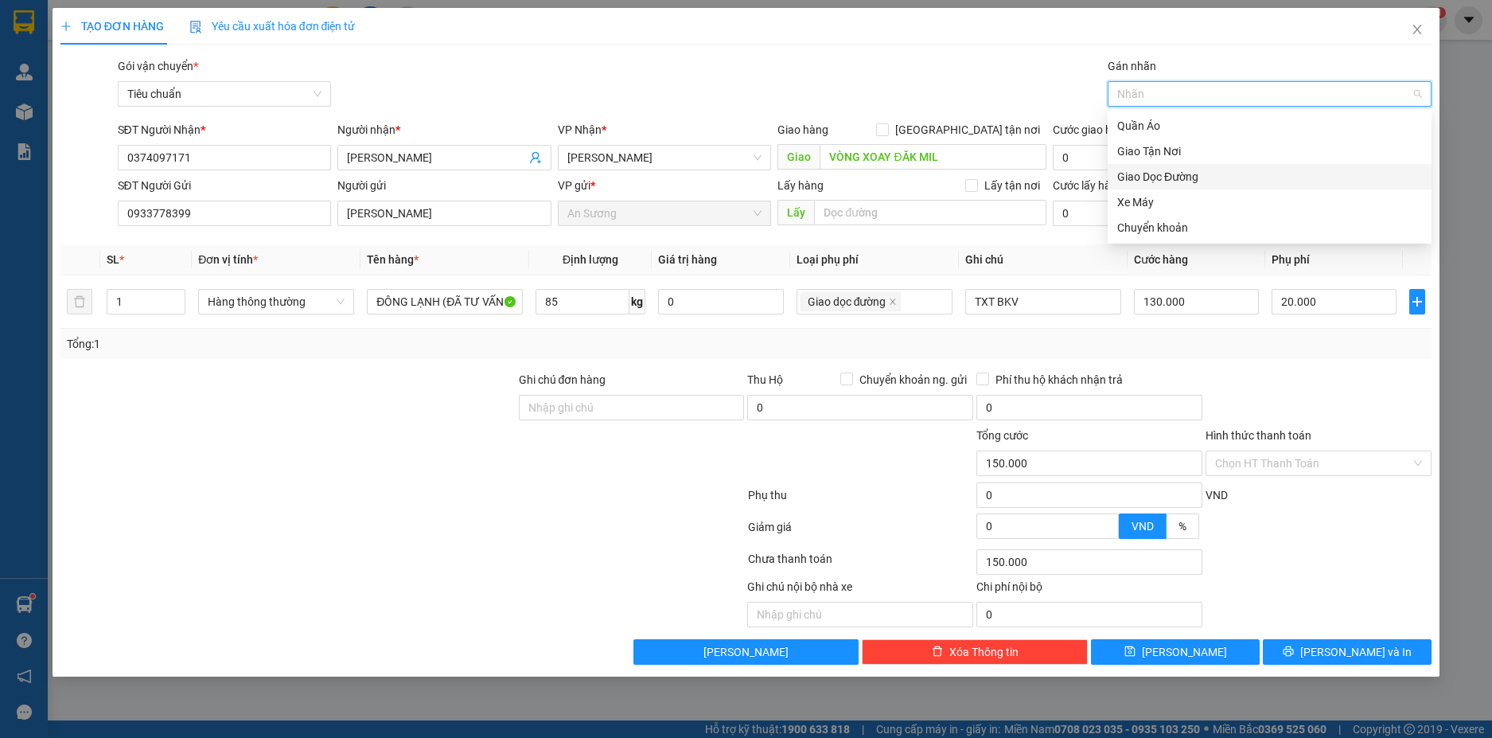
click at [1177, 173] on div "Giao Dọc Đường" at bounding box center [1269, 177] width 305 height 18
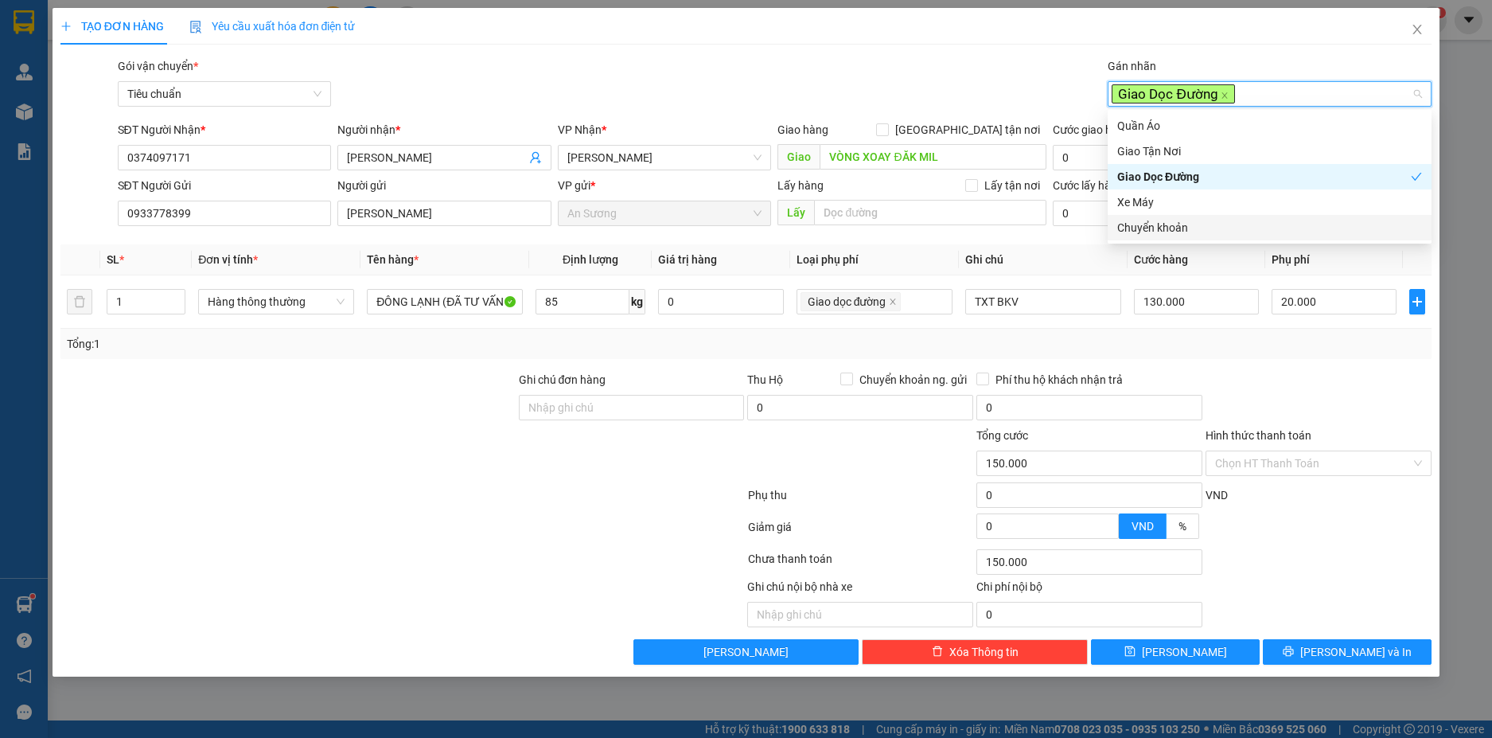
click at [1284, 359] on div "Transit Pickup Surcharge Ids Transit Deliver Surcharge Ids Transit Deliver Surc…" at bounding box center [746, 360] width 1372 height 607
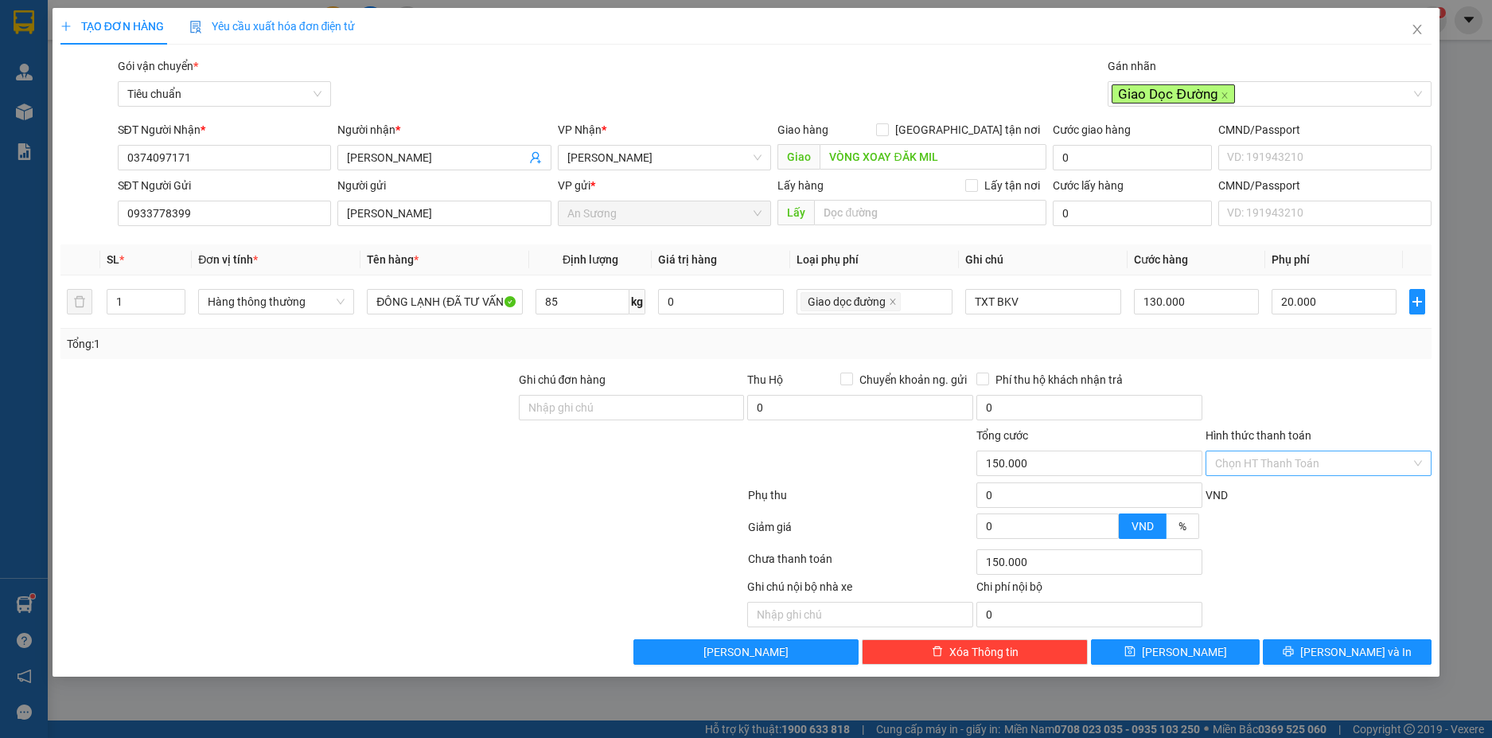
click at [1366, 465] on input "Hình thức thanh toán" at bounding box center [1313, 463] width 196 height 24
click at [1268, 500] on div "Tại văn phòng" at bounding box center [1318, 495] width 207 height 18
type input "0"
click at [1392, 656] on button "[PERSON_NAME] và In" at bounding box center [1347, 651] width 169 height 25
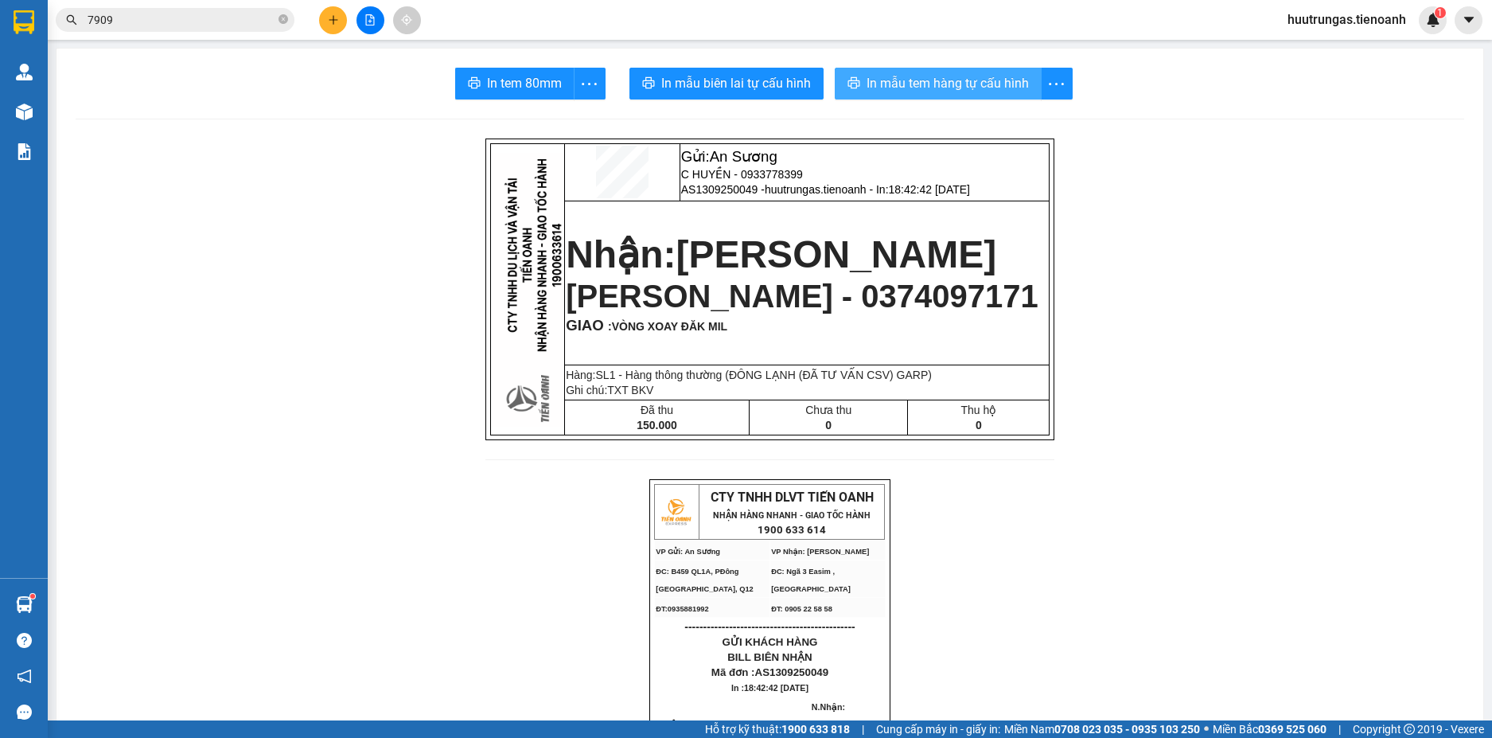
click at [935, 79] on span "In mẫu tem hàng tự cấu hình" at bounding box center [948, 83] width 162 height 20
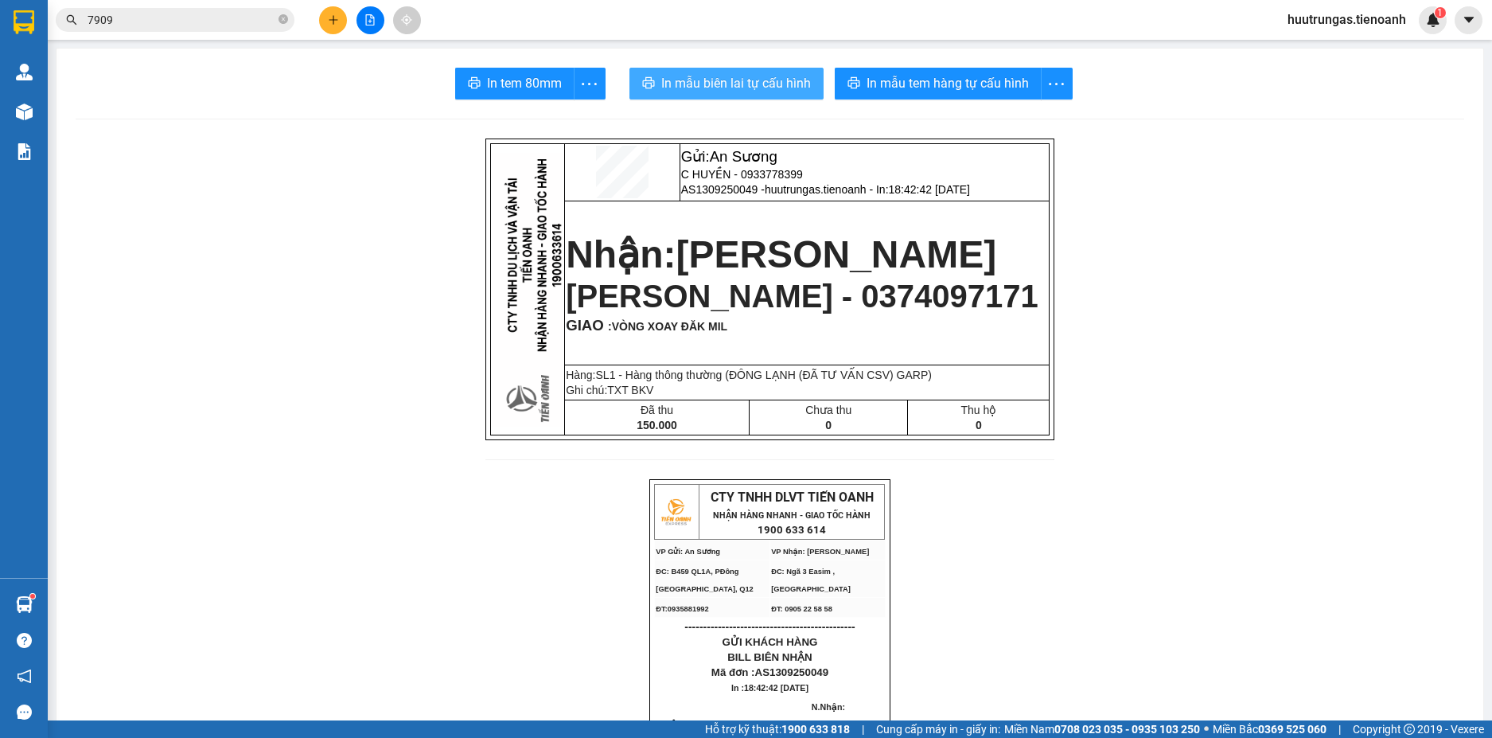
click at [754, 79] on span "In mẫu biên lai tự cấu hình" at bounding box center [736, 83] width 150 height 20
drag, startPoint x: 779, startPoint y: 80, endPoint x: 1140, endPoint y: 607, distance: 638.4
click at [334, 17] on icon "plus" at bounding box center [333, 19] width 11 height 11
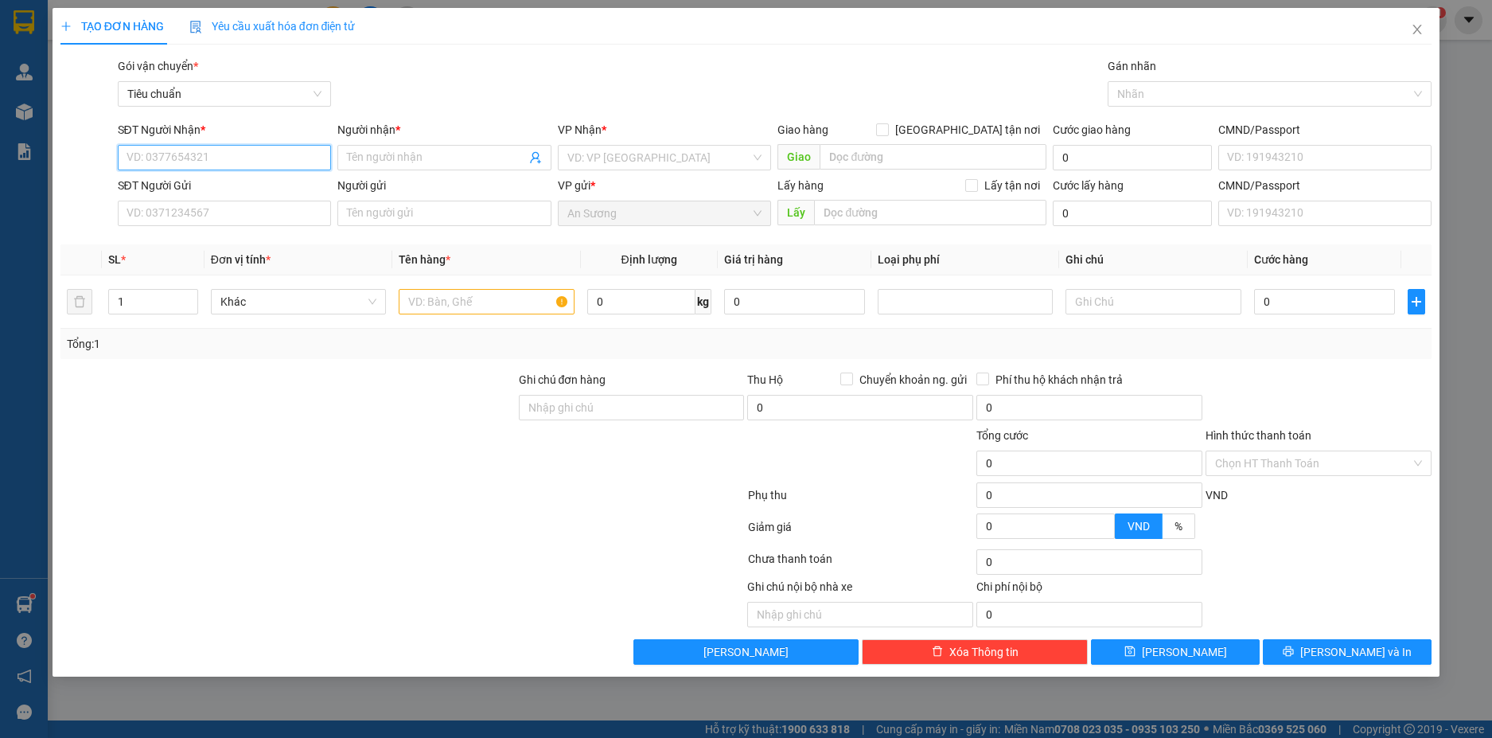
click at [210, 164] on input "SĐT Người Nhận *" at bounding box center [225, 157] width 214 height 25
type input "0988311926"
click at [383, 158] on input "Người nhận *" at bounding box center [436, 158] width 179 height 18
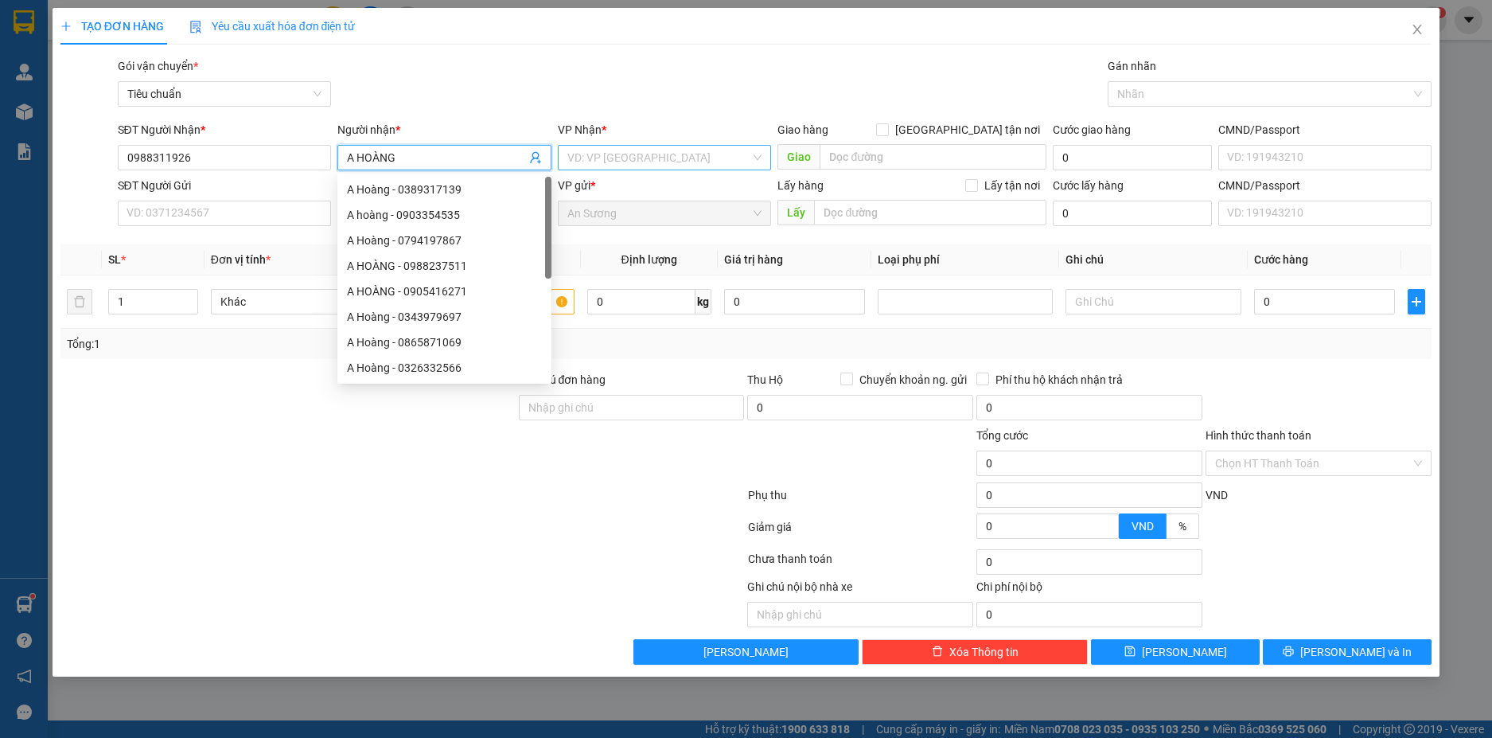
type input "A HOÀNG"
click at [670, 159] on input "search" at bounding box center [659, 158] width 184 height 24
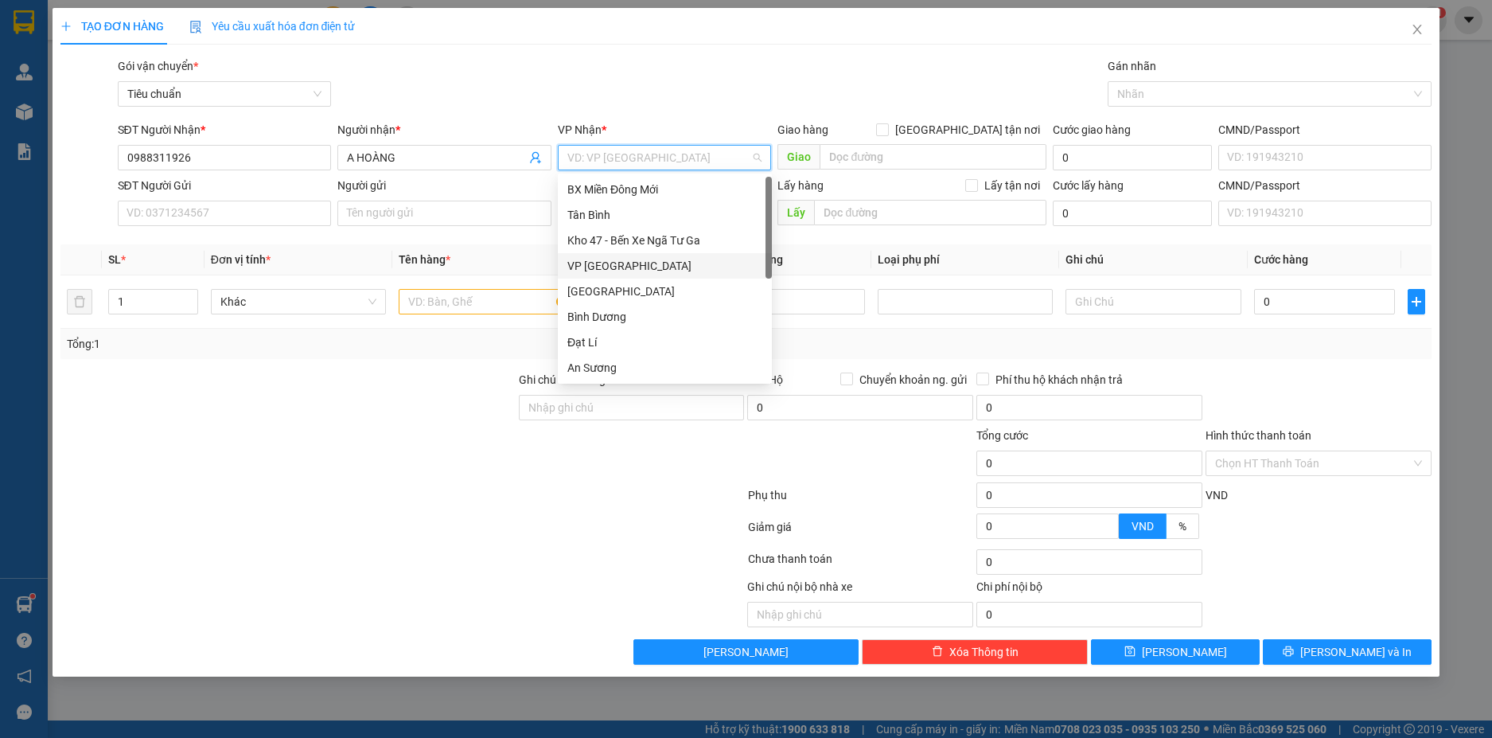
click at [610, 263] on div "VP Đà Lạt" at bounding box center [664, 266] width 195 height 18
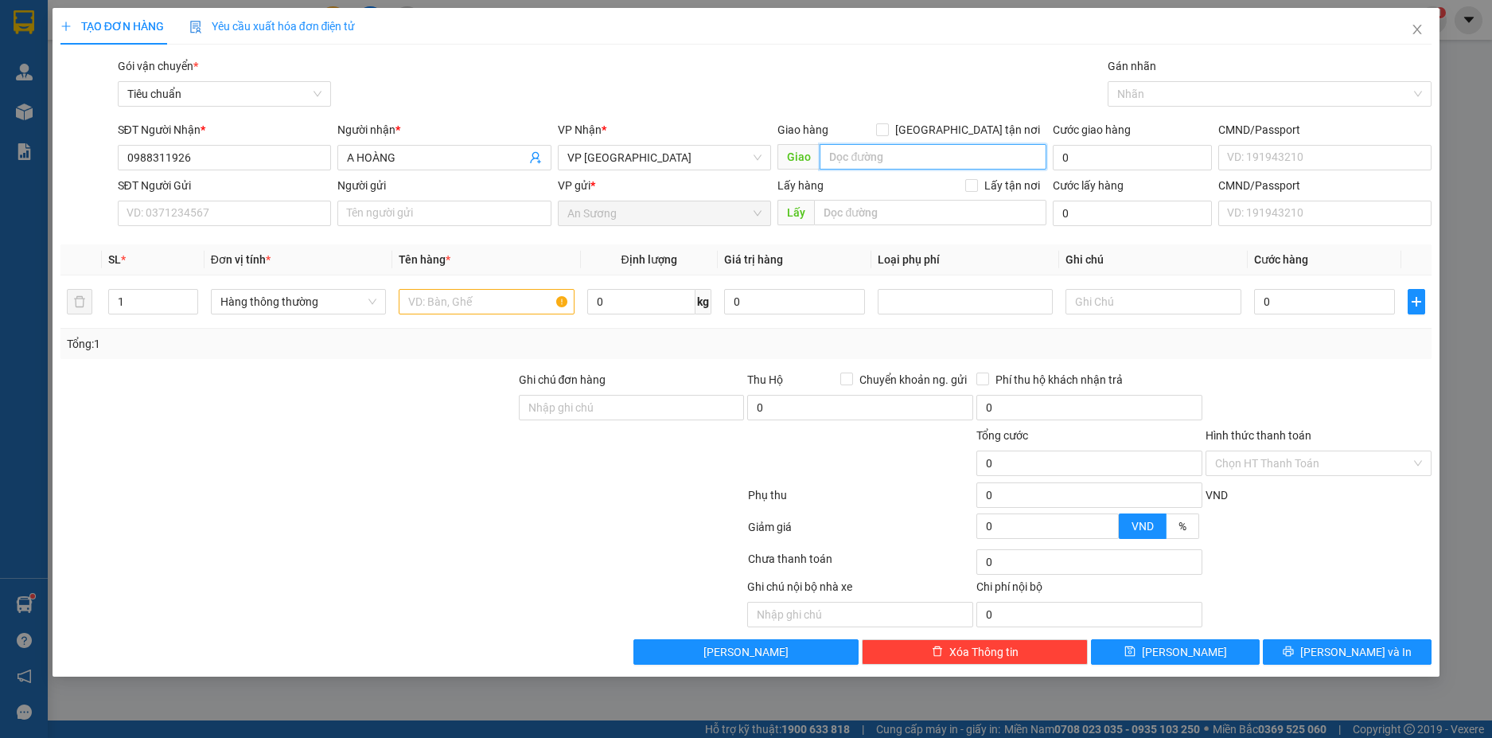
click at [910, 160] on input "search" at bounding box center [933, 156] width 227 height 25
click at [1169, 95] on div at bounding box center [1262, 93] width 300 height 19
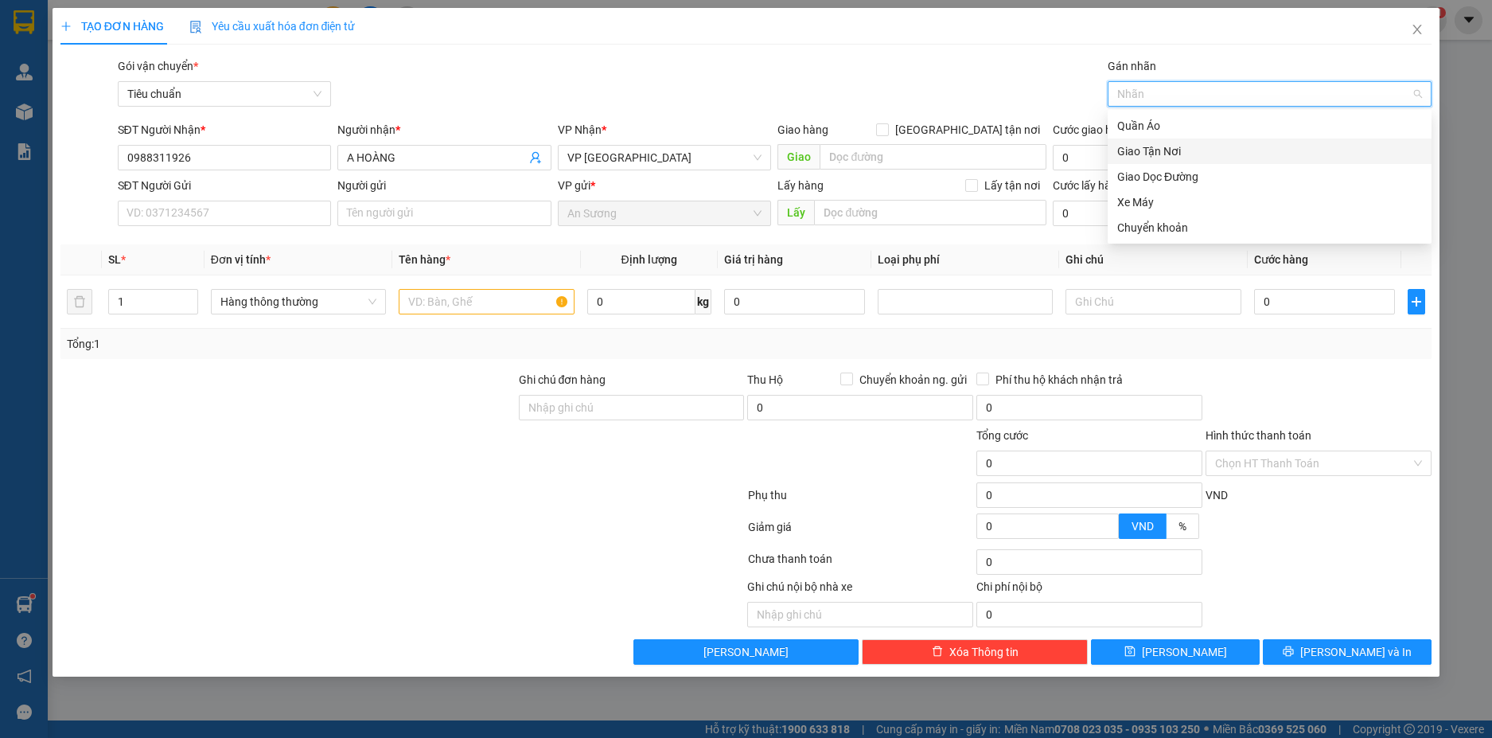
click at [1144, 156] on div "Giao Tận Nơi" at bounding box center [1269, 151] width 305 height 18
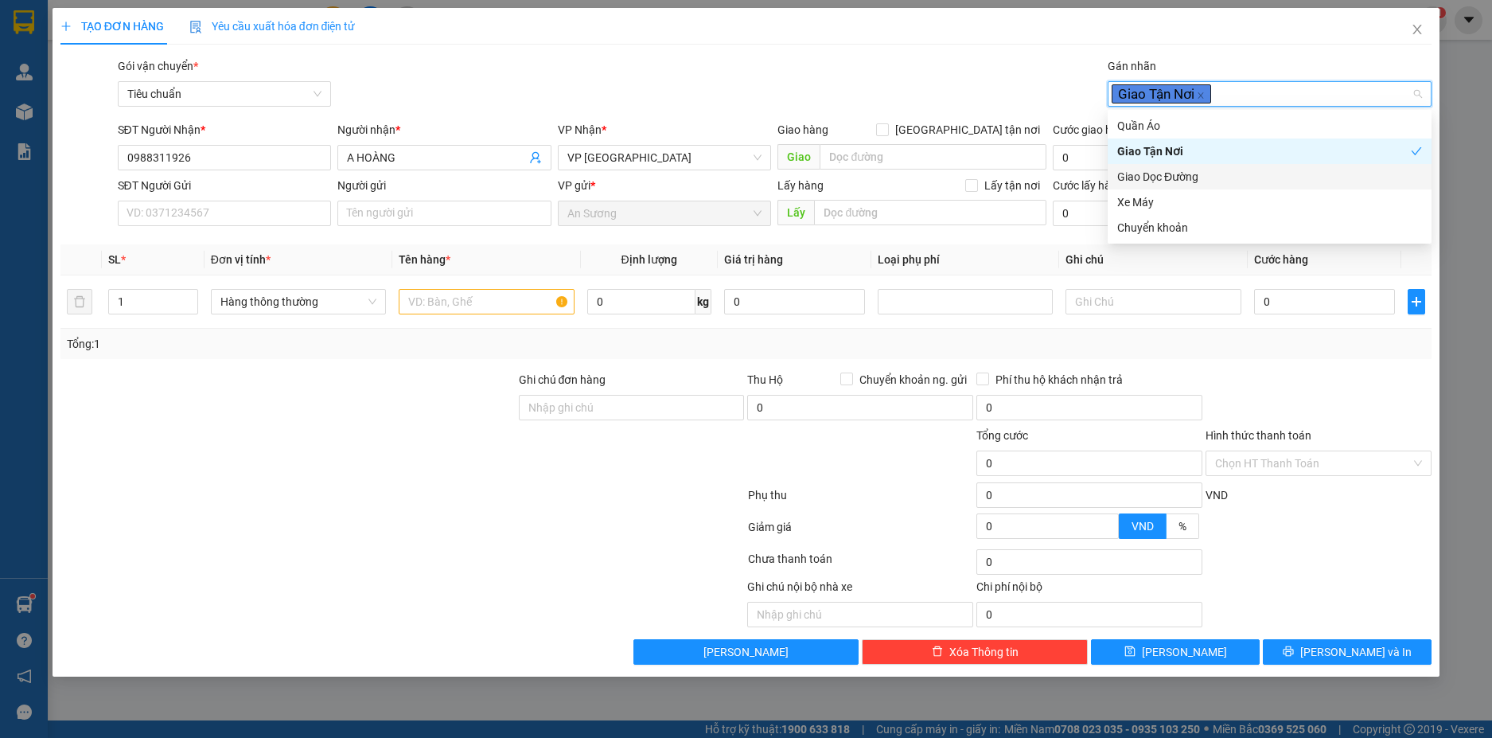
click at [1148, 177] on div "Giao Dọc Đường" at bounding box center [1269, 177] width 305 height 18
click at [1203, 96] on icon "close" at bounding box center [1202, 96] width 6 height 6
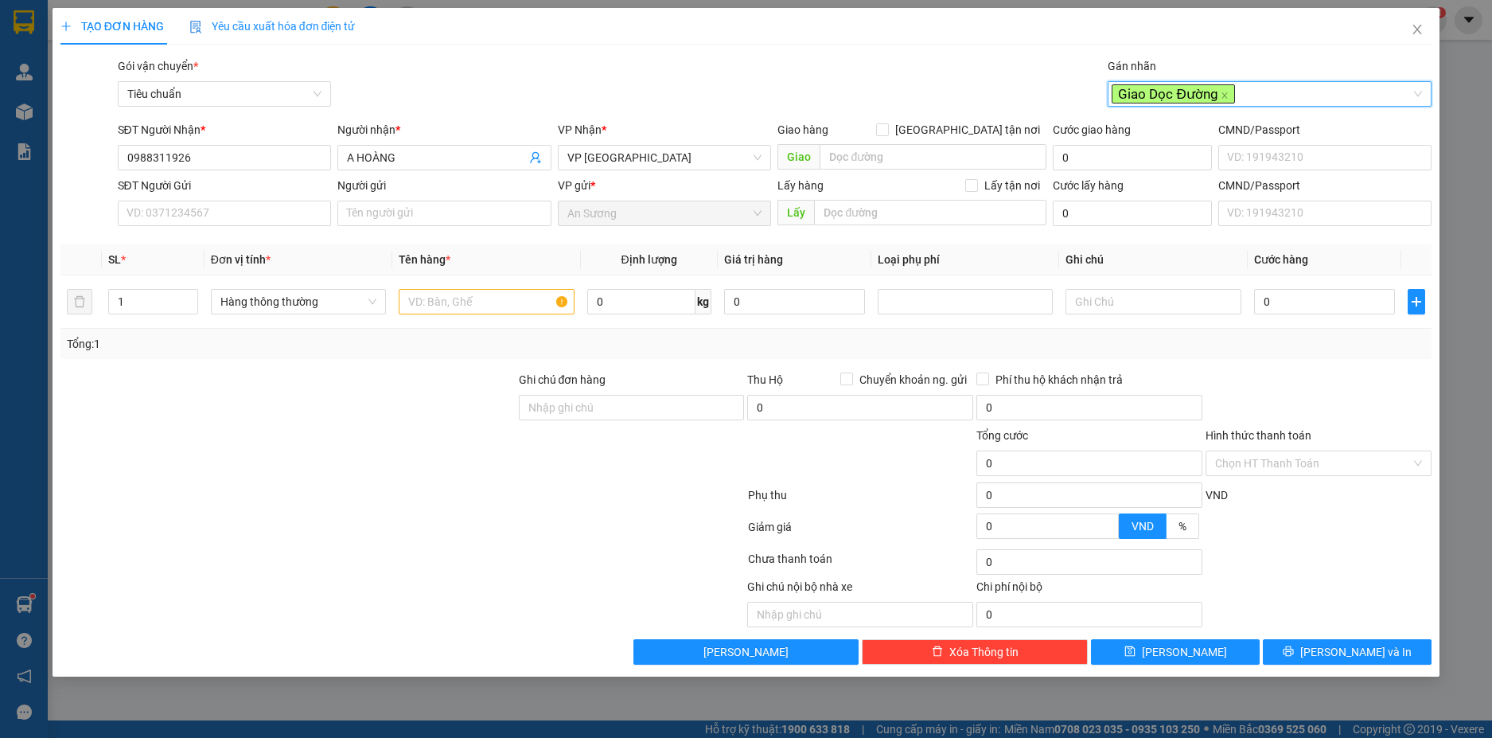
click at [775, 62] on div "Gói vận chuyển * Tiêu chuẩn Gán nhãn Giao Dọc Đường Giao Dọc Đường" at bounding box center [775, 85] width 1321 height 56
click at [871, 154] on input "search" at bounding box center [933, 156] width 227 height 25
click at [868, 159] on input "search" at bounding box center [933, 156] width 227 height 25
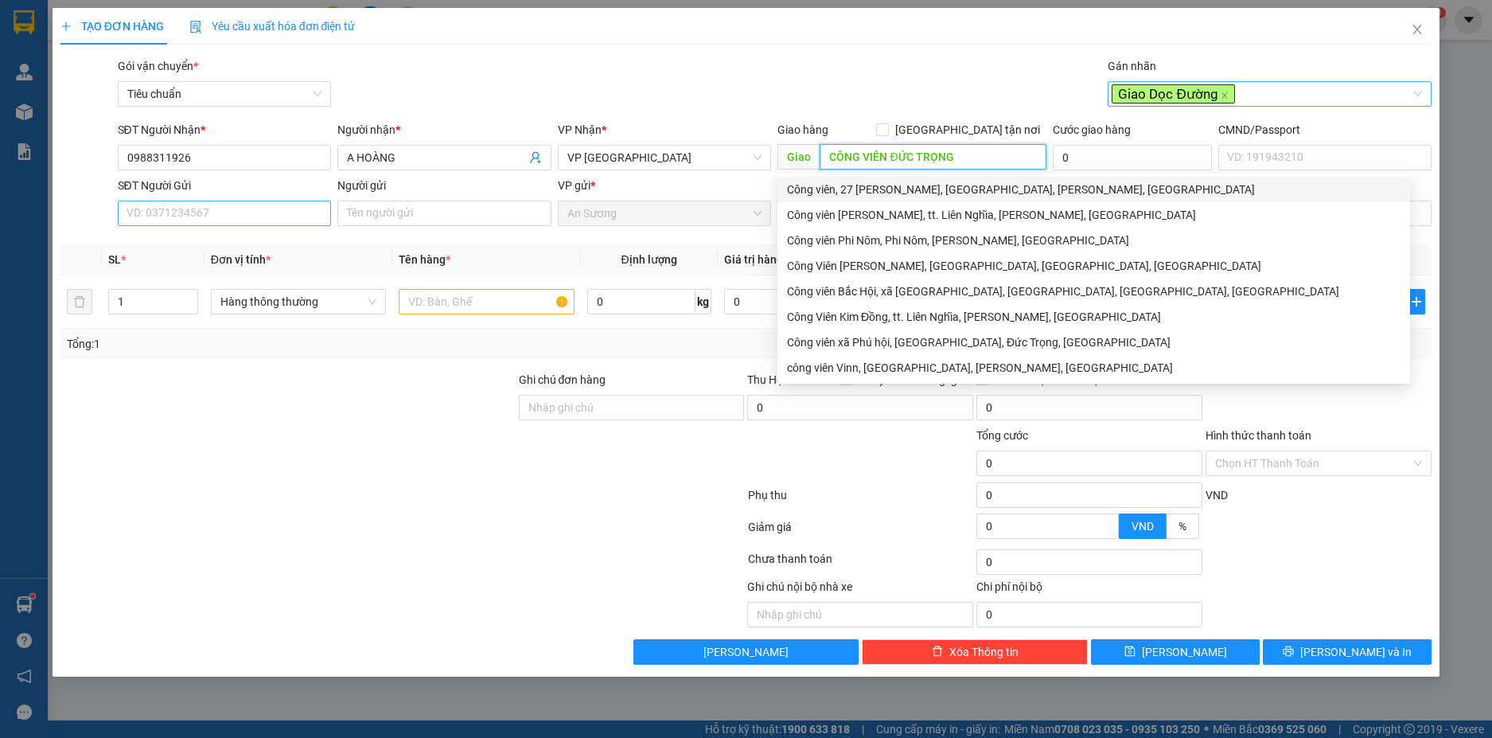
type input "CÔNG VIÊN ĐỨC TRỌNG"
click at [219, 213] on input "SĐT Người Gửi" at bounding box center [225, 213] width 214 height 25
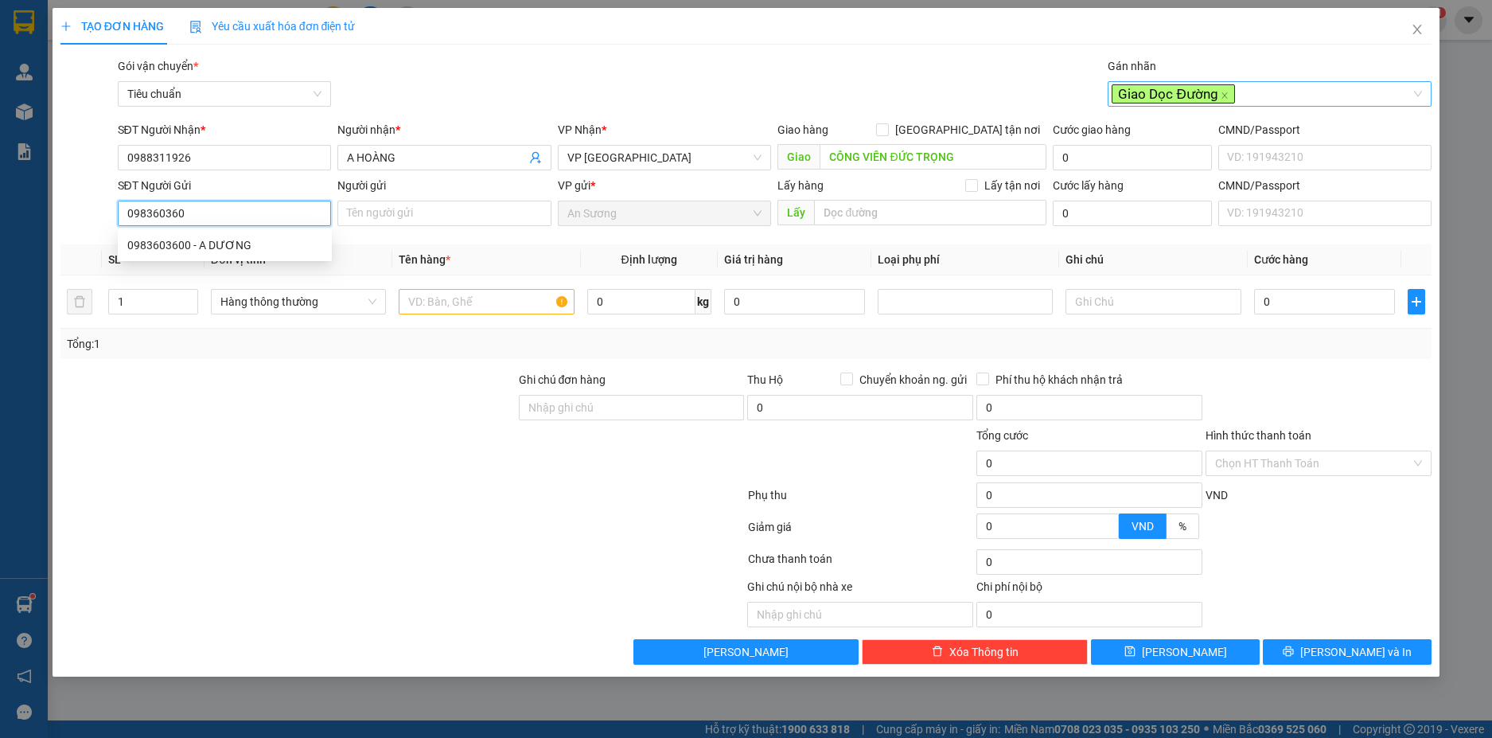
type input "0983603600"
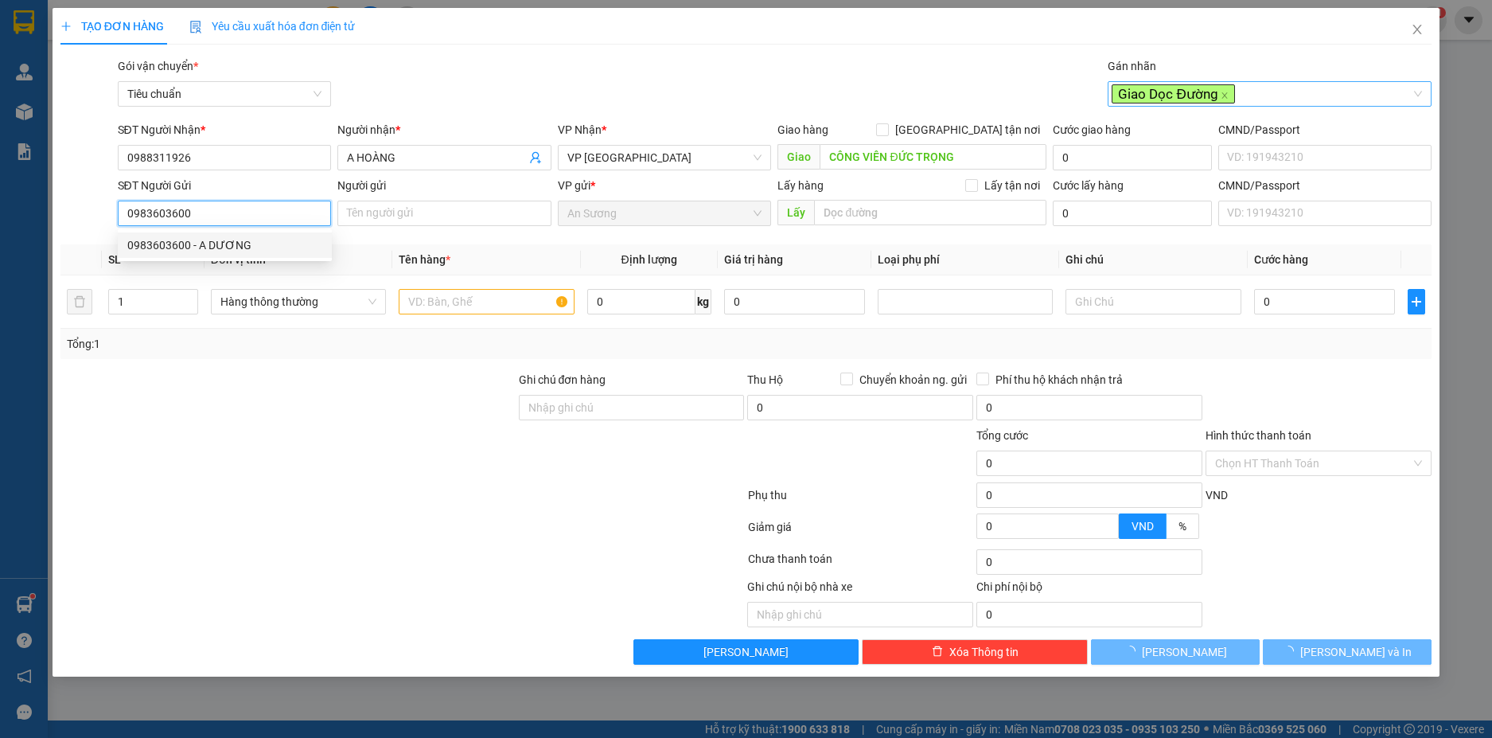
click at [254, 251] on div "0983603600 - A DƯƠNG" at bounding box center [224, 245] width 195 height 18
type input "A DƯƠNG"
type input "30.000"
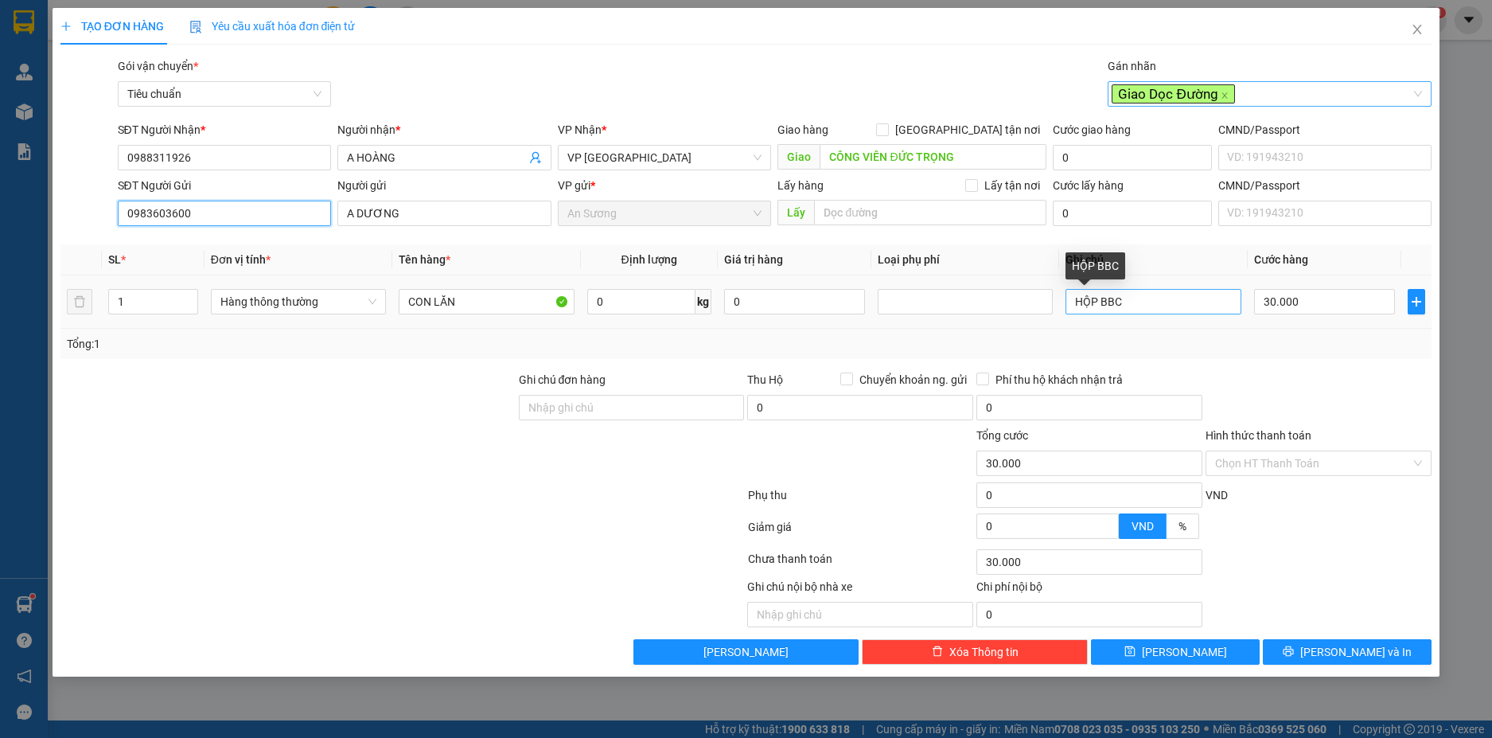
type input "0983603600"
click at [1131, 307] on input "HỘP BBC" at bounding box center [1153, 301] width 175 height 25
type input "C"
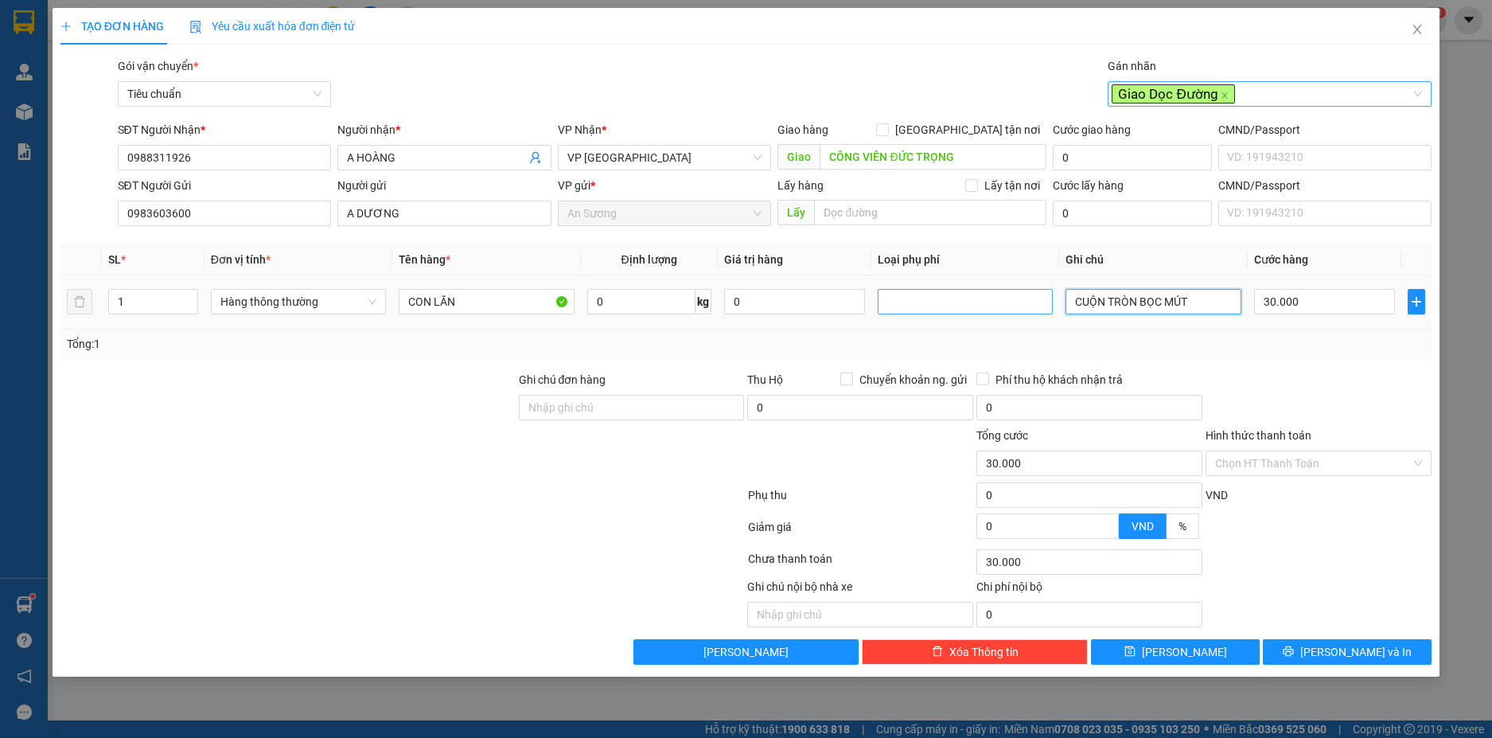
click at [935, 301] on div at bounding box center [965, 301] width 167 height 19
type input "CUỘN TRÒN BỌC MÚT"
click at [944, 382] on div "Giao dọc đường" at bounding box center [965, 385] width 156 height 18
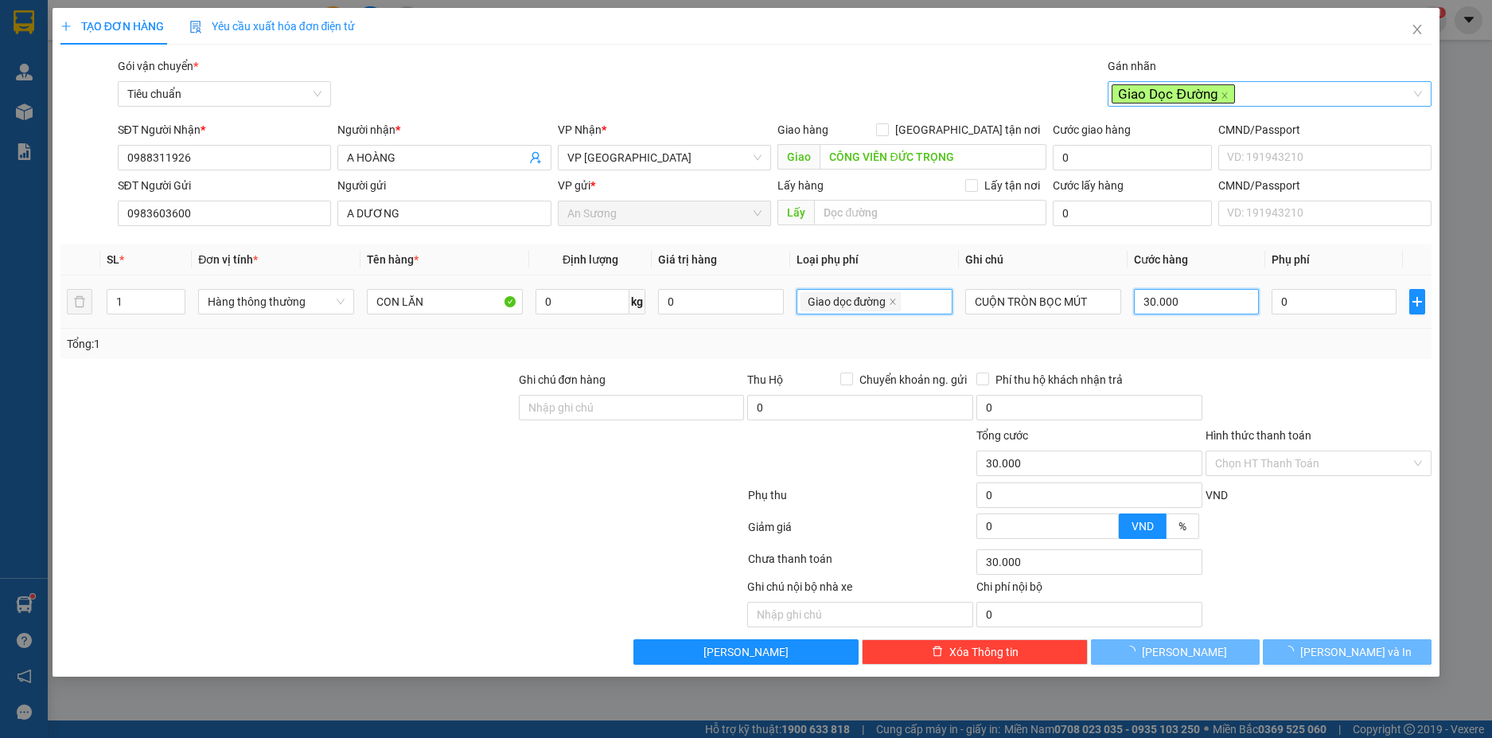
click at [1224, 297] on input "30.000" at bounding box center [1196, 301] width 125 height 25
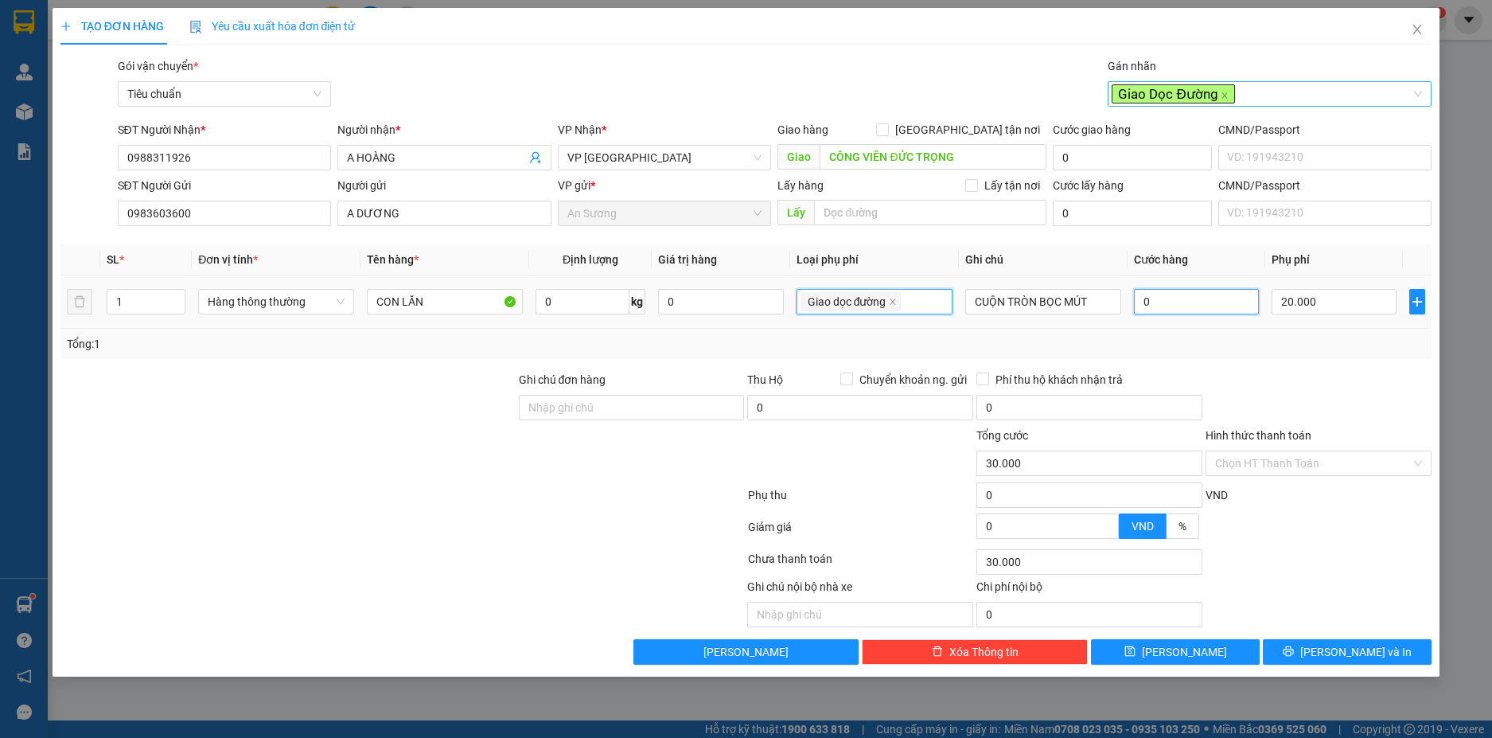
type input "20.000"
type input "0"
type input "20.000"
type input "20.005"
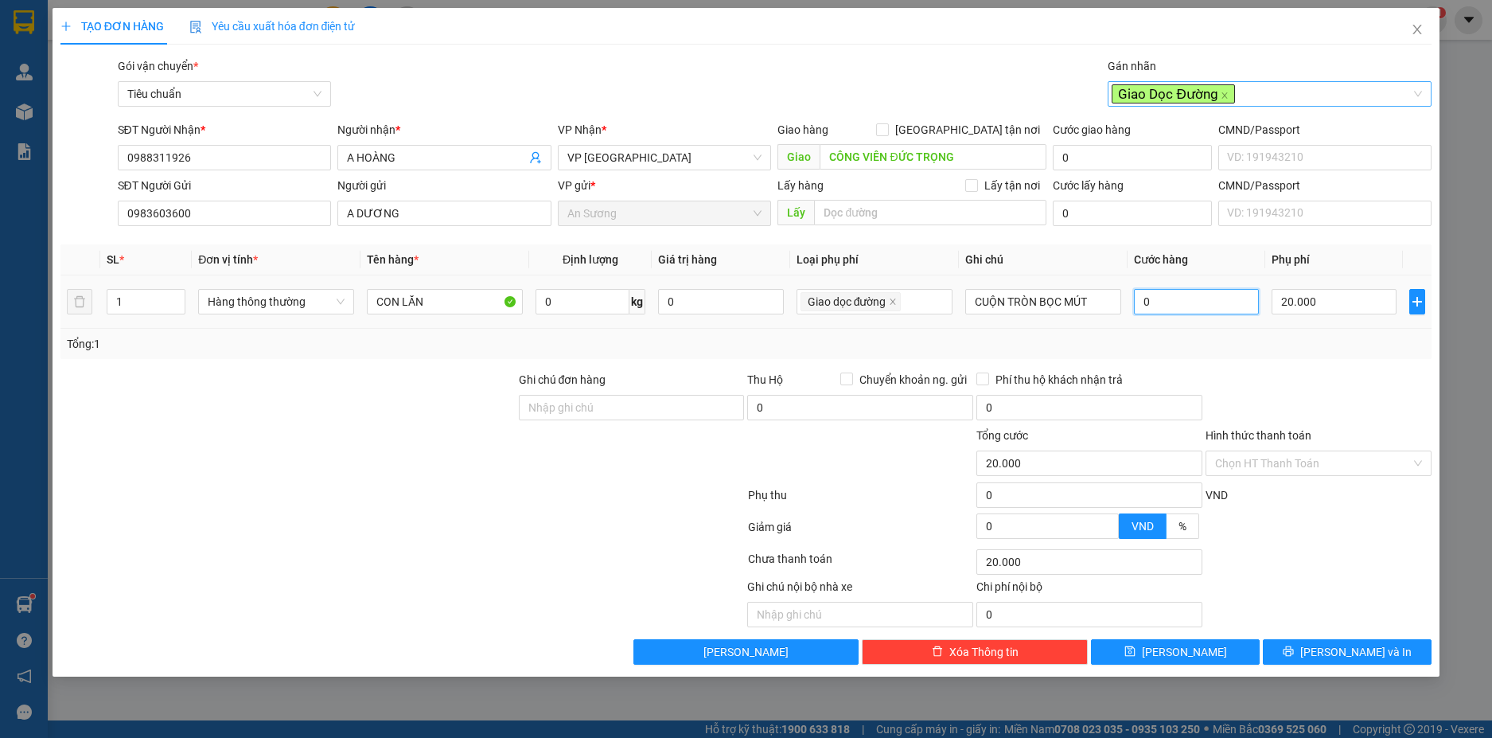
type input "20.005"
type input "5"
type input "20.050"
type input "50"
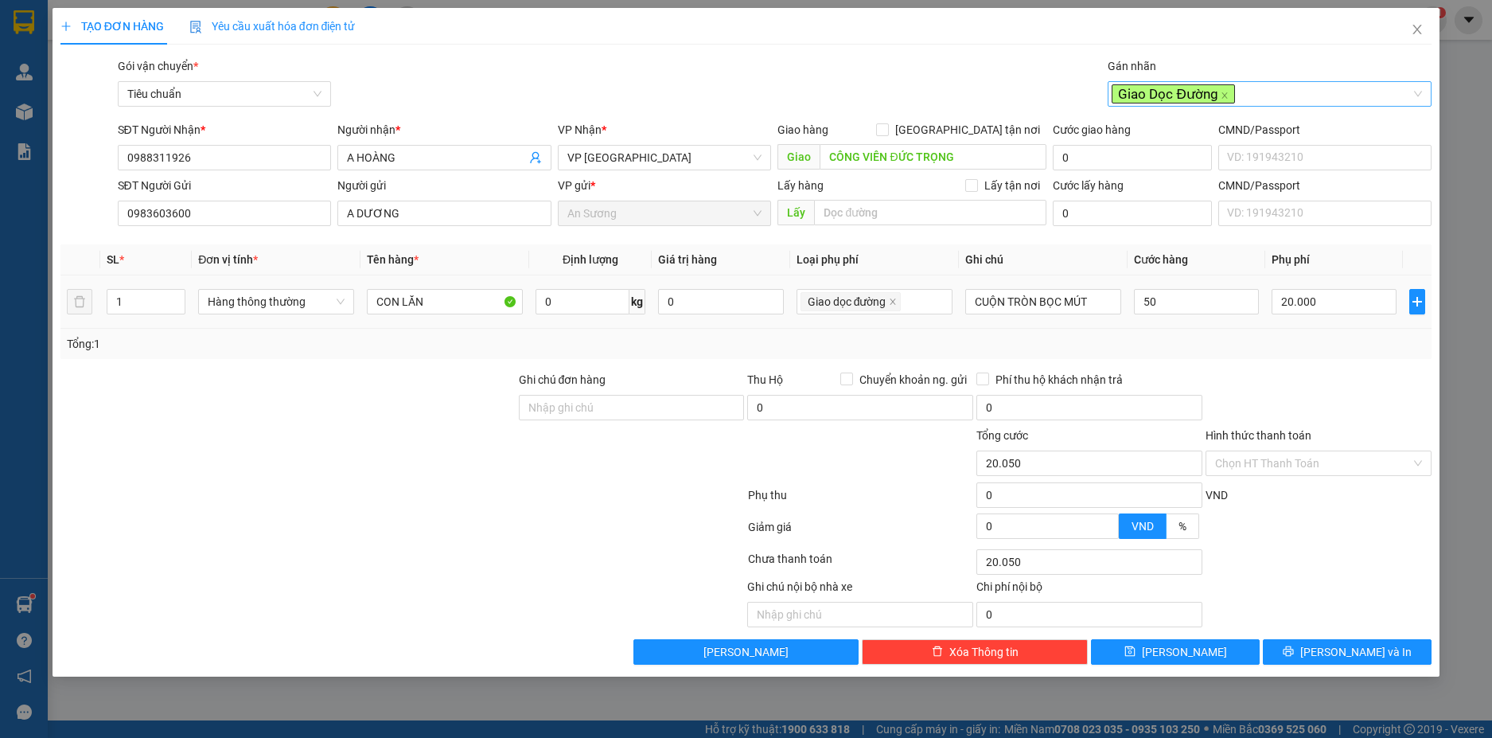
type input "70.000"
type input "50.000"
drag, startPoint x: 1259, startPoint y: 353, endPoint x: 1283, endPoint y: 369, distance: 28.7
click at [1265, 360] on div "Transit Pickup Surcharge Ids Transit Deliver Surcharge Ids Transit Deliver Surc…" at bounding box center [746, 360] width 1372 height 607
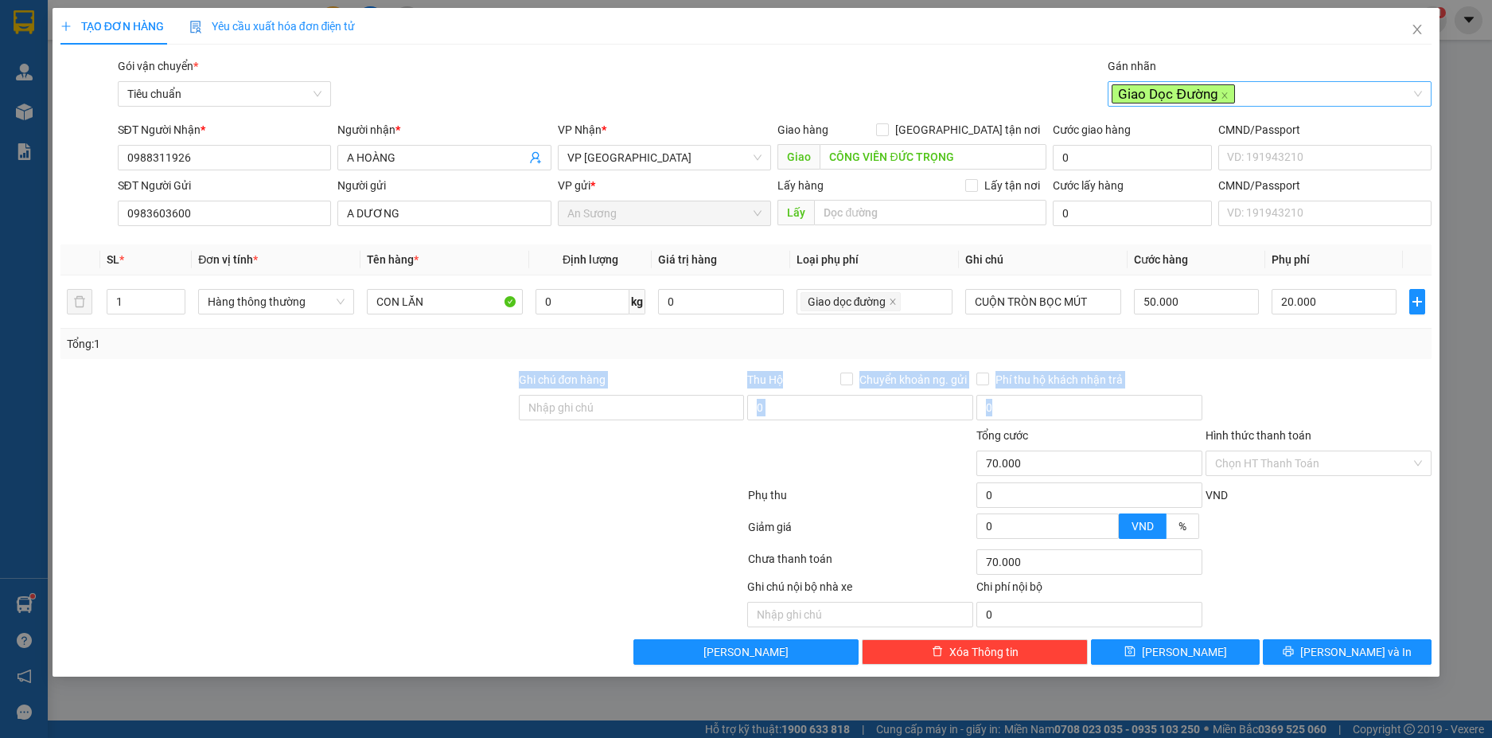
click at [1288, 366] on div "Transit Pickup Surcharge Ids Transit Deliver Surcharge Ids Transit Deliver Surc…" at bounding box center [746, 360] width 1372 height 607
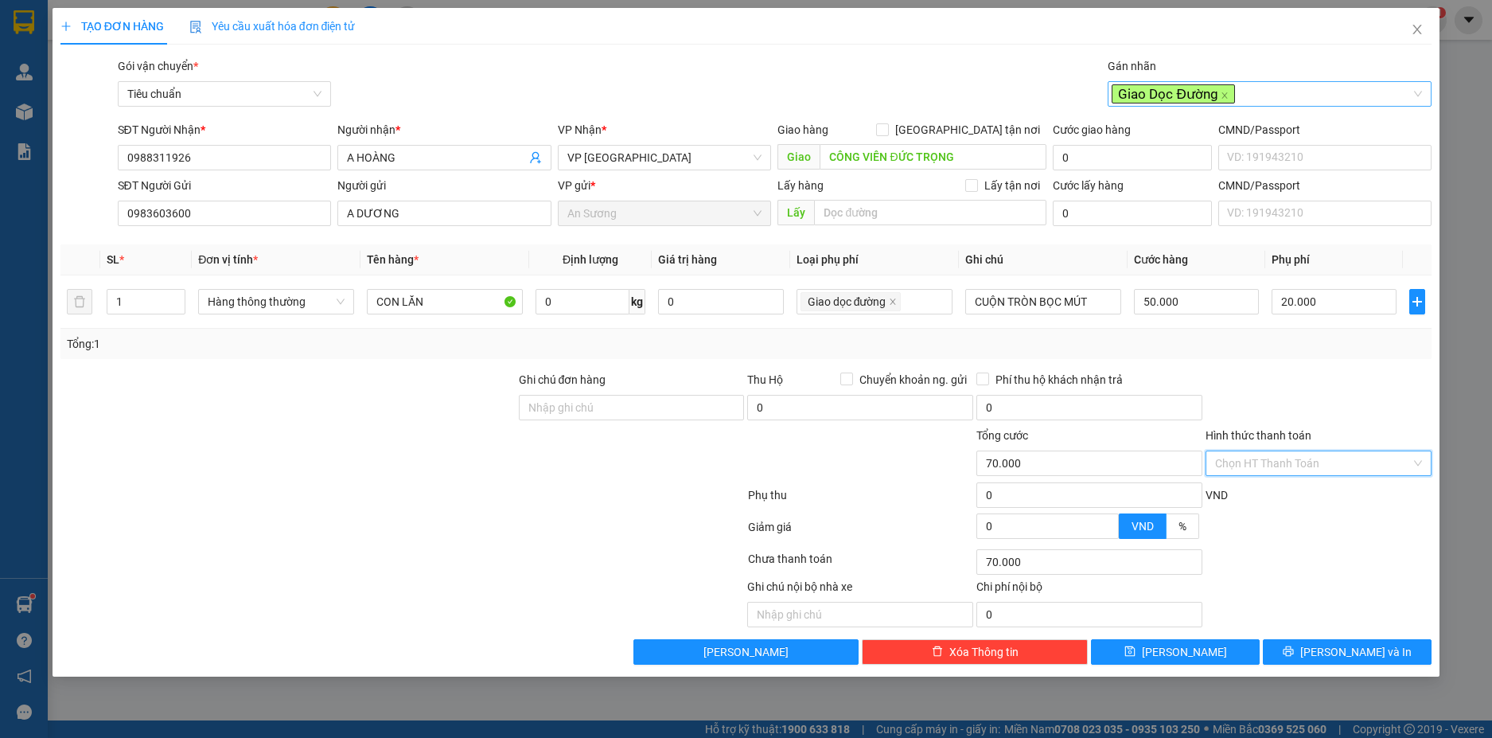
click at [1340, 469] on input "Hình thức thanh toán" at bounding box center [1313, 463] width 196 height 24
click at [1306, 497] on div "Tại văn phòng" at bounding box center [1318, 495] width 207 height 18
type input "0"
click at [1322, 642] on button "[PERSON_NAME] và In" at bounding box center [1347, 651] width 169 height 25
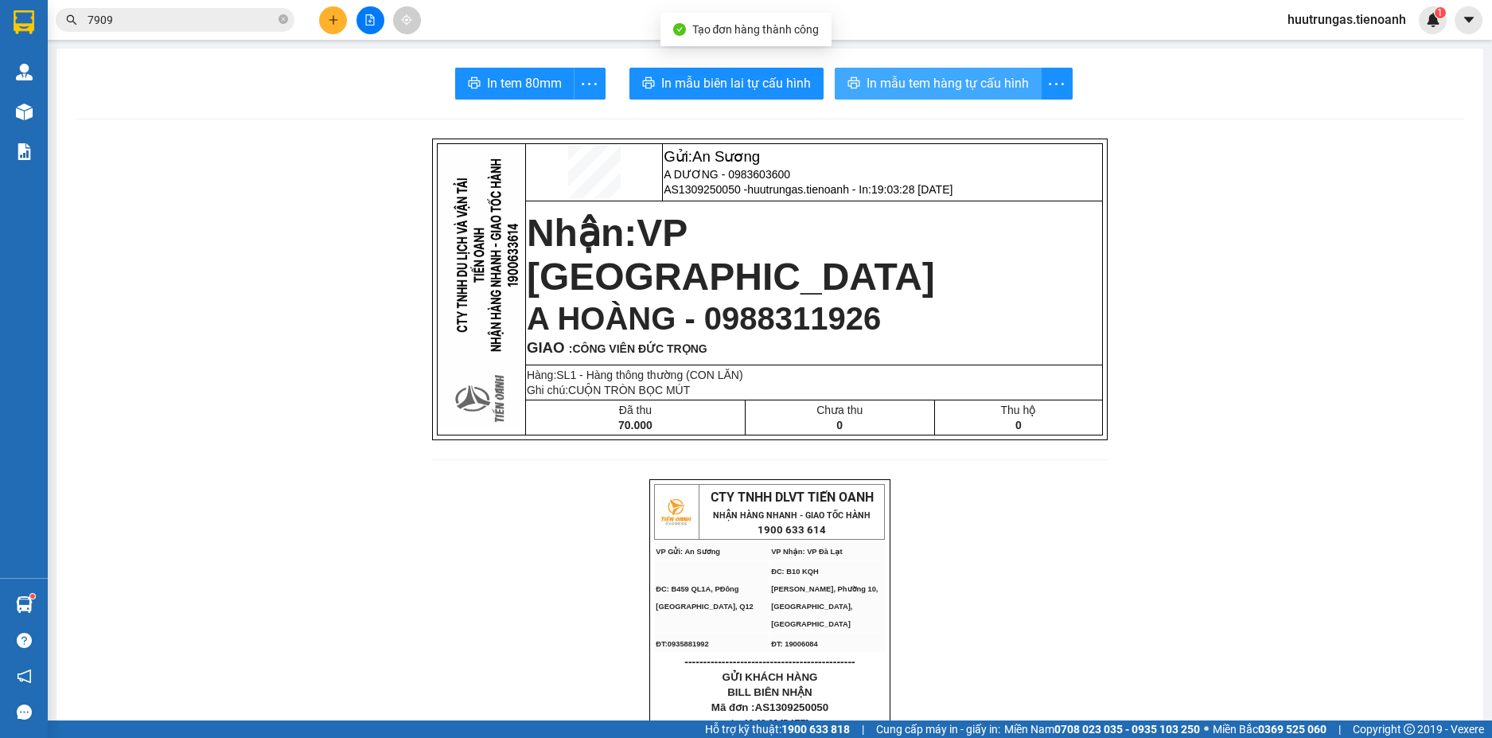
click at [941, 83] on span "In mẫu tem hàng tự cấu hình" at bounding box center [948, 83] width 162 height 20
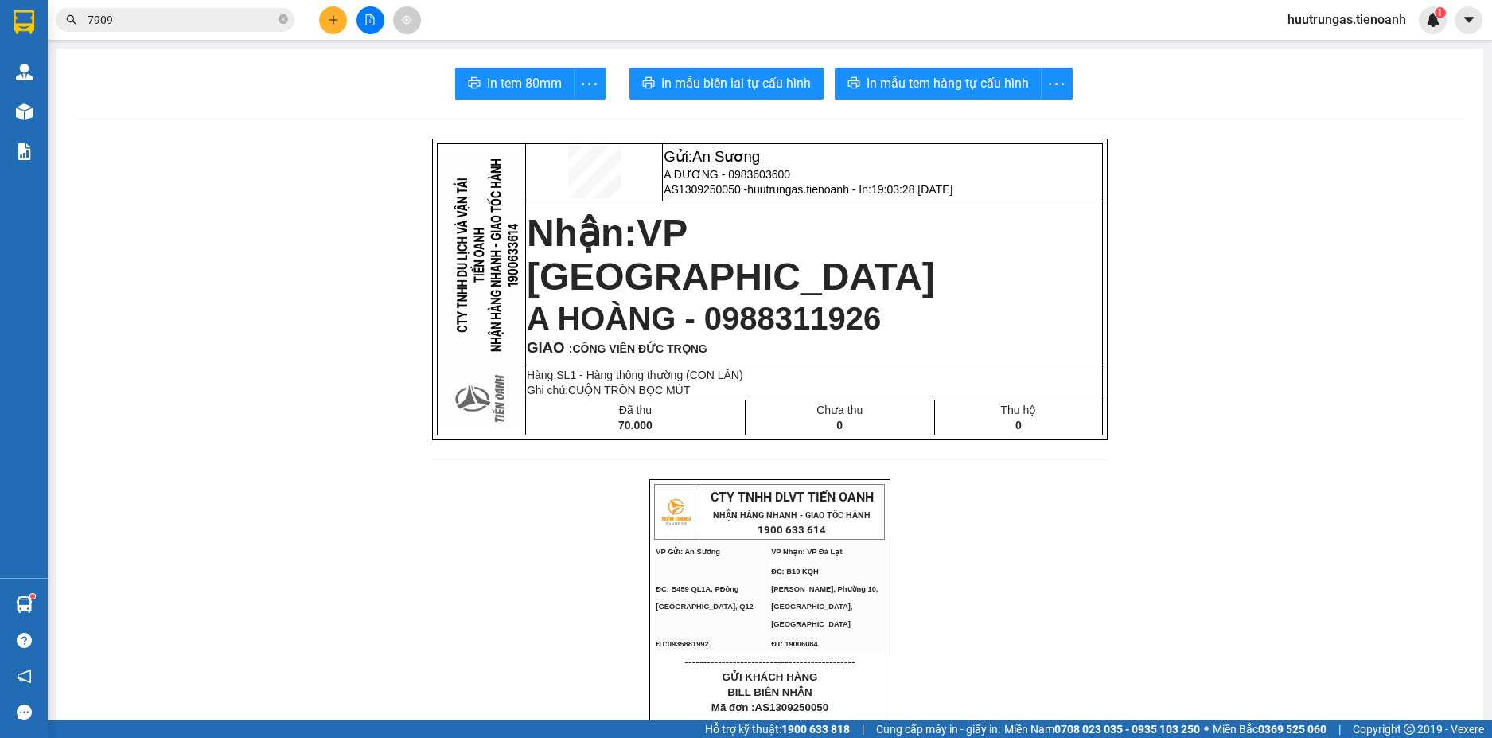
click at [326, 23] on button at bounding box center [333, 20] width 28 height 28
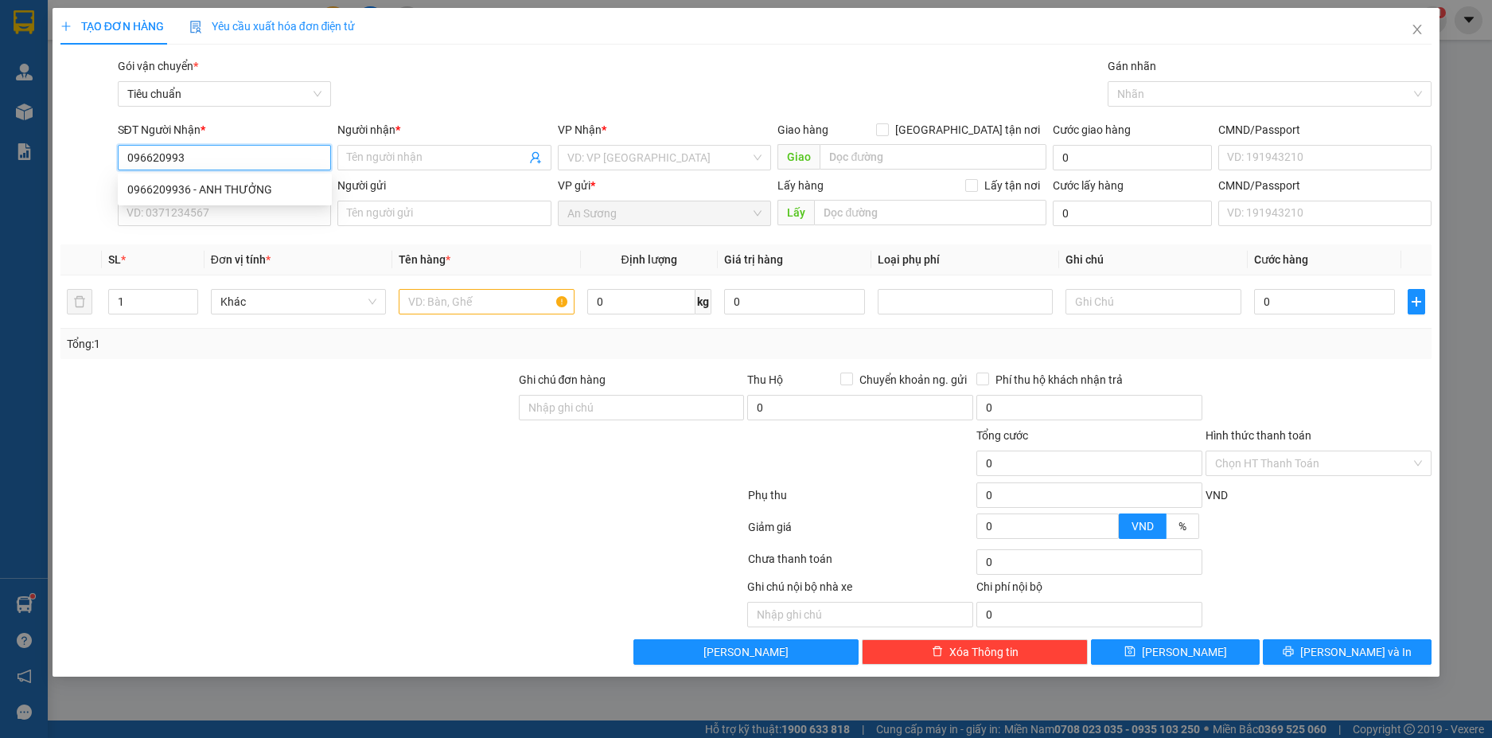
type input "0966209936"
click at [298, 189] on div "0966209936 - ANH THƯỞNG" at bounding box center [224, 190] width 195 height 18
type input "ANH THƯỞNG"
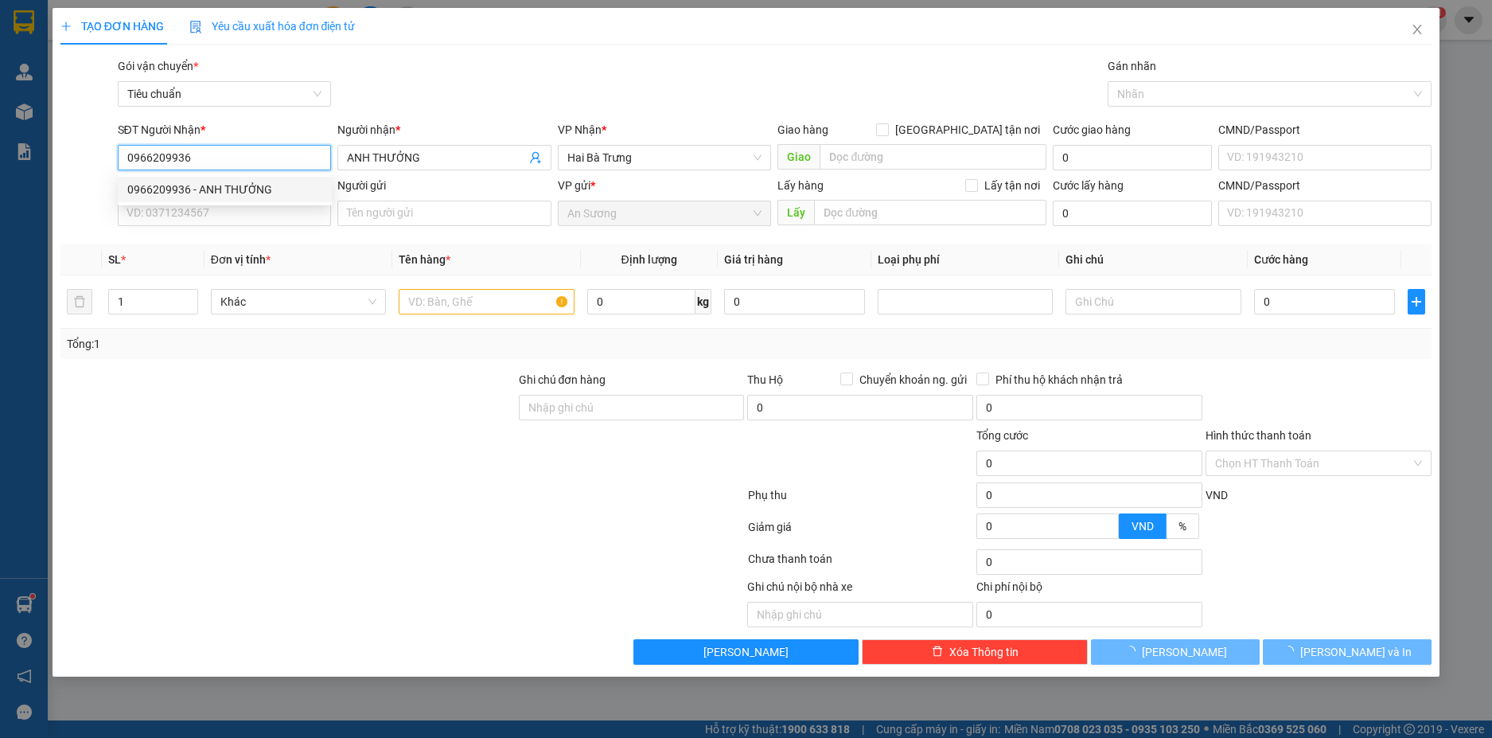
type input "70.000"
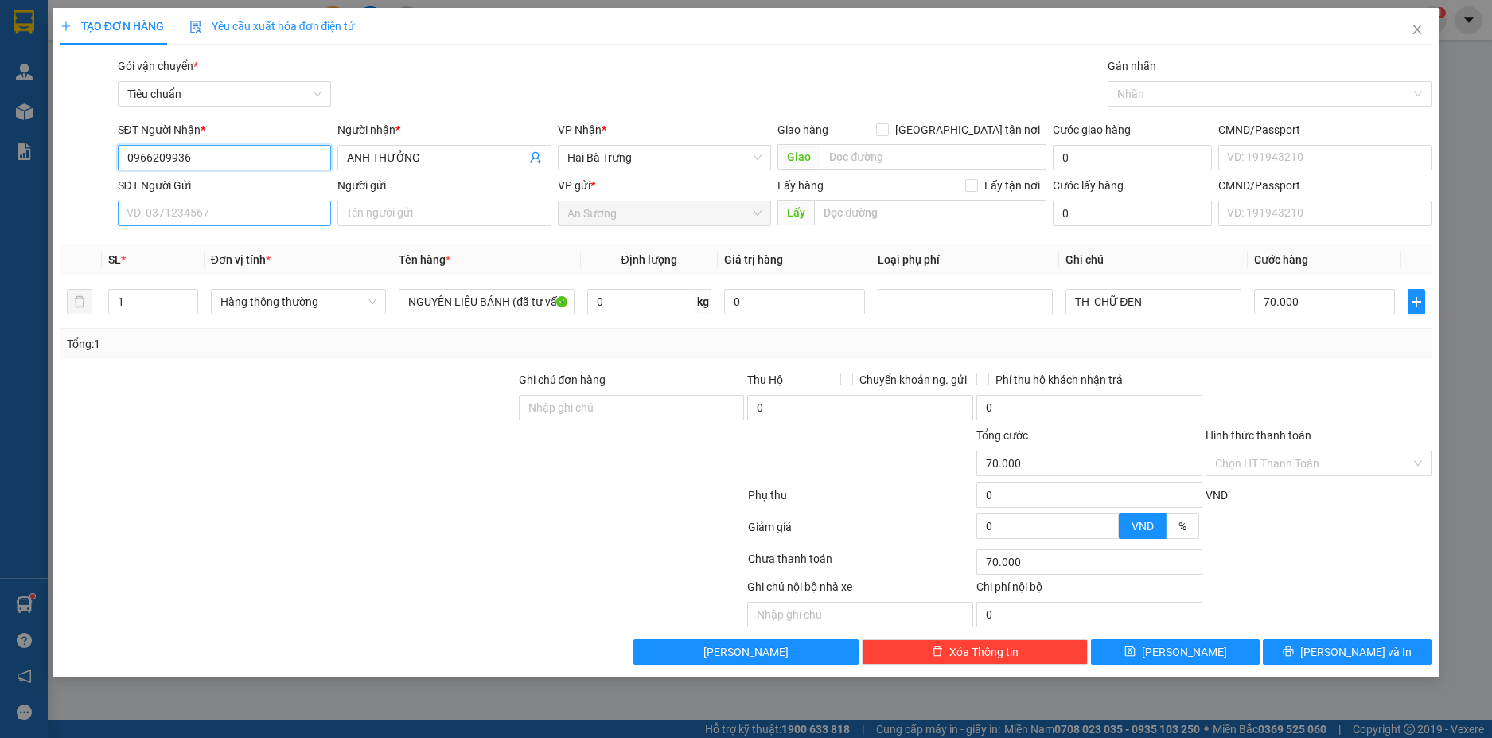
type input "0966209936"
click at [276, 209] on input "SĐT Người Gửi" at bounding box center [225, 213] width 214 height 25
click at [279, 238] on div "0329615845 - HƯNG KIỆT PHÁT" at bounding box center [224, 245] width 195 height 18
type input "0329615845"
type input "HƯNG KIỆT PHÁT"
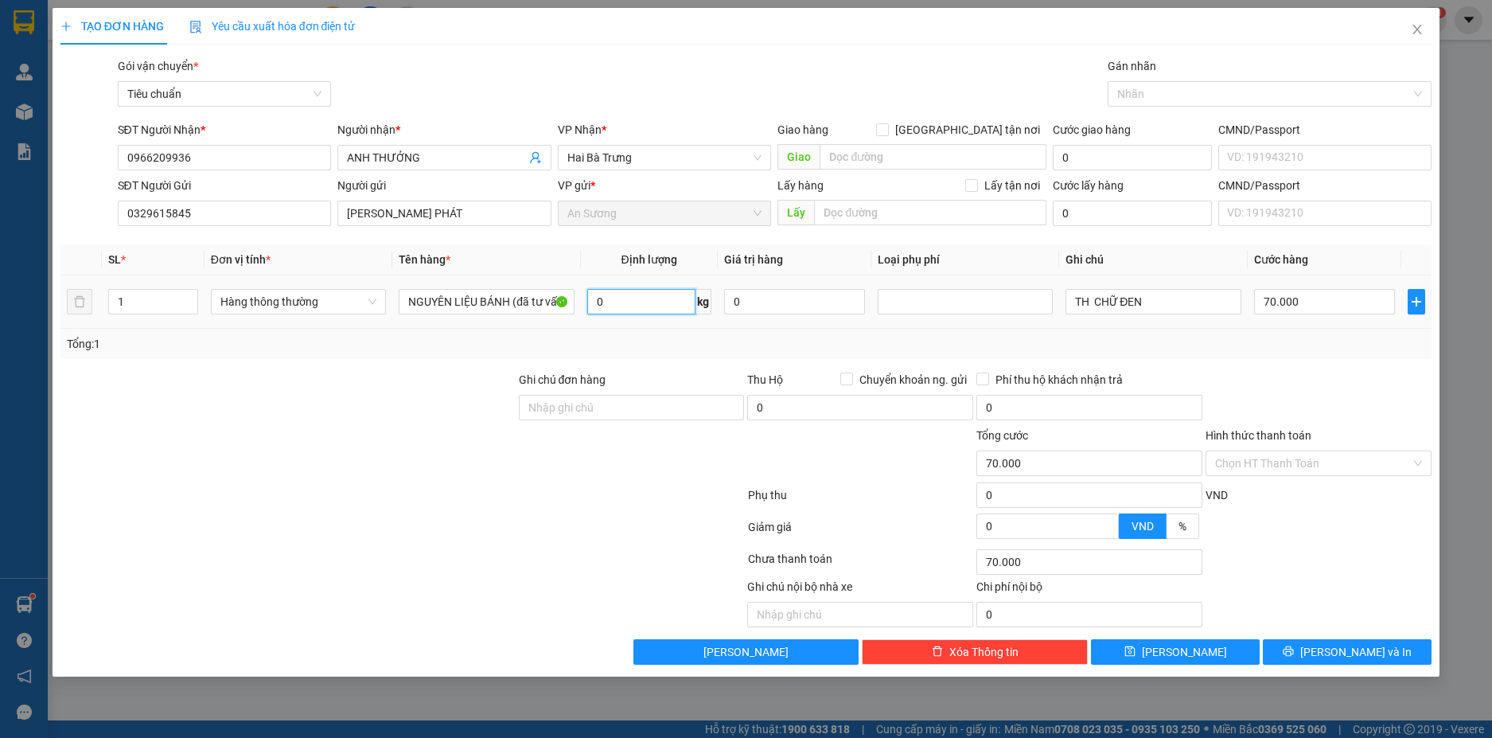
click at [654, 300] on input "0" at bounding box center [641, 301] width 108 height 25
type input "26"
click at [169, 347] on div "Tổng: 1" at bounding box center [321, 344] width 509 height 18
type input "65.000"
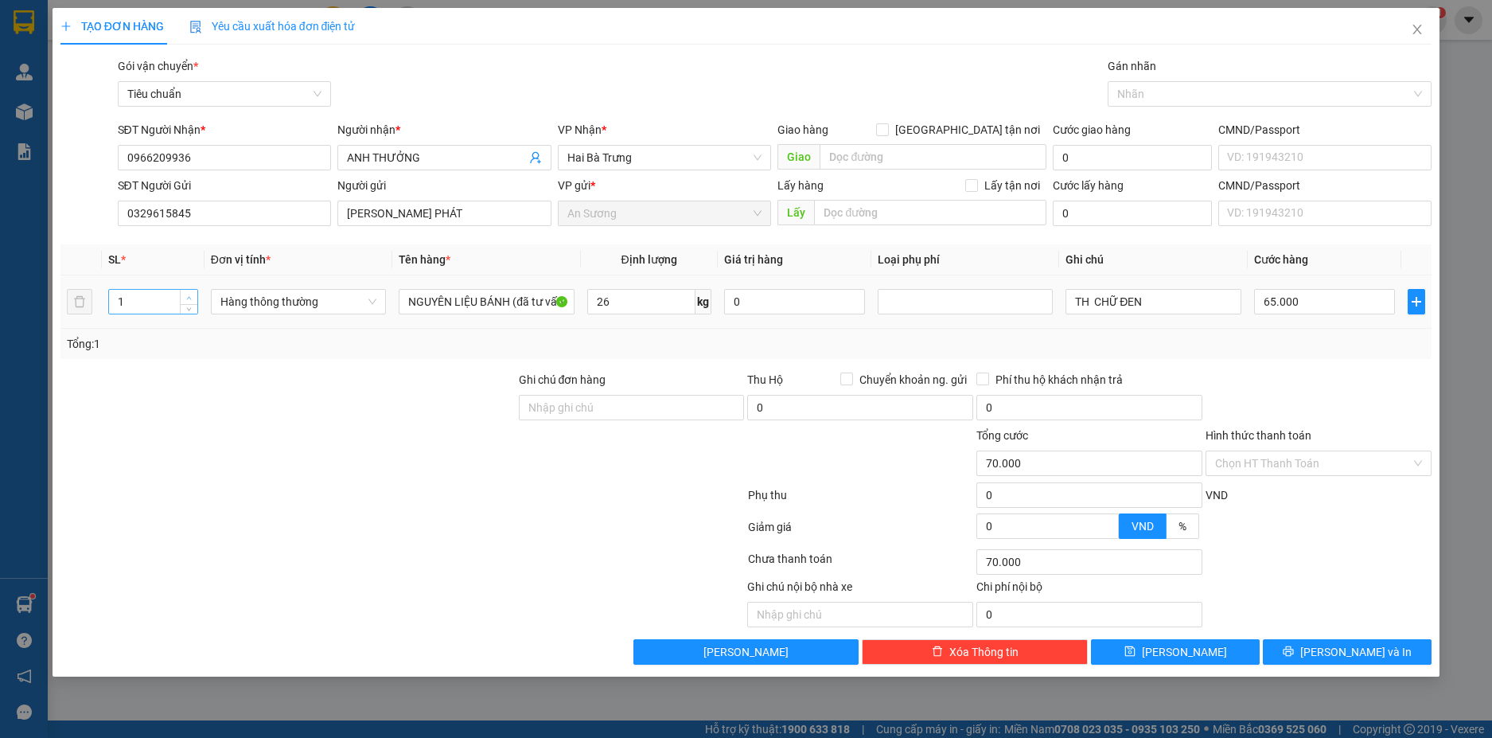
type input "65.000"
type input "2"
click at [191, 297] on icon "up" at bounding box center [189, 298] width 6 height 6
click at [1156, 301] on input "TH CHỮ ĐEN" at bounding box center [1153, 301] width 175 height 25
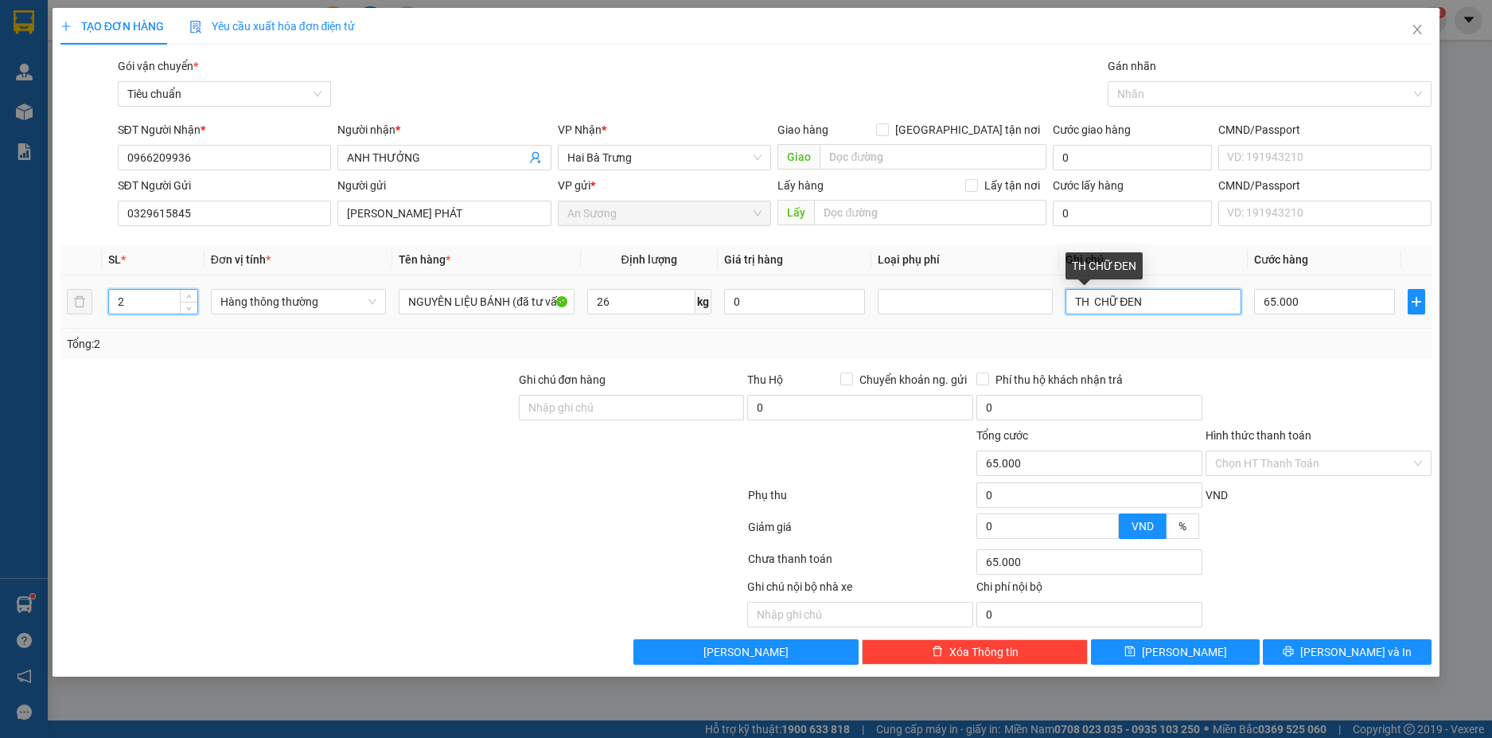
click at [1156, 301] on input "TH CHỮ ĐEN" at bounding box center [1153, 301] width 175 height 25
type input "BAO XANH+TH CHỮ ĐEN"
click at [1344, 302] on input "65.000" at bounding box center [1324, 301] width 141 height 25
type input "7"
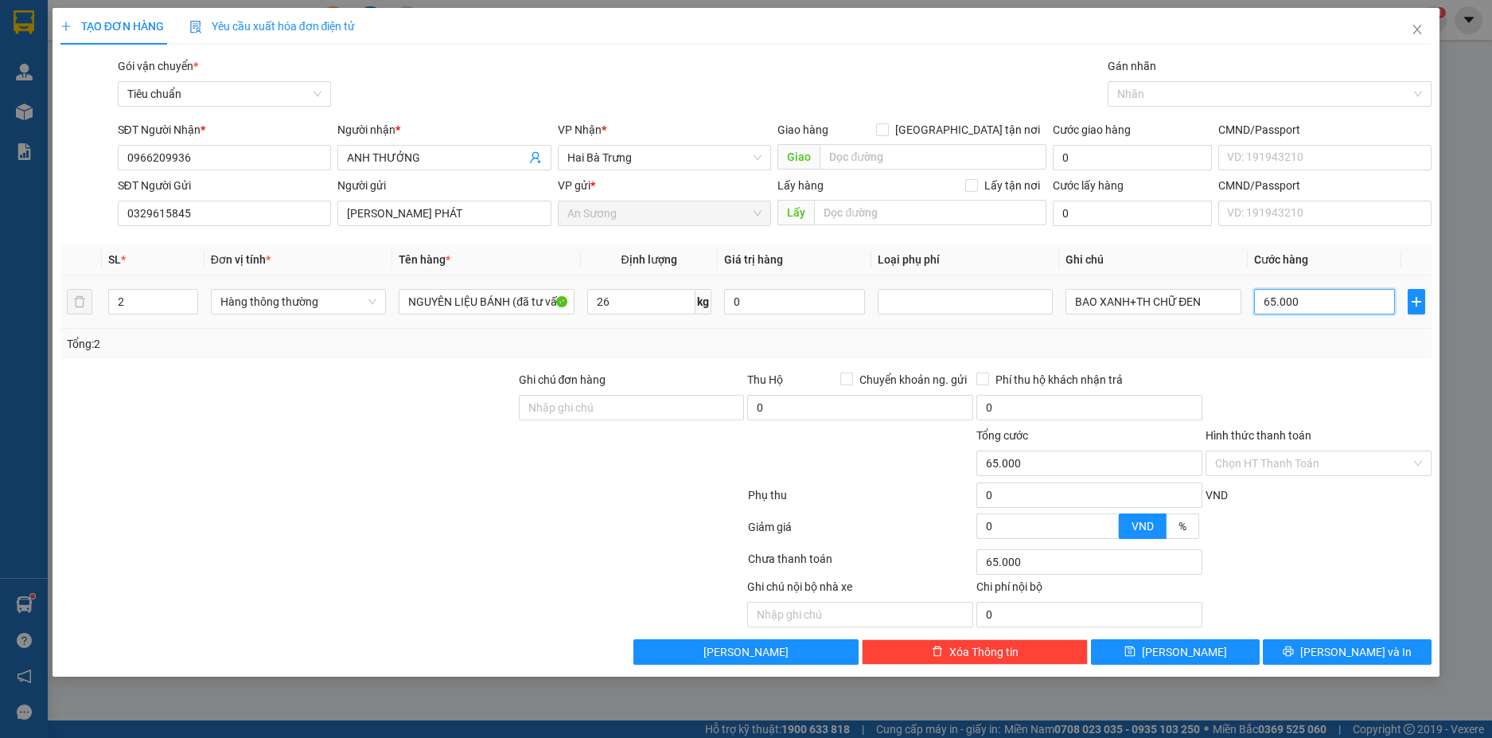
type input "7"
type input "70"
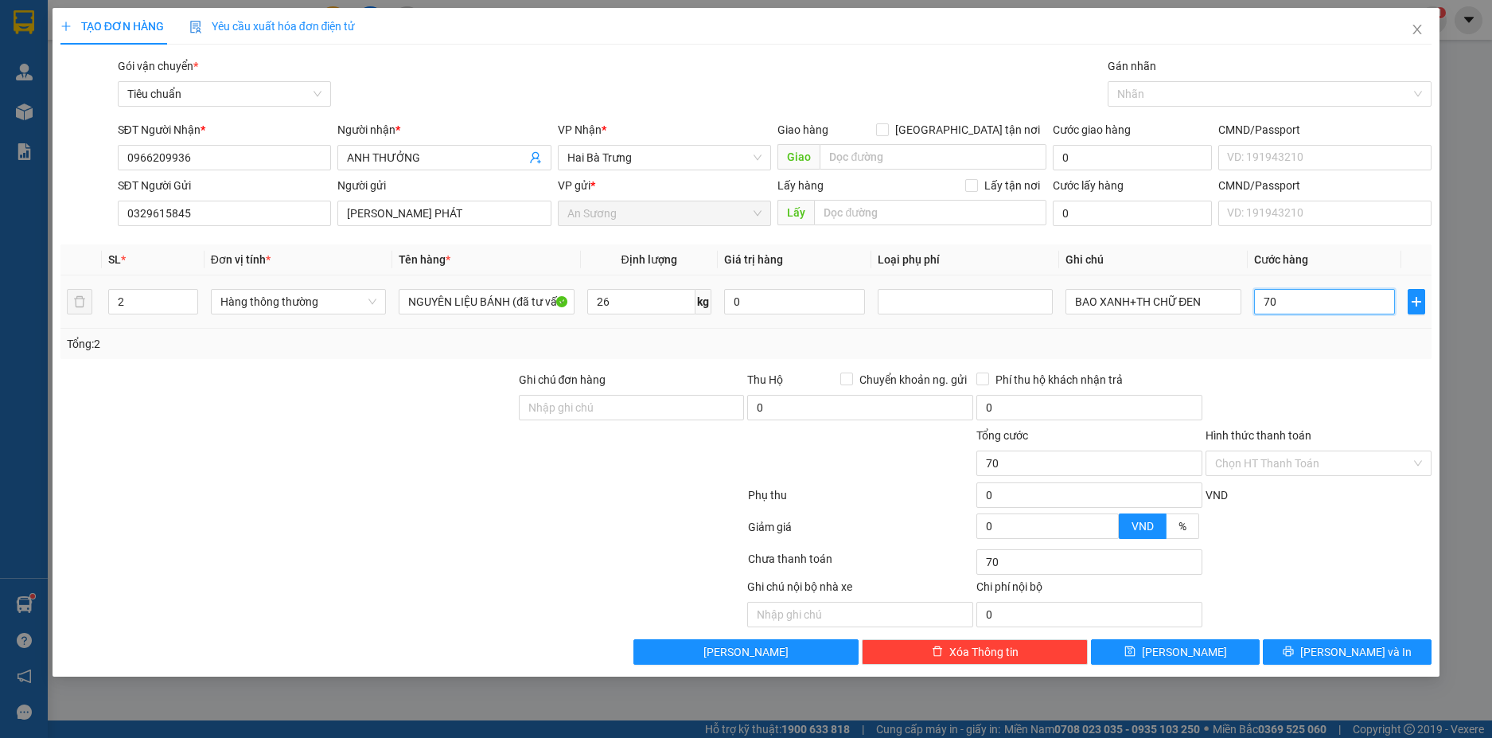
type input "0"
type input "70*2"
type input "140.000"
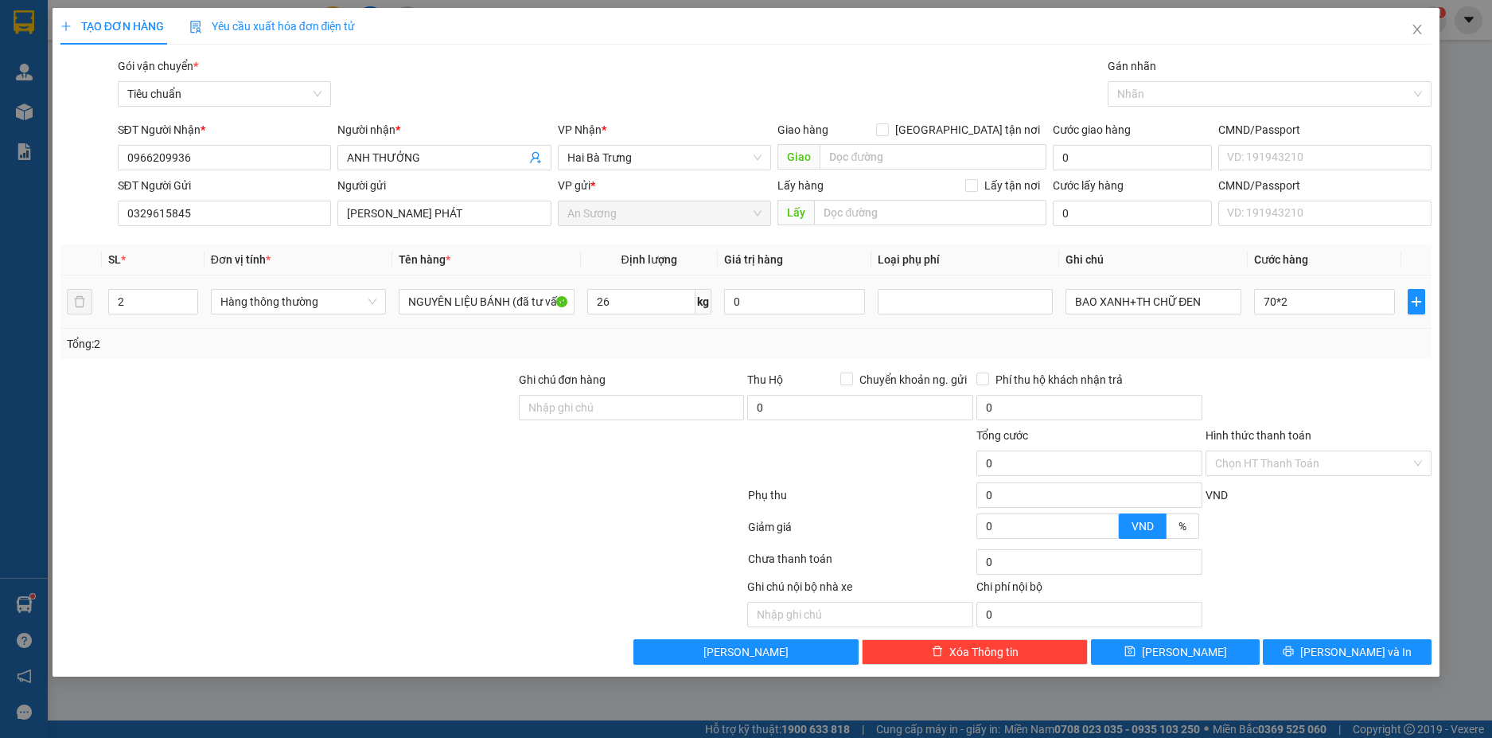
type input "140.000"
click at [1322, 380] on div at bounding box center [1318, 399] width 229 height 56
click at [1393, 657] on button "[PERSON_NAME] và In" at bounding box center [1347, 651] width 169 height 25
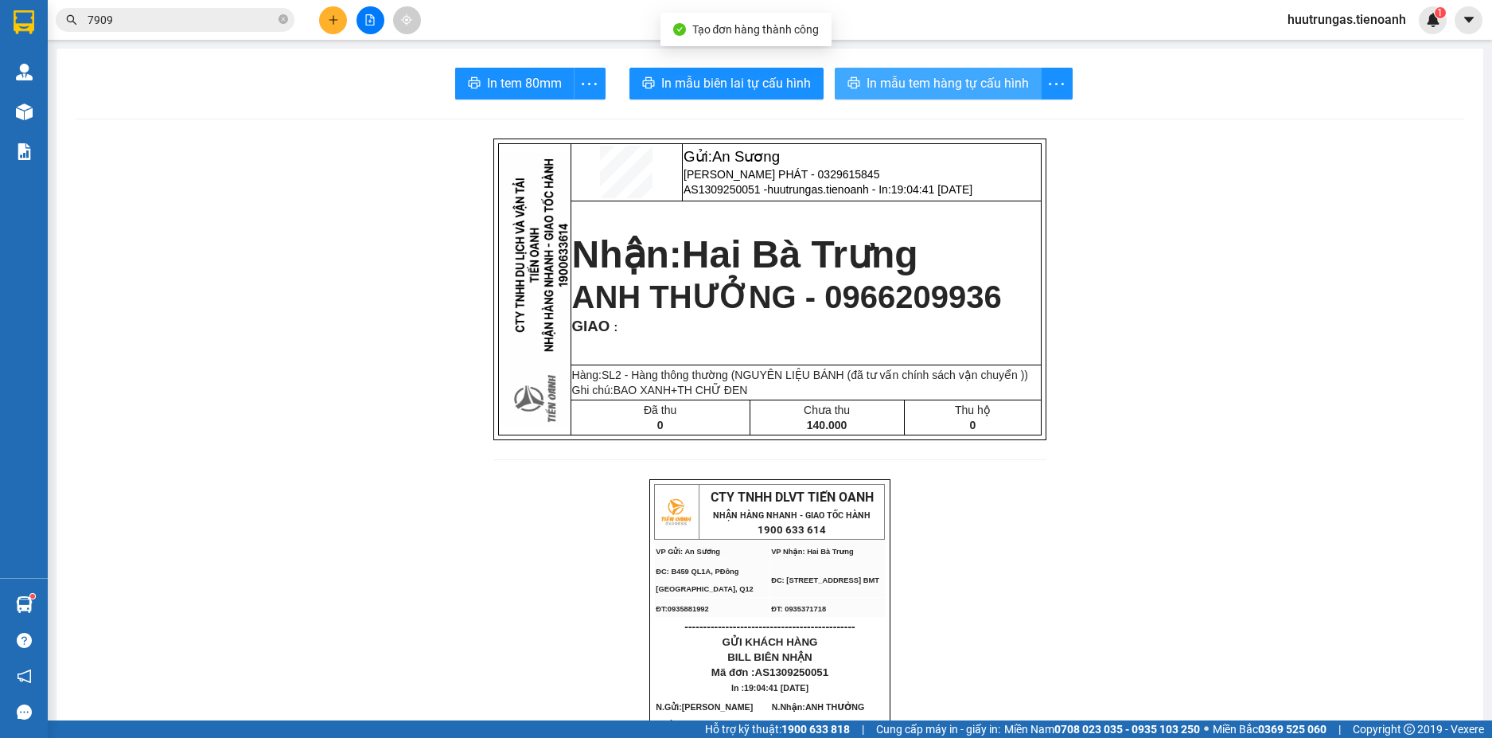
click at [995, 84] on span "In mẫu tem hàng tự cấu hình" at bounding box center [948, 83] width 162 height 20
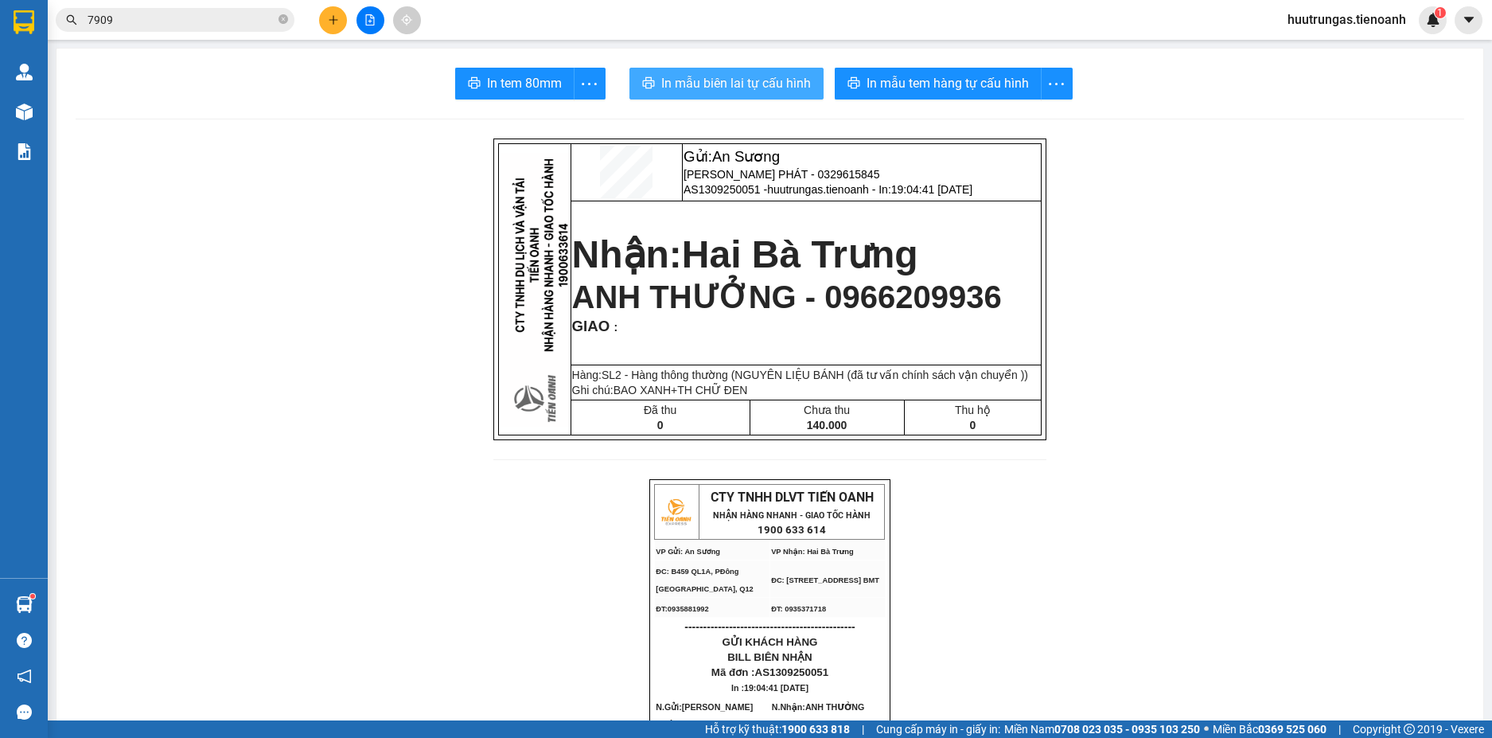
click at [734, 78] on span "In mẫu biên lai tự cấu hình" at bounding box center [736, 83] width 150 height 20
click at [696, 80] on span "In mẫu biên lai tự cấu hình" at bounding box center [736, 83] width 150 height 20
click at [336, 25] on button at bounding box center [333, 20] width 28 height 28
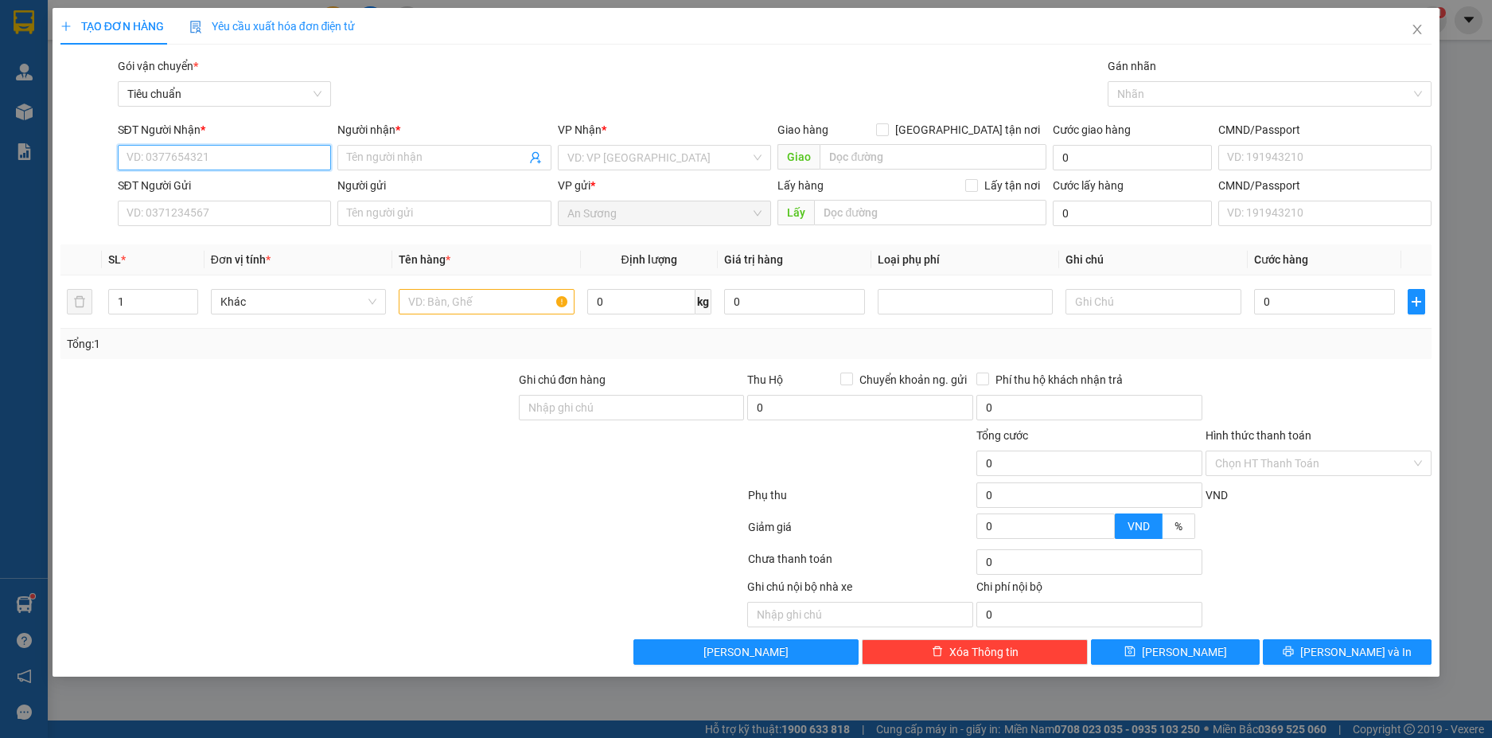
click at [230, 163] on input "SĐT Người Nhận *" at bounding box center [225, 157] width 214 height 25
type input "0945960662"
click at [368, 158] on input "Người nhận *" at bounding box center [436, 158] width 179 height 18
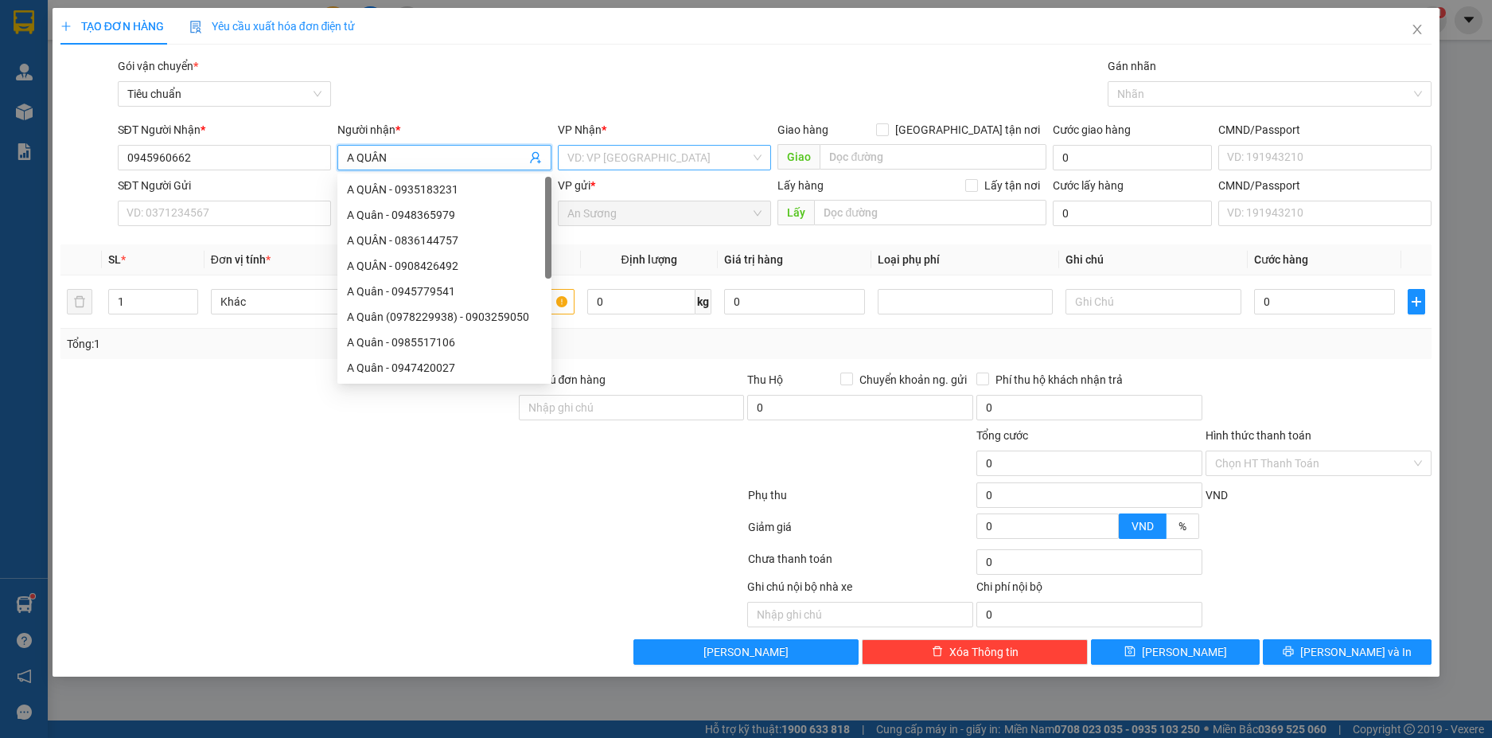
type input "A QUÂN"
click at [673, 159] on input "search" at bounding box center [659, 158] width 184 height 24
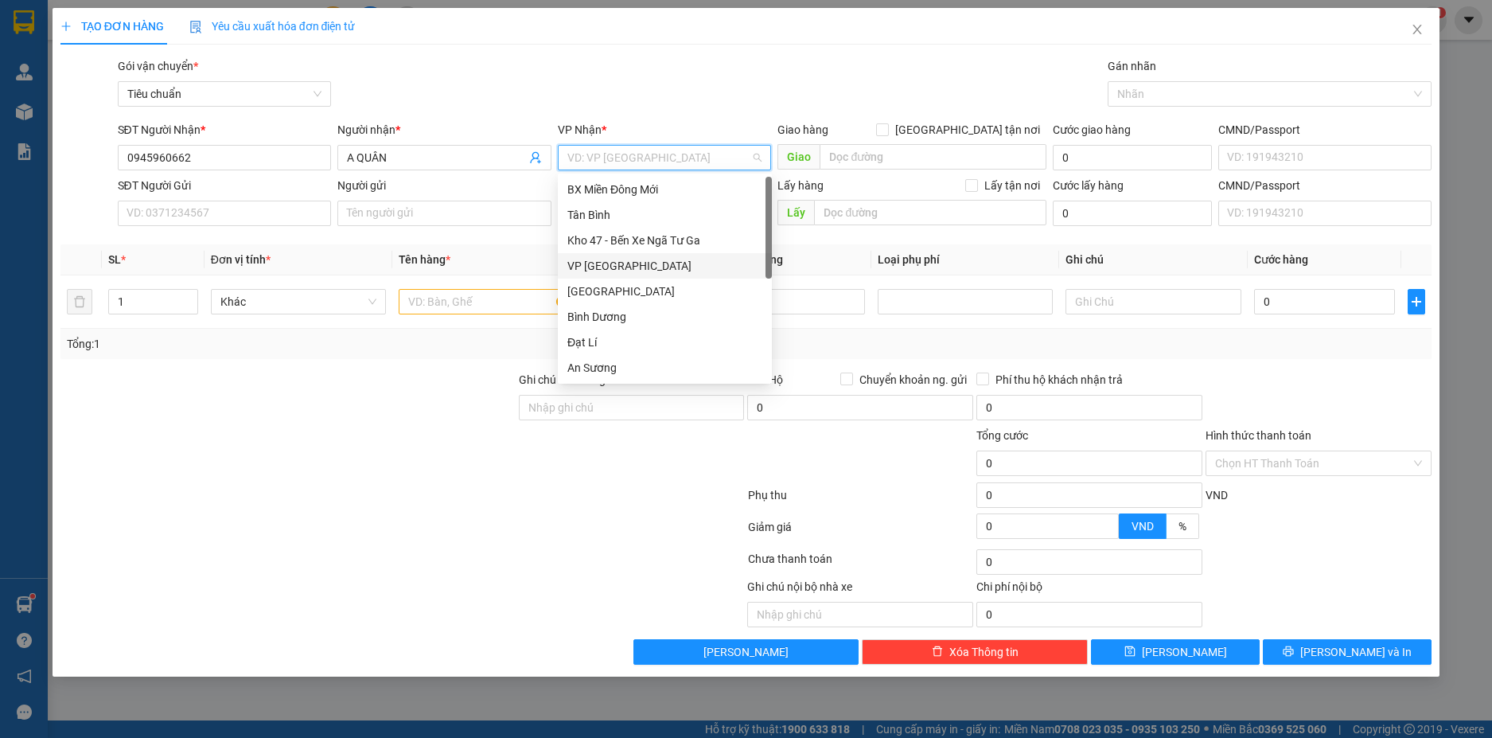
click at [617, 271] on div "VP Đà Lạt" at bounding box center [664, 266] width 195 height 18
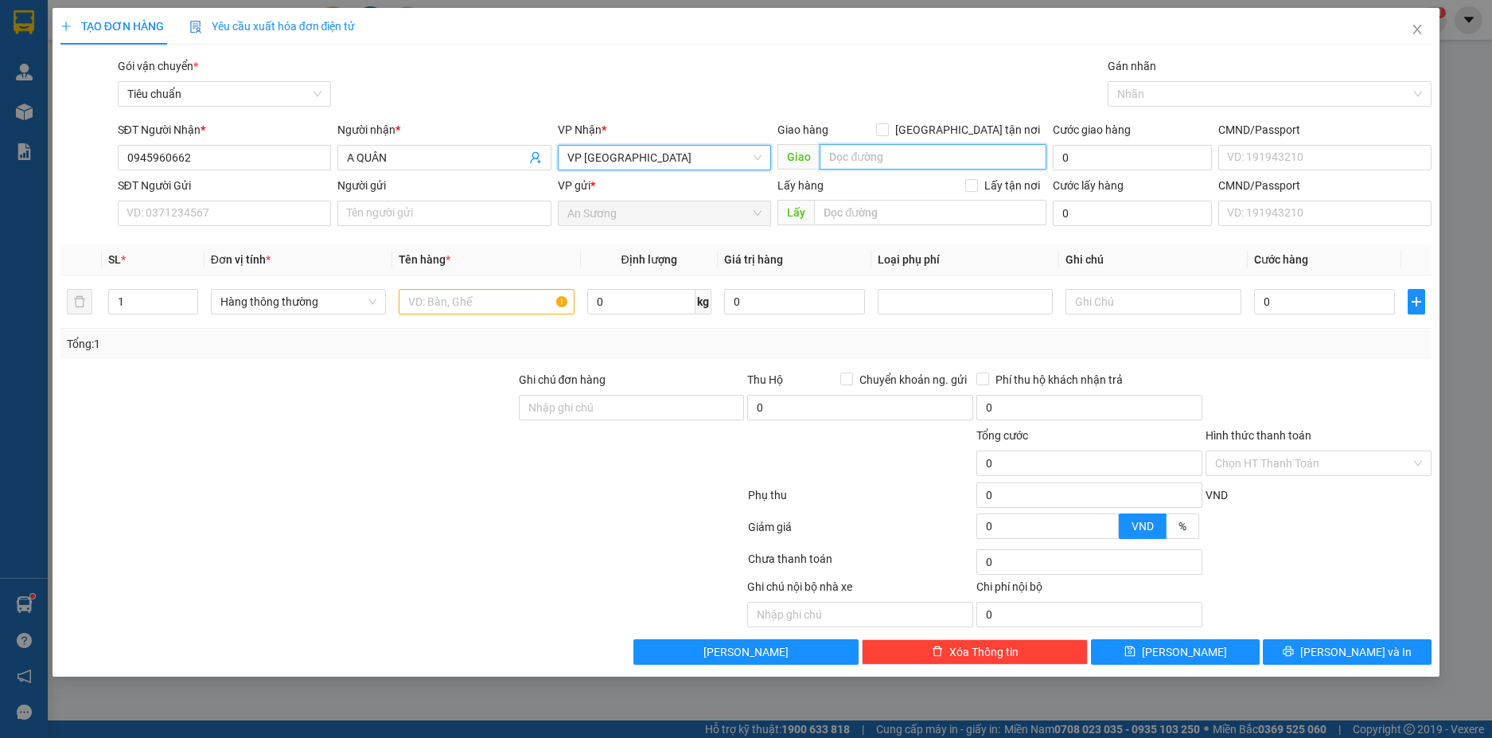
click at [912, 162] on input "search" at bounding box center [933, 156] width 227 height 25
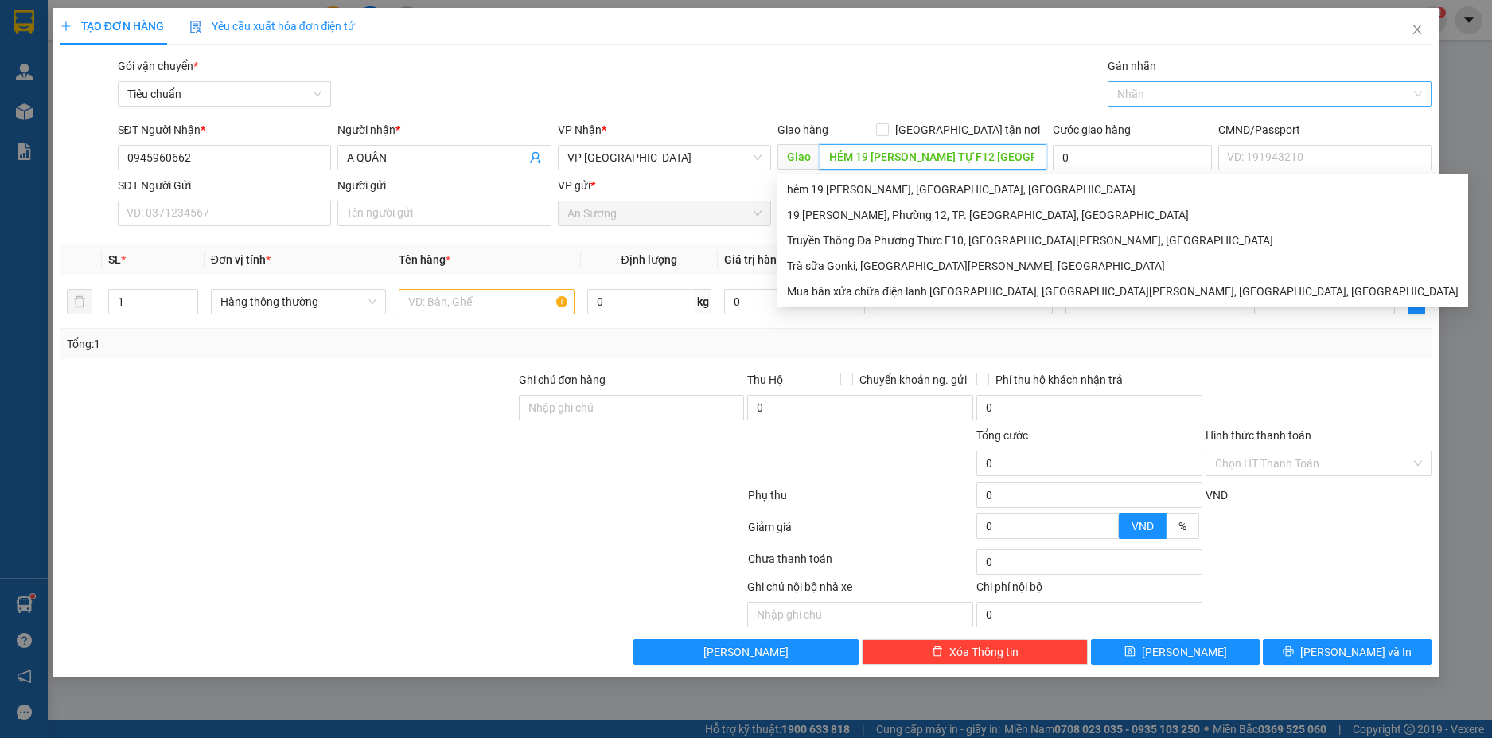
click at [1203, 93] on div at bounding box center [1262, 93] width 300 height 19
type input "HẺM 19 NGÔ GIA TỰ F12 TP ĐÀ LẠT"
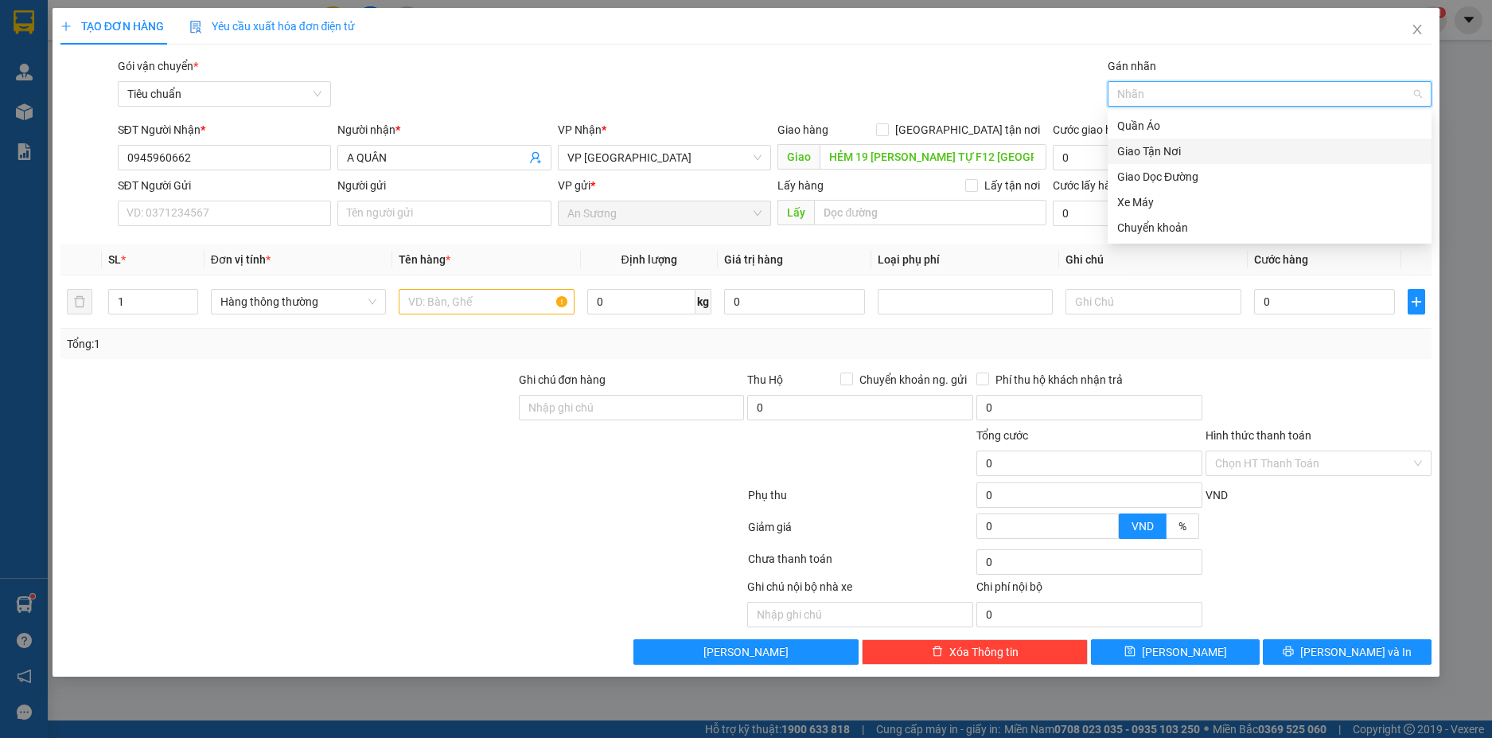
click at [1183, 150] on div "Giao Tận Nơi" at bounding box center [1269, 151] width 305 height 18
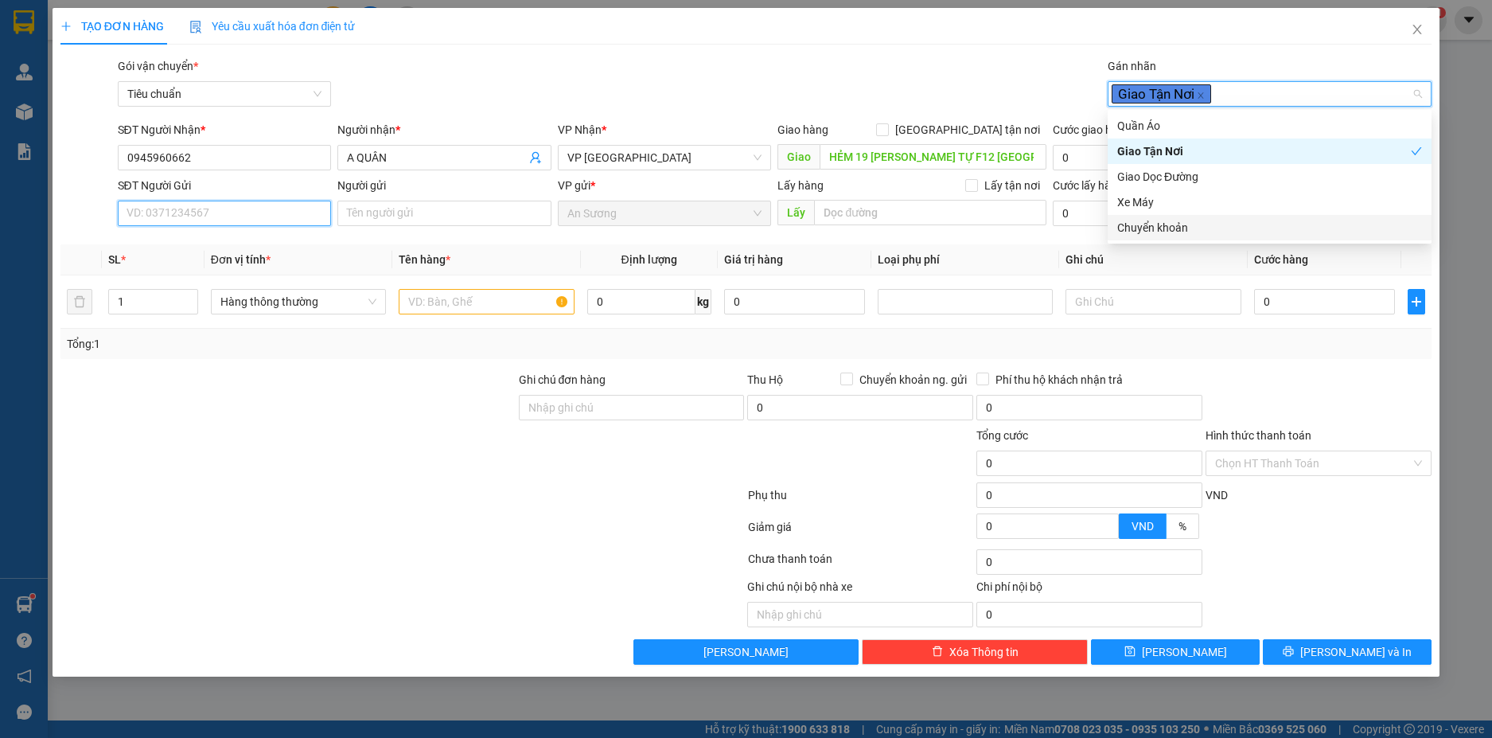
click at [232, 221] on input "SĐT Người Gửi" at bounding box center [225, 213] width 214 height 25
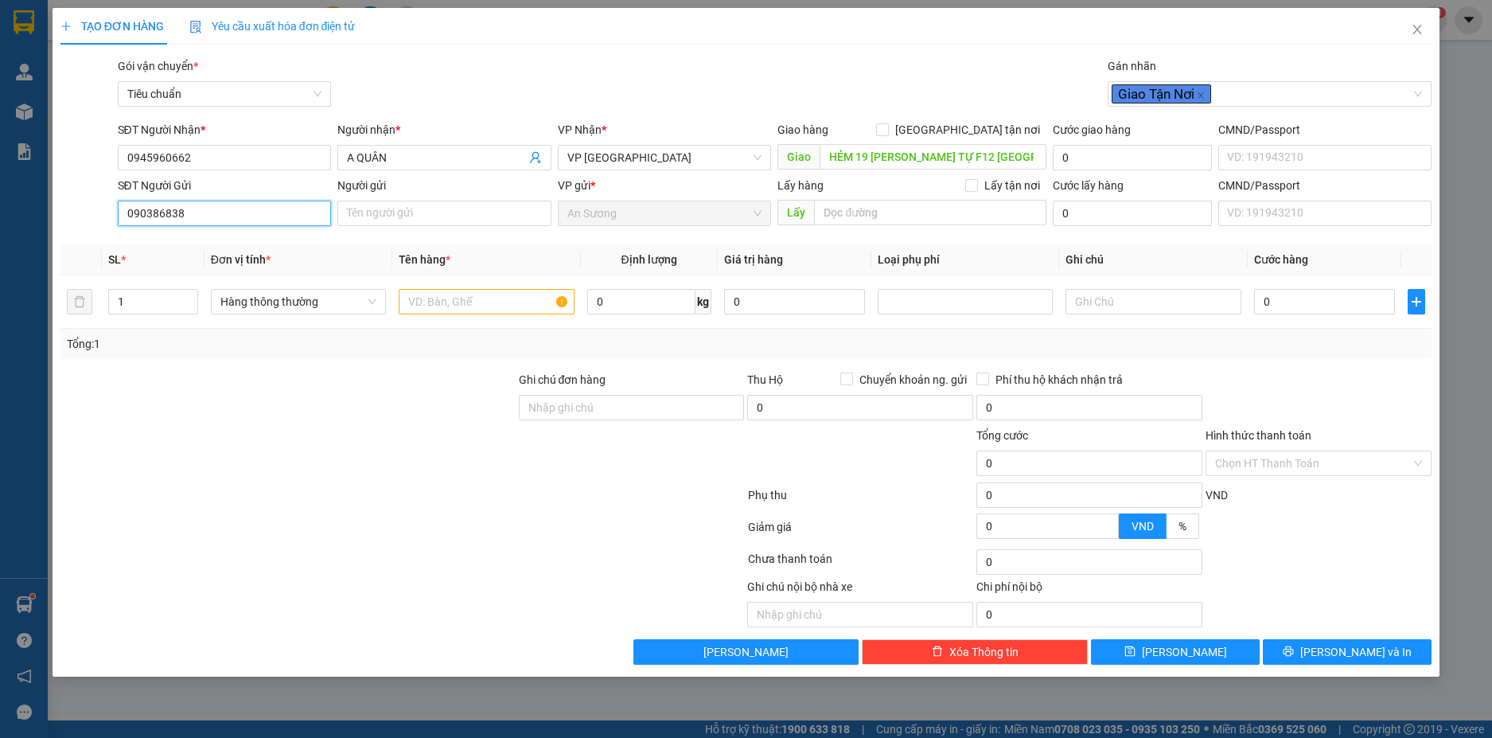
type input "0903868384"
click at [249, 244] on div "0903868384 - C NGÀ" at bounding box center [224, 245] width 195 height 18
type input "C NGÀ"
type input "60.000"
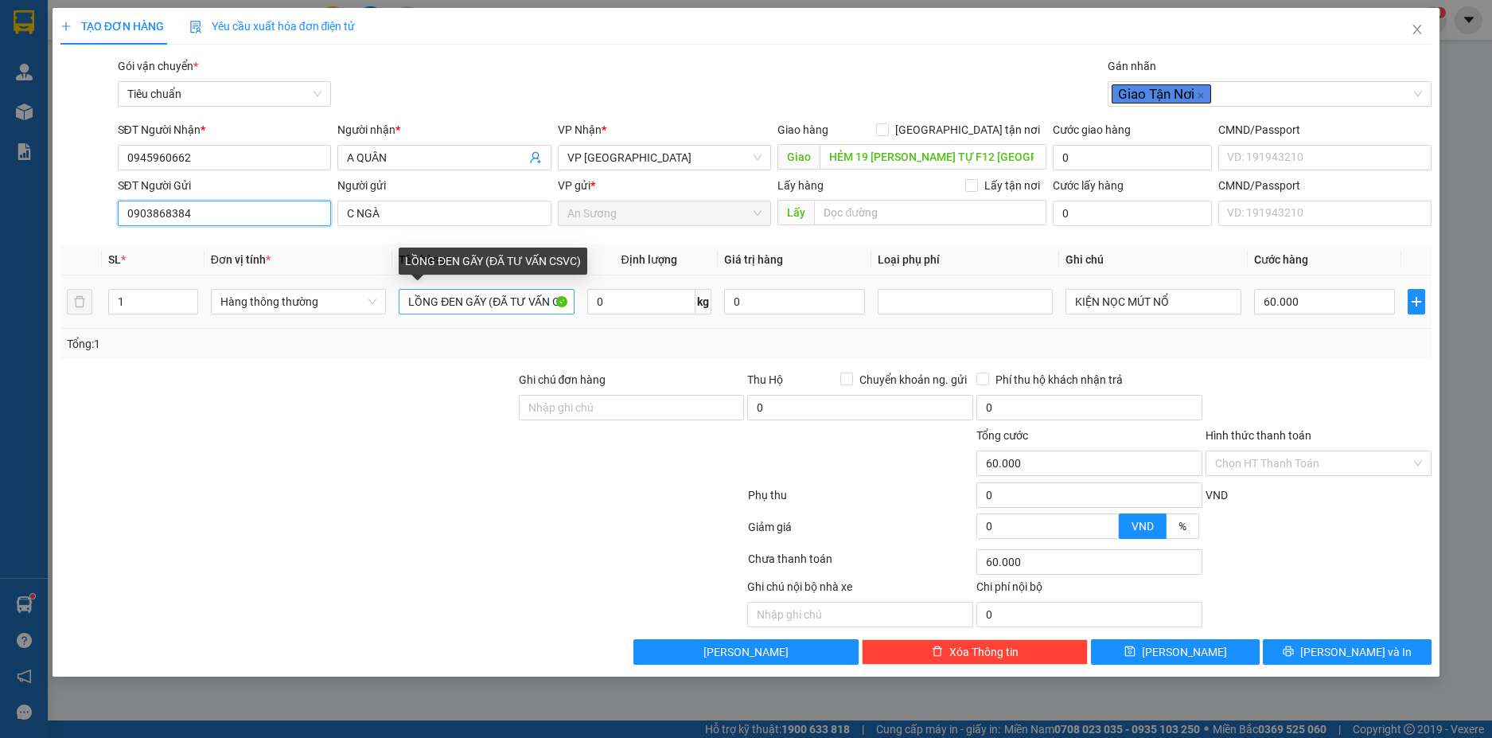
type input "0903868384"
click at [546, 304] on input "LỒNG ĐEN GÃY (ĐÃ TƯ VẤN CSVC)" at bounding box center [486, 301] width 175 height 25
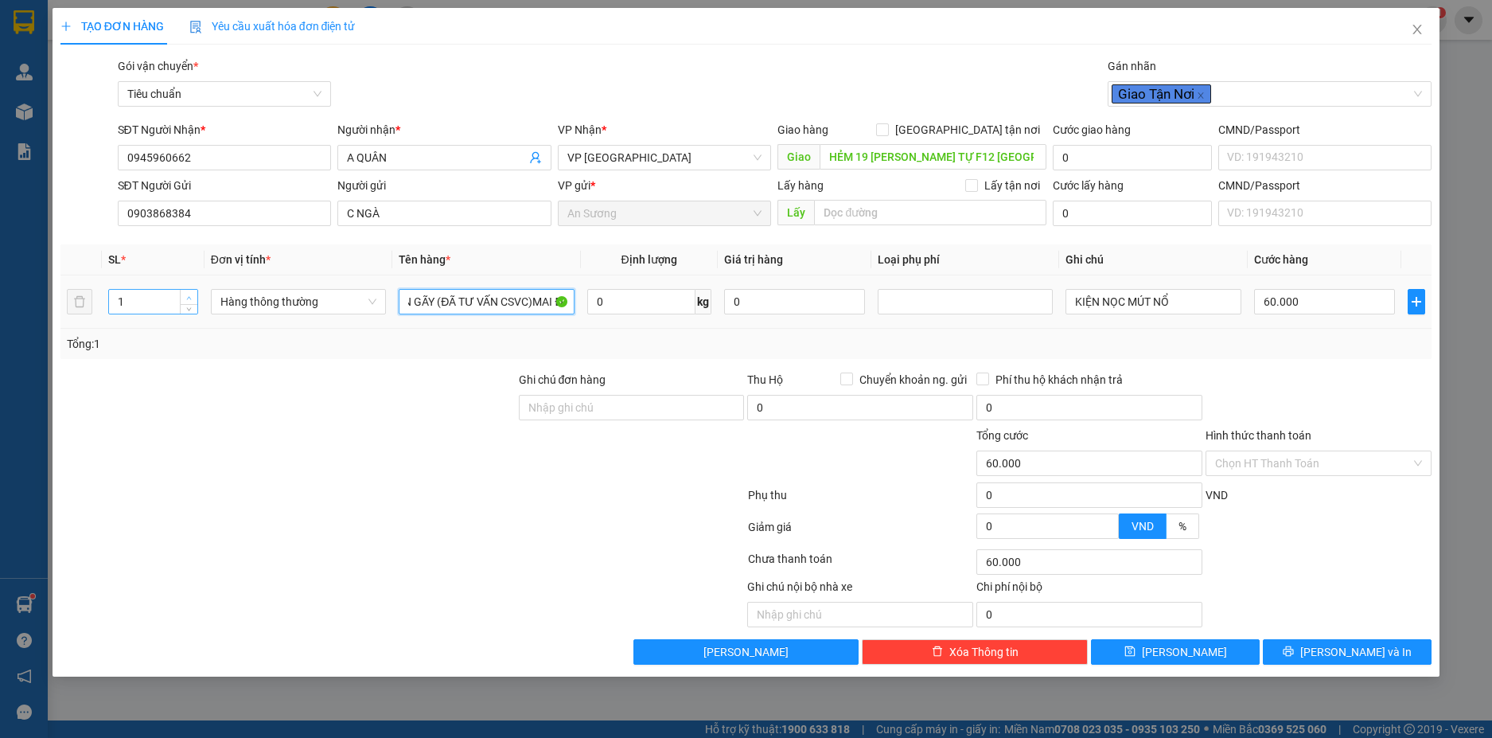
type input "LỒNG ĐEN GÃY (ĐÃ TƯ VẤN CSVC)MAI ĐI"
click at [186, 298] on icon "up" at bounding box center [189, 298] width 6 height 6
click at [189, 297] on icon "up" at bounding box center [189, 298] width 6 height 6
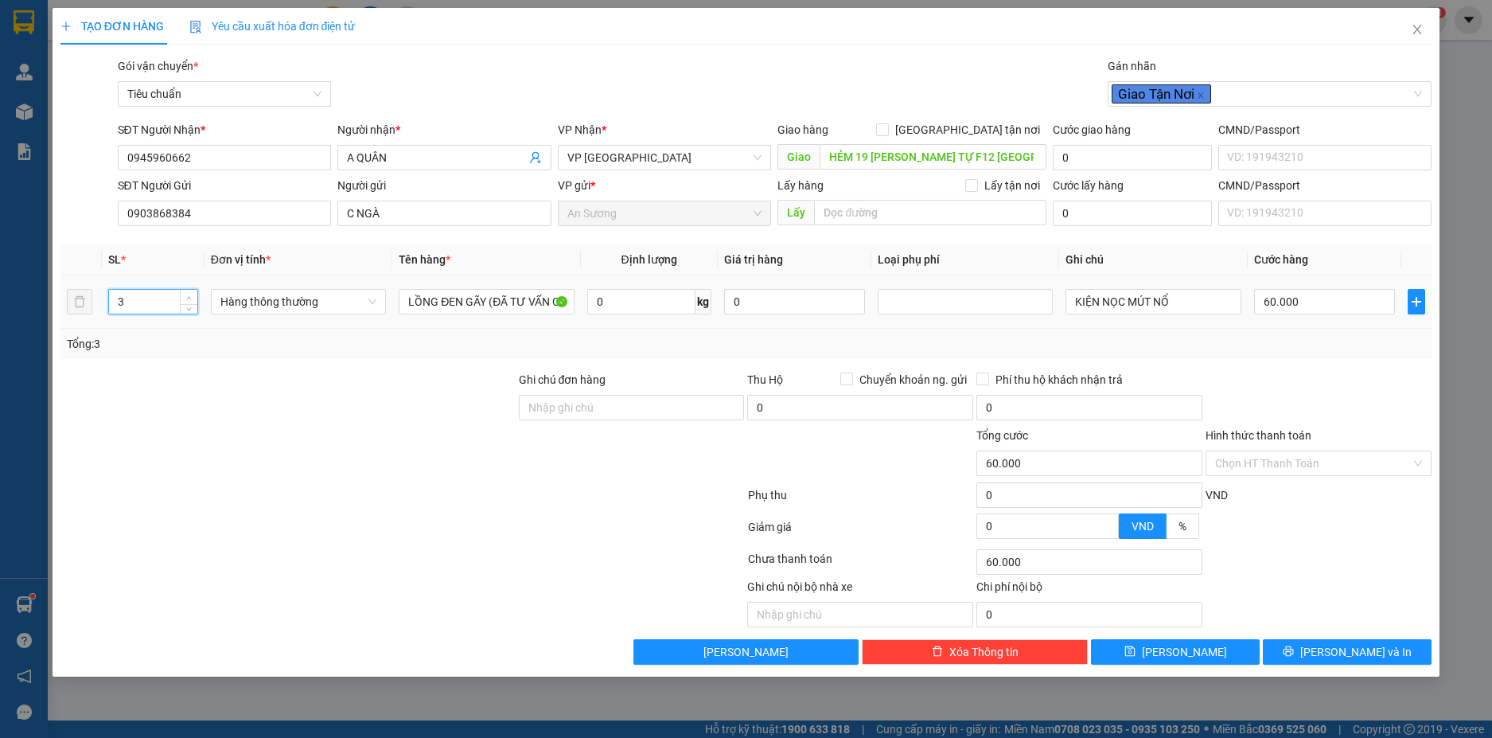
type input "4"
click at [924, 300] on div at bounding box center [965, 301] width 167 height 19
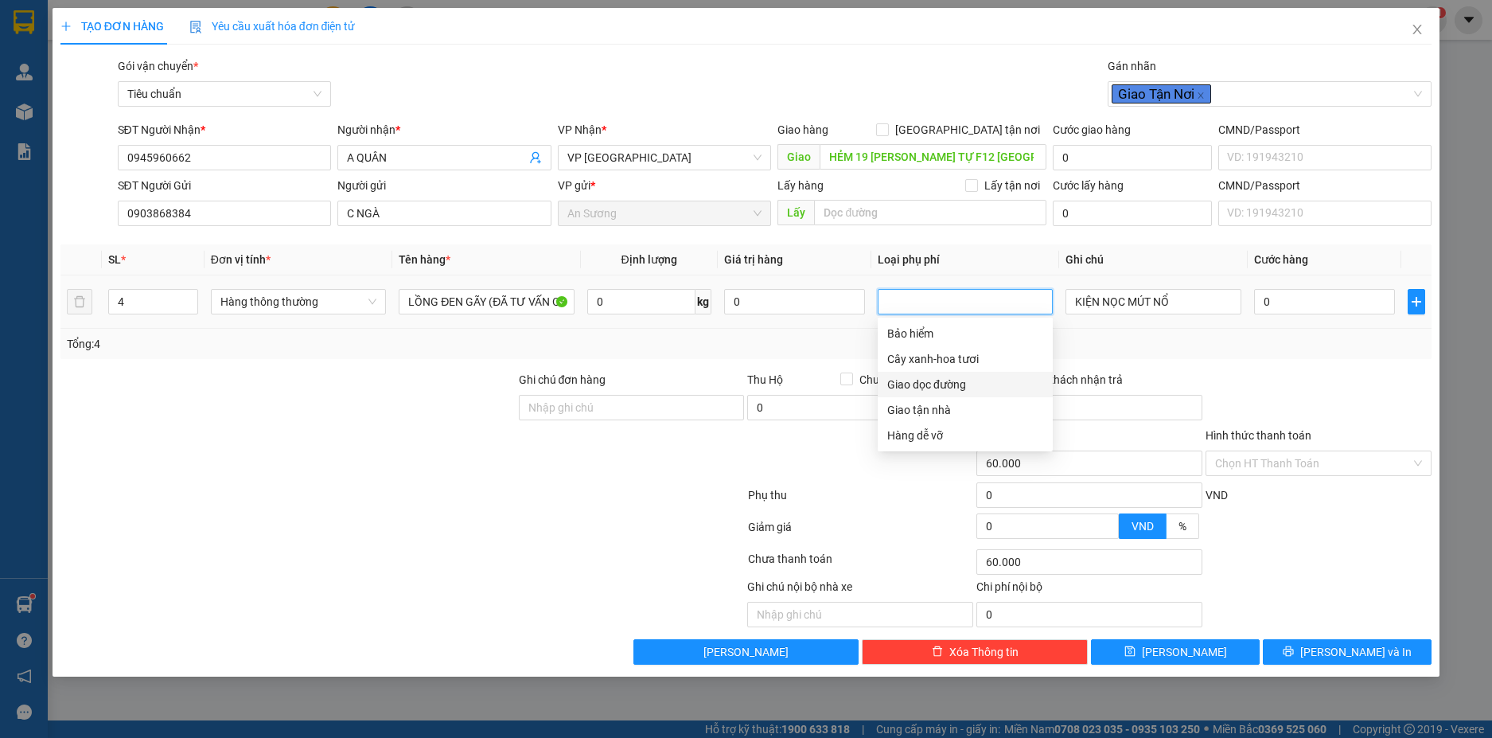
type input "0"
click at [921, 407] on div "Giao tận nhà" at bounding box center [965, 410] width 156 height 18
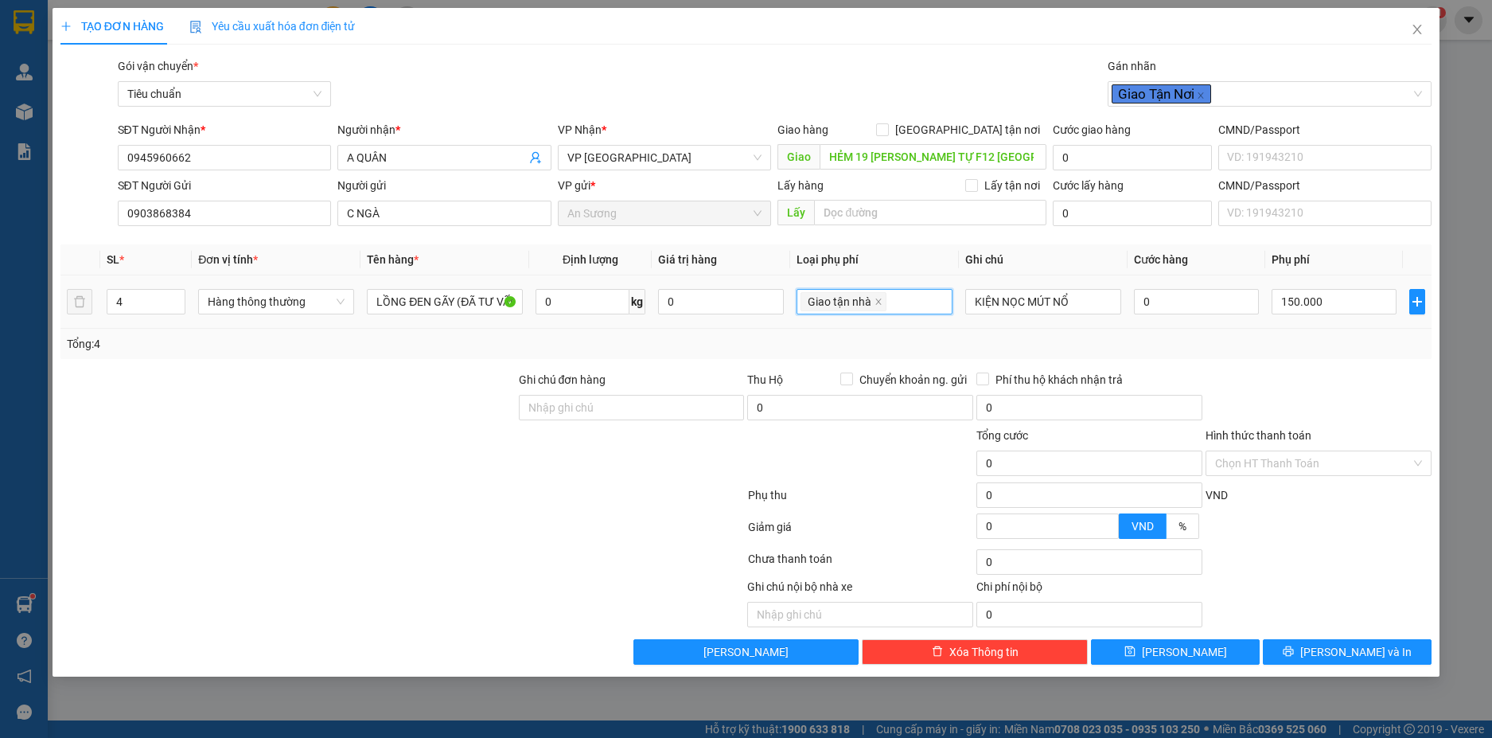
type input "150.000"
click at [878, 304] on icon "close" at bounding box center [879, 302] width 8 height 8
type input "0"
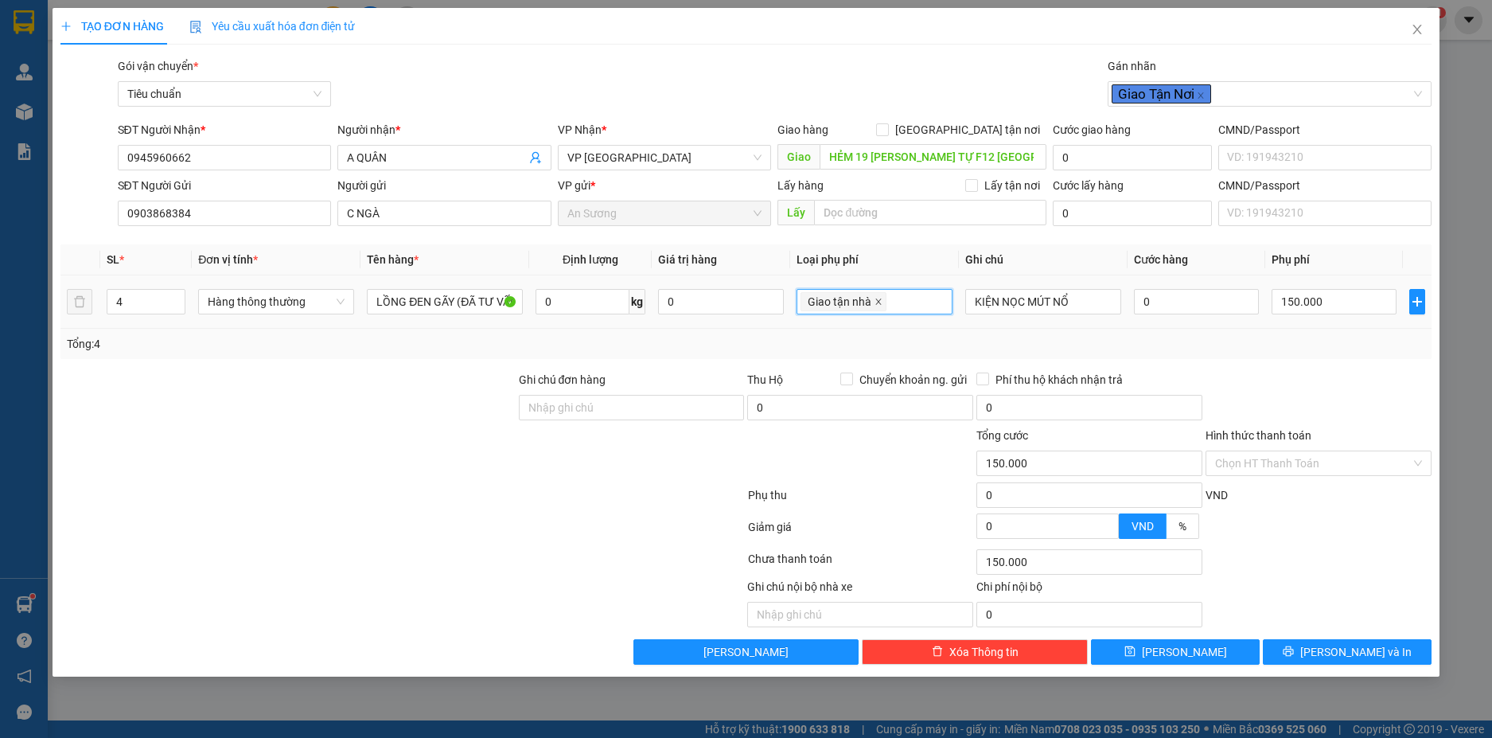
type input "0"
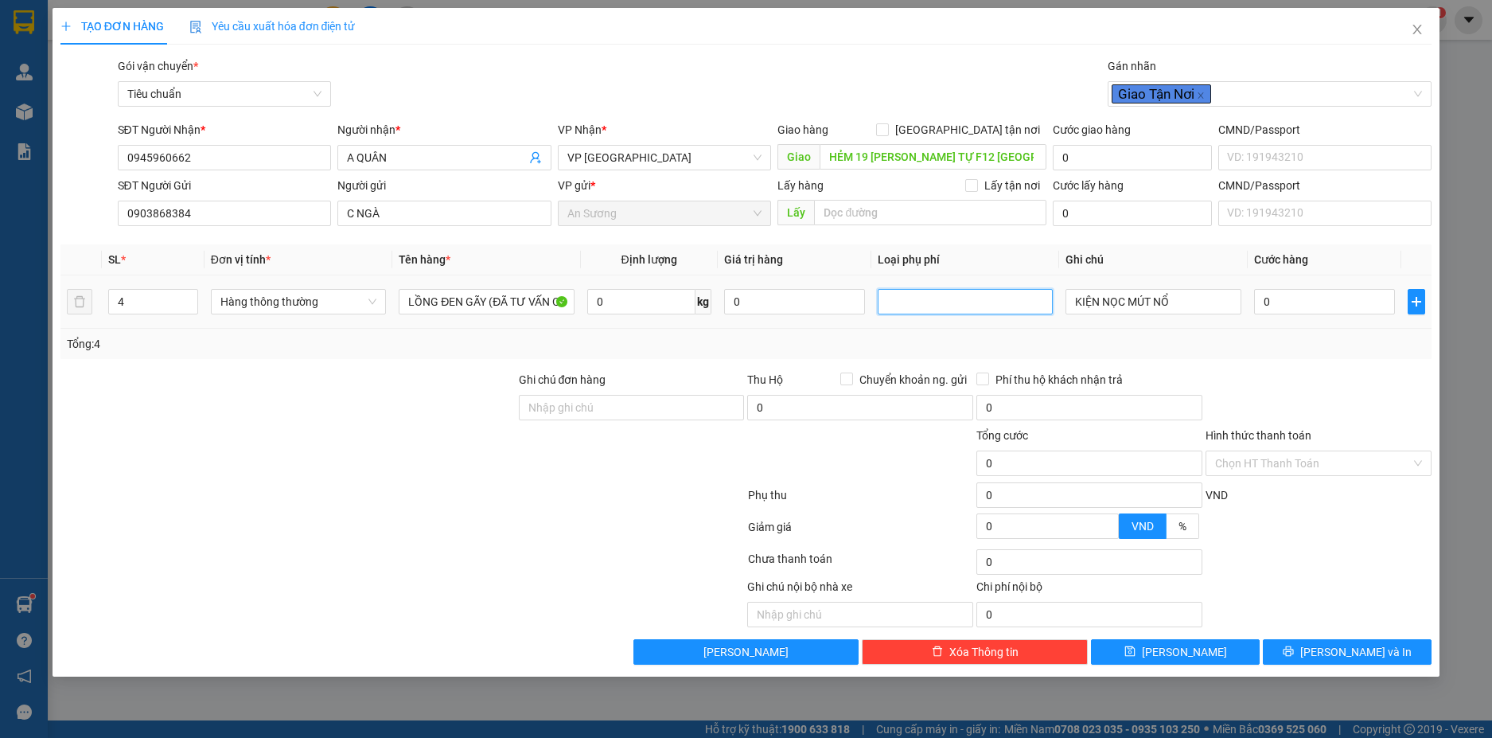
click at [895, 294] on div at bounding box center [965, 301] width 167 height 19
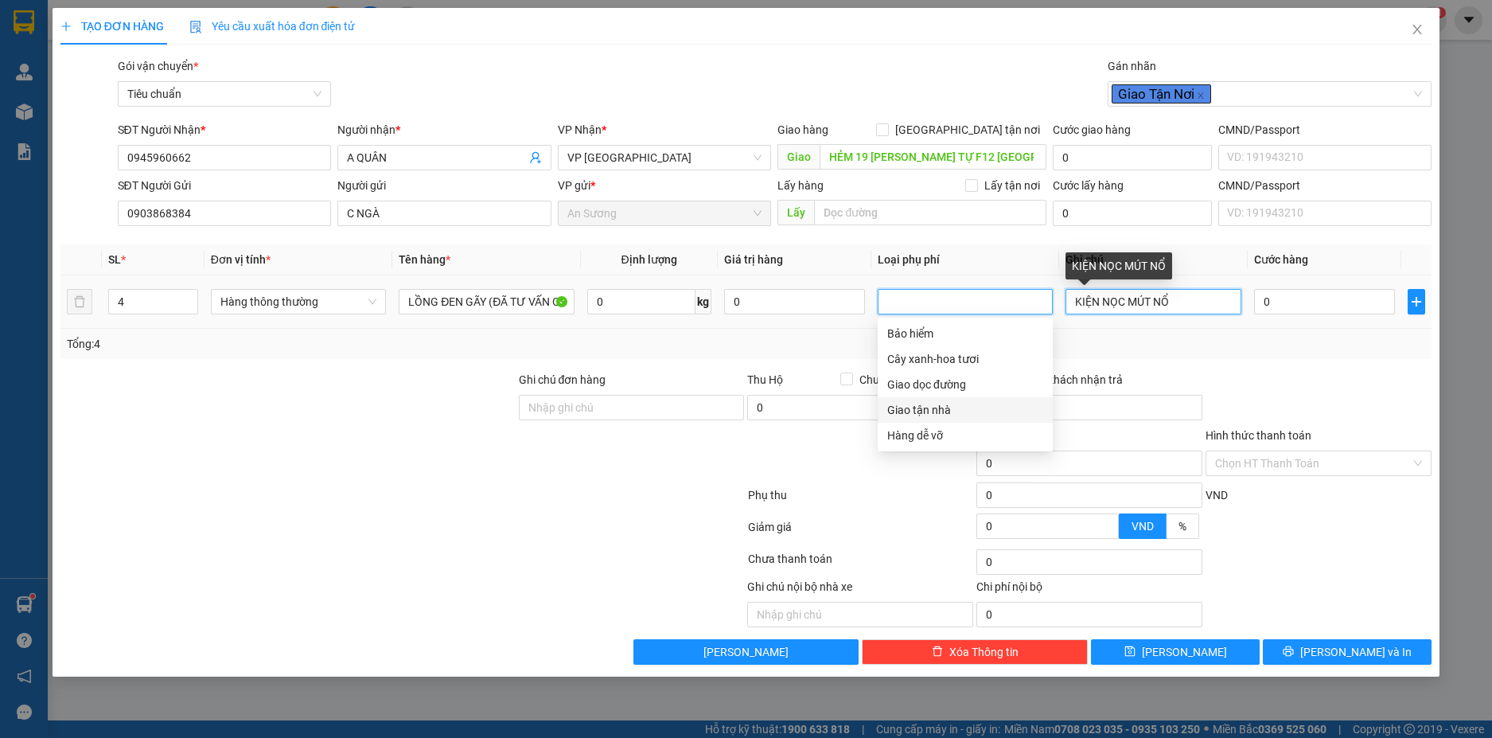
click at [1185, 294] on input "KIỆN NỌC MÚT NỔ" at bounding box center [1153, 301] width 175 height 25
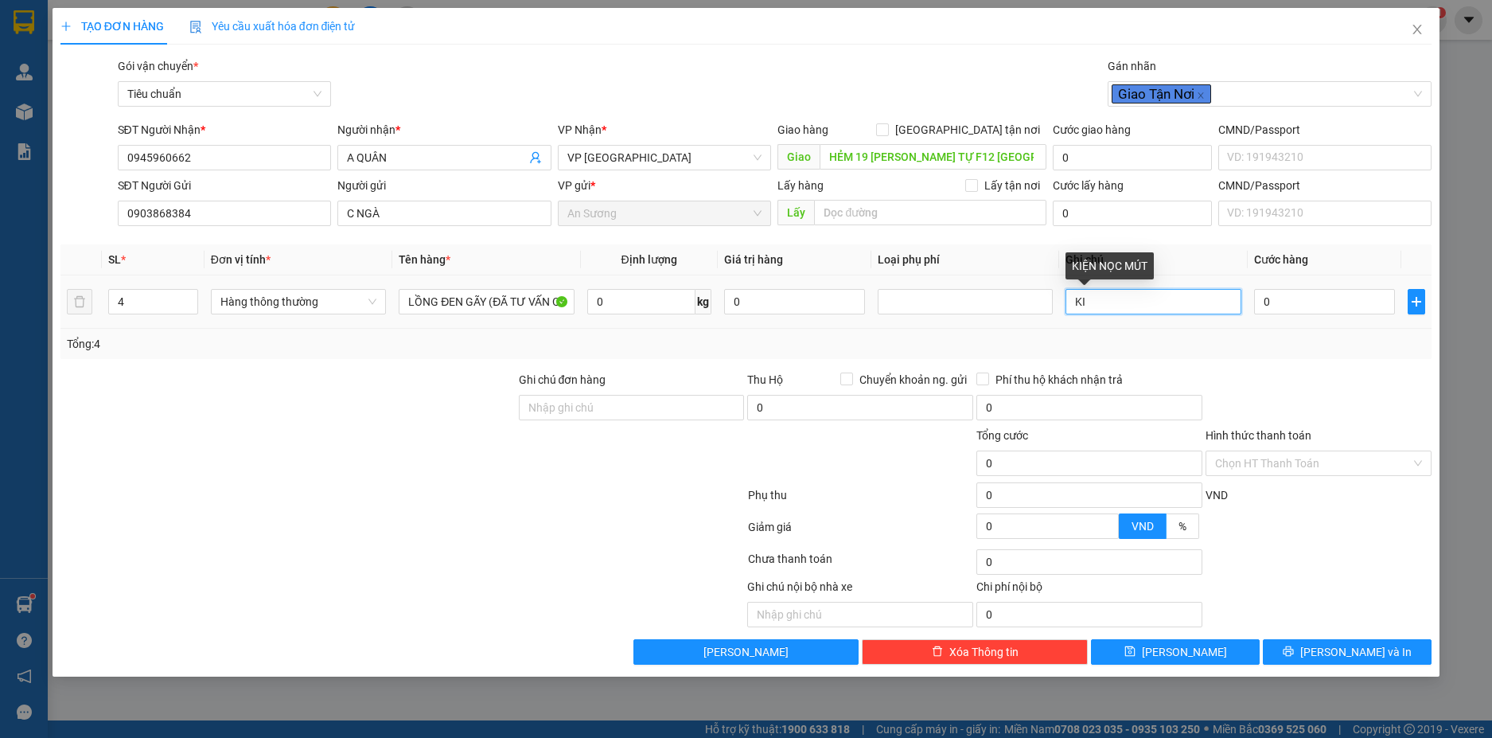
type input "K"
type input "4 KIỆN BBC"
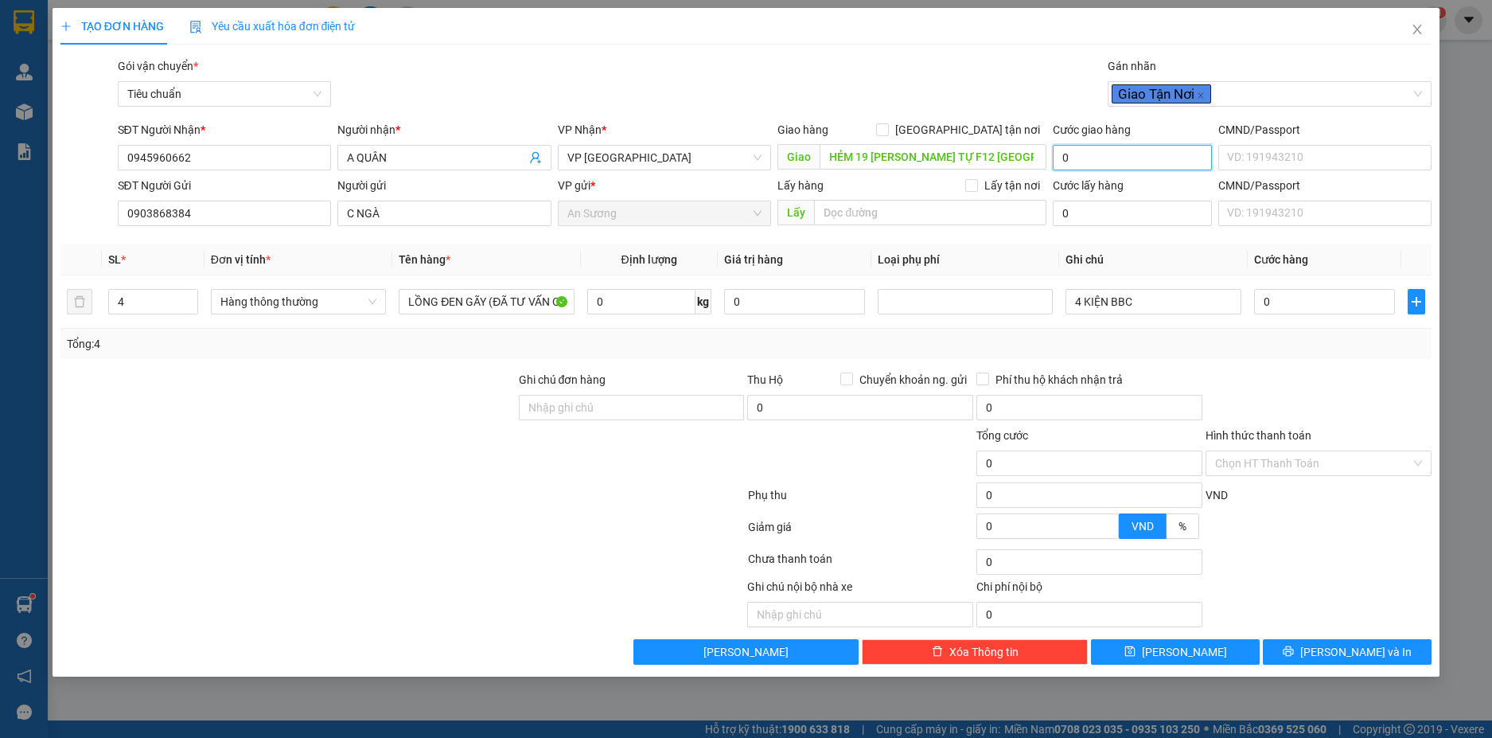
click at [1105, 161] on input "0" at bounding box center [1132, 157] width 158 height 25
type input "1"
type input "12"
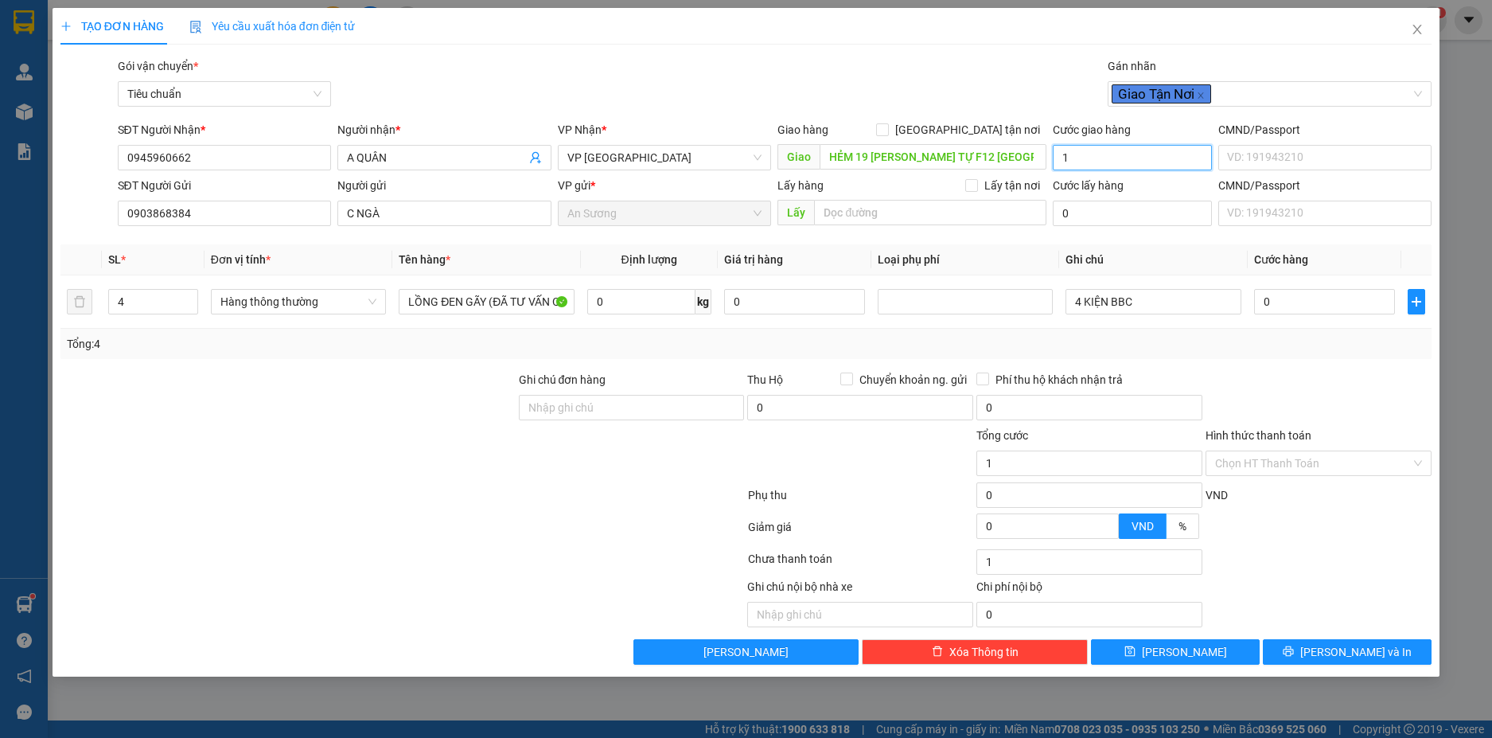
type input "12"
type input "120"
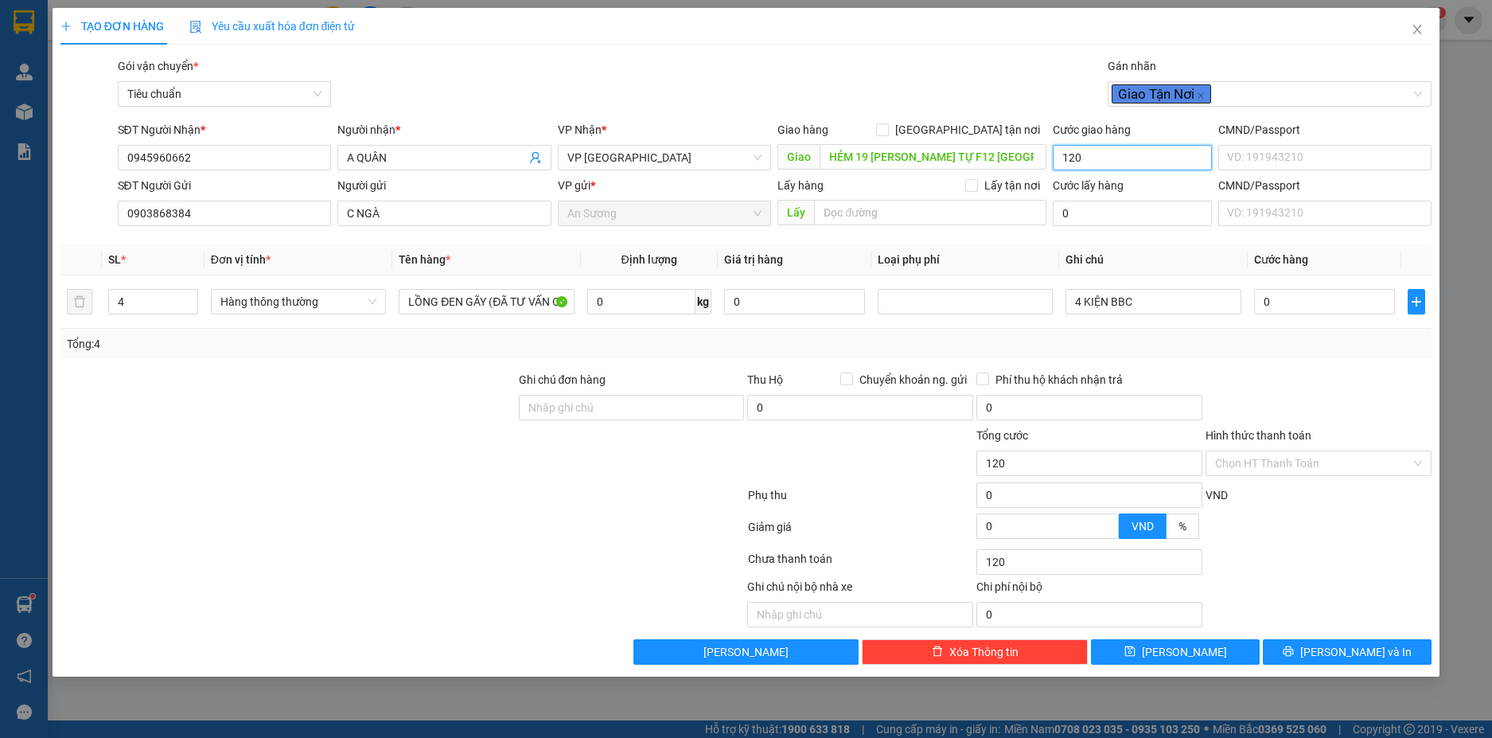
type input "12"
type input "1"
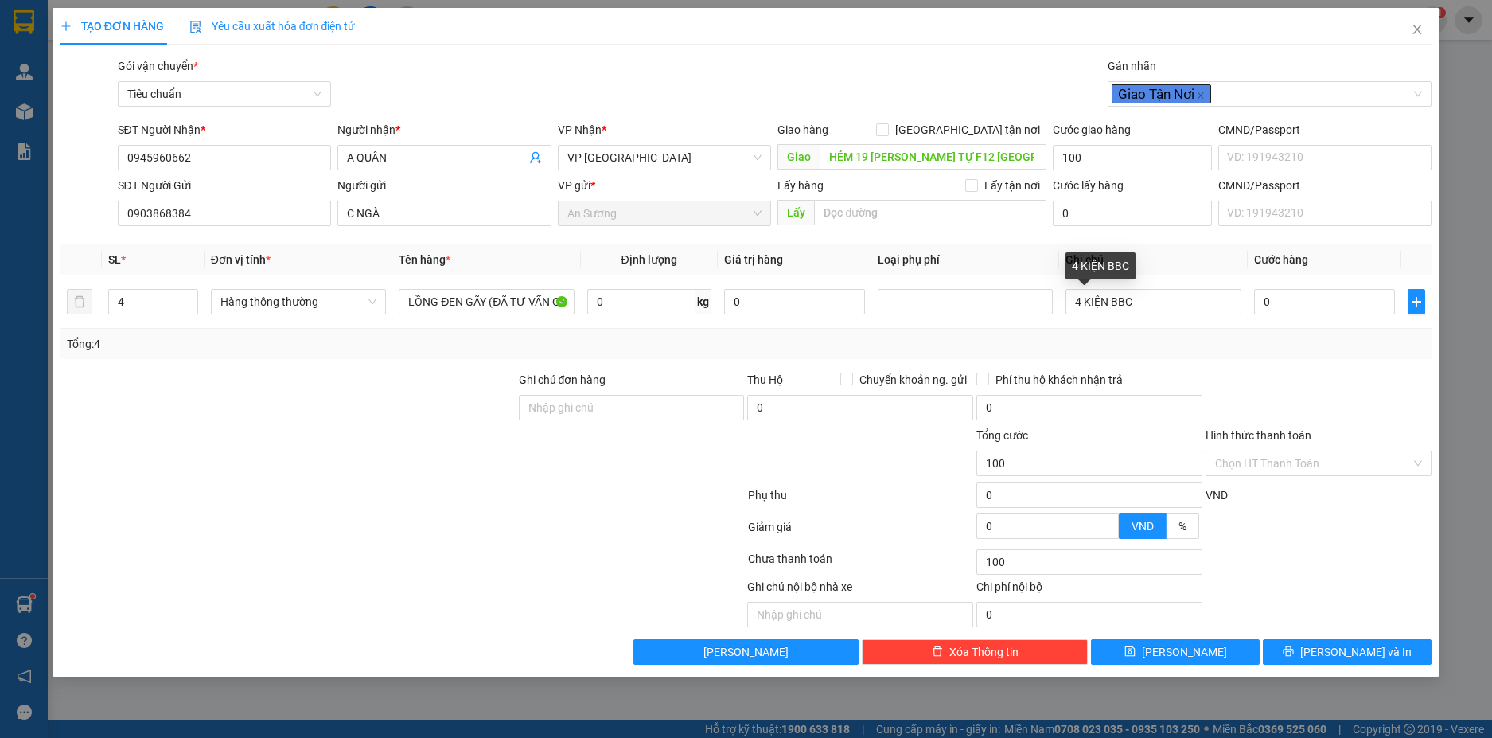
drag, startPoint x: 1272, startPoint y: 363, endPoint x: 1290, endPoint y: 334, distance: 34.0
click at [1272, 363] on div "Transit Pickup Surcharge Ids Transit Deliver Surcharge Ids Transit Deliver Surc…" at bounding box center [746, 360] width 1372 height 607
click at [1299, 304] on input "0" at bounding box center [1324, 301] width 141 height 25
click at [1299, 348] on div "Tổng: 4" at bounding box center [746, 344] width 1359 height 18
click at [1372, 462] on input "Hình thức thanh toán" at bounding box center [1313, 463] width 196 height 24
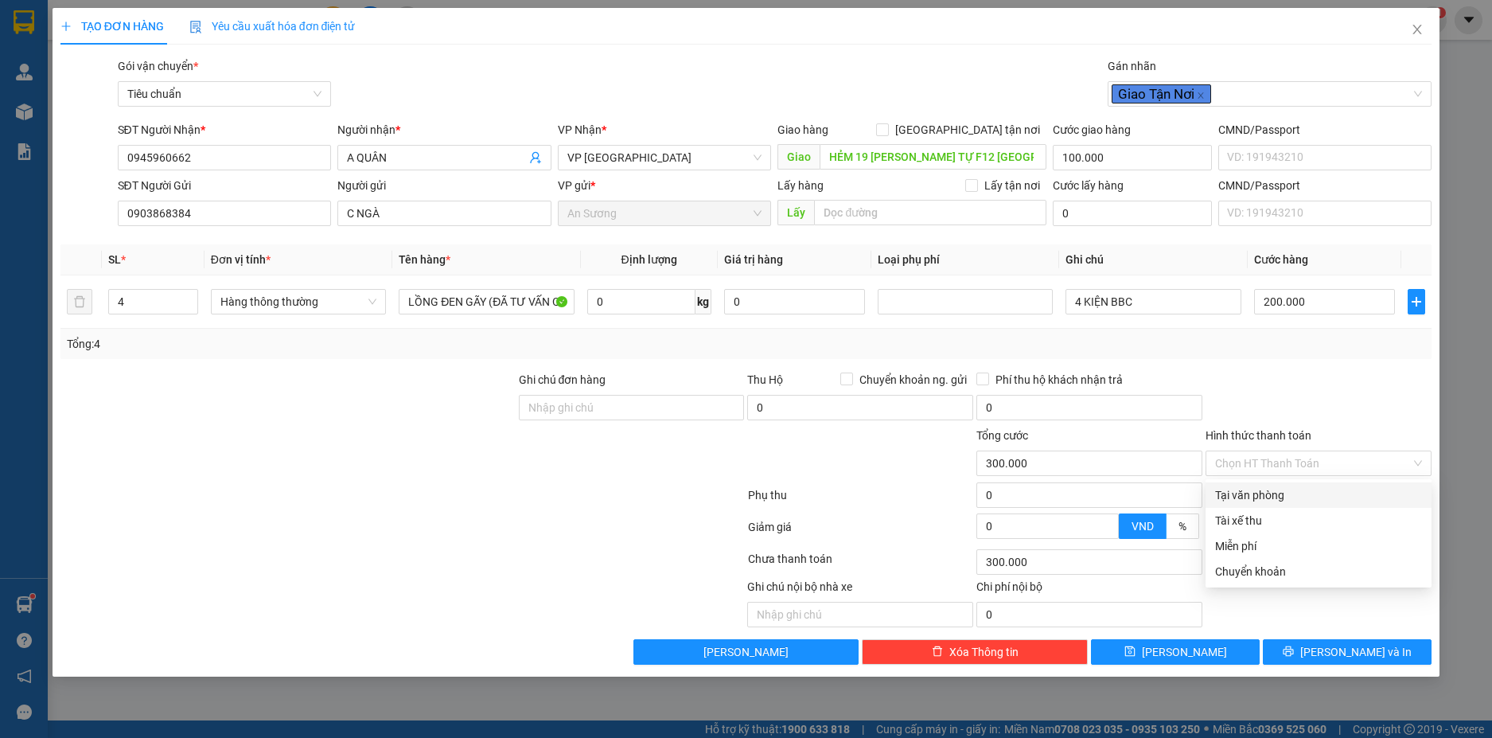
click at [1307, 385] on div at bounding box center [1318, 399] width 229 height 56
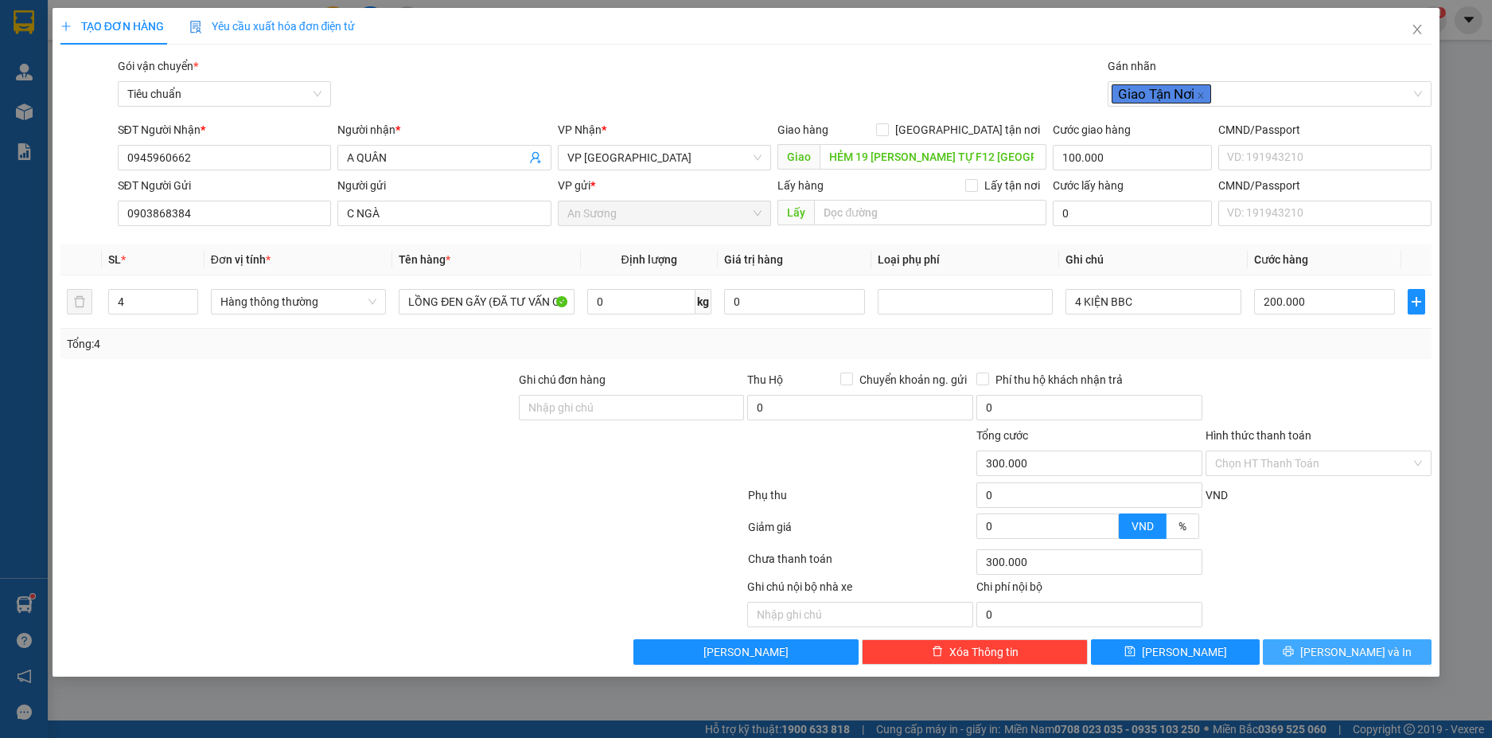
click at [1361, 650] on span "[PERSON_NAME] và In" at bounding box center [1355, 652] width 111 height 18
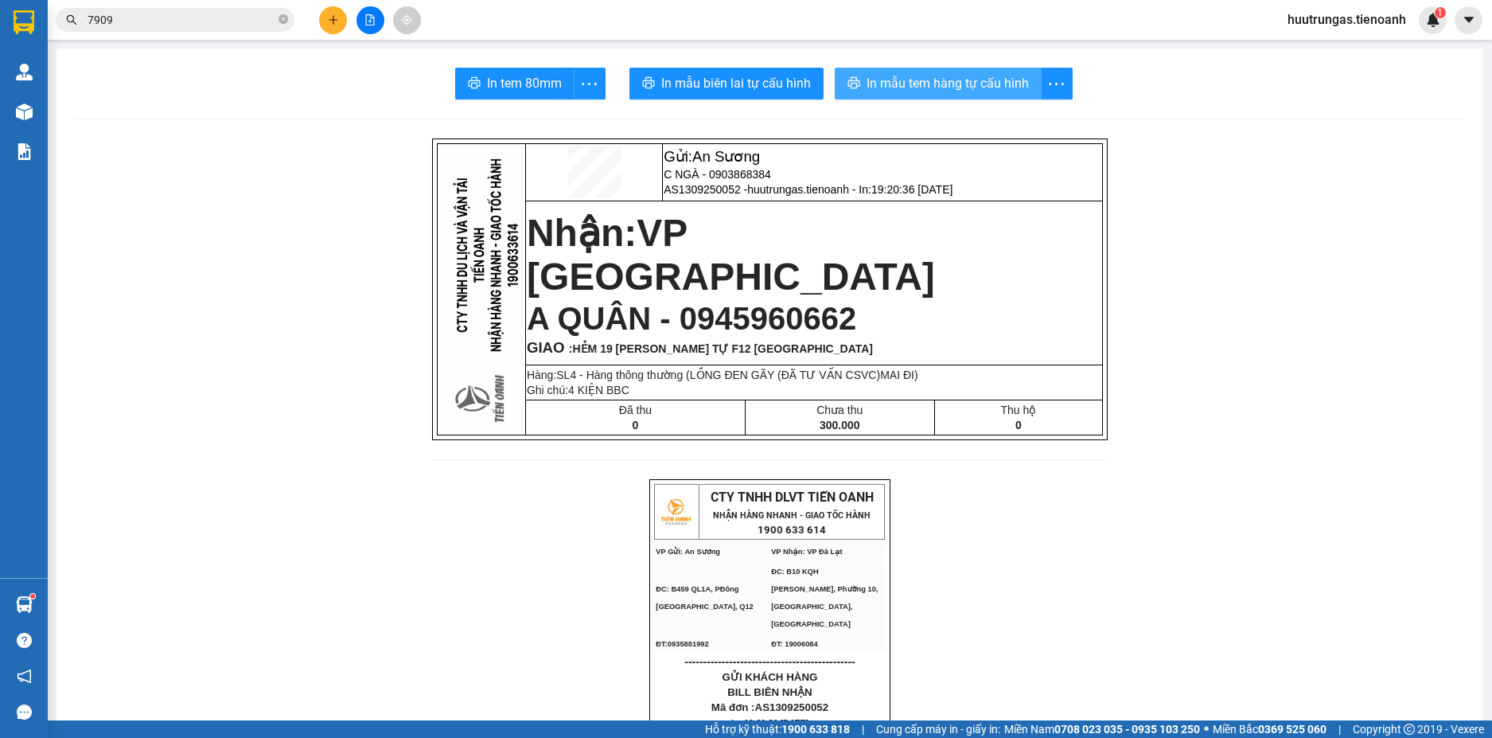
click at [889, 80] on span "In mẫu tem hàng tự cấu hình" at bounding box center [948, 83] width 162 height 20
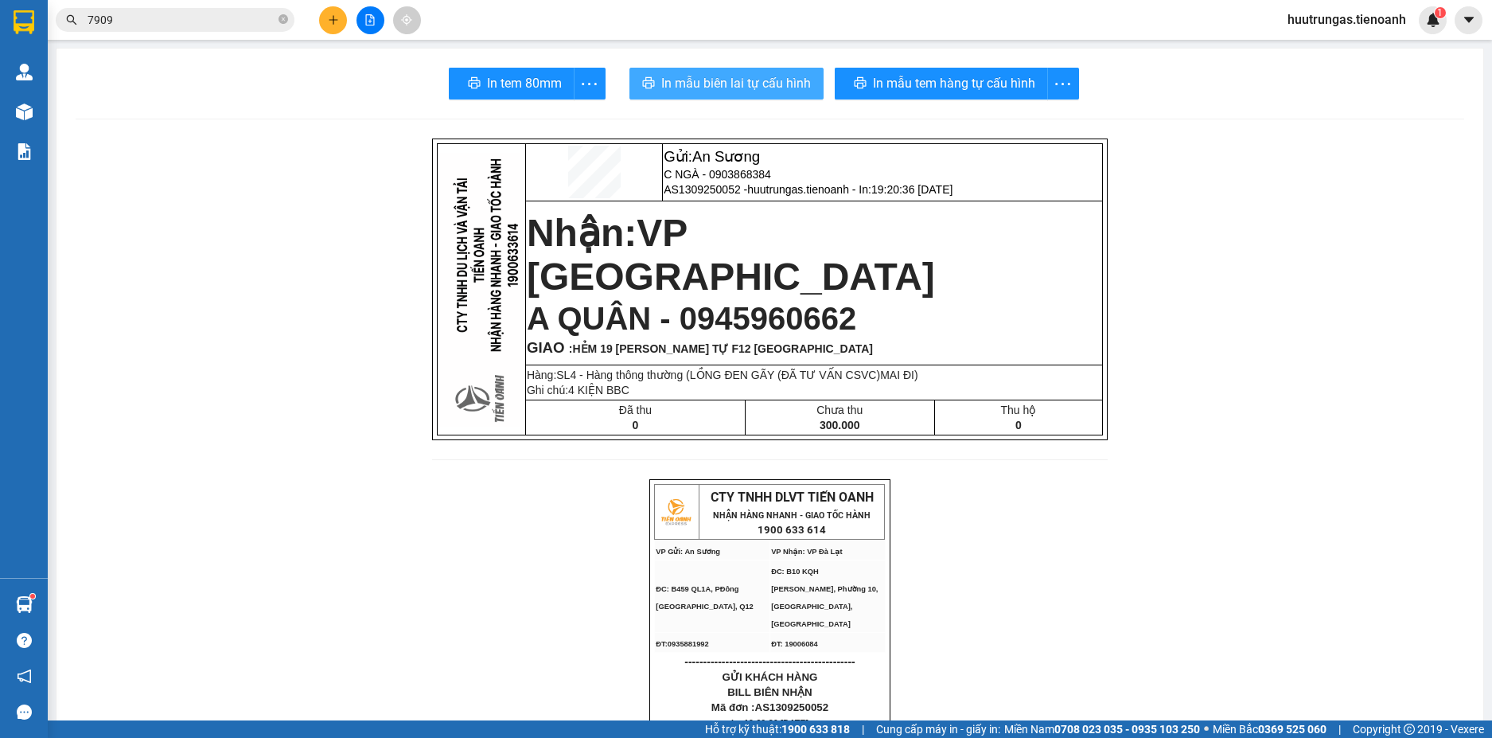
click at [747, 84] on span "In mẫu biên lai tự cấu hình" at bounding box center [736, 83] width 150 height 20
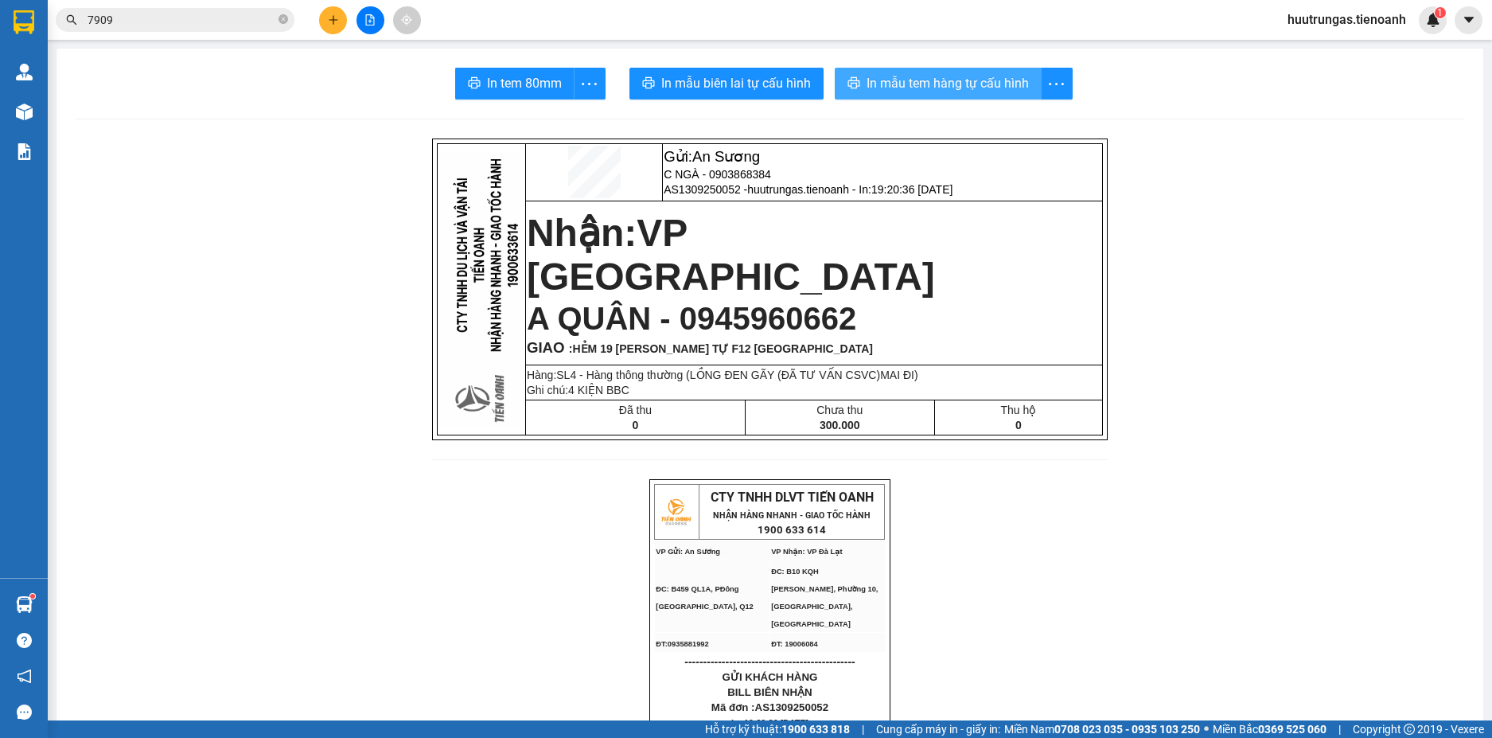
click at [961, 88] on span "In mẫu tem hàng tự cấu hình" at bounding box center [948, 83] width 162 height 20
click at [328, 22] on icon "plus" at bounding box center [333, 19] width 11 height 11
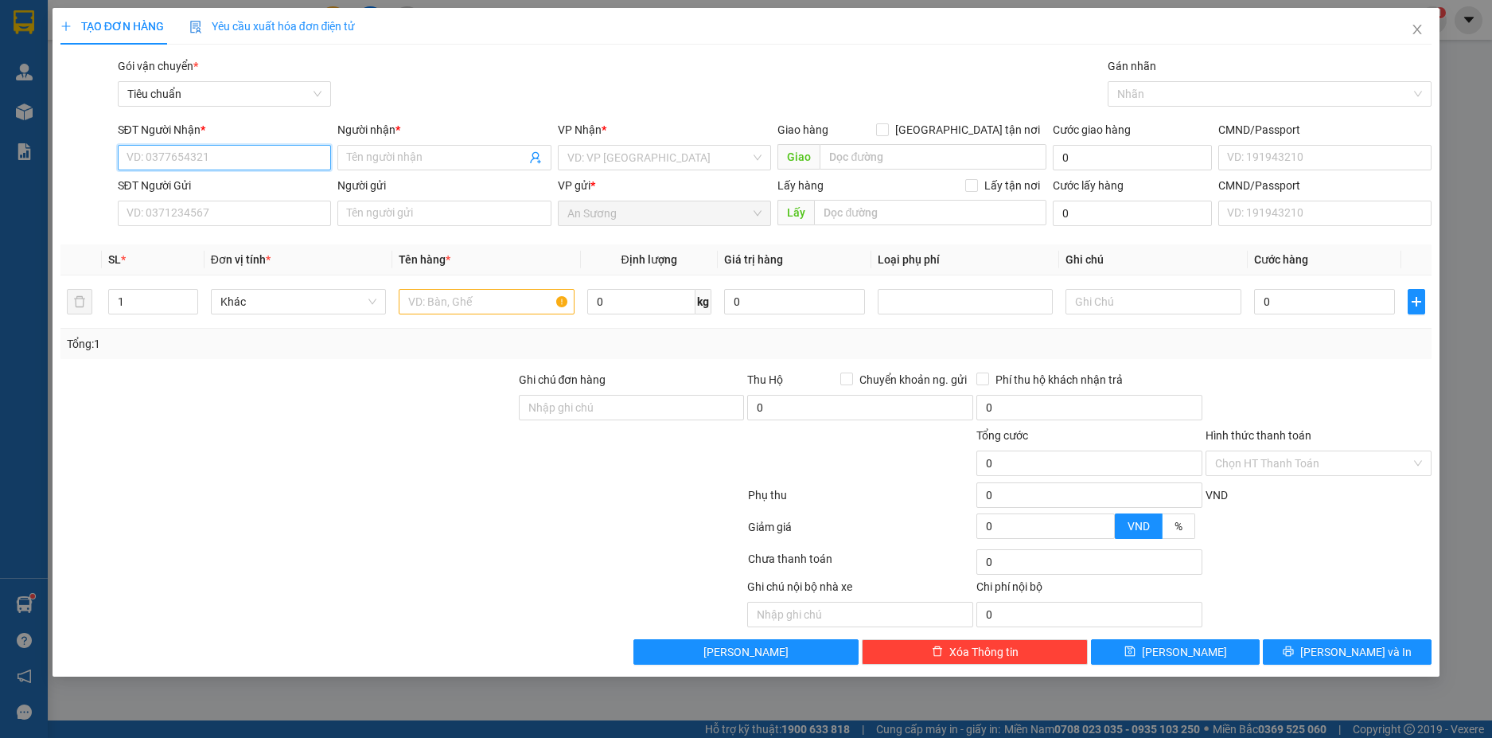
click at [244, 158] on input "SĐT Người Nhận *" at bounding box center [225, 157] width 214 height 25
click at [220, 188] on div "0912297474 - A LINH" at bounding box center [224, 190] width 195 height 18
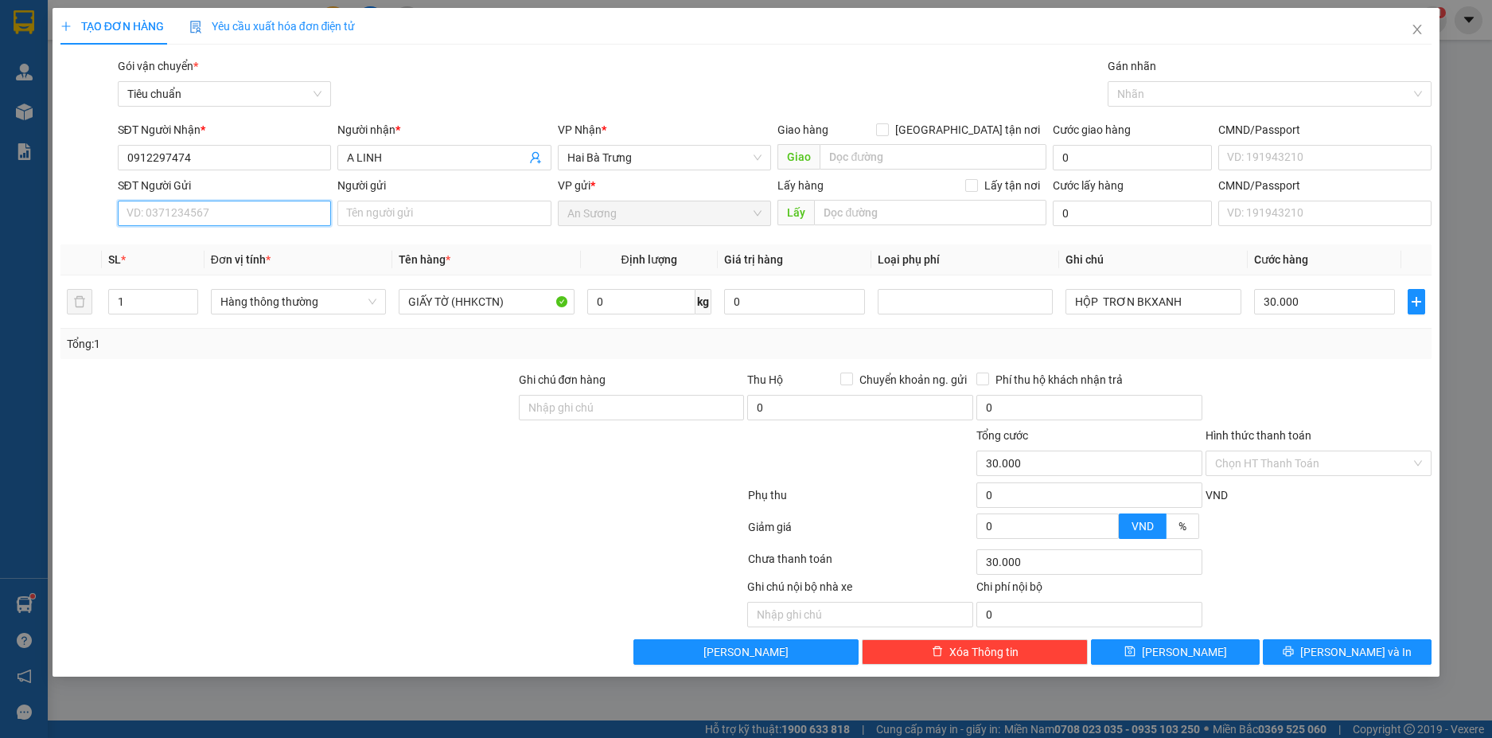
click at [239, 215] on input "SĐT Người Gửi" at bounding box center [225, 213] width 214 height 25
click at [390, 206] on input "Người gửi" at bounding box center [444, 213] width 214 height 25
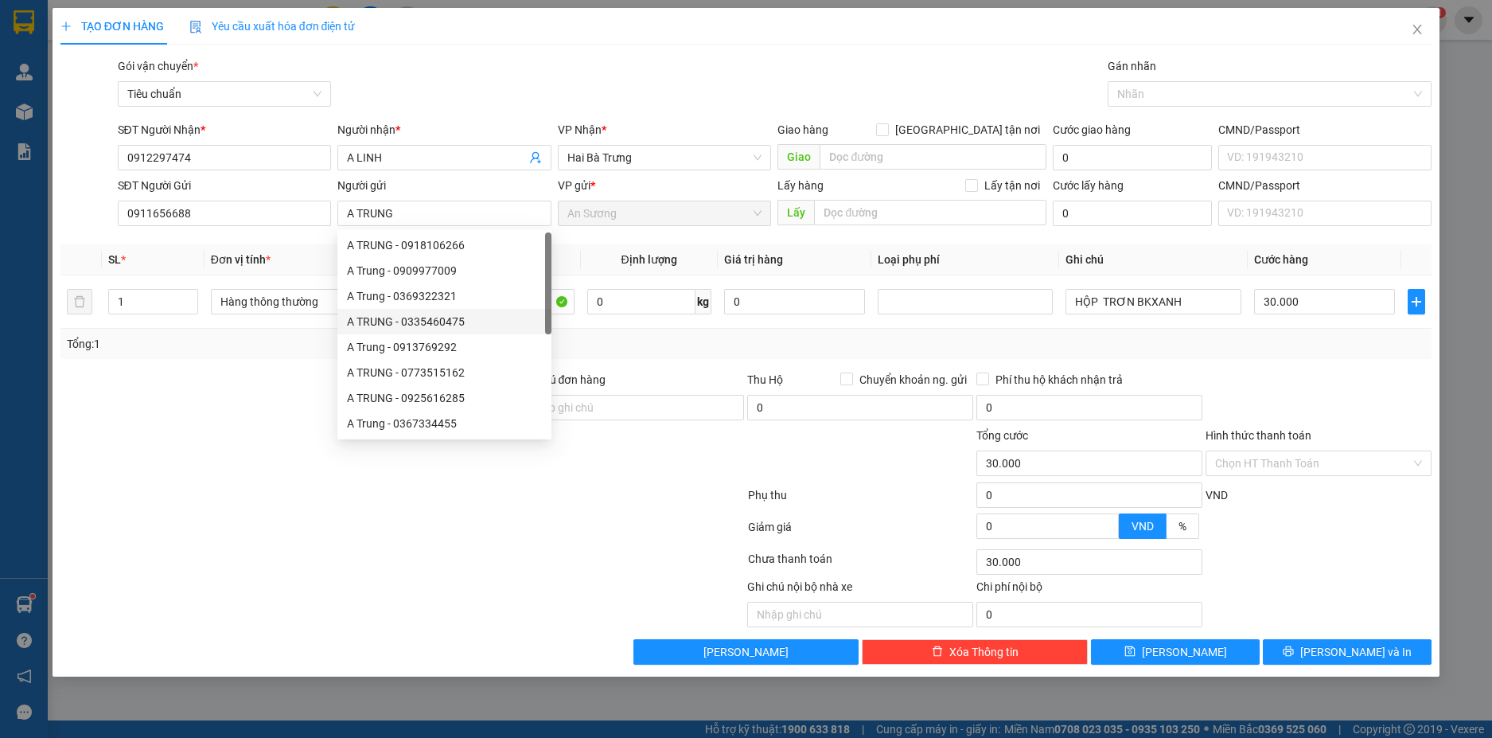
click at [263, 445] on div at bounding box center [288, 455] width 458 height 56
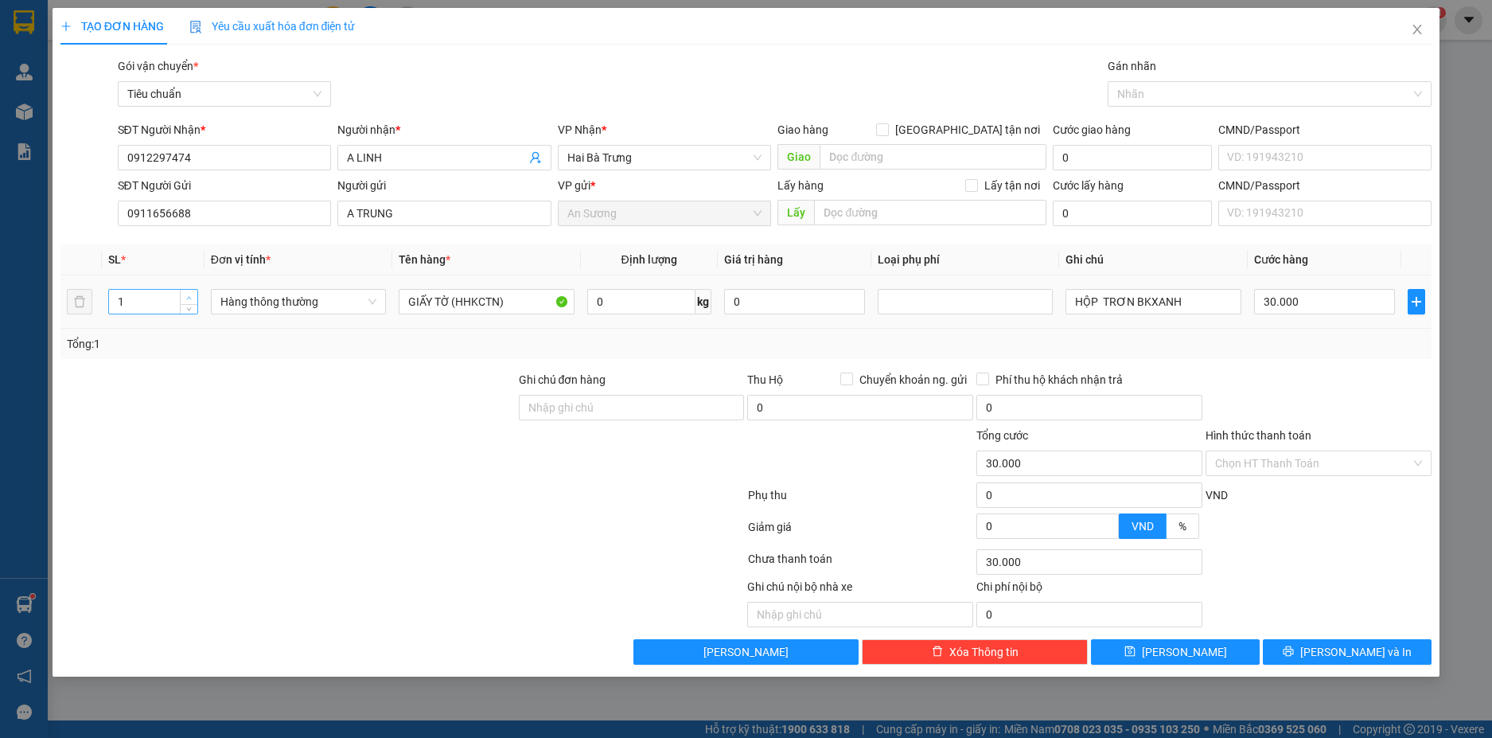
click at [189, 297] on icon "up" at bounding box center [189, 297] width 5 height 3
drag, startPoint x: 504, startPoint y: 305, endPoint x: 390, endPoint y: 308, distance: 113.9
click at [390, 308] on tr "4 Hàng thông thường GIẤY TỜ (HHKCTN) 0 kg 0 HỘP TRƠN BKXANH 0" at bounding box center [746, 301] width 1372 height 53
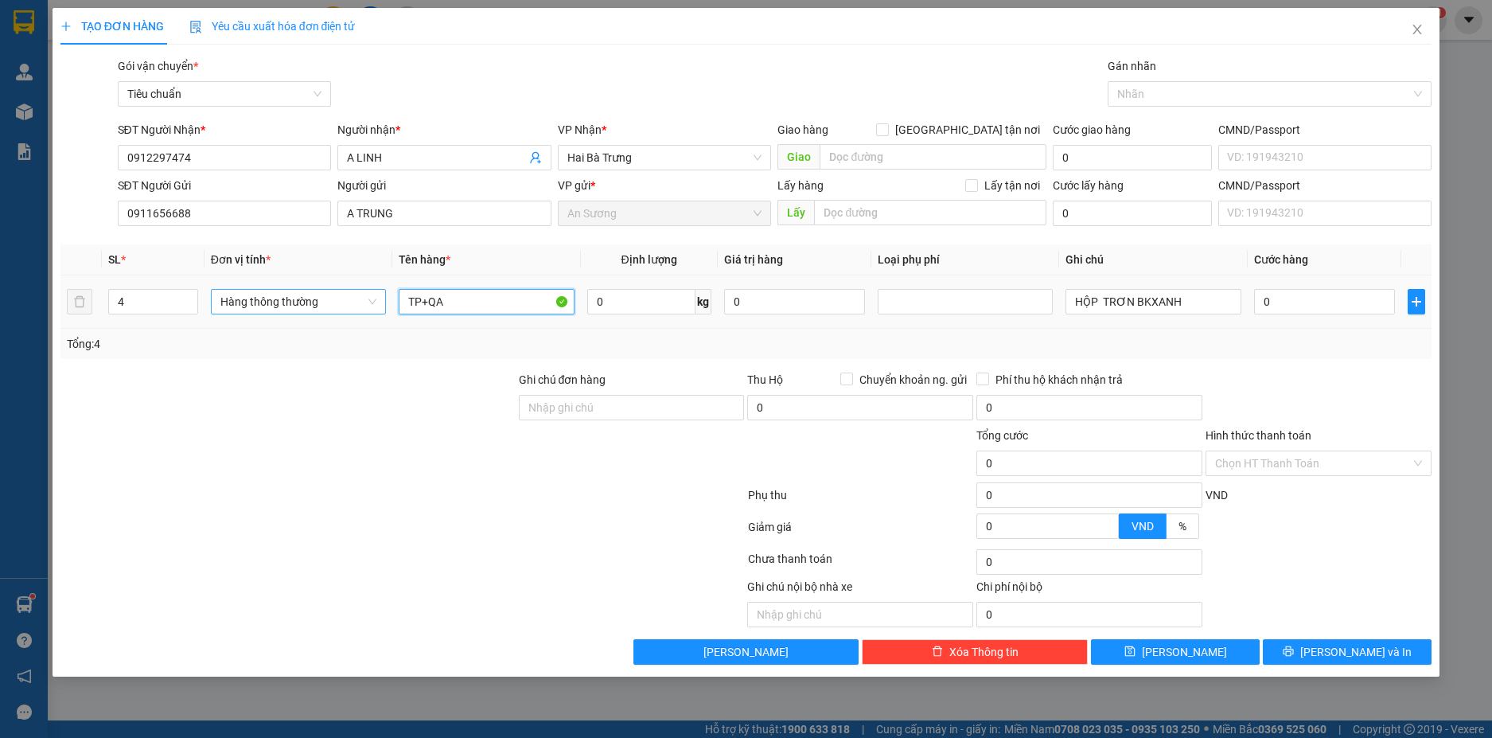
click at [361, 306] on span "Hàng thông thường" at bounding box center [298, 302] width 156 height 24
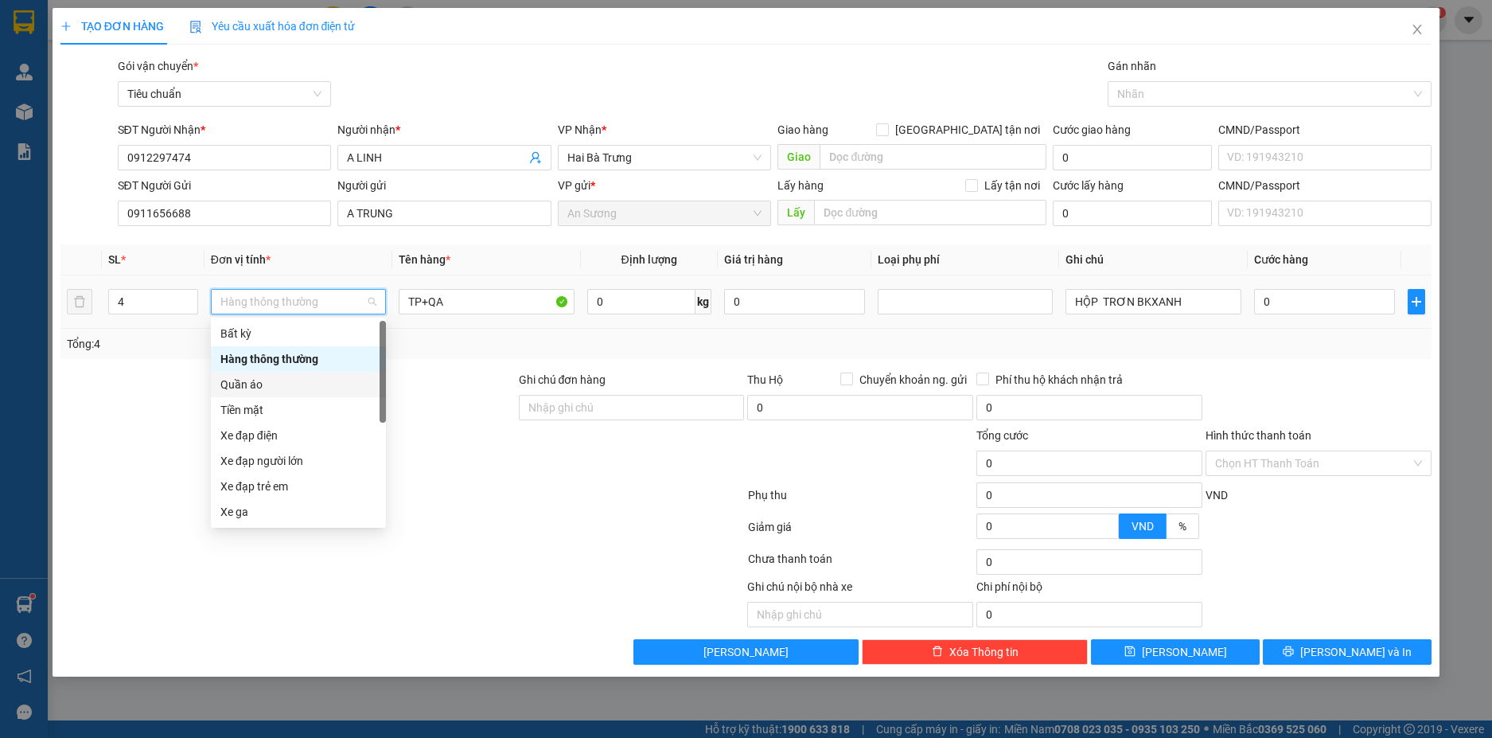
click at [251, 387] on div "Quần áo" at bounding box center [298, 385] width 156 height 18
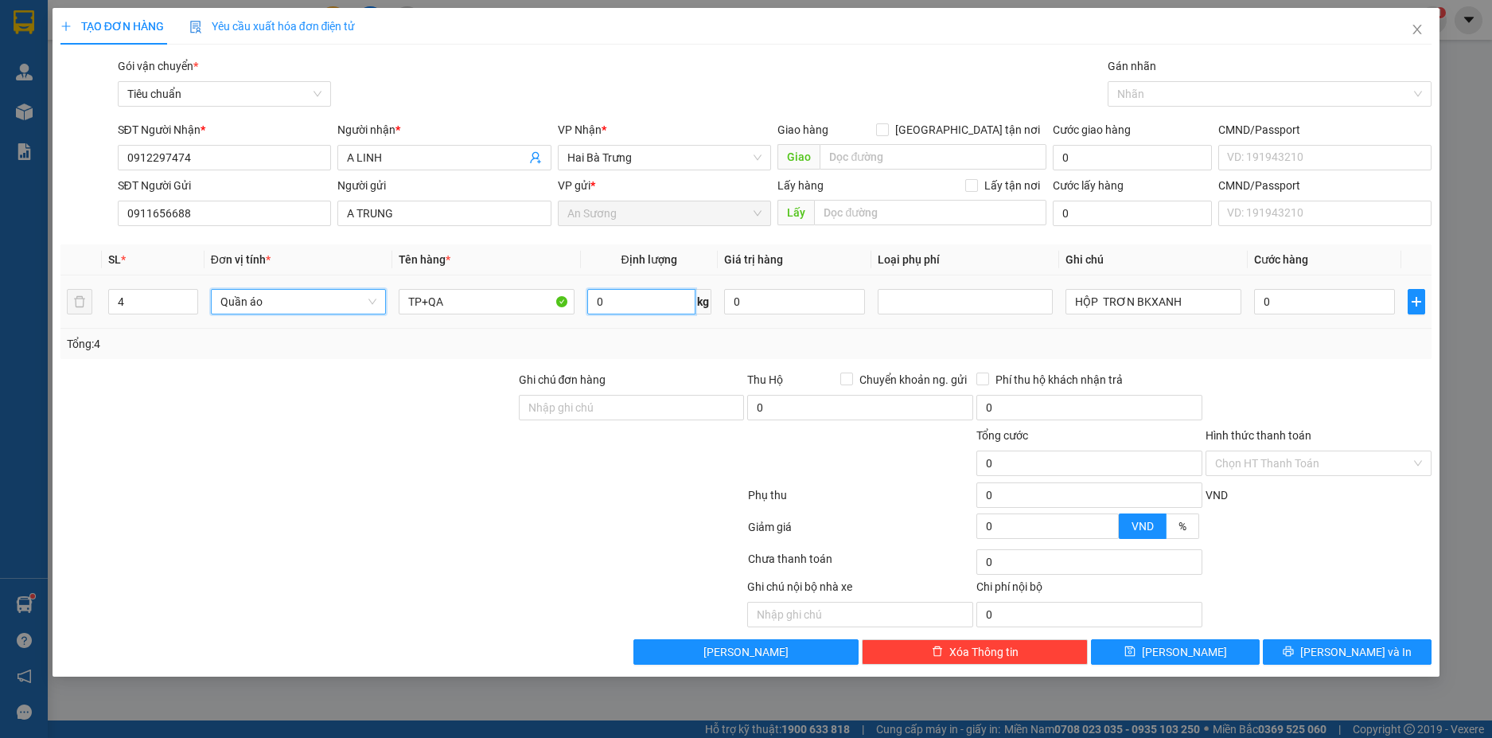
click at [641, 301] on input "0" at bounding box center [641, 301] width 108 height 25
click at [188, 308] on icon "down" at bounding box center [189, 307] width 6 height 6
click at [191, 308] on icon "down" at bounding box center [189, 307] width 6 height 6
click at [661, 306] on input "0" at bounding box center [641, 301] width 108 height 25
click at [738, 322] on td "0" at bounding box center [795, 301] width 154 height 53
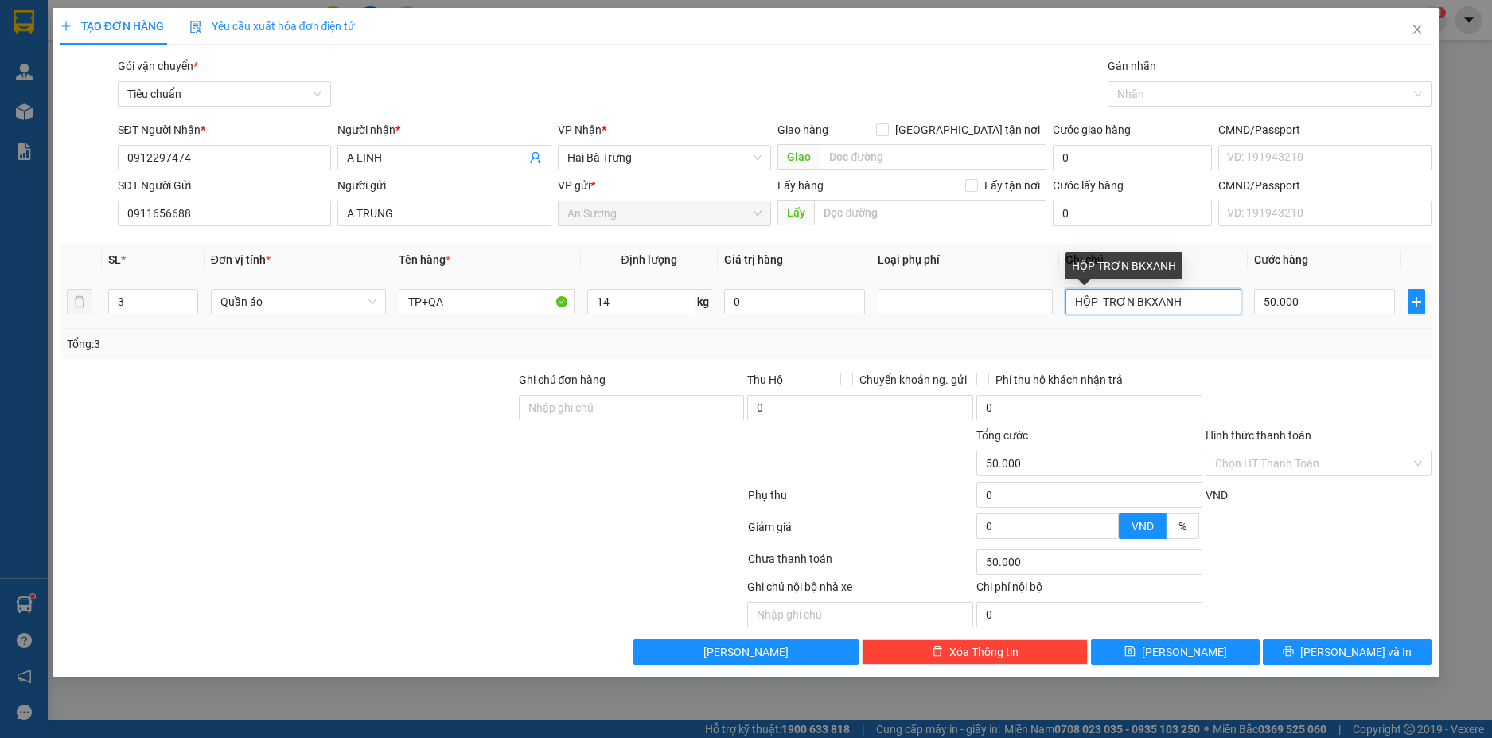
click at [1176, 305] on input "HỘP TRƠN BKXANH" at bounding box center [1153, 301] width 175 height 25
click at [1176, 305] on input "text" at bounding box center [1153, 301] width 175 height 25
click at [1101, 302] on input "text" at bounding box center [1153, 301] width 175 height 25
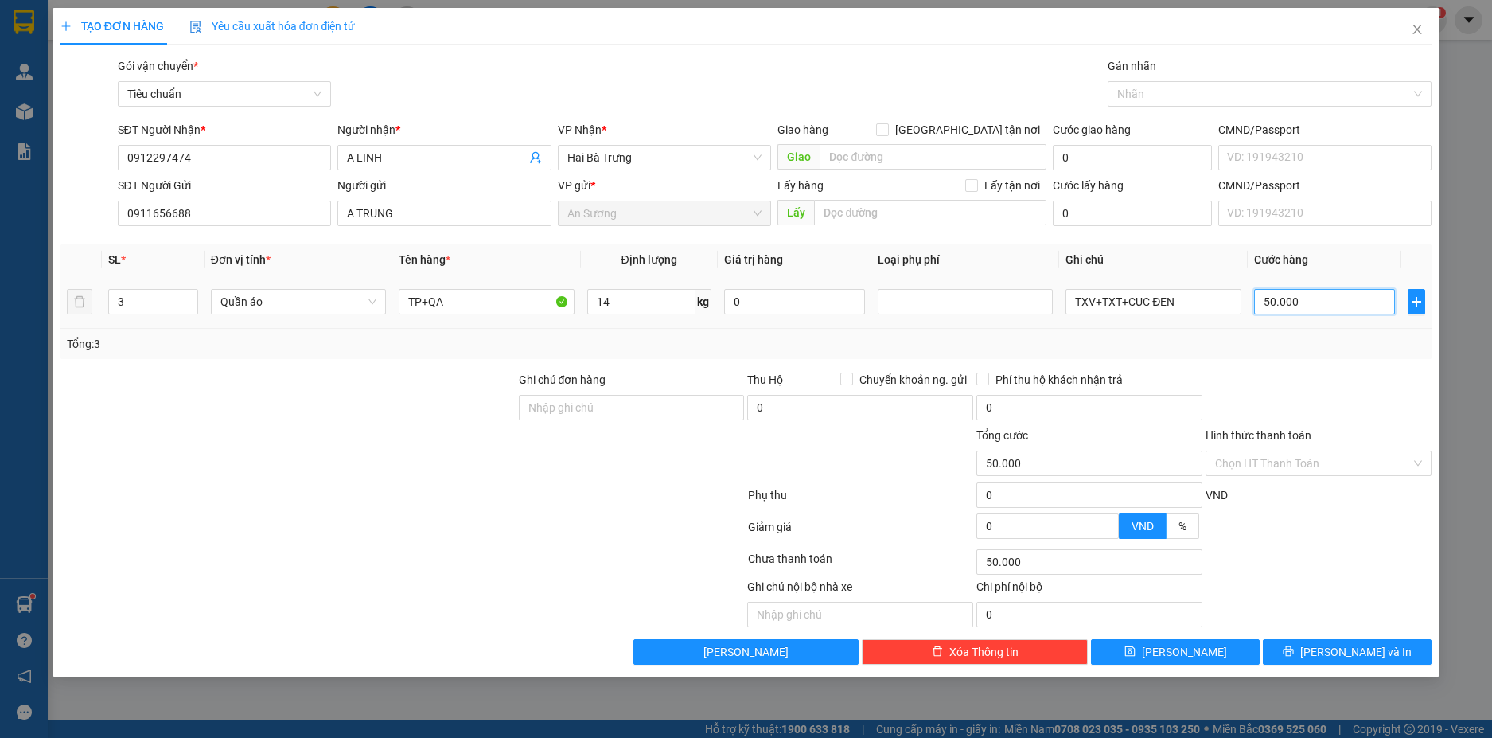
click at [1324, 312] on input "50.000" at bounding box center [1324, 301] width 141 height 25
click at [1343, 347] on div "Tổng: 3" at bounding box center [746, 344] width 1359 height 18
click at [1387, 460] on input "Hình thức thanh toán" at bounding box center [1313, 463] width 196 height 24
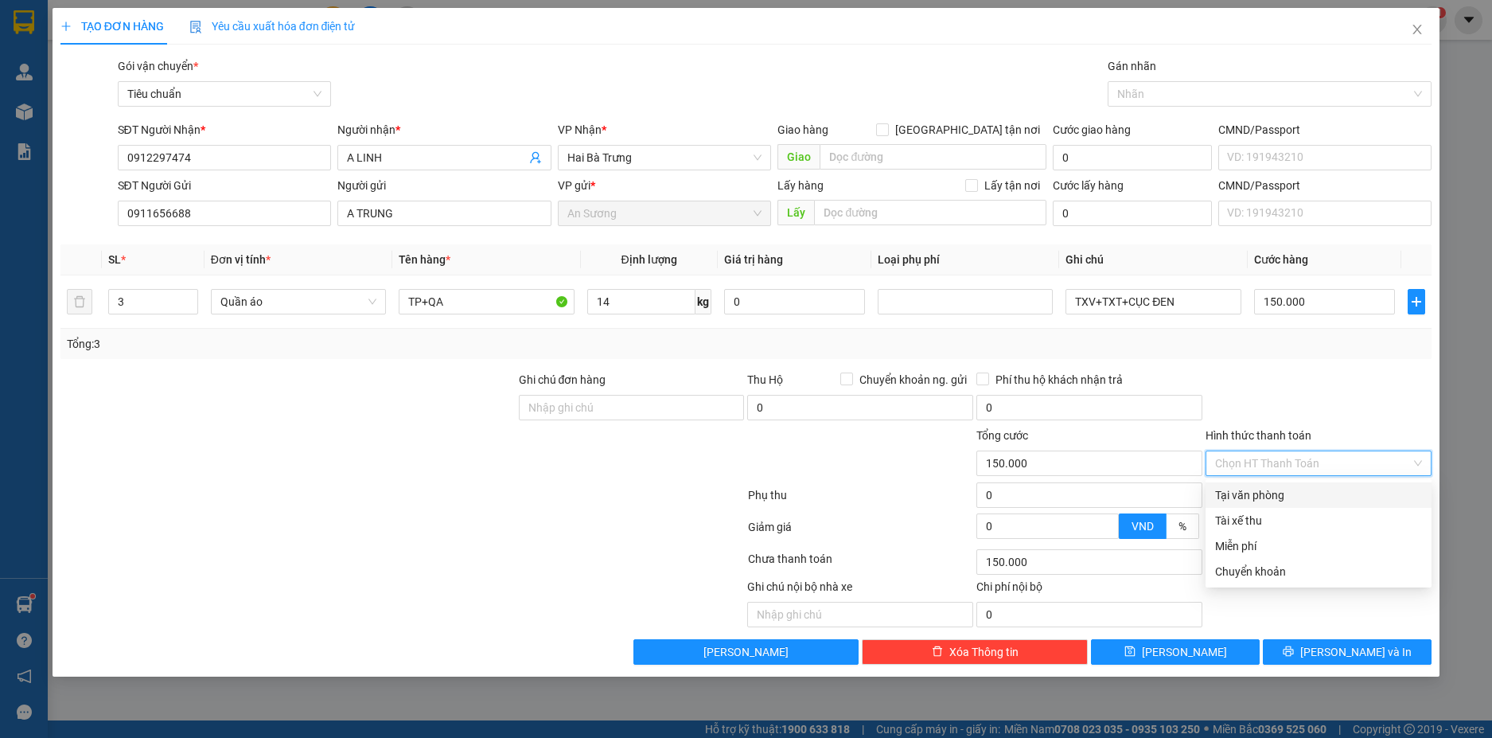
click at [1353, 489] on div "Tại văn phòng" at bounding box center [1318, 495] width 207 height 18
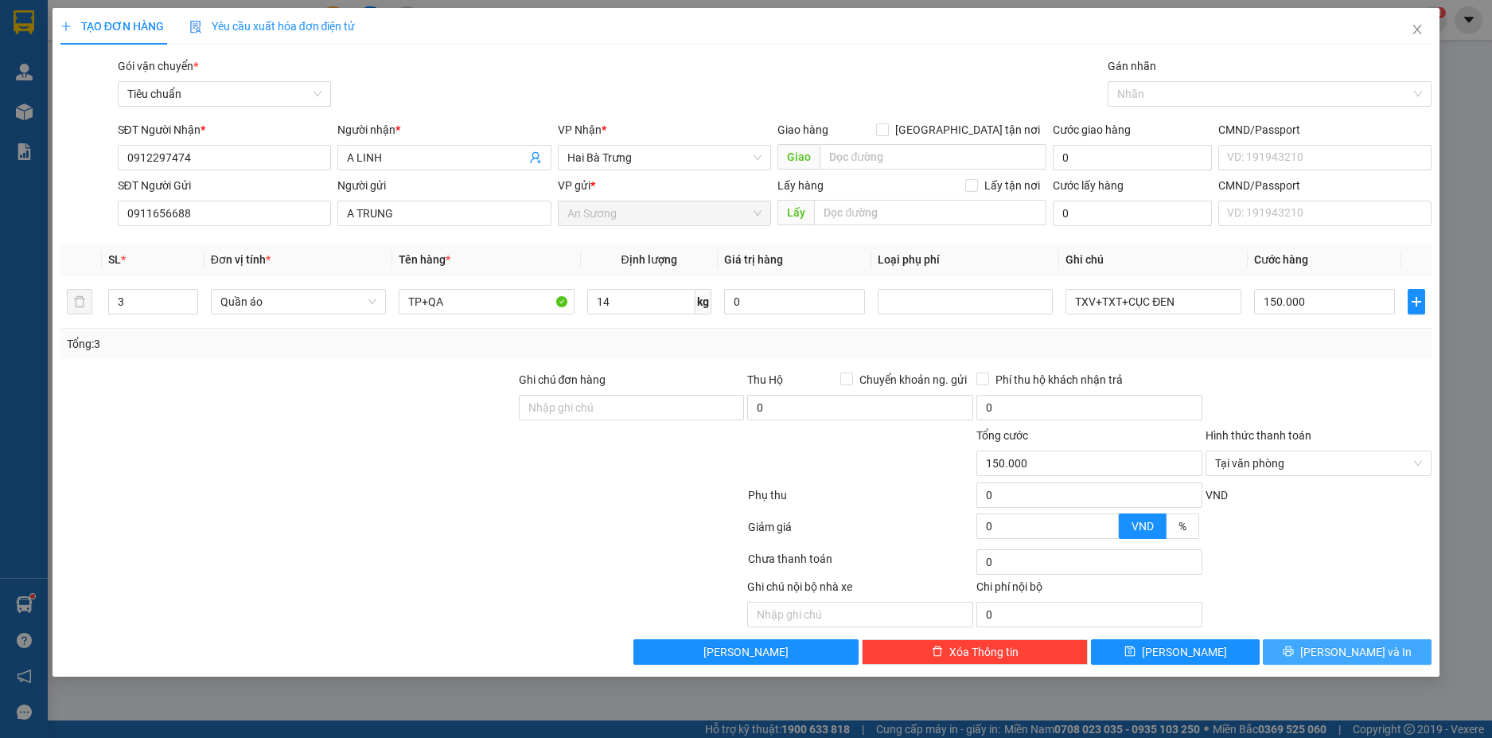
click at [1385, 641] on button "[PERSON_NAME] và In" at bounding box center [1347, 651] width 169 height 25
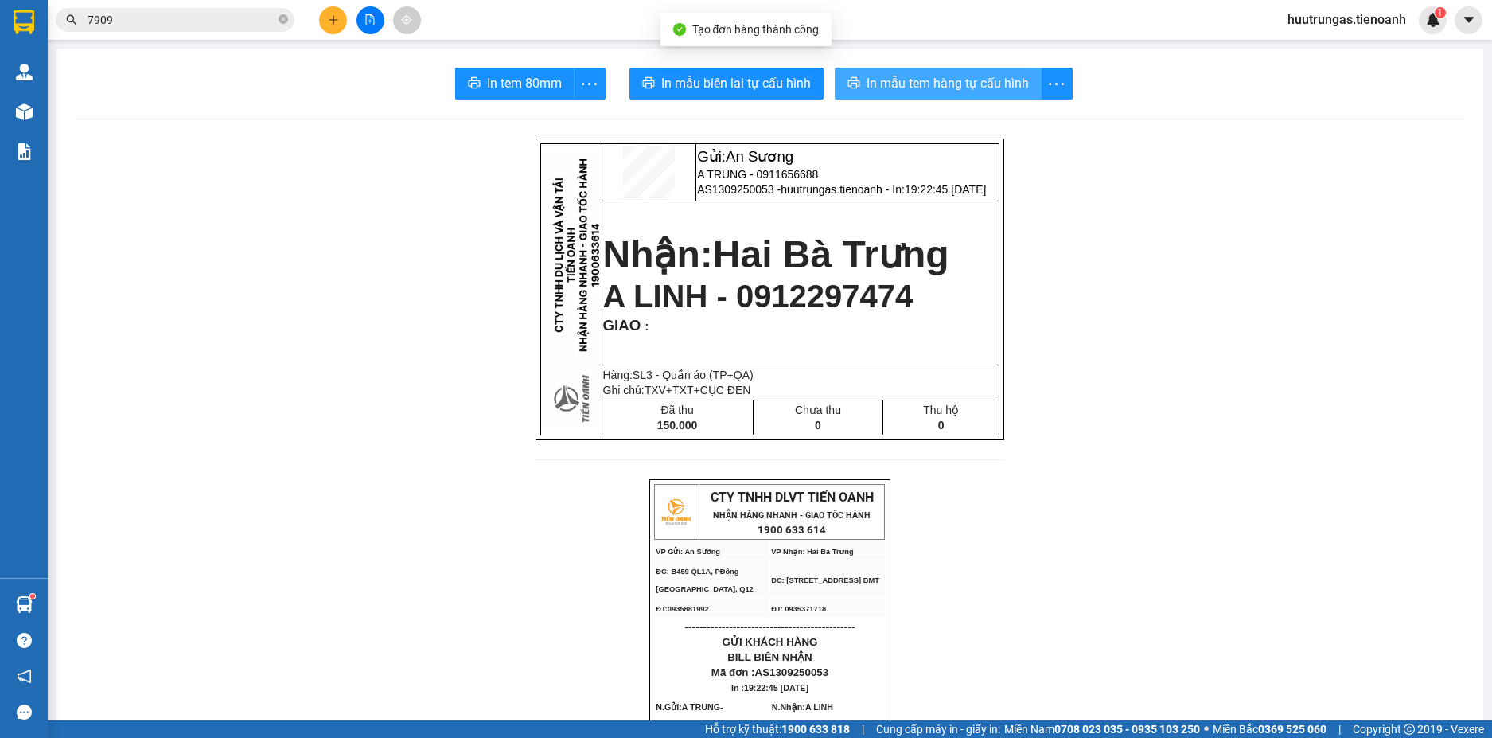
click at [901, 90] on span "In mẫu tem hàng tự cấu hình" at bounding box center [948, 83] width 162 height 20
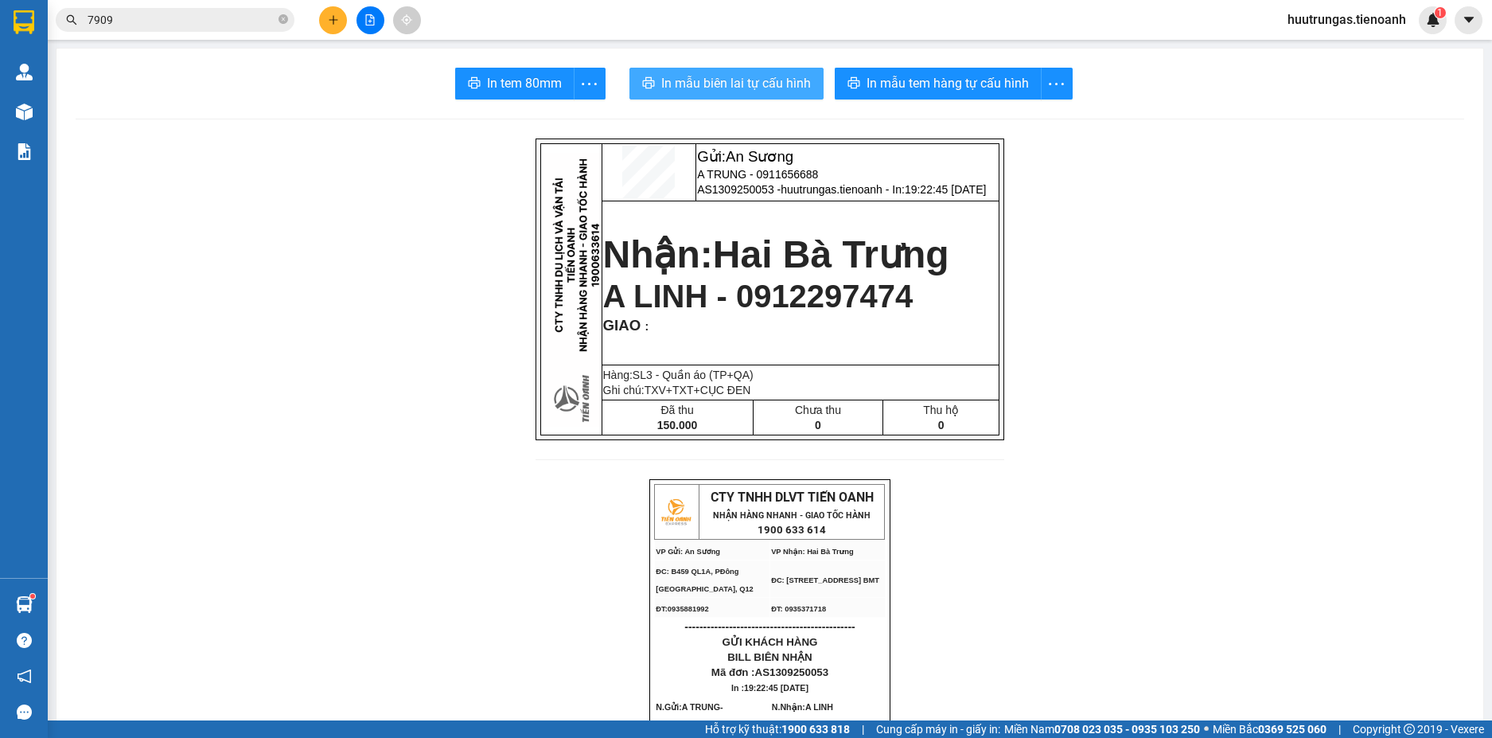
drag, startPoint x: 782, startPoint y: 86, endPoint x: 819, endPoint y: 96, distance: 38.6
click at [782, 86] on span "In mẫu biên lai tự cấu hình" at bounding box center [736, 83] width 150 height 20
click at [744, 87] on span "In mẫu biên lai tự cấu hình" at bounding box center [736, 83] width 150 height 20
click at [334, 21] on icon "plus" at bounding box center [333, 19] width 11 height 11
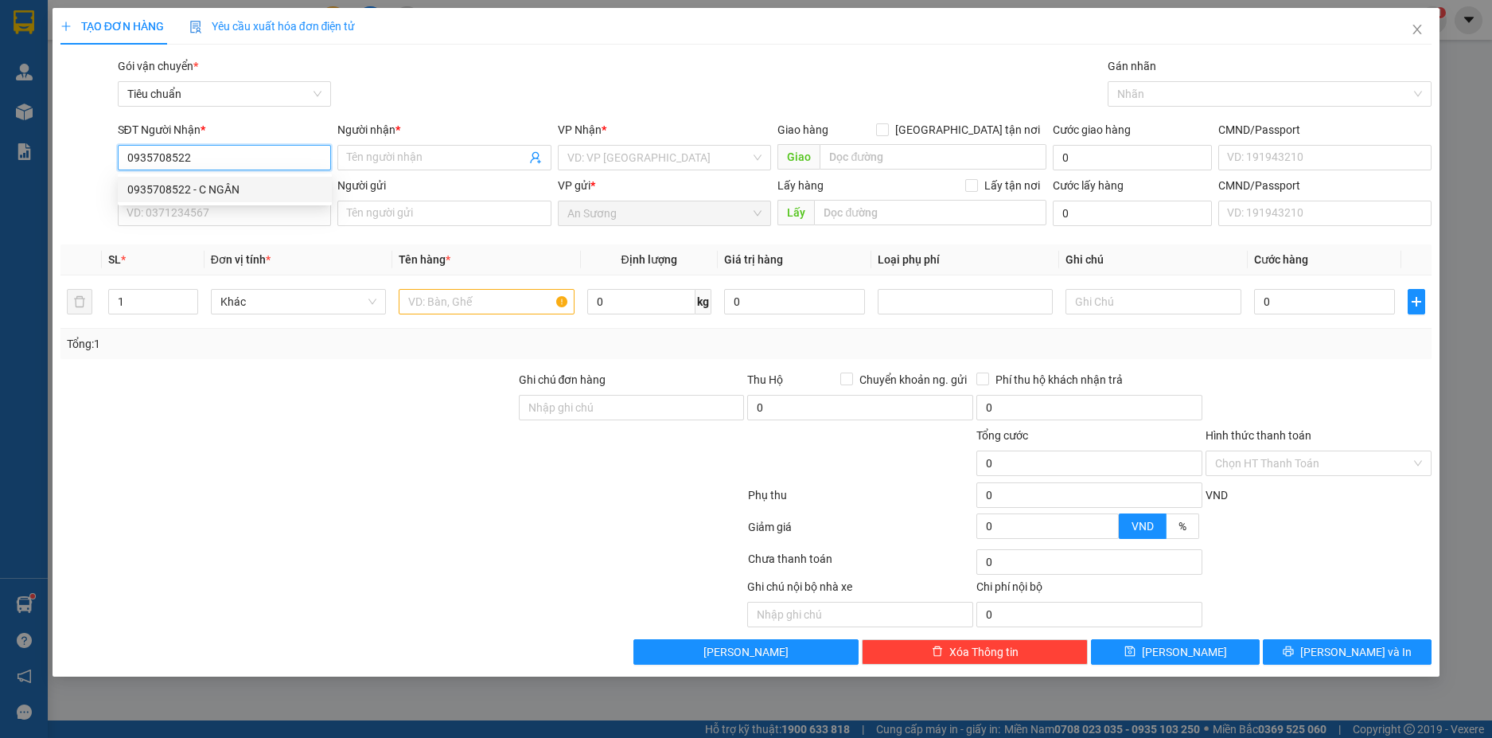
drag, startPoint x: 236, startPoint y: 185, endPoint x: 247, endPoint y: 185, distance: 10.3
click at [237, 185] on div "0935708522 - C NGÂN" at bounding box center [224, 190] width 195 height 18
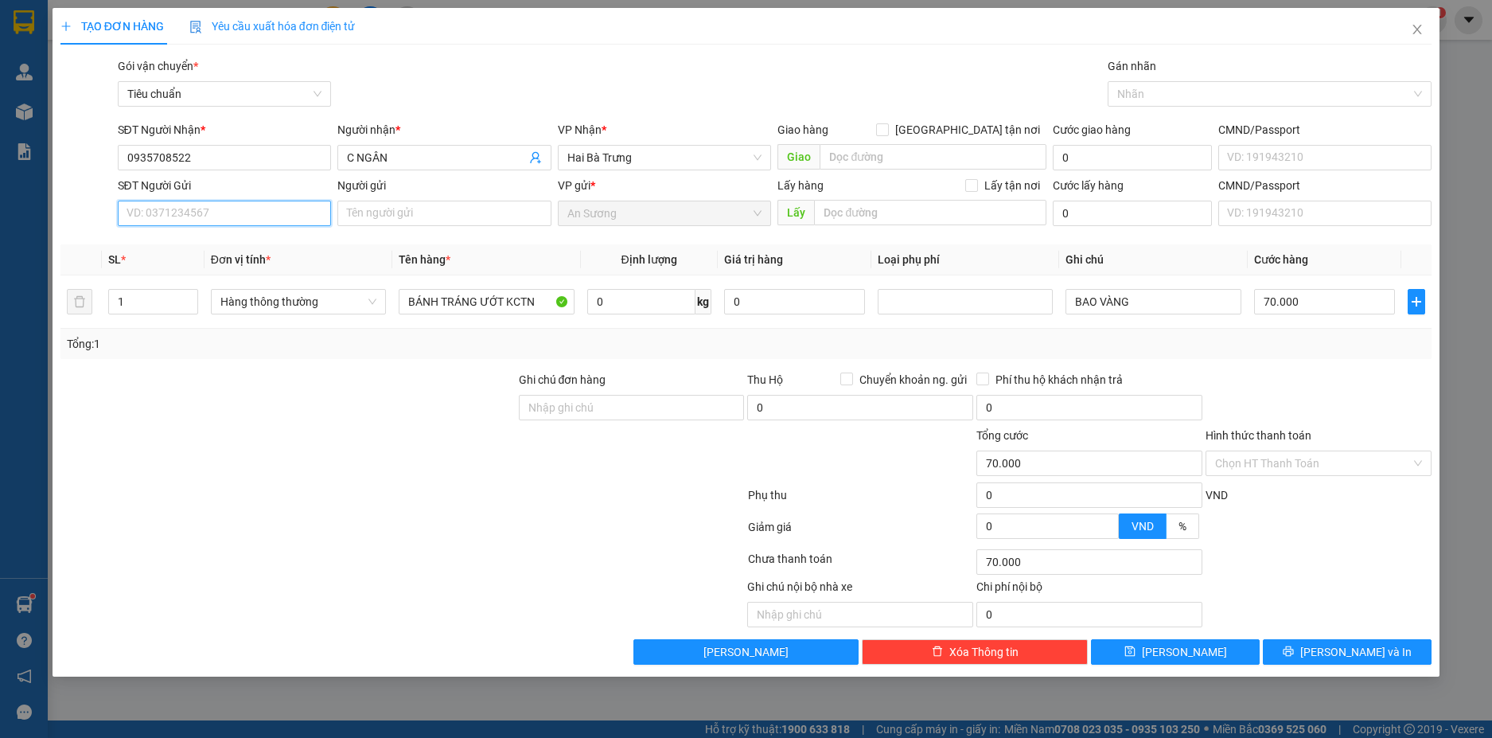
click at [294, 204] on input "SĐT Người Gửi" at bounding box center [225, 213] width 214 height 25
click at [251, 240] on div "0912220201 - NHƯ BÌNH" at bounding box center [224, 245] width 195 height 18
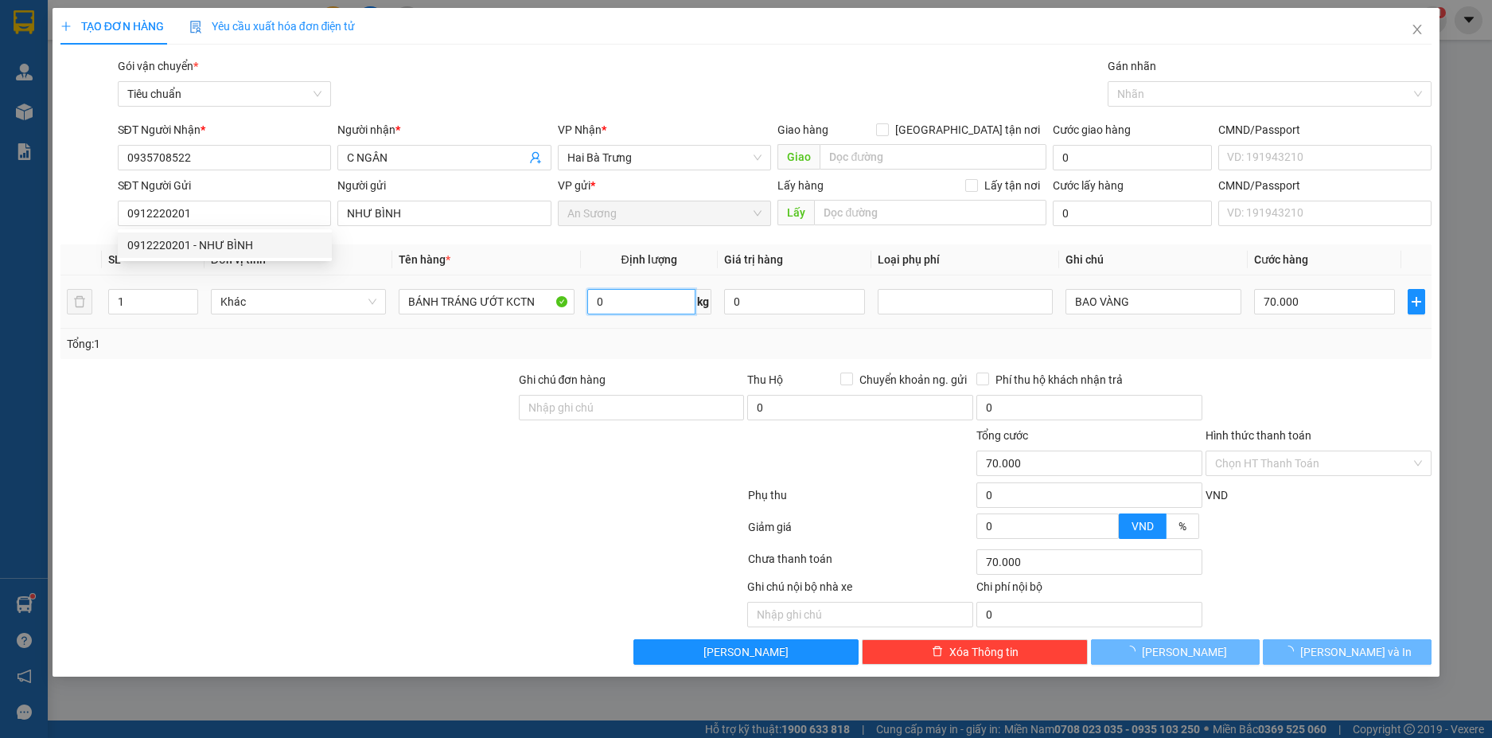
click at [653, 304] on input "0" at bounding box center [641, 301] width 108 height 25
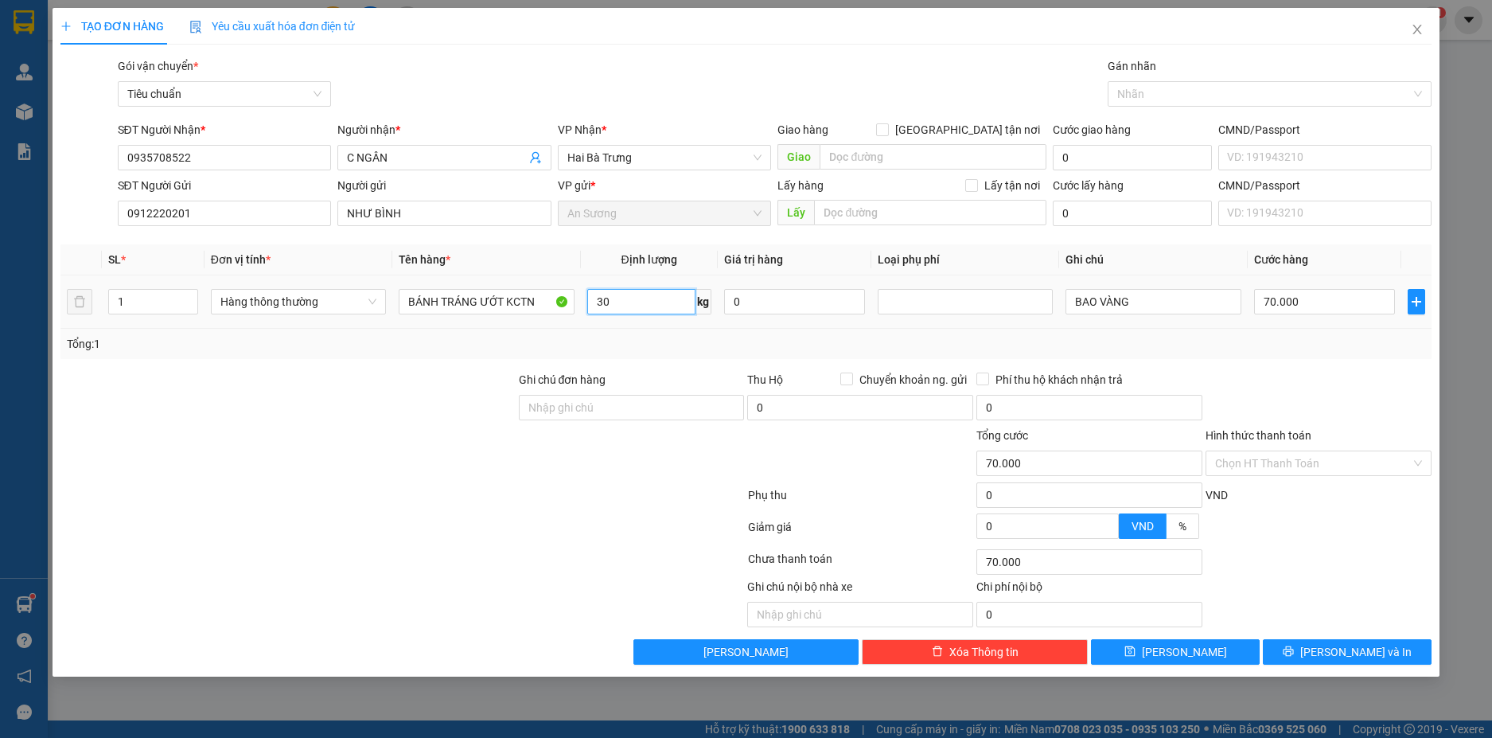
click at [653, 304] on input "30" at bounding box center [641, 301] width 108 height 25
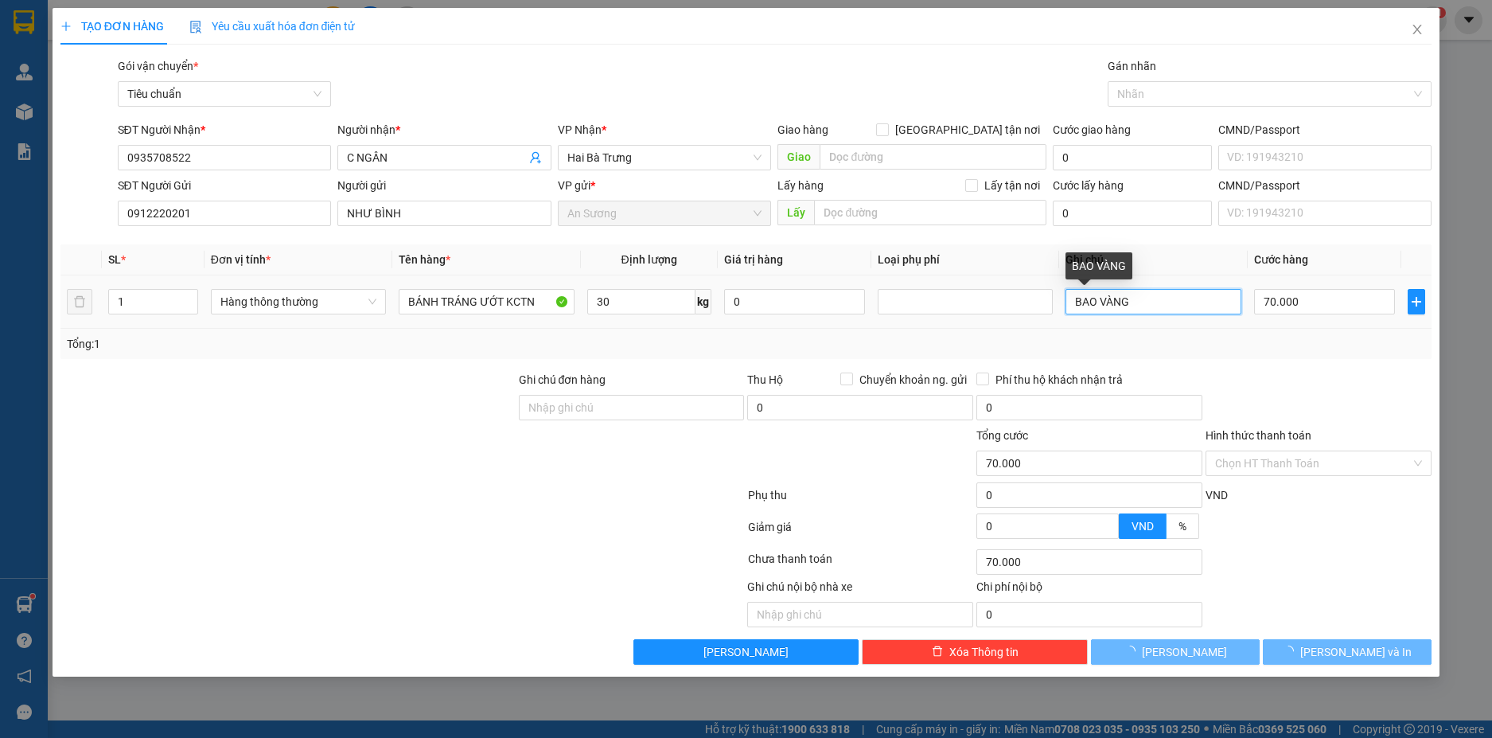
click at [1148, 309] on input "BAO VÀNG" at bounding box center [1153, 301] width 175 height 25
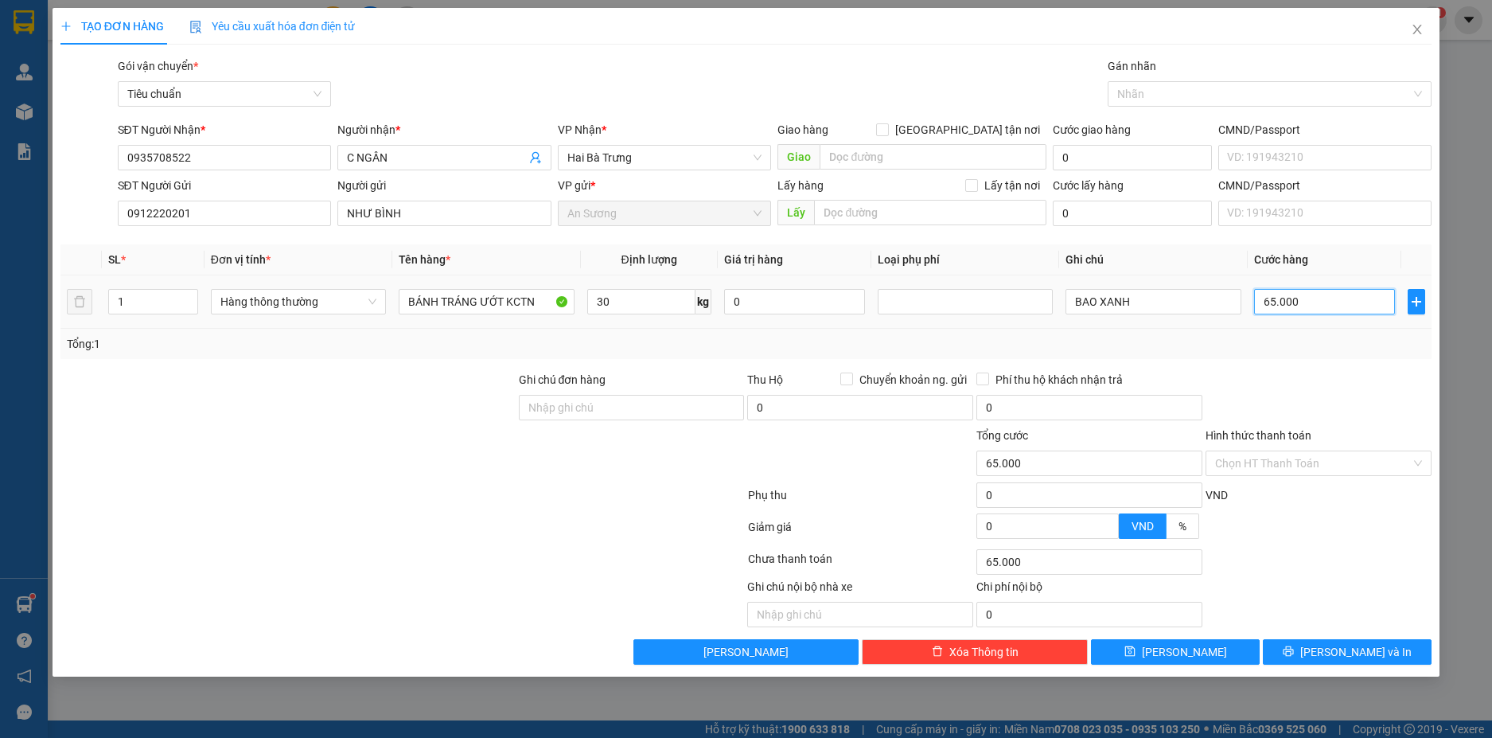
click at [1354, 297] on input "65.000" at bounding box center [1324, 301] width 141 height 25
drag, startPoint x: 1328, startPoint y: 382, endPoint x: 1376, endPoint y: 393, distance: 49.0
click at [1331, 382] on div at bounding box center [1318, 399] width 229 height 56
click at [1373, 651] on span "[PERSON_NAME] và In" at bounding box center [1355, 652] width 111 height 18
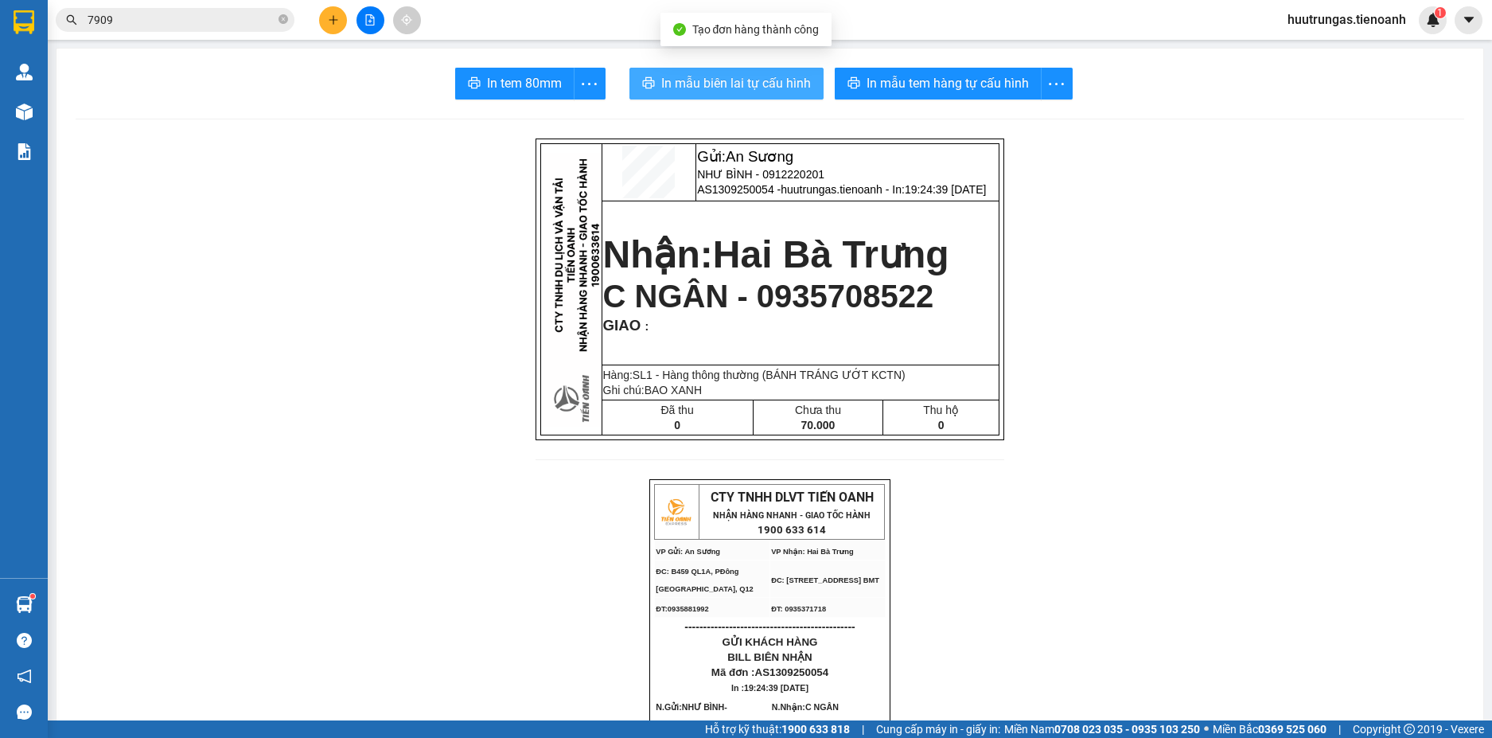
click at [762, 84] on span "In mẫu biên lai tự cấu hình" at bounding box center [736, 83] width 150 height 20
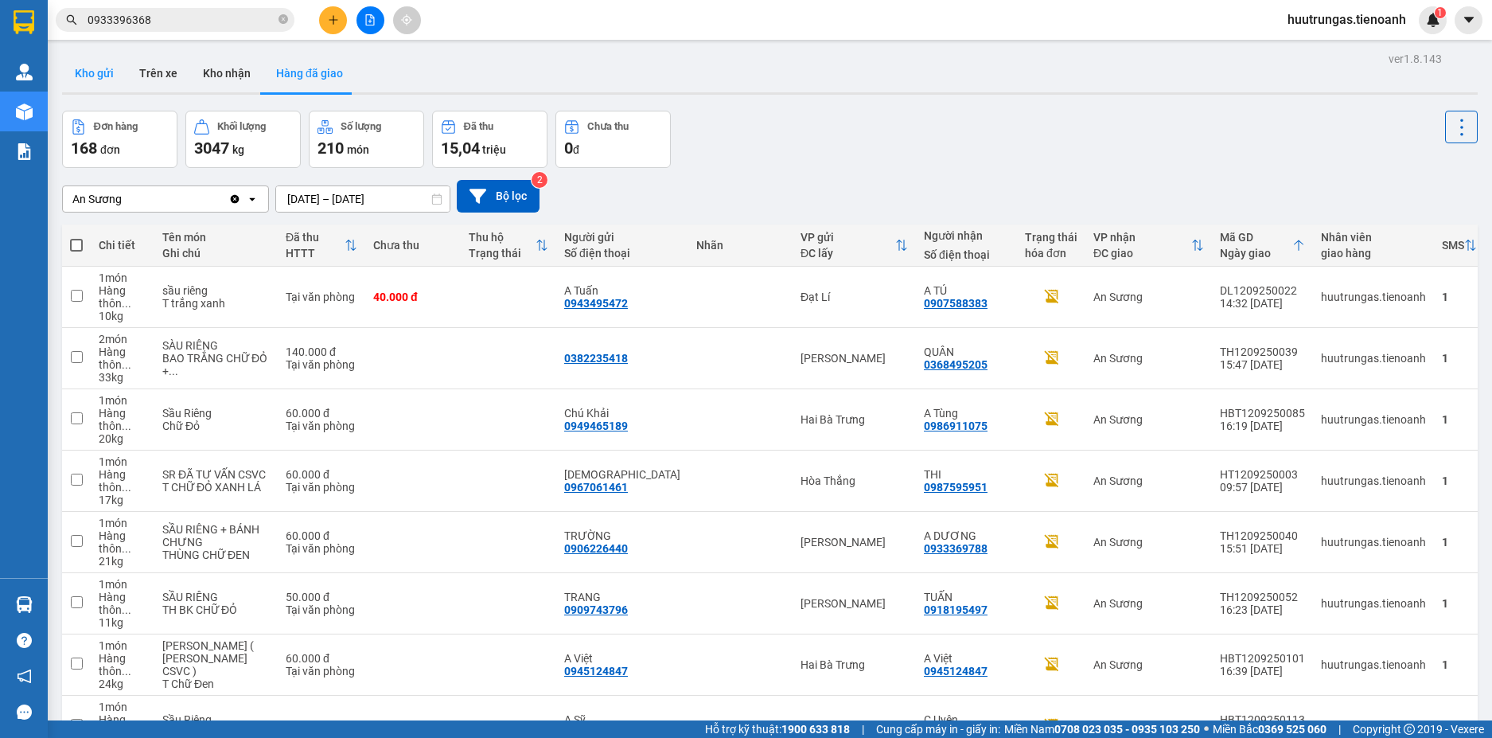
click at [95, 67] on button "Kho gửi" at bounding box center [94, 73] width 64 height 38
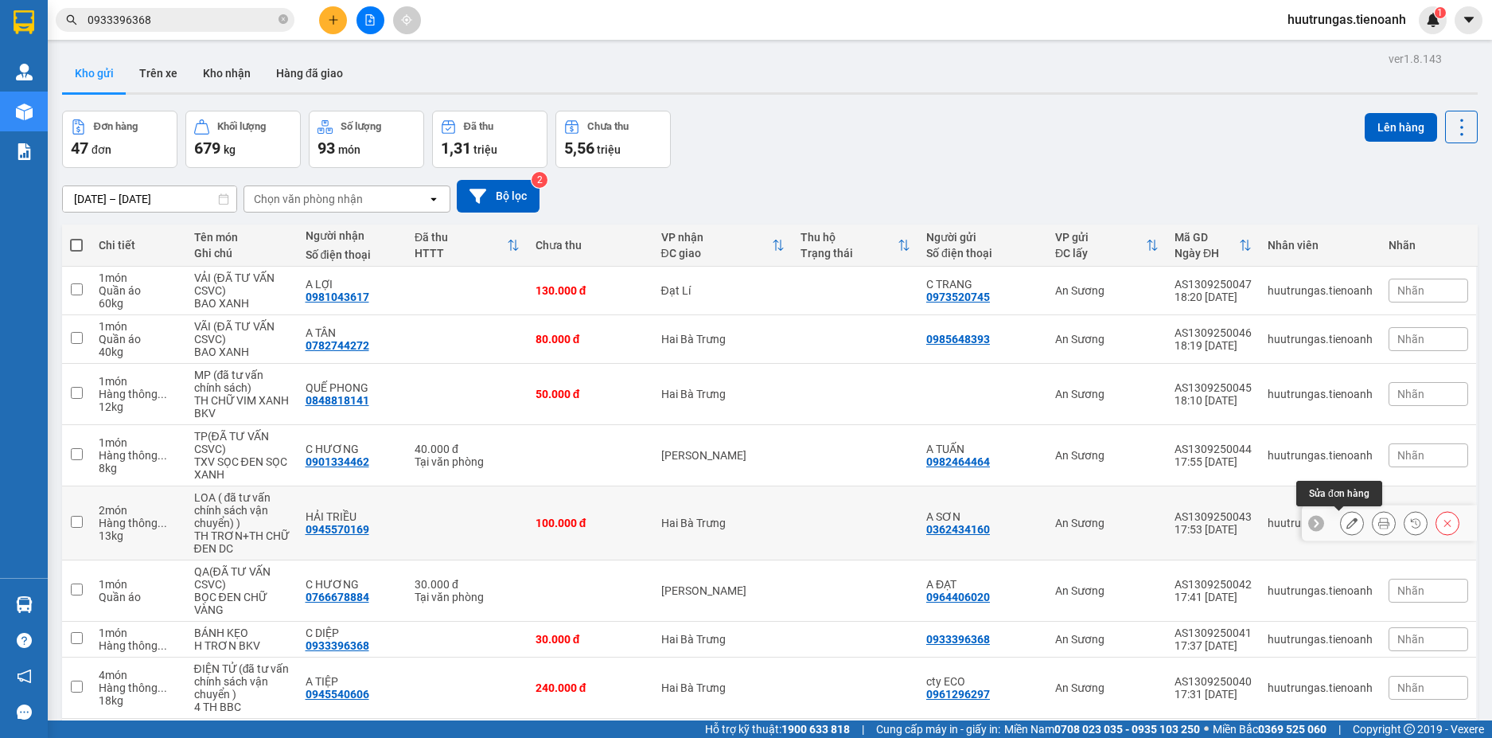
click at [1347, 520] on icon at bounding box center [1352, 522] width 11 height 11
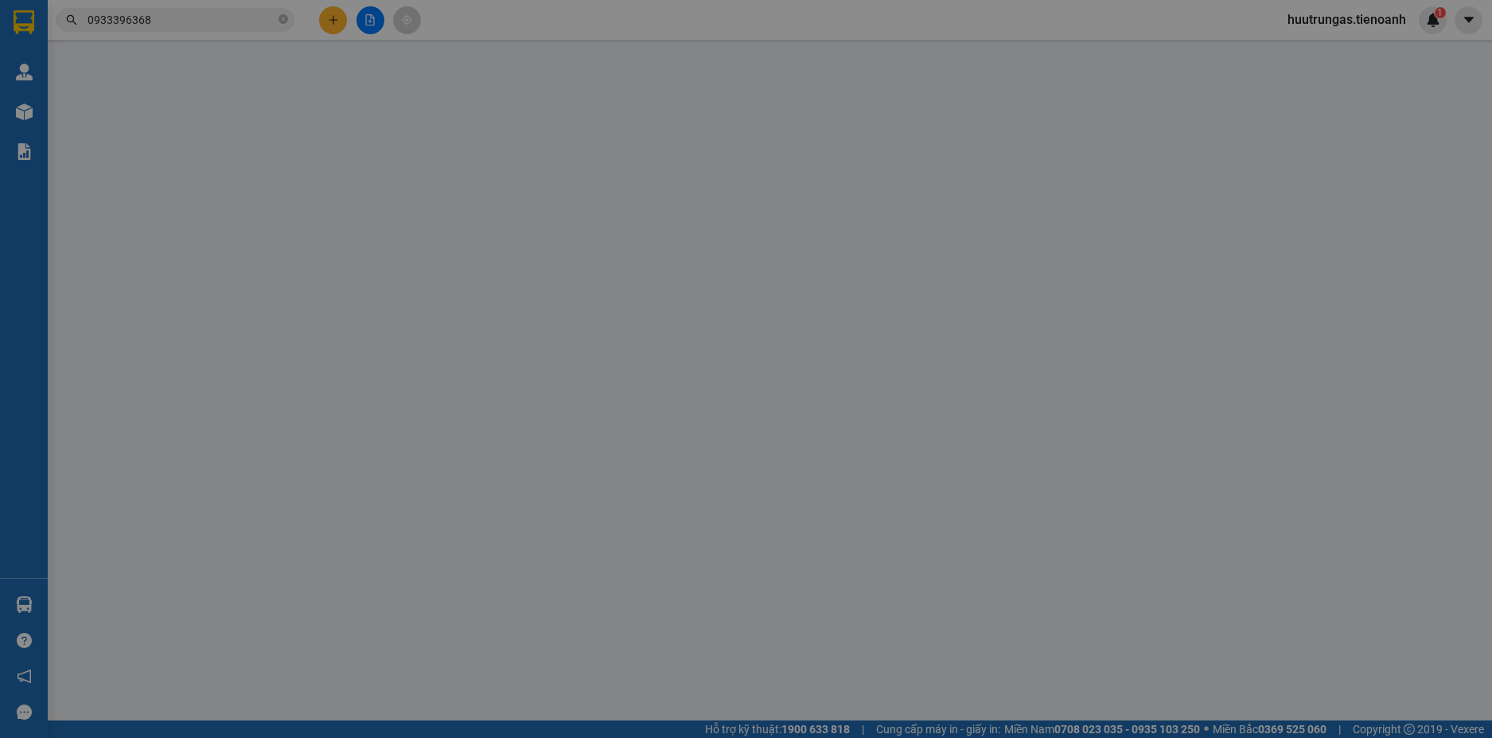
type input "0945570169"
type input "HẢI TRIỀU"
type input "0362434160"
type input "A SƠN"
type input "100.000"
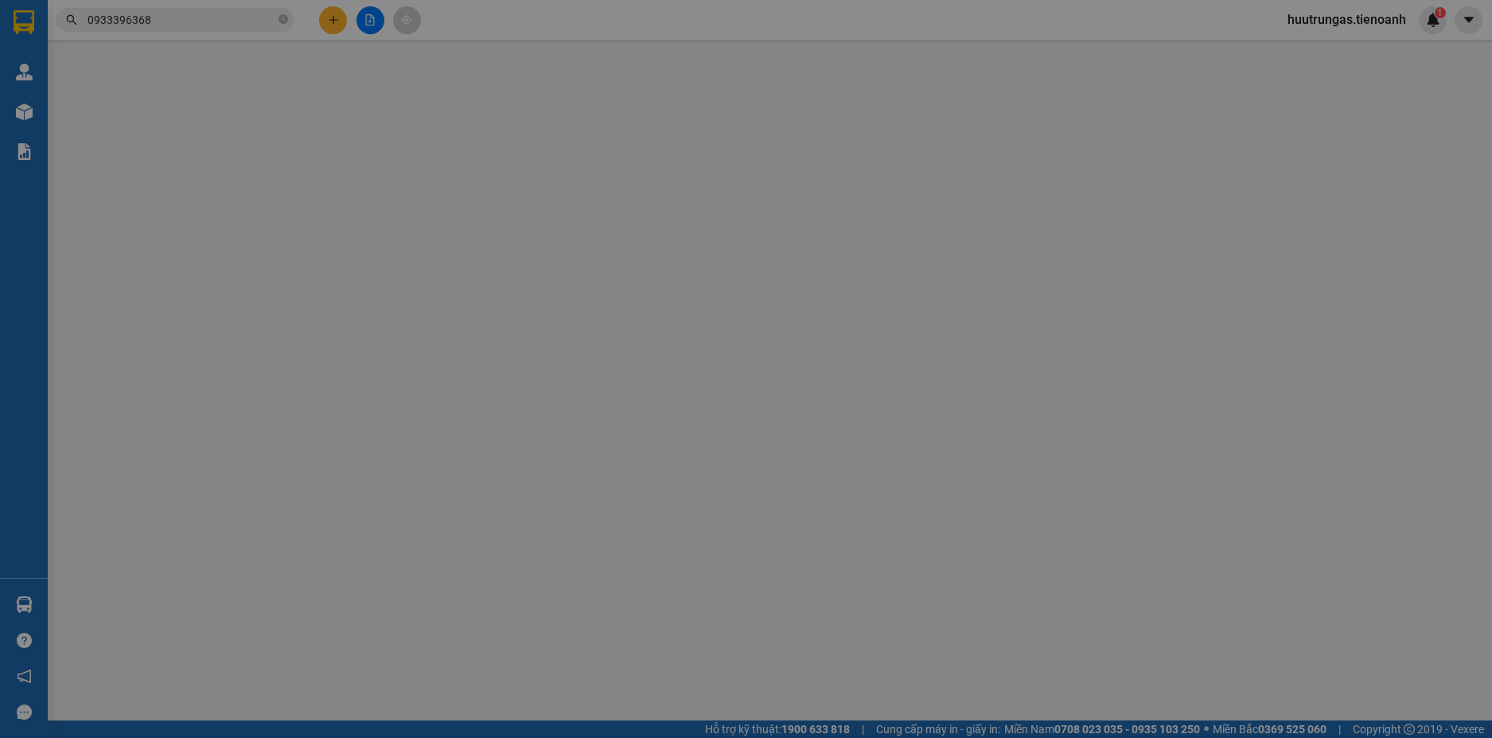
type input "100.000"
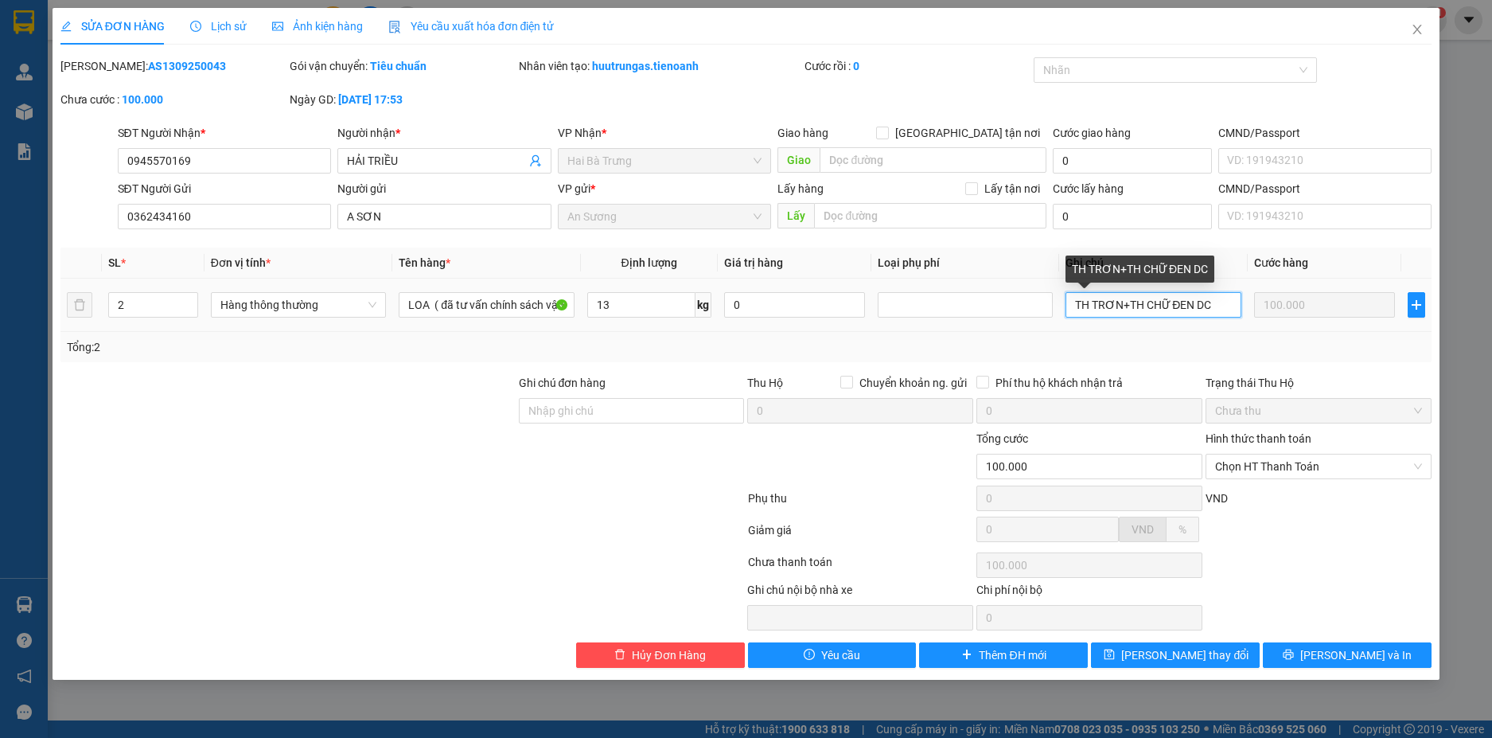
drag, startPoint x: 1121, startPoint y: 304, endPoint x: 1094, endPoint y: 307, distance: 28.0
click at [1094, 307] on input "TH TRƠN+TH CHỮ ĐEN DC" at bounding box center [1153, 304] width 175 height 25
type input "TH CHỮ ĐEN+TH CHỮ ĐEN DC"
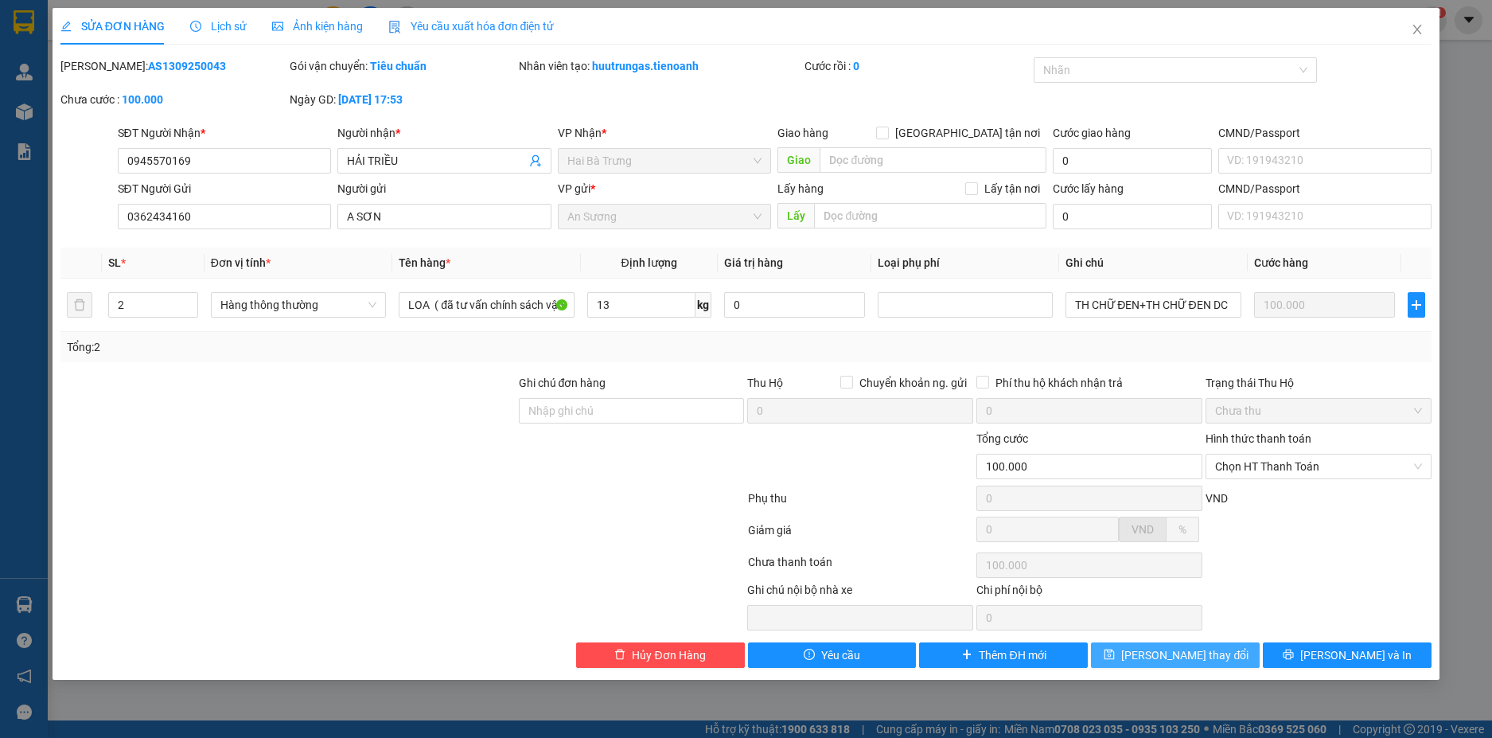
click at [1195, 654] on span "[PERSON_NAME] thay đổi" at bounding box center [1184, 655] width 127 height 18
